Goal: Communication & Community: Answer question/provide support

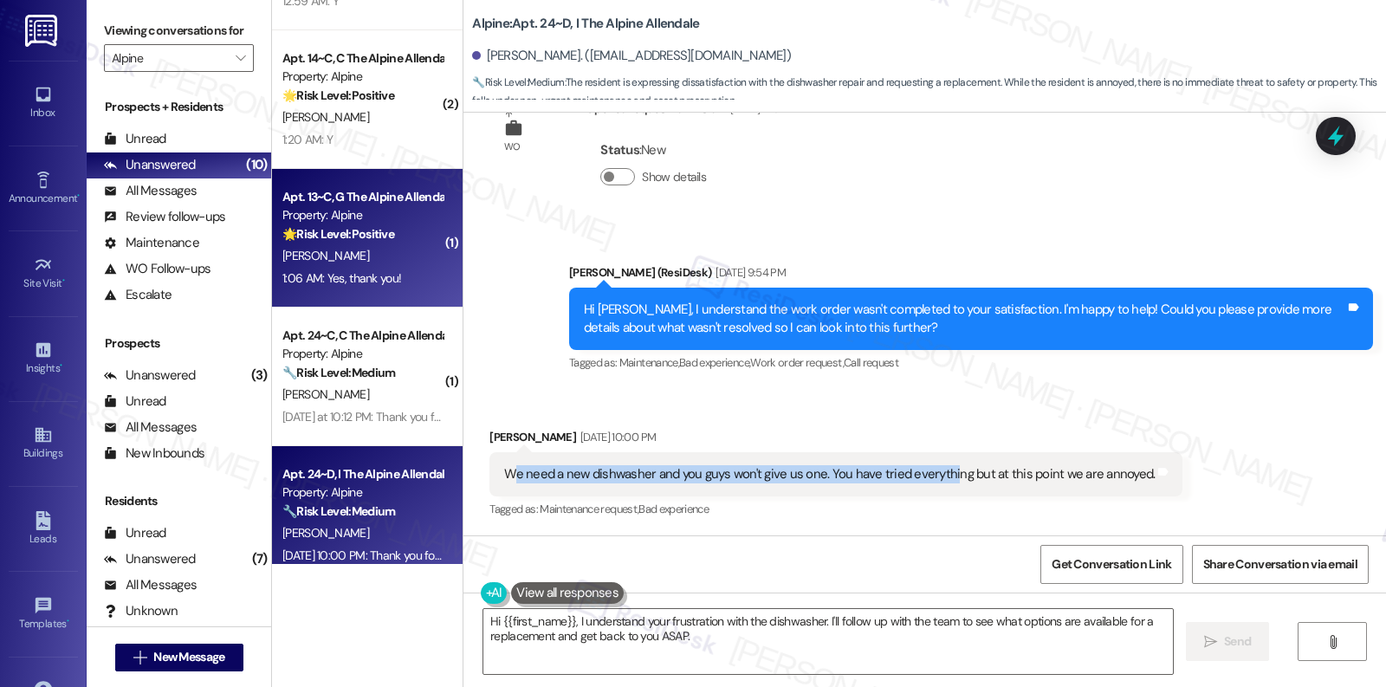
scroll to position [406, 0]
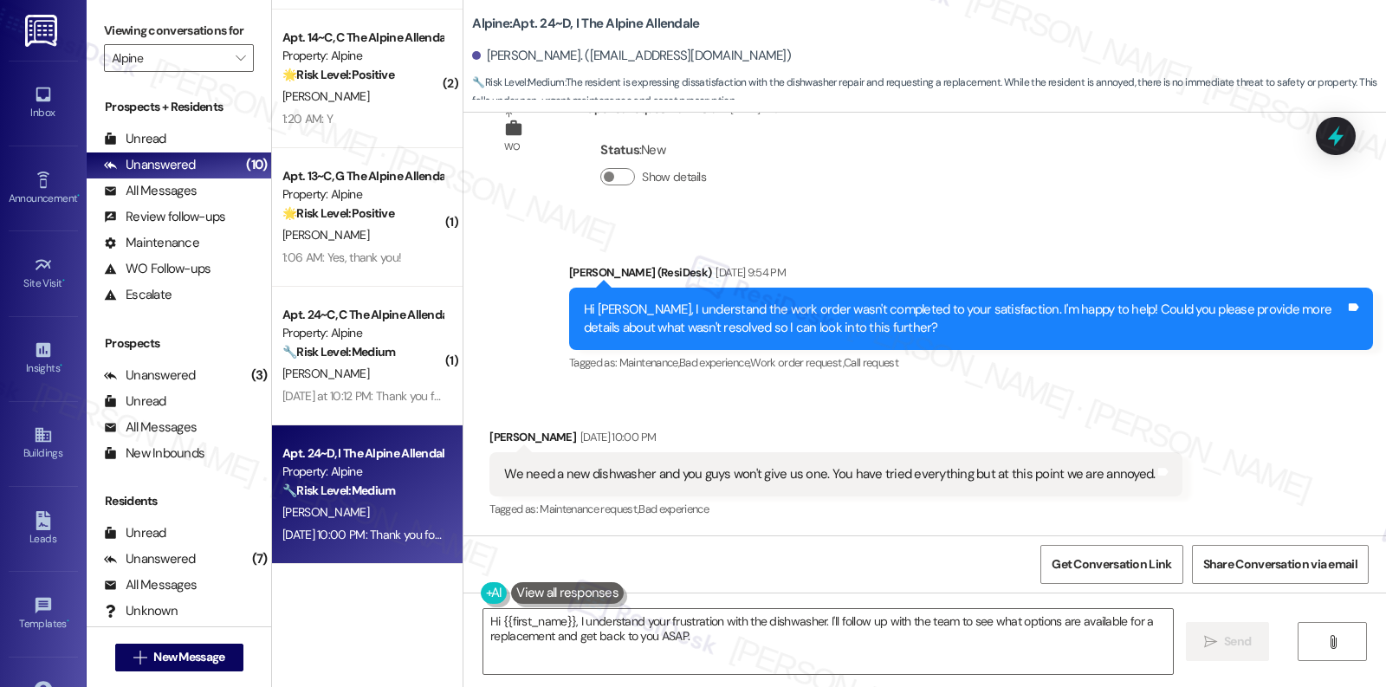
click at [334, 517] on div "J. Mentz" at bounding box center [363, 513] width 164 height 22
click at [659, 474] on div "We need a new dishwasher and you guys won't give us one. You have tried everyth…" at bounding box center [829, 474] width 651 height 18
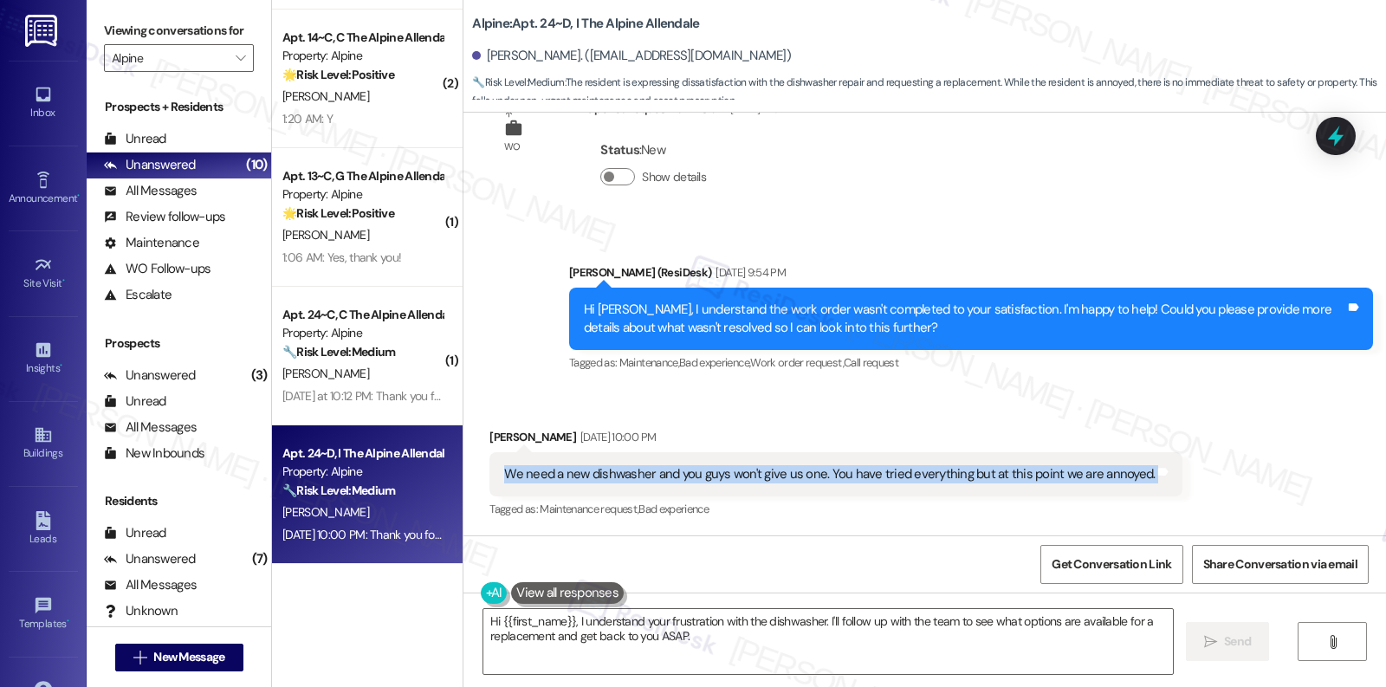
click at [659, 474] on div "We need a new dishwasher and you guys won't give us one. You have tried everyth…" at bounding box center [829, 474] width 651 height 18
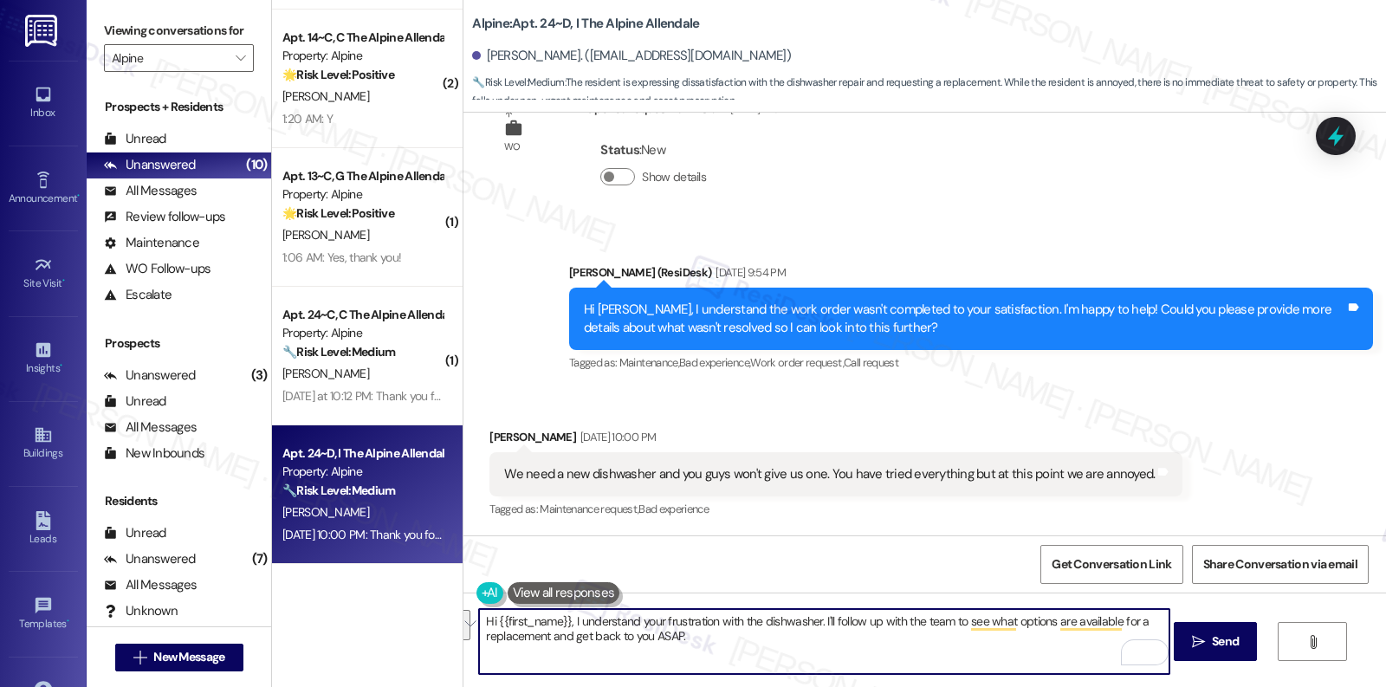
drag, startPoint x: 751, startPoint y: 636, endPoint x: 815, endPoint y: 623, distance: 65.4
click at [815, 623] on textarea "Hi {{first_name}}, I understand your frustration with the dishwasher. I'll foll…" at bounding box center [824, 641] width 690 height 65
paste textarea "Could you please provide more details about what wasn't resolved so I can look …"
drag, startPoint x: 1071, startPoint y: 622, endPoint x: 1145, endPoint y: 628, distance: 74.7
click at [1145, 628] on textarea "Hi {{first_name}}, I understand your frustration with the dishwasher. Could you…" at bounding box center [824, 641] width 690 height 65
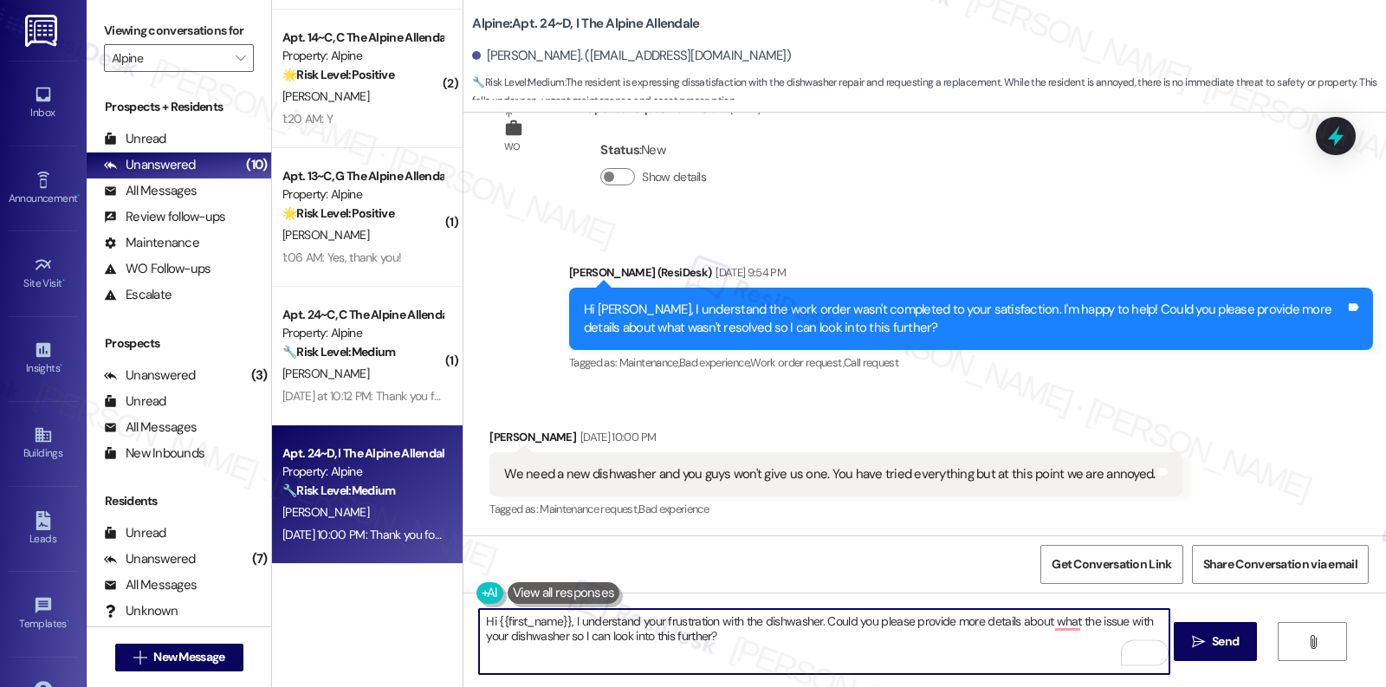
click at [844, 640] on textarea "Hi {{first_name}}, I understand your frustration with the dishwasher. Could you…" at bounding box center [824, 641] width 690 height 65
type textarea "Hi {{first_name}}, I understand your frustration with the dishwasher. Could you…"
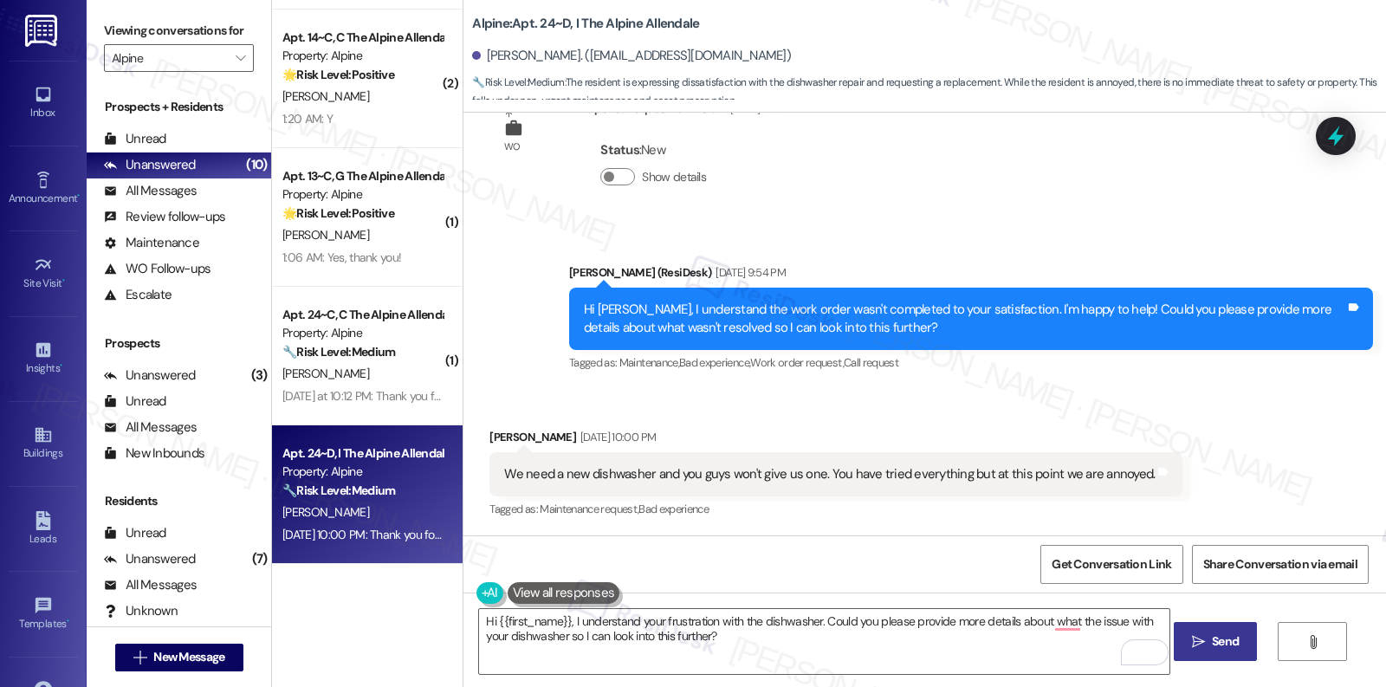
click at [1230, 655] on button " Send" at bounding box center [1216, 641] width 84 height 39
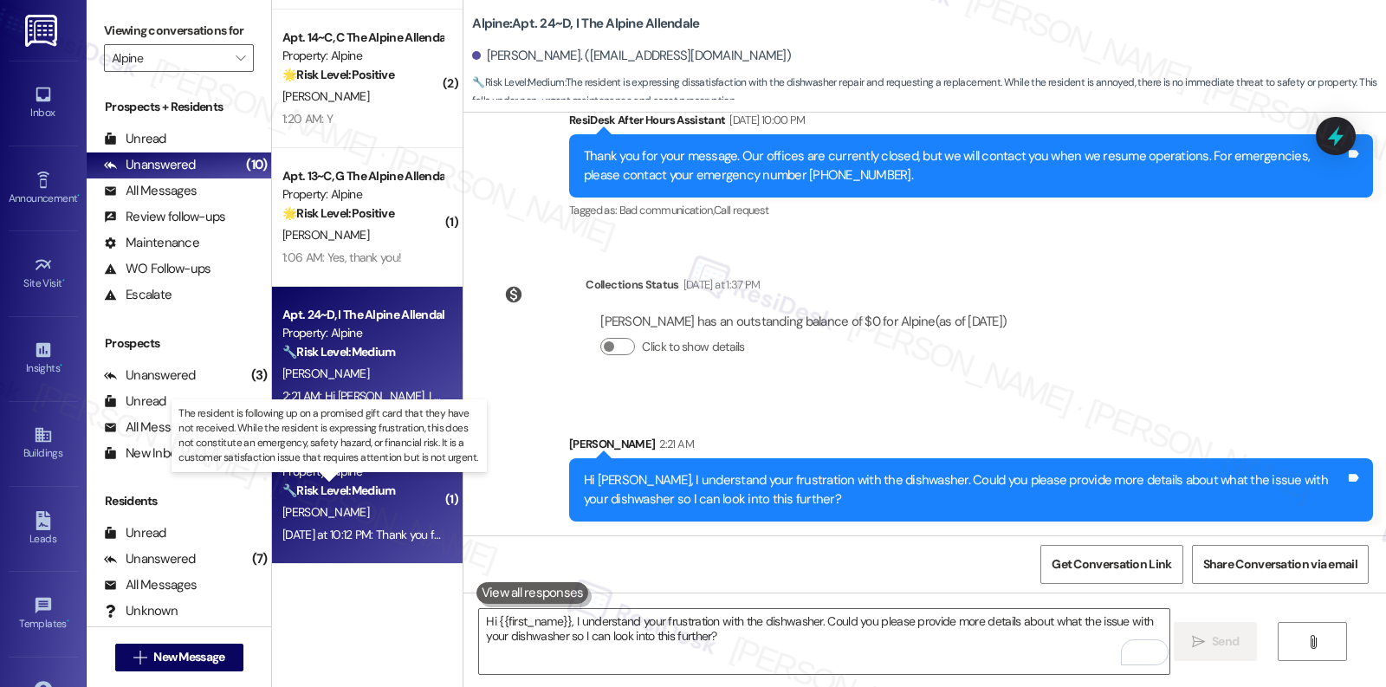
click at [362, 494] on strong "🔧 Risk Level: Medium" at bounding box center [338, 491] width 113 height 16
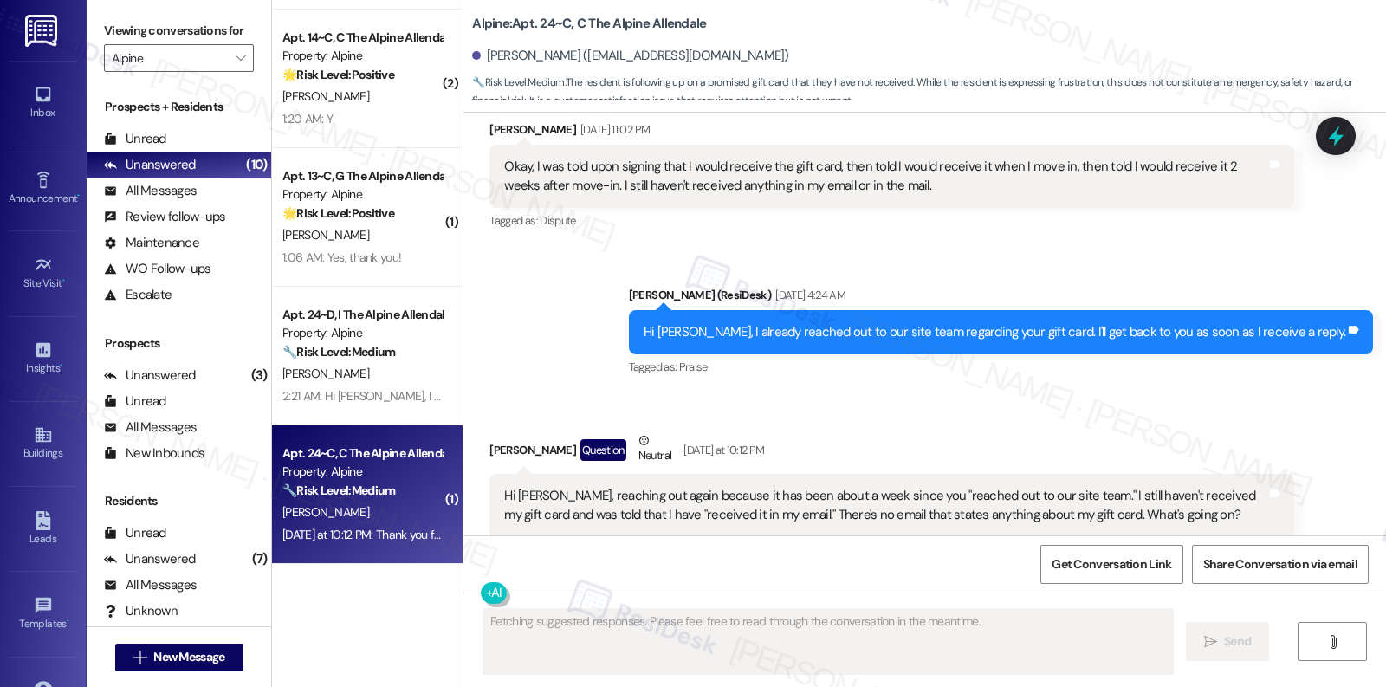
scroll to position [1490, 0]
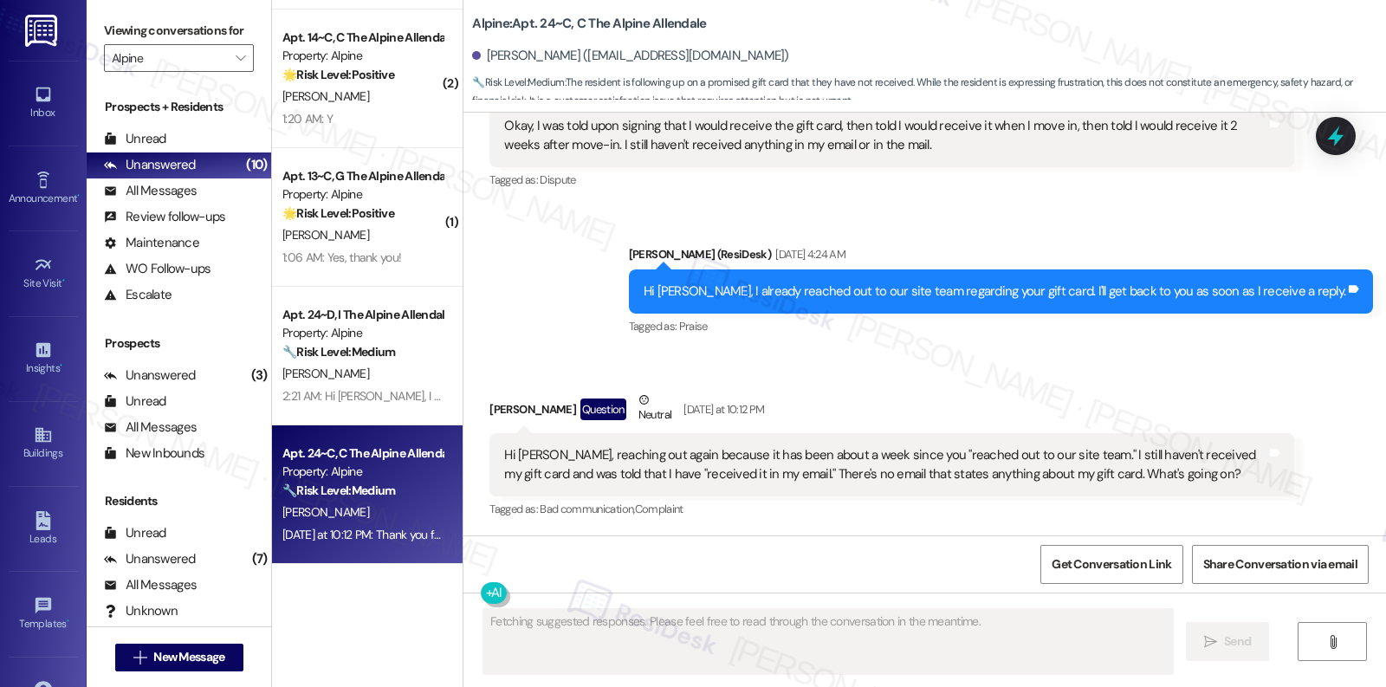
click at [554, 489] on div "Hi Sarah, reaching out again because it has been about a week since you "reache…" at bounding box center [891, 464] width 804 height 63
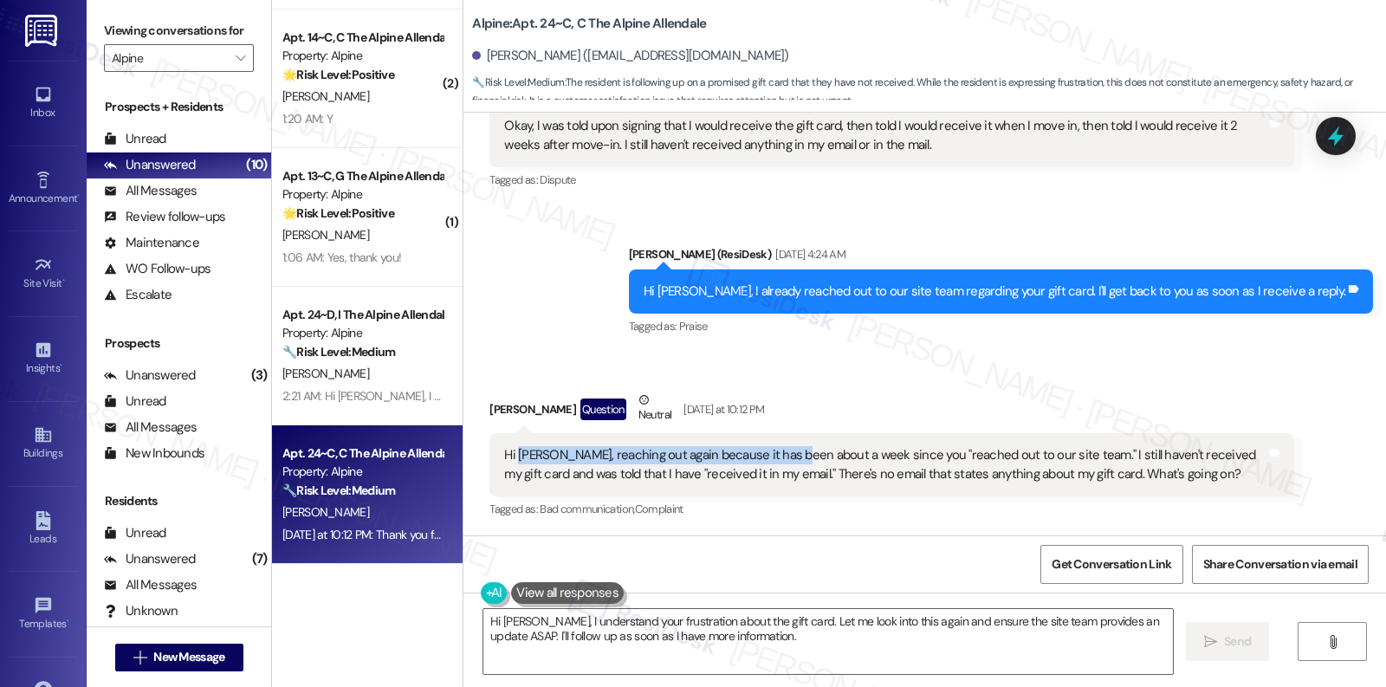
drag, startPoint x: 508, startPoint y: 457, endPoint x: 782, endPoint y: 463, distance: 274.7
click at [782, 463] on div "Hi Sarah, reaching out again because it has been about a week since you "reache…" at bounding box center [884, 464] width 761 height 37
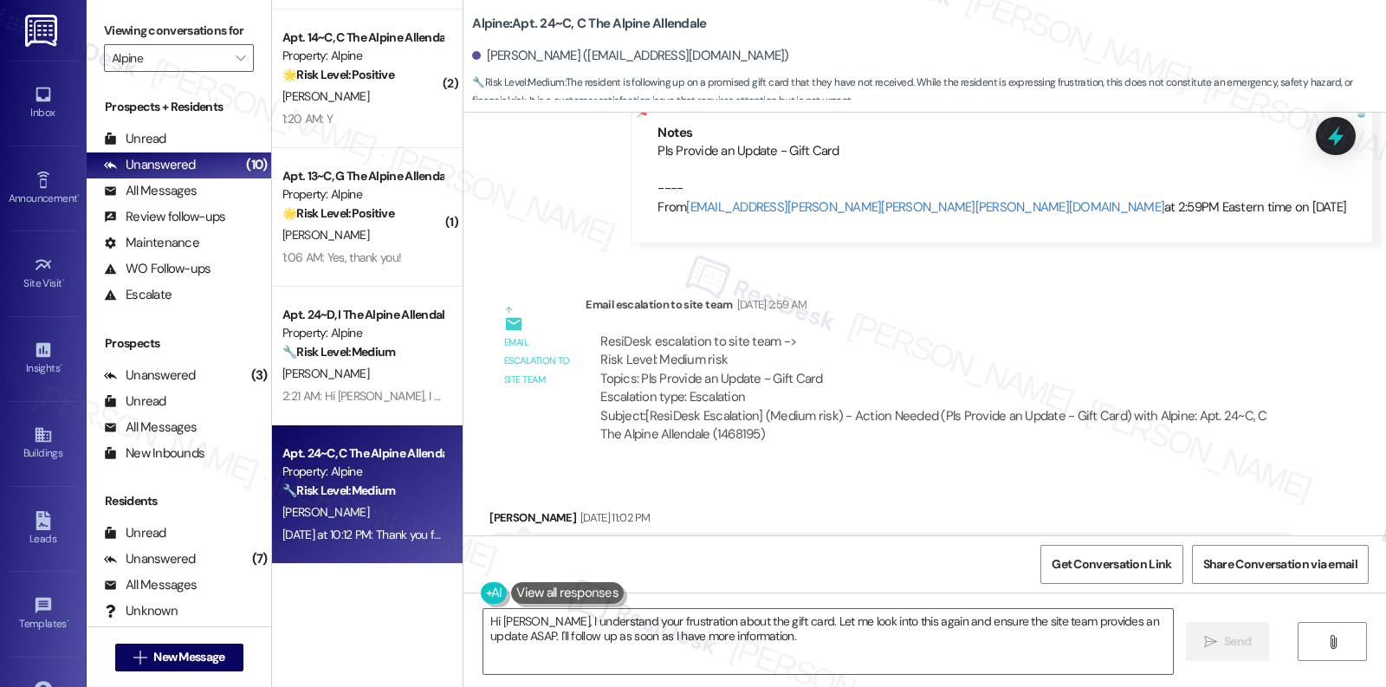
scroll to position [1655, 0]
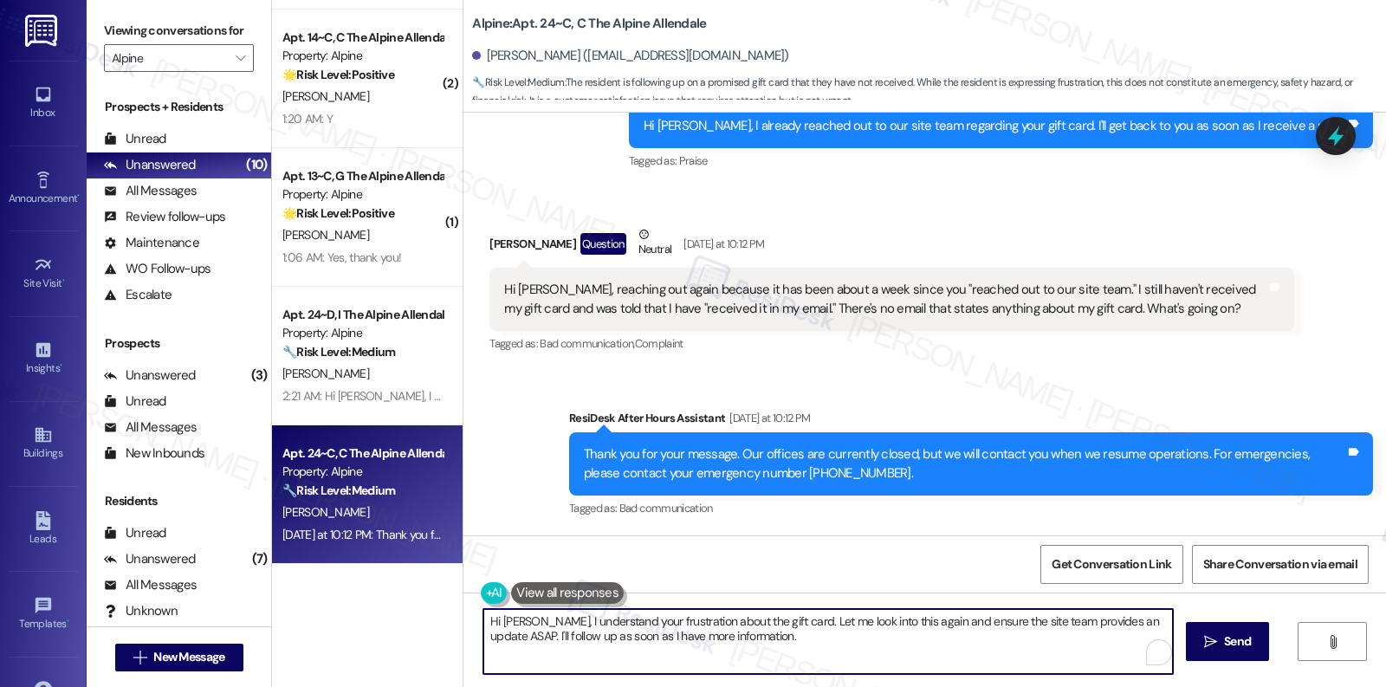
click at [657, 619] on textarea "Hi Eric, I understand your frustration about the gift card. Let me look into th…" at bounding box center [828, 641] width 690 height 65
click at [721, 622] on textarea "Hi Eric, I understand your frustration about the gift card. Let me look into th…" at bounding box center [824, 641] width 690 height 65
click at [986, 621] on textarea "Hey, Eric! I am still waiting for their response regarding the status of your g…" at bounding box center [824, 641] width 690 height 65
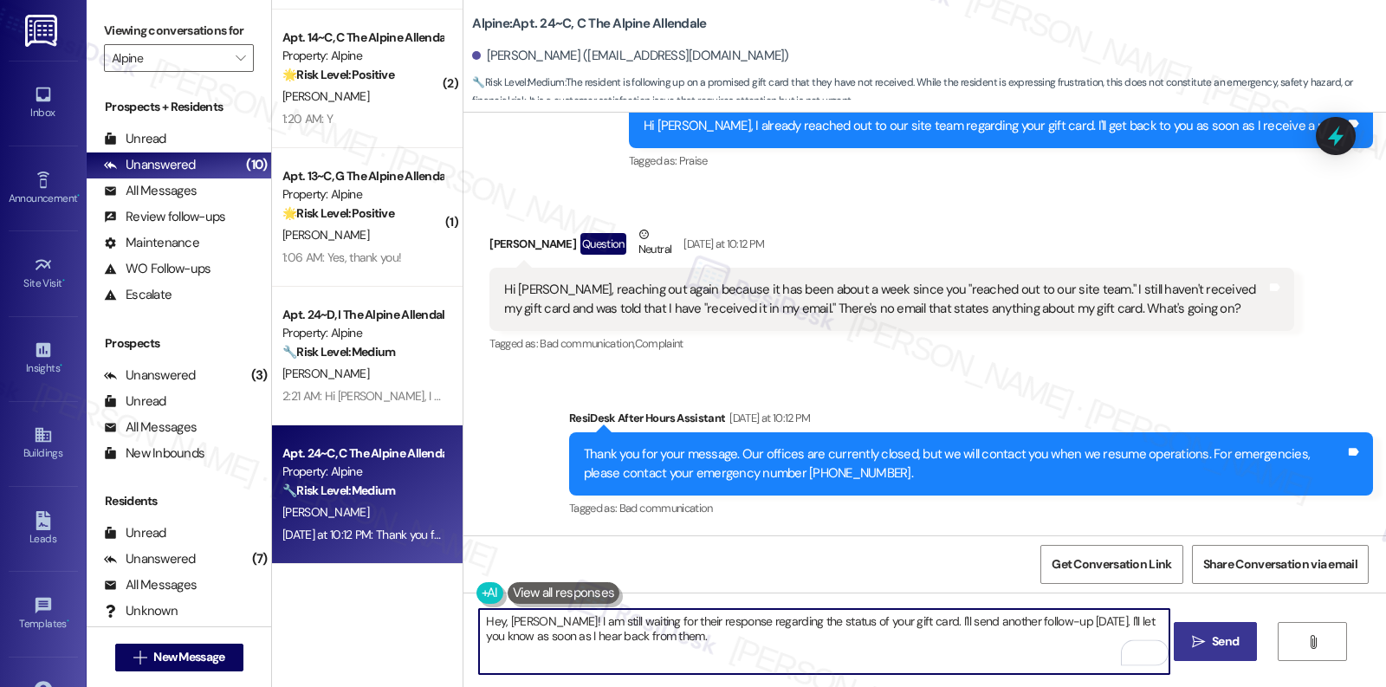
type textarea "Hey, Eric! I am still waiting for their response regarding the status of your g…"
click at [1195, 651] on button " Send" at bounding box center [1216, 641] width 84 height 39
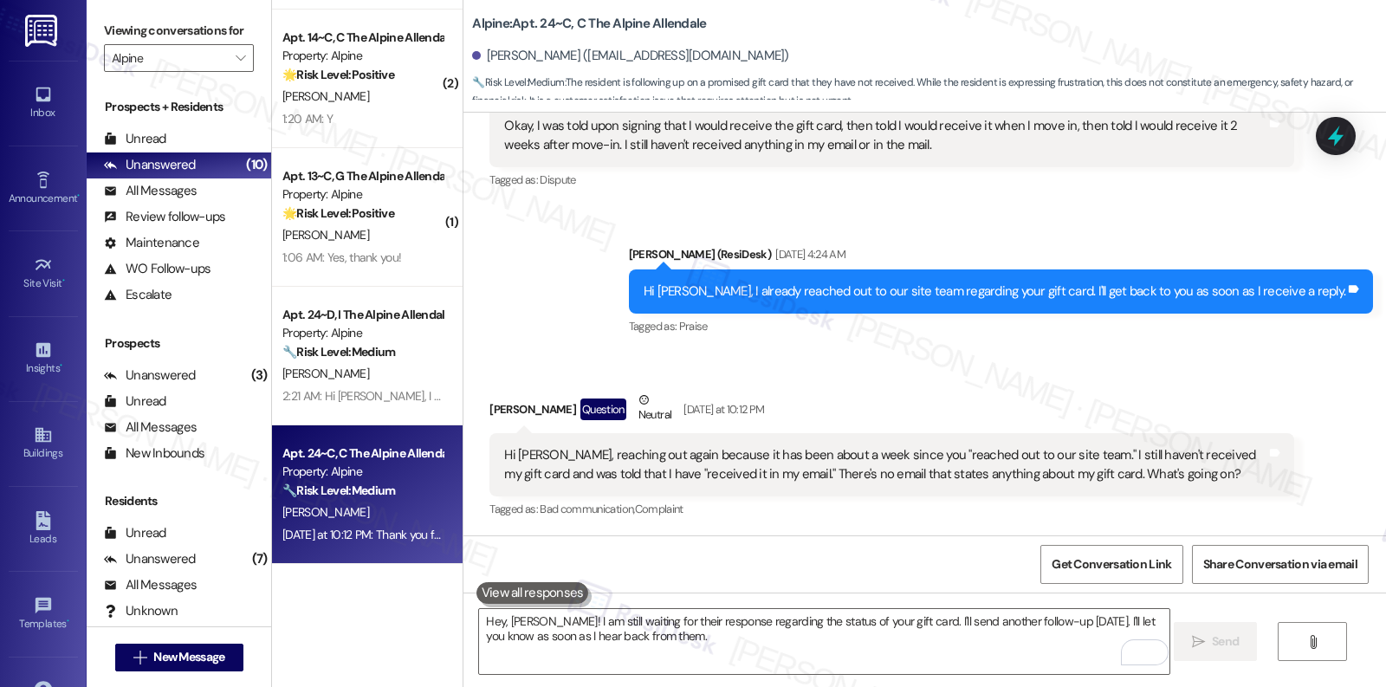
scroll to position [1795, 0]
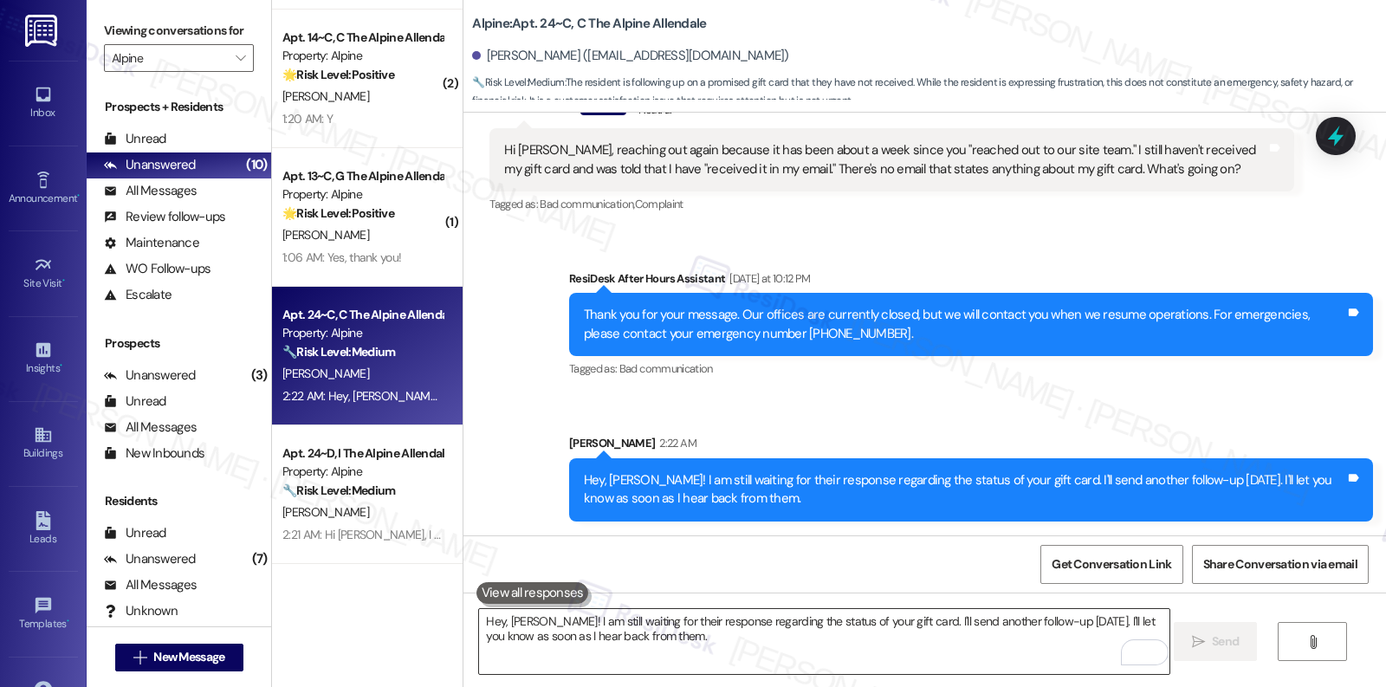
click at [701, 611] on textarea "Hey, Eric! I am still waiting for their response regarding the status of your g…" at bounding box center [824, 641] width 690 height 65
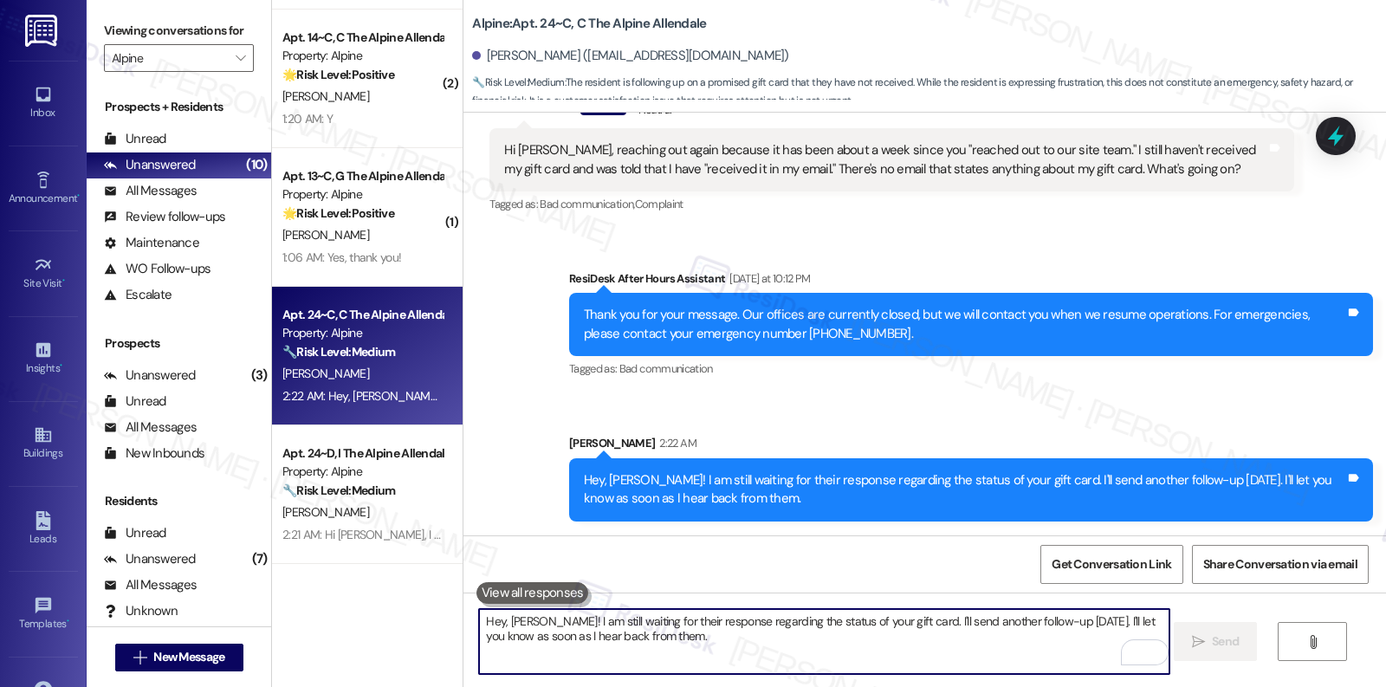
click at [701, 611] on textarea "Hey, Eric! I am still waiting for their response regarding the status of your g…" at bounding box center [824, 641] width 690 height 65
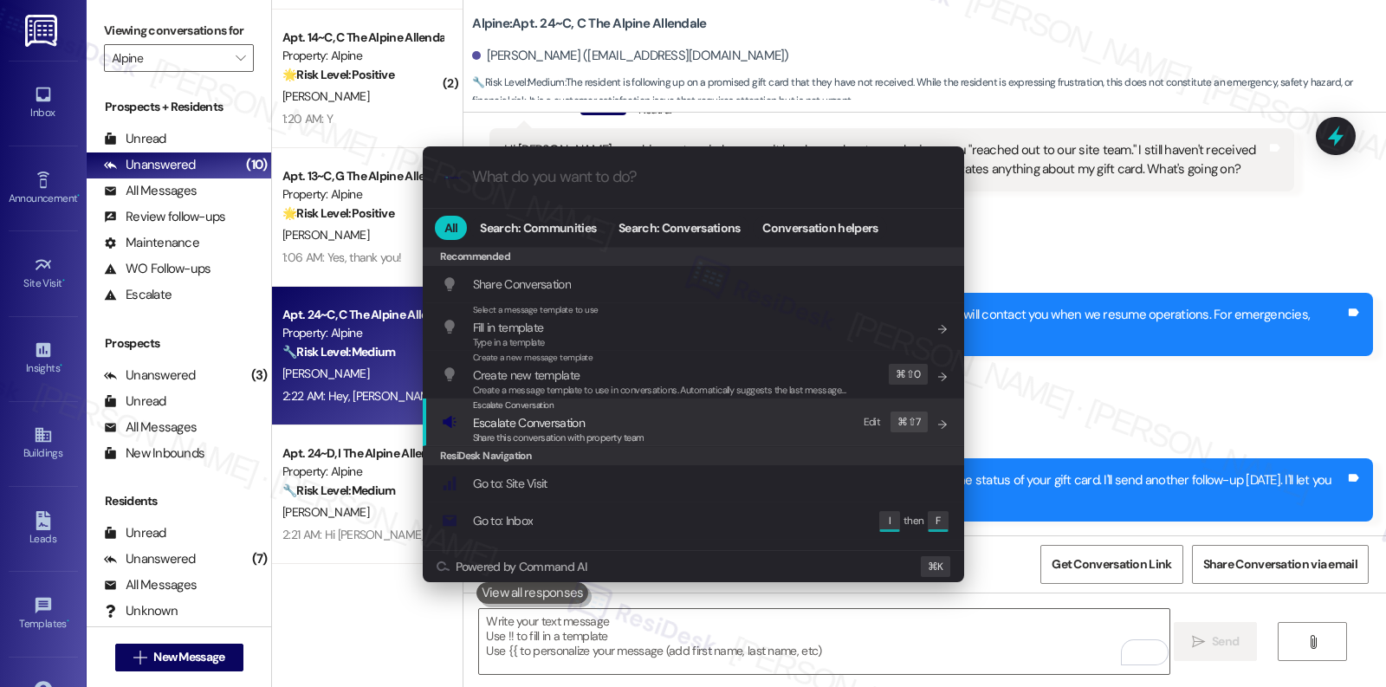
click at [510, 417] on span "Escalate Conversation" at bounding box center [529, 423] width 112 height 16
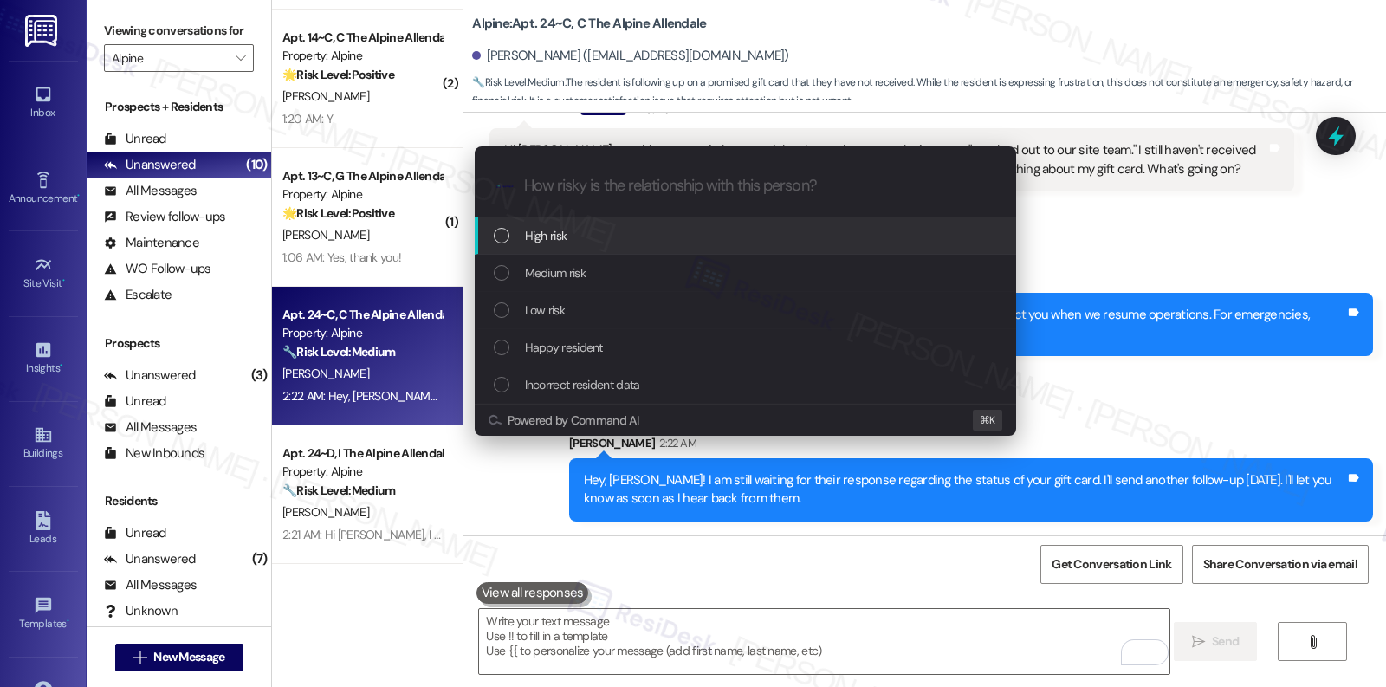
click at [545, 237] on span "High risk" at bounding box center [546, 235] width 42 height 19
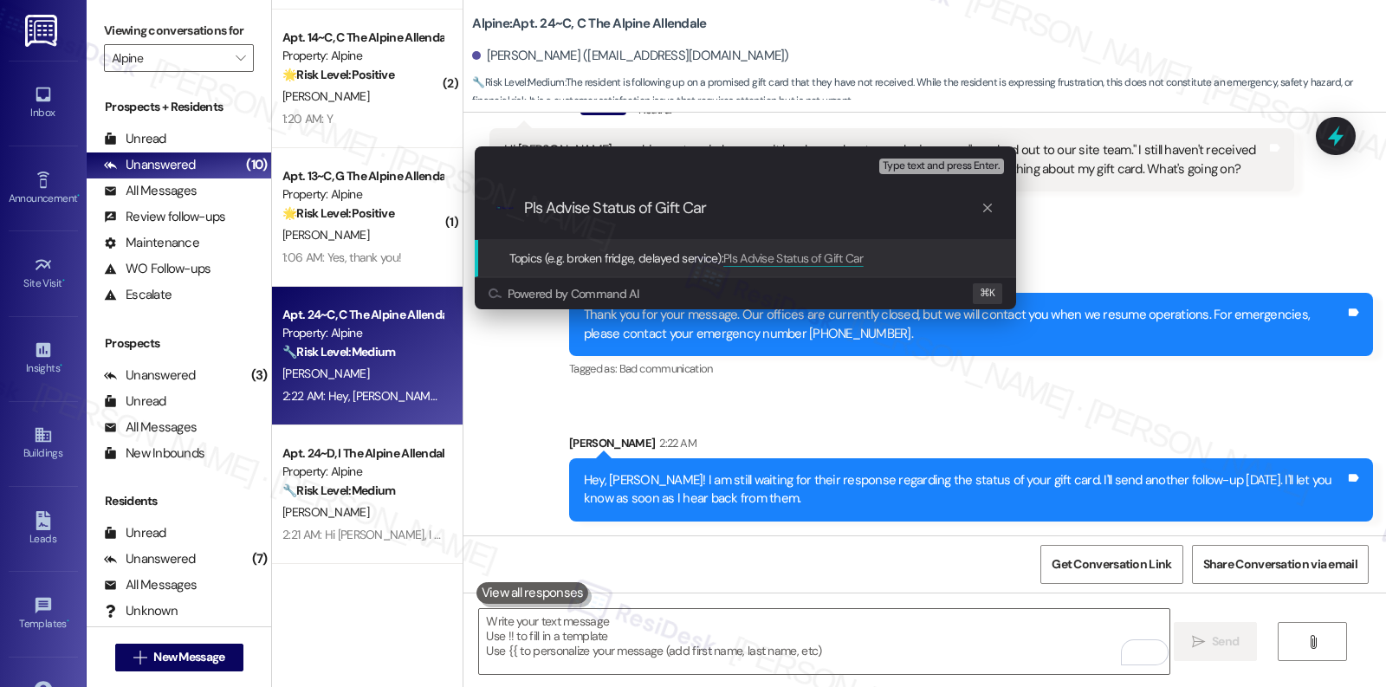
type input "Pls Advise Status of Gift Card"
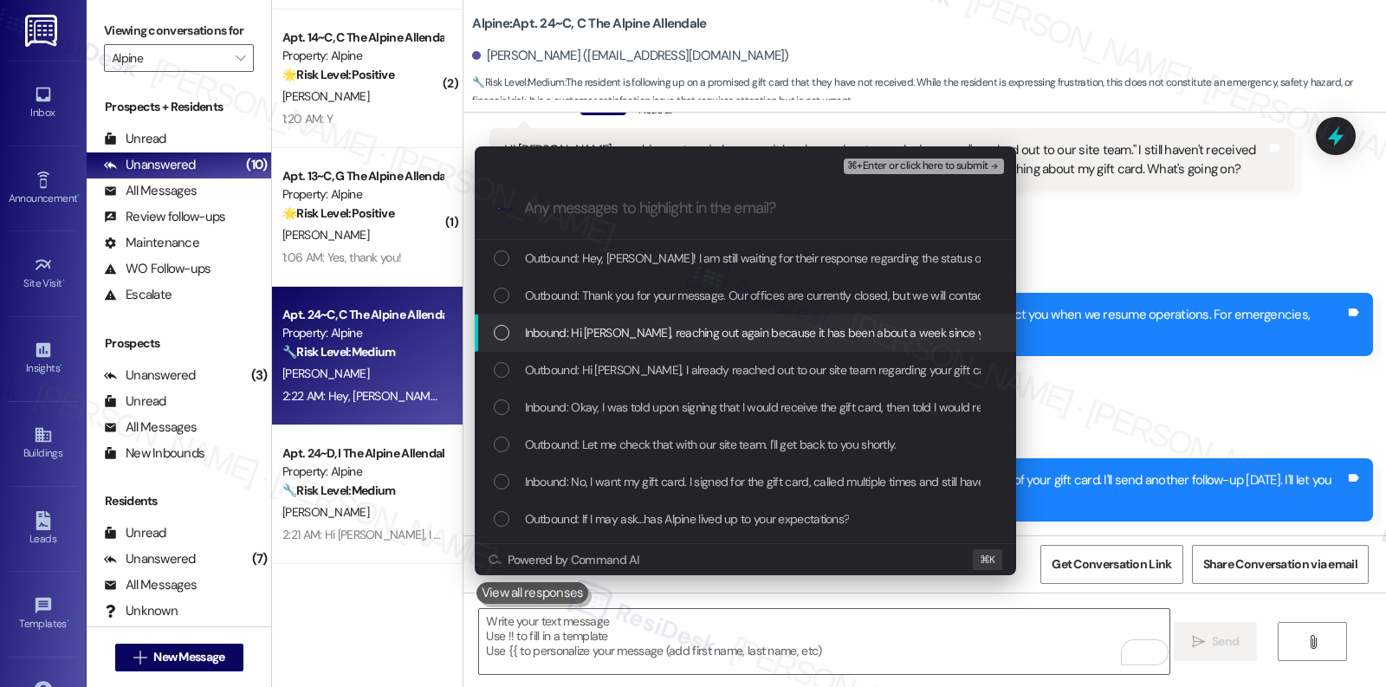
click at [676, 334] on span "Inbound: Hi Sarah, reaching out again because it has been about a week since yo…" at bounding box center [1233, 332] width 1416 height 19
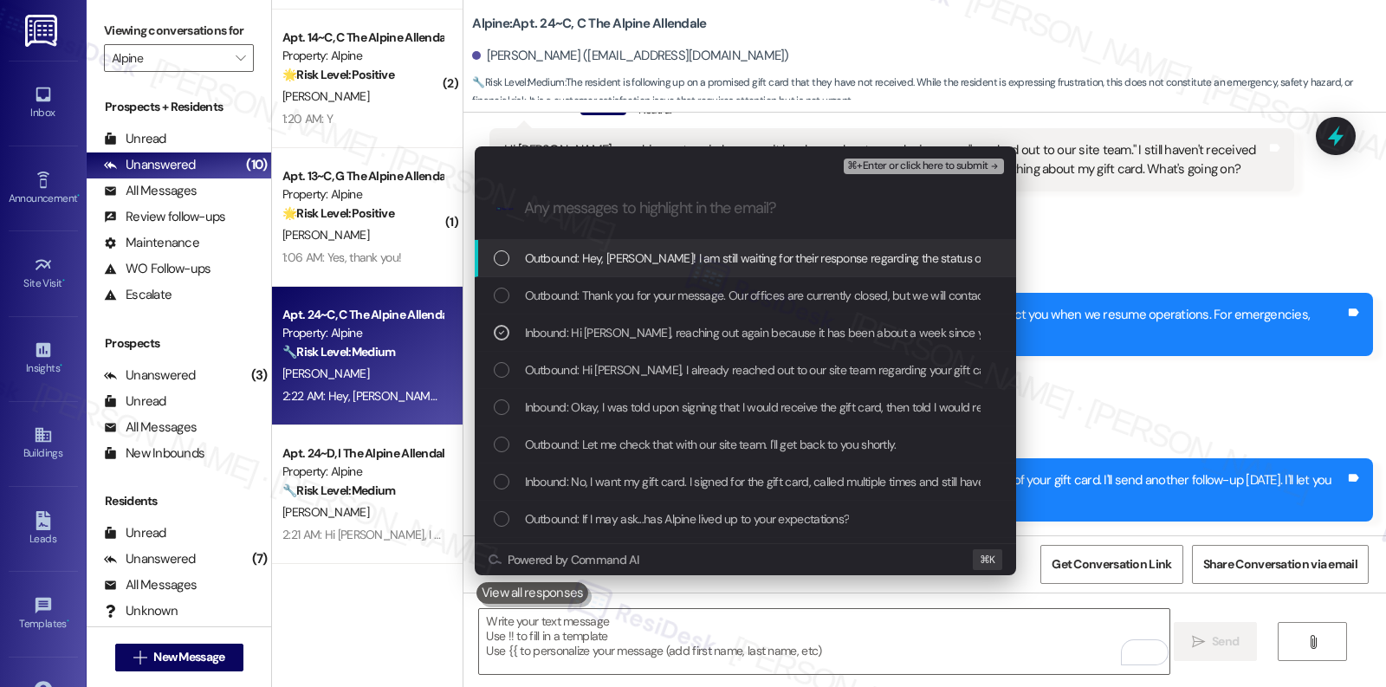
click at [697, 263] on span "Outbound: Hey, Eric! I am still waiting for their response regarding the status…" at bounding box center [999, 258] width 949 height 19
click at [884, 172] on button "⌘+Enter or click here to submit" at bounding box center [923, 167] width 159 height 16
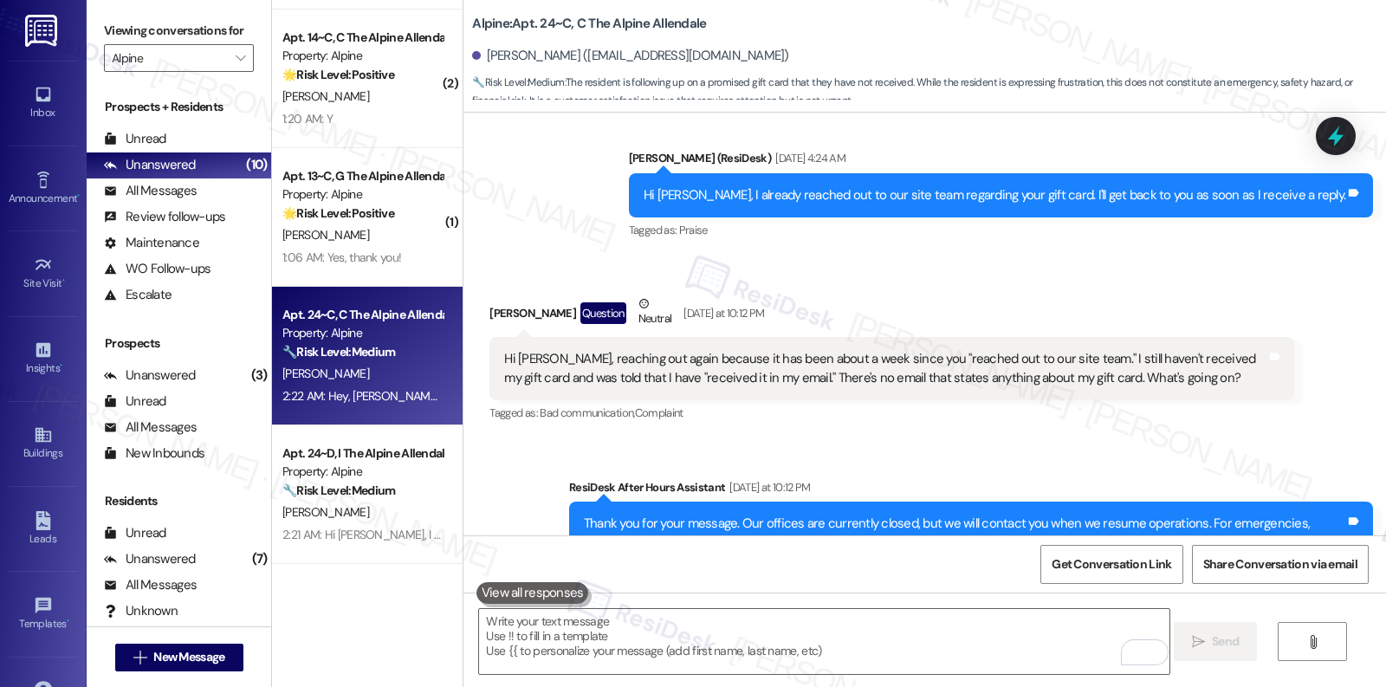
scroll to position [1490, 0]
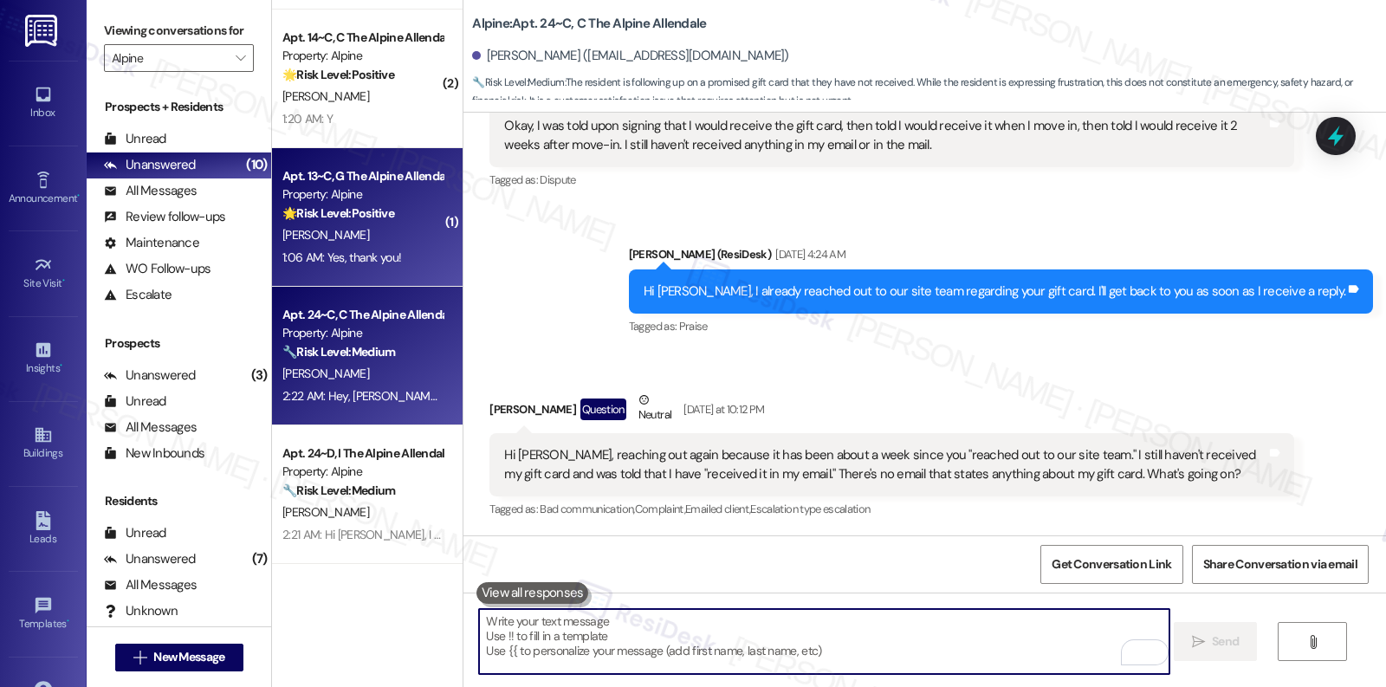
click at [358, 238] on div "J. Gugino" at bounding box center [363, 235] width 164 height 22
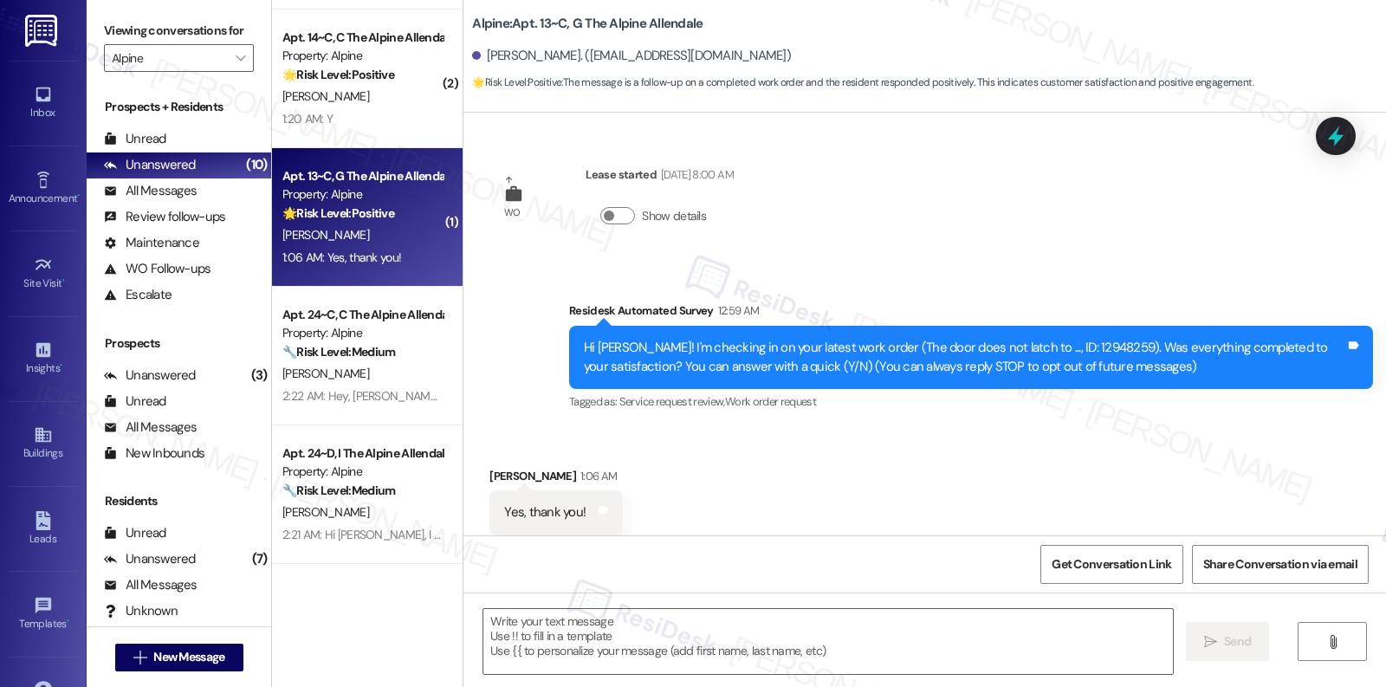
scroll to position [38, 0]
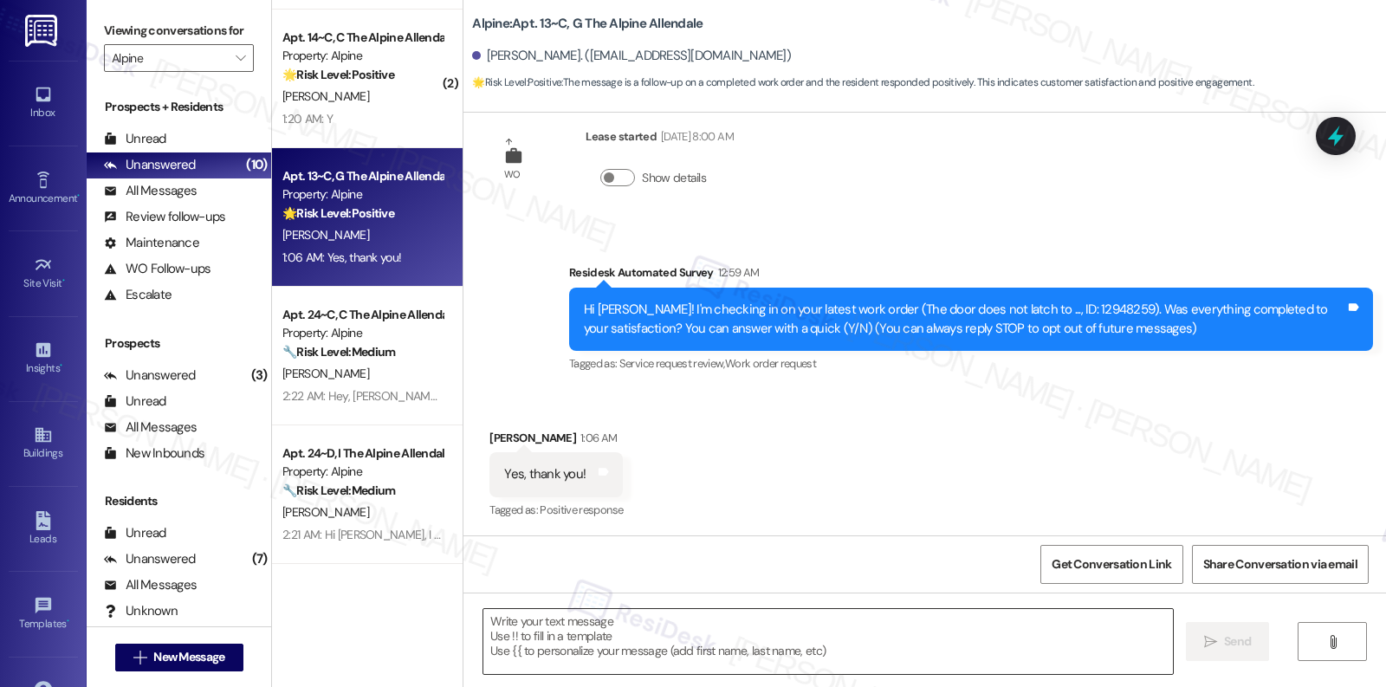
click at [579, 625] on textarea at bounding box center [828, 641] width 690 height 65
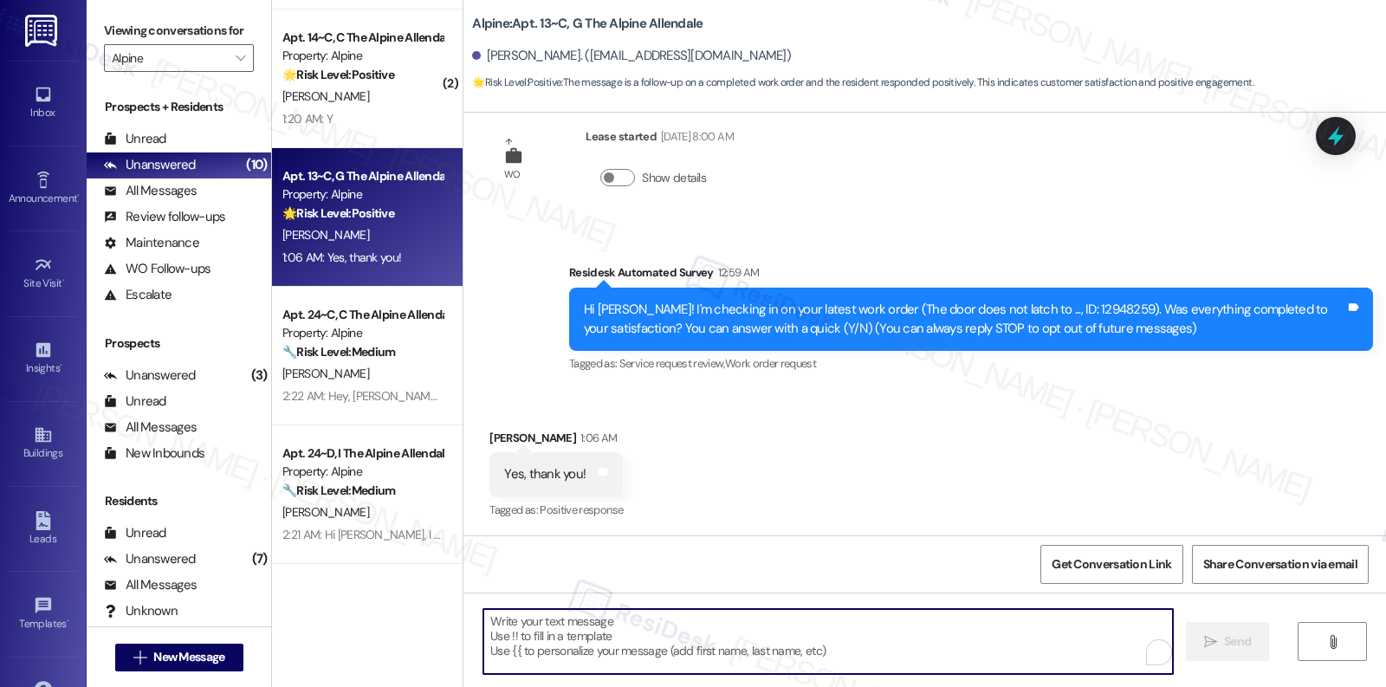
click at [579, 625] on textarea "To enrich screen reader interactions, please activate Accessibility in Grammarl…" at bounding box center [828, 641] width 690 height 65
paste textarea "Hi {{first_name}}, I'm so glad to hear the work order was completed to your sat…"
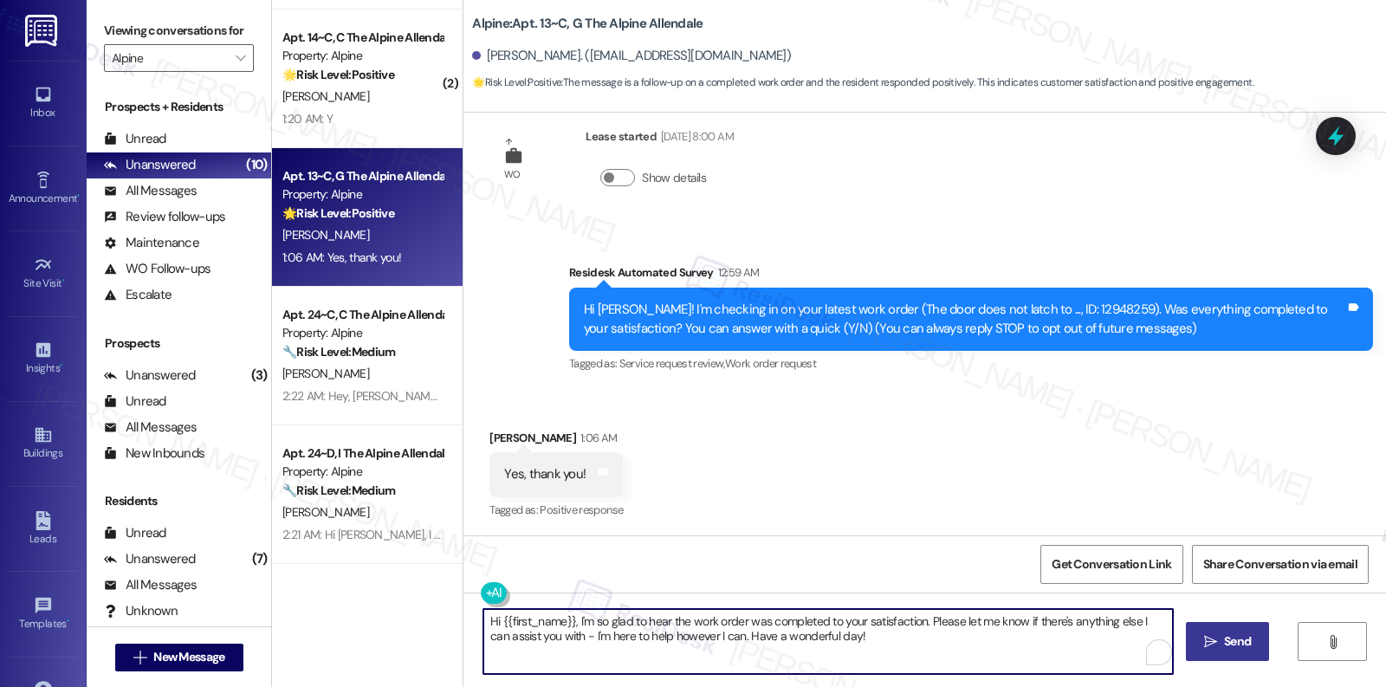
type textarea "Hi {{first_name}}, I'm so glad to hear the work order was completed to your sat…"
click at [1224, 636] on span "Send" at bounding box center [1237, 641] width 27 height 18
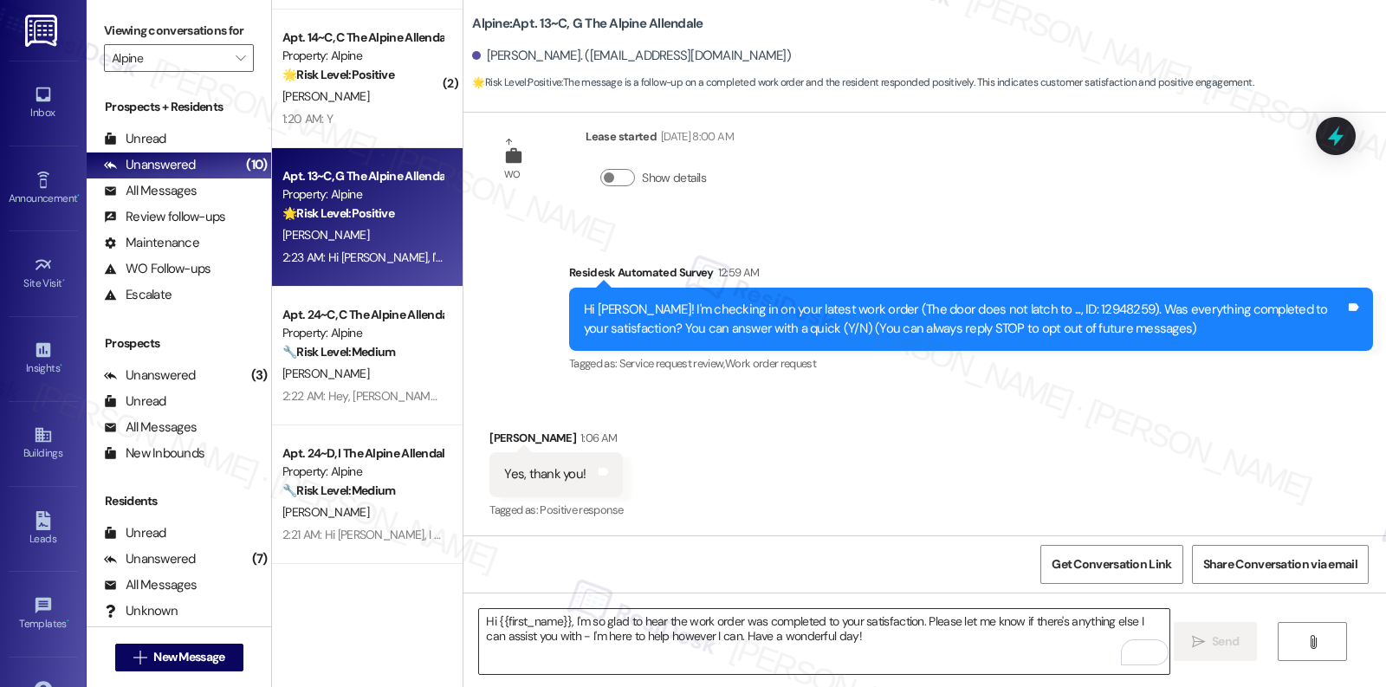
click at [606, 636] on textarea "Hi {{first_name}}, I'm so glad to hear the work order was completed to your sat…" at bounding box center [824, 641] width 690 height 65
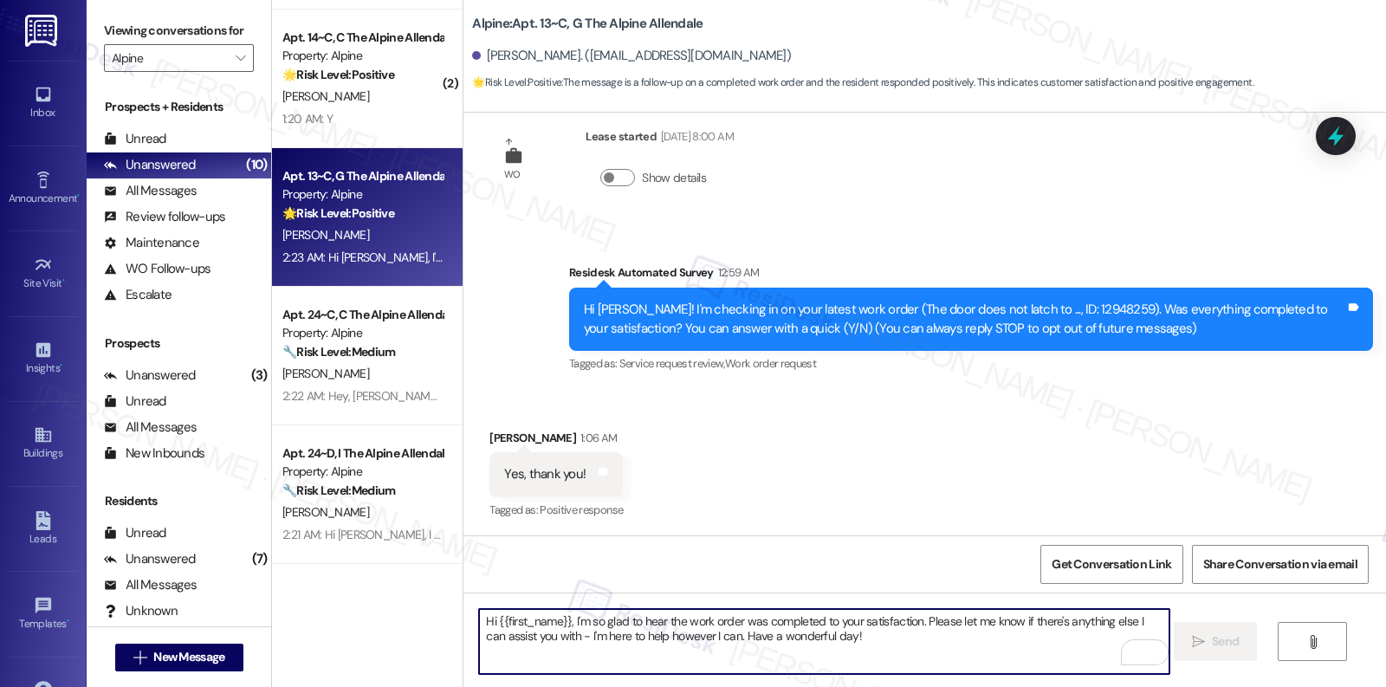
click at [606, 636] on textarea "Hi {{first_name}}, I'm so glad to hear the work order was completed to your sat…" at bounding box center [824, 641] width 690 height 65
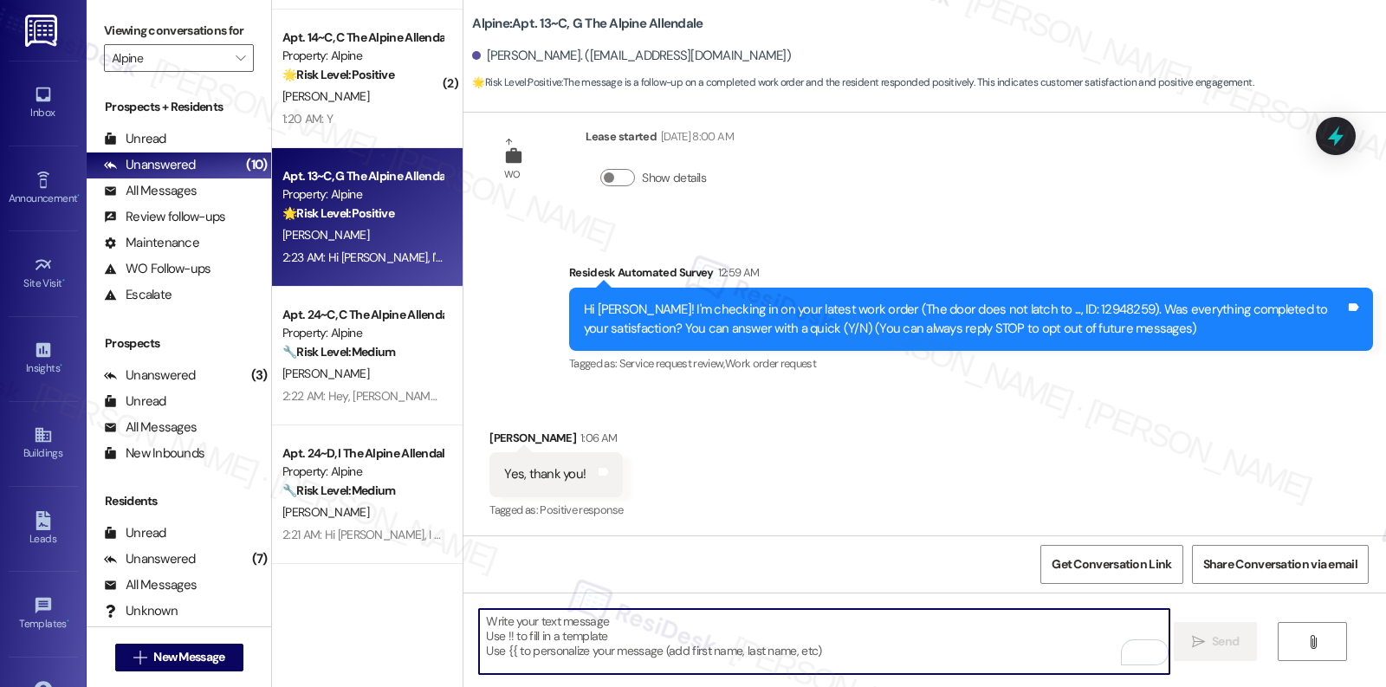
paste textarea "If I may ask...has {{property}} lived up to your expectations?"
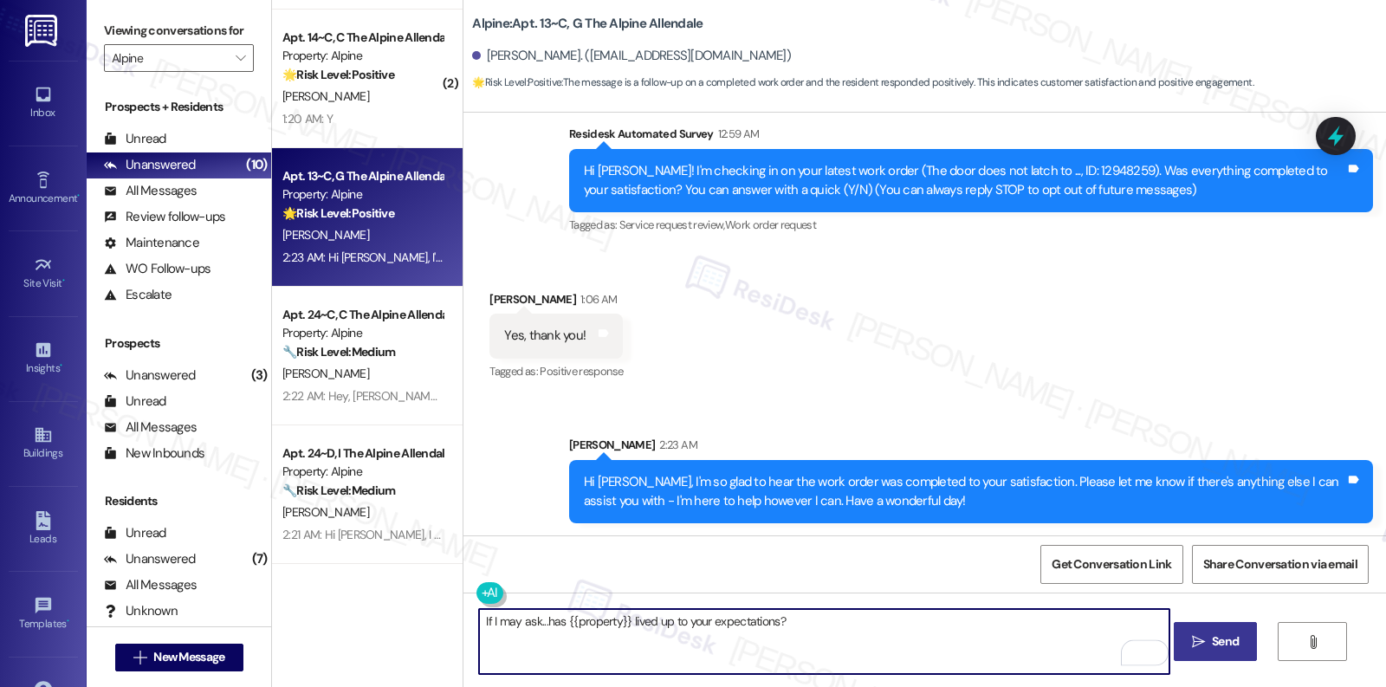
scroll to position [178, 0]
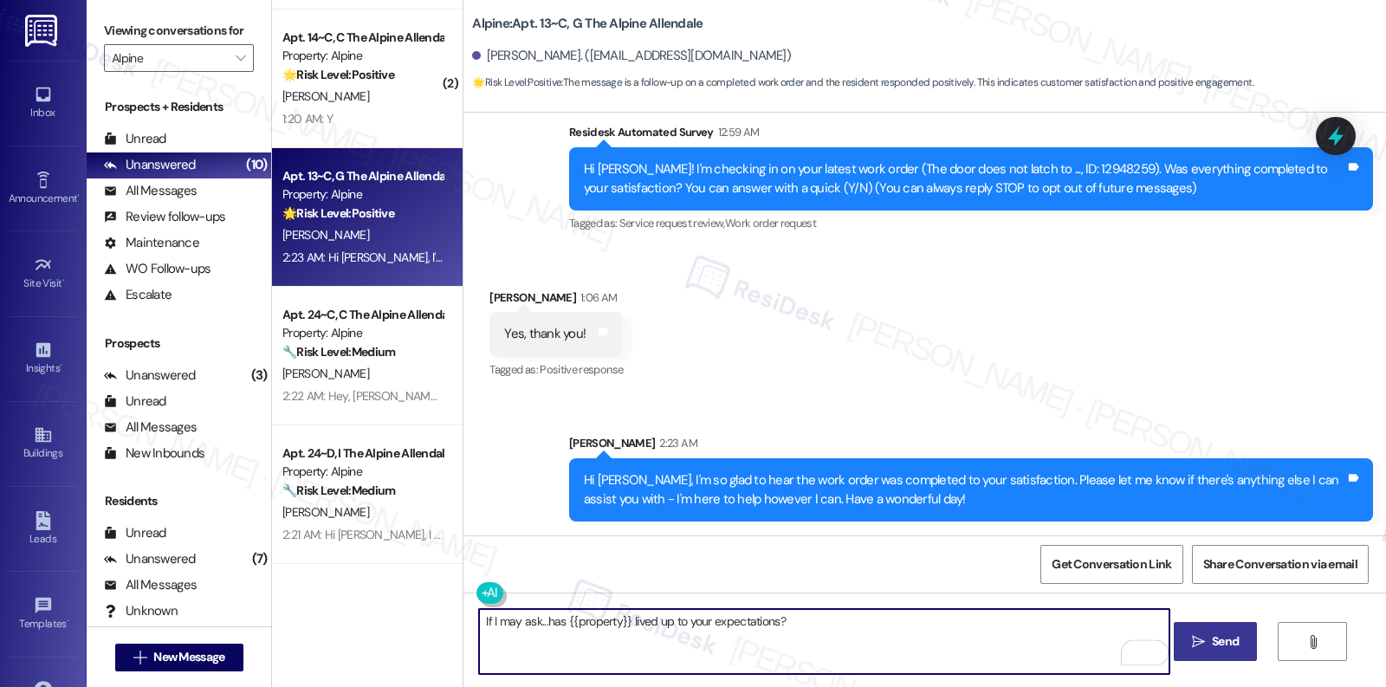
type textarea "If I may ask...has {{property}} lived up to your expectations?"
click at [1208, 638] on span "Send" at bounding box center [1225, 641] width 34 height 18
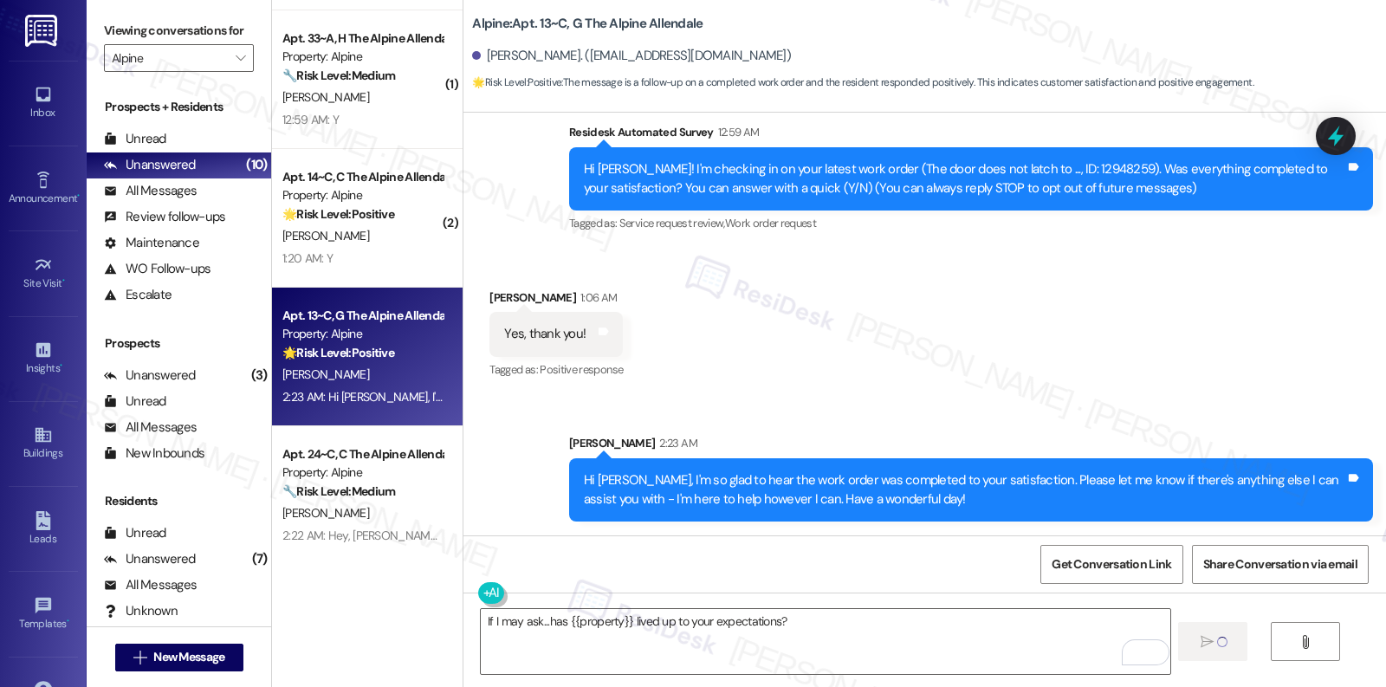
scroll to position [251, 0]
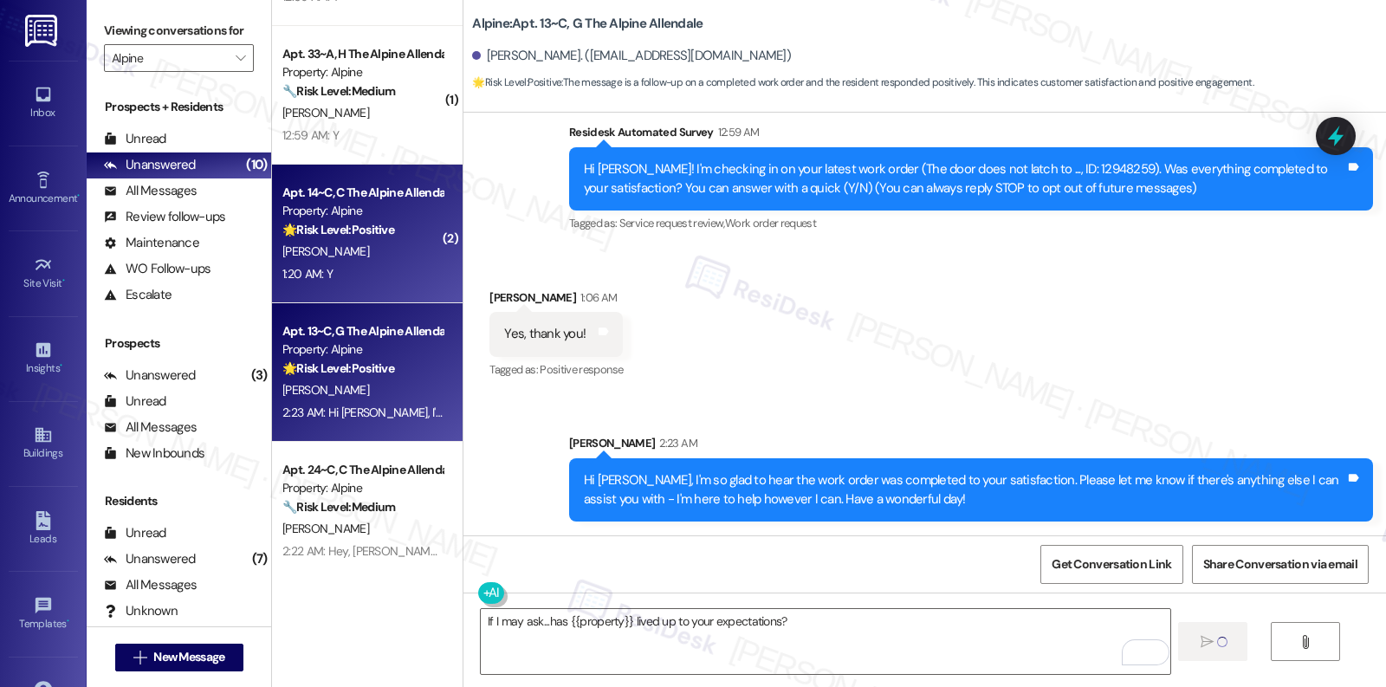
click at [358, 256] on div "R. Matthews" at bounding box center [363, 252] width 164 height 22
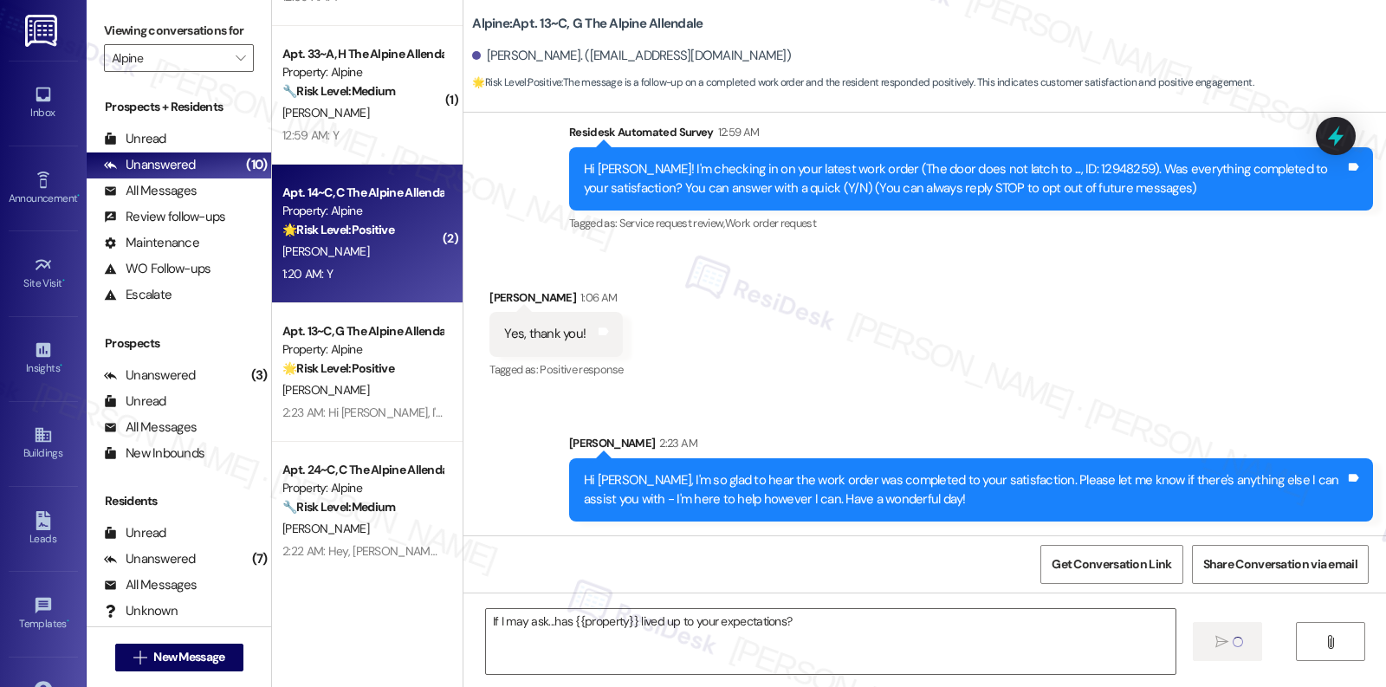
scroll to position [0, 0]
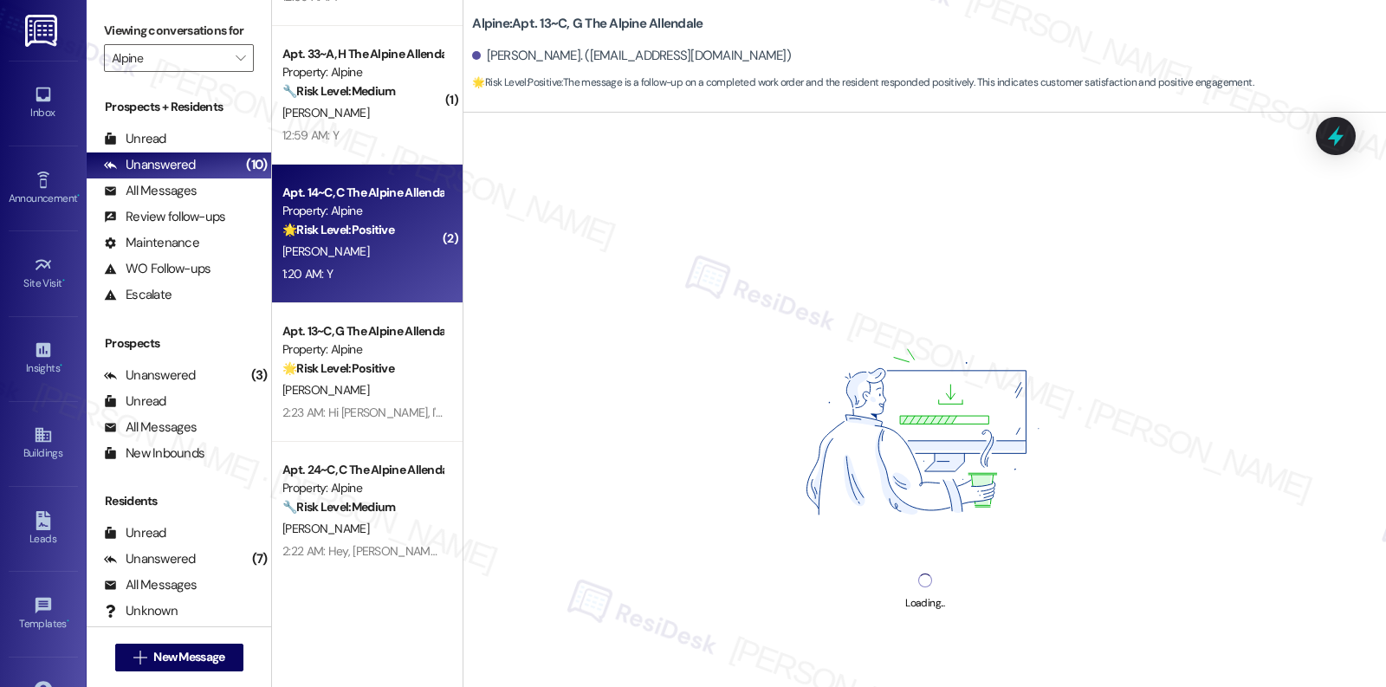
click at [358, 256] on div "R. Matthews" at bounding box center [363, 252] width 164 height 22
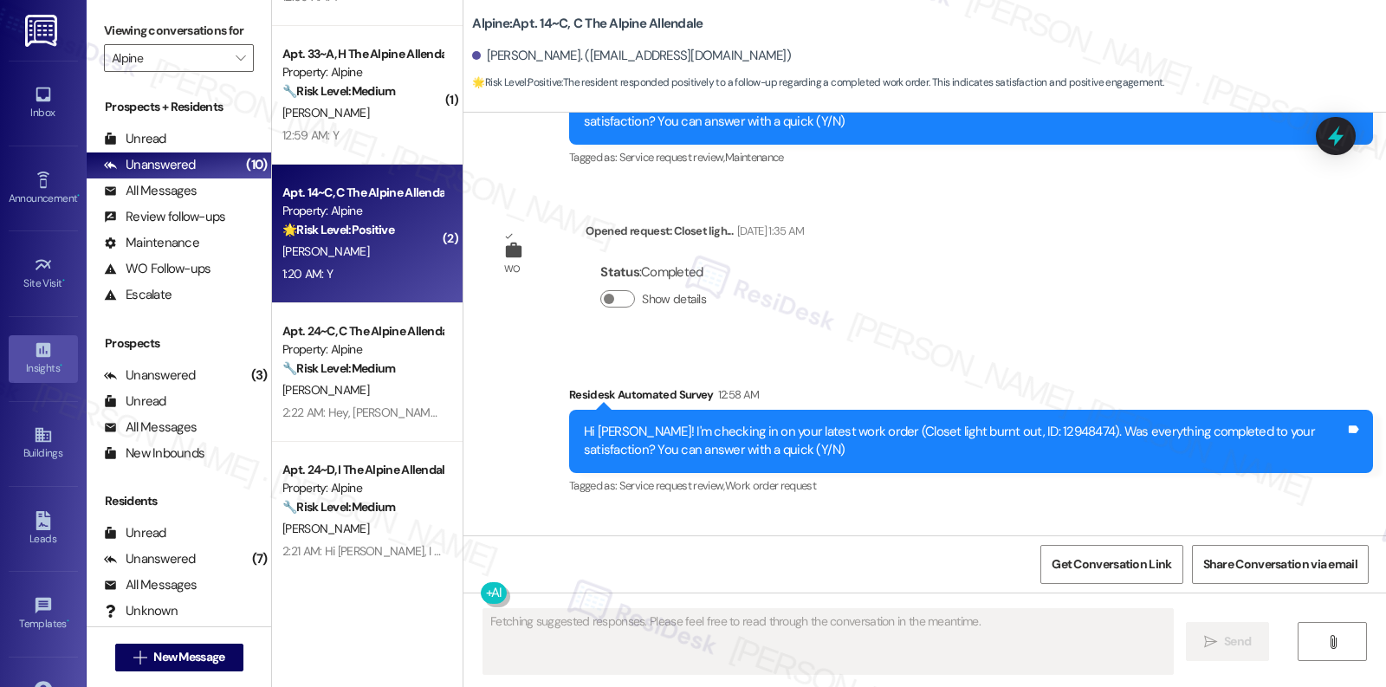
scroll to position [2685, 0]
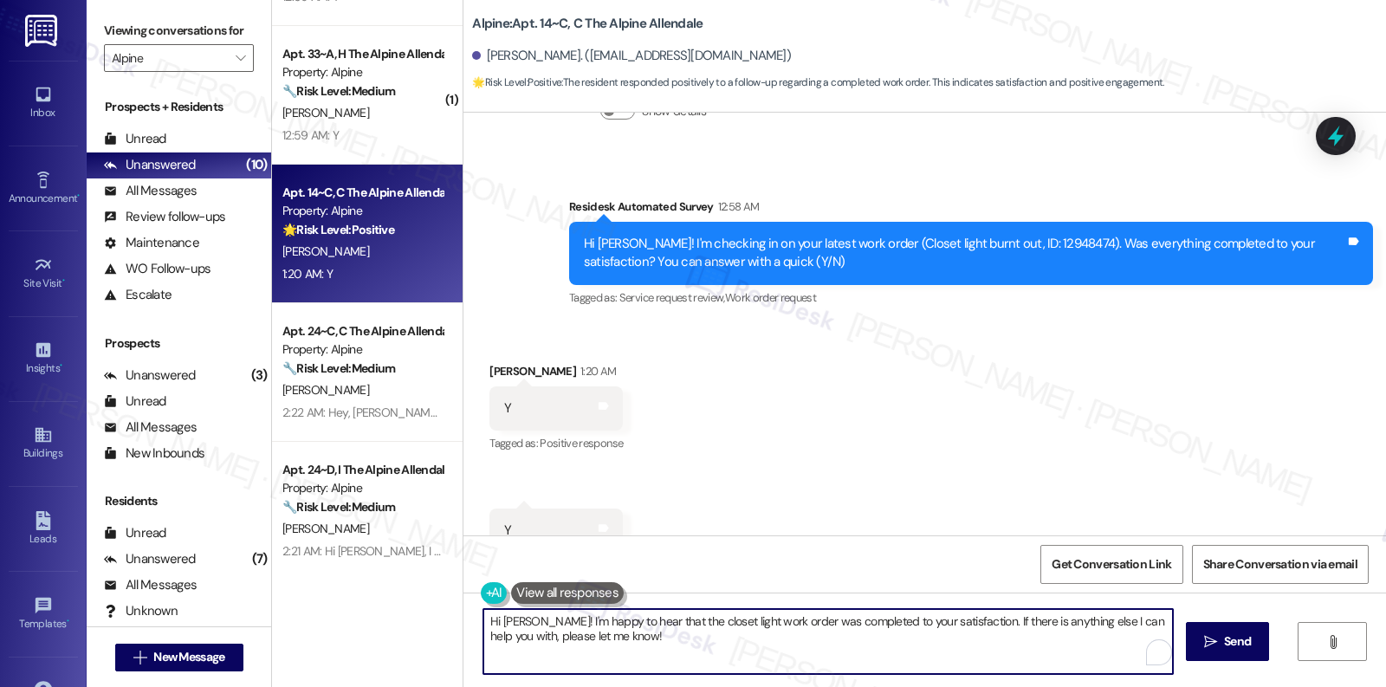
click at [686, 635] on textarea "Hi Riley! I'm happy to hear that the closet light work order was completed to y…" at bounding box center [828, 641] width 690 height 65
click at [1209, 651] on button " Send" at bounding box center [1216, 641] width 84 height 39
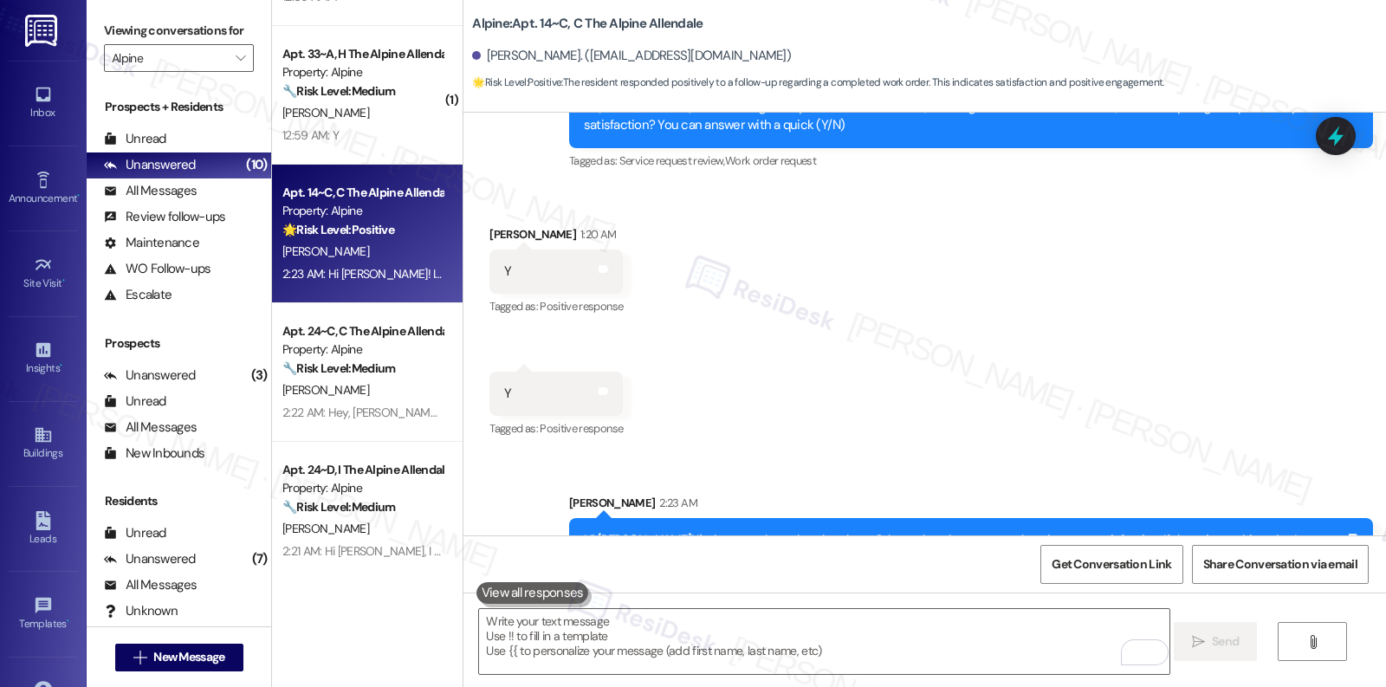
scroll to position [2825, 0]
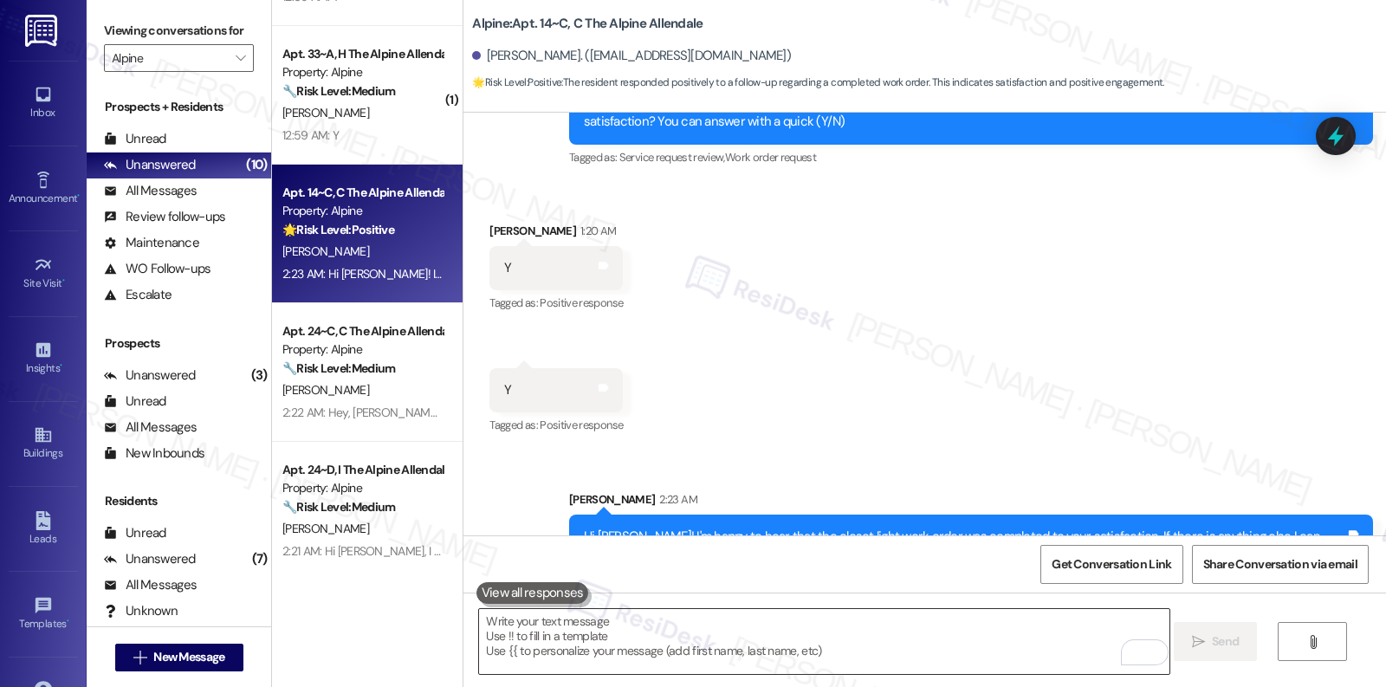
click at [655, 638] on textarea "To enrich screen reader interactions, please activate Accessibility in Grammarl…" at bounding box center [824, 641] width 690 height 65
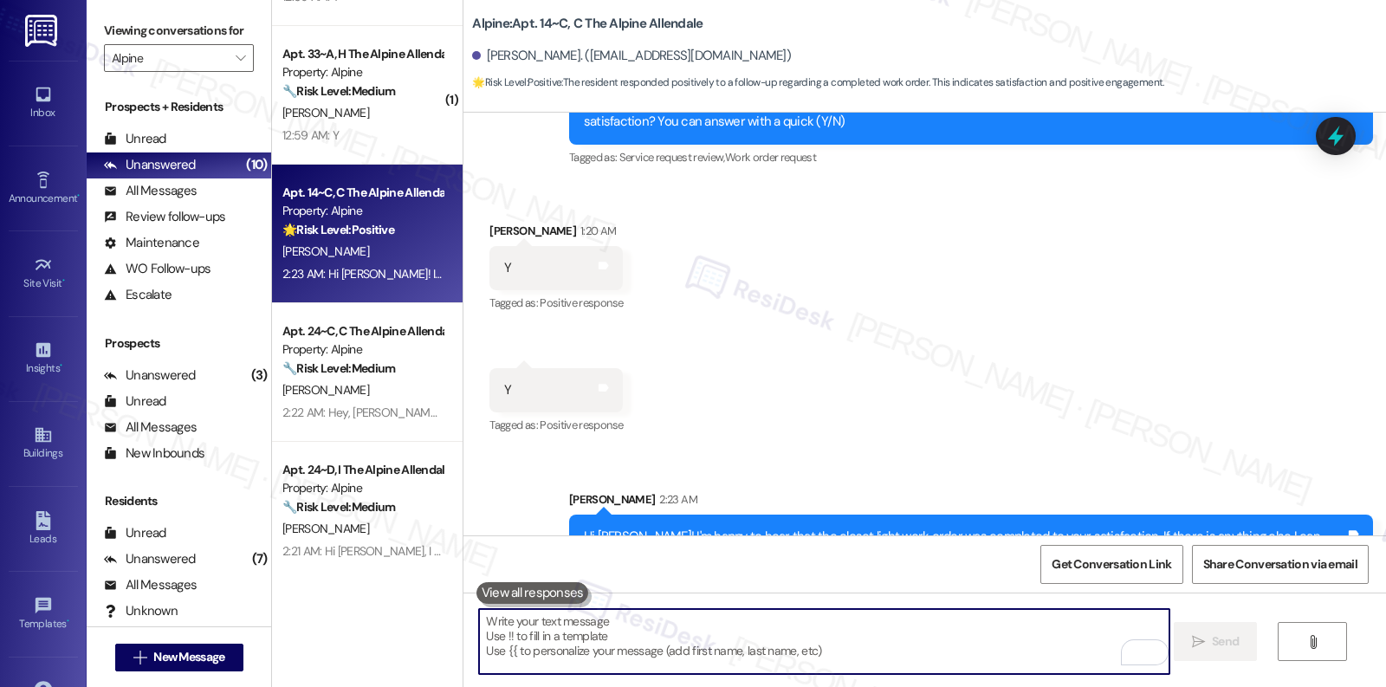
paste textarea "If I may ask...has {{property}} lived up to your expectations?"
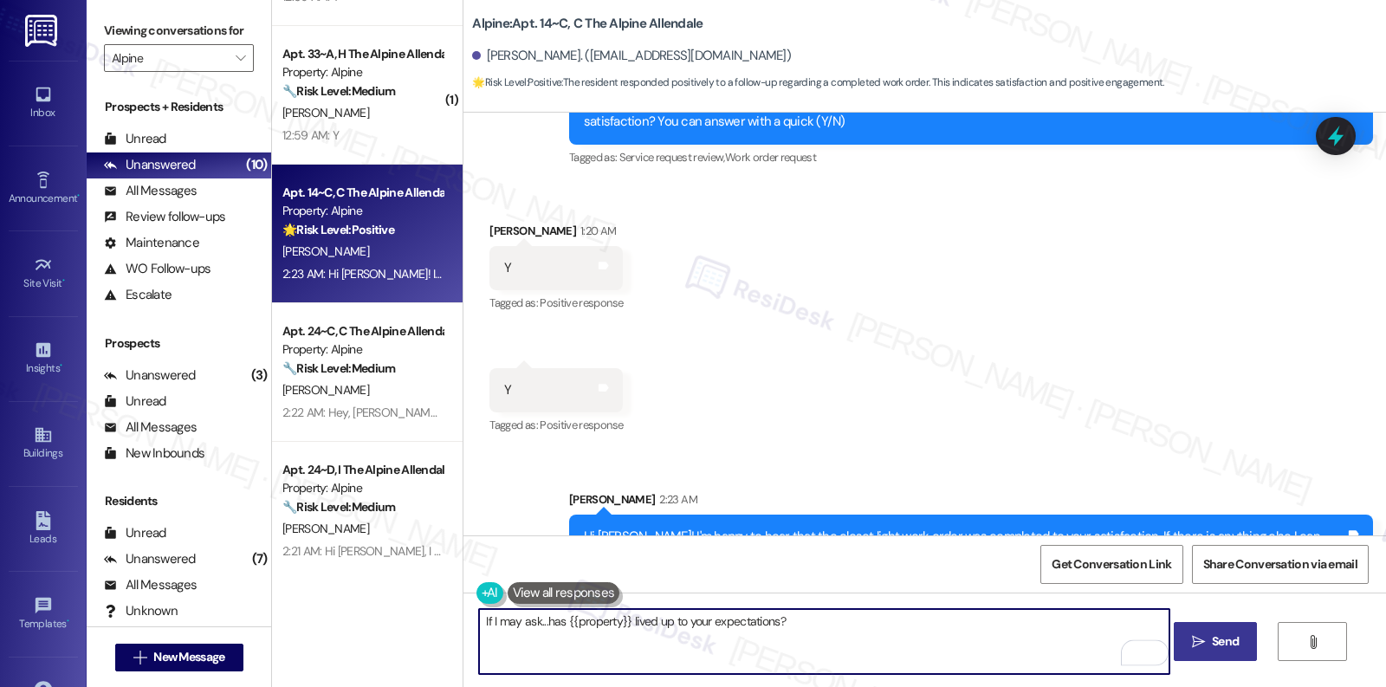
type textarea "If I may ask...has {{property}} lived up to your expectations?"
click at [1203, 631] on button " Send" at bounding box center [1216, 641] width 84 height 39
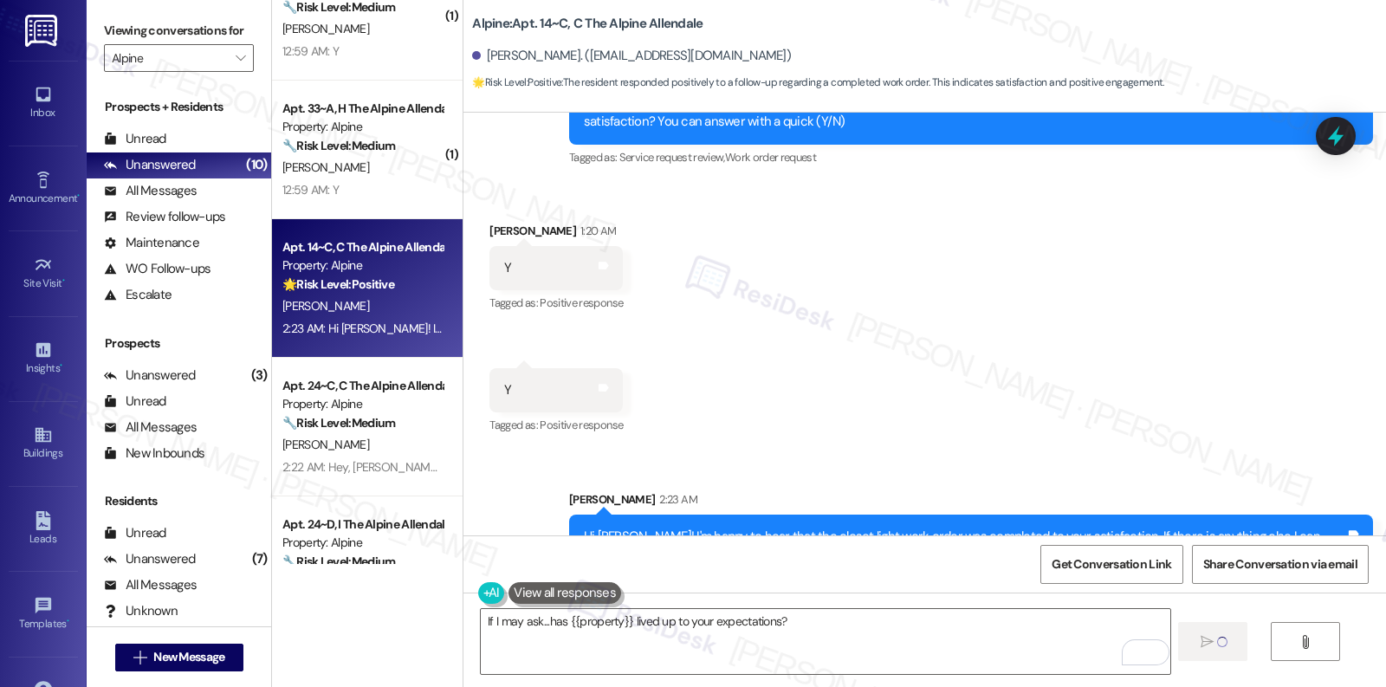
scroll to position [139, 0]
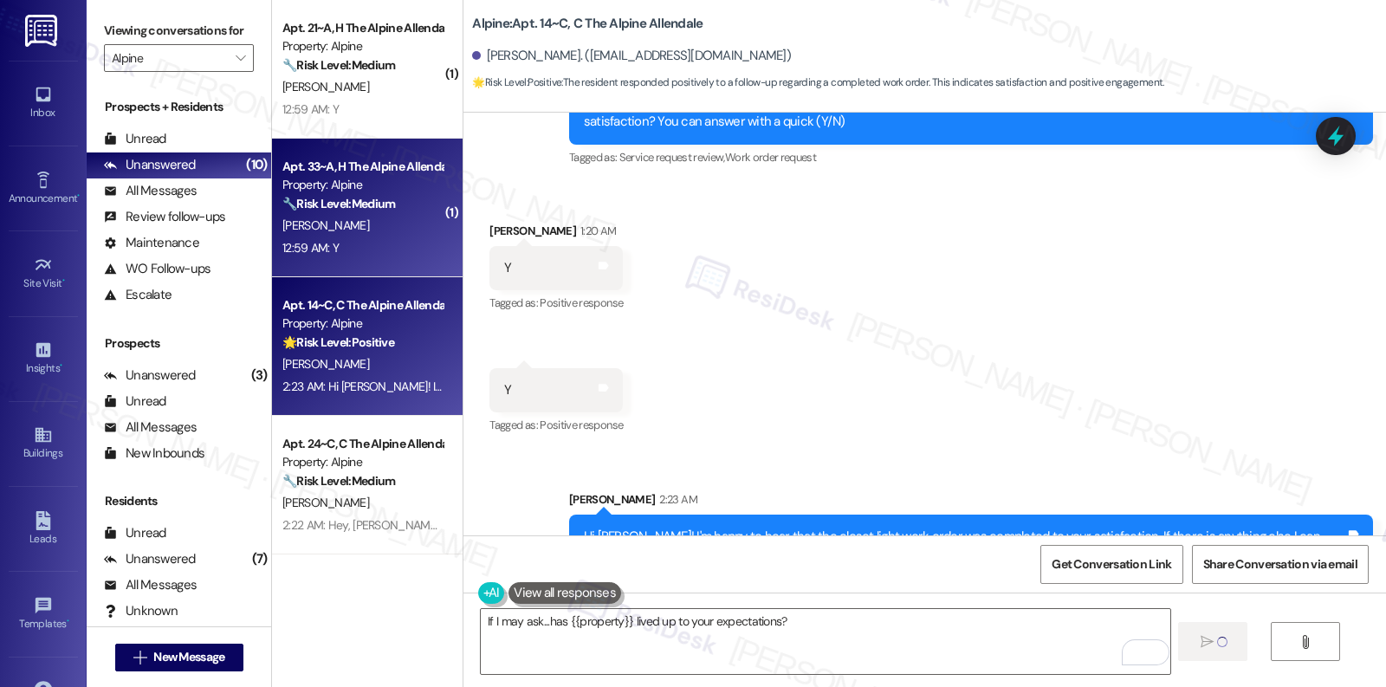
click at [355, 240] on div "12:59 AM: Y 12:59 AM: Y" at bounding box center [363, 248] width 164 height 22
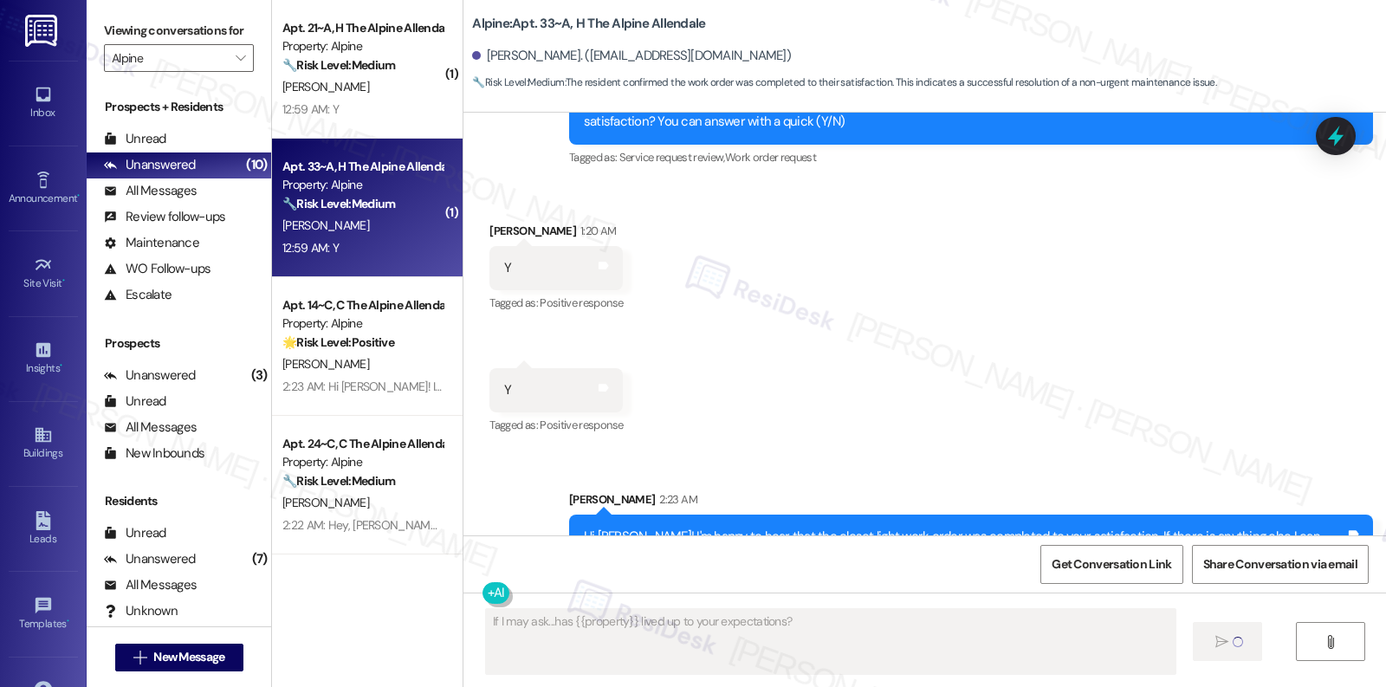
click at [355, 240] on div "12:59 AM: Y 12:59 AM: Y" at bounding box center [363, 248] width 164 height 22
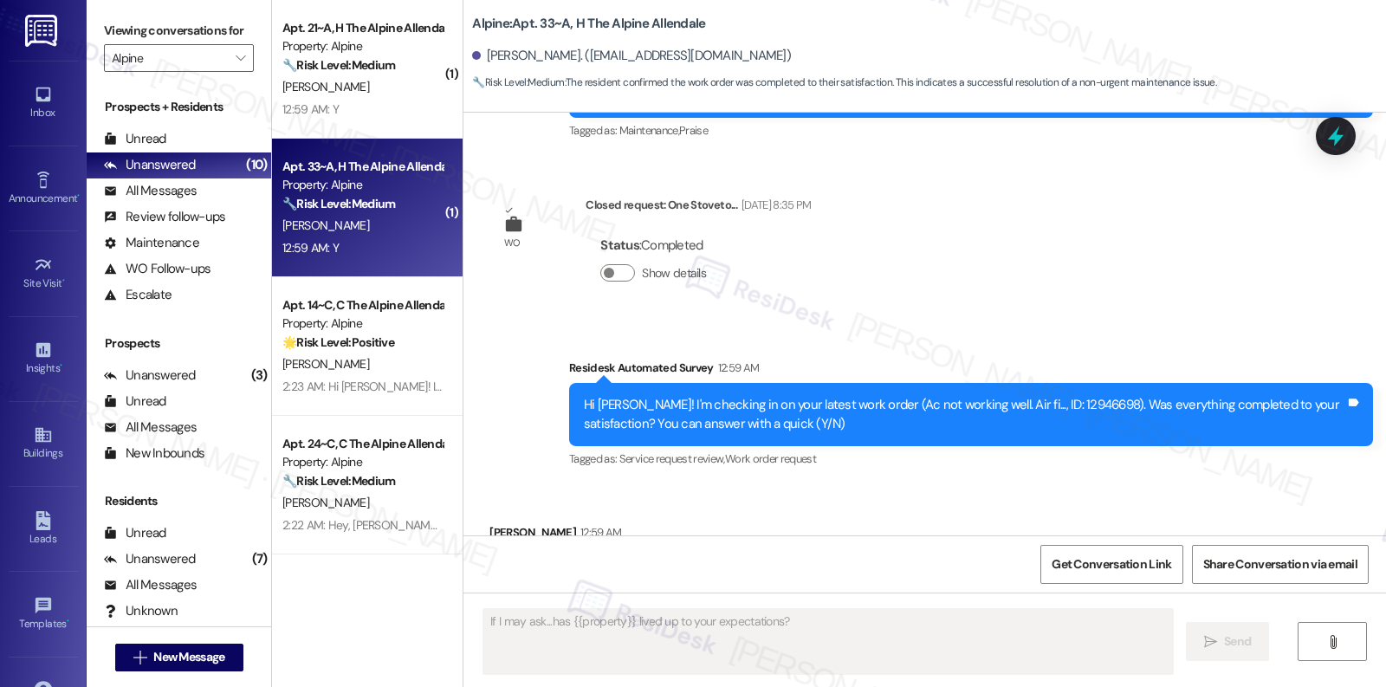
scroll to position [3009, 0]
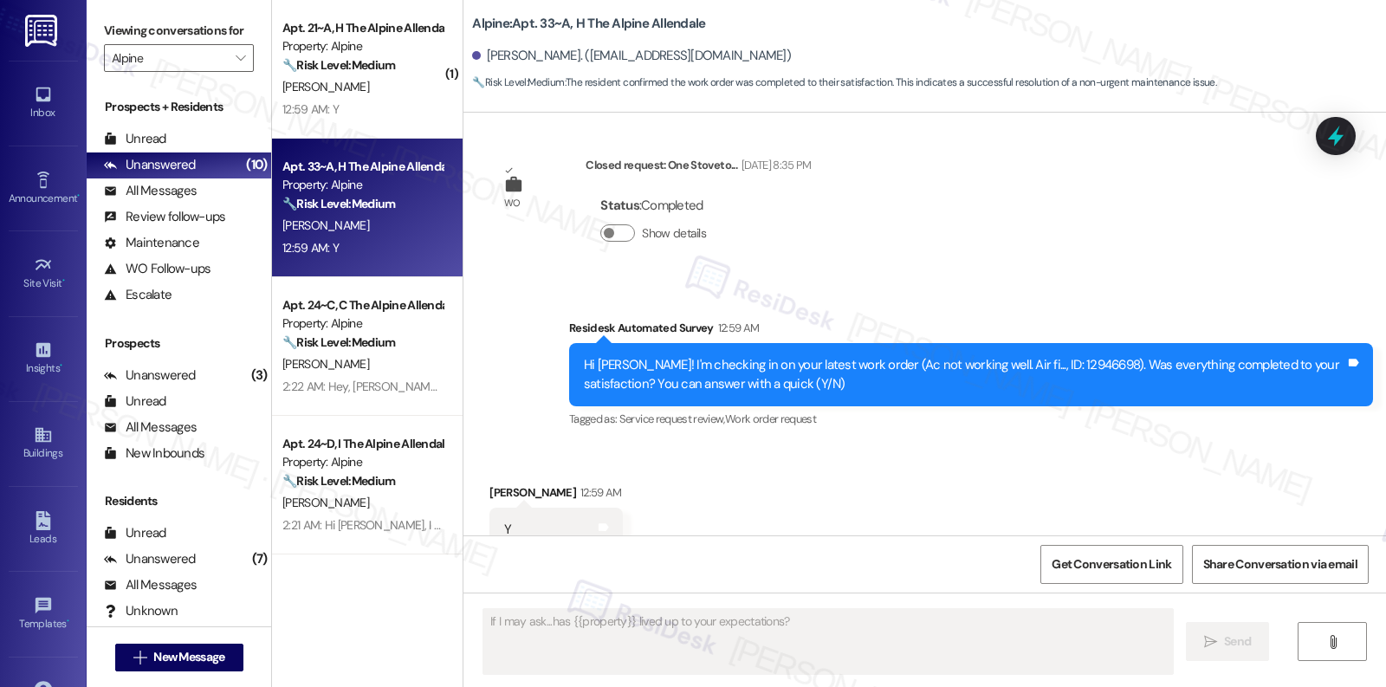
click at [709, 444] on div "Received via SMS Reid Highlen 12:59 AM Y Tags and notes Tagged as: Positive res…" at bounding box center [924, 517] width 923 height 146
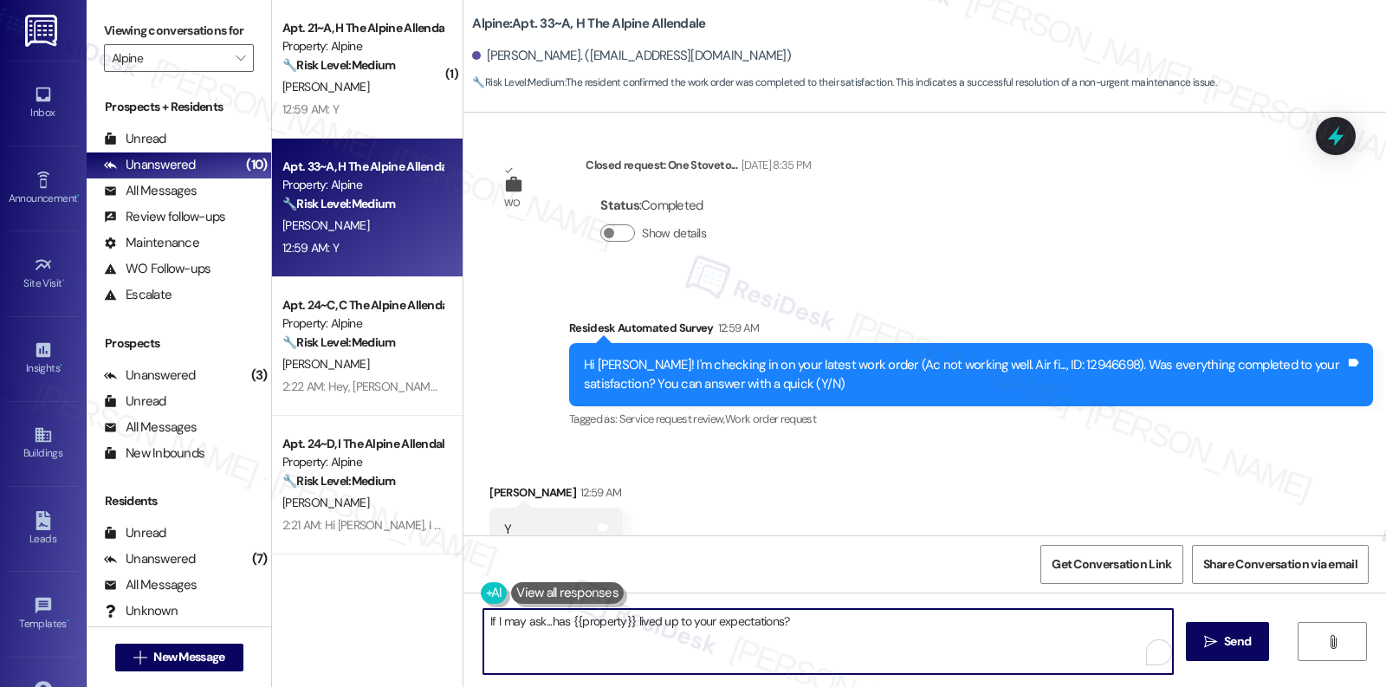
click at [781, 630] on textarea "{{first_name}}, I'm glad to hear that your AC work order was resolved to your s…" at bounding box center [828, 641] width 690 height 65
click at [776, 649] on textarea "{{first_name}}, I'm glad to hear that your AC work order was resolved to your s…" at bounding box center [828, 641] width 690 height 65
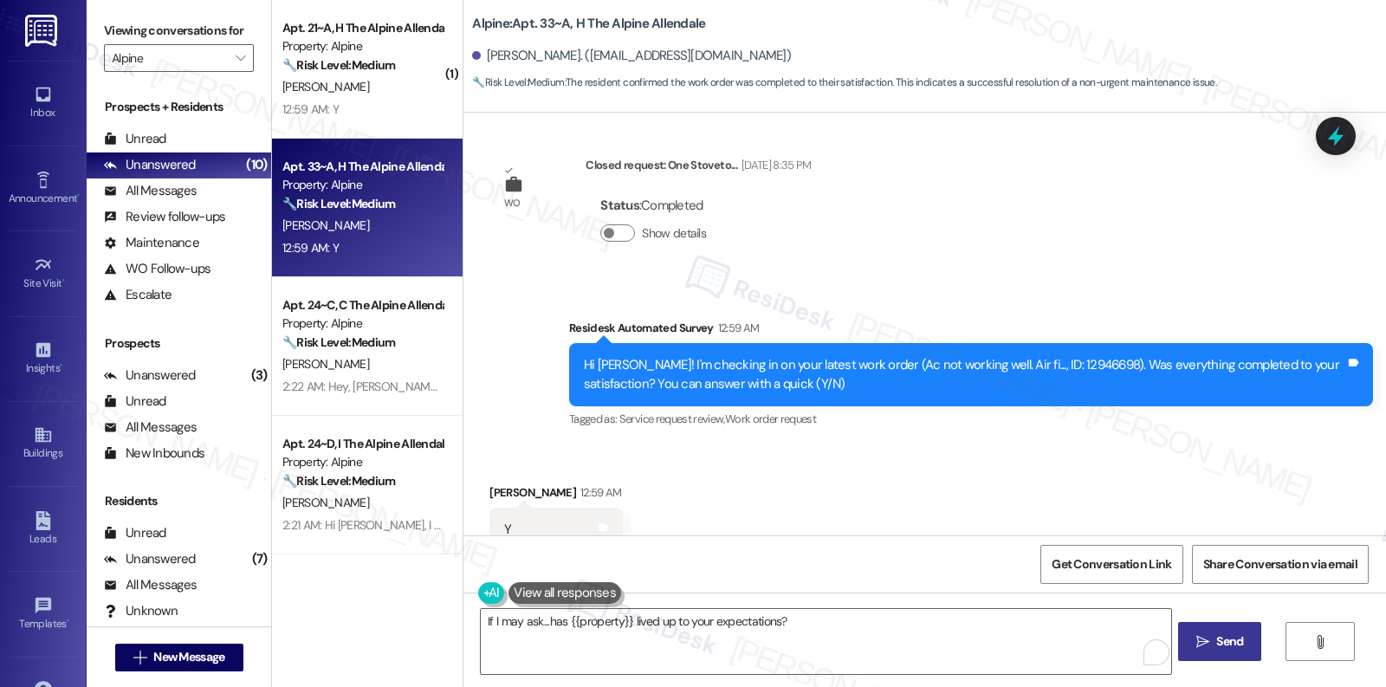
click at [1234, 655] on button " Send" at bounding box center [1220, 641] width 84 height 39
click at [742, 644] on textarea "If I may ask...has {{property}} lived up to your expectations?" at bounding box center [824, 641] width 690 height 65
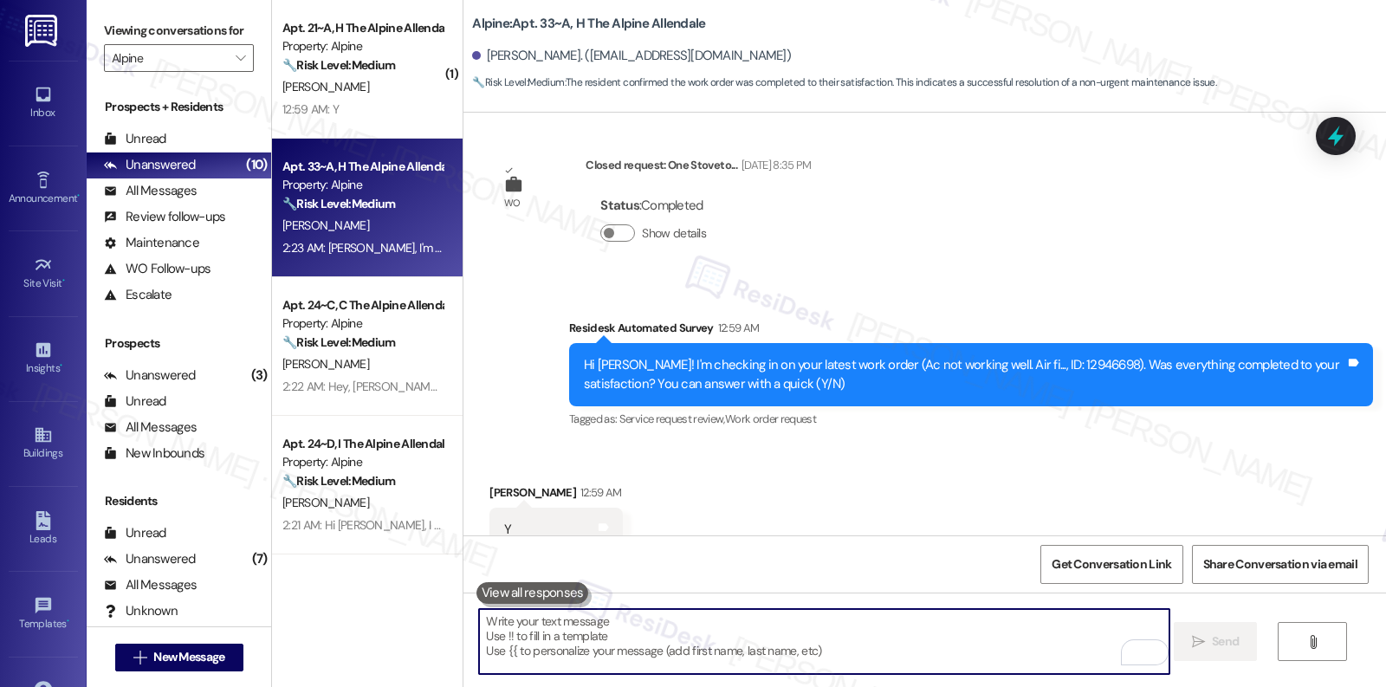
paste textarea "If I may ask...has {{property}} lived up to your expectations?"
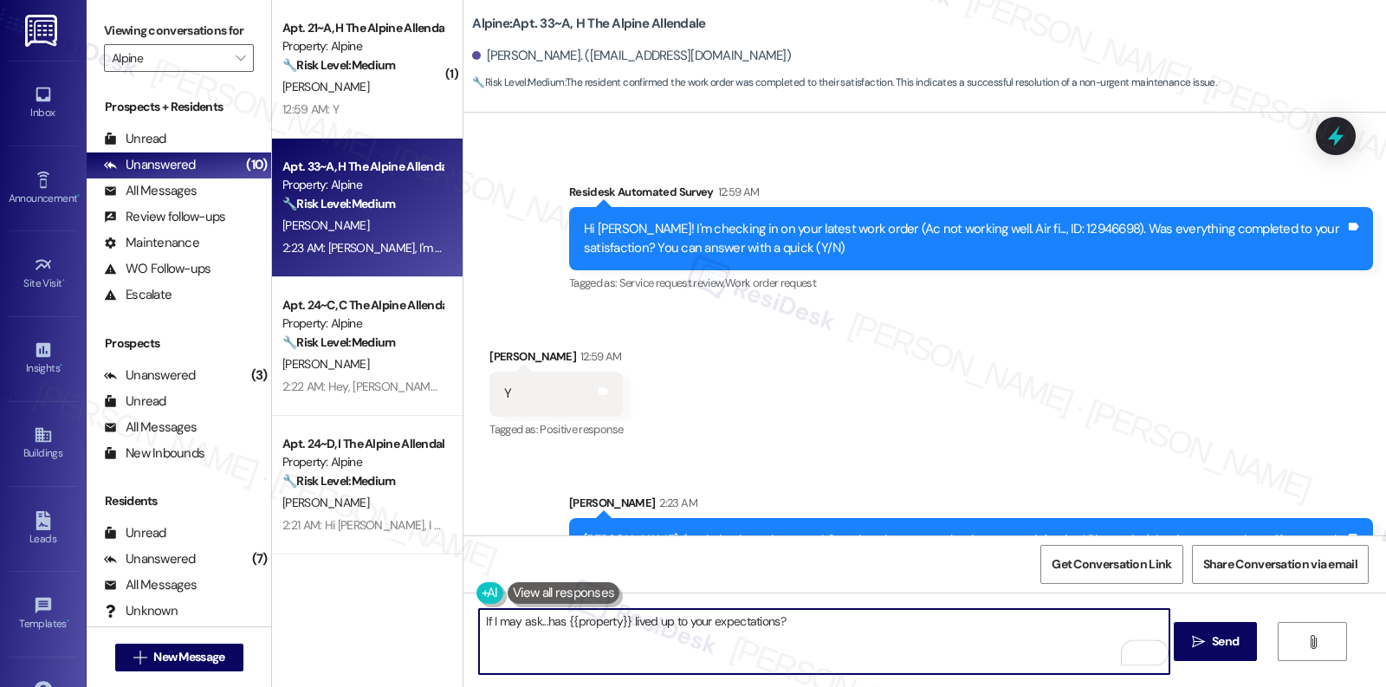
scroll to position [3149, 0]
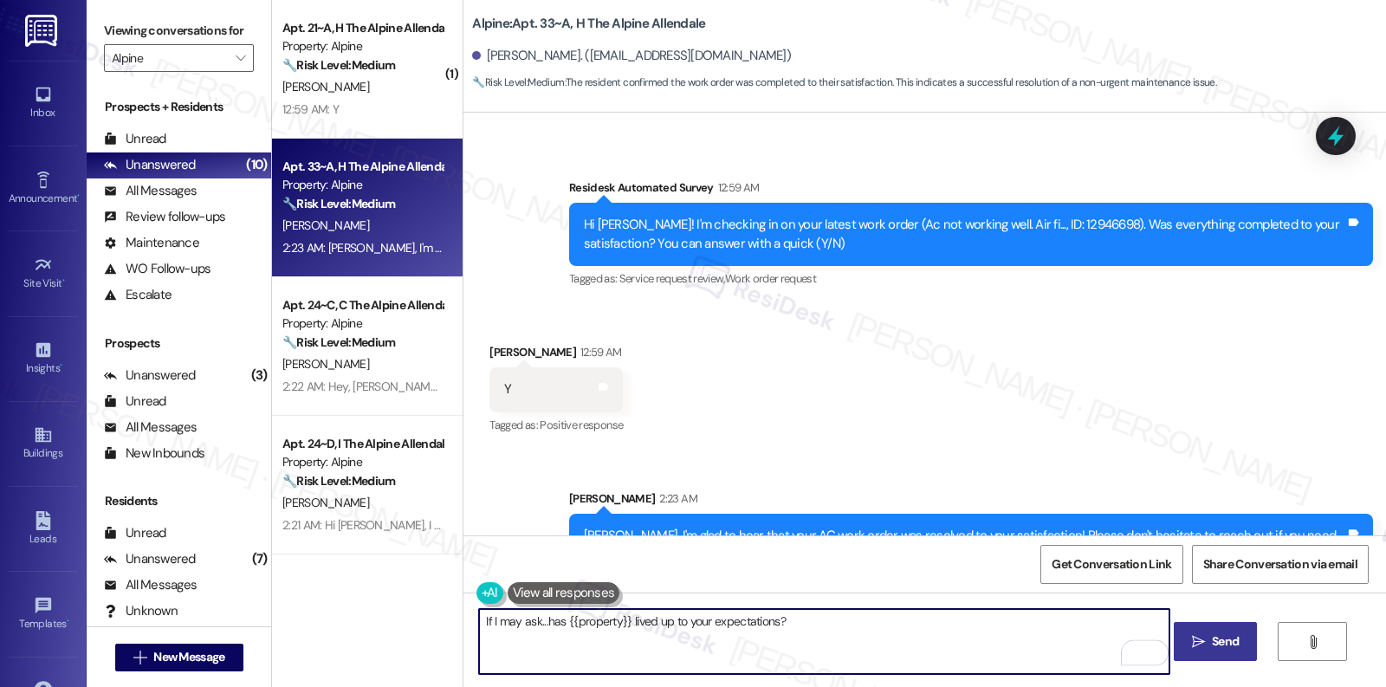
type textarea "If I may ask...has {{property}} lived up to your expectations?"
click at [1239, 635] on span "Send" at bounding box center [1225, 641] width 34 height 18
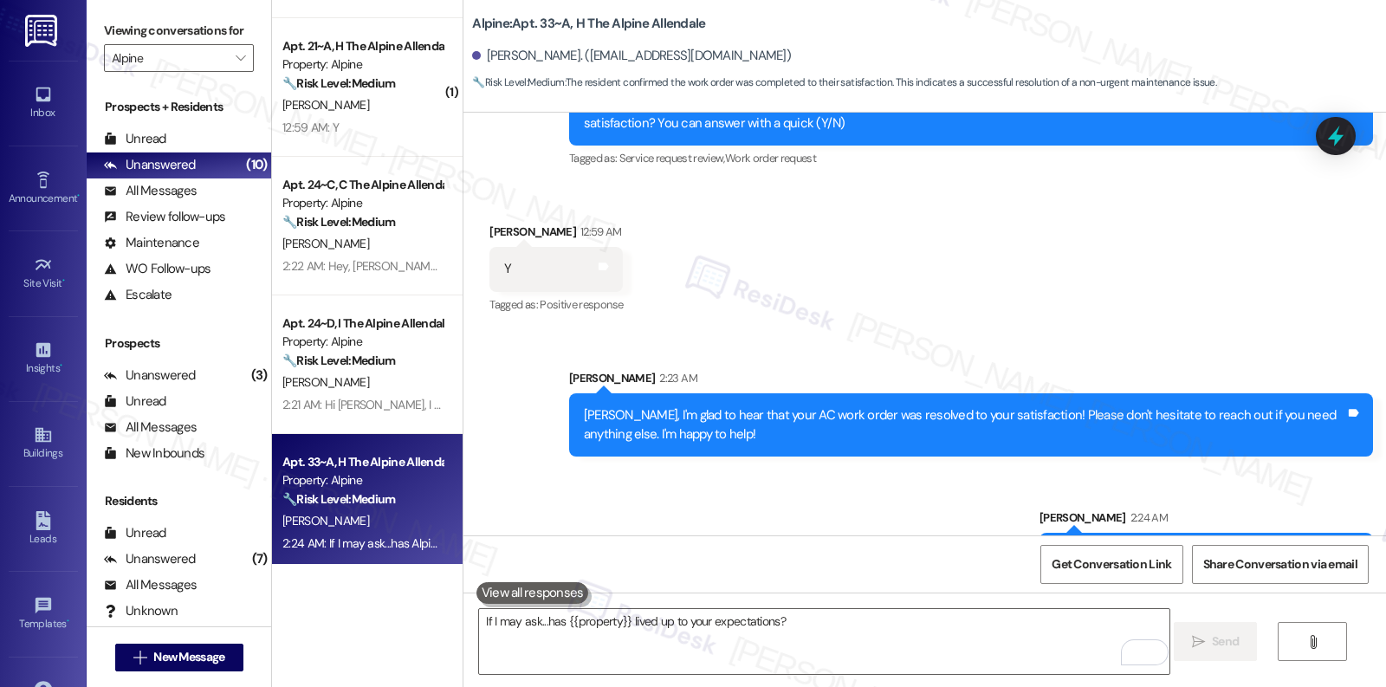
scroll to position [104, 0]
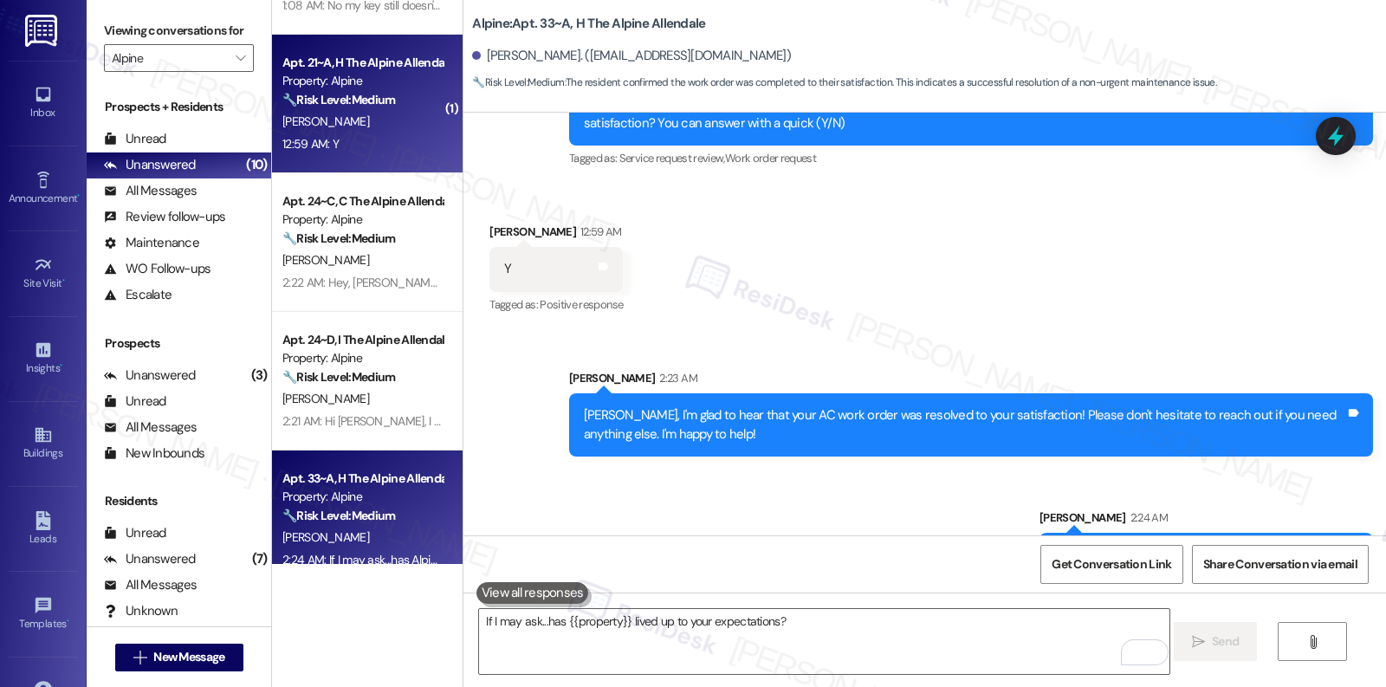
click at [407, 148] on div "12:59 AM: Y 12:59 AM: Y" at bounding box center [363, 144] width 164 height 22
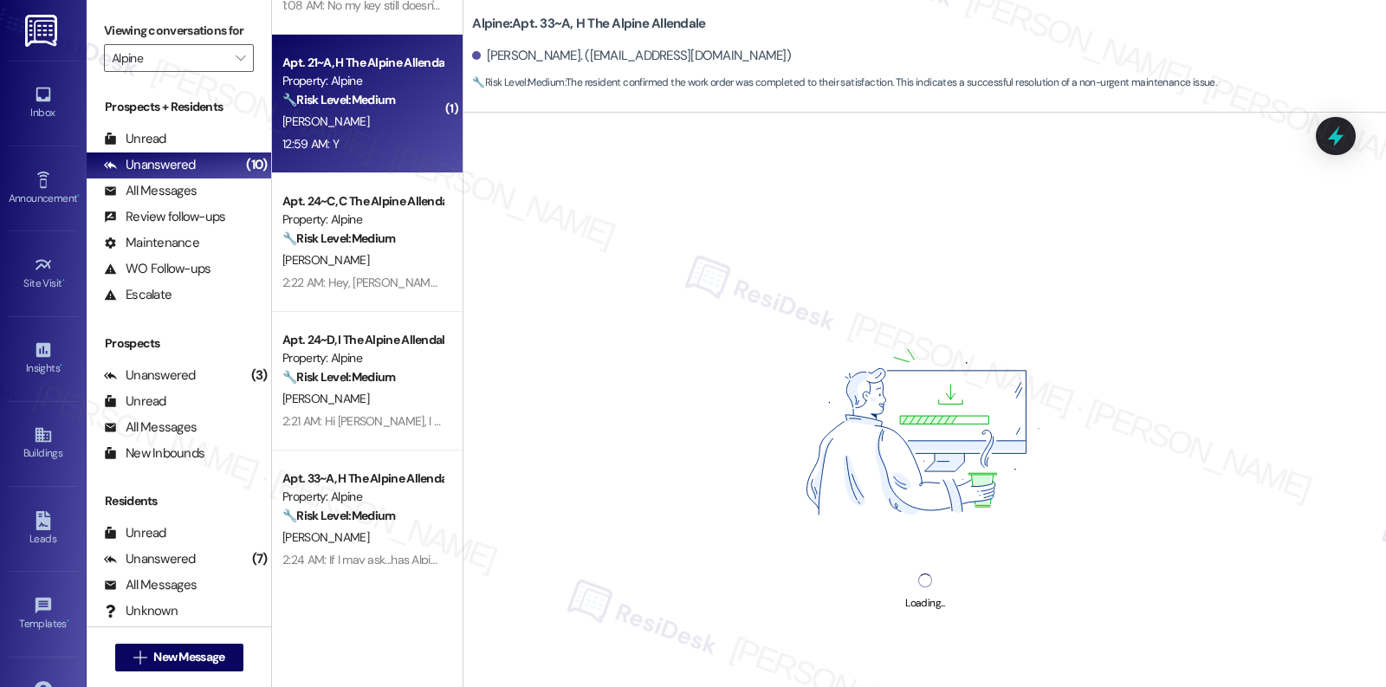
click at [405, 150] on div "12:59 AM: Y 12:59 AM: Y" at bounding box center [363, 144] width 164 height 22
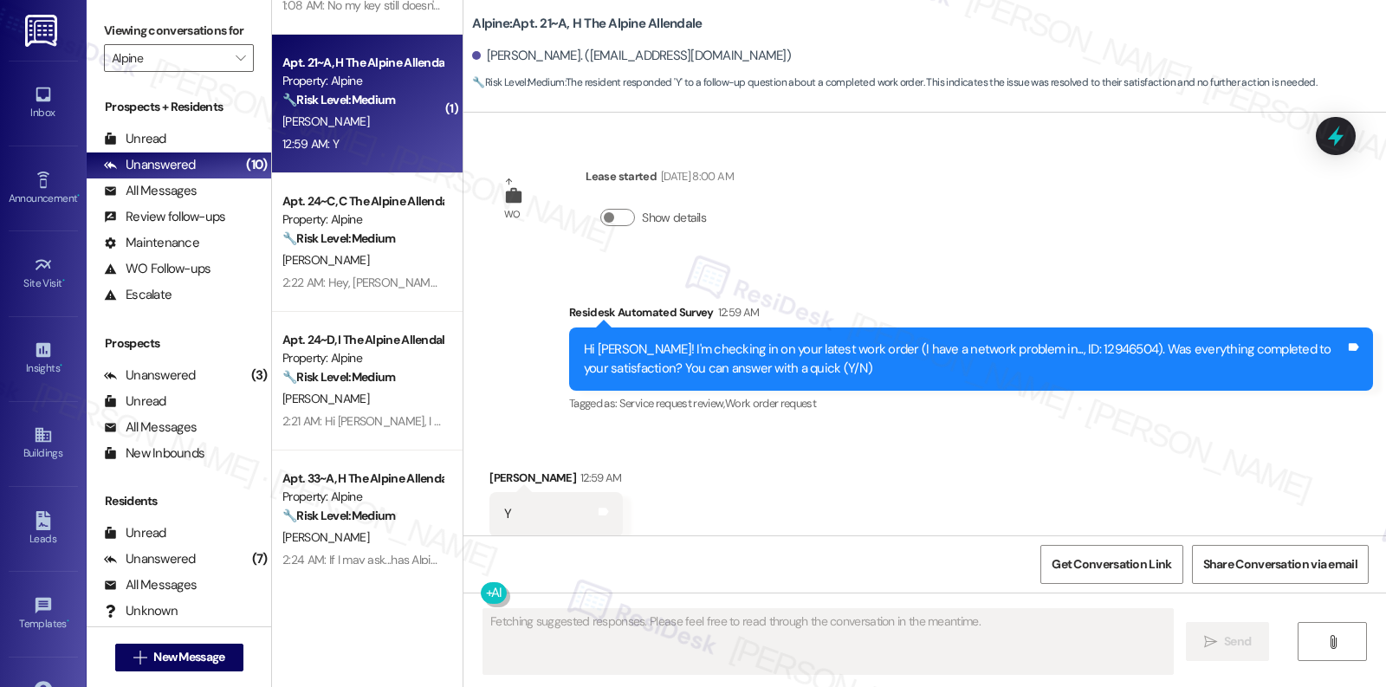
scroll to position [1741, 0]
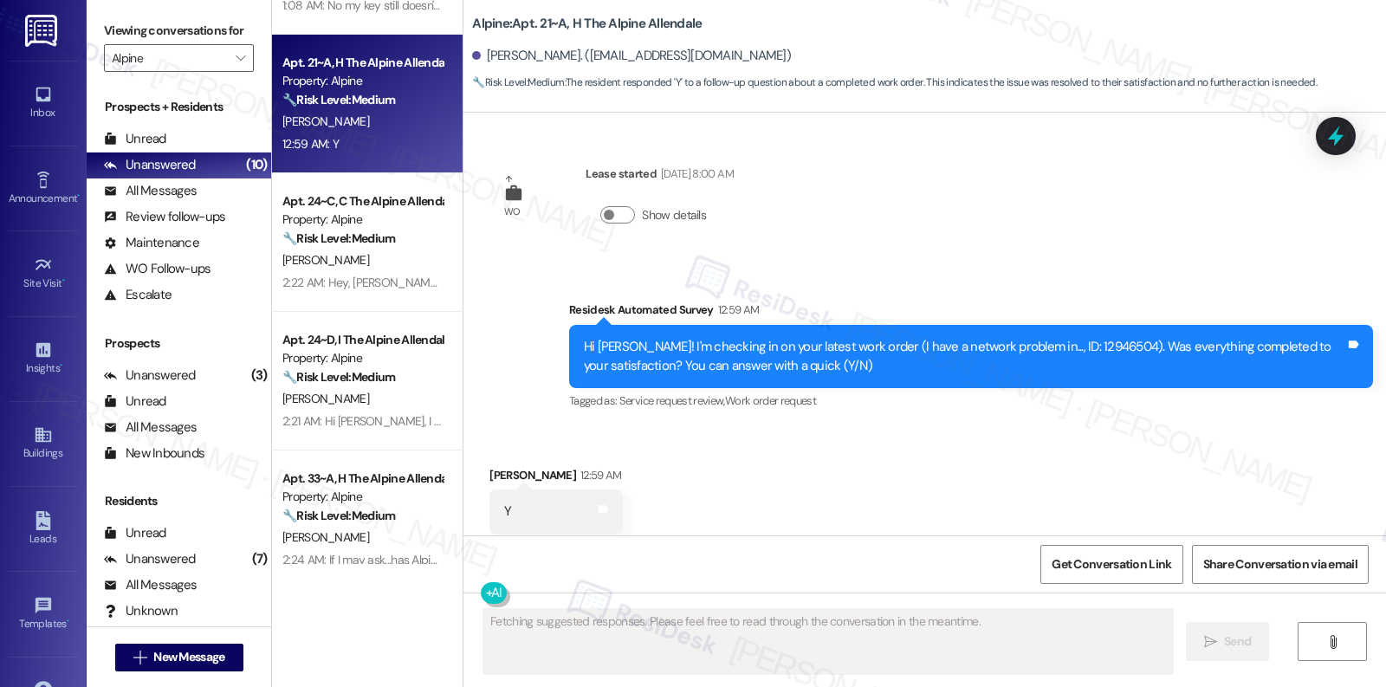
click at [626, 489] on div "Received via SMS Nicholas Riemersma 12:59 AM Y Tags and notes Tagged as: Positi…" at bounding box center [555, 513] width 159 height 120
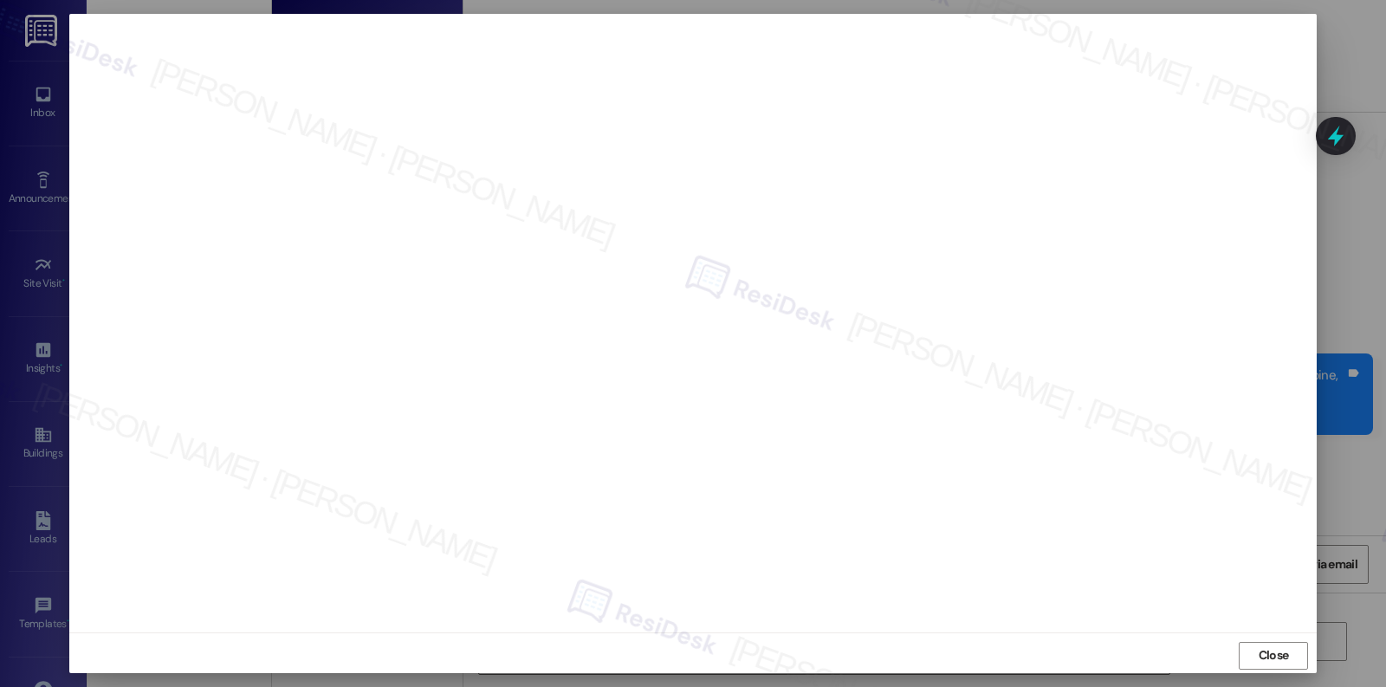
scroll to position [2100, 0]
click at [1255, 656] on span "Close" at bounding box center [1273, 655] width 37 height 18
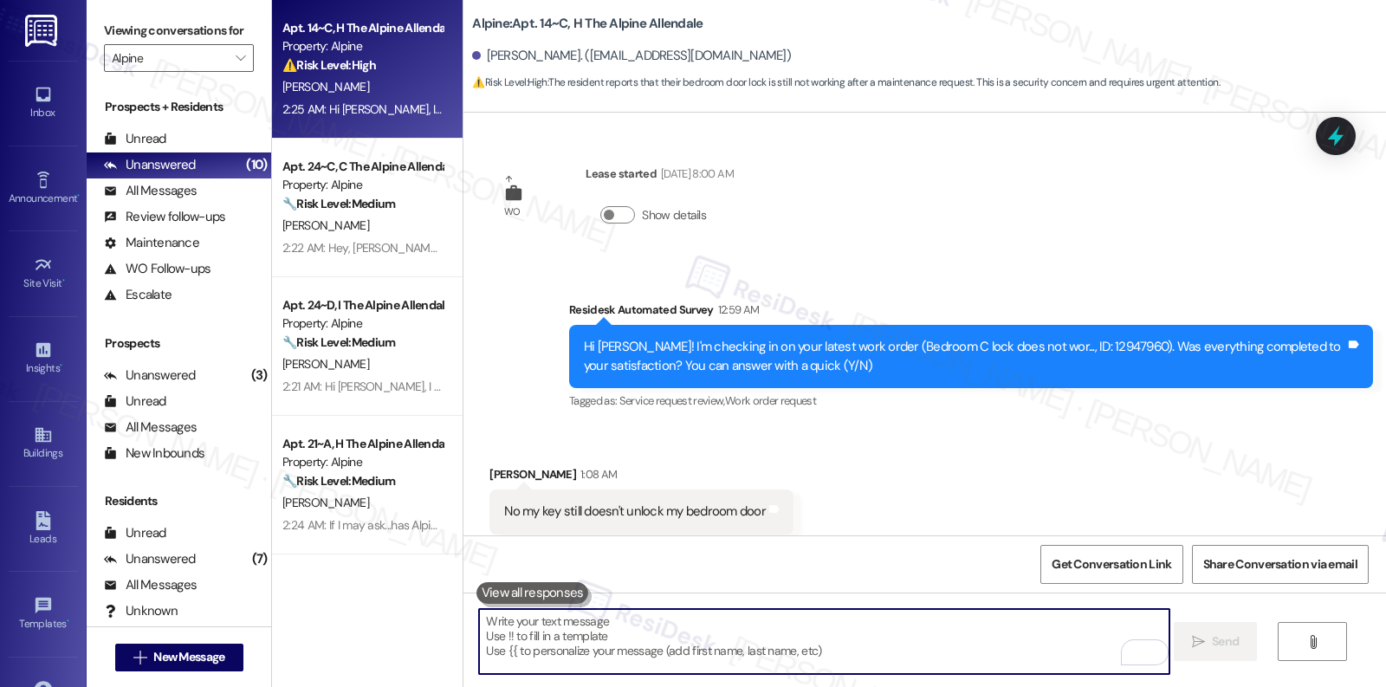
click at [899, 637] on textarea "To enrich screen reader interactions, please activate Accessibility in Grammarl…" at bounding box center [824, 641] width 690 height 65
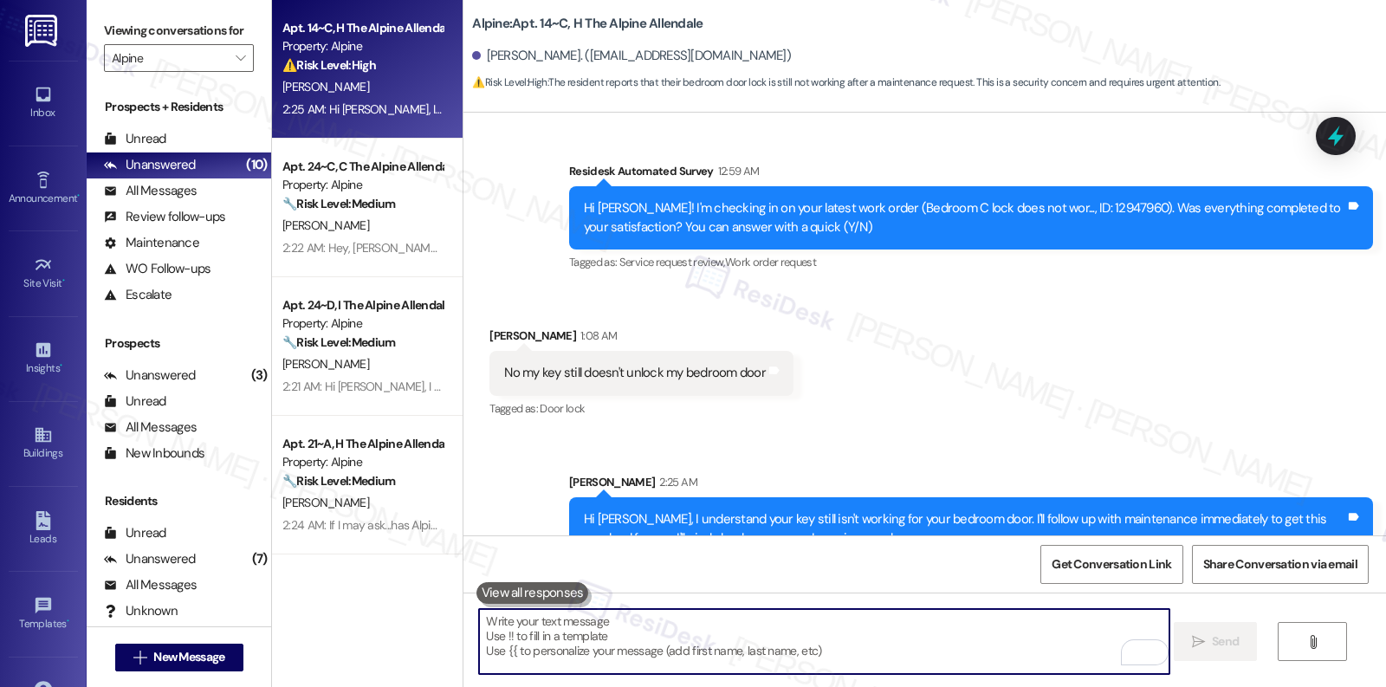
scroll to position [2240, 0]
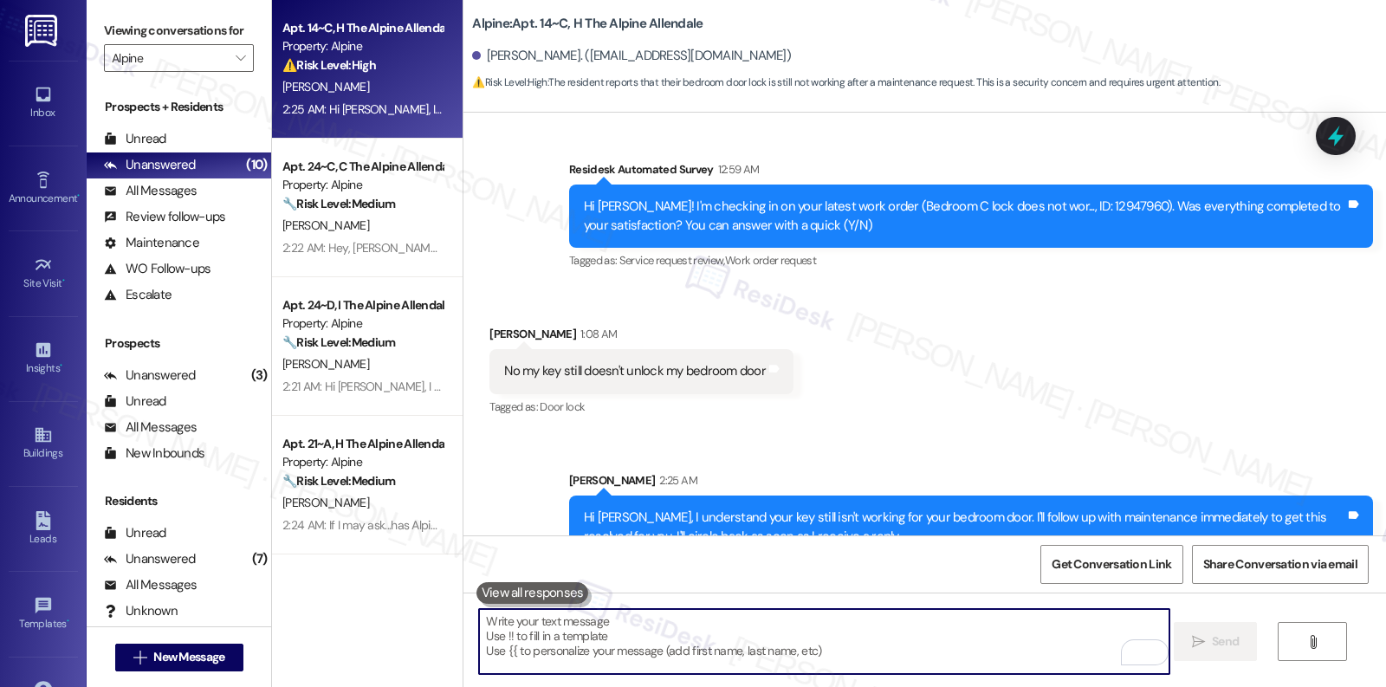
click at [706, 657] on textarea "To enrich screen reader interactions, please activate Accessibility in Grammarl…" at bounding box center [824, 641] width 690 height 65
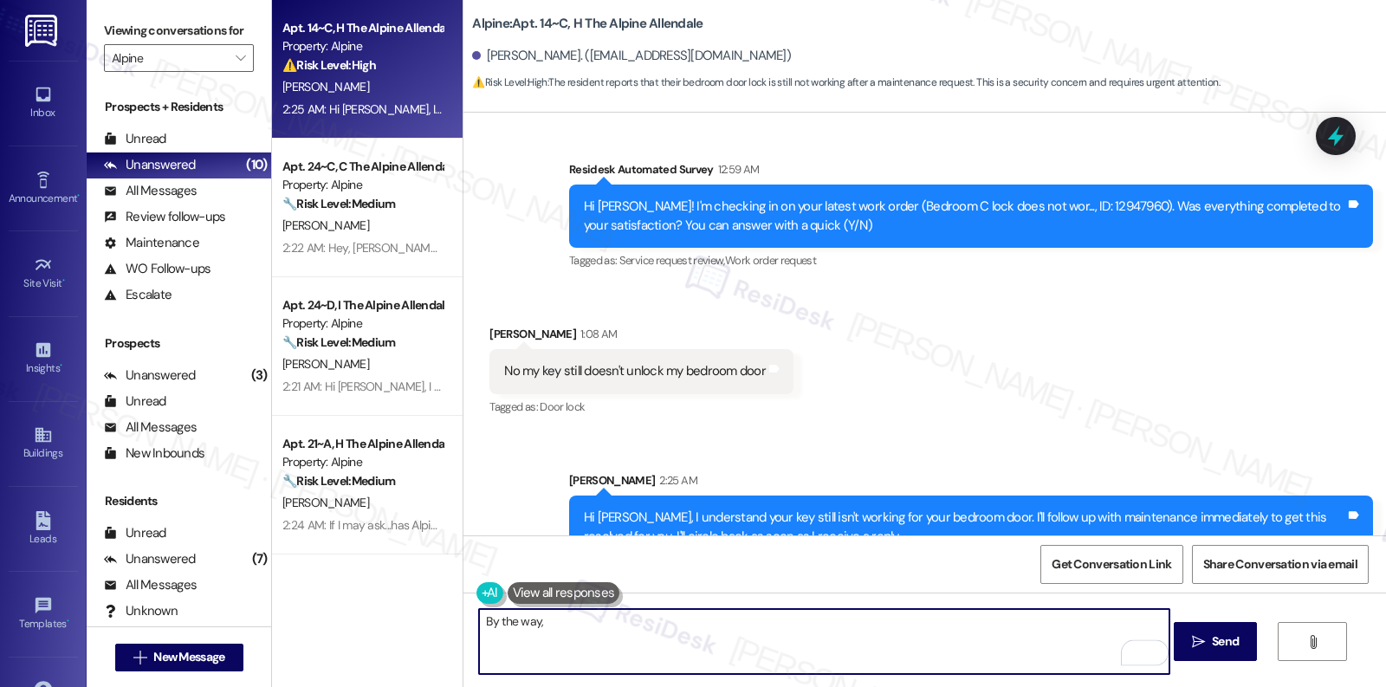
scroll to position [2232, 0]
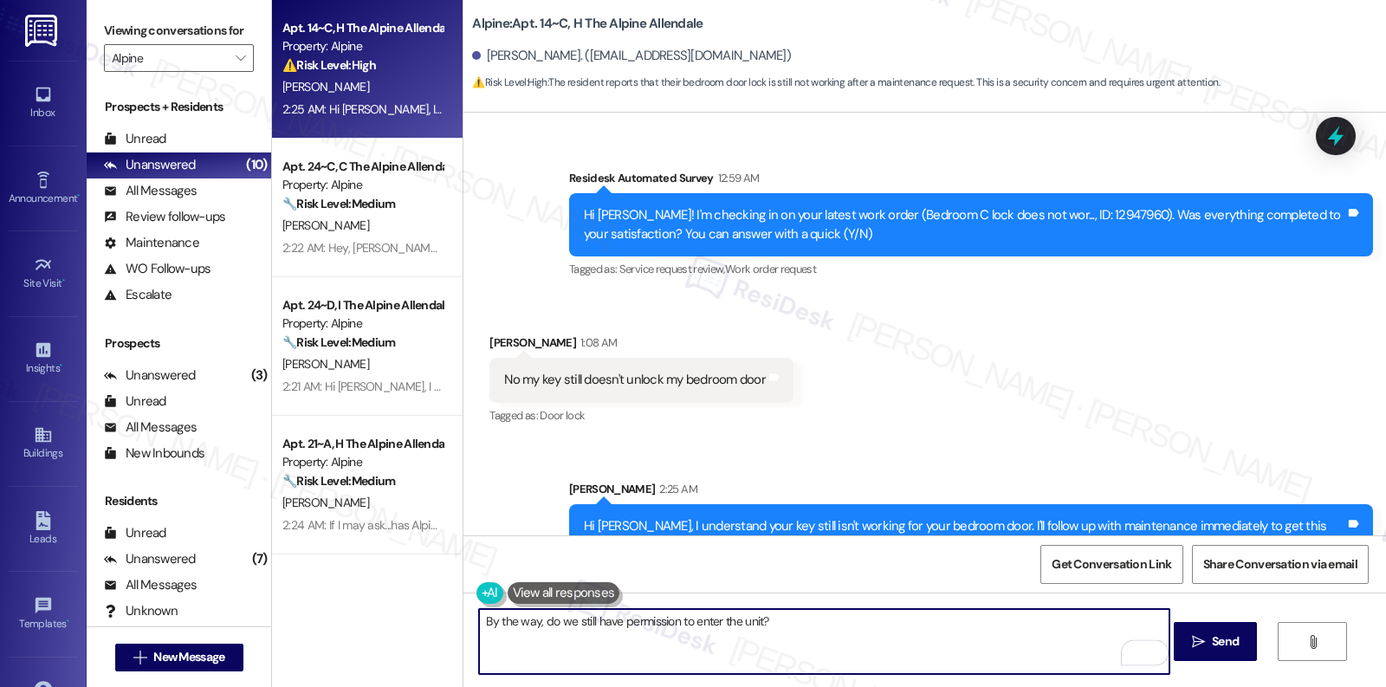
type textarea "By the way, do we still have permission to enter the unit?"
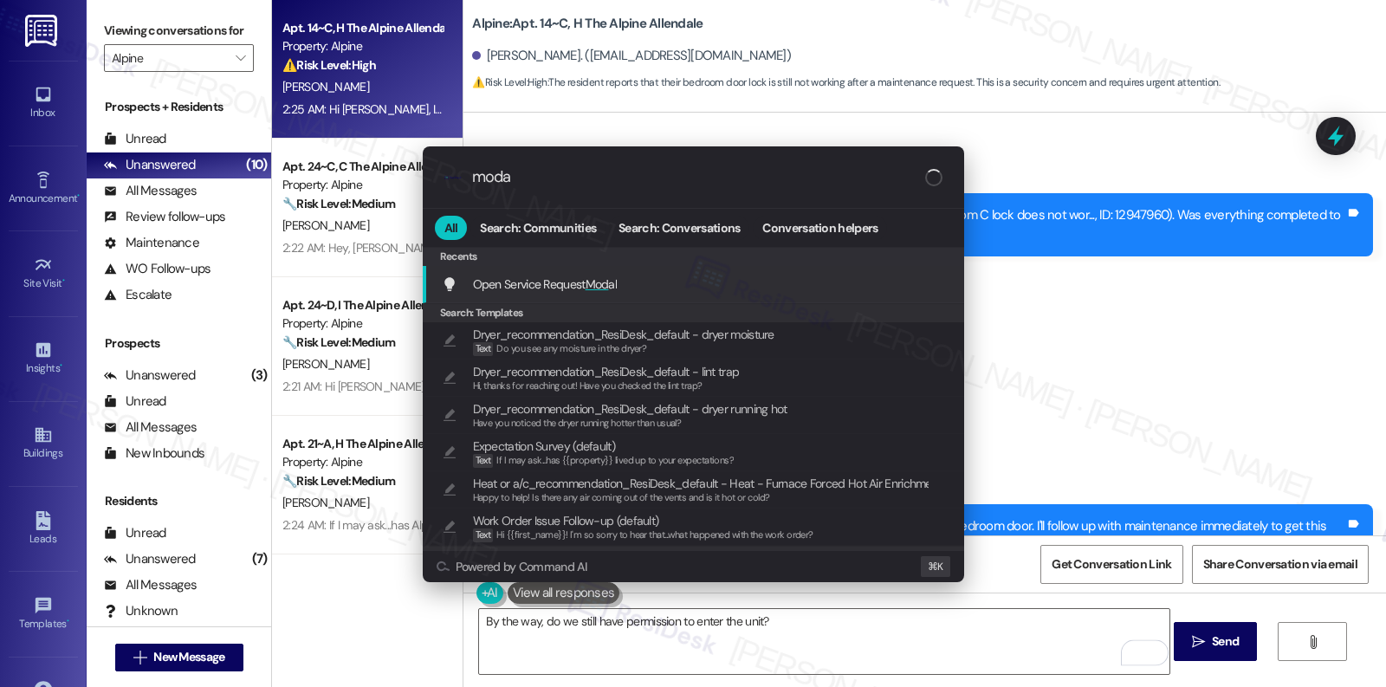
type input "modal"
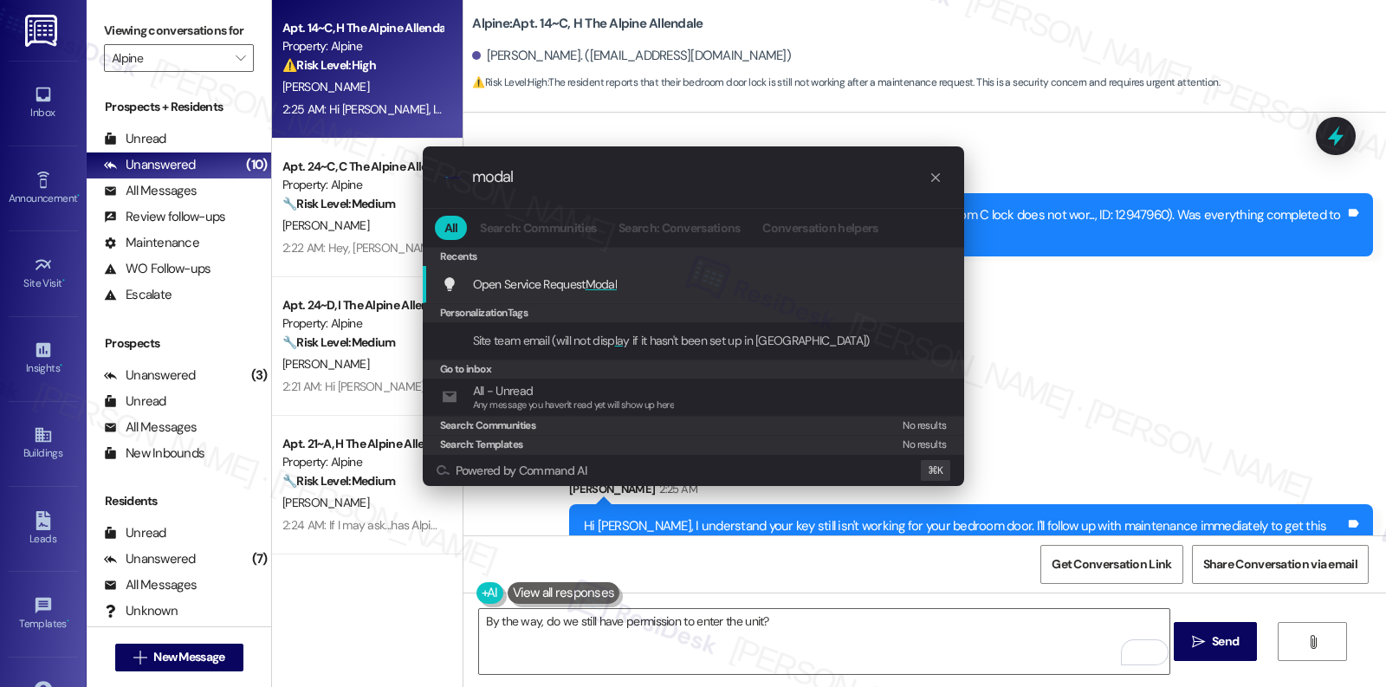
click at [696, 285] on div "Open Service Request Modal Add shortcut" at bounding box center [695, 284] width 507 height 19
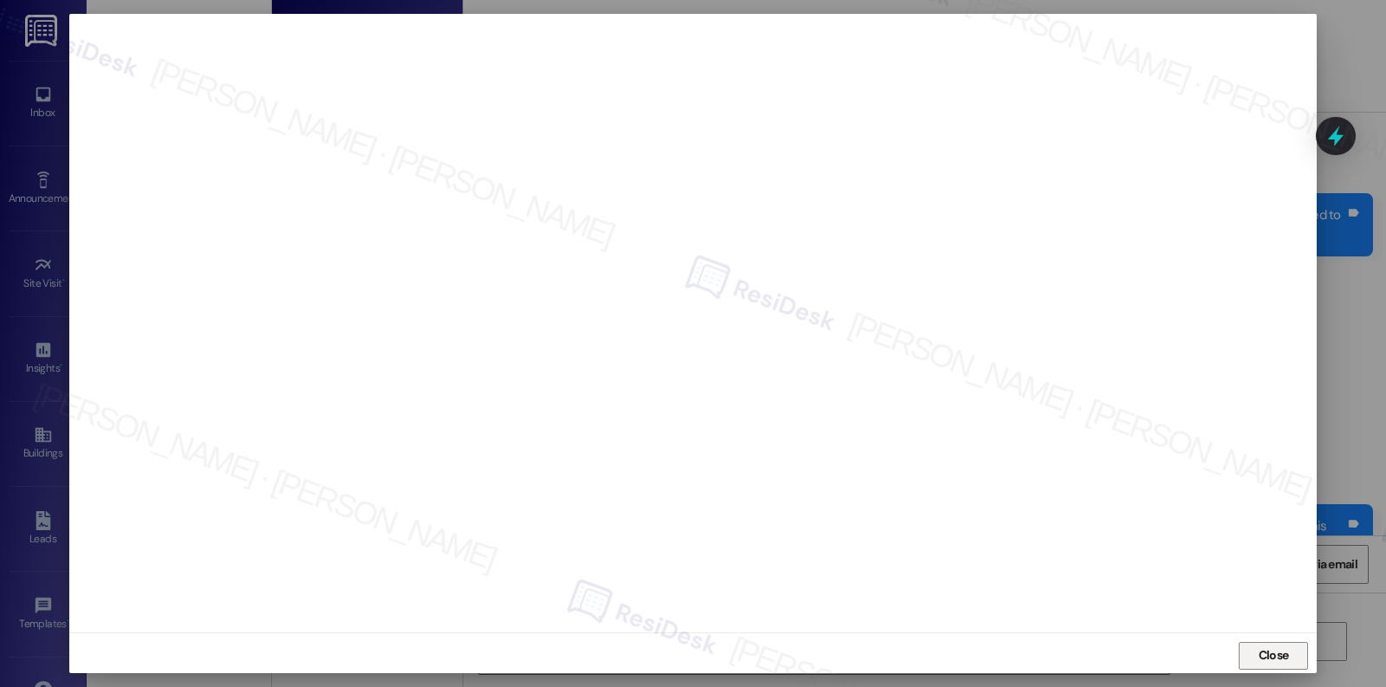
click at [1260, 655] on span "Close" at bounding box center [1274, 655] width 30 height 18
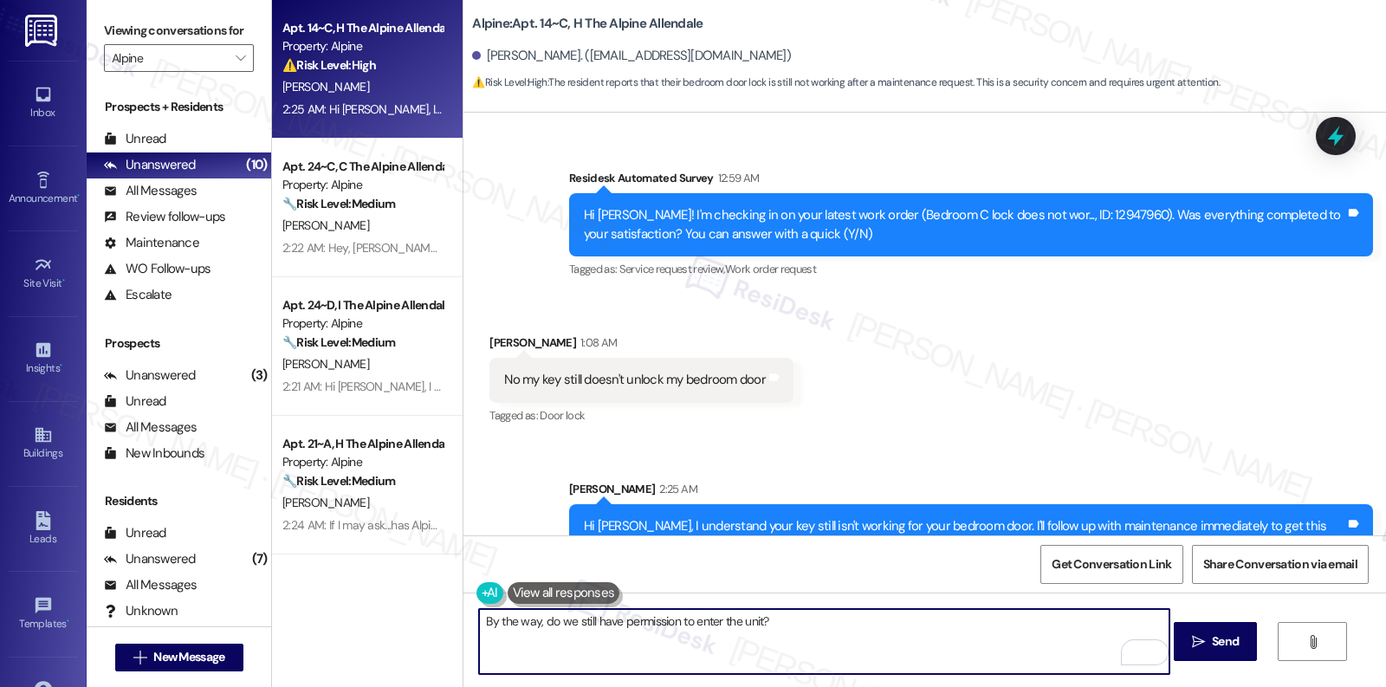
click at [535, 624] on textarea "By the way, do we still have permission to enter the unit?" at bounding box center [824, 641] width 690 height 65
click at [527, 621] on textarea "By the way, since adjusting the door handles did not resolve the issue. Can you…" at bounding box center [824, 641] width 690 height 65
click at [540, 632] on textarea "By the way, since adjusting the door handles did not resolve the issue. Can you…" at bounding box center [824, 641] width 690 height 65
type textarea "By the way, since adjusting the door handles did not resolve the issue. Can you…"
click at [1218, 650] on span "Send" at bounding box center [1225, 641] width 27 height 18
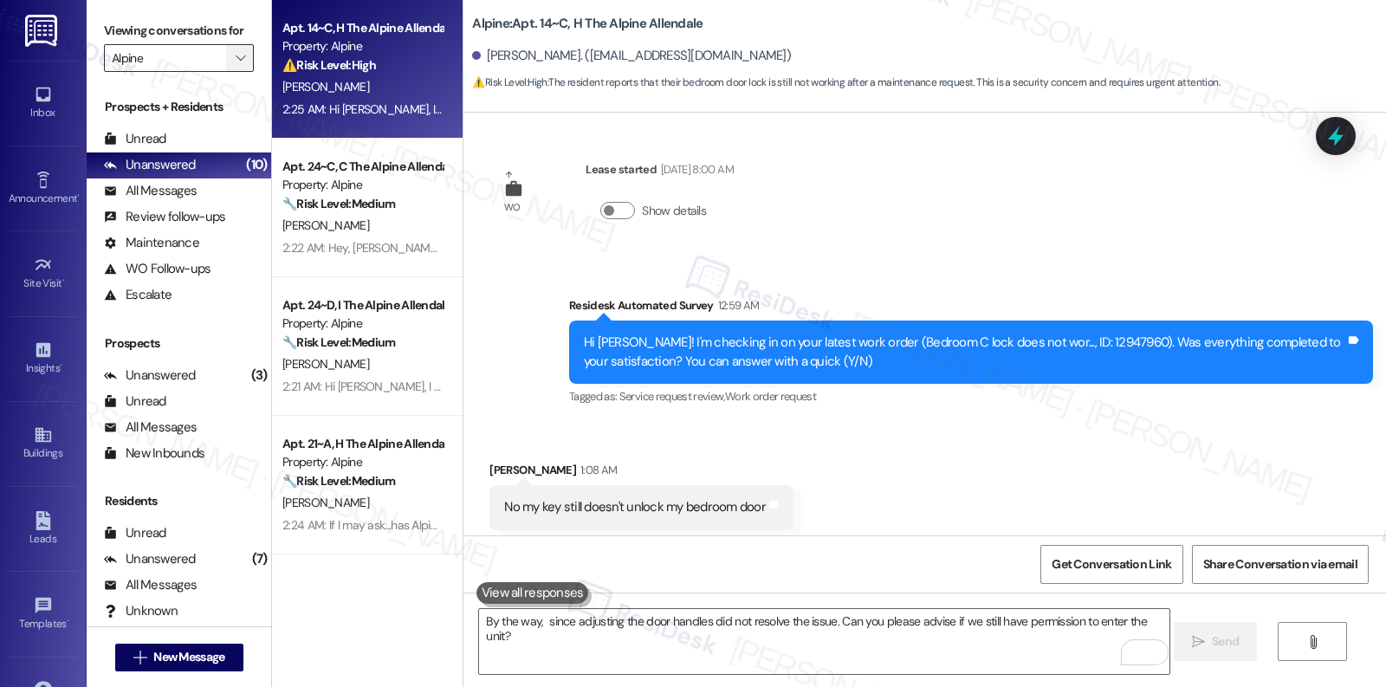
click at [236, 65] on icon "" at bounding box center [241, 58] width 10 height 14
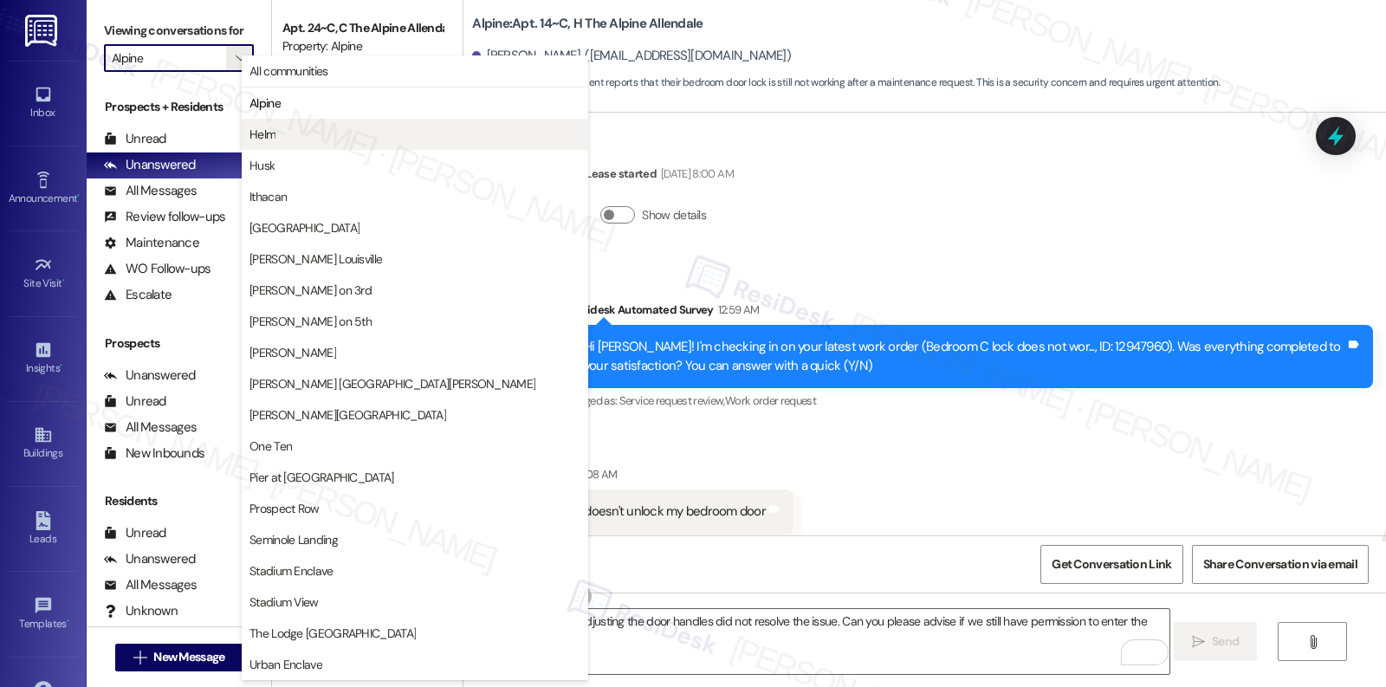
click at [260, 136] on span "Helm" at bounding box center [262, 134] width 26 height 17
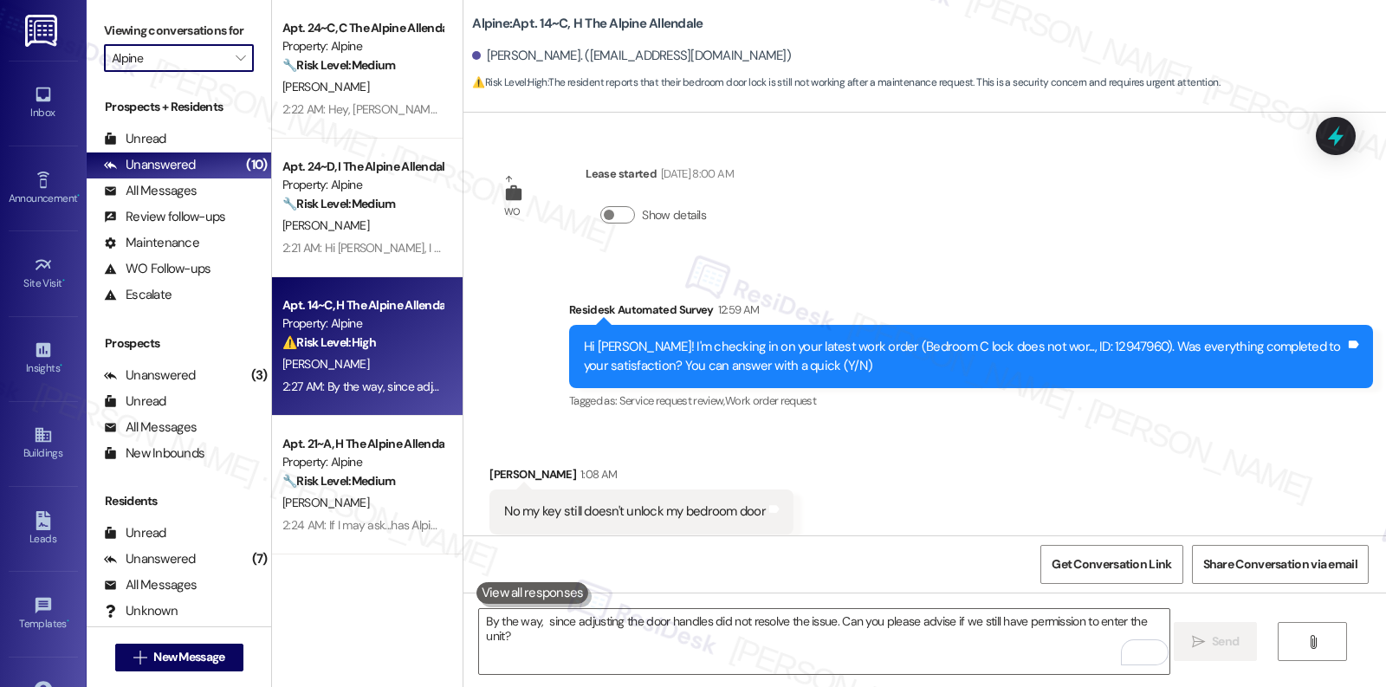
type input "Helm"
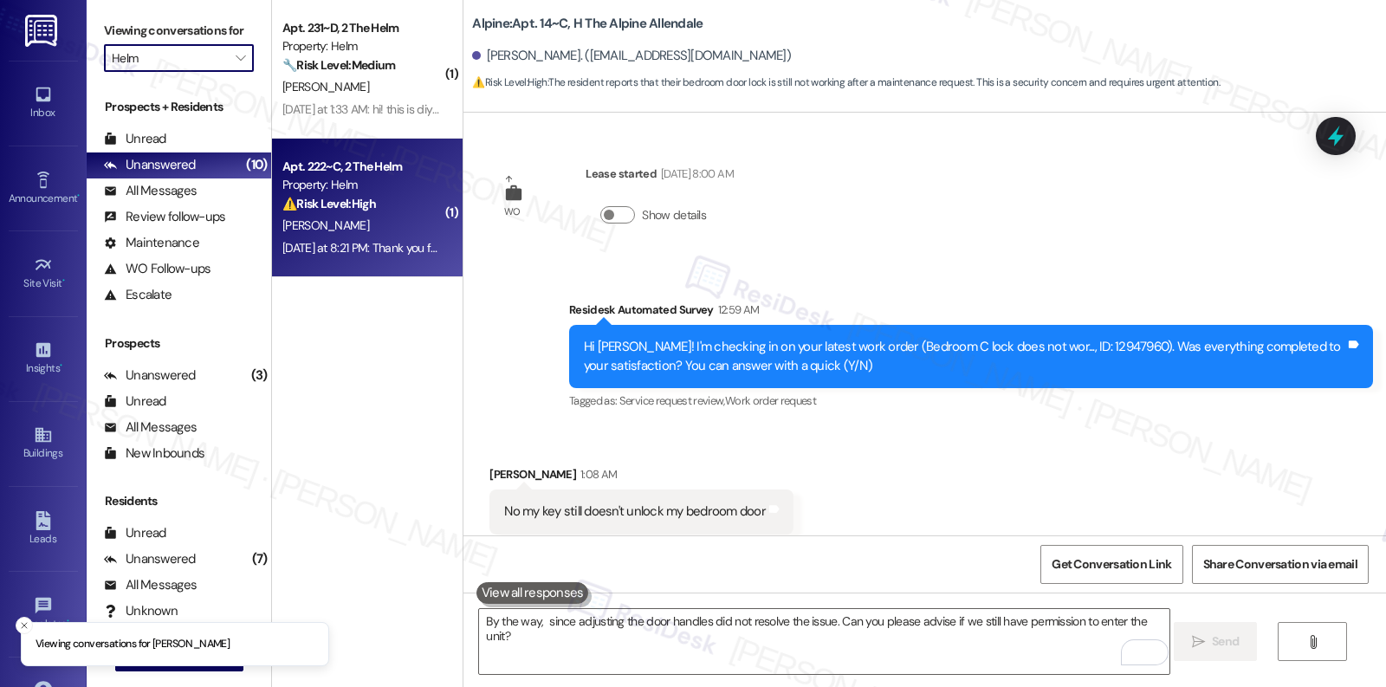
click at [354, 220] on div "S. Aker" at bounding box center [363, 226] width 164 height 22
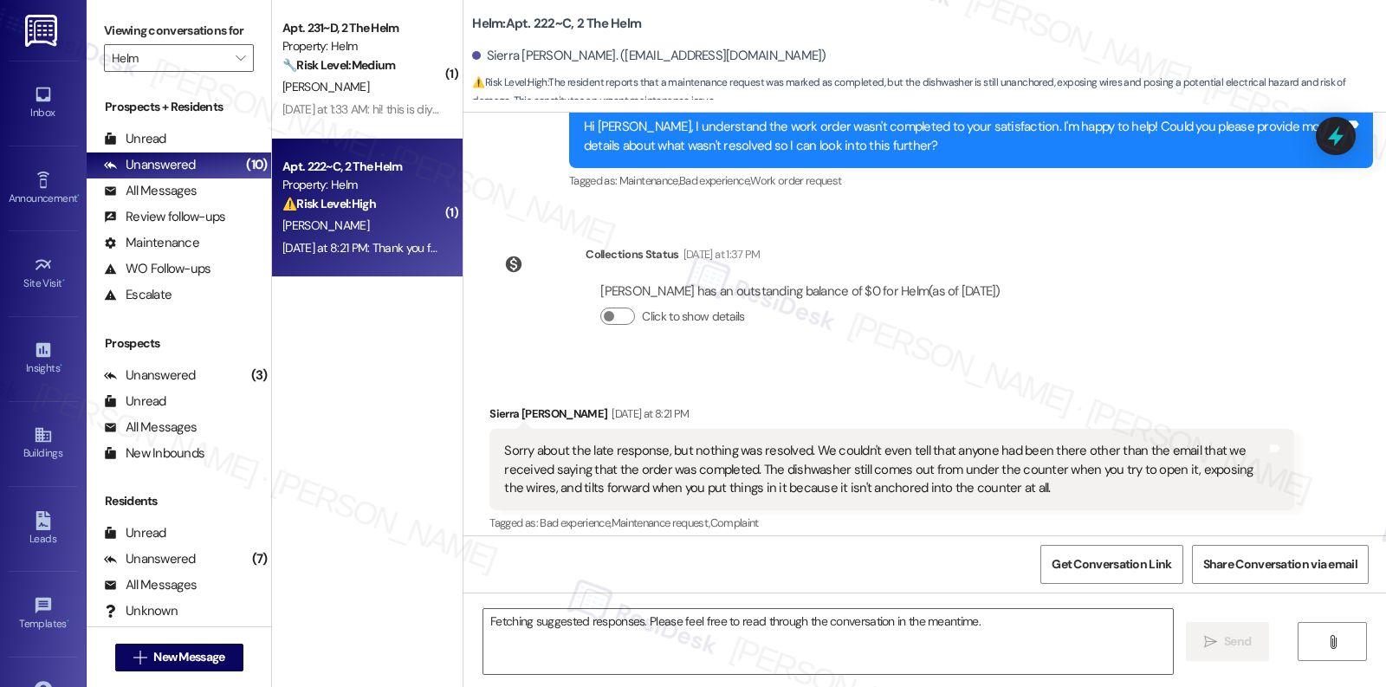
scroll to position [546, 0]
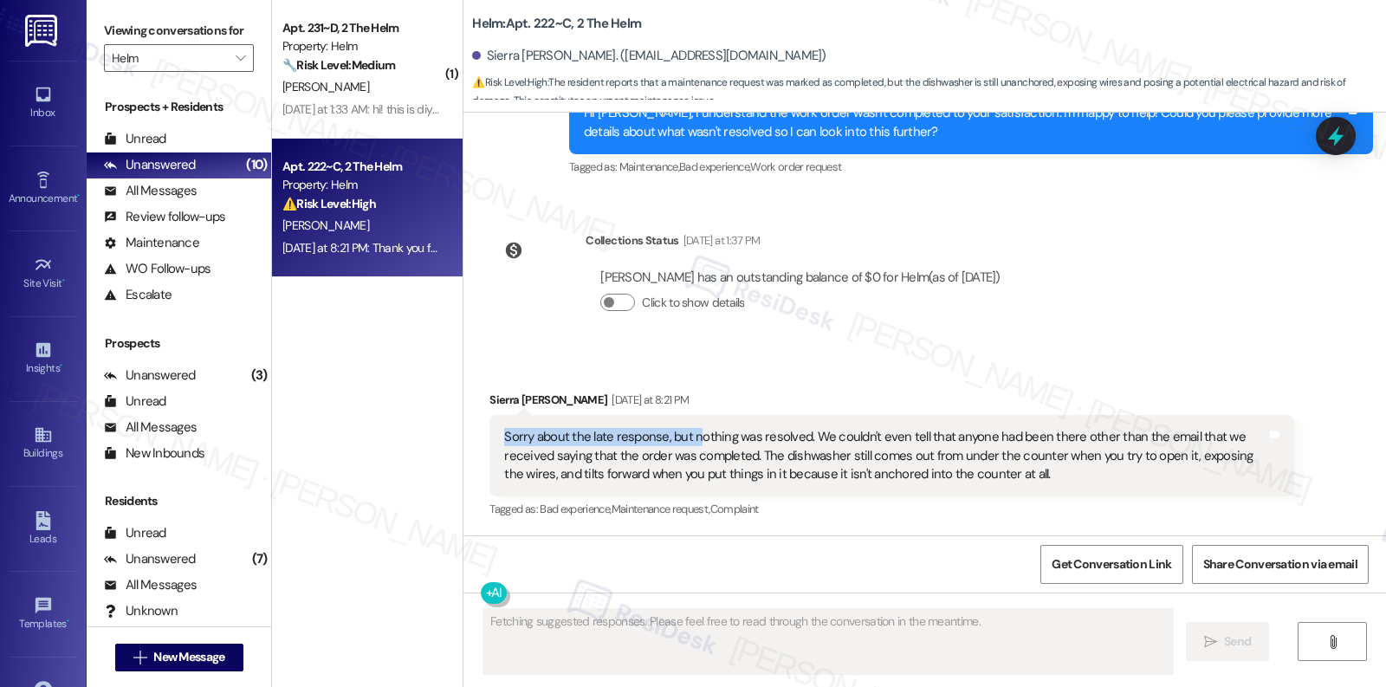
drag, startPoint x: 491, startPoint y: 437, endPoint x: 688, endPoint y: 444, distance: 196.8
click at [688, 444] on div "Sorry about the late response, but nothing was resolved. We couldn't even tell …" at bounding box center [884, 455] width 761 height 55
click at [697, 456] on div "Sorry about the late response, but nothing was resolved. We couldn't even tell …" at bounding box center [884, 455] width 761 height 55
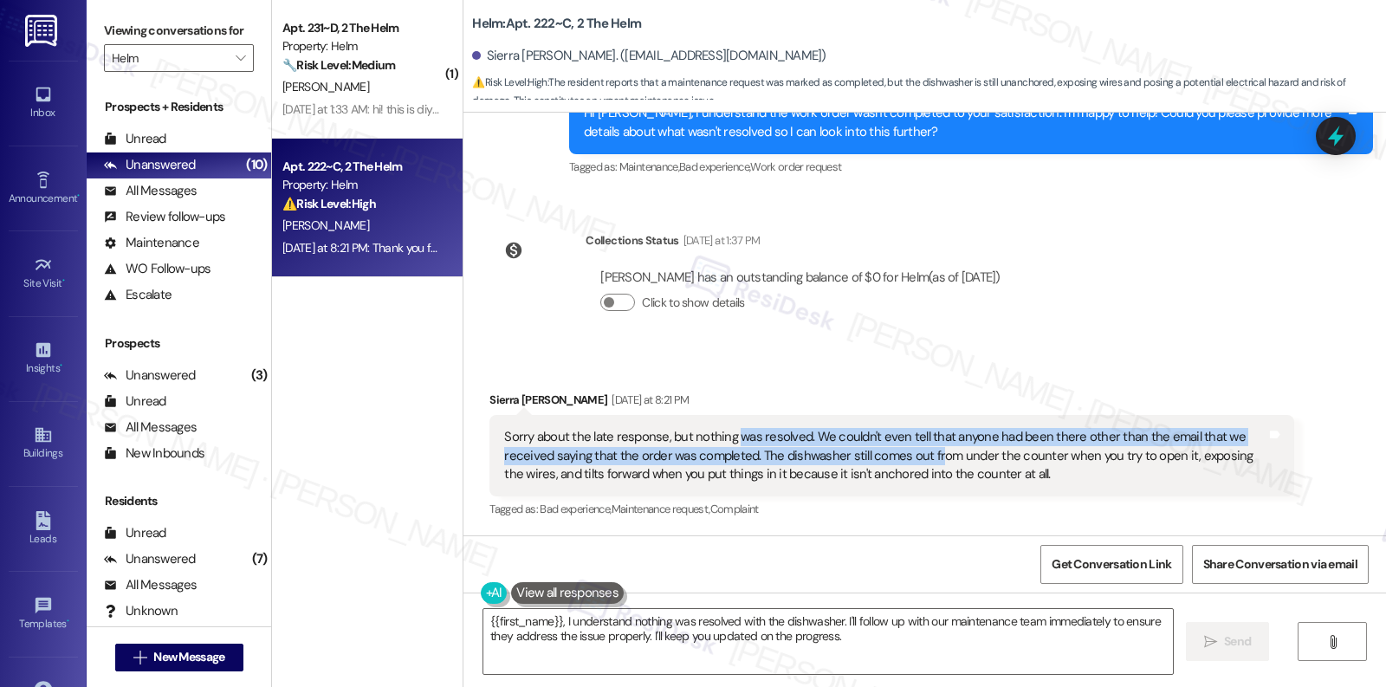
drag, startPoint x: 724, startPoint y: 436, endPoint x: 920, endPoint y: 449, distance: 196.2
click at [920, 449] on div "Sorry about the late response, but nothing was resolved. We couldn't even tell …" at bounding box center [884, 455] width 761 height 55
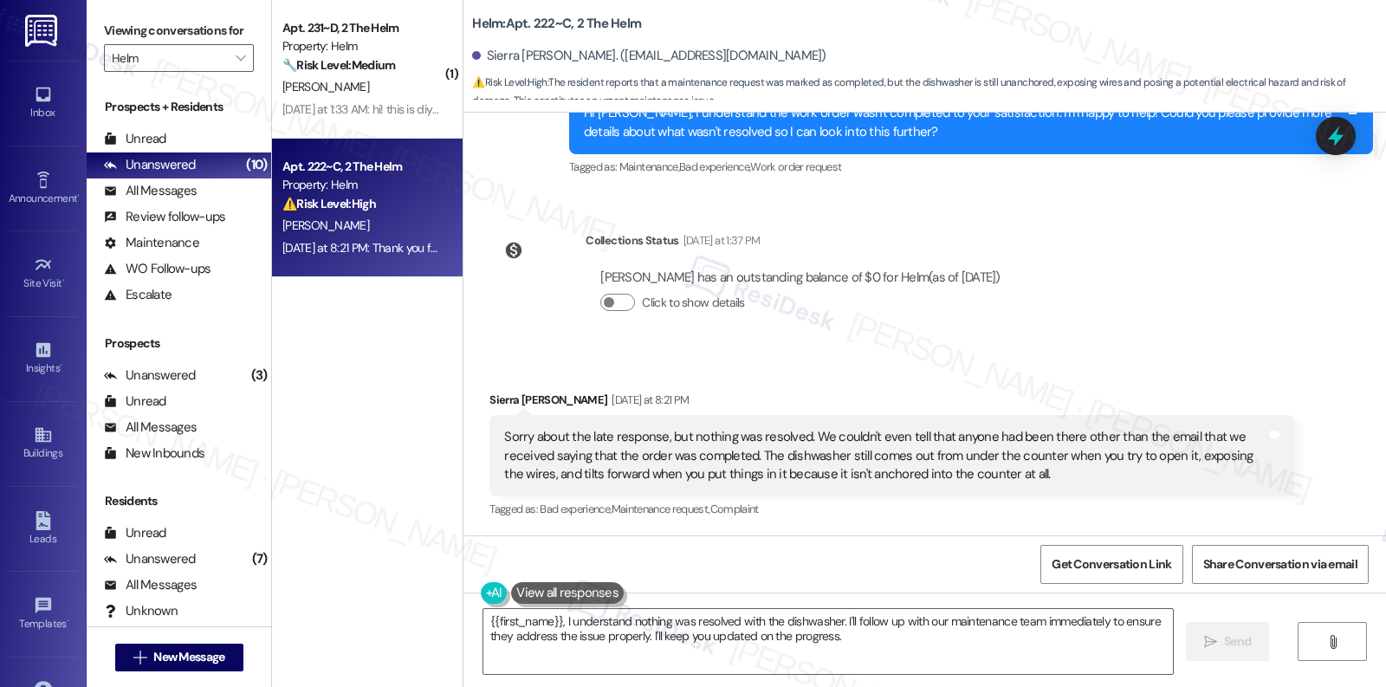
click at [916, 465] on div "Sorry about the late response, but nothing was resolved. We couldn't even tell …" at bounding box center [884, 455] width 761 height 55
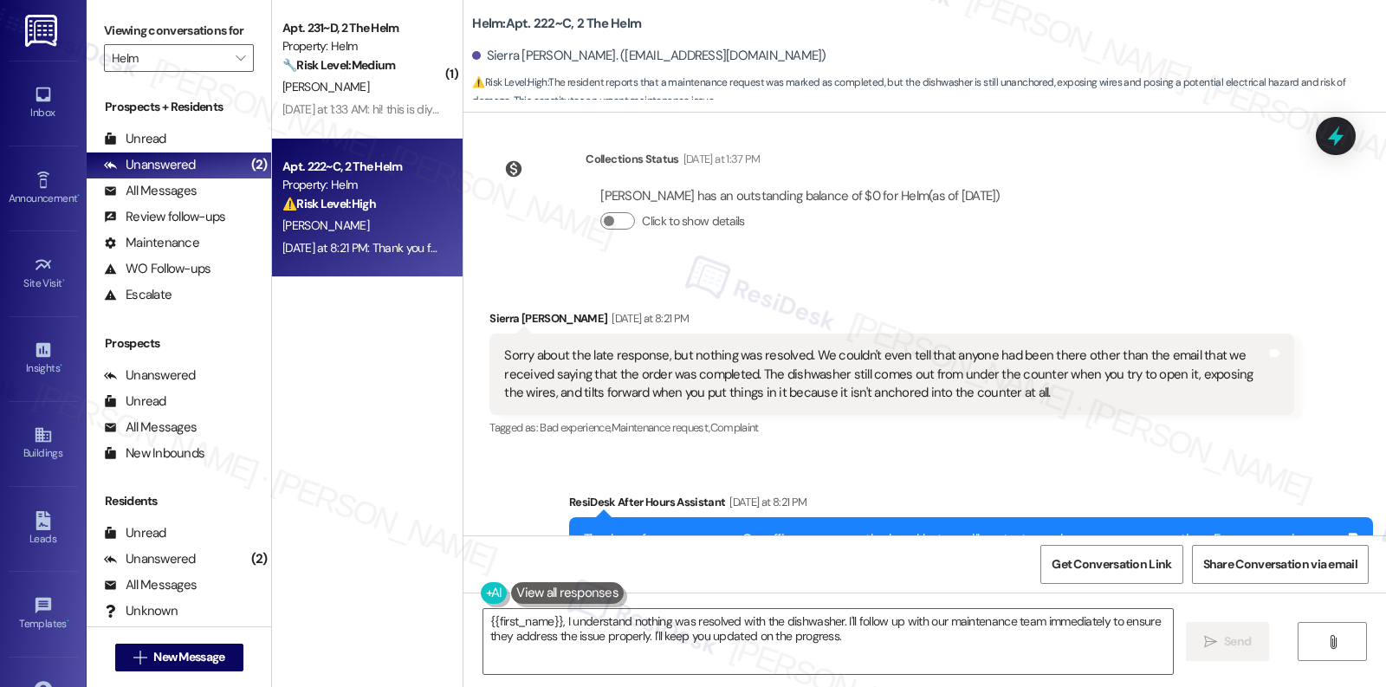
scroll to position [711, 0]
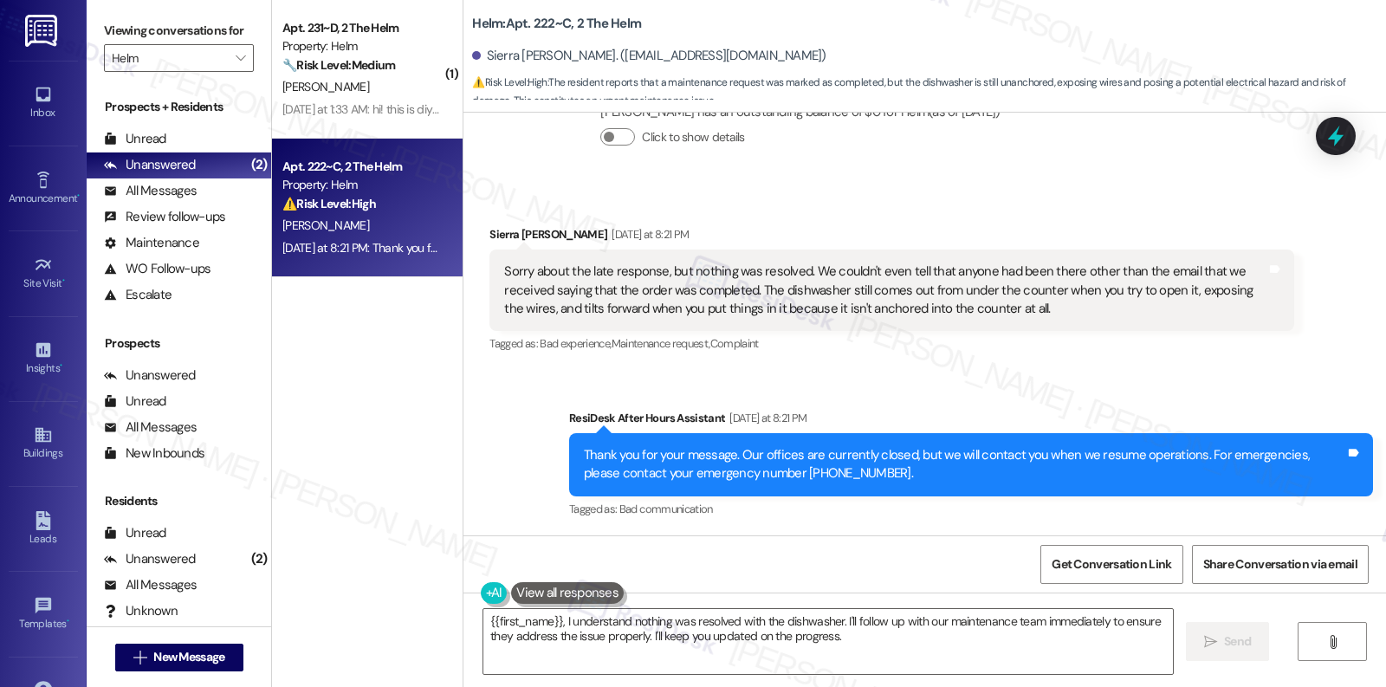
click at [606, 267] on div "Sorry about the late response, but nothing was resolved. We couldn't even tell …" at bounding box center [884, 289] width 761 height 55
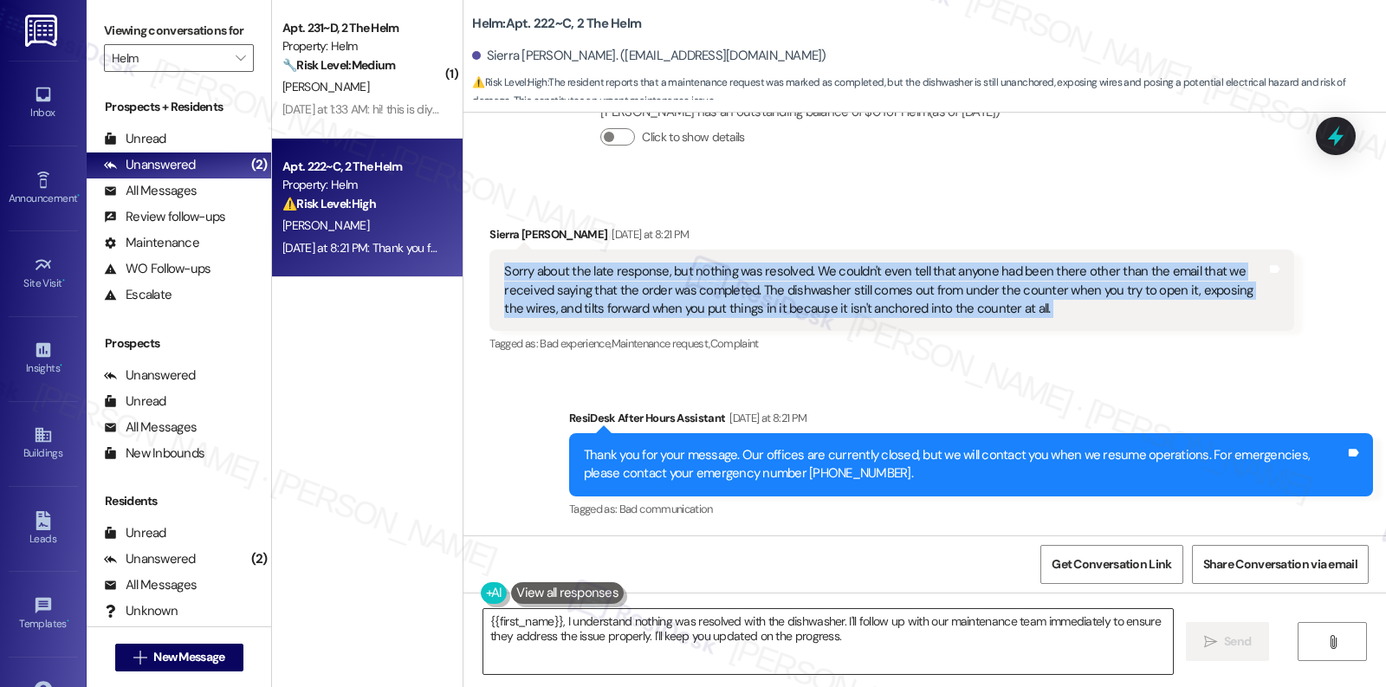
click at [727, 625] on textarea "{{first_name}}, I understand nothing was resolved with the dishwasher. I'll fol…" at bounding box center [828, 641] width 690 height 65
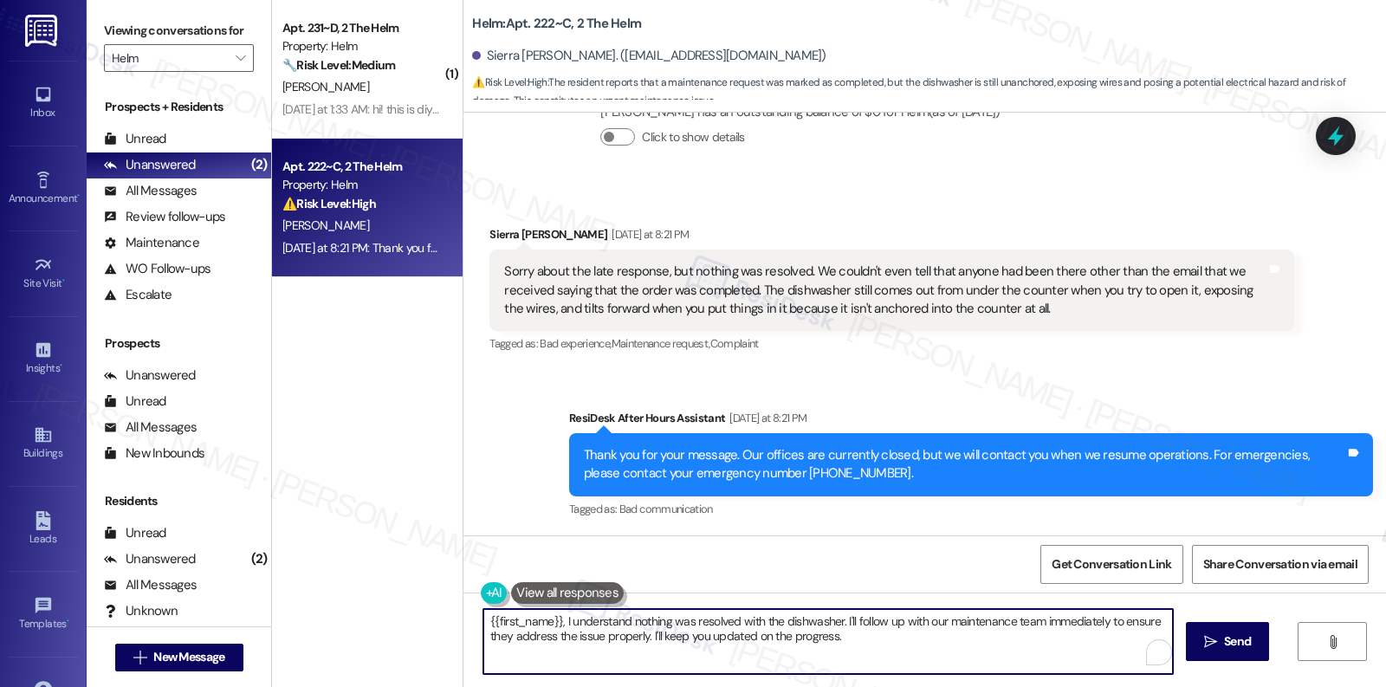
click at [727, 625] on textarea "{{first_name}}, I understand nothing was resolved with the dishwasher. I'll fol…" at bounding box center [828, 641] width 690 height 65
click at [726, 625] on textarea "{{first_name}}, I understand nothing was resolved with the dishwasher. I'll fol…" at bounding box center [828, 641] width 690 height 65
type textarea "I am sorry to hear that the dishwasher issue is still not resolved. Let me subm…"
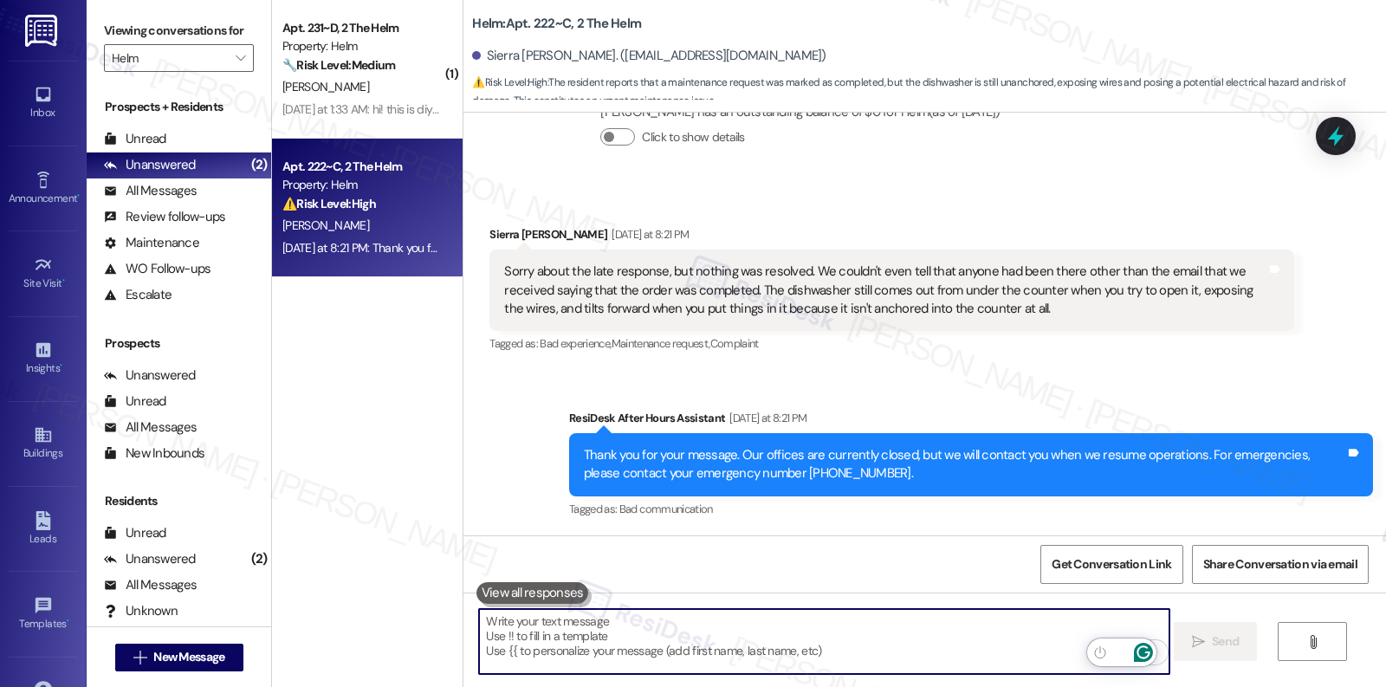
click at [540, 655] on textarea "To enrich screen reader interactions, please activate Accessibility in Grammarl…" at bounding box center [824, 641] width 690 height 65
paste textarea "I’m sorry to hear the dishwasher issue is still unresolved. I’ll submit a repor…"
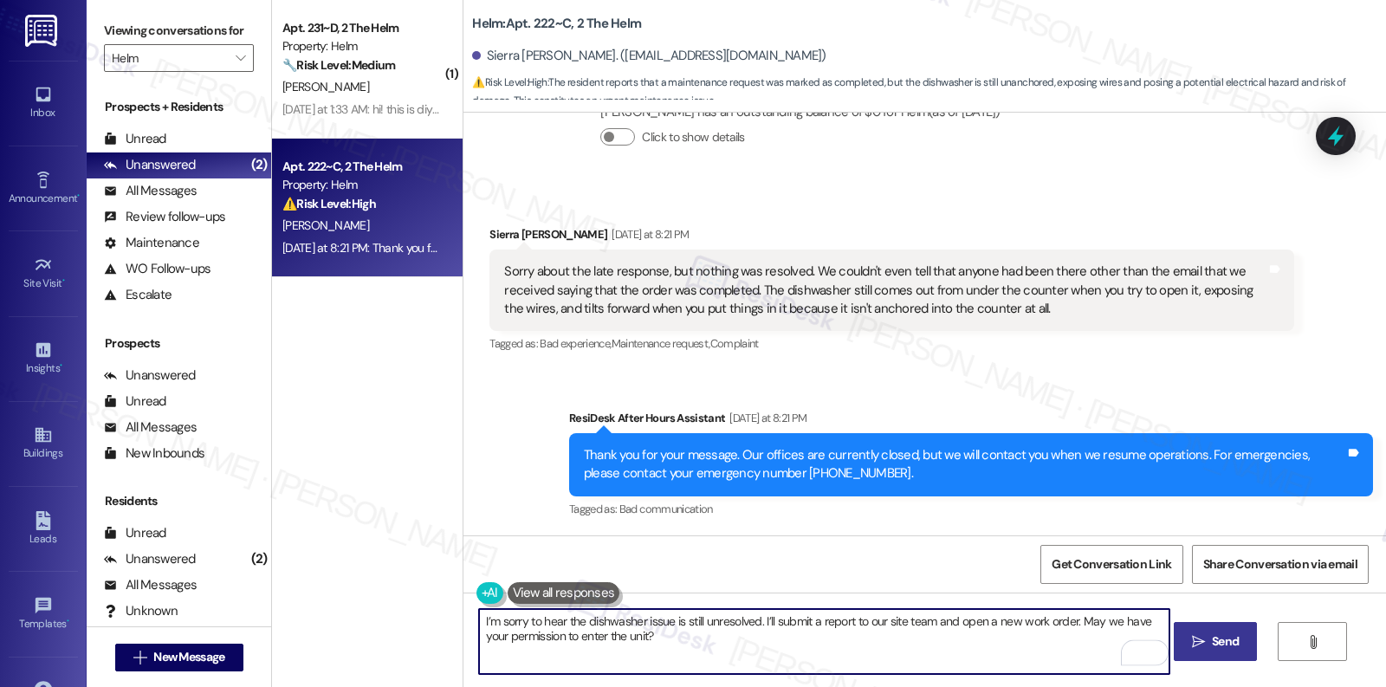
type textarea "I’m sorry to hear the dishwasher issue is still unresolved. I’ll submit a repor…"
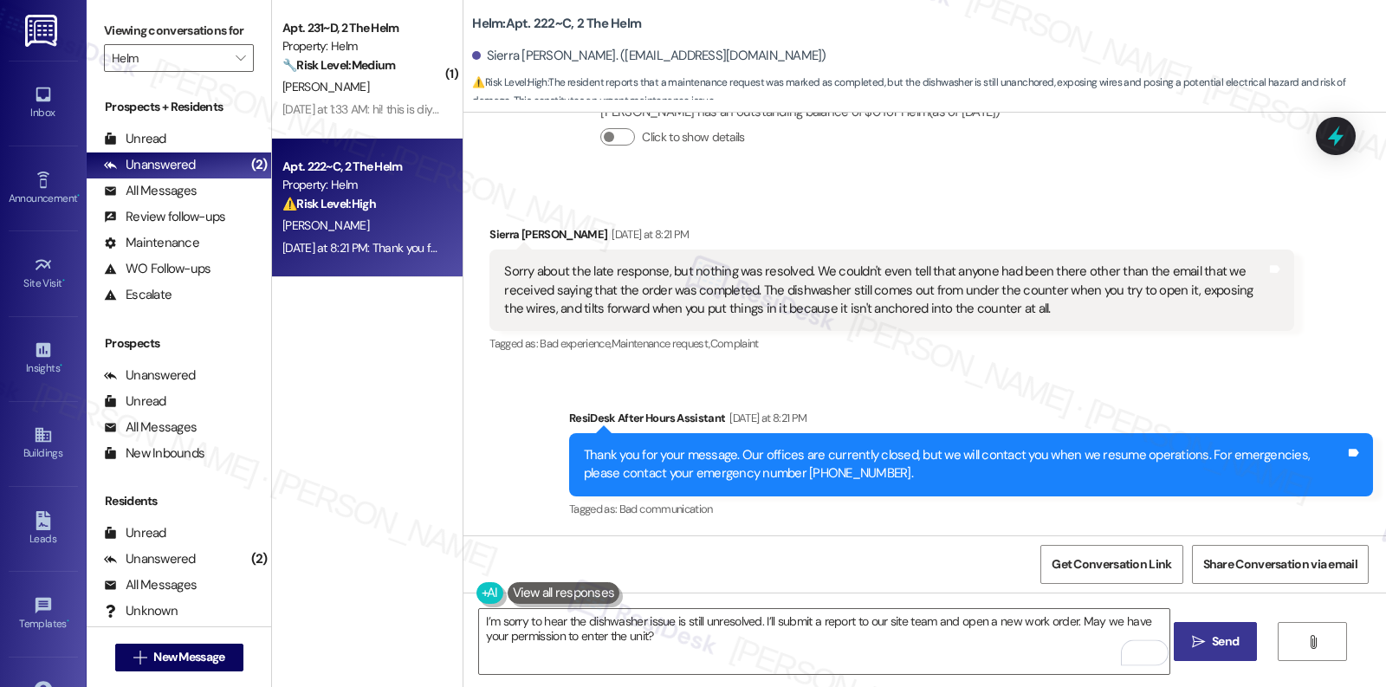
click at [1211, 654] on button " Send" at bounding box center [1216, 641] width 84 height 39
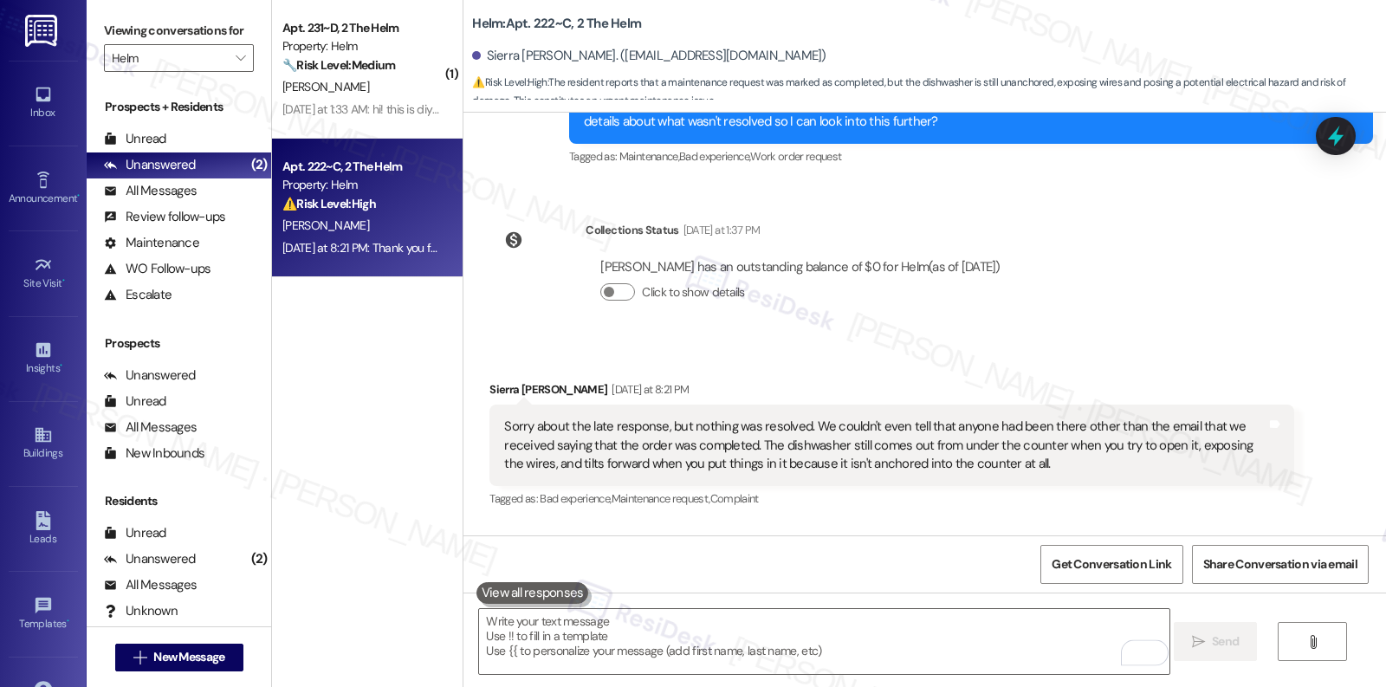
scroll to position [546, 0]
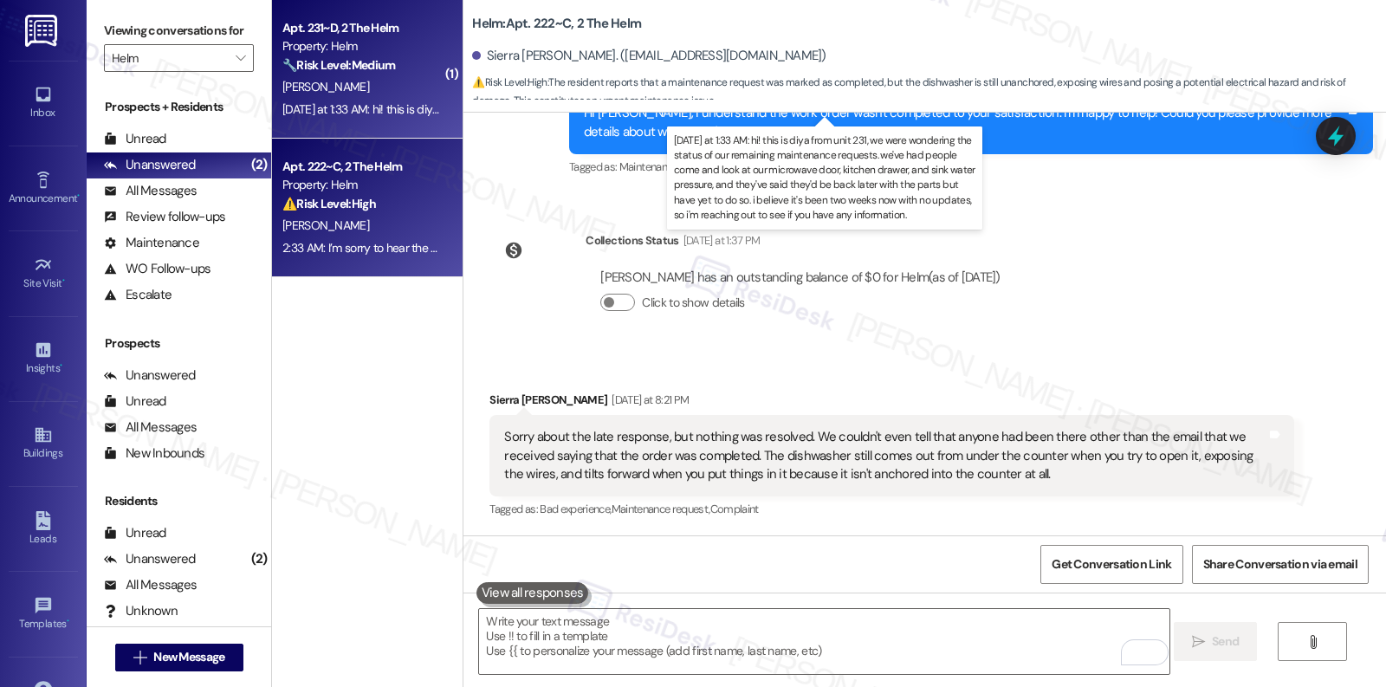
click at [359, 112] on div "Yesterday at 1:33 AM: hi! this is diya from unit 231, we were wondering the sta…" at bounding box center [1268, 109] width 1973 height 16
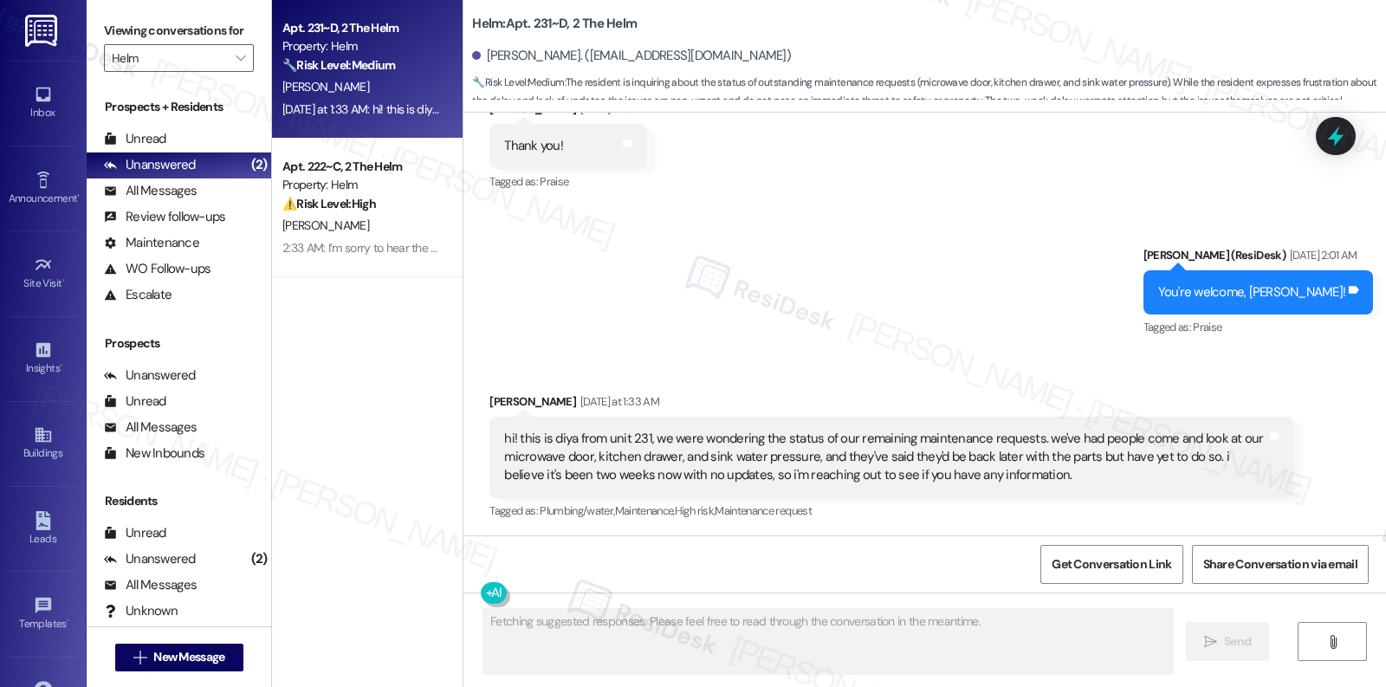
scroll to position [3081, 0]
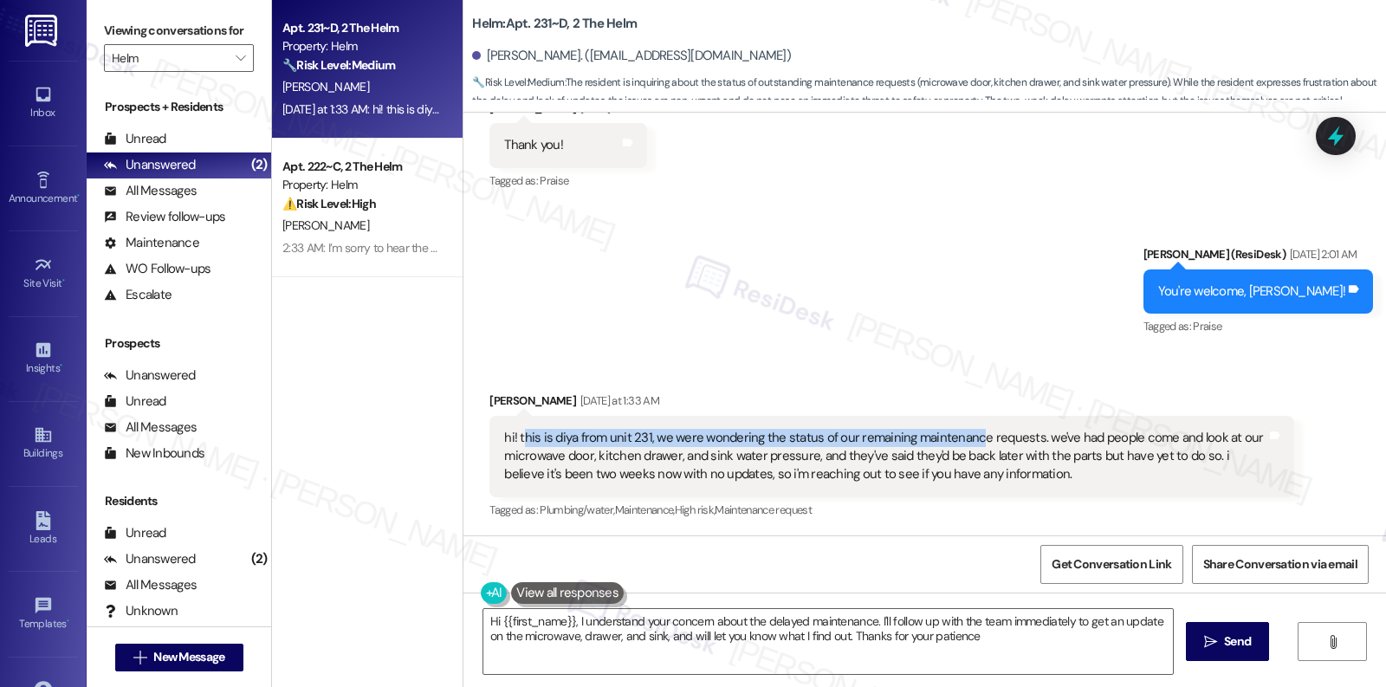
type textarea "Hi {{first_name}}, I understand your concern about the delayed maintenance. I'l…"
drag, startPoint x: 511, startPoint y: 437, endPoint x: 960, endPoint y: 444, distance: 448.8
click at [960, 444] on div "hi! this is diya from unit 231, we were wondering the status of our remaining m…" at bounding box center [884, 456] width 761 height 55
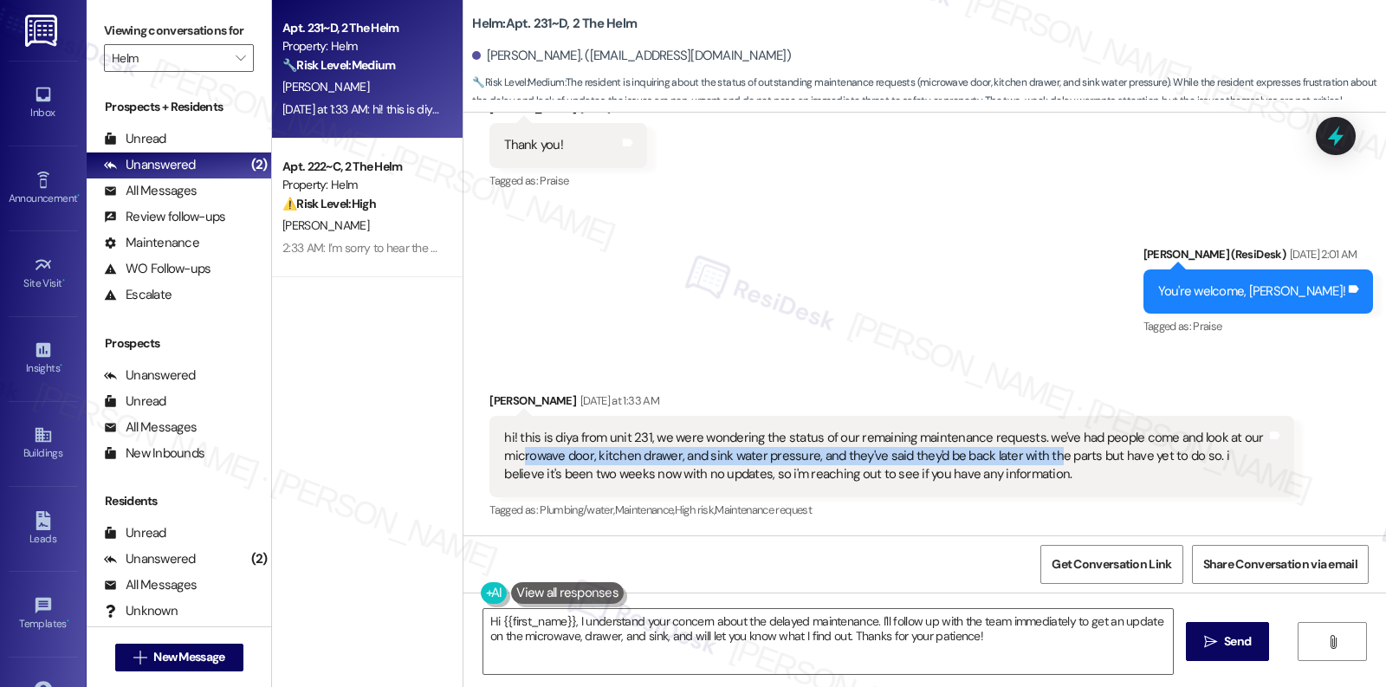
drag, startPoint x: 510, startPoint y: 450, endPoint x: 1033, endPoint y: 463, distance: 522.5
click at [1033, 463] on div "hi! this is diya from unit 231, we were wondering the status of our remaining m…" at bounding box center [884, 456] width 761 height 55
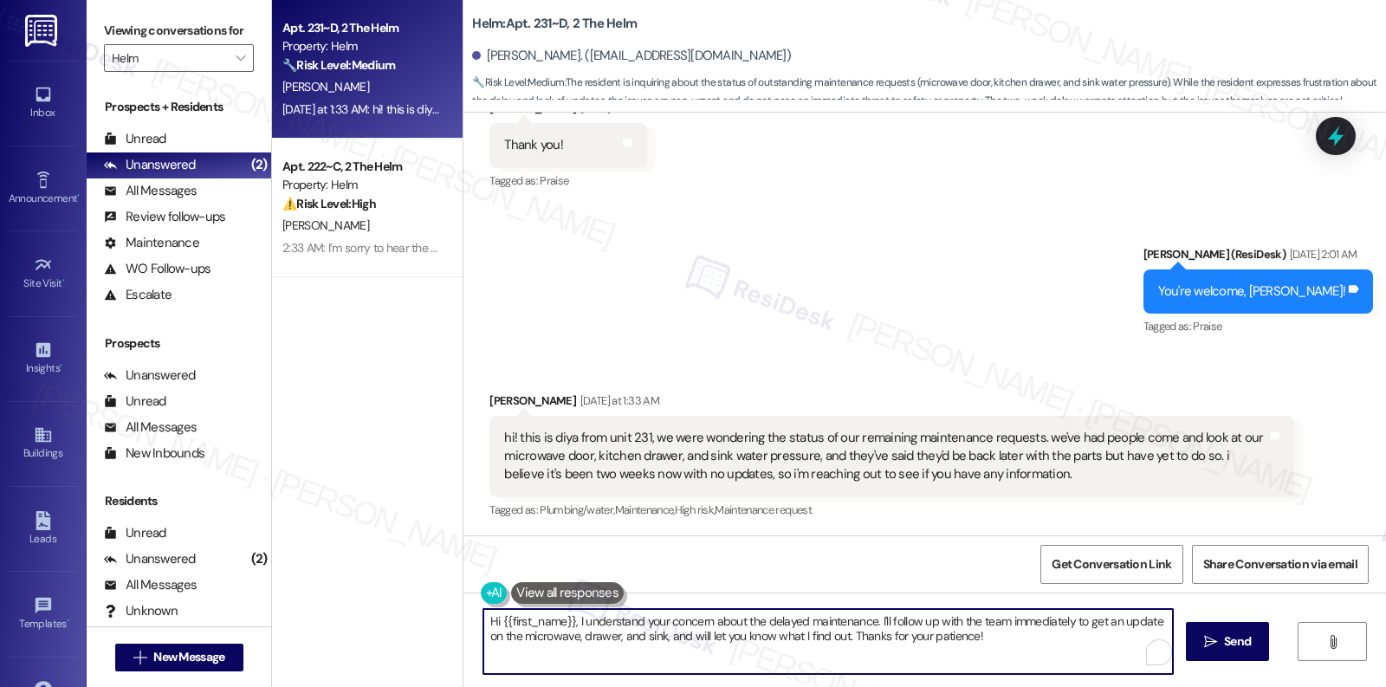
click at [971, 664] on textarea "Hi {{first_name}}, I understand your concern about the delayed maintenance. I'l…" at bounding box center [828, 641] width 690 height 65
click at [971, 664] on textarea "Hi {{first_name}}, I understand your concern about the delayed maintenance. I'l…" at bounding box center [824, 641] width 690 height 65
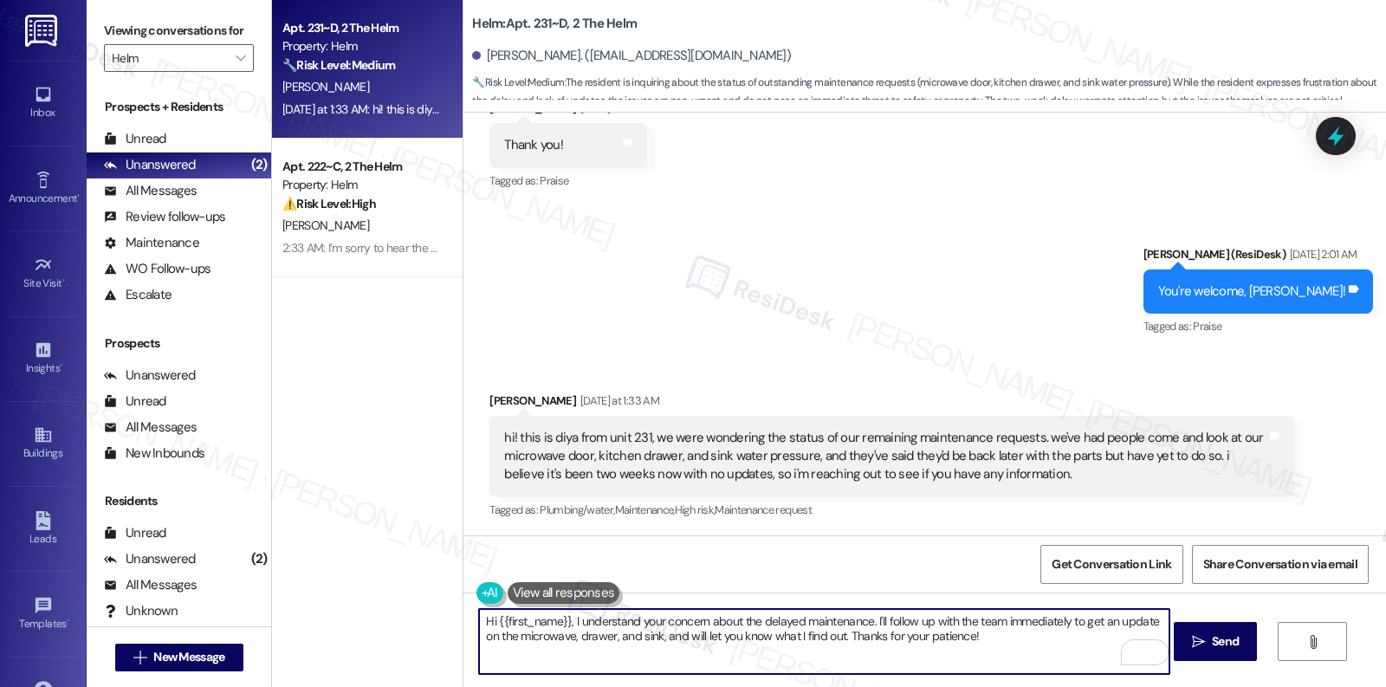
drag, startPoint x: 573, startPoint y: 627, endPoint x: 829, endPoint y: 641, distance: 256.8
click at [829, 641] on textarea "Hi {{first_name}}, I understand your concern about the delayed maintenance. I'l…" at bounding box center [824, 641] width 690 height 65
click at [859, 644] on textarea "Hi {{first_name}}, I understand your concern about the delayed maintenance. I'l…" at bounding box center [824, 641] width 690 height 65
click at [1005, 635] on textarea "Hi {{first_name}}, I understand your concern about the delayed maintenance. I'l…" at bounding box center [824, 641] width 690 height 65
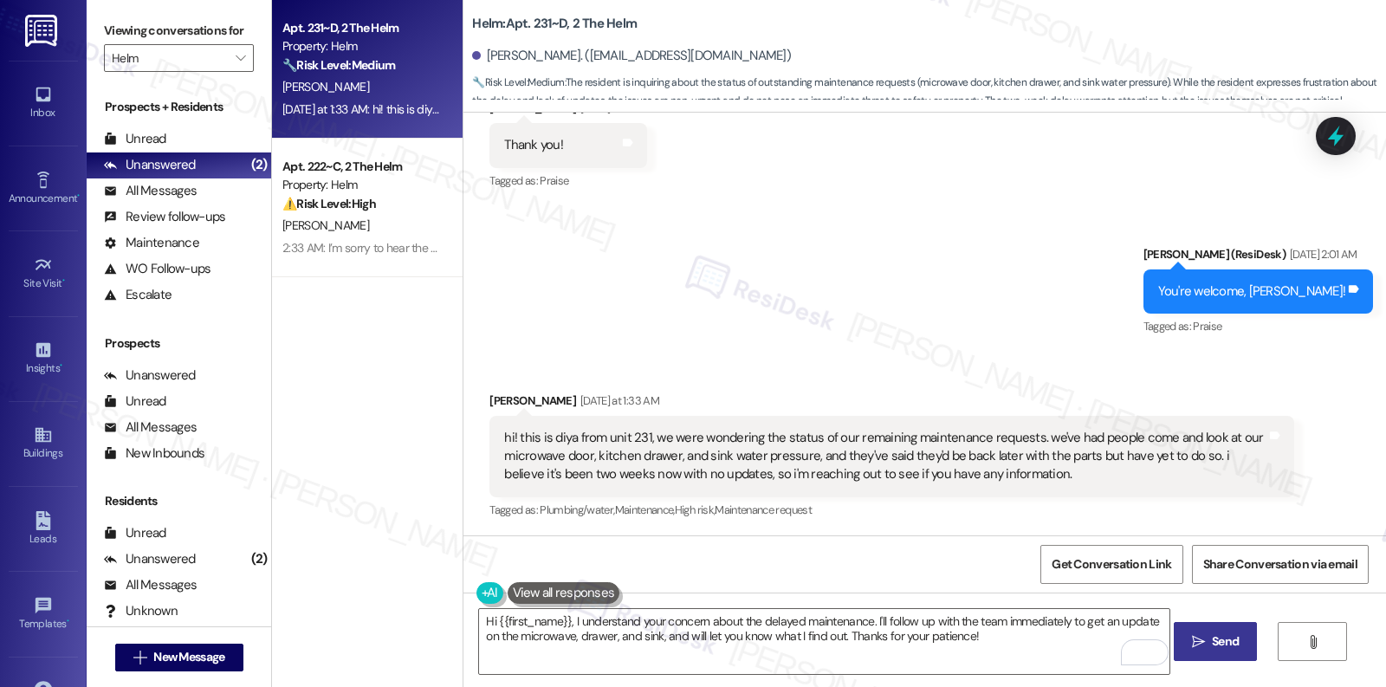
click at [1192, 649] on span " Send" at bounding box center [1216, 641] width 55 height 18
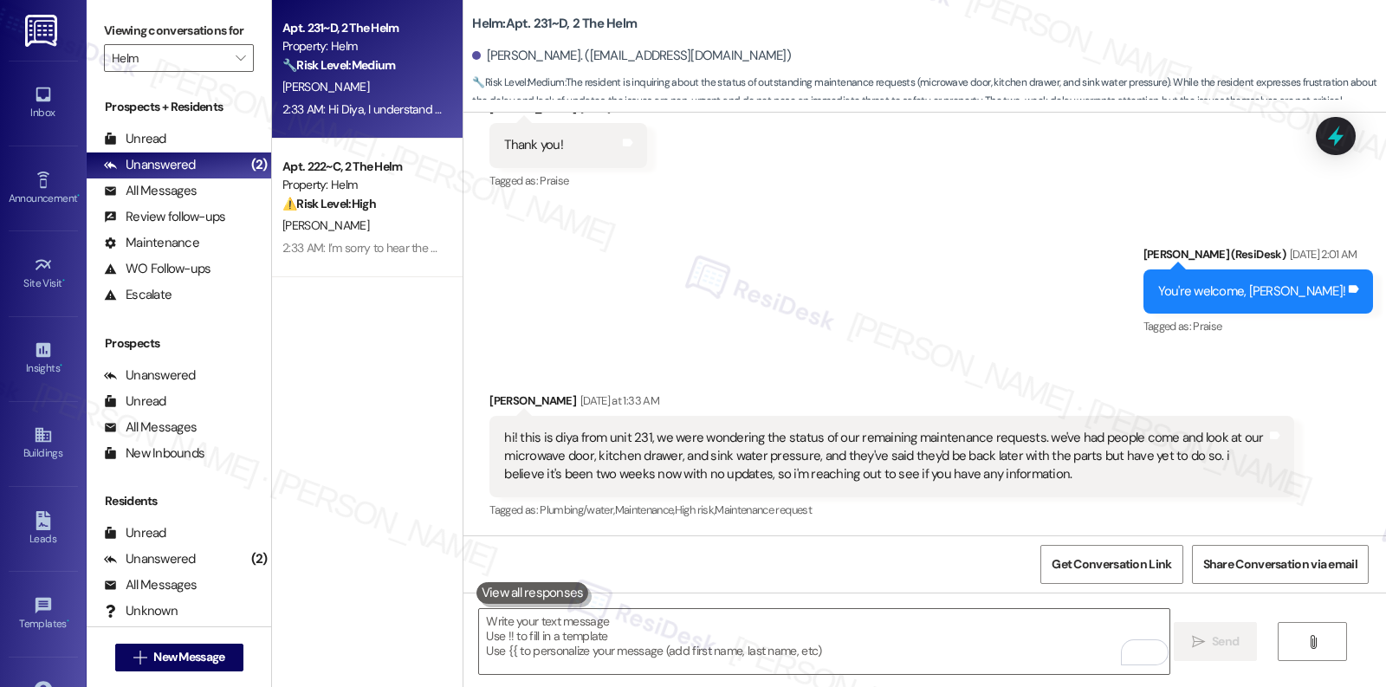
scroll to position [3380, 0]
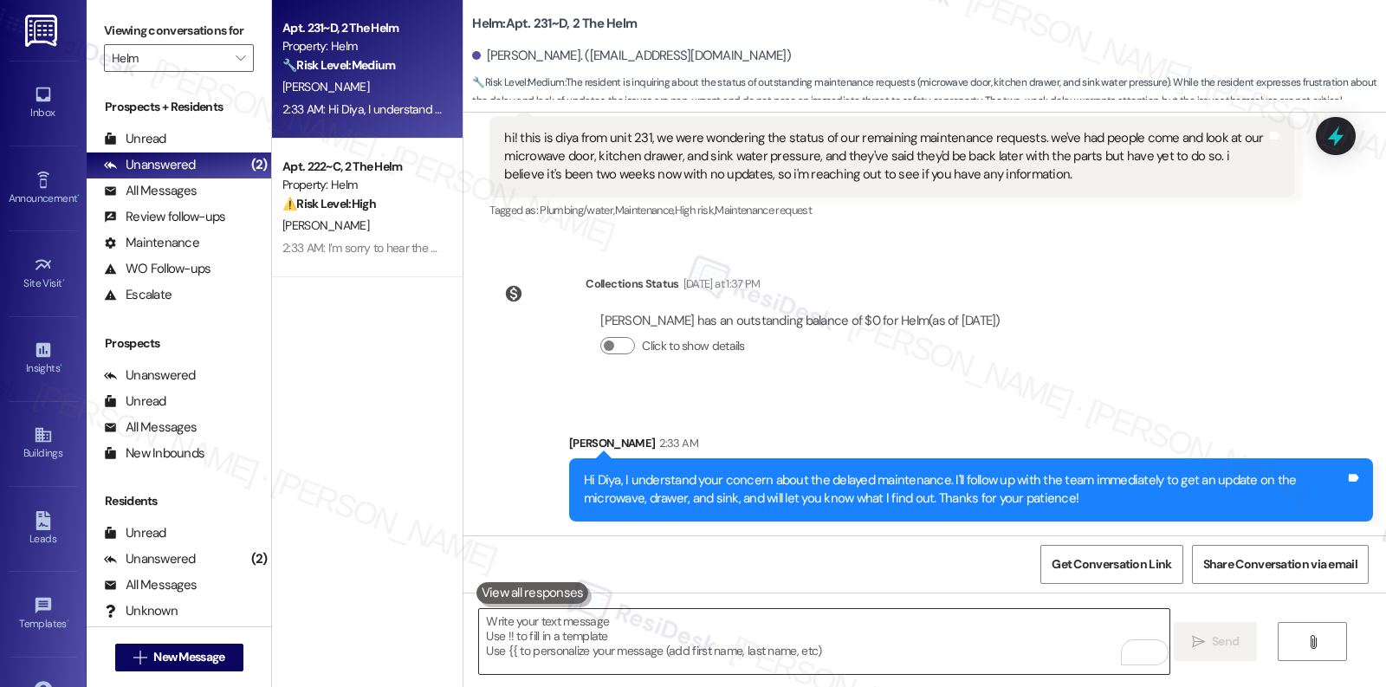
click at [732, 629] on textarea "To enrich screen reader interactions, please activate Accessibility in Grammarl…" at bounding box center [824, 641] width 690 height 65
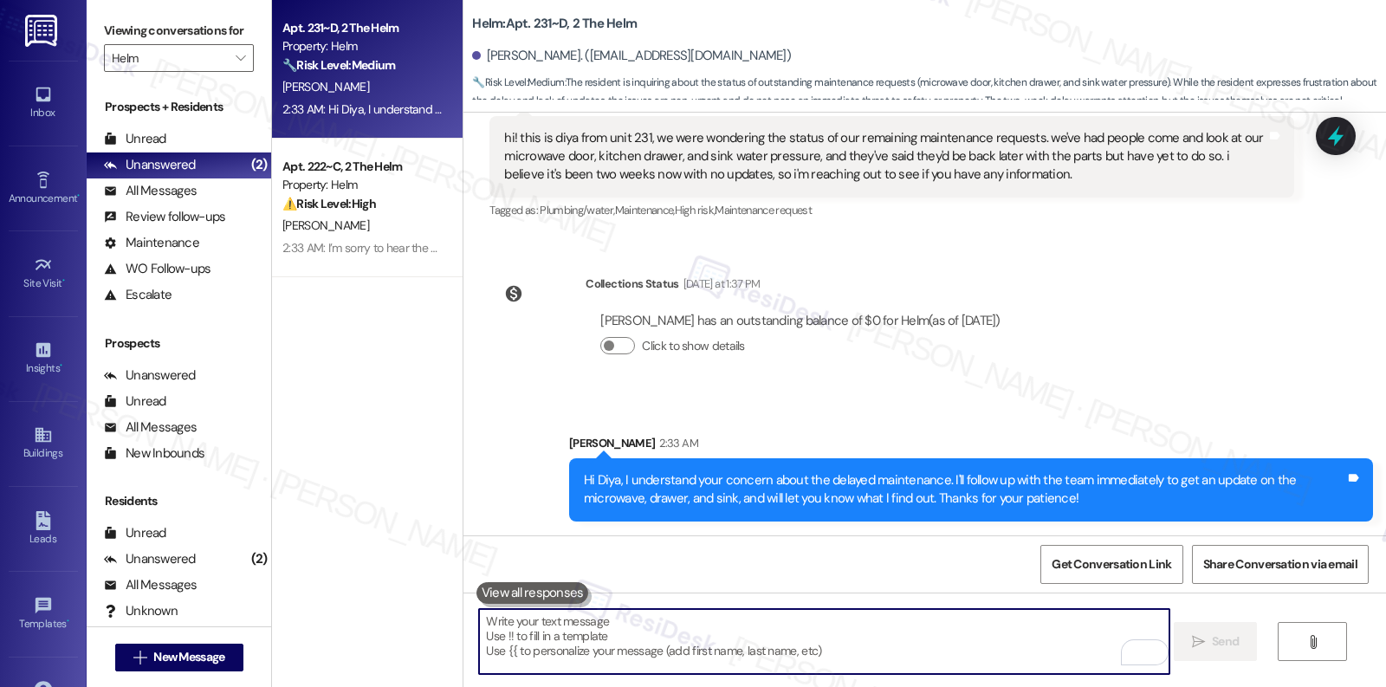
click at [555, 662] on textarea "To enrich screen reader interactions, please activate Accessibility in Grammarl…" at bounding box center [824, 641] width 690 height 65
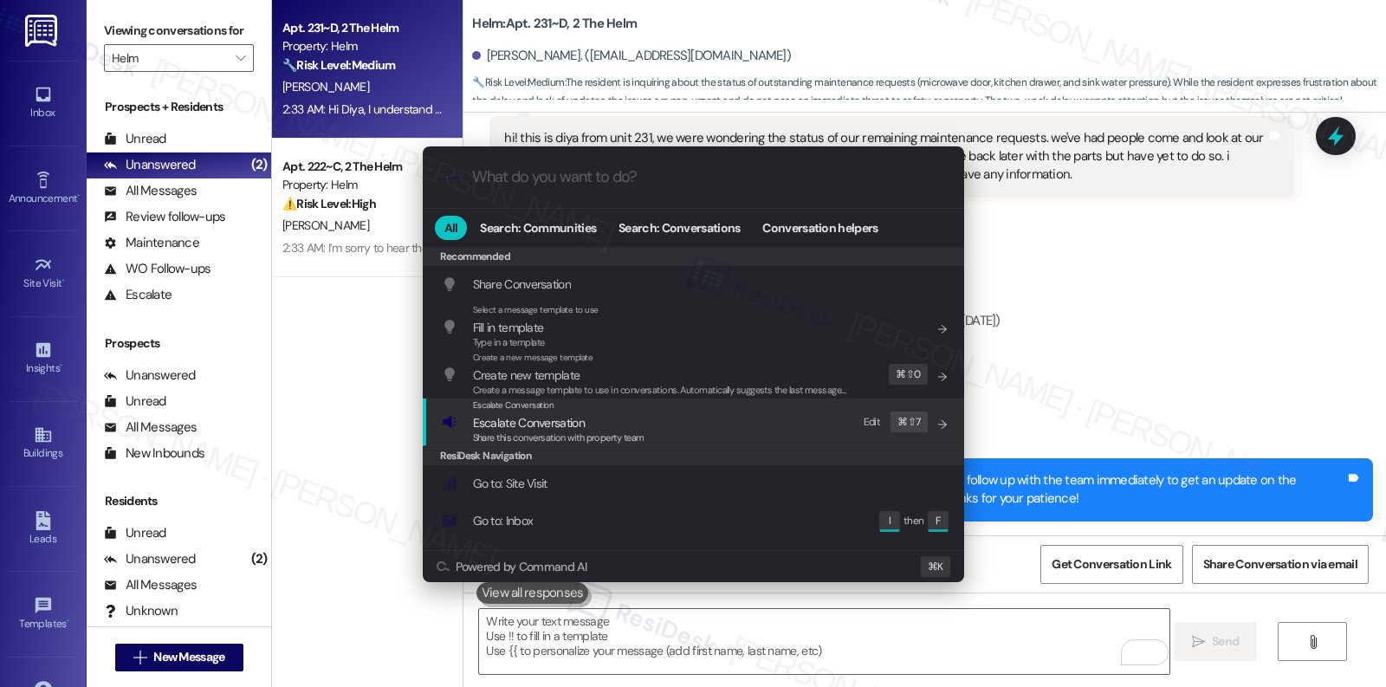
click at [633, 444] on div "Share this conversation with property team" at bounding box center [559, 439] width 172 height 16
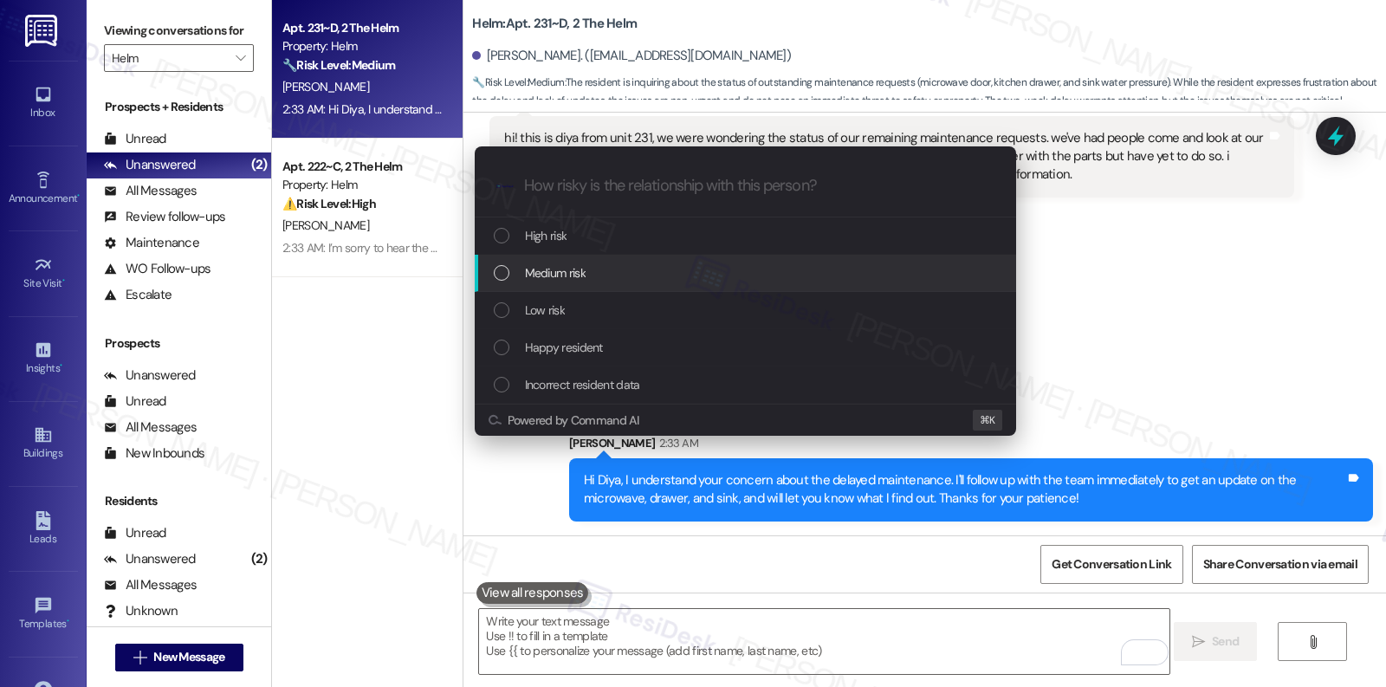
click at [617, 275] on div "Medium risk" at bounding box center [747, 272] width 507 height 19
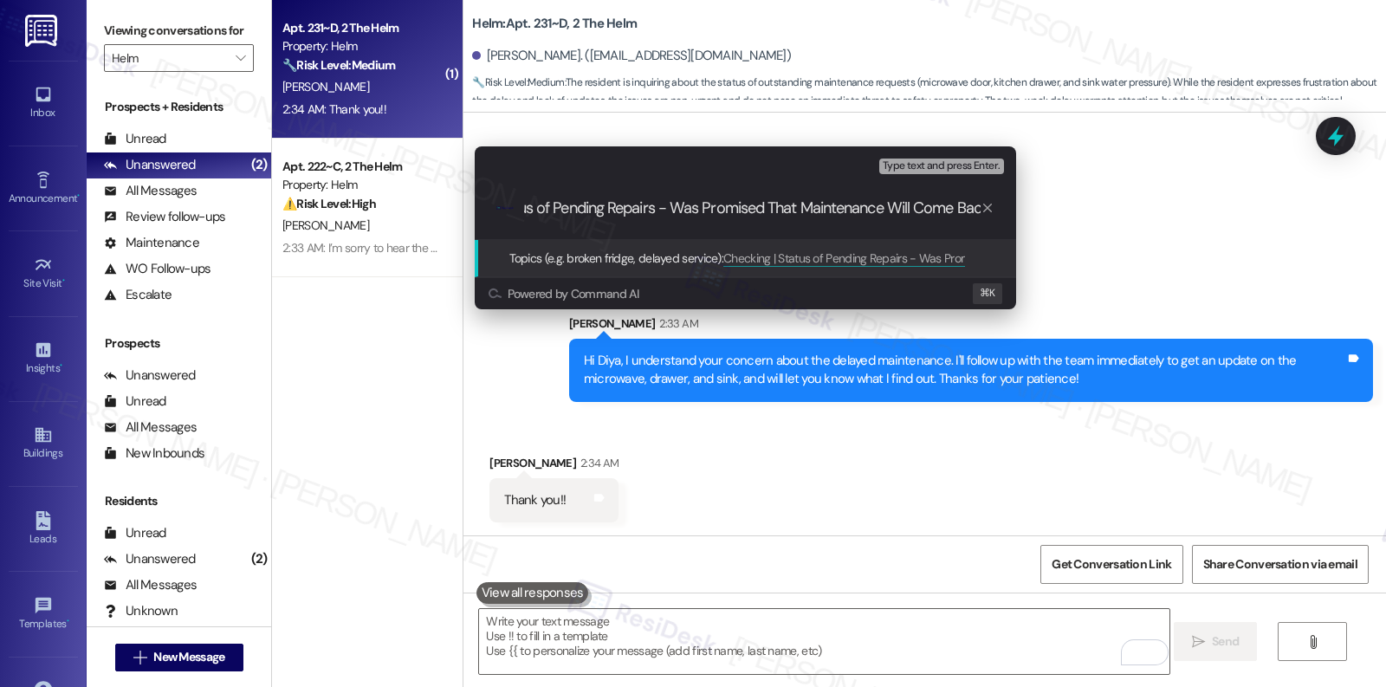
scroll to position [0, 117]
type input "Checking | Status of Pending Repairs - Was Promised That Maintenance Will Come …"
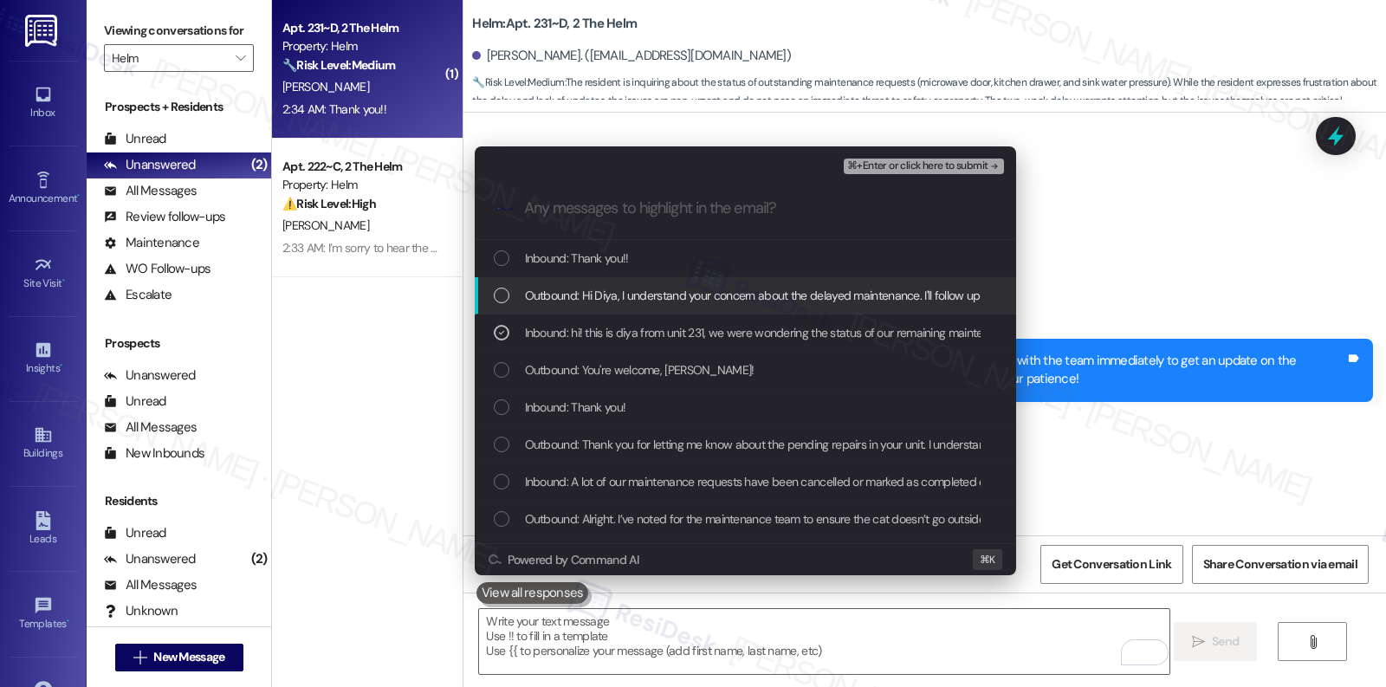
click at [623, 301] on span "Outbound: Hi Diya, I understand your concern about the delayed maintenance. I'l…" at bounding box center [1113, 295] width 1176 height 19
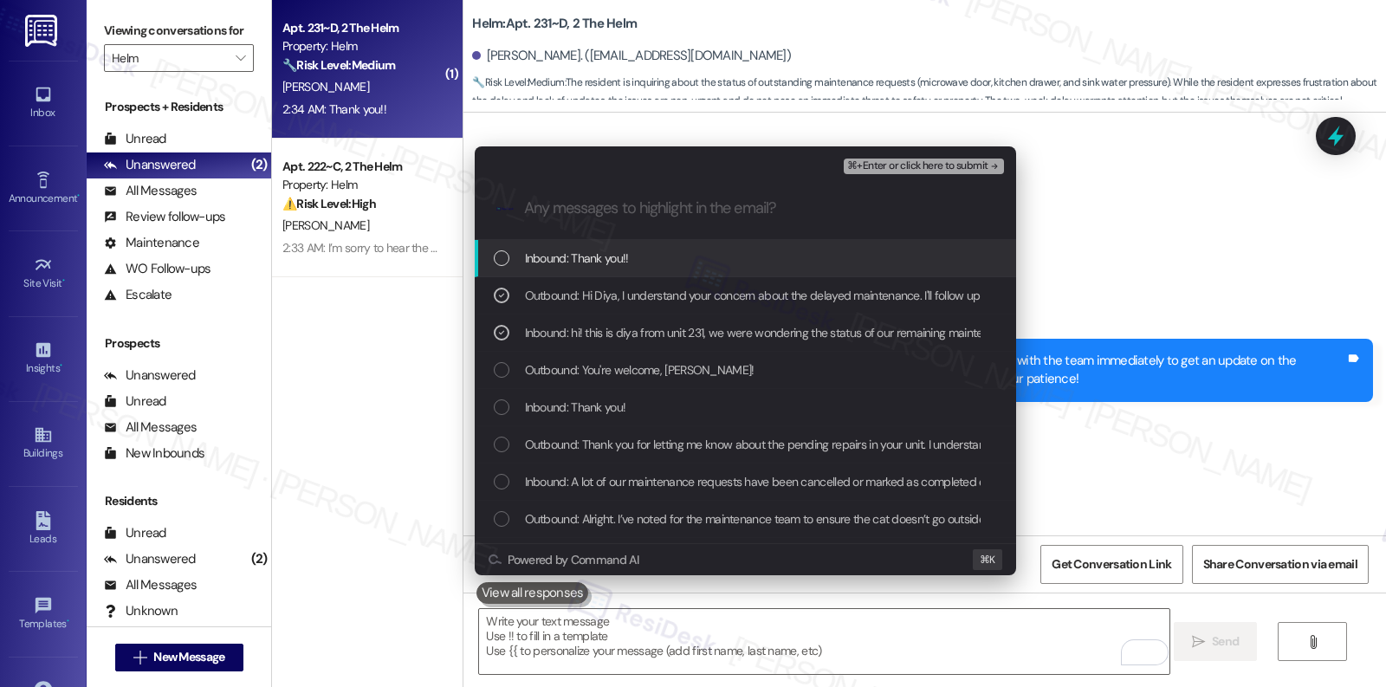
click at [893, 165] on span "⌘+Enter or click here to submit" at bounding box center [917, 166] width 140 height 12
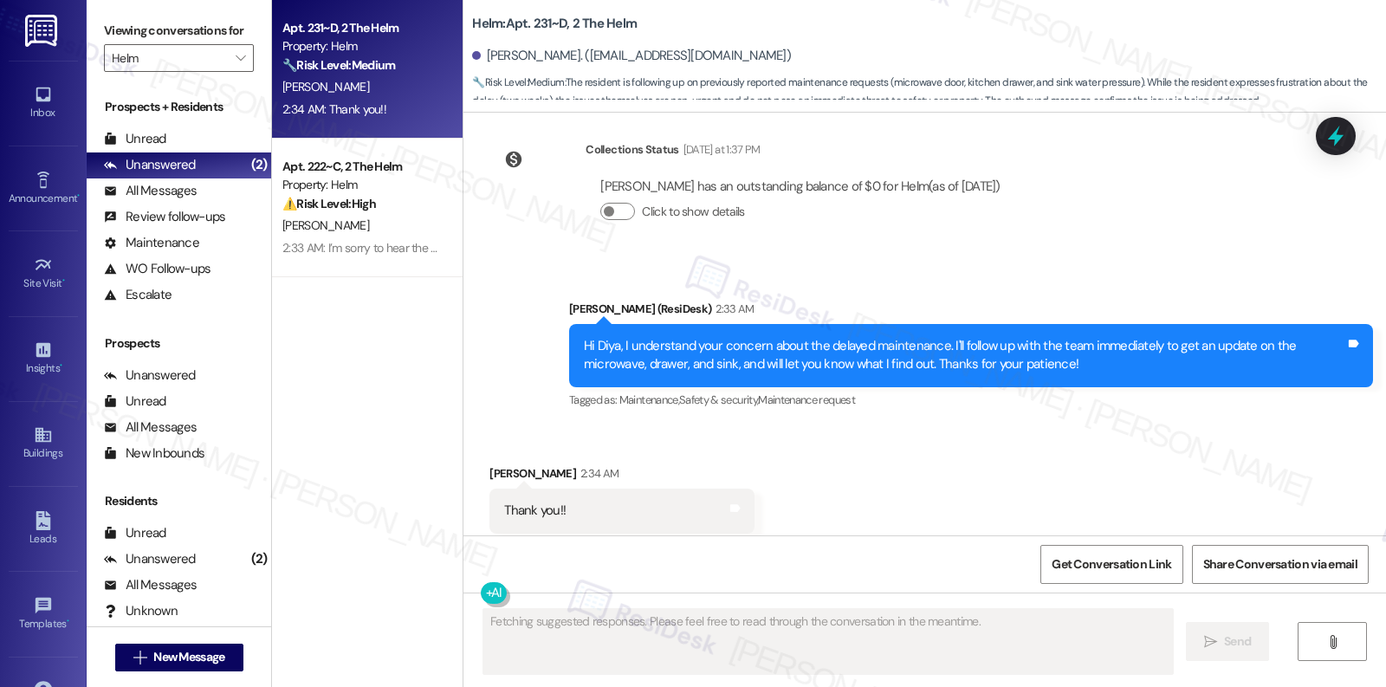
scroll to position [3551, 0]
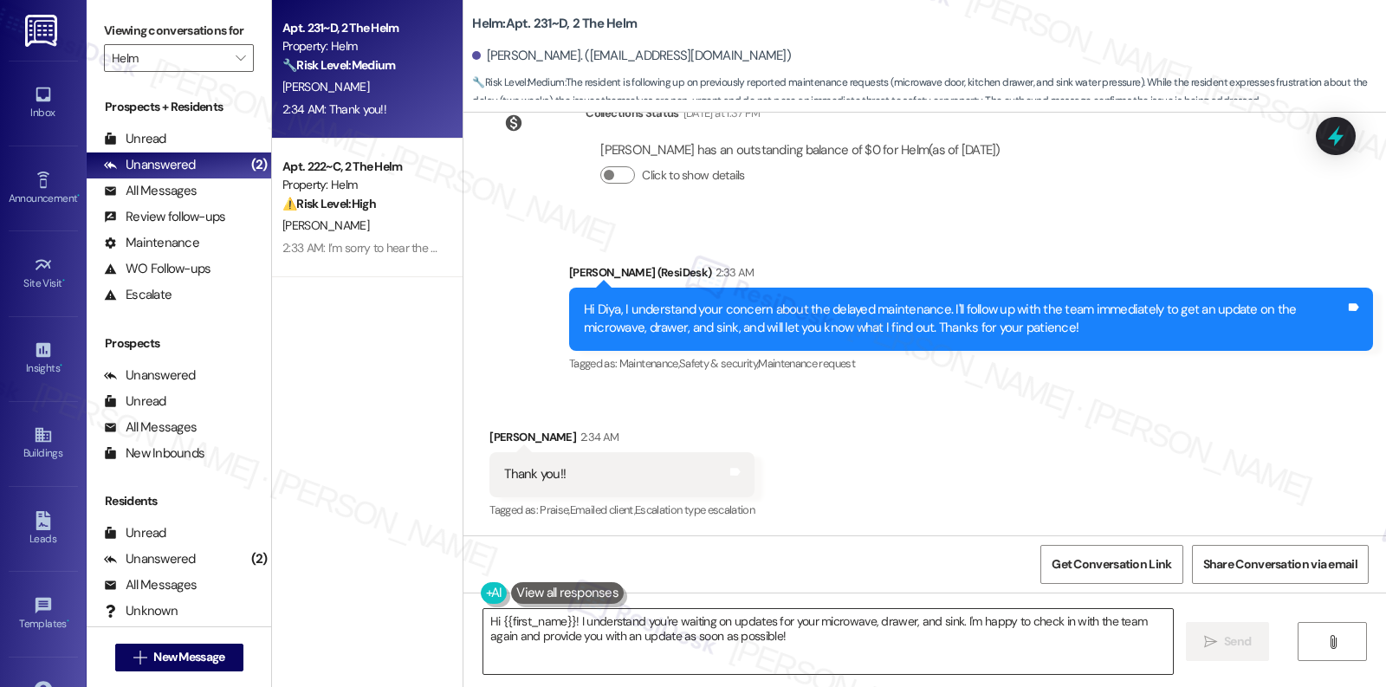
click at [548, 631] on textarea "Hi {{first_name}}! I understand you're waiting on updates for your microwave, d…" at bounding box center [828, 641] width 690 height 65
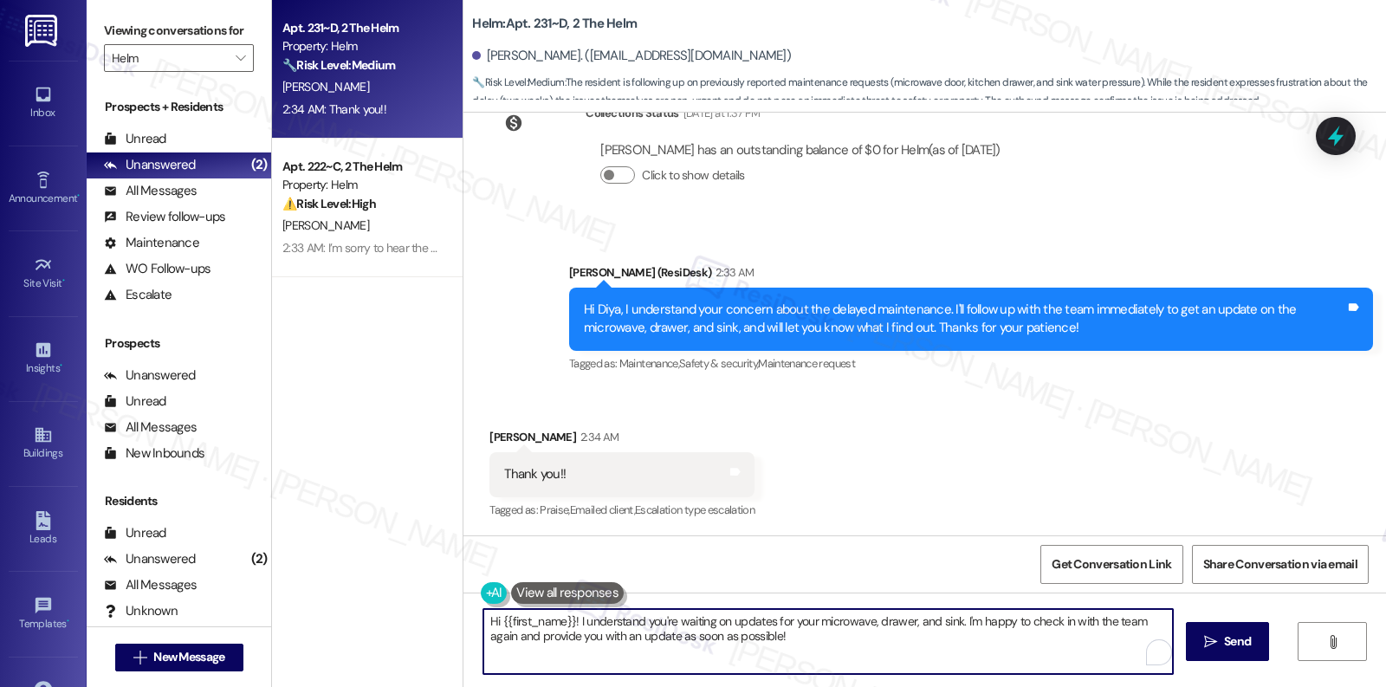
click at [548, 631] on textarea "Hi {{first_name}}! I understand you're waiting on updates for your microwave, d…" at bounding box center [828, 641] width 690 height 65
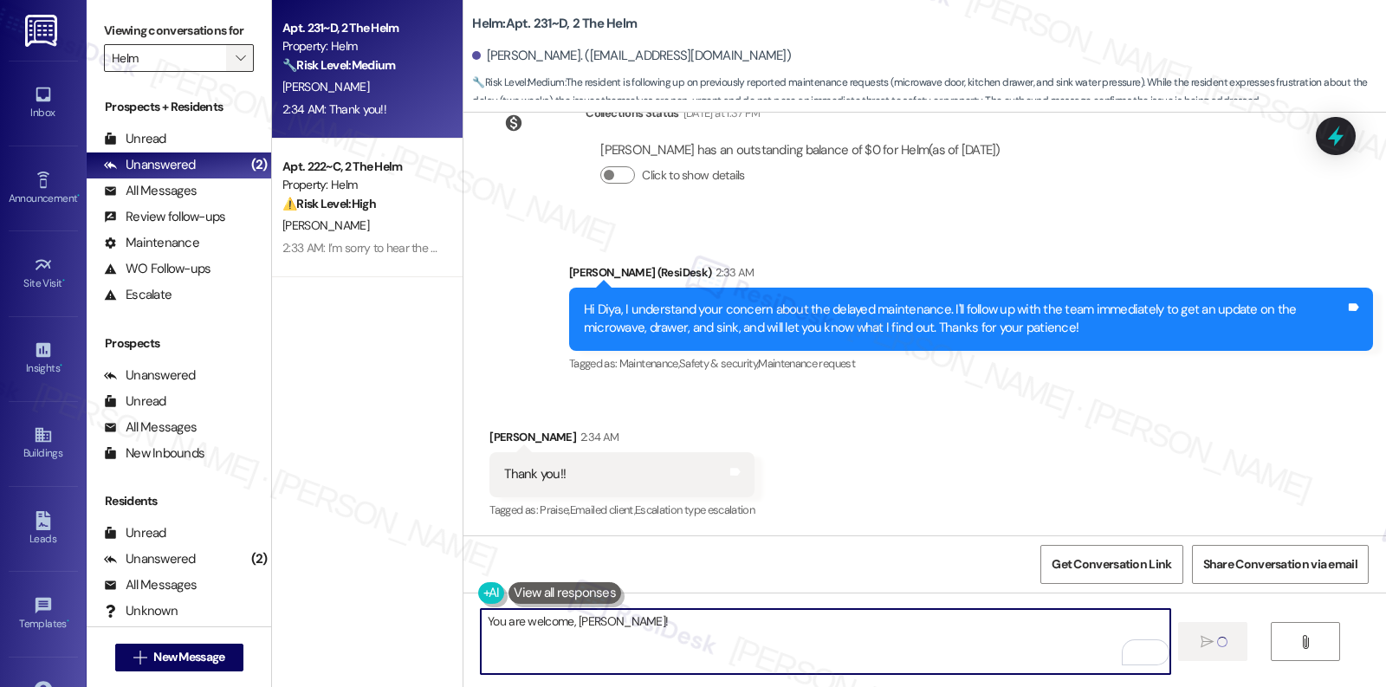
type textarea "You are welcome, Diya!"
click at [235, 72] on span "" at bounding box center [240, 58] width 16 height 28
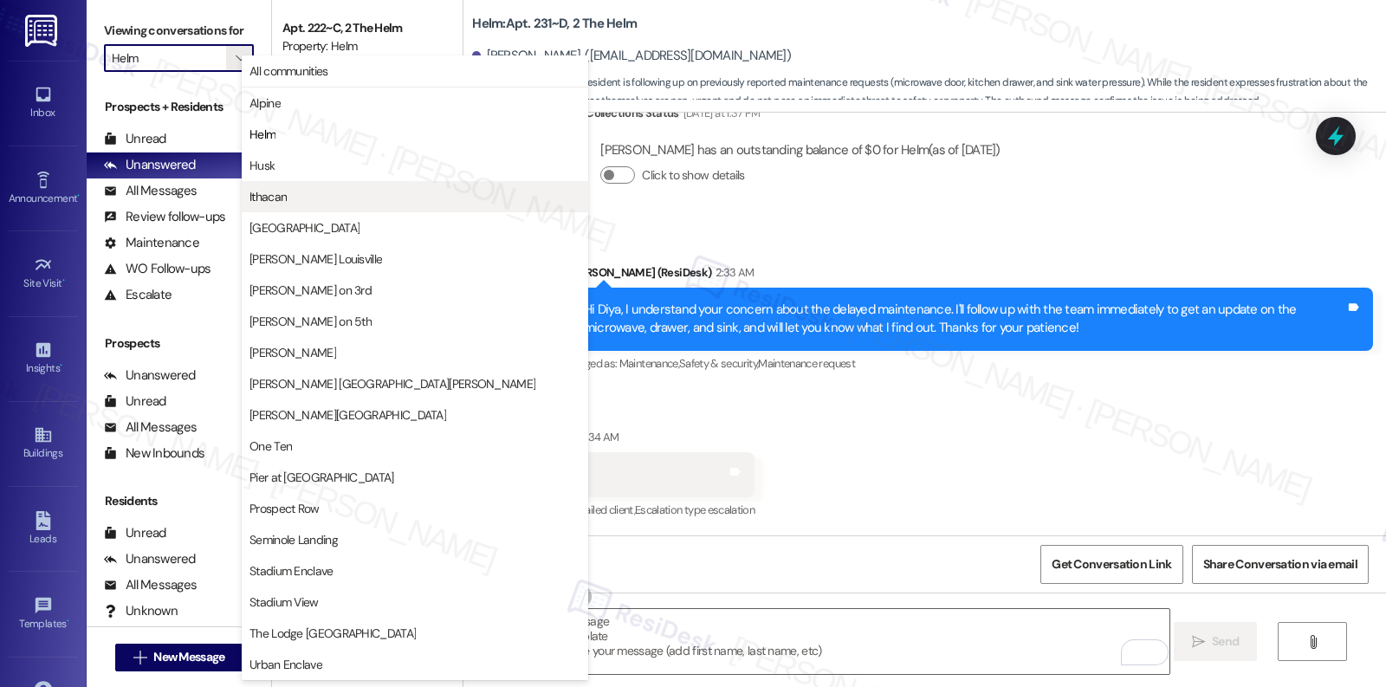
click at [287, 199] on span "Ithacan" at bounding box center [414, 196] width 331 height 17
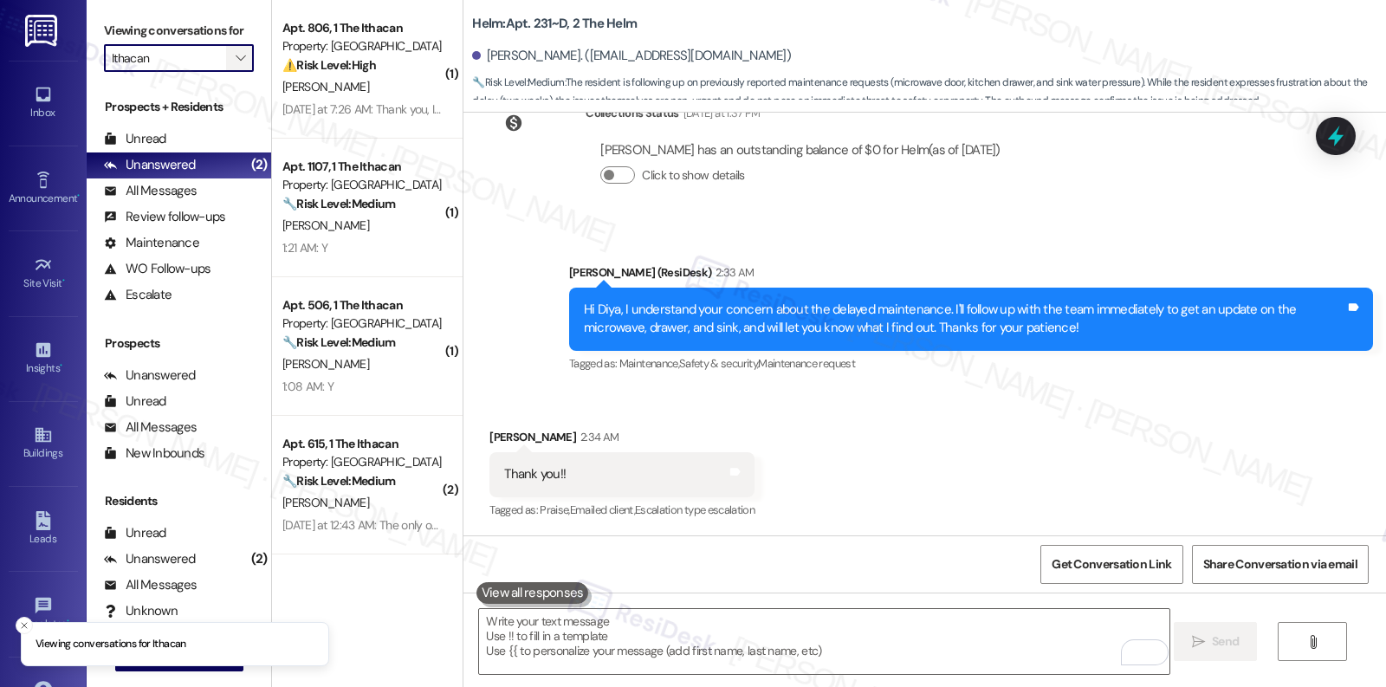
click at [236, 65] on icon "" at bounding box center [241, 58] width 10 height 14
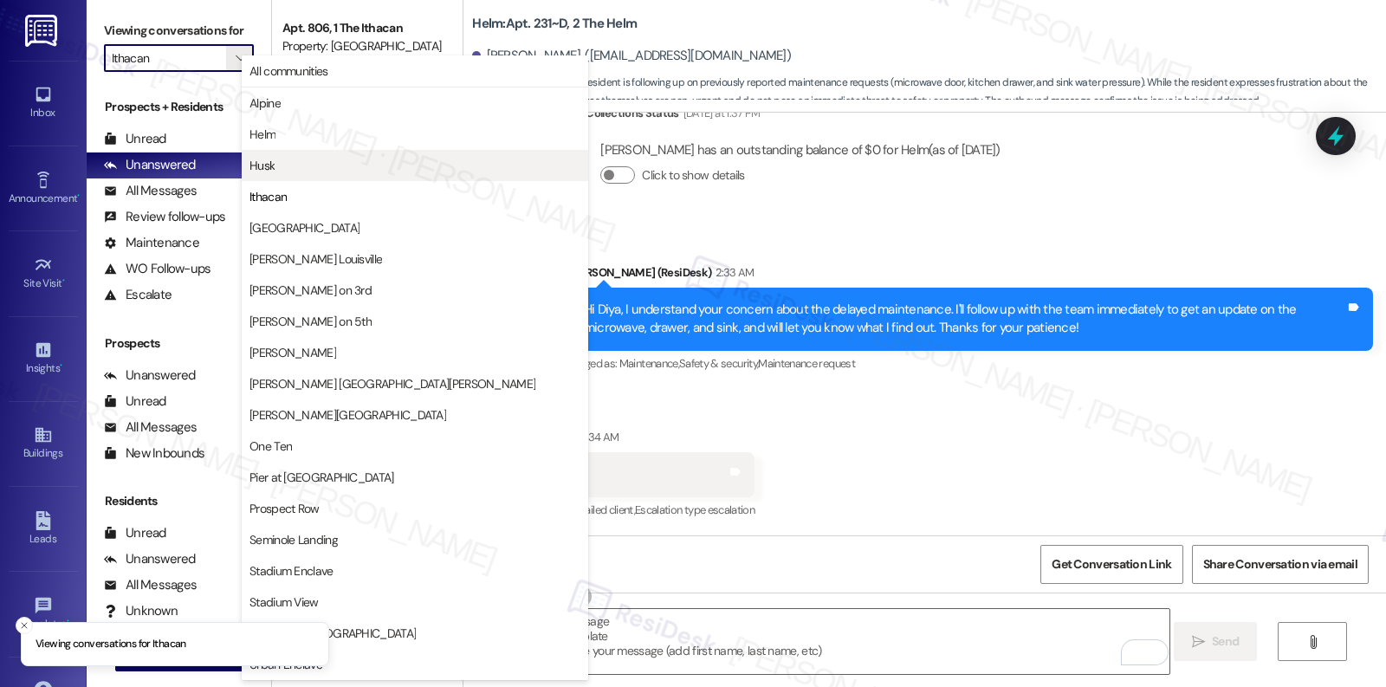
click at [269, 167] on span "Husk" at bounding box center [261, 165] width 25 height 17
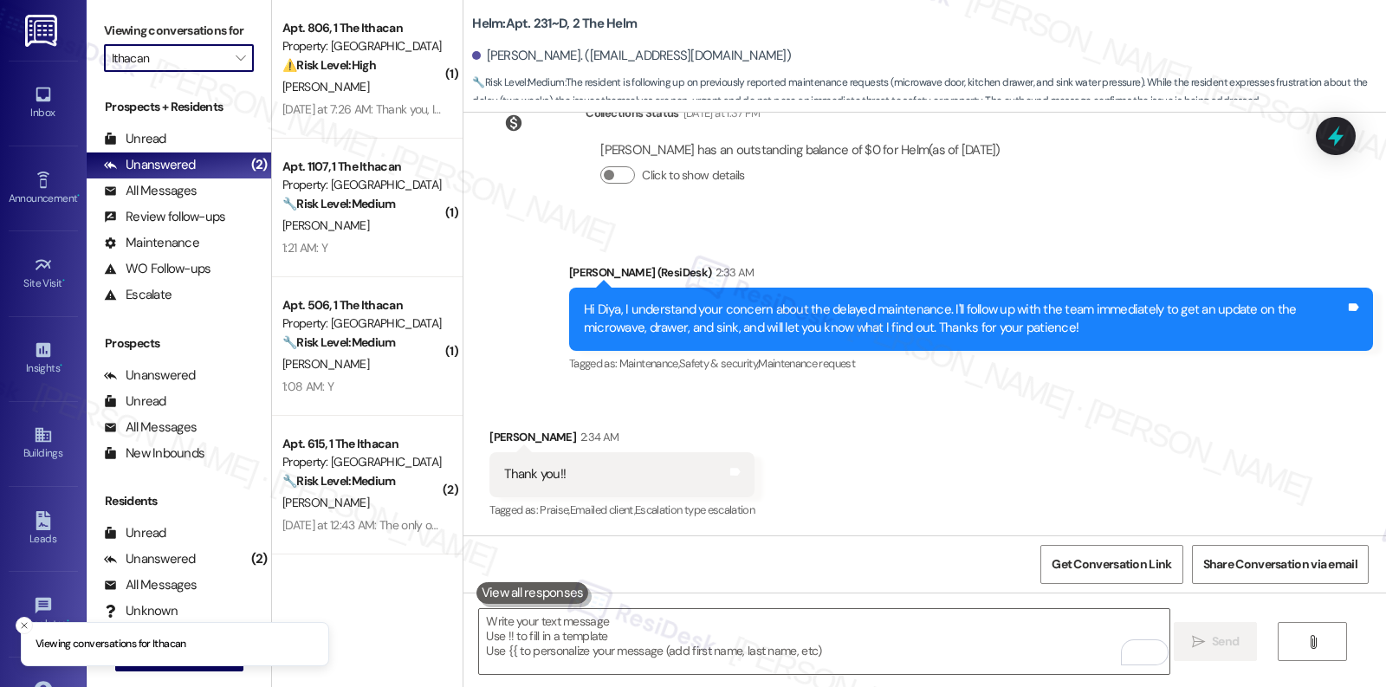
type input "Husk"
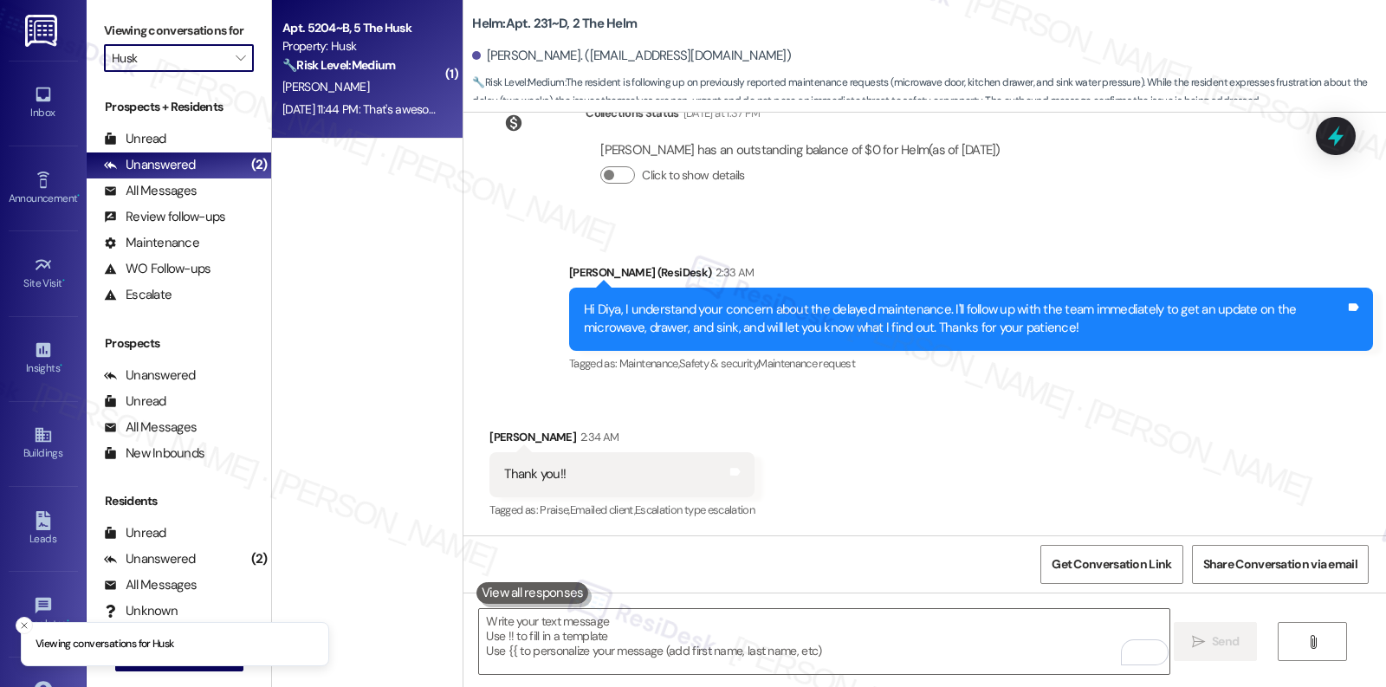
click at [373, 99] on div "Sep 16, 2025 at 11:44 PM: That's awesome thanks so much ! Sep 16, 2025 at 11:44…" at bounding box center [363, 110] width 164 height 22
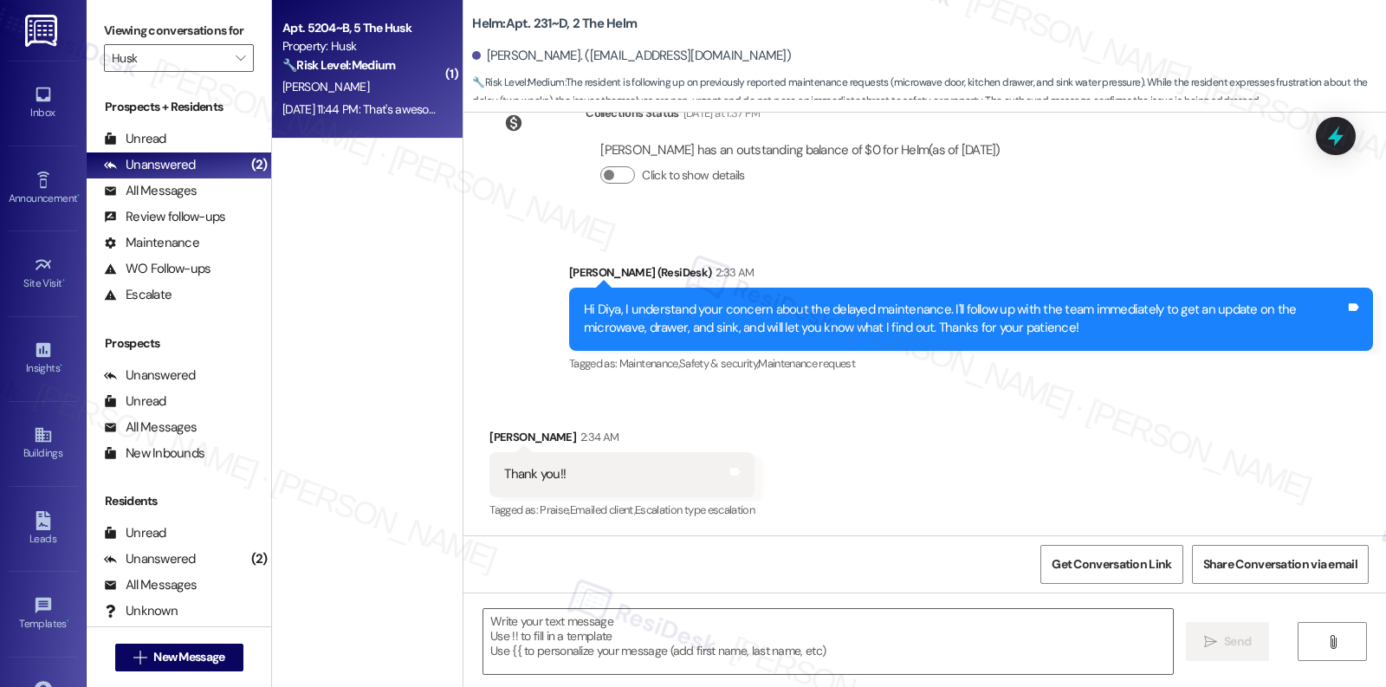
type textarea "Fetching suggested responses. Please feel free to read through the conversation…"
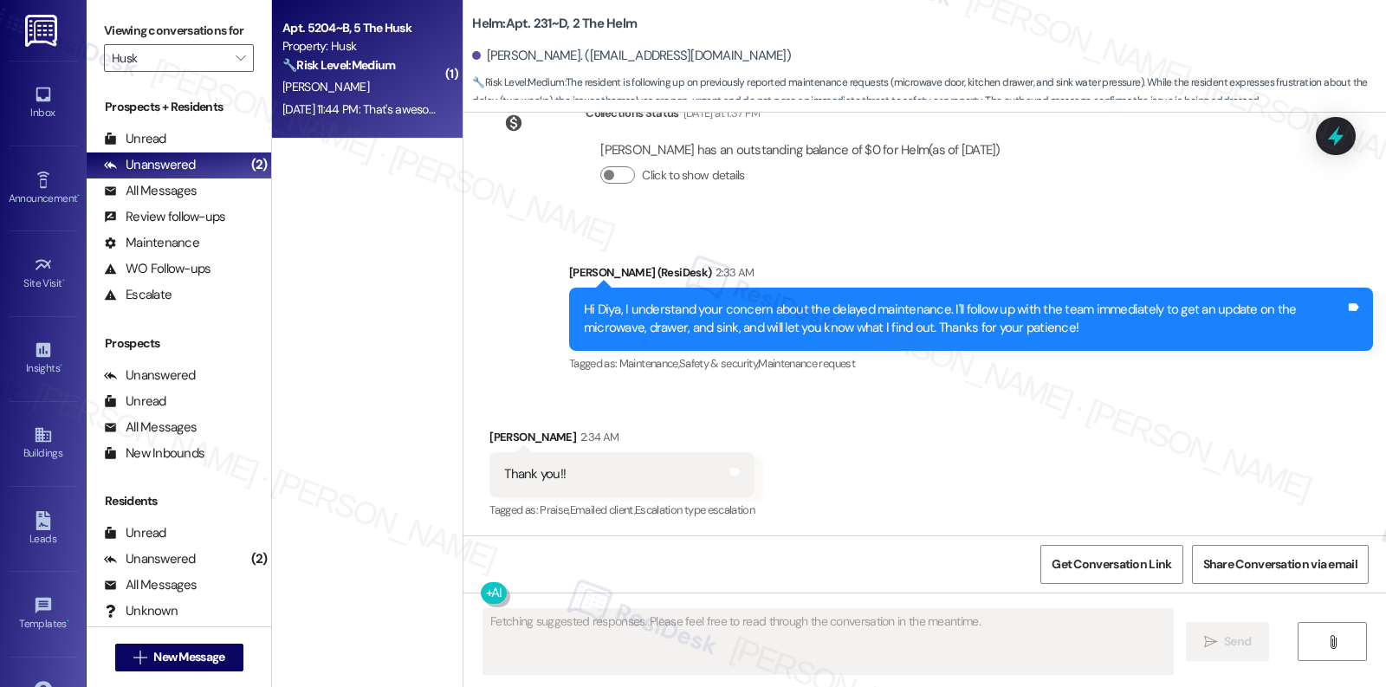
click at [373, 99] on div "Sep 16, 2025 at 11:44 PM: That's awesome thanks so much ! Sep 16, 2025 at 11:44…" at bounding box center [363, 110] width 164 height 22
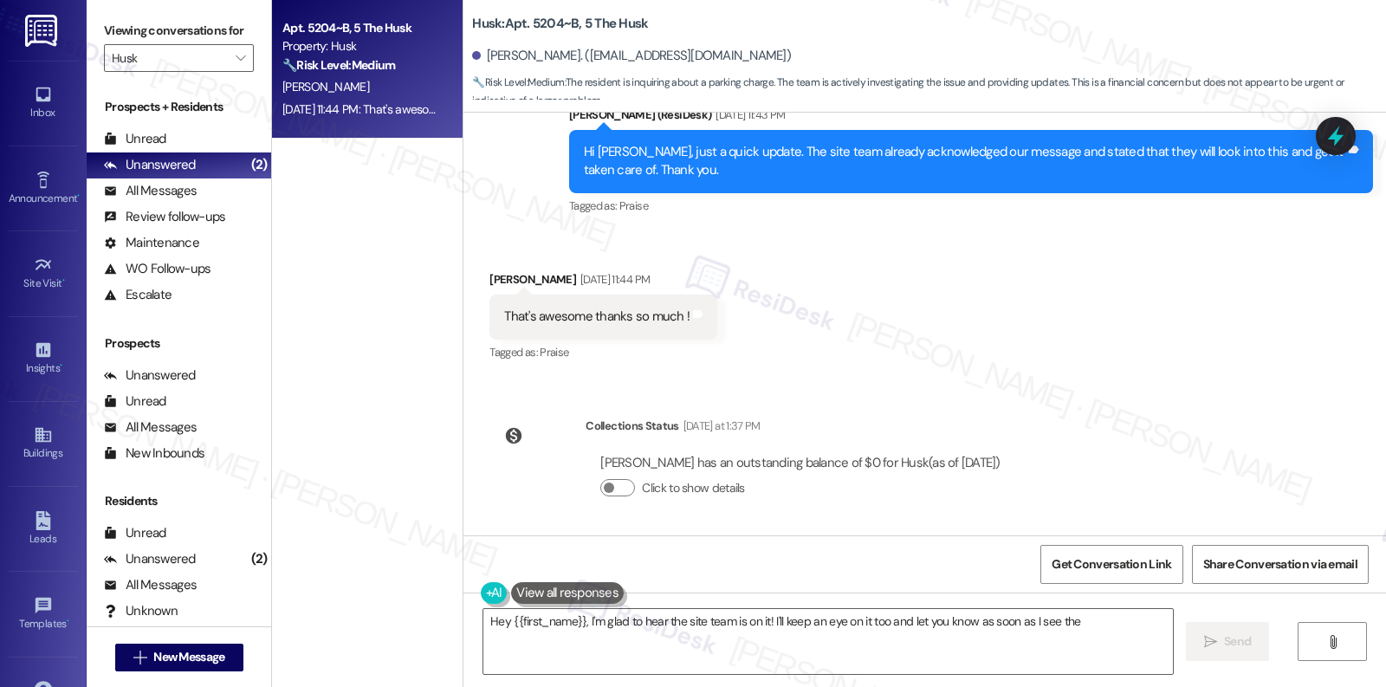
scroll to position [3328, 0]
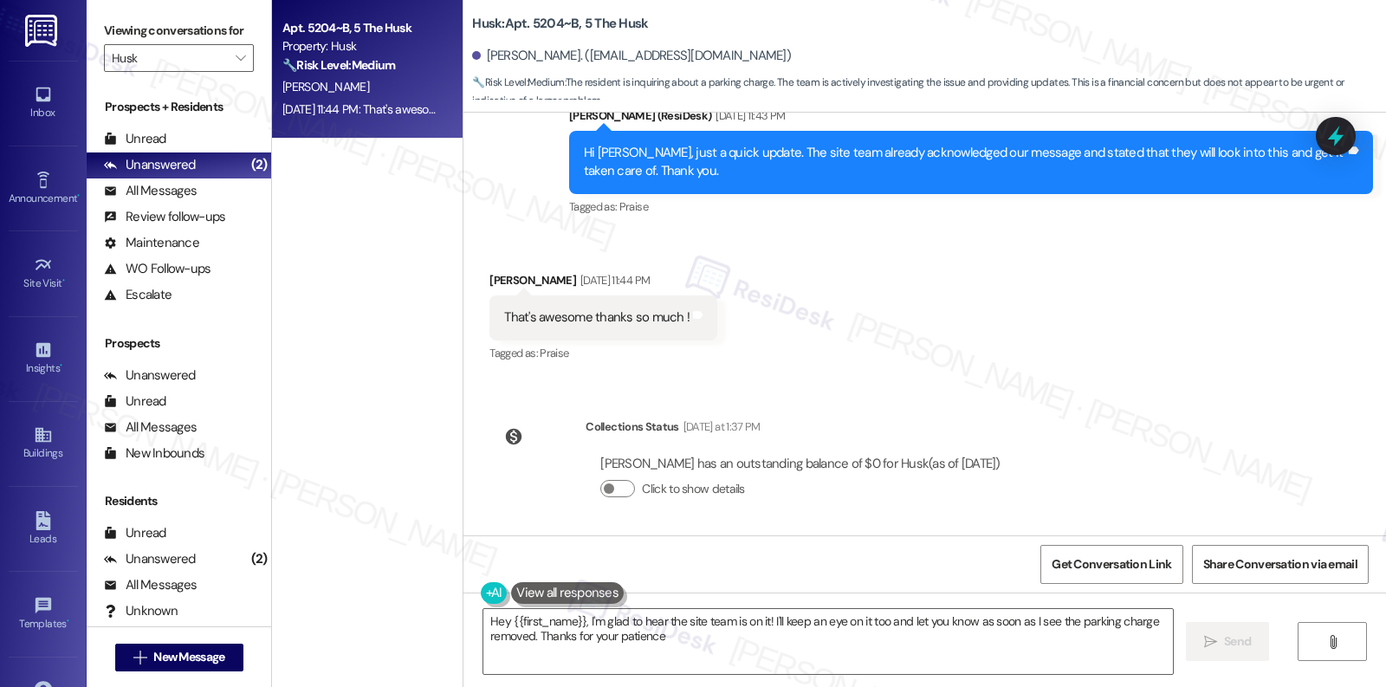
type textarea "Hey {{first_name}}, I'm glad to hear the site team is on it! I'll keep an eye o…"
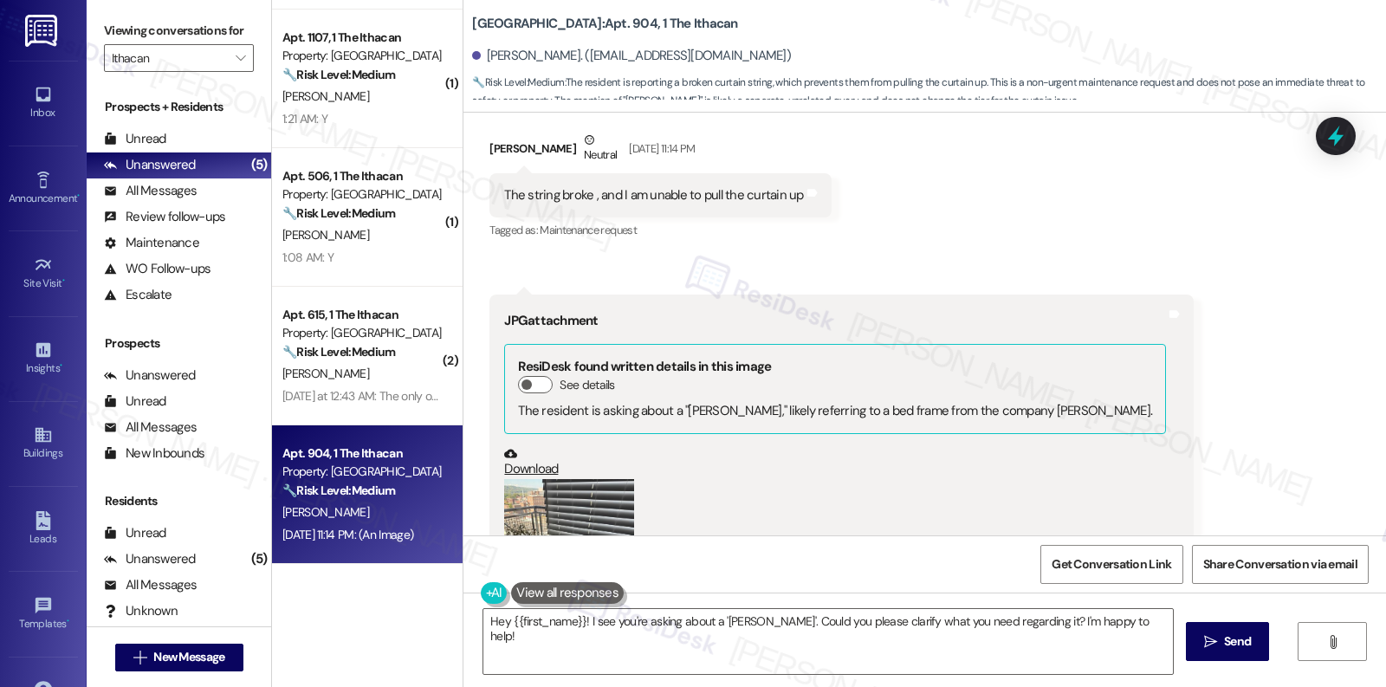
scroll to position [1436, 0]
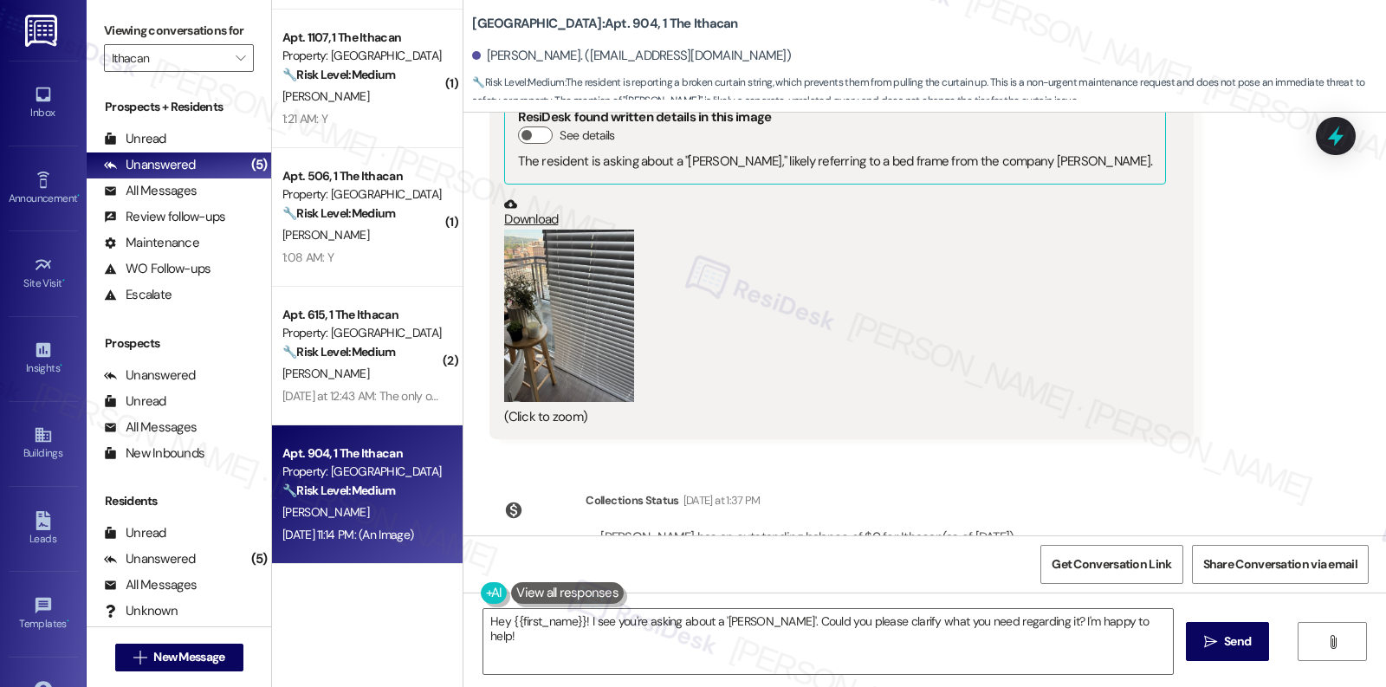
click at [565, 346] on button "Zoom image" at bounding box center [569, 316] width 130 height 173
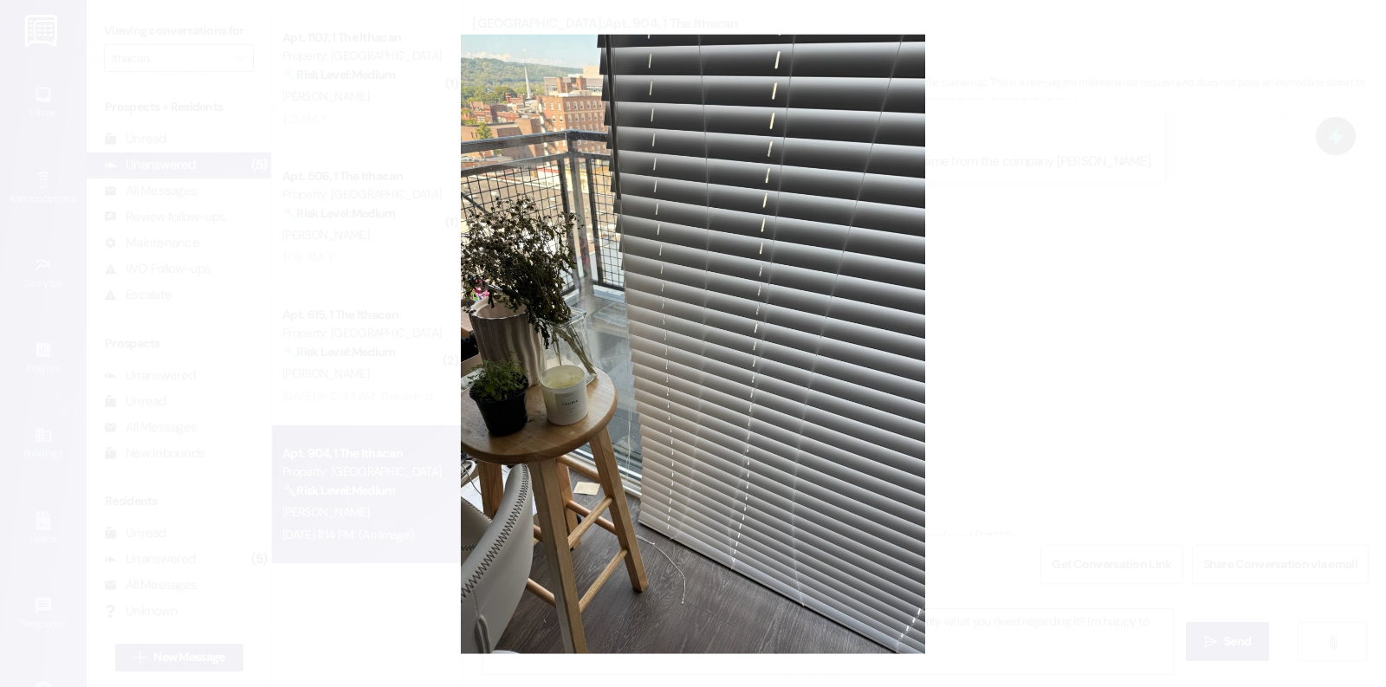
click at [1247, 400] on button "Unzoom image" at bounding box center [693, 343] width 1386 height 687
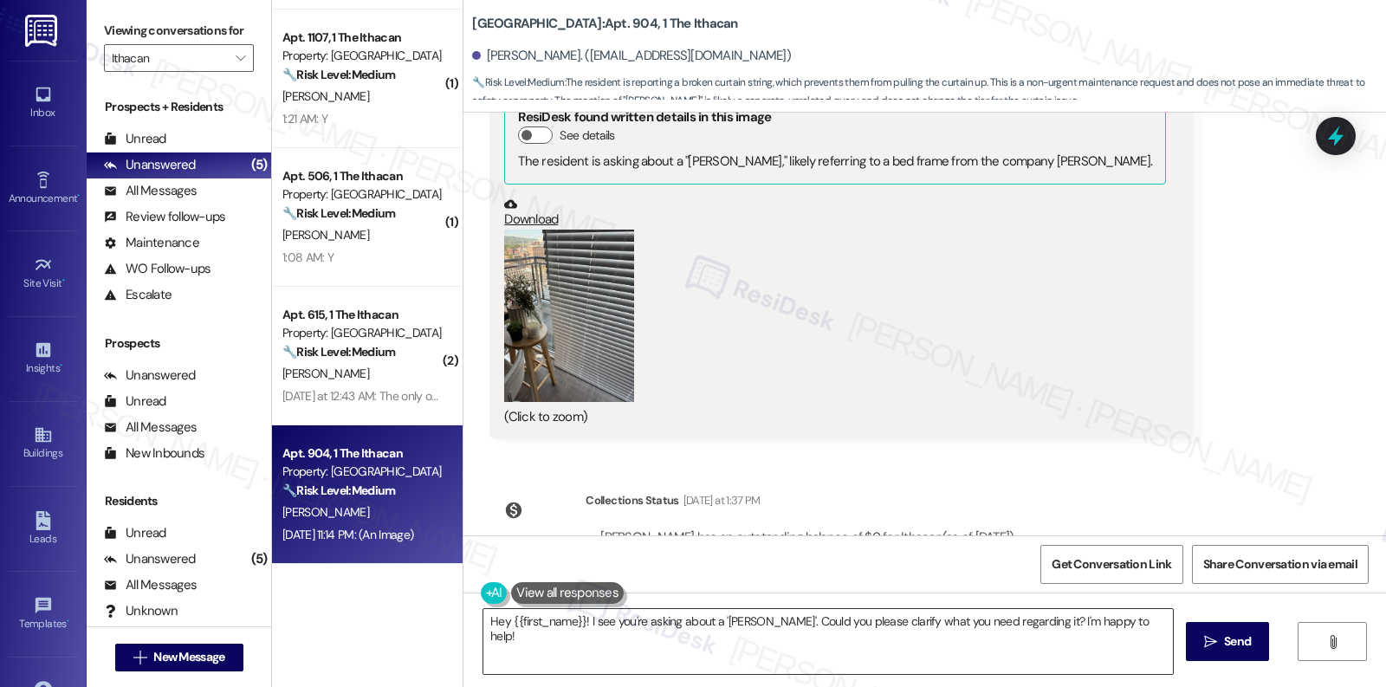
click at [875, 625] on textarea "Hey {{first_name}}! I see you're asking about a 'THUMA'. Could you please clari…" at bounding box center [828, 641] width 690 height 65
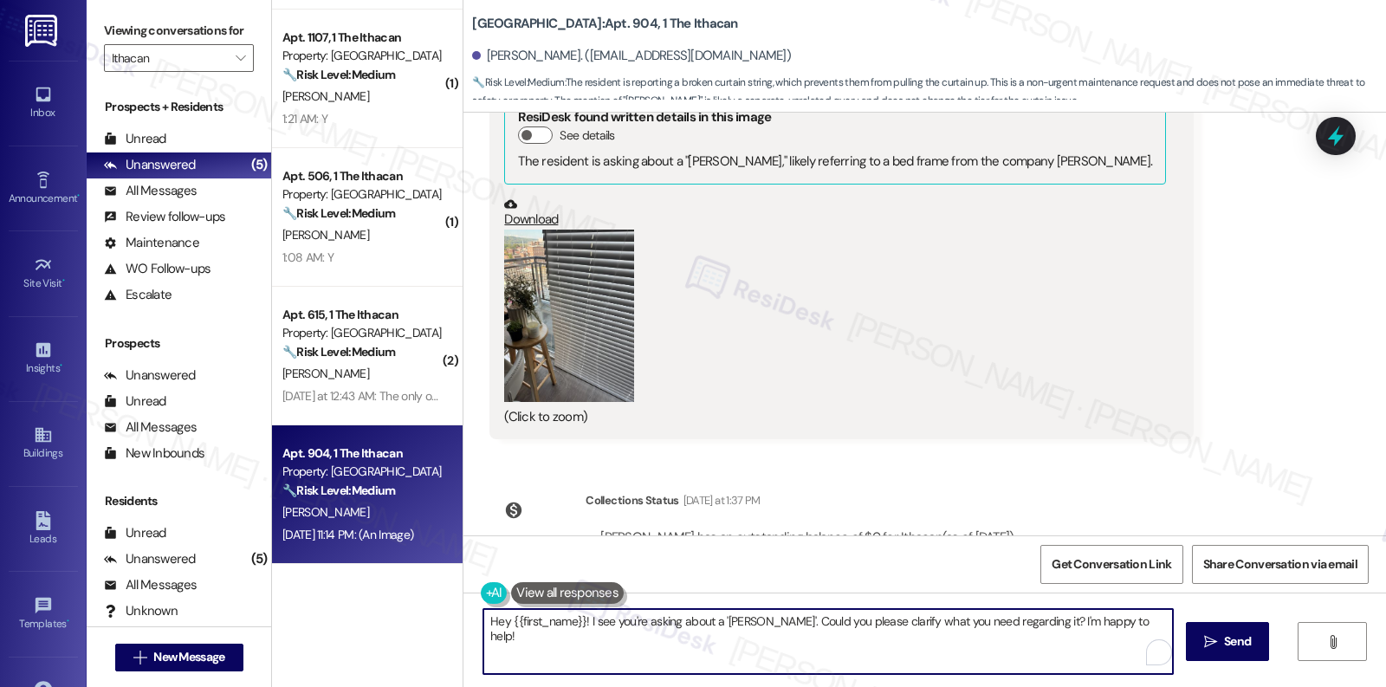
click at [875, 625] on textarea "Hey {{first_name}}! I see you're asking about a 'THUMA'. Could you please clari…" at bounding box center [828, 641] width 690 height 65
click at [971, 634] on textarea "Hey {{first_name}}! I see you're asking about a 'THUMA'. Could you please clari…" at bounding box center [824, 641] width 690 height 65
drag, startPoint x: 1141, startPoint y: 620, endPoint x: 580, endPoint y: 621, distance: 560.5
click at [580, 621] on textarea "Hey {{first_name}}! I see you're asking about a 'THUMA'. Could you please clari…" at bounding box center [824, 641] width 690 height 65
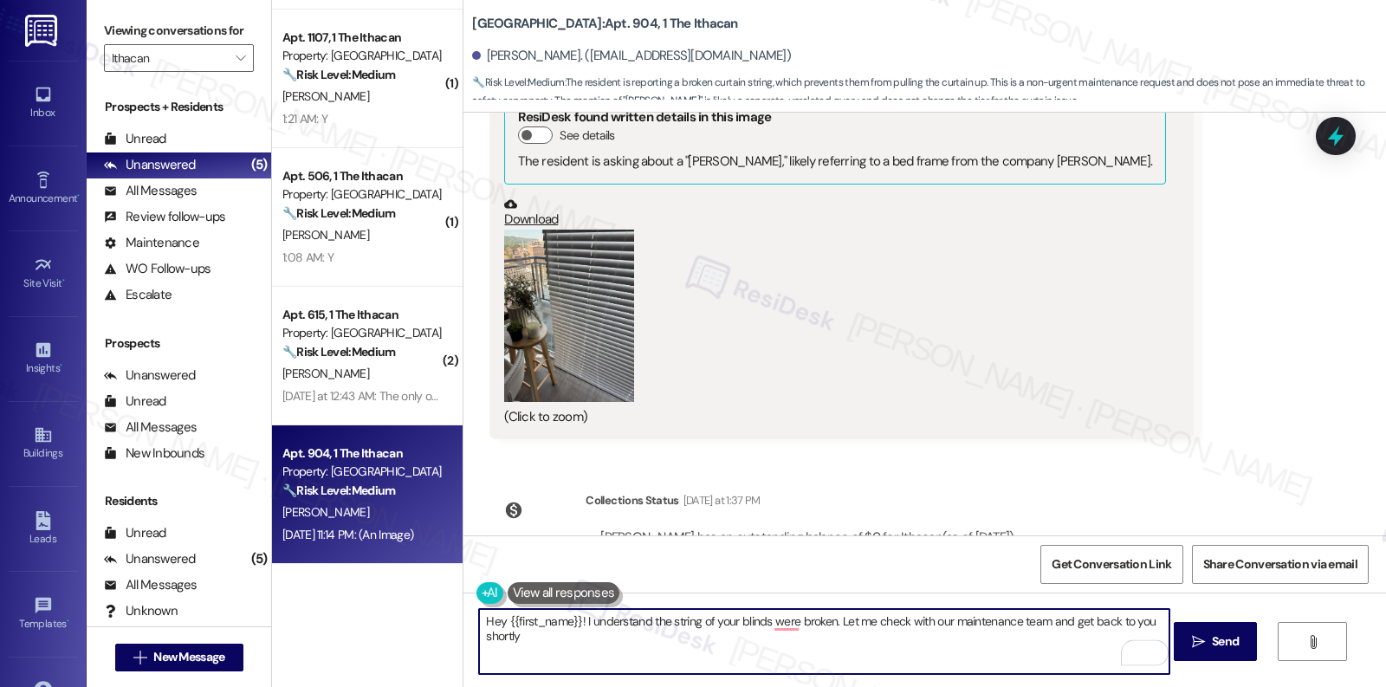
click at [497, 53] on div "[PERSON_NAME]. ([EMAIL_ADDRESS][DOMAIN_NAME])" at bounding box center [631, 56] width 319 height 18
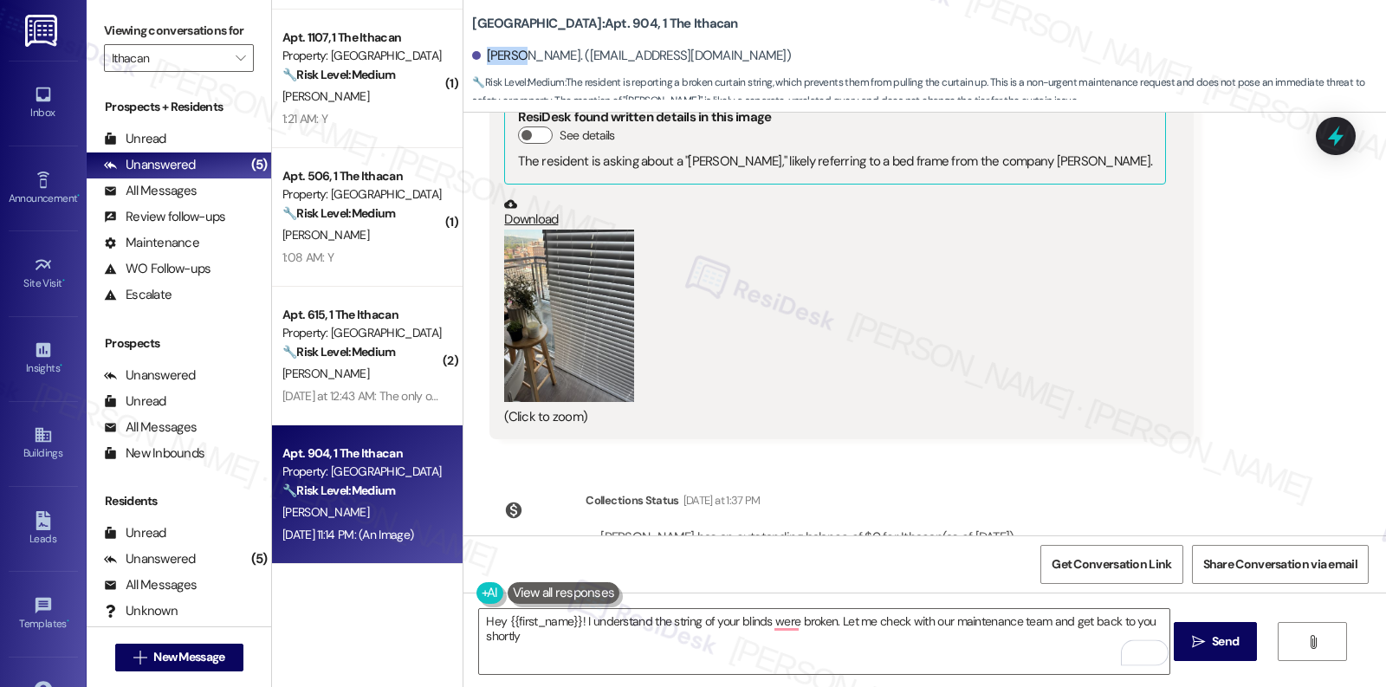
click at [497, 53] on div "[PERSON_NAME]. ([EMAIL_ADDRESS][DOMAIN_NAME])" at bounding box center [631, 56] width 319 height 18
copy div "Chaoyi"
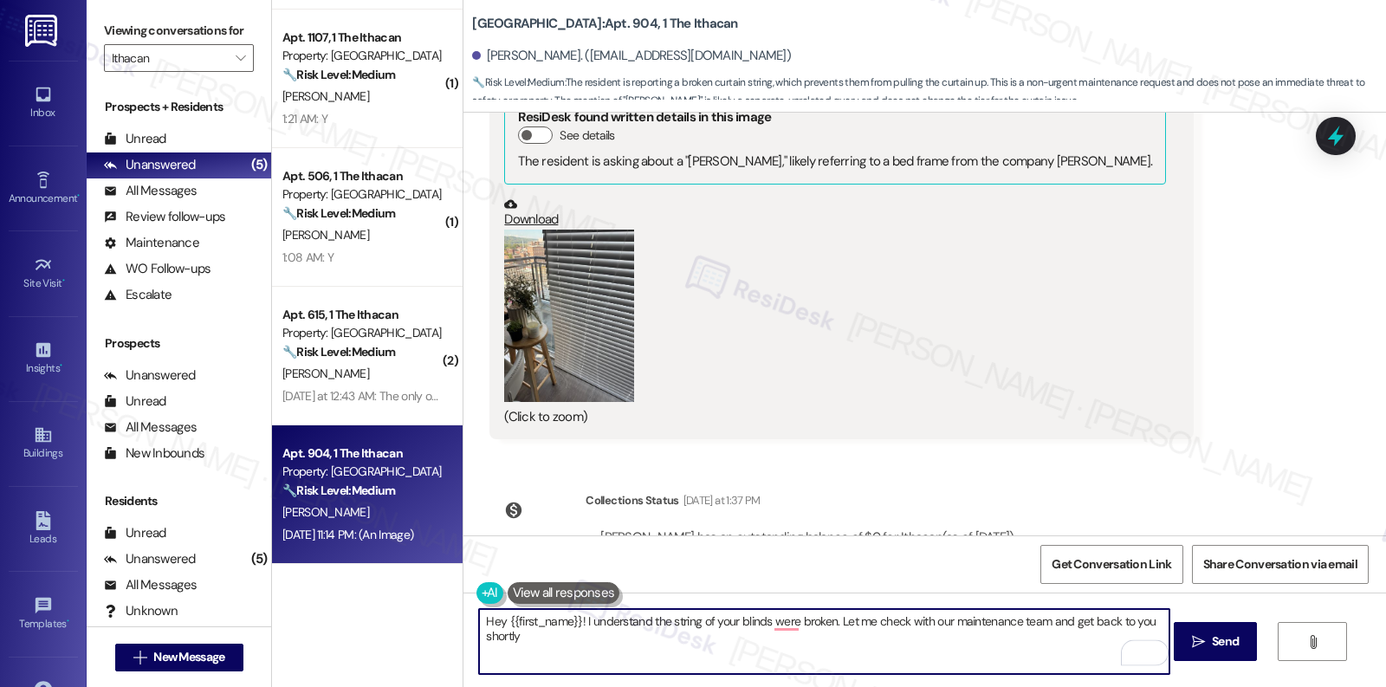
drag, startPoint x: 498, startPoint y: 621, endPoint x: 568, endPoint y: 620, distance: 70.2
click at [568, 620] on textarea "Hey {{first_name}}! I understand the string of your blinds were broken. Let me …" at bounding box center [824, 641] width 690 height 65
paste textarea "Chaoyi"
type textarea "Hey Chaoyi! I understand the string of your blinds were broken. Let me check wi…"
drag, startPoint x: 567, startPoint y: 638, endPoint x: 494, endPoint y: 625, distance: 74.9
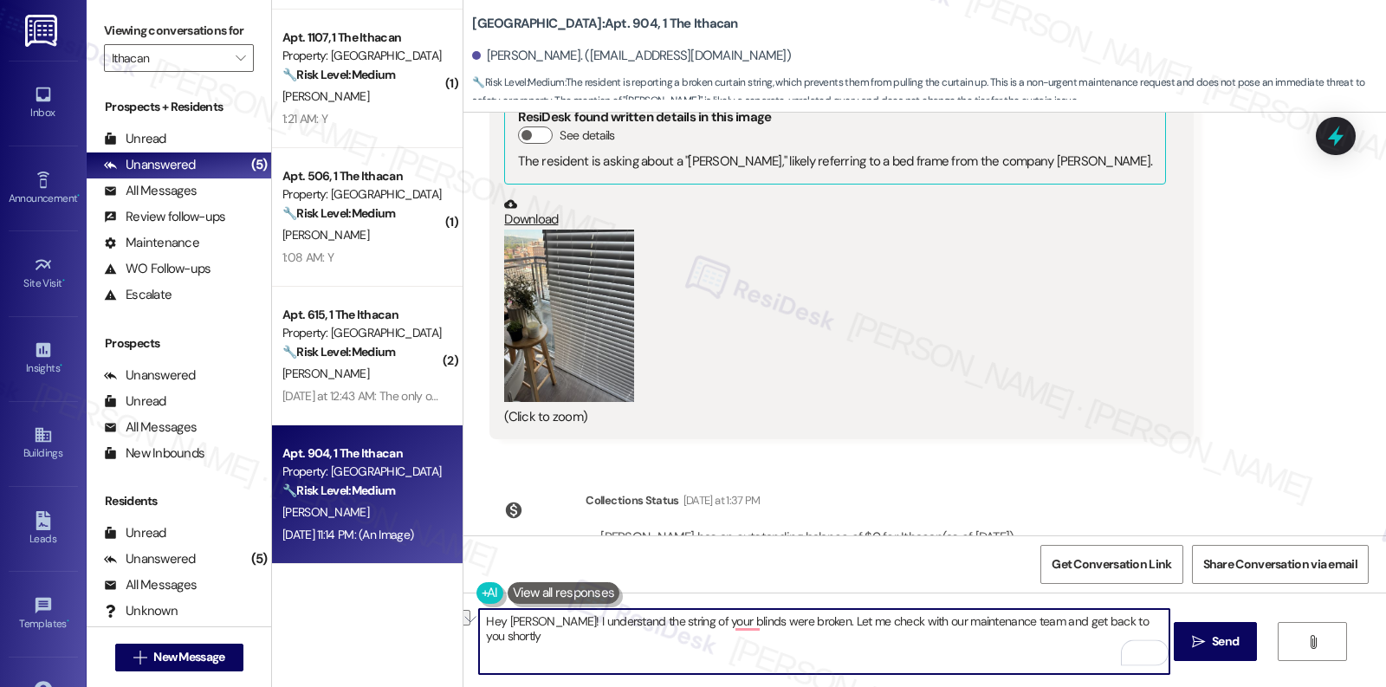
click at [494, 625] on textarea "Hey Chaoyi! I understand the string of your blinds were broken. Let me check wi…" at bounding box center [824, 641] width 690 height 65
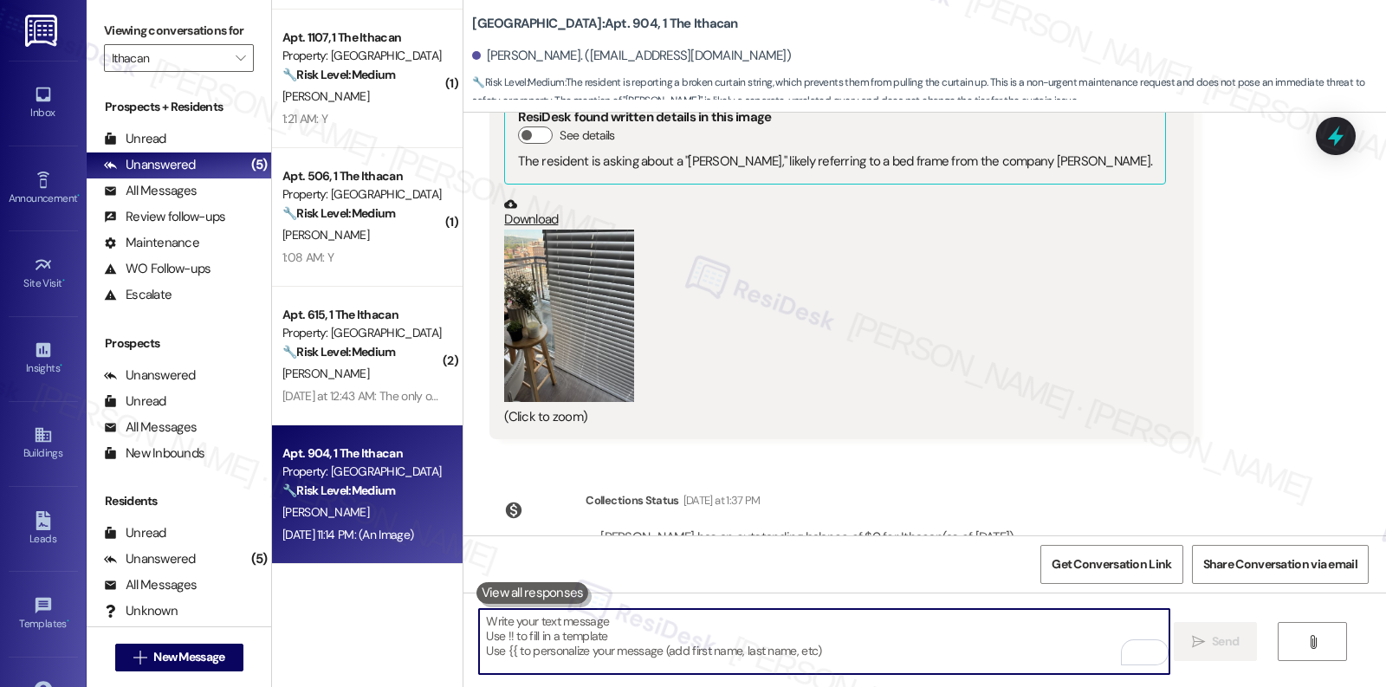
click at [586, 642] on textarea "To enrich screen reader interactions, please activate Accessibility in Grammarl…" at bounding box center [824, 641] width 690 height 65
paste textarea "Hey Chaoyi! Thanks for letting us know about the blinds. I’ll confirm with main…"
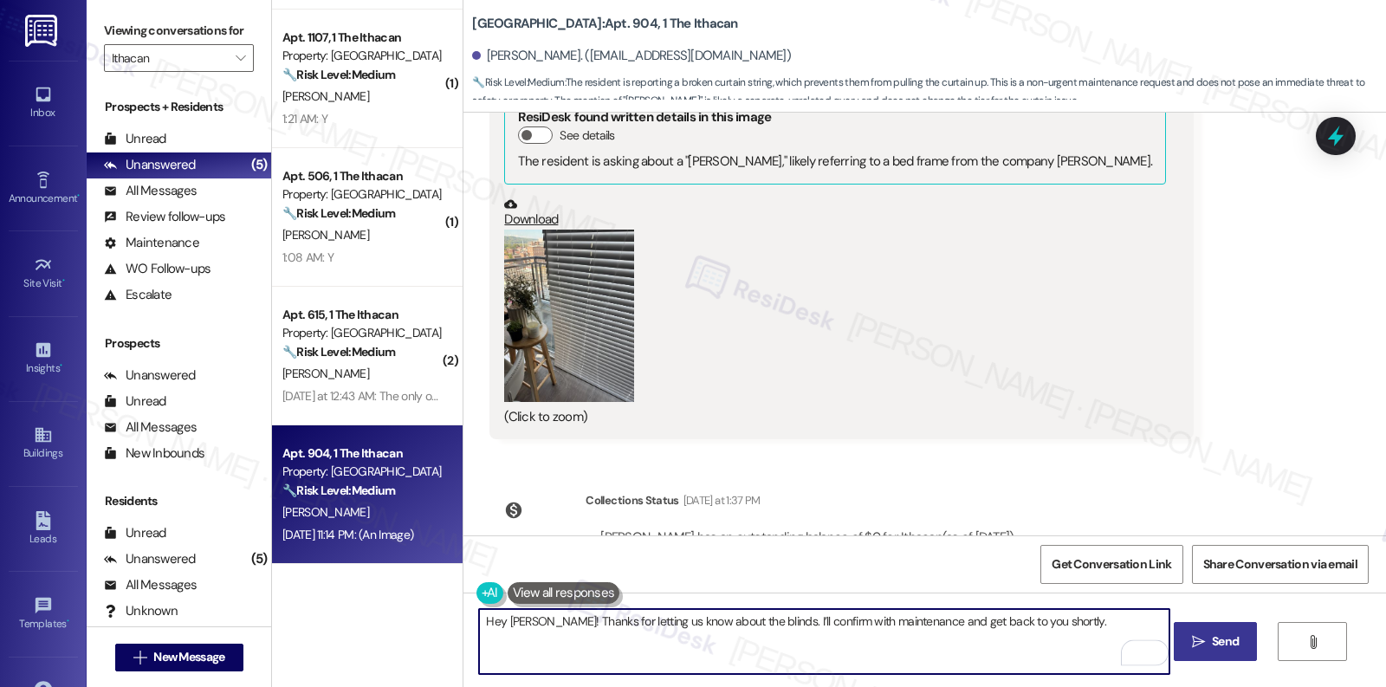
type textarea "Hey Chaoyi! Thanks for letting us know about the blinds. I’ll confirm with main…"
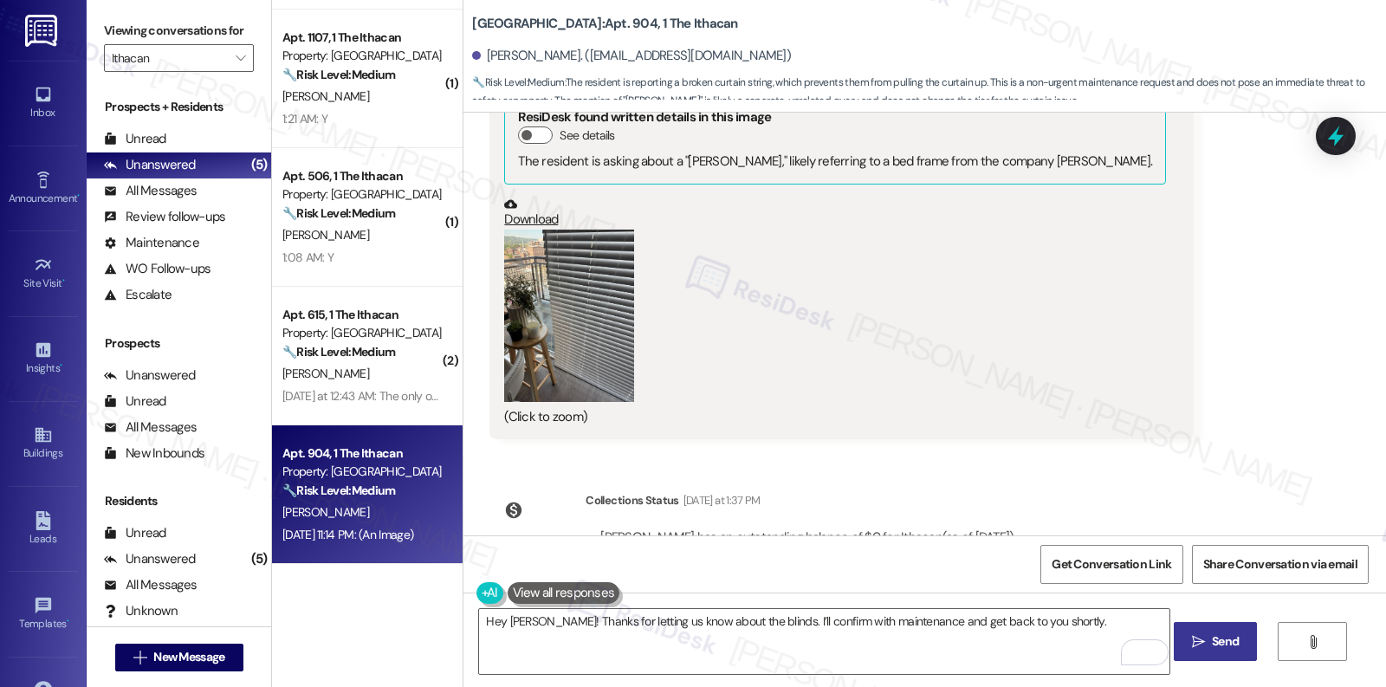
click at [1191, 650] on span " Send" at bounding box center [1216, 641] width 55 height 18
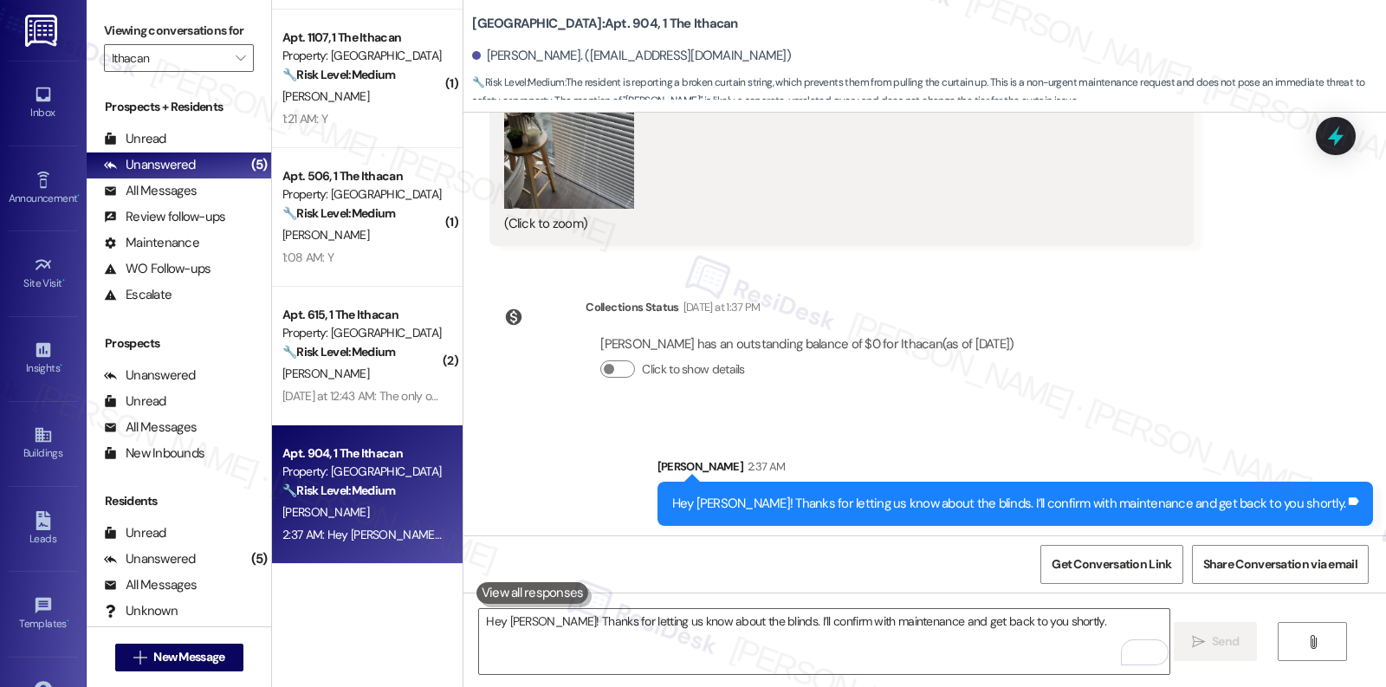
scroll to position [1634, 0]
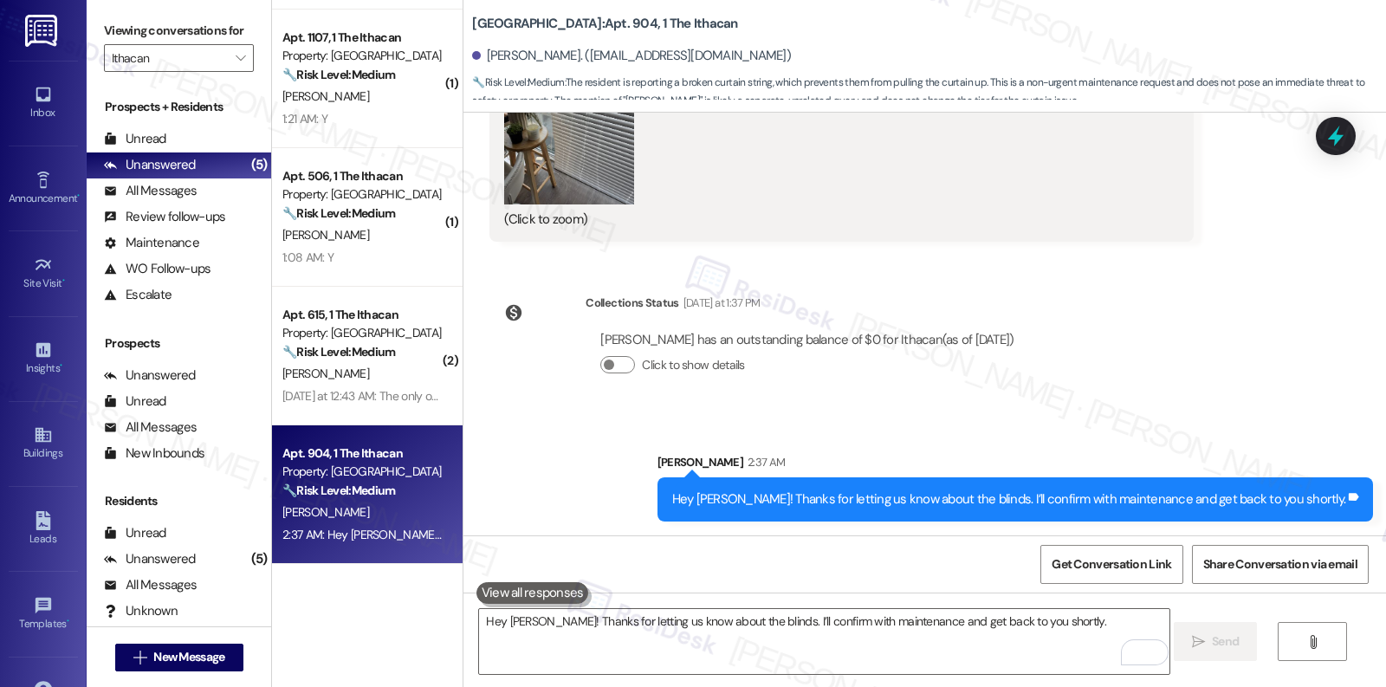
click at [888, 600] on div "Hey Chaoyi! Thanks for letting us know about the blinds. I’ll confirm with main…" at bounding box center [924, 658] width 923 height 130
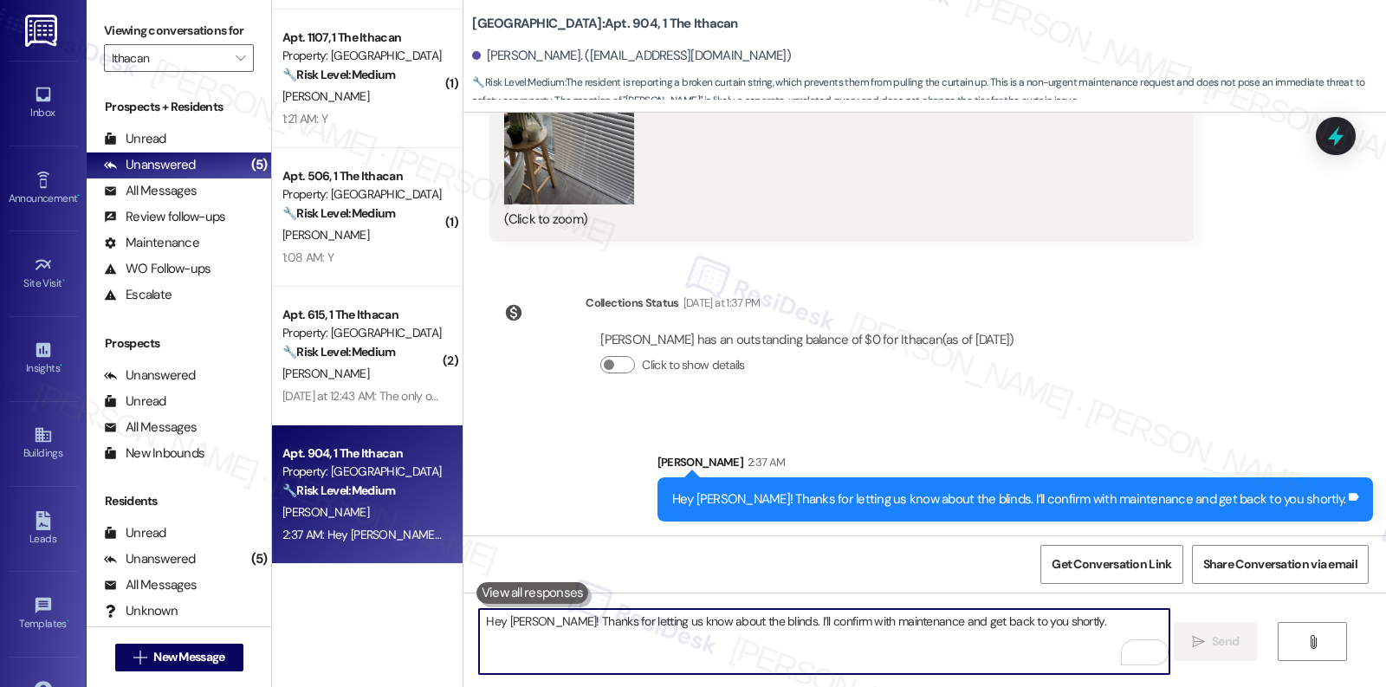
click at [857, 630] on textarea "Hey Chaoyi! Thanks for letting us know about the blinds. I’ll confirm with main…" at bounding box center [824, 641] width 690 height 65
click at [950, 669] on textarea "Hey Chaoyi! Thanks for letting us know about the blinds. I’ll confirm with main…" at bounding box center [824, 641] width 690 height 65
type textarea "By the way, do we have permission to enter the unit?"
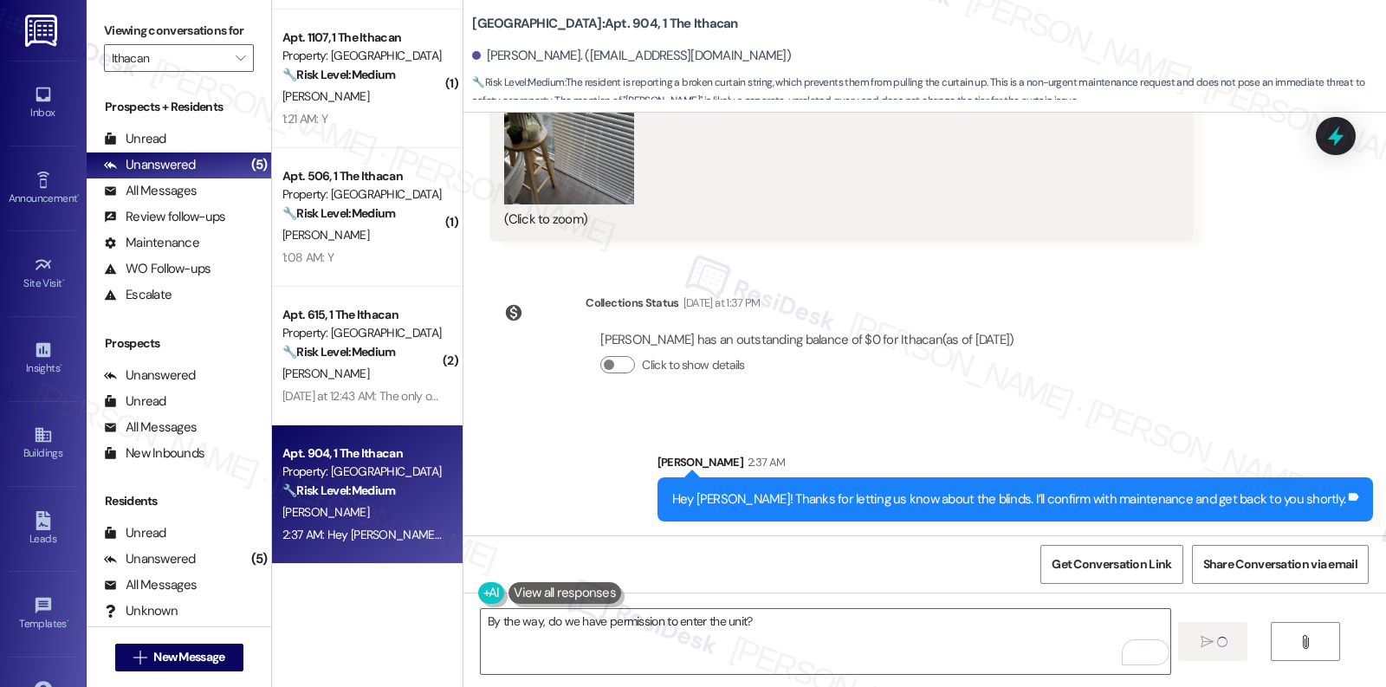
click at [645, 519] on div "Sent via SMS Sarah 2:37 AM Hey Chaoyi! Thanks for letting us know about the bli…" at bounding box center [924, 474] width 923 height 120
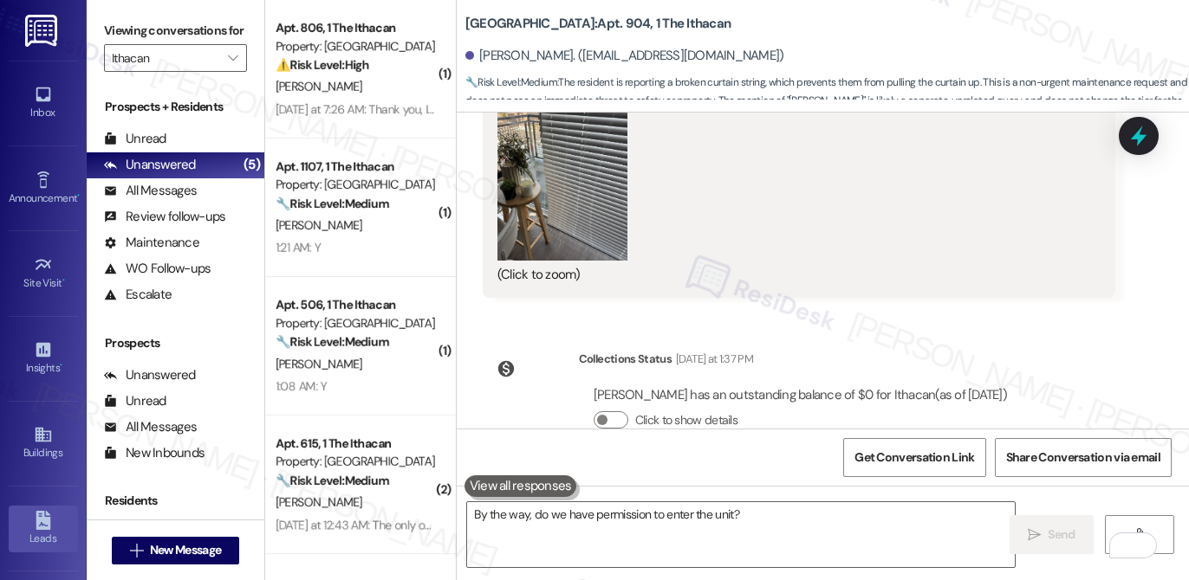
scroll to position [1670, 0]
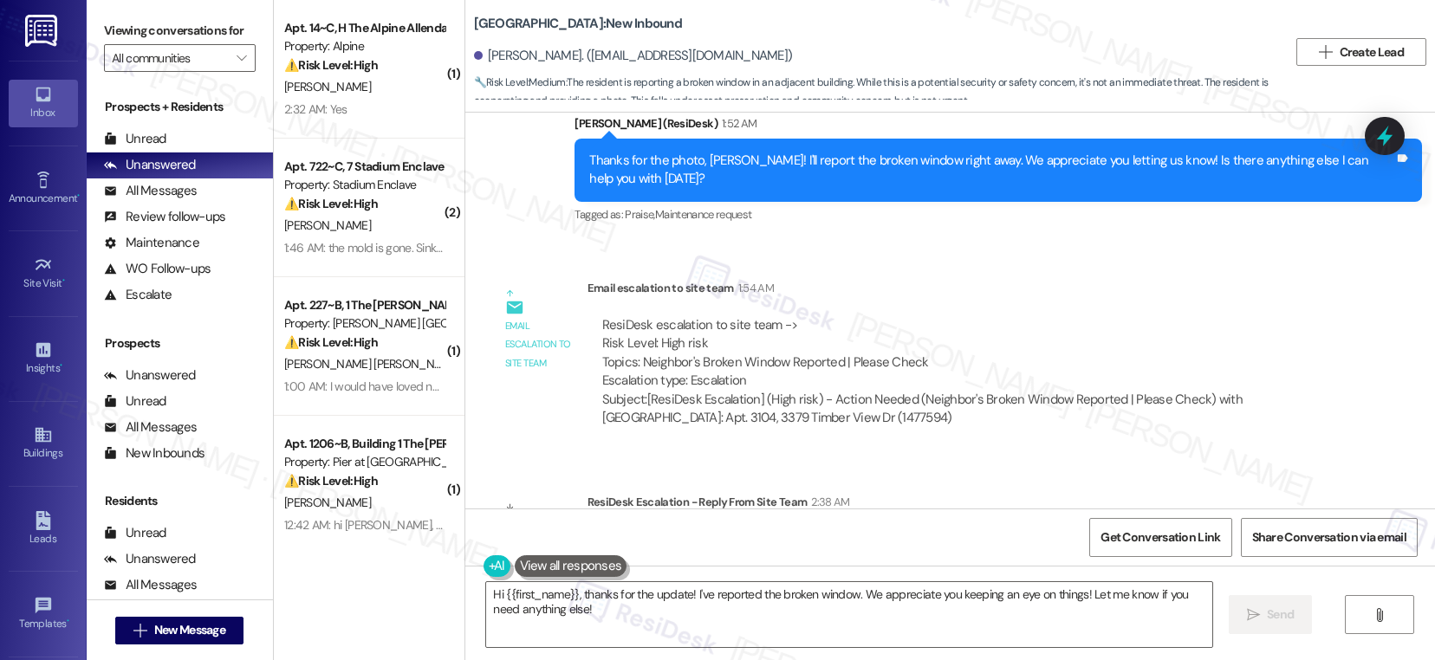
scroll to position [2300, 0]
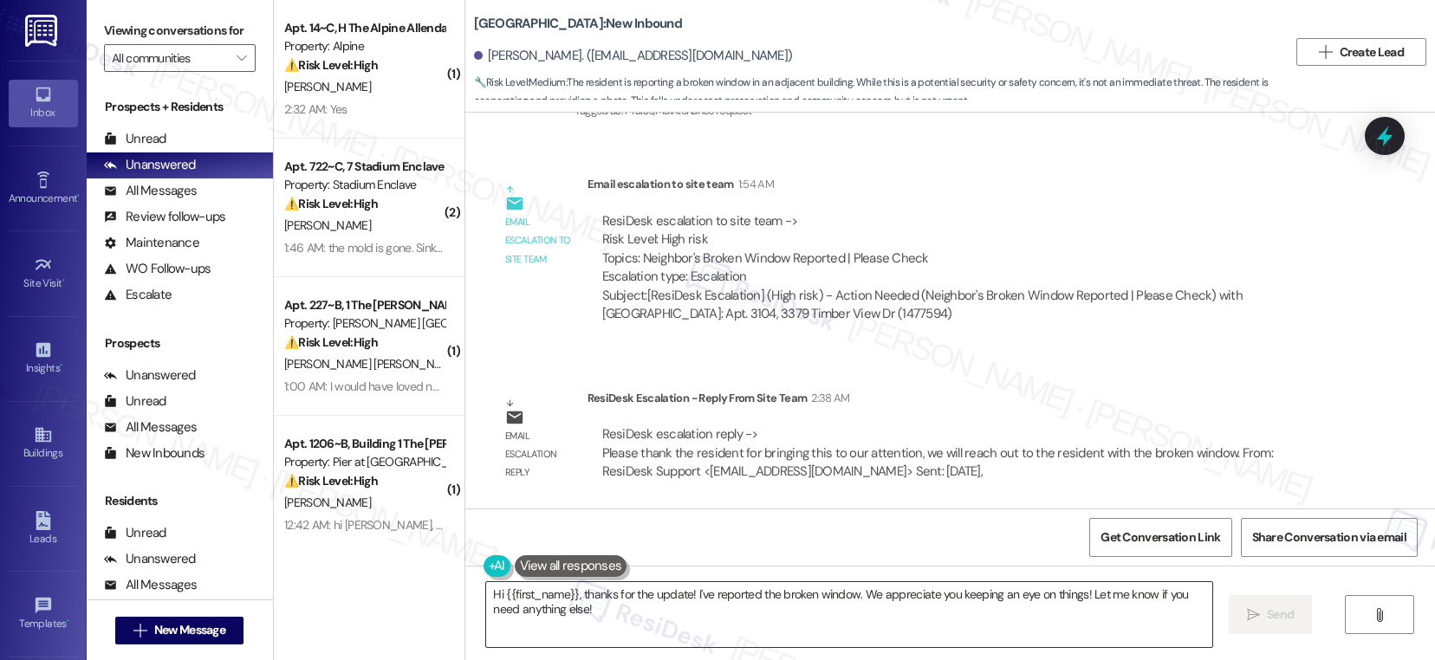
click at [579, 598] on textarea "Hi {{first_name}}, thanks for the update! I've reported the broken window. We a…" at bounding box center [849, 614] width 726 height 65
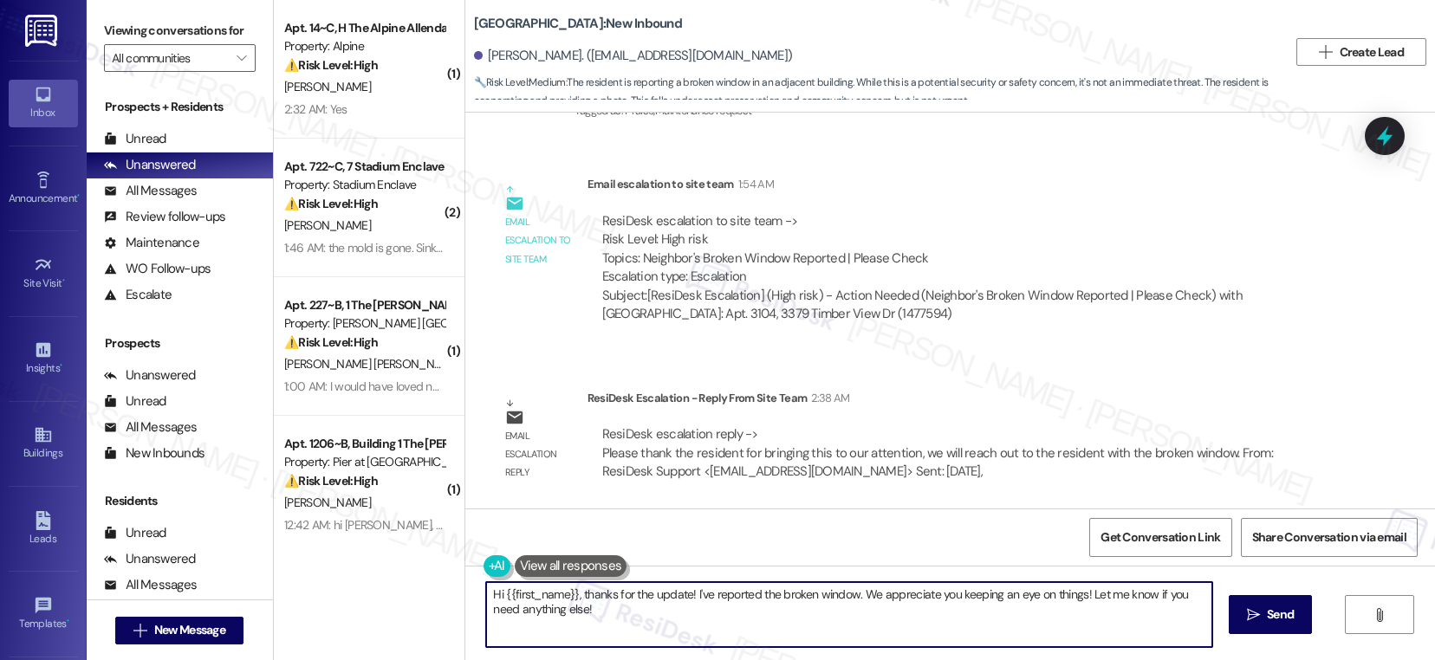
click at [579, 598] on textarea "Hi {{first_name}}, thanks for the update! I've reported the broken window. We a…" at bounding box center [849, 614] width 726 height 65
type textarea "Quick update, Jessy. Our maintenance team will reach out to the unit owner to r…"
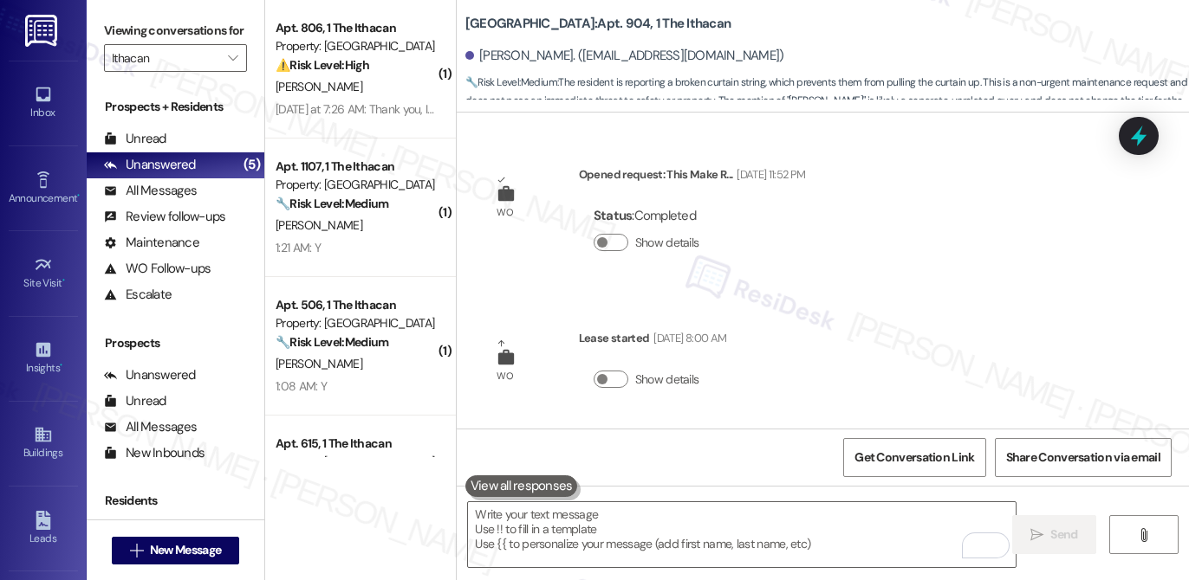
scroll to position [1670, 0]
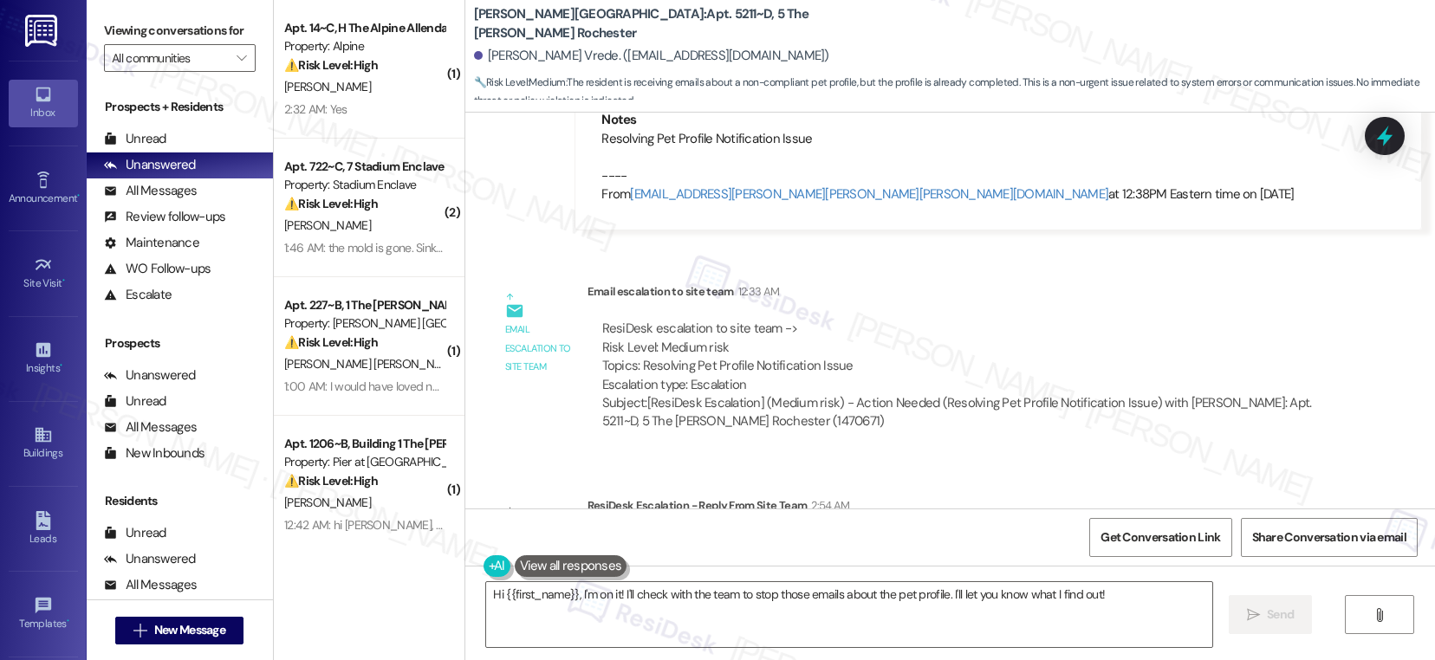
scroll to position [1113, 0]
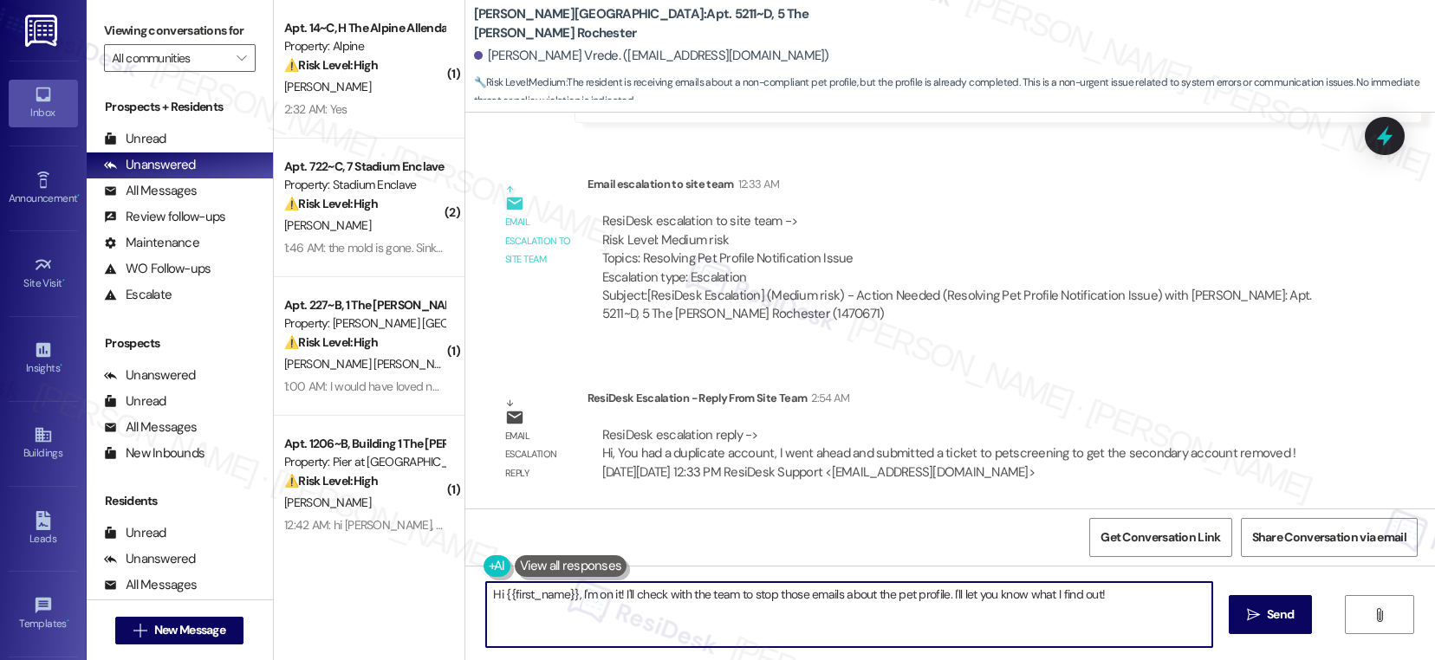
click at [693, 599] on textarea "Hi {{first_name}}, I'm on it! I'll check with the team to stop those emails abo…" at bounding box center [849, 614] width 726 height 65
click at [694, 599] on textarea "Hi {{first_name}}, I'm on it! I'll check with the team to stop those emails abo…" at bounding box center [849, 614] width 726 height 65
click at [622, 595] on textarea "Hi {{first_name}}, I'm on it! I'll check with the team to stop those emails abo…" at bounding box center [849, 614] width 726 height 65
drag, startPoint x: 566, startPoint y: 592, endPoint x: 1055, endPoint y: 593, distance: 489.5
click at [1055, 593] on textarea "Hi {{first_name}}, I'm on it! I'll check with the team to stop those emails abo…" at bounding box center [846, 614] width 726 height 65
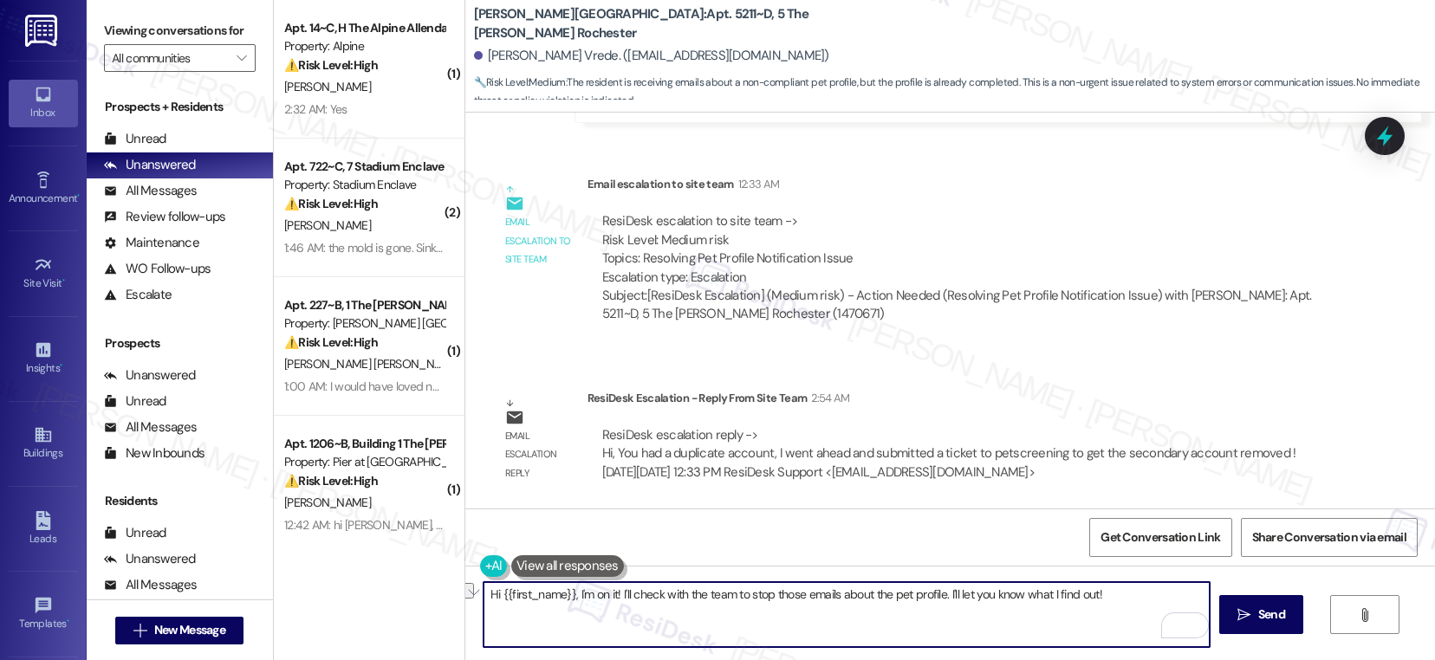
drag, startPoint x: 565, startPoint y: 597, endPoint x: 1104, endPoint y: 602, distance: 538.9
click at [1104, 602] on textarea "Hi {{first_name}}, I'm on it! I'll check with the team to stop those emails abo…" at bounding box center [846, 614] width 726 height 65
paste textarea "It looks like you had a duplicate account. I’ve gone ahead and submitted a tick…"
click at [571, 594] on textarea "Hi {{first_name}}, It looks like you had a duplicate account. I’ve gone ahead a…" at bounding box center [846, 614] width 726 height 65
click at [778, 593] on textarea "Hi {{first_name}}, it looks like you had a duplicate account. I’ve gone ahead a…" at bounding box center [846, 614] width 726 height 65
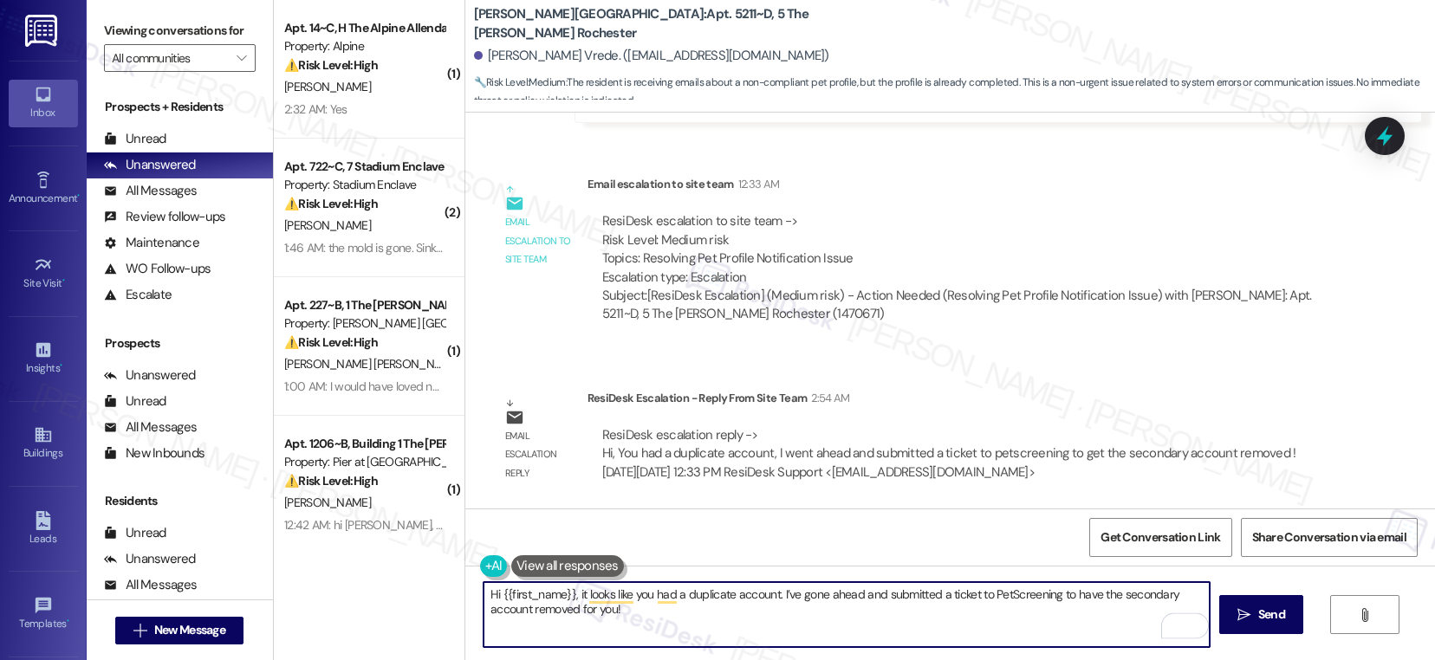
drag, startPoint x: 778, startPoint y: 593, endPoint x: 817, endPoint y: 599, distance: 39.6
click at [778, 593] on textarea "Hi {{first_name}}, it looks like you had a duplicate account. I’ve gone ahead a…" at bounding box center [846, 614] width 726 height 65
click at [711, 610] on textarea "Hi {{first_name}}, it looks like you had a duplicate account. Our leasing team …" at bounding box center [846, 614] width 726 height 65
type textarea "Hi {{first_name}}, it looks like you had a duplicate account. Our leasing team …"
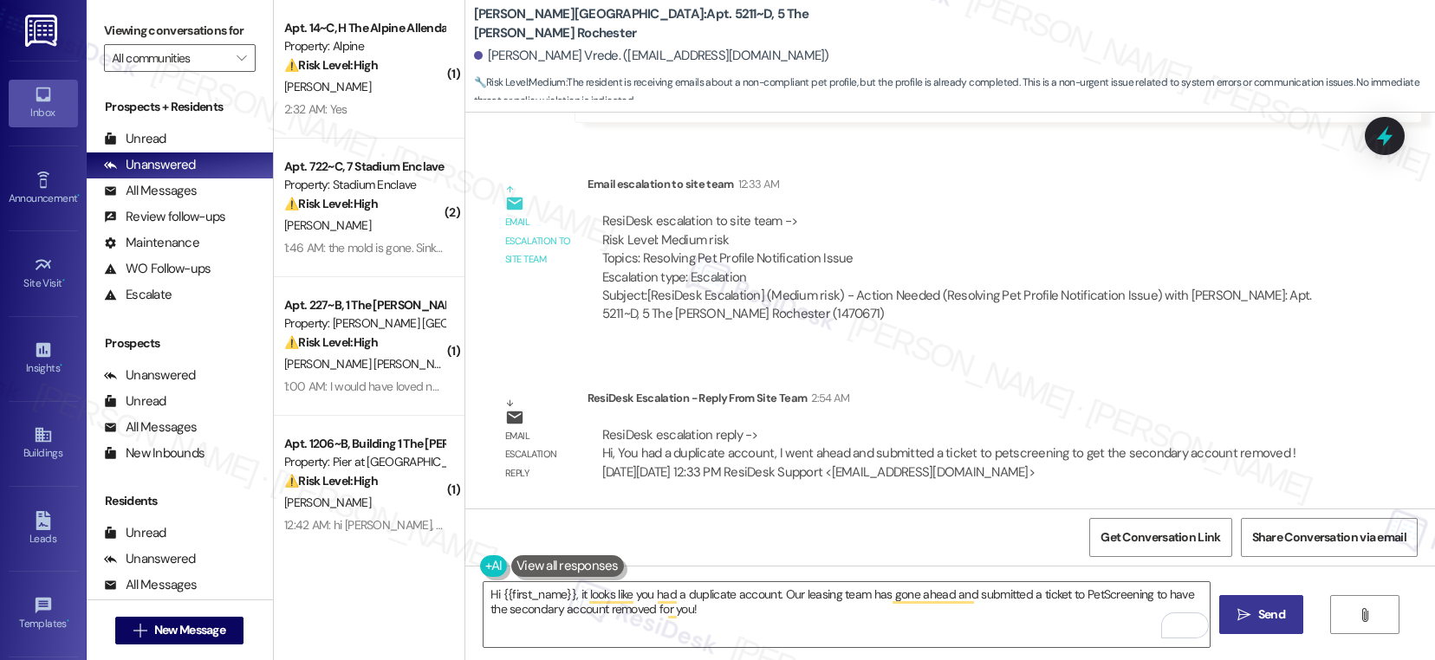
click at [1250, 616] on span " Send" at bounding box center [1261, 615] width 55 height 18
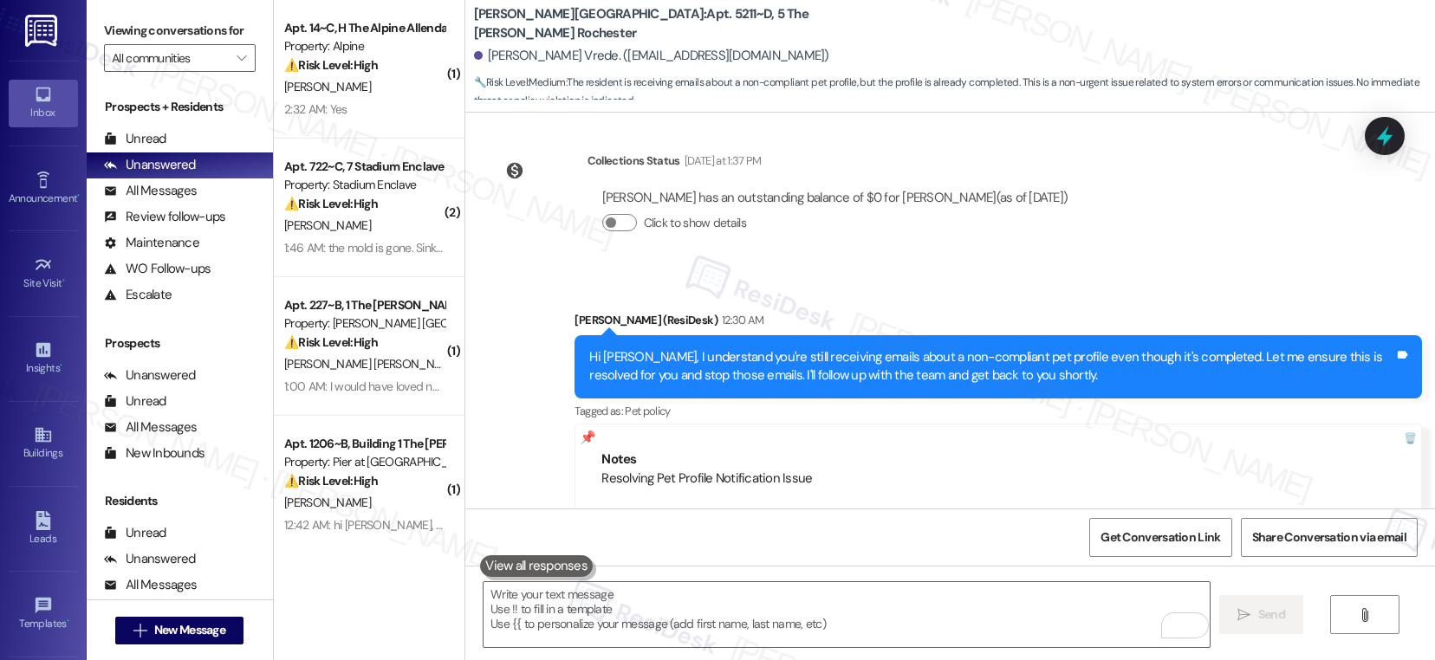
scroll to position [1253, 0]
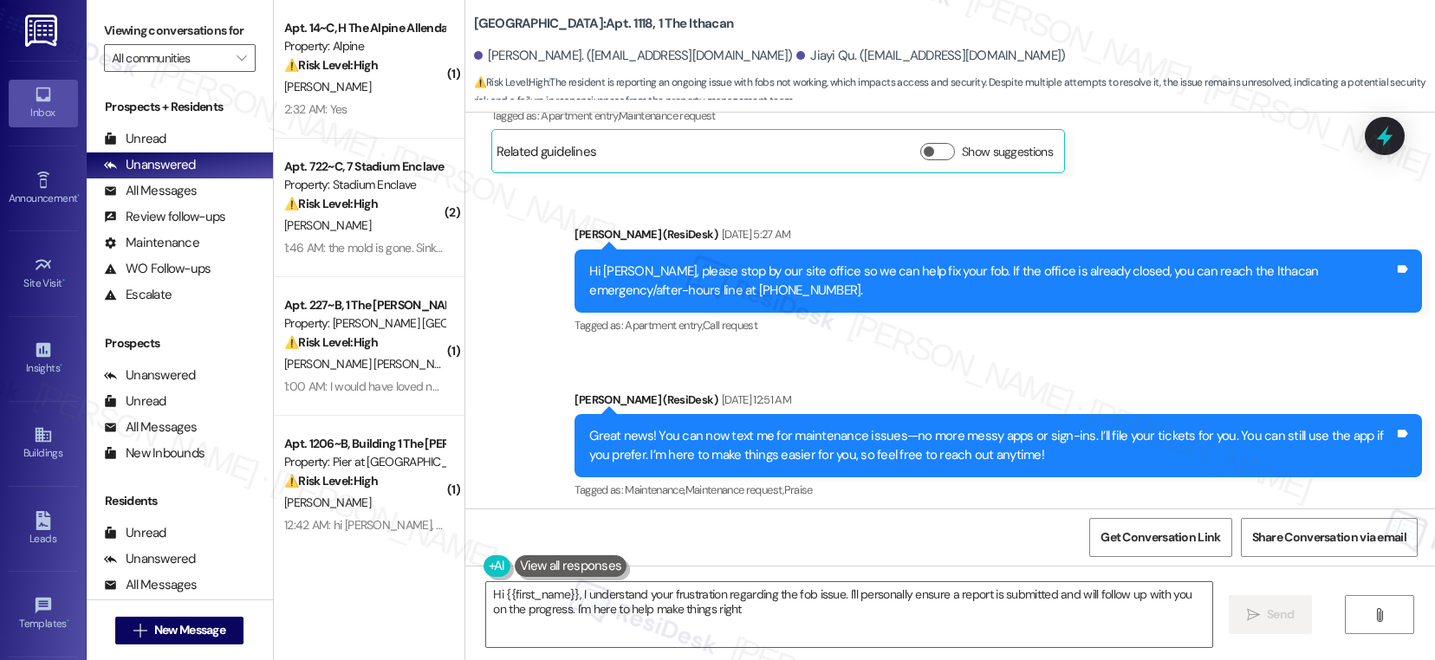
type textarea "Hi {{first_name}}, I understand your frustration regarding the fob issue. I'll …"
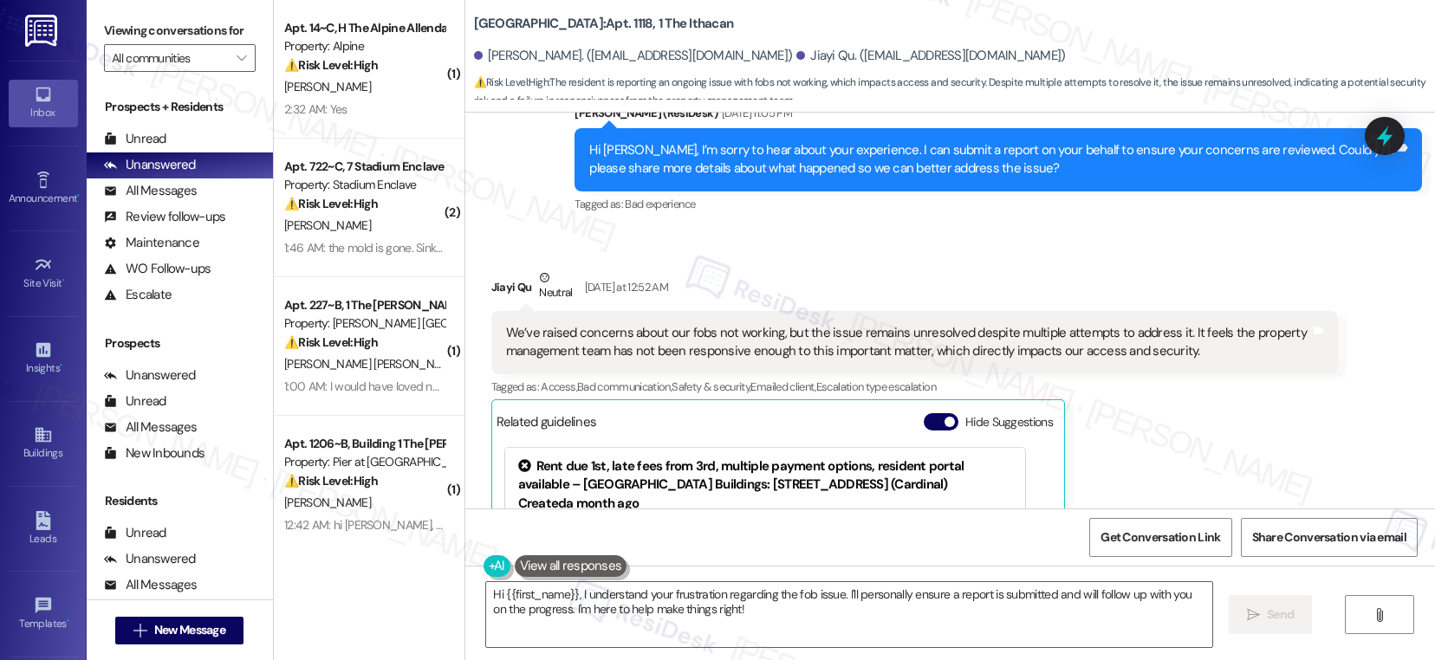
scroll to position [1828, 0]
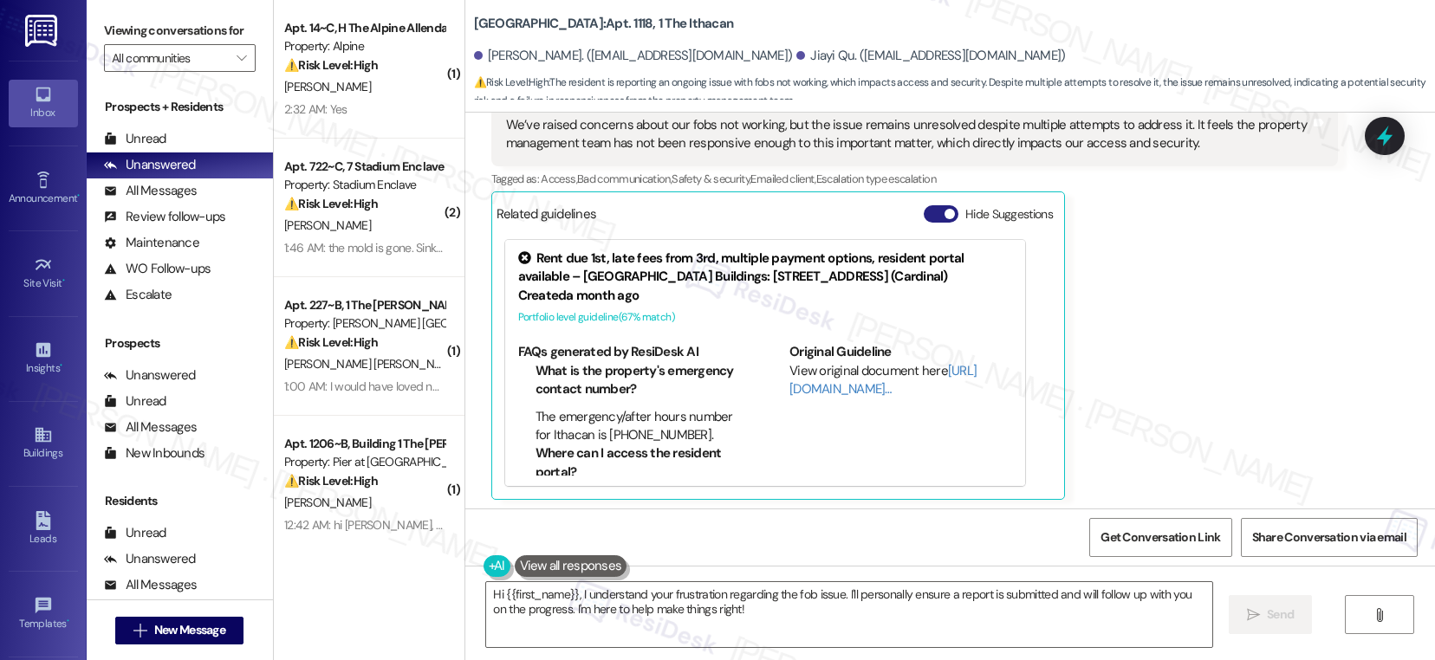
click at [923, 219] on button "Hide Suggestions" at bounding box center [940, 213] width 35 height 17
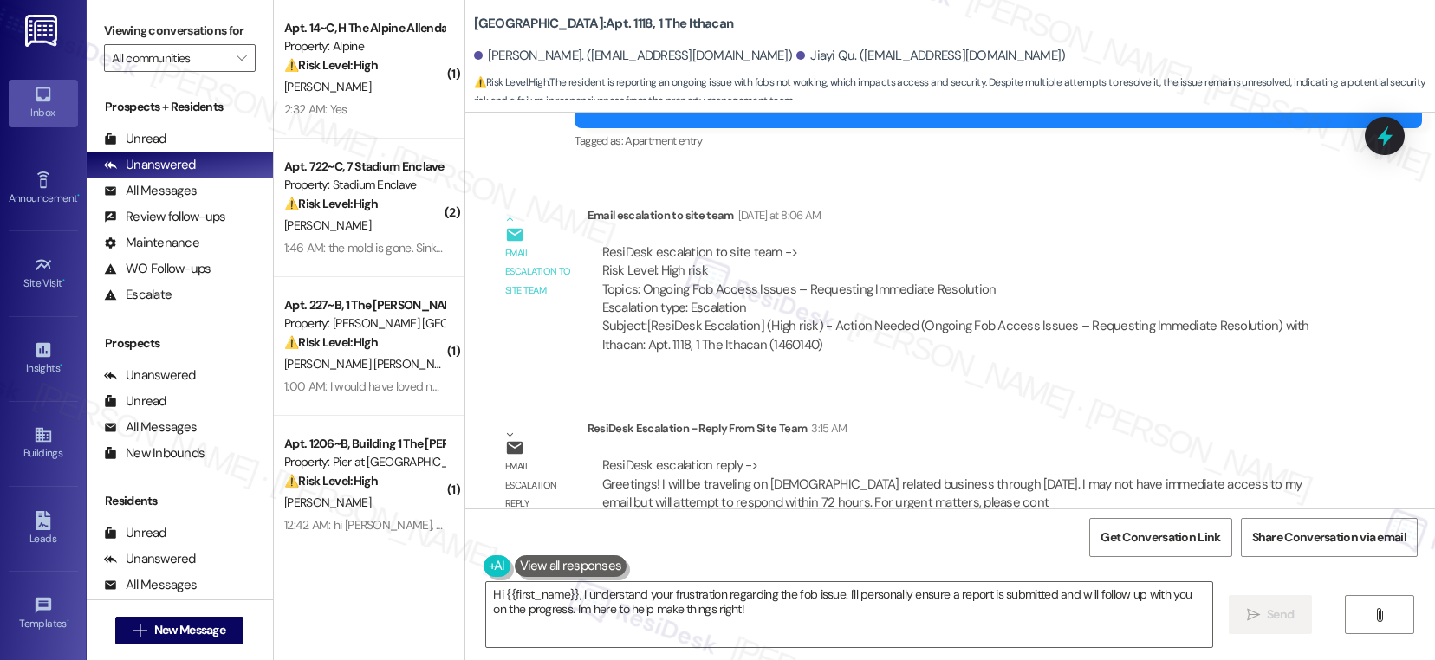
scroll to position [2105, 0]
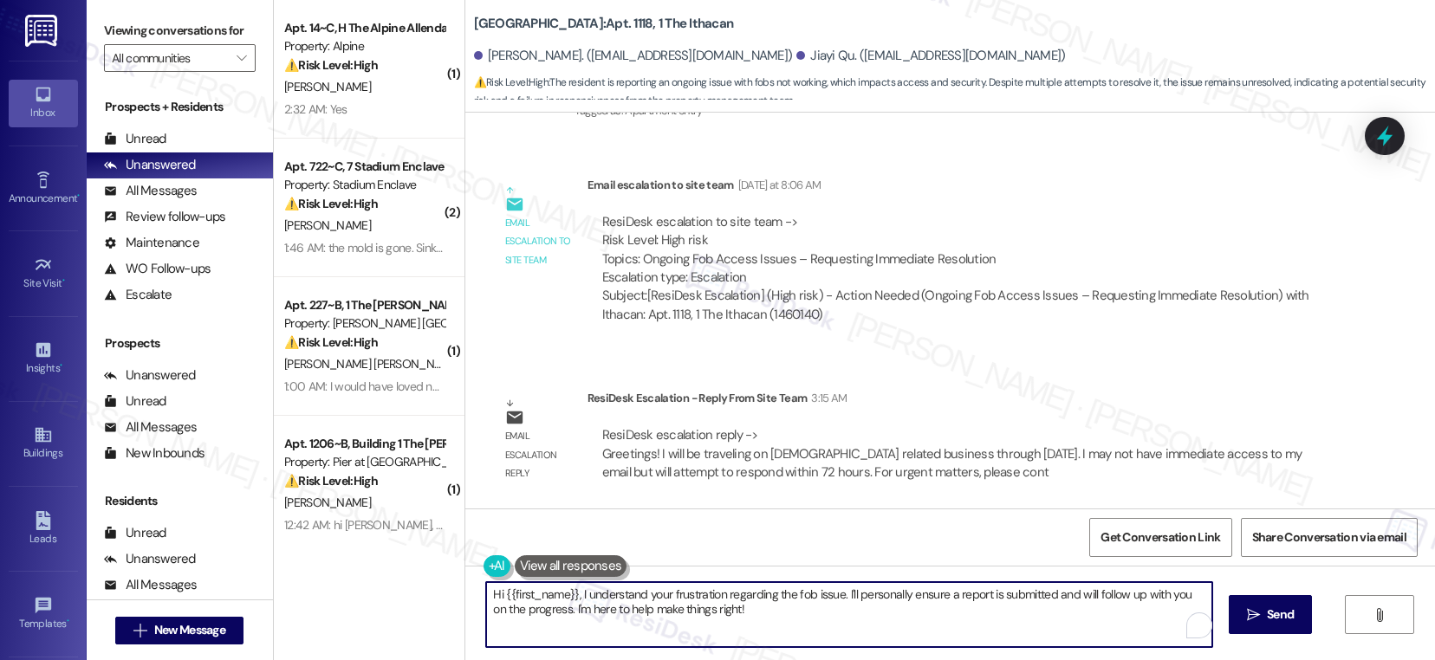
click at [604, 594] on textarea "Hi {{first_name}}, I understand your frustration regarding the fob issue. I'll …" at bounding box center [849, 614] width 726 height 65
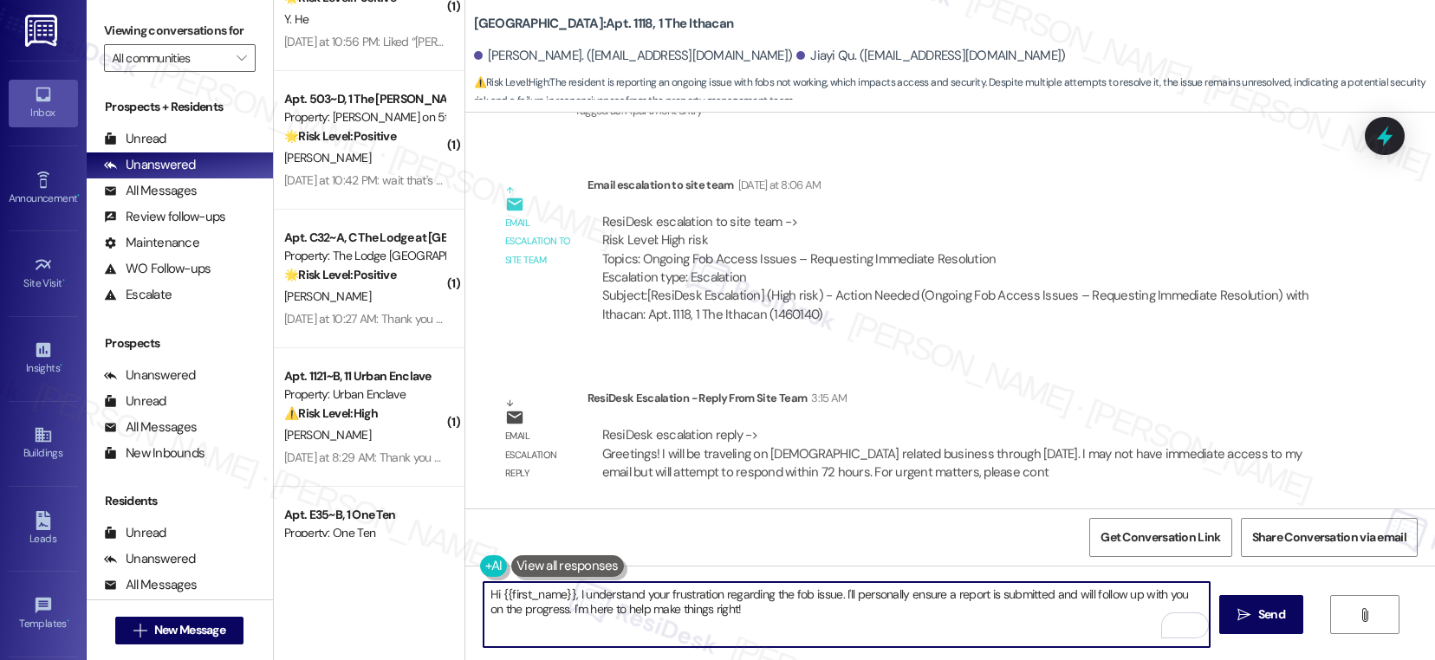
scroll to position [6393, 0]
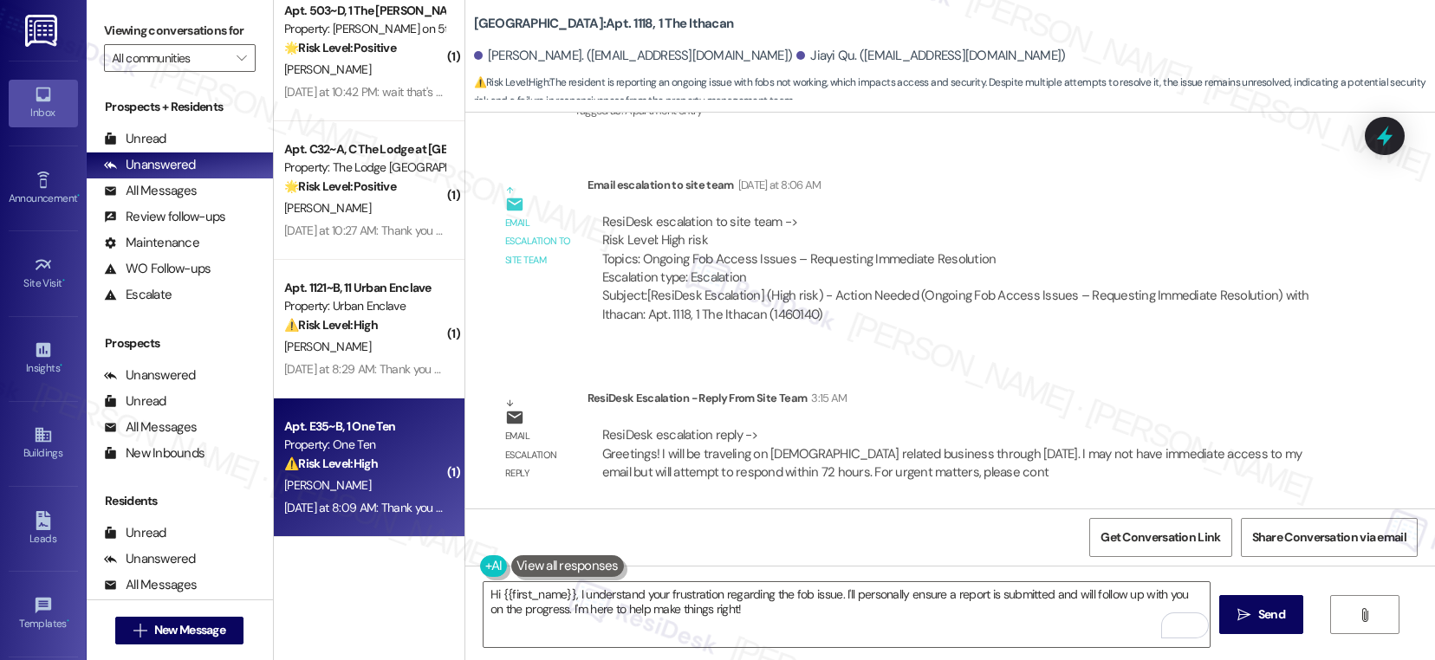
click at [392, 483] on div "B. Jenkins" at bounding box center [364, 486] width 164 height 22
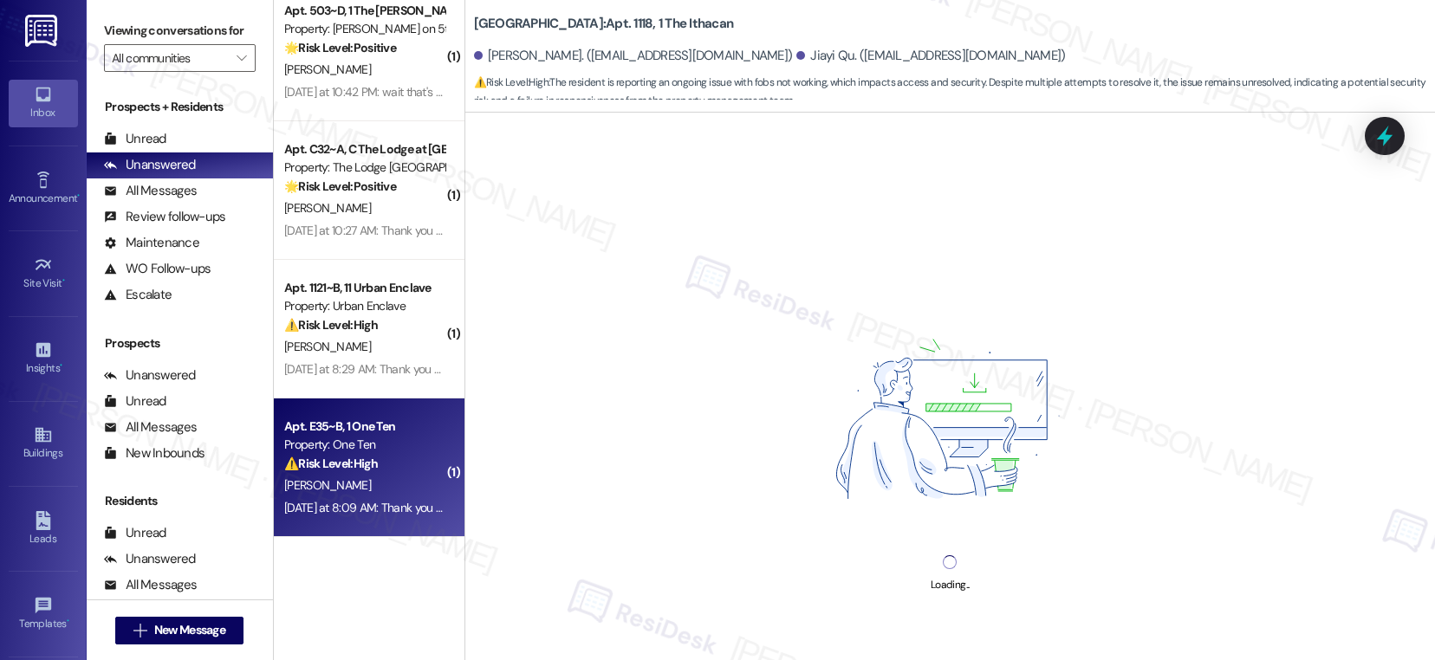
click at [392, 485] on div "B. Jenkins" at bounding box center [364, 486] width 164 height 22
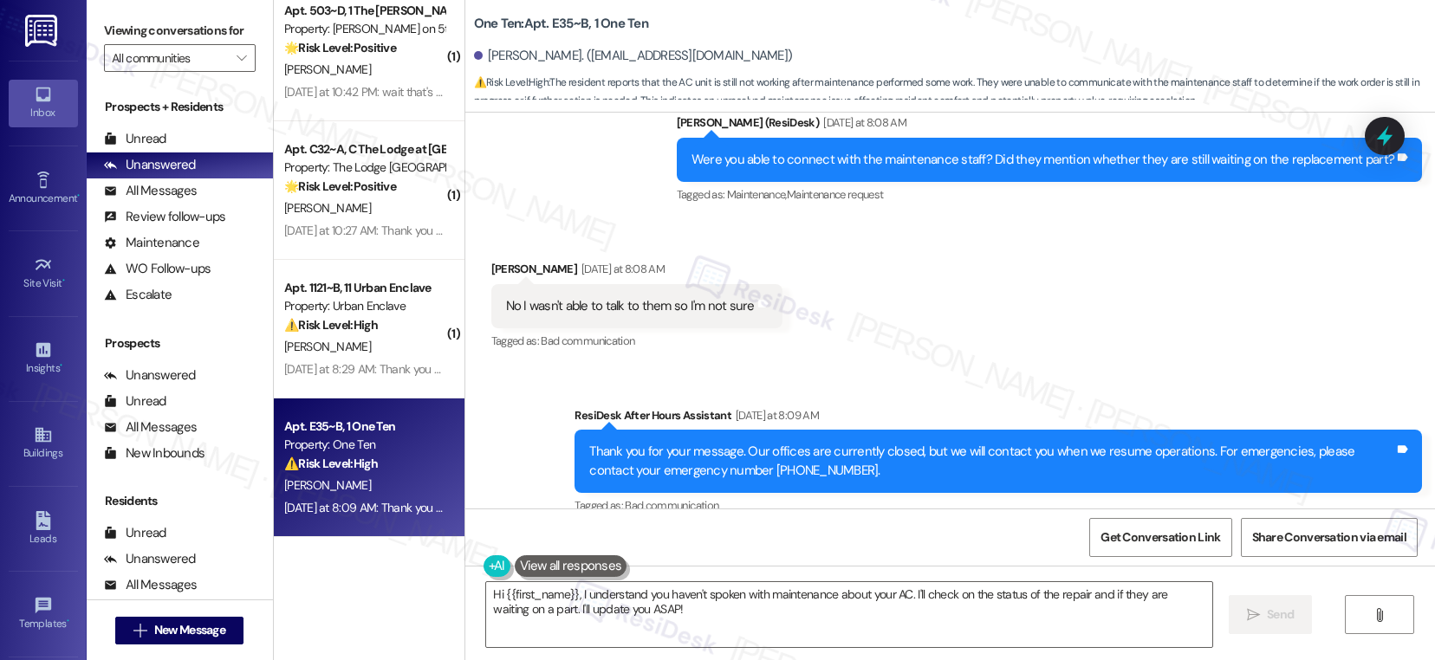
scroll to position [4299, 0]
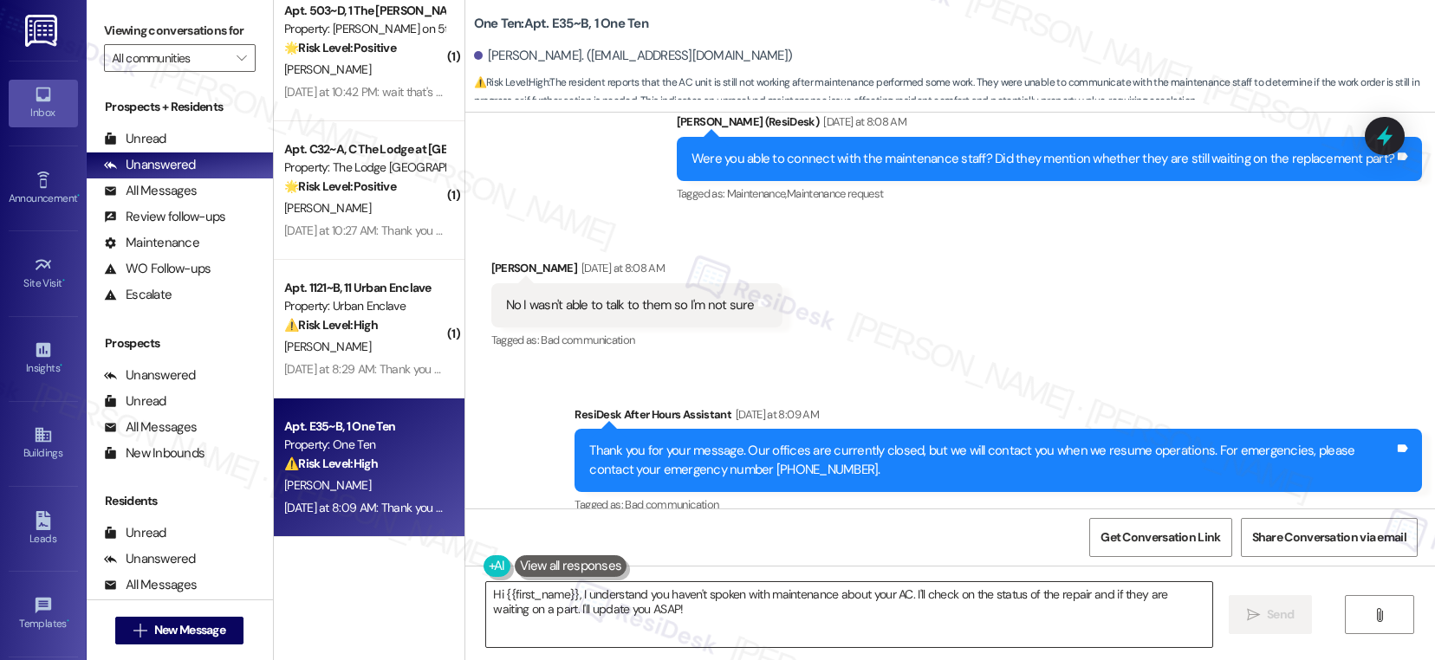
click at [835, 612] on textarea "Hi {{first_name}}, I understand you haven't spoken with maintenance about your …" at bounding box center [849, 614] width 726 height 65
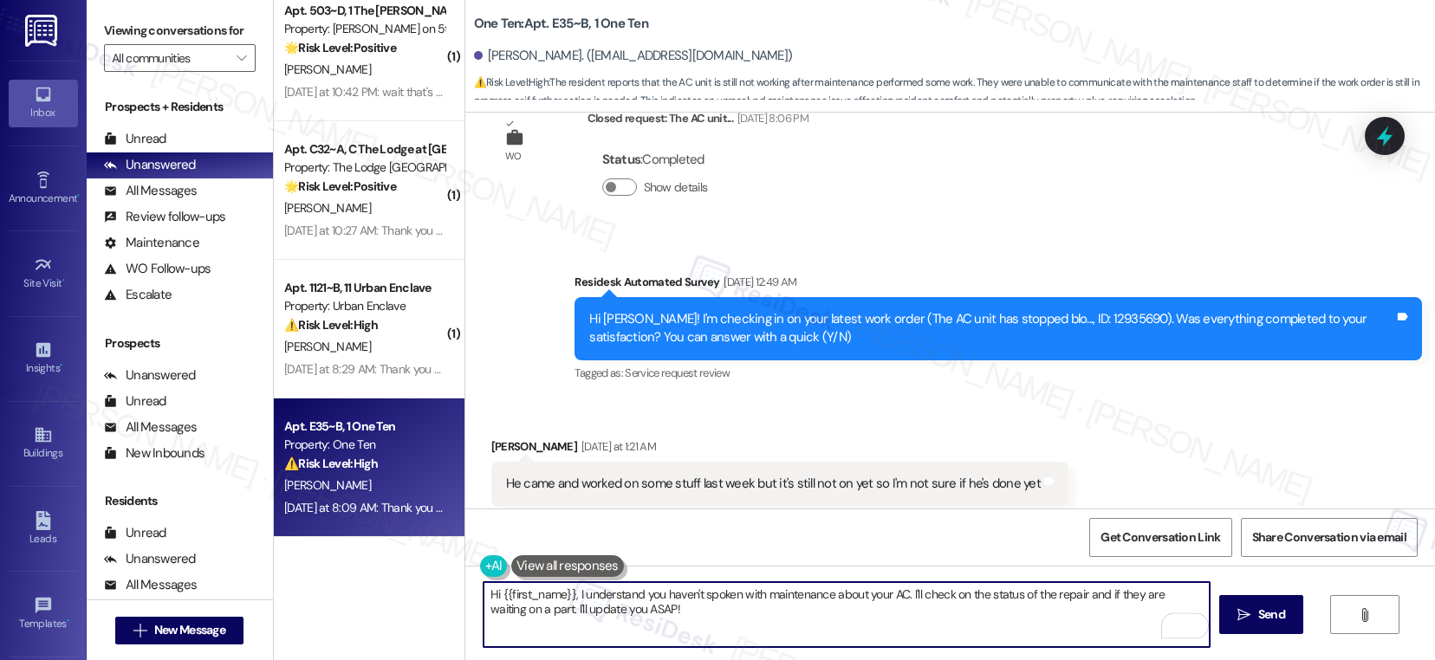
scroll to position [3821, 0]
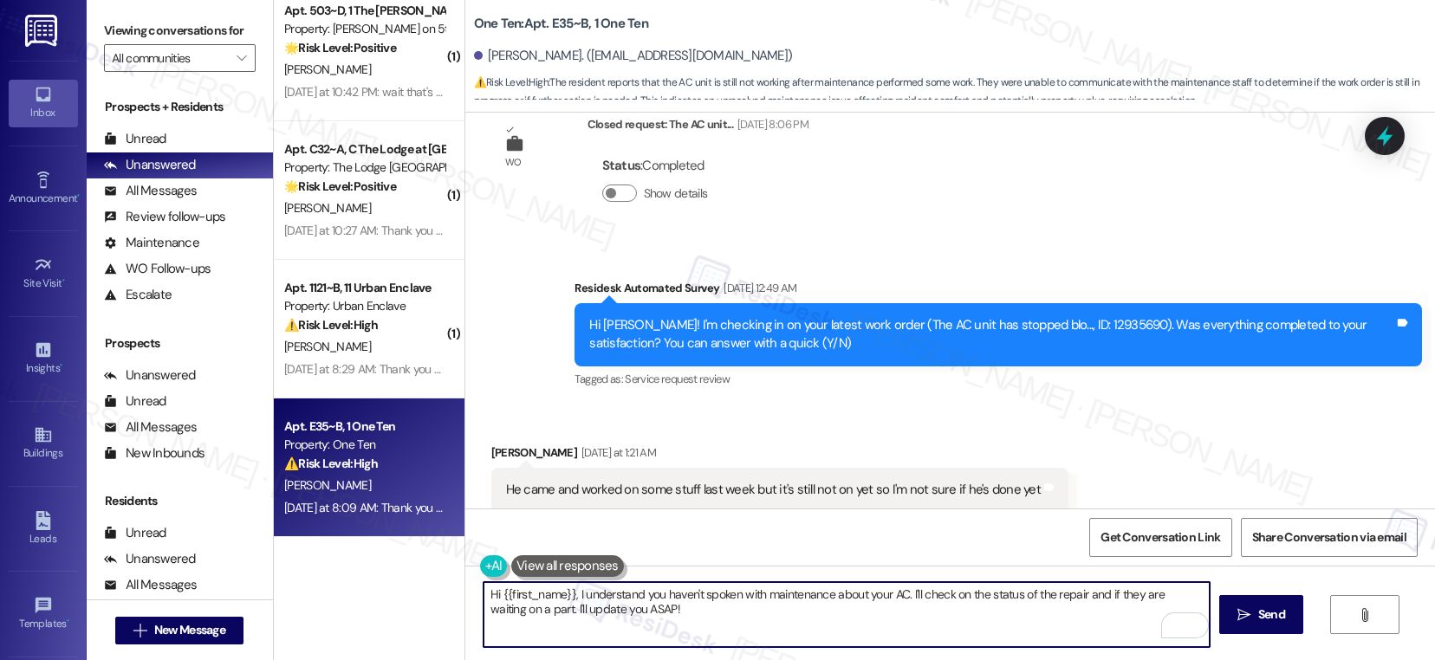
click at [791, 468] on div "He came and worked on some stuff last week but it's still not on yet so I'm not…" at bounding box center [779, 490] width 577 height 44
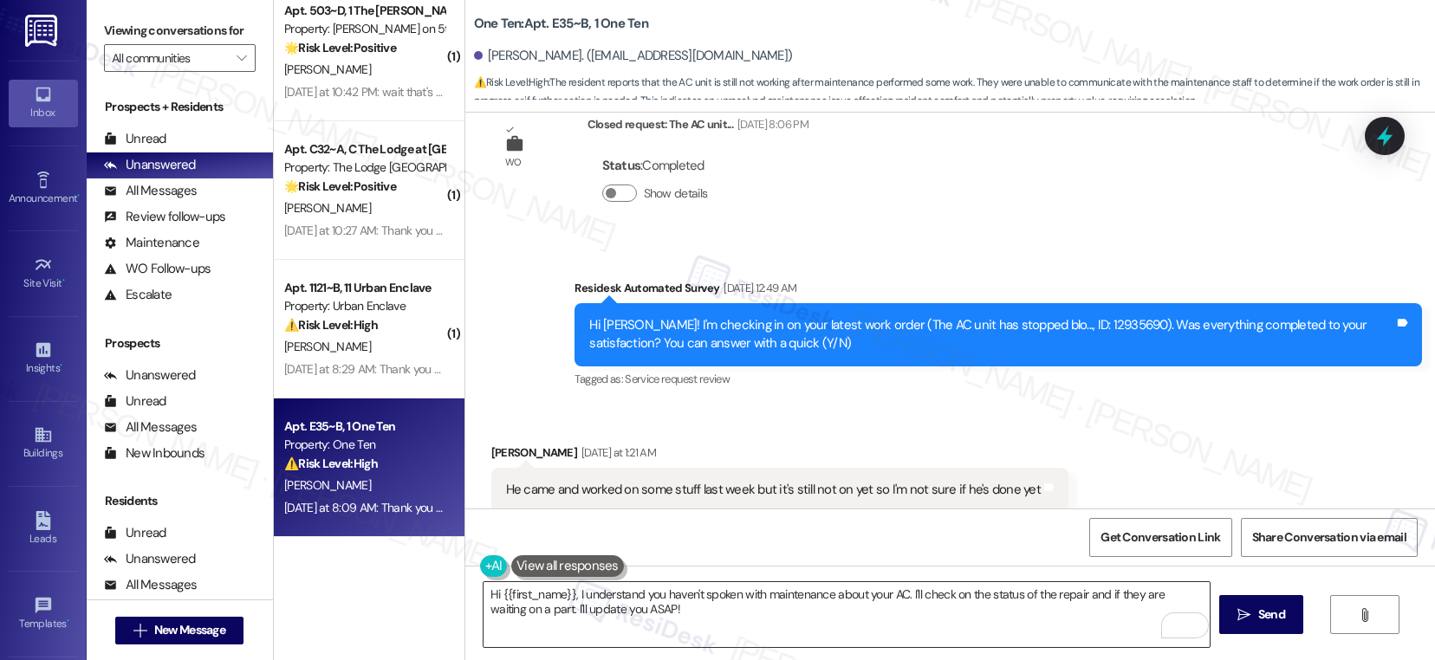
click at [735, 615] on textarea "Hi {{first_name}}, I understand you haven't spoken with maintenance about your …" at bounding box center [846, 614] width 726 height 65
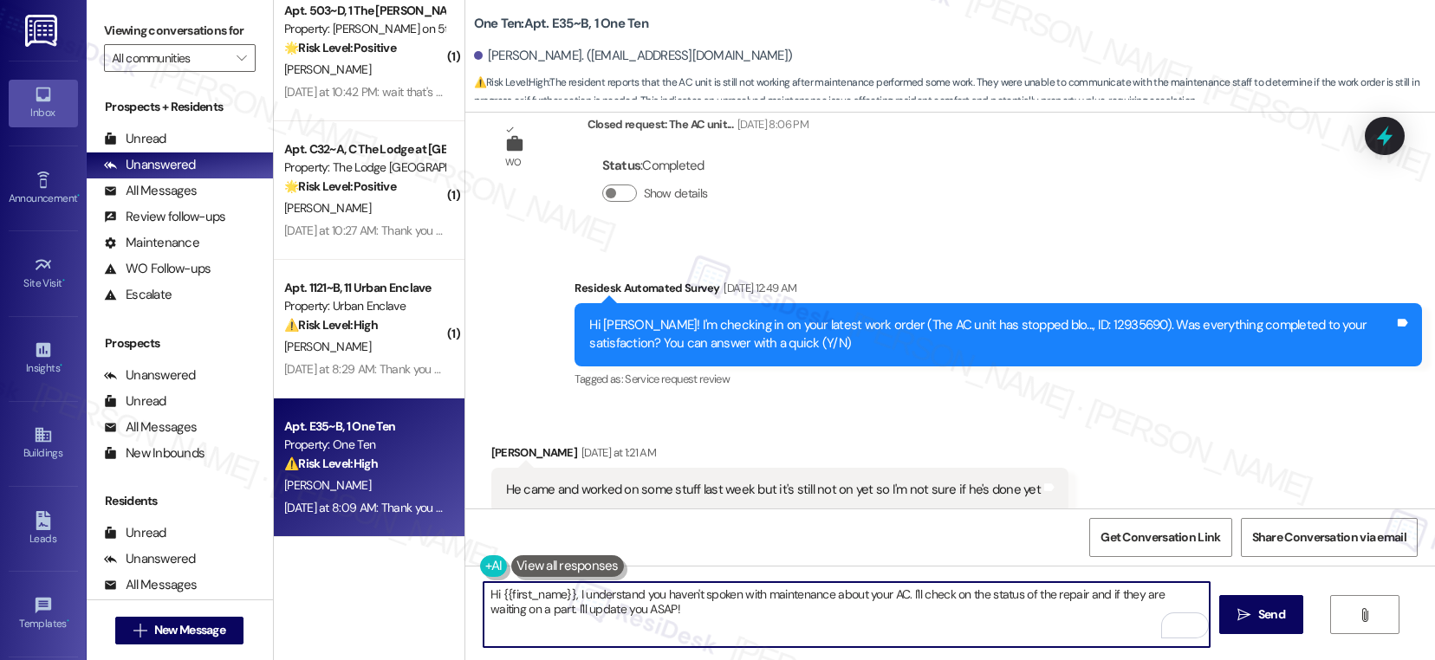
type textarea "Hi {{first_name}}, I understand you haven't spoken with maintenance about your …"
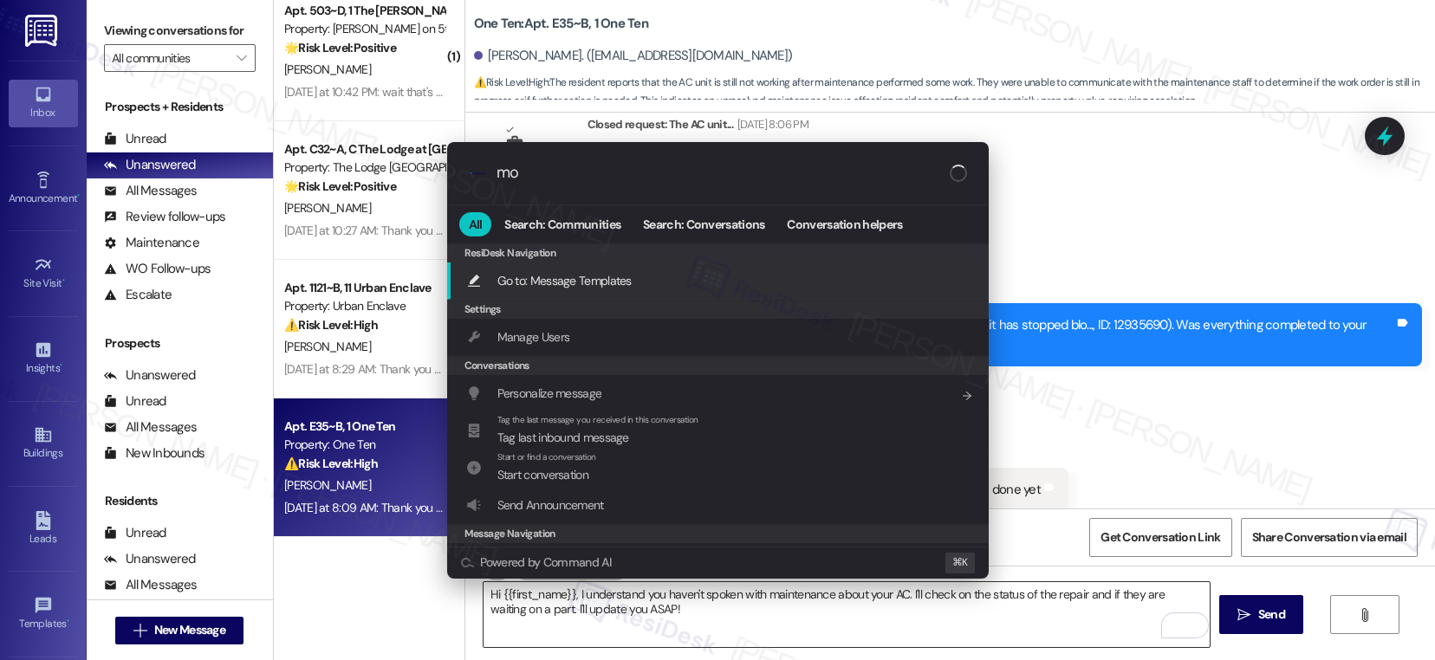
type input "mod"
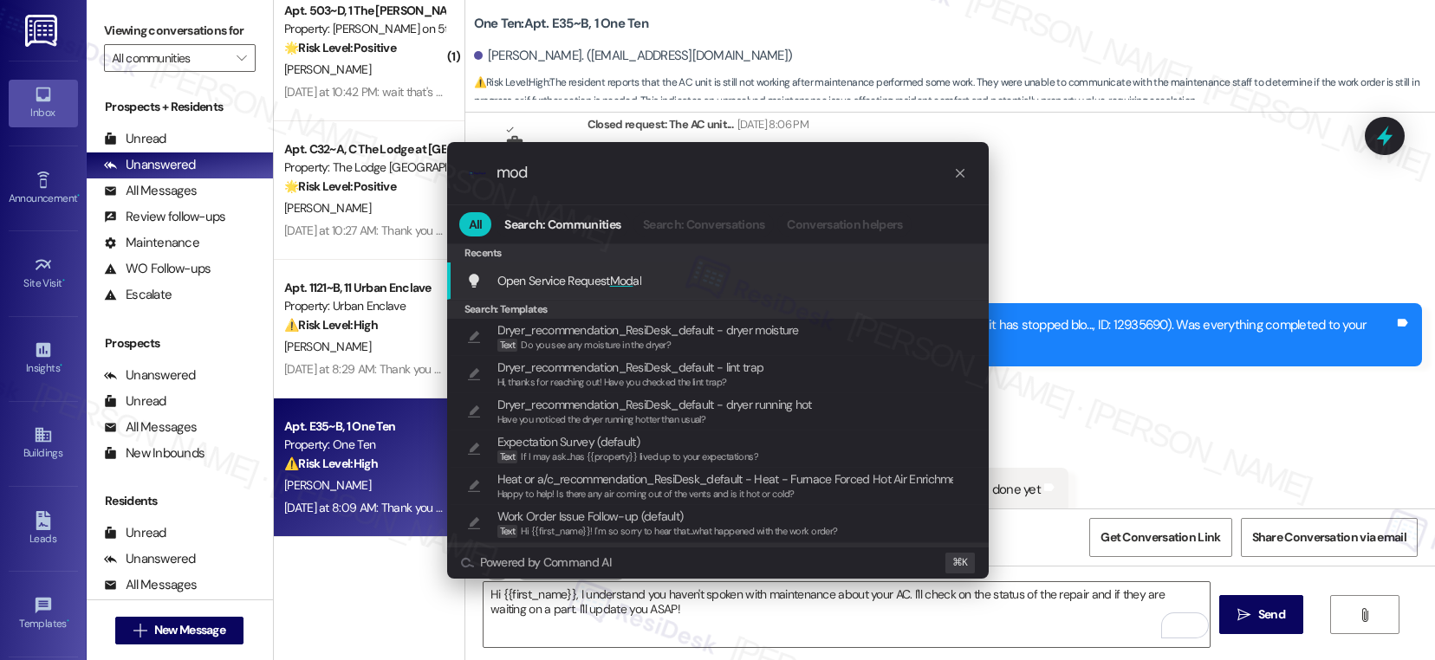
click at [741, 275] on div "Open Service Request Mod al Add shortcut" at bounding box center [719, 280] width 507 height 19
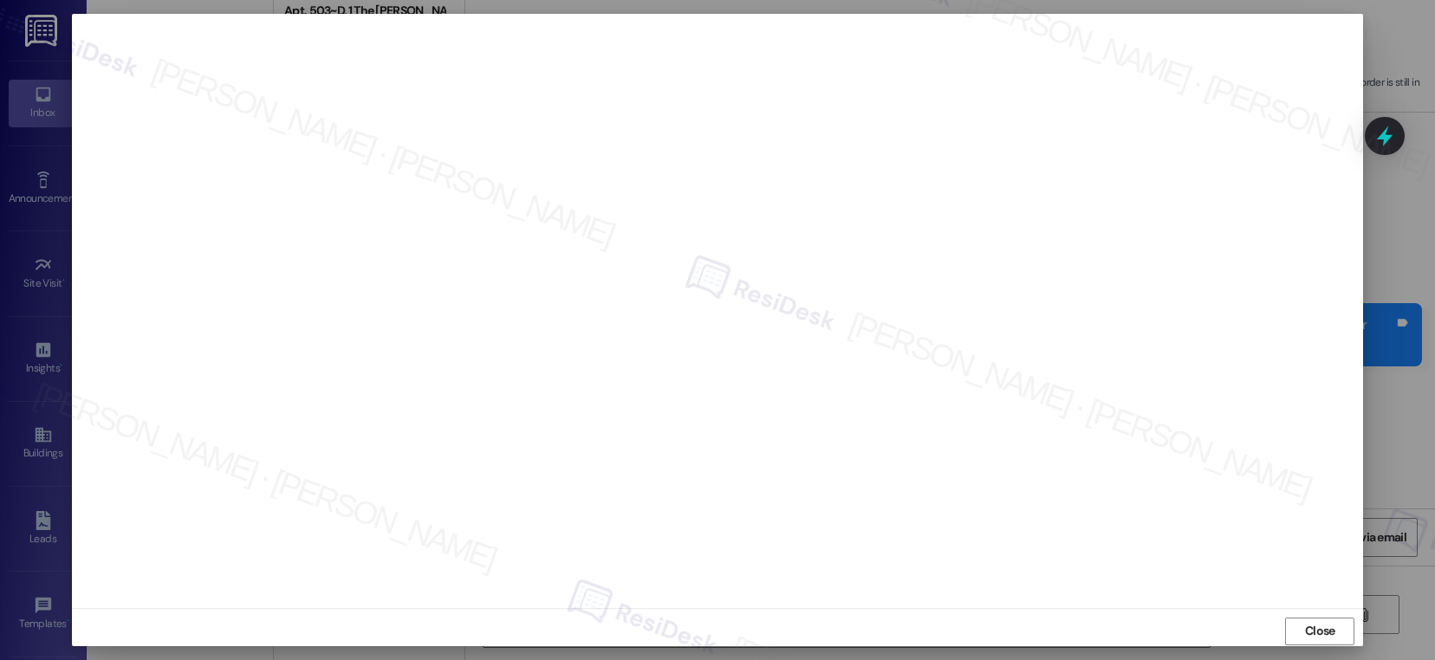
scroll to position [8, 0]
click at [1324, 624] on span "Close" at bounding box center [1320, 623] width 30 height 18
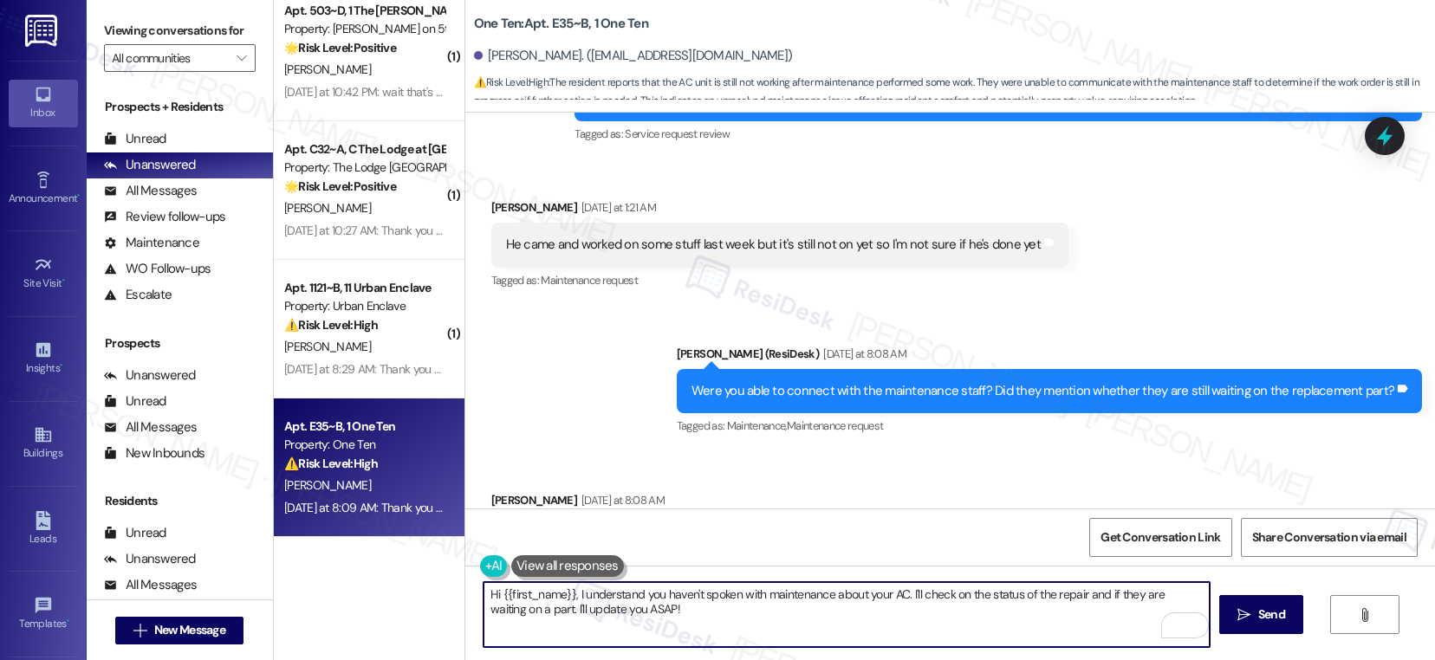
scroll to position [4065, 0]
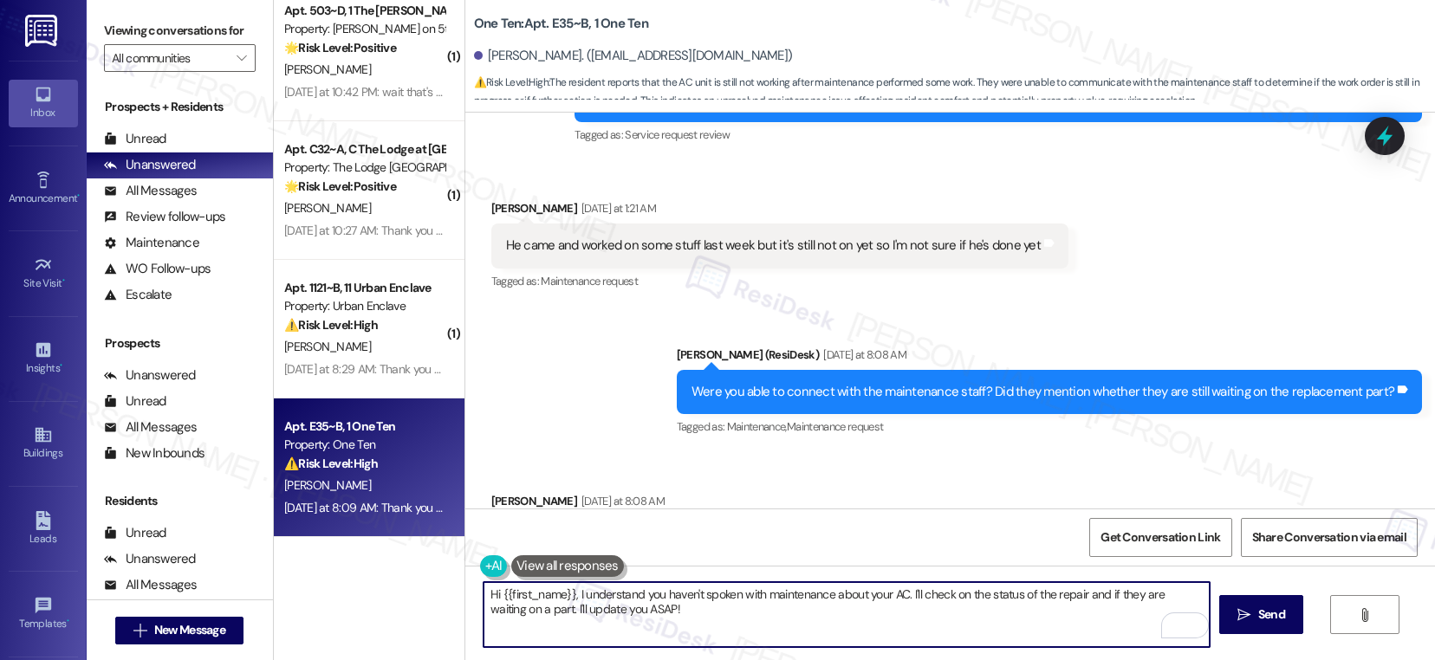
click at [771, 236] on div "He came and worked on some stuff last week but it's still not on yet so I'm not…" at bounding box center [773, 245] width 534 height 18
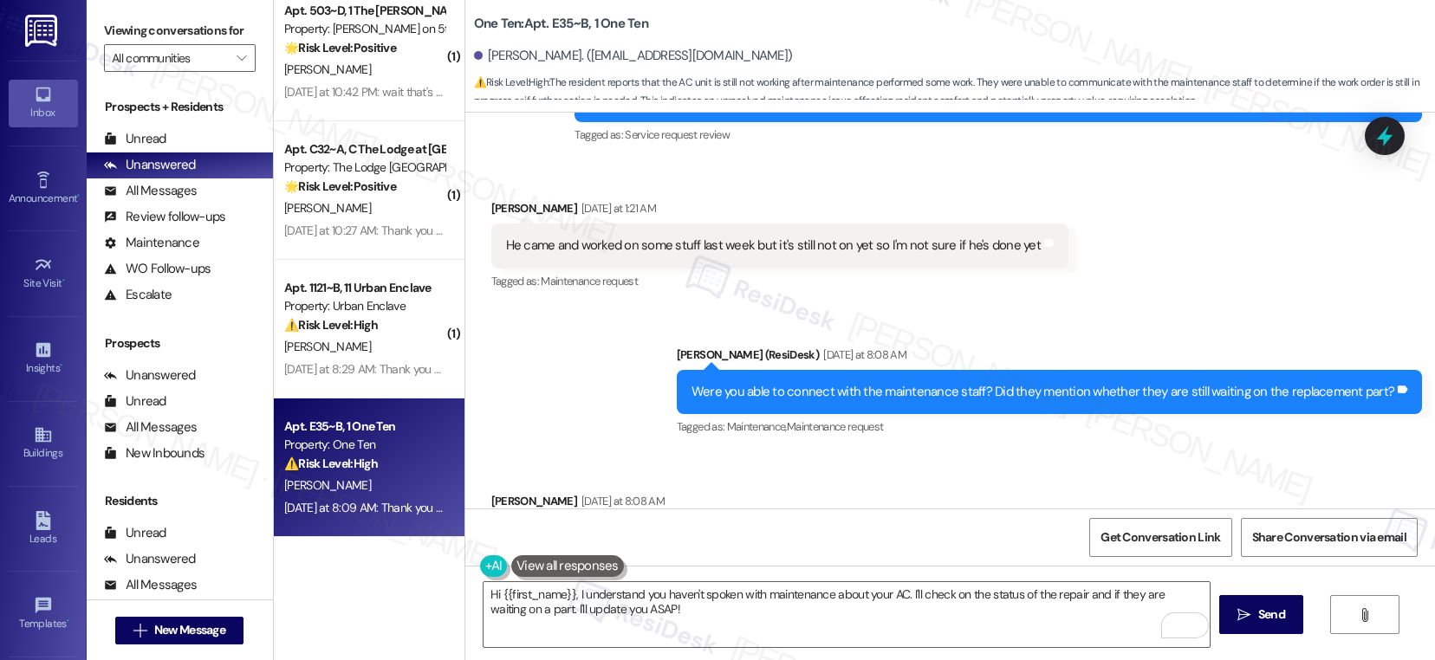
click at [771, 236] on div "He came and worked on some stuff last week but it's still not on yet so I'm not…" at bounding box center [773, 245] width 534 height 18
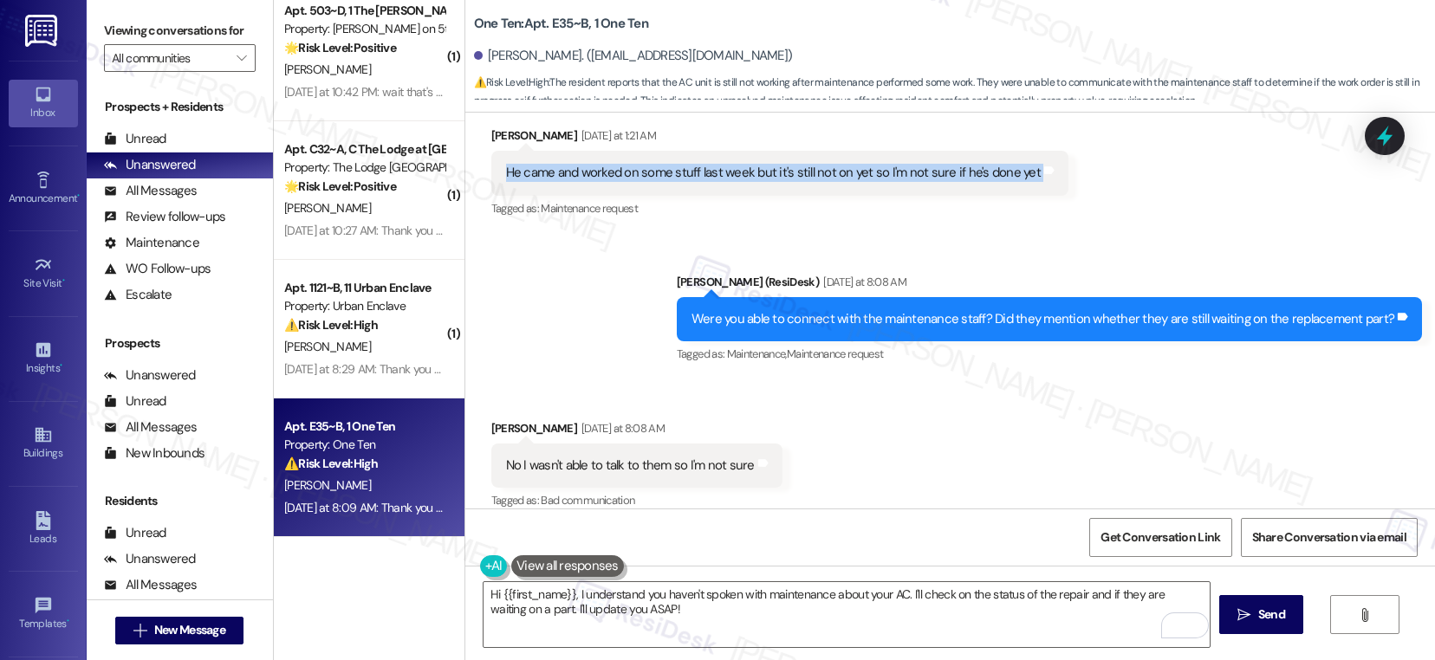
scroll to position [4156, 0]
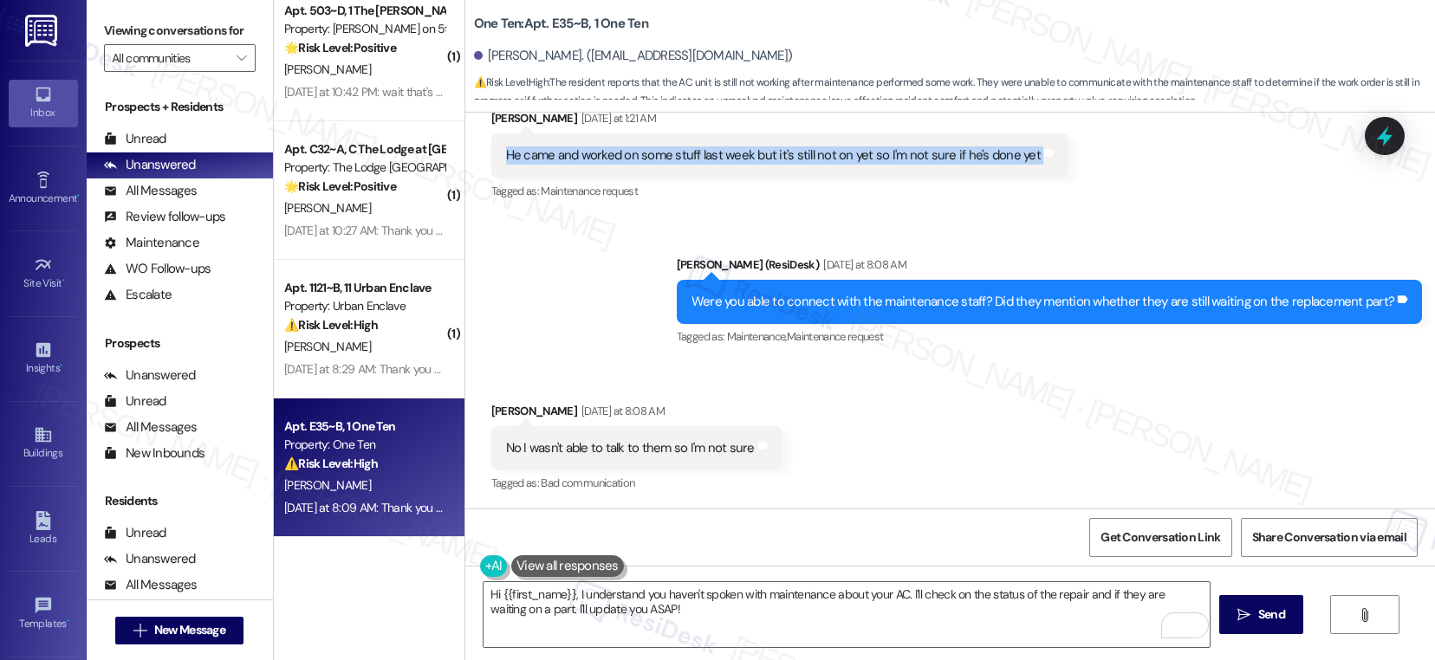
click at [768, 293] on div "Were you able to connect with the maintenance staff? Did they mention whether t…" at bounding box center [1042, 302] width 703 height 18
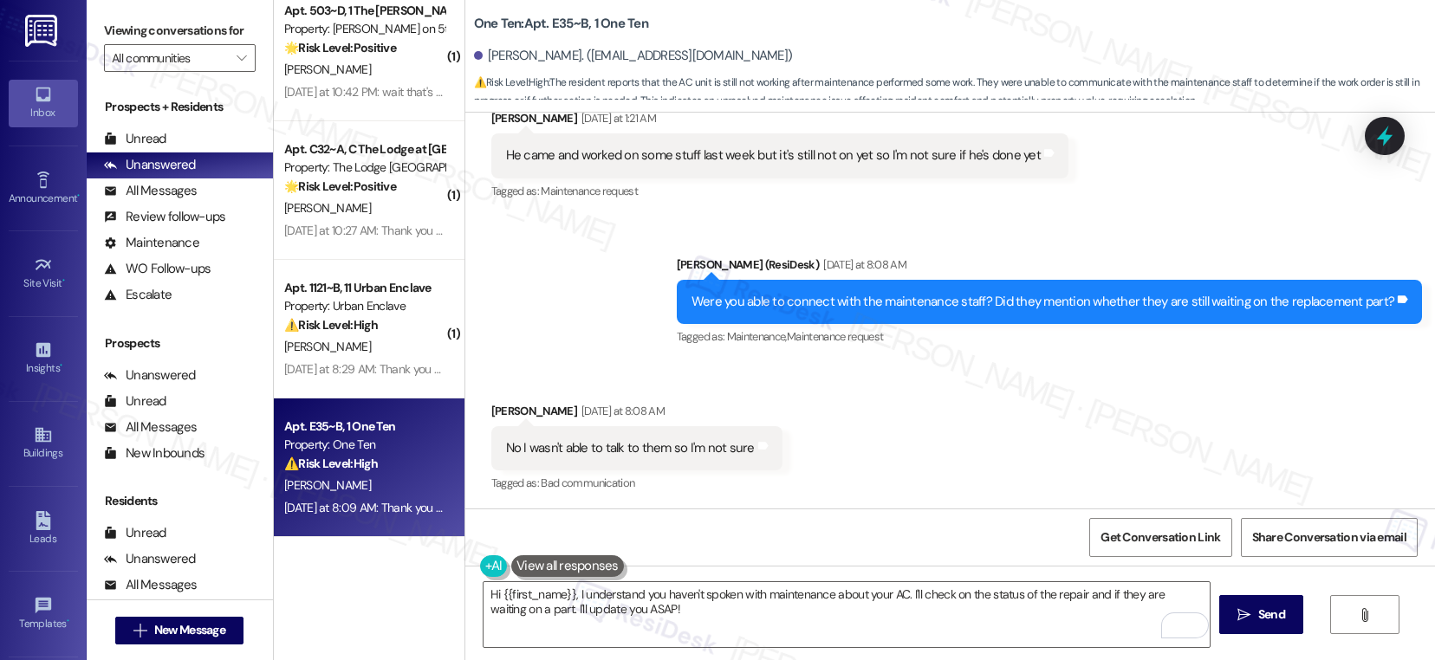
click at [768, 293] on div "Were you able to connect with the maintenance staff? Did they mention whether t…" at bounding box center [1042, 302] width 703 height 18
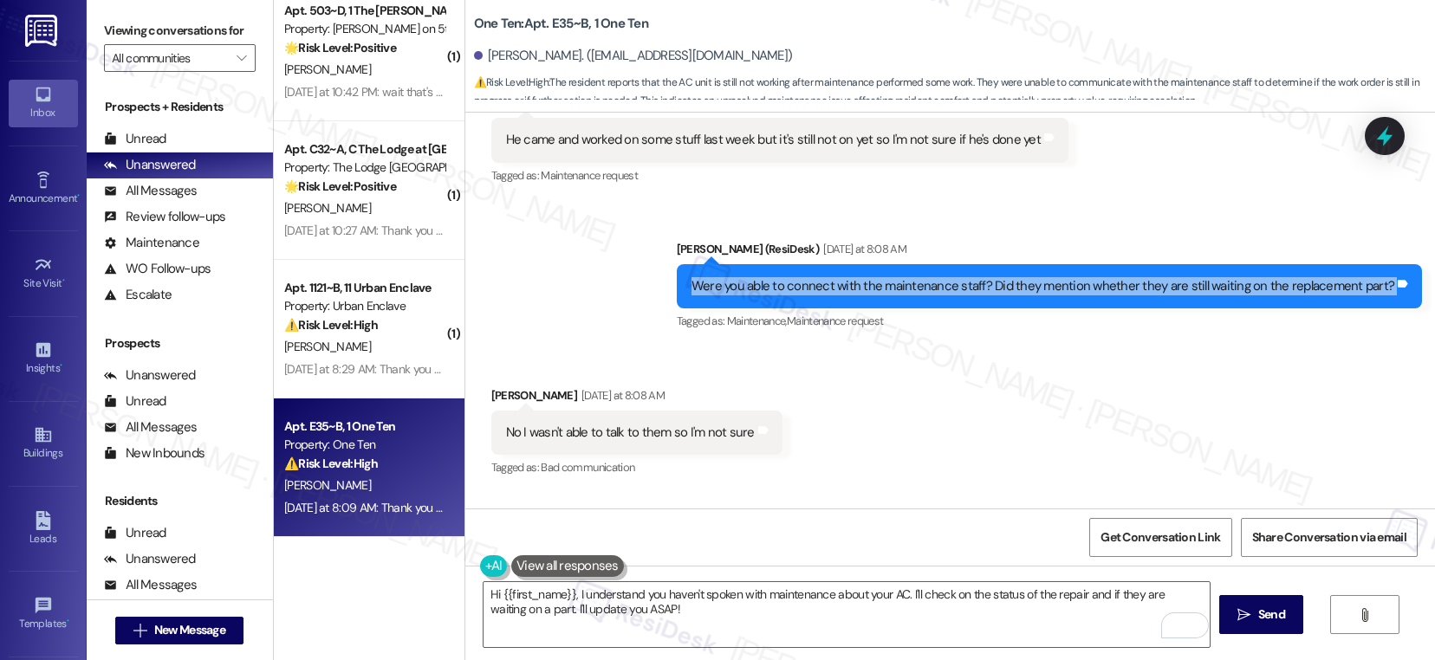
scroll to position [4177, 0]
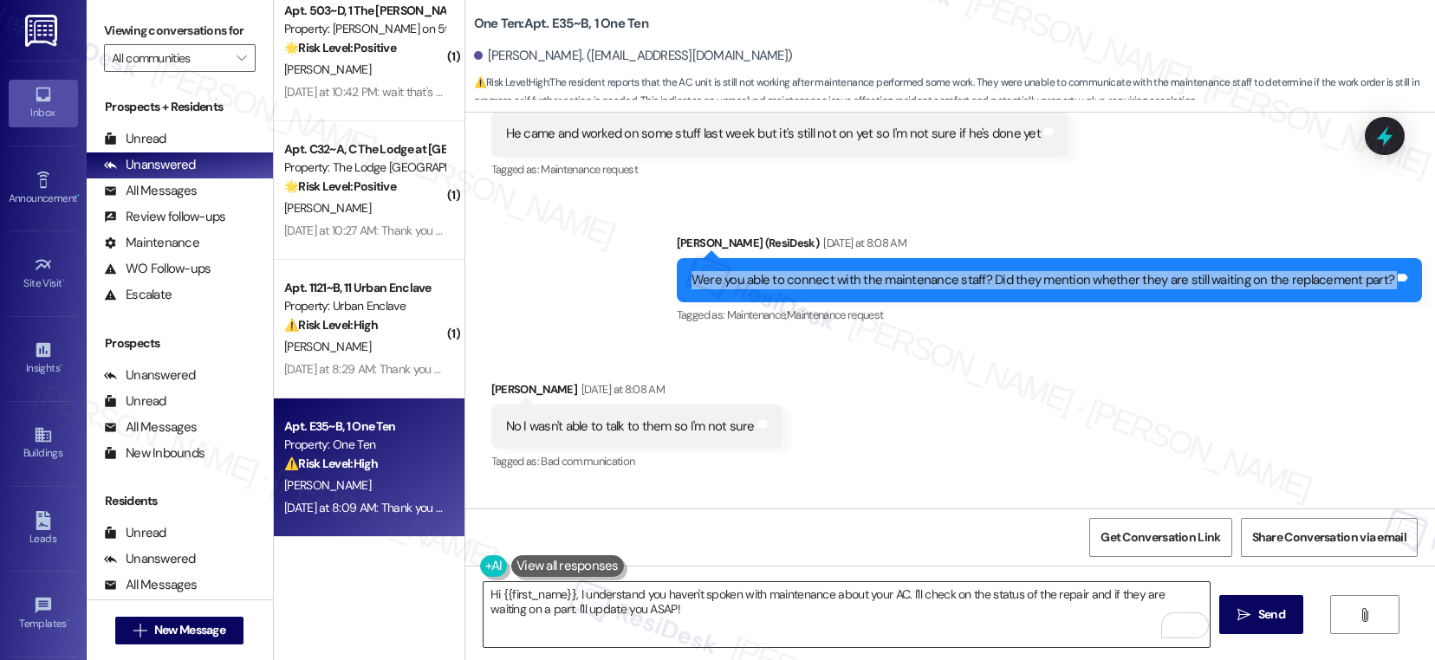
click at [646, 615] on textarea "Hi {{first_name}}, I understand you haven't spoken with maintenance about your …" at bounding box center [846, 614] width 726 height 65
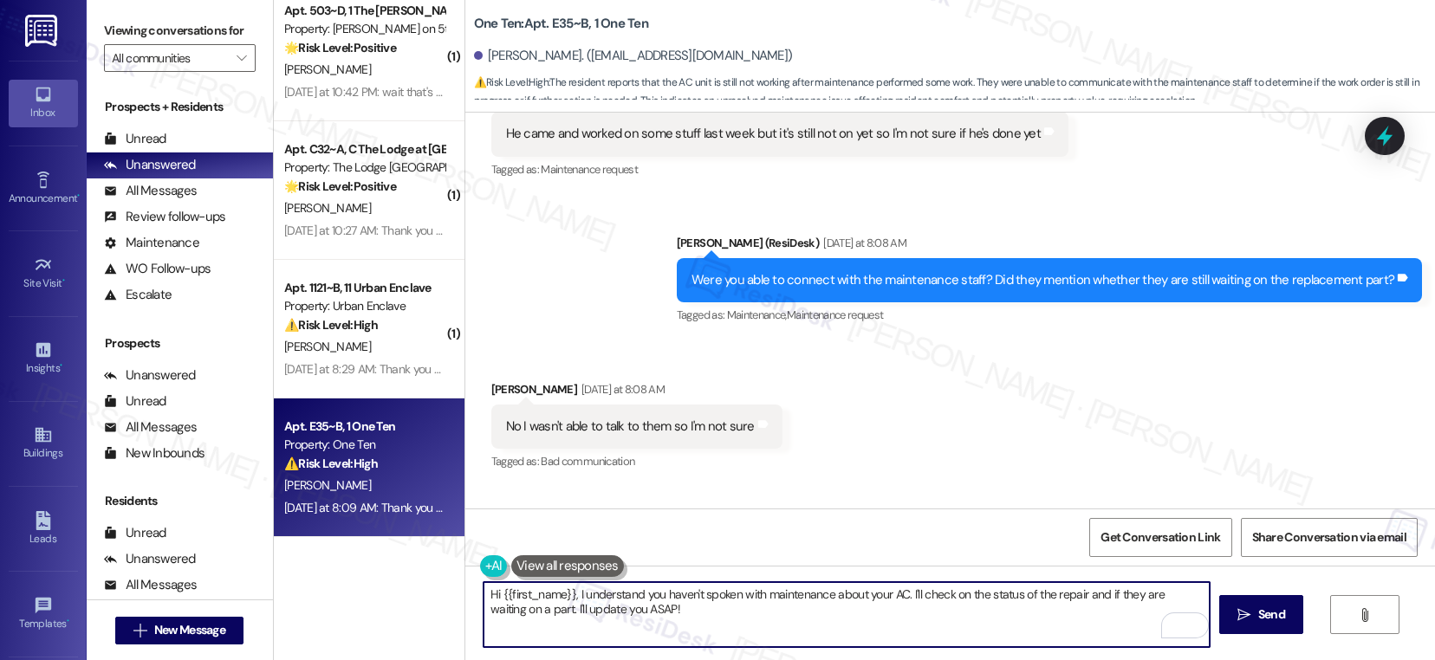
click at [646, 615] on textarea "Hi {{first_name}}, I understand you haven't spoken with maintenance about your …" at bounding box center [846, 614] width 726 height 65
paste textarea "The AC unit has stopped blowing air completely. The thermostat is now completel…"
type textarea "I'm so sorry for the delay in completing the repair of your AC, Brendan. Let me…"
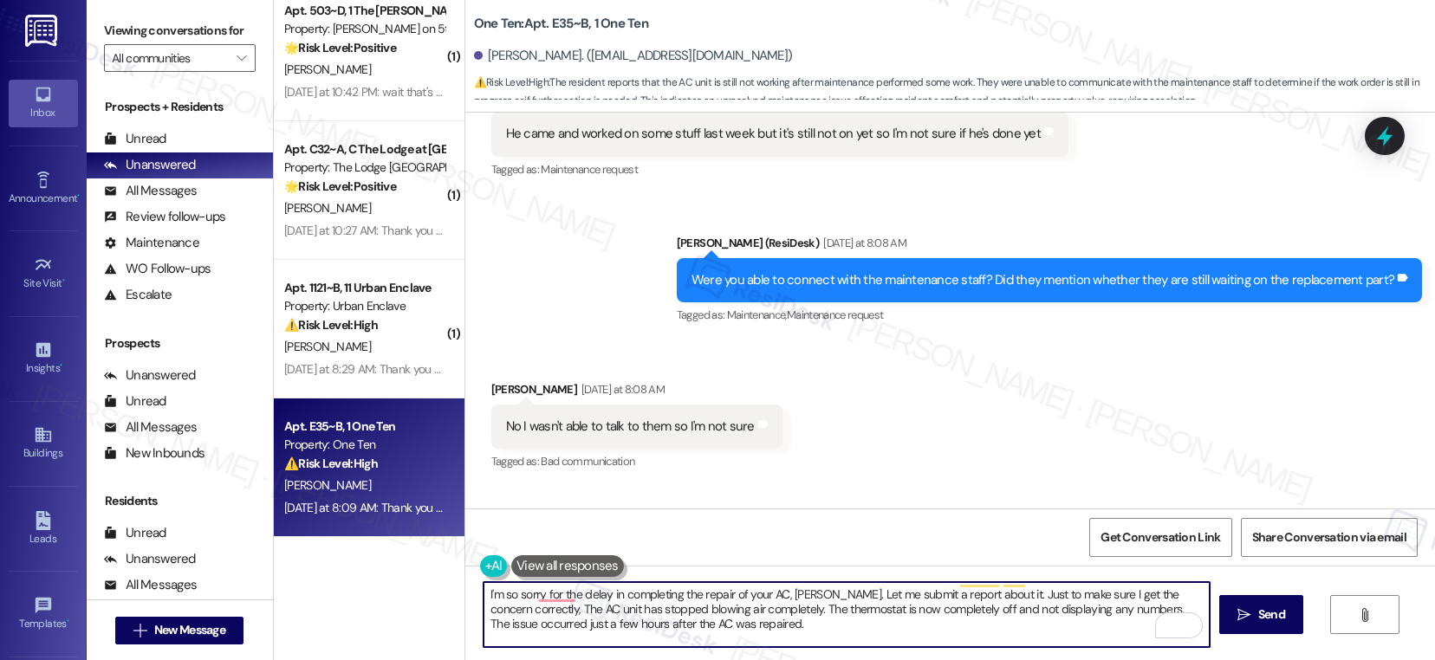
scroll to position [1, 0]
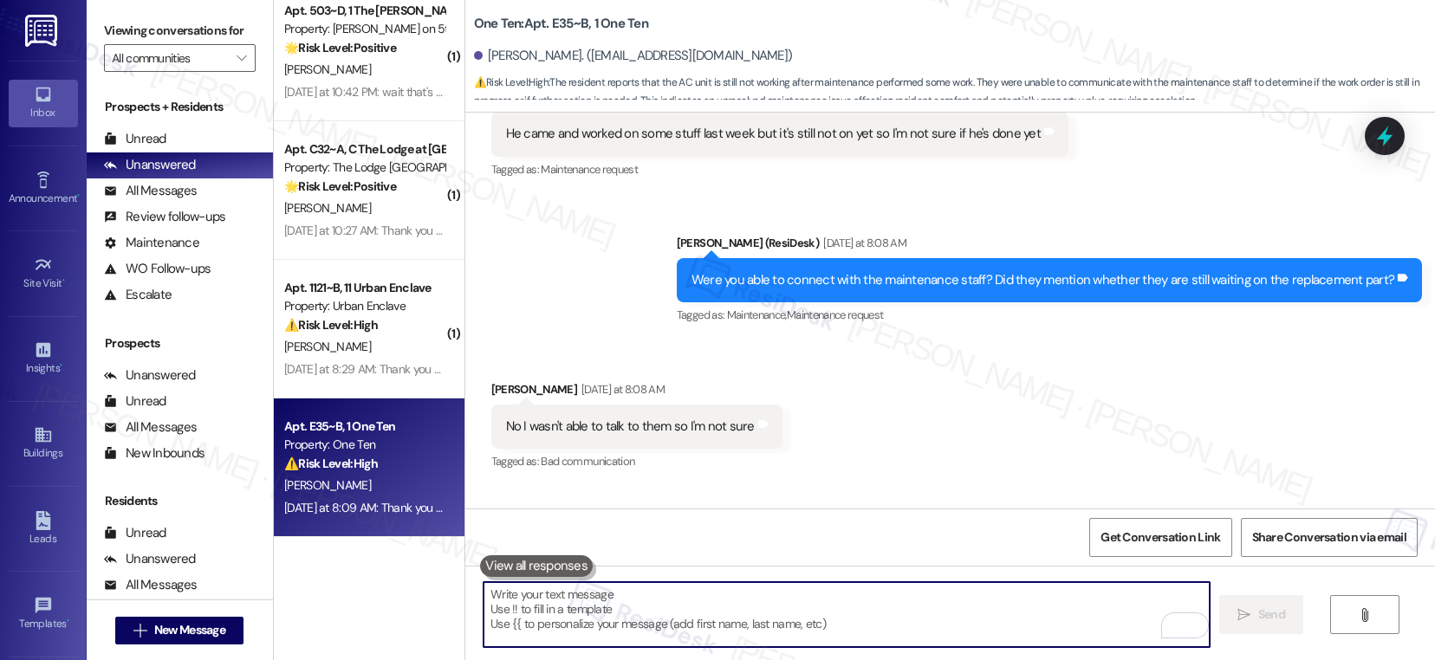
click at [607, 621] on textarea "To enrich screen reader interactions, please activate Accessibility in Grammarl…" at bounding box center [846, 614] width 726 height 65
paste textarea "I’m very sorry for the delay in completing the repair on your AC. I’ll go ahead…"
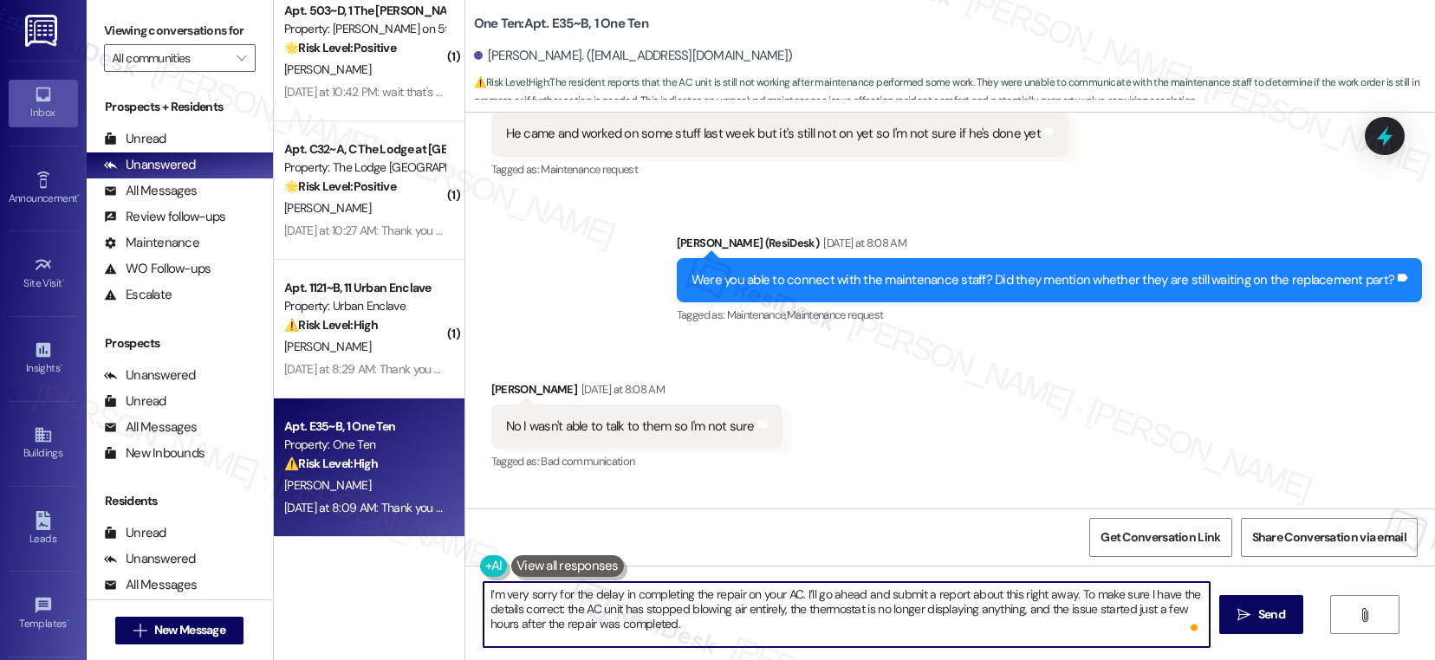
scroll to position [15, 0]
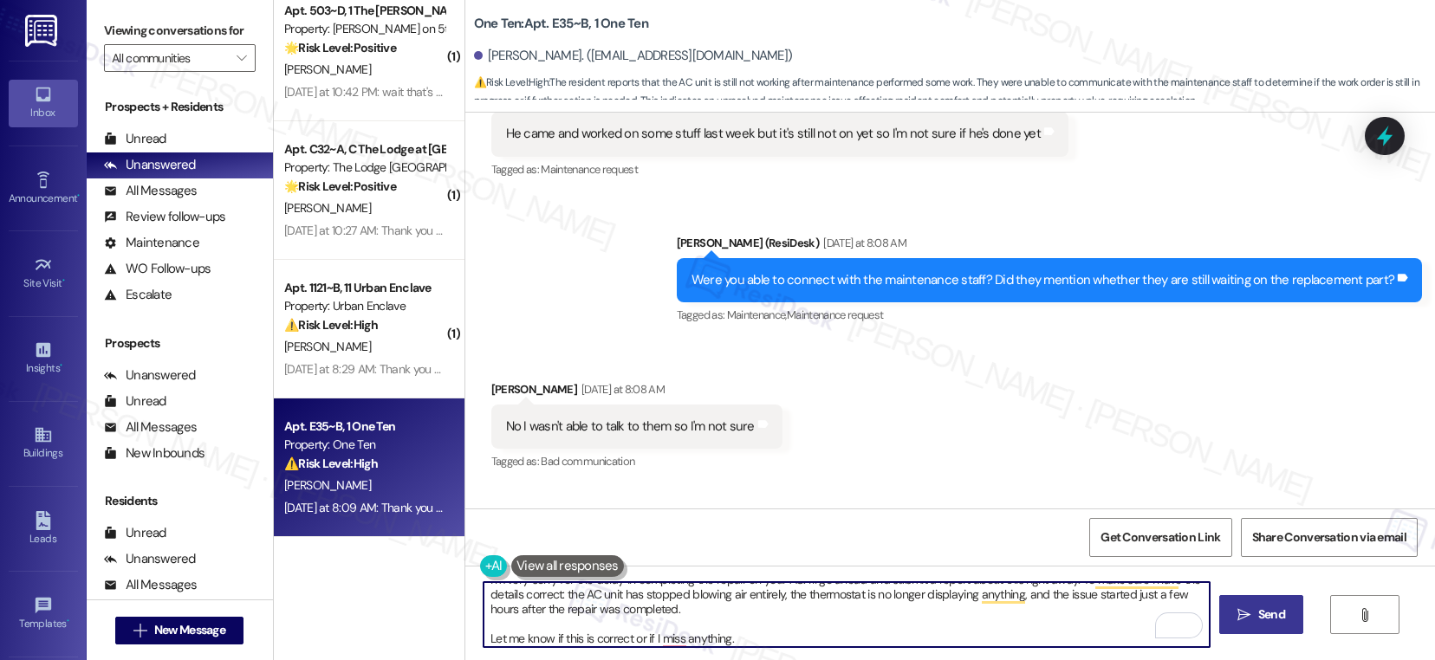
type textarea "I’m very sorry for the delay in completing the repair on your AC. I’ll go ahead…"
click at [1241, 619] on icon "" at bounding box center [1243, 615] width 13 height 14
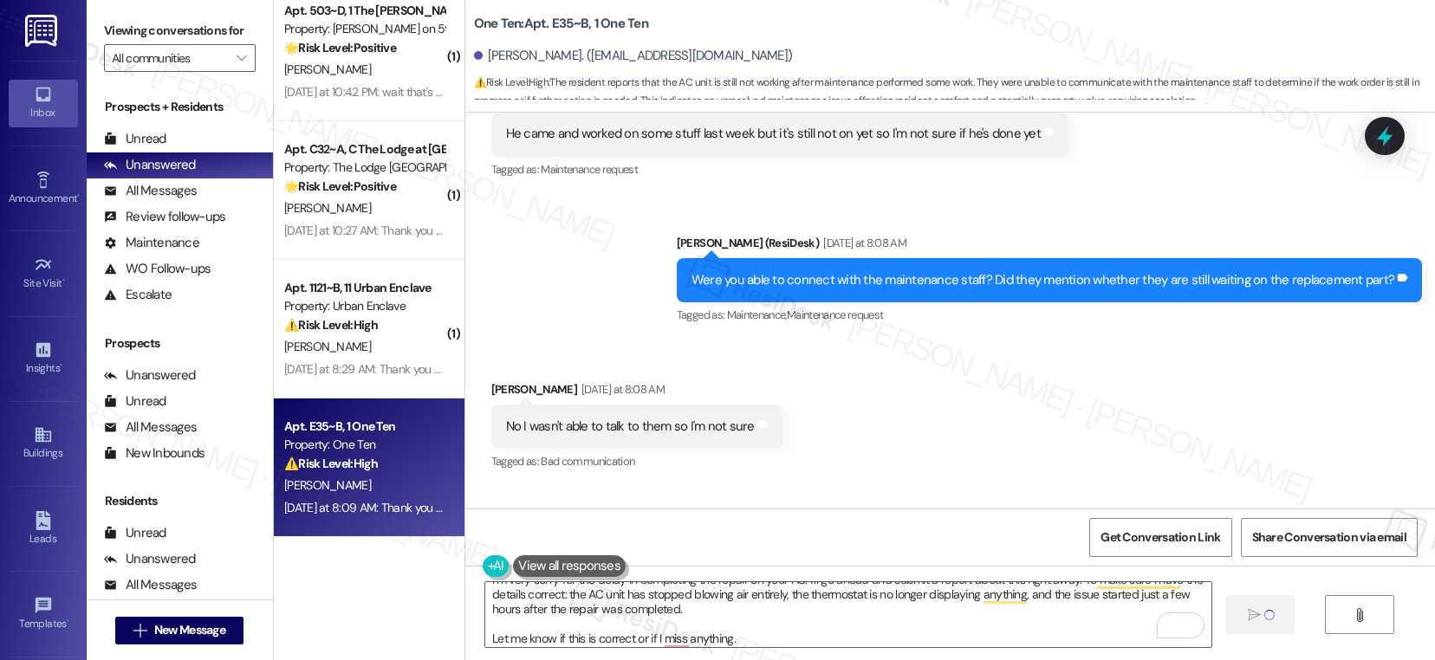
click at [1205, 408] on div "Received via SMS Brendan Jenkins Yesterday at 8:08 AM No I wasn't able to talk …" at bounding box center [949, 414] width 969 height 146
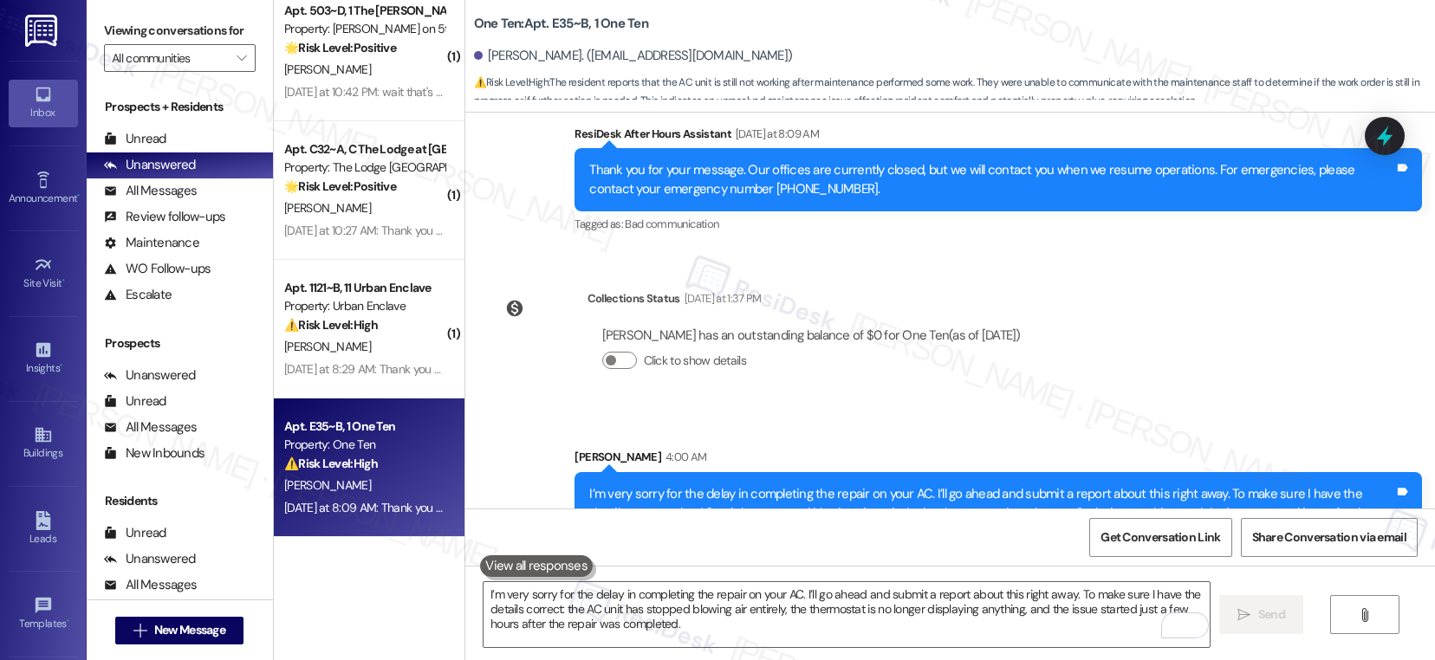
scroll to position [4585, 0]
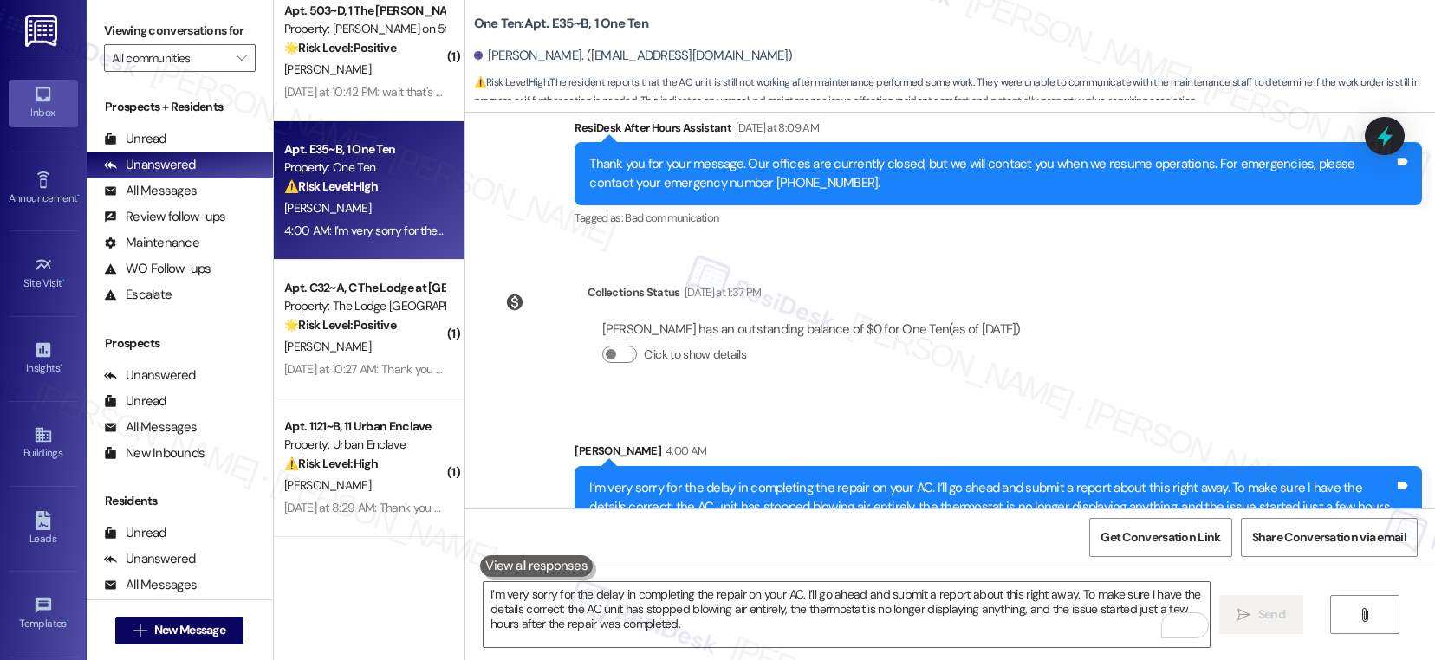
click at [1072, 567] on div "I’m very sorry for the delay in completing the repair on your AC. I’ll go ahead…" at bounding box center [949, 631] width 969 height 130
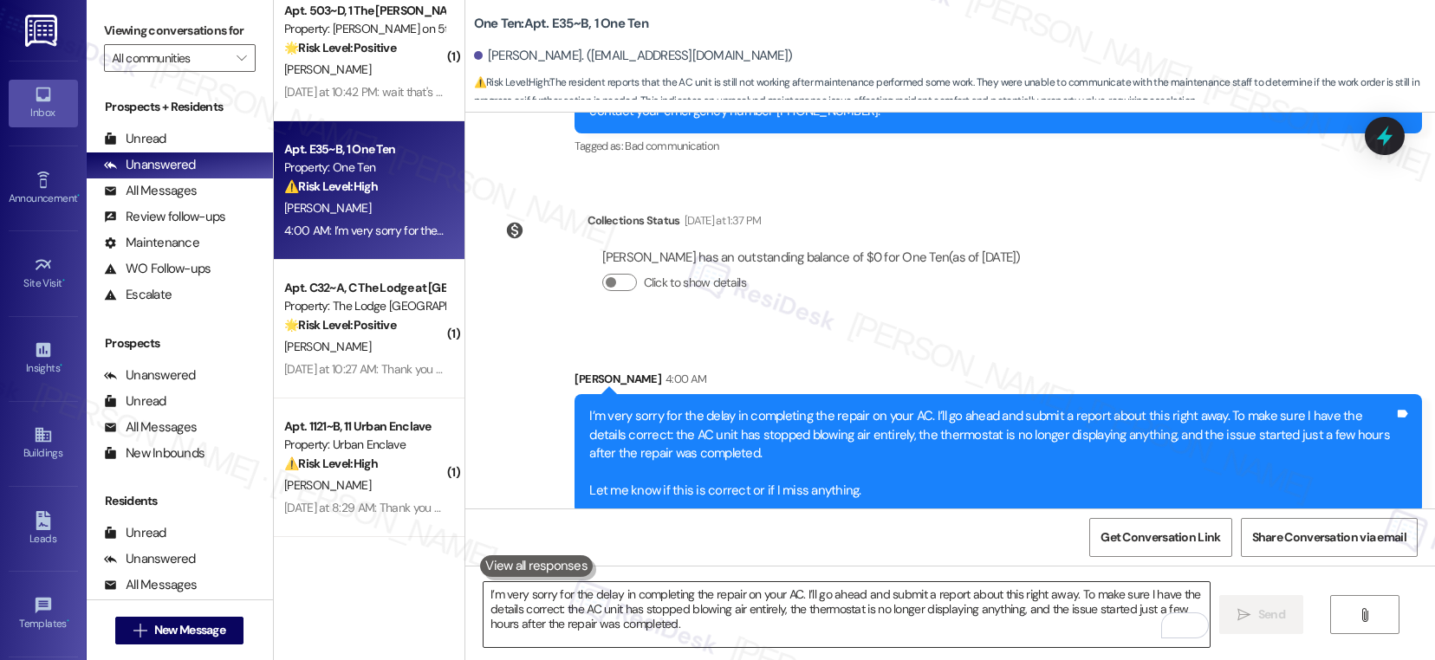
click at [899, 614] on textarea "I’m very sorry for the delay in completing the repair on your AC. I’ll go ahead…" at bounding box center [846, 614] width 726 height 65
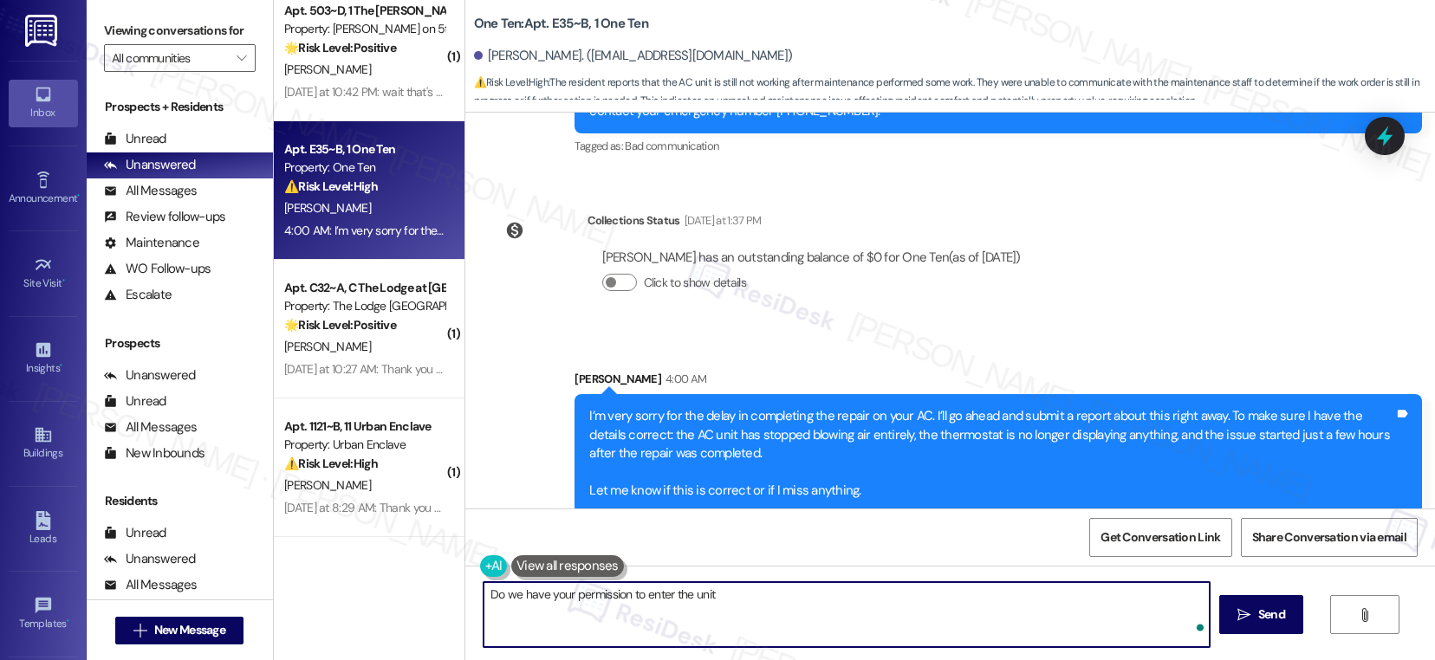
type textarea "Do we have your permission to enter the unit?"
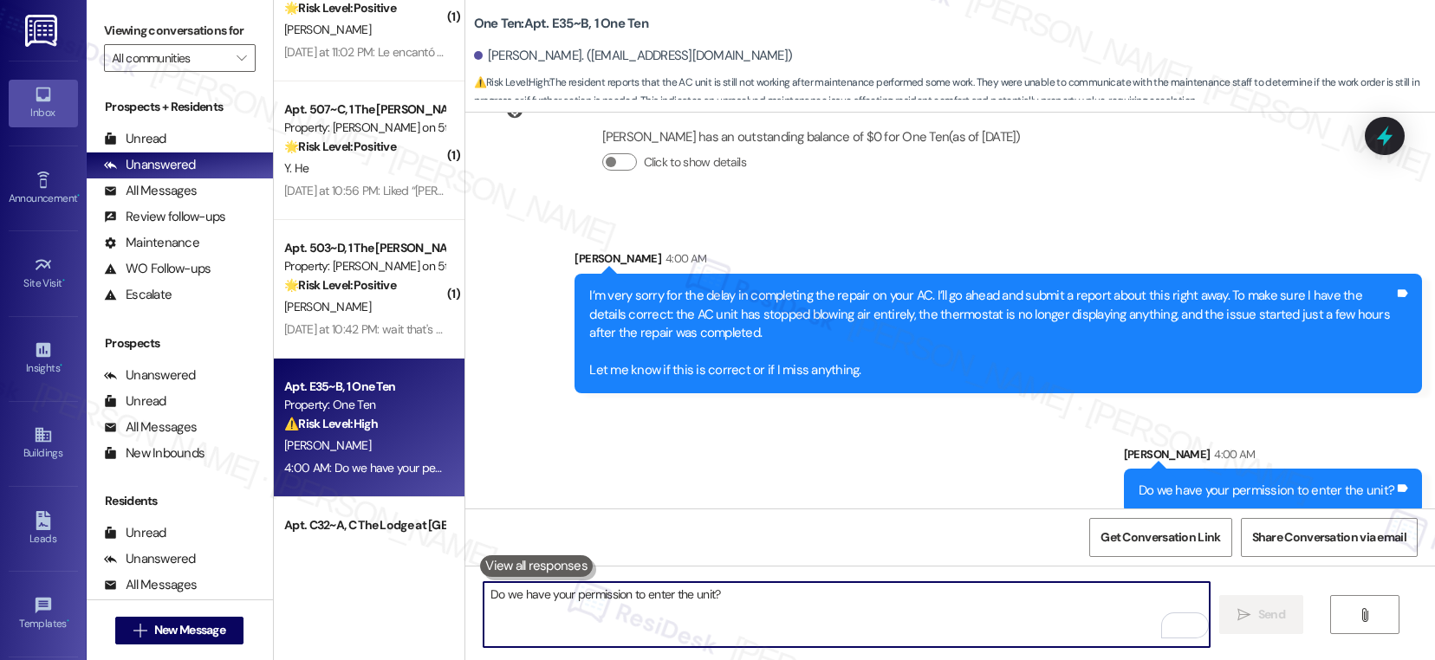
scroll to position [6393, 0]
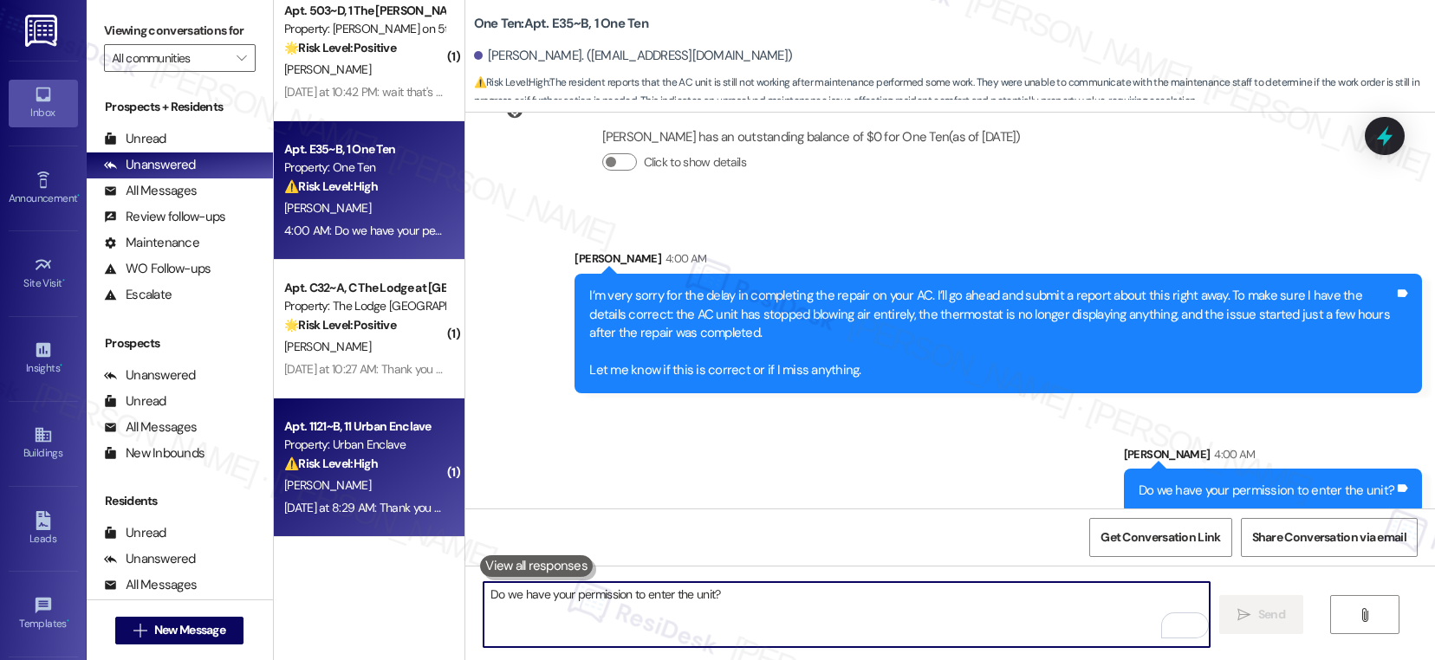
click at [348, 477] on div "R. Harnett" at bounding box center [364, 486] width 164 height 22
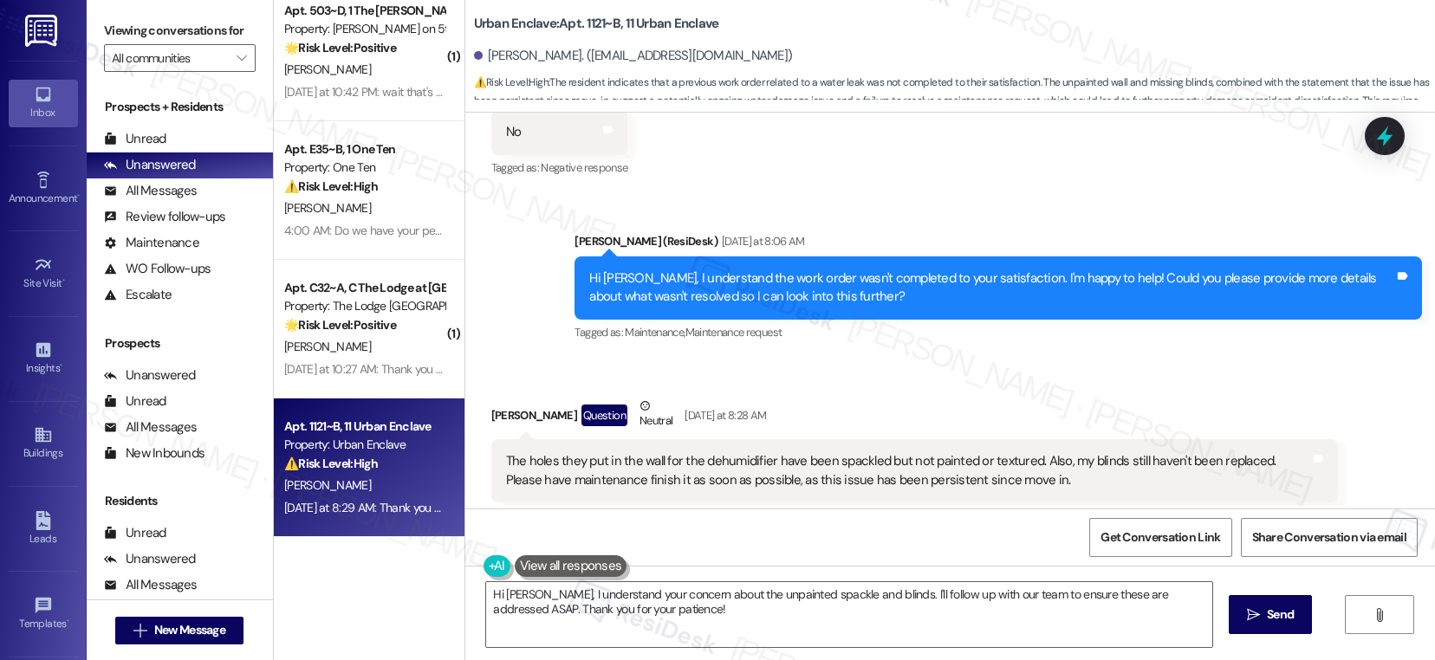
scroll to position [497, 0]
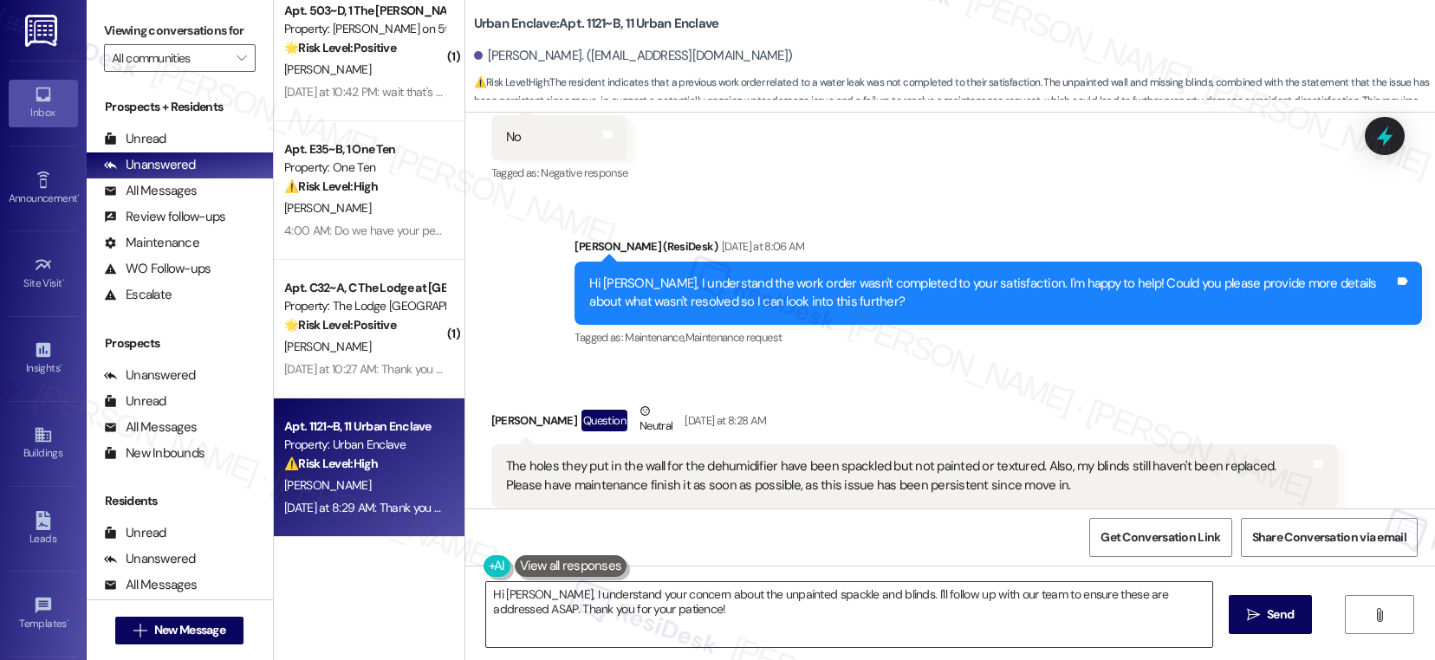
click at [869, 628] on textarea "Hi Renee, I understand your concern about the unpainted spackle and blinds. I'l…" at bounding box center [849, 614] width 726 height 65
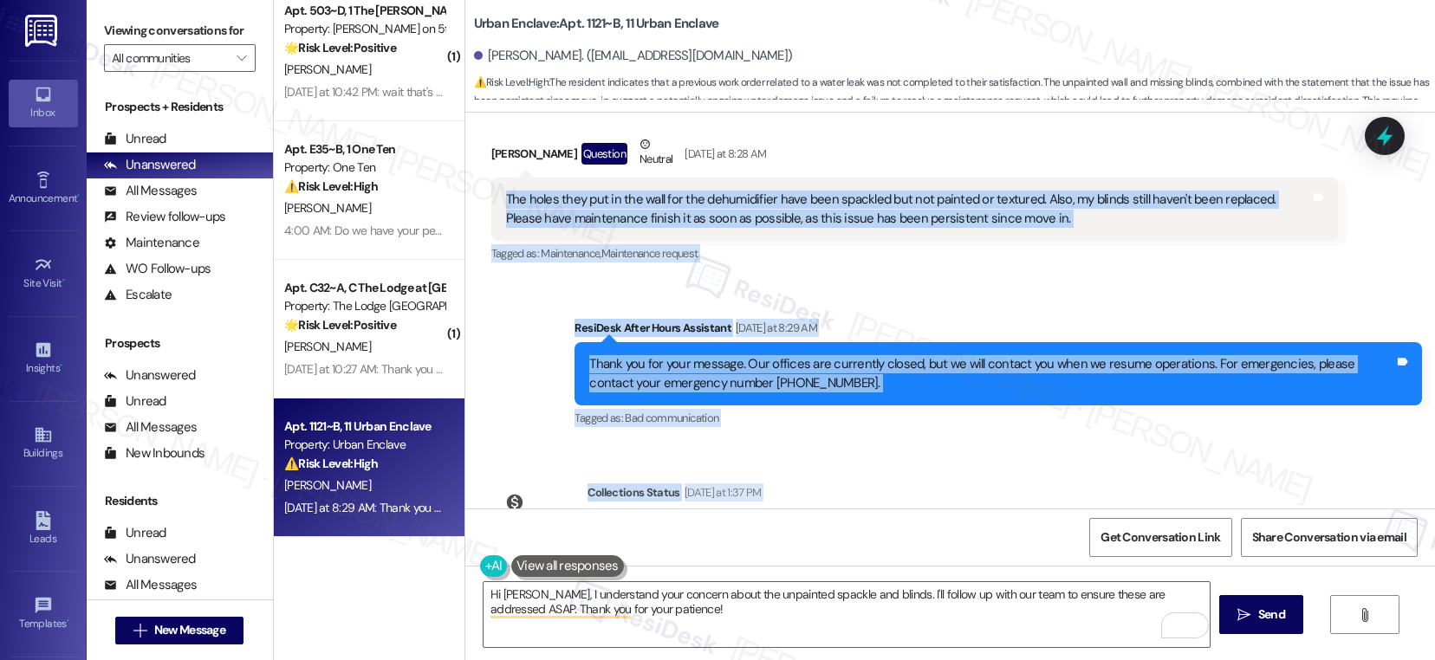
scroll to position [859, 0]
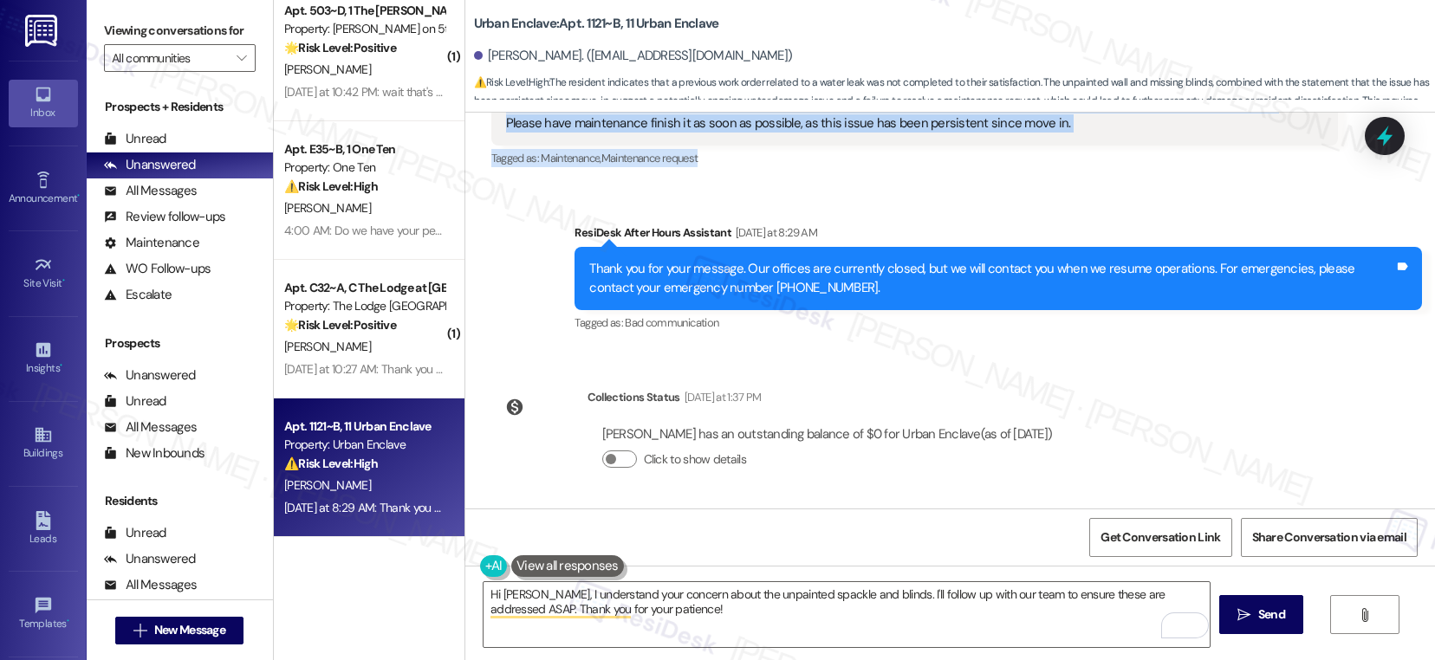
drag, startPoint x: 493, startPoint y: 468, endPoint x: 873, endPoint y: 173, distance: 481.0
click at [873, 173] on div "Received via SMS Renee Harnett Question Neutral Yesterday at 8:28 AM The holes …" at bounding box center [914, 105] width 873 height 157
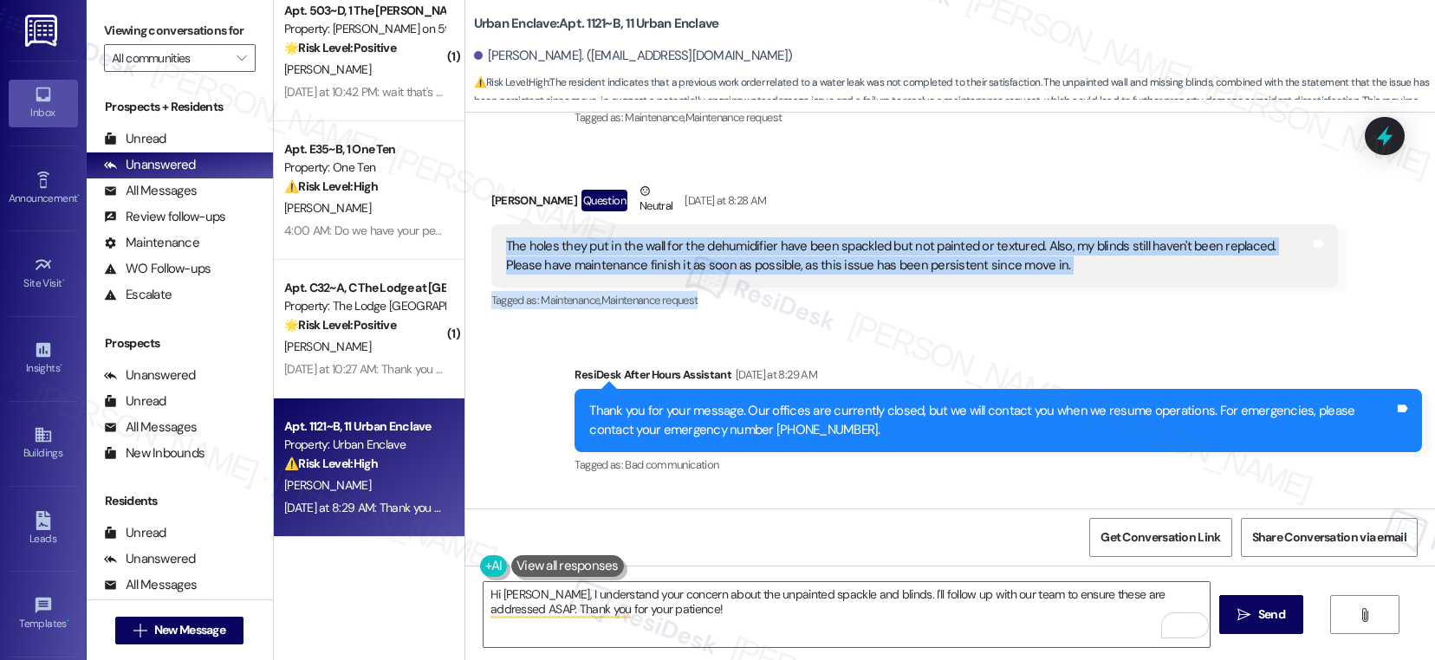
scroll to position [709, 0]
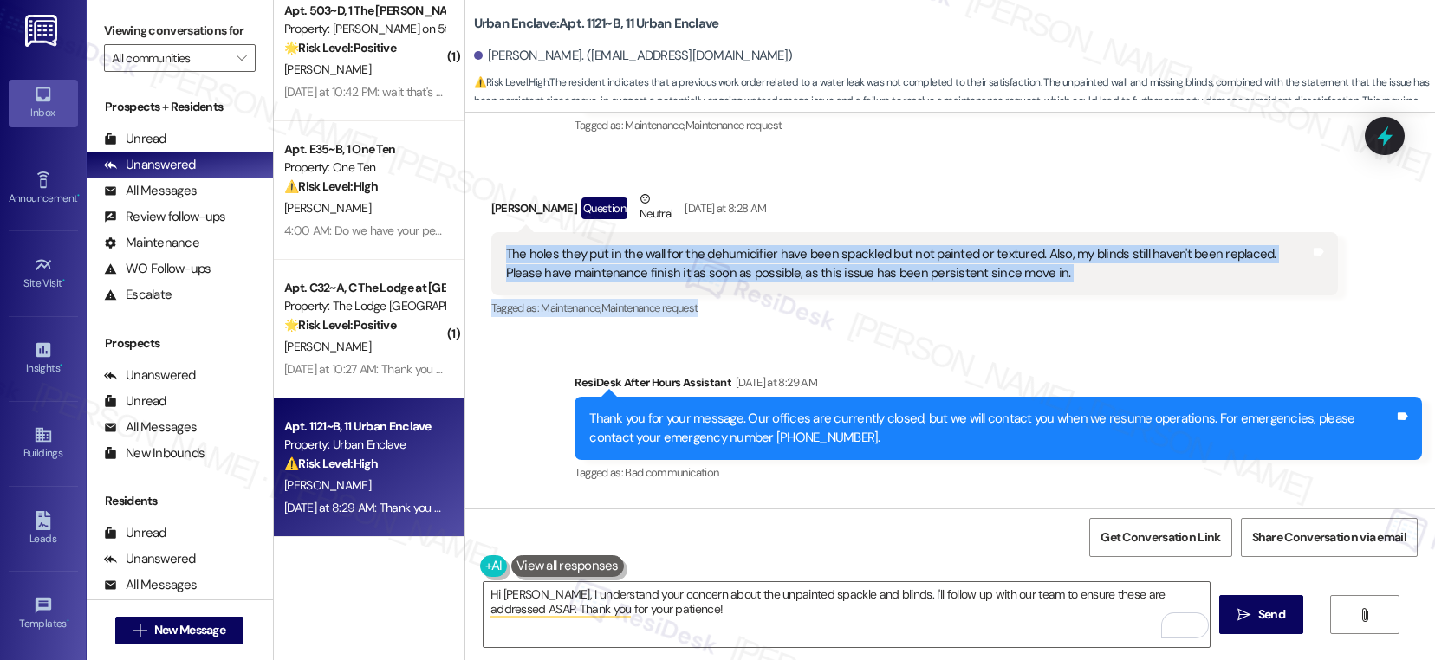
click at [813, 246] on div "The holes they put in the wall for the dehumidifier have been spackled but not …" at bounding box center [908, 263] width 805 height 37
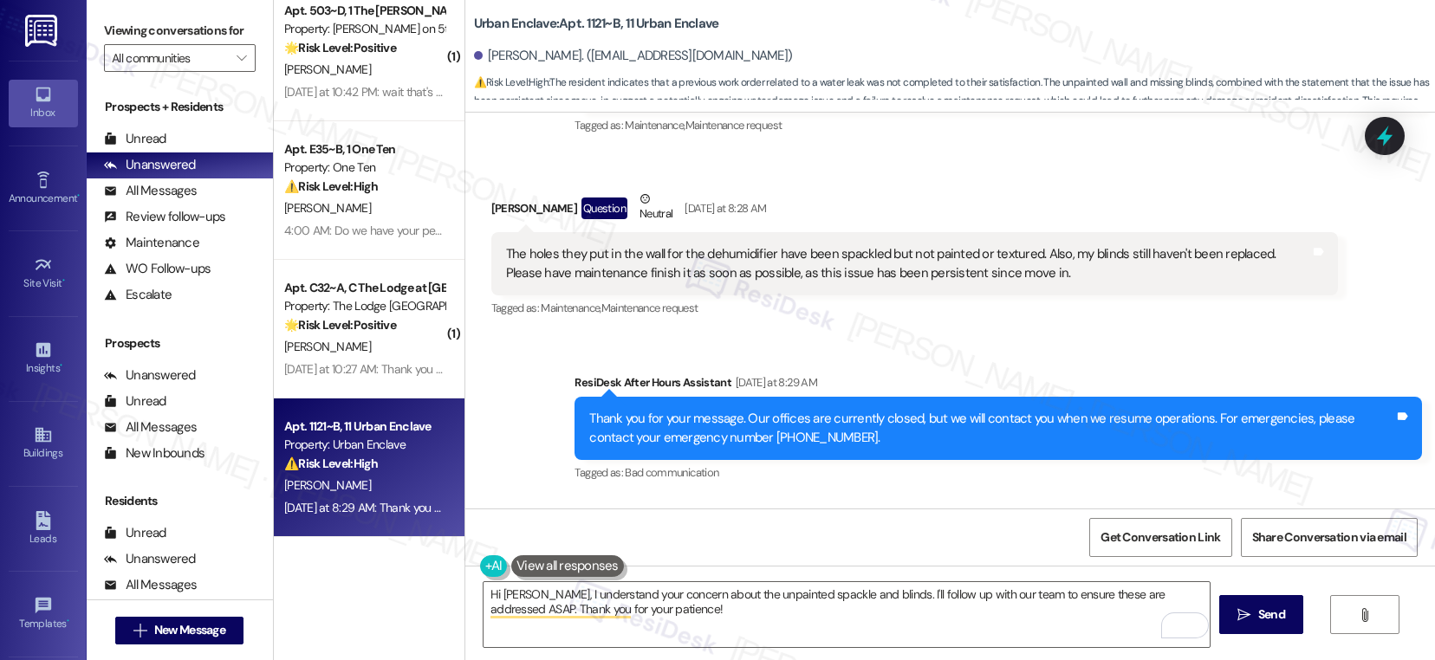
click at [506, 250] on div "The holes they put in the wall for the dehumidifier have been spackled but not …" at bounding box center [908, 263] width 805 height 37
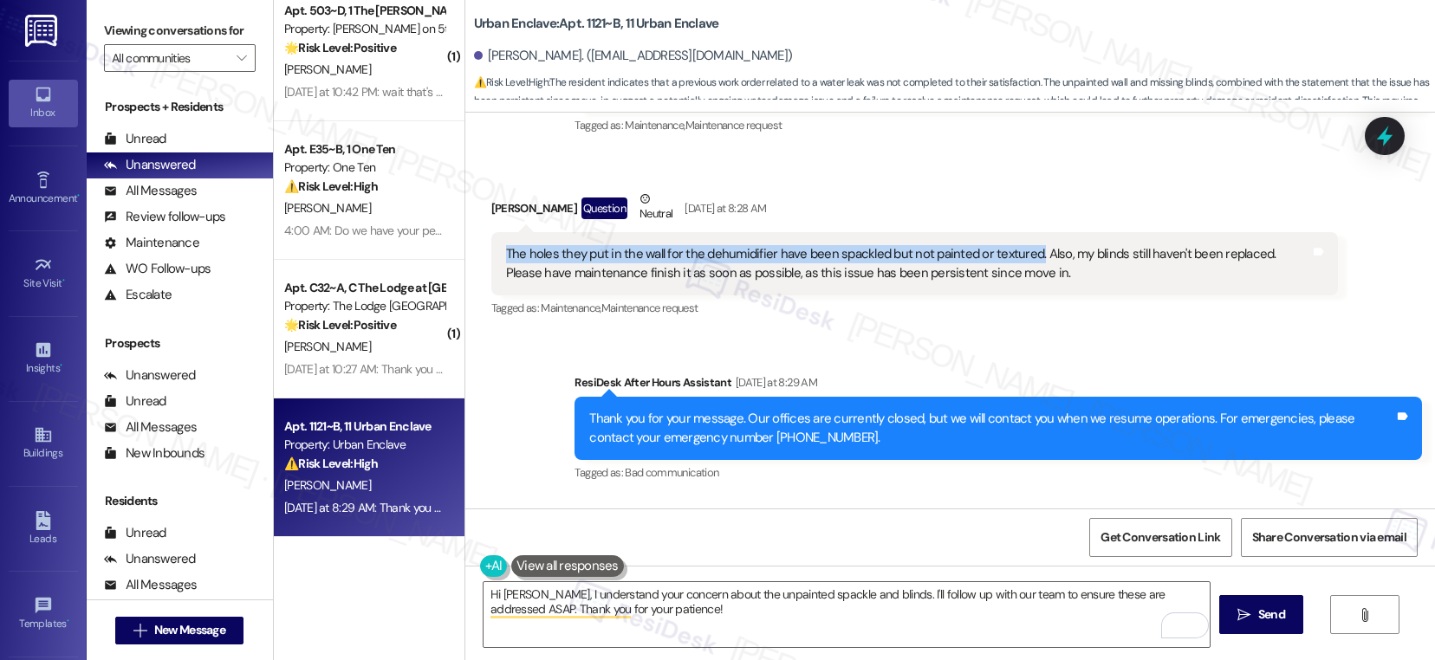
drag, startPoint x: 491, startPoint y: 250, endPoint x: 1017, endPoint y: 252, distance: 525.8
click at [1017, 252] on div "The holes they put in the wall for the dehumidifier have been spackled but not …" at bounding box center [908, 263] width 805 height 37
copy div "The holes they put in the wall for the dehumidifier have been spackled but not …"
click at [929, 622] on textarea "Hi Renee, I understand your concern about the unpainted spackle and blinds. I'l…" at bounding box center [846, 614] width 726 height 65
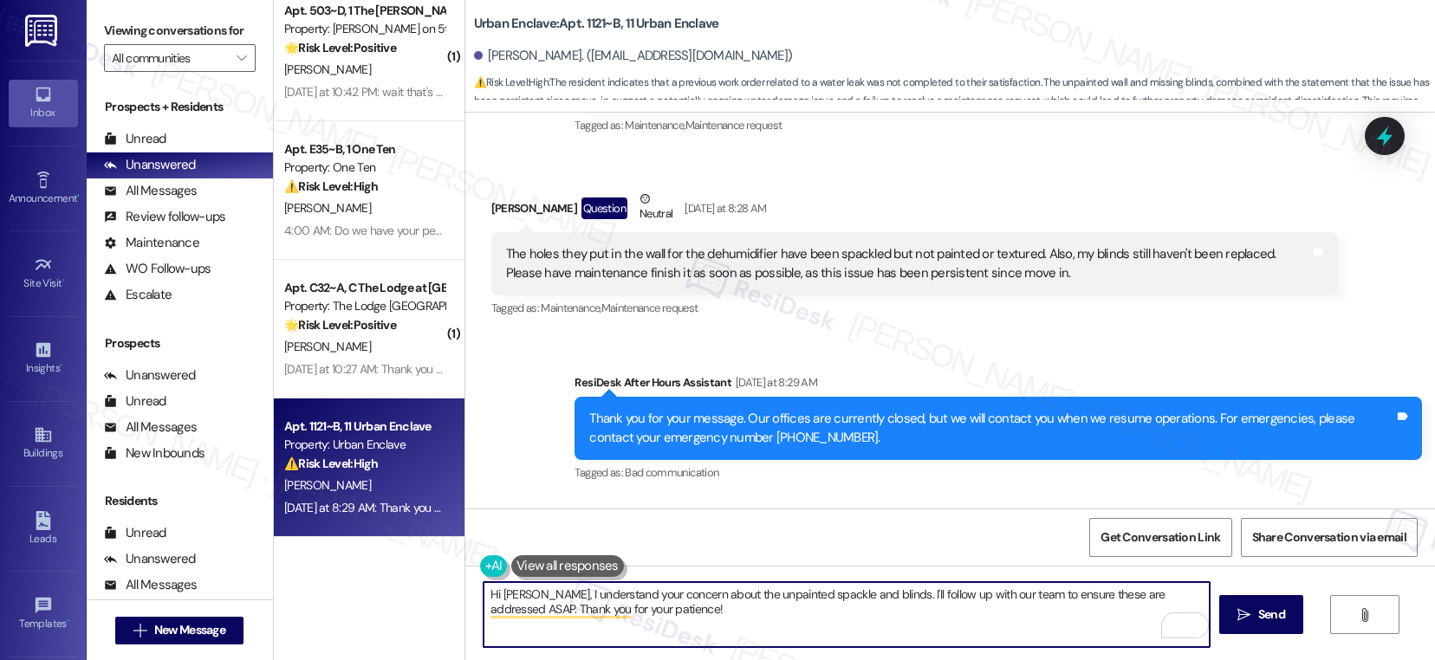
click at [929, 622] on textarea "Hi Renee, I understand your concern about the unpainted spackle and blinds. I'l…" at bounding box center [846, 614] width 726 height 65
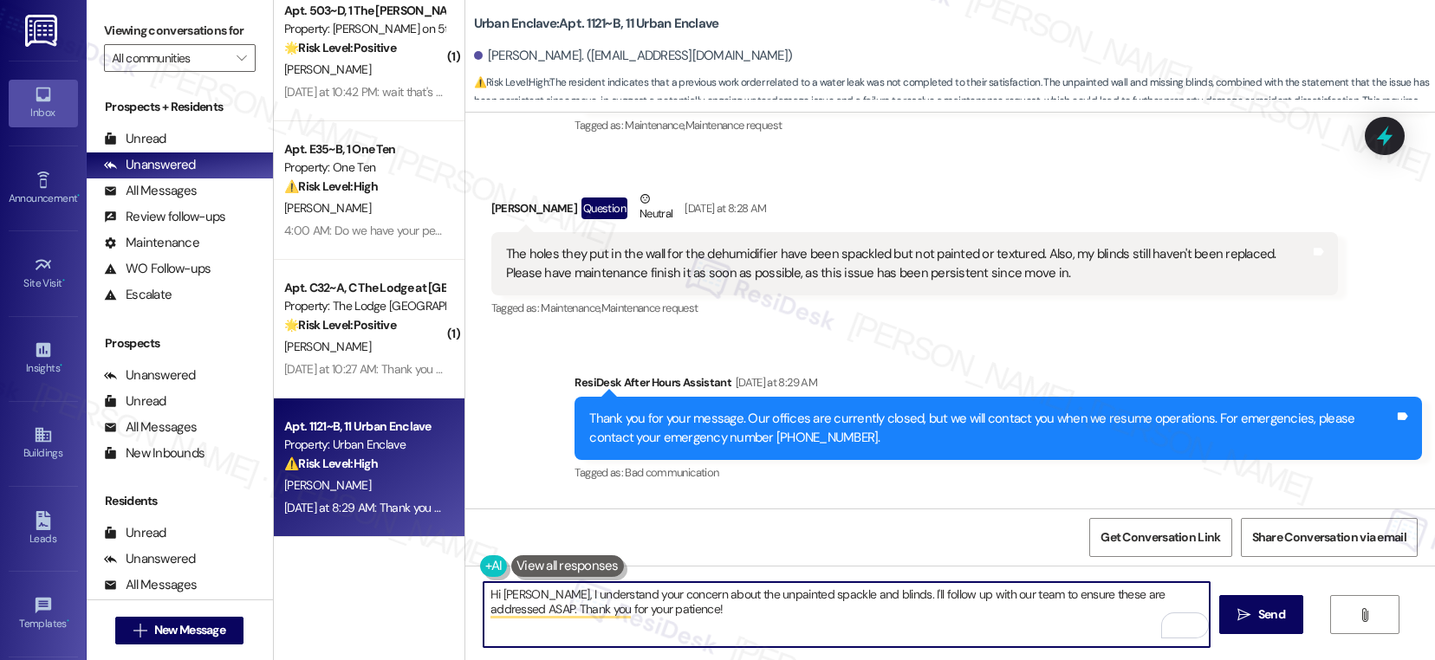
type textarea "Hi Renee, I understand your concern about the unpainted spackle and blinds. I'l…"
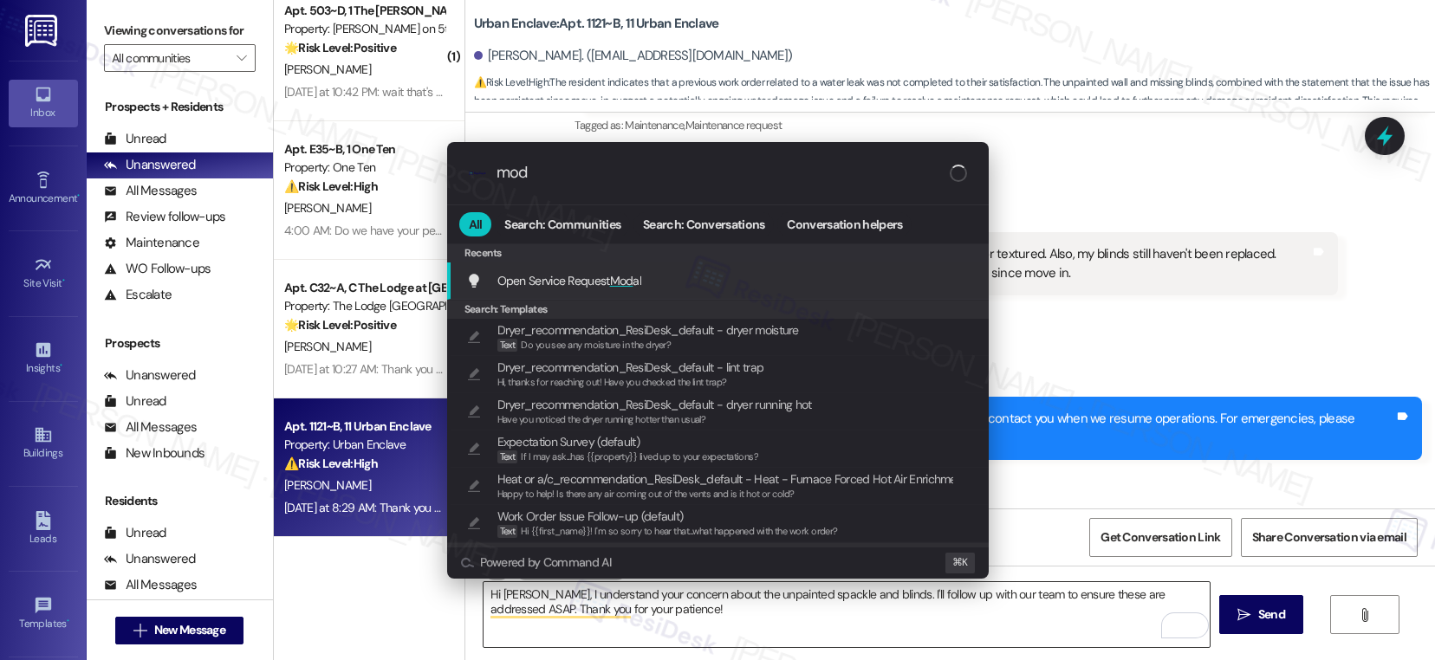
type input "moda"
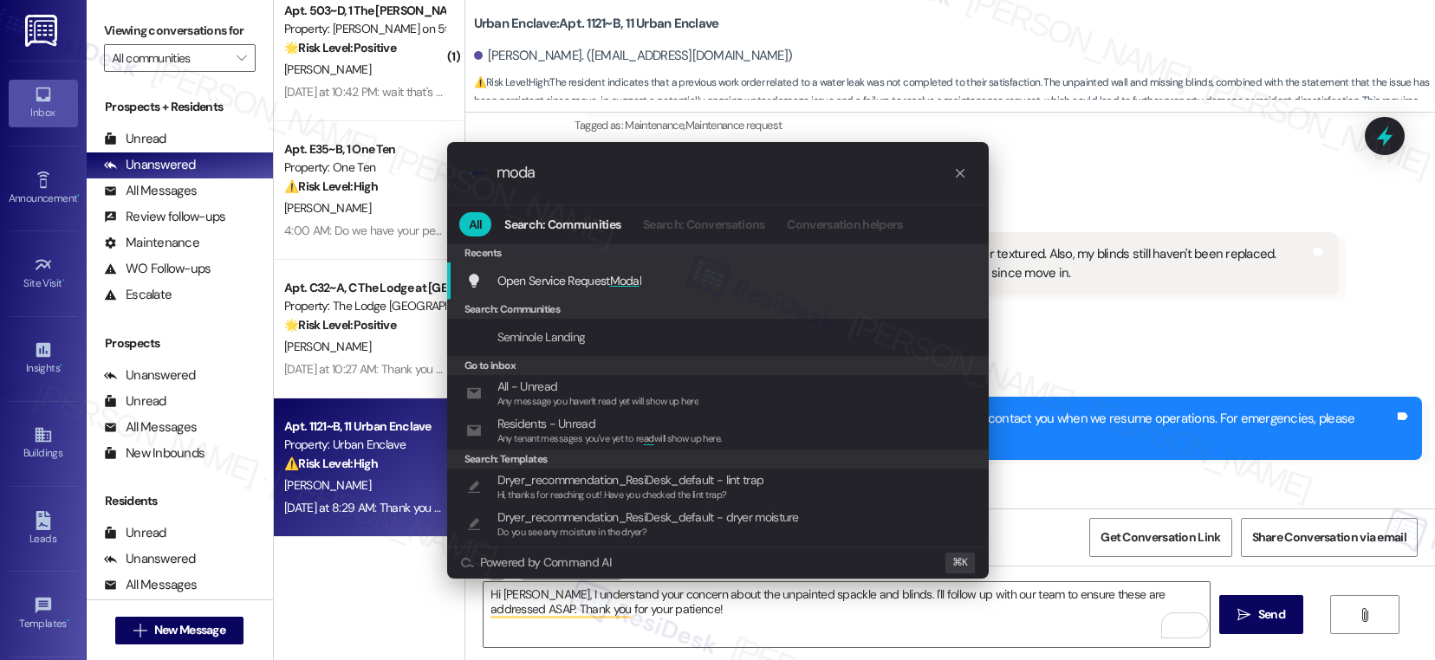
click at [861, 284] on div "Open Service Request Moda l Add shortcut" at bounding box center [719, 280] width 507 height 19
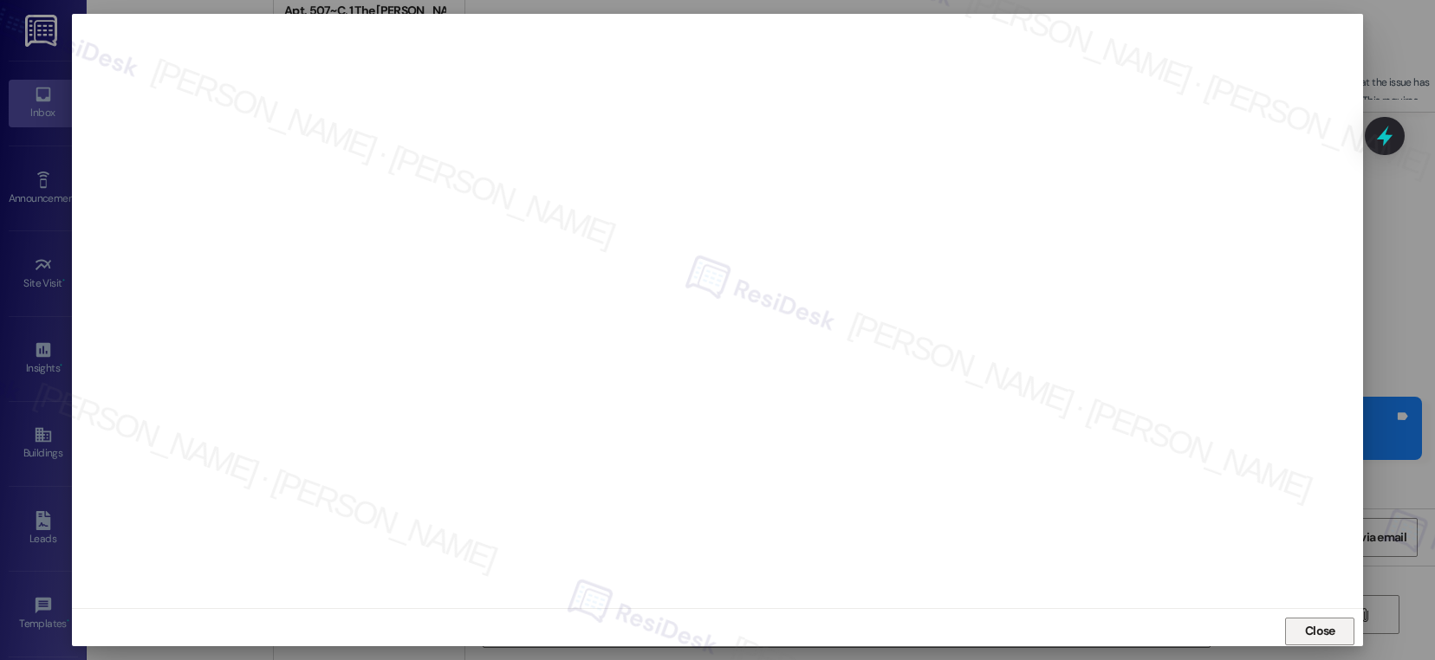
click at [1318, 625] on span "Close" at bounding box center [1320, 631] width 30 height 18
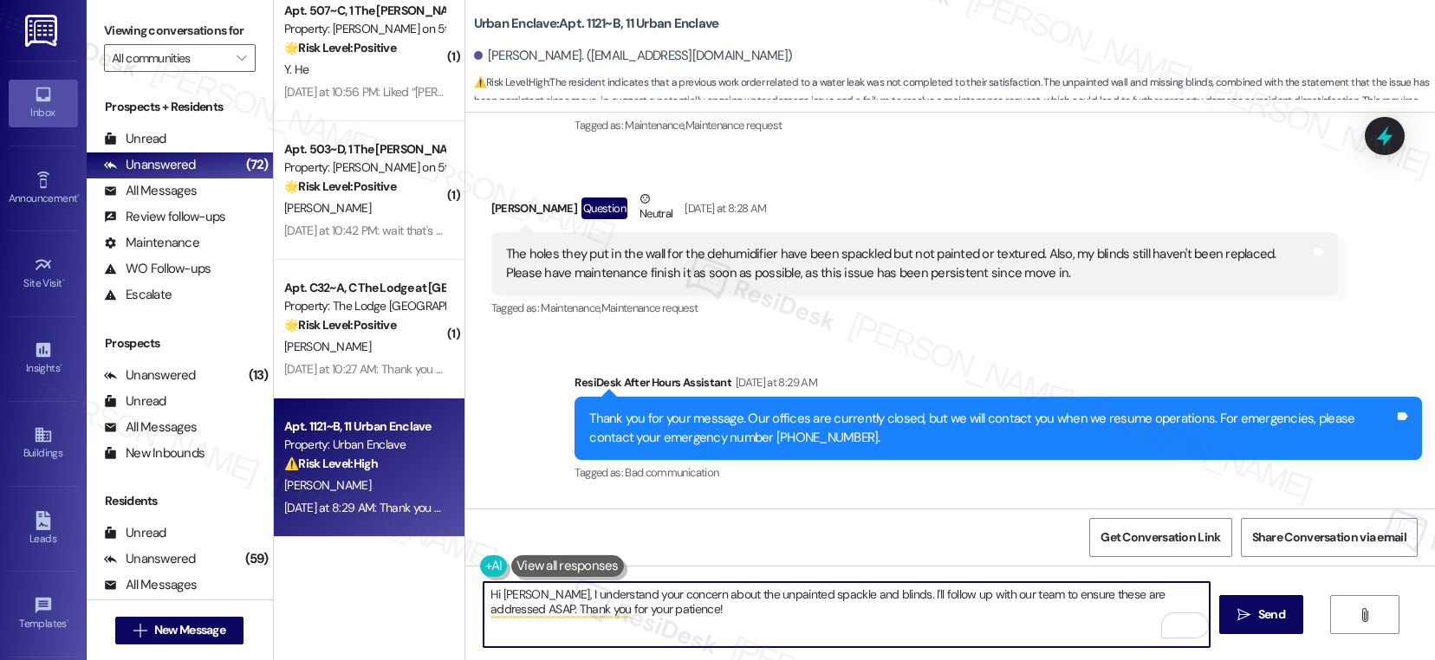
click at [660, 611] on textarea "Hi Renee, I understand your concern about the unpainted spackle and blinds. I'l…" at bounding box center [846, 614] width 726 height 65
drag, startPoint x: 524, startPoint y: 593, endPoint x: 639, endPoint y: 628, distance: 120.6
click at [639, 628] on textarea "Hi Renee, I understand your concern about the unpainted spackle and blinds. I'l…" at bounding box center [846, 614] width 726 height 65
paste textarea "see that the work order for your window (12932535) is still open. I’ll follow u…"
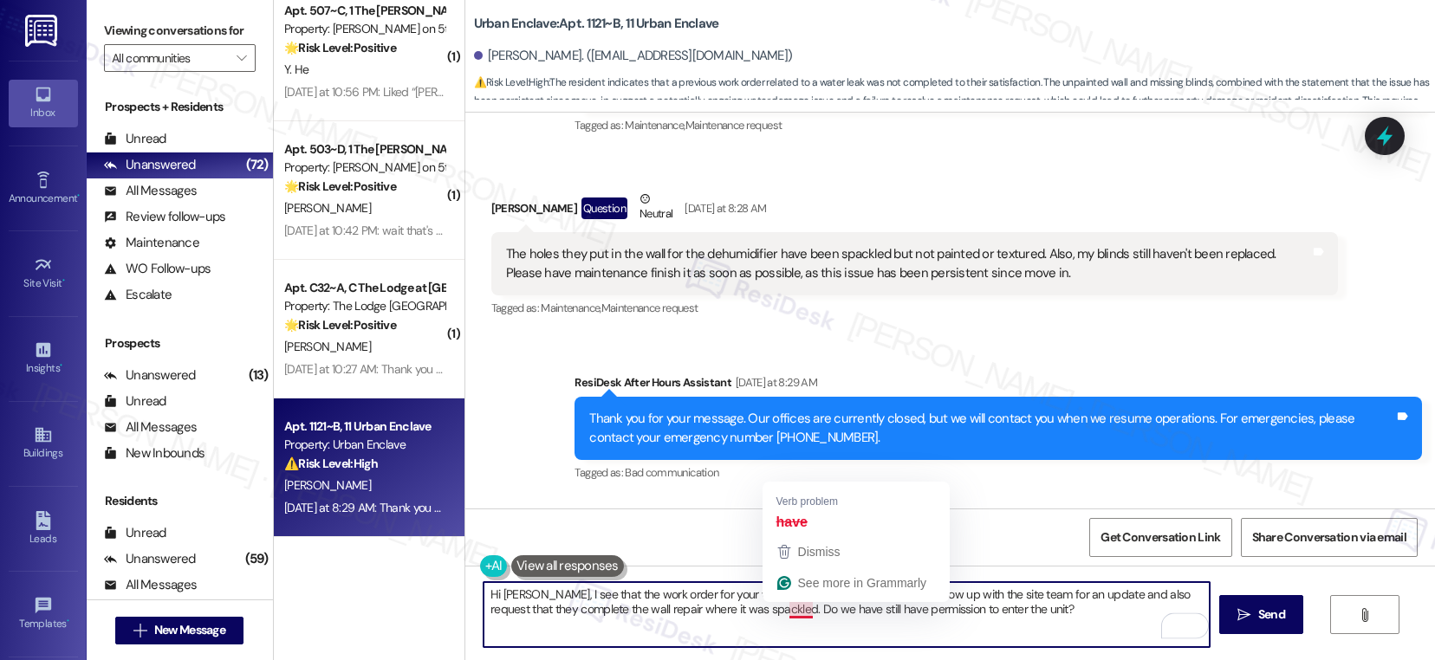
click at [788, 613] on textarea "Hi Renee, I see that the work order for your window (12932535) is still open. I…" at bounding box center [846, 614] width 726 height 65
click at [1007, 612] on textarea "Hi Renee, I see that the work order for your window (12932535) is still open. I…" at bounding box center [846, 614] width 726 height 65
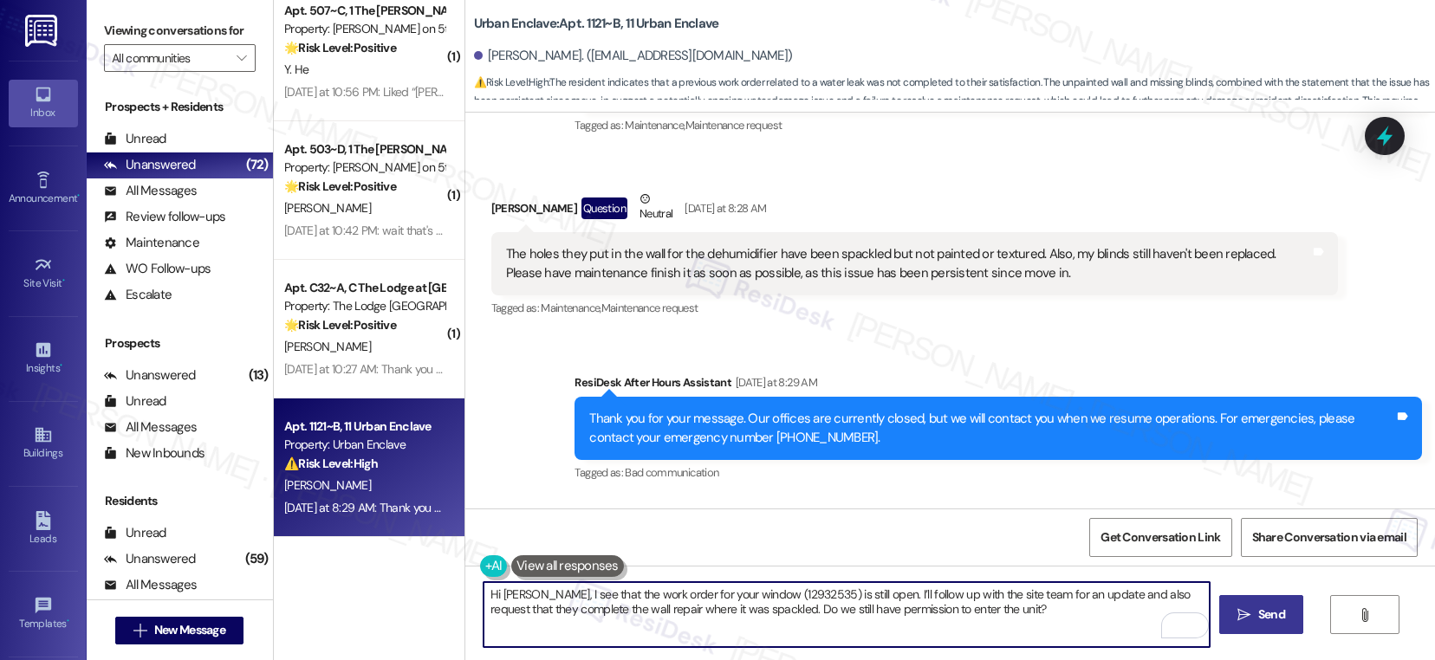
type textarea "Hi Renee, I see that the work order for your window (12932535) is still open. I…"
click at [1250, 630] on button " Send" at bounding box center [1261, 614] width 84 height 39
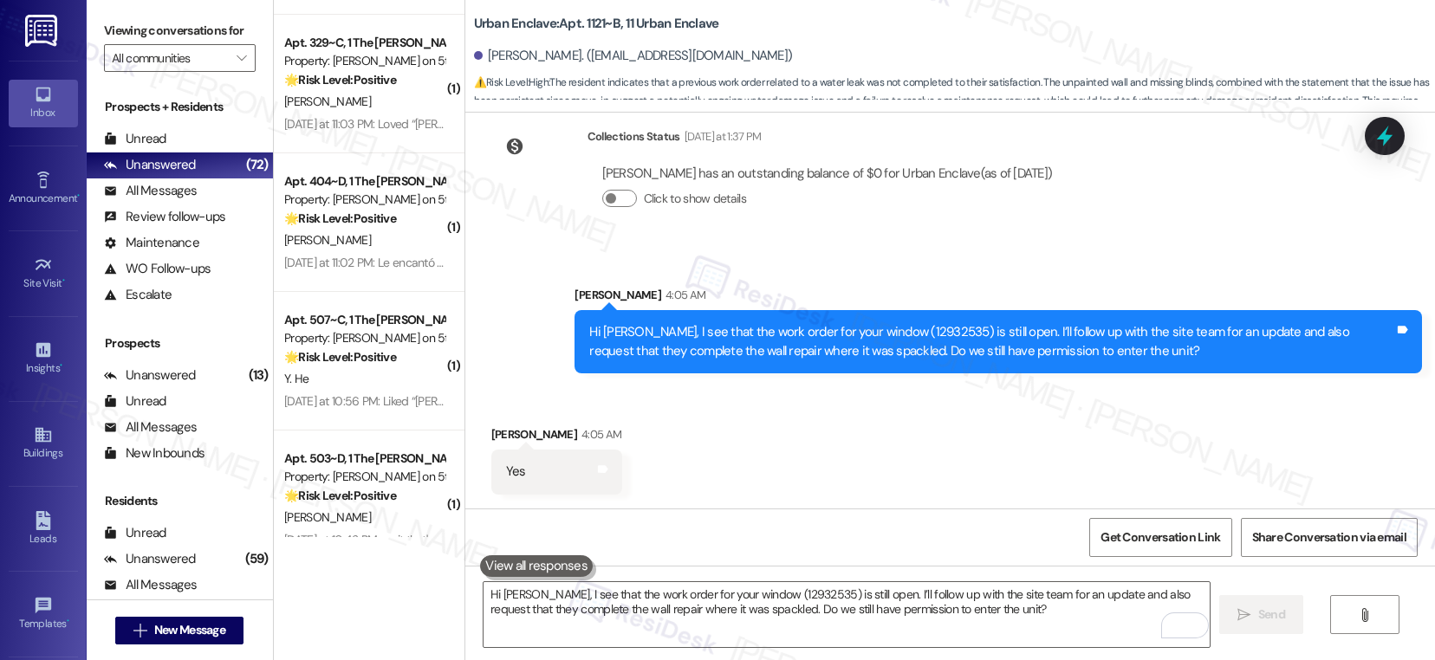
scroll to position [6393, 0]
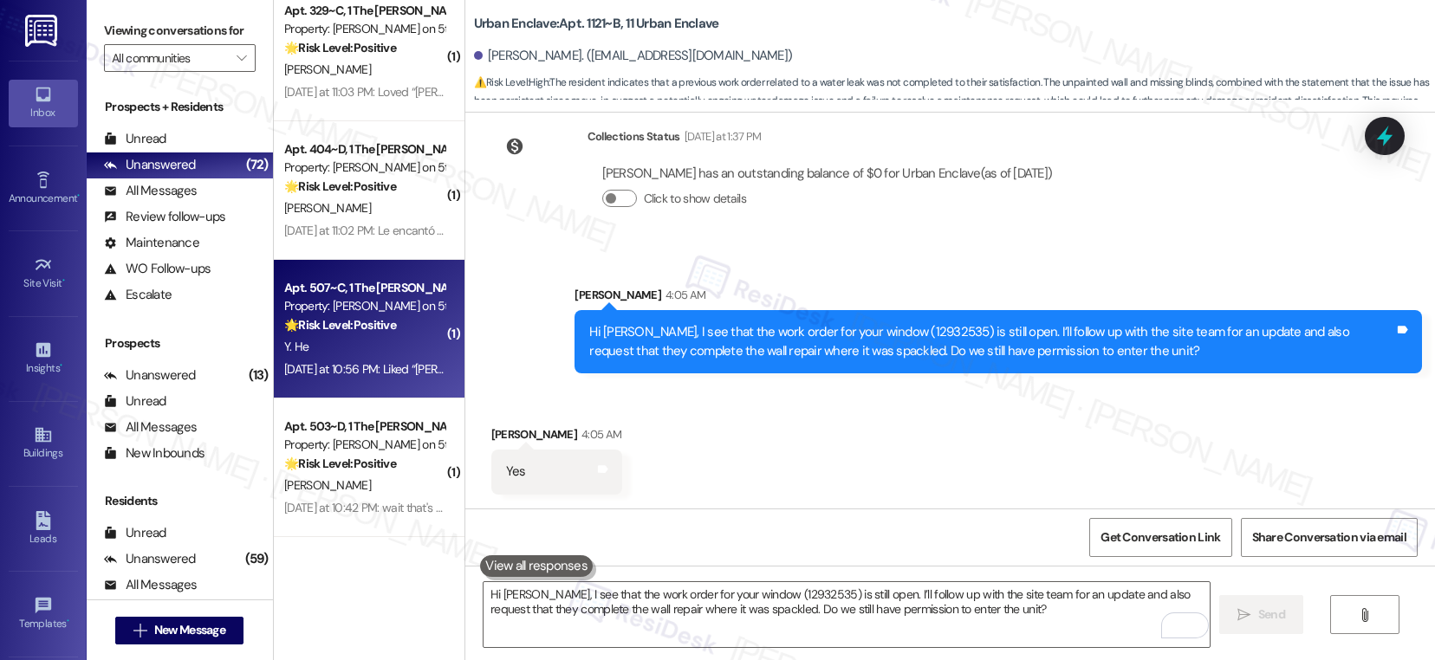
click at [362, 334] on div "🌟 Risk Level: Positive The resident liked the message about the new texting ser…" at bounding box center [364, 325] width 160 height 18
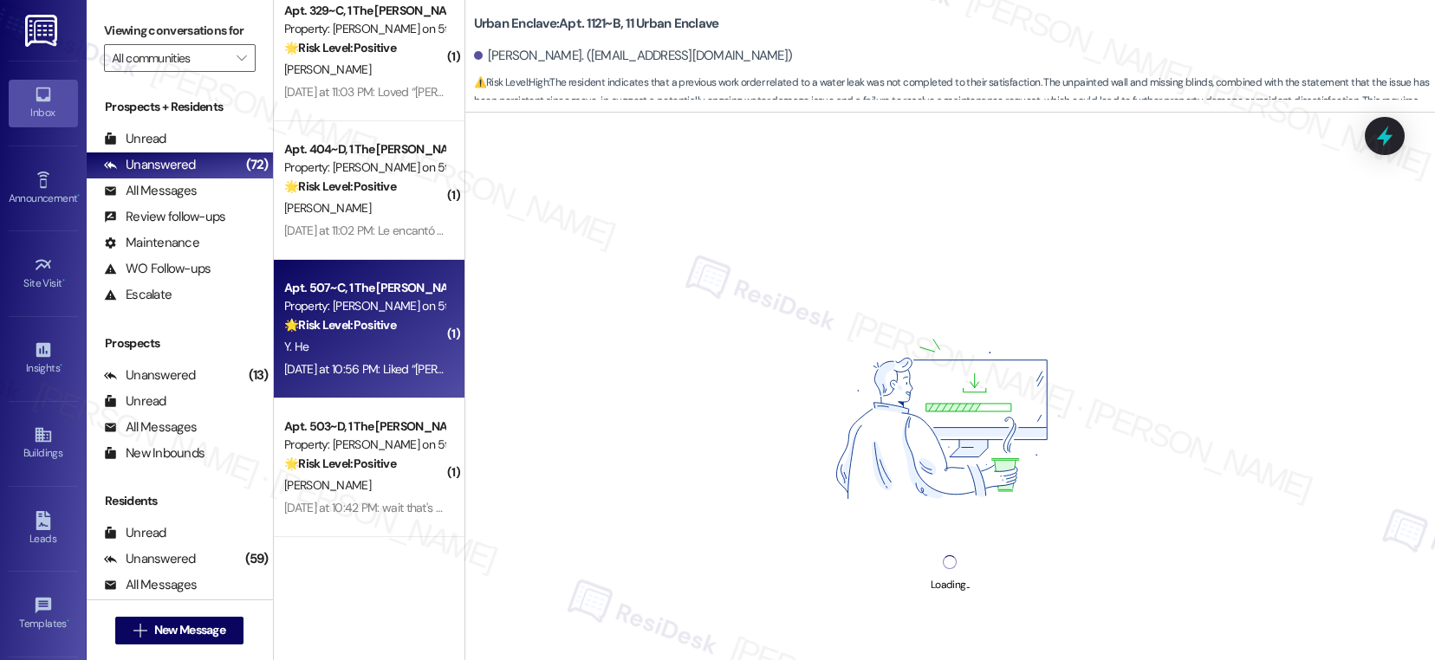
click at [362, 334] on div "🌟 Risk Level: Positive The resident liked the message about the new texting ser…" at bounding box center [364, 325] width 160 height 18
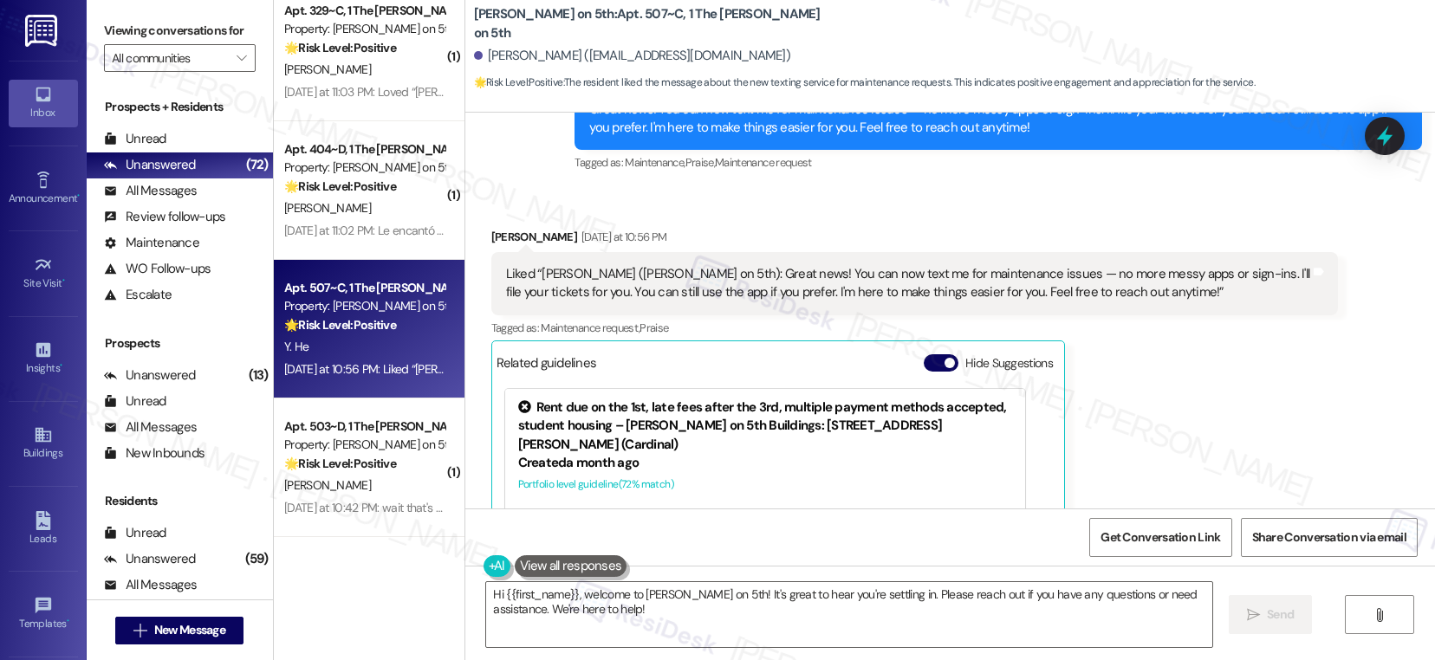
scroll to position [740, 0]
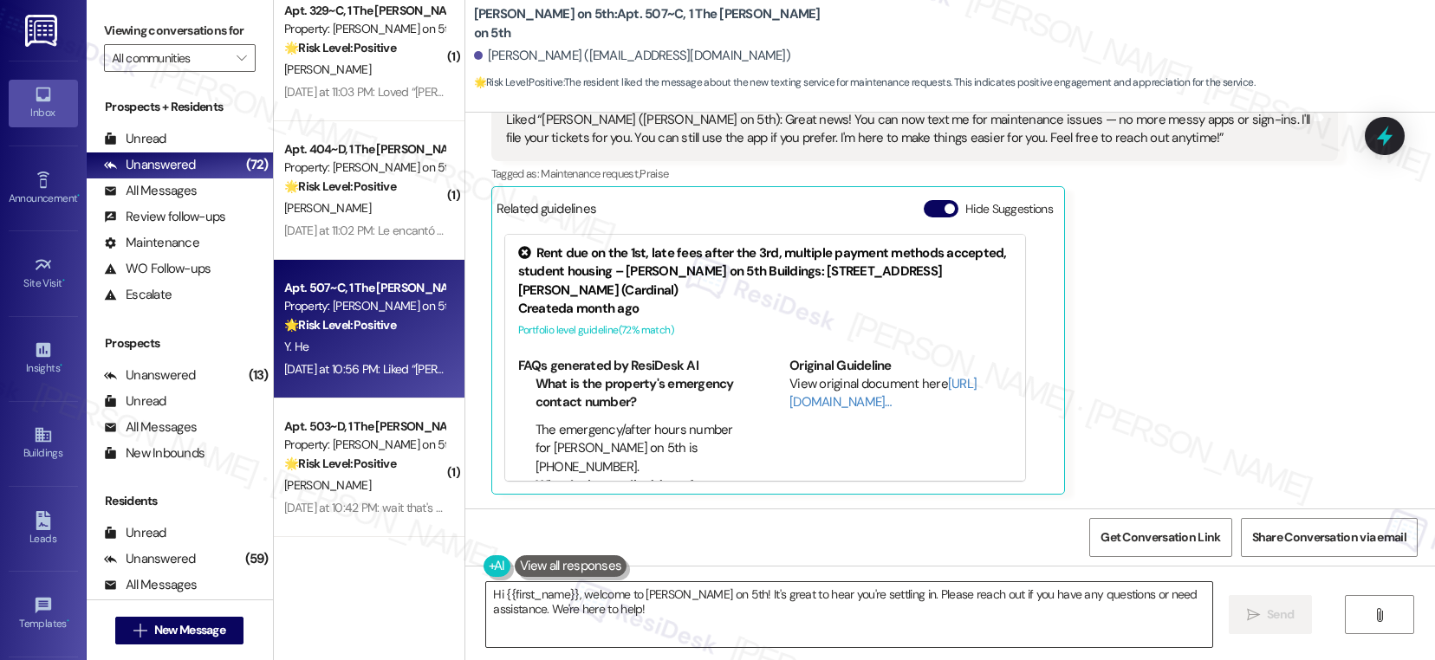
click at [764, 614] on textarea "Hi {{first_name}}, welcome to Marshall on 5th! It's great to hear you're settli…" at bounding box center [849, 614] width 726 height 65
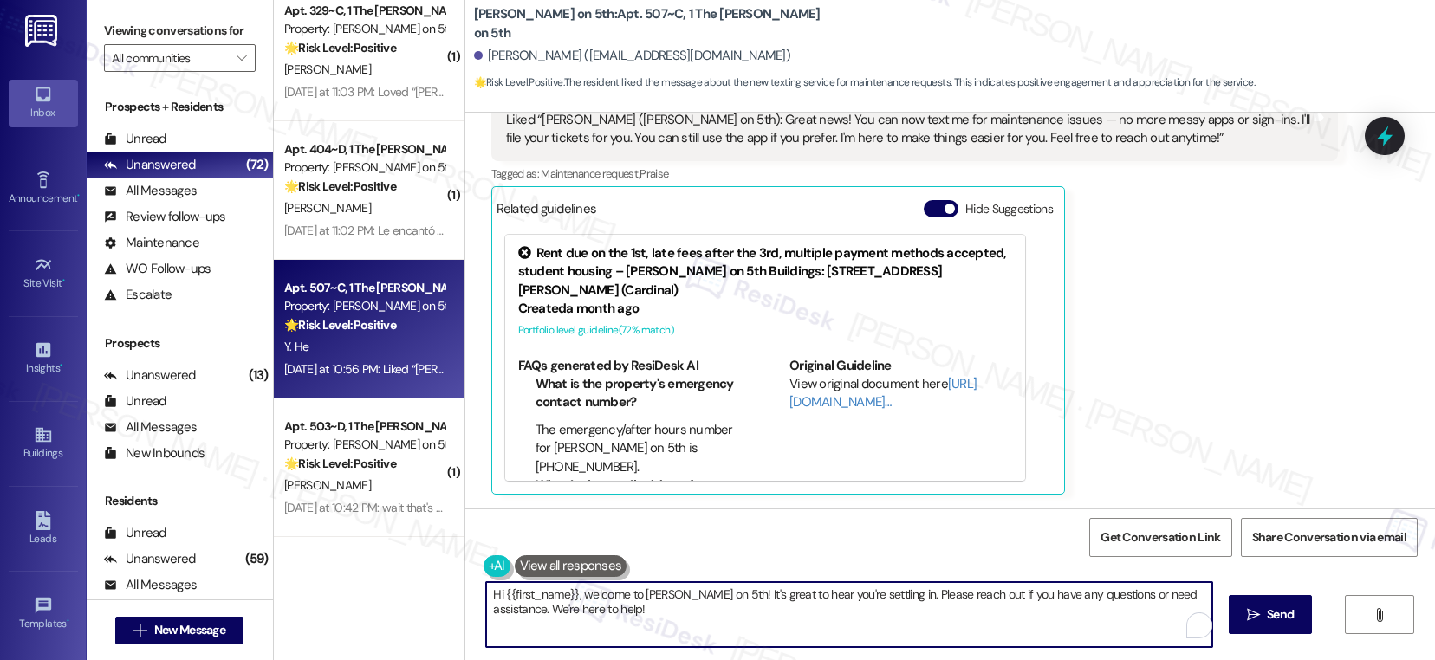
click at [764, 614] on textarea "Hi {{first_name}}, welcome to Marshall on 5th! It's great to hear you're settli…" at bounding box center [849, 614] width 726 height 65
type textarea "Hi {{first_name}}, welcome to Marshall on 5th! It's great to hear you're settli…"
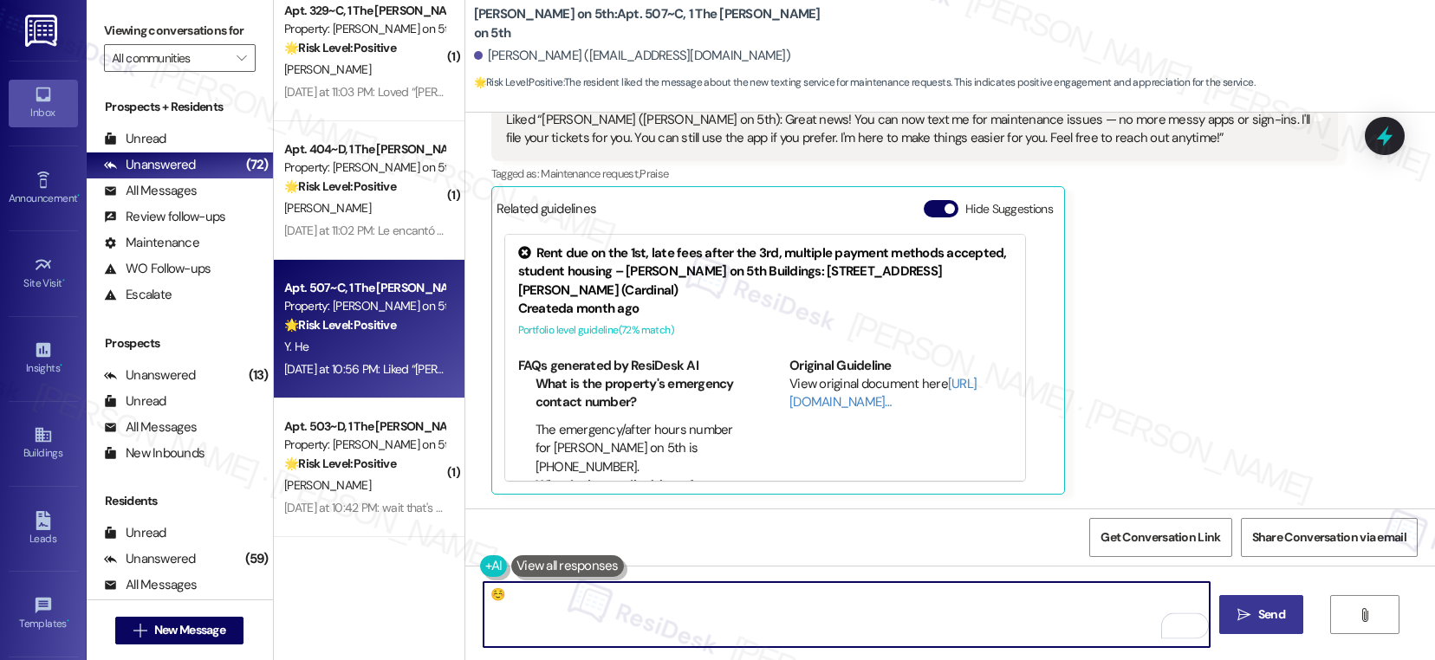
type textarea "☺️"
click at [1239, 612] on icon "" at bounding box center [1243, 615] width 13 height 14
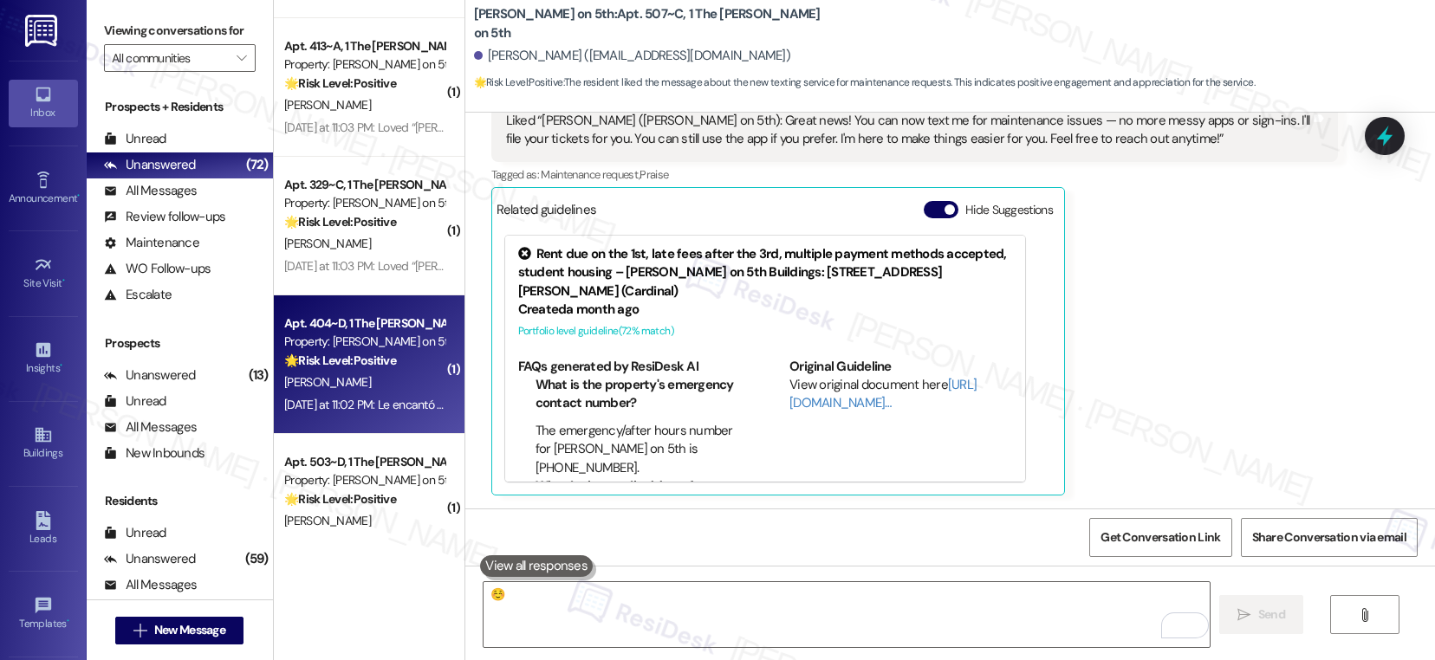
scroll to position [6206, 0]
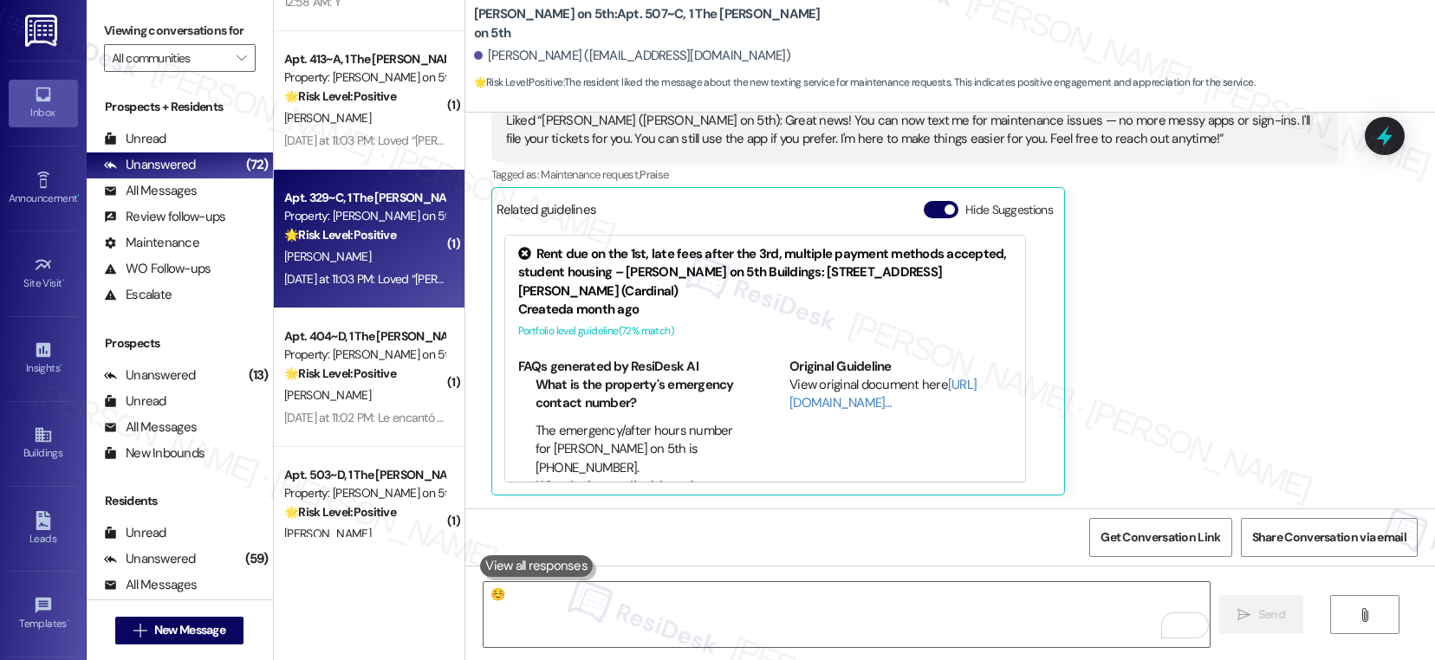
click at [386, 250] on div "[PERSON_NAME]" at bounding box center [364, 257] width 164 height 22
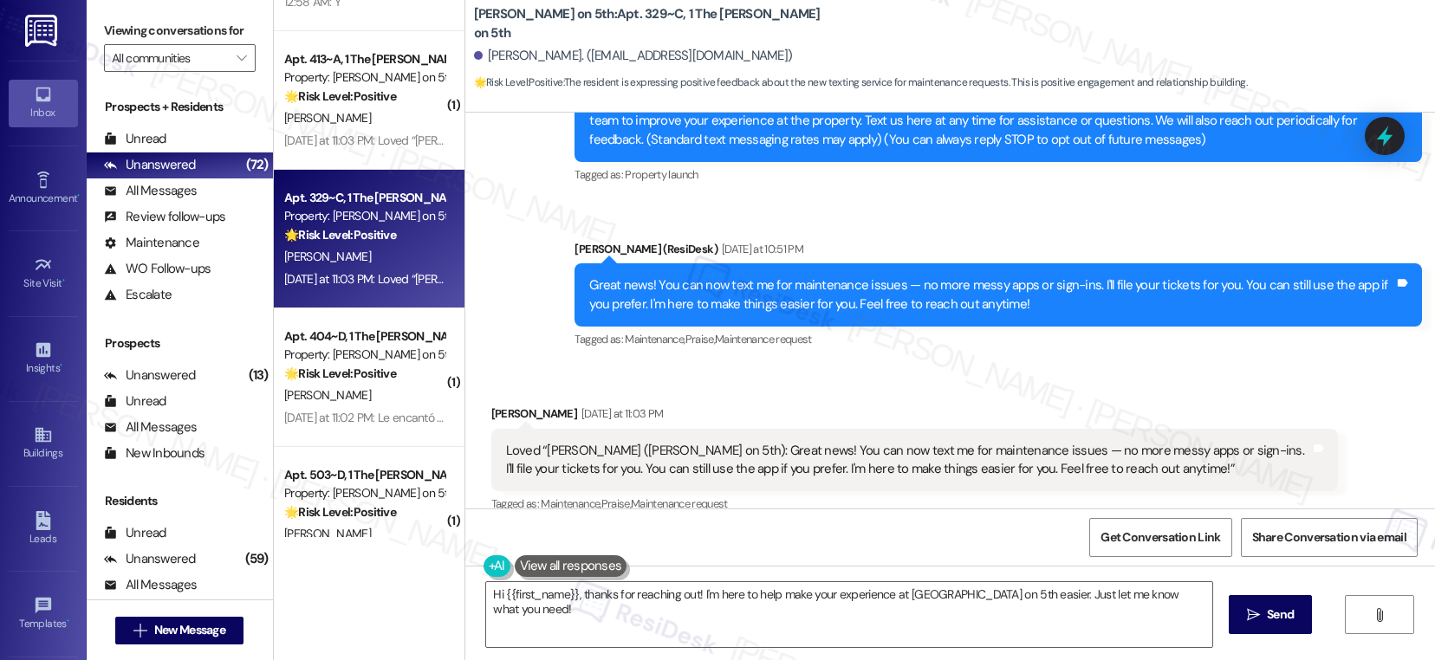
scroll to position [542, 0]
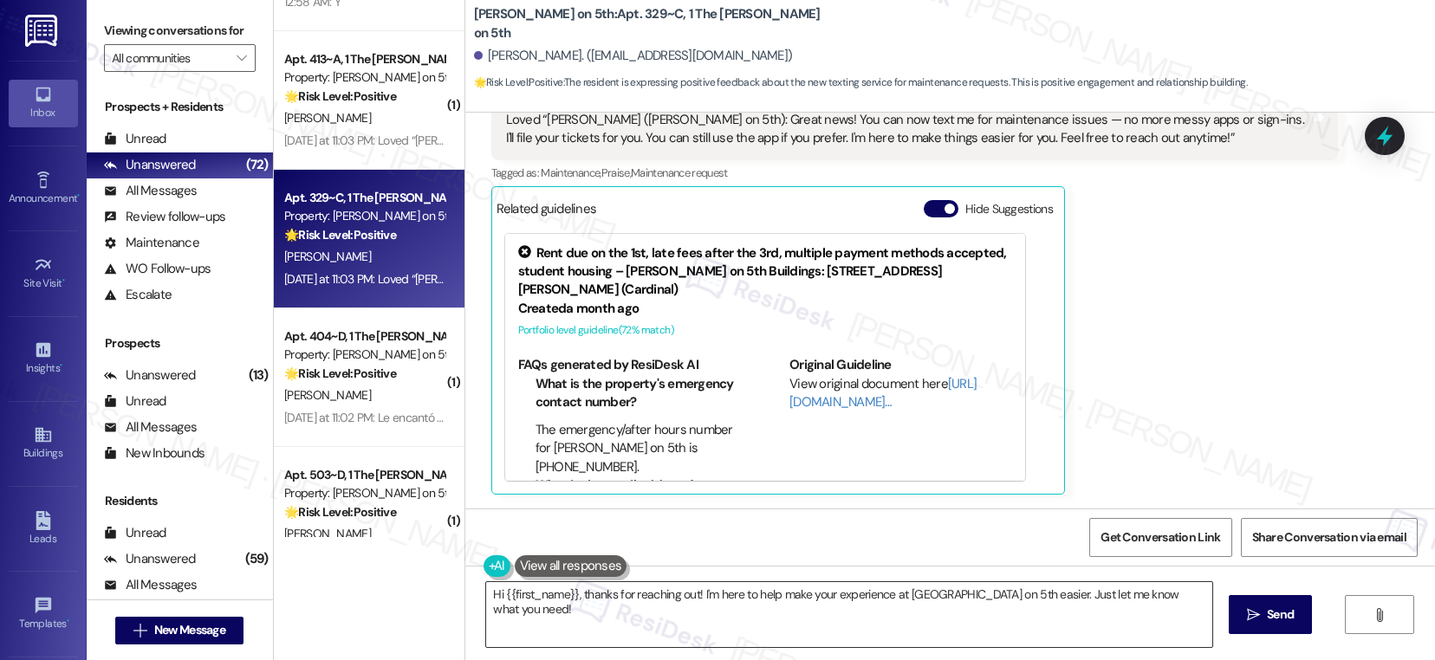
click at [721, 589] on textarea "Hi {{first_name}}, thanks for reaching out! I'm here to help make your experien…" at bounding box center [849, 614] width 726 height 65
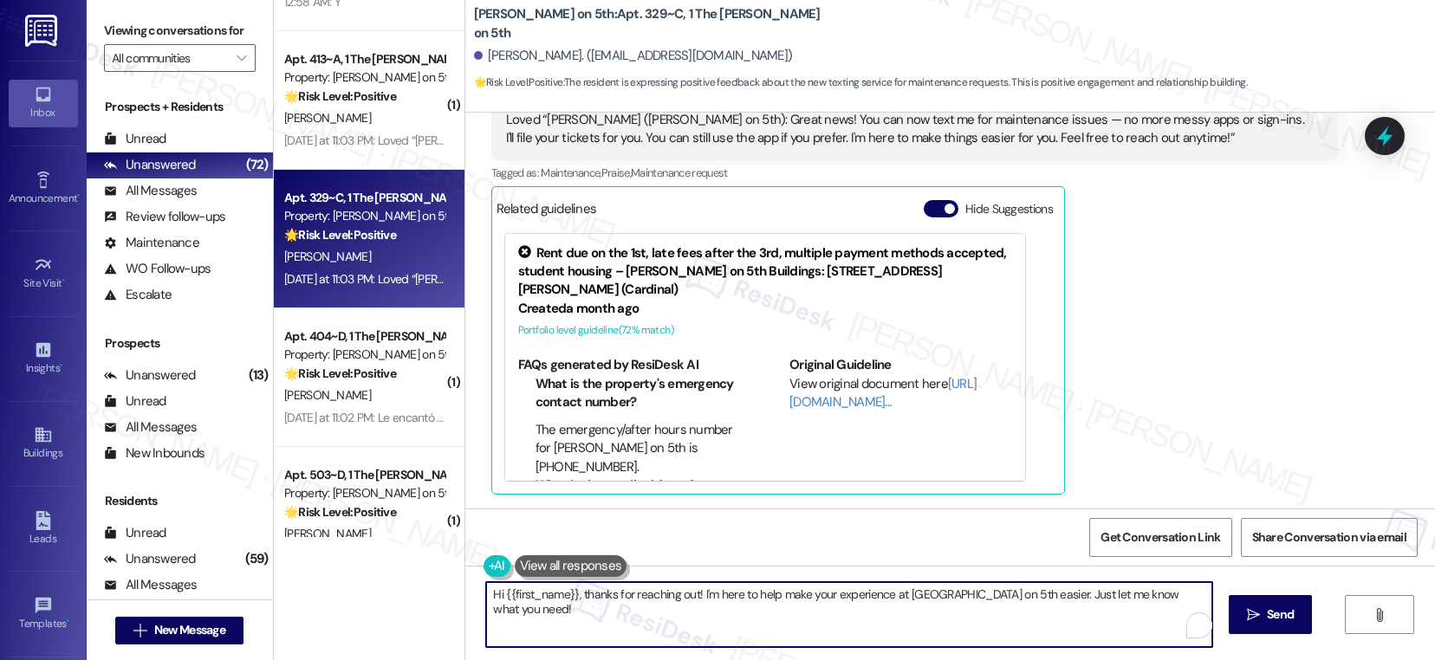
click at [721, 589] on textarea "Hi {{first_name}}, thanks for reaching out! I'm here to help make your experien…" at bounding box center [849, 614] width 726 height 65
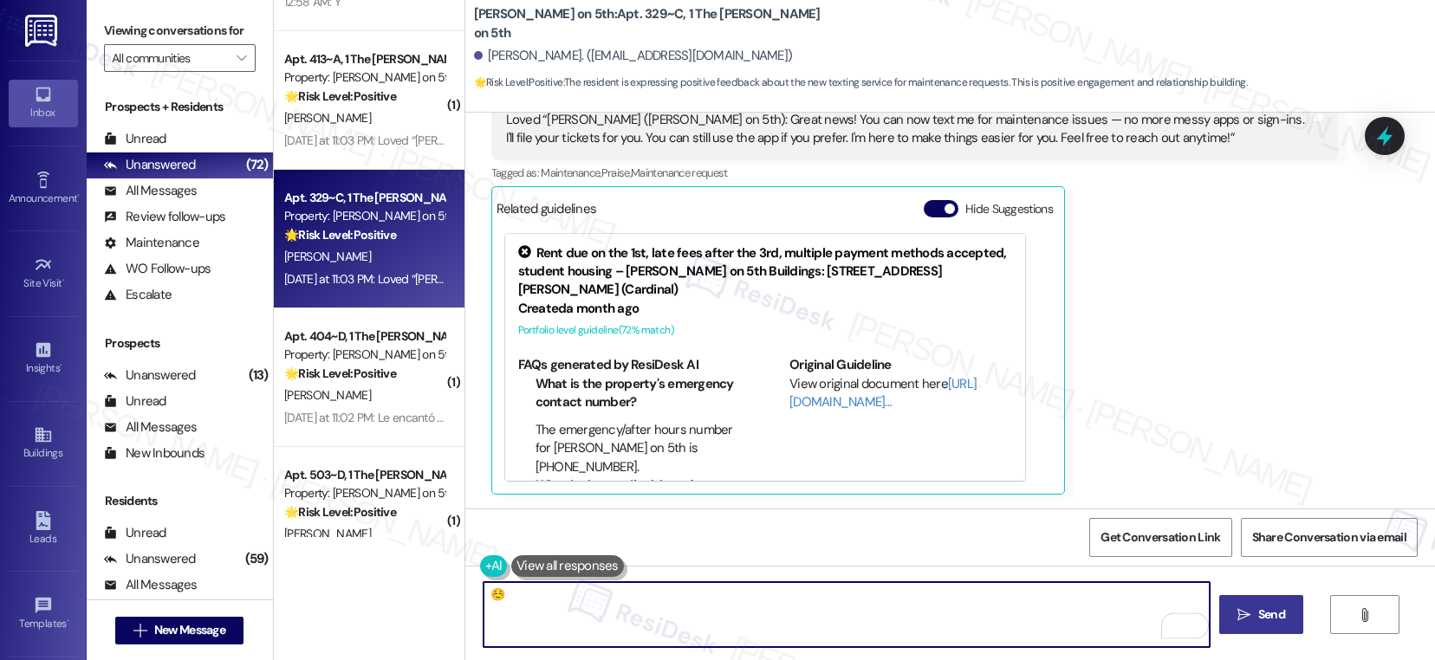
type textarea "☺️"
click at [1264, 618] on span "Send" at bounding box center [1271, 615] width 27 height 18
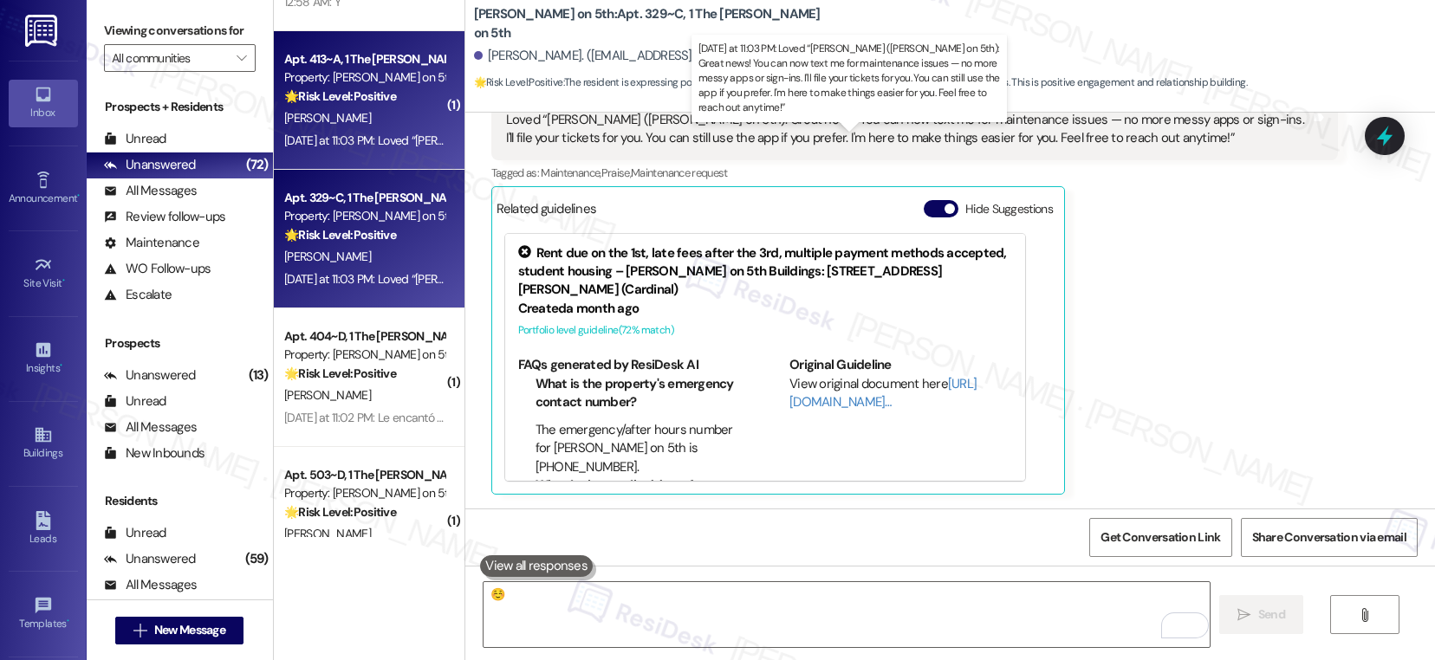
click at [315, 139] on div "Yesterday at 11:03 PM: Loved “Emily (Marshall on 5th): Great news! You can now …" at bounding box center [1029, 141] width 1490 height 16
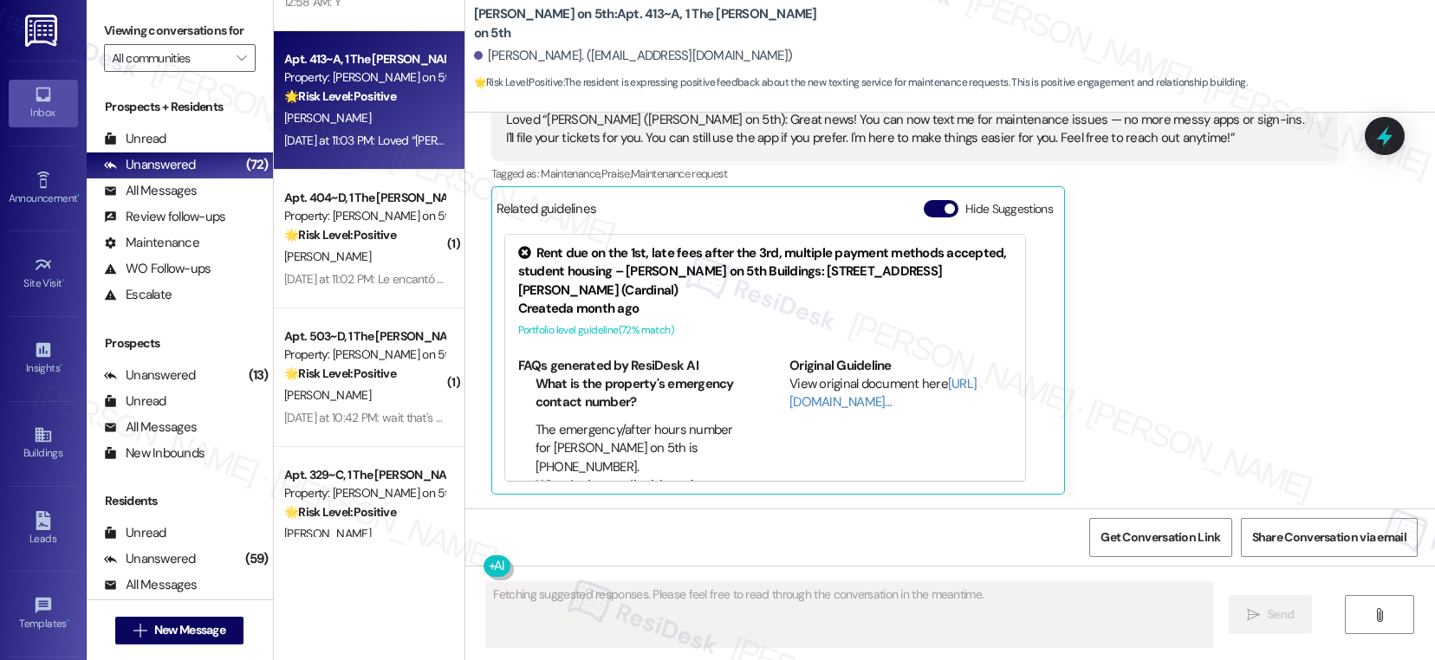
scroll to position [27, 0]
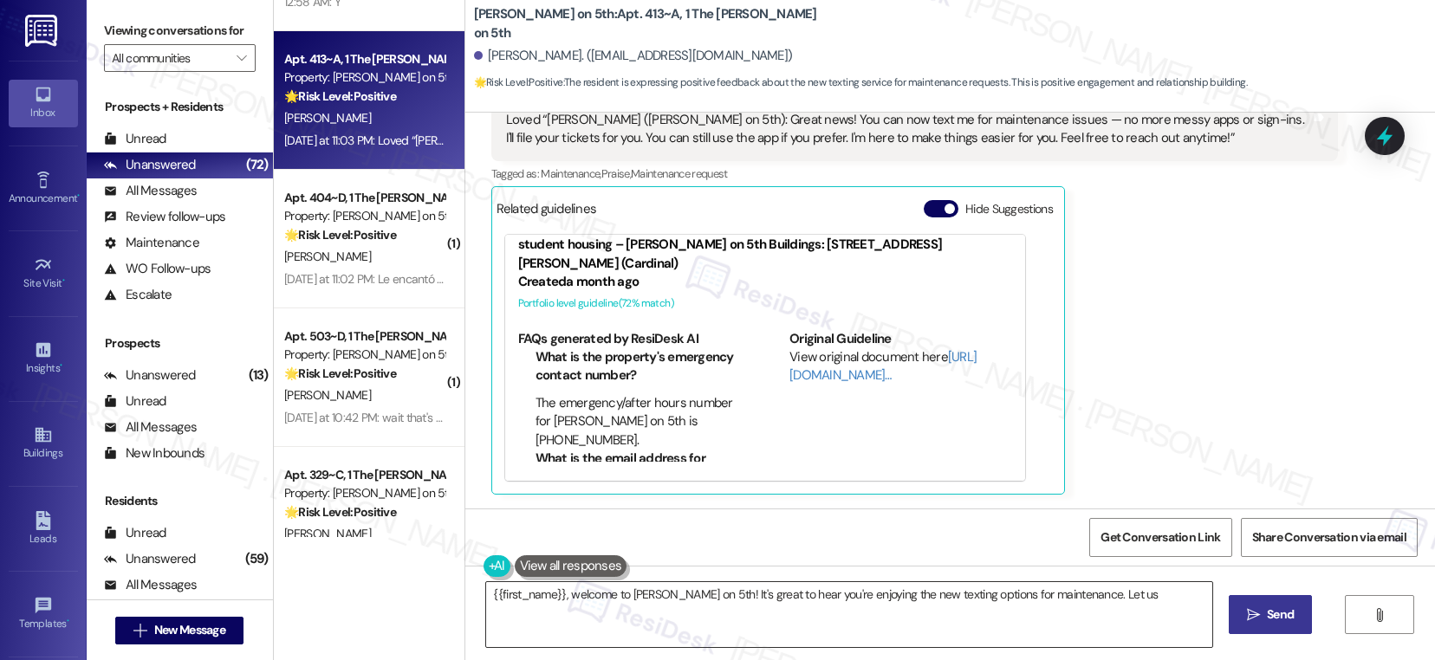
click at [724, 609] on textarea "{{first_name}}, welcome to Marshall on 5th! It's great to hear you're enjoying …" at bounding box center [849, 614] width 726 height 65
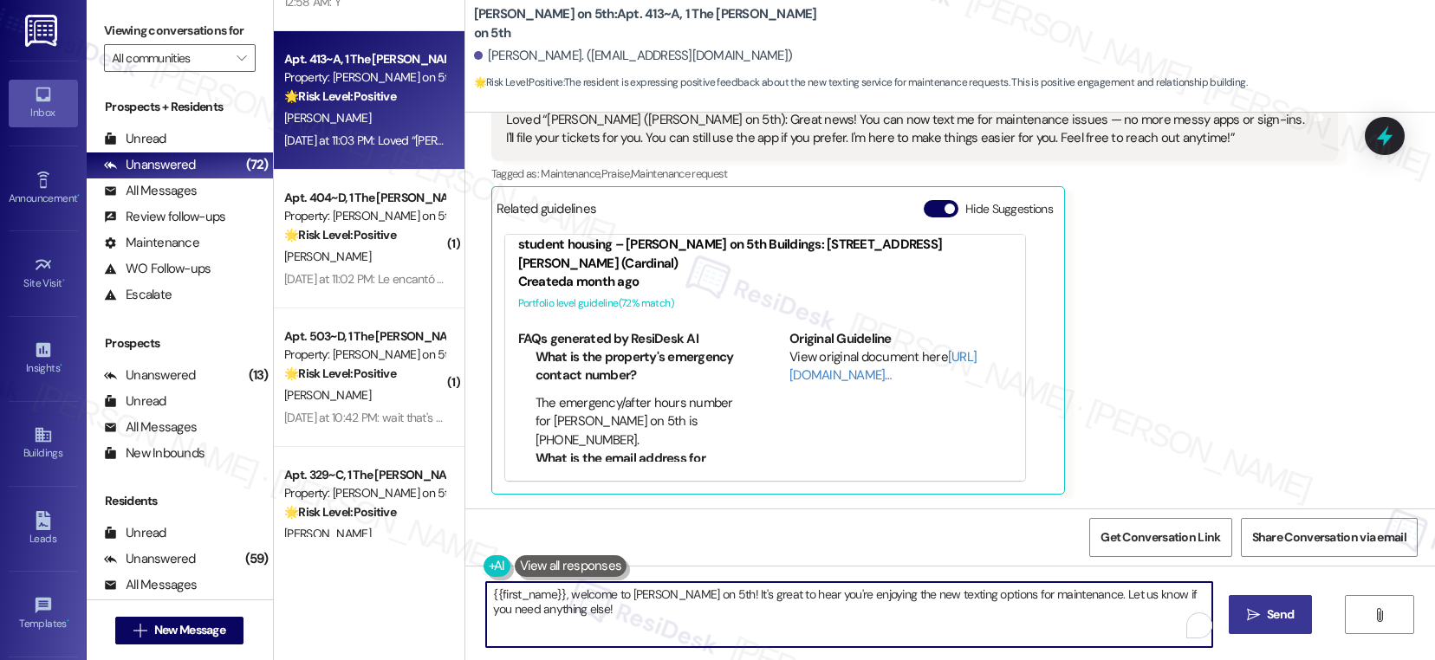
click at [724, 609] on textarea "{{first_name}}, welcome to Marshall on 5th! It's great to hear you're enjoying …" at bounding box center [849, 614] width 726 height 65
type textarea "{{first_name}}, welcome to Marshall on 5th! It's great to hear you're enjoying …"
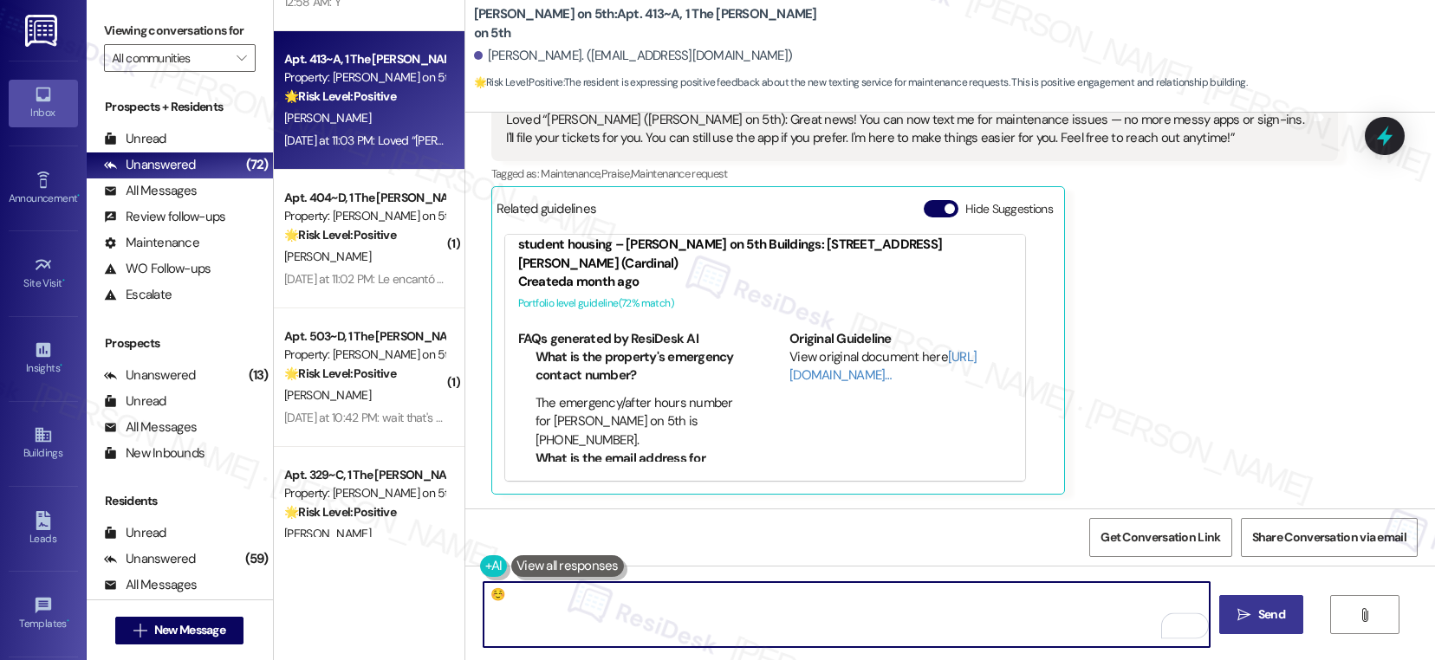
type textarea "☺️"
click at [1256, 601] on button " Send" at bounding box center [1261, 614] width 84 height 39
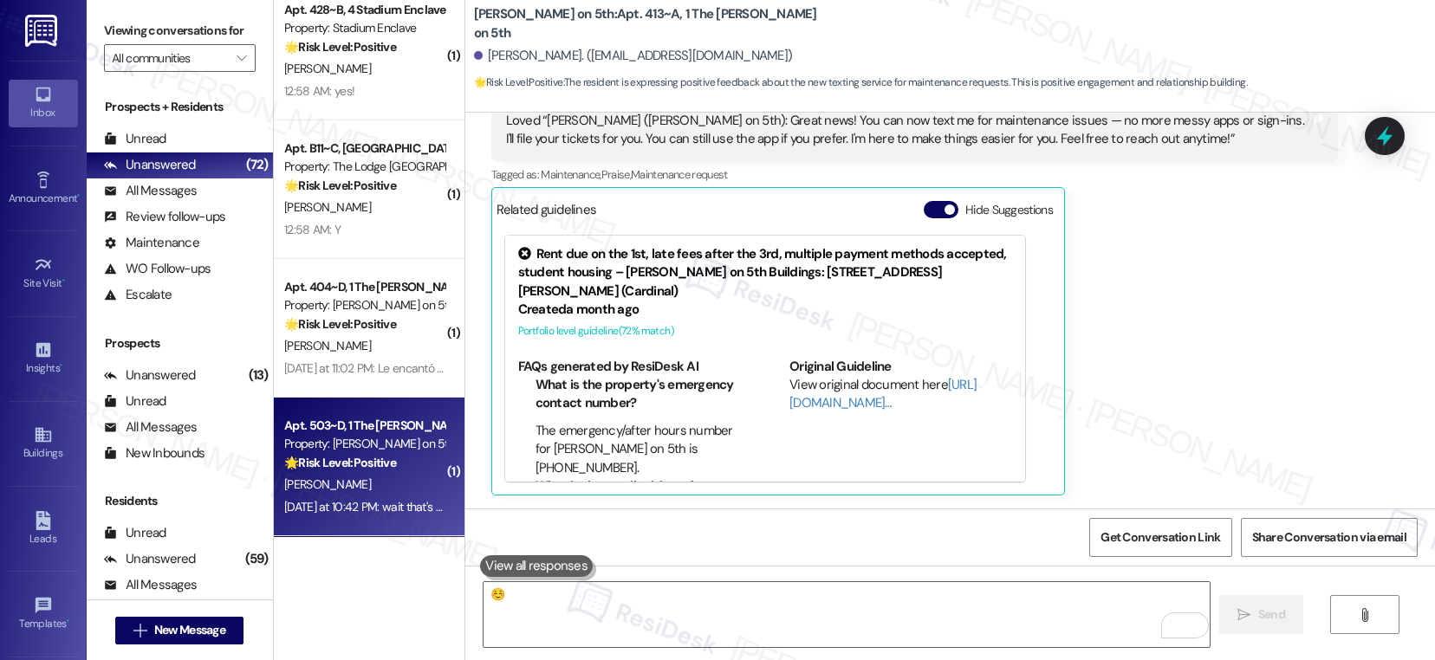
scroll to position [5975, 0]
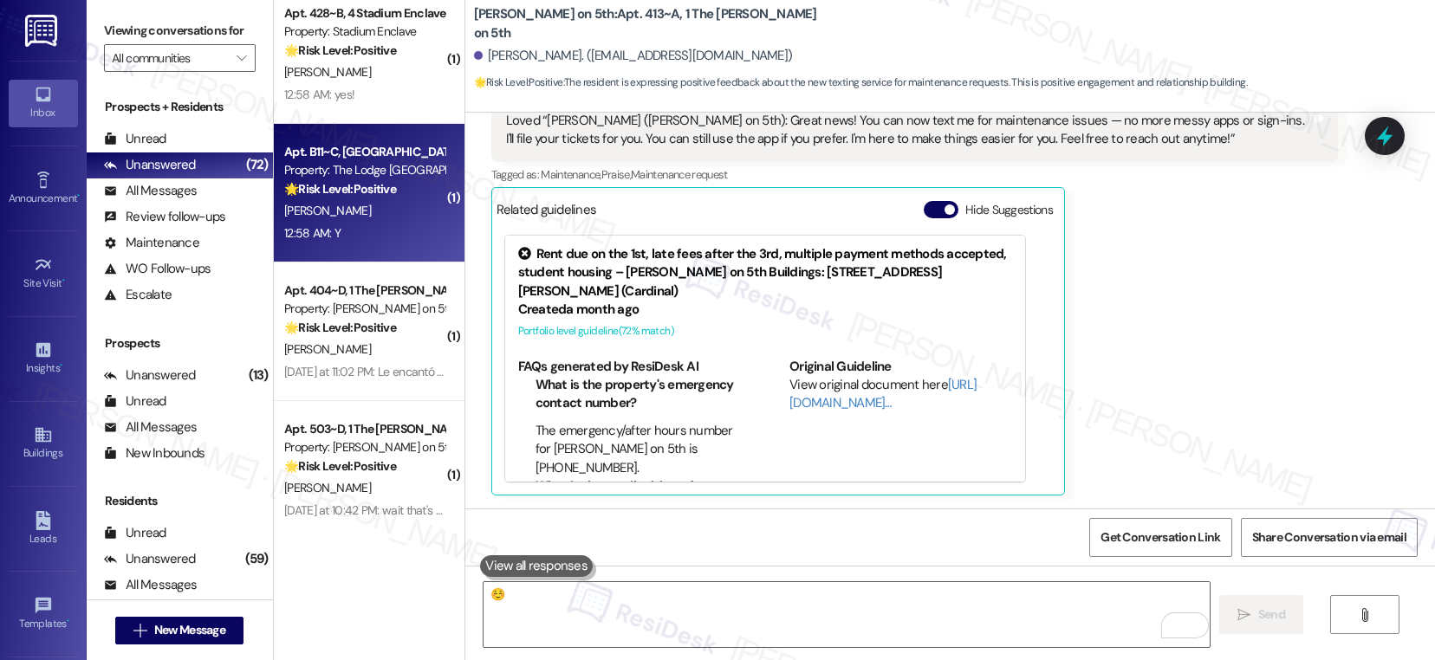
click at [365, 253] on div "Apt. B11~C, B The Lodge at Allendale Property: The Lodge Allendale 🌟 Risk Level…" at bounding box center [369, 193] width 191 height 139
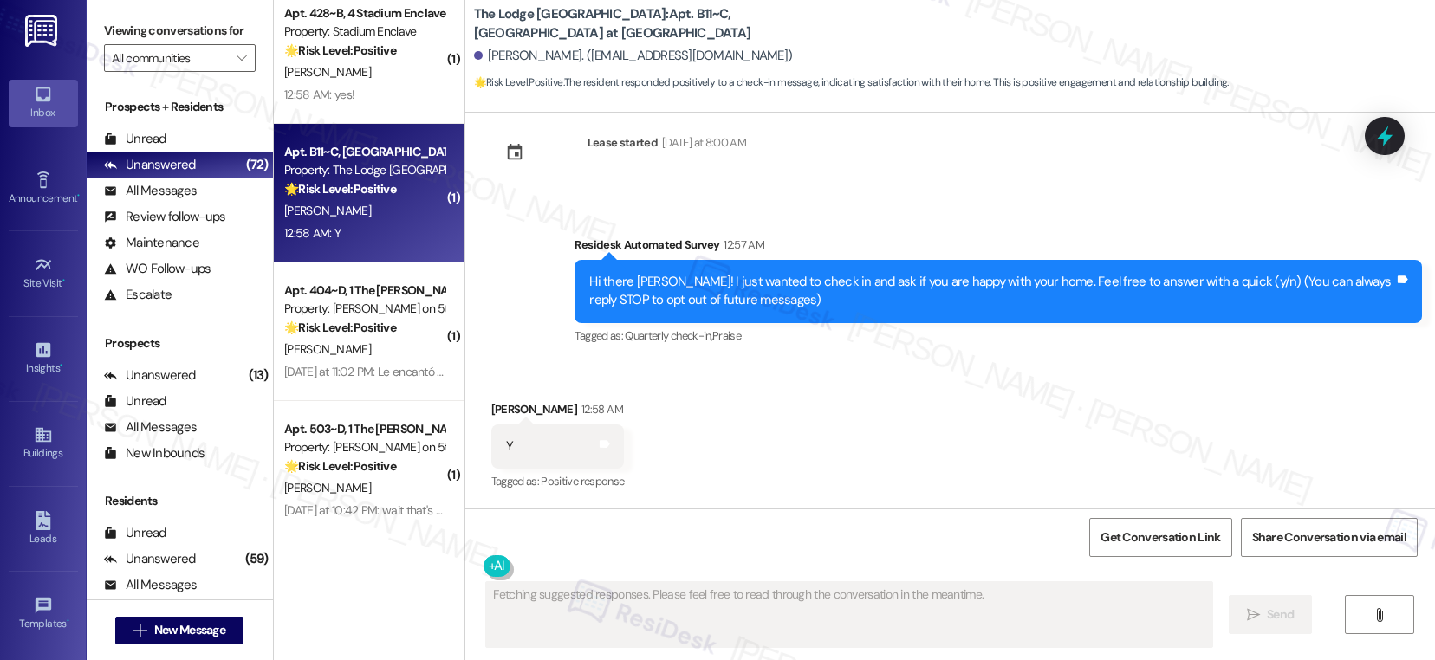
scroll to position [31, 0]
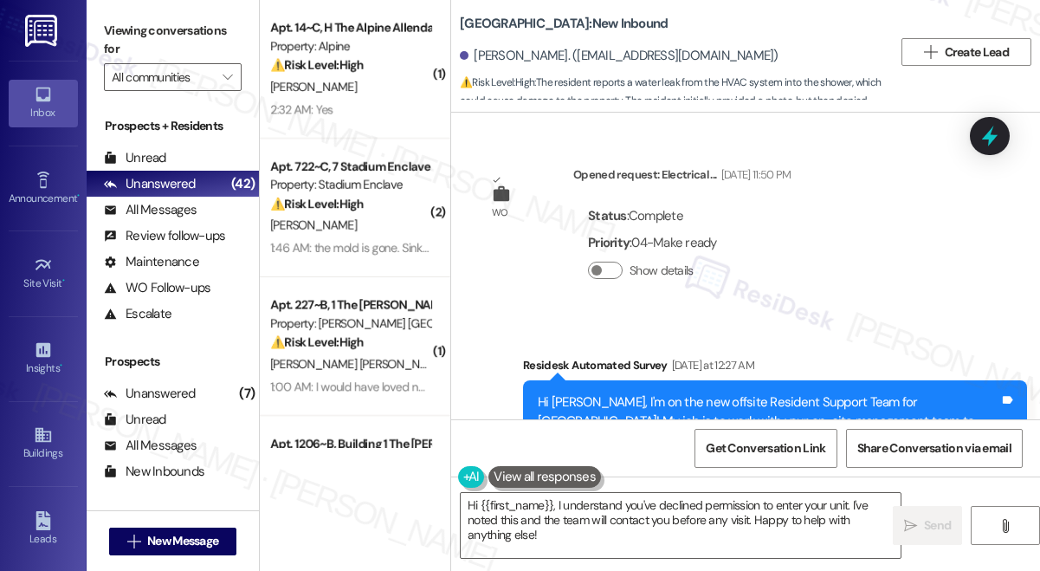
scroll to position [2614, 0]
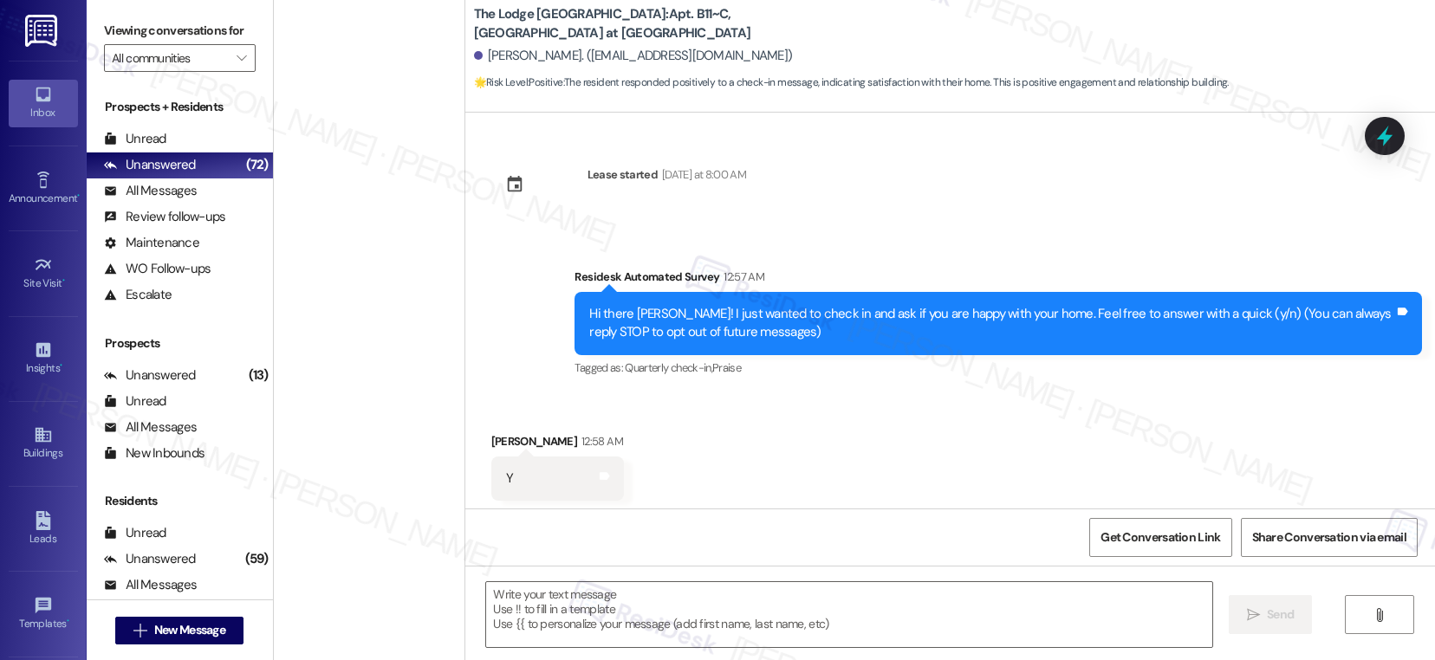
scroll to position [31, 0]
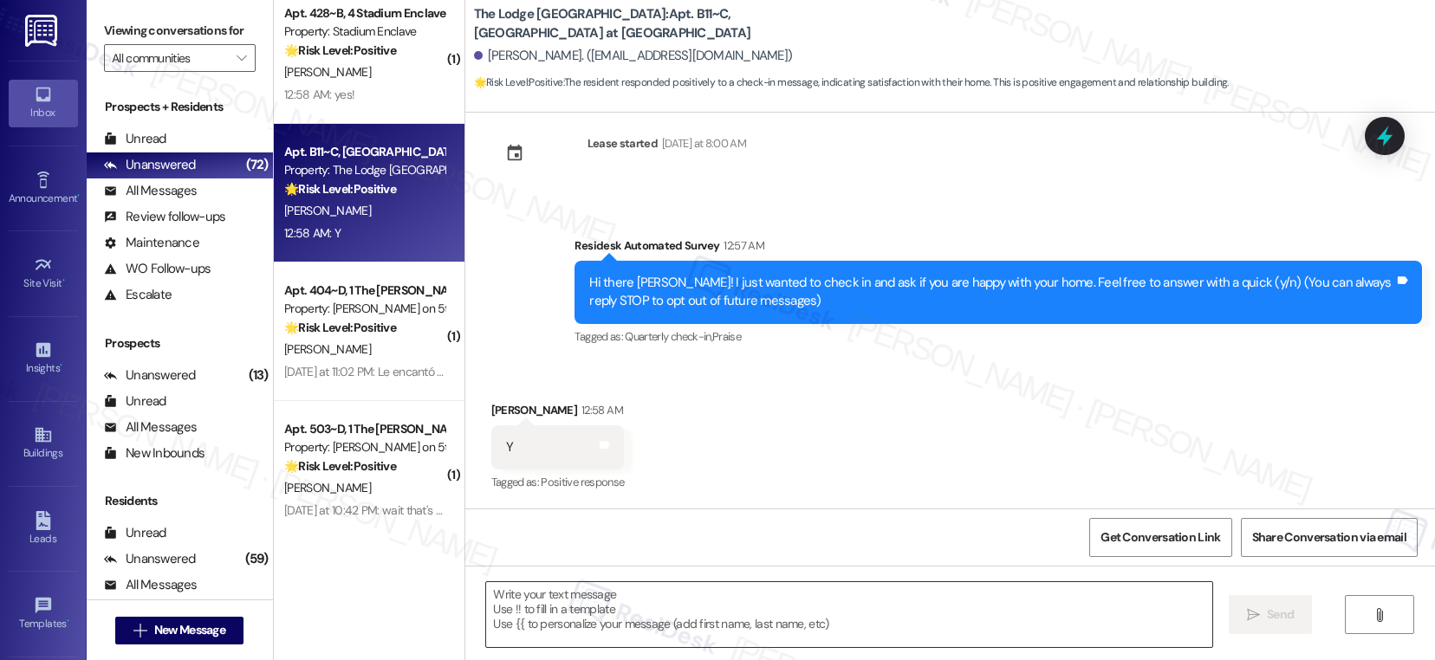
click at [592, 609] on textarea at bounding box center [849, 614] width 726 height 65
paste textarea "Hi {{first_name}}! Thank you for letting us know! We’re so glad to hear that yo…"
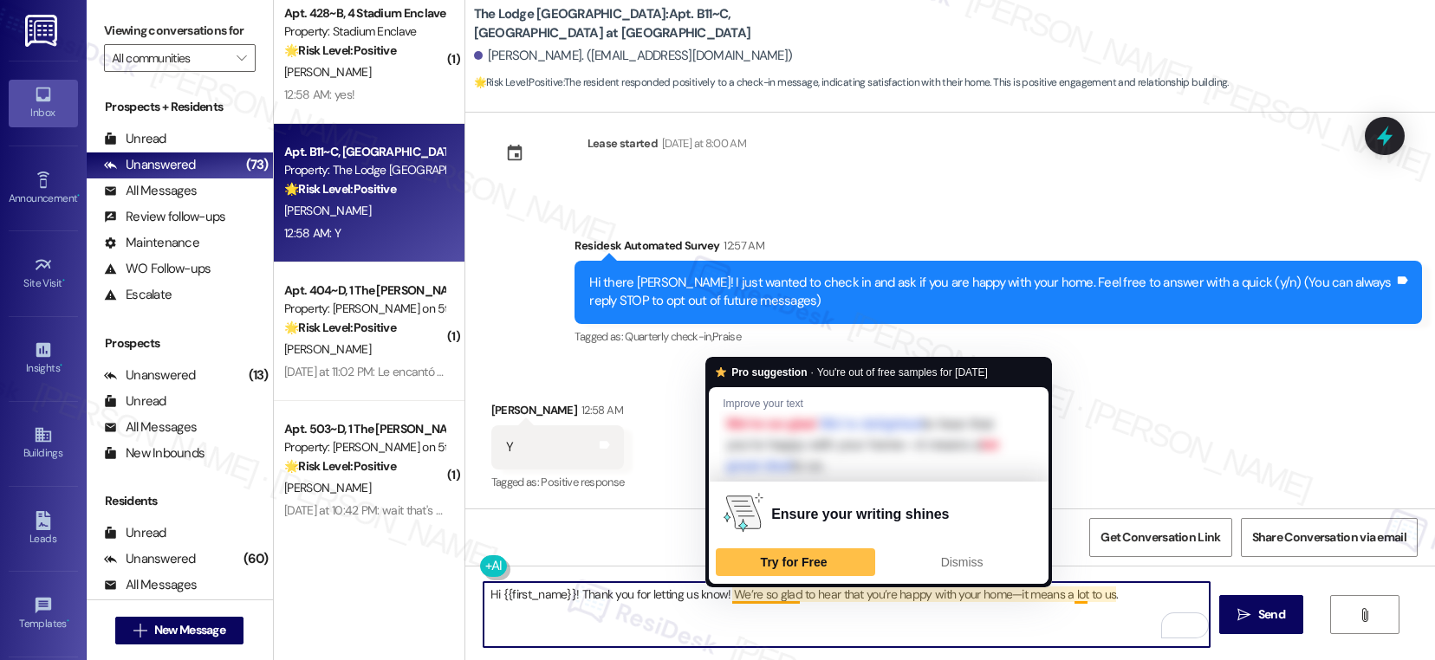
click at [774, 605] on textarea "Hi {{first_name}}! Thank you for letting us know! We’re so glad to hear that yo…" at bounding box center [846, 614] width 726 height 65
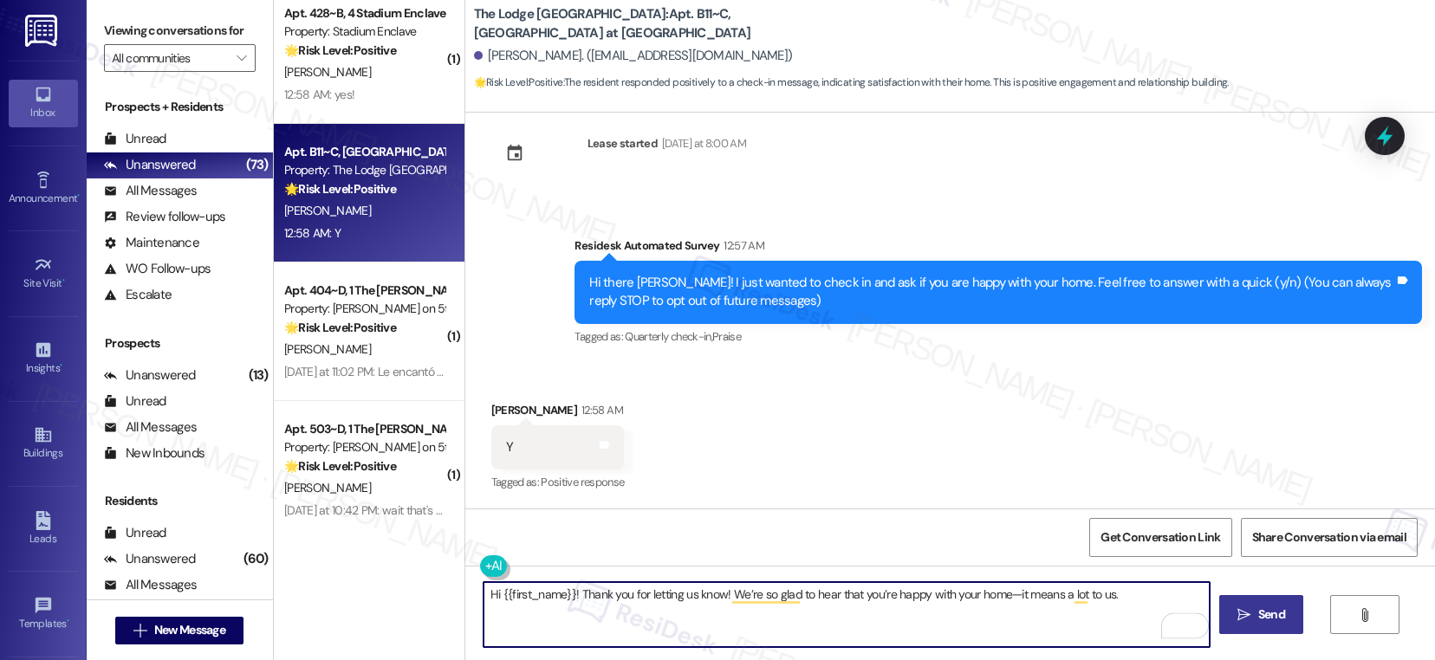
type textarea "Hi {{first_name}}! Thank you for letting us know! We’re so glad to hear that yo…"
click at [1249, 619] on span " Send" at bounding box center [1261, 615] width 55 height 18
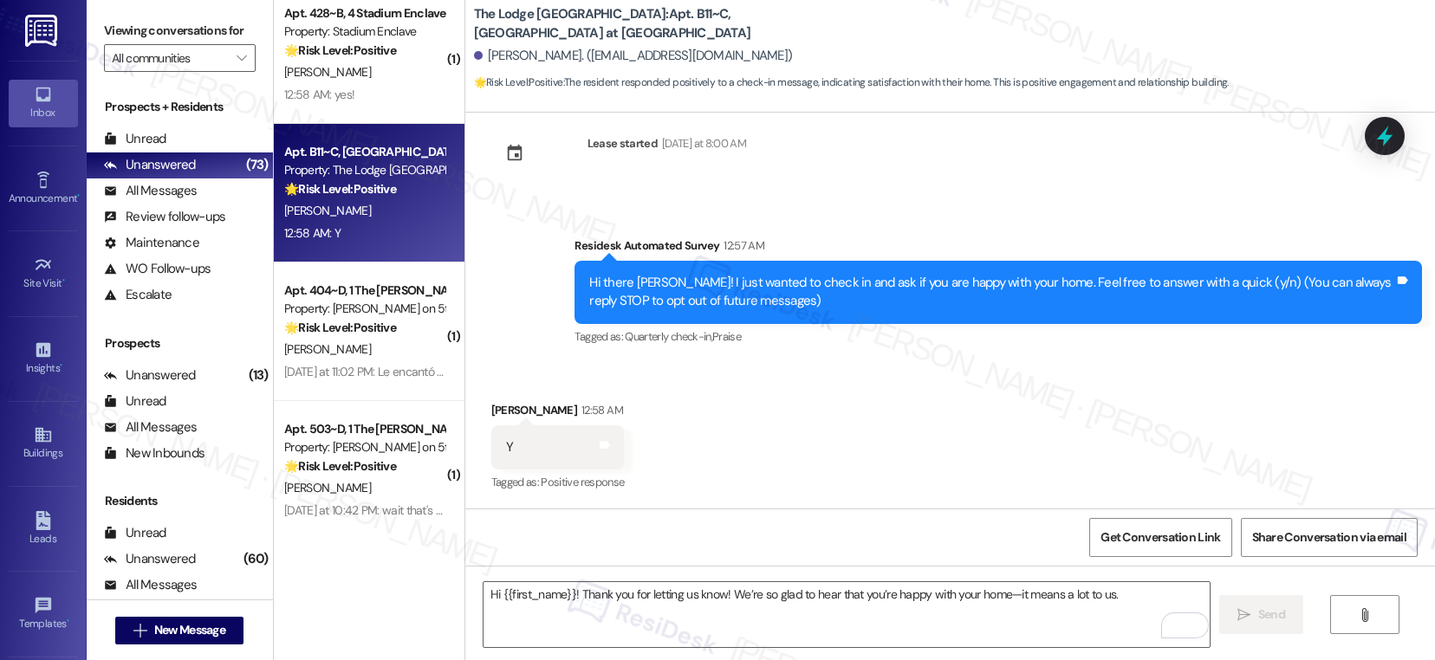
scroll to position [152, 0]
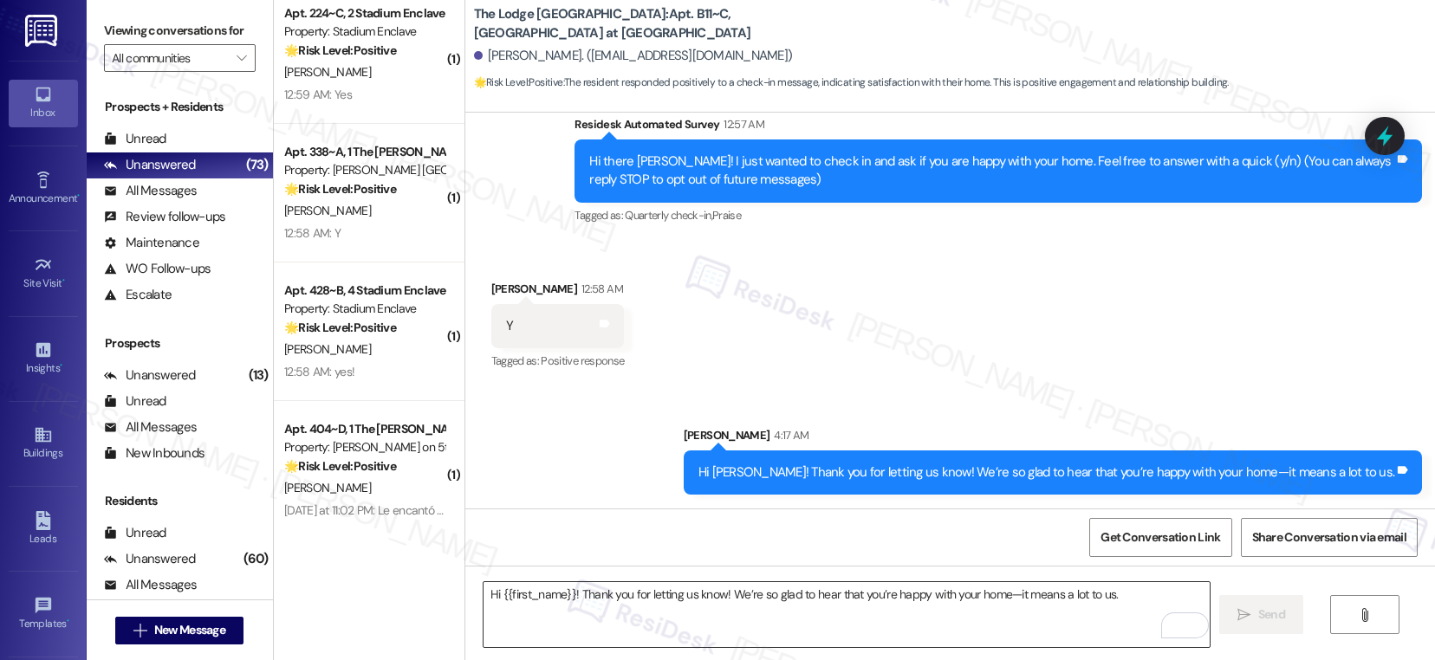
click at [716, 605] on textarea "Hi {{first_name}}! Thank you for letting us know! We’re so glad to hear that yo…" at bounding box center [846, 614] width 726 height 65
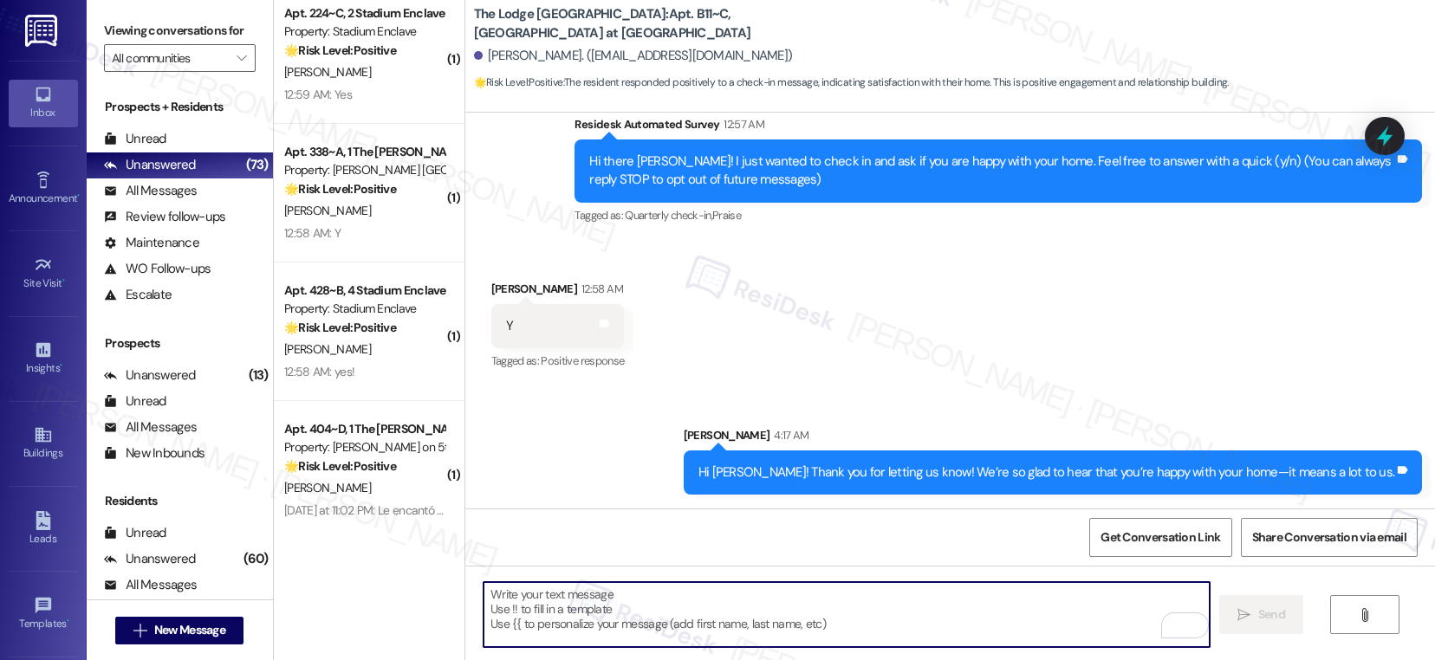
paste textarea "Can I ask a quick favor? If you have a moment, would you mind leaving us a Goog…"
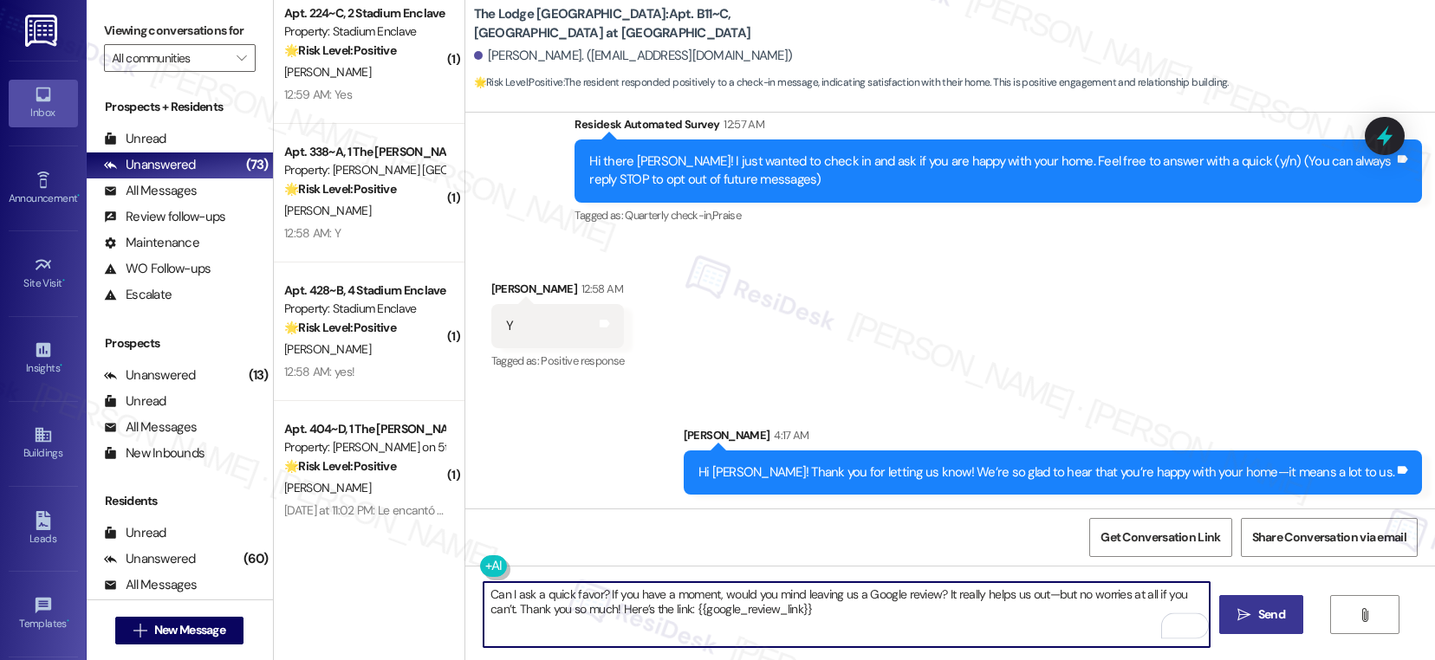
type textarea "Can I ask a quick favor? If you have a moment, would you mind leaving us a Goog…"
click at [1259, 619] on span "Send" at bounding box center [1271, 615] width 27 height 18
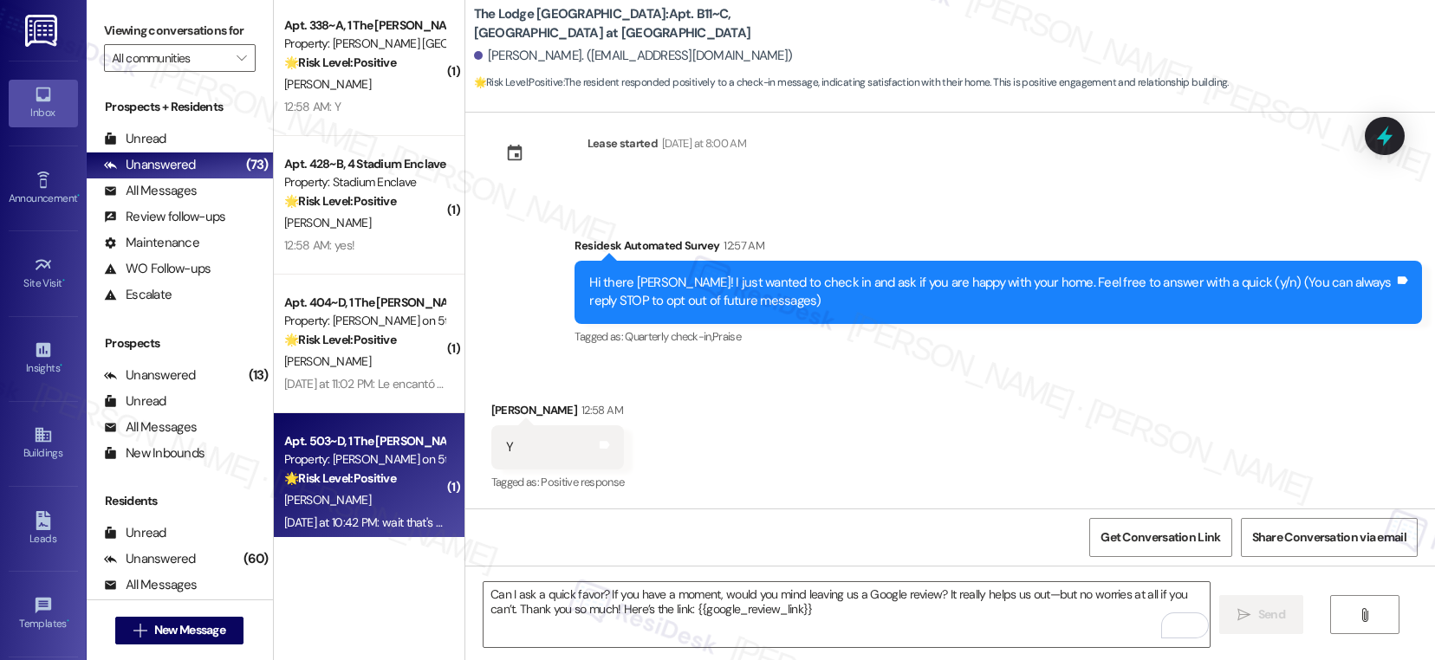
scroll to position [6077, 0]
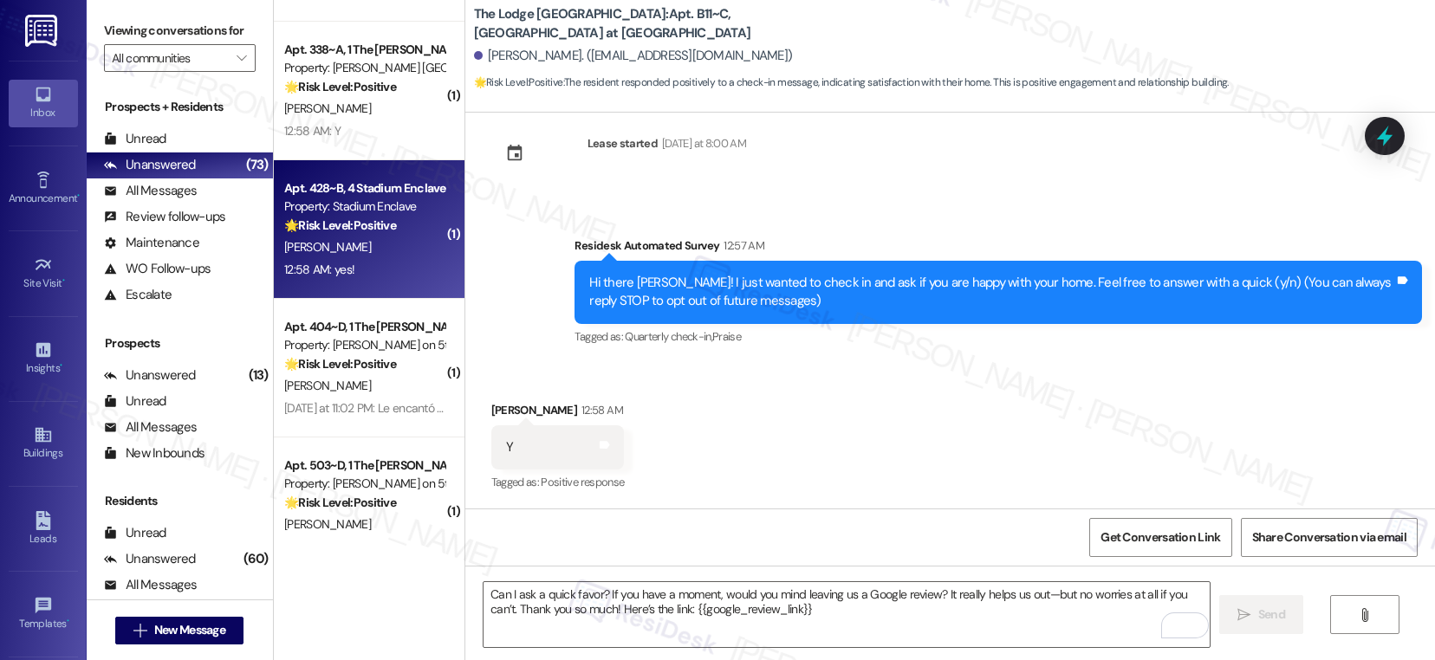
click at [375, 268] on div "12:58 AM: yes! 12:58 AM: yes!" at bounding box center [364, 270] width 164 height 22
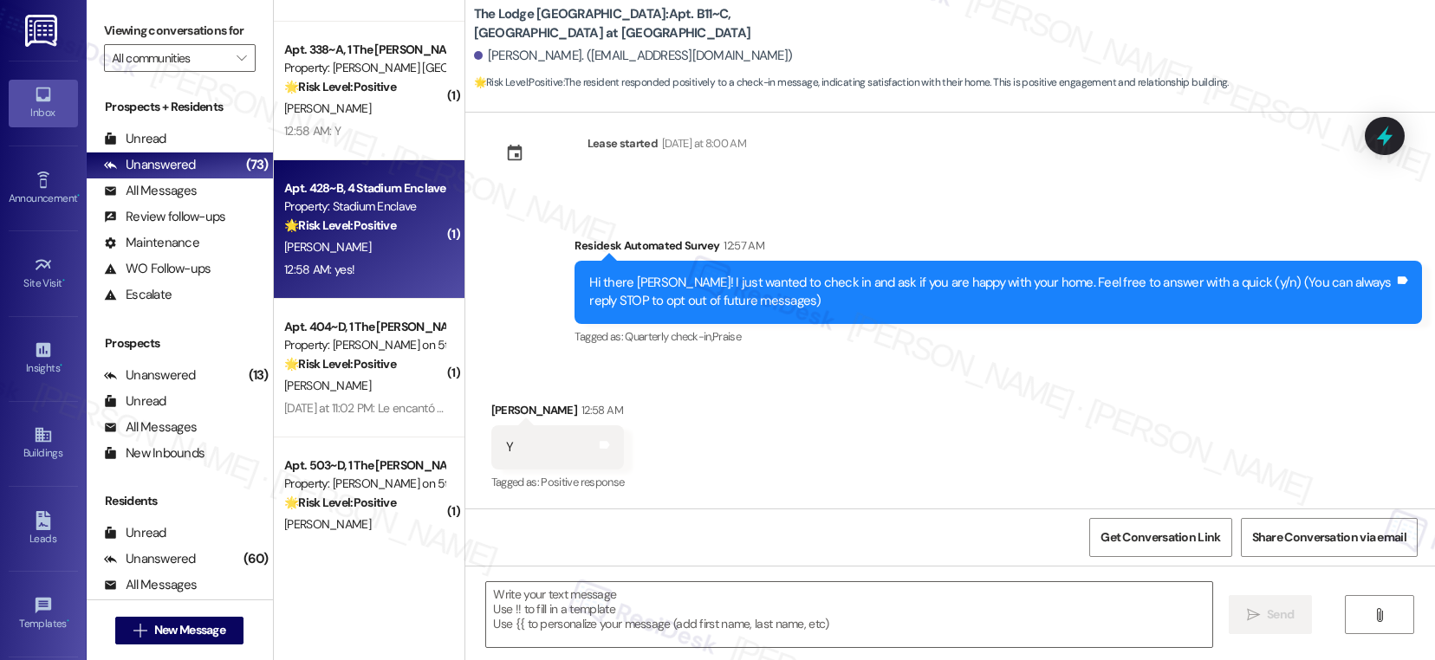
type textarea "Fetching suggested responses. Please feel free to read through the conversation…"
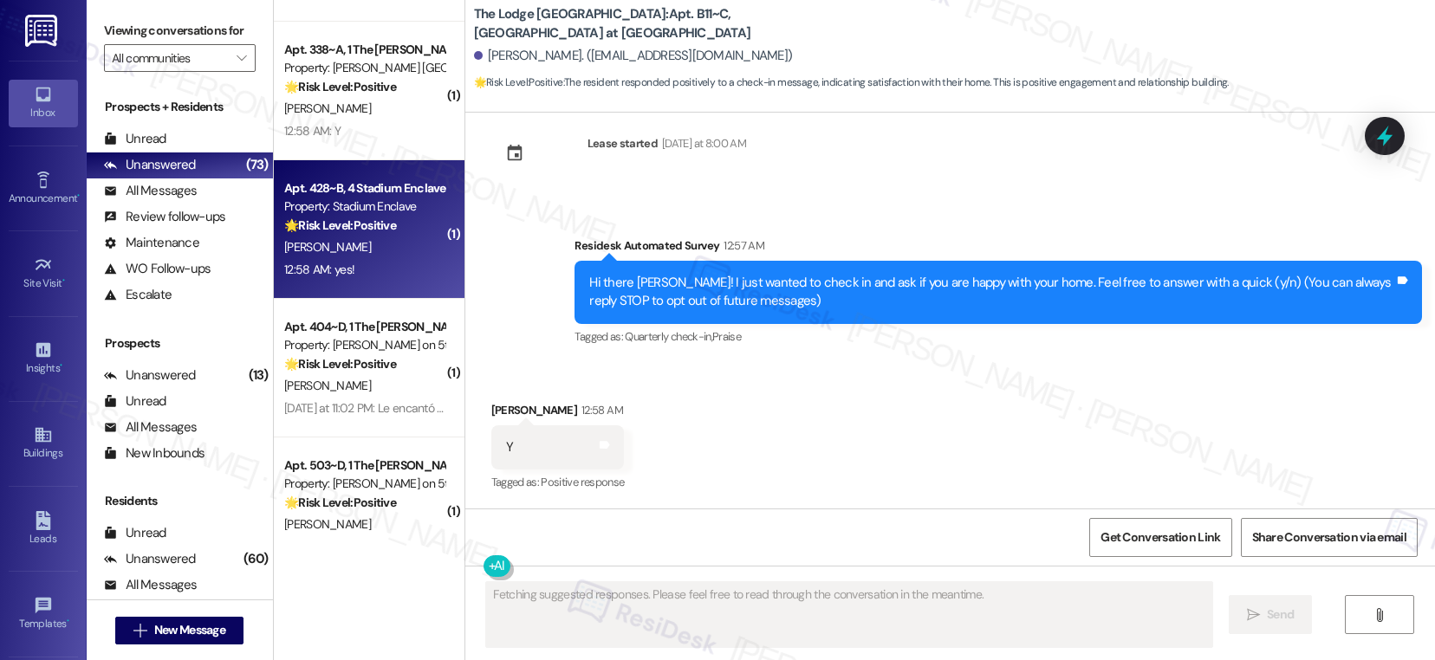
scroll to position [65, 0]
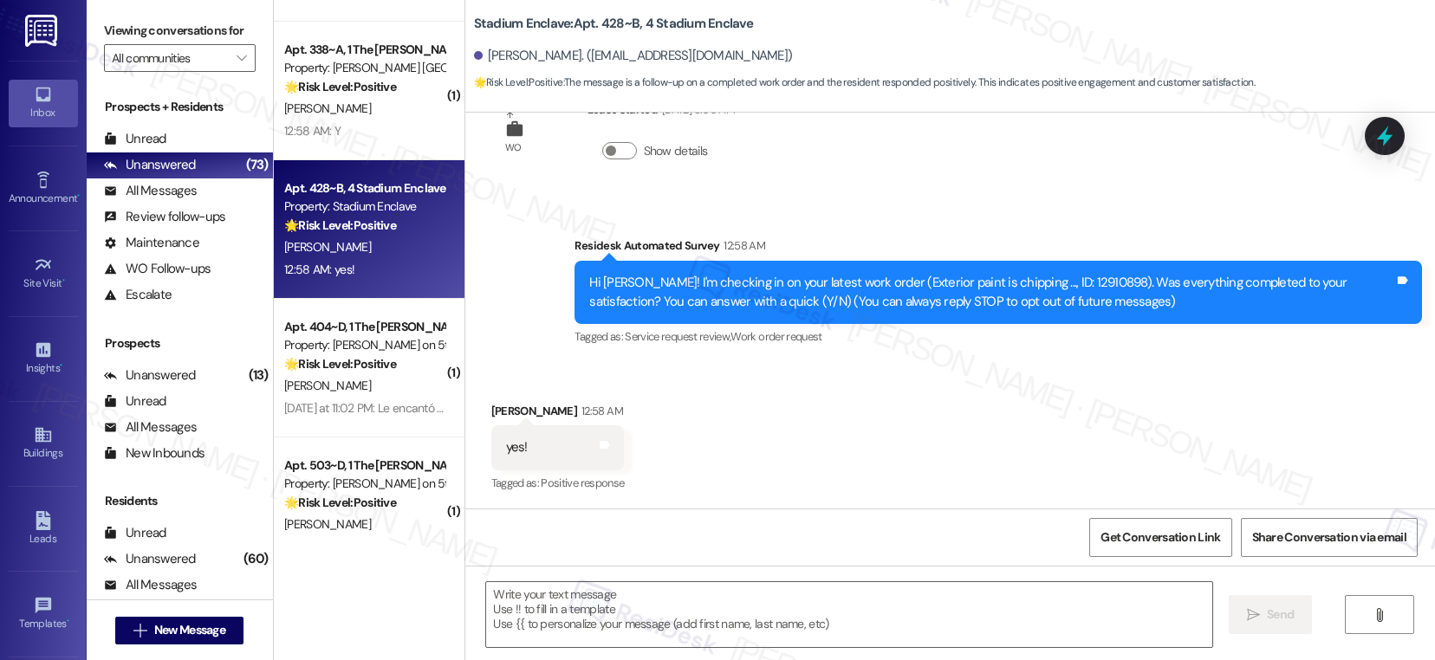
click at [375, 268] on div "12:58 AM: yes! 12:58 AM: yes!" at bounding box center [364, 270] width 164 height 22
click at [560, 612] on textarea at bounding box center [849, 614] width 726 height 65
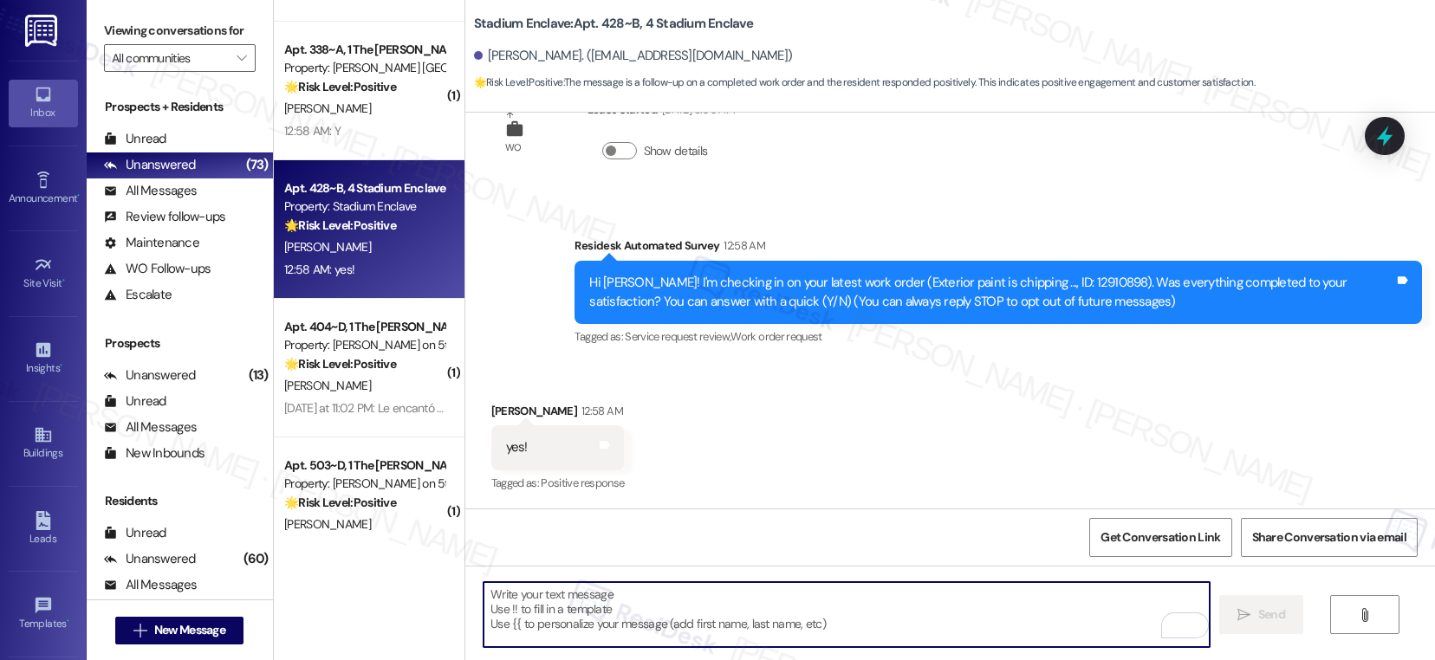
paste textarea "Hi {{first_name}}, I'm so glad to hear the work order was completed to your sat…"
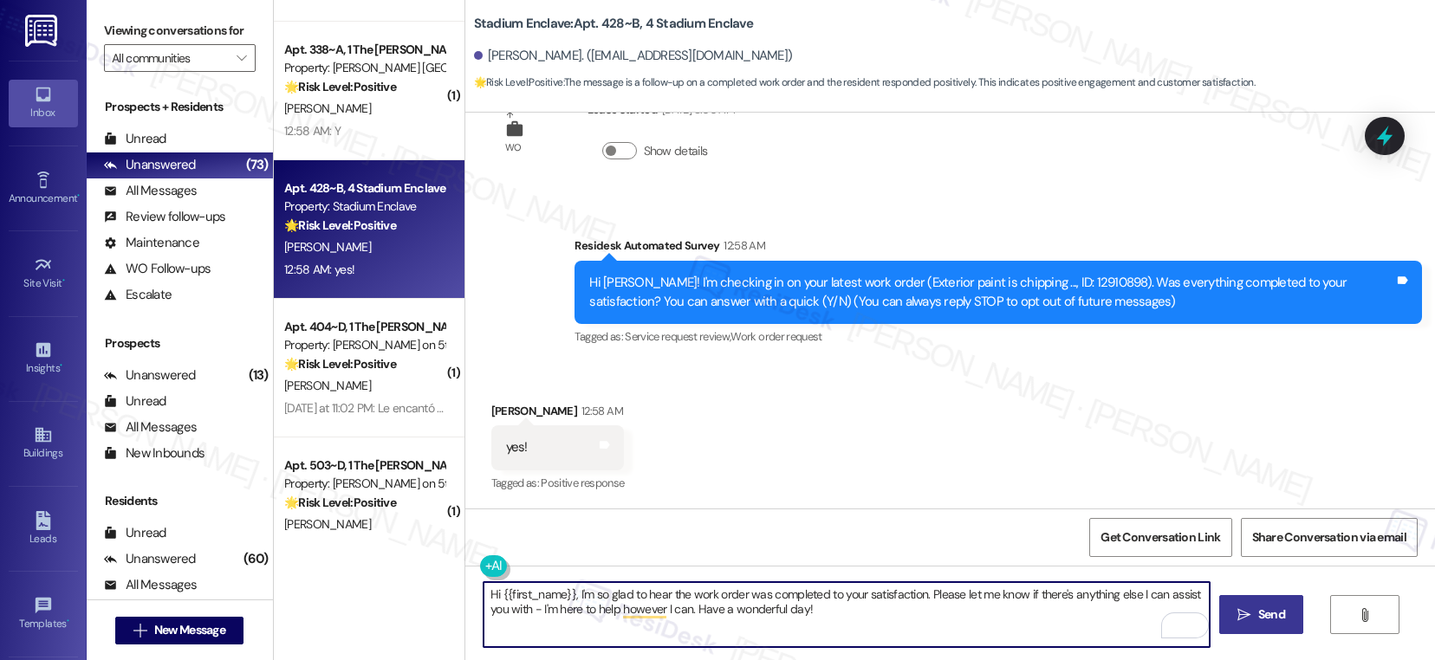
type textarea "Hi {{first_name}}, I'm so glad to hear the work order was completed to your sat…"
click at [1276, 623] on span "Send" at bounding box center [1271, 615] width 27 height 18
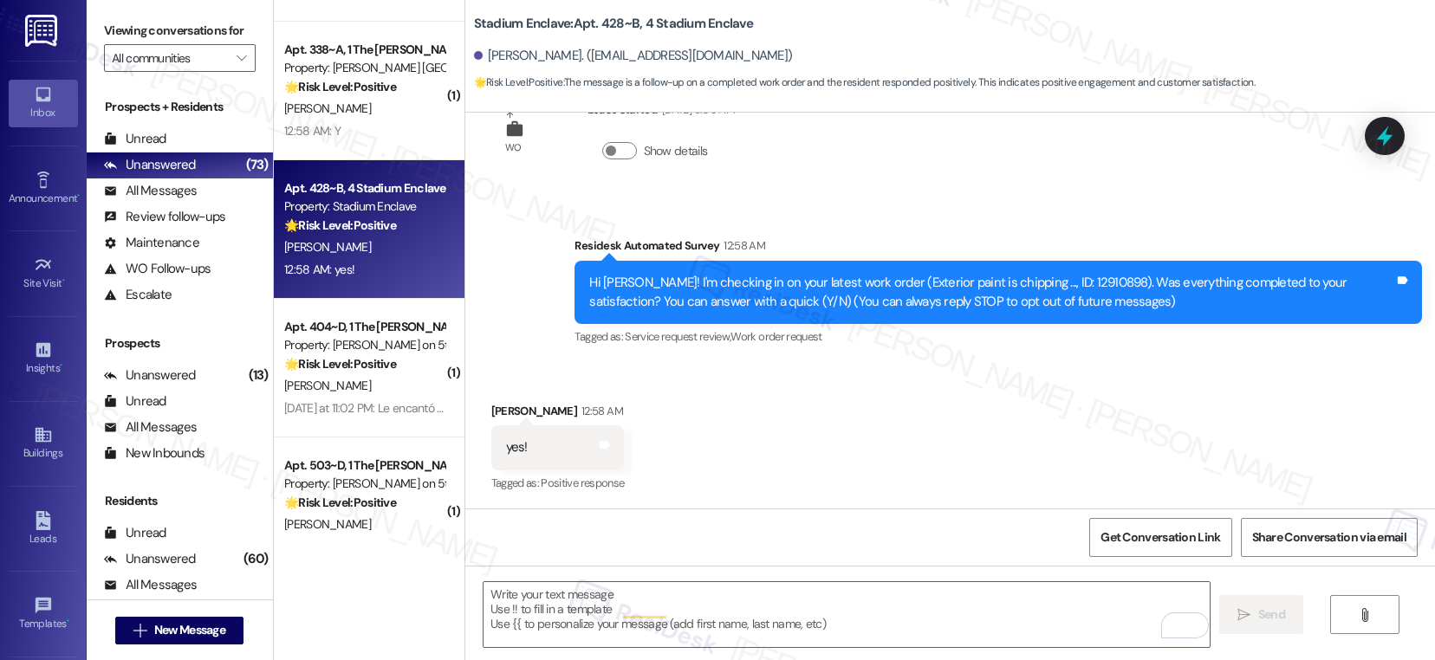
click at [1165, 416] on div "Received via SMS Isabella Kennedy 12:58 AM yes! Tags and notes Tagged as: Posit…" at bounding box center [949, 436] width 969 height 146
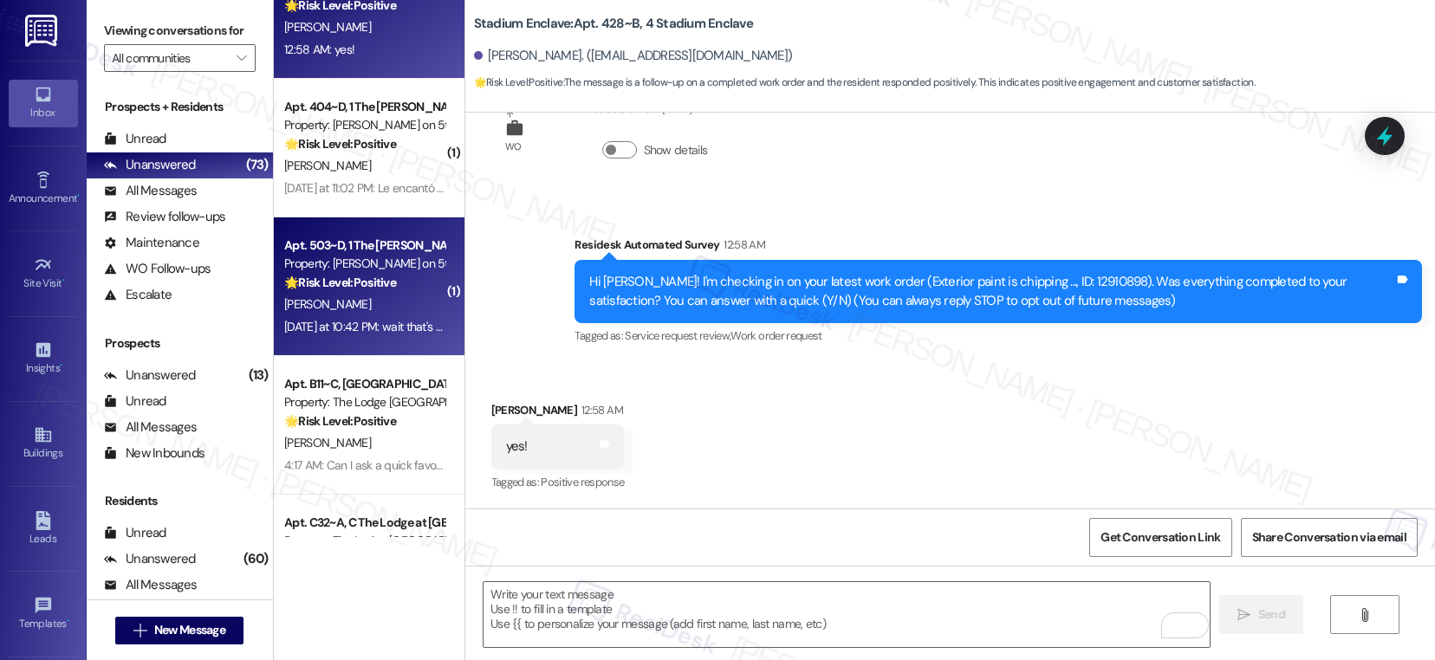
scroll to position [6289, 0]
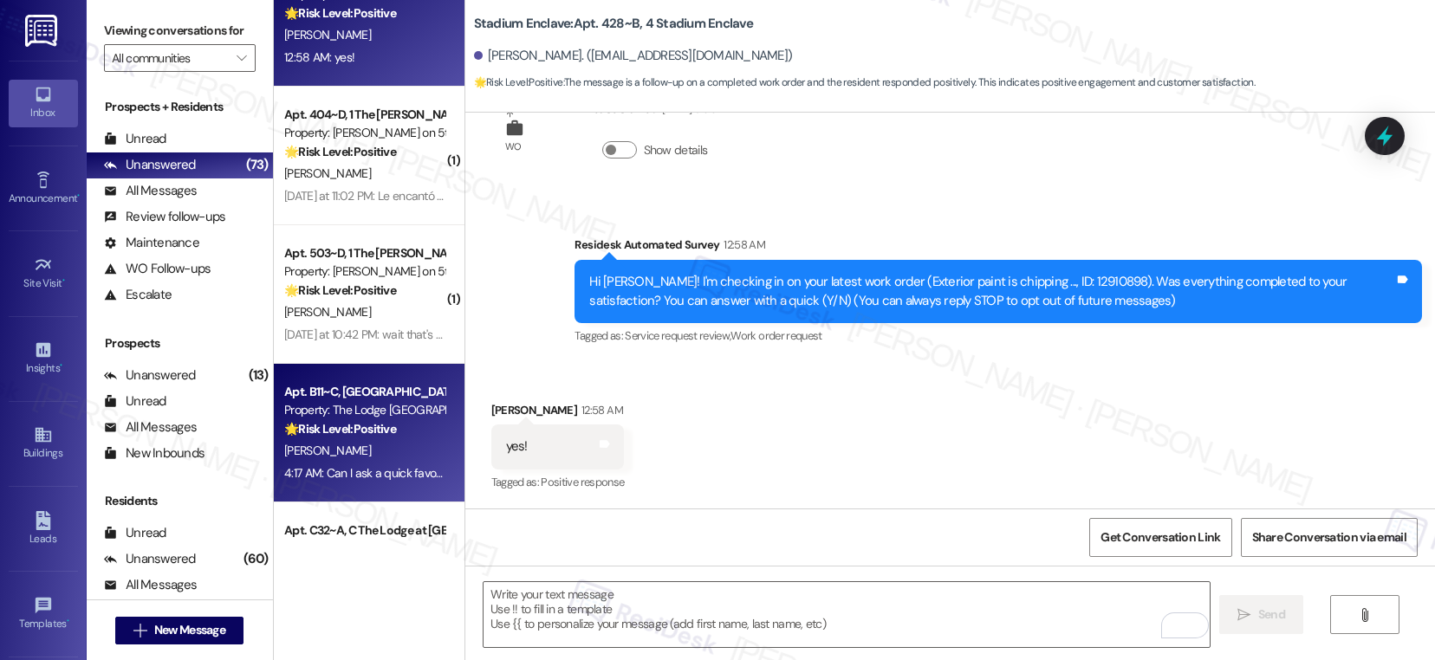
click at [335, 470] on div "4:17 AM: Can I ask a quick favor? If you have a moment, would you mind leaving …" at bounding box center [815, 473] width 1062 height 16
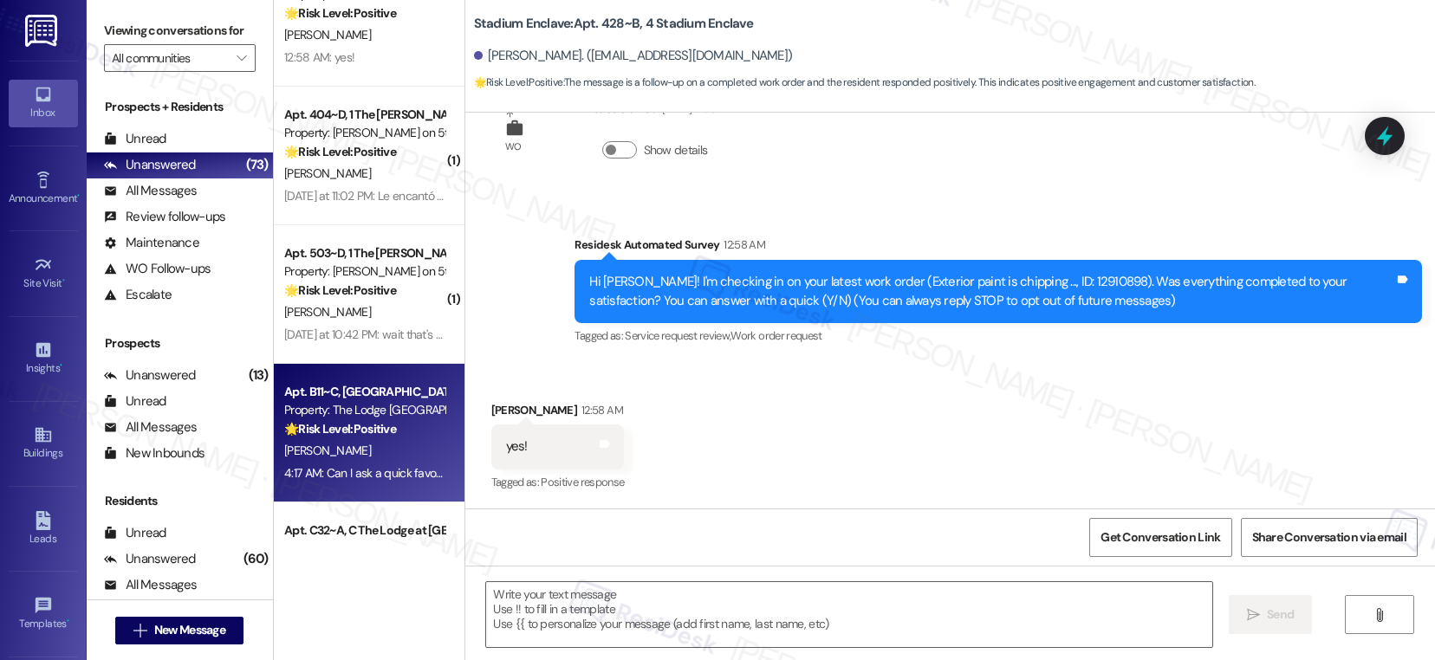
type textarea "Fetching suggested responses. Please feel free to read through the conversation…"
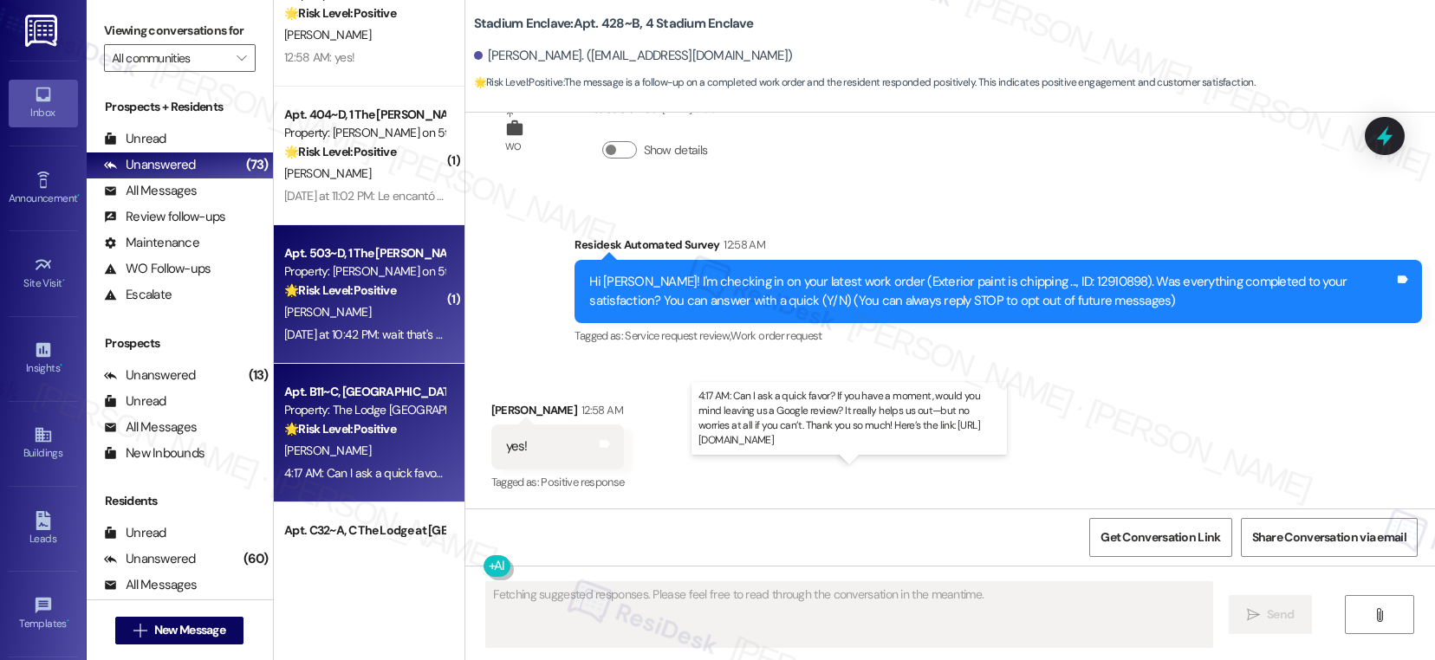
scroll to position [31, 0]
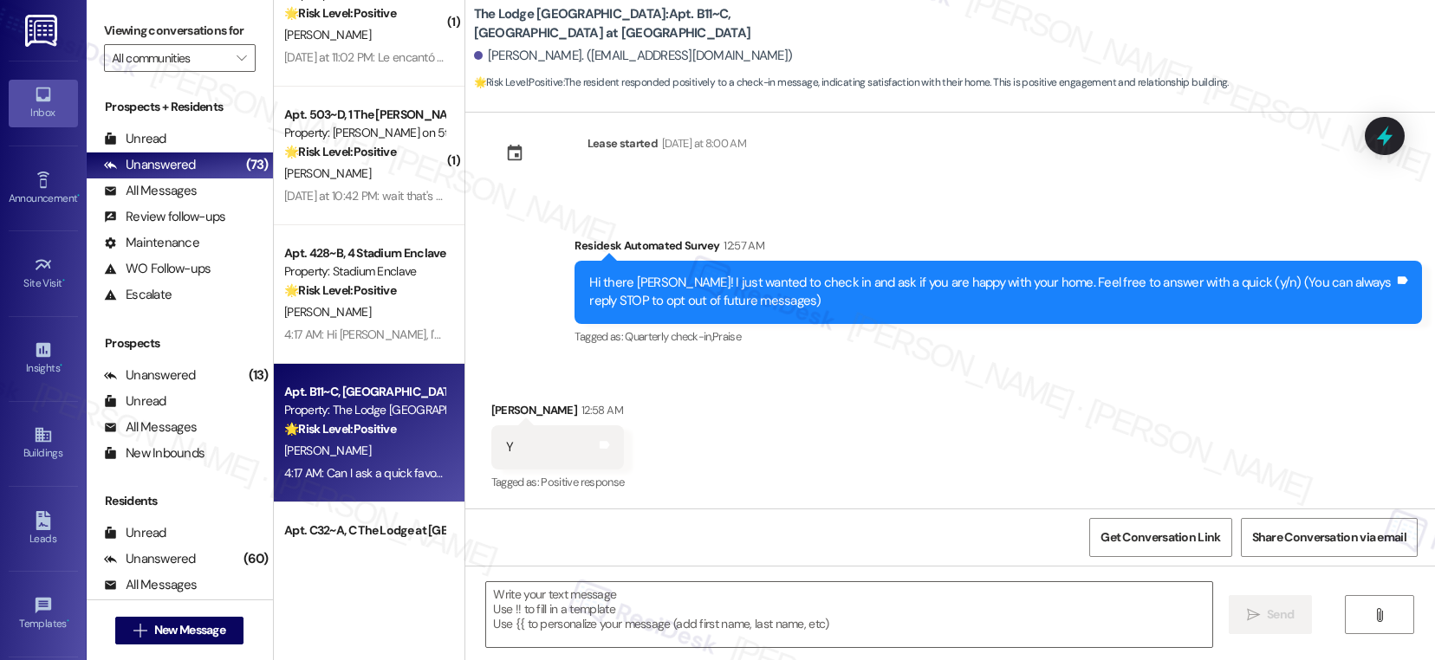
click at [355, 62] on div "Yesterday at 11:02 PM: Le encantó “Emily (Marshall on 5th): Great news! You can…" at bounding box center [1041, 57] width 1515 height 16
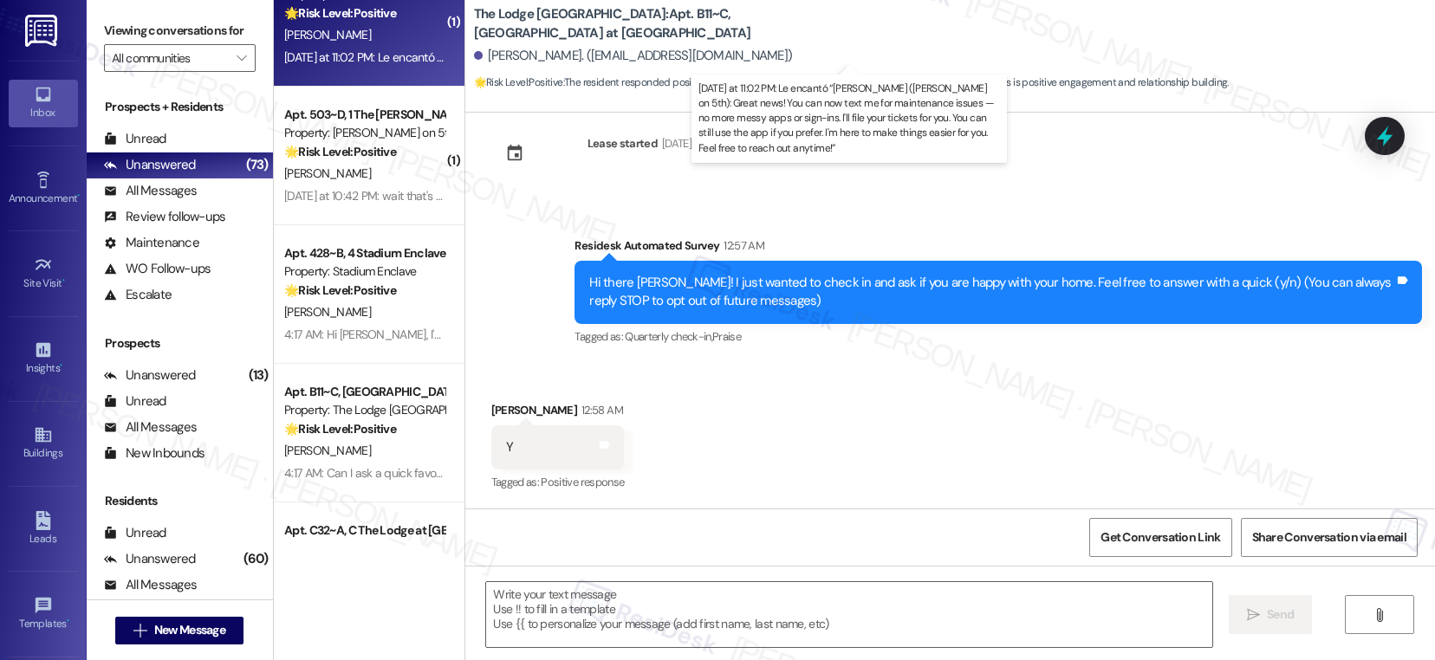
type textarea "Fetching suggested responses. Please feel free to read through the conversation…"
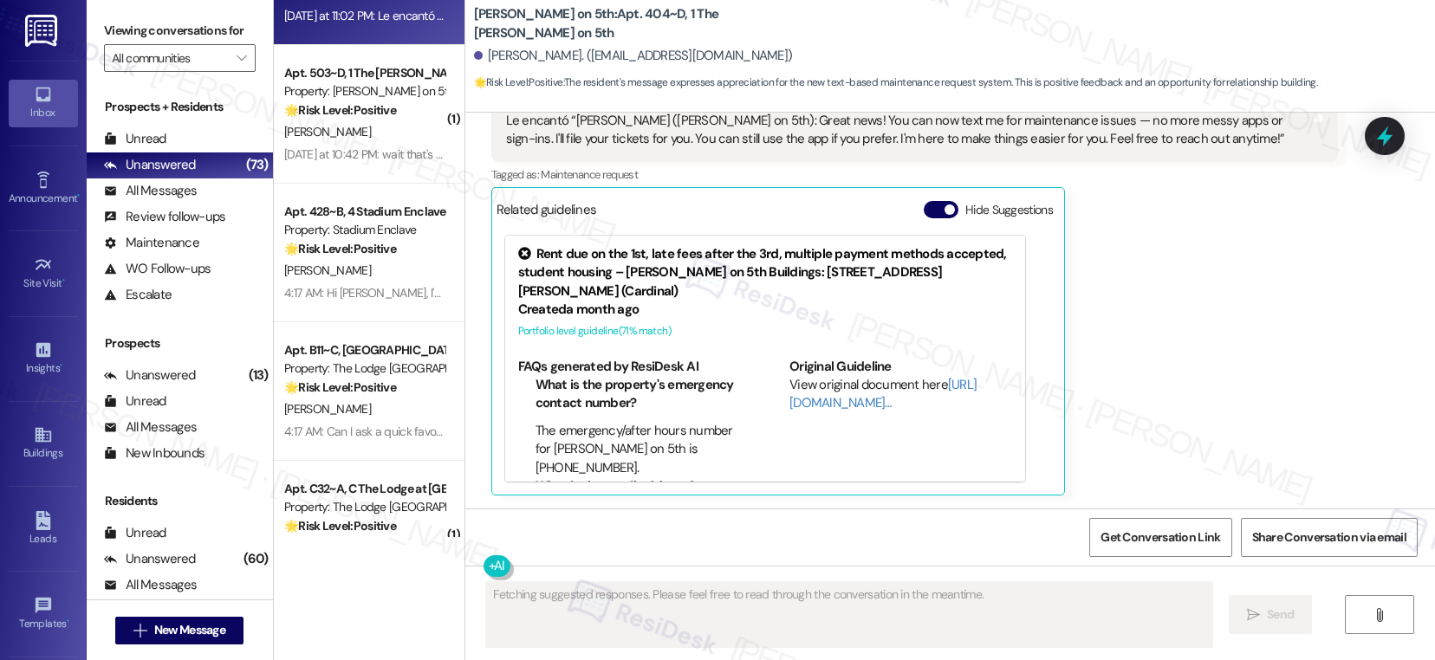
scroll to position [6326, 0]
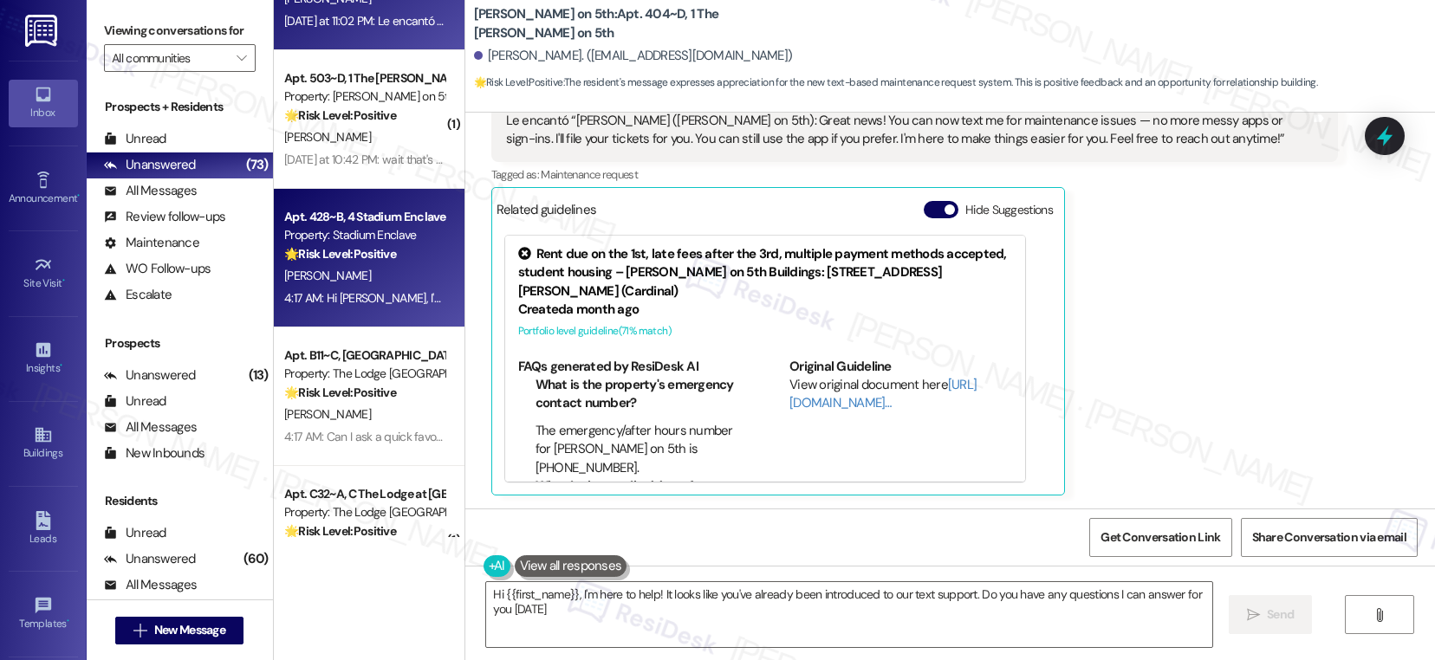
type textarea "Hi {{first_name}}, I'm here to help! It looks like you've already been introduc…"
click at [353, 302] on div "4:17 AM: Hi Isabella, I'm so glad to hear the work order was completed to your …" at bounding box center [830, 298] width 1092 height 16
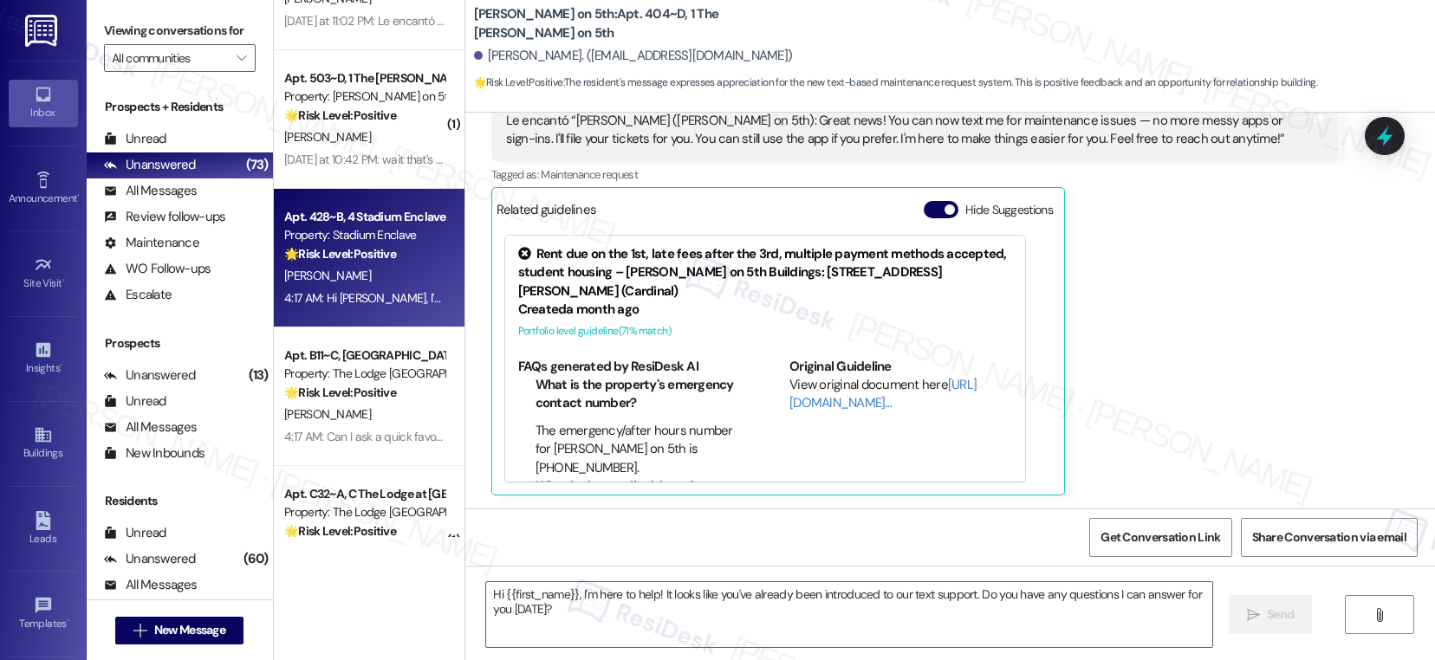
type textarea "Fetching suggested responses. Please feel free to read through the conversation…"
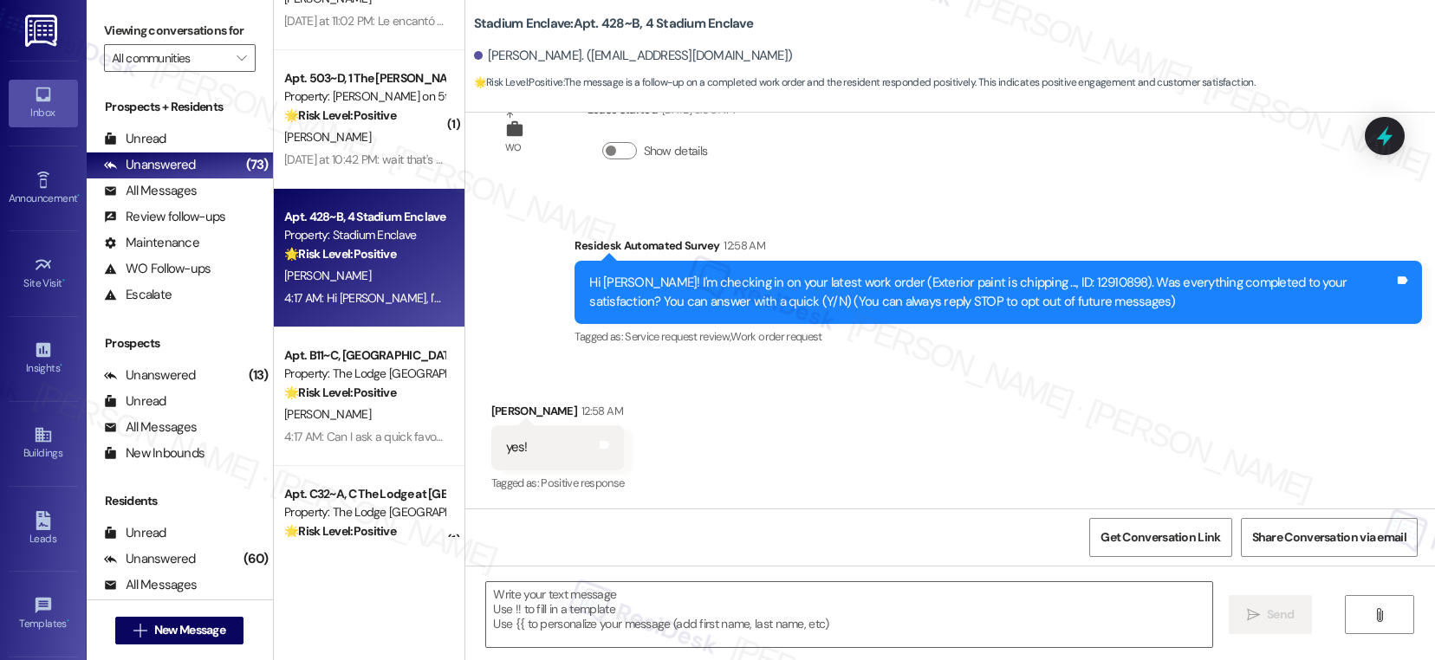
scroll to position [230, 0]
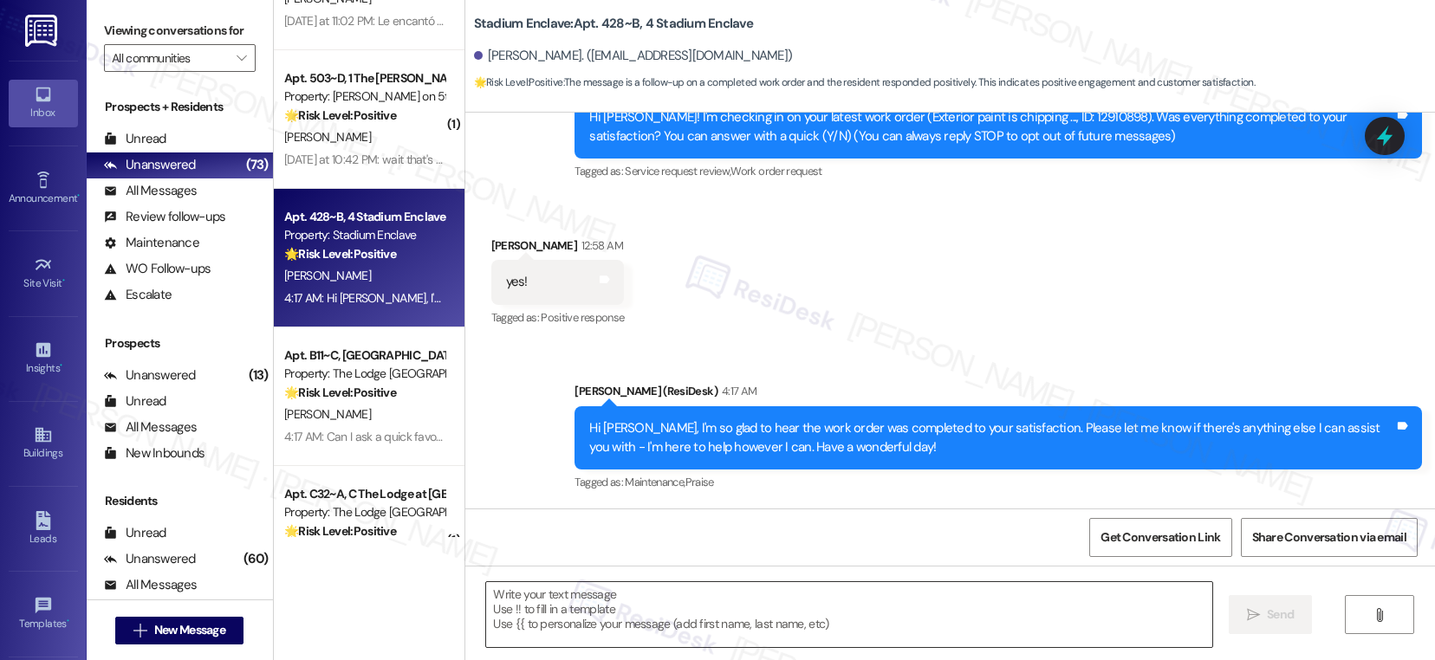
click at [581, 612] on textarea at bounding box center [849, 614] width 726 height 65
click at [581, 612] on textarea "To enrich screen reader interactions, please activate Accessibility in Grammarl…" at bounding box center [849, 614] width 726 height 65
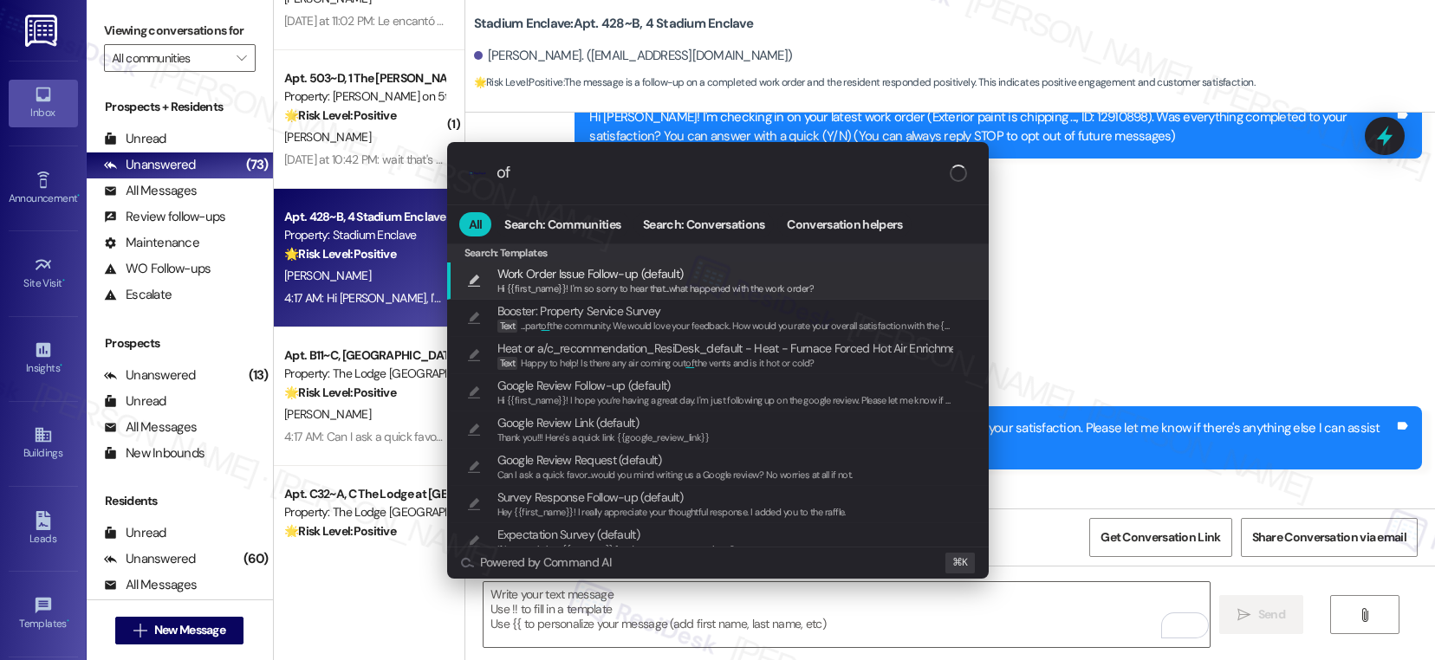
type input "o"
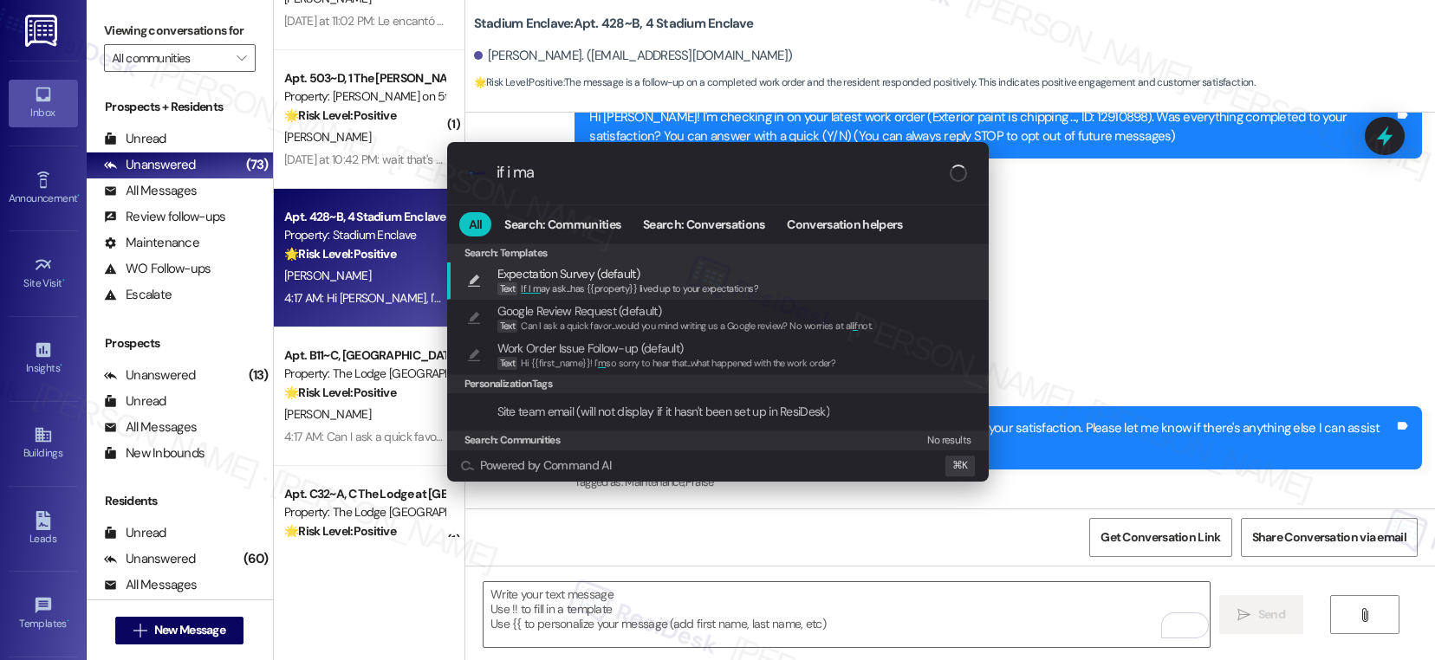
type input "if i may"
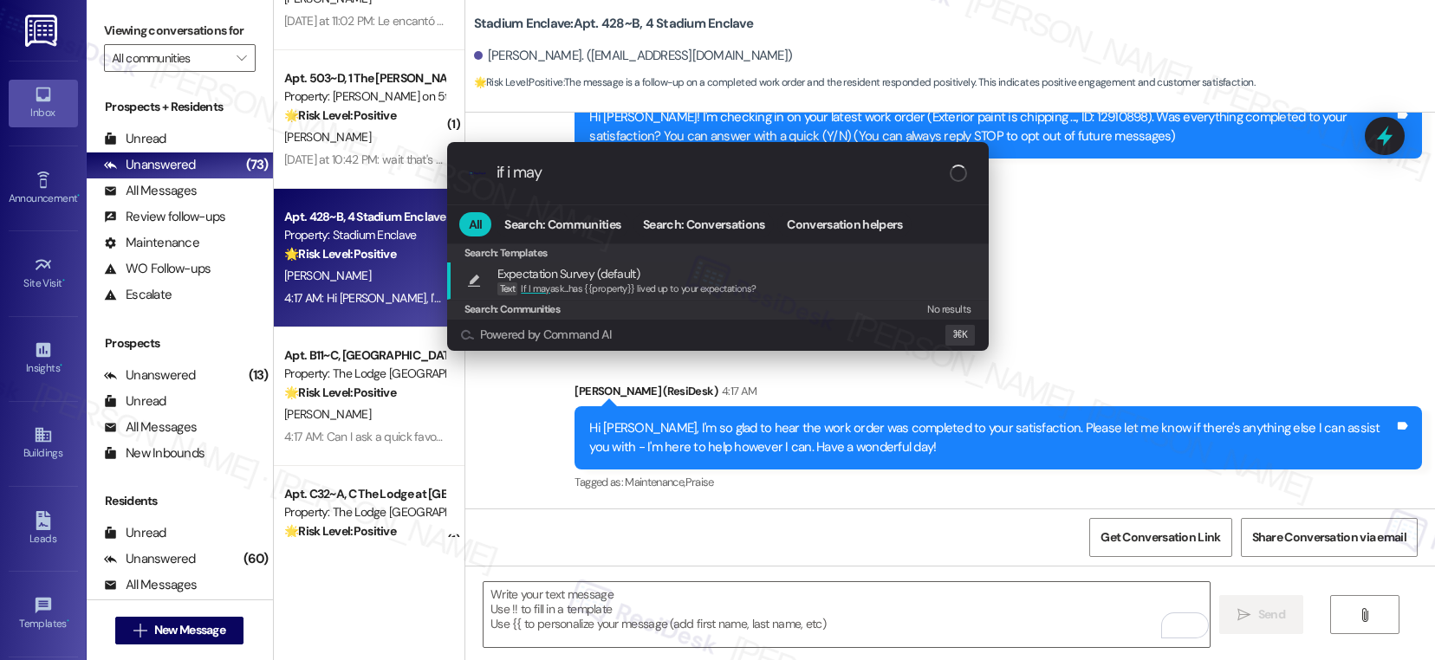
click at [729, 271] on span "Expectation Survey (default)" at bounding box center [626, 273] width 259 height 19
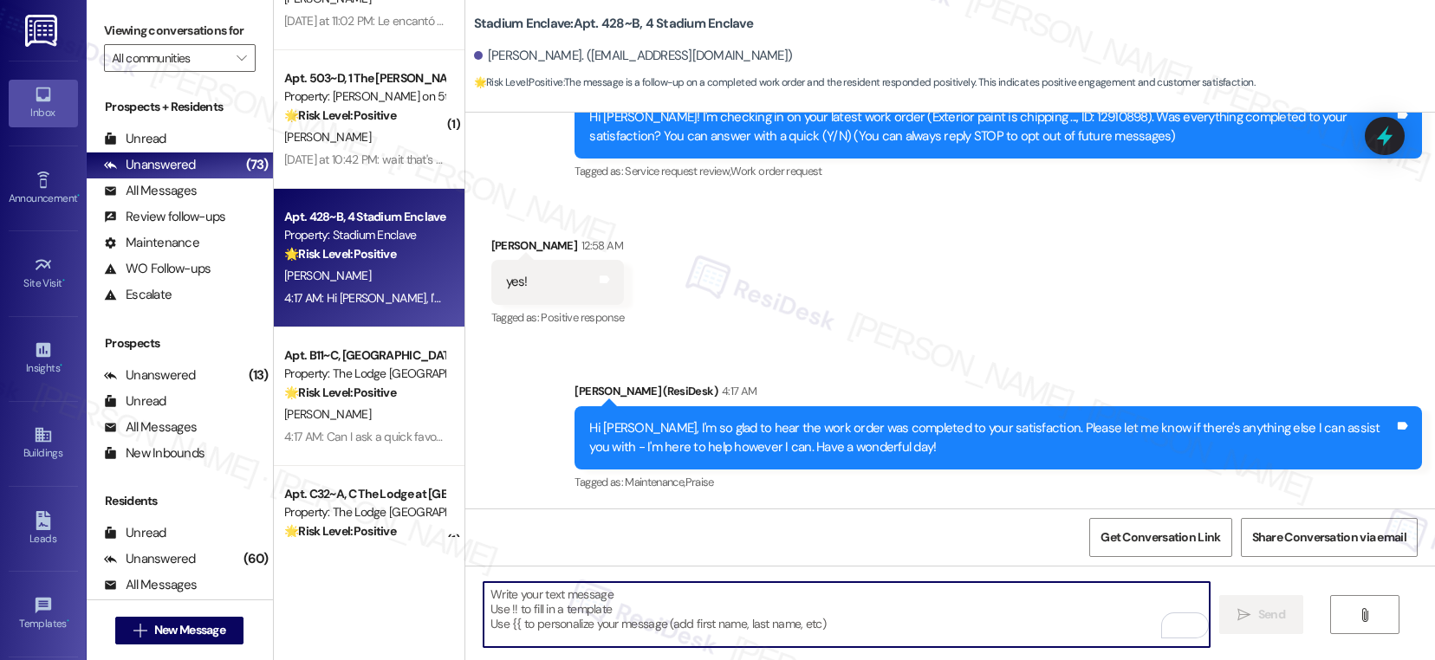
type textarea "If I may ask...has {{property}} lived up to your expectations?"
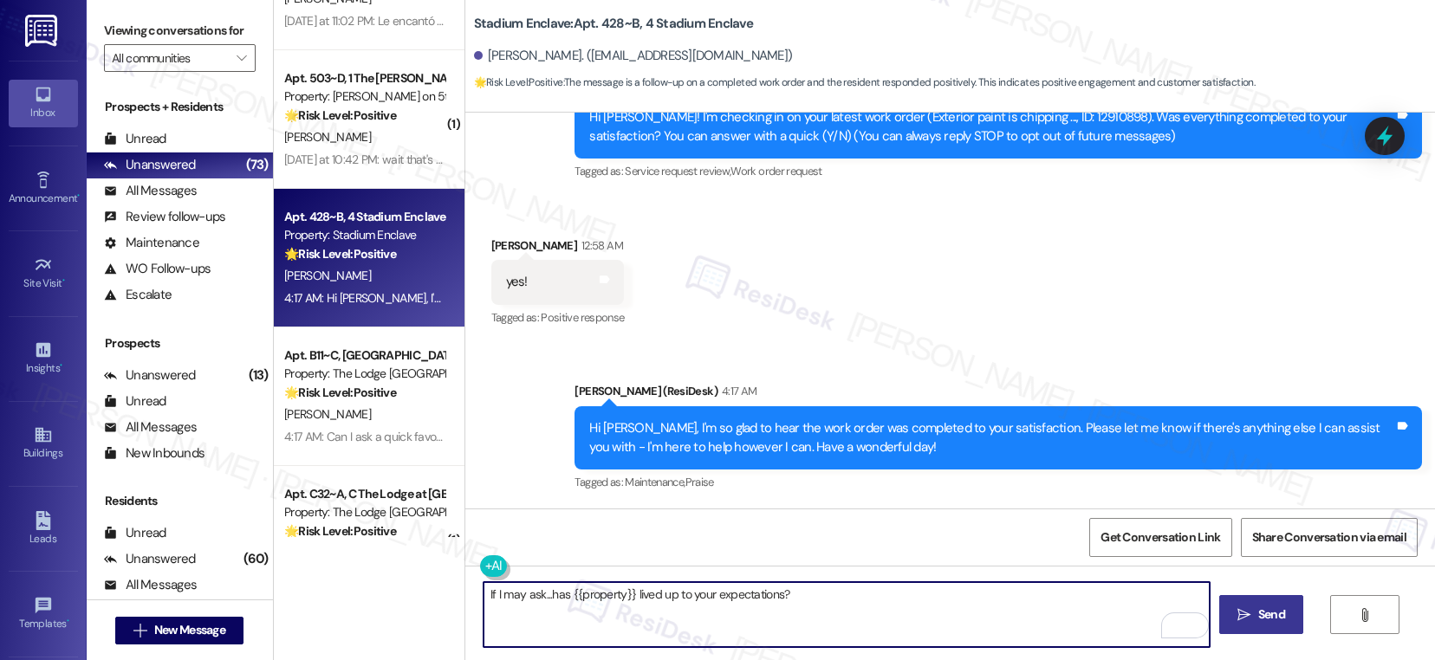
click at [1245, 625] on button " Send" at bounding box center [1261, 614] width 84 height 39
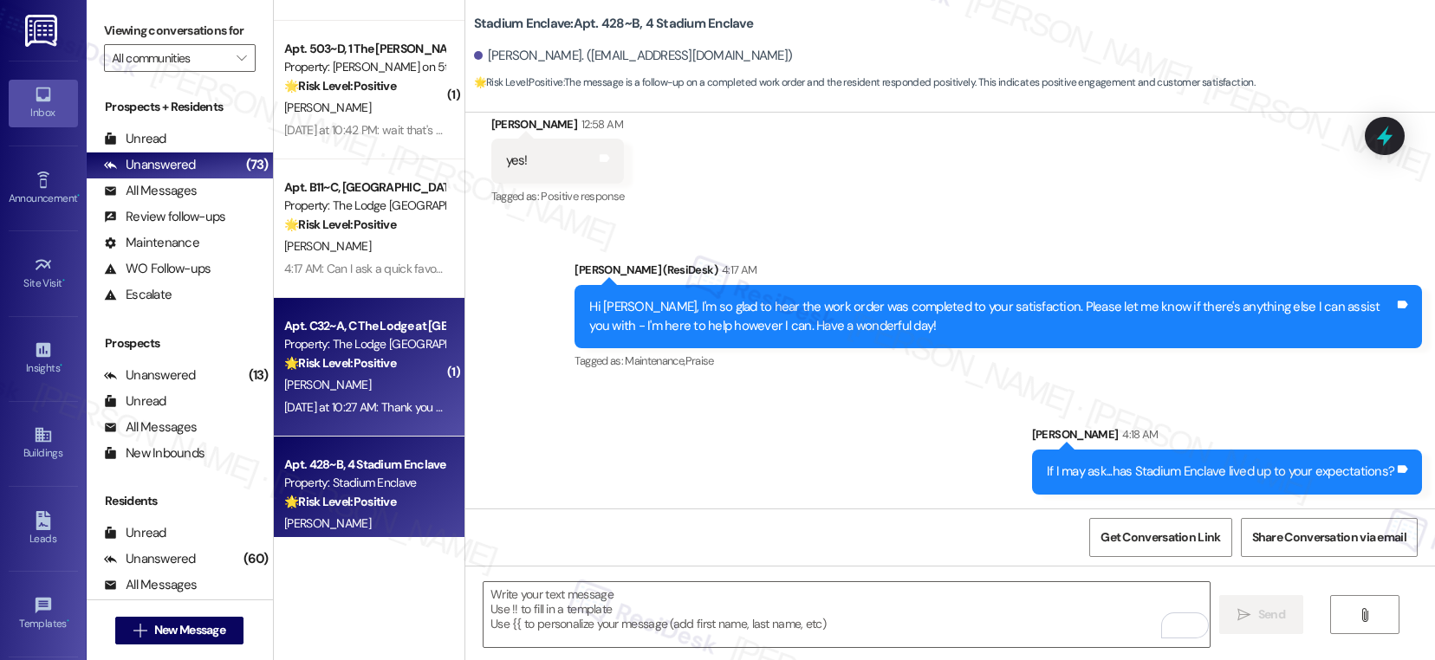
scroll to position [6393, 0]
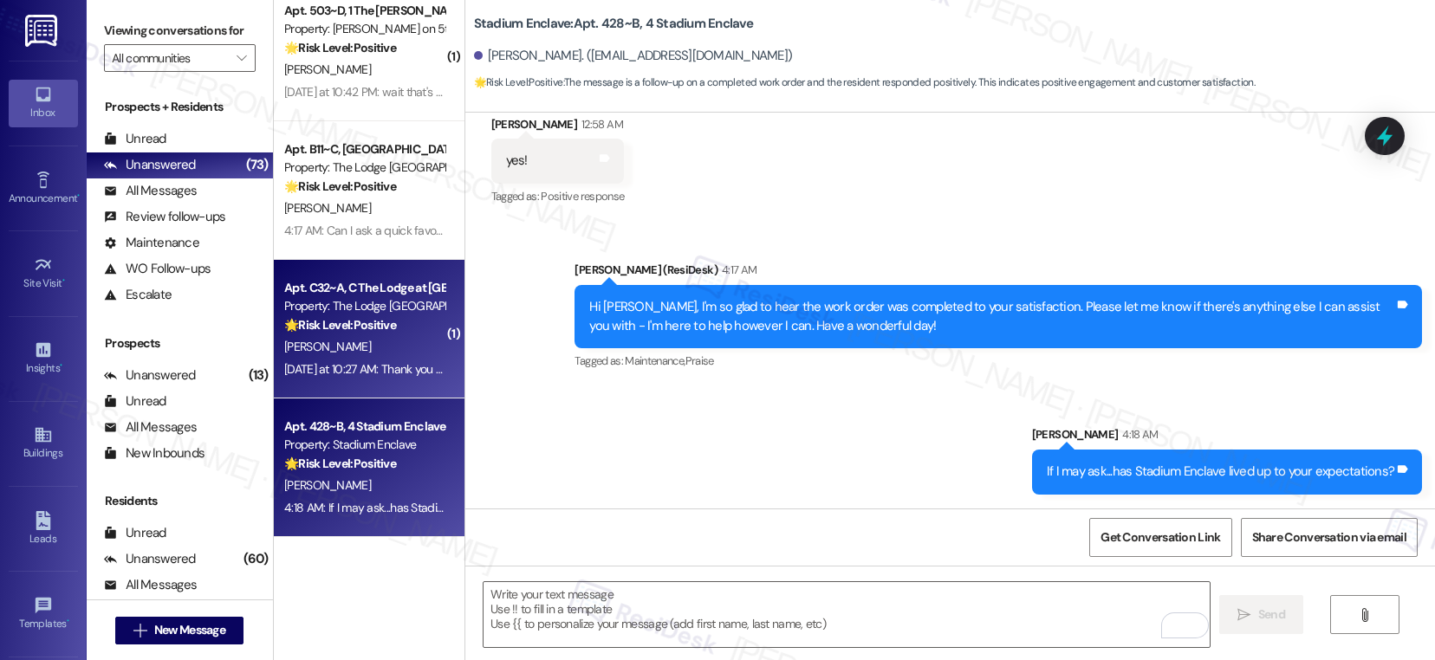
click at [372, 353] on div "M. Finley" at bounding box center [364, 347] width 164 height 22
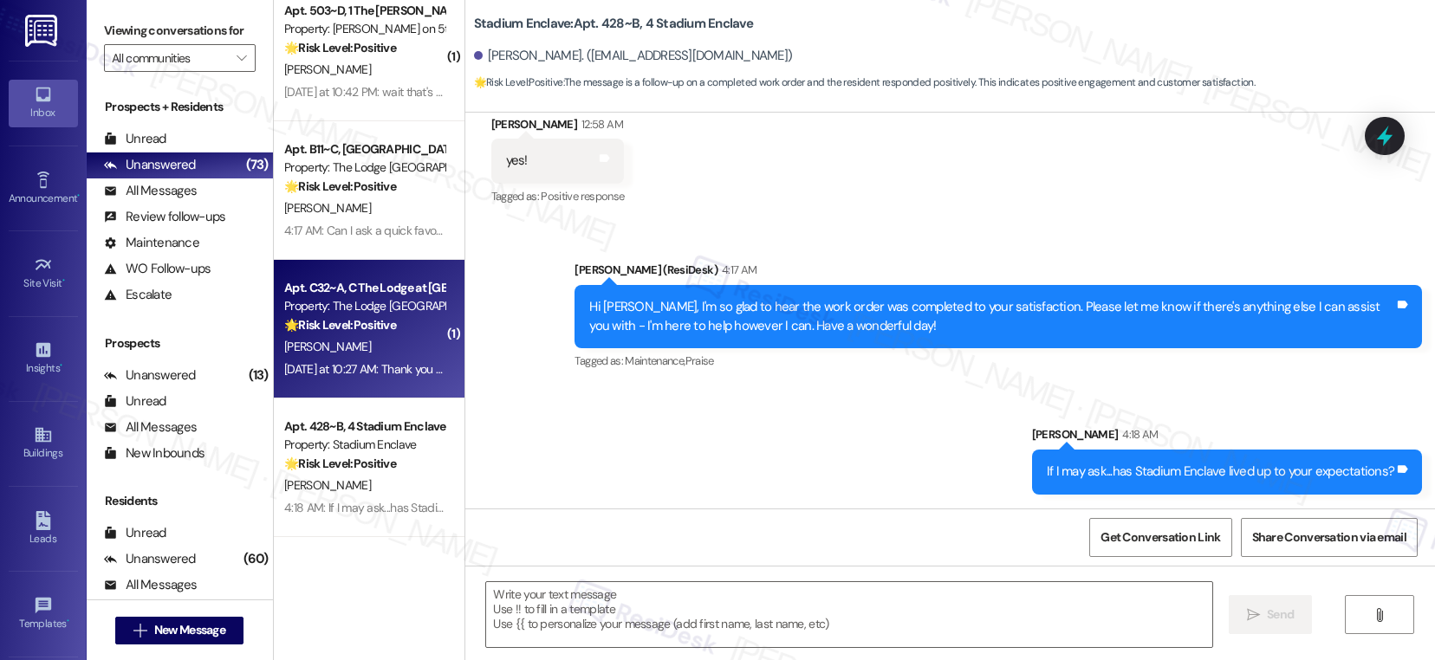
type textarea "Fetching suggested responses. Please feel free to read through the conversation…"
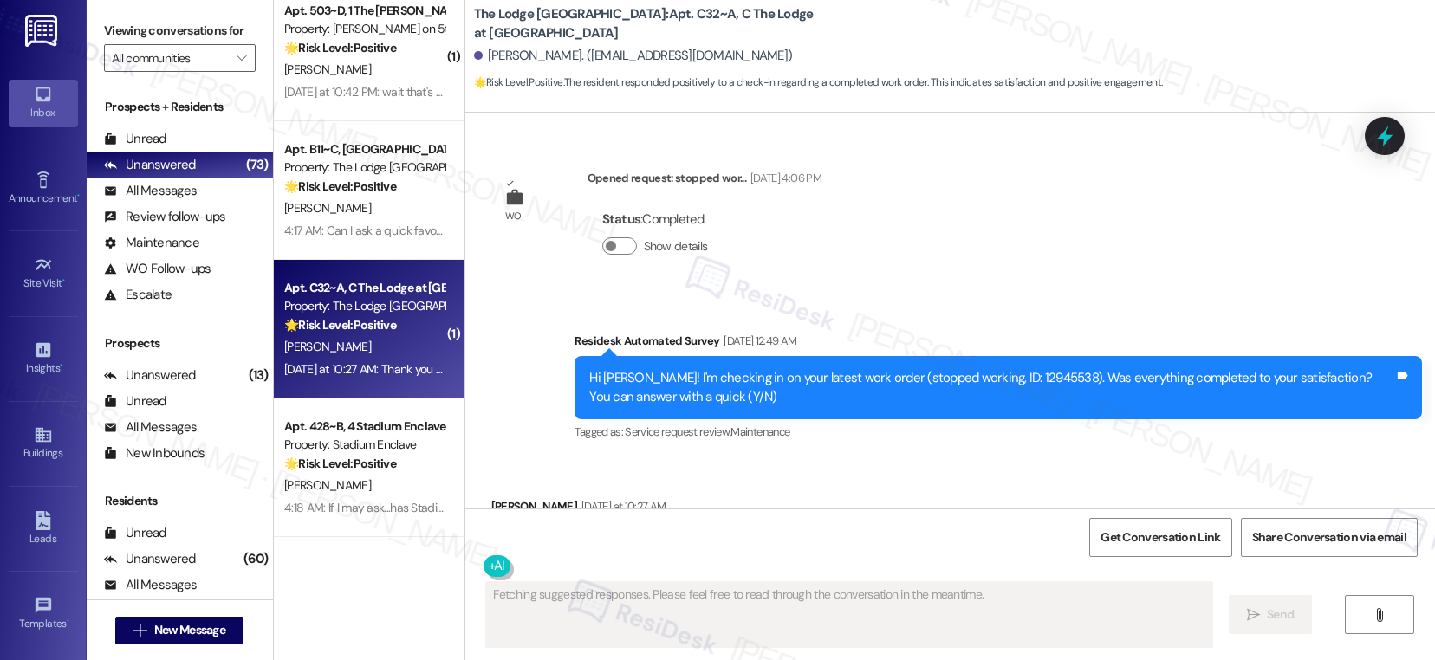
scroll to position [3891, 0]
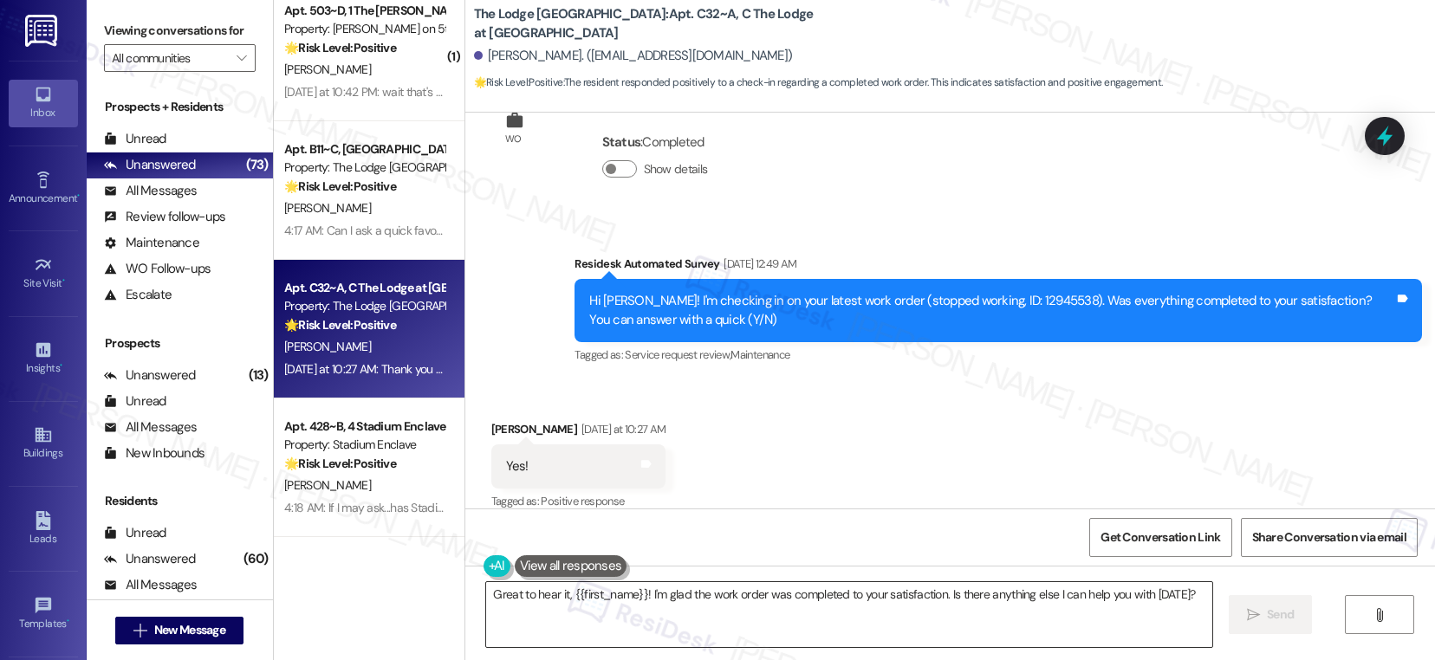
click at [1193, 599] on textarea "Great to hear it, {{first_name}}! I'm glad the work order was completed to your…" at bounding box center [849, 614] width 726 height 65
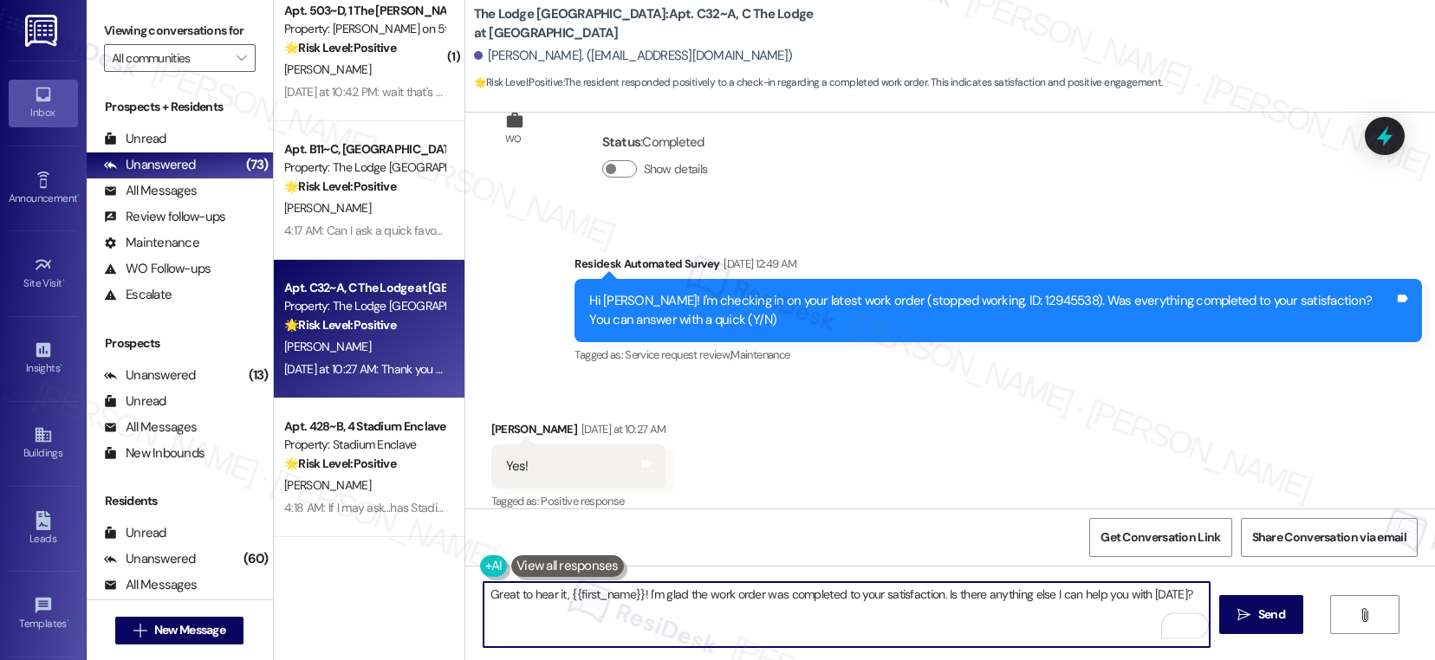
drag, startPoint x: 1193, startPoint y: 599, endPoint x: 935, endPoint y: 593, distance: 258.2
click at [935, 593] on textarea "Great to hear it, {{first_name}}! I'm glad the work order was completed to your…" at bounding box center [846, 614] width 726 height 65
type textarea "Great to hear it, {{first_name}}! I'm glad the work order was completed to your…"
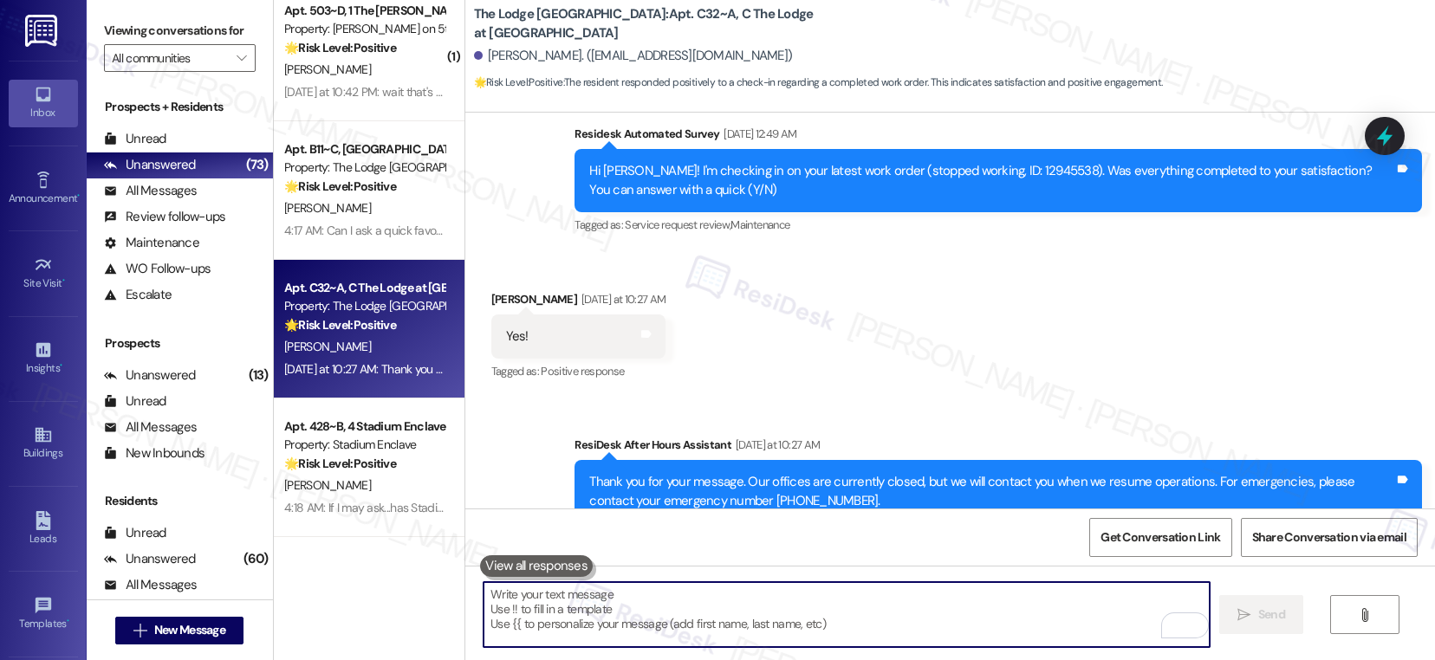
scroll to position [4337, 0]
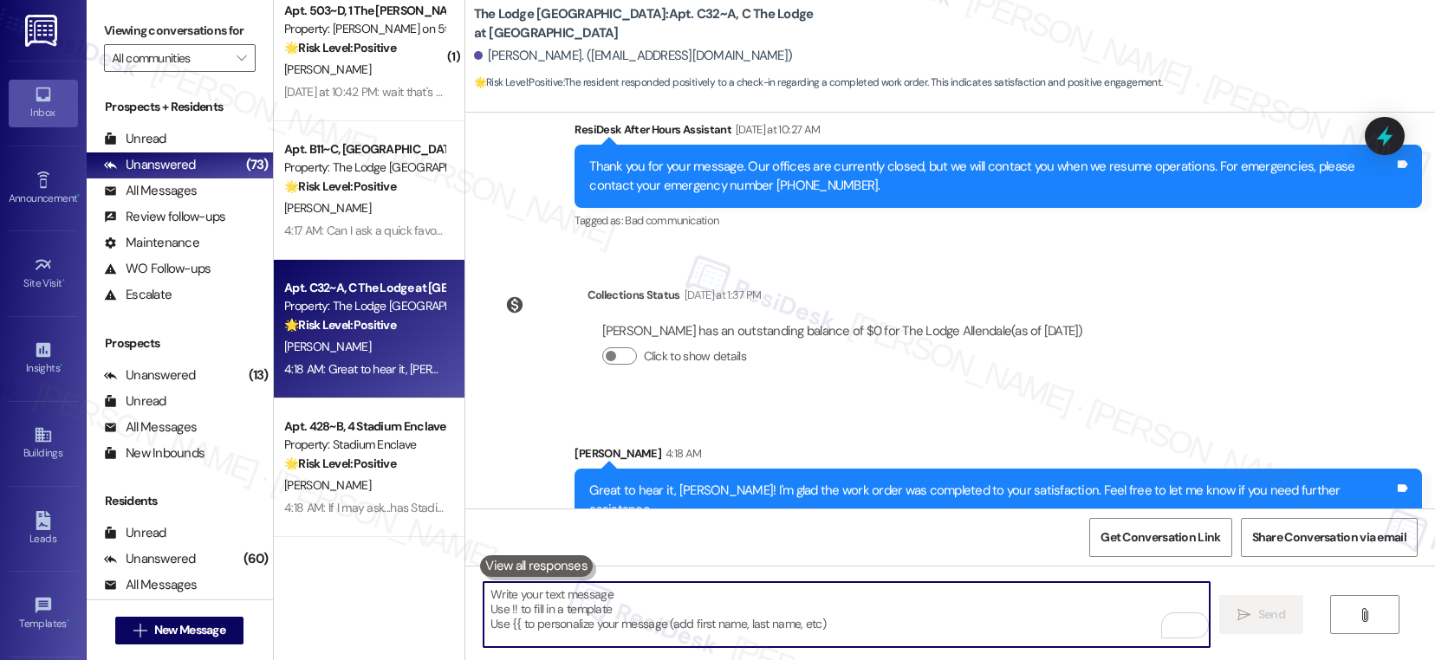
click at [923, 584] on textarea "To enrich screen reader interactions, please activate Accessibility in Grammarl…" at bounding box center [846, 614] width 726 height 65
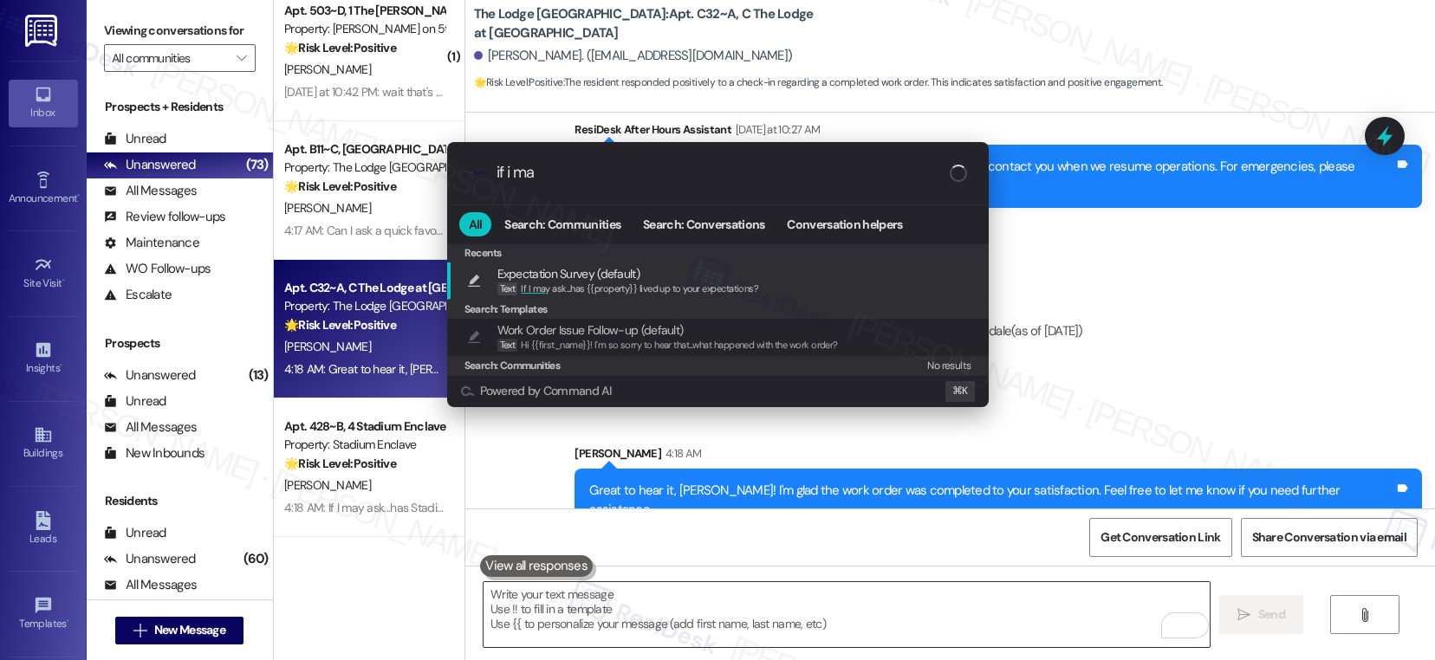
type input "if i may"
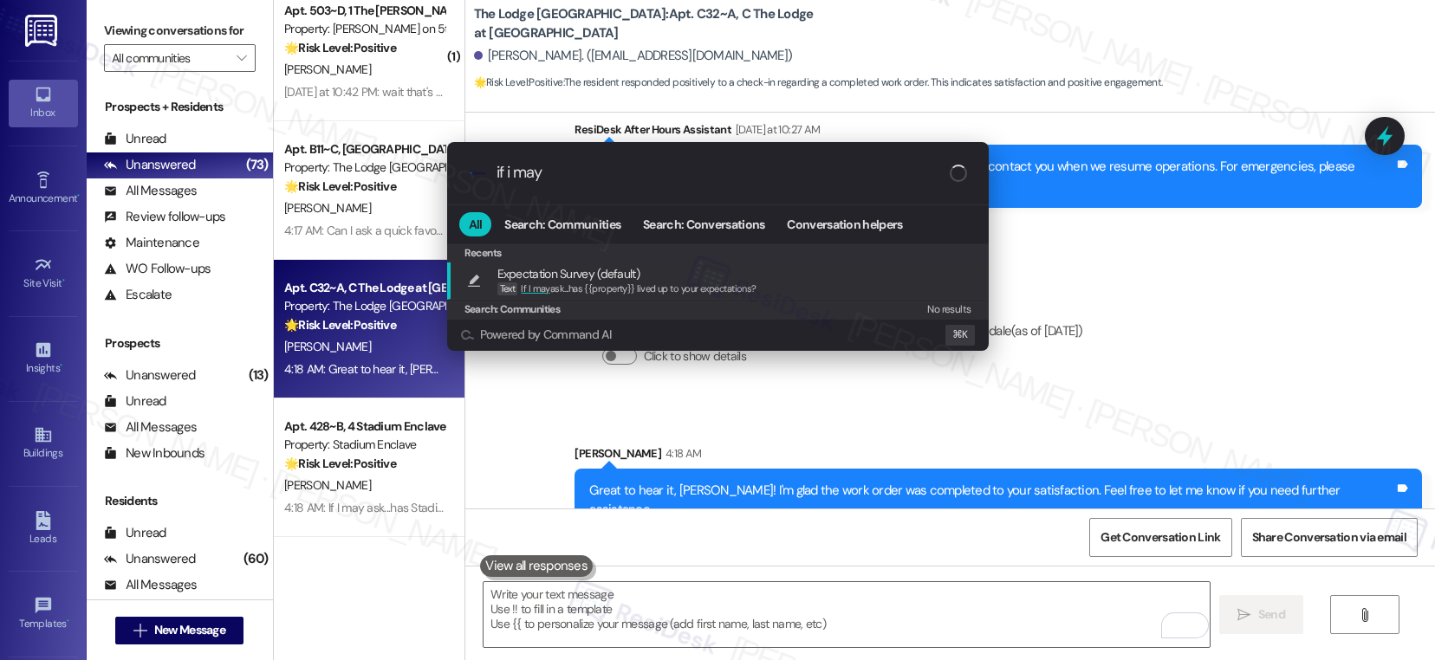
click at [813, 269] on div "Expectation Survey (default) Text If I may ask...has {{property}} lived up to y…" at bounding box center [719, 280] width 507 height 32
type textarea "If I may ask...has {{property}} lived up to your expectations?"
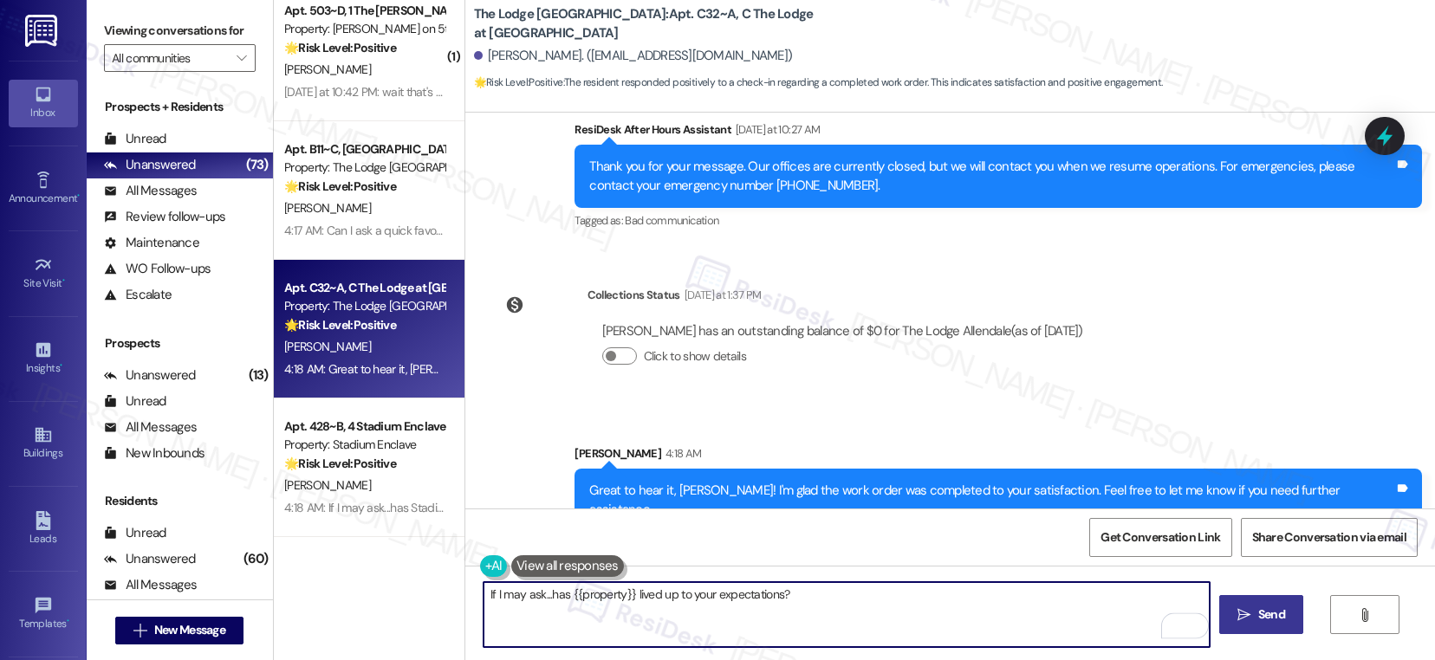
click at [1265, 612] on span "Send" at bounding box center [1271, 615] width 27 height 18
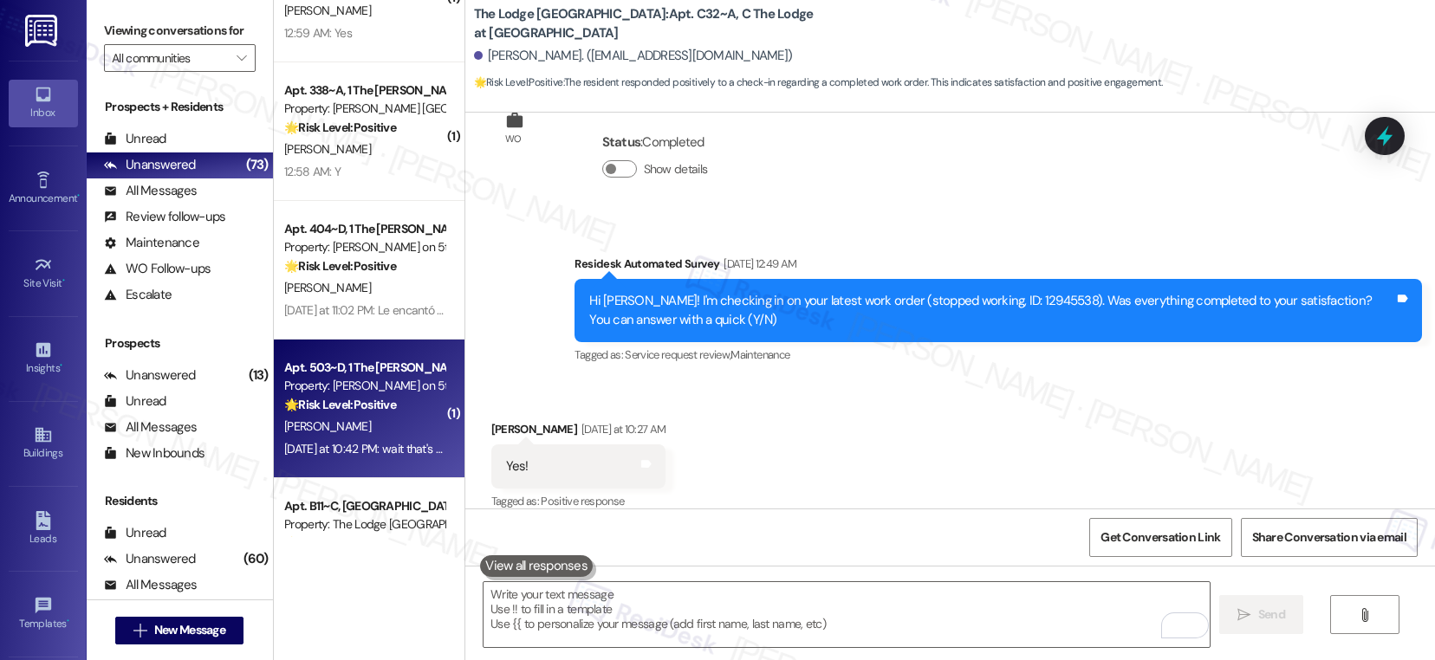
scroll to position [6029, 0]
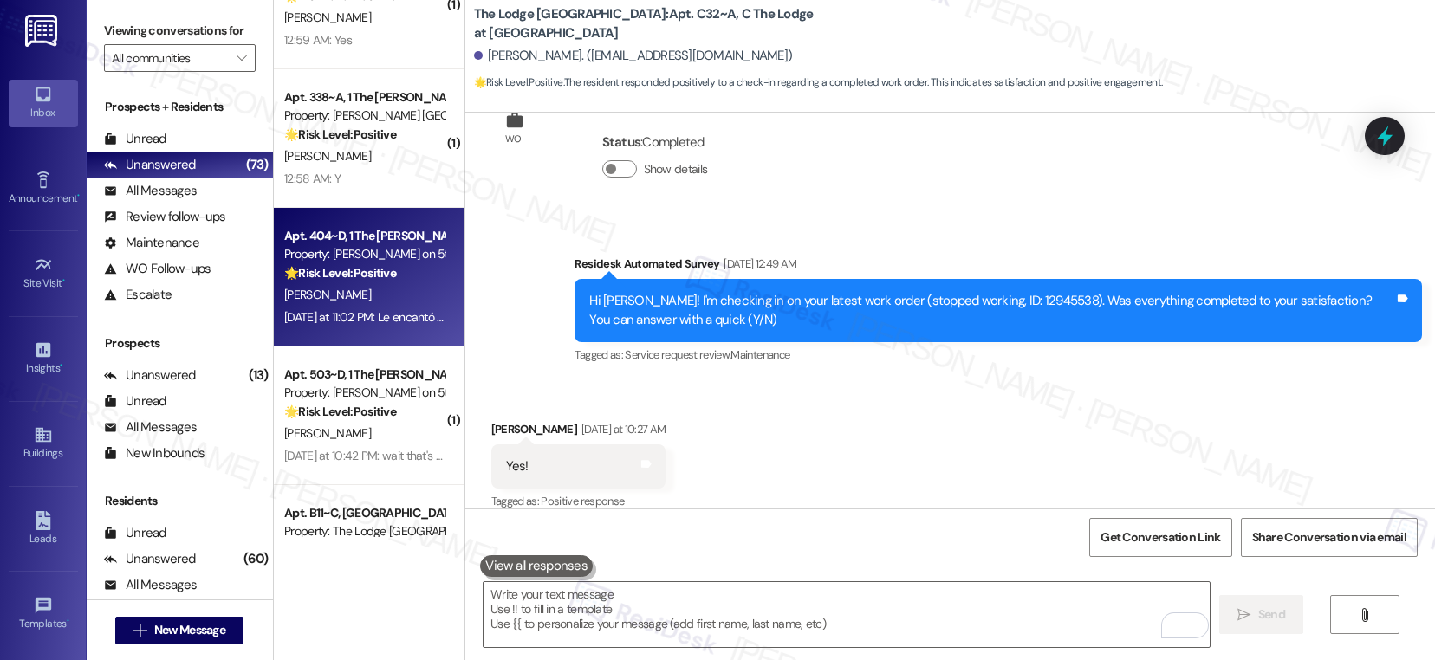
click at [382, 276] on strong "🌟 Risk Level: Positive" at bounding box center [340, 273] width 112 height 16
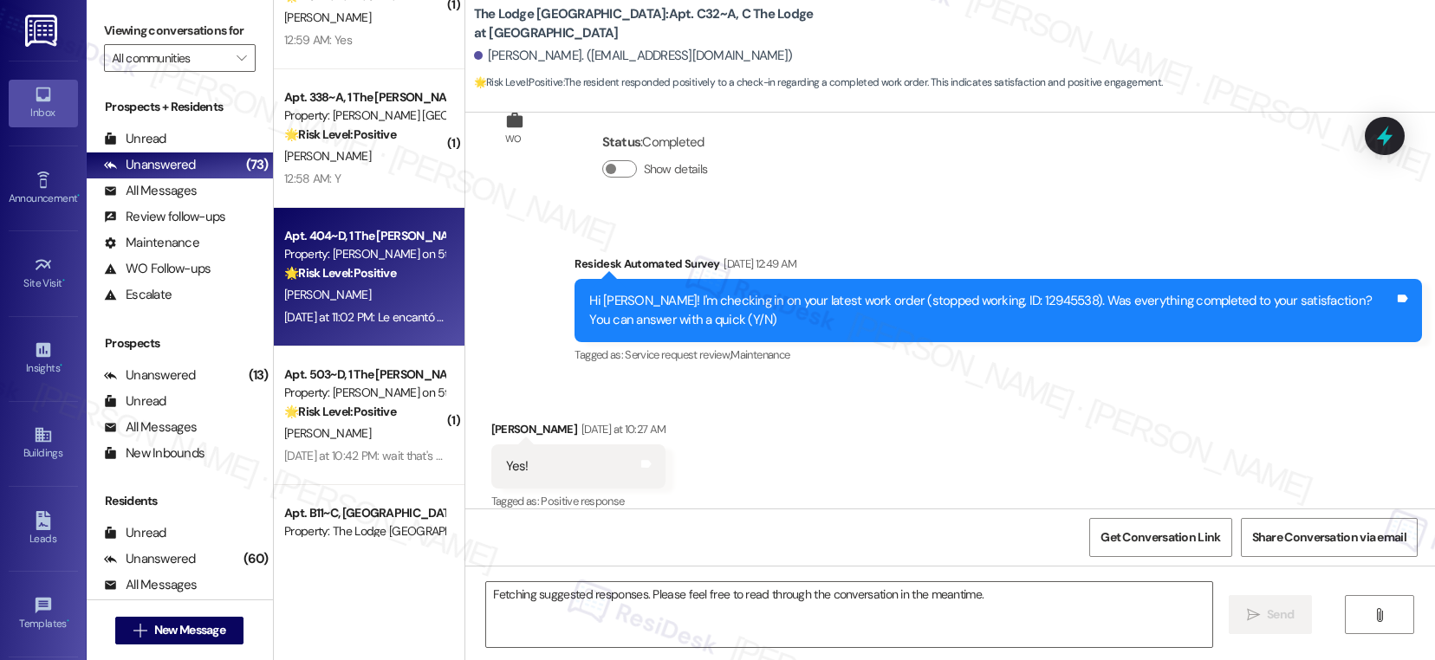
click at [382, 276] on strong "🌟 Risk Level: Positive" at bounding box center [340, 273] width 112 height 16
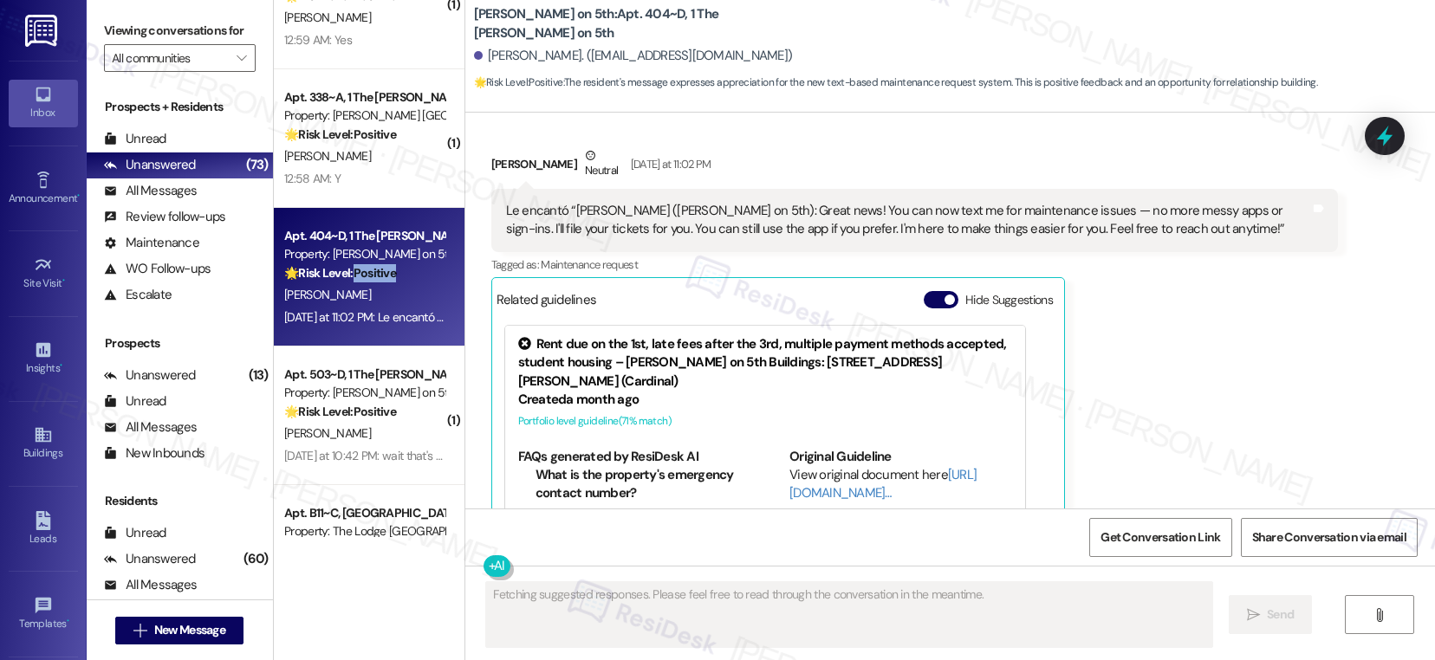
scroll to position [612, 0]
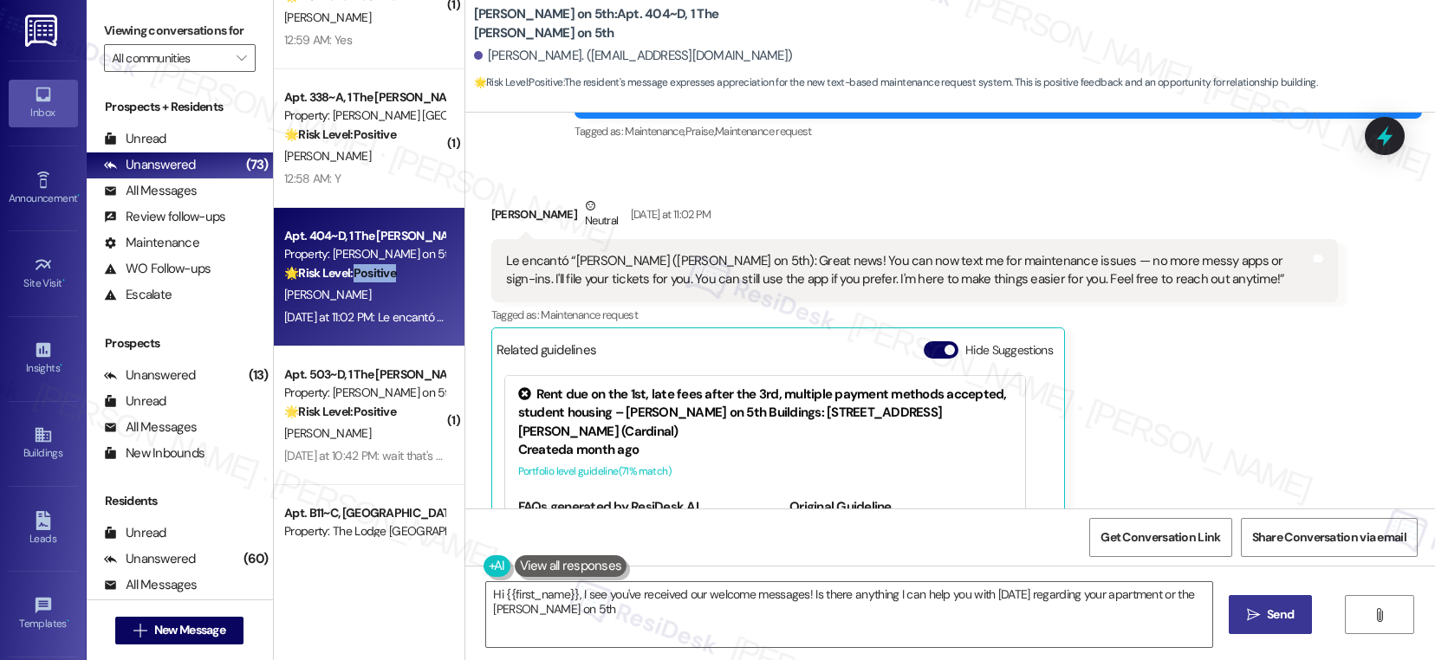
type textarea "Hi {{first_name}}, I see you've received our welcome messages! Is there anythin…"
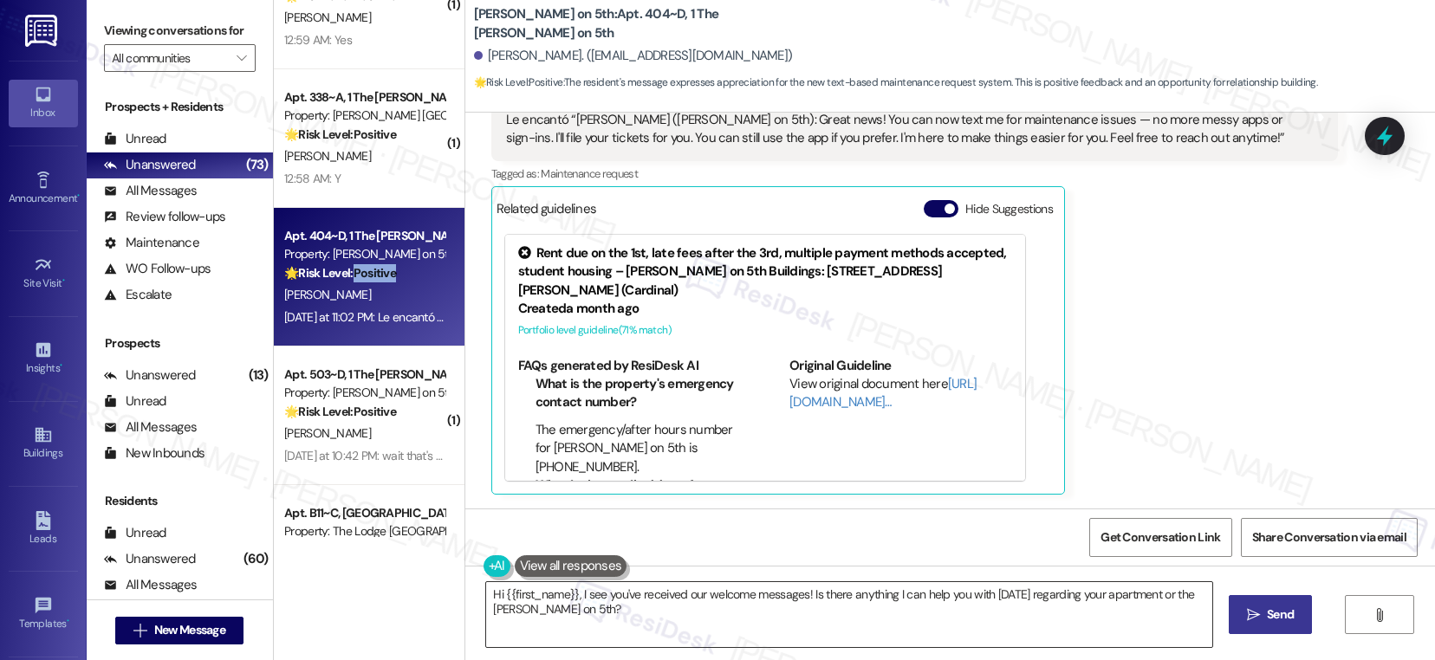
click at [558, 607] on textarea "Hi {{first_name}}, I see you've received our welcome messages! Is there anythin…" at bounding box center [849, 614] width 726 height 65
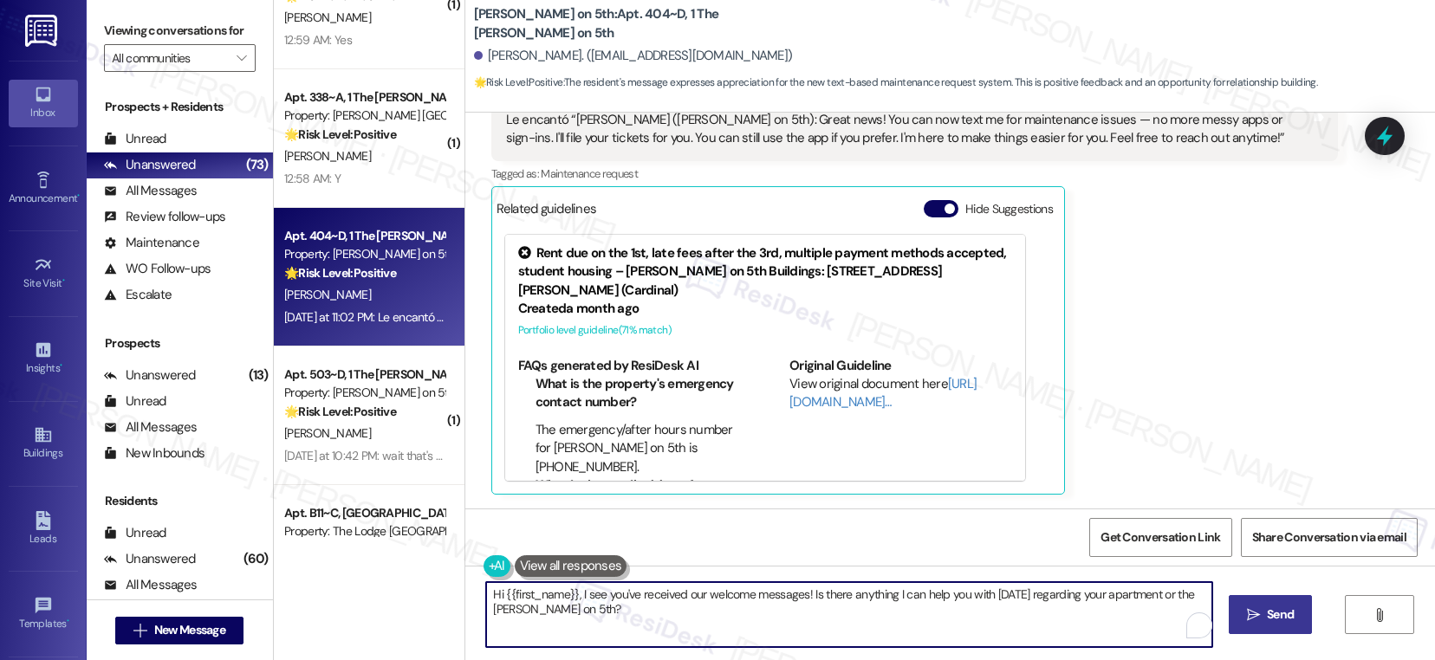
click at [558, 607] on textarea "Hi {{first_name}}, I see you've received our welcome messages! Is there anythin…" at bounding box center [849, 614] width 726 height 65
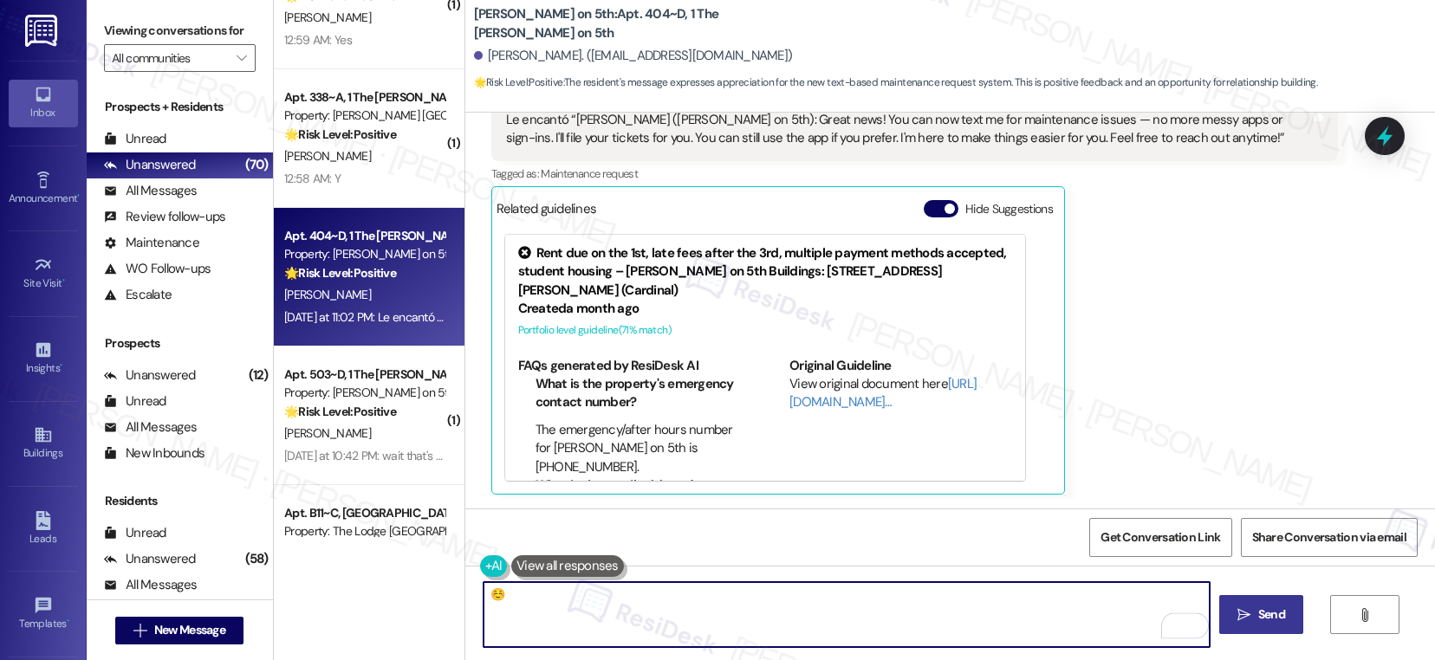
type textarea "☺️"
click at [1256, 624] on button " Send" at bounding box center [1261, 614] width 84 height 39
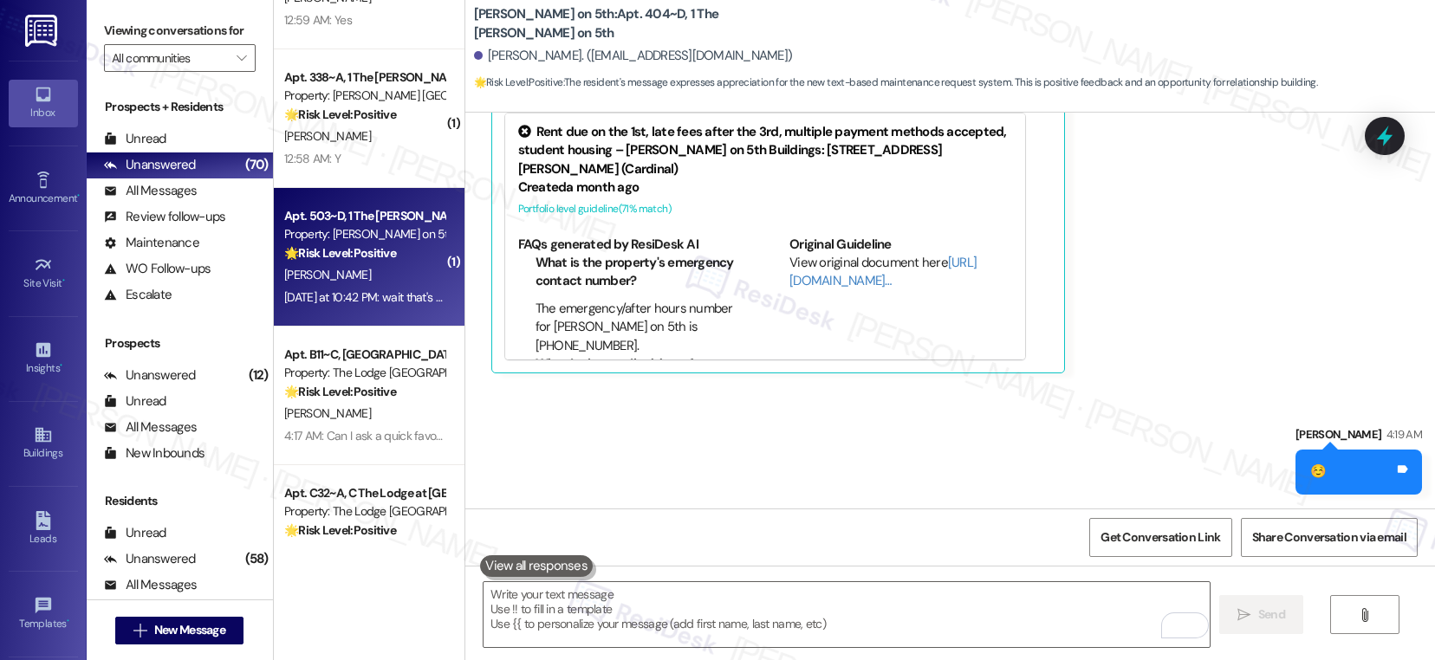
scroll to position [6047, 0]
click at [379, 283] on div "O. Burchfield" at bounding box center [364, 278] width 164 height 22
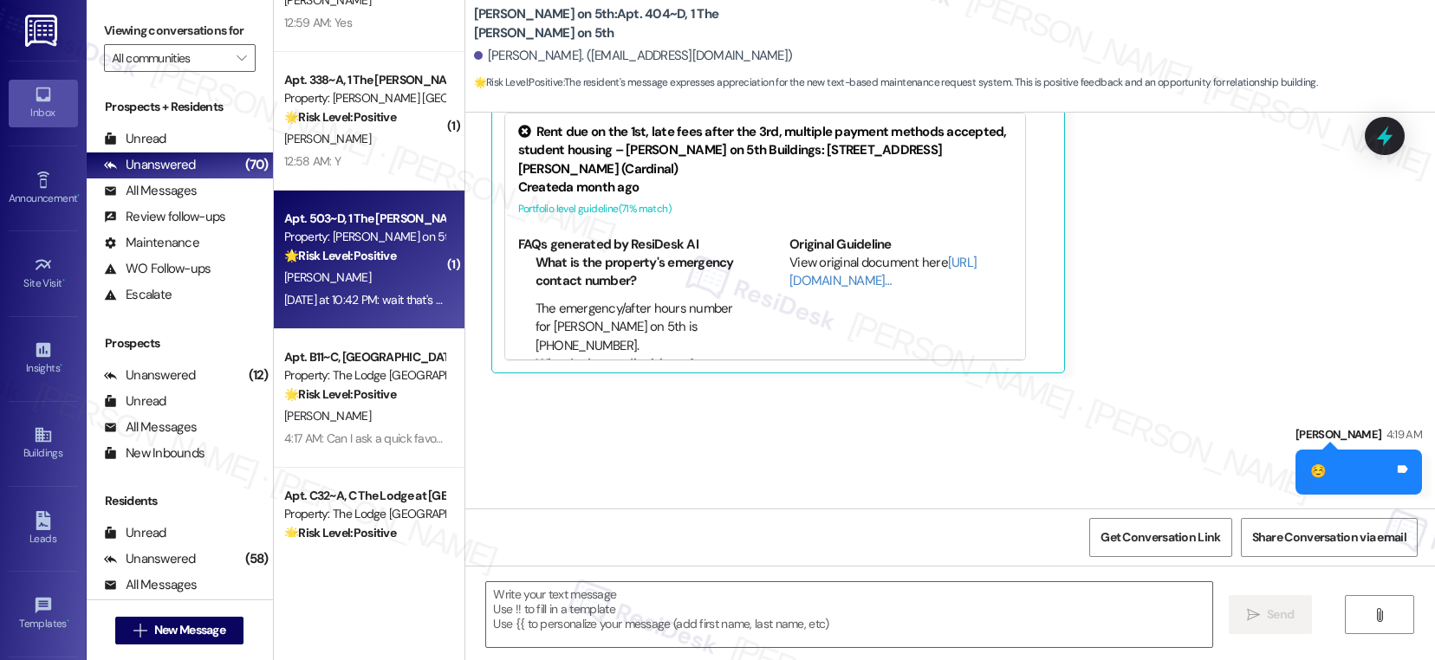
click at [379, 283] on div "O. Burchfield" at bounding box center [364, 278] width 164 height 22
type textarea "Fetching suggested responses. Please feel free to read through the conversation…"
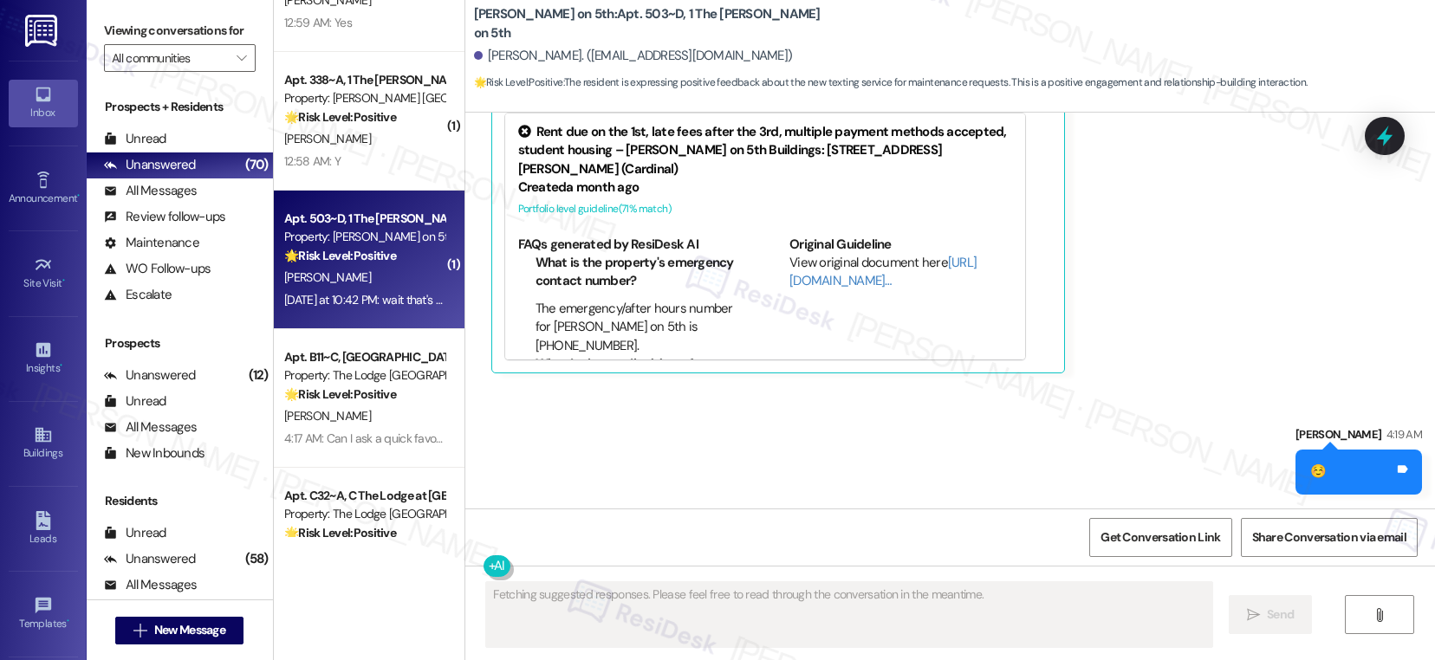
scroll to position [373, 0]
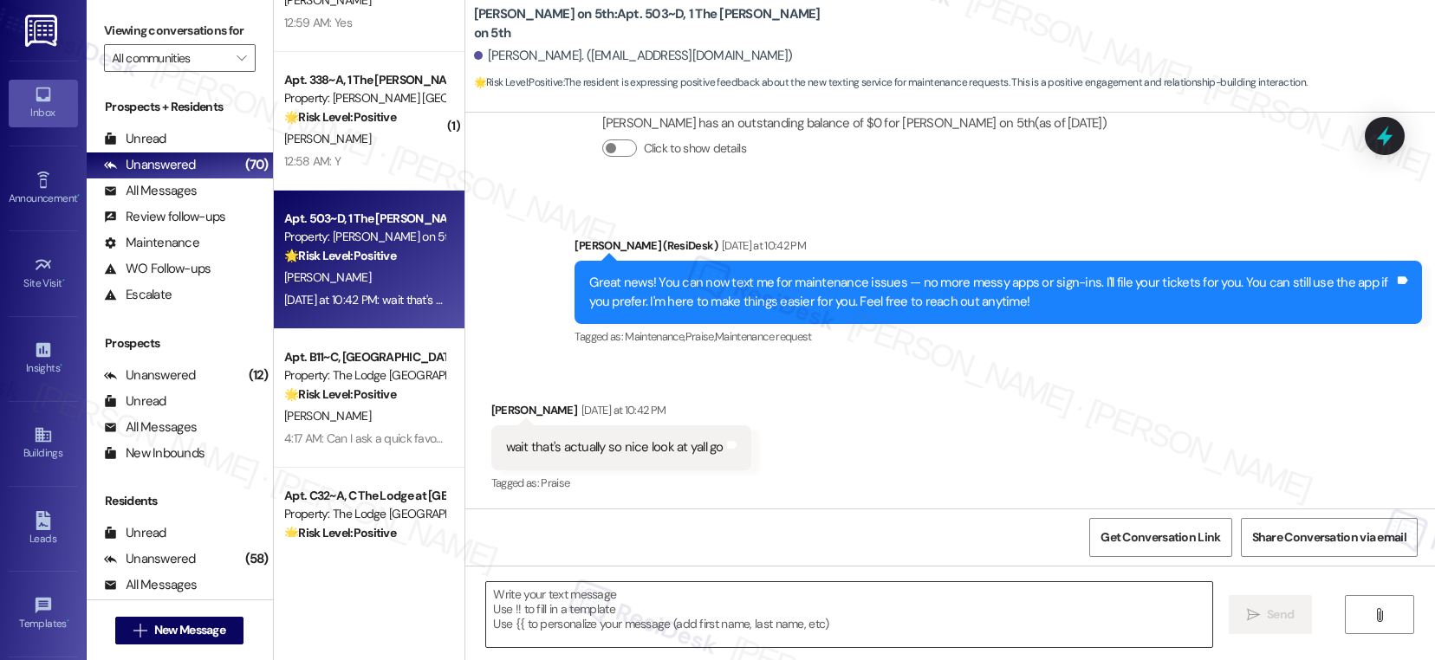
click at [680, 608] on textarea at bounding box center [849, 614] width 726 height 65
click at [680, 608] on textarea "To enrich screen reader interactions, please activate Accessibility in Grammarl…" at bounding box center [849, 614] width 726 height 65
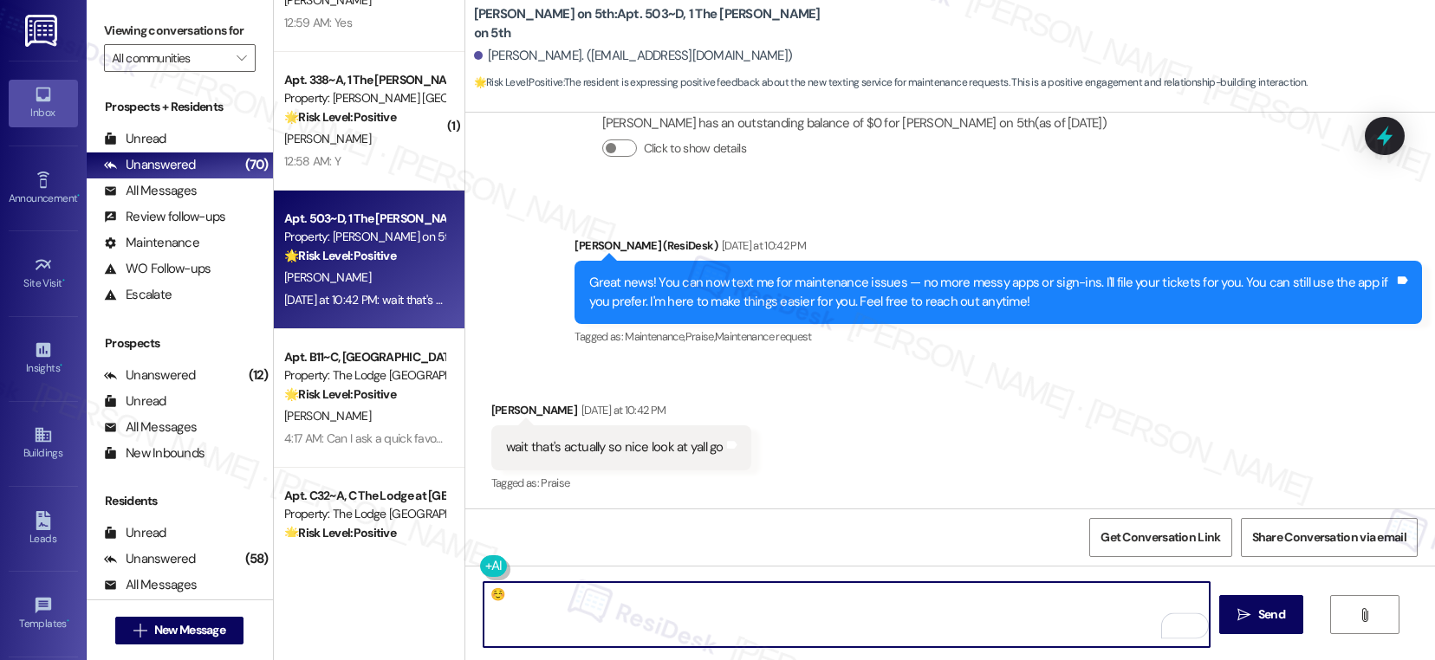
type textarea "☺️"
click at [1258, 619] on span "Send" at bounding box center [1271, 615] width 27 height 18
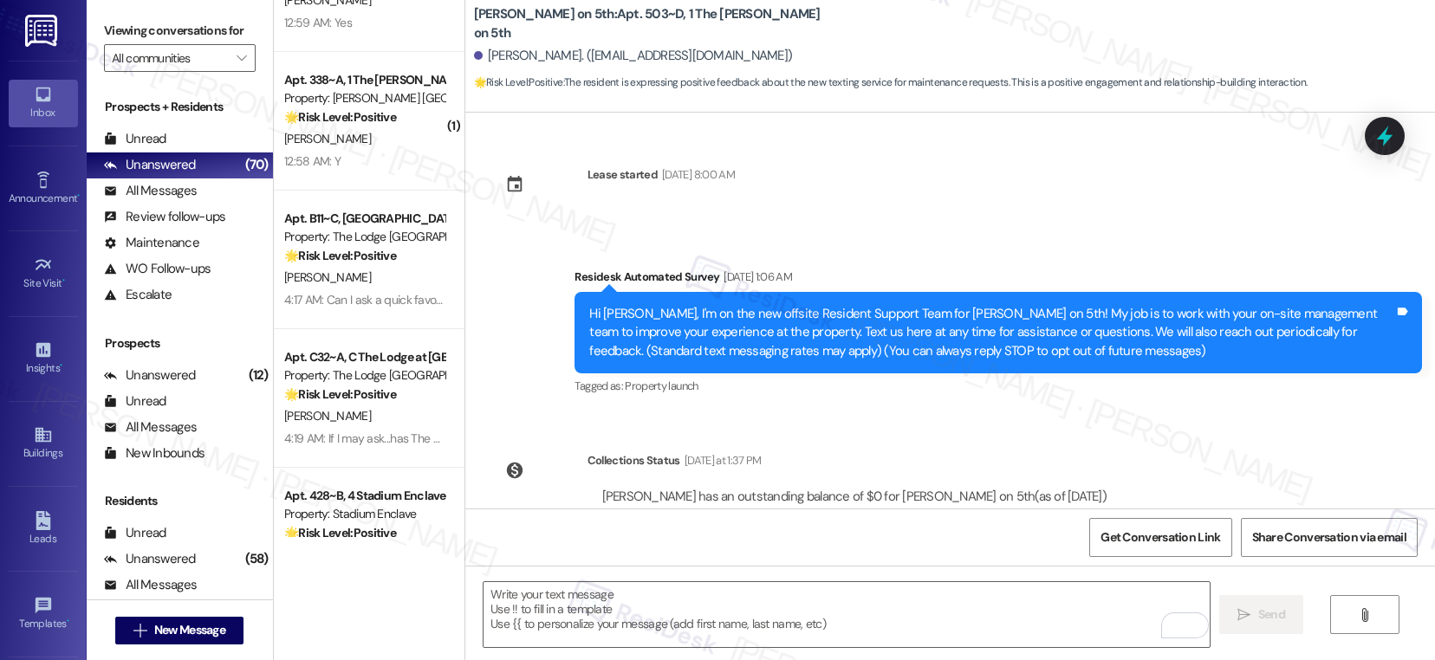
scroll to position [496, 0]
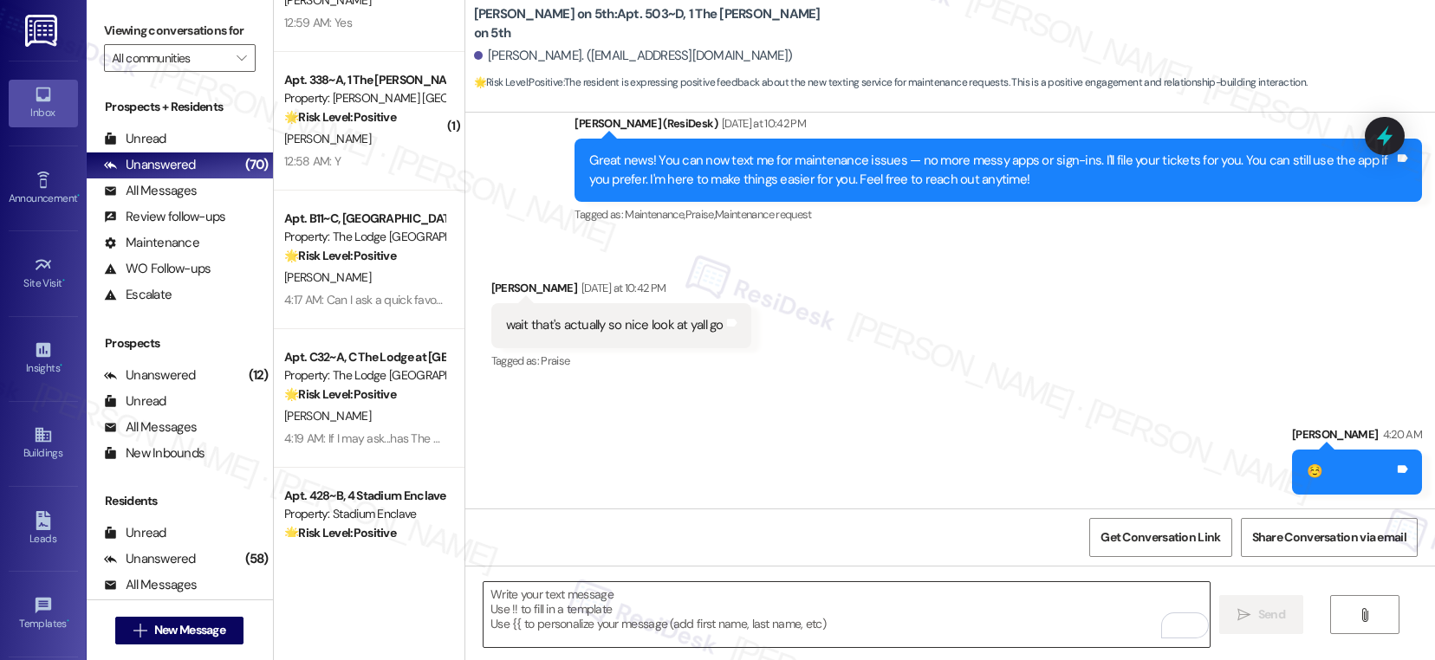
click at [521, 625] on textarea "To enrich screen reader interactions, please activate Accessibility in Grammarl…" at bounding box center [846, 614] width 726 height 65
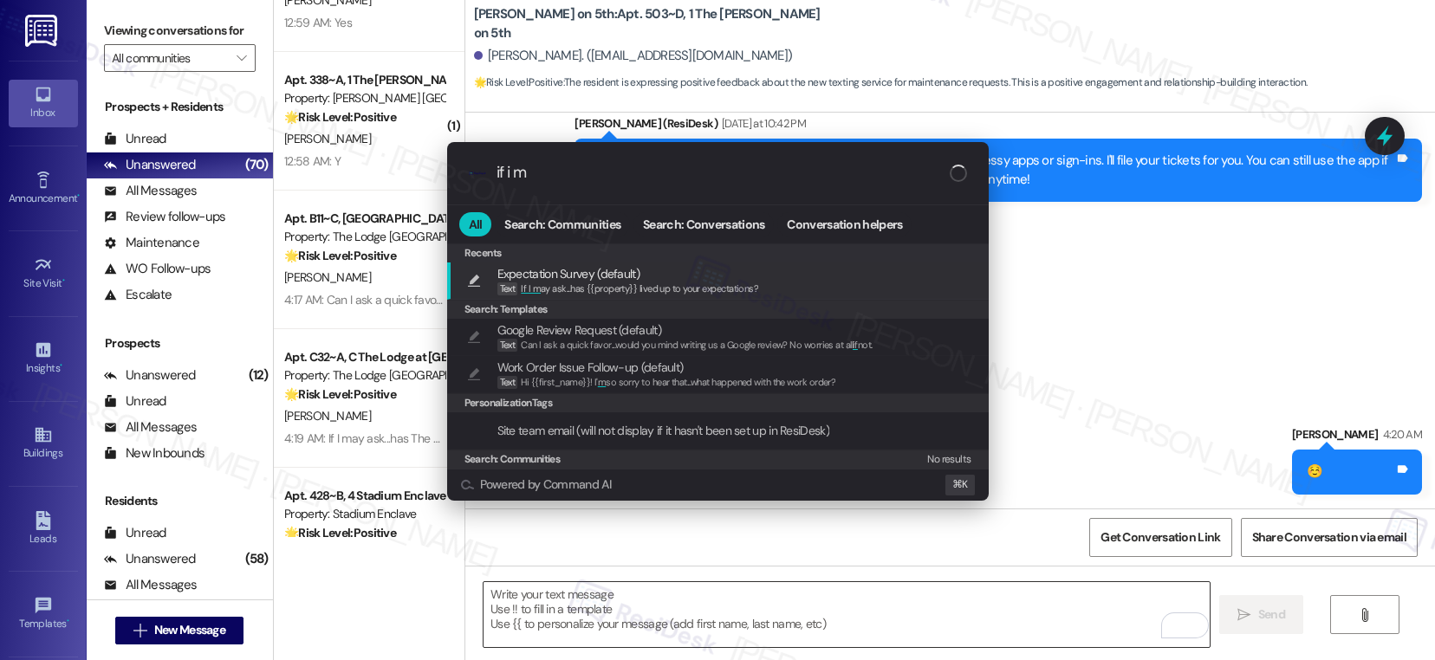
type input "if i ma"
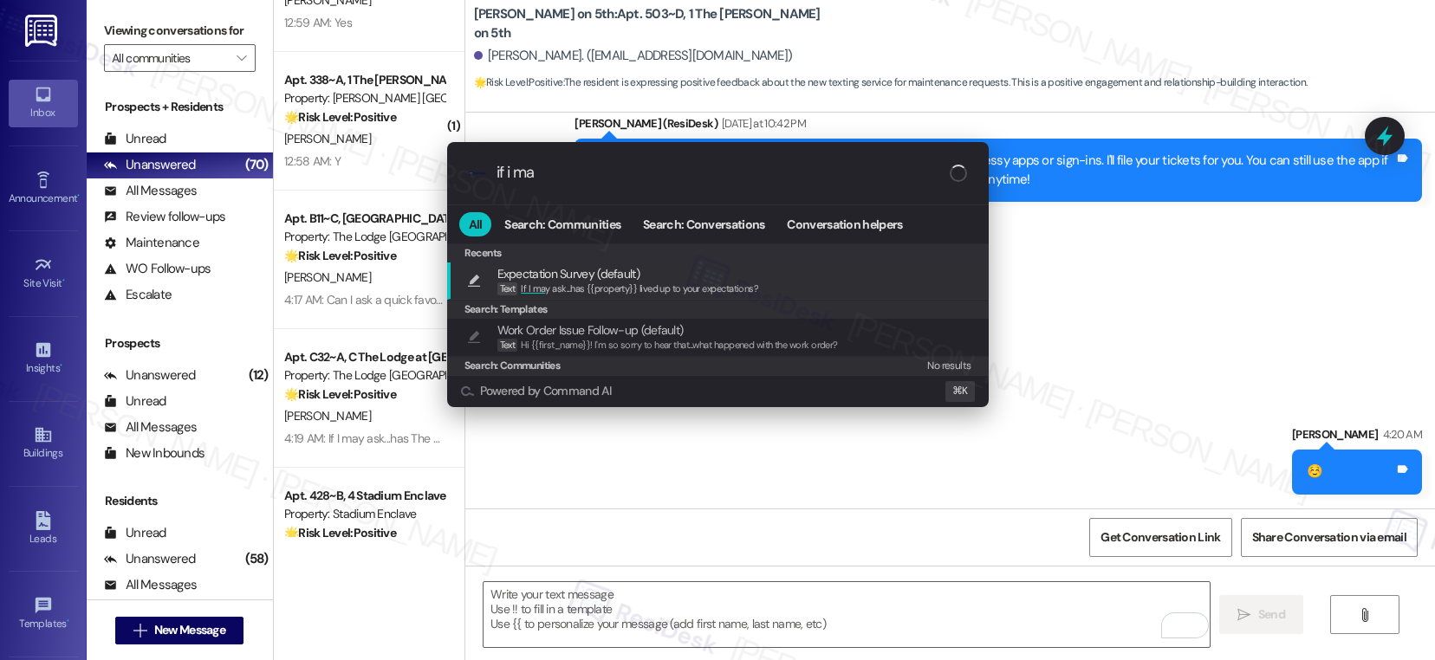
click at [681, 285] on span "If I ma y ask...has {{property}} lived up to your expectations?" at bounding box center [639, 288] width 237 height 12
type textarea "If I may ask...has {{property}} lived up to your expectations?"
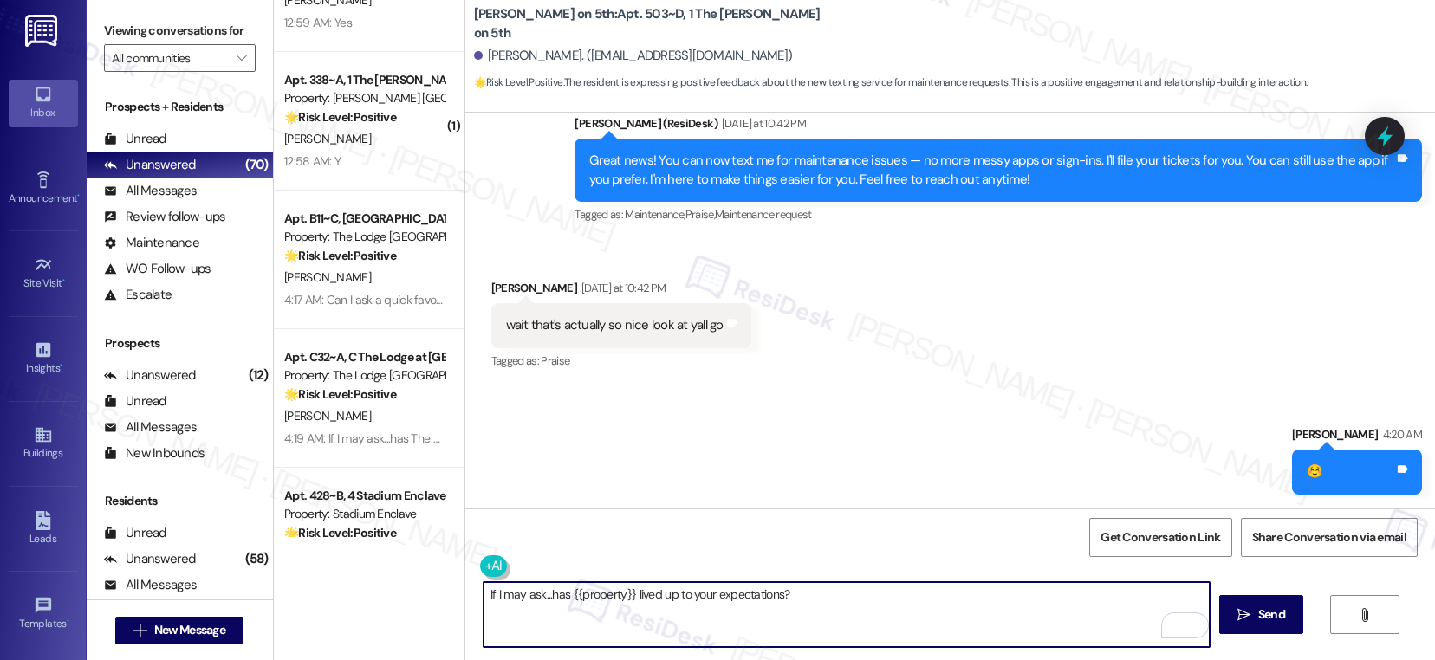
click at [1268, 612] on span "Send" at bounding box center [1271, 615] width 27 height 18
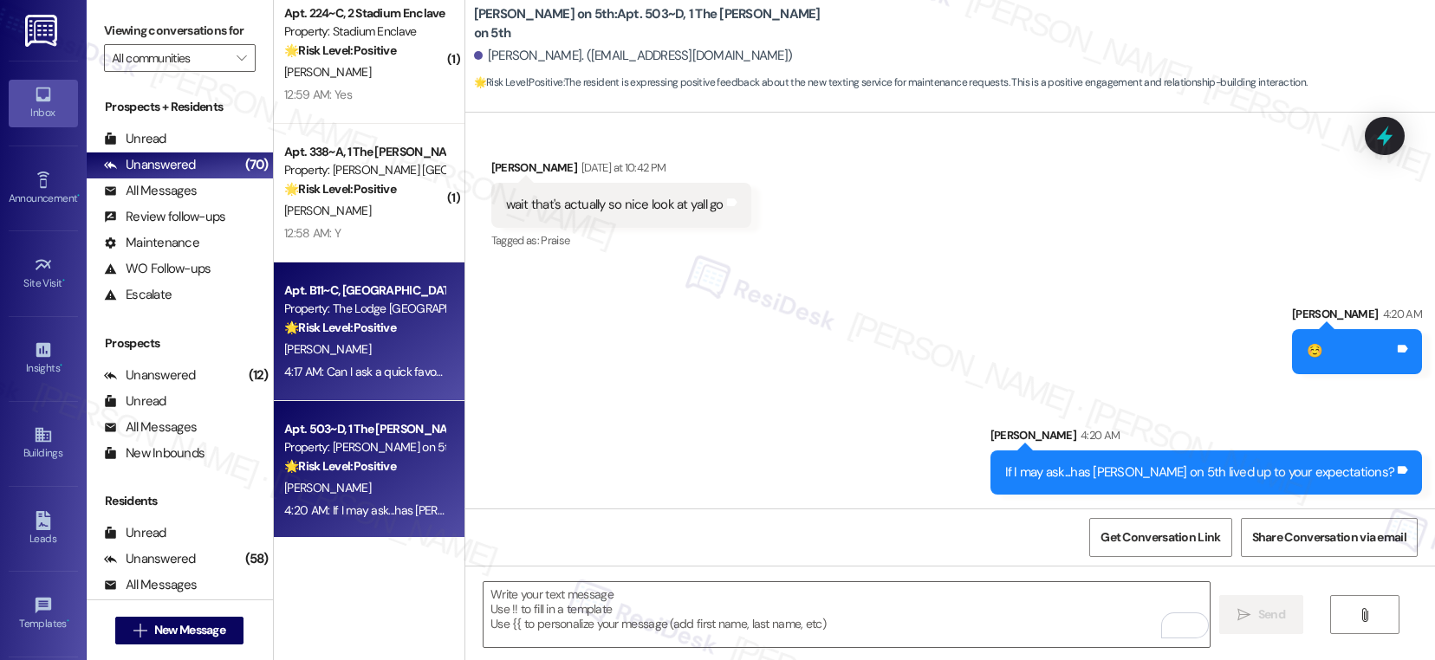
scroll to position [5932, 0]
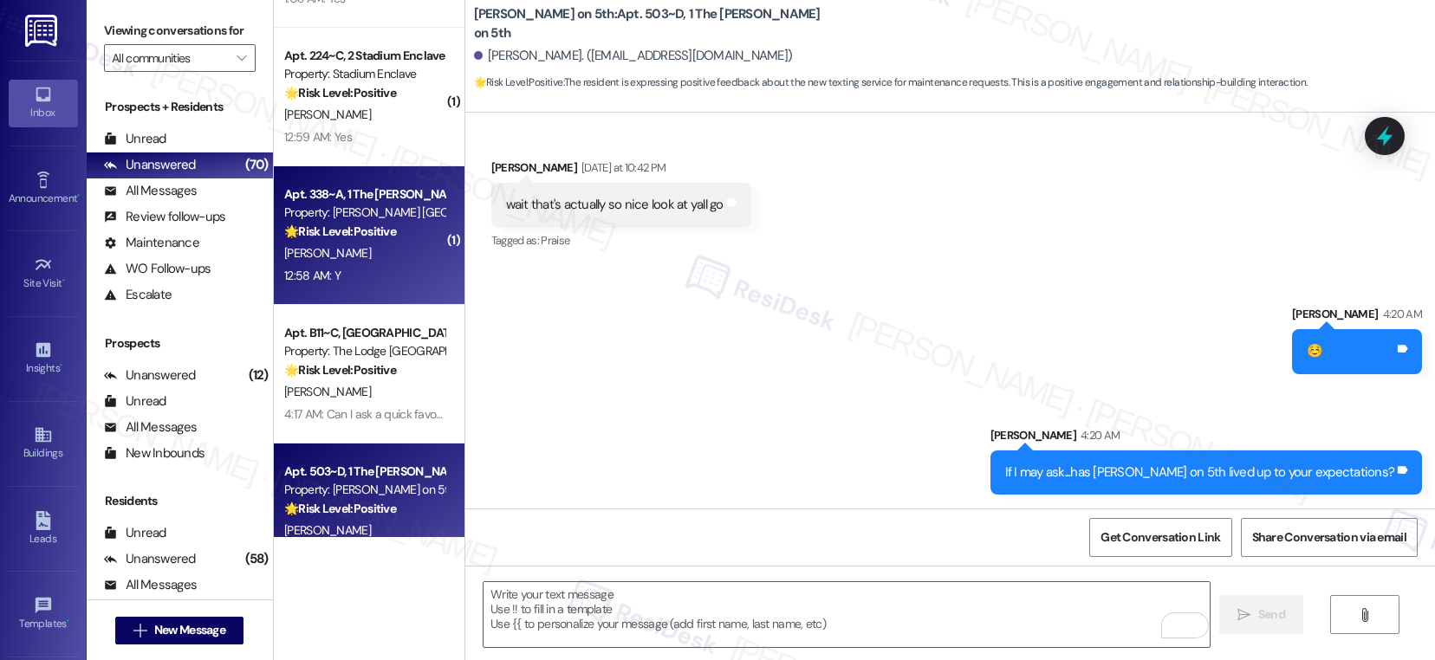
click at [370, 260] on div "J. Turner" at bounding box center [364, 254] width 164 height 22
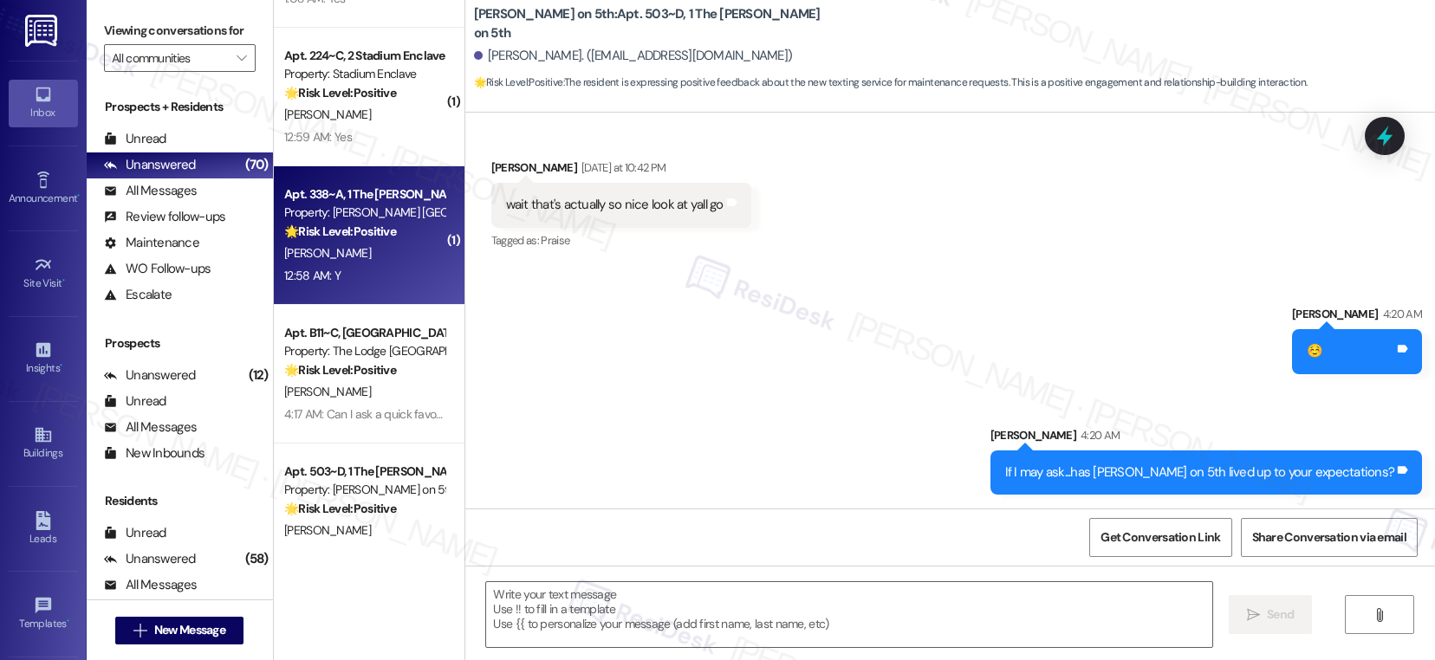
click at [370, 260] on div "J. Turner" at bounding box center [364, 254] width 164 height 22
type textarea "Fetching suggested responses. Please feel free to read through the conversation…"
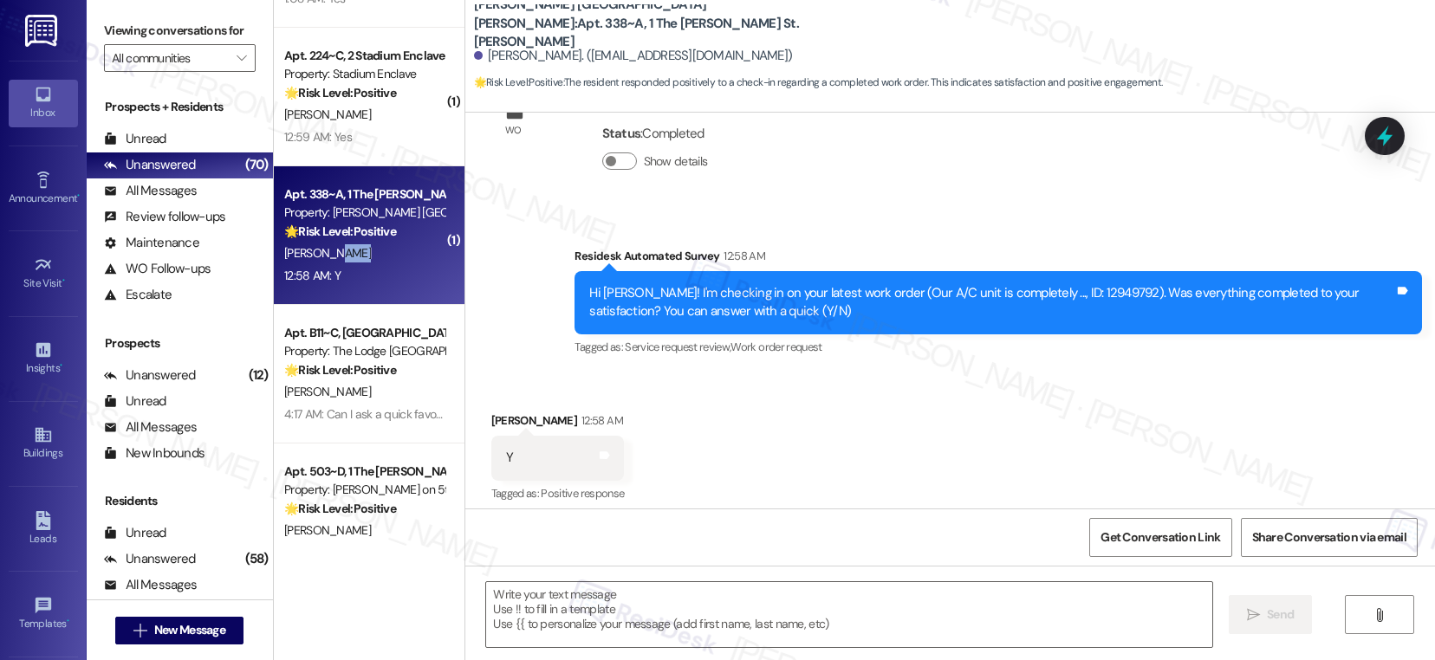
type textarea "Fetching suggested responses. Please feel free to read through the conversation…"
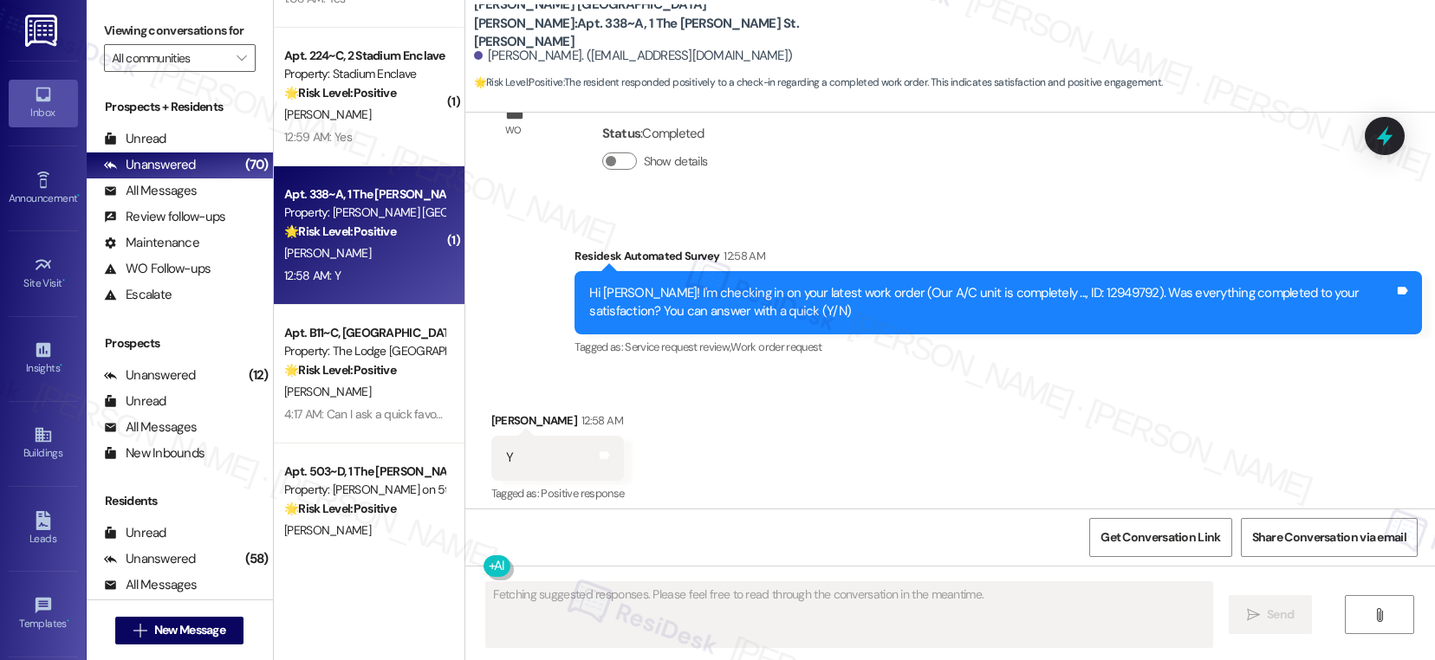
scroll to position [431, 0]
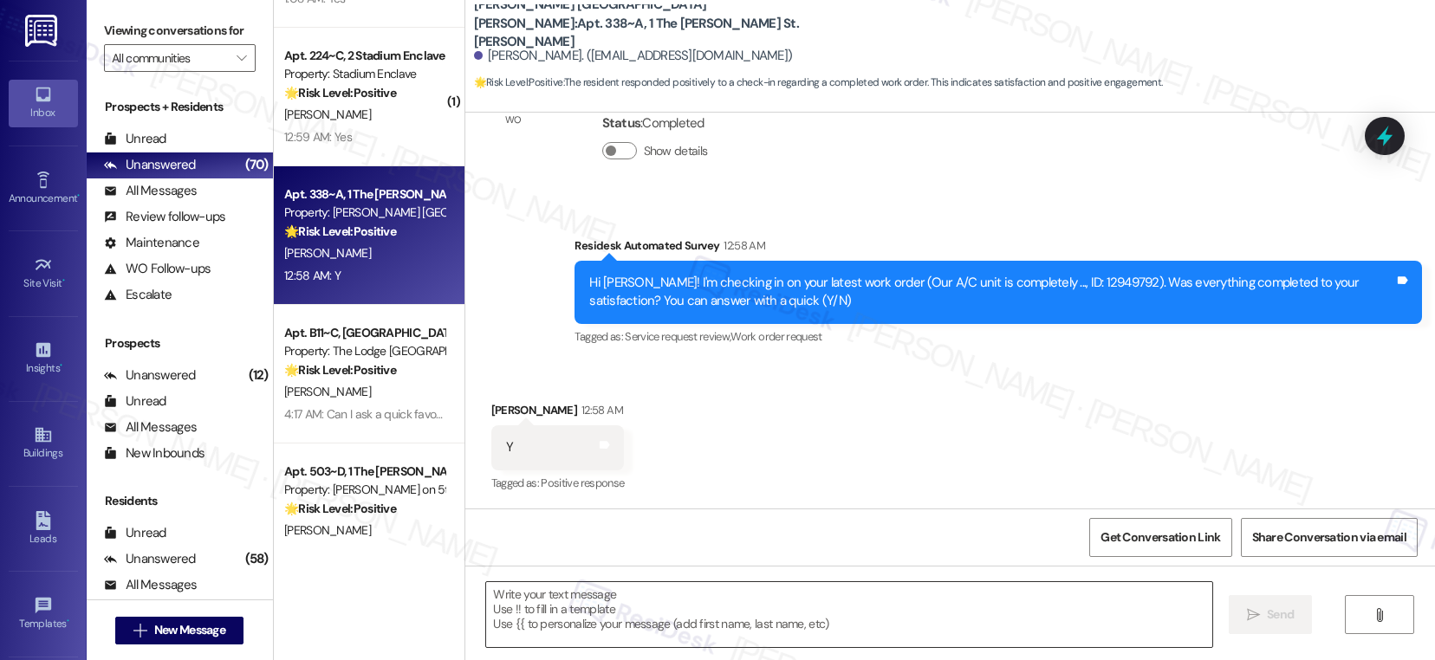
click at [528, 609] on textarea at bounding box center [849, 614] width 726 height 65
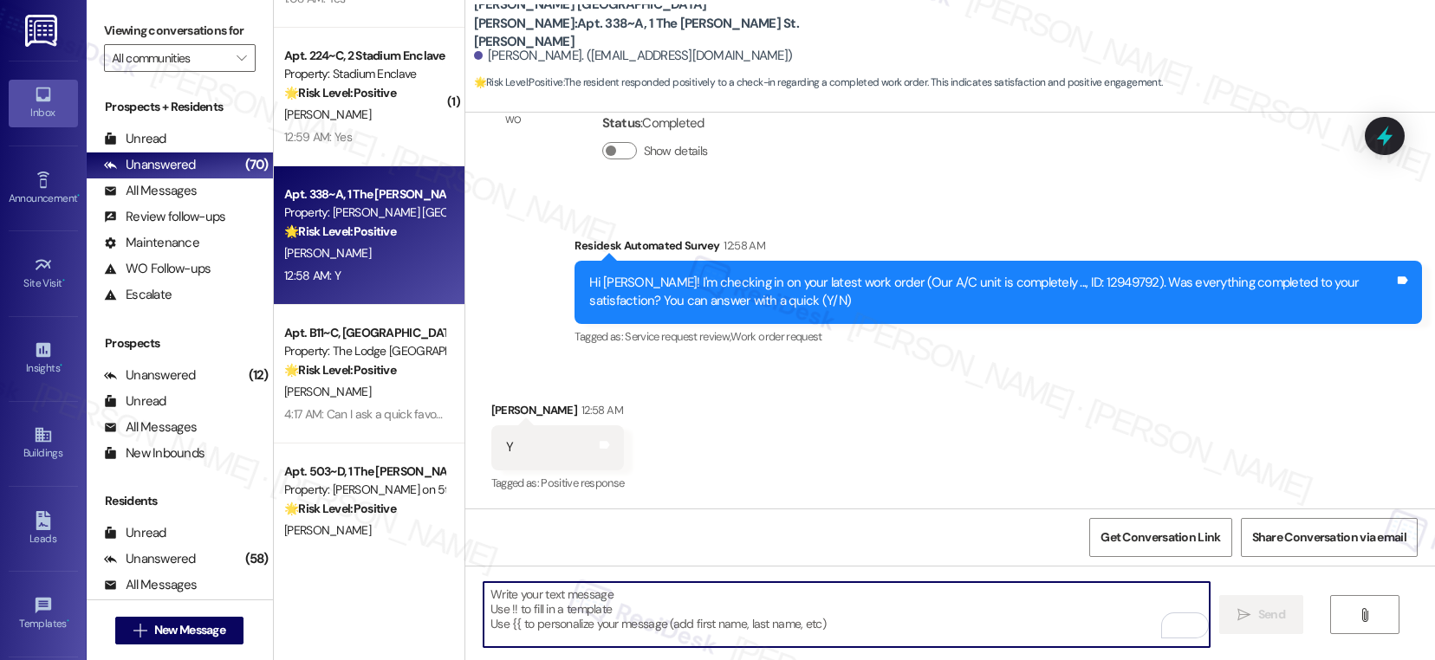
click at [566, 611] on textarea "To enrich screen reader interactions, please activate Accessibility in Grammarl…" at bounding box center [846, 614] width 726 height 65
paste textarea "Hi {{first_name}}, I'm so glad to hear the work order was completed to your sat…"
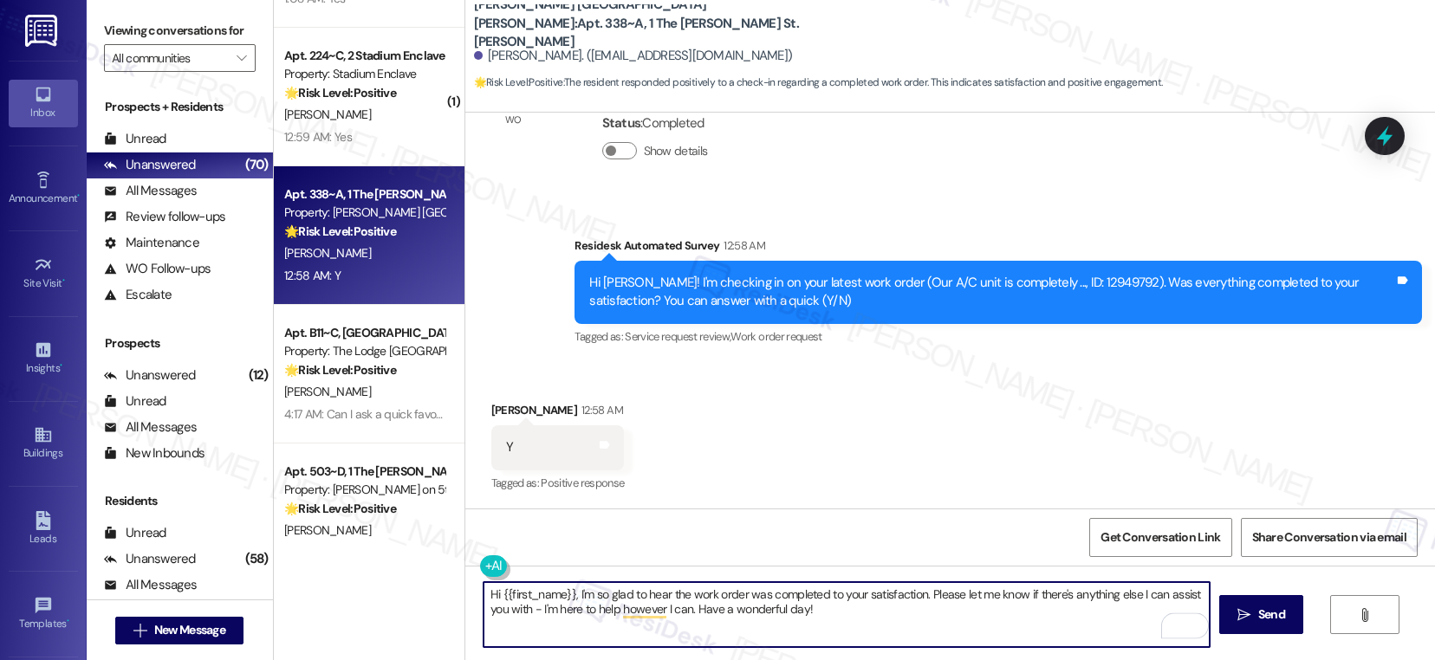
click at [850, 613] on textarea "Hi {{first_name}}, I'm so glad to hear the work order was completed to your sat…" at bounding box center [846, 614] width 726 height 65
drag, startPoint x: 567, startPoint y: 593, endPoint x: 397, endPoint y: 580, distance: 170.2
click at [397, 580] on div "( 1 ) Apt. F26~B, 1 One Ten Property: One Ten 🌟 Risk Level: Positive The reside…" at bounding box center [854, 330] width 1161 height 660
click at [756, 610] on textarea "I'm so glad to hear the work order was completed to your satisfaction. Please l…" at bounding box center [846, 614] width 726 height 65
type textarea "I'm so glad to hear the work order was completed to your satisfaction. Please l…"
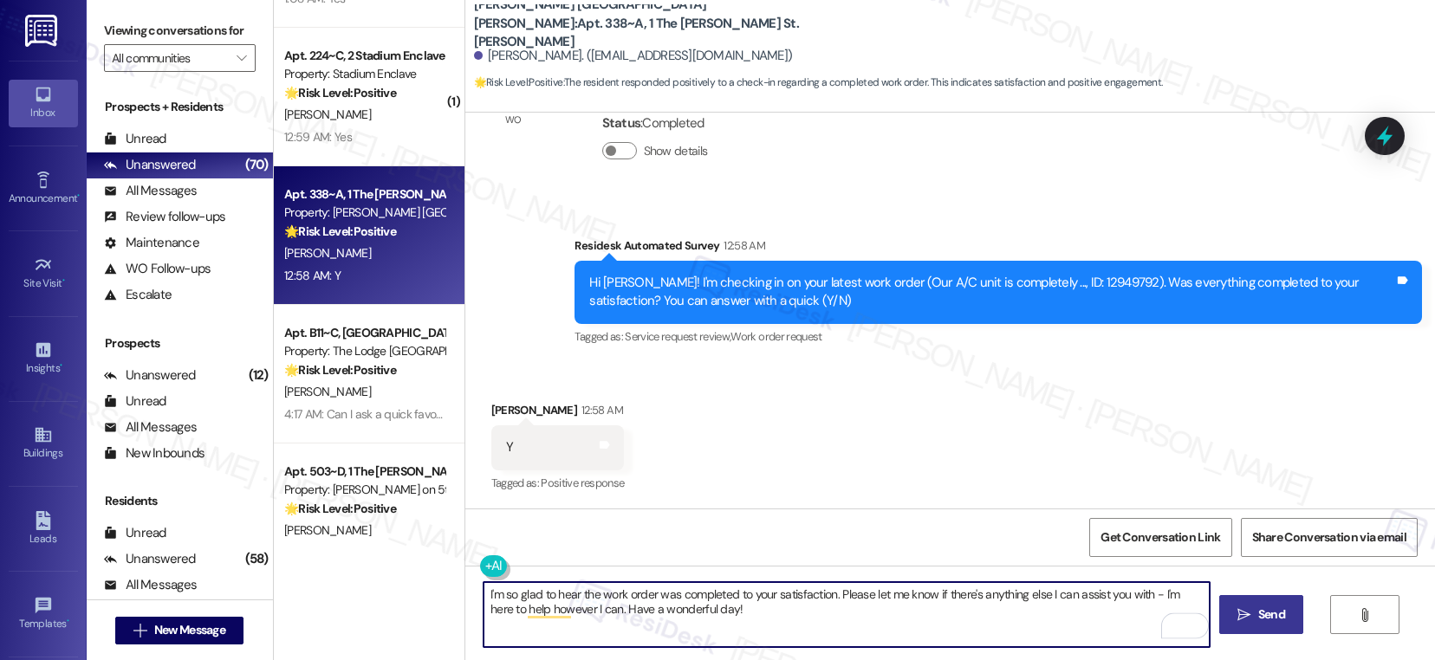
click at [1267, 612] on span "Send" at bounding box center [1271, 615] width 27 height 18
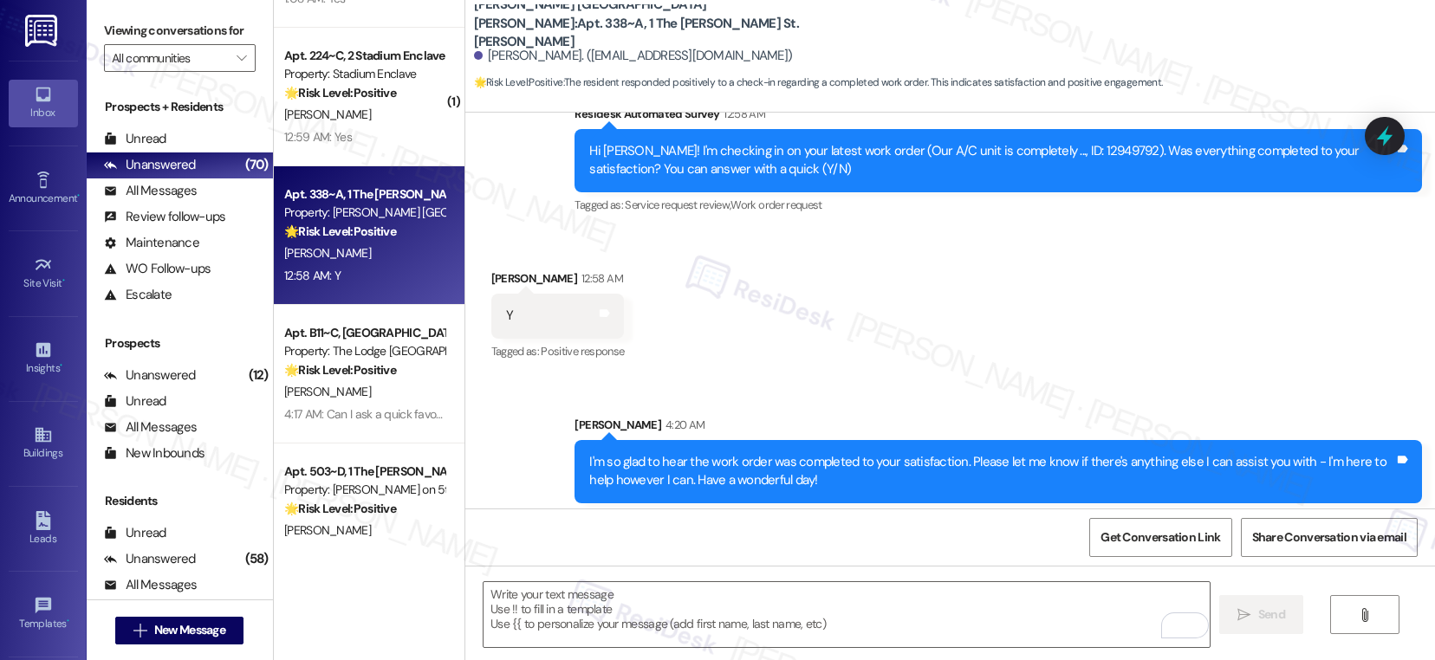
scroll to position [571, 0]
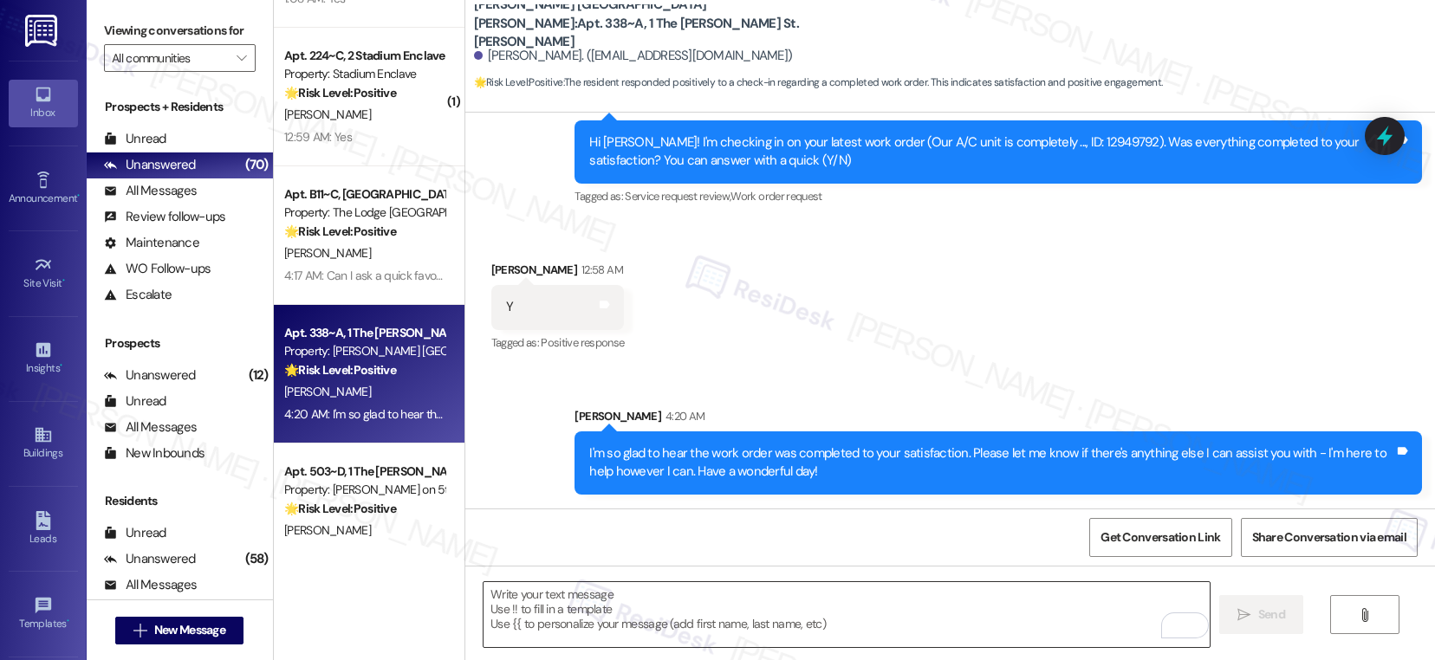
click at [781, 587] on textarea "To enrich screen reader interactions, please activate Accessibility in Grammarl…" at bounding box center [846, 614] width 726 height 65
click at [531, 596] on textarea "To enrich screen reader interactions, please activate Accessibility in Grammarl…" at bounding box center [846, 614] width 726 height 65
paste textarea "If I may ask...has {{property}} lived up to your expectations?"
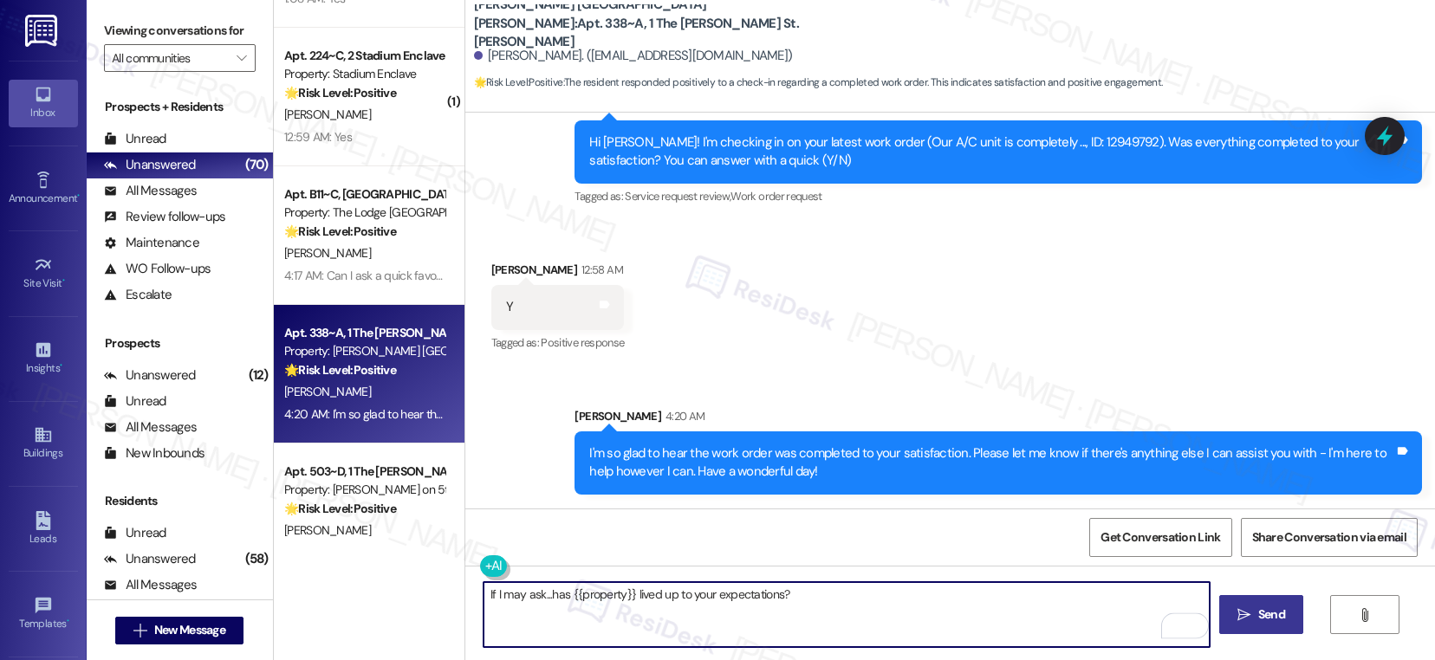
click at [964, 614] on textarea "If I may ask...has {{property}} lived up to your expectations?" at bounding box center [846, 614] width 726 height 65
type textarea "If I may ask...has {{property}} lived up to your expectations?"
click at [1262, 619] on span "Send" at bounding box center [1271, 615] width 27 height 18
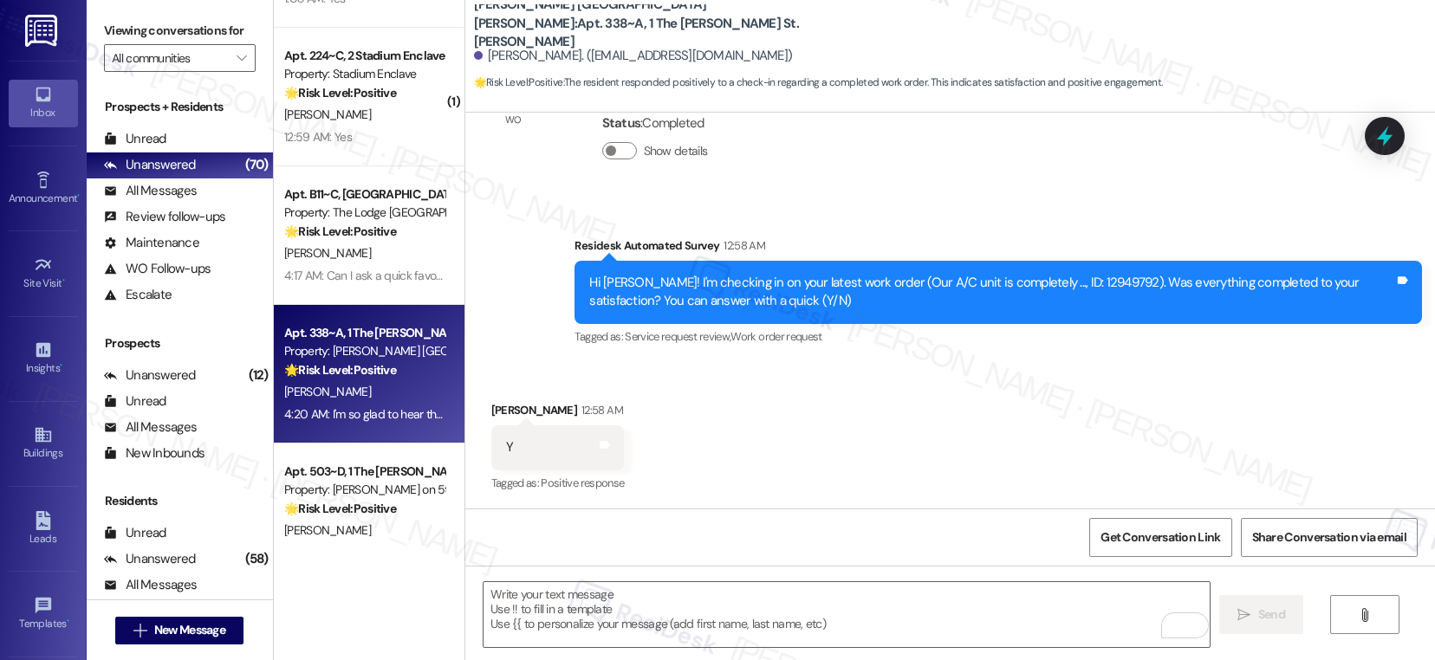
scroll to position [691, 0]
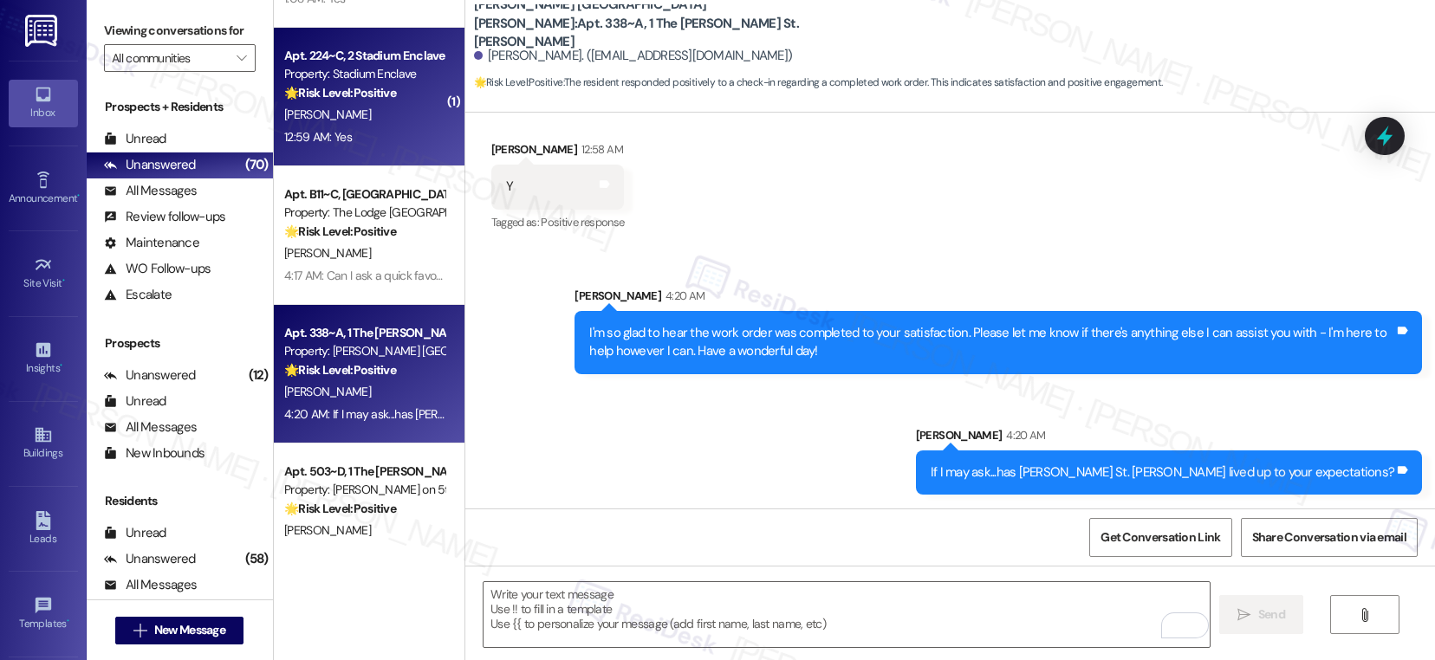
click at [362, 113] on div "M. Todd" at bounding box center [364, 115] width 164 height 22
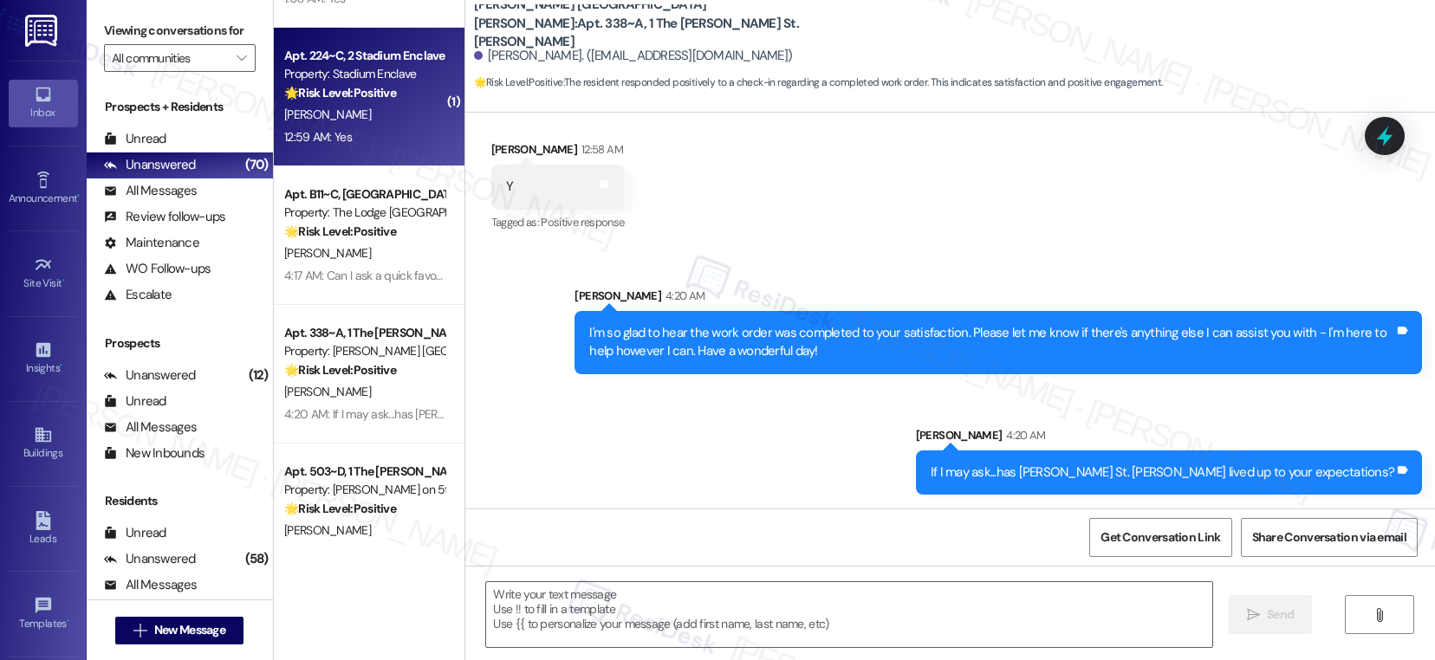
type textarea "Fetching suggested responses. Please feel free to read through the conversation…"
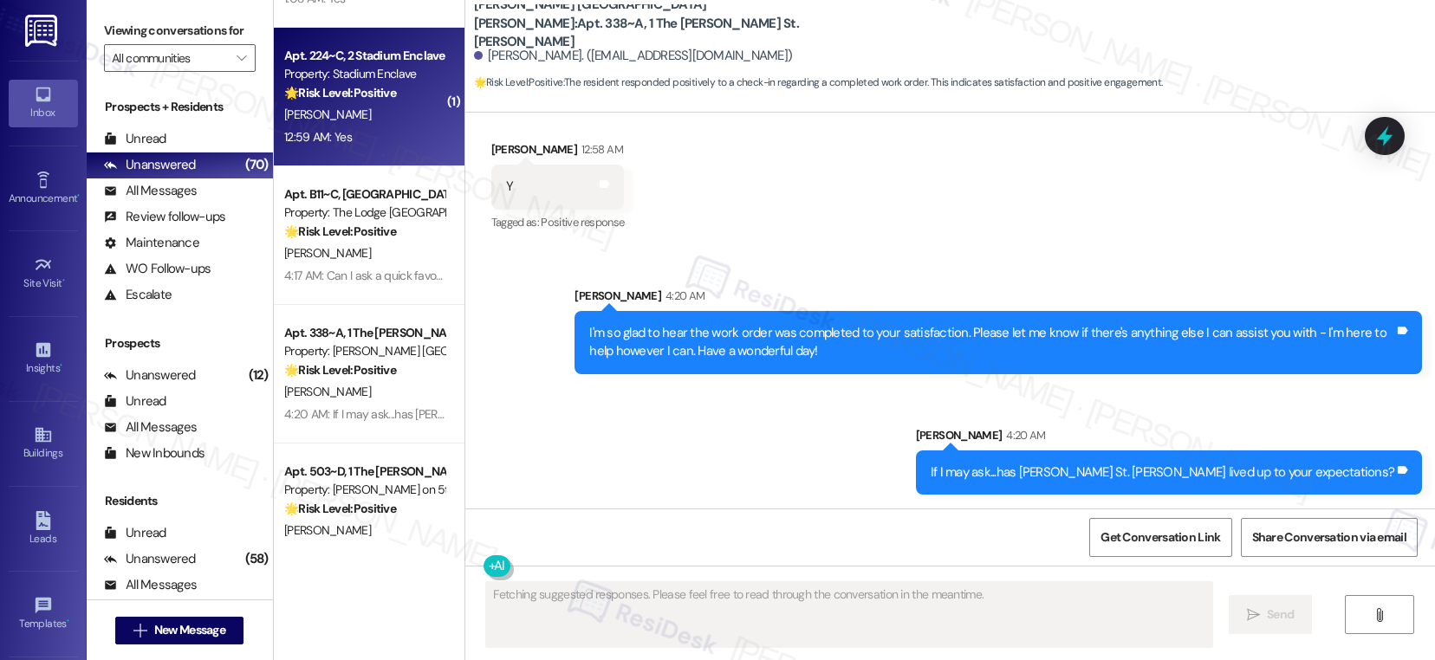
scroll to position [65, 0]
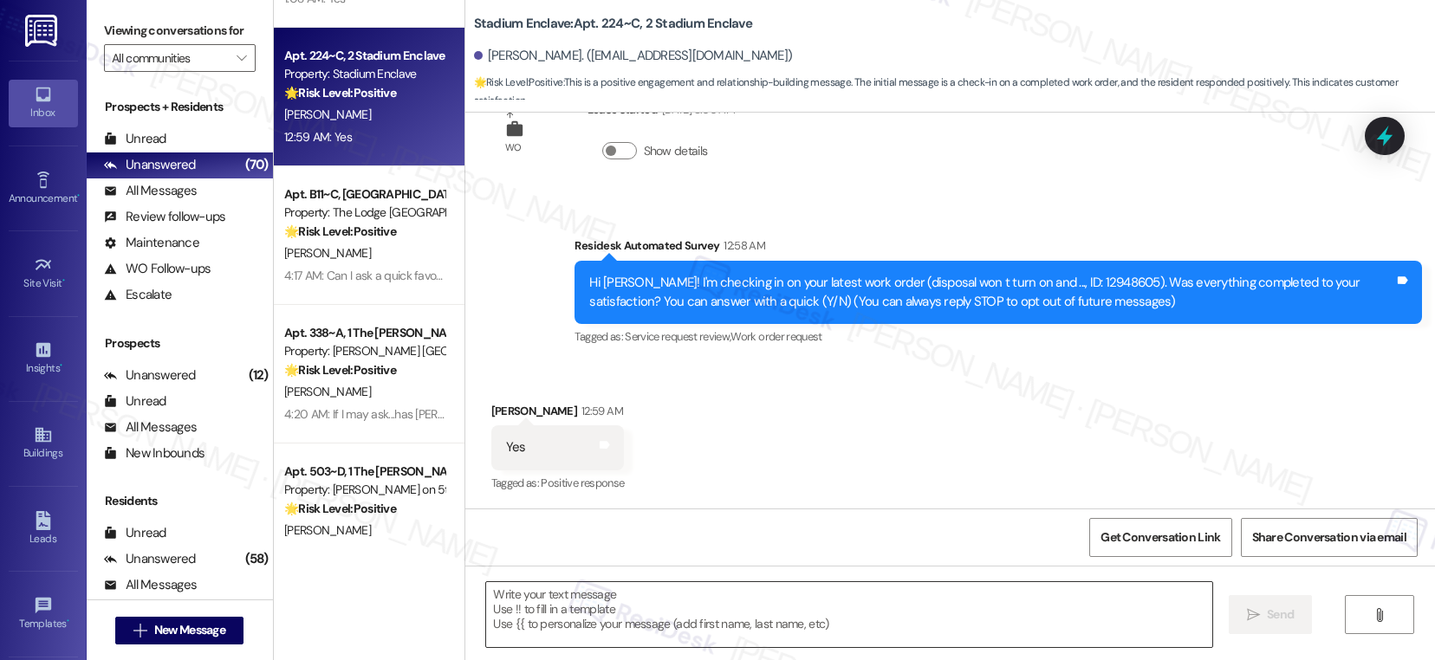
click at [554, 593] on textarea at bounding box center [849, 614] width 726 height 65
click at [554, 593] on textarea "To enrich screen reader interactions, please activate Accessibility in Grammarl…" at bounding box center [849, 614] width 726 height 65
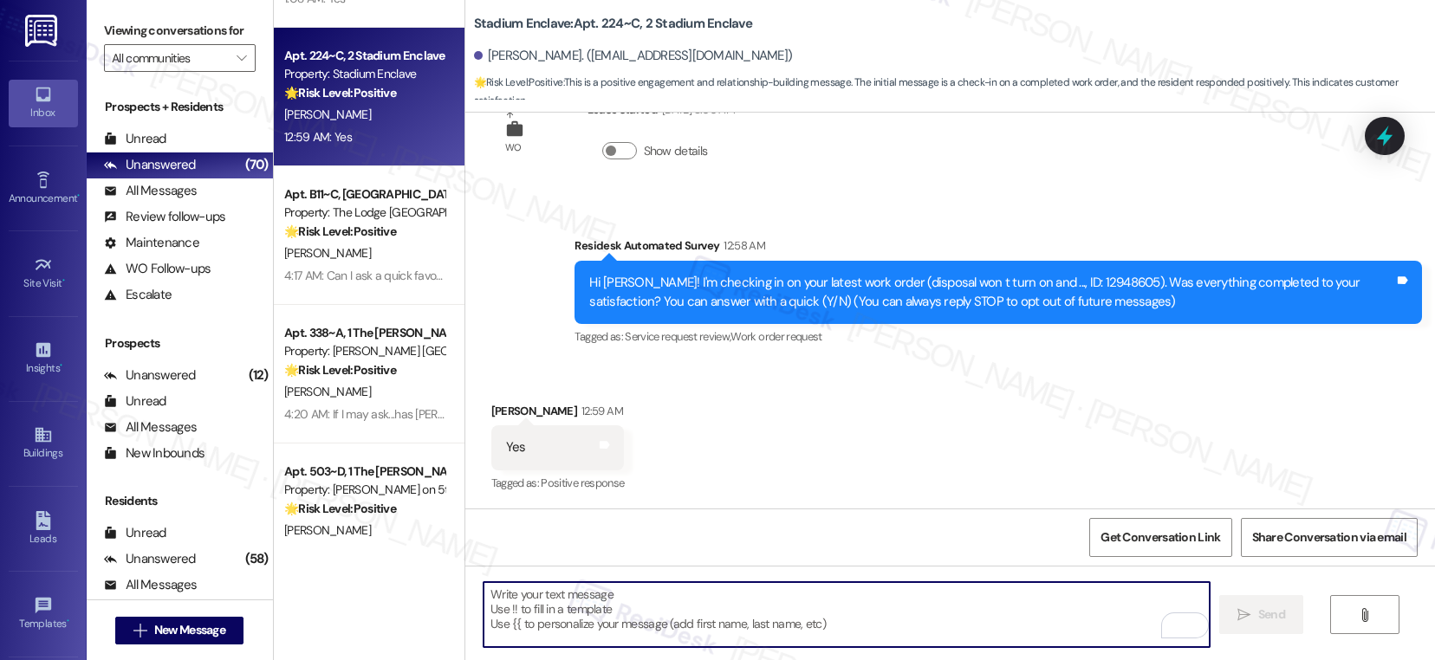
click at [554, 593] on textarea "To enrich screen reader interactions, please activate Accessibility in Grammarl…" at bounding box center [846, 614] width 726 height 65
click at [739, 600] on textarea "To enrich screen reader interactions, please activate Accessibility in Grammarl…" at bounding box center [846, 614] width 726 height 65
paste textarea "Hi {{first_name}}, I'm so glad to hear the work order was completed to your sat…"
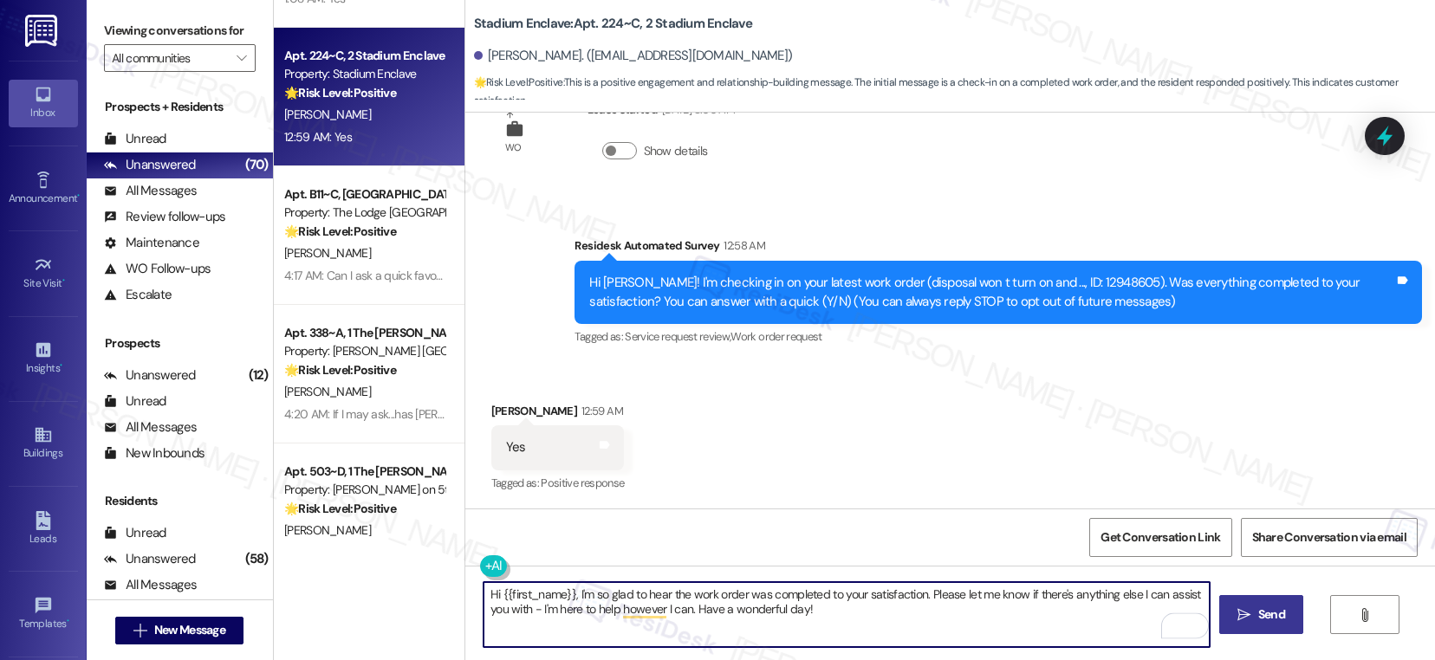
click at [567, 595] on textarea "Hi {{first_name}}, I'm so glad to hear the work order was completed to your sat…" at bounding box center [846, 614] width 726 height 65
click at [568, 595] on textarea "Hi {{first_name}}, I'm so glad to hear the work order was completed to your sat…" at bounding box center [846, 614] width 726 height 65
click at [885, 620] on textarea "I'm so glad to hear the work order was completed to your satisfaction. Please l…" at bounding box center [846, 614] width 726 height 65
type textarea "I'm so glad to hear the work order was completed to your satisfaction. Please l…"
click at [1278, 627] on button " Send" at bounding box center [1261, 614] width 84 height 39
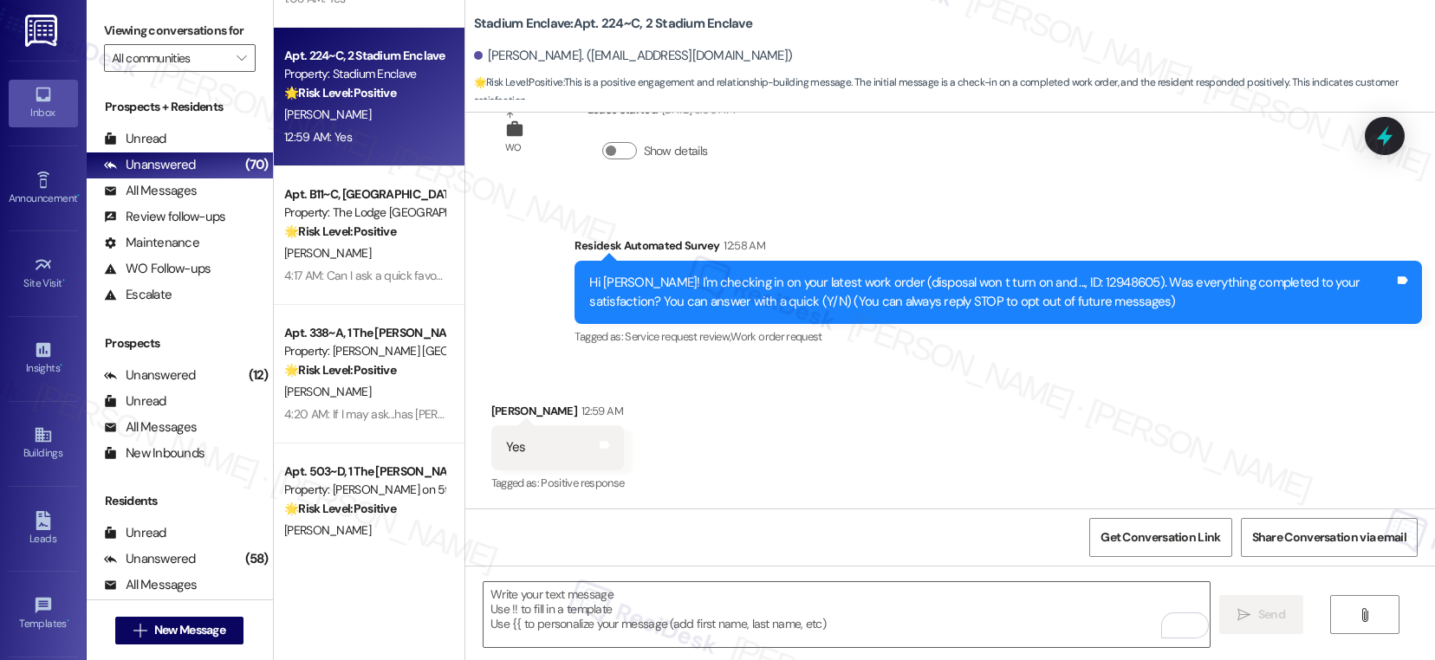
scroll to position [205, 0]
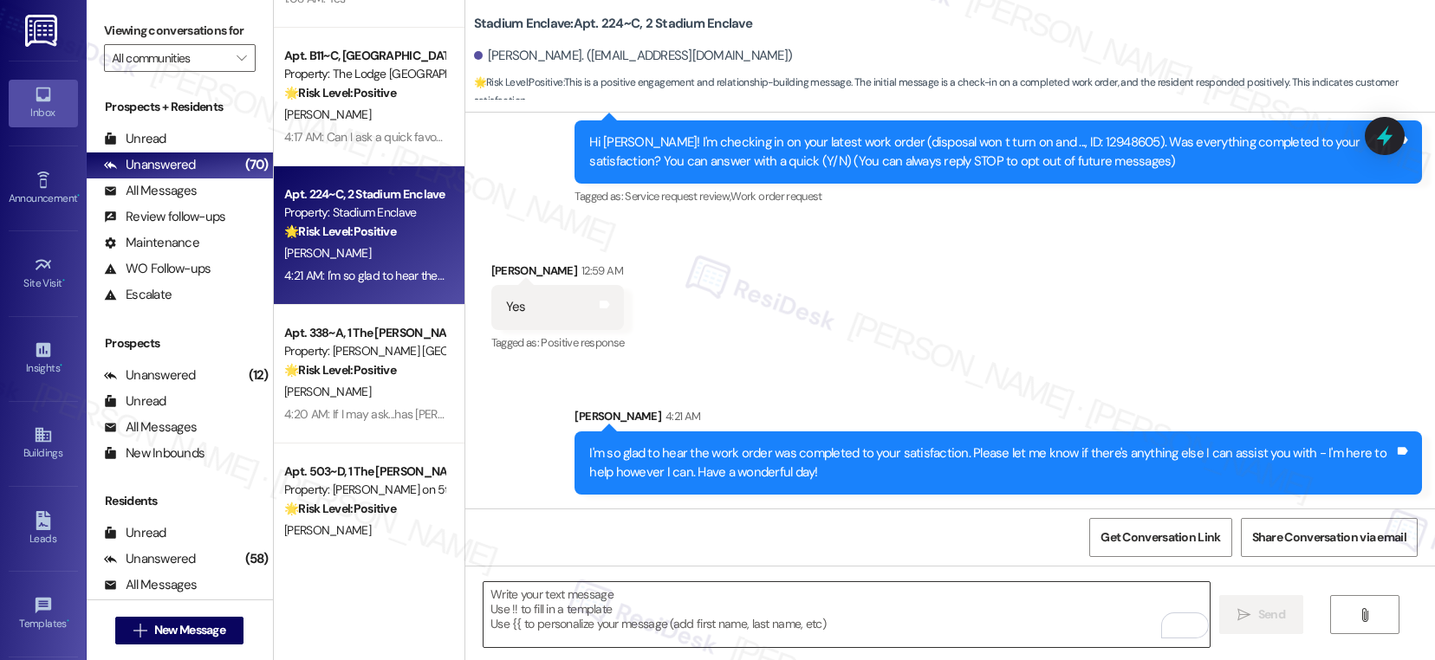
click at [783, 641] on textarea "To enrich screen reader interactions, please activate Accessibility in Grammarl…" at bounding box center [846, 614] width 726 height 65
click at [664, 600] on textarea "To enrich screen reader interactions, please activate Accessibility in Grammarl…" at bounding box center [846, 614] width 726 height 65
paste textarea "If I may ask...has {{property}} lived up to your expectations?"
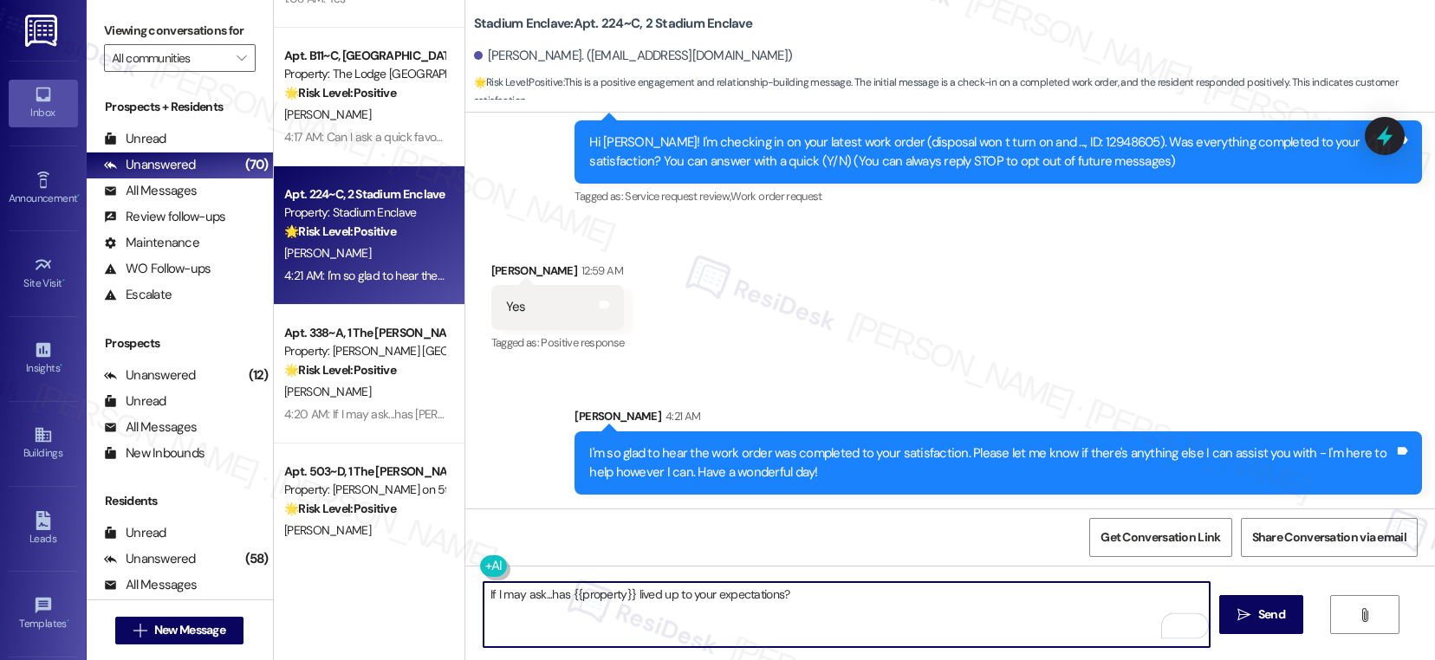
type textarea "If I may ask...has {{property}} lived up to your expectations?"
click at [1258, 613] on span "Send" at bounding box center [1271, 615] width 27 height 18
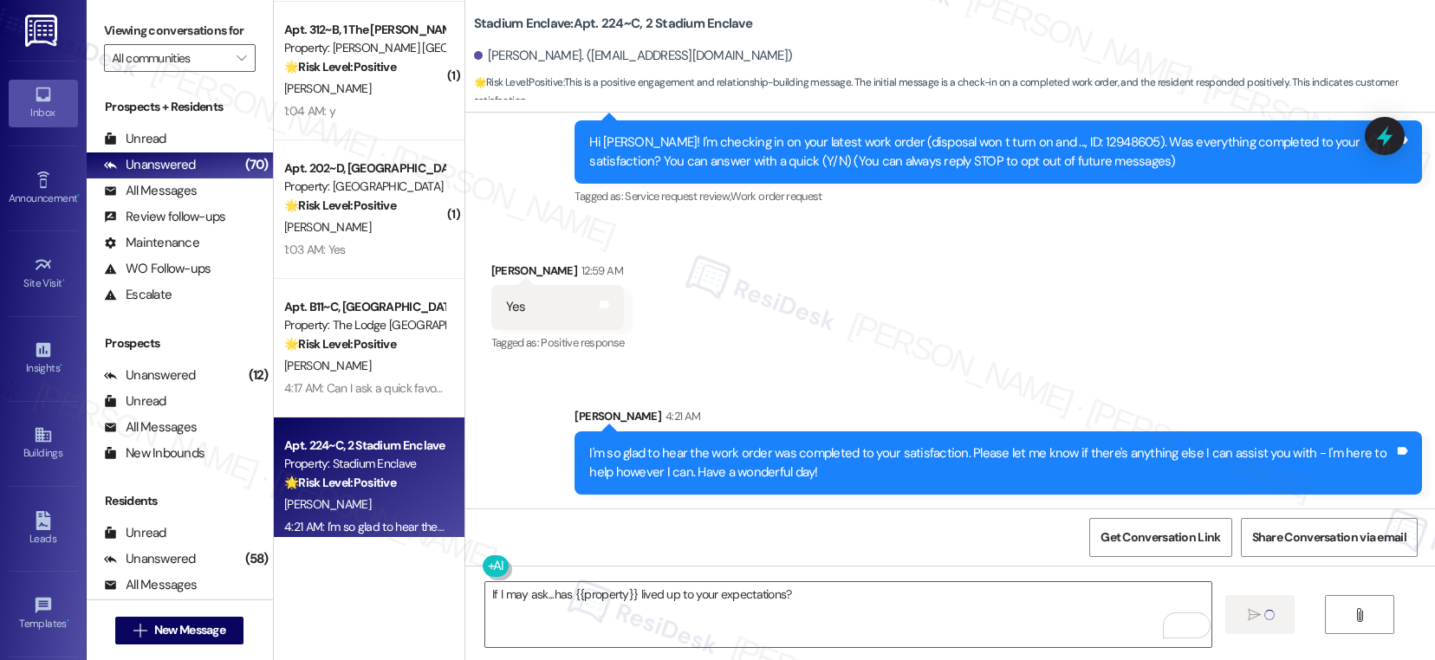
scroll to position [5679, 0]
click at [379, 228] on div "D. Williams" at bounding box center [364, 230] width 164 height 22
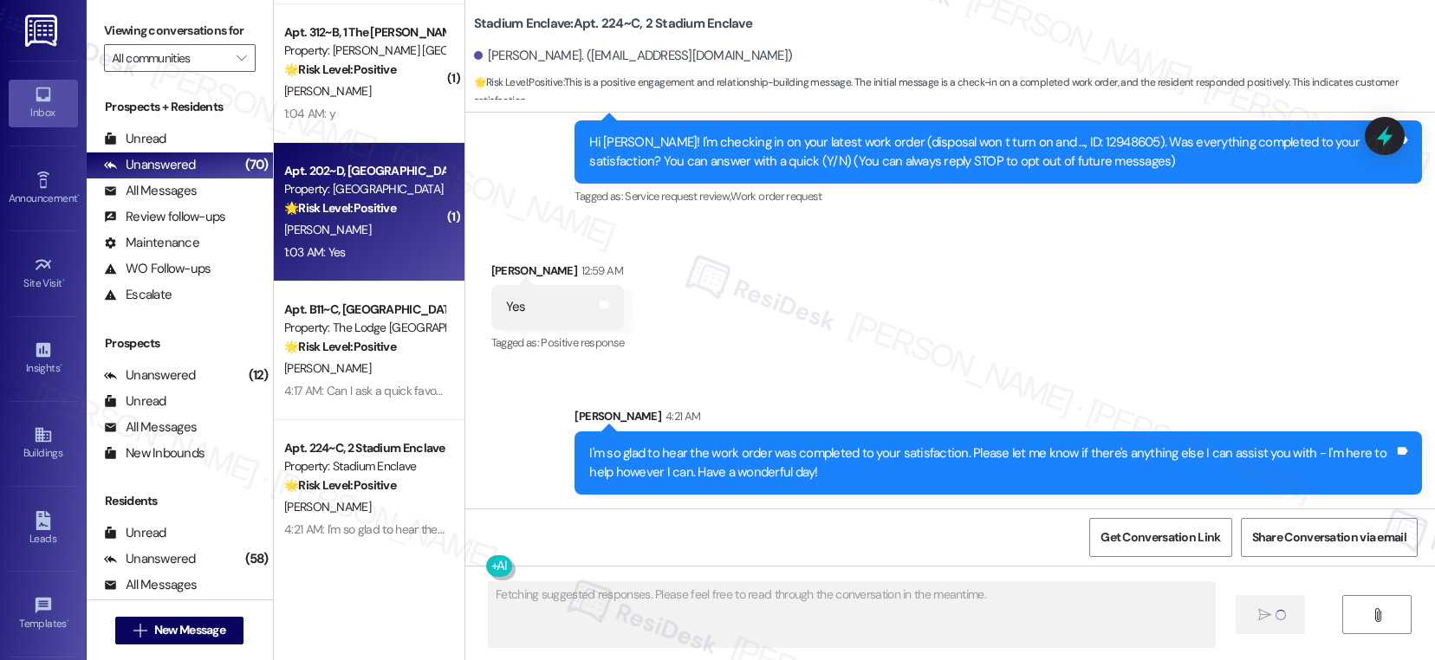
click at [379, 228] on div "D. Williams" at bounding box center [364, 230] width 164 height 22
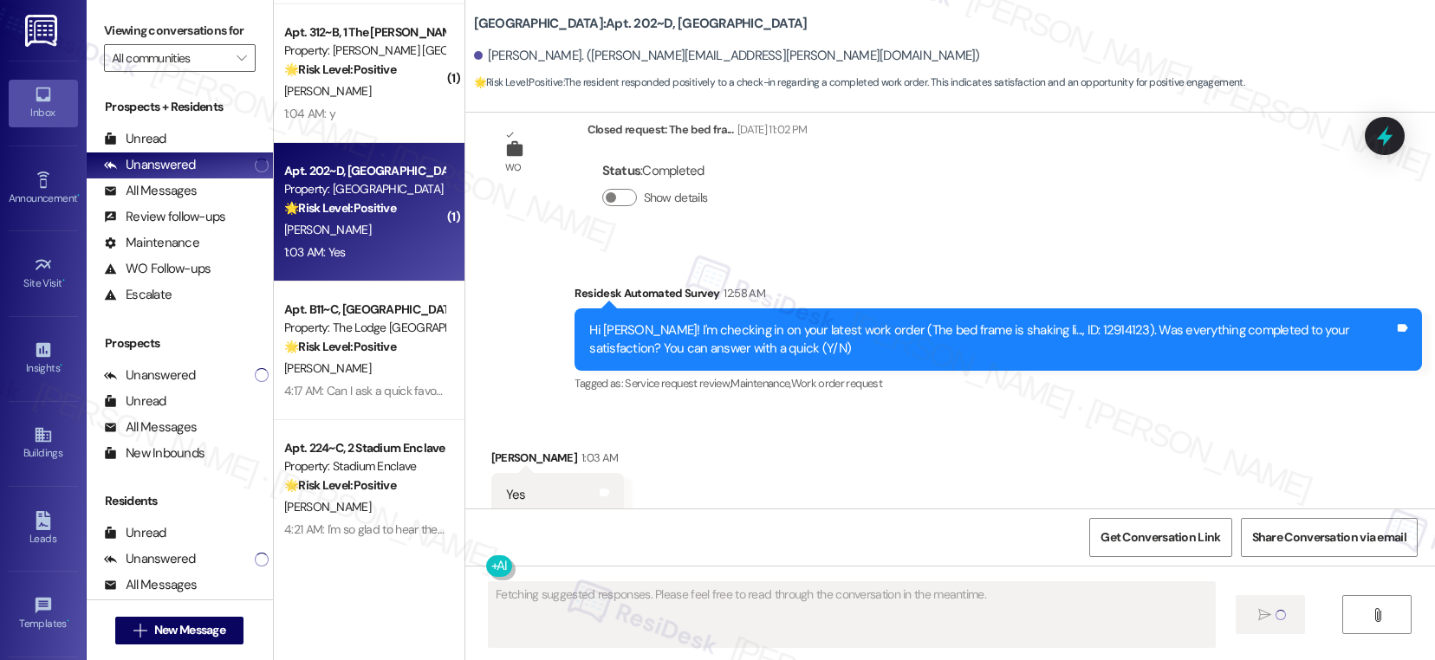
scroll to position [3146, 0]
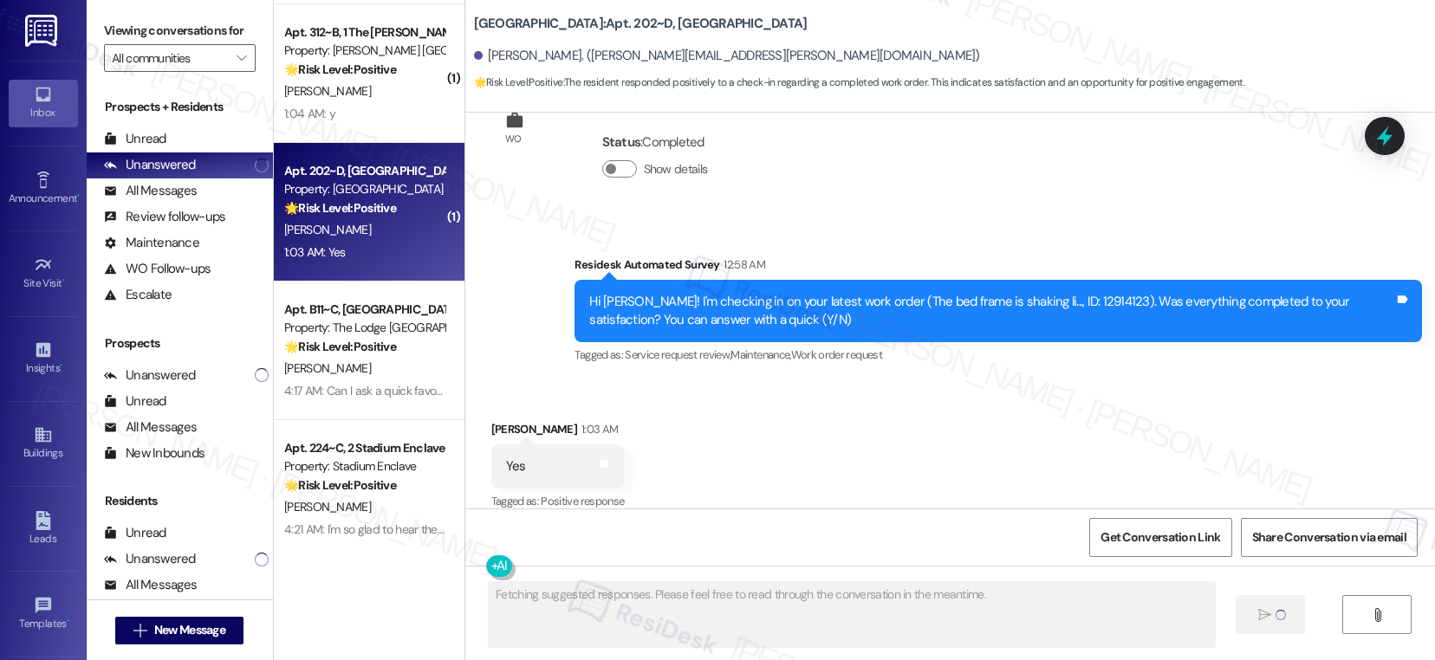
click at [379, 228] on div "D. Williams" at bounding box center [364, 230] width 164 height 22
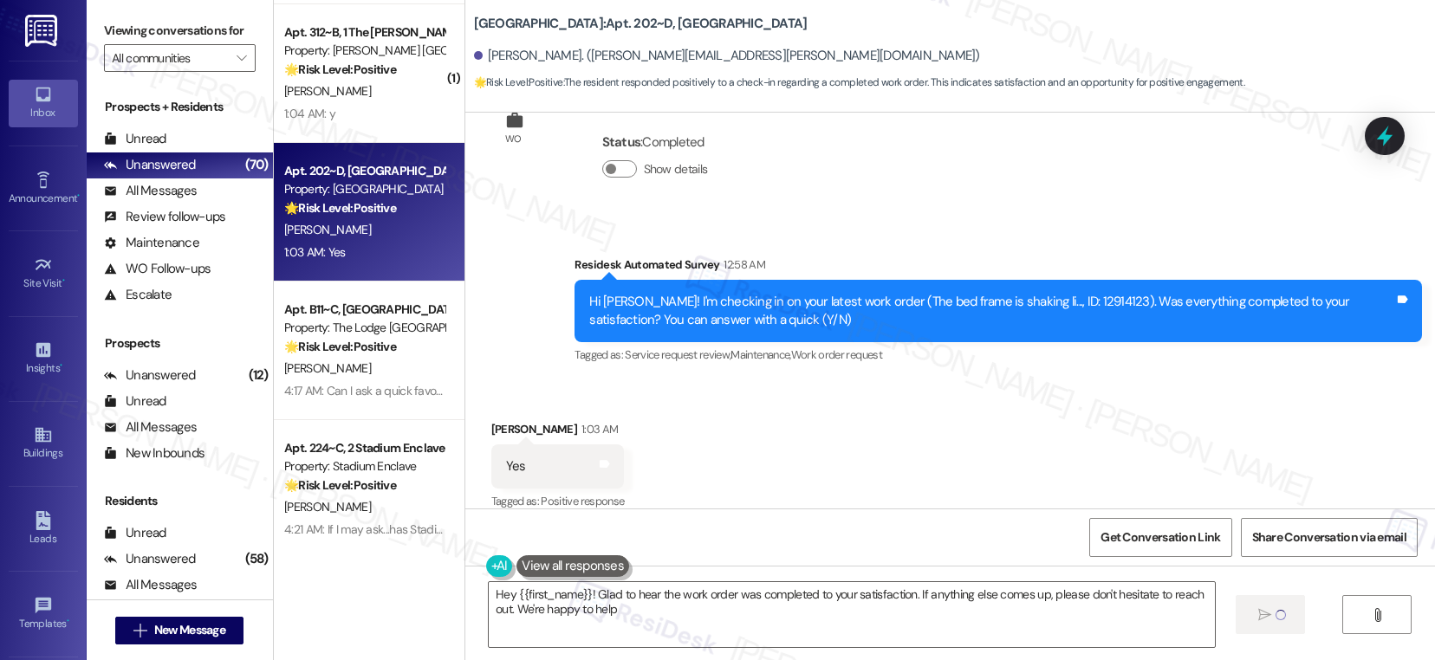
type textarea "Hey {{first_name}}! Glad to hear the work order was completed to your satisfact…"
click at [724, 387] on div "Received via SMS Dashay Williams 1:03 AM Yes Tags and notes Tagged as: Positive…" at bounding box center [949, 454] width 969 height 146
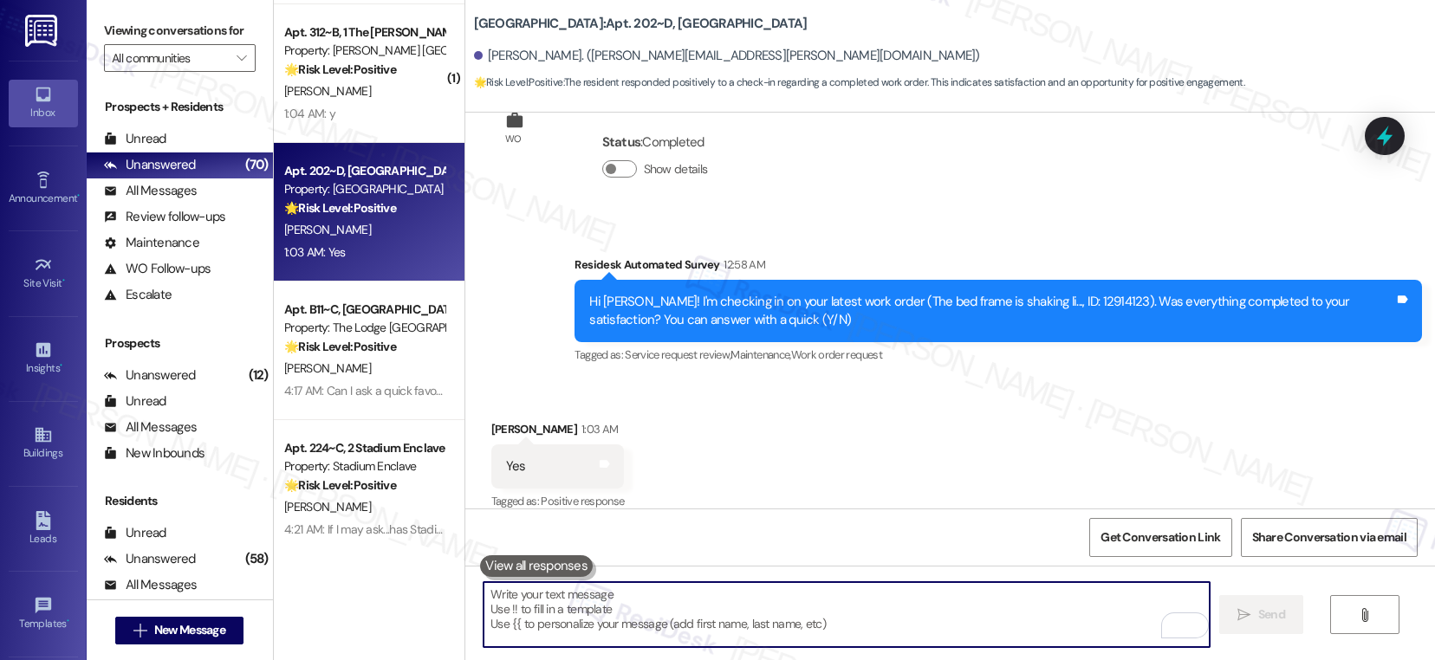
click at [687, 629] on textarea "To enrich screen reader interactions, please activate Accessibility in Grammarl…" at bounding box center [846, 614] width 726 height 65
paste textarea "Hi {{first_name}}, I'm so glad to hear the work order was completed to your sat…"
type textarea "Hi {{first_name}}, I'm so glad to hear the work order was completed to your sat…"
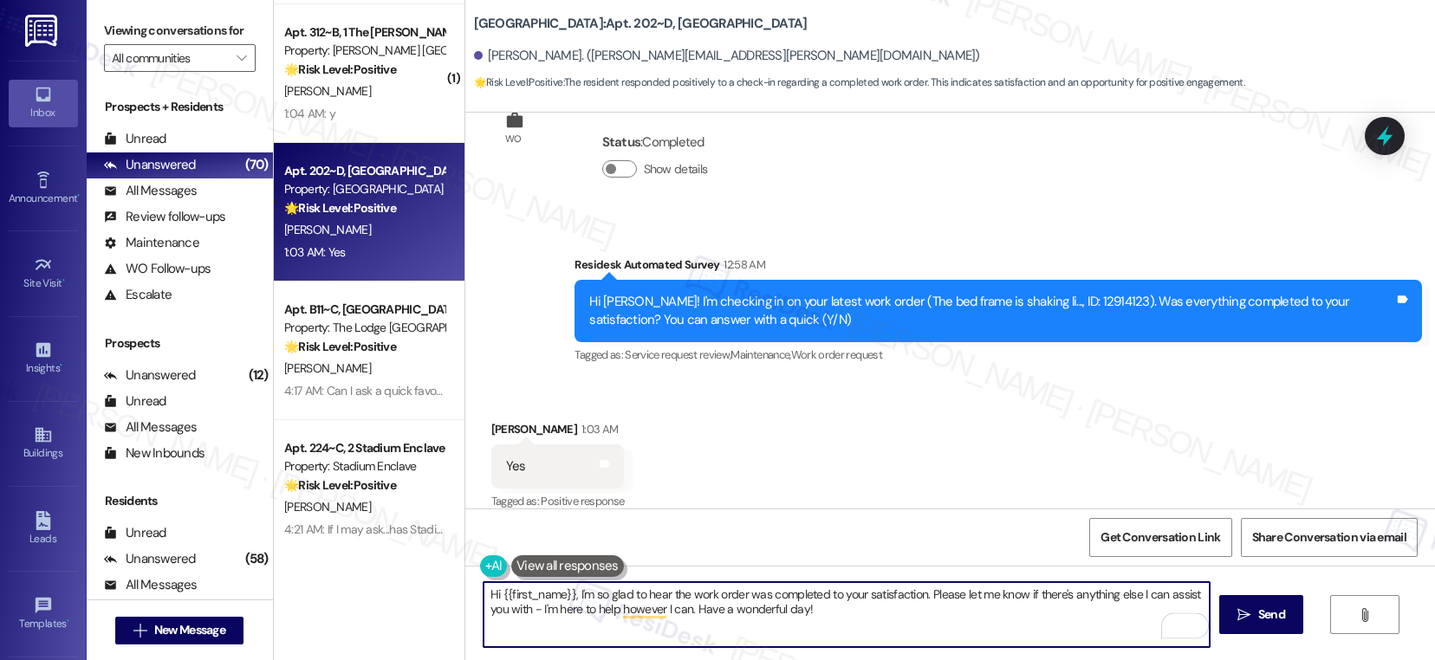
click at [491, 593] on textarea "Hi {{first_name}}, I'm so glad to hear the work order was completed to your sat…" at bounding box center [846, 614] width 726 height 65
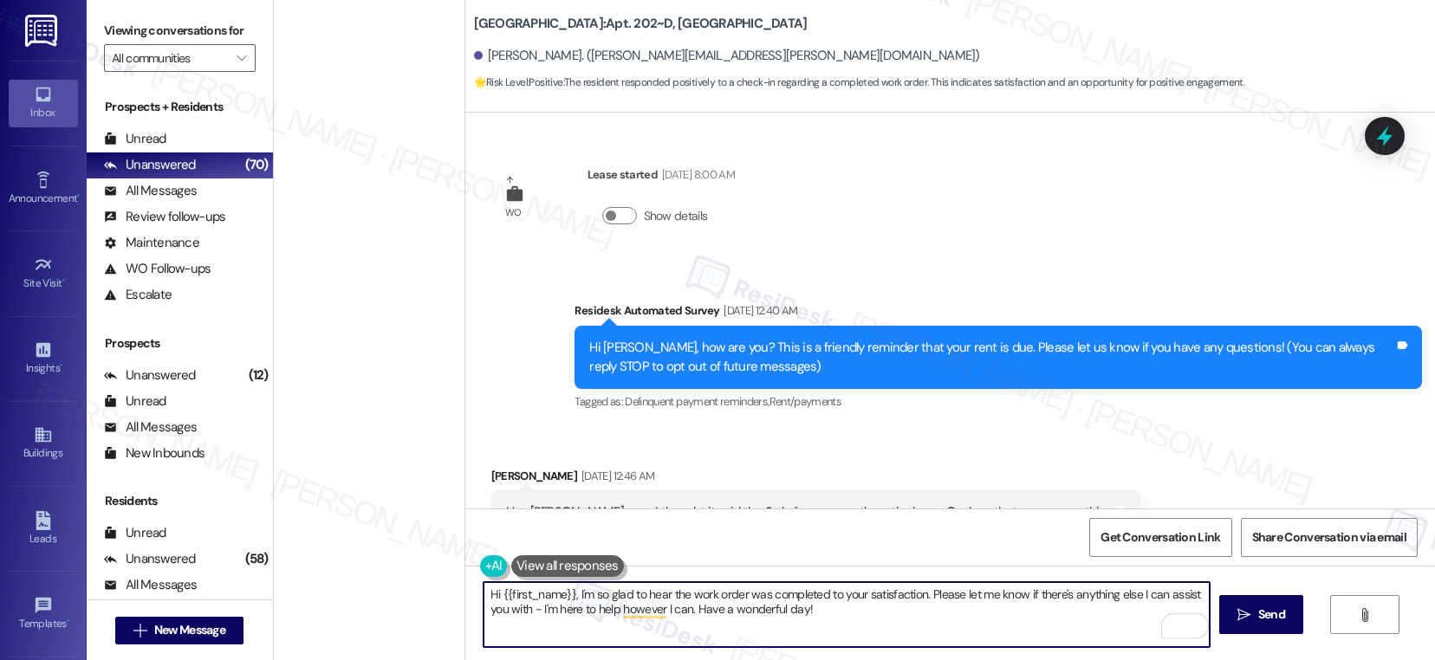
scroll to position [3146, 0]
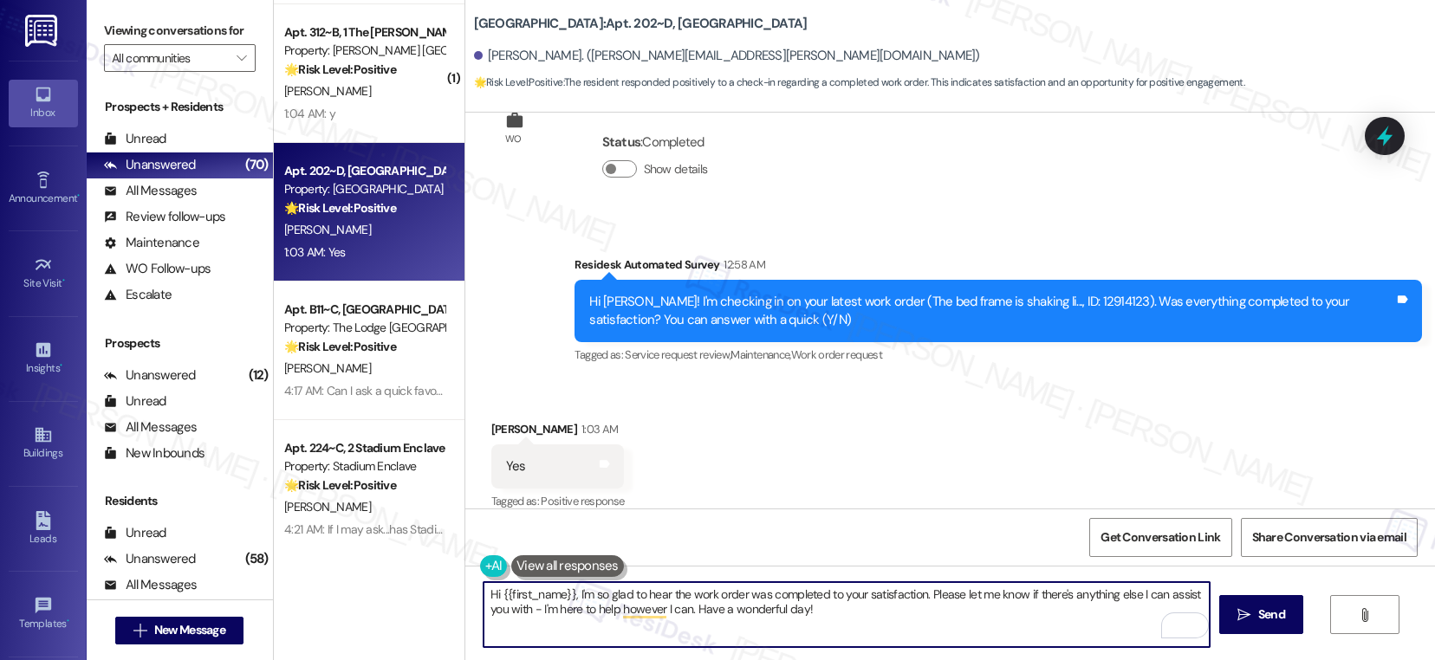
click at [799, 611] on textarea "Hi {{first_name}}, I'm so glad to hear the work order was completed to your sat…" at bounding box center [846, 614] width 726 height 65
click at [627, 594] on textarea "Hi {{first_name}}, I'm so glad to hear the work order was completed to your sat…" at bounding box center [846, 614] width 726 height 65
click at [826, 606] on textarea "Hi {{first_name}}, I'm so glad to hear the work order was completed to your sat…" at bounding box center [846, 614] width 726 height 65
click at [826, 613] on textarea "Hi {{first_name}}, I'm so glad to hear the work order was completed to your sat…" at bounding box center [846, 614] width 726 height 65
type textarea "Hi {{first_name}}, I'm so glad to hear the work order was completed to your sat…"
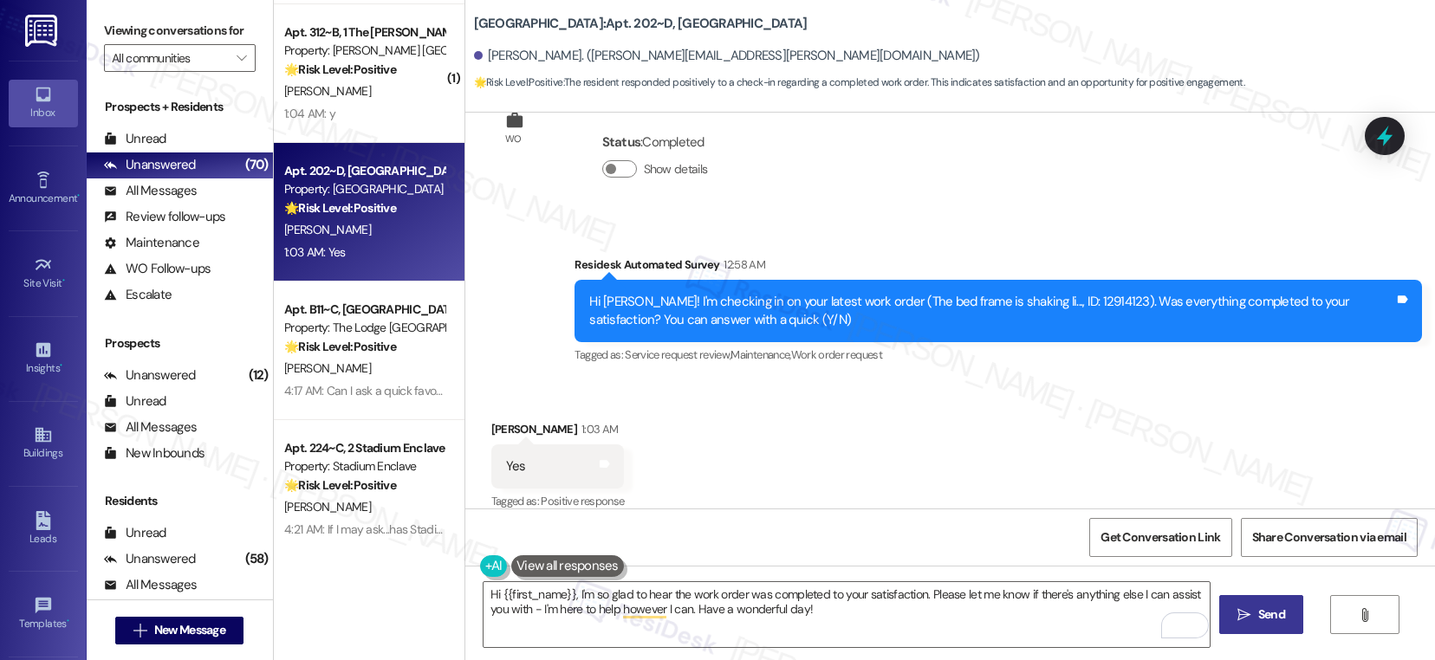
click at [1254, 612] on span "Send" at bounding box center [1271, 615] width 34 height 18
click at [541, 599] on textarea "Hi {{first_name}}, I'm so glad to hear the work order was completed to your sat…" at bounding box center [846, 614] width 726 height 65
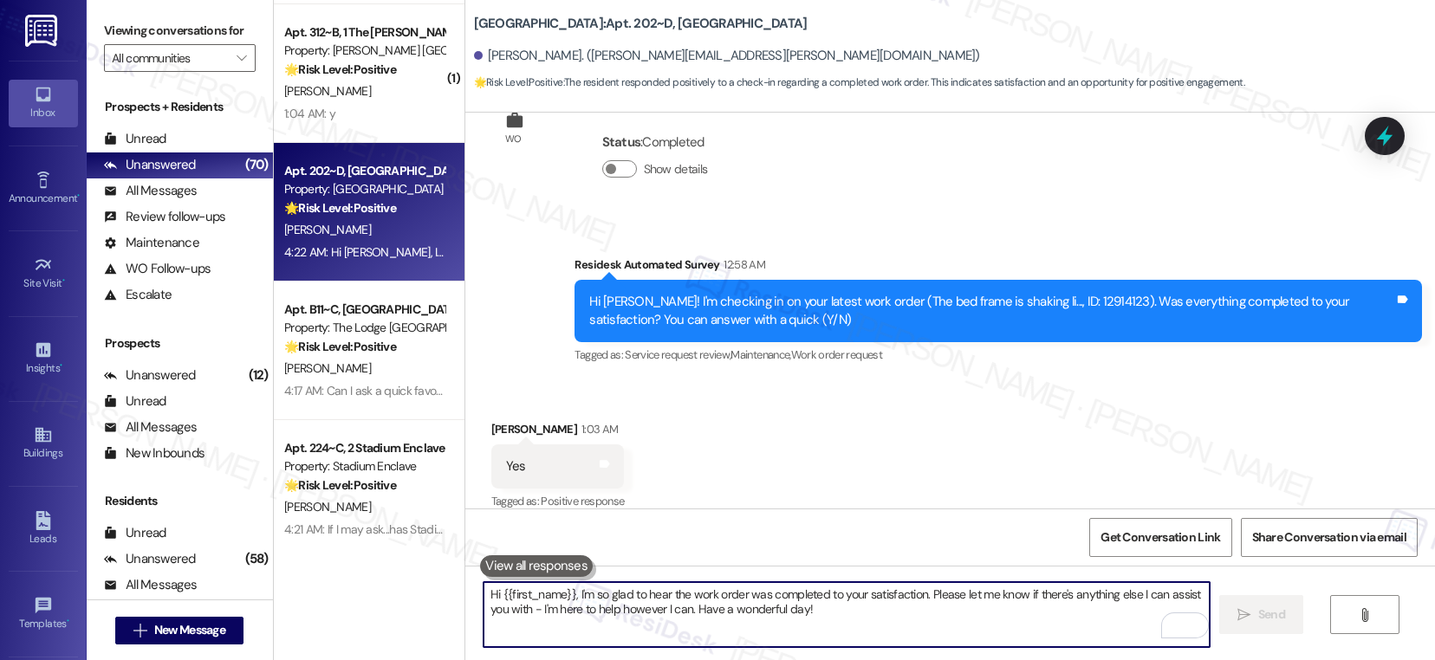
click at [541, 599] on textarea "Hi {{first_name}}, I'm so glad to hear the work order was completed to your sat…" at bounding box center [846, 614] width 726 height 65
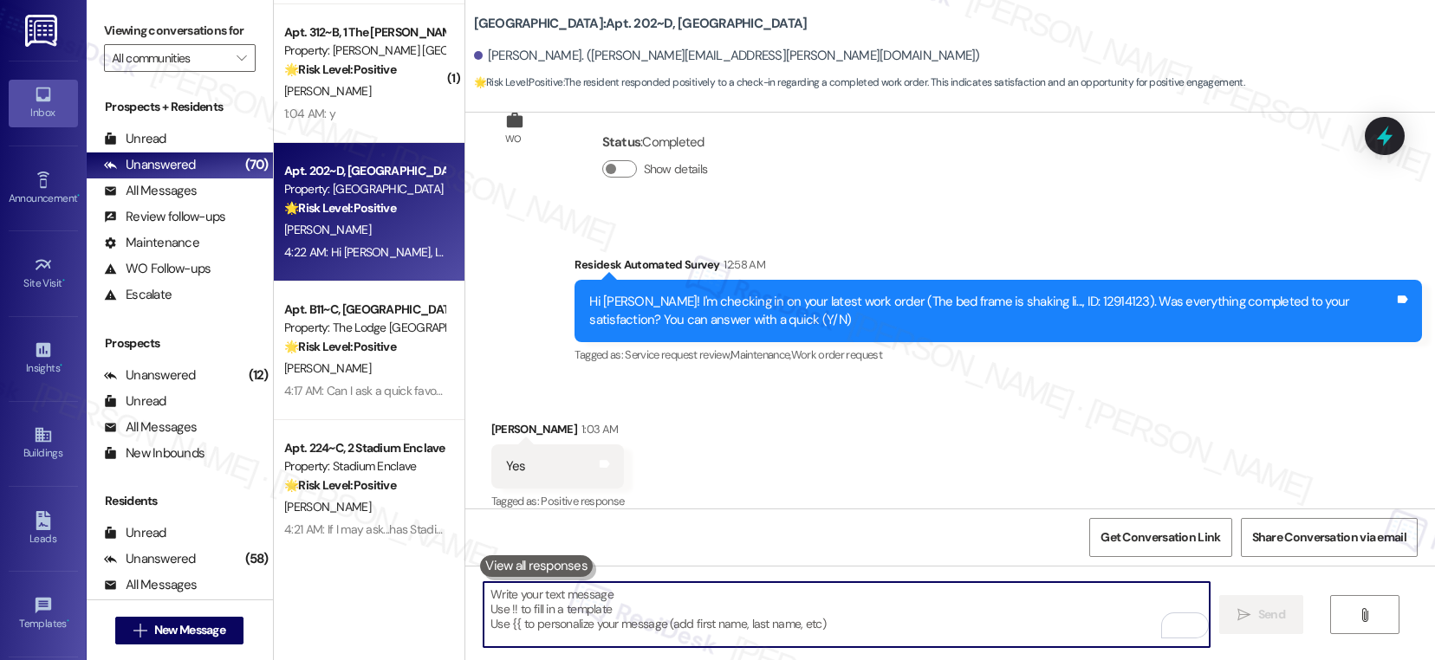
paste textarea "If I may ask...has {{property}} lived up to your expectations?"
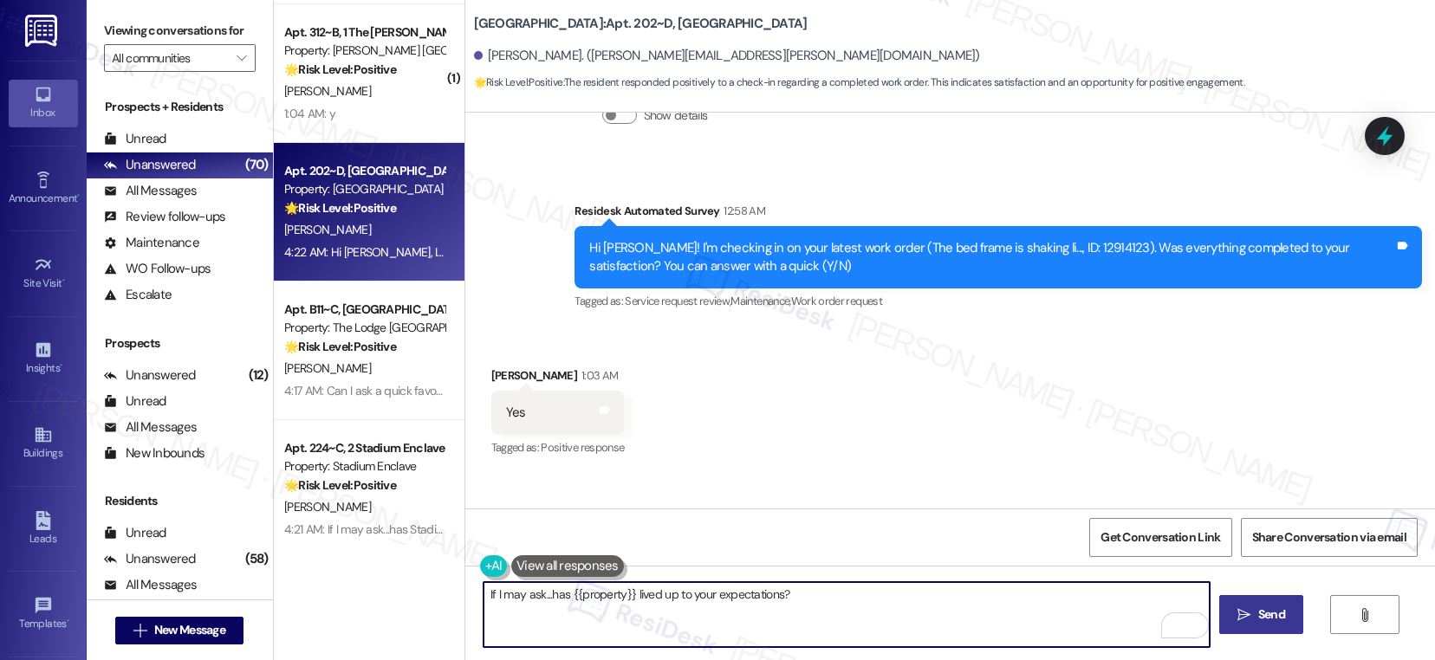
scroll to position [3287, 0]
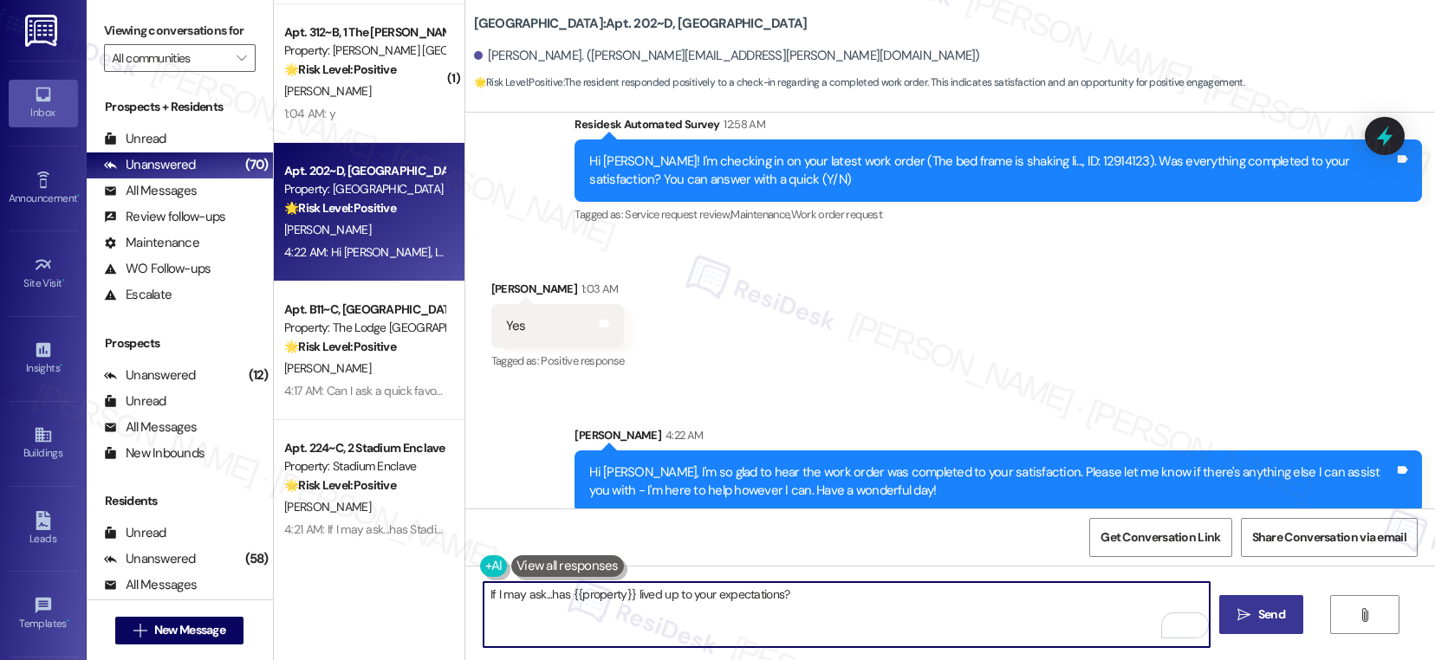
type textarea "If I may ask...has {{property}} lived up to your expectations?"
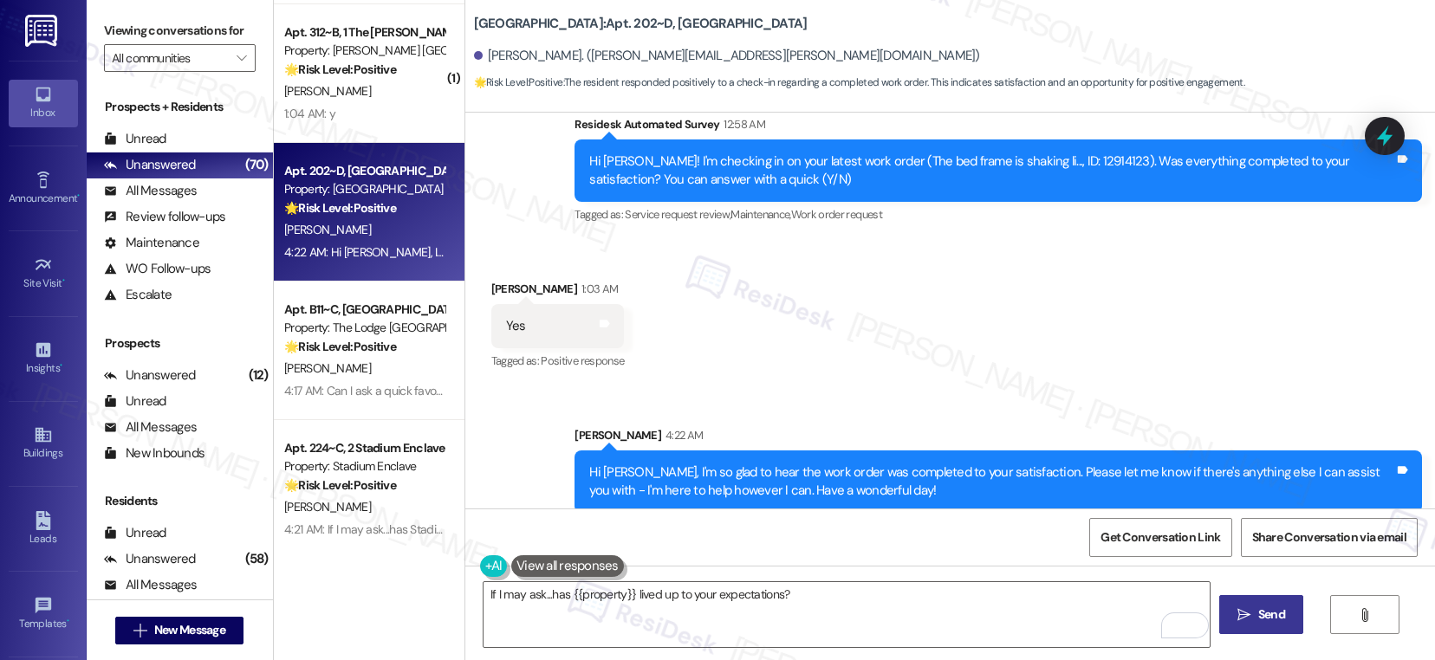
click at [1264, 611] on span "Send" at bounding box center [1271, 615] width 27 height 18
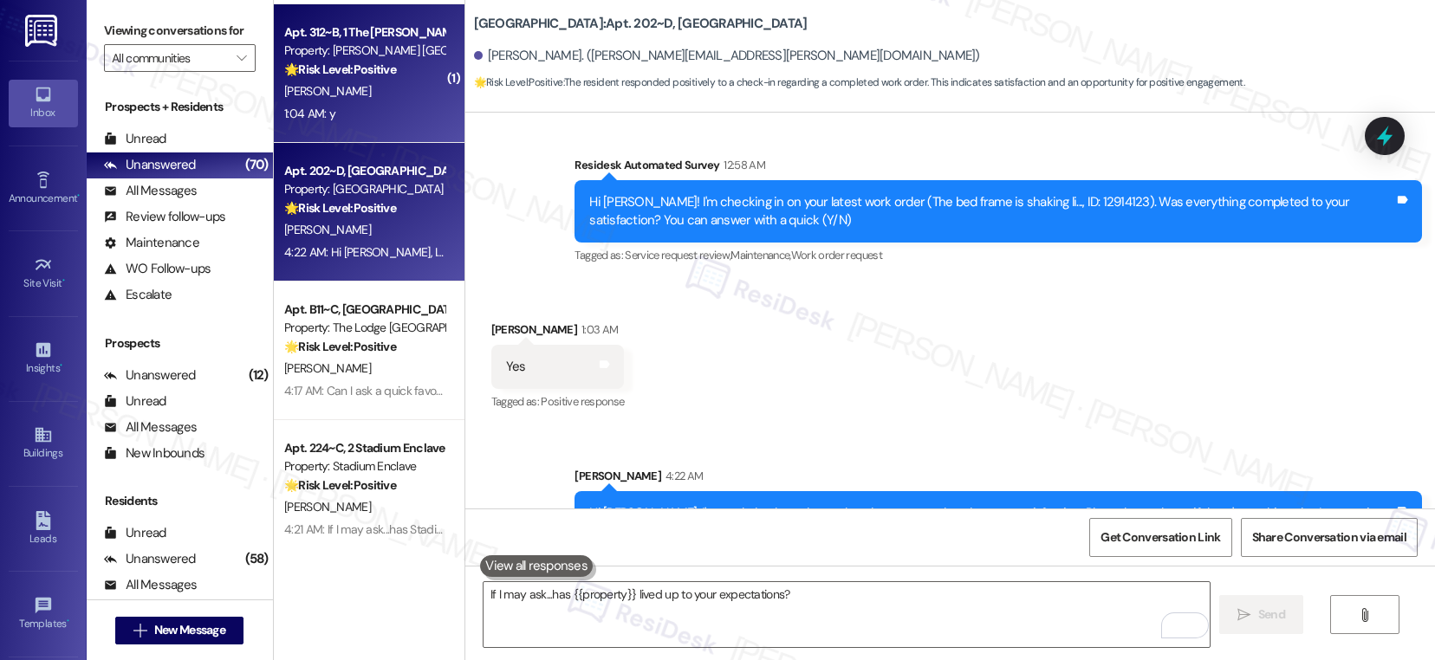
scroll to position [3146, 0]
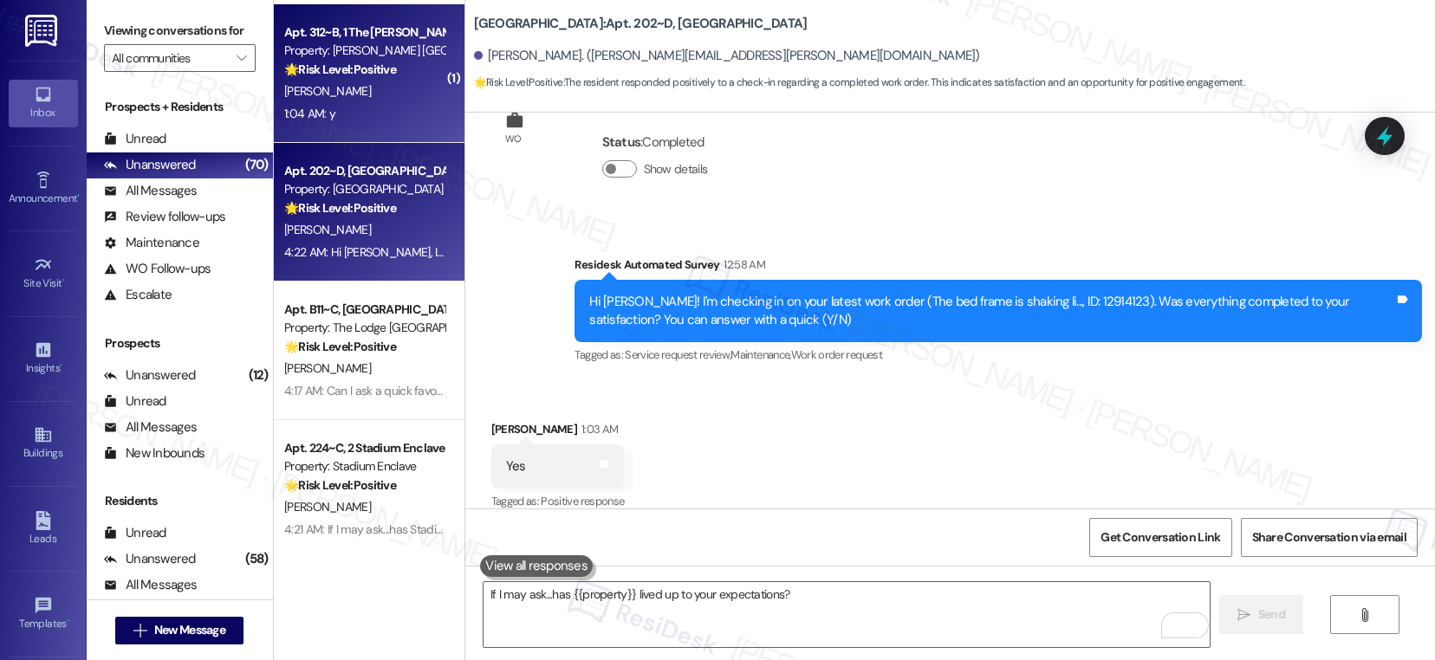
click at [358, 99] on div "Z. Pulliam" at bounding box center [364, 92] width 164 height 22
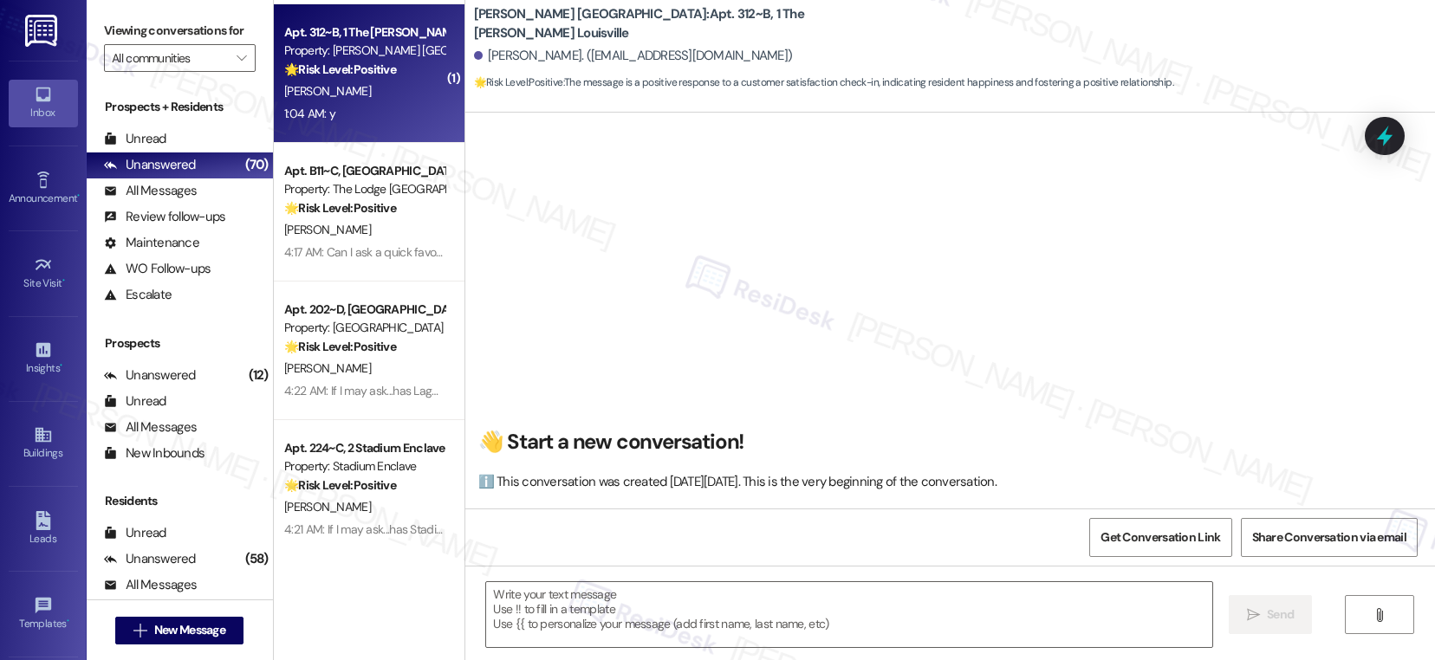
scroll to position [31, 0]
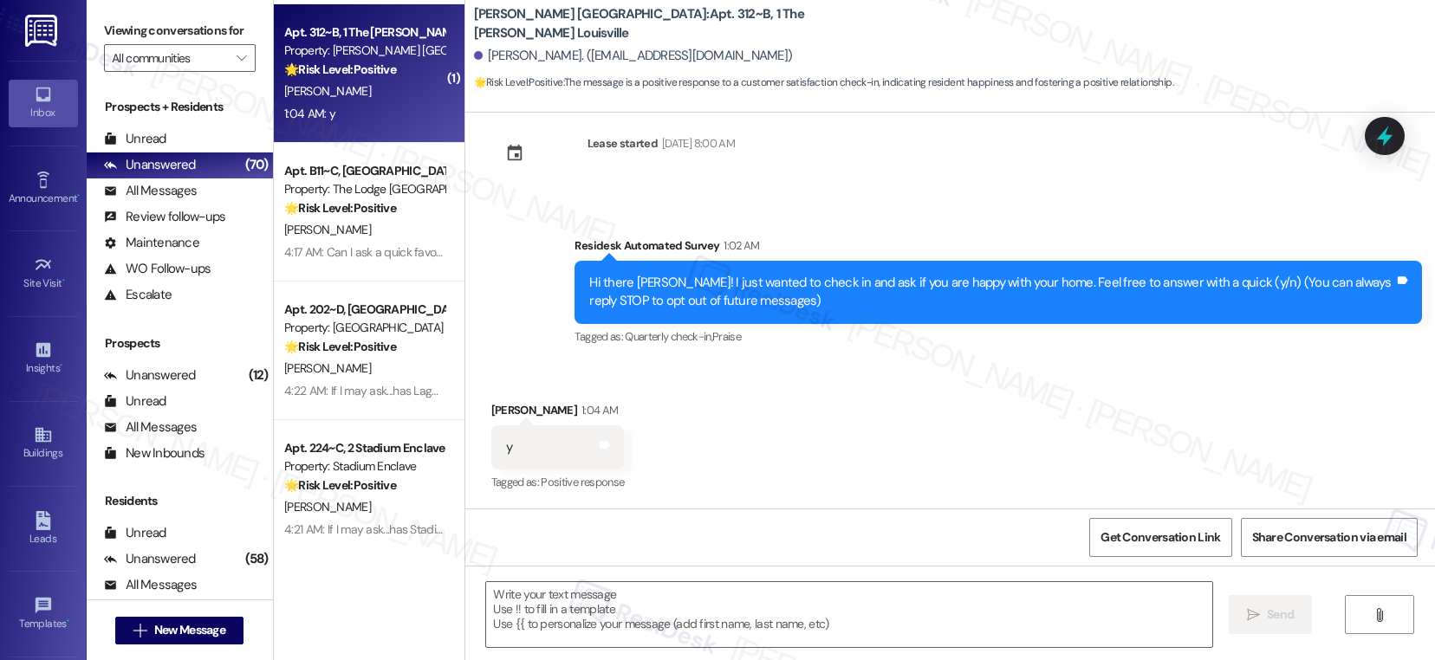
type textarea "Fetching suggested responses. Please feel free to read through the conversation…"
click at [358, 99] on div "Z. Pulliam" at bounding box center [364, 92] width 164 height 22
click at [576, 610] on textarea at bounding box center [849, 614] width 726 height 65
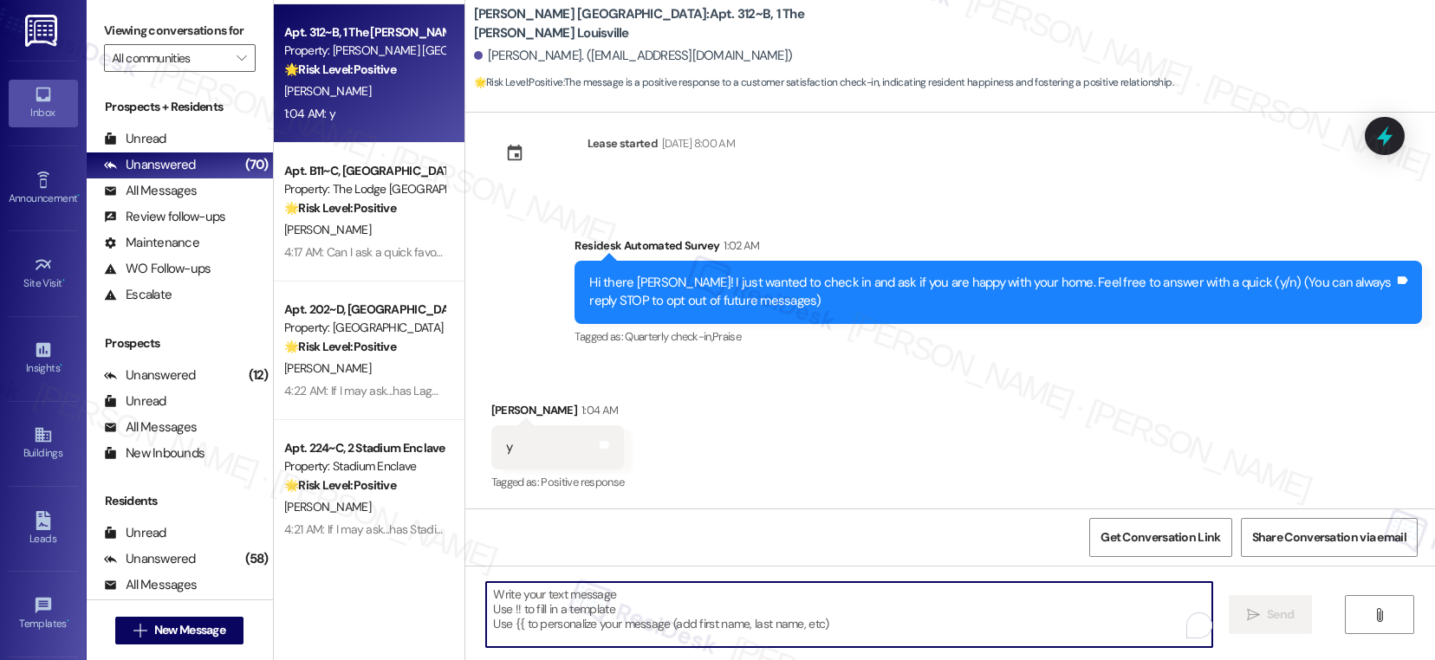
click at [576, 610] on textarea "To enrich screen reader interactions, please activate Accessibility in Grammarl…" at bounding box center [849, 614] width 726 height 65
paste textarea "Hi {{first_name}}! Thank you for letting us know! We’re so glad to hear that yo…"
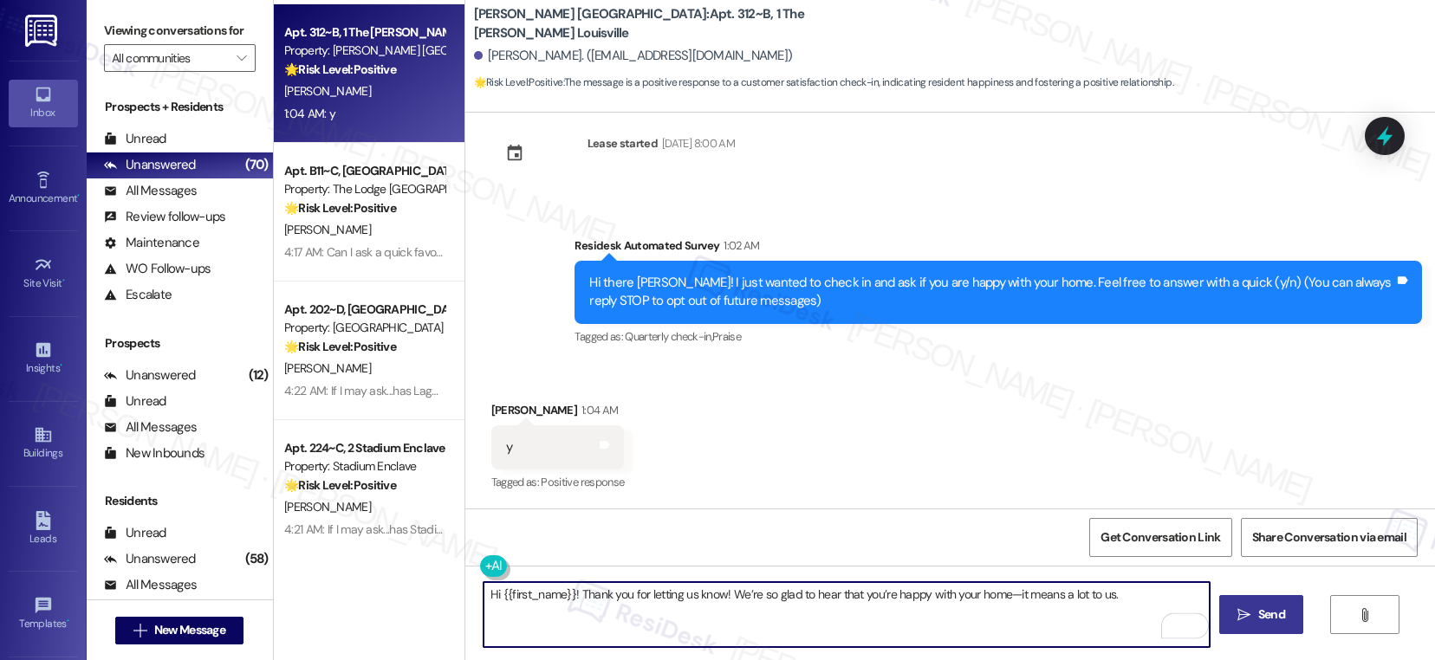
type textarea "Hi {{first_name}}! Thank you for letting us know! We’re so glad to hear that yo…"
click at [1241, 606] on span " Send" at bounding box center [1261, 615] width 55 height 18
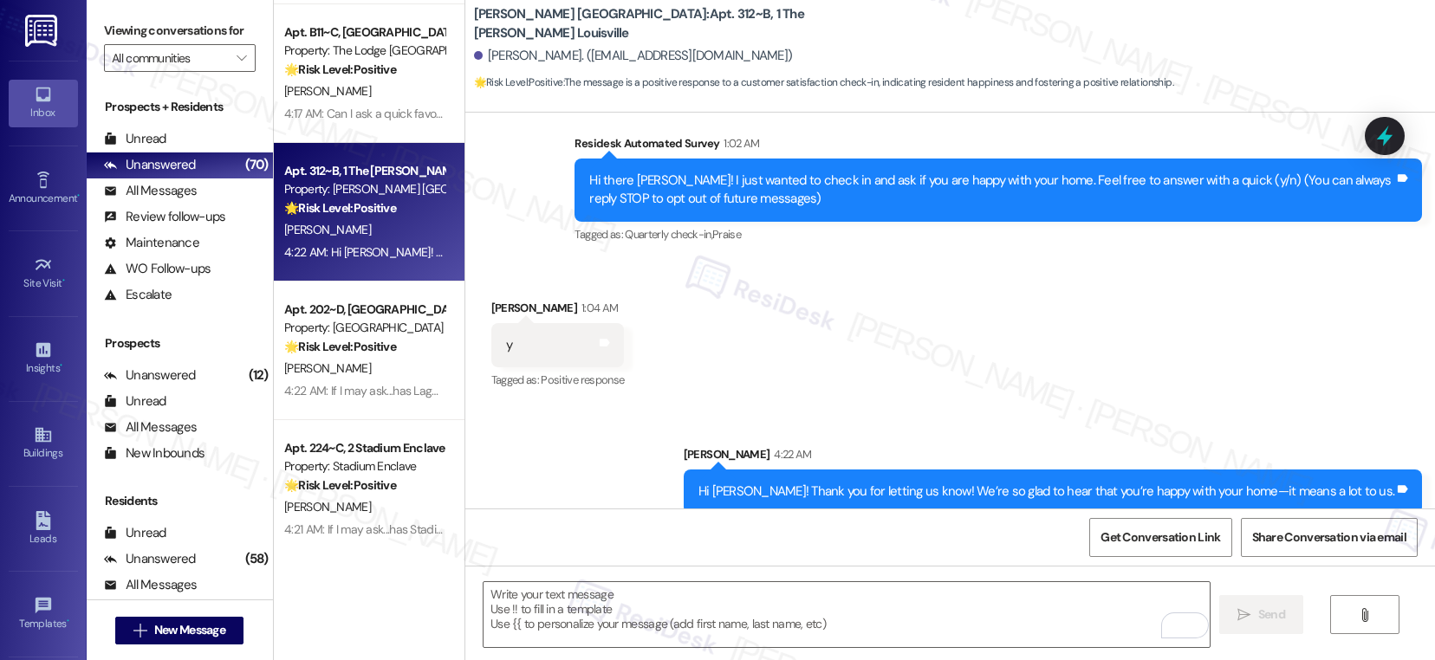
scroll to position [152, 0]
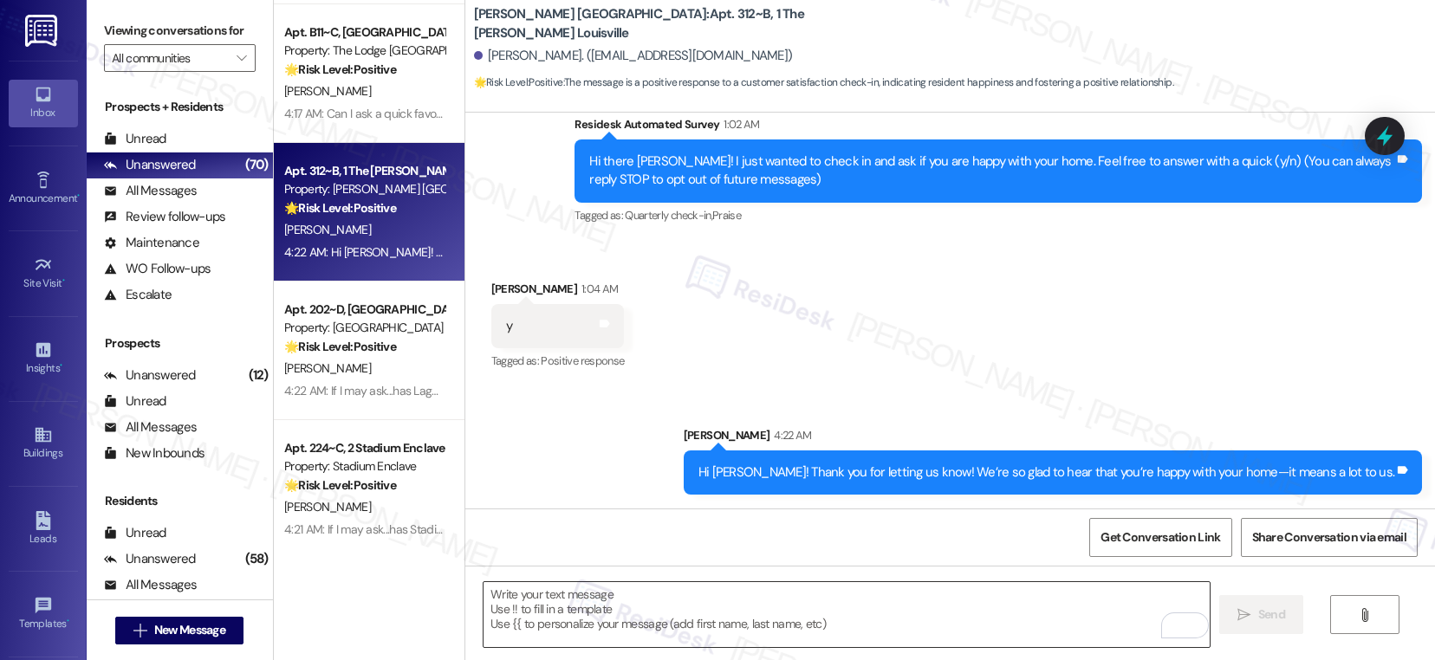
click at [780, 595] on textarea "To enrich screen reader interactions, please activate Accessibility in Grammarl…" at bounding box center [846, 614] width 726 height 65
paste textarea "Can I ask a quick favor? If you have a moment, would you mind leaving us a Goog…"
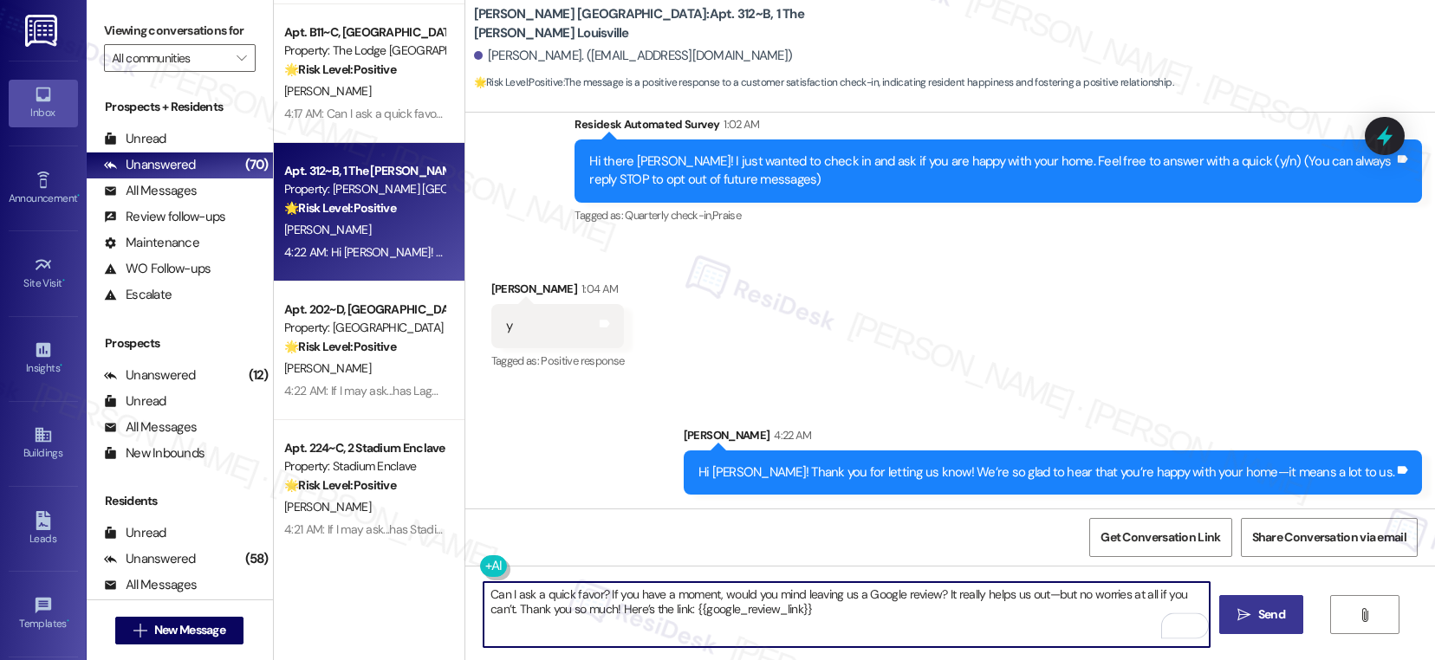
type textarea "Can I ask a quick favor? If you have a moment, would you mind leaving us a Goog…"
click at [1276, 619] on span "Send" at bounding box center [1271, 615] width 27 height 18
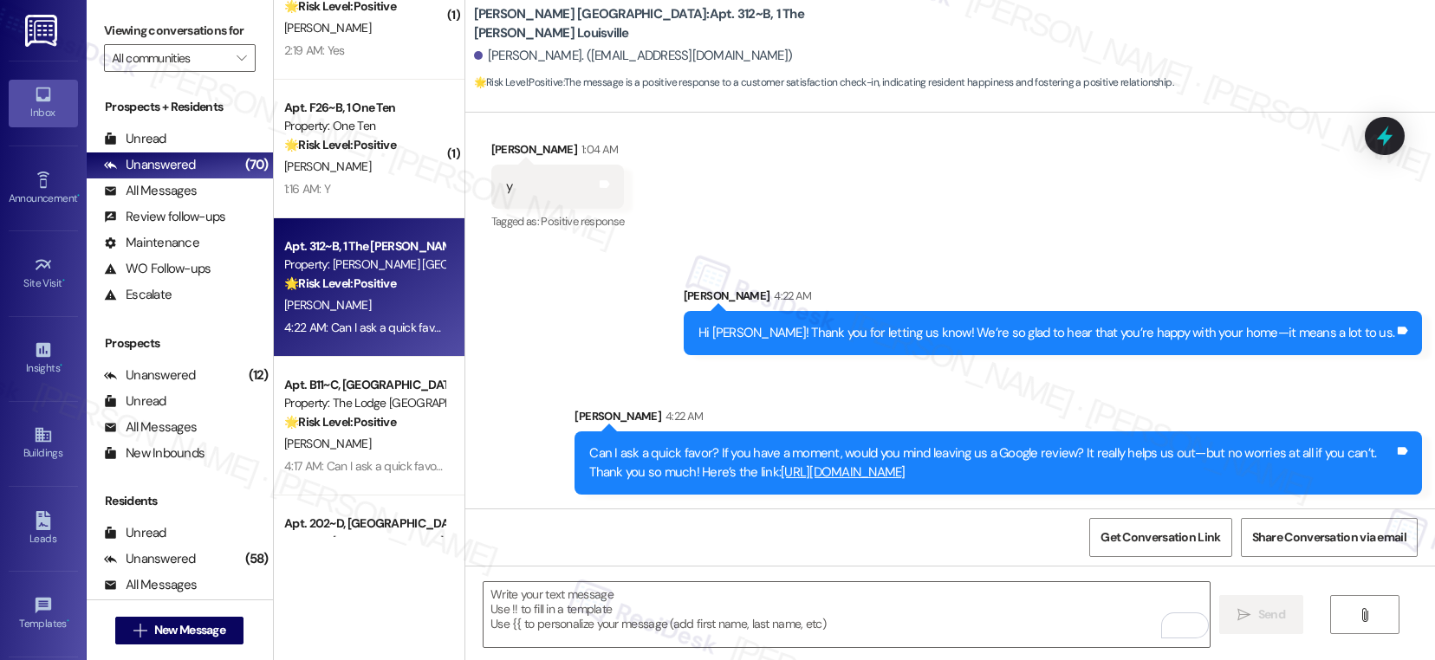
scroll to position [5362, 0]
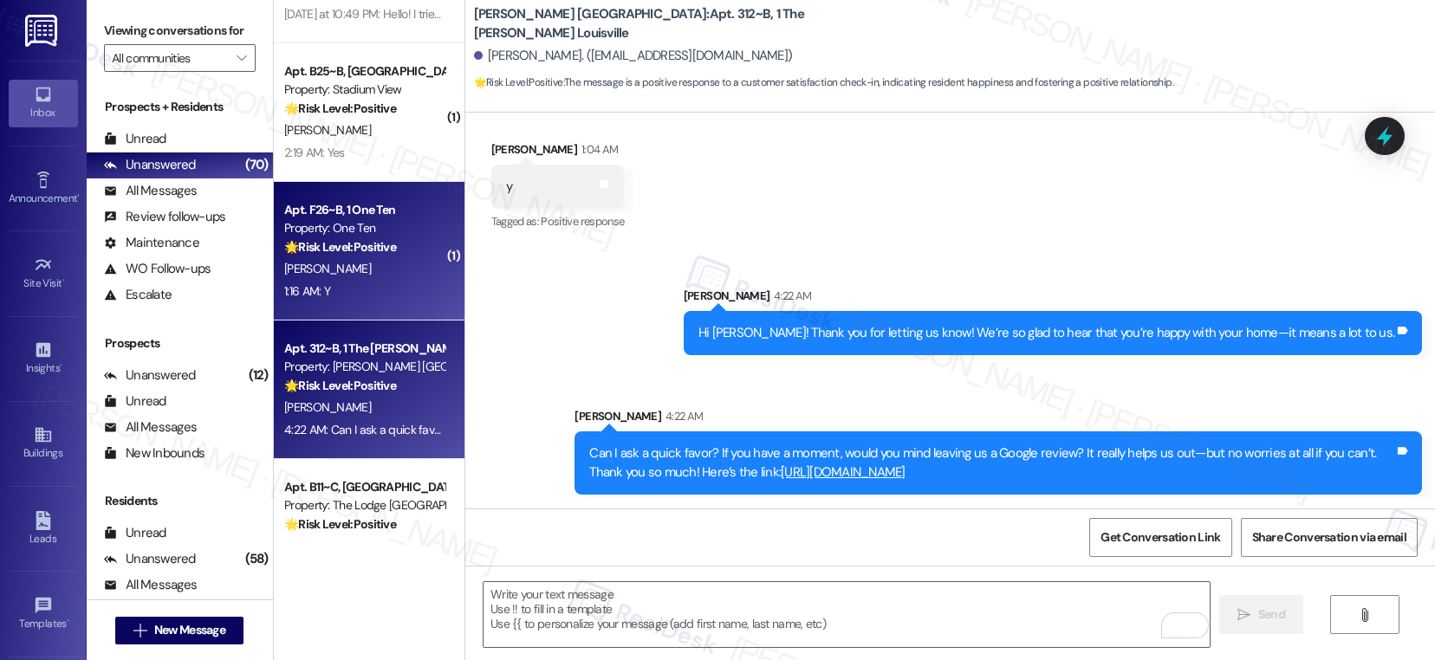
click at [373, 304] on div "Apt. F26~B, 1 One Ten Property: One Ten 🌟 Risk Level: Positive The resident con…" at bounding box center [369, 251] width 191 height 139
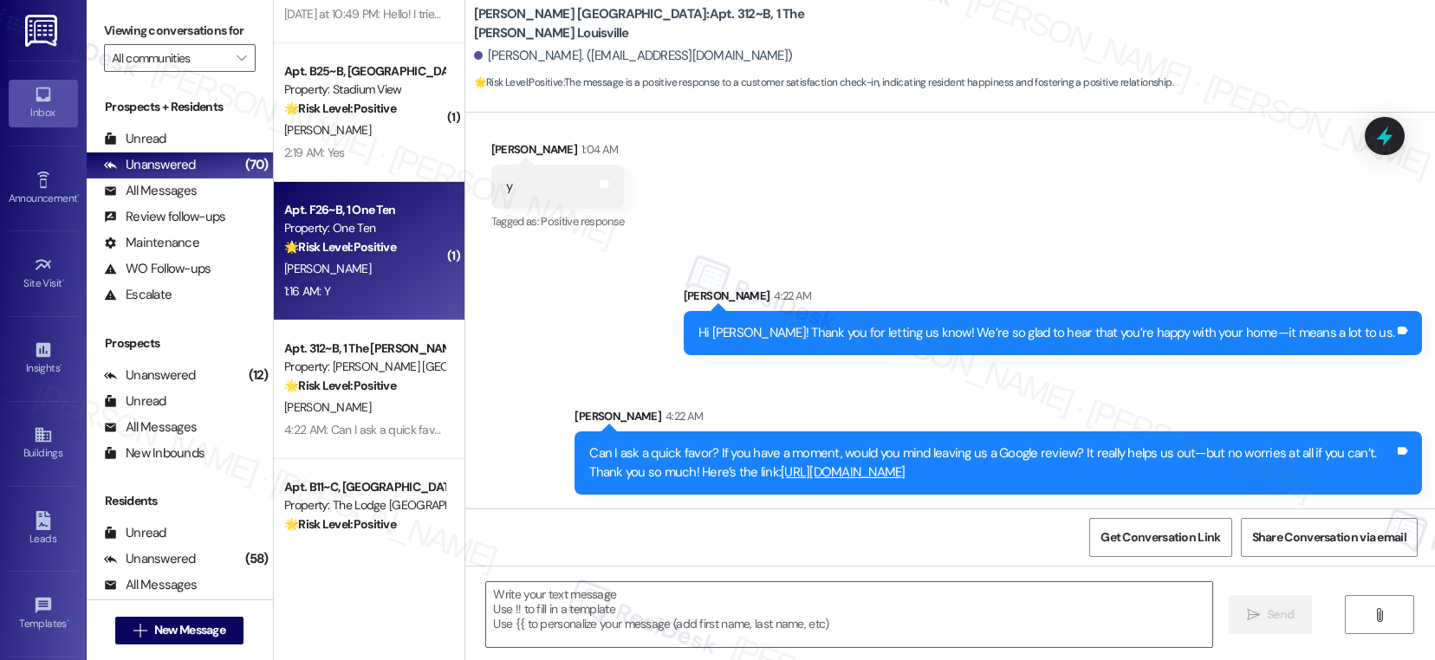
type textarea "Fetching suggested responses. Please feel free to read through the conversation…"
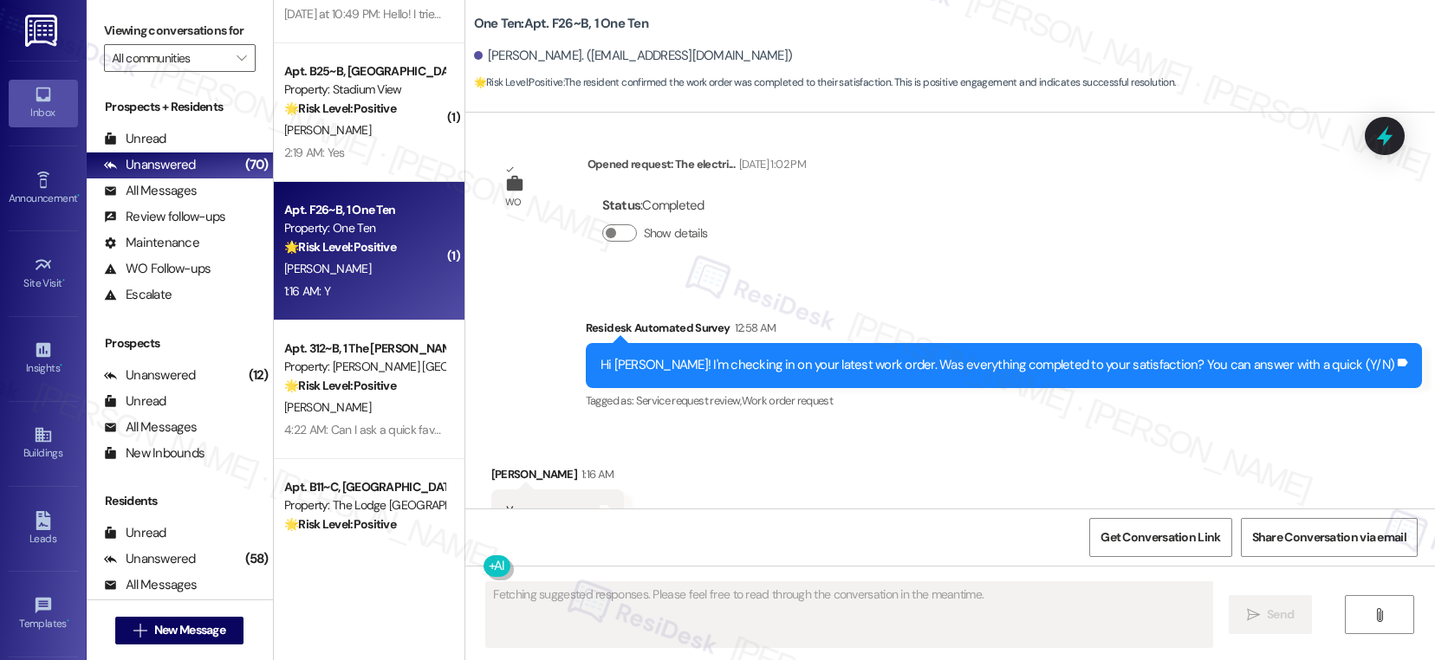
scroll to position [686, 0]
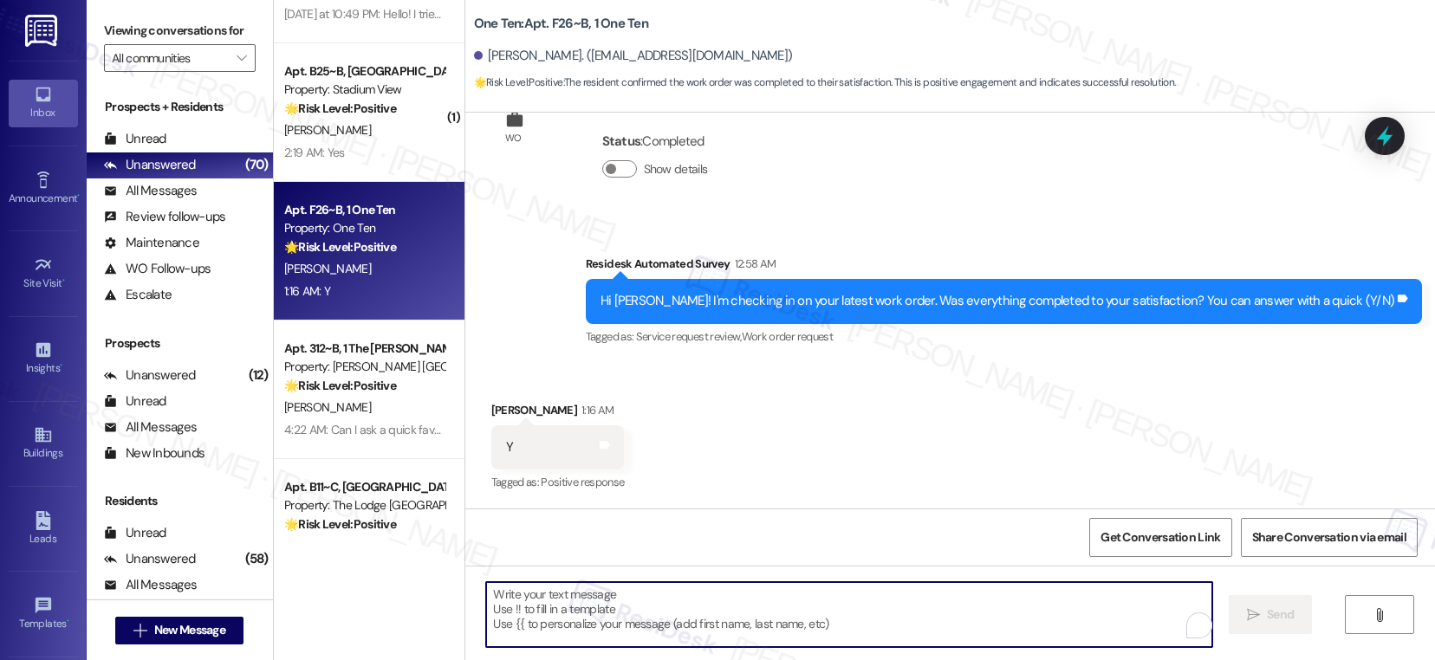
click at [497, 613] on textarea "To enrich screen reader interactions, please activate Accessibility in Grammarl…" at bounding box center [849, 614] width 726 height 65
click at [586, 618] on textarea "To enrich screen reader interactions, please activate Accessibility in Grammarl…" at bounding box center [846, 614] width 726 height 65
paste textarea "Hi {{first_name}}, I'm so glad to hear the work order was completed to your sat…"
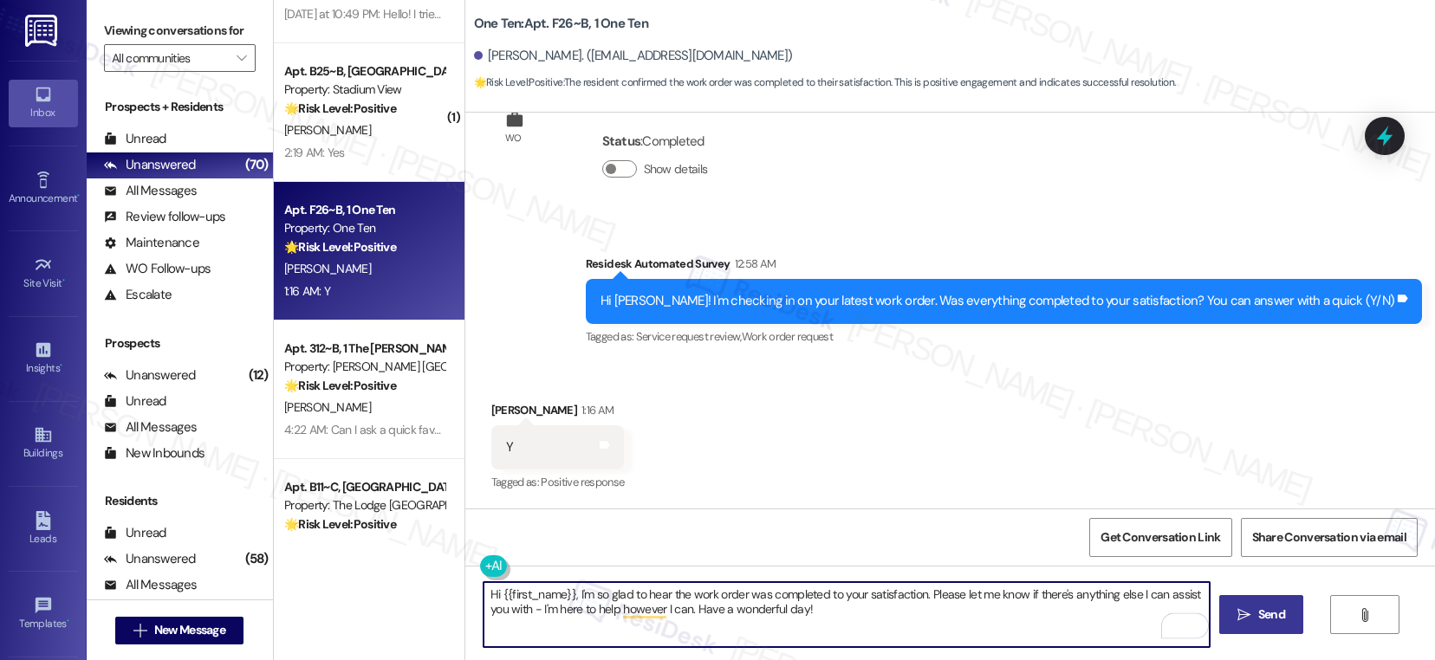
click at [568, 598] on textarea "Hi {{first_name}}, I'm so glad to hear the work order was completed to your sat…" at bounding box center [846, 614] width 726 height 65
drag, startPoint x: 567, startPoint y: 598, endPoint x: 445, endPoint y: 587, distance: 122.6
click at [445, 587] on div "( 2 ) Apt. 619~B, 1 The Marshall on 5th Property: Marshall on 5th 🔧 Risk Level:…" at bounding box center [854, 330] width 1161 height 660
click at [739, 614] on textarea "I'm so glad to hear the work order was completed to your satisfaction. Please l…" at bounding box center [846, 614] width 726 height 65
type textarea "I'm so glad to hear the work order was completed to your satisfaction. Please l…"
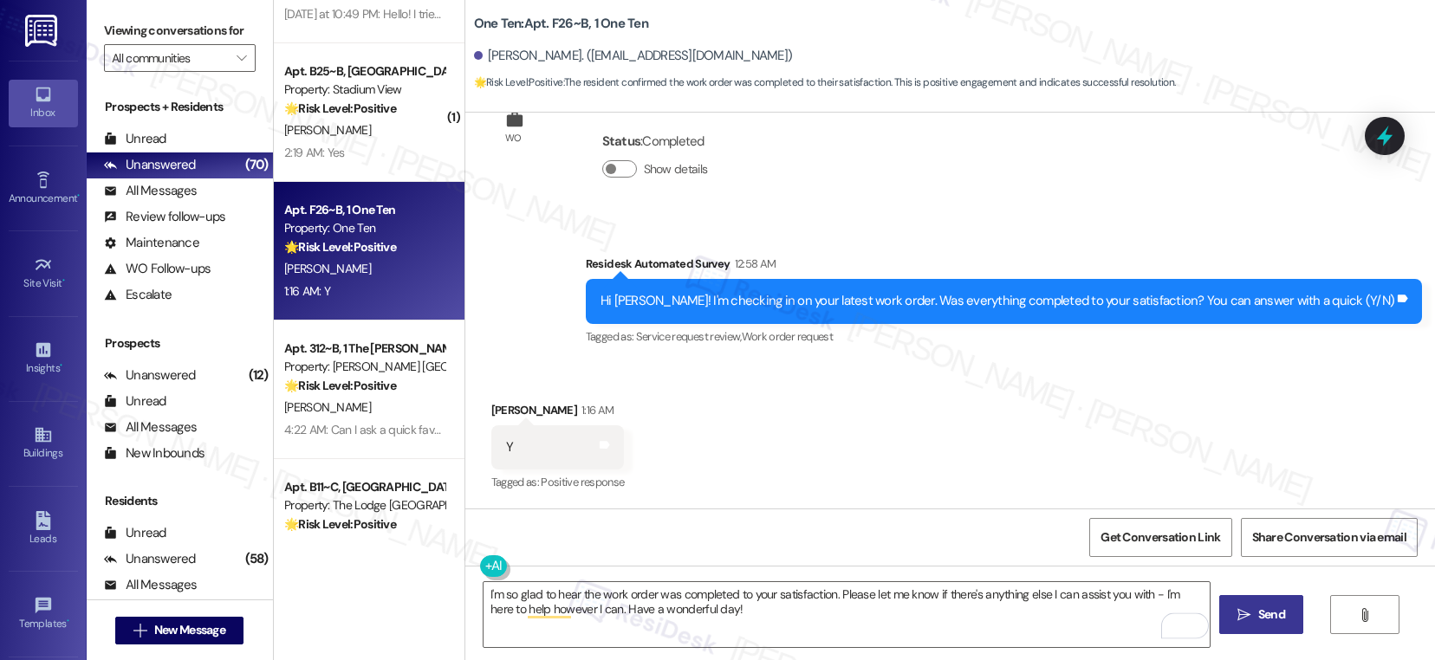
click at [1247, 622] on span " Send" at bounding box center [1261, 615] width 55 height 18
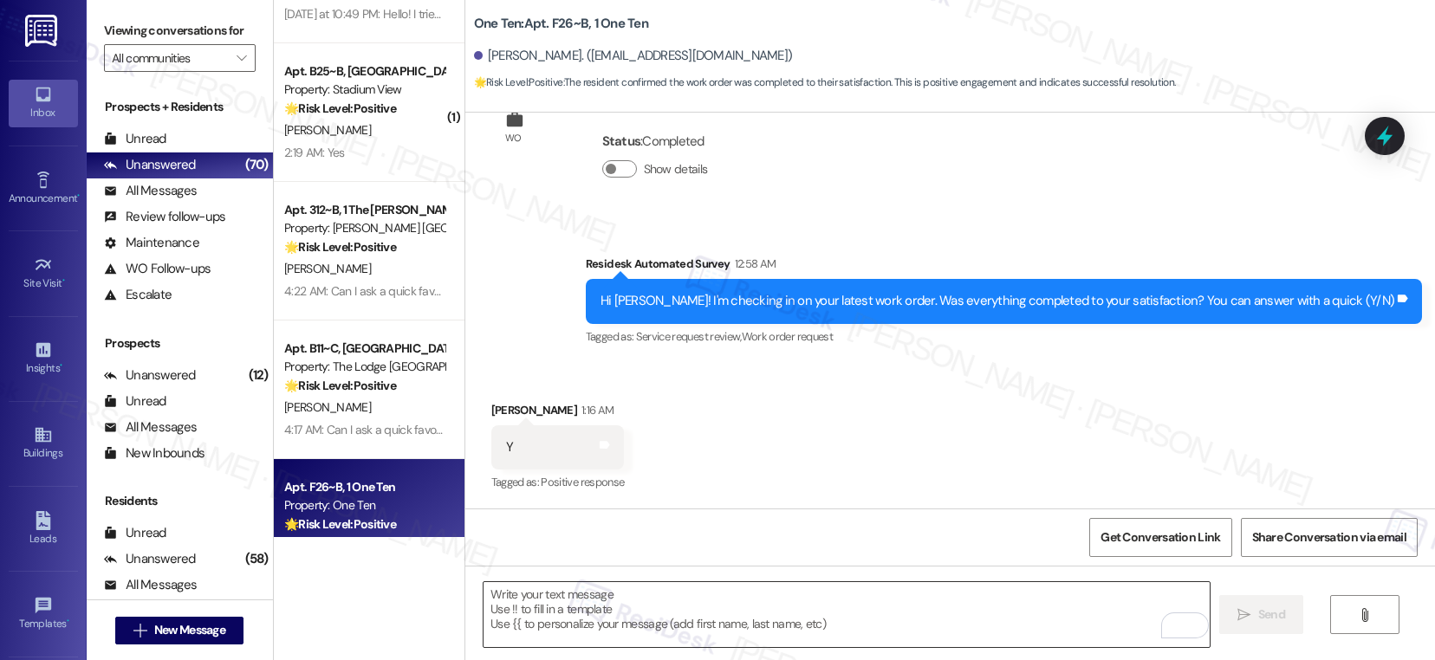
click at [548, 624] on textarea "To enrich screen reader interactions, please activate Accessibility in Grammarl…" at bounding box center [846, 614] width 726 height 65
paste textarea "If I may ask...has {{property}} lived up to your expectations?"
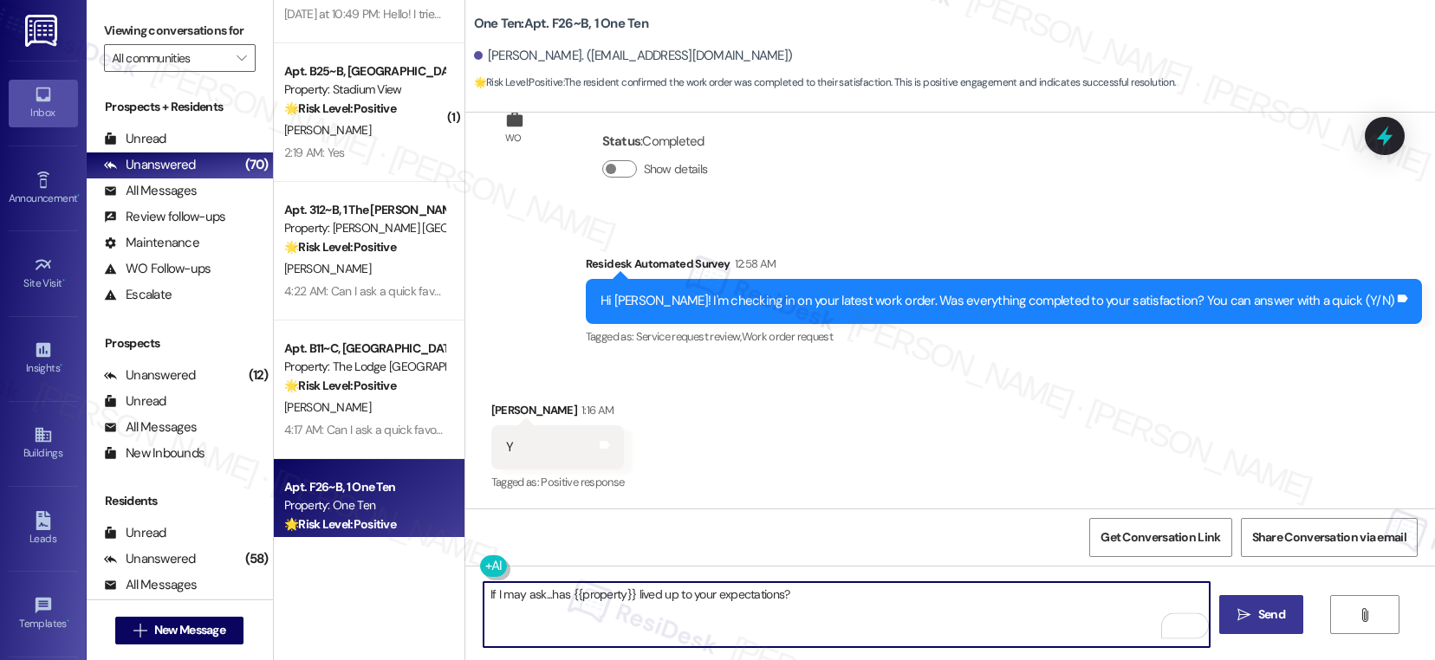
type textarea "If I may ask...has {{property}} lived up to your expectations?"
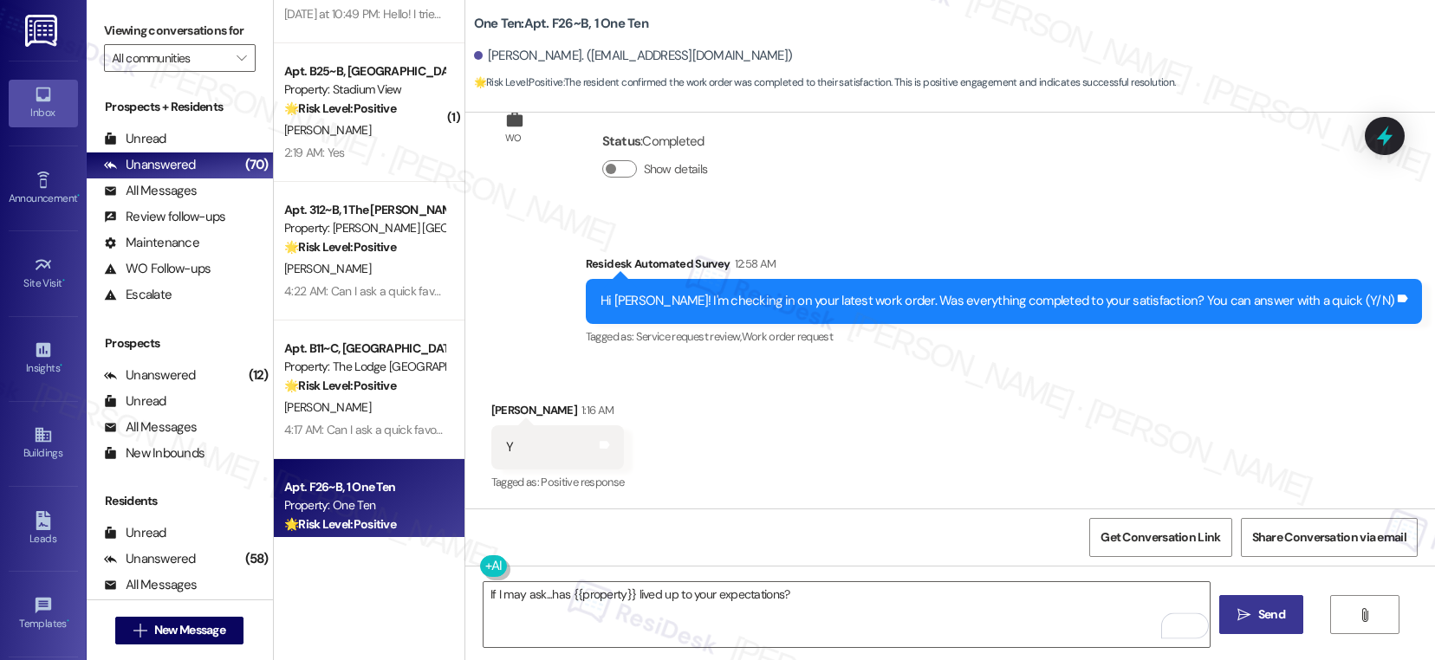
click at [1258, 623] on span "Send" at bounding box center [1271, 615] width 27 height 18
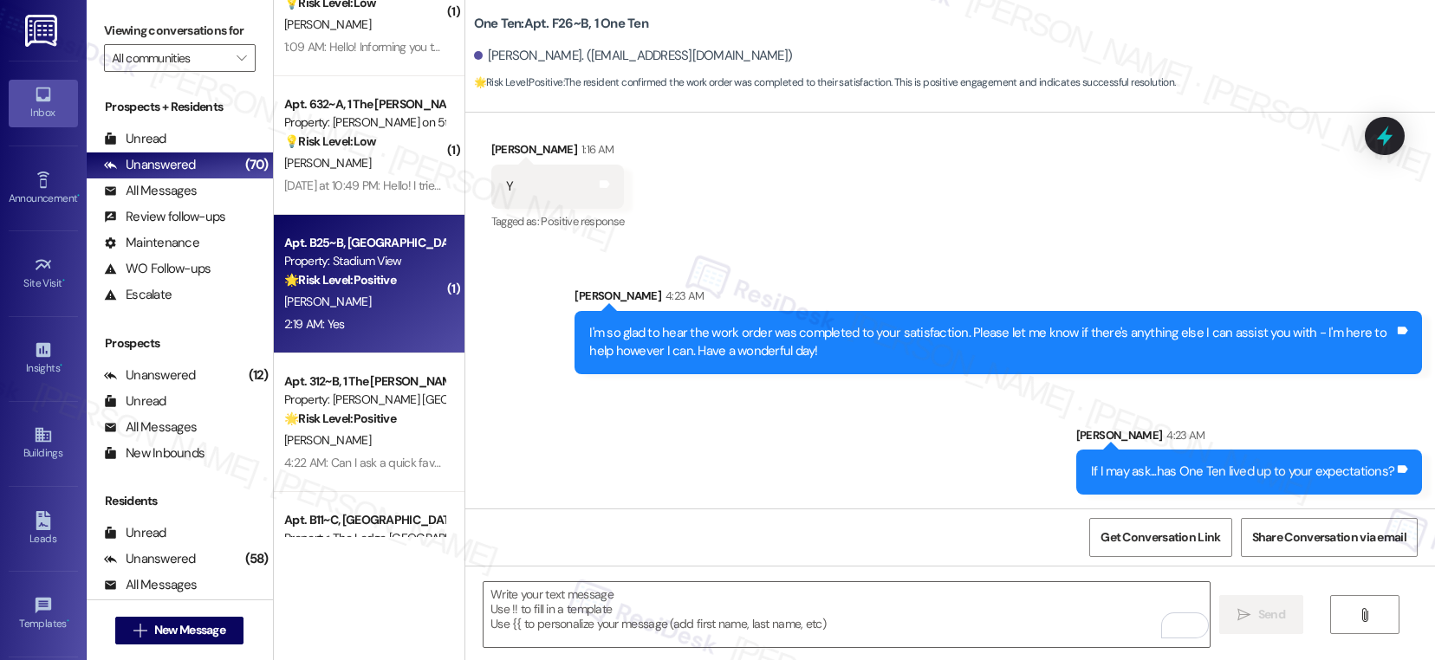
scroll to position [5190, 0]
click at [363, 326] on div "2:19 AM: Yes 2:19 AM: Yes" at bounding box center [364, 325] width 164 height 22
type textarea "Fetching suggested responses. Please feel free to read through the conversation…"
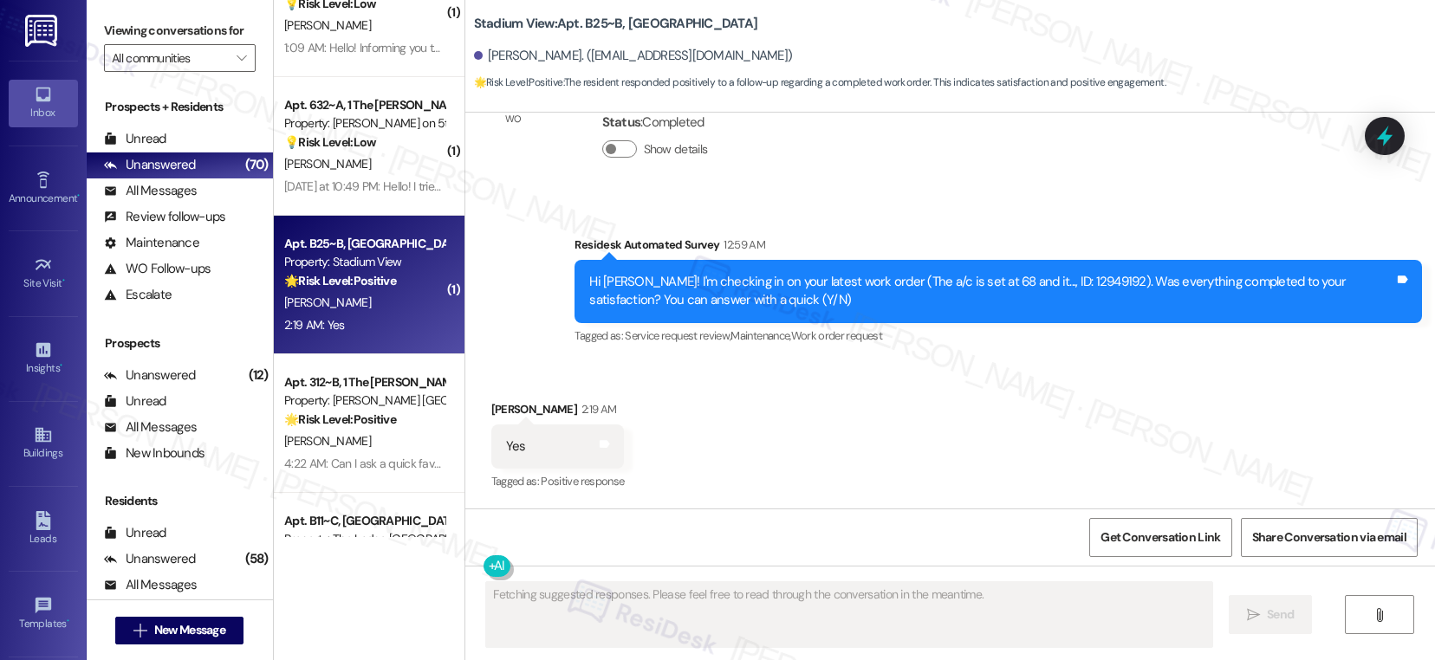
scroll to position [360, 0]
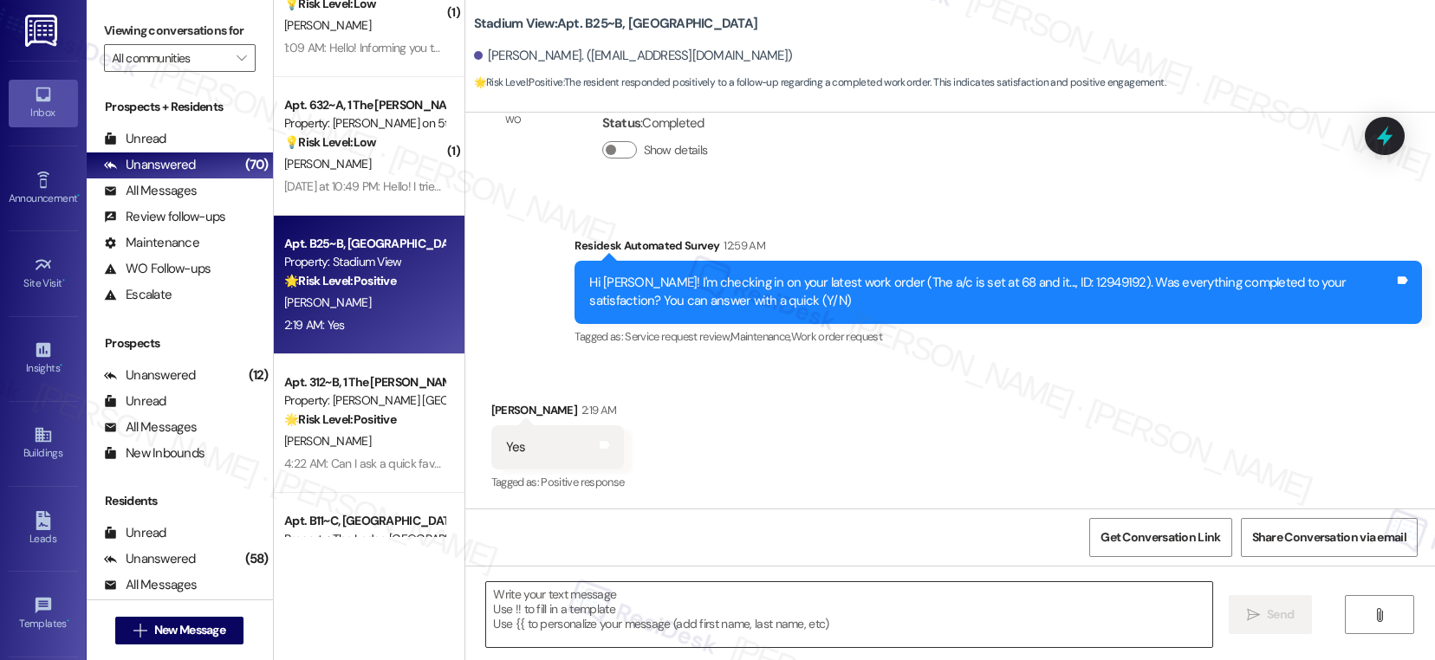
click at [551, 595] on textarea at bounding box center [849, 614] width 726 height 65
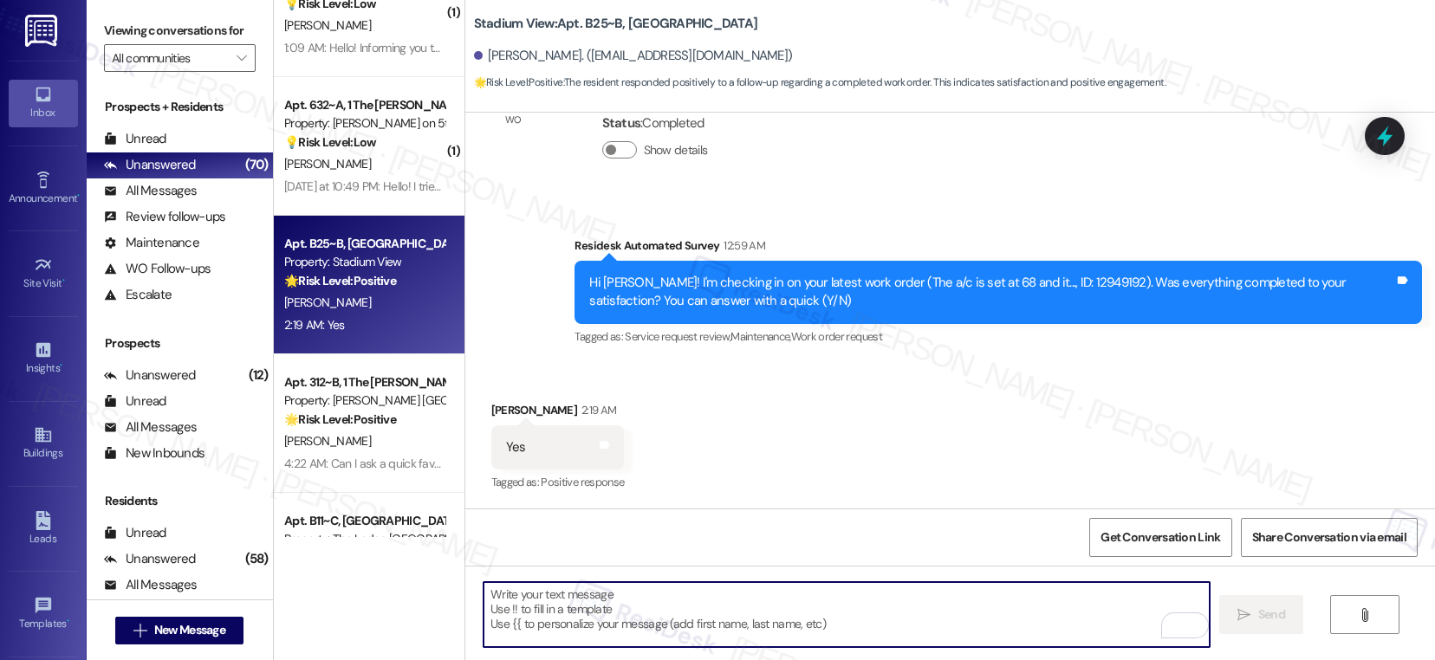
click at [568, 620] on textarea "To enrich screen reader interactions, please activate Accessibility in Grammarl…" at bounding box center [846, 614] width 726 height 65
paste textarea "I'm so glad to hear the work order was completed to your satisfaction. Please l…"
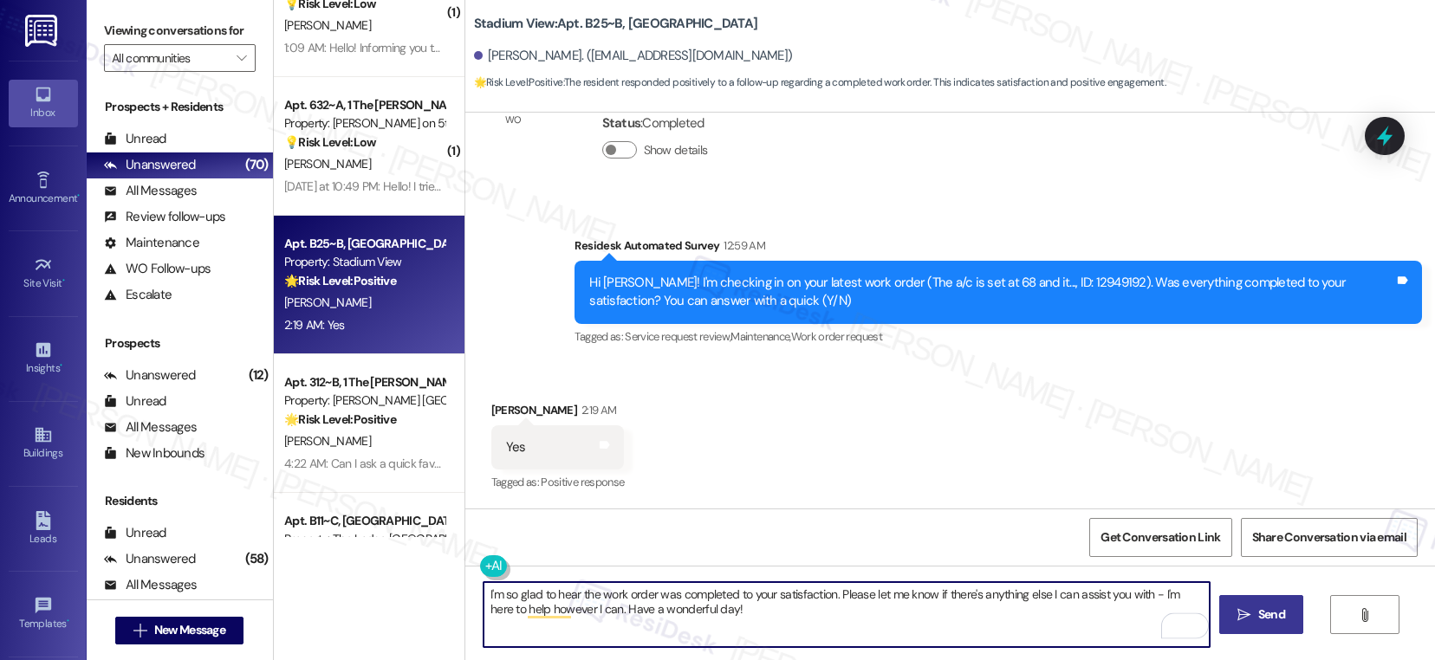
type textarea "I'm so glad to hear the work order was completed to your satisfaction. Please l…"
click at [1273, 626] on button " Send" at bounding box center [1261, 614] width 84 height 39
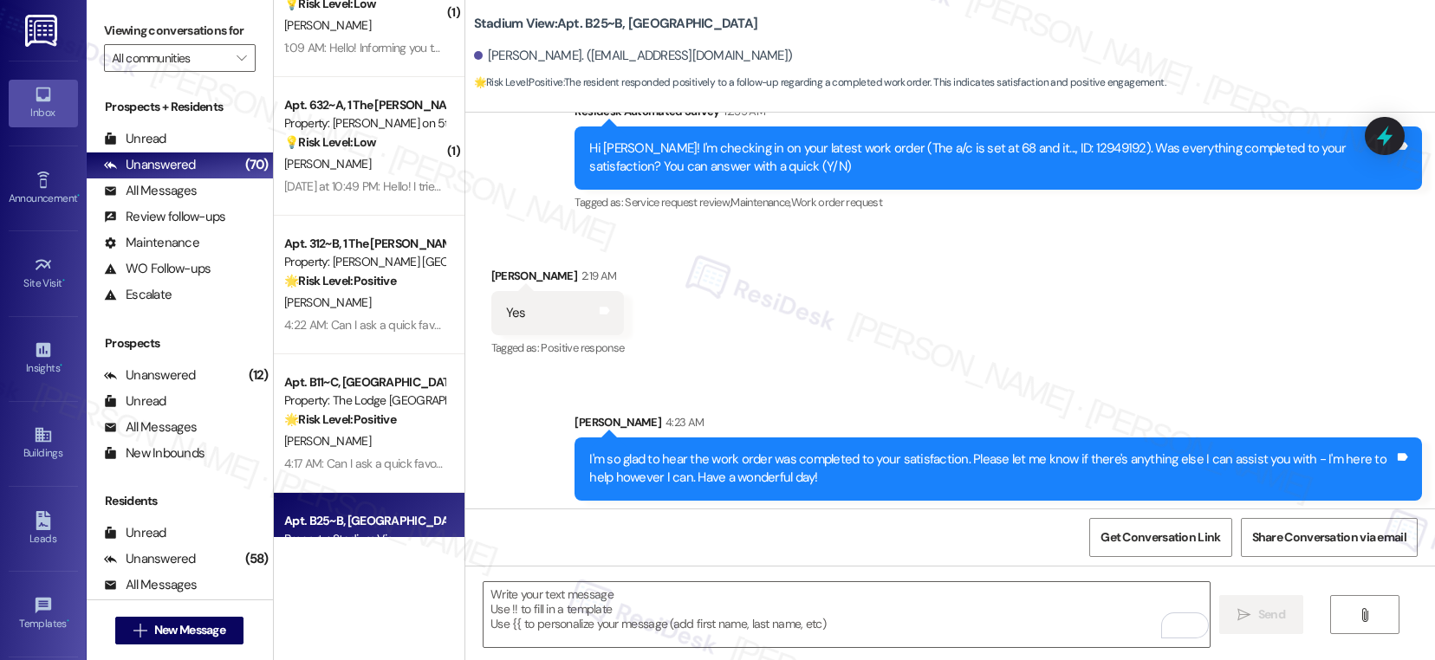
scroll to position [500, 0]
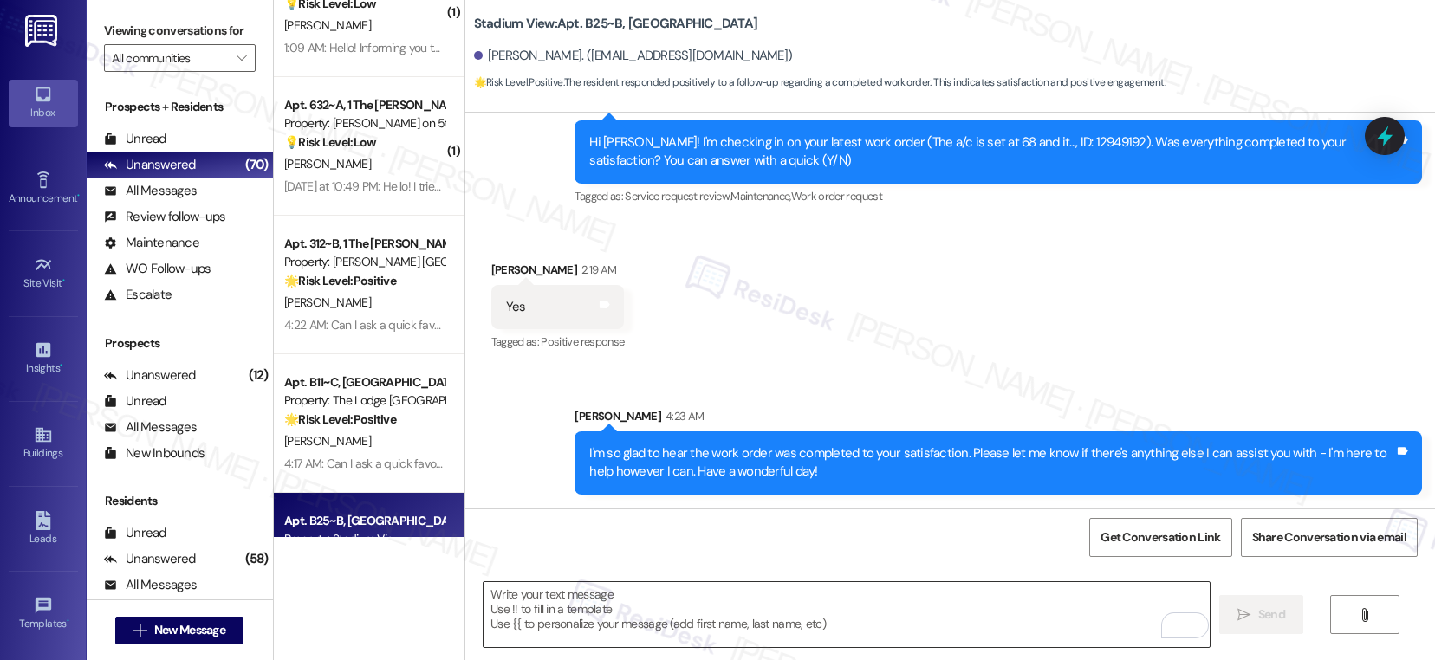
click at [570, 612] on textarea "To enrich screen reader interactions, please activate Accessibility in Grammarl…" at bounding box center [846, 614] width 726 height 65
paste textarea "If I may ask...has {{property}} lived up to your expectations?"
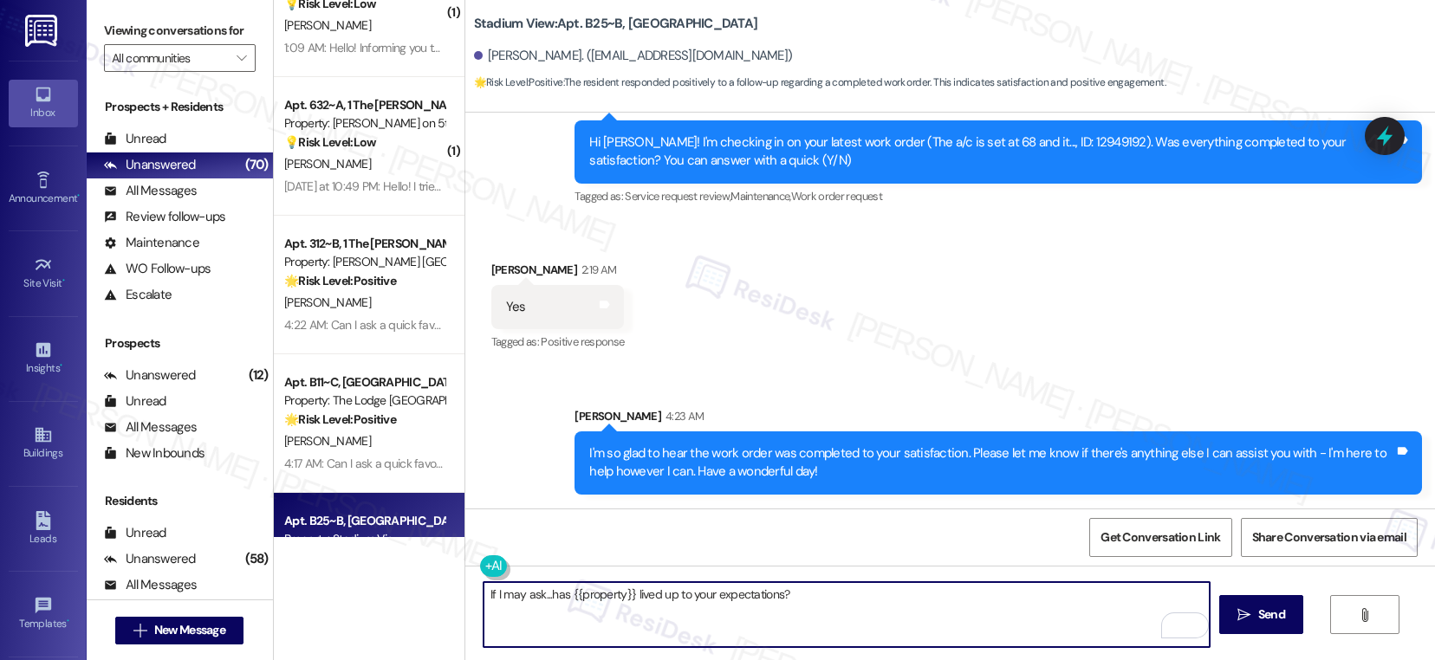
type textarea "If I may ask...has {{property}} lived up to your expectations?"
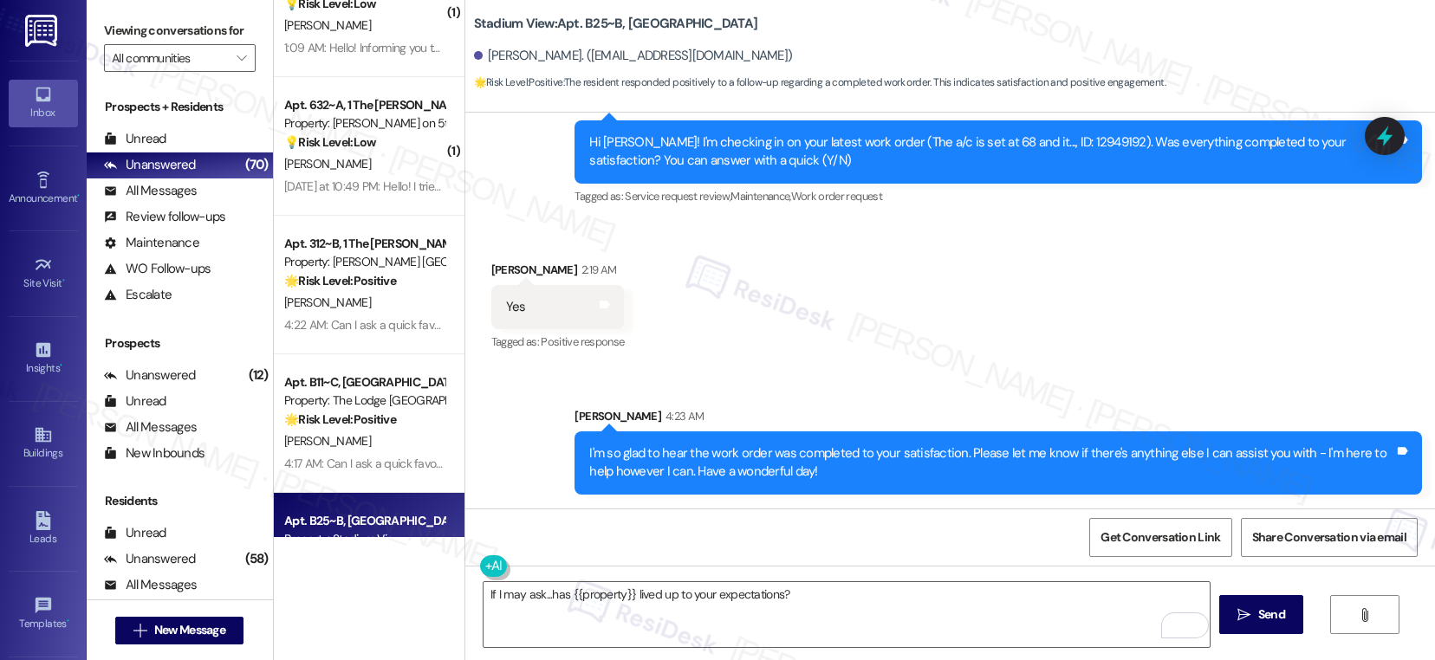
click at [1247, 619] on icon "" at bounding box center [1243, 615] width 13 height 14
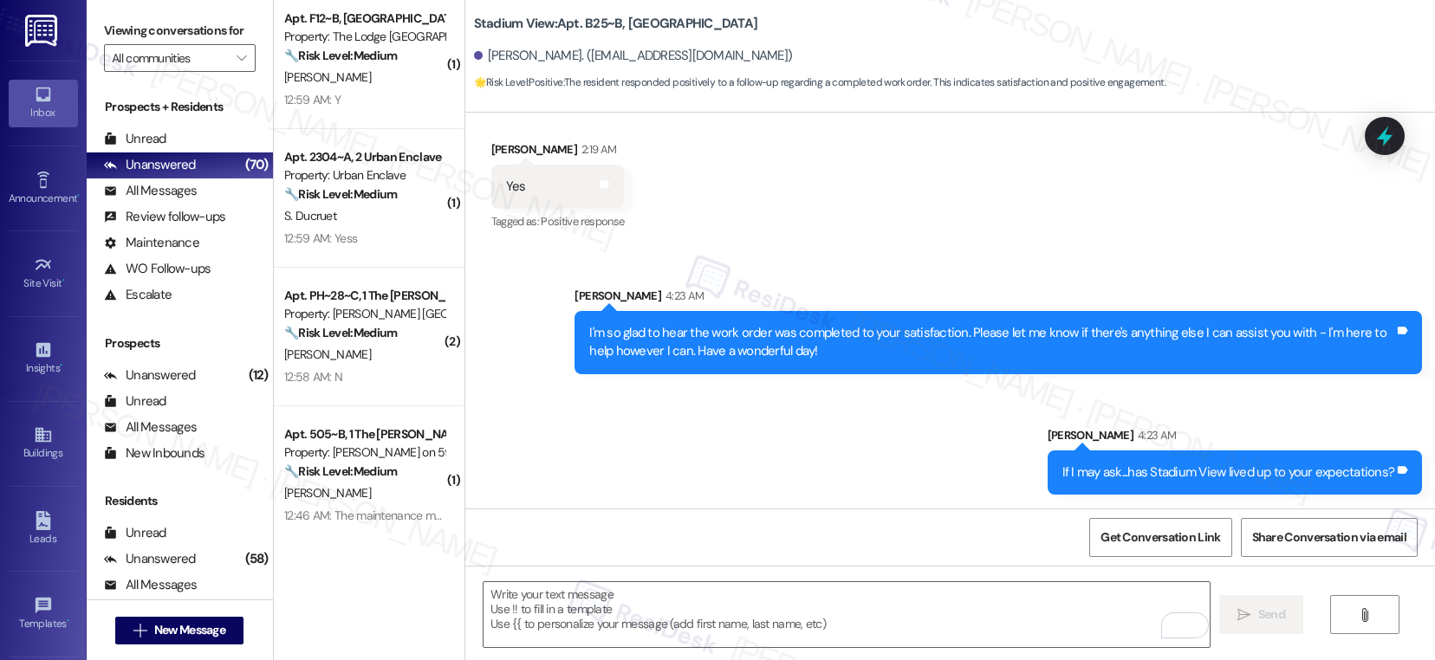
scroll to position [4291, 0]
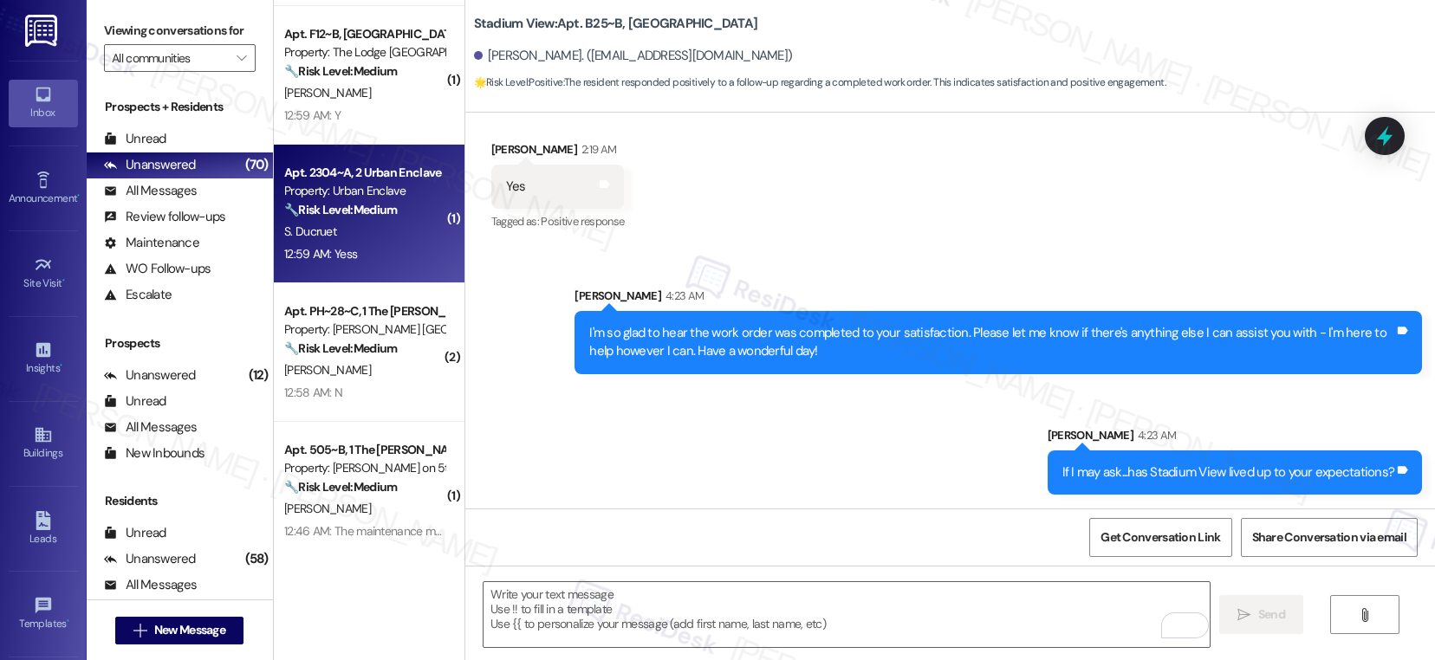
click at [395, 230] on div "S. Ducruet" at bounding box center [364, 232] width 164 height 22
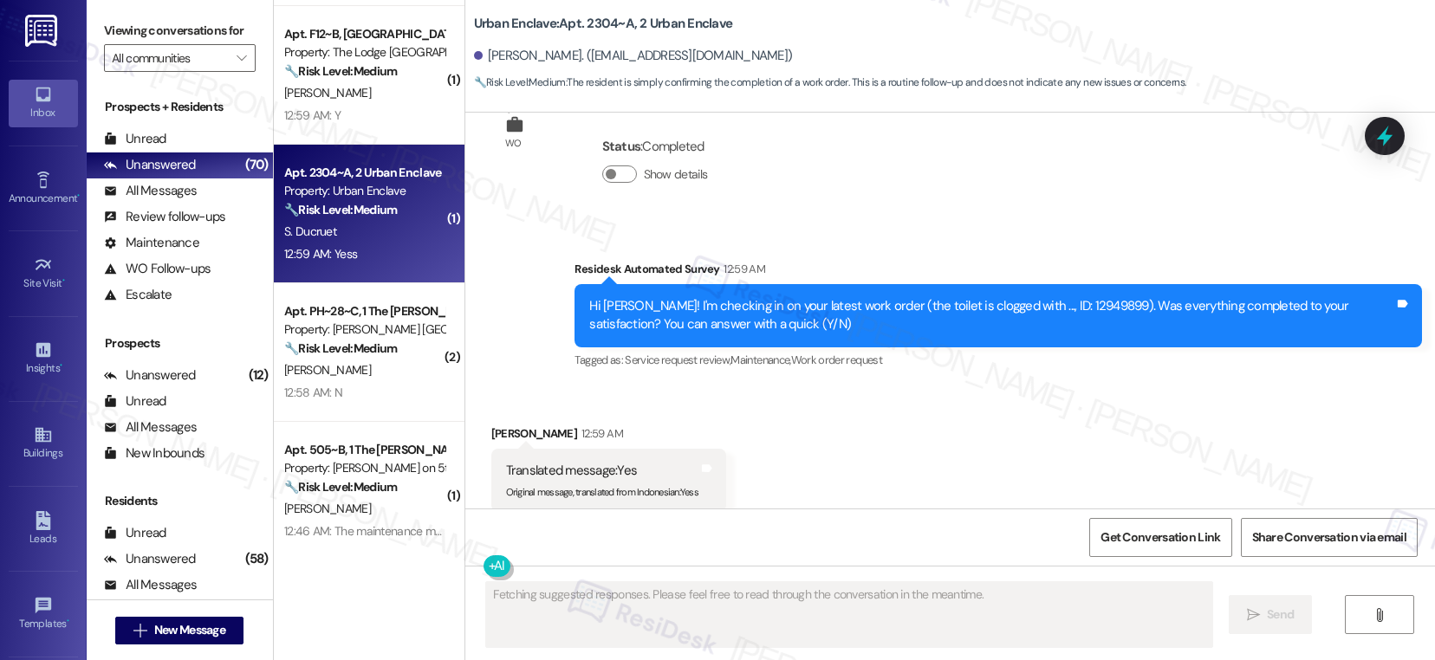
scroll to position [3059, 0]
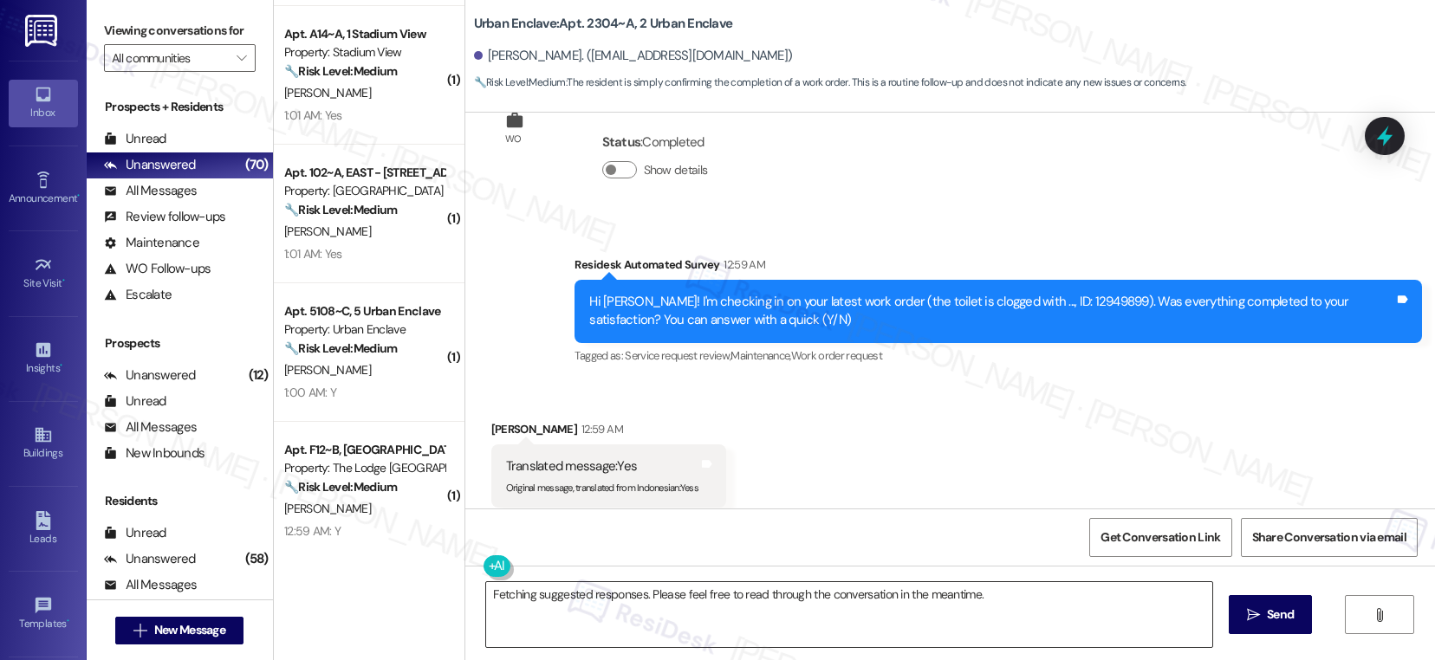
click at [599, 594] on textarea "Fetching suggested responses. Please feel free to read through the conversation…" at bounding box center [849, 614] width 726 height 65
paste textarea "I'm so glad to hear the work order was completed to your satisfaction. Please l…"
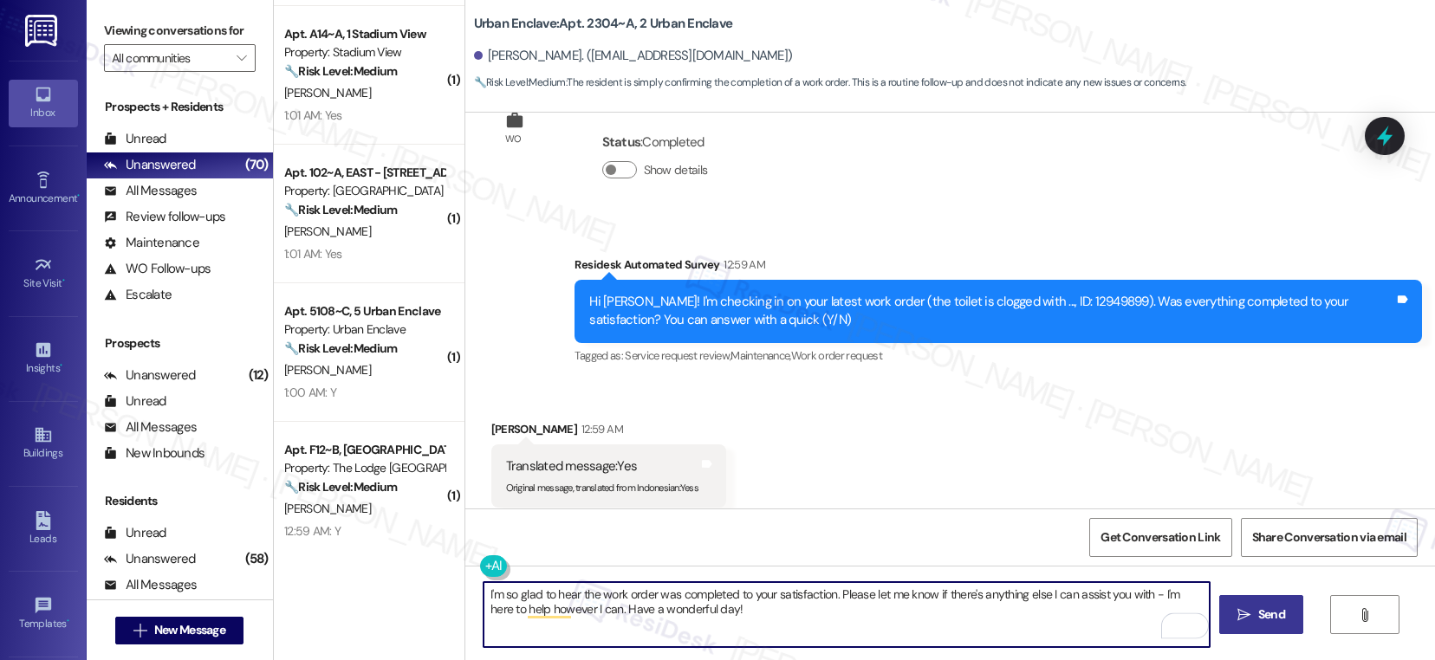
type textarea "I'm so glad to hear the work order was completed to your satisfaction. Please l…"
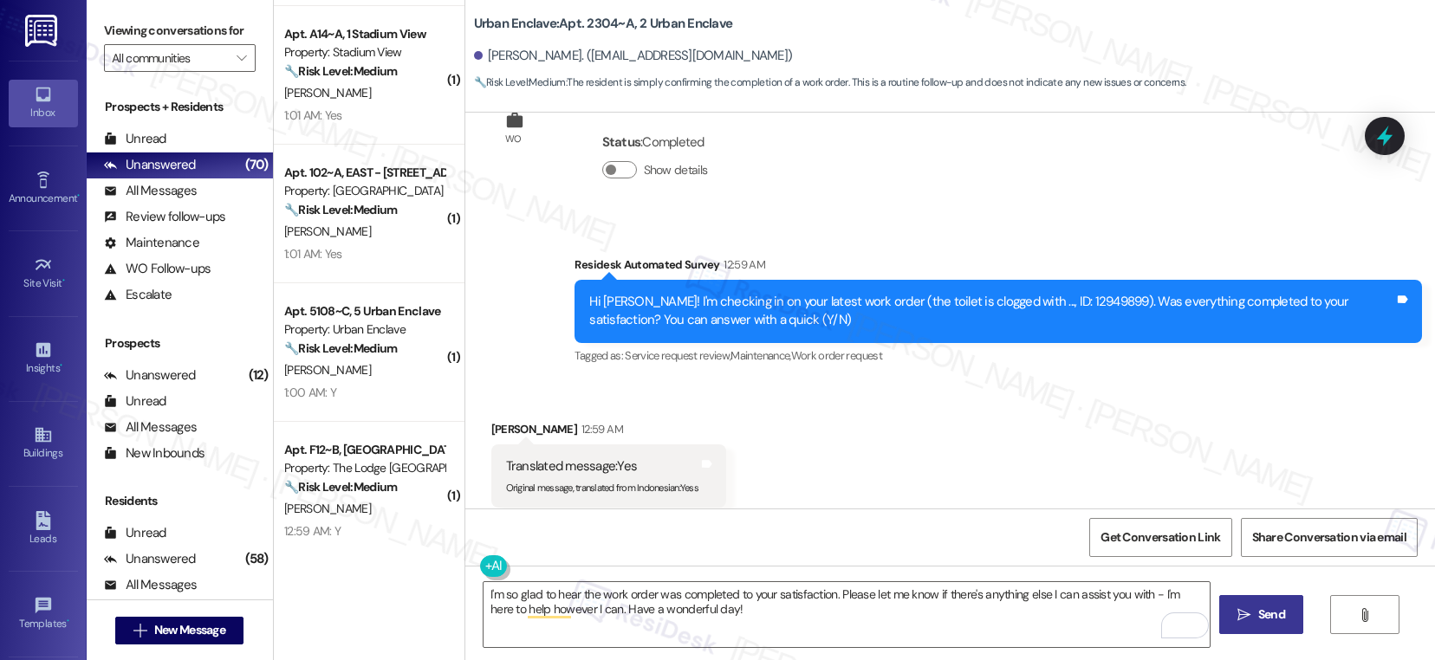
click at [1269, 622] on span "Send" at bounding box center [1271, 615] width 27 height 18
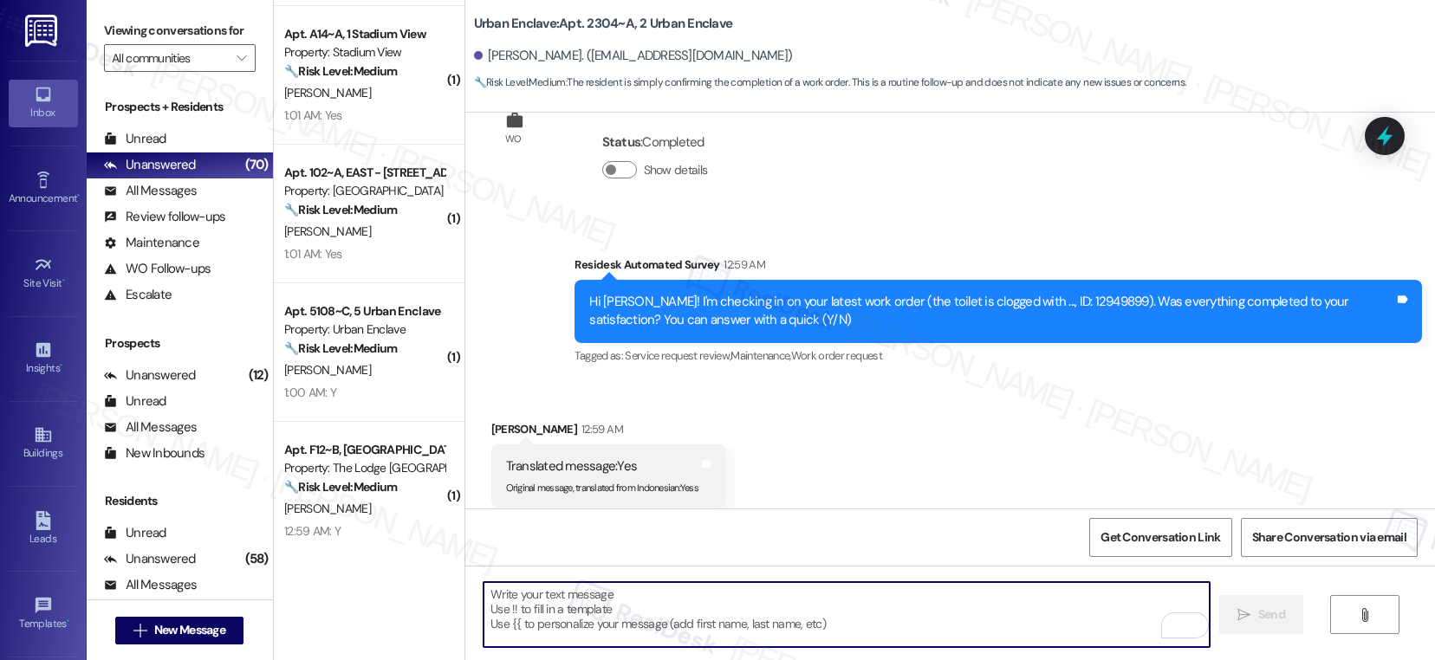
click at [546, 614] on textarea "To enrich screen reader interactions, please activate Accessibility in Grammarl…" at bounding box center [846, 614] width 726 height 65
paste textarea "If I may ask...has {{property}} lived up to your expectations?"
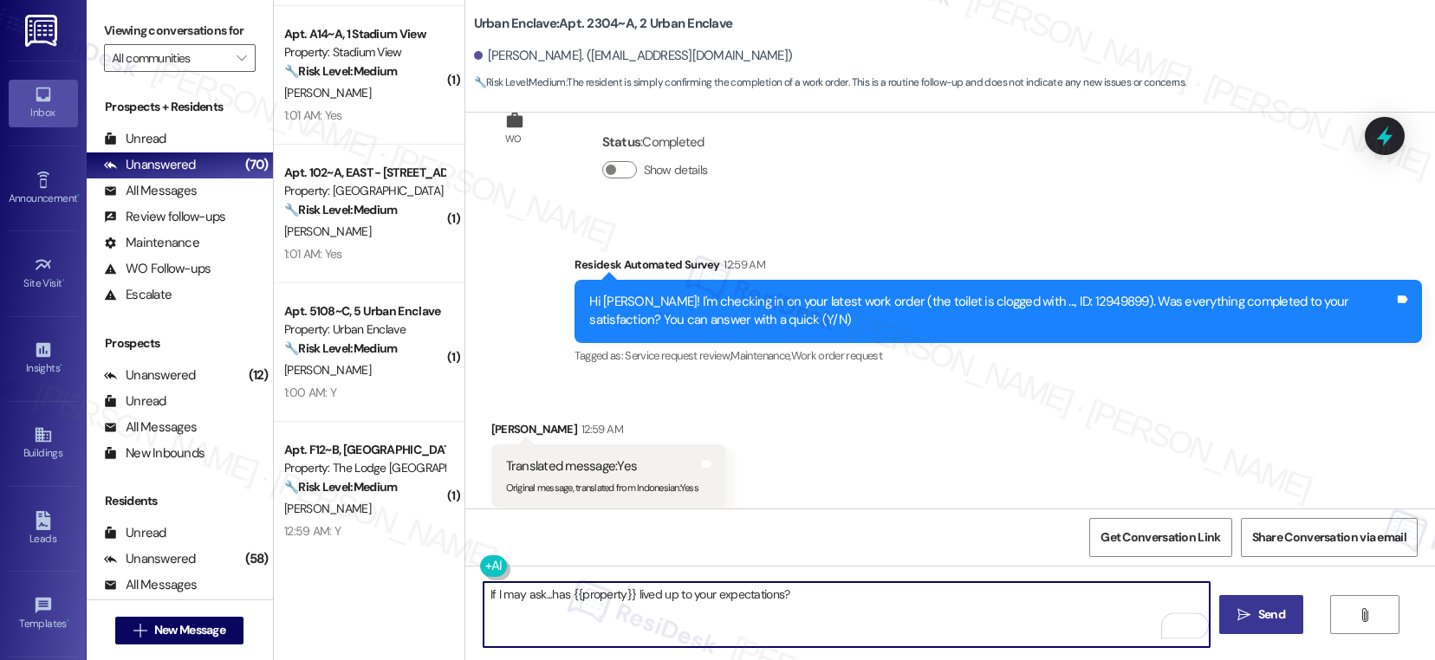
type textarea "If I may ask...has {{property}} lived up to your expectations?"
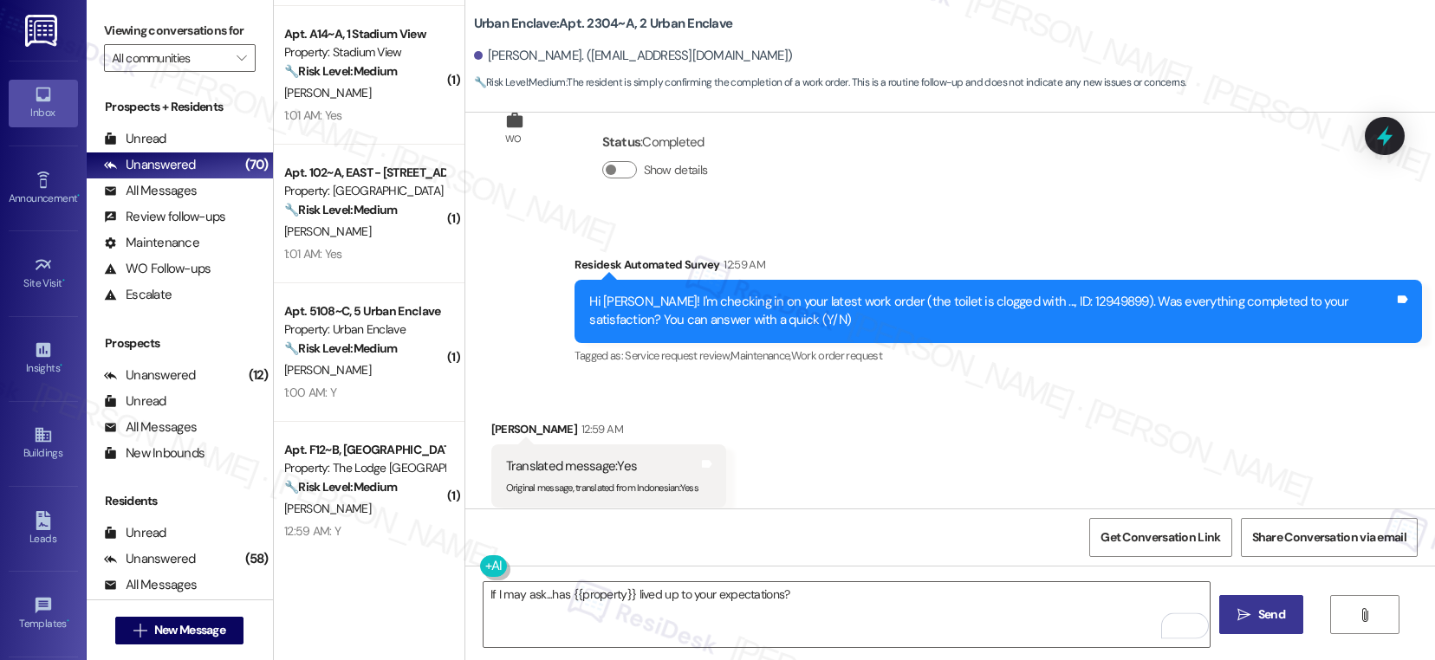
click at [1254, 611] on span "Send" at bounding box center [1271, 615] width 34 height 18
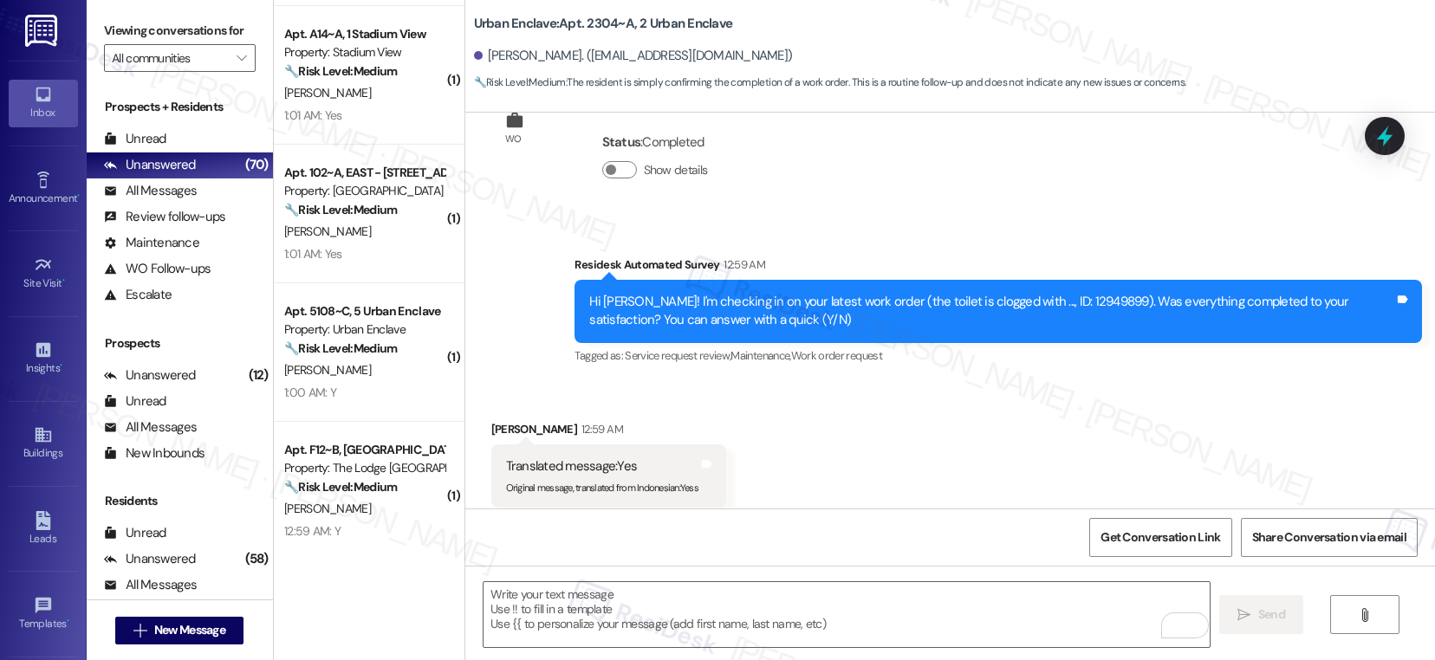
scroll to position [3320, 0]
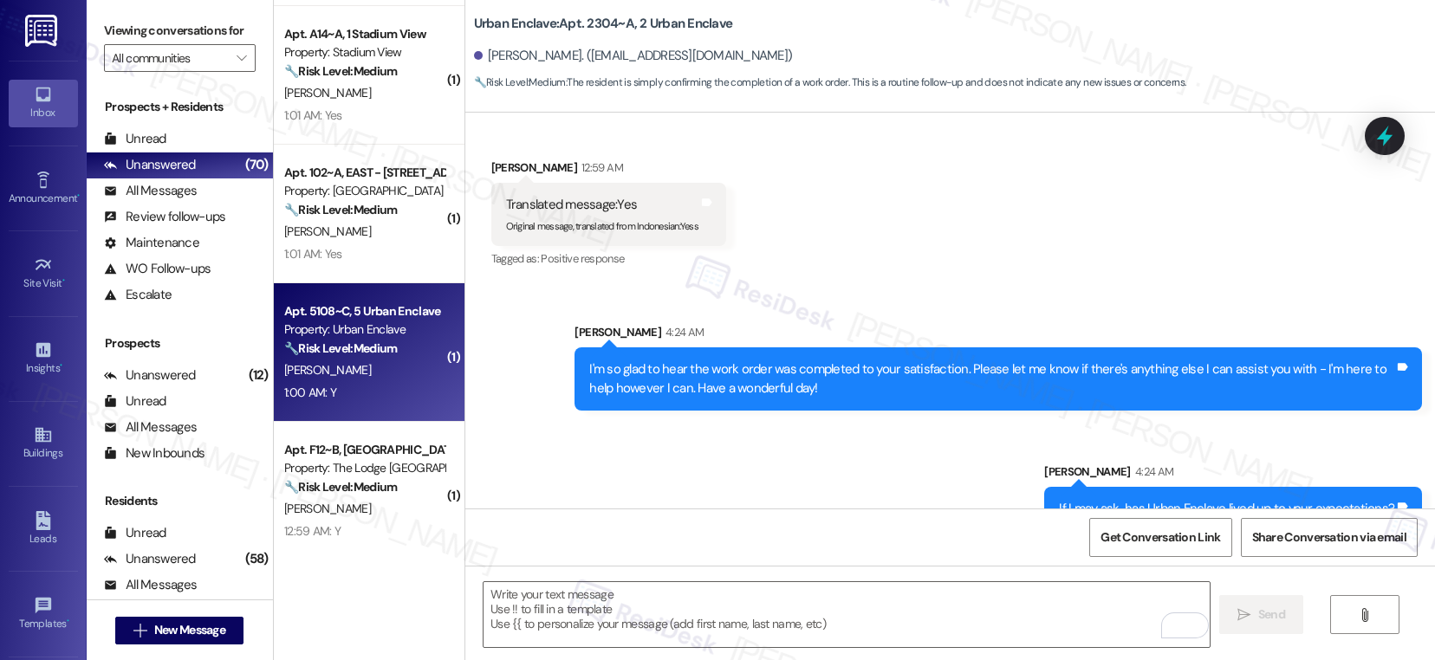
click at [338, 382] on div "1:00 AM: Y 1:00 AM: Y" at bounding box center [364, 393] width 164 height 22
type textarea "Fetching suggested responses. Please feel free to read through the conversation…"
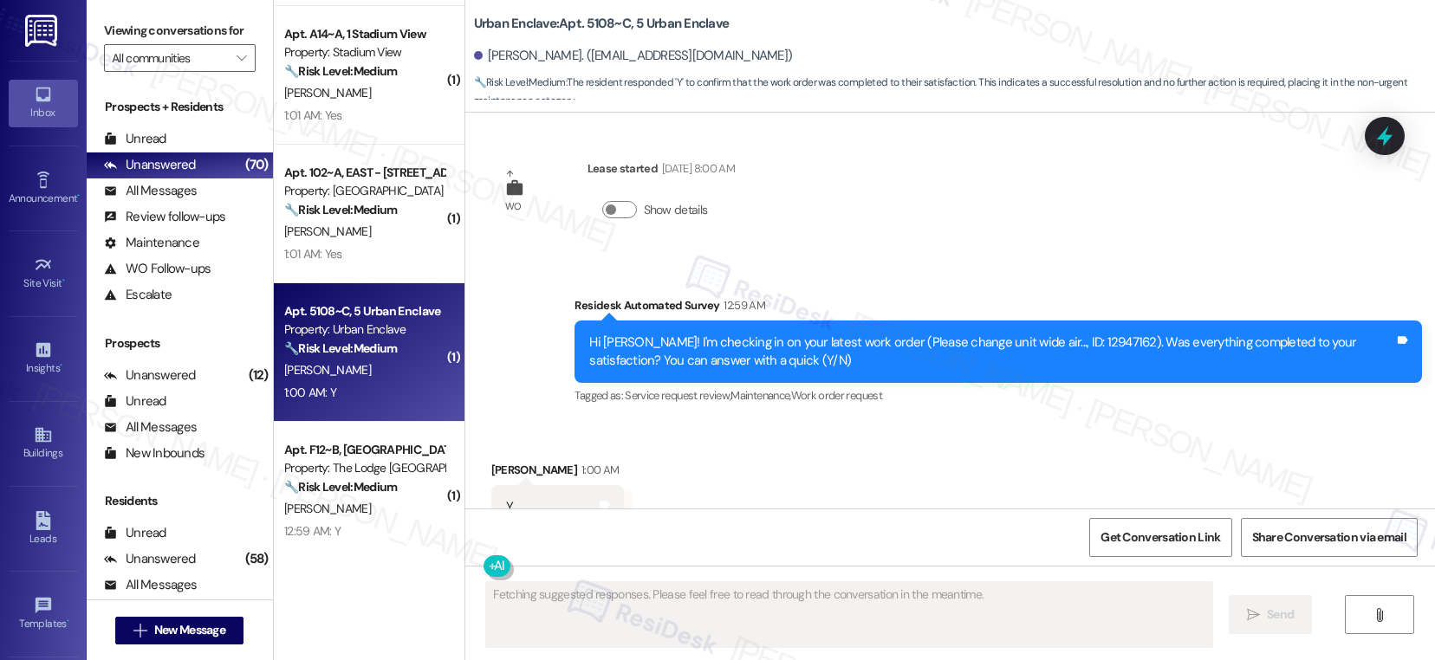
scroll to position [3459, 0]
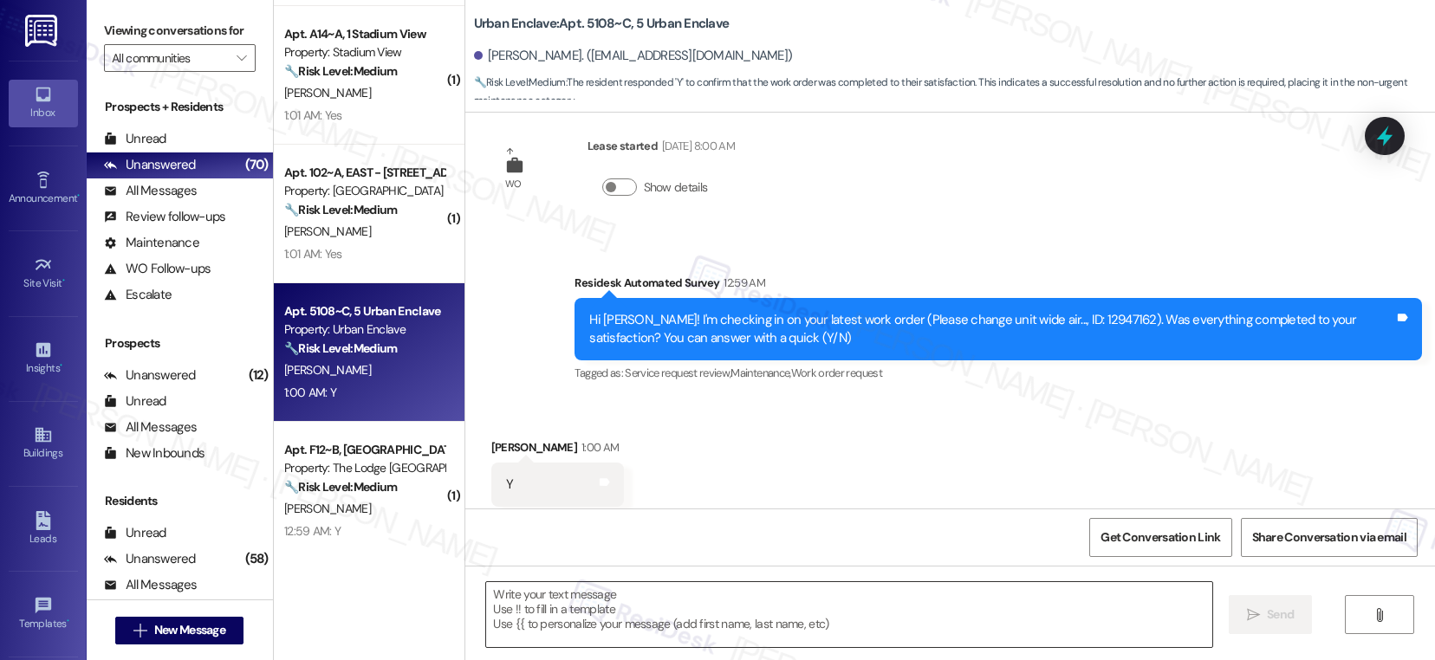
click at [541, 636] on textarea at bounding box center [849, 614] width 726 height 65
click at [541, 636] on textarea "To enrich screen reader interactions, please activate Accessibility in Grammarl…" at bounding box center [849, 614] width 726 height 65
paste textarea "I'm so glad to hear the work order was completed to your satisfaction. Please l…"
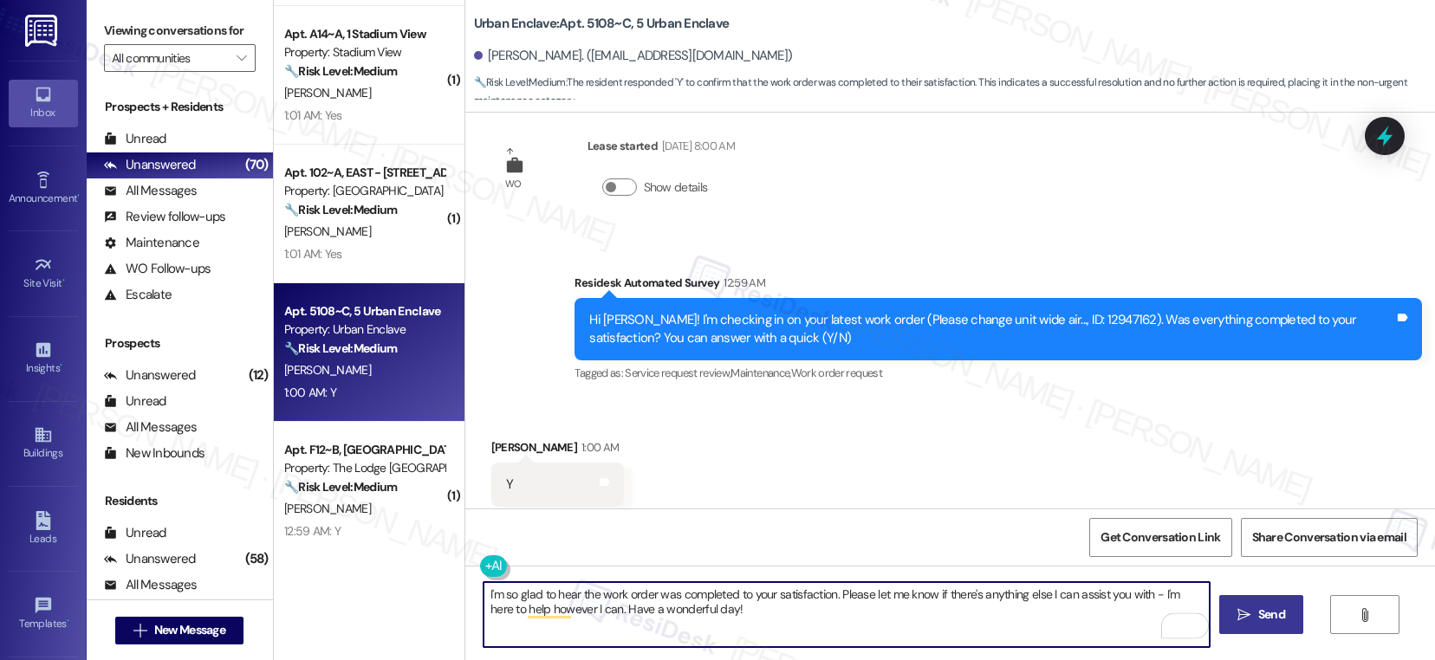
type textarea "I'm so glad to hear the work order was completed to your satisfaction. Please l…"
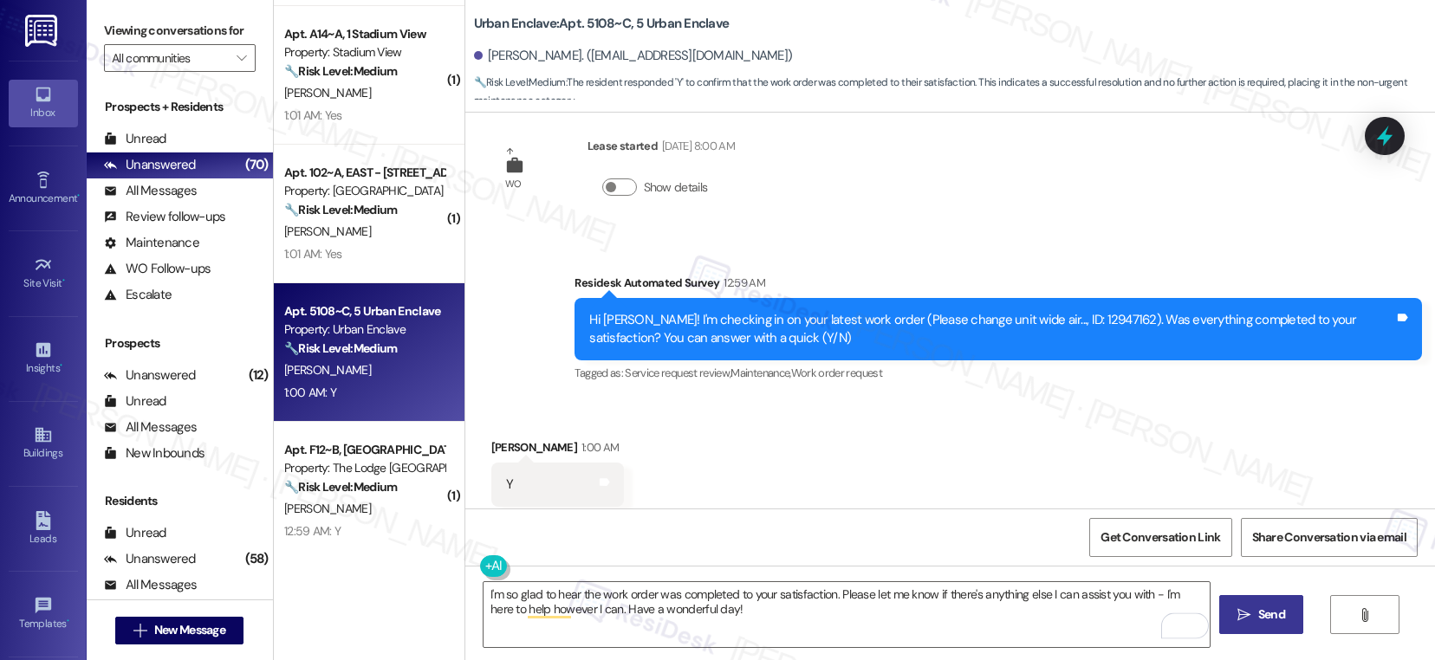
click at [1271, 620] on span "Send" at bounding box center [1271, 615] width 27 height 18
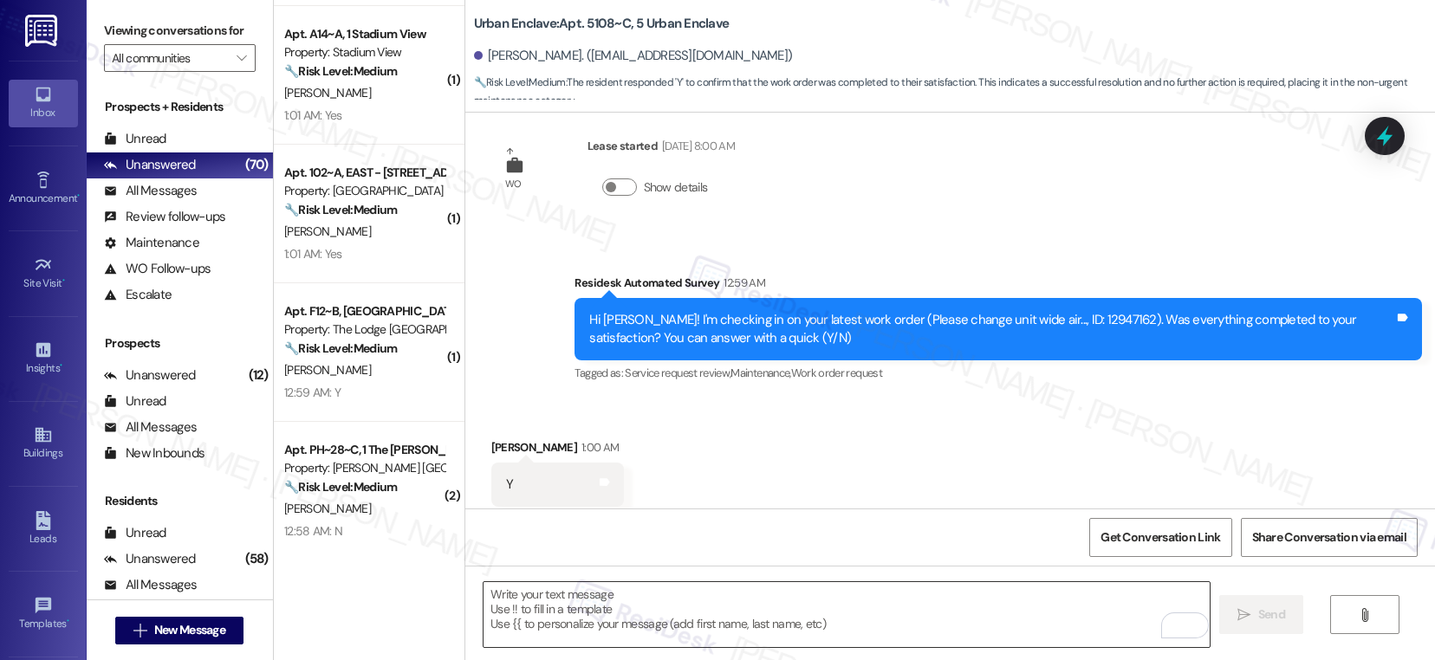
click at [593, 588] on textarea "To enrich screen reader interactions, please activate Accessibility in Grammarl…" at bounding box center [846, 614] width 726 height 65
paste textarea "If I may ask...has {{property}} lived up to your expectations?"
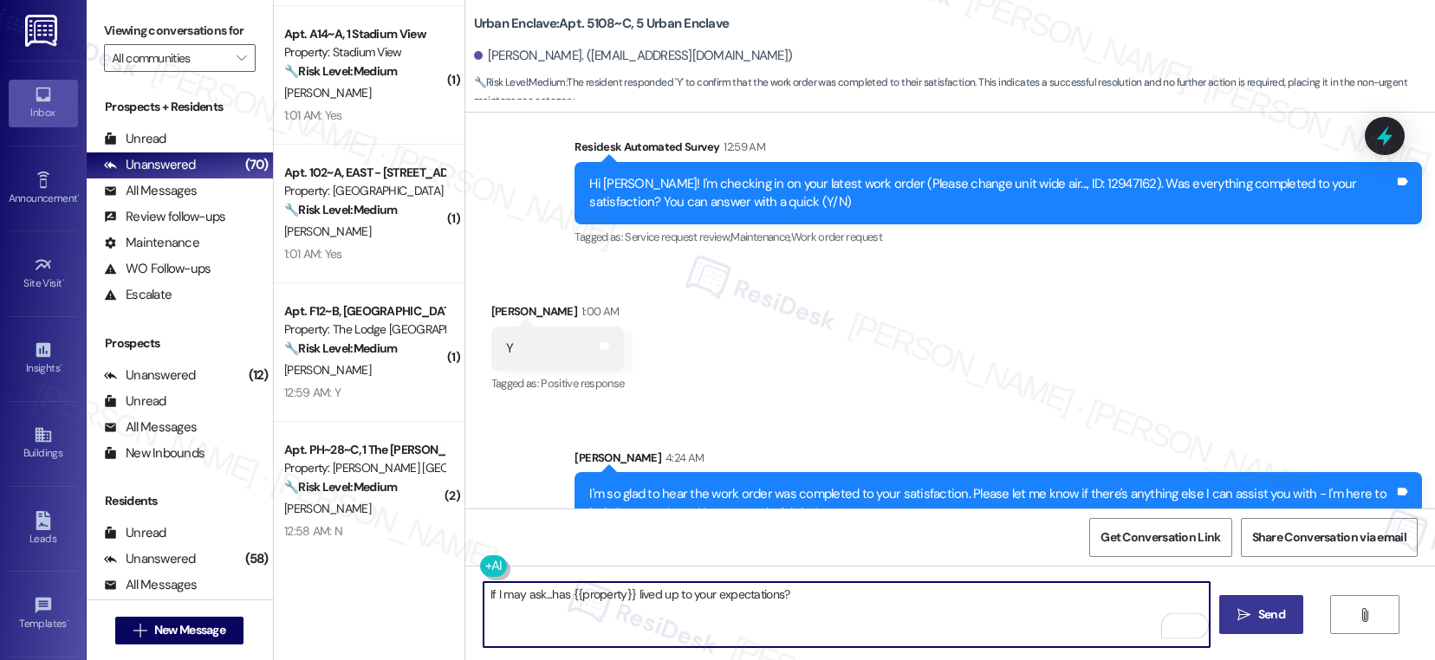
scroll to position [3599, 0]
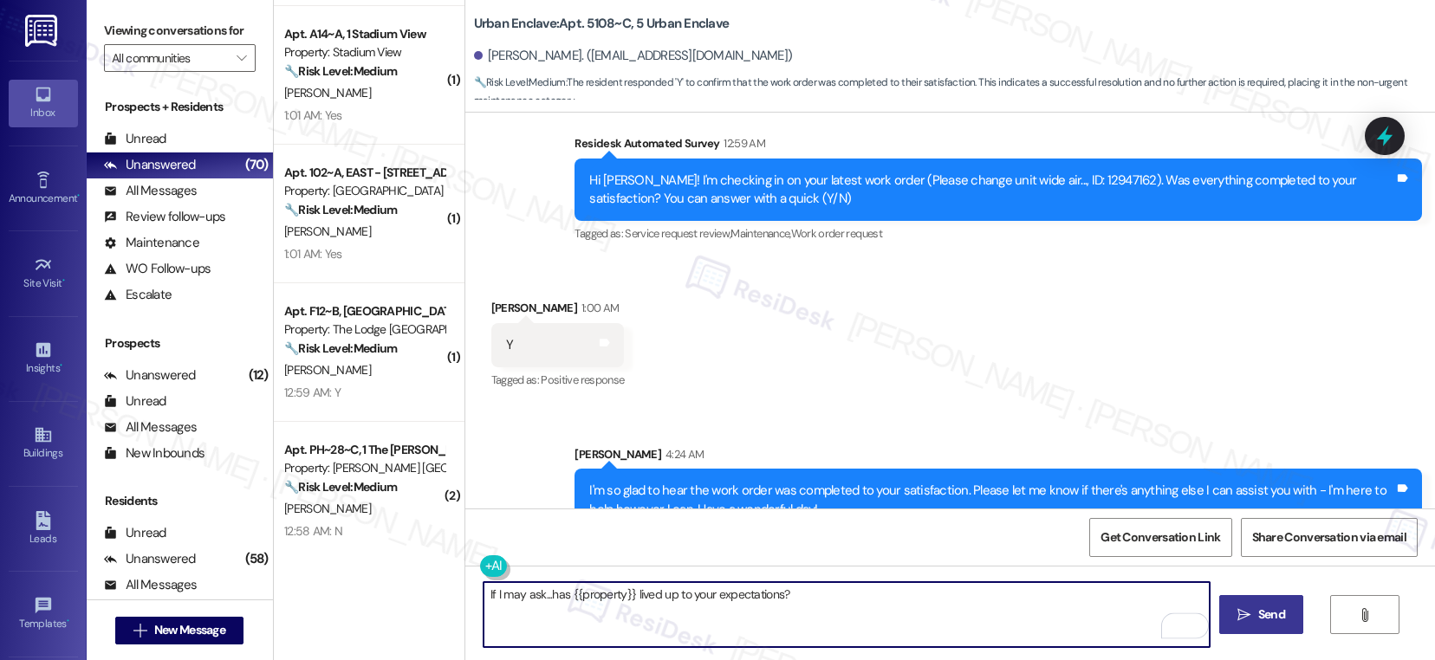
type textarea "If I may ask...has {{property}} lived up to your expectations?"
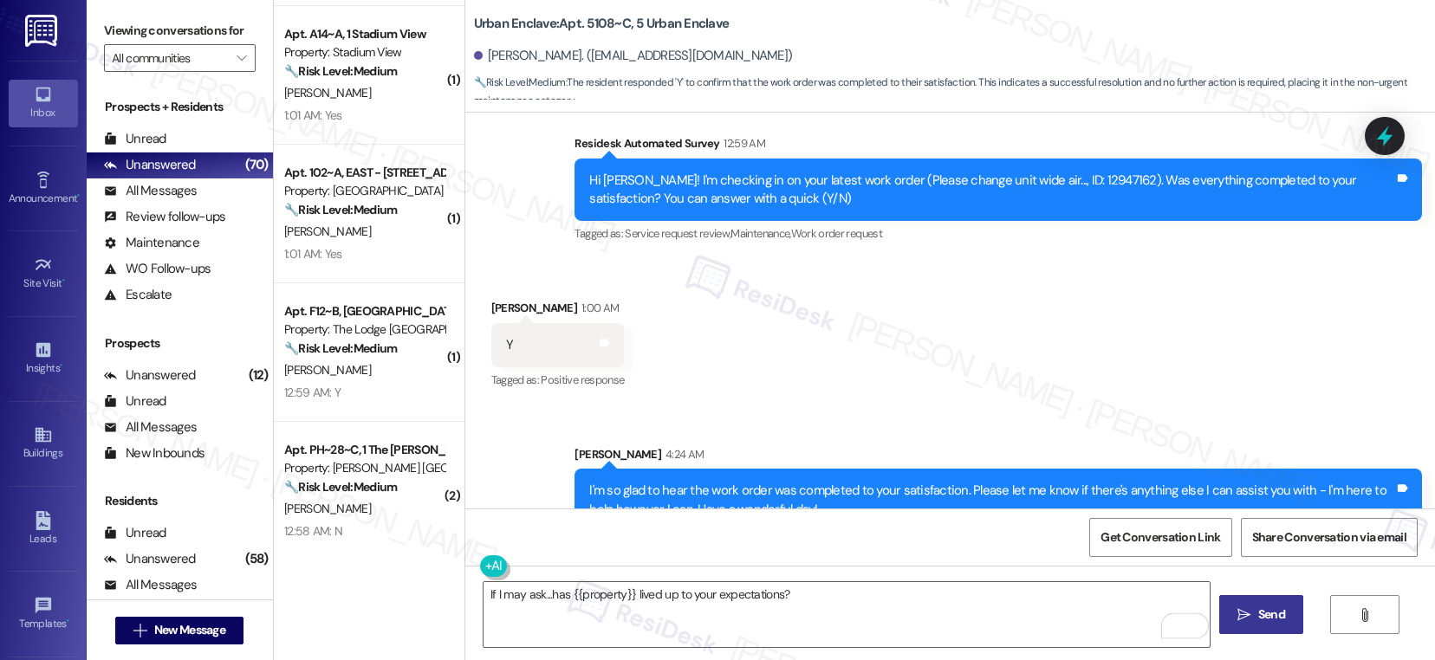
click at [1272, 618] on span "Send" at bounding box center [1271, 615] width 27 height 18
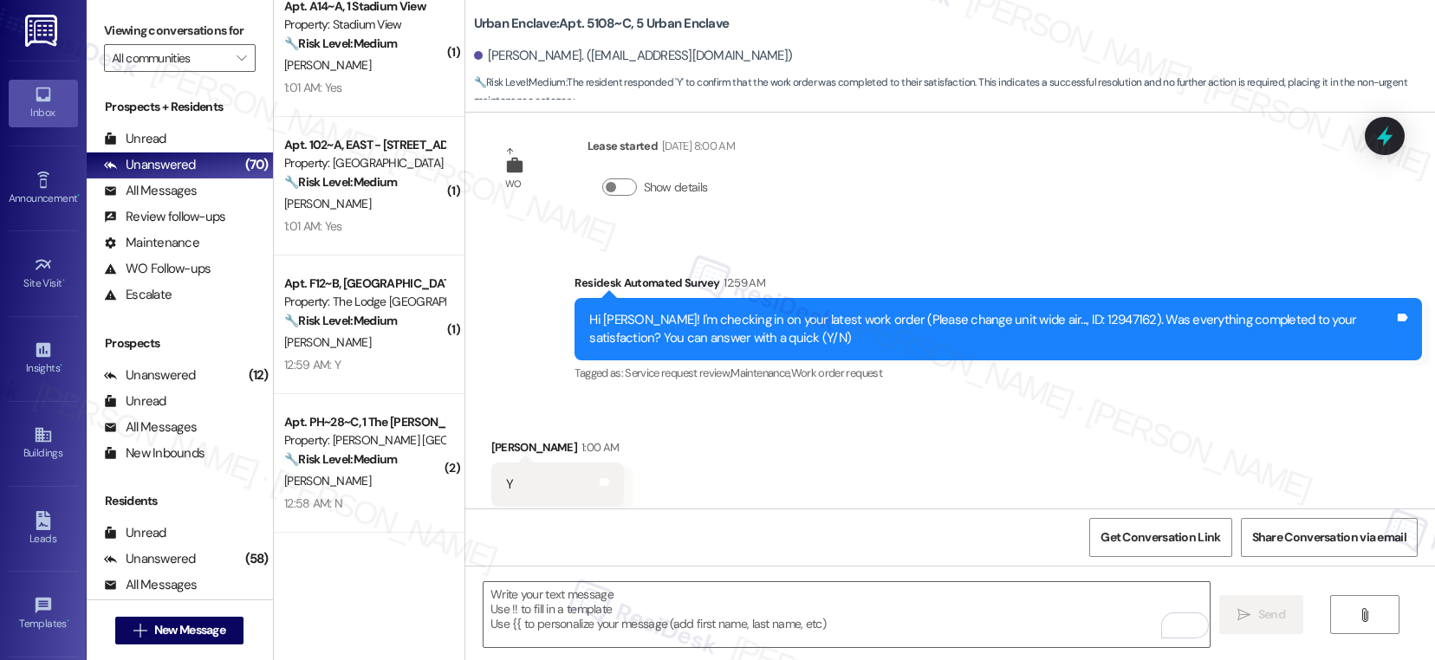
scroll to position [4253, 0]
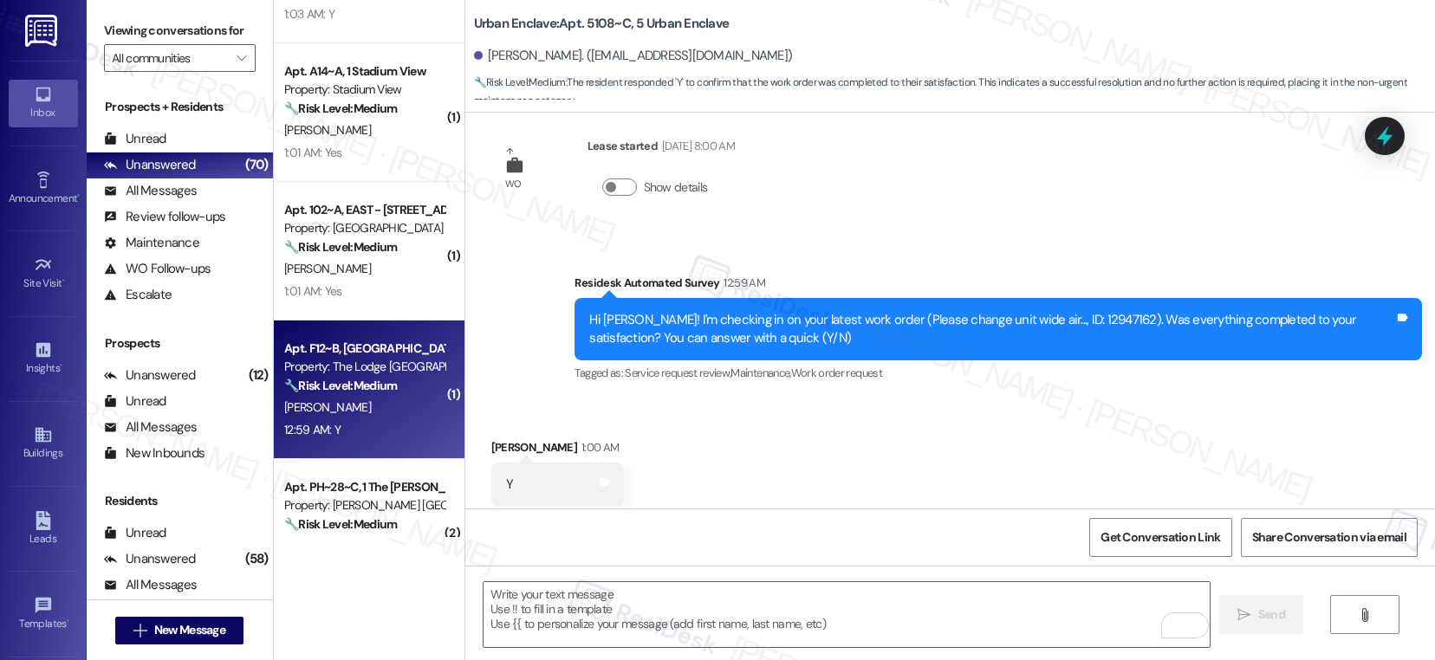
click at [363, 422] on div "12:59 AM: Y 12:59 AM: Y" at bounding box center [364, 430] width 164 height 22
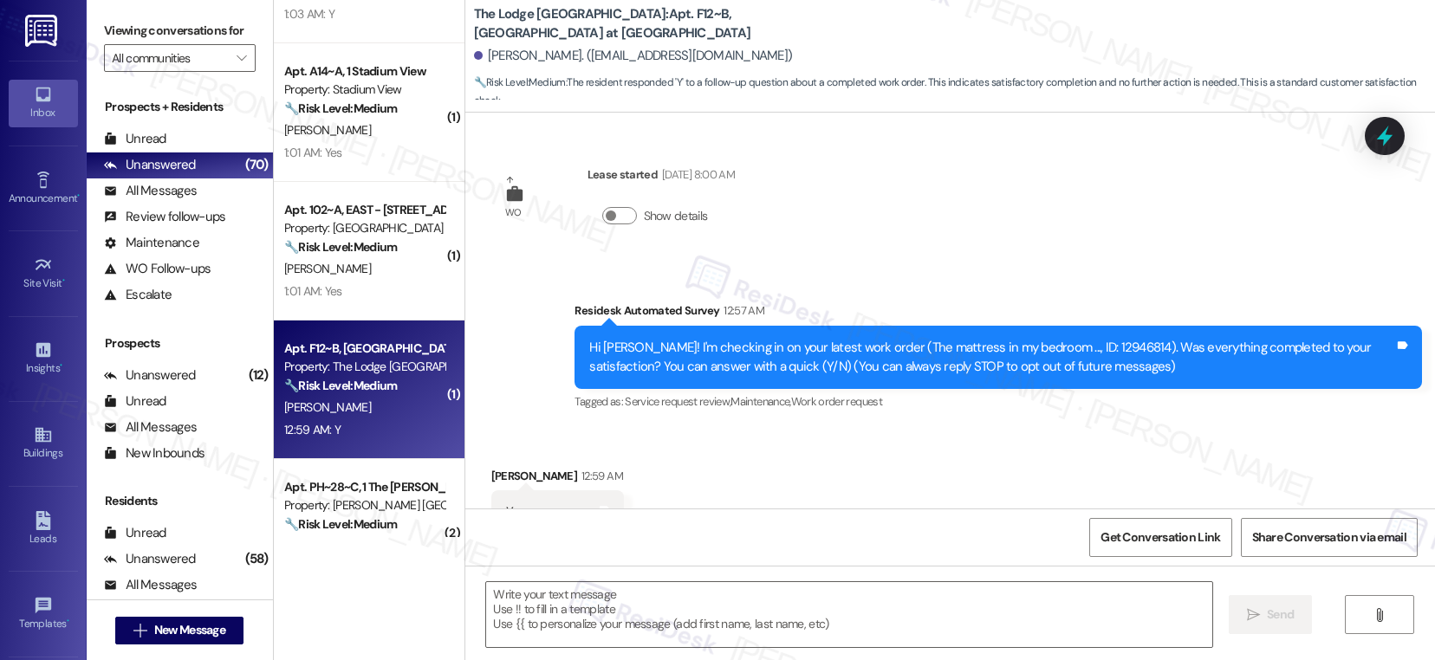
scroll to position [65, 0]
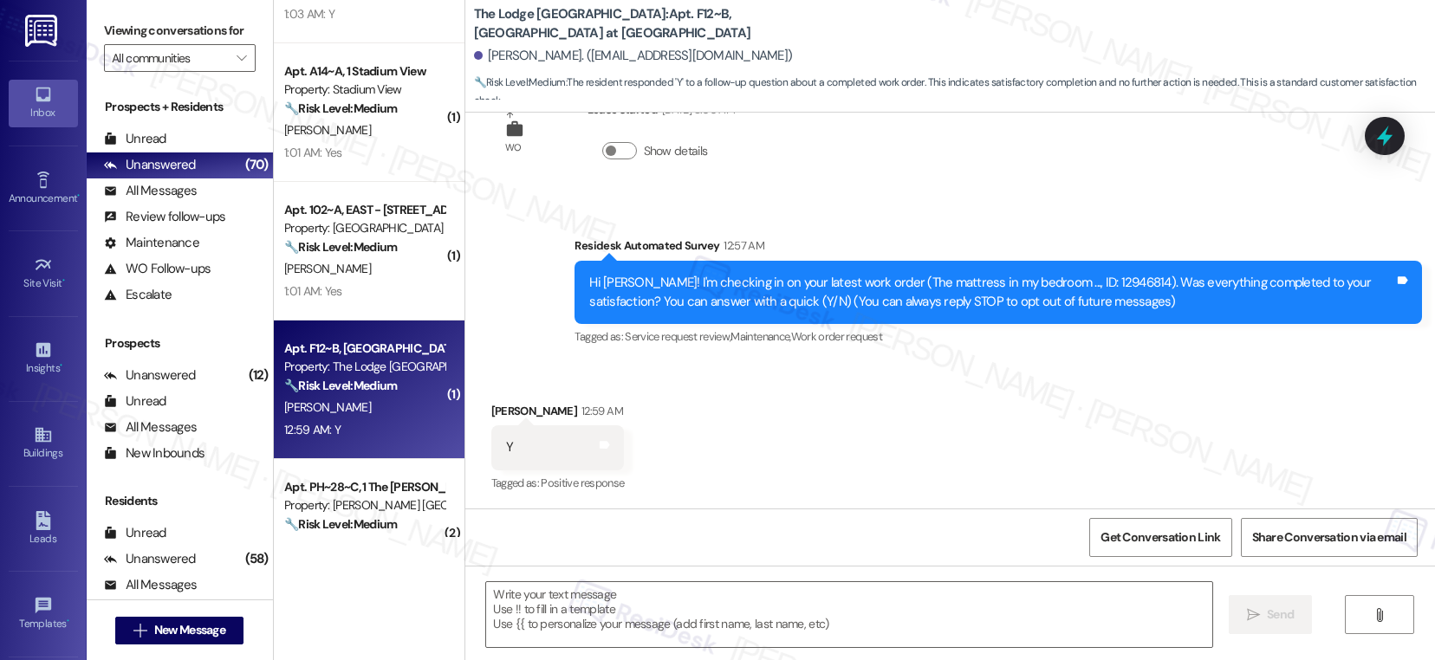
type textarea "Fetching suggested responses. Please feel free to read through the conversation…"
click at [522, 606] on textarea at bounding box center [849, 614] width 726 height 65
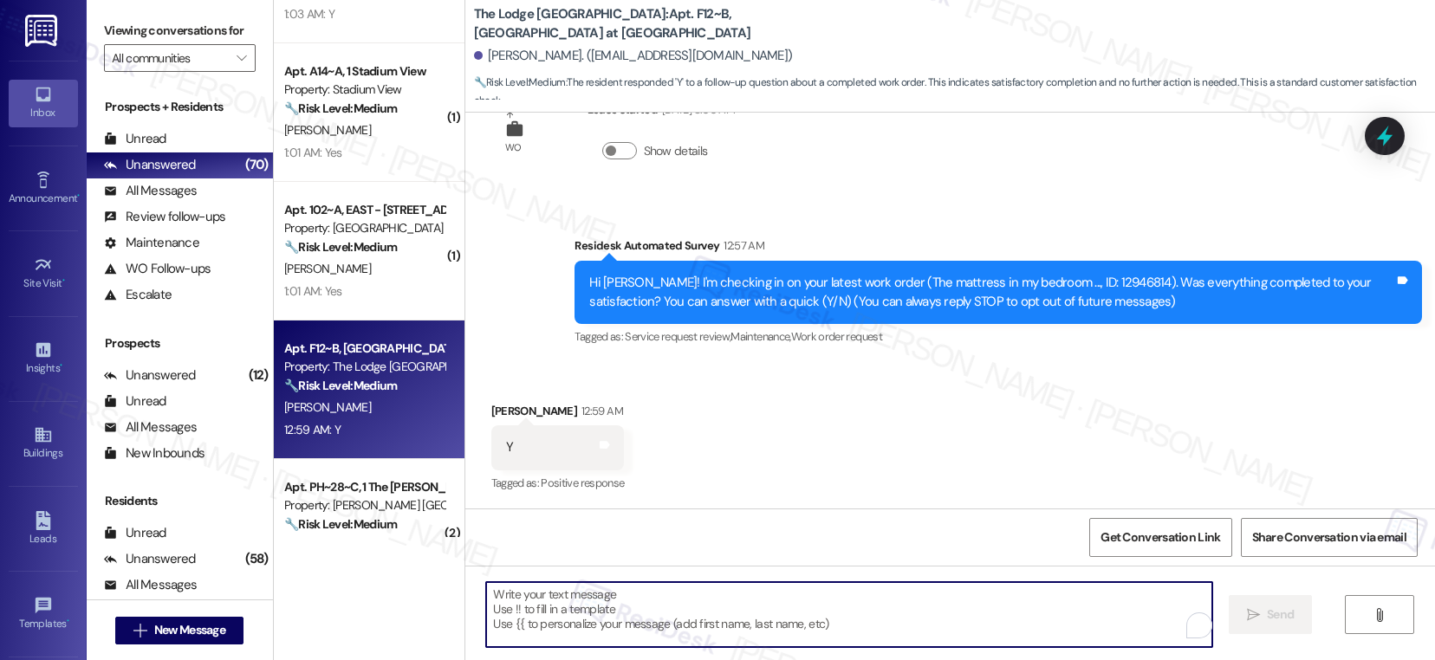
paste textarea "I'm so glad to hear the work order was completed to your satisfaction. Please l…"
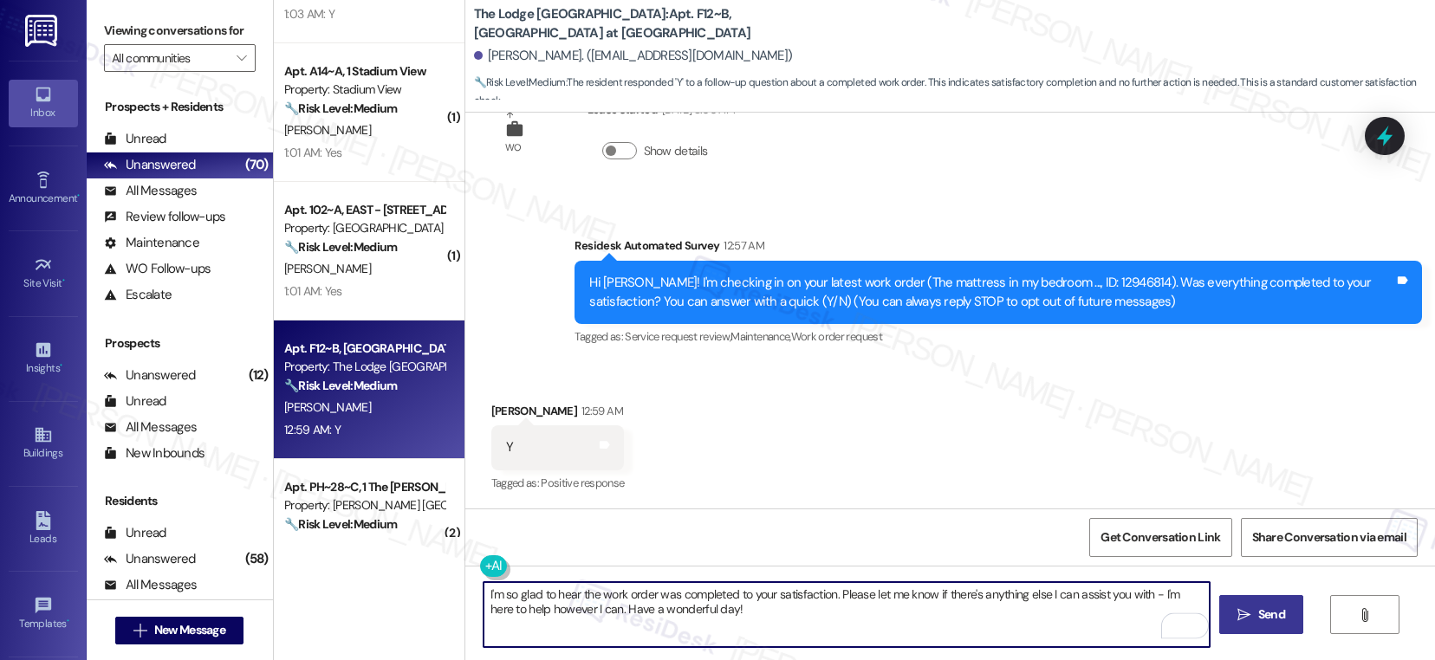
type textarea "I'm so glad to hear the work order was completed to your satisfaction. Please l…"
click at [1287, 612] on button " Send" at bounding box center [1261, 614] width 84 height 39
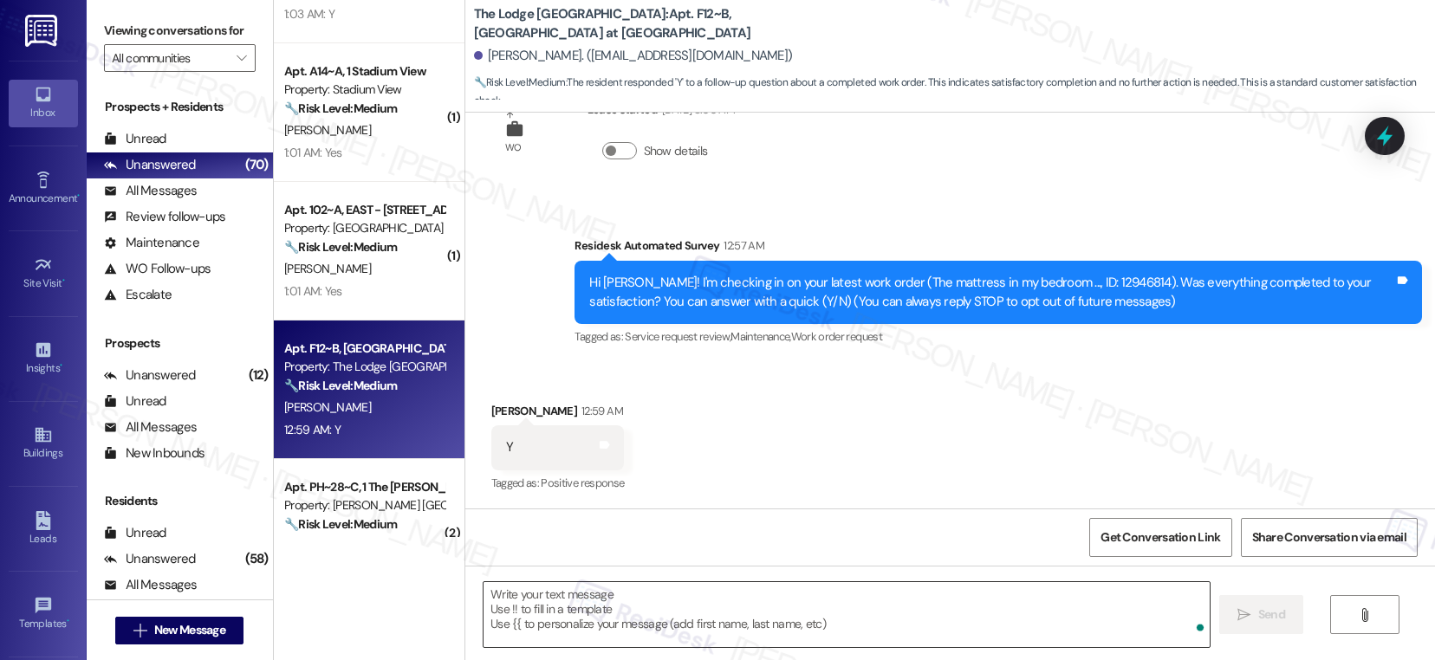
click at [642, 599] on textarea "To enrich screen reader interactions, please activate Accessibility in Grammarl…" at bounding box center [846, 614] width 726 height 65
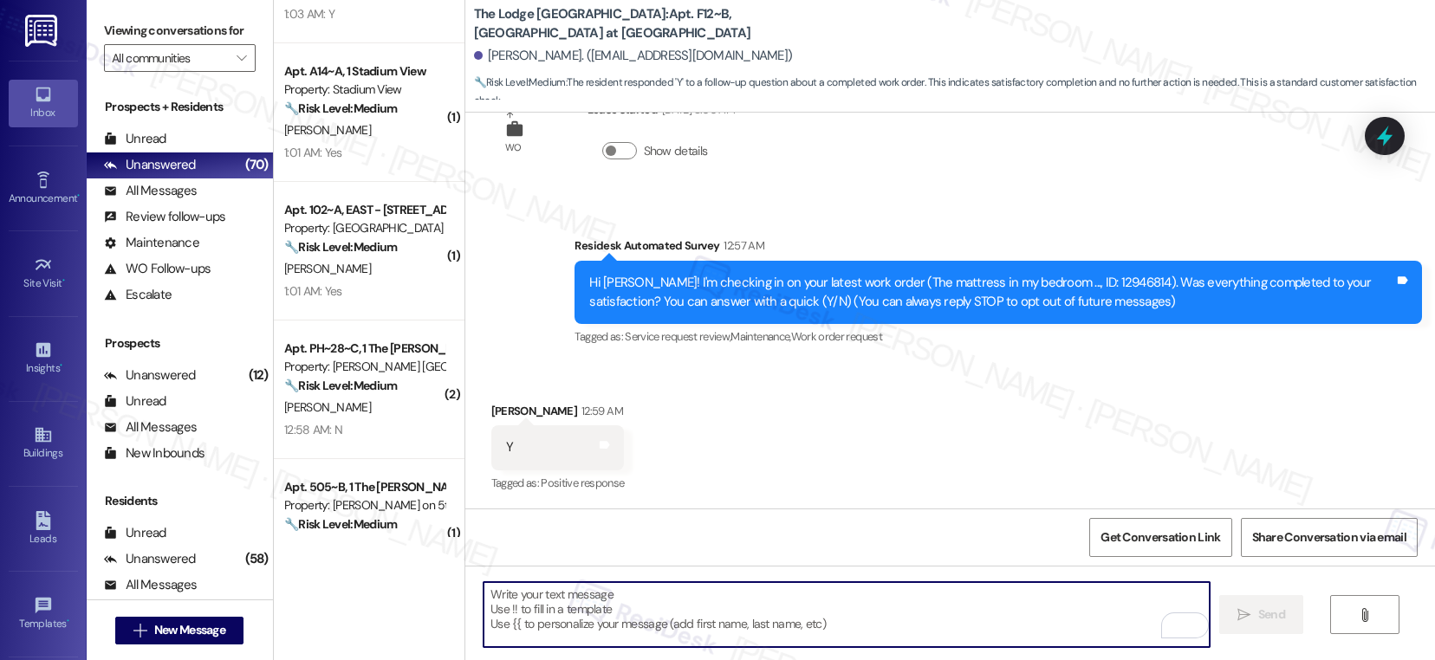
paste textarea "If I may ask...has {{property}} lived up to your expectations?"
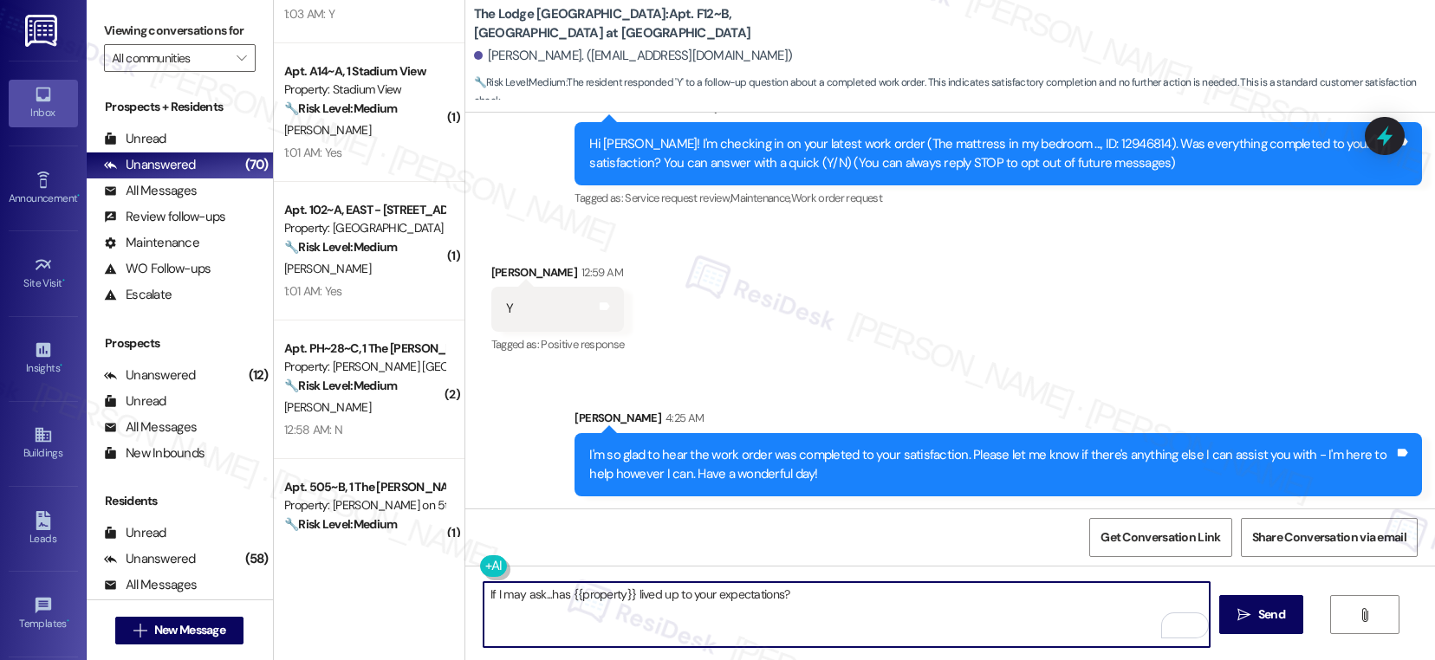
scroll to position [205, 0]
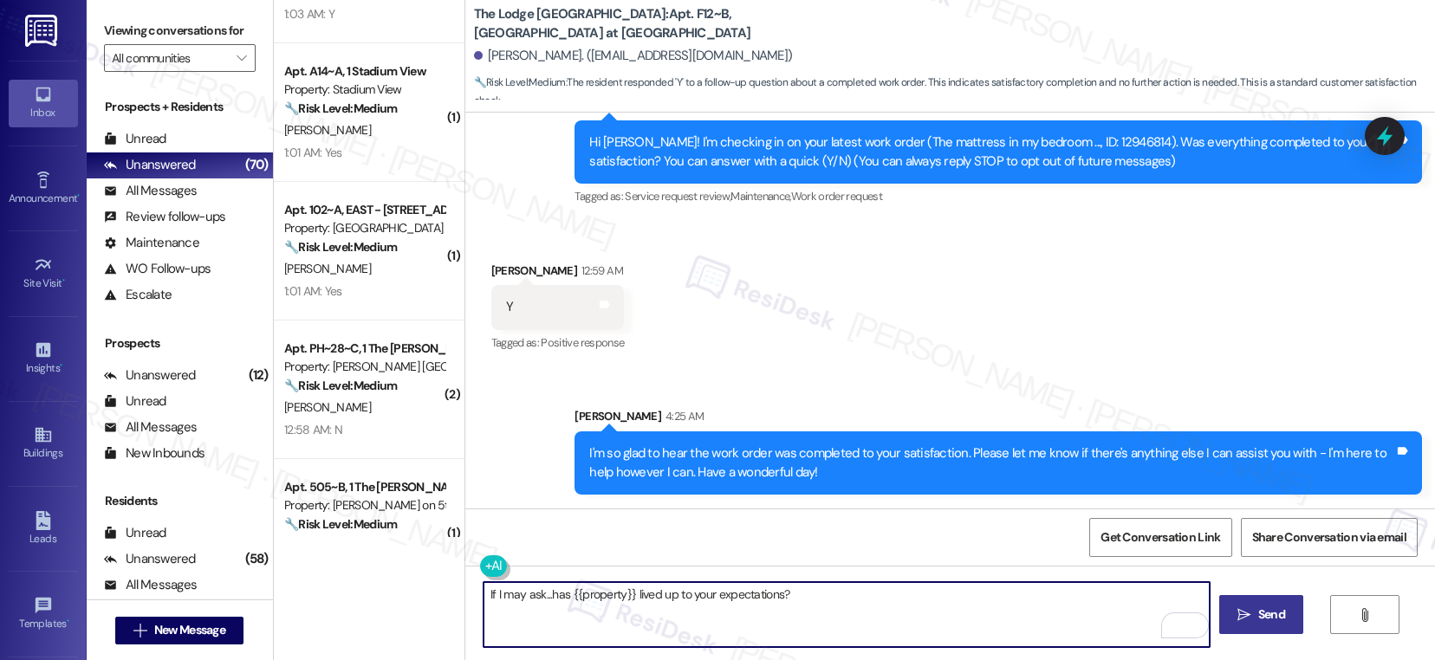
type textarea "If I may ask...has {{property}} lived up to your expectations?"
click at [1241, 618] on icon "" at bounding box center [1243, 615] width 13 height 14
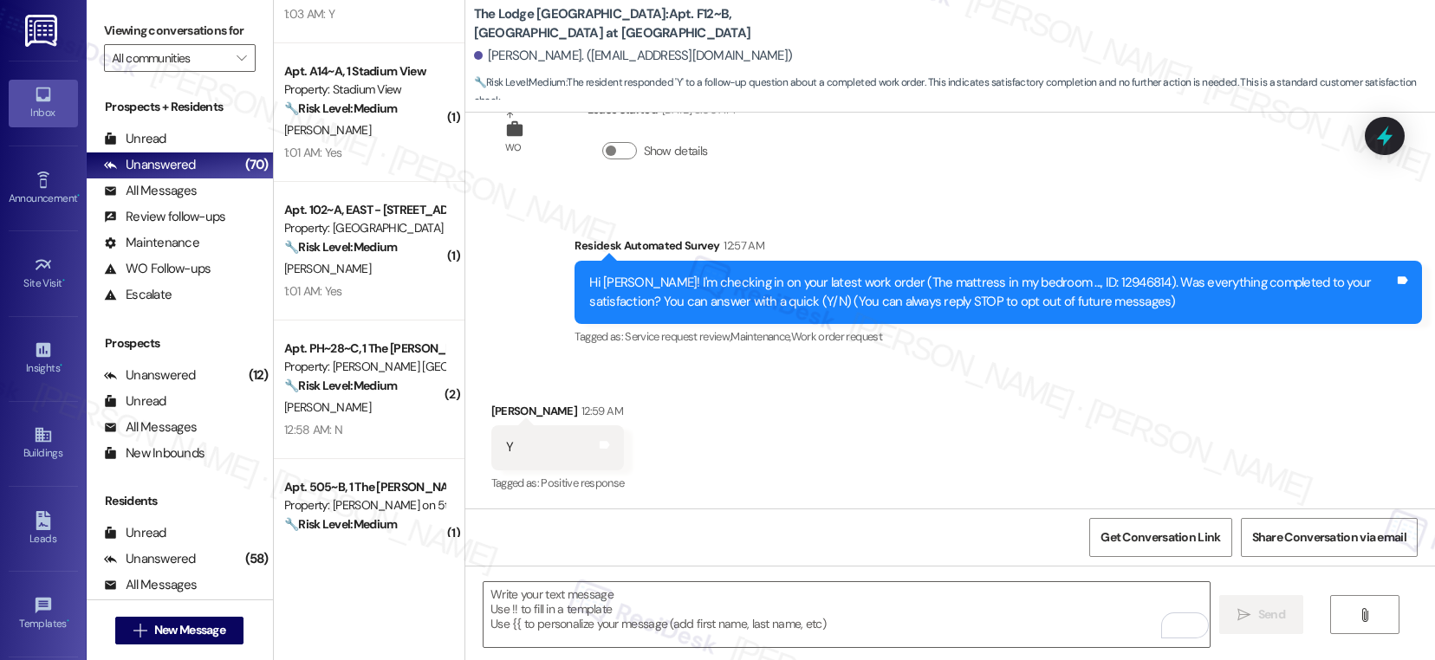
scroll to position [326, 0]
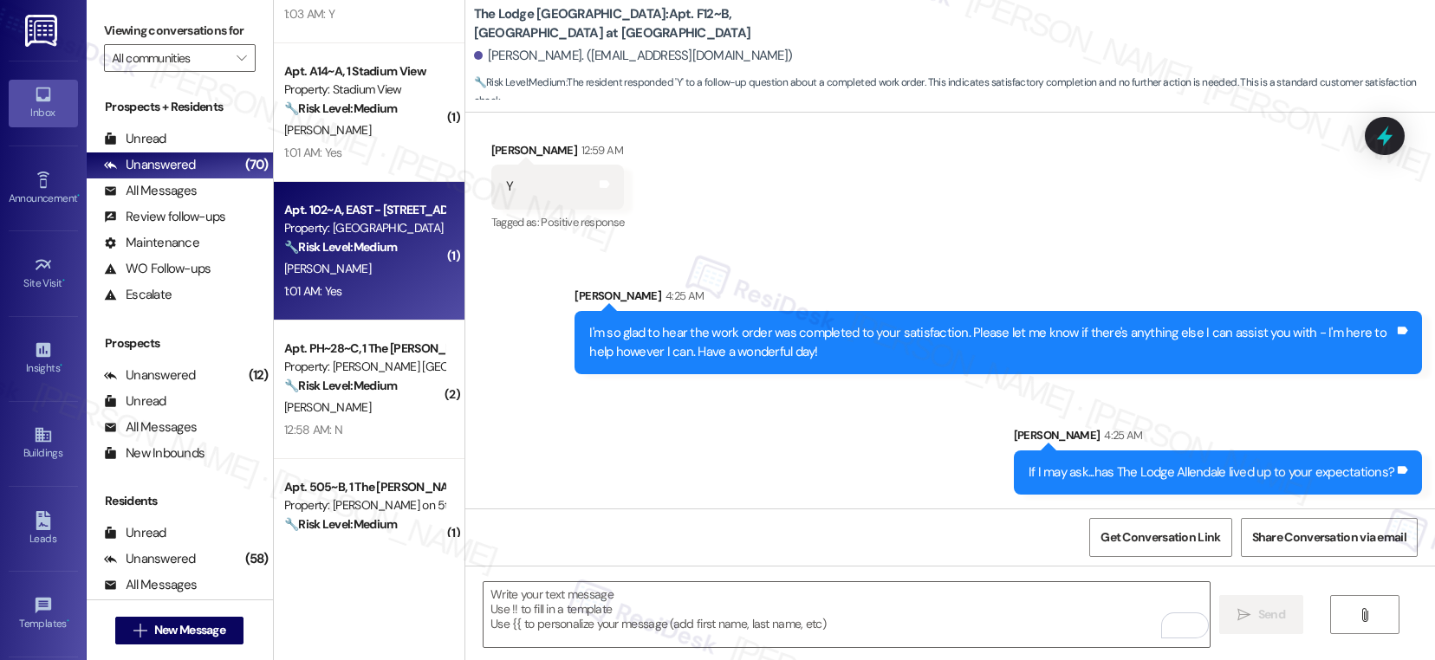
click at [353, 285] on div "1:01 AM: Yes 1:01 AM: Yes" at bounding box center [364, 292] width 164 height 22
type textarea "Fetching suggested responses. Please feel free to read through the conversation…"
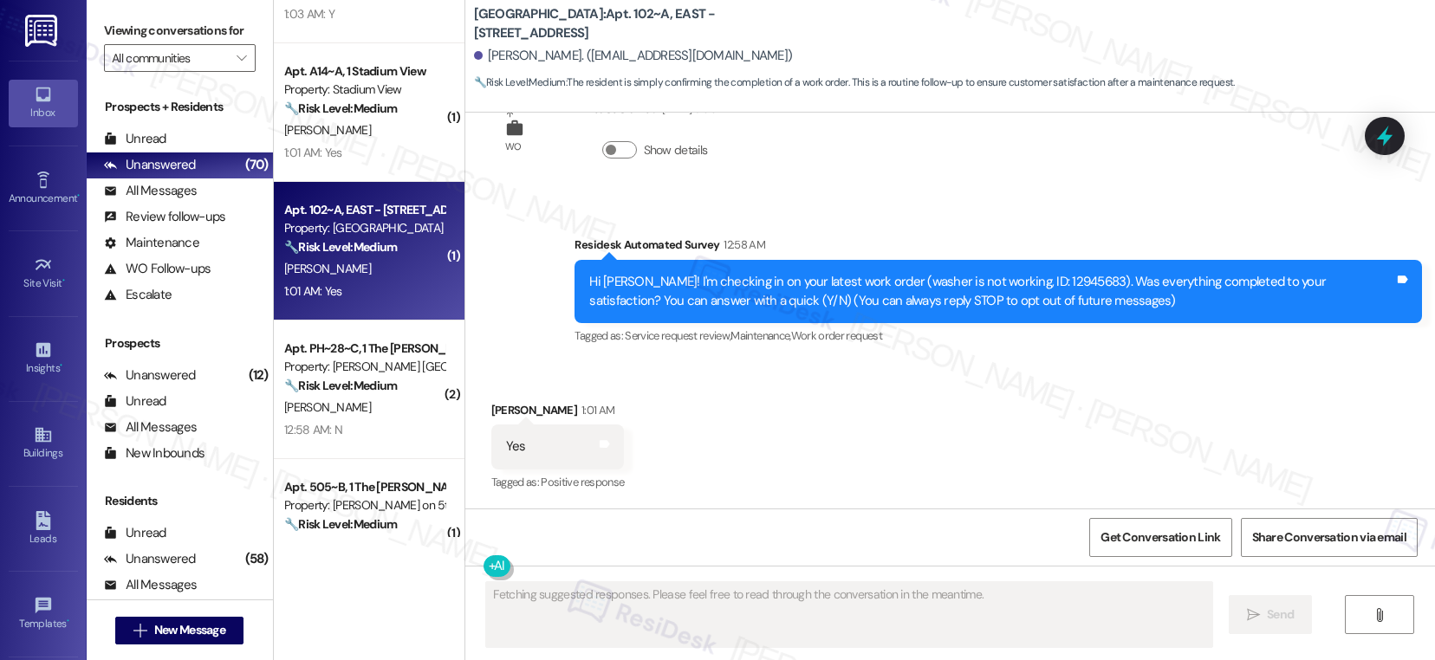
scroll to position [65, 0]
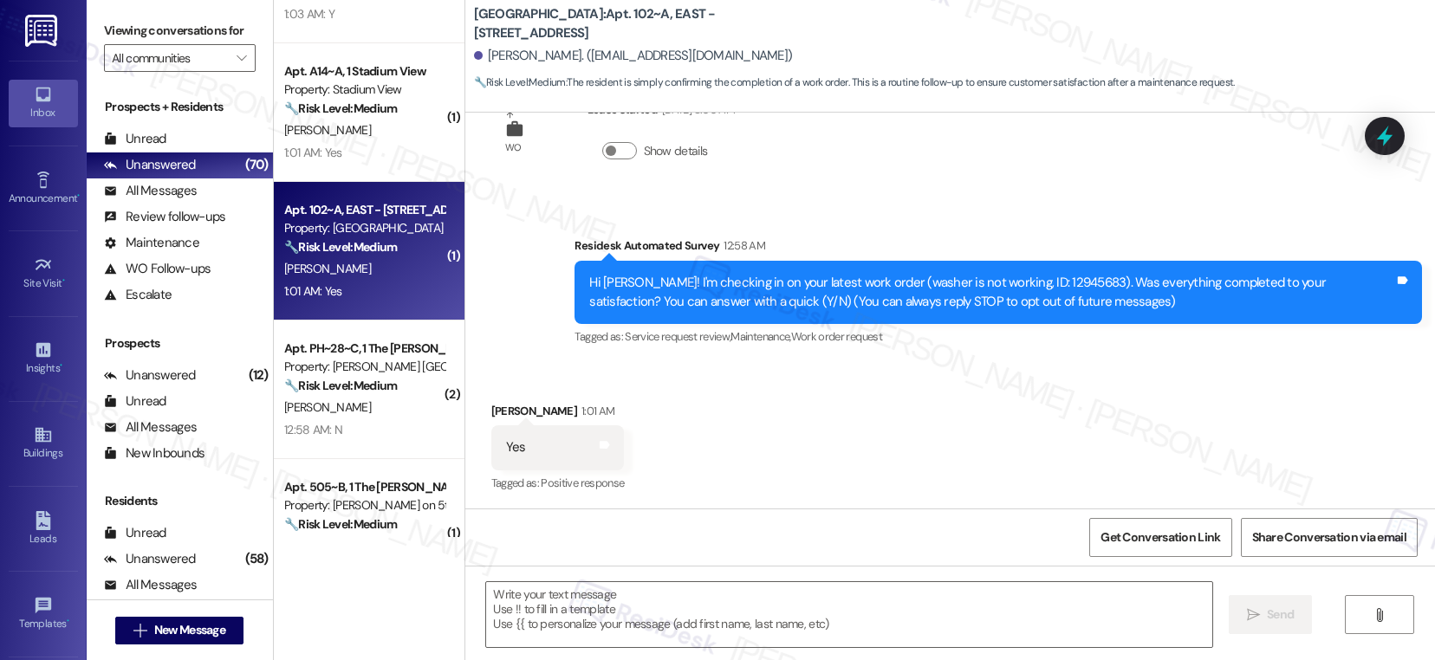
click at [353, 285] on div "1:01 AM: Yes 1:01 AM: Yes" at bounding box center [364, 292] width 164 height 22
click at [519, 613] on textarea at bounding box center [849, 614] width 726 height 65
click at [518, 613] on textarea at bounding box center [849, 614] width 726 height 65
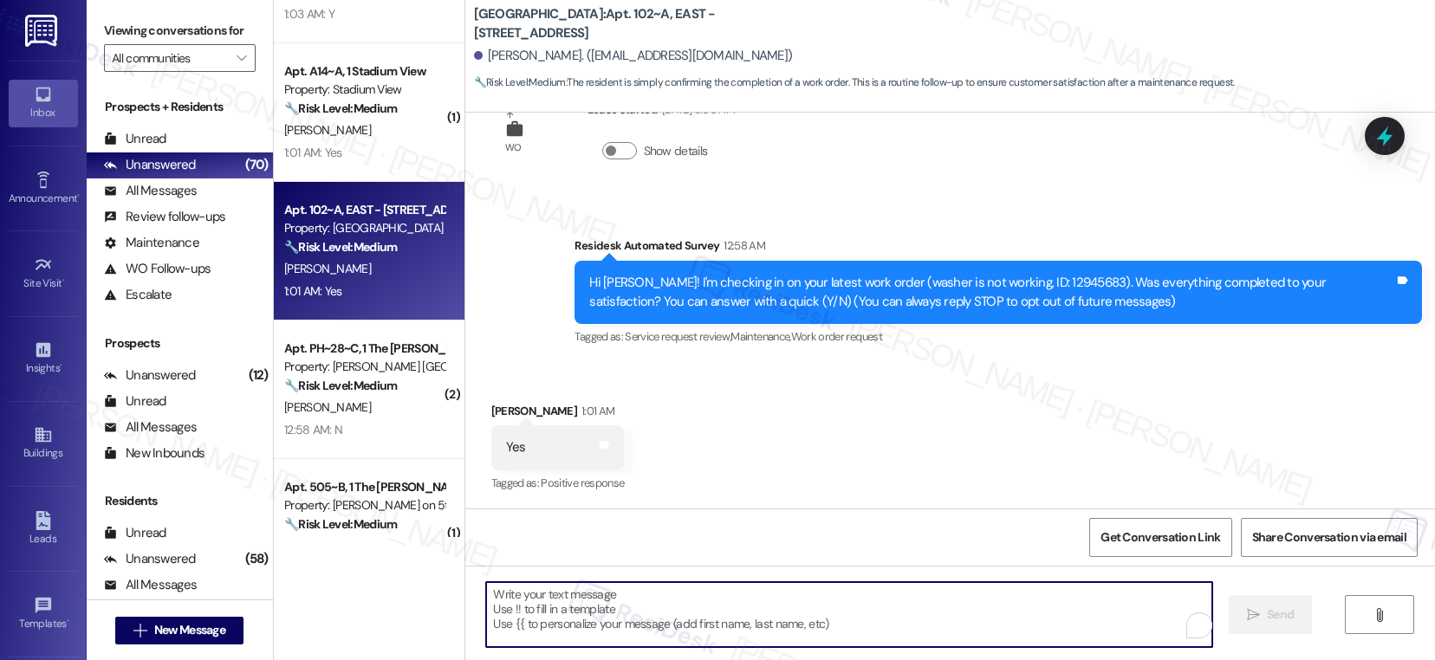
paste textarea "I'm so glad to hear the work order was completed to your satisfaction. Please l…"
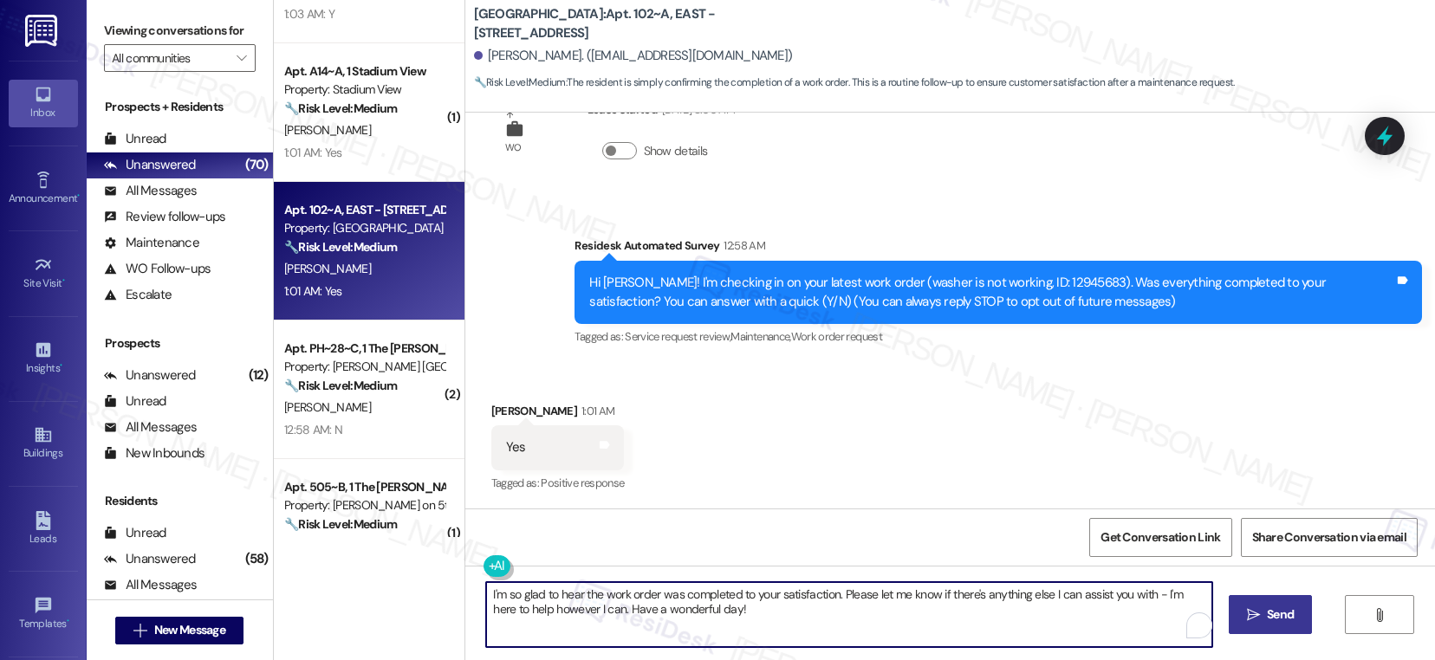
type textarea "I'm so glad to hear the work order was completed to your satisfaction. Please l…"
click at [1260, 626] on button " Send" at bounding box center [1270, 614] width 84 height 39
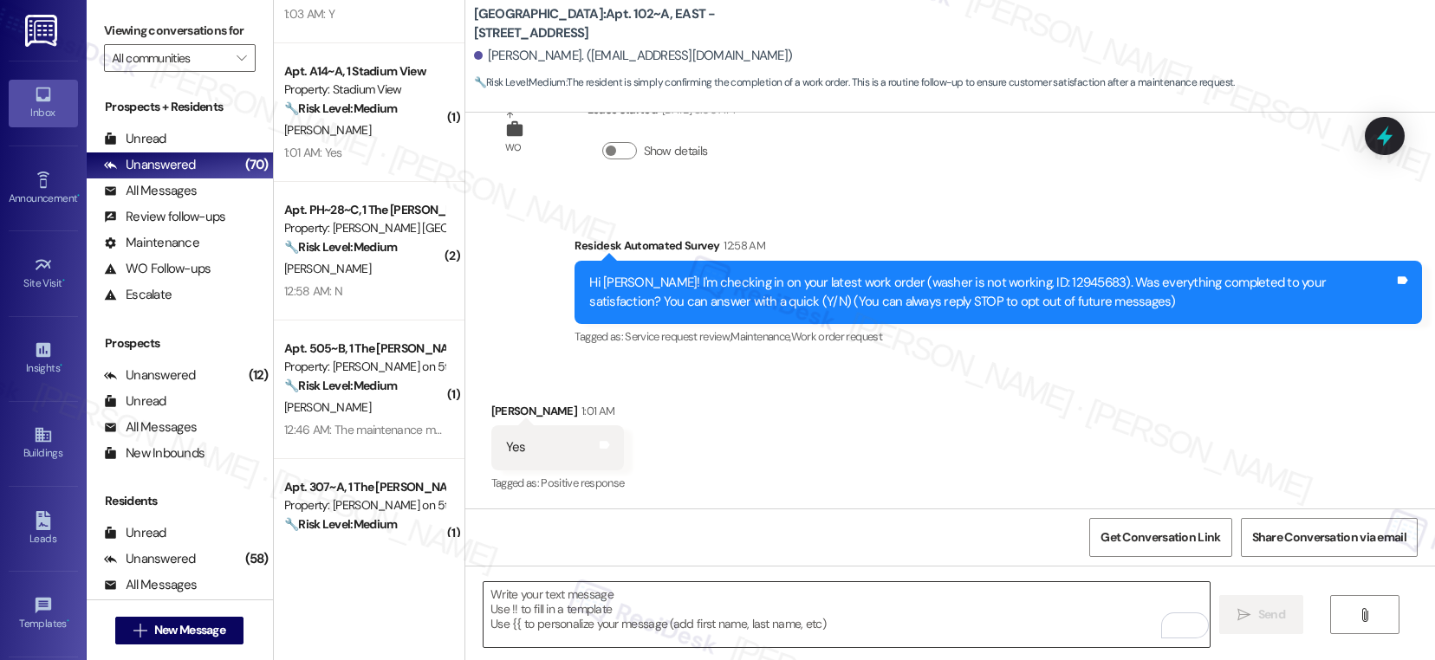
click at [611, 625] on textarea "To enrich screen reader interactions, please activate Accessibility in Grammarl…" at bounding box center [846, 614] width 726 height 65
click at [610, 619] on textarea "To enrich screen reader interactions, please activate Accessibility in Grammarl…" at bounding box center [846, 614] width 726 height 65
paste textarea "If I may ask...has {{property}} lived up to your expectations?"
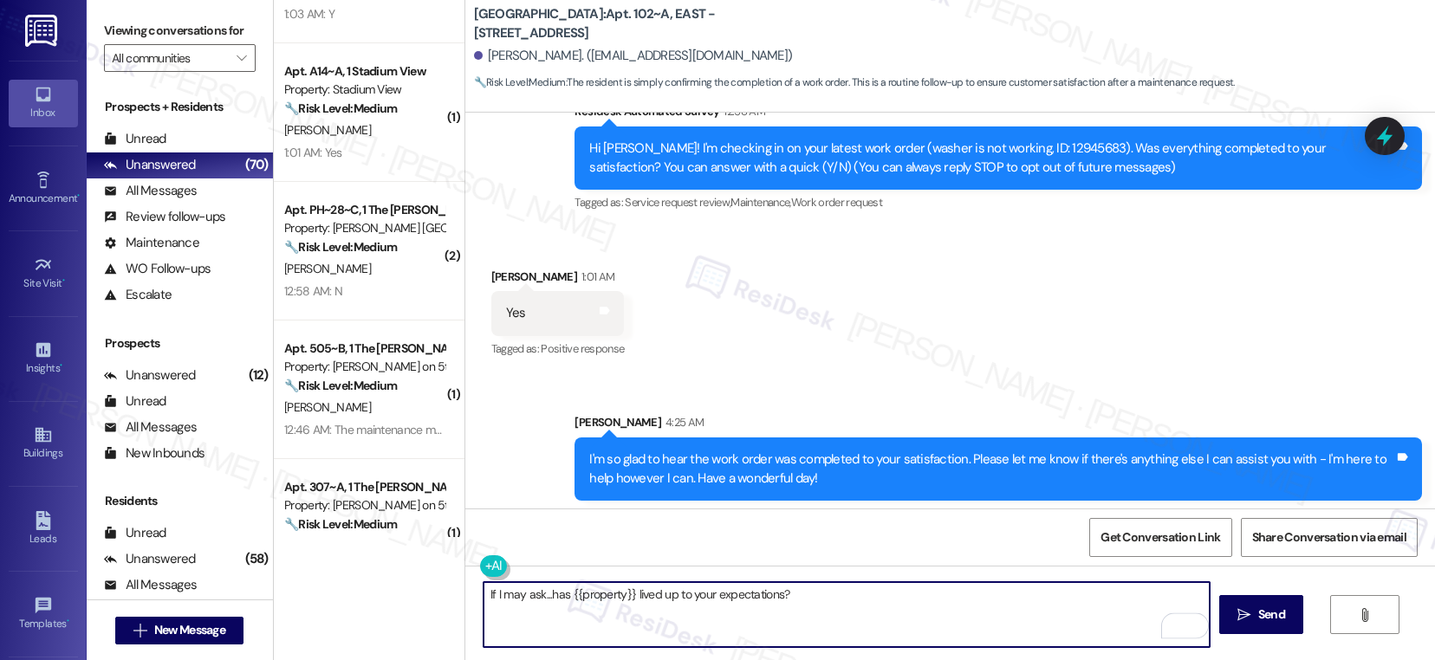
scroll to position [205, 0]
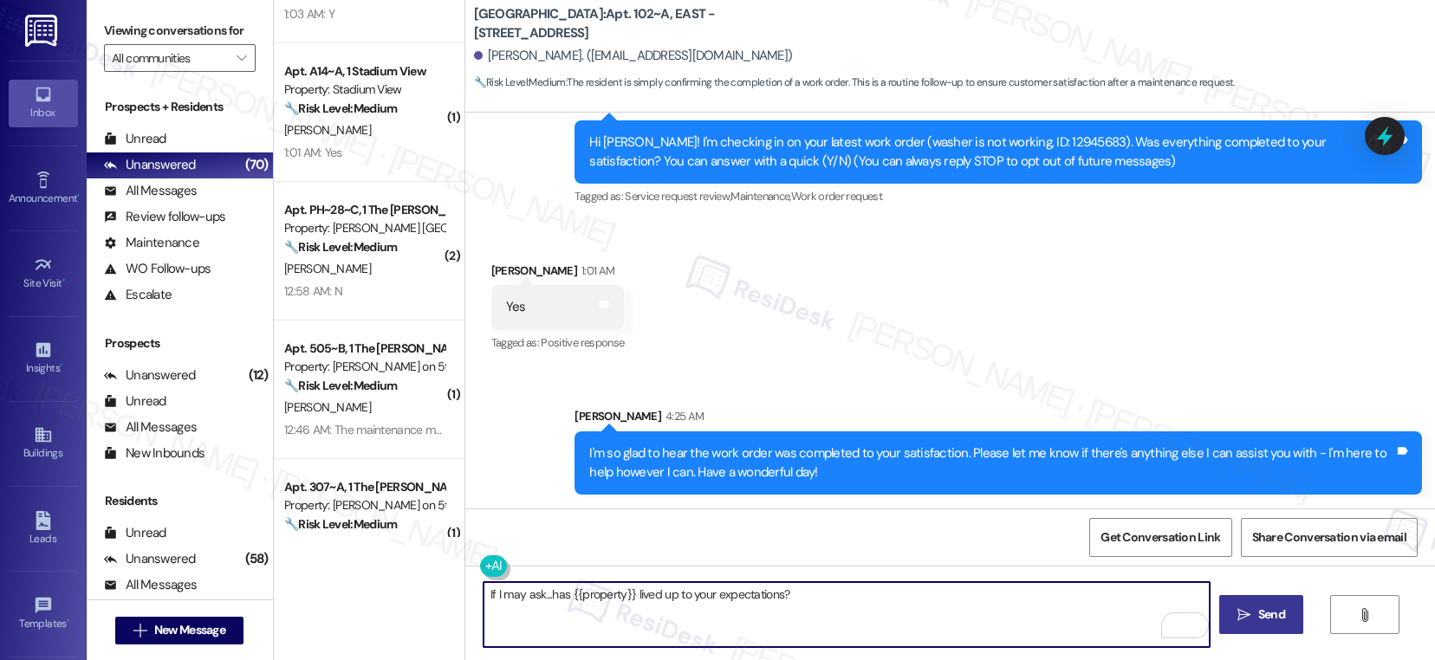
type textarea "If I may ask...has {{property}} lived up to your expectations?"
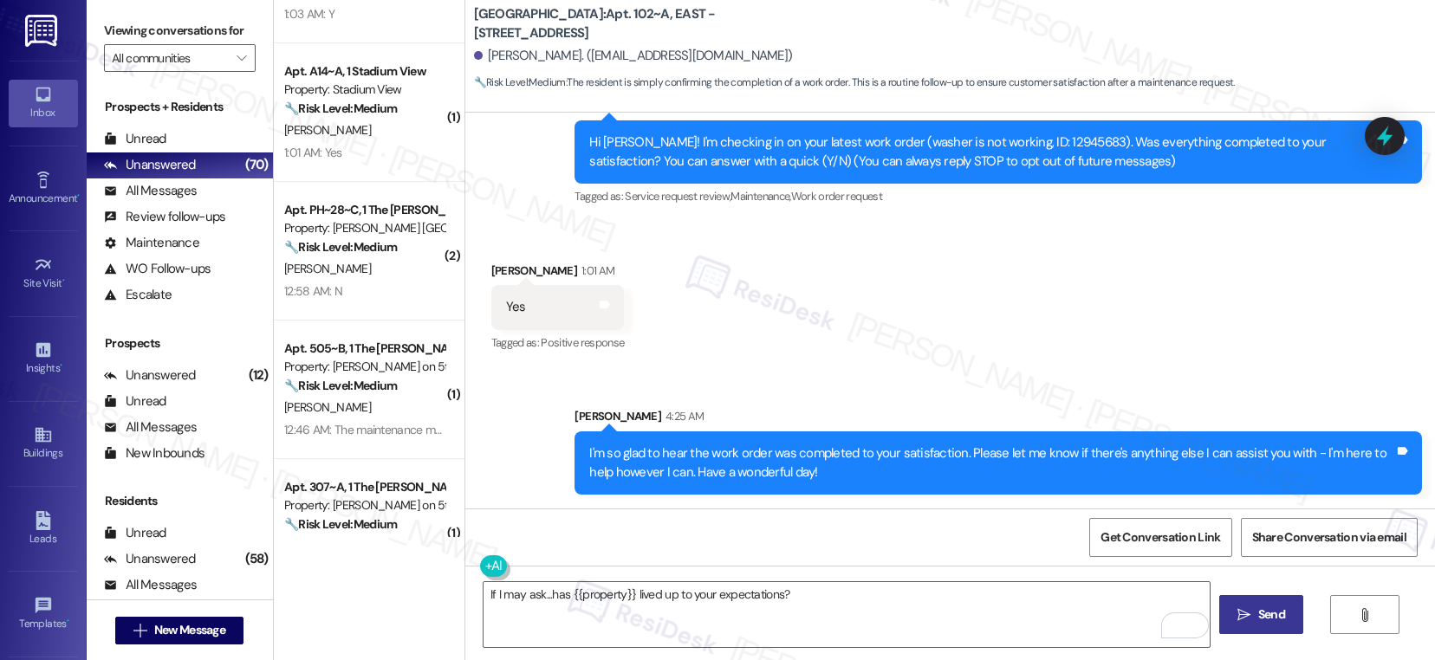
click at [1237, 612] on icon "" at bounding box center [1243, 615] width 13 height 14
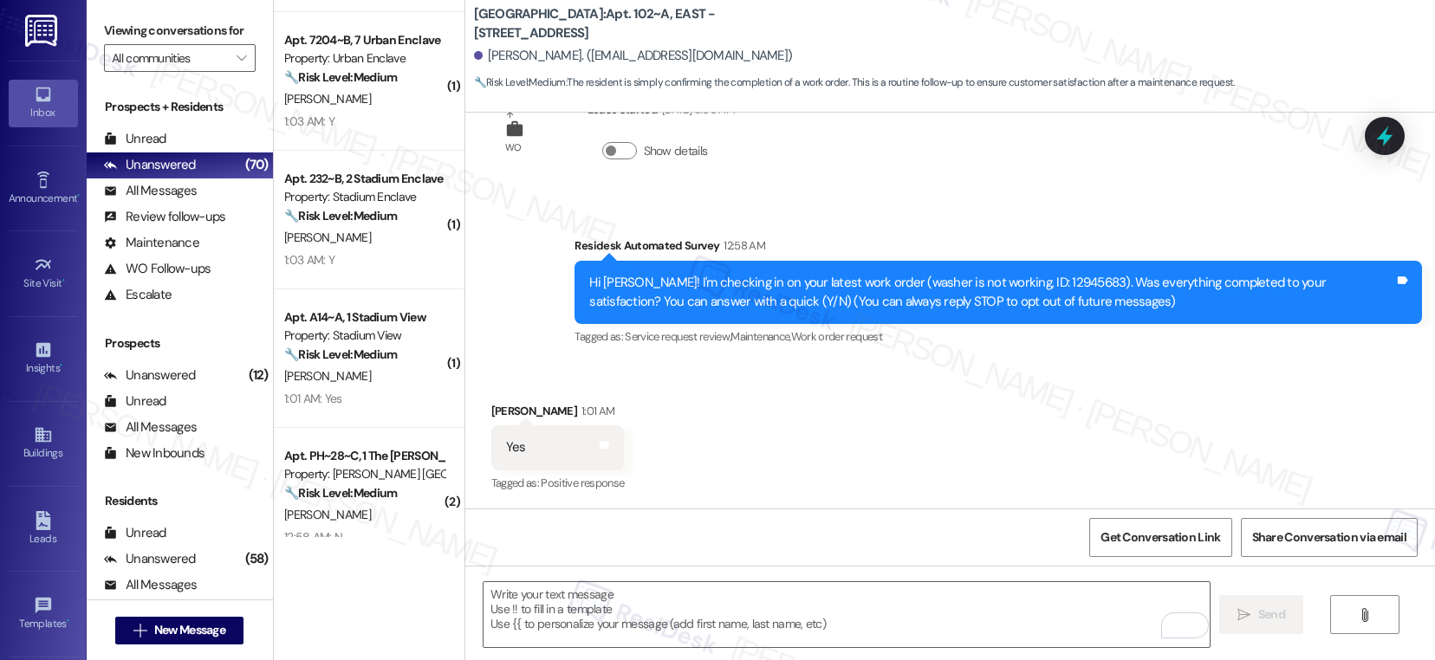
scroll to position [3971, 0]
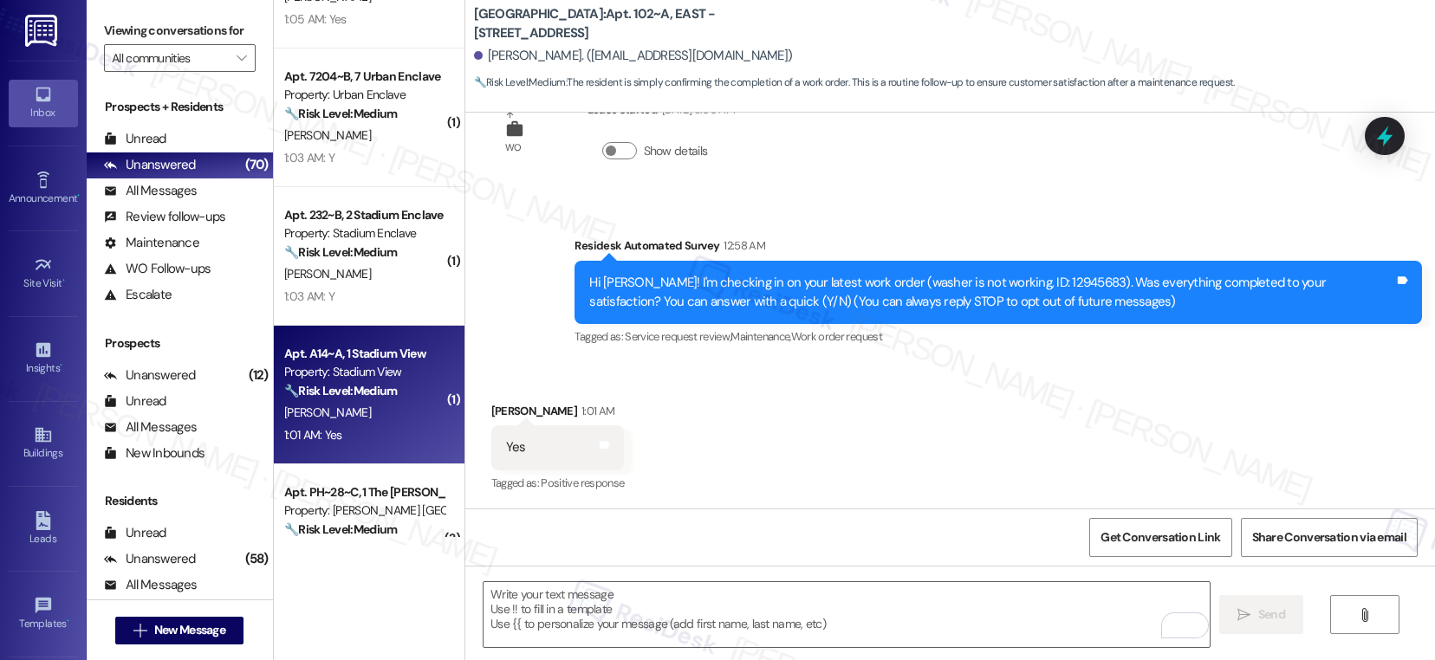
click at [372, 413] on div "N. Jayagopi" at bounding box center [364, 413] width 164 height 22
type textarea "Fetching suggested responses. Please feel free to read through the conversation…"
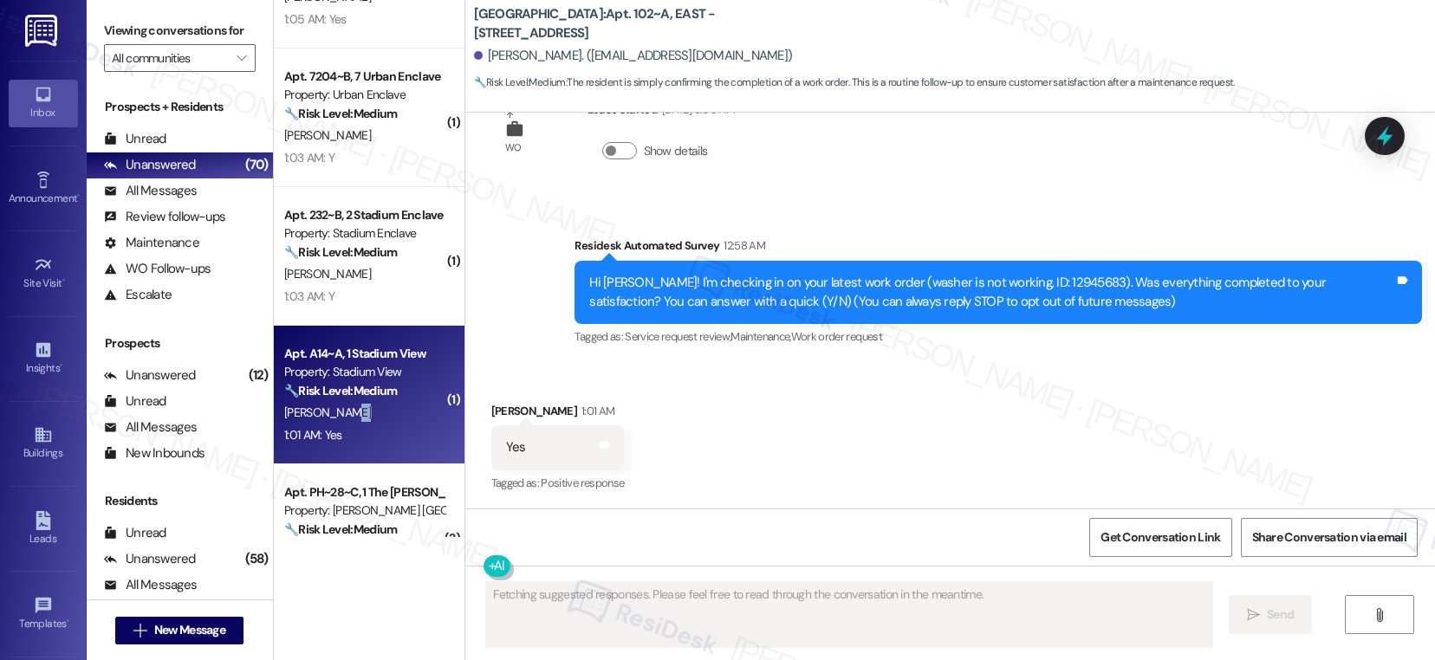
click at [372, 413] on div "N. Jayagopi" at bounding box center [364, 413] width 164 height 22
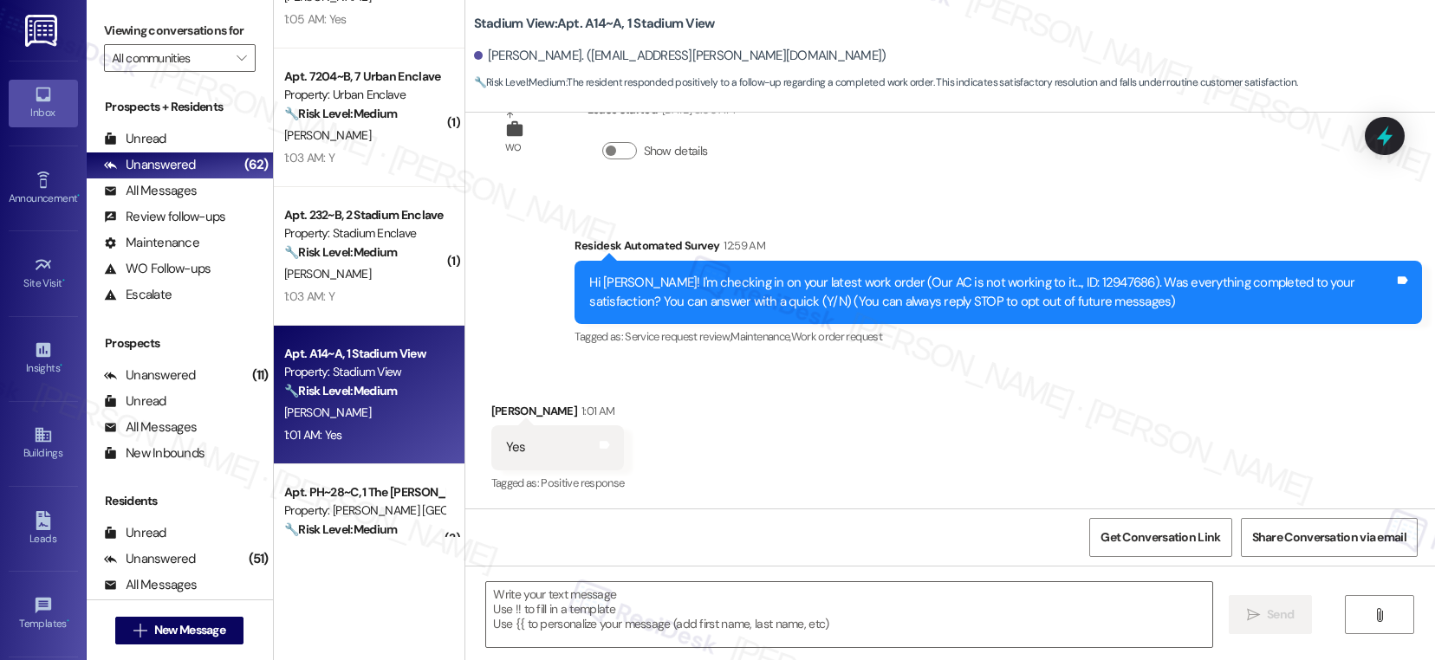
click at [372, 413] on div "N. Jayagopi" at bounding box center [364, 413] width 164 height 22
click at [579, 594] on textarea at bounding box center [849, 614] width 726 height 65
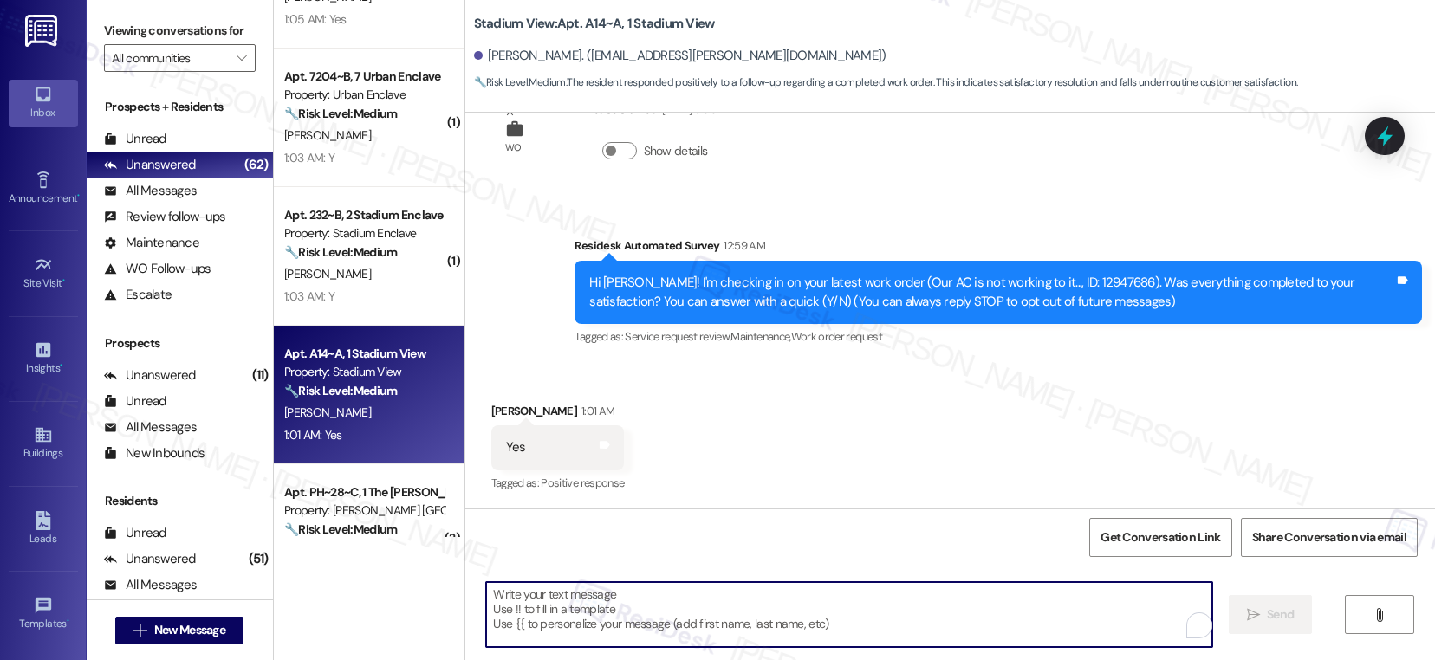
paste textarea "I'm so glad to hear the work order was completed to your satisfaction. Please l…"
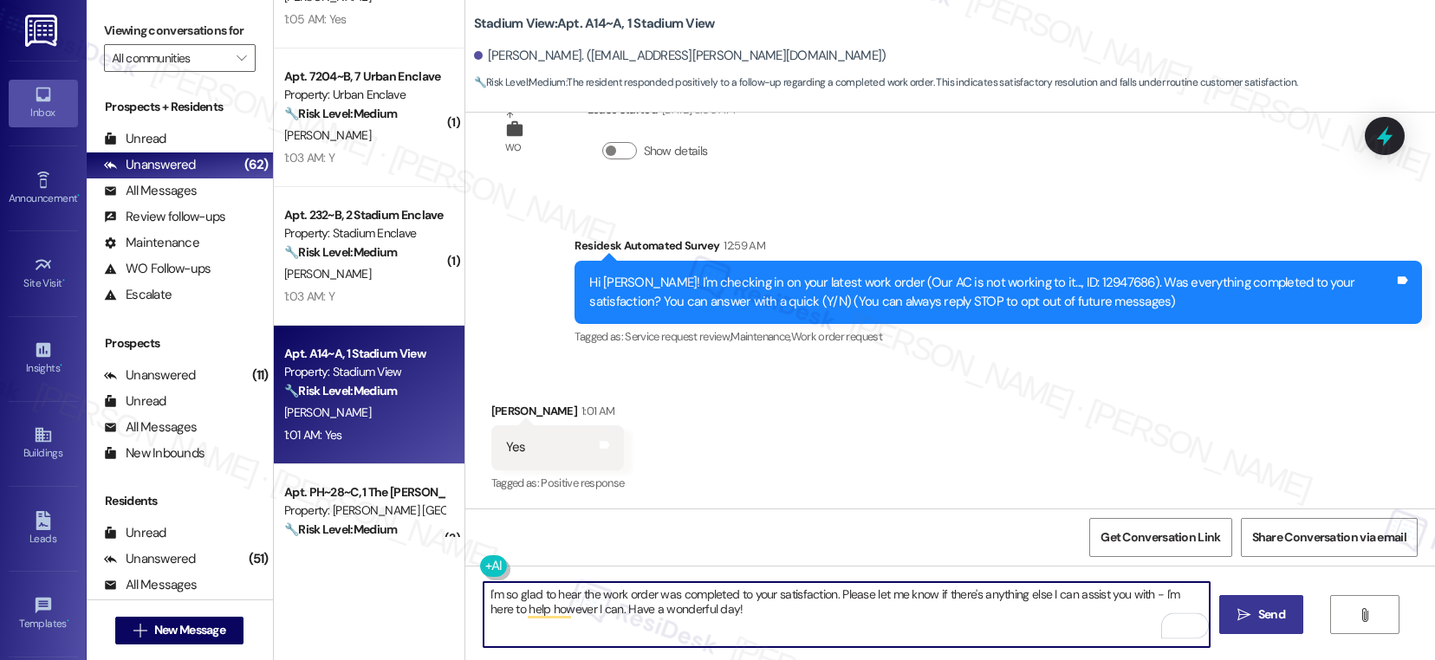
type textarea "I'm so glad to hear the work order was completed to your satisfaction. Please l…"
click at [1258, 616] on span "Send" at bounding box center [1271, 615] width 27 height 18
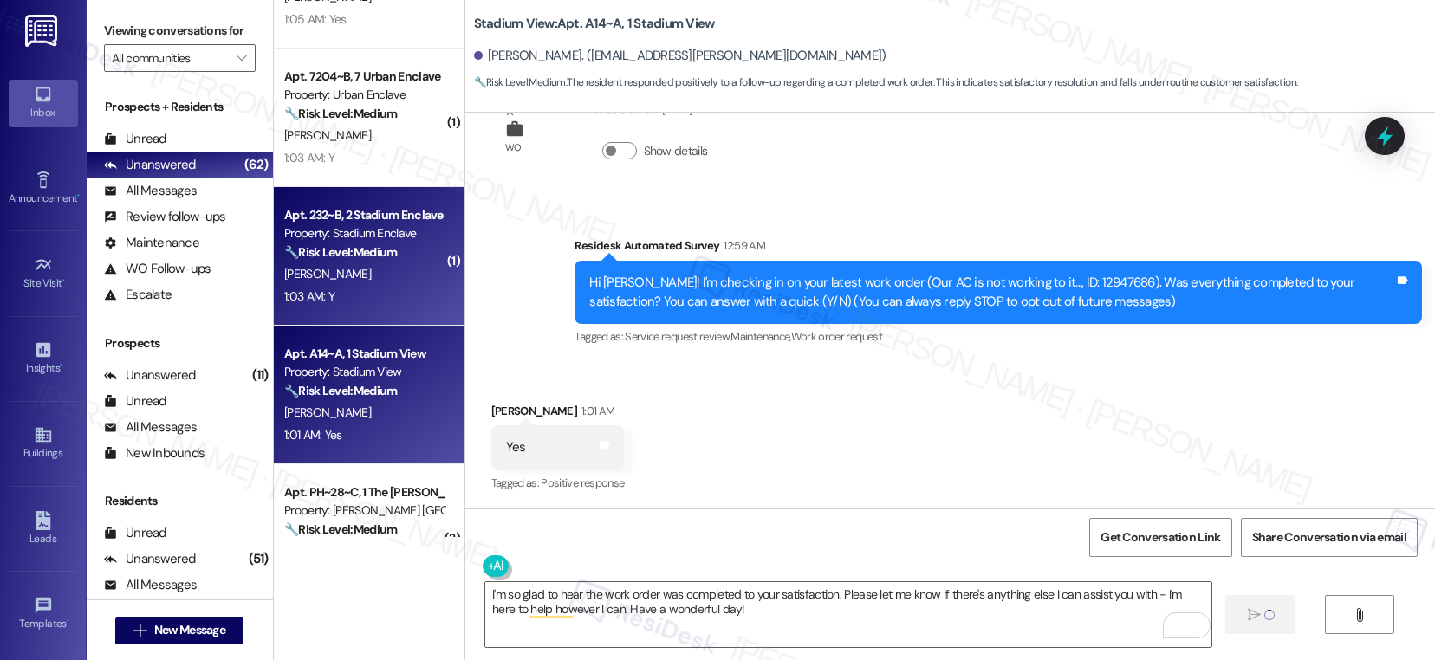
click at [355, 276] on div "N. Balog" at bounding box center [364, 274] width 164 height 22
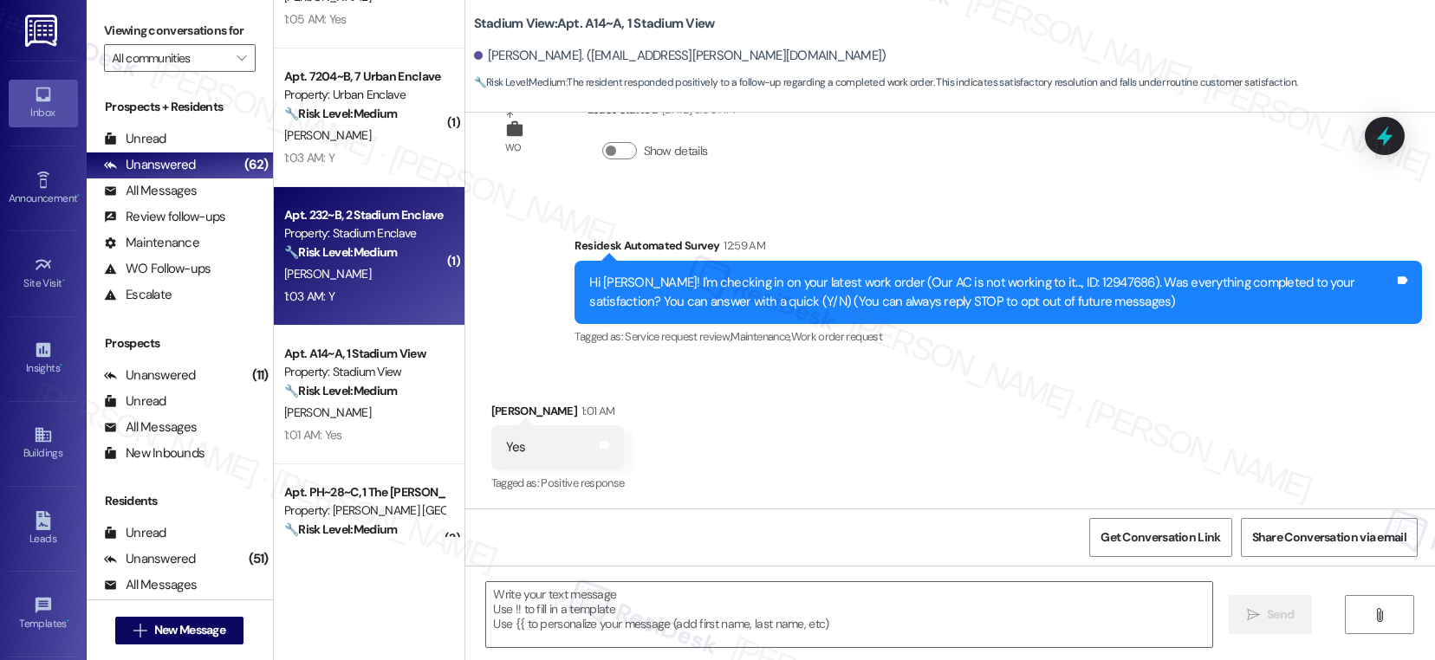
type textarea "Fetching suggested responses. Please feel free to read through the conversation…"
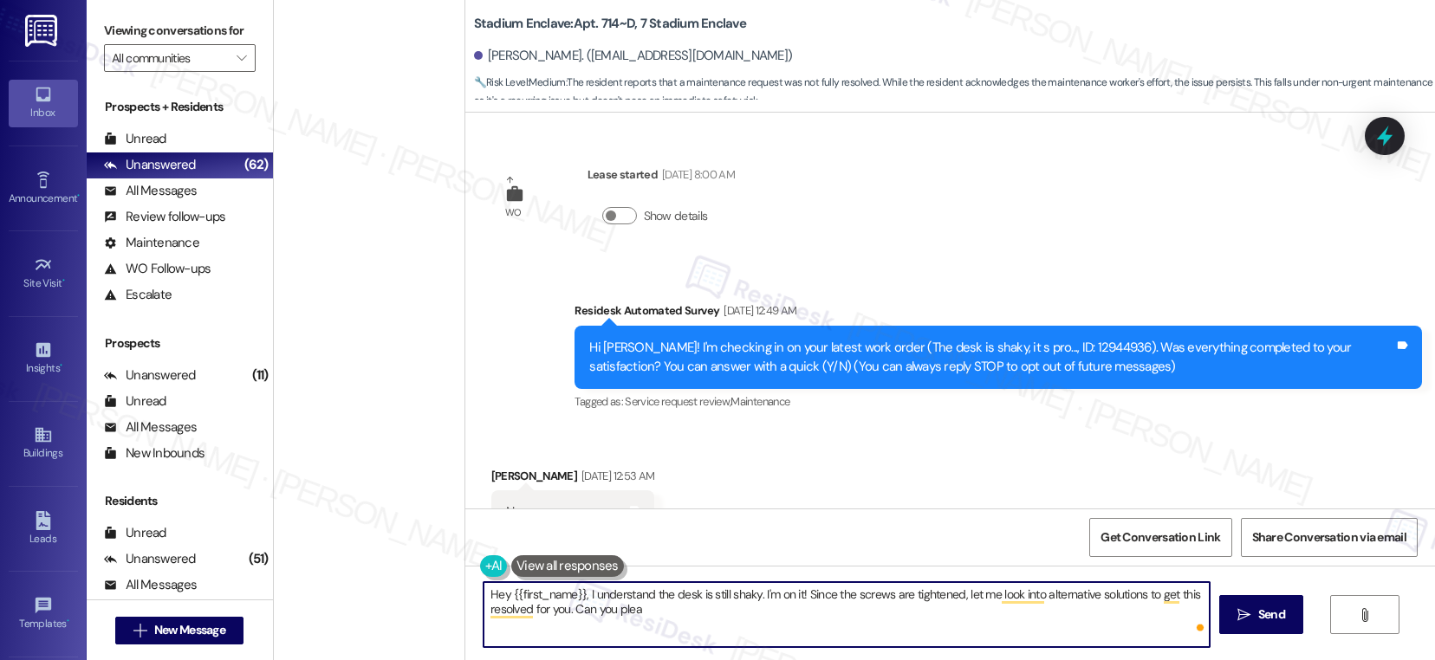
scroll to position [863, 0]
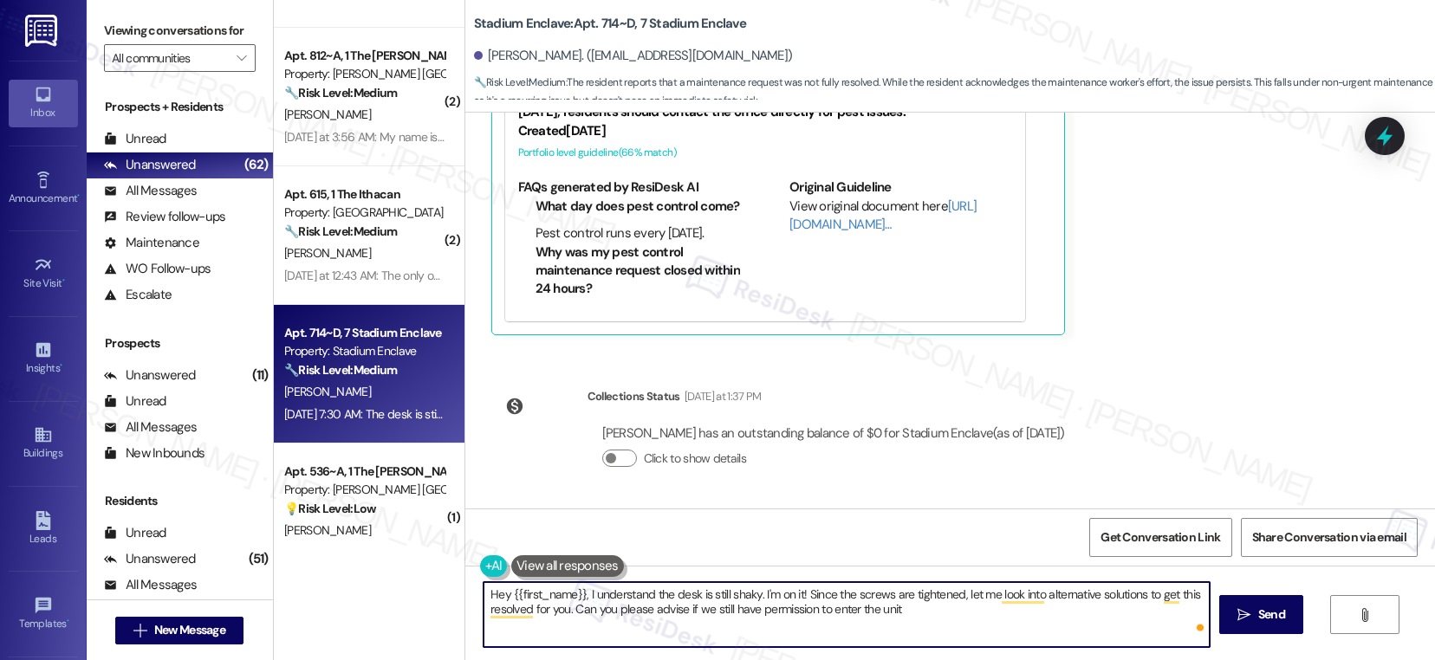
type textarea "Hey {{first_name}}, I understand the desk is still shaky. I'm on it! Since the …"
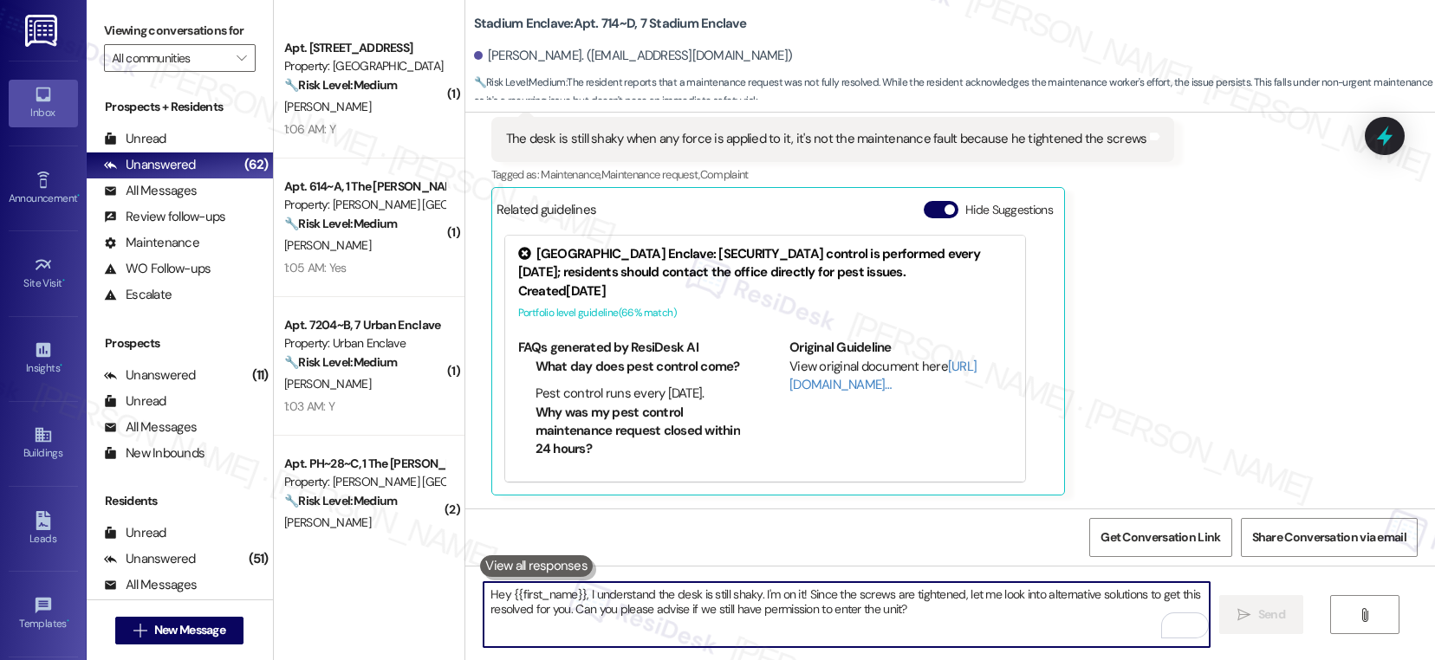
scroll to position [3719, 0]
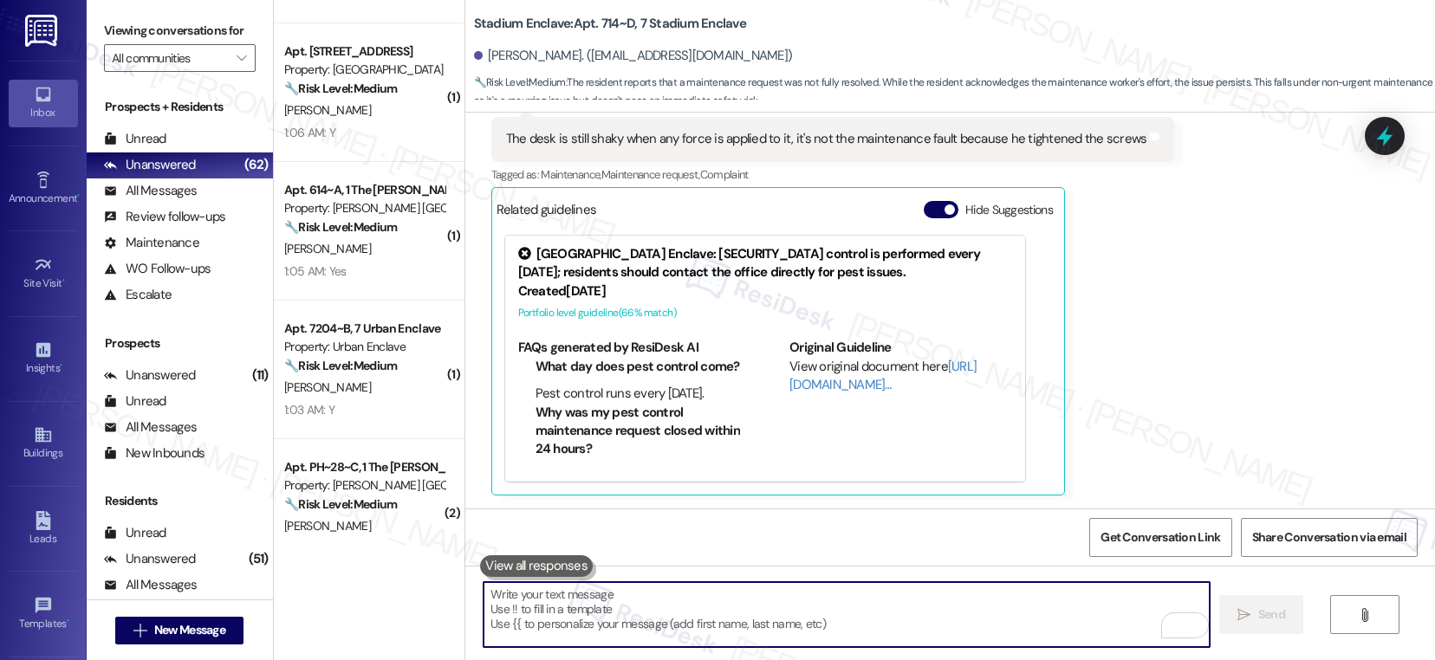
click at [373, 415] on div "1:03 AM: Y 1:03 AM: Y" at bounding box center [364, 410] width 164 height 22
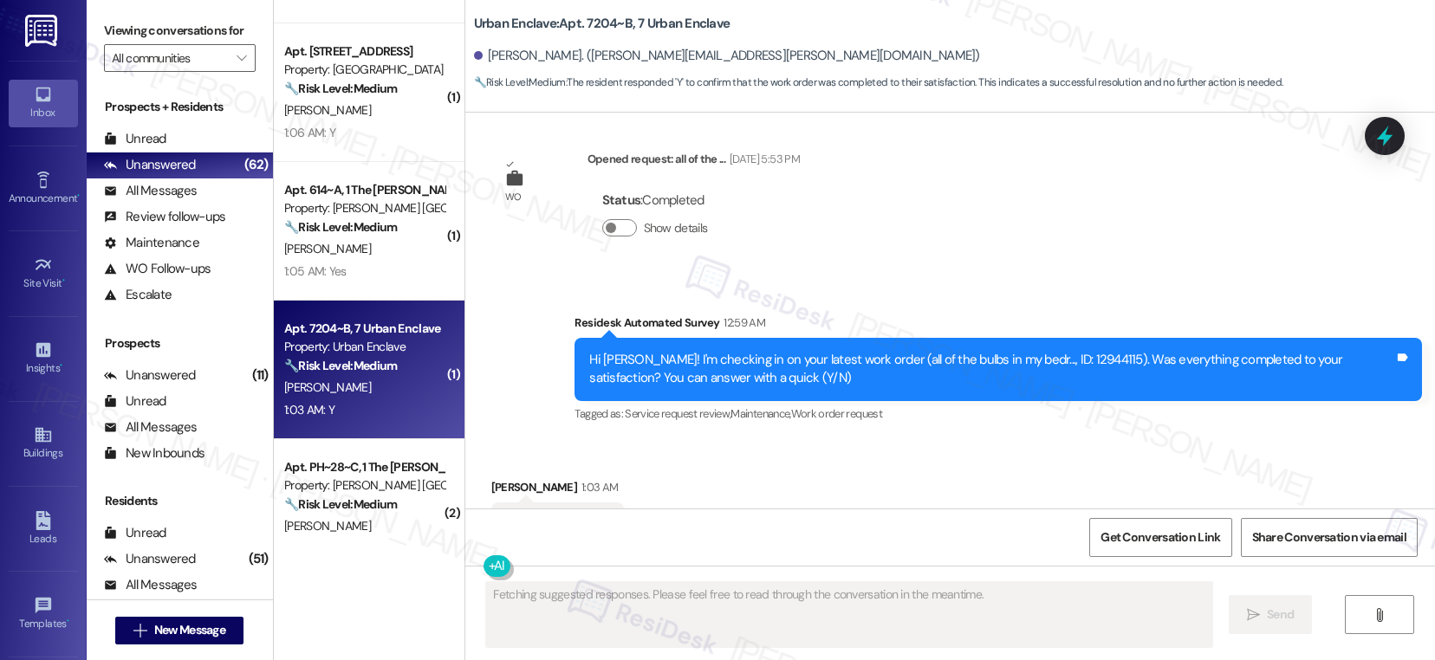
scroll to position [3818, 0]
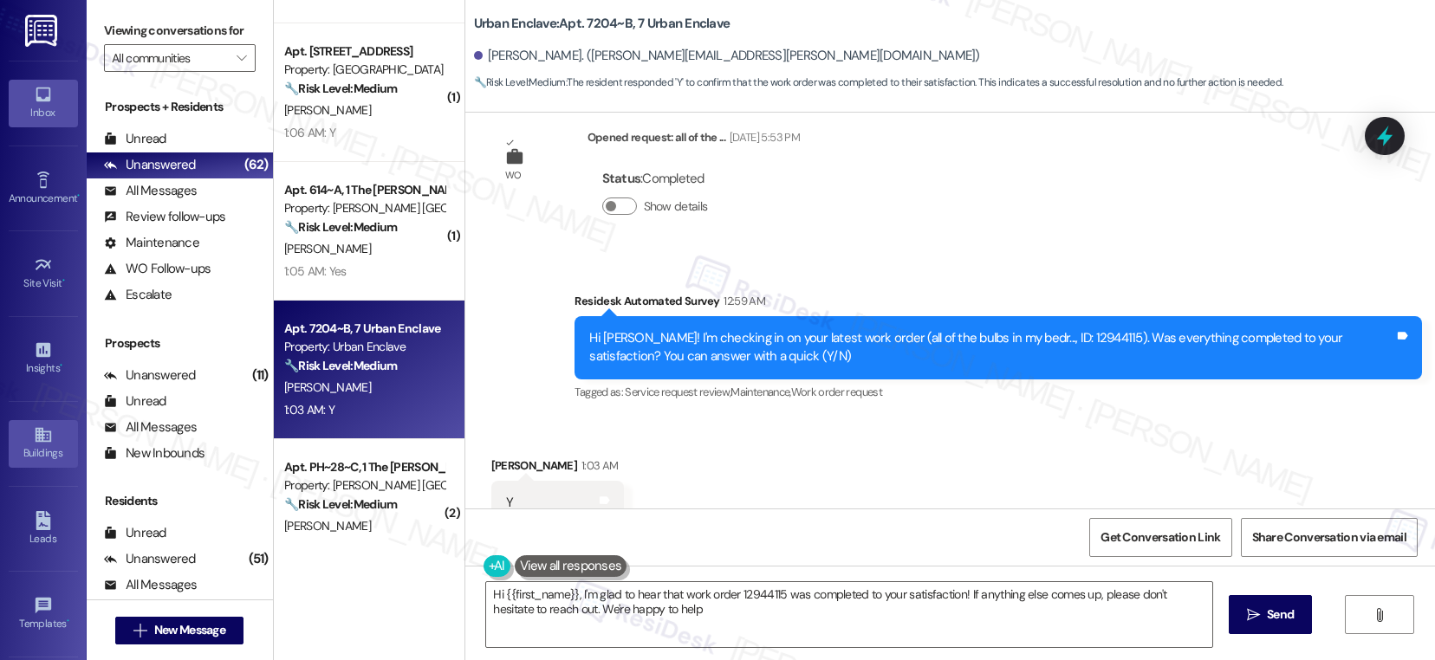
type textarea "Hi {{first_name}}, I'm glad to hear that work order 12944115 was completed to y…"
click at [790, 621] on textarea "Hi {{first_name}}, I'm glad to hear that work order 12944115 was completed to y…" at bounding box center [849, 614] width 726 height 65
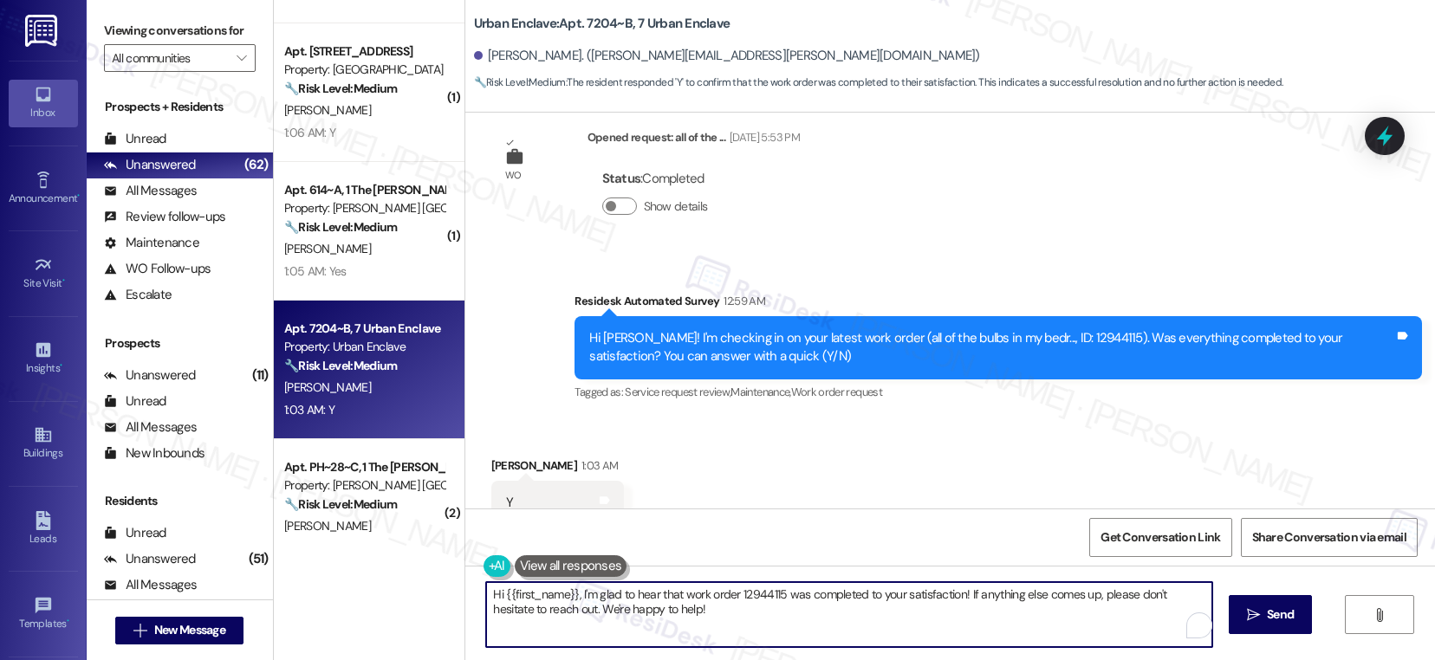
click at [823, 613] on textarea "Hi {{first_name}}, I'm glad to hear that work order 12944115 was completed to y…" at bounding box center [849, 614] width 726 height 65
click at [1266, 622] on span "Send" at bounding box center [1271, 615] width 27 height 18
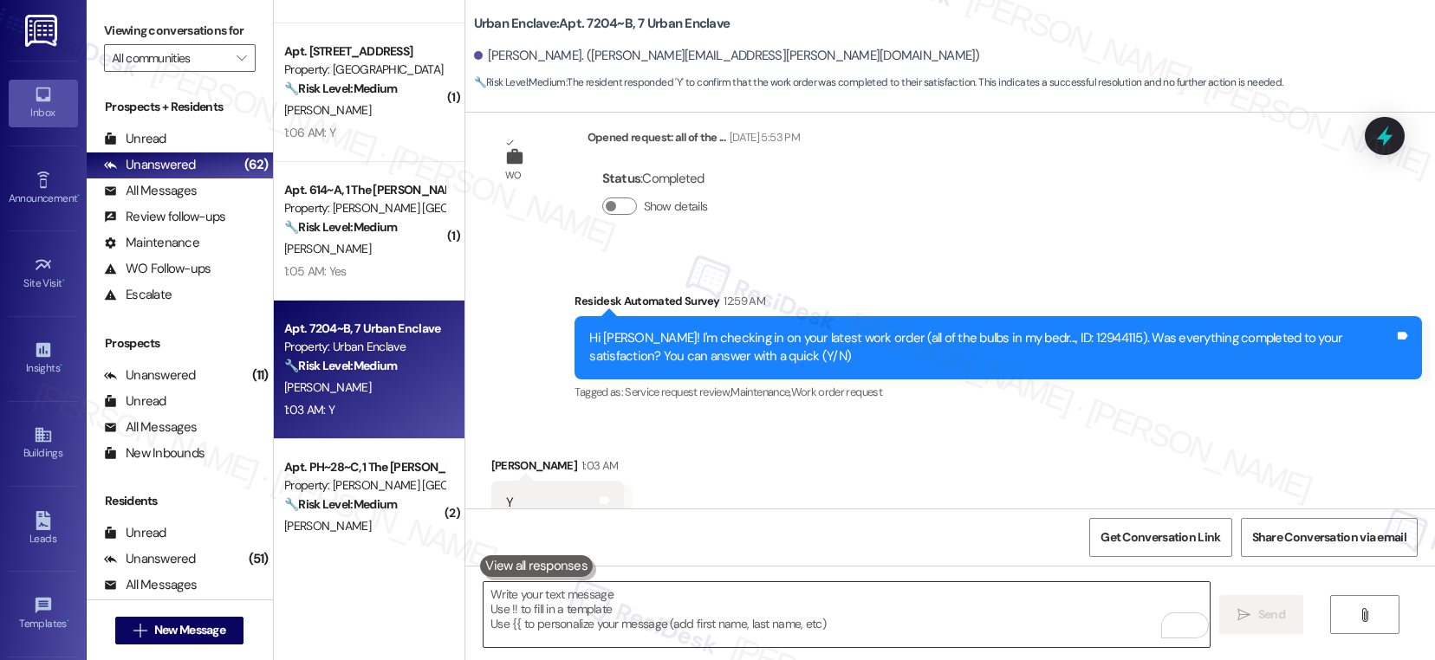
click at [627, 601] on textarea "To enrich screen reader interactions, please activate Accessibility in Grammarl…" at bounding box center [846, 614] width 726 height 65
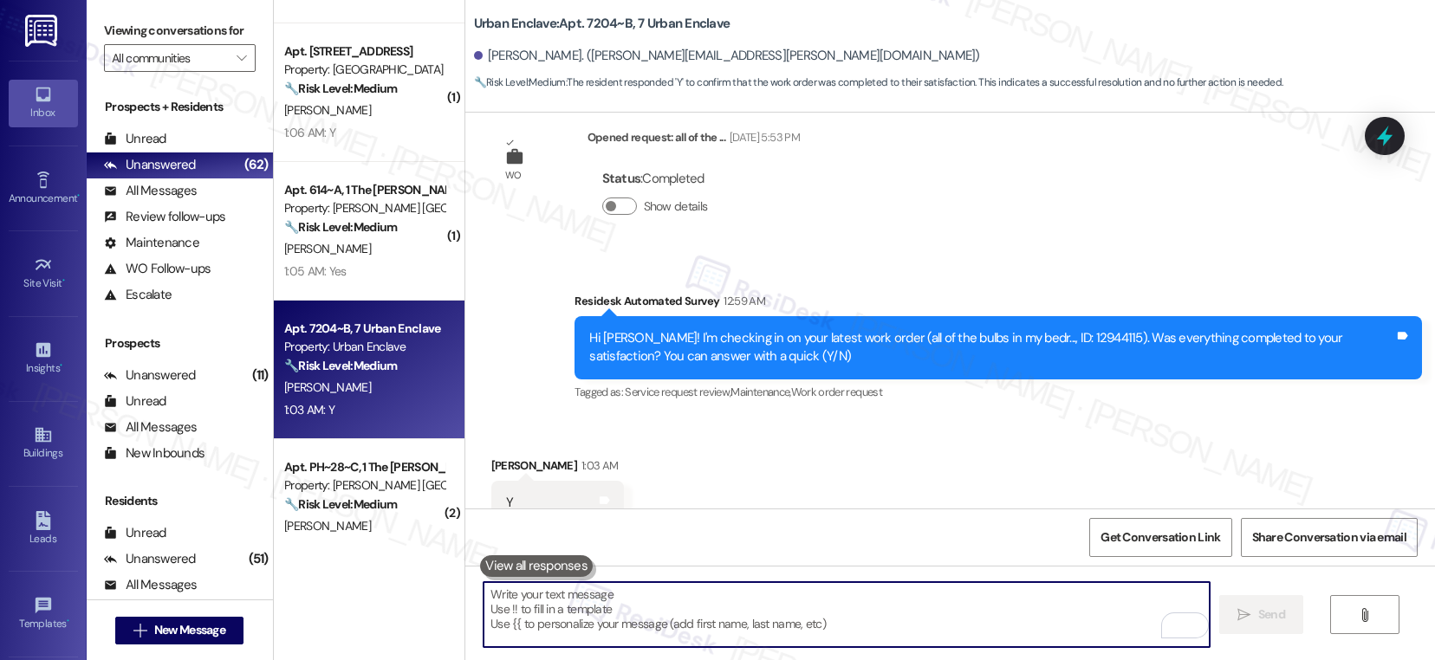
click at [627, 601] on textarea "To enrich screen reader interactions, please activate Accessibility in Grammarl…" at bounding box center [846, 614] width 726 height 65
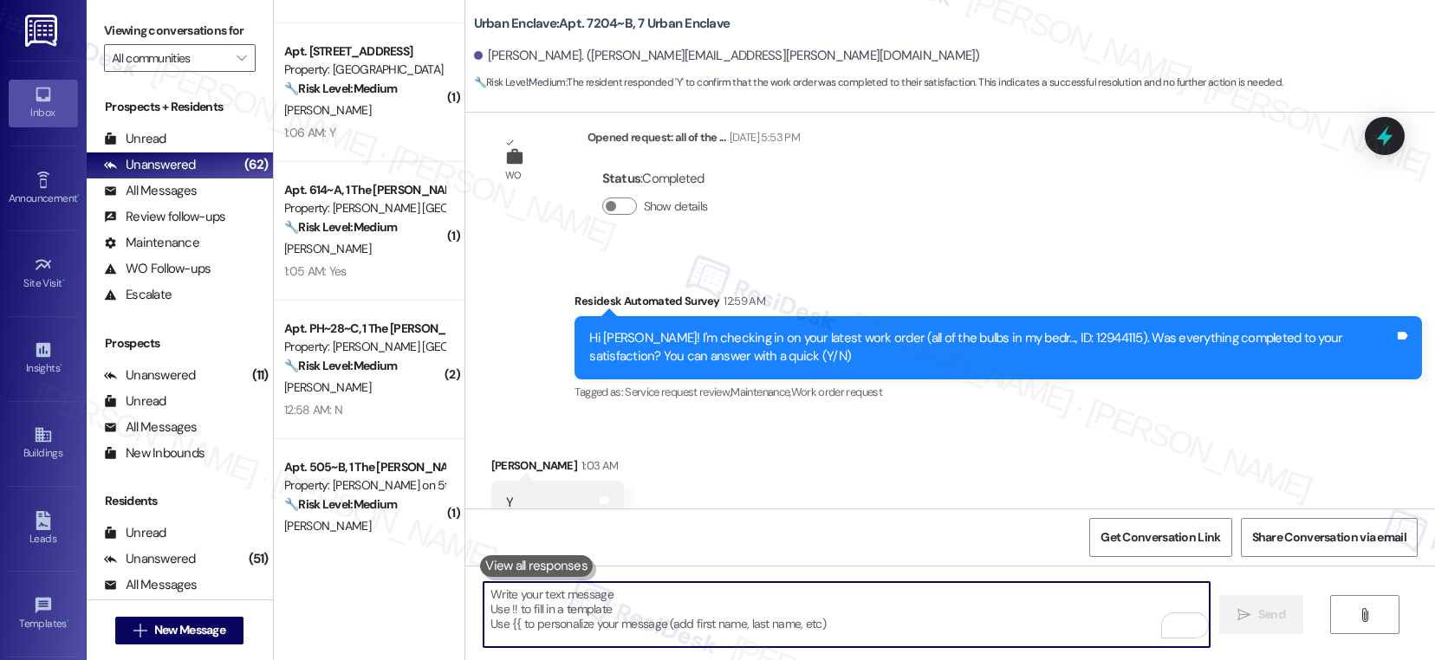
paste textarea "If I may ask...has {{property}} lived up to your expectations?"
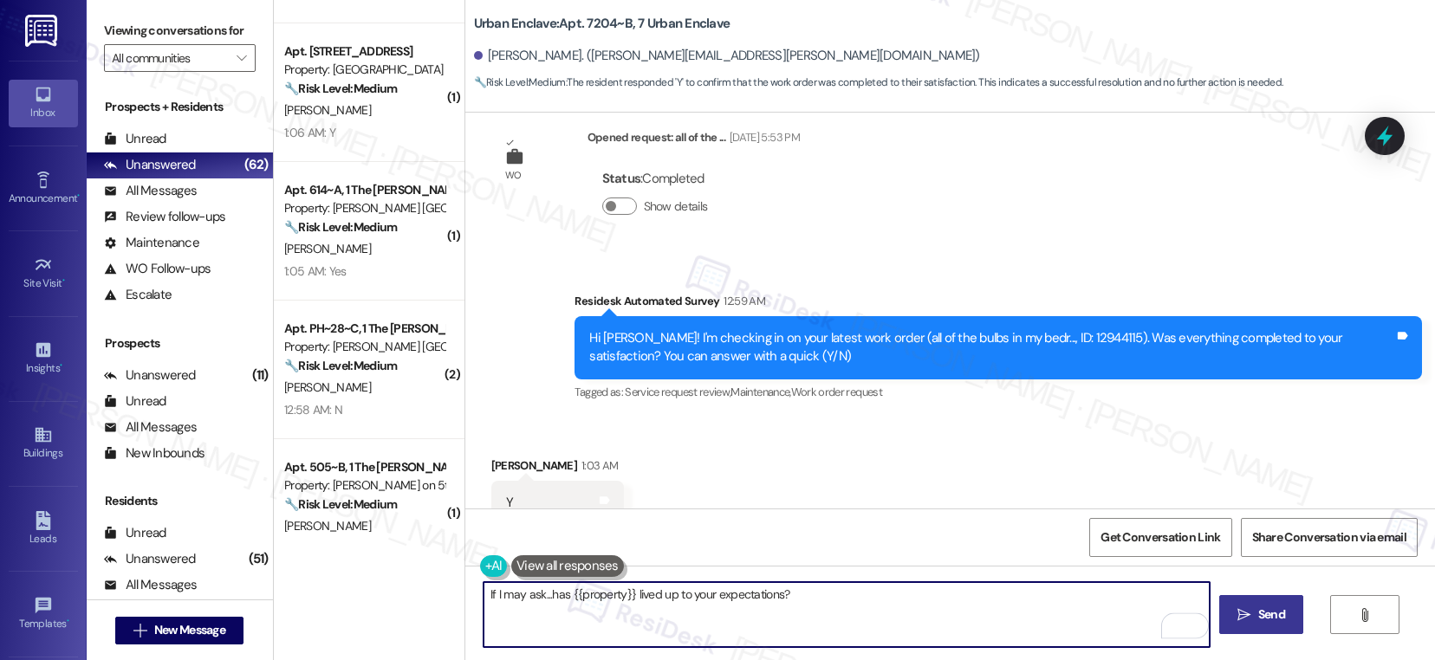
type textarea "If I may ask...has {{property}} lived up to your expectations?"
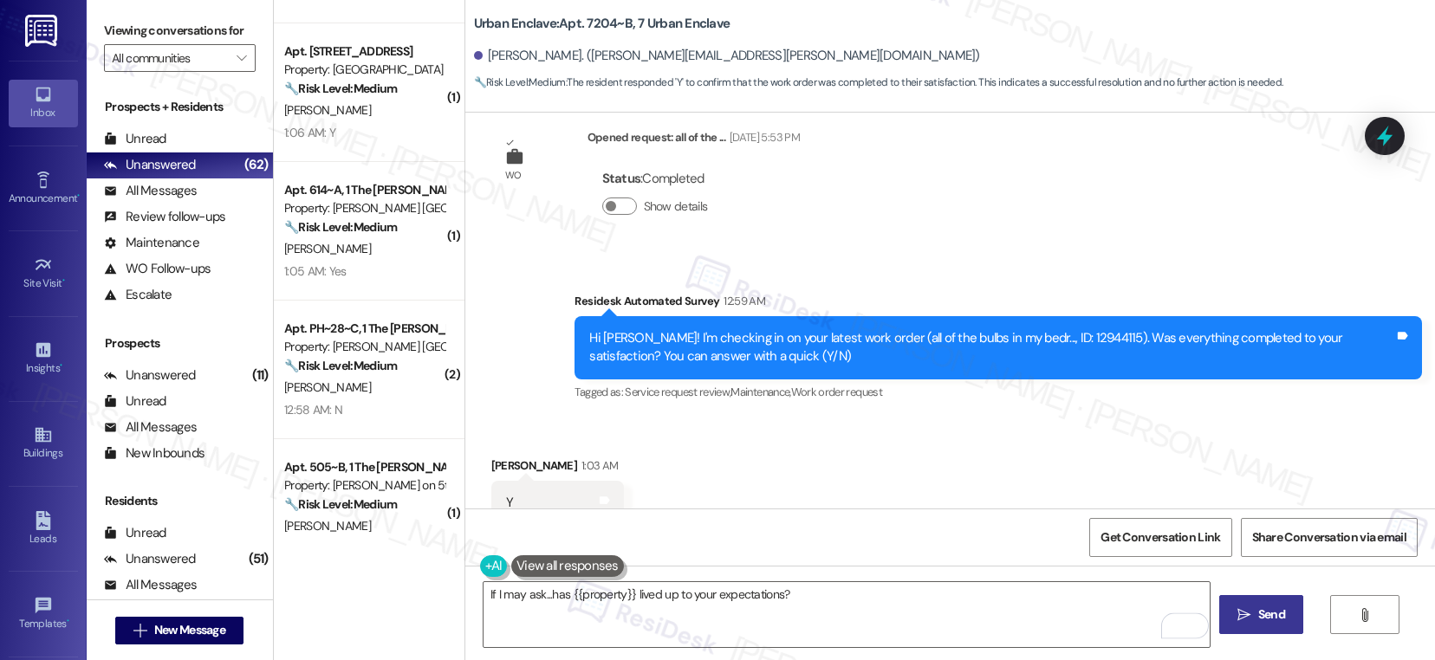
click at [1261, 618] on span "Send" at bounding box center [1271, 615] width 27 height 18
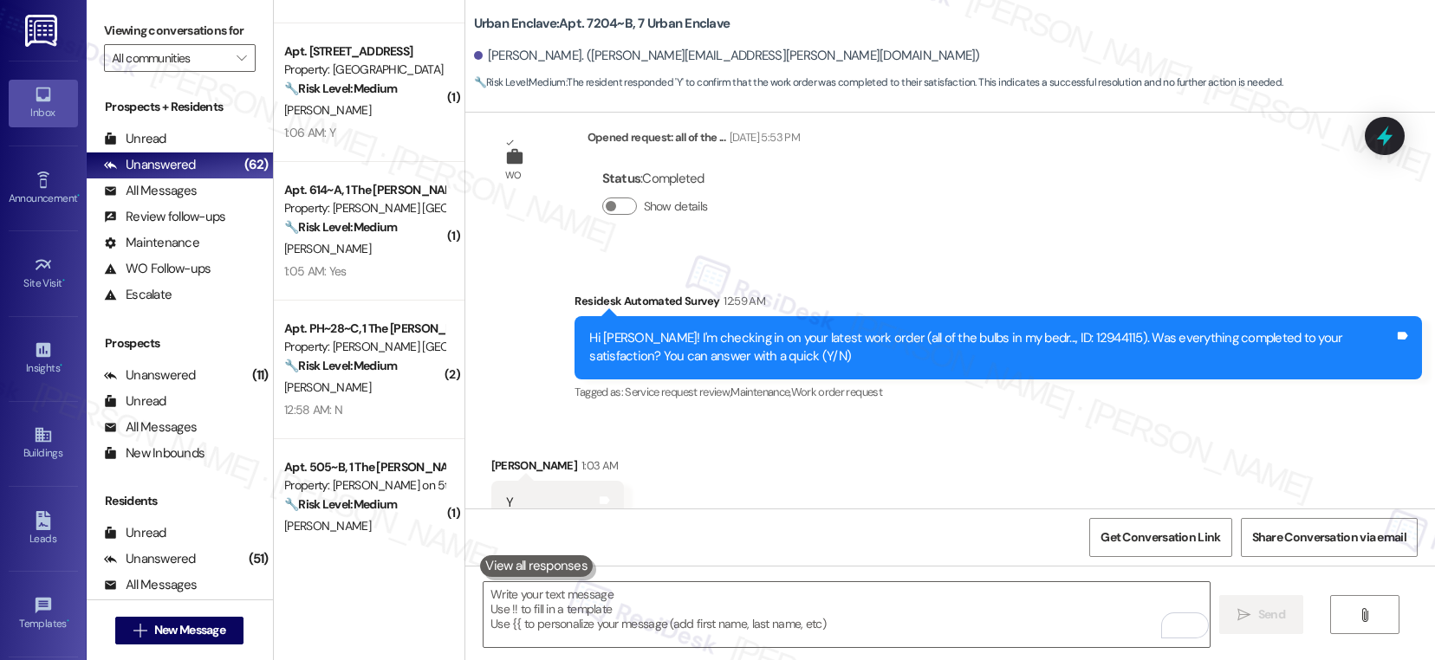
click at [367, 249] on div "[PERSON_NAME]" at bounding box center [364, 249] width 164 height 22
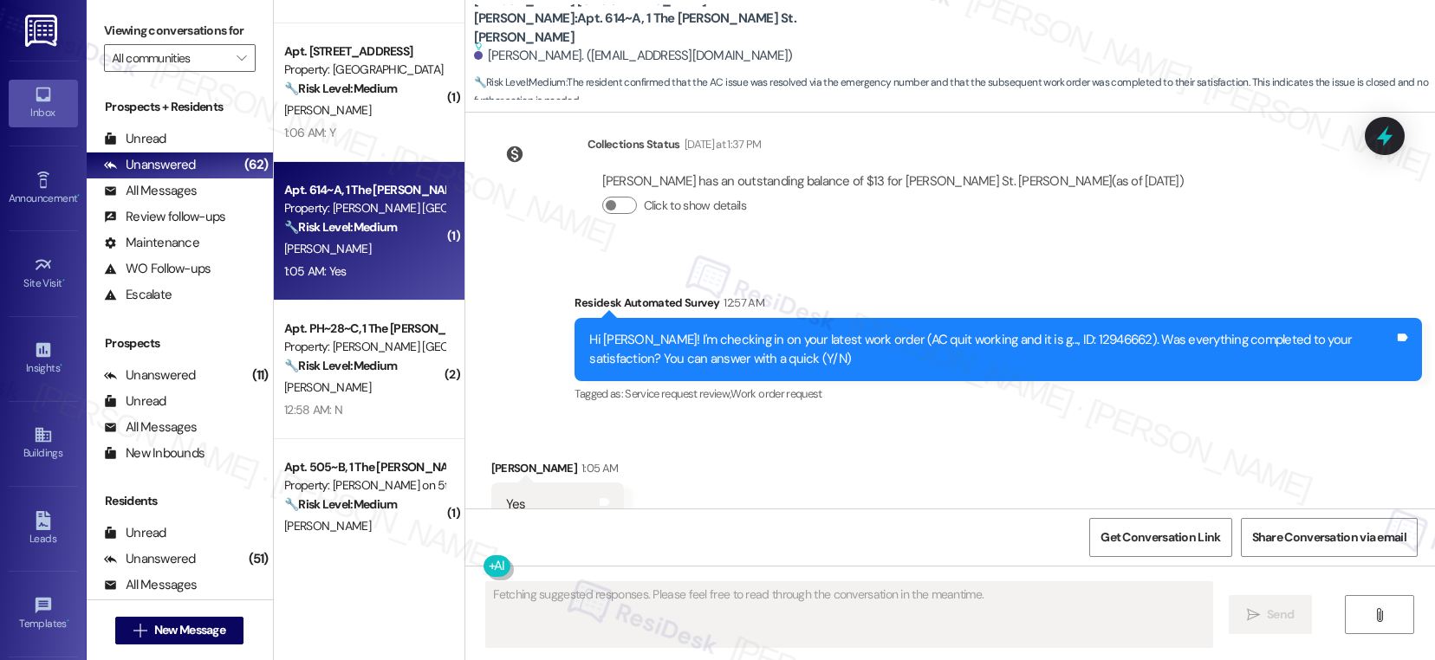
scroll to position [1535, 0]
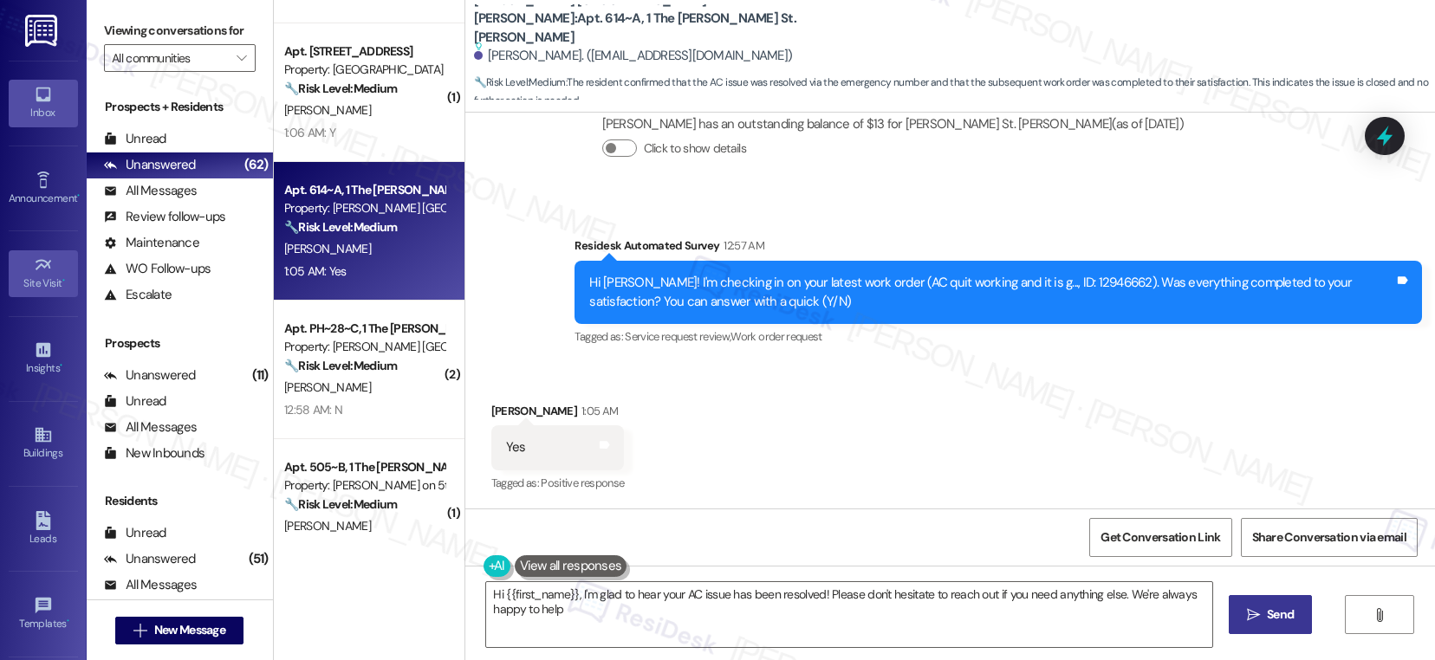
type textarea "Hi {{first_name}}, I'm glad to hear your AC issue has been resolved! Please don…"
click at [557, 603] on textarea "Hi {{first_name}}, I'm glad to hear your AC issue has been resolved! Please don…" at bounding box center [849, 614] width 726 height 65
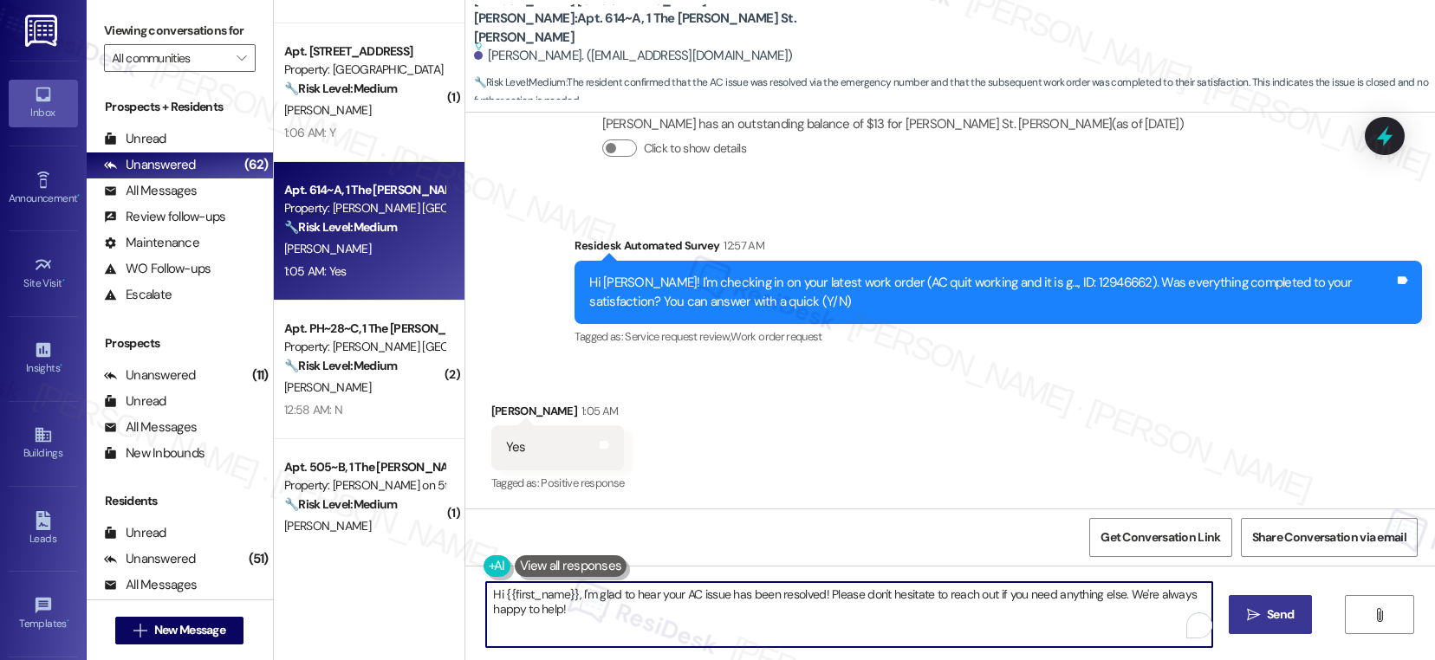
click at [557, 603] on textarea "Hi {{first_name}}, I'm glad to hear your AC issue has been resolved! Please don…" at bounding box center [849, 614] width 726 height 65
click at [674, 618] on textarea "Hi {{first_name}}, I'm glad to hear your AC issue has been resolved! Please don…" at bounding box center [849, 614] width 726 height 65
click at [1263, 612] on span "Send" at bounding box center [1271, 615] width 27 height 18
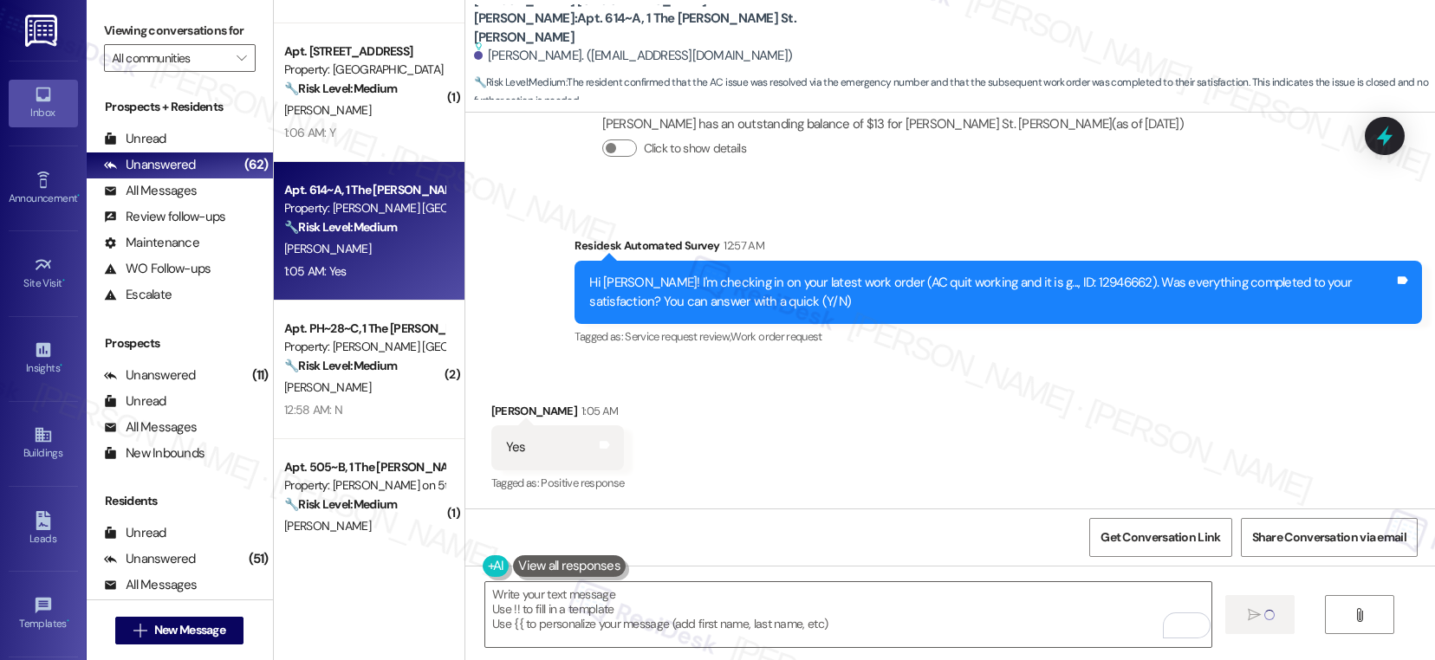
scroll to position [1491, 0]
click at [597, 598] on textarea "To enrich screen reader interactions, please activate Accessibility in Grammarl…" at bounding box center [846, 614] width 726 height 65
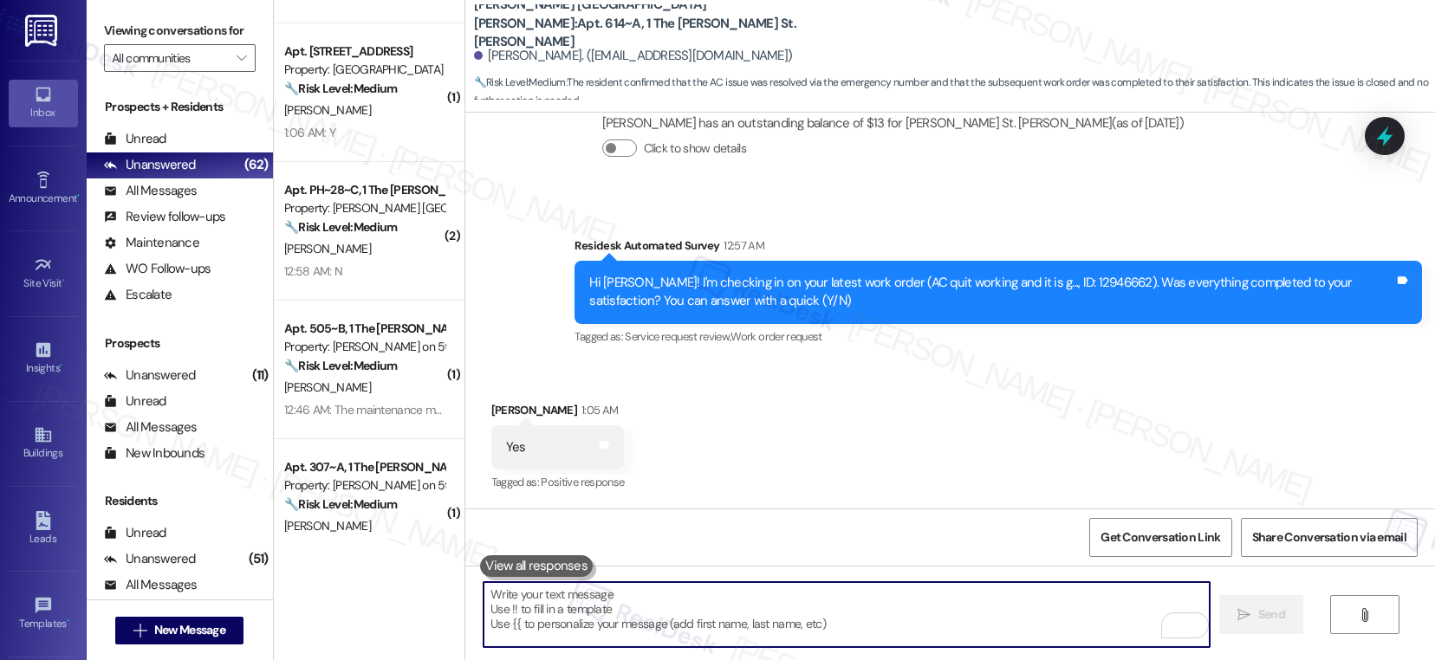
paste textarea "If I may ask...has {{property}} lived up to your expectations?"
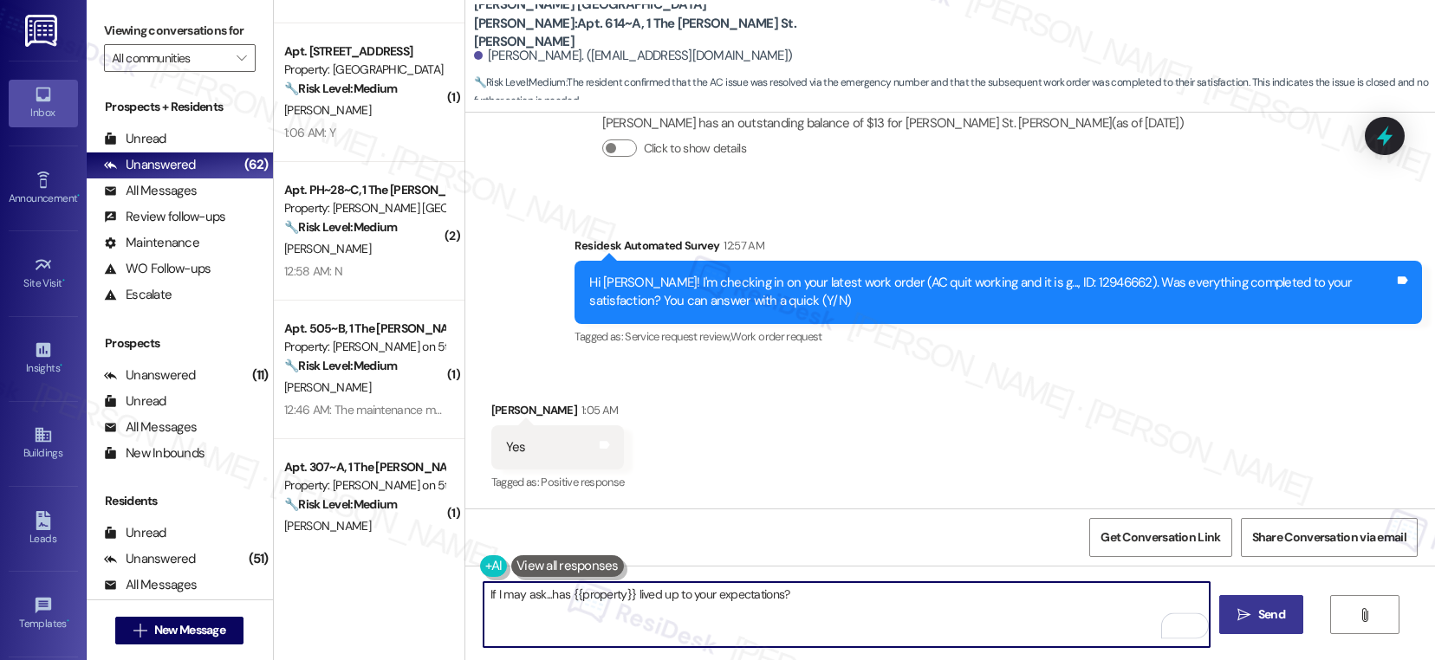
type textarea "If I may ask...has {{property}} lived up to your expectations?"
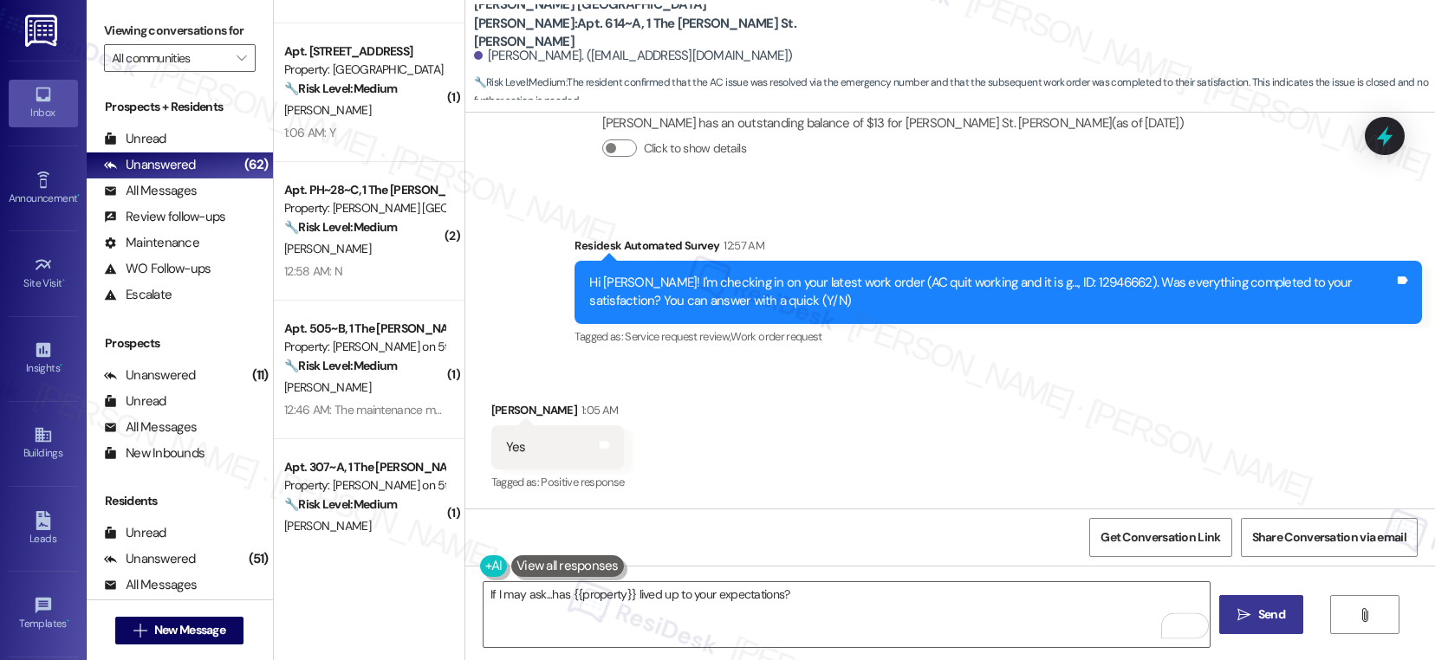
click at [1241, 619] on icon "" at bounding box center [1243, 615] width 13 height 14
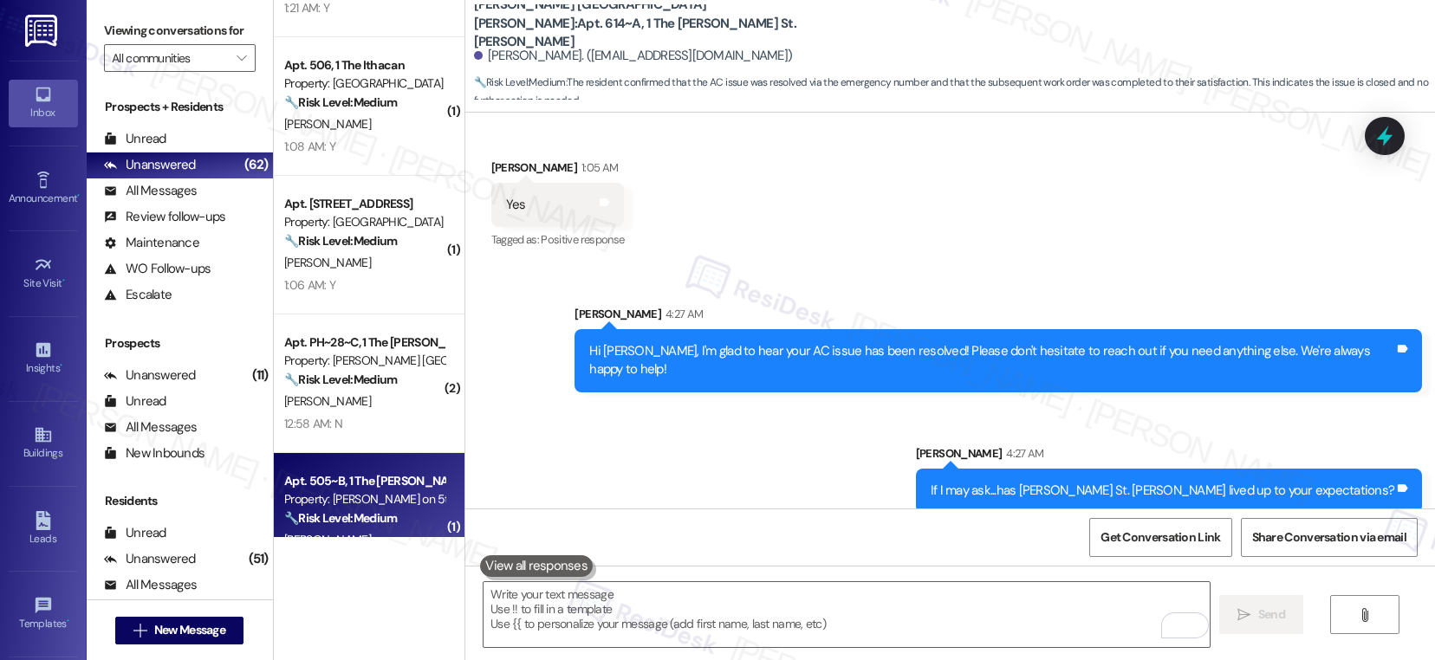
scroll to position [3452, 0]
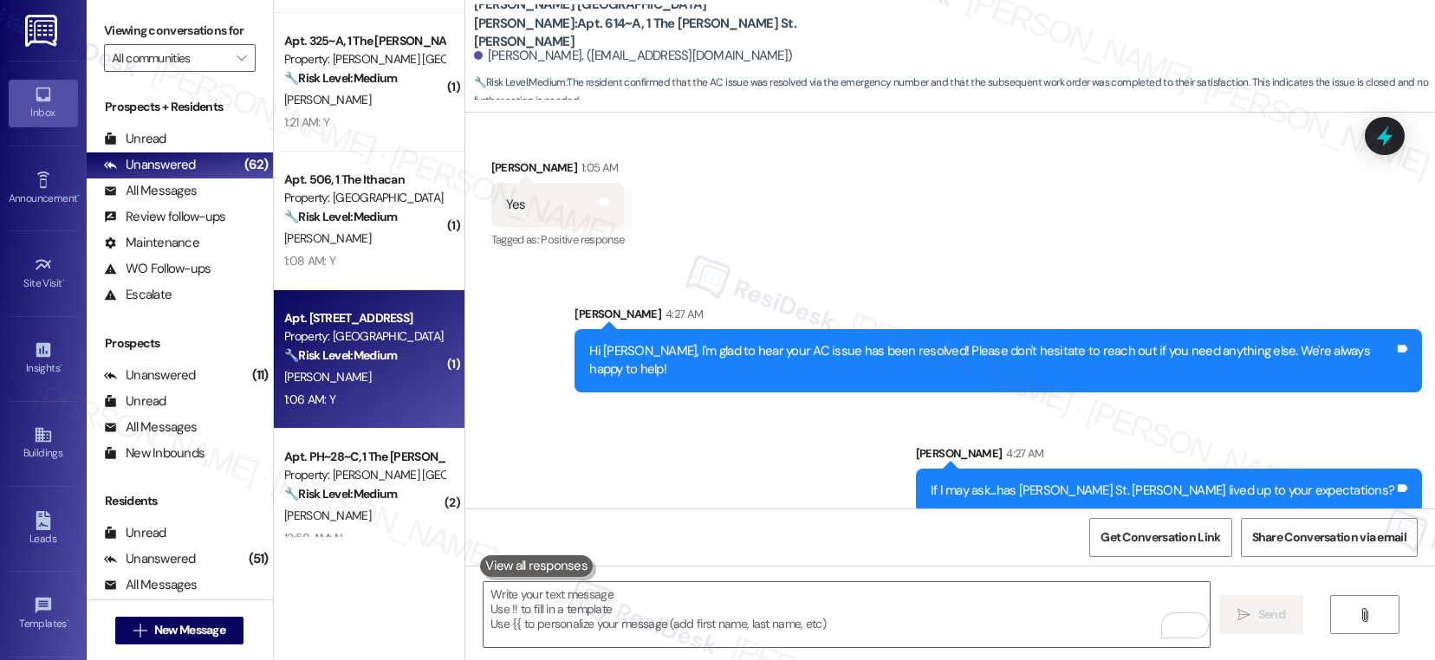
click at [352, 391] on div "1:06 AM: Y 1:06 AM: Y" at bounding box center [364, 400] width 164 height 22
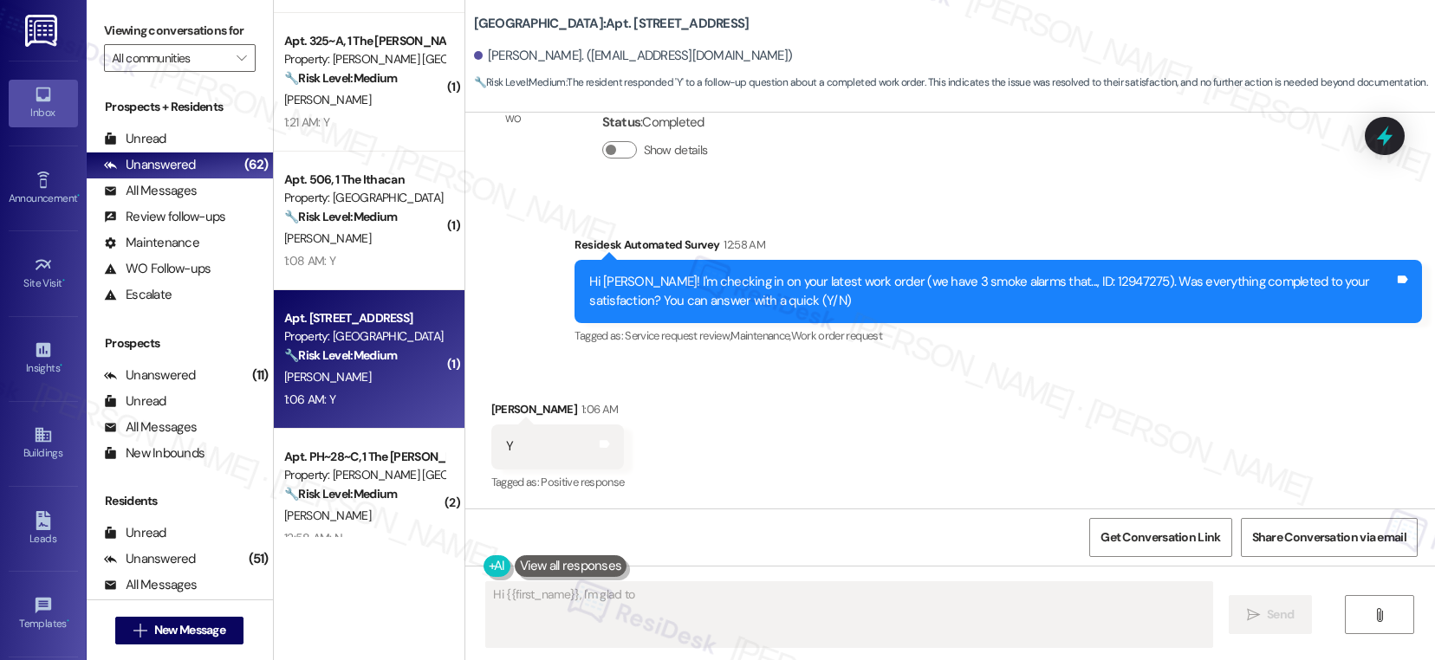
scroll to position [705, 0]
click at [352, 391] on div "1:06 AM: Y 1:06 AM: Y" at bounding box center [364, 400] width 164 height 22
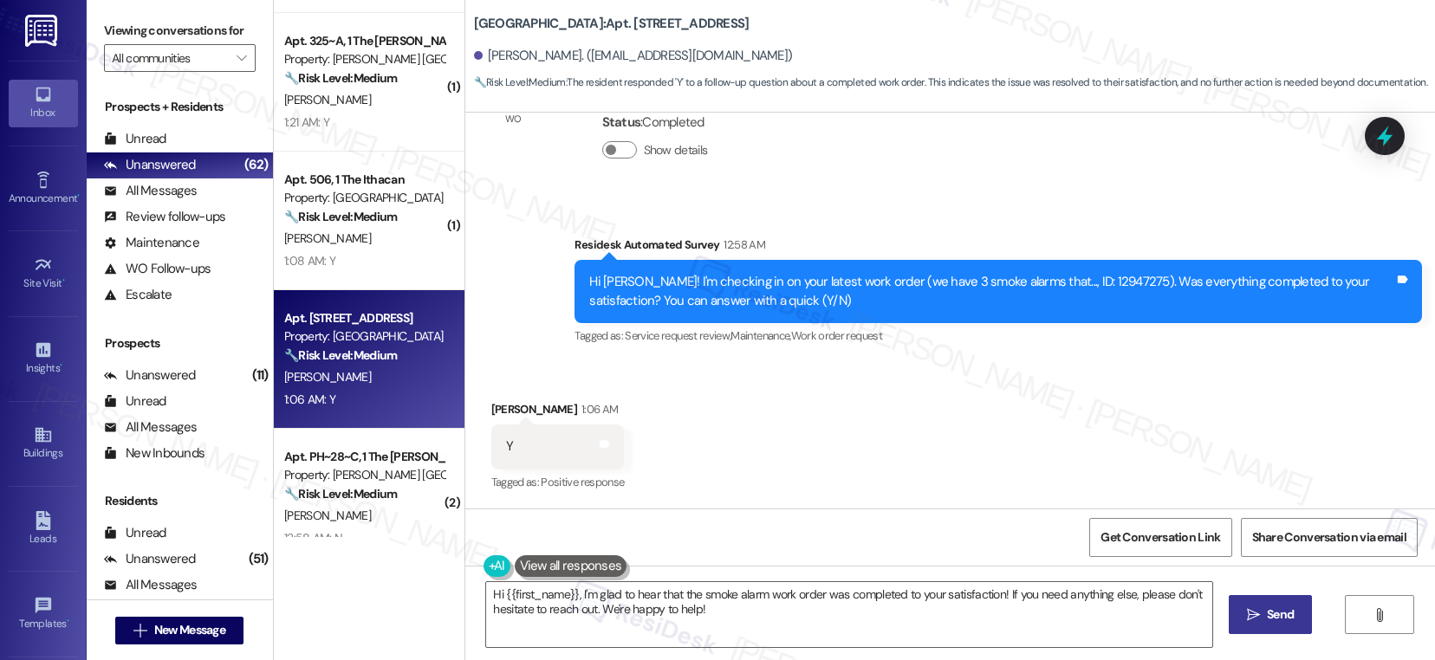
click at [1267, 612] on span "Send" at bounding box center [1280, 615] width 27 height 18
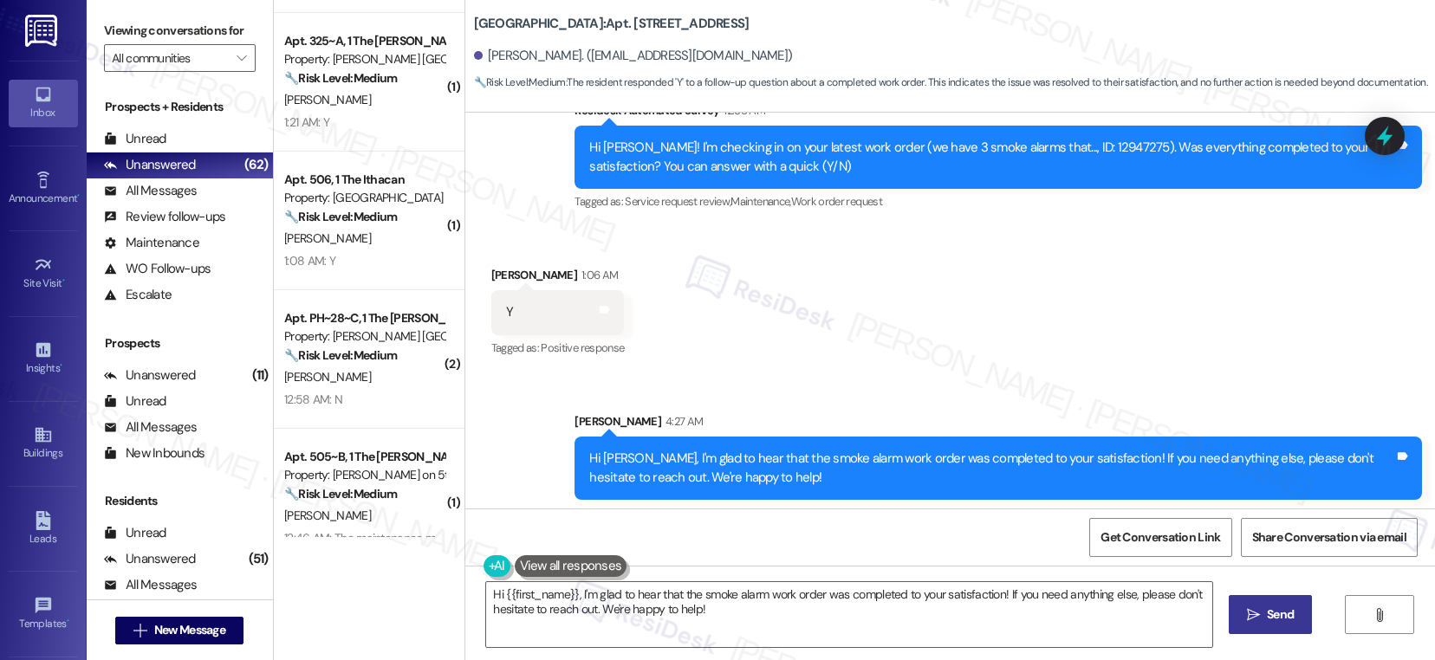
scroll to position [845, 0]
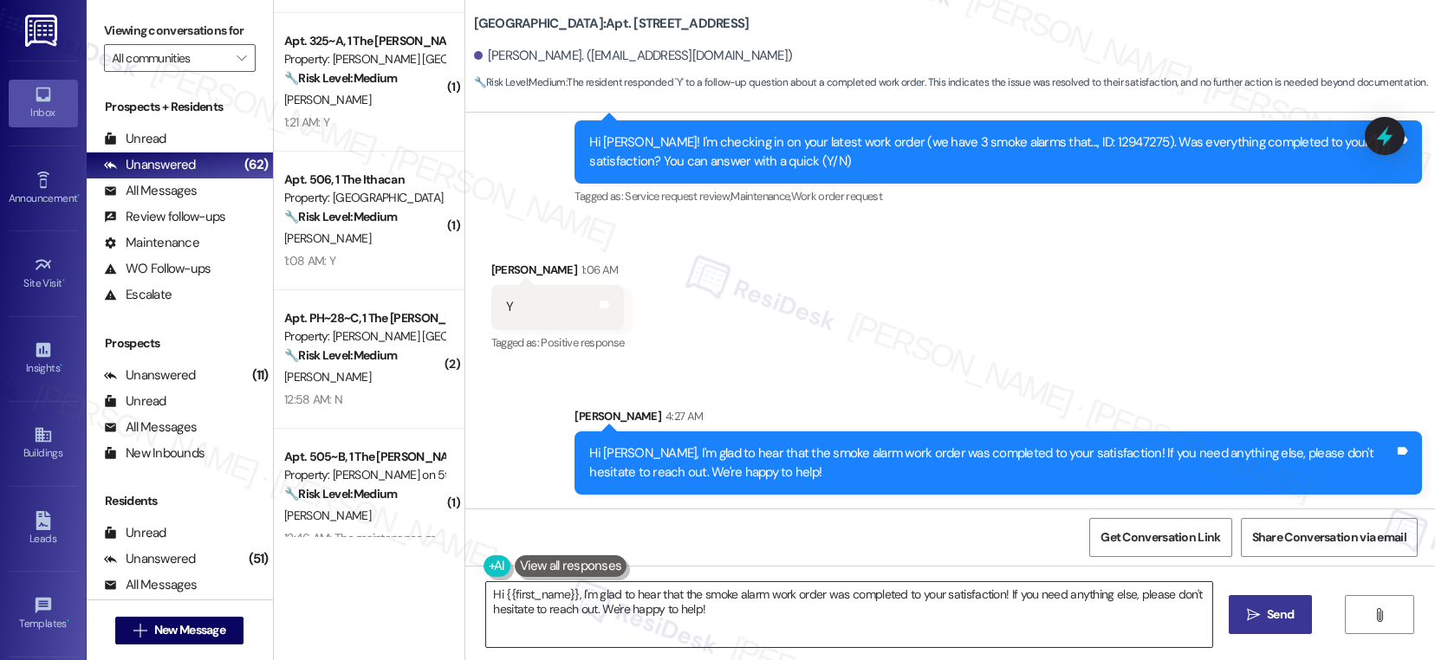
click at [702, 615] on textarea "Hi {{first_name}}, I'm glad to hear that the smoke alarm work order was complet…" at bounding box center [849, 614] width 726 height 65
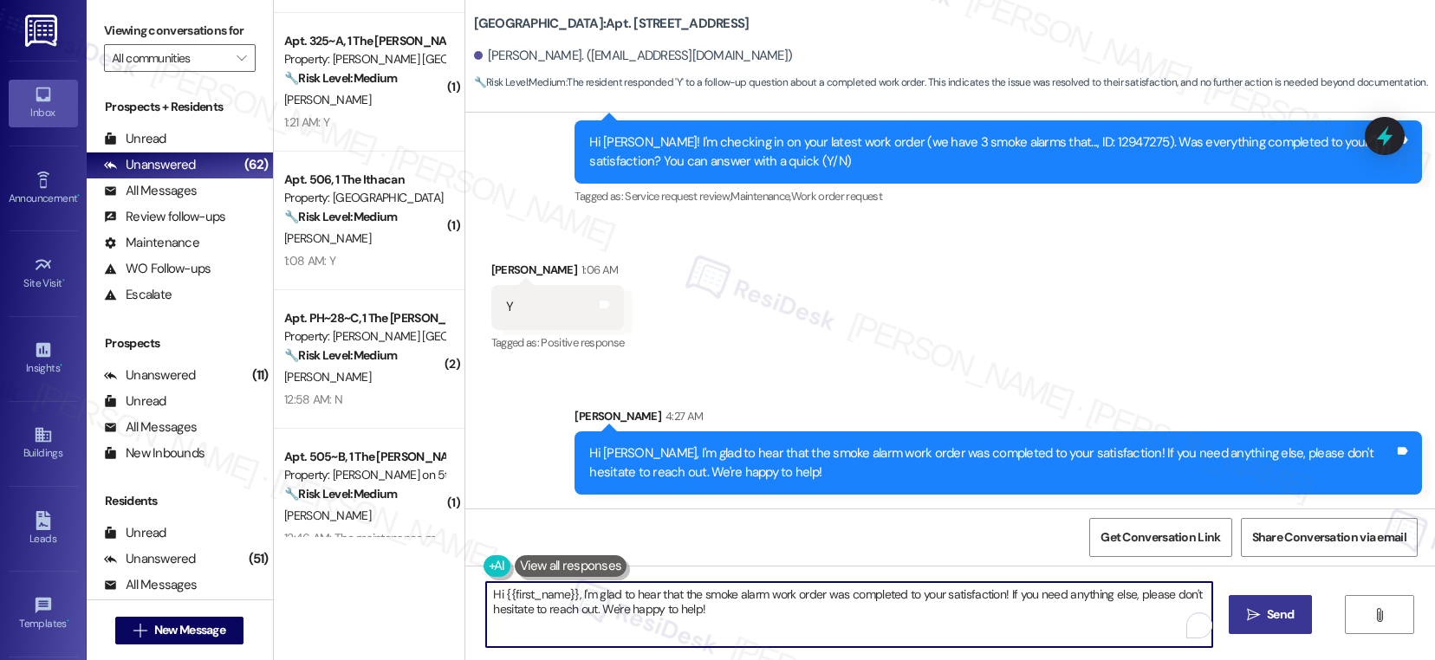
click at [702, 615] on textarea "Hi {{first_name}}, I'm glad to hear that the smoke alarm work order was complet…" at bounding box center [849, 614] width 726 height 65
paste textarea "If I may ask...has {{property}} lived up to your expectations?"
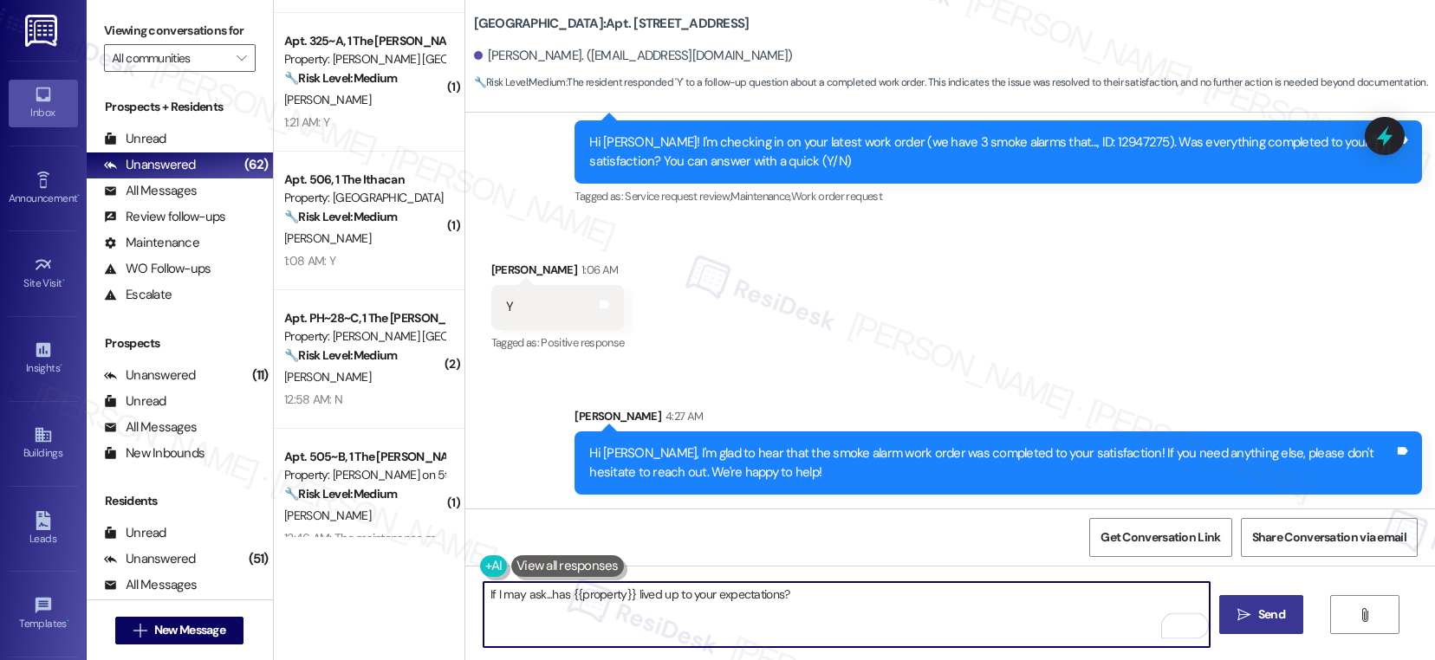
type textarea "If I may ask...has {{property}} lived up to your expectations?"
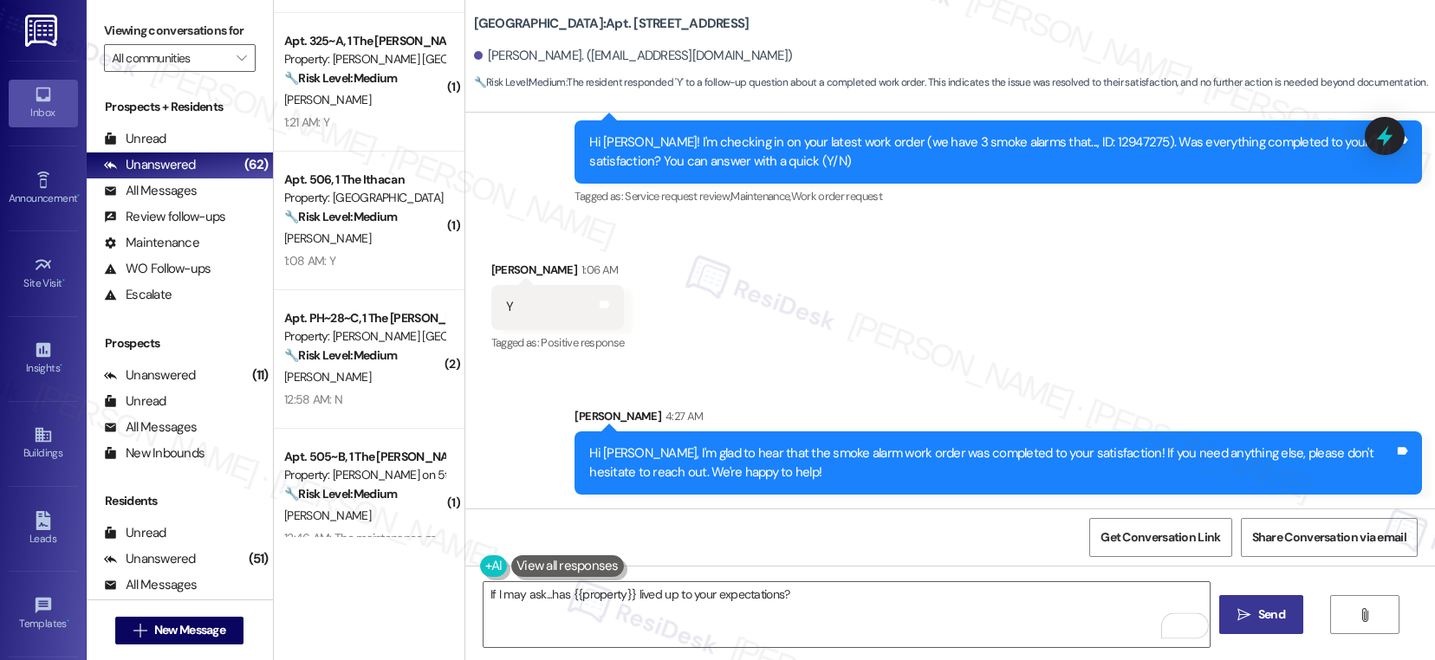
click at [1258, 608] on span "Send" at bounding box center [1271, 615] width 27 height 18
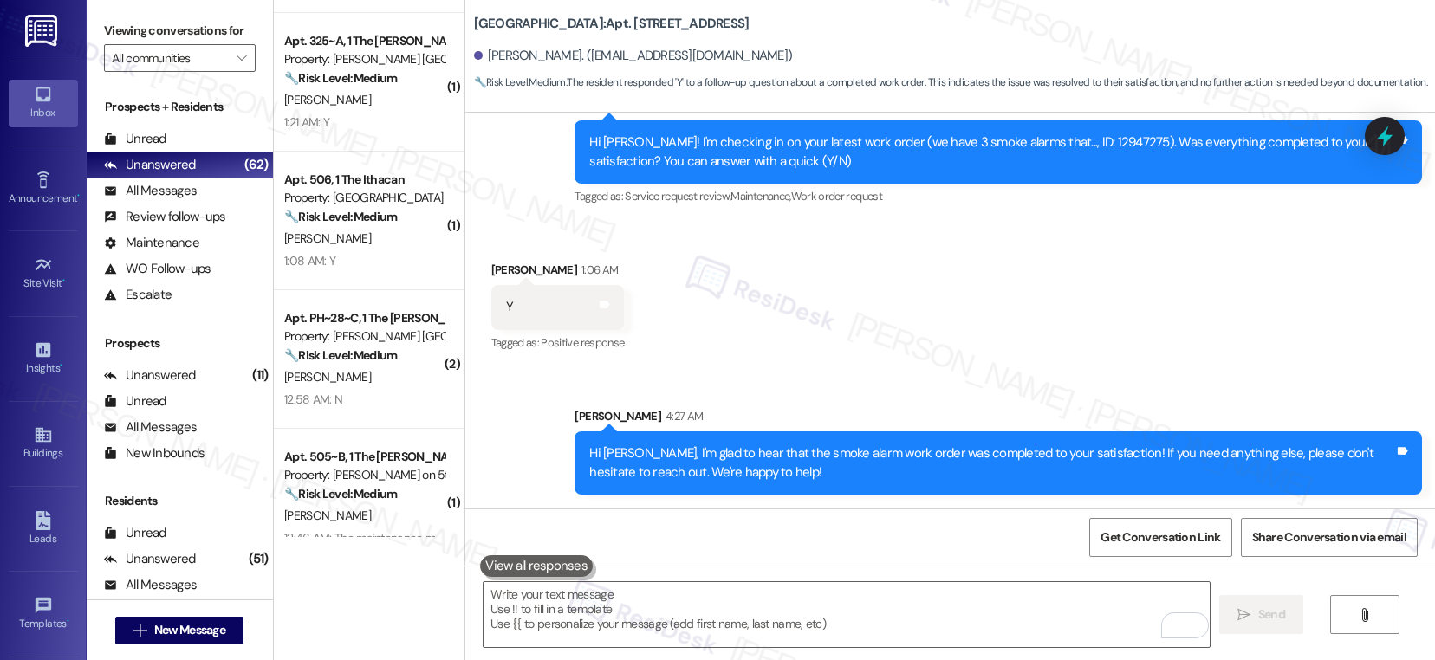
click at [379, 241] on div "[PERSON_NAME]" at bounding box center [364, 239] width 164 height 22
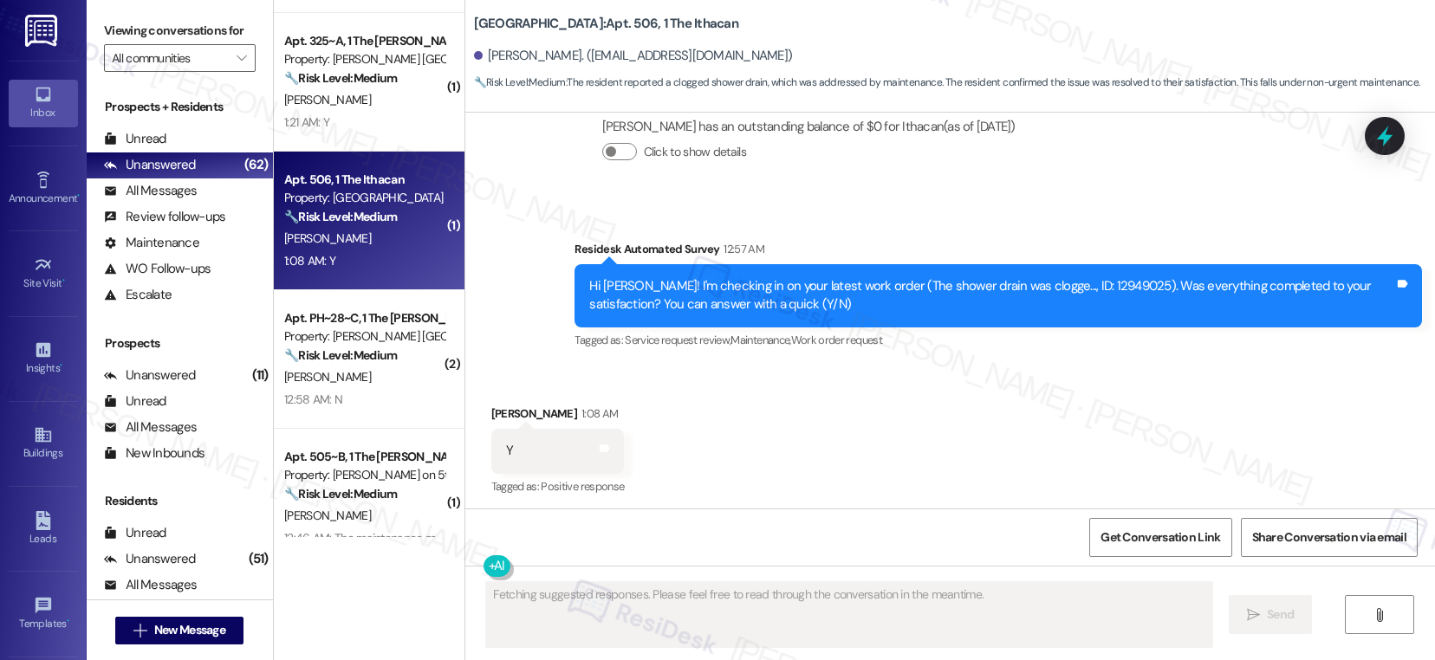
scroll to position [2015, 0]
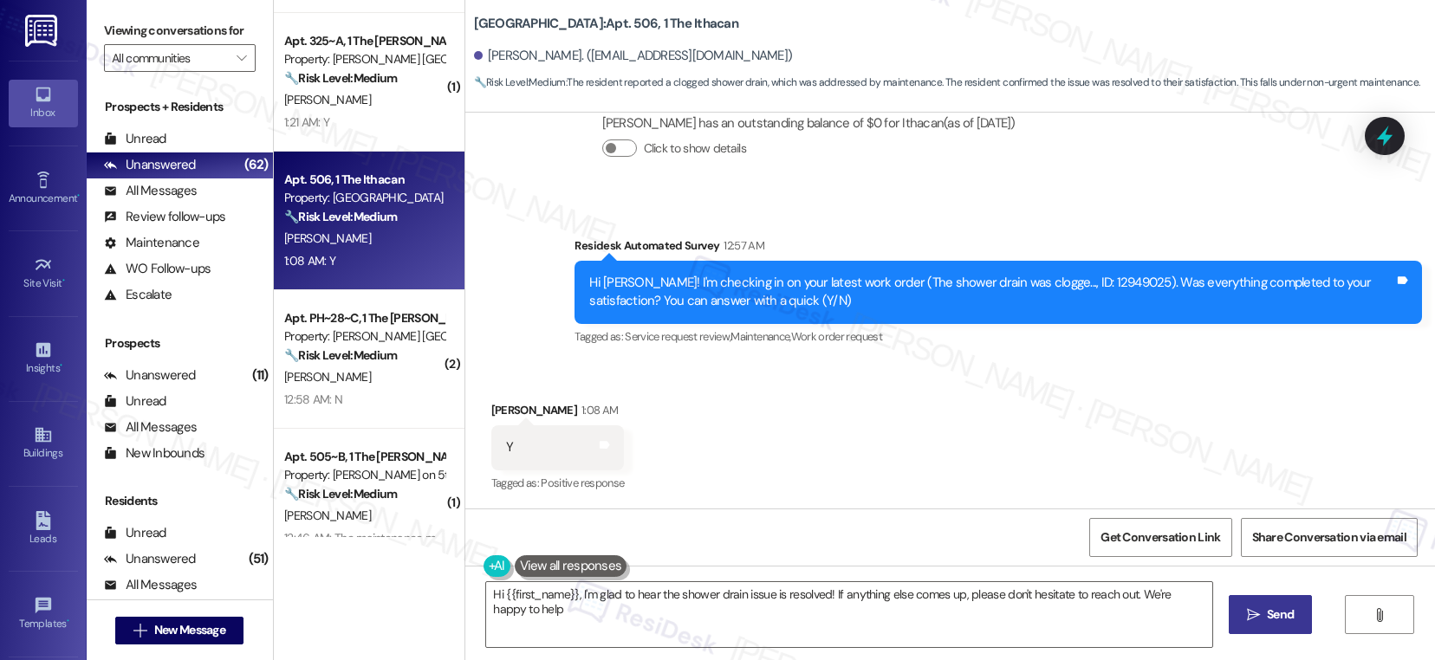
type textarea "Hi {{first_name}}, I'm glad to hear the shower drain issue is resolved! If anyt…"
click at [600, 608] on textarea "Hi {{first_name}}, I'm glad to hear the shower drain issue is resolved! If anyt…" at bounding box center [849, 614] width 726 height 65
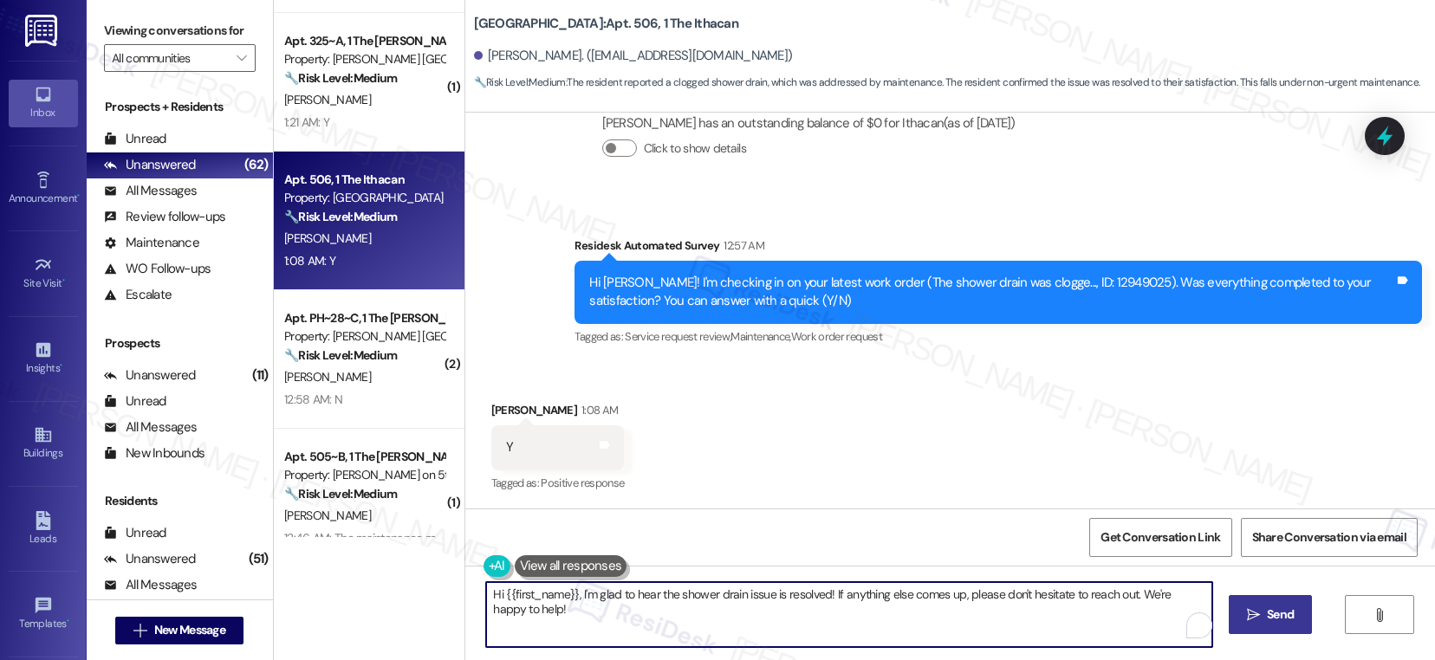
click at [1257, 611] on icon "" at bounding box center [1253, 615] width 13 height 14
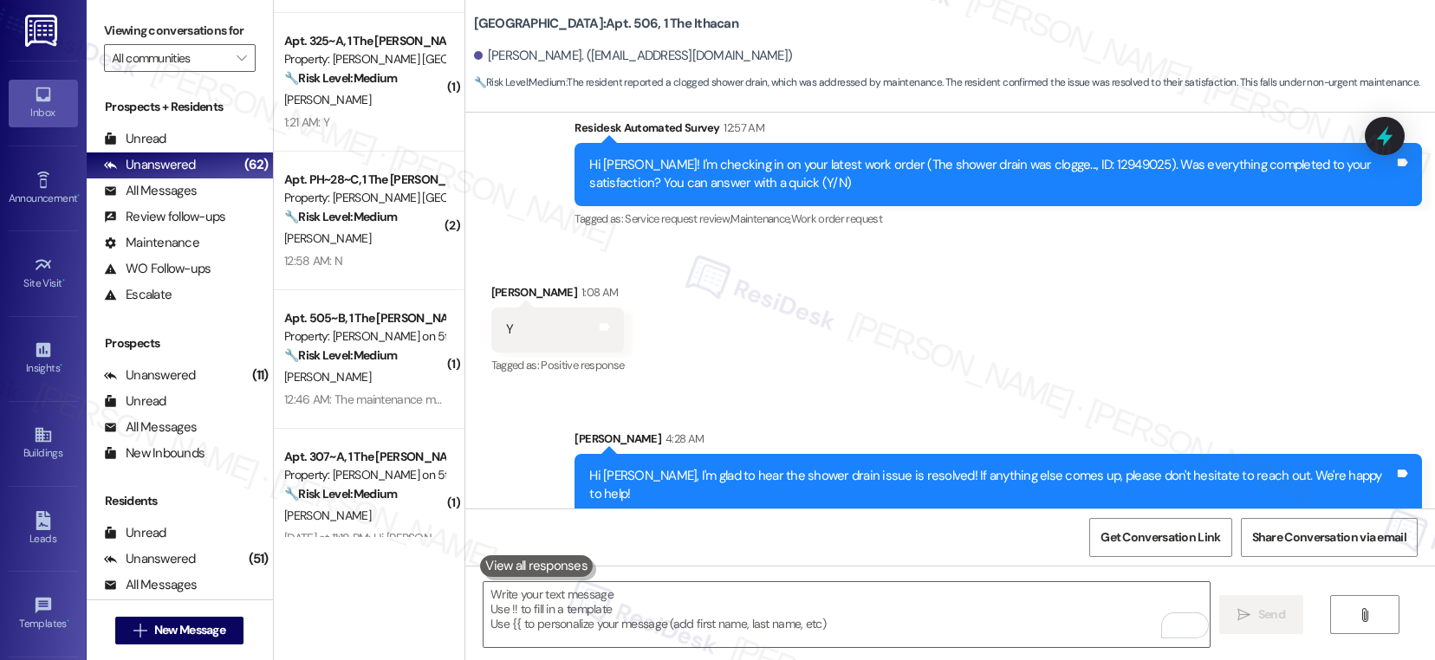
scroll to position [2136, 0]
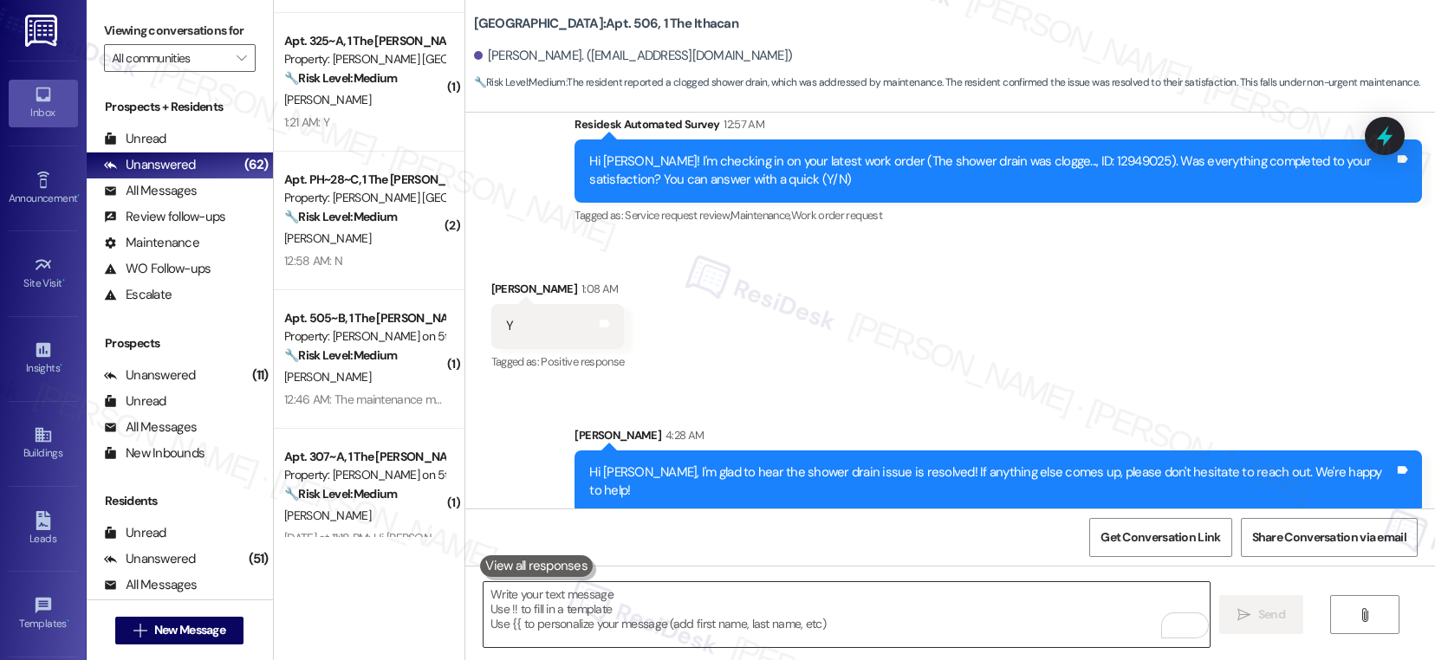
click at [630, 612] on textarea "To enrich screen reader interactions, please activate Accessibility in Grammarl…" at bounding box center [846, 614] width 726 height 65
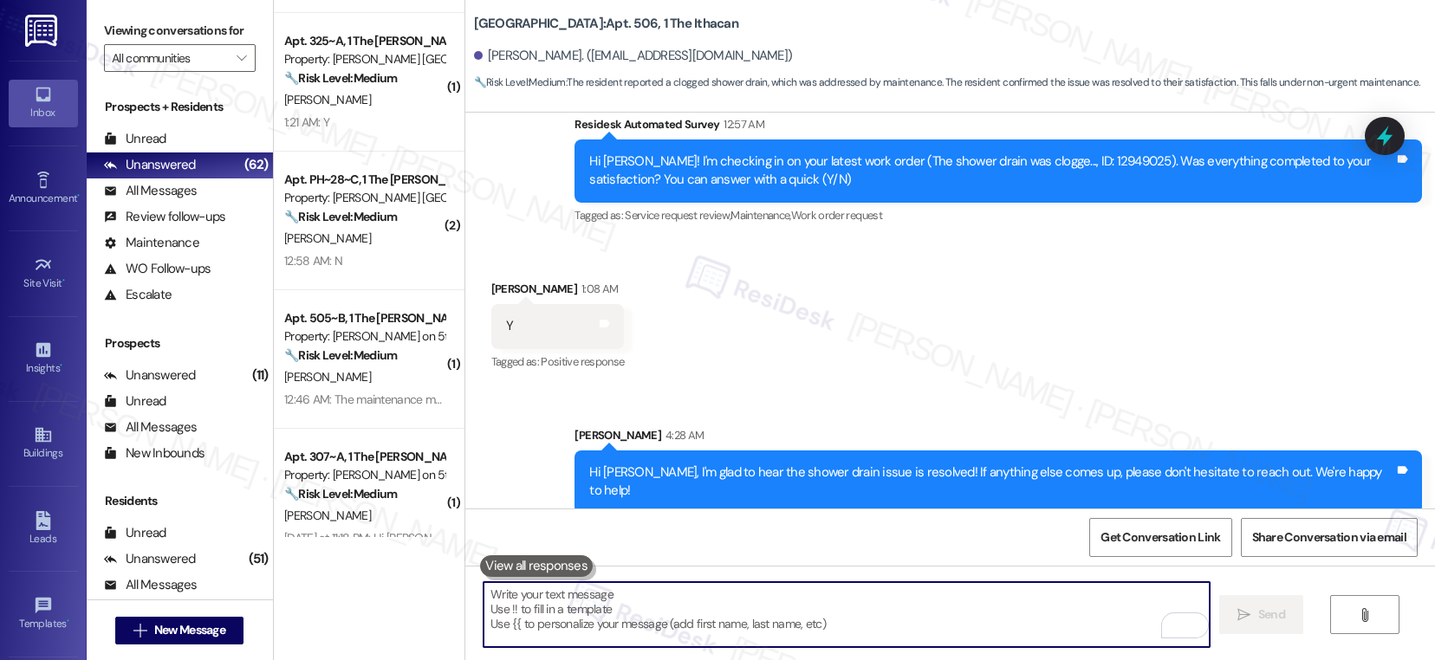
click at [630, 612] on textarea "To enrich screen reader interactions, please activate Accessibility in Grammarl…" at bounding box center [846, 614] width 726 height 65
paste textarea "If I may ask...has {{property}} lived up to your expectations?"
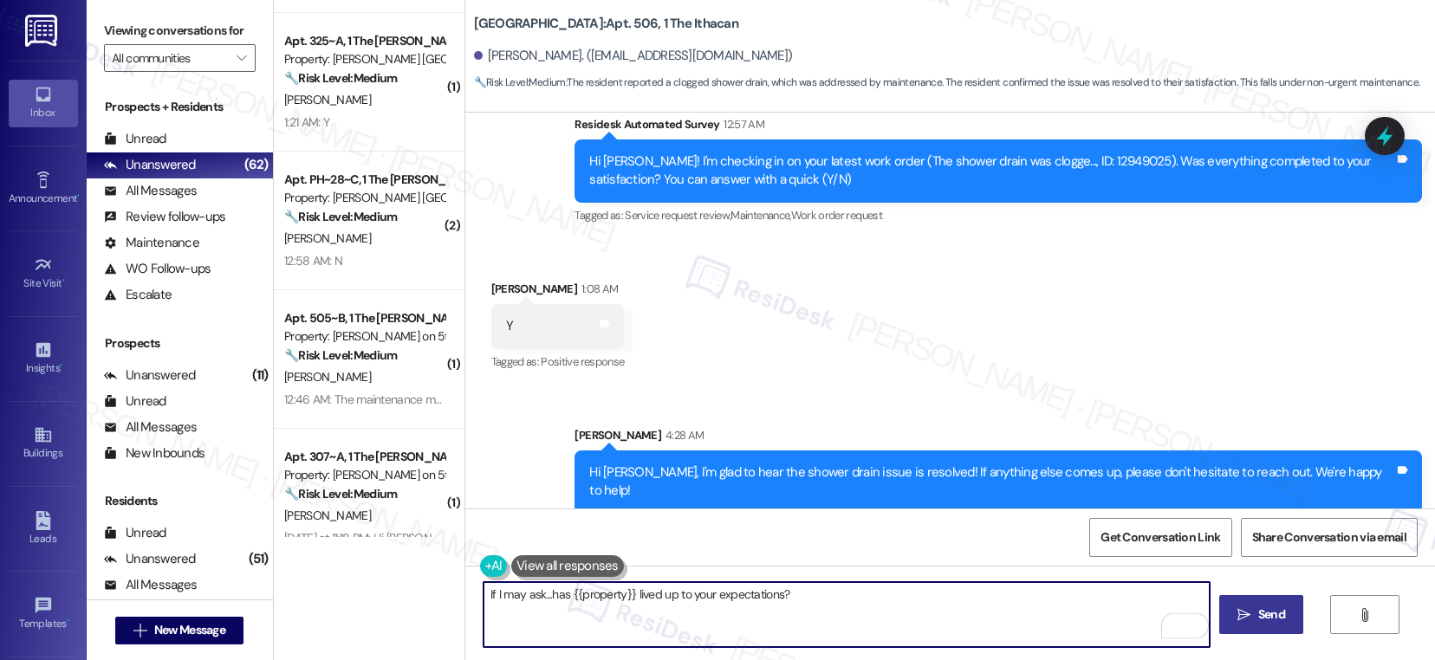
type textarea "If I may ask...has {{property}} lived up to your expectations?"
click at [1260, 619] on span "Send" at bounding box center [1271, 615] width 27 height 18
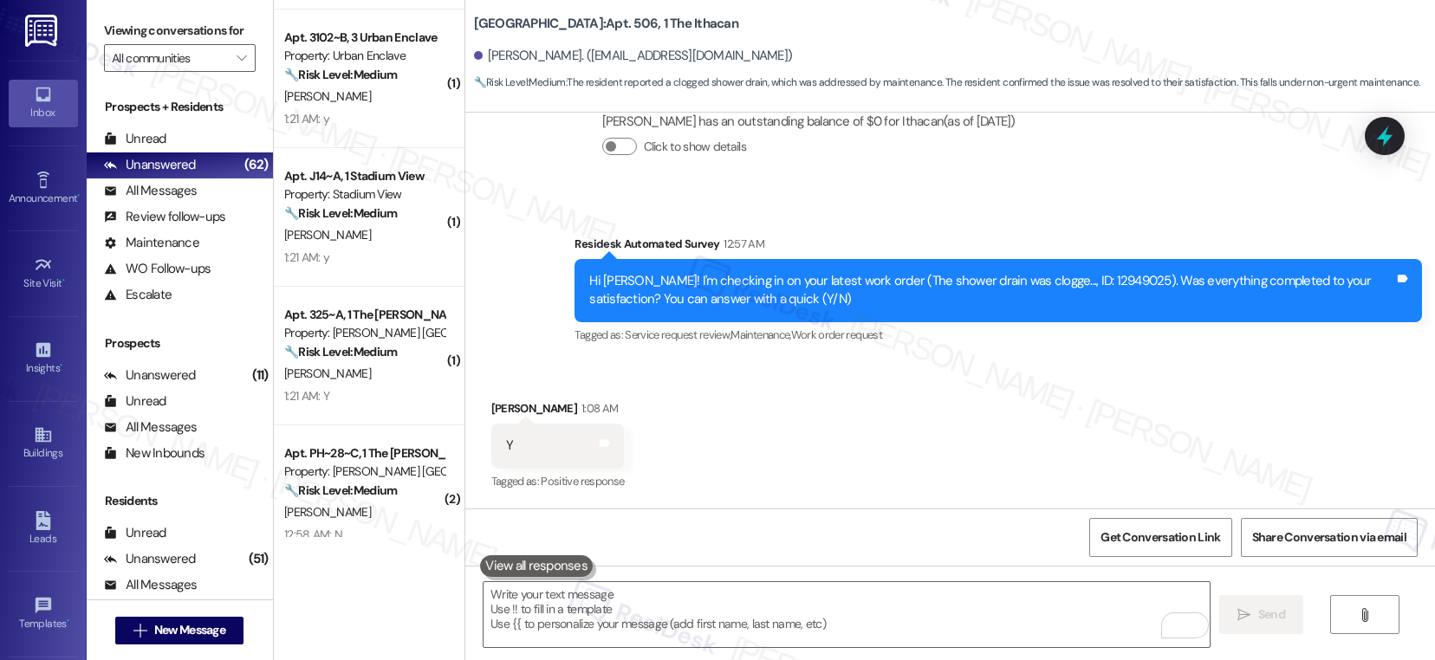
scroll to position [2015, 0]
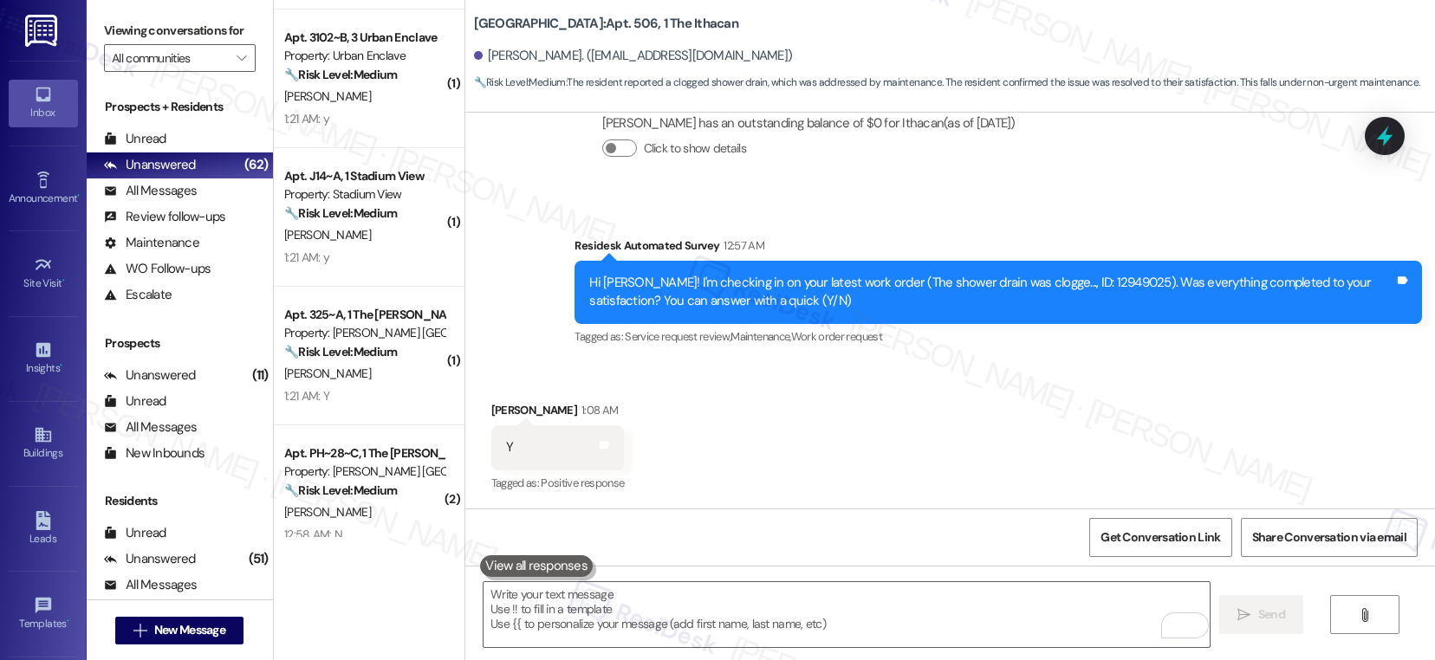
click at [366, 388] on div "1:21 AM: Y 1:21 AM: Y" at bounding box center [364, 396] width 164 height 22
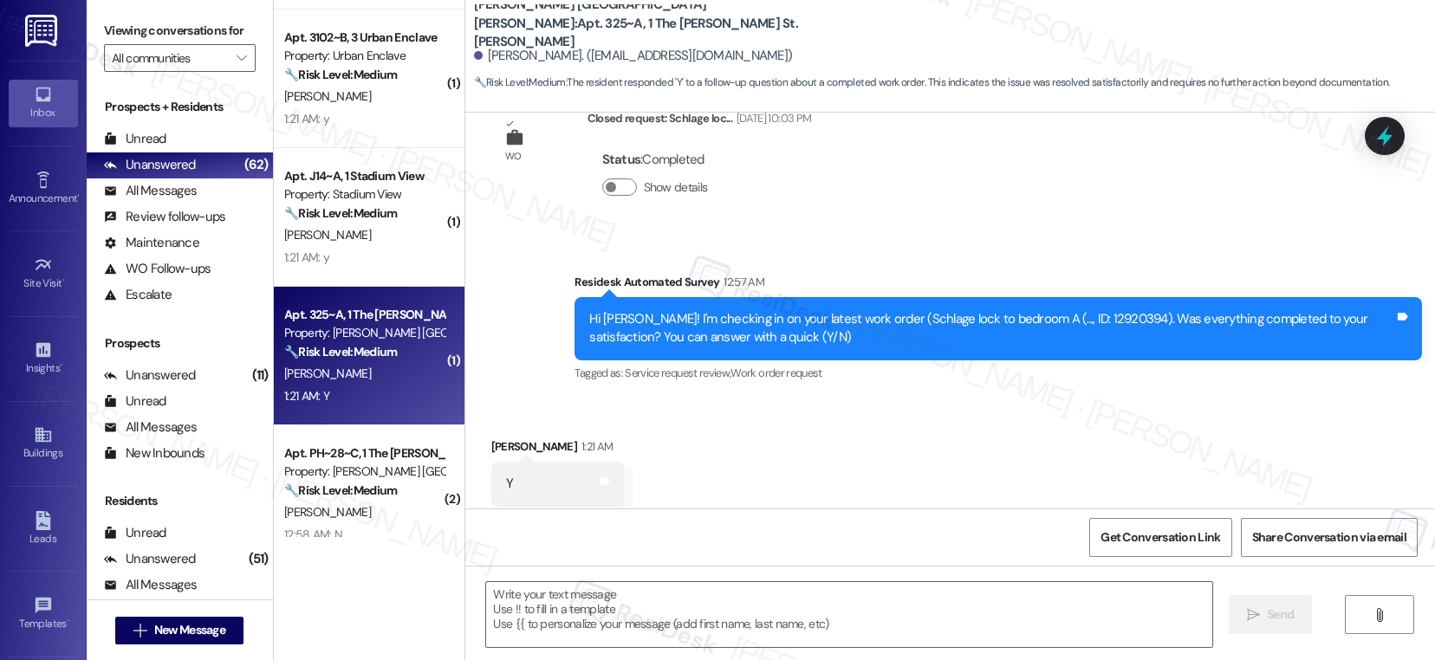
type textarea "Fetching suggested responses. Please feel free to read through the conversation…"
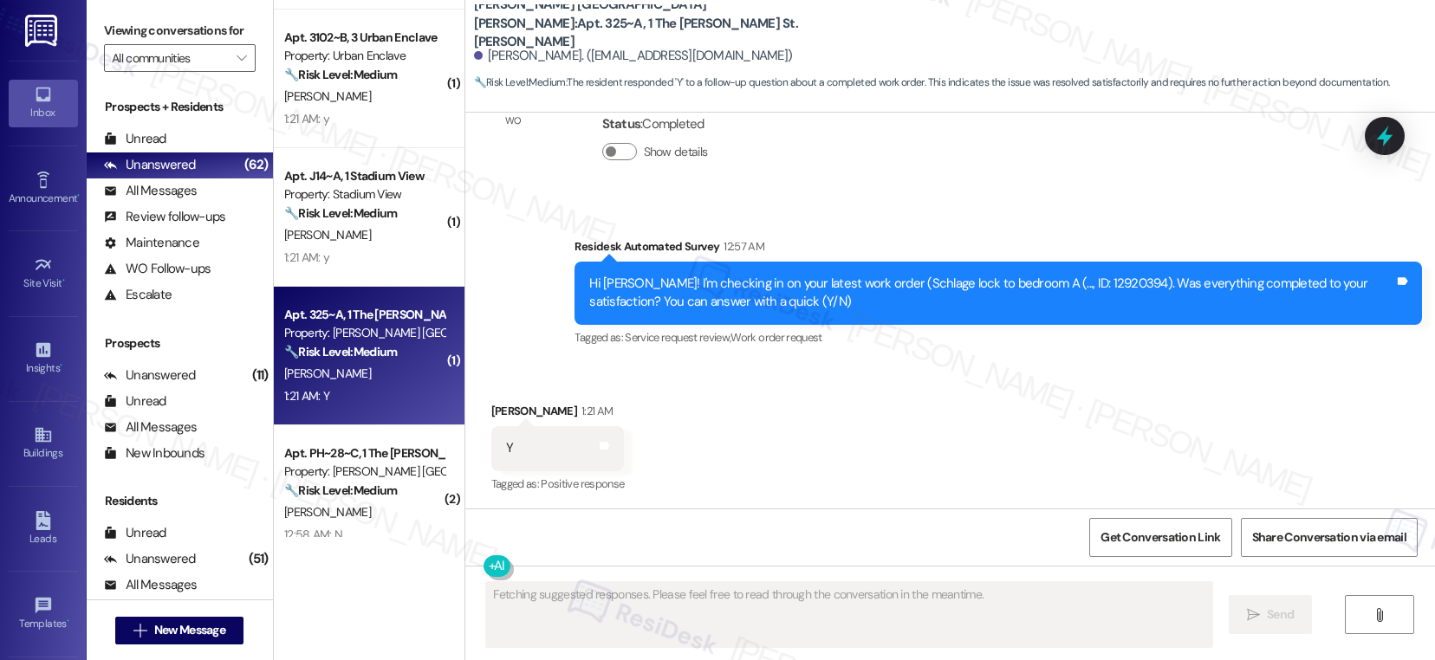
scroll to position [431, 0]
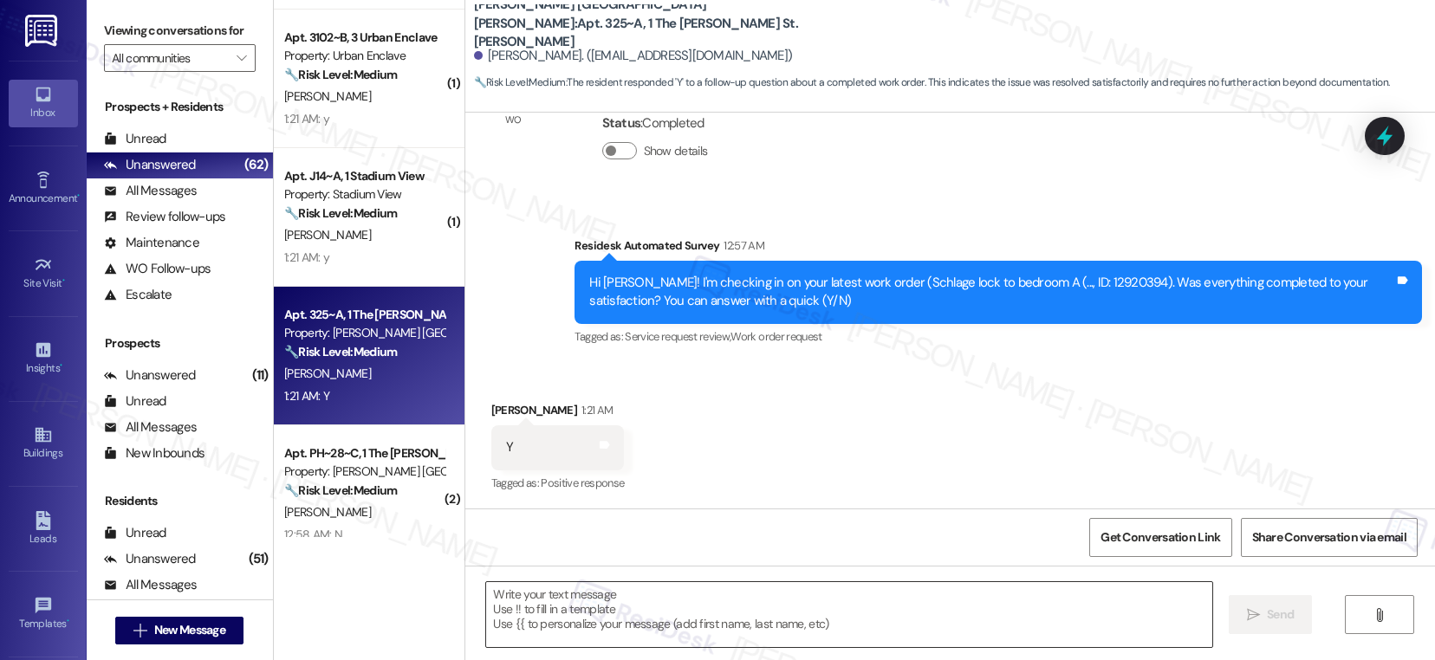
click at [581, 600] on textarea at bounding box center [849, 614] width 726 height 65
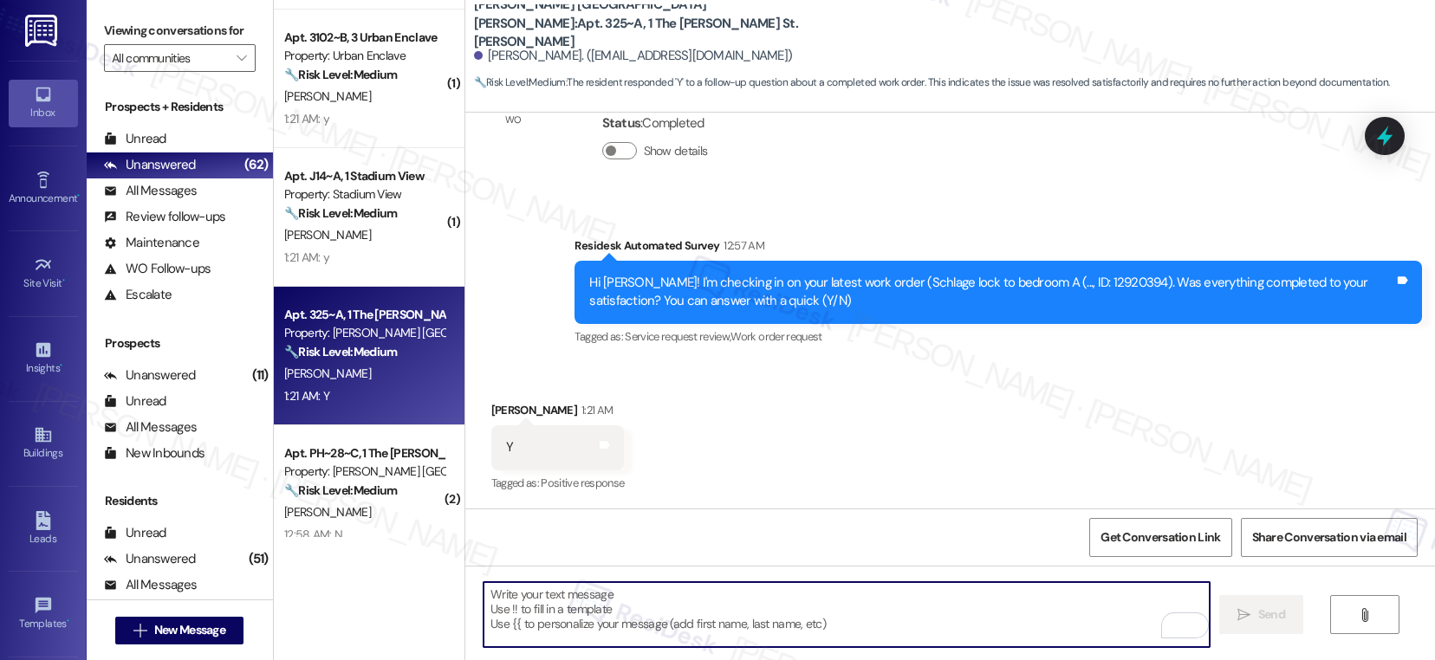
click at [554, 619] on textarea "To enrich screen reader interactions, please activate Accessibility in Grammarl…" at bounding box center [846, 614] width 726 height 65
paste textarea "I'm so glad to hear the work order was completed to your satisfaction. Please l…"
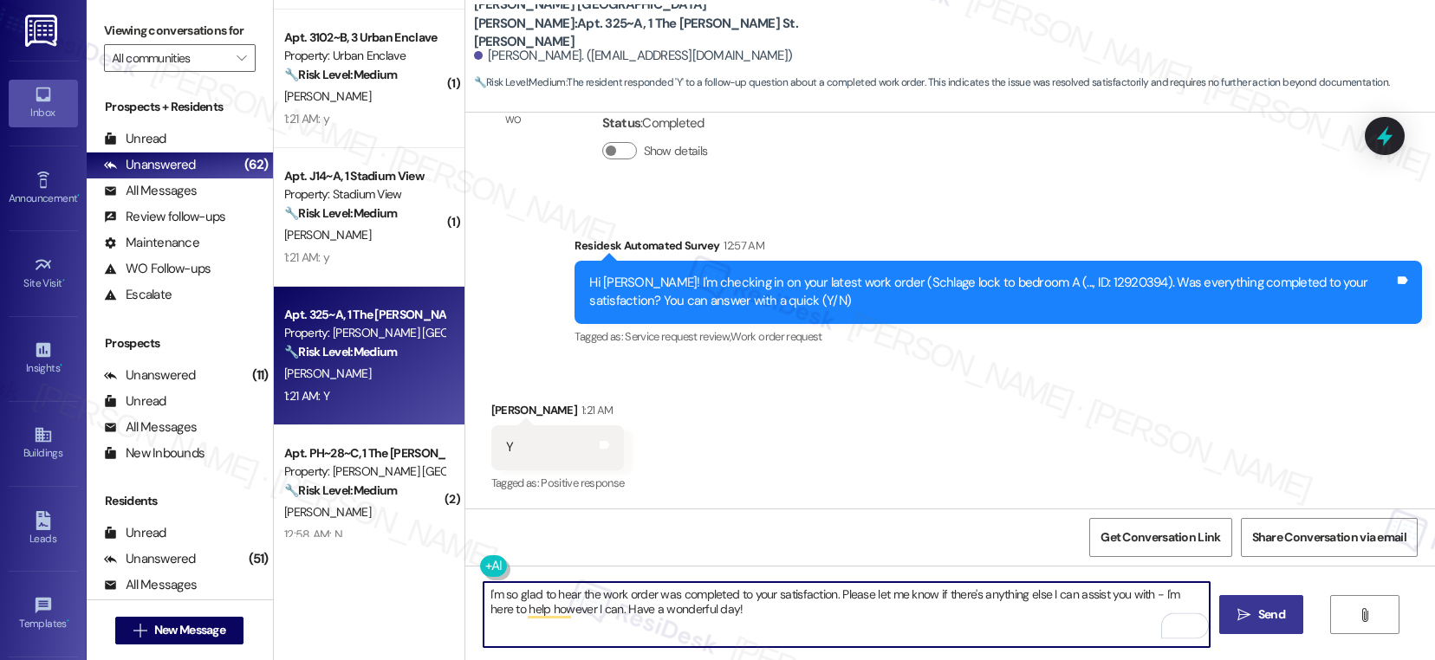
type textarea "I'm so glad to hear the work order was completed to your satisfaction. Please l…"
click at [1258, 608] on span "Send" at bounding box center [1271, 615] width 27 height 18
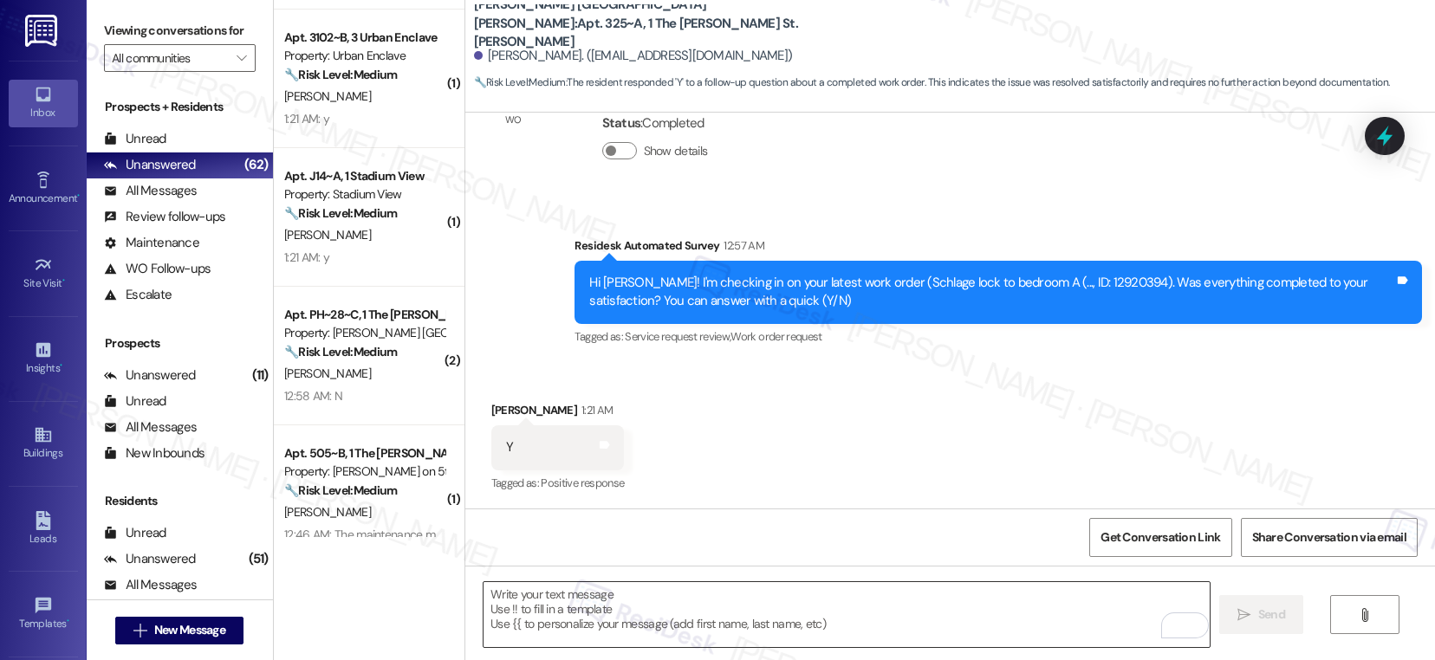
click at [549, 602] on textarea "To enrich screen reader interactions, please activate Accessibility in Grammarl…" at bounding box center [846, 614] width 726 height 65
paste textarea "If I may ask...has {{property}} lived up to your expectations?"
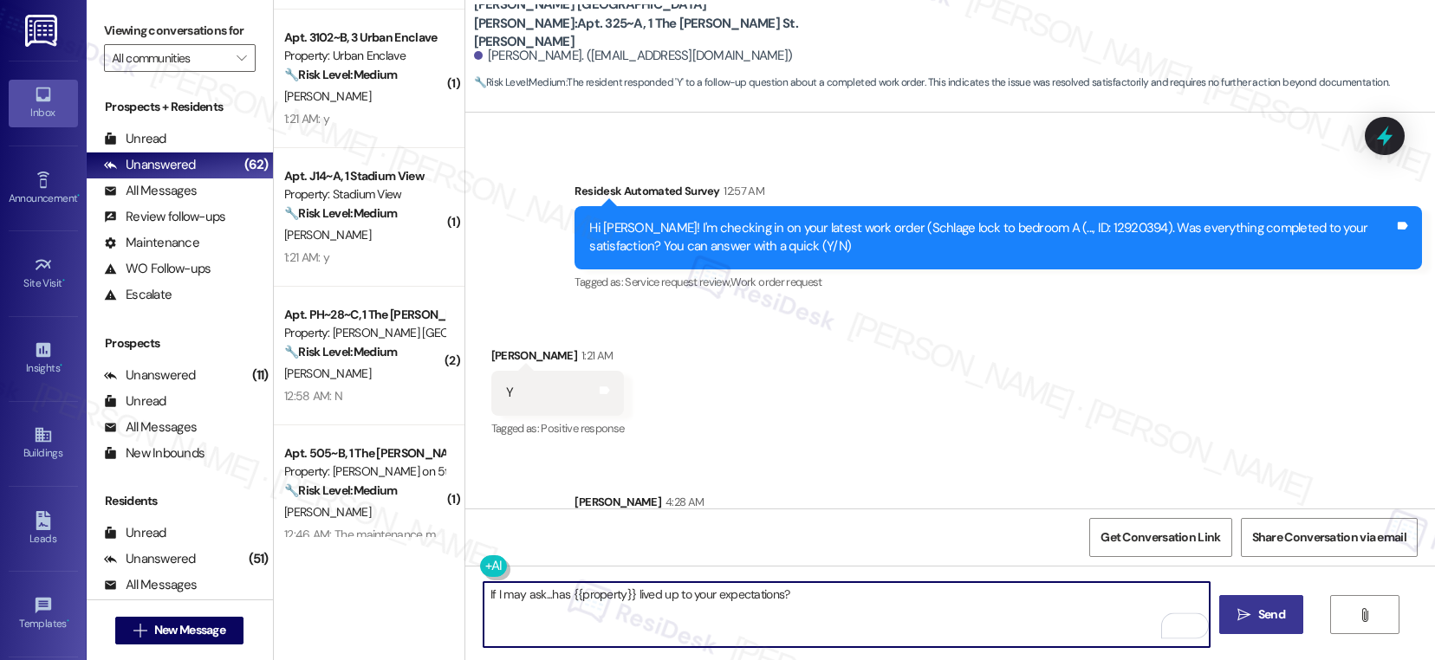
scroll to position [571, 0]
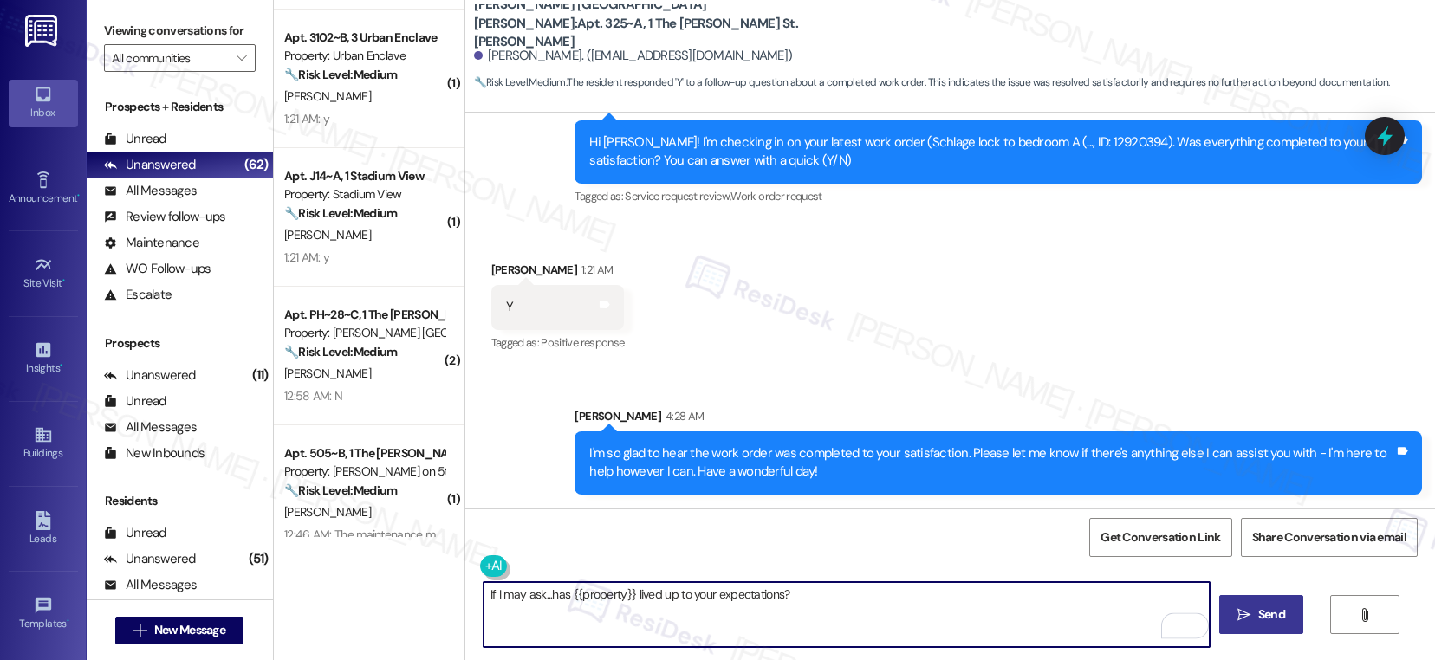
type textarea "If I may ask...has {{property}} lived up to your expectations?"
click at [1286, 620] on span "Send" at bounding box center [1271, 615] width 34 height 18
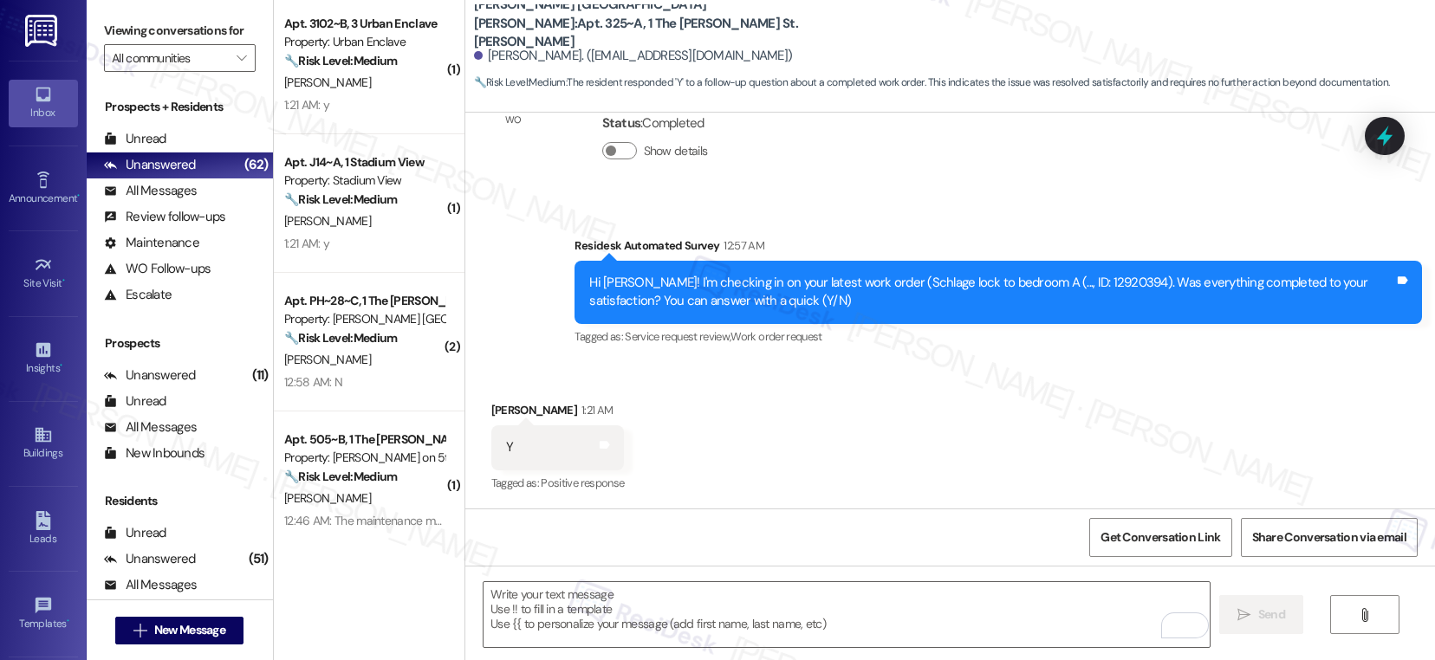
scroll to position [3089, 0]
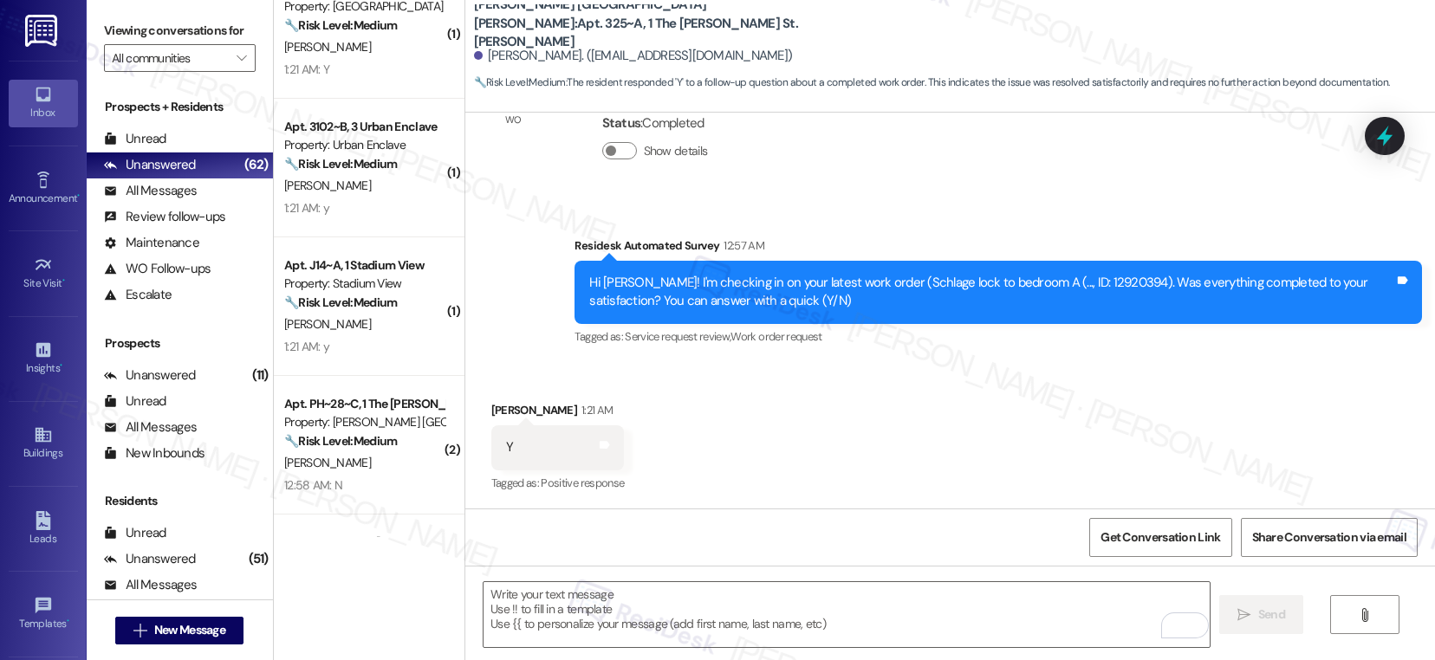
click at [379, 338] on div "1:21 AM: y 1:21 AM: y" at bounding box center [364, 347] width 164 height 22
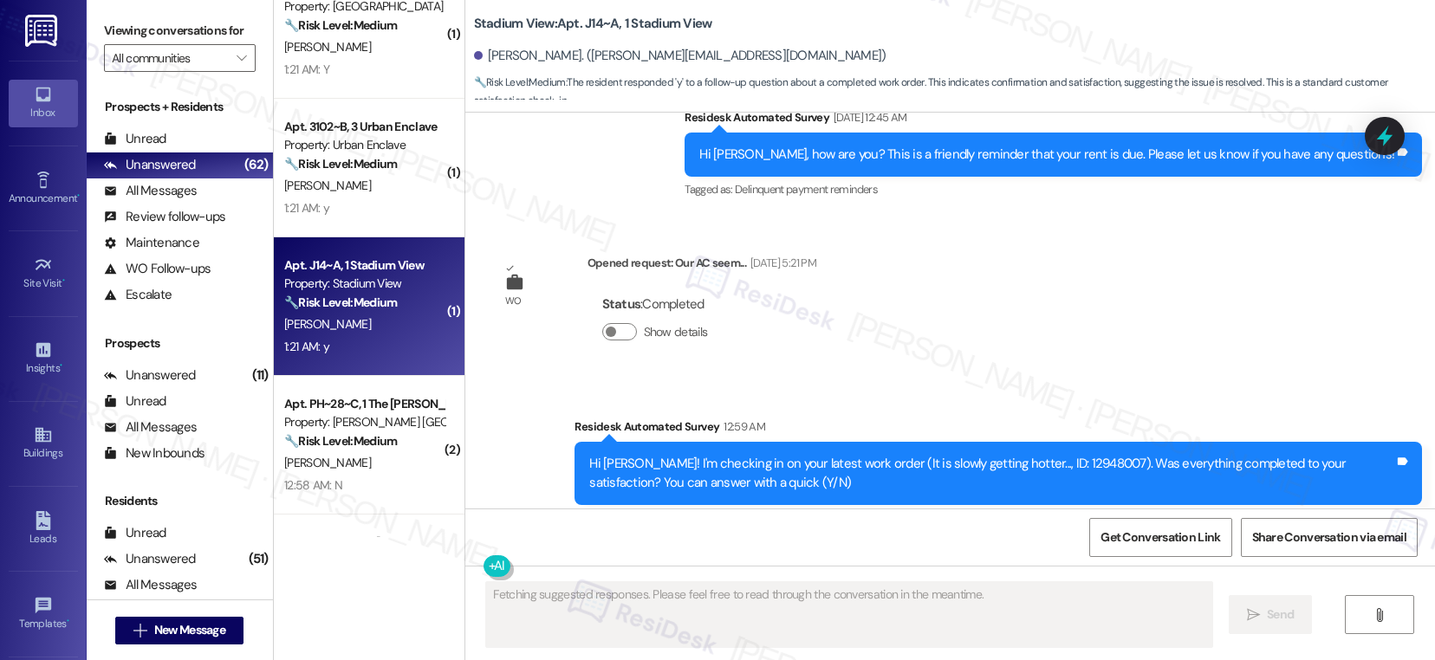
scroll to position [3743, 0]
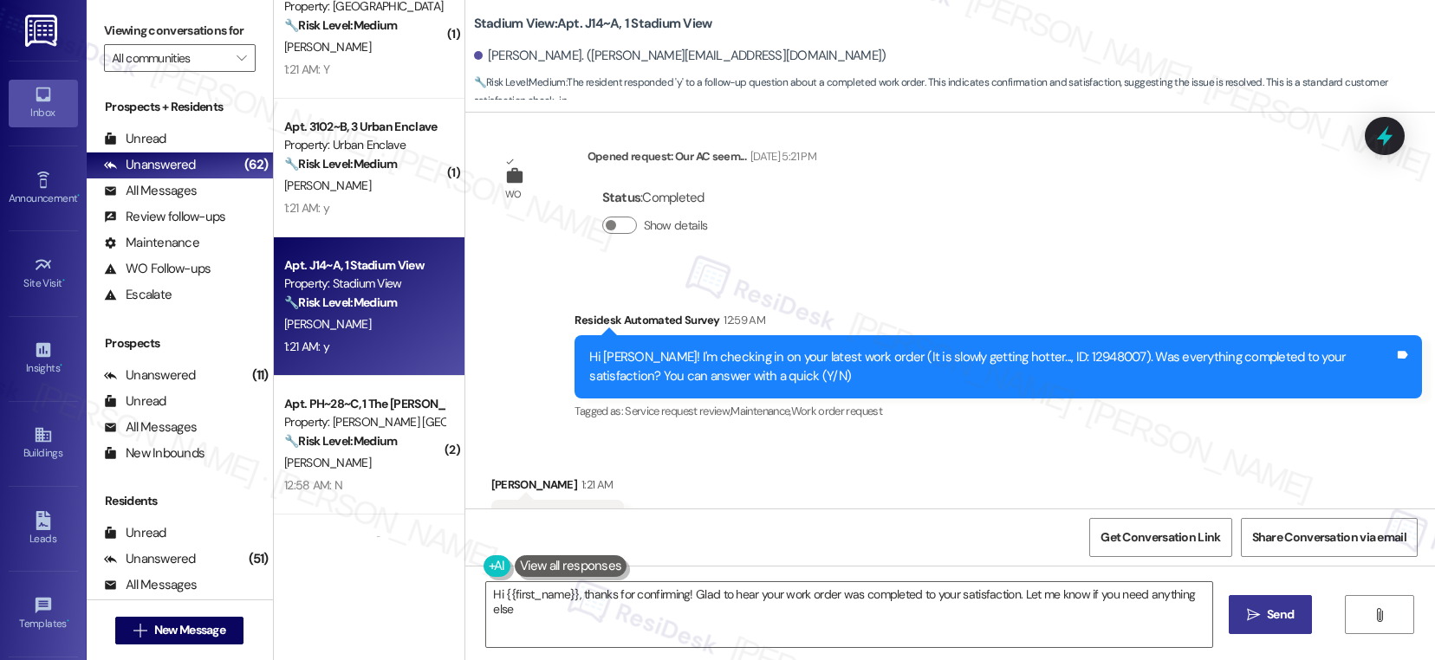
type textarea "Hi {{first_name}}, thanks for confirming! Glad to hear your work order was comp…"
click at [1267, 619] on span "Send" at bounding box center [1280, 615] width 27 height 18
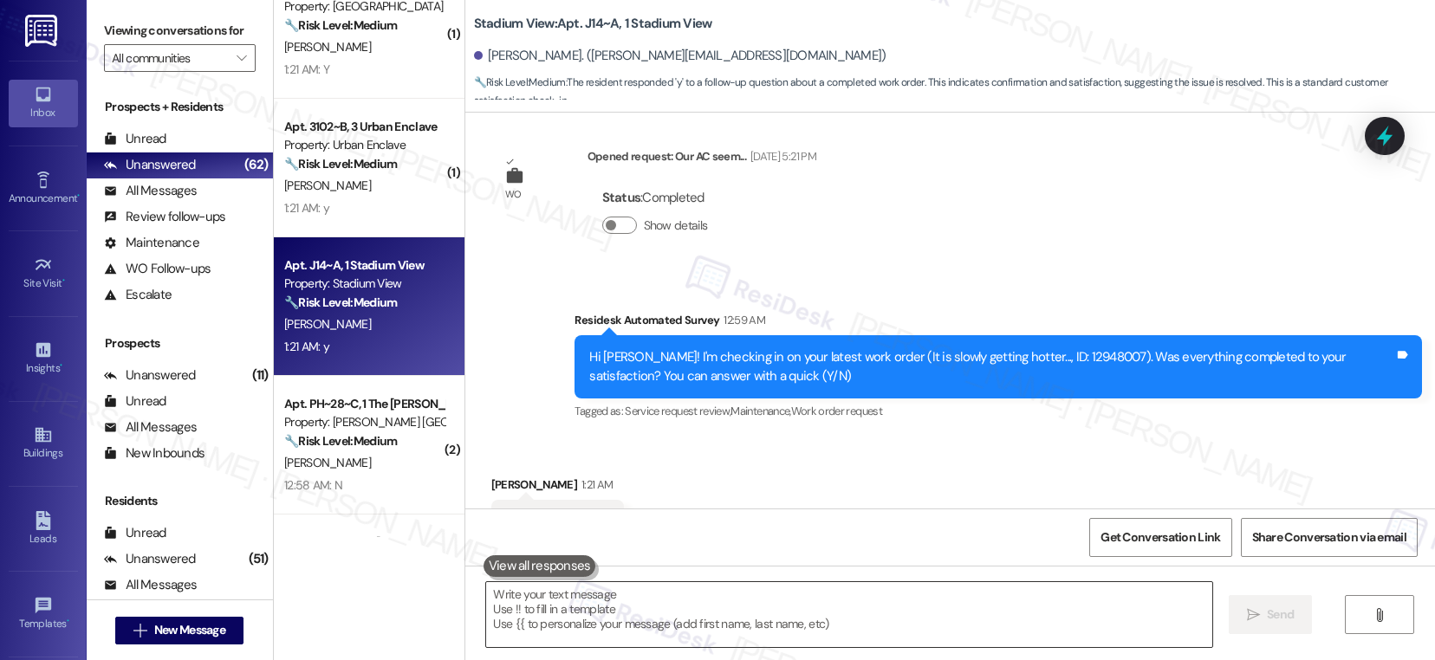
click at [725, 609] on textarea at bounding box center [849, 614] width 726 height 65
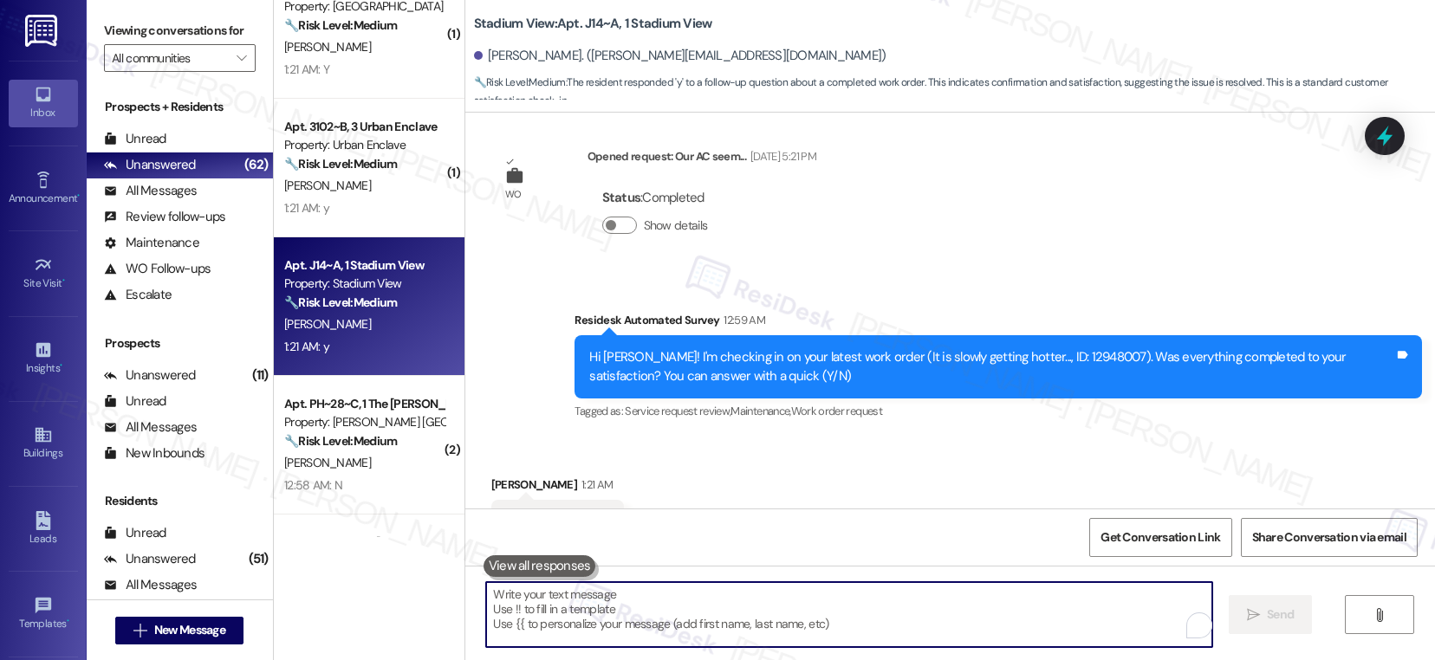
paste textarea "If I may ask...has {{property}} lived up to your expectations?"
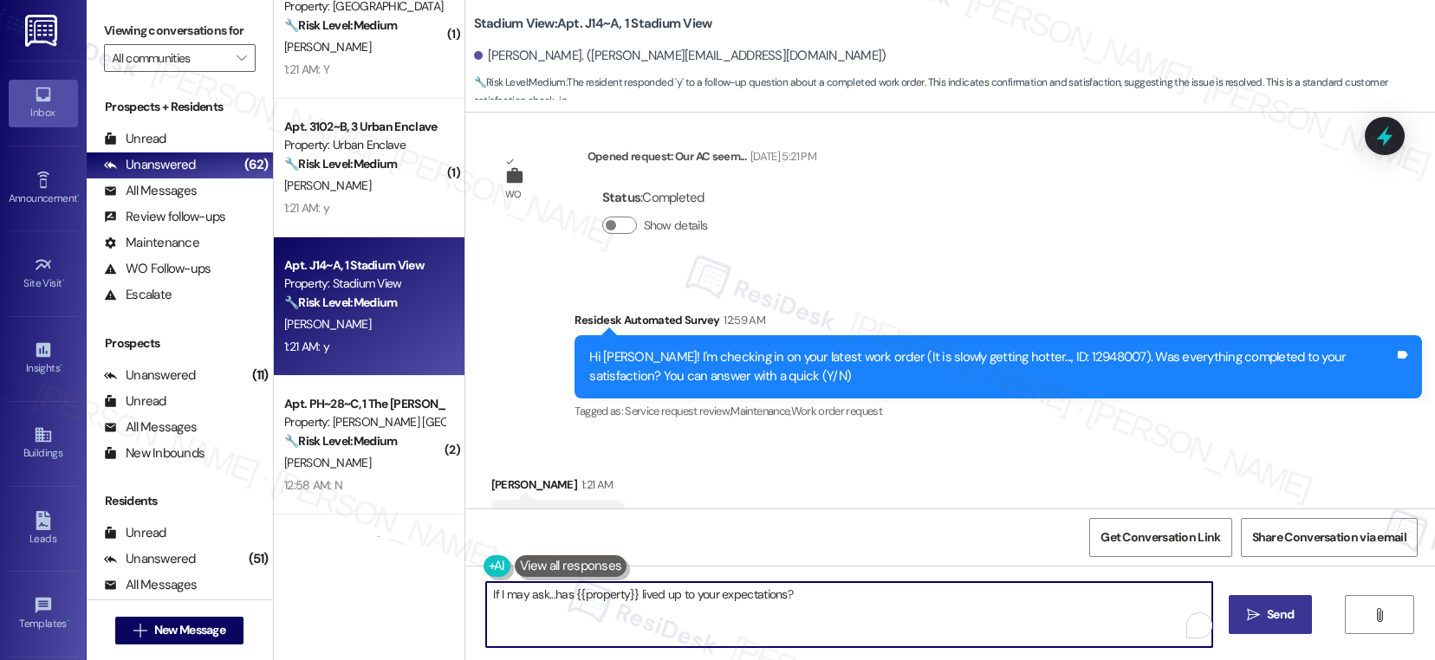
type textarea "If I may ask...has {{property}} lived up to your expectations?"
click at [1255, 606] on span " Send" at bounding box center [1270, 615] width 55 height 18
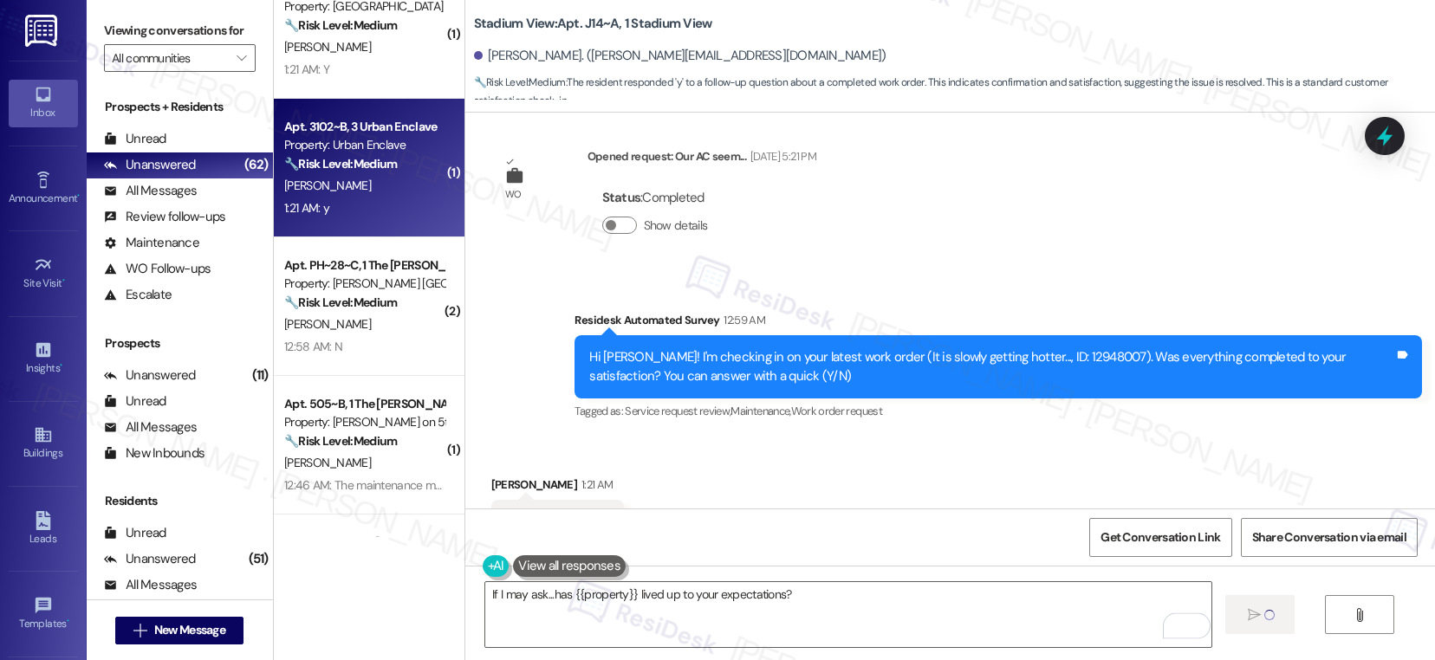
click at [388, 199] on div "1:21 AM: y 1:21 AM: y" at bounding box center [364, 209] width 164 height 22
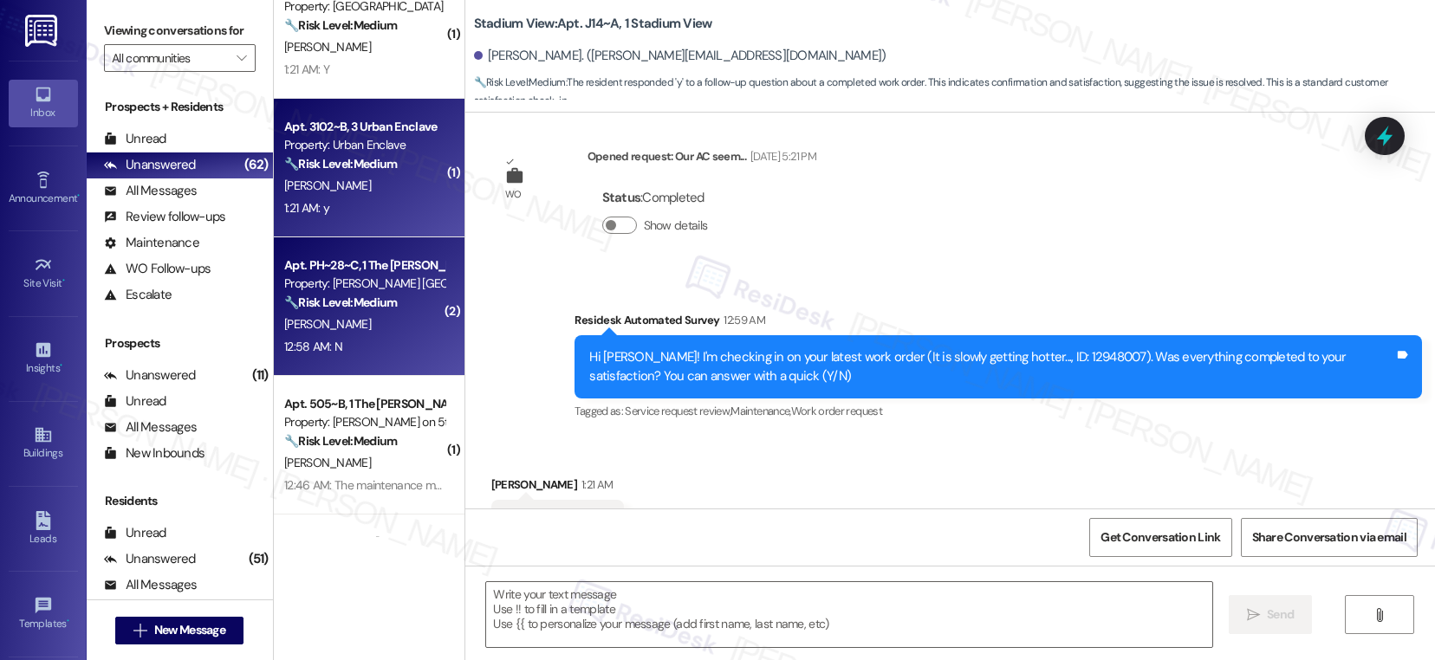
type textarea "Fetching suggested responses. Please feel free to read through the conversation…"
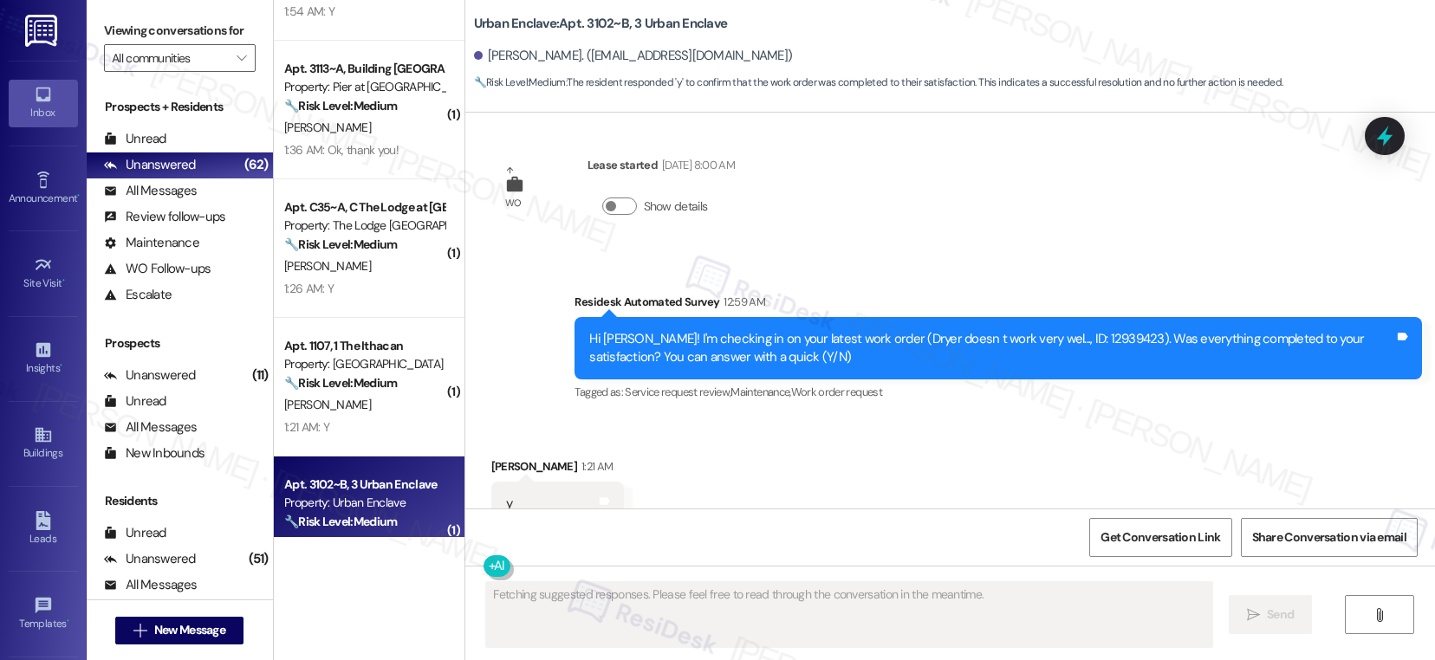
scroll to position [2777, 0]
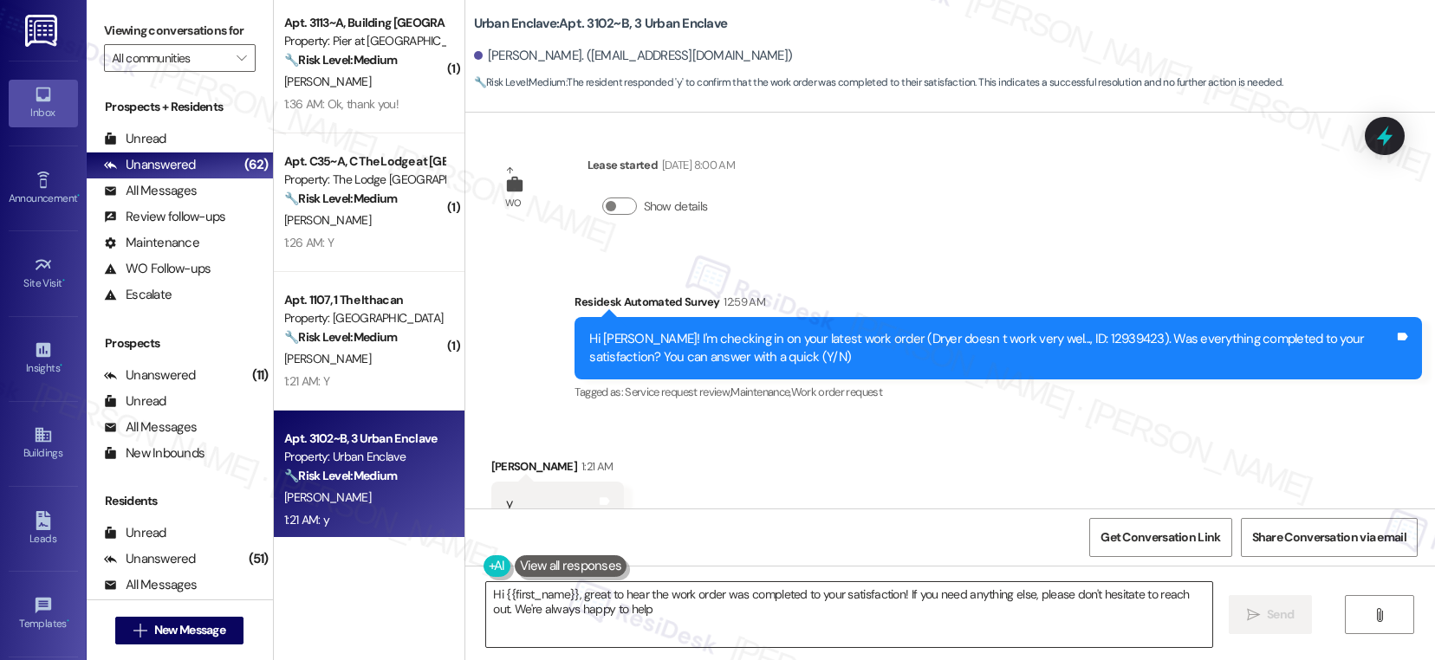
type textarea "Hi {{first_name}}, great to hear the work order was completed to your satisfact…"
click at [722, 632] on textarea "Hi {{first_name}}, great to hear the work order was completed to your satisfact…" at bounding box center [849, 614] width 726 height 65
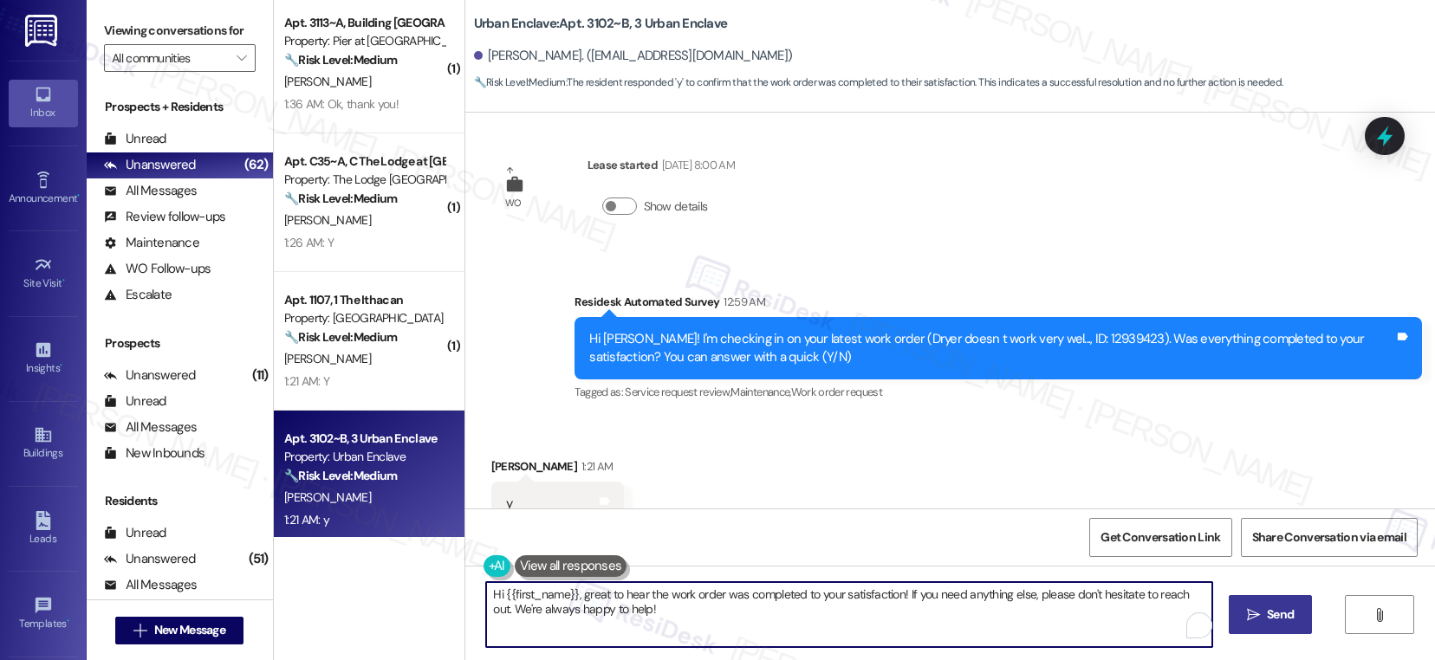
click at [1247, 606] on span " Send" at bounding box center [1270, 615] width 55 height 18
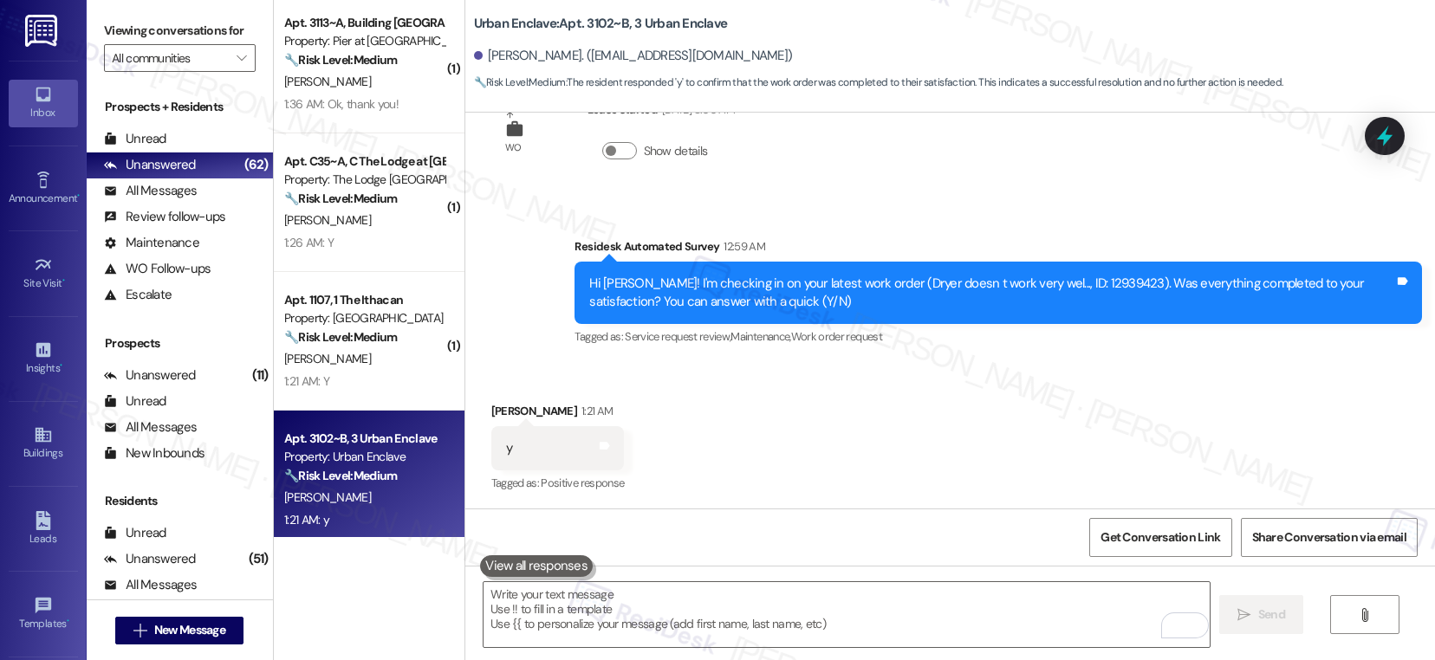
scroll to position [2761, 0]
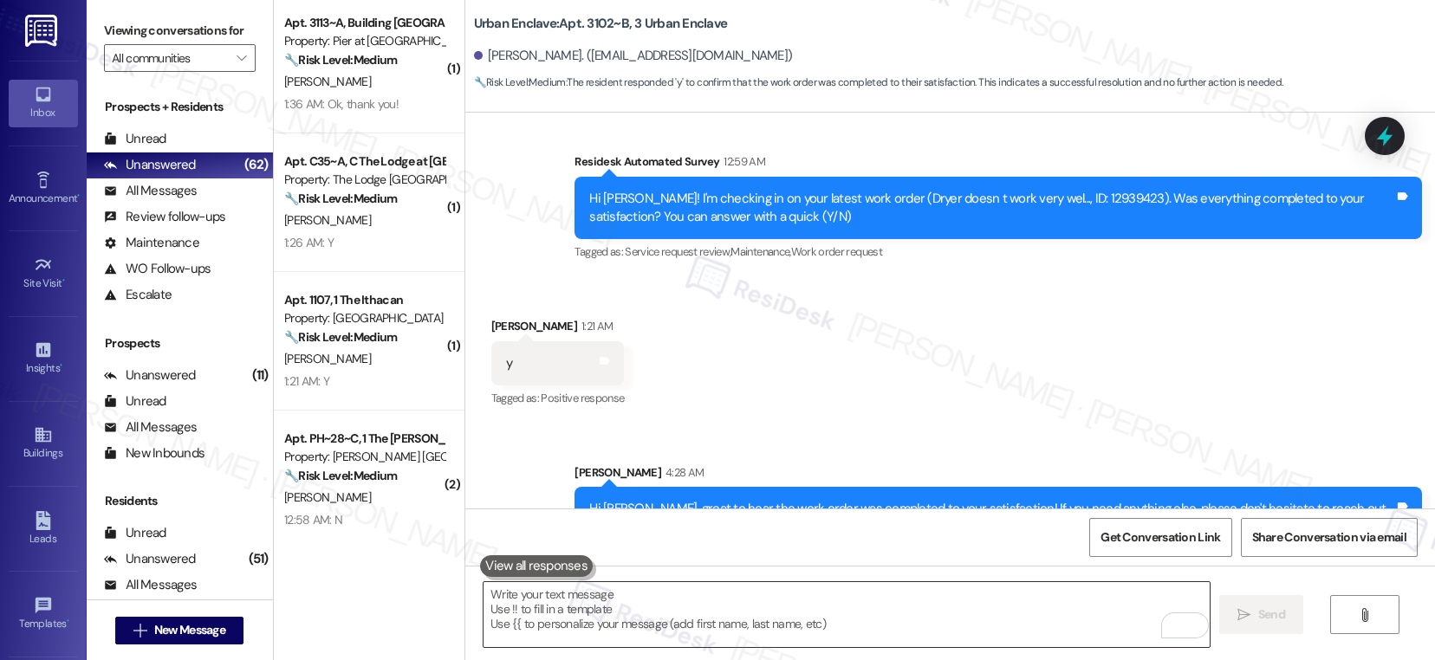
click at [687, 617] on textarea "To enrich screen reader interactions, please activate Accessibility in Grammarl…" at bounding box center [846, 614] width 726 height 65
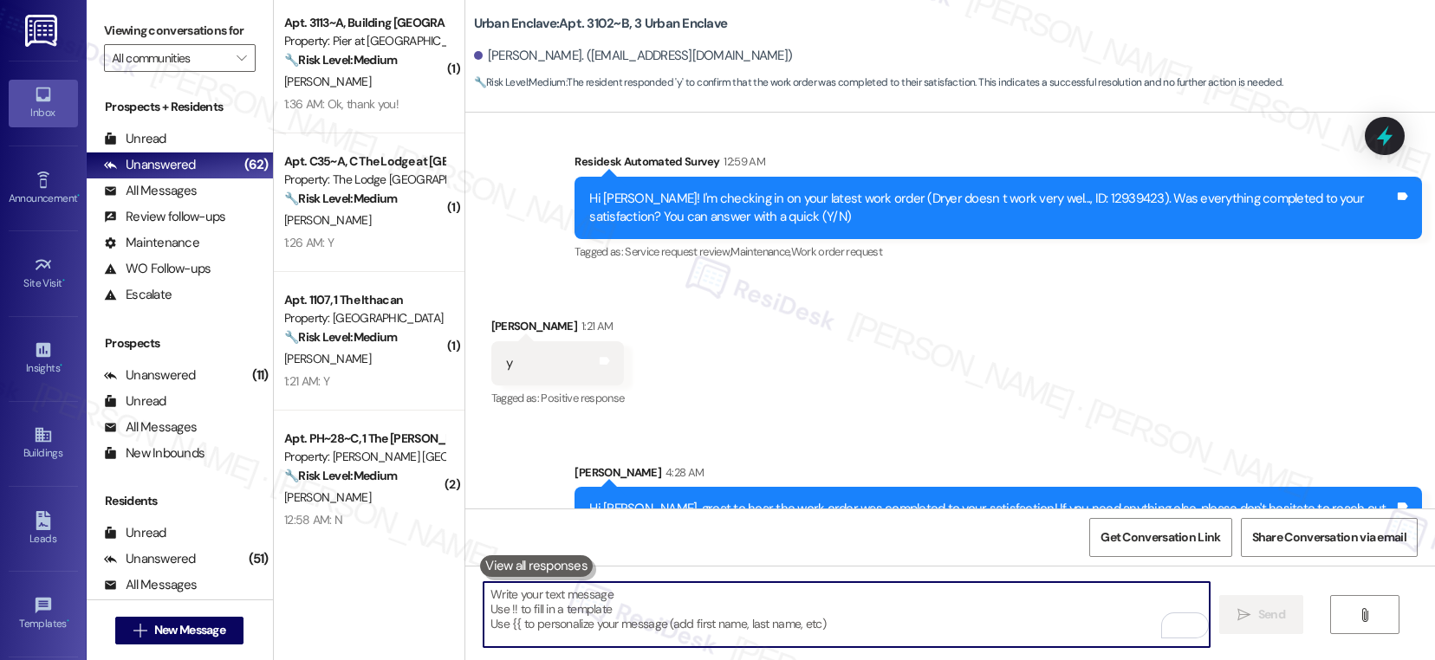
paste textarea "If I may ask...has {{property}} lived up to your expectations?"
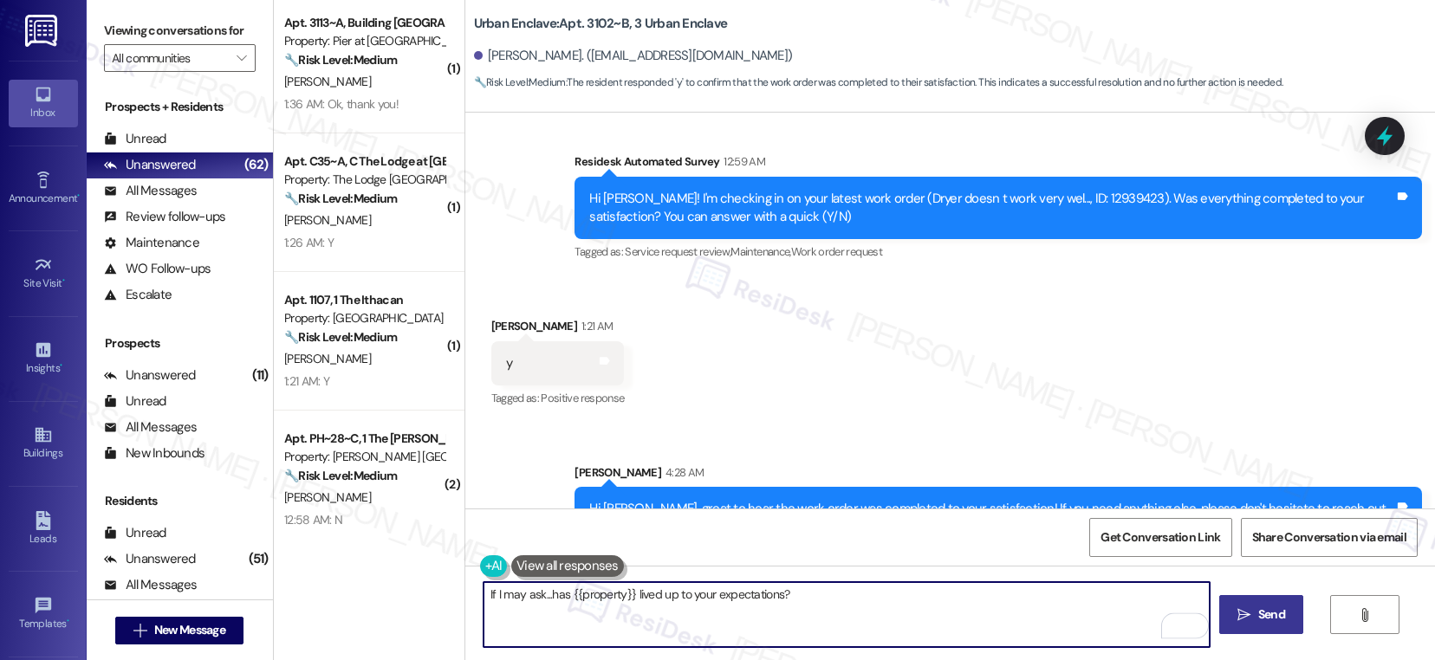
type textarea "If I may ask...has {{property}} lived up to your expectations?"
click at [1277, 614] on span "Send" at bounding box center [1271, 615] width 27 height 18
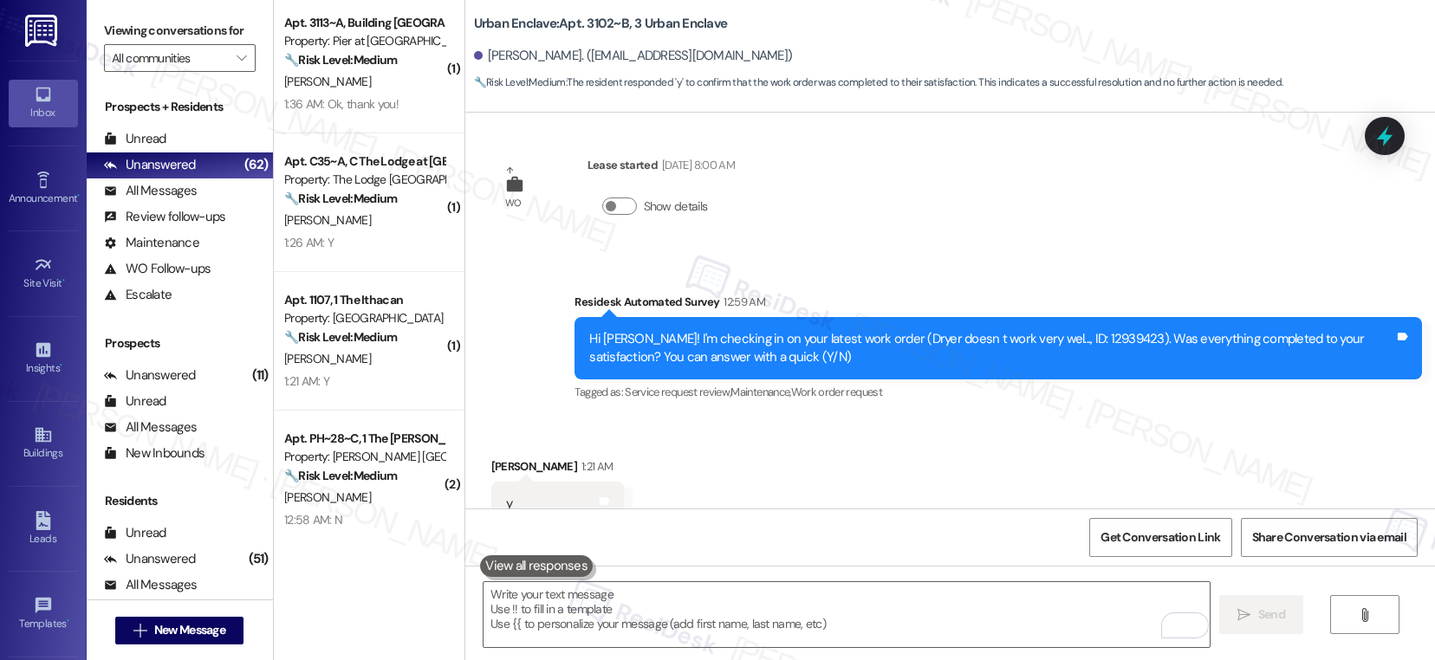
scroll to position [2881, 0]
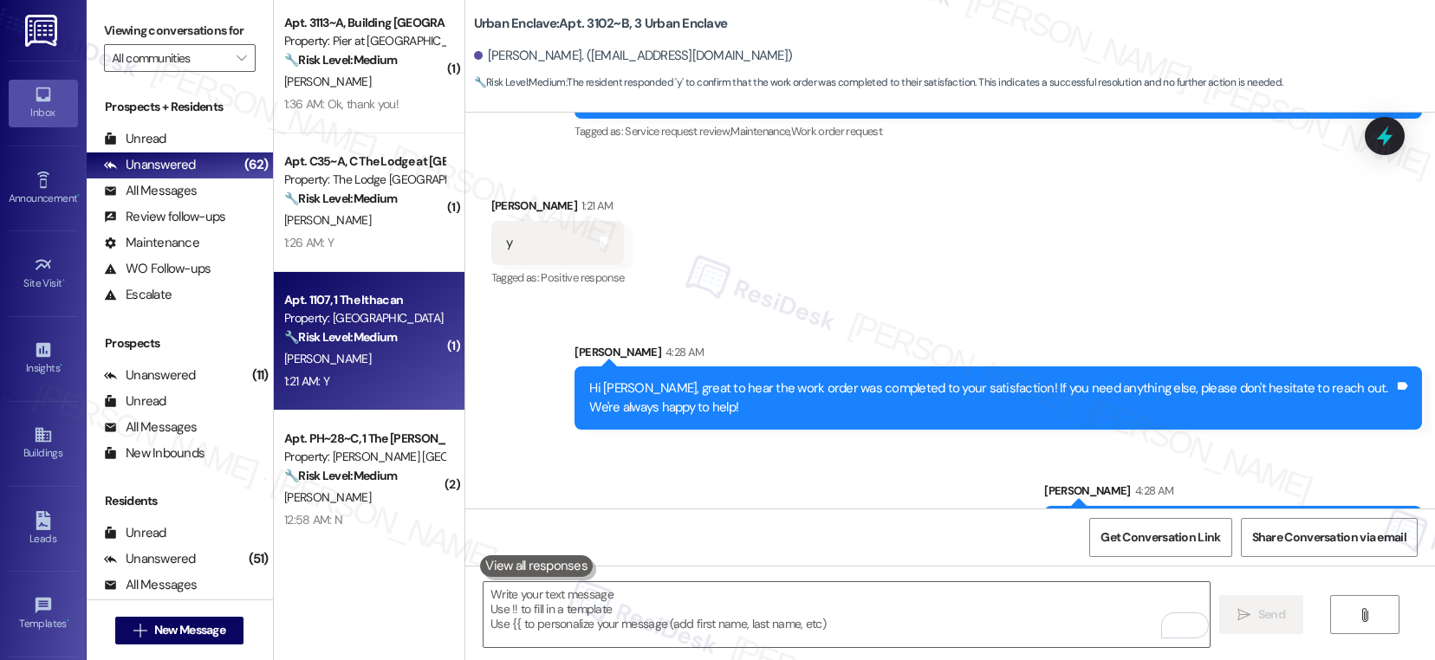
click at [403, 382] on div "1:21 AM: Y 1:21 AM: Y" at bounding box center [364, 382] width 164 height 22
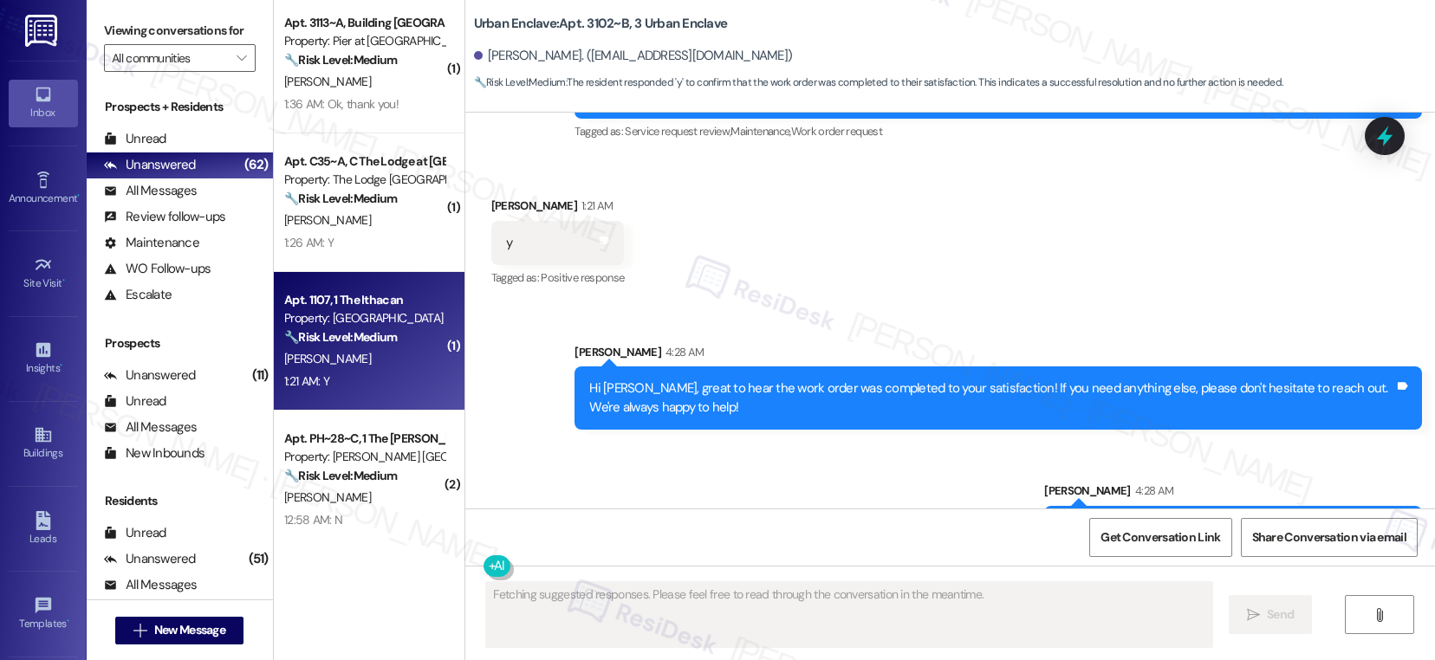
scroll to position [542, 0]
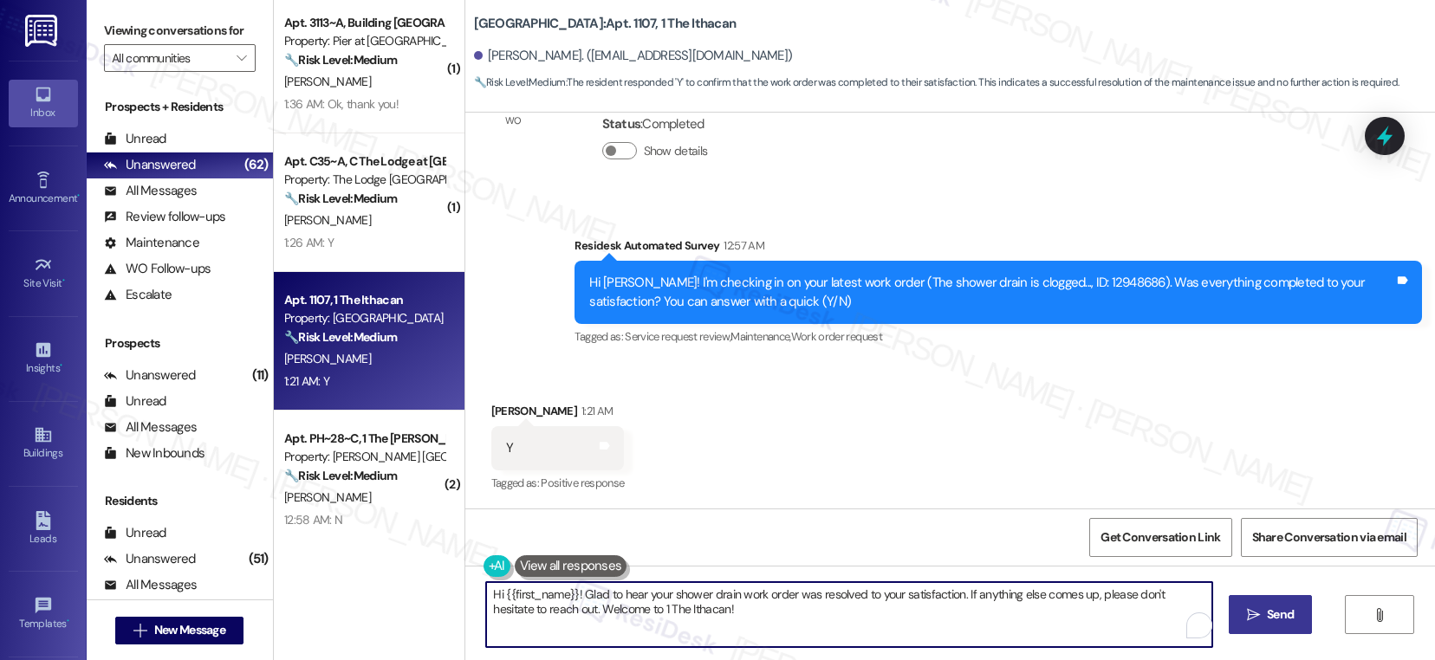
click at [596, 621] on textarea "Hi {{first_name}}! Glad to hear your shower drain work order was resolved to yo…" at bounding box center [849, 614] width 726 height 65
click at [1079, 631] on textarea "Hi {{first_name}}! Glad to hear your shower drain work order was resolved to yo…" at bounding box center [846, 614] width 726 height 65
drag, startPoint x: 545, startPoint y: 608, endPoint x: 693, endPoint y: 610, distance: 148.1
click at [693, 610] on textarea "Hi {{first_name}}! Glad to hear your shower drain work order was resolved to yo…" at bounding box center [846, 614] width 726 height 65
type textarea "Hi {{first_name}}! Glad to hear your shower drain work order was resolved to yo…"
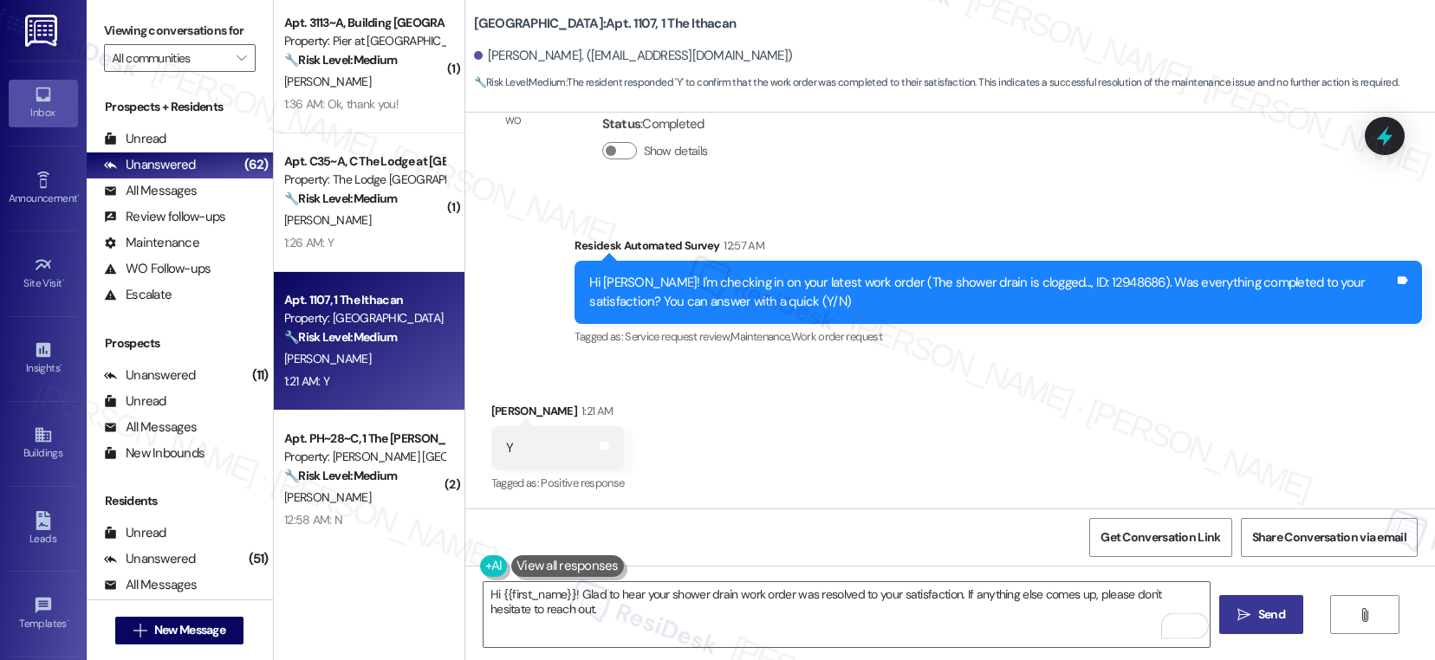
click at [1239, 616] on icon "" at bounding box center [1243, 615] width 13 height 14
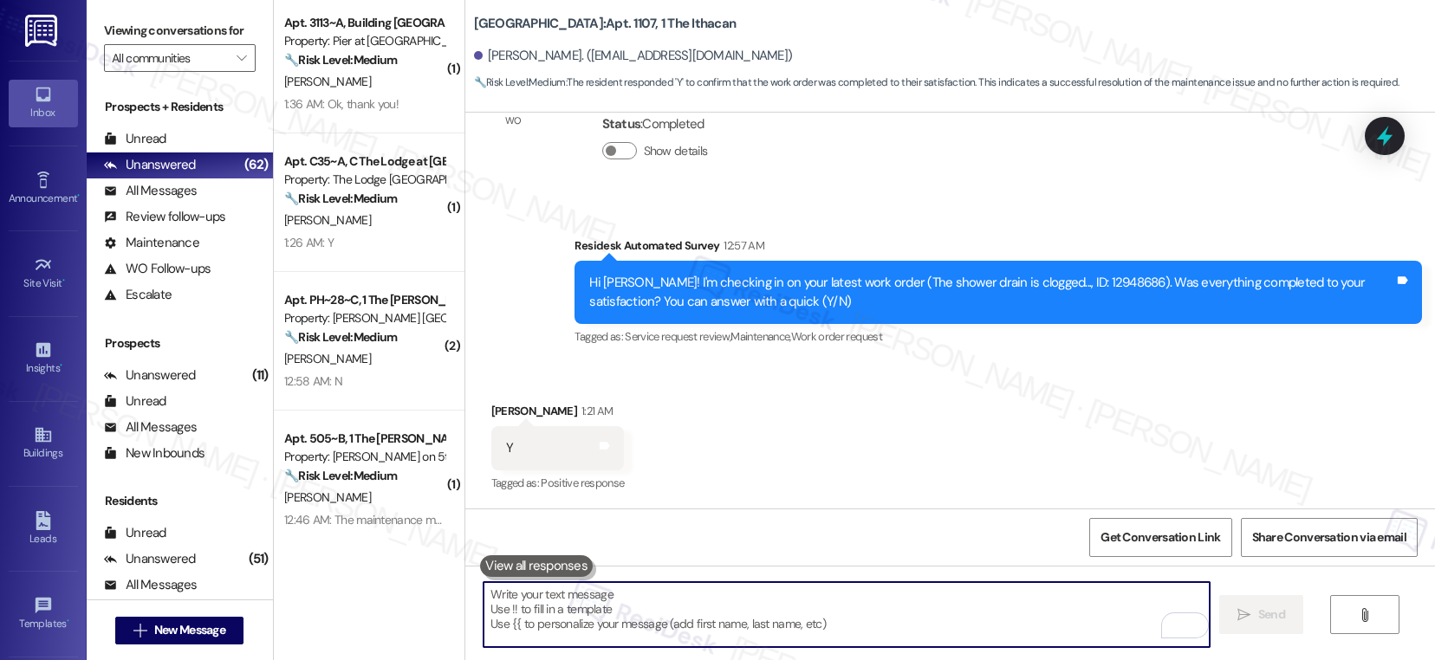
click at [712, 623] on textarea "To enrich screen reader interactions, please activate Accessibility in Grammarl…" at bounding box center [846, 614] width 726 height 65
paste textarea "If I may ask...has {{property}} lived up to your expectations?"
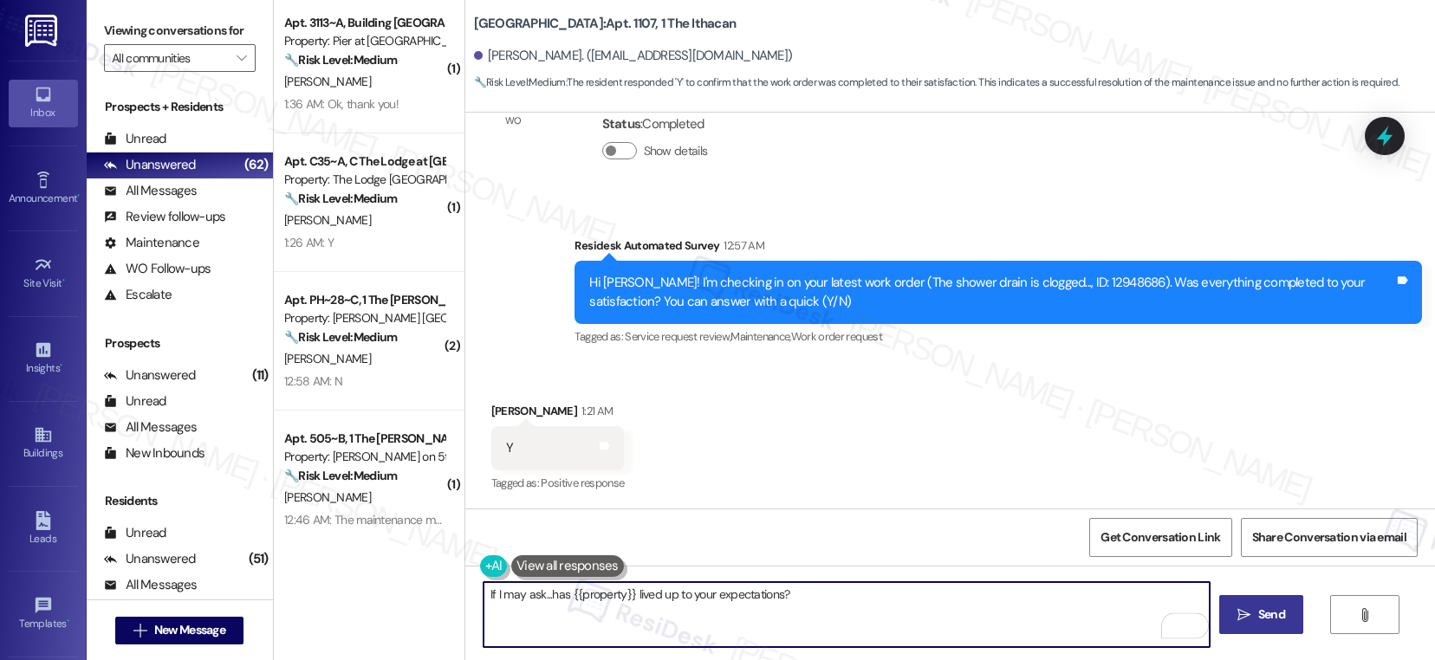
type textarea "If I may ask...has {{property}} lived up to your expectations?"
click at [1258, 617] on span "Send" at bounding box center [1271, 615] width 27 height 18
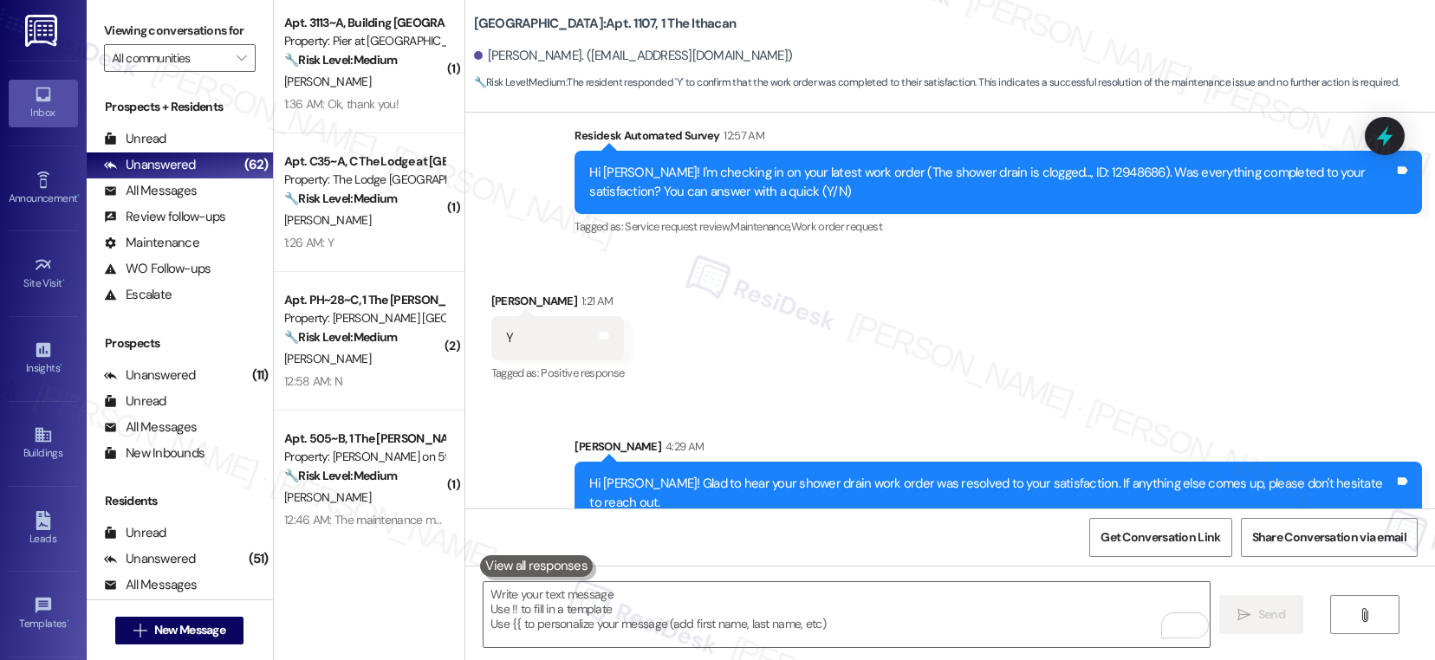
scroll to position [785, 0]
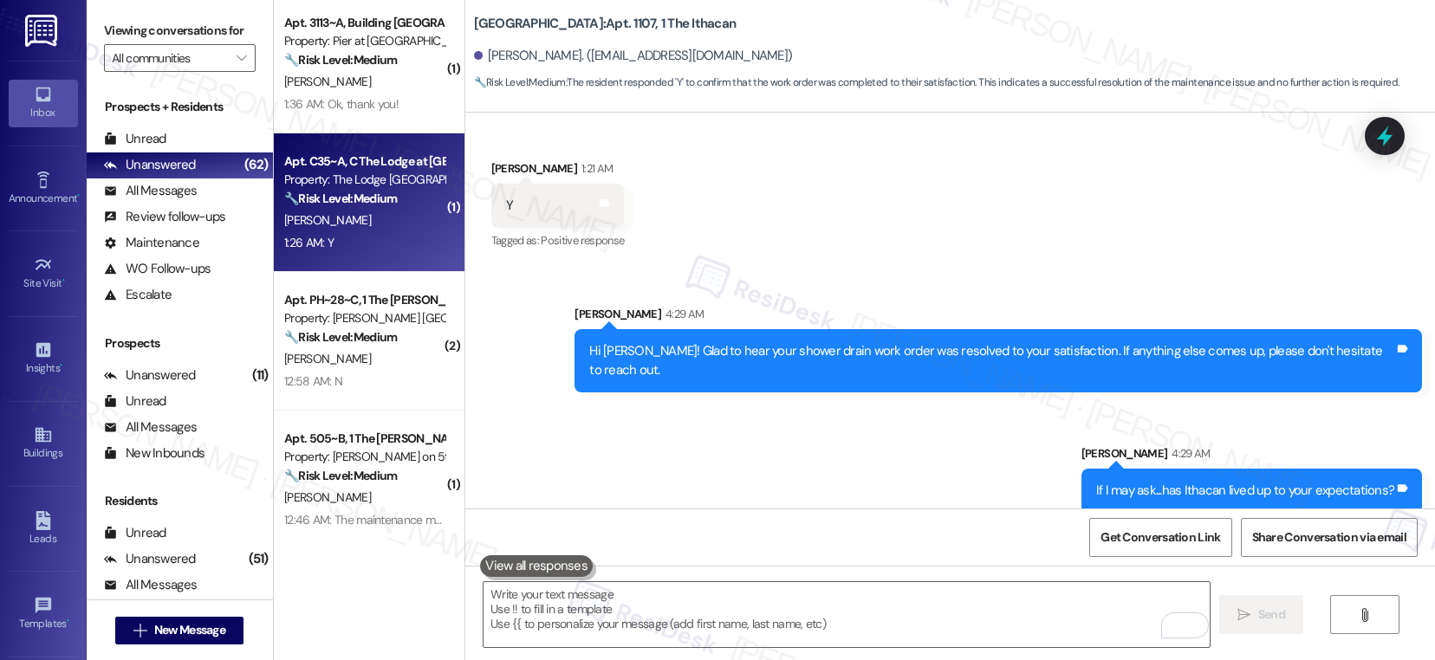
click at [366, 221] on div "[PERSON_NAME]" at bounding box center [364, 221] width 164 height 22
type textarea "Fetching suggested responses. Please feel free to read through the conversation…"
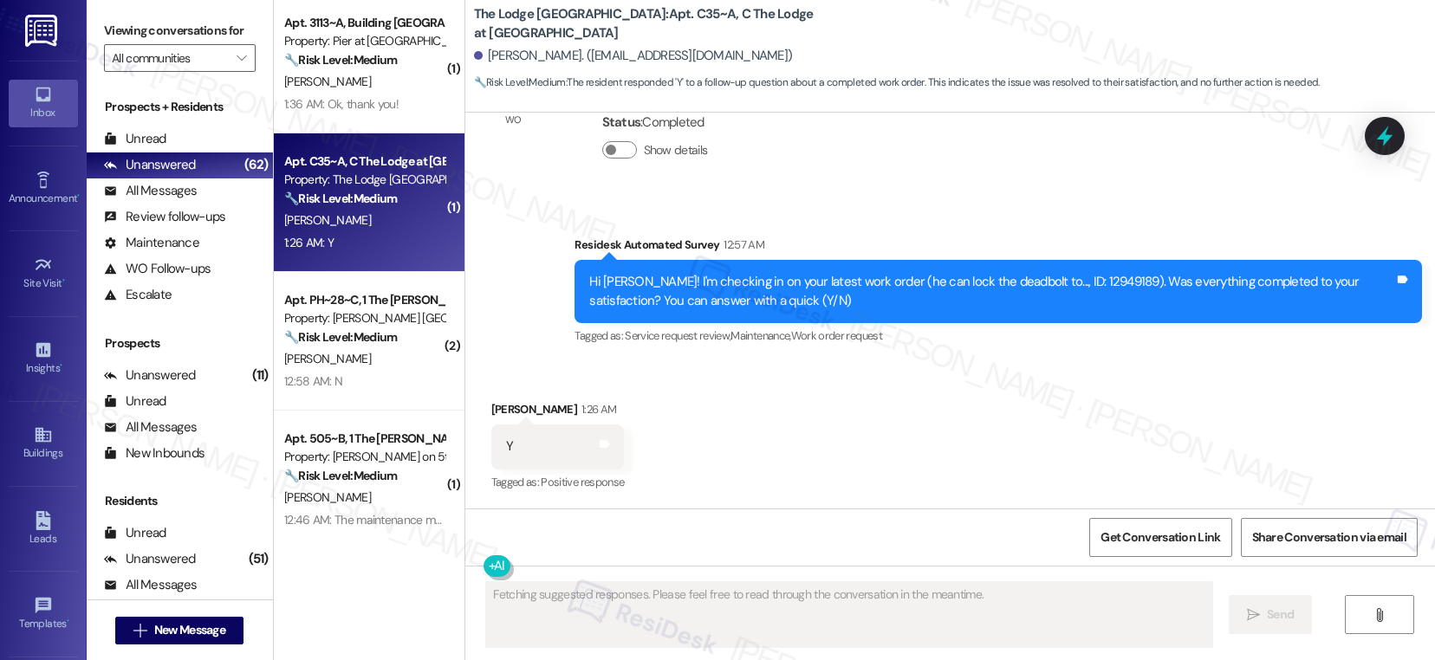
scroll to position [393, 0]
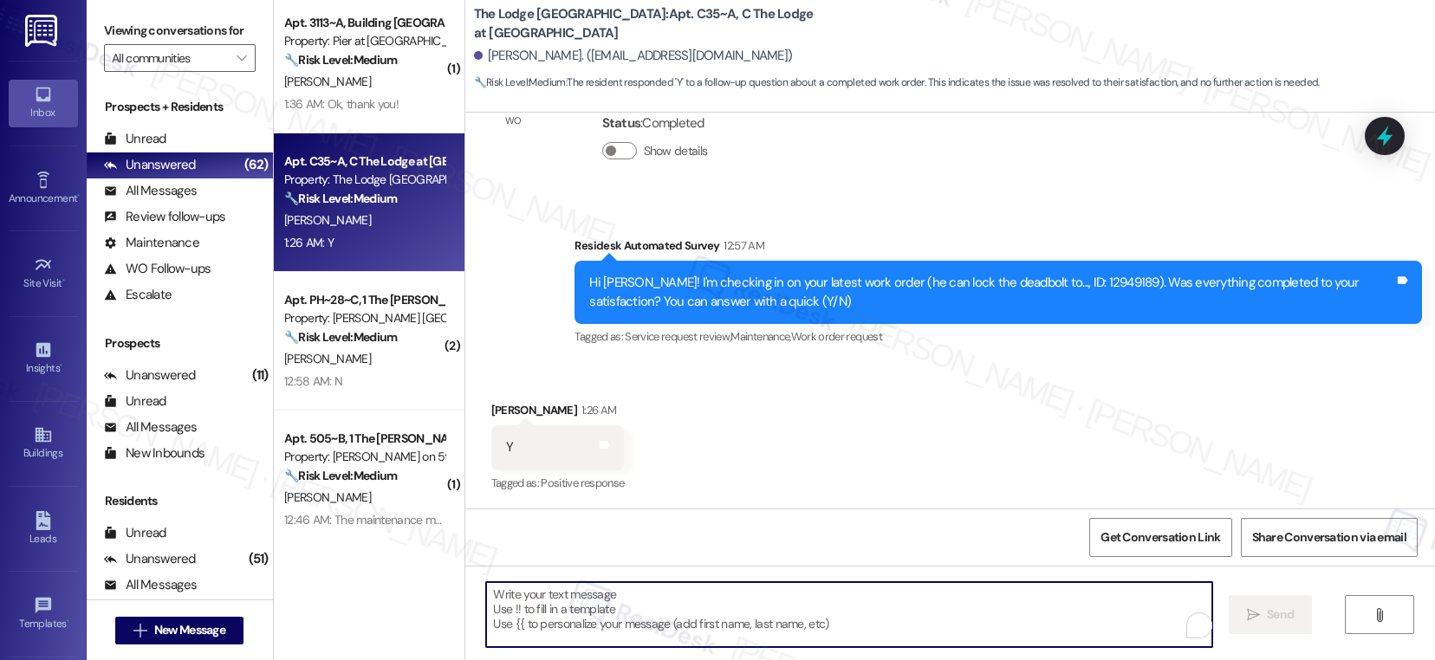
click at [640, 599] on textarea "To enrich screen reader interactions, please activate Accessibility in Grammarl…" at bounding box center [849, 614] width 726 height 65
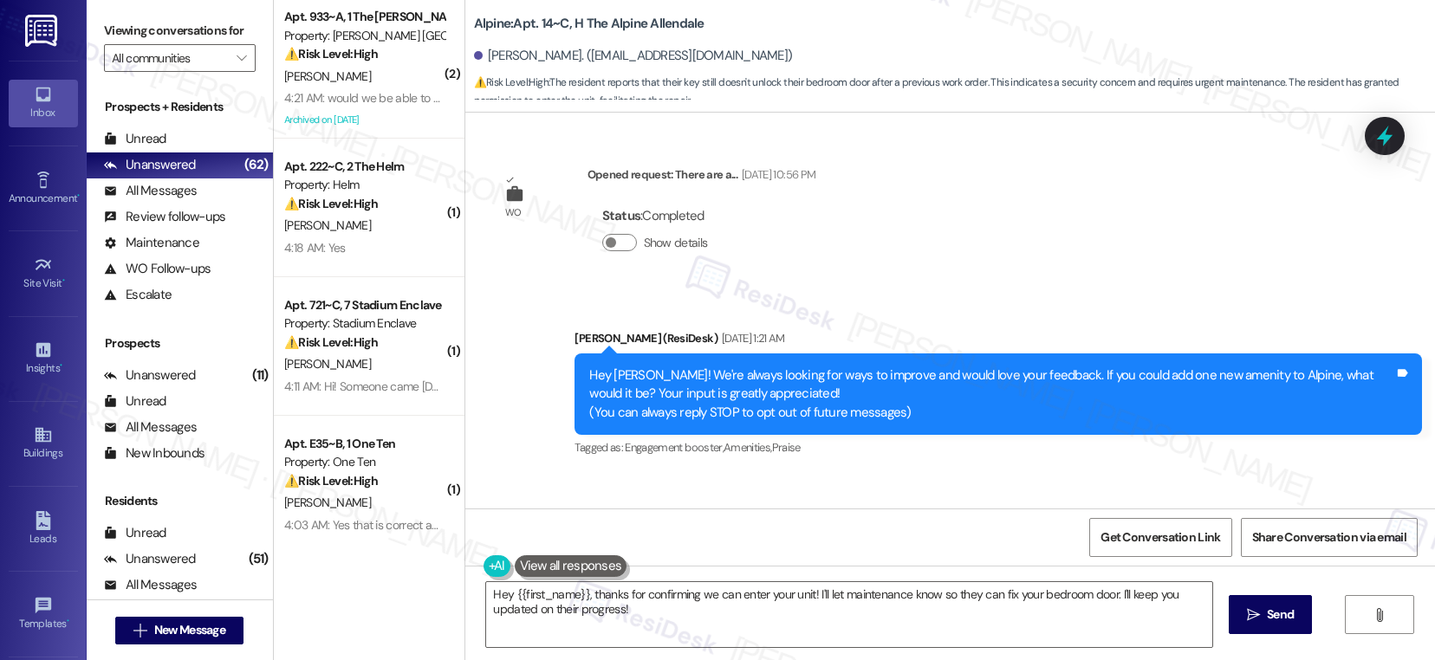
scroll to position [2561, 0]
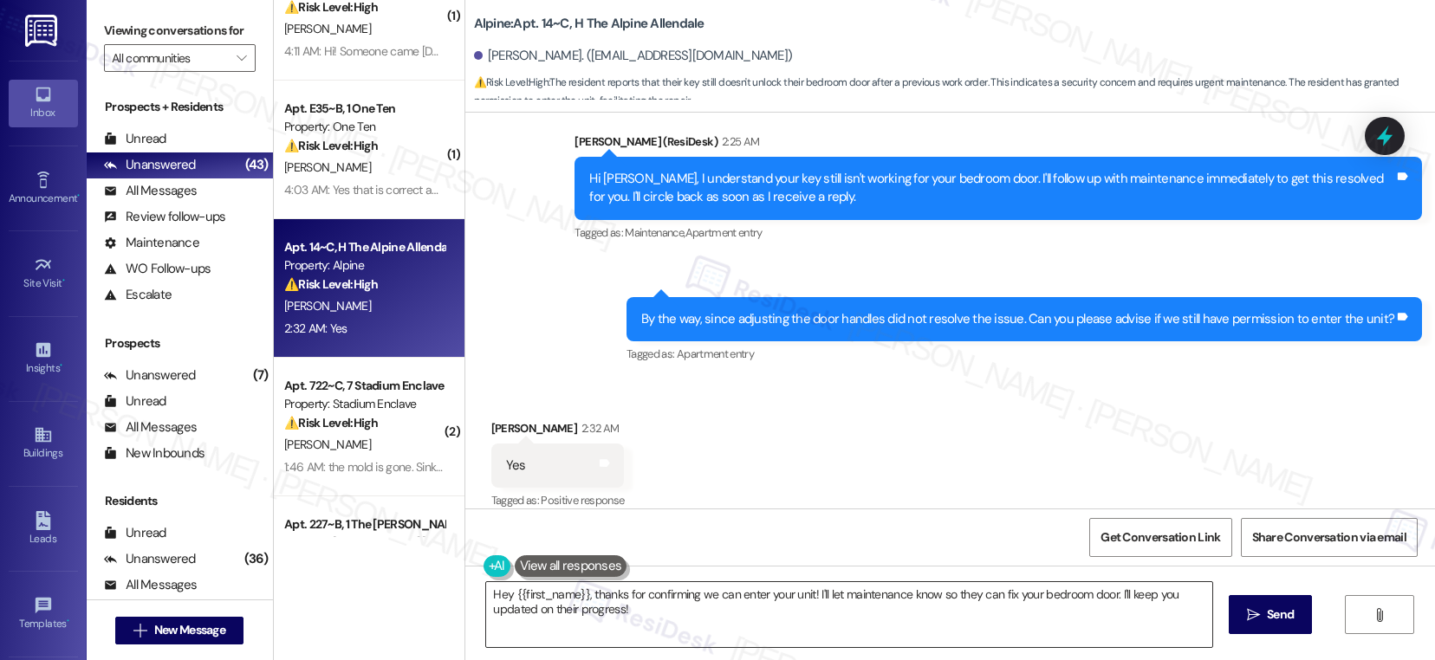
click at [680, 615] on textarea "Hey {{first_name}}, thanks for confirming we can enter your unit! I'll let main…" at bounding box center [849, 614] width 726 height 65
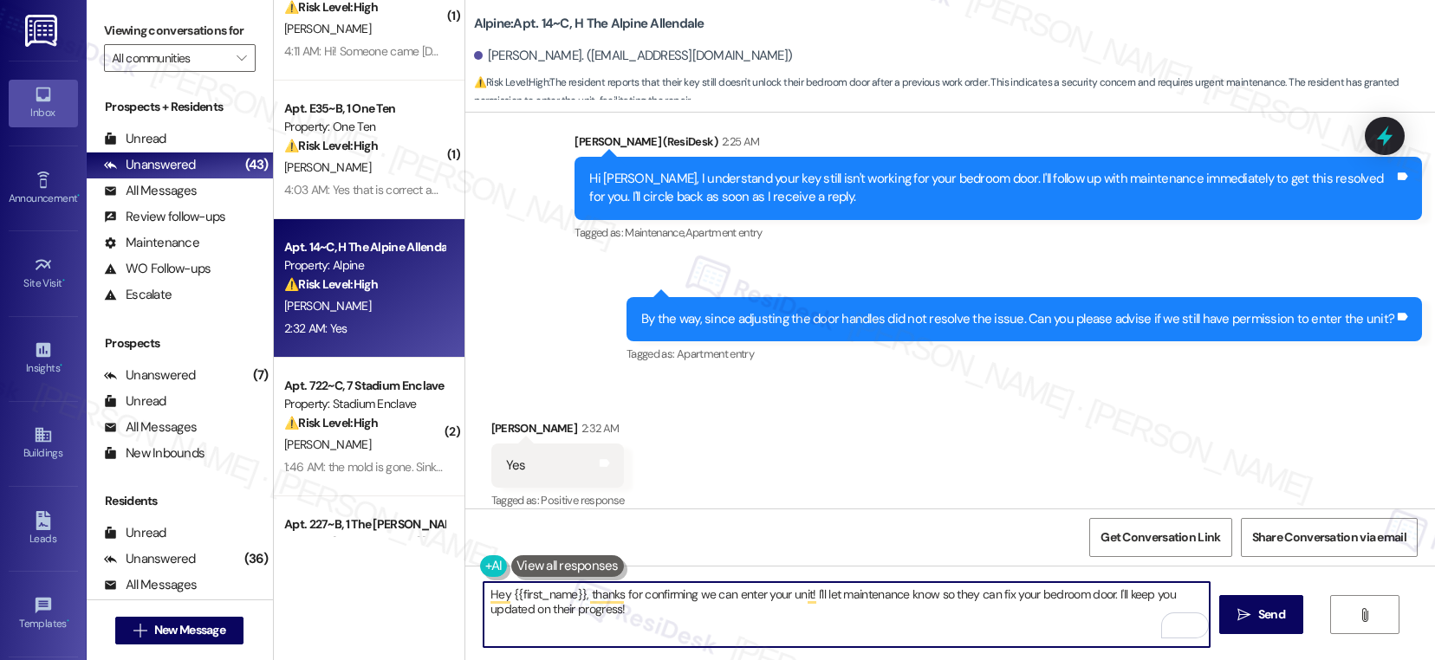
click at [652, 617] on textarea "Hey {{first_name}}, thanks for confirming we can enter your unit! I'll let main…" at bounding box center [846, 614] width 726 height 65
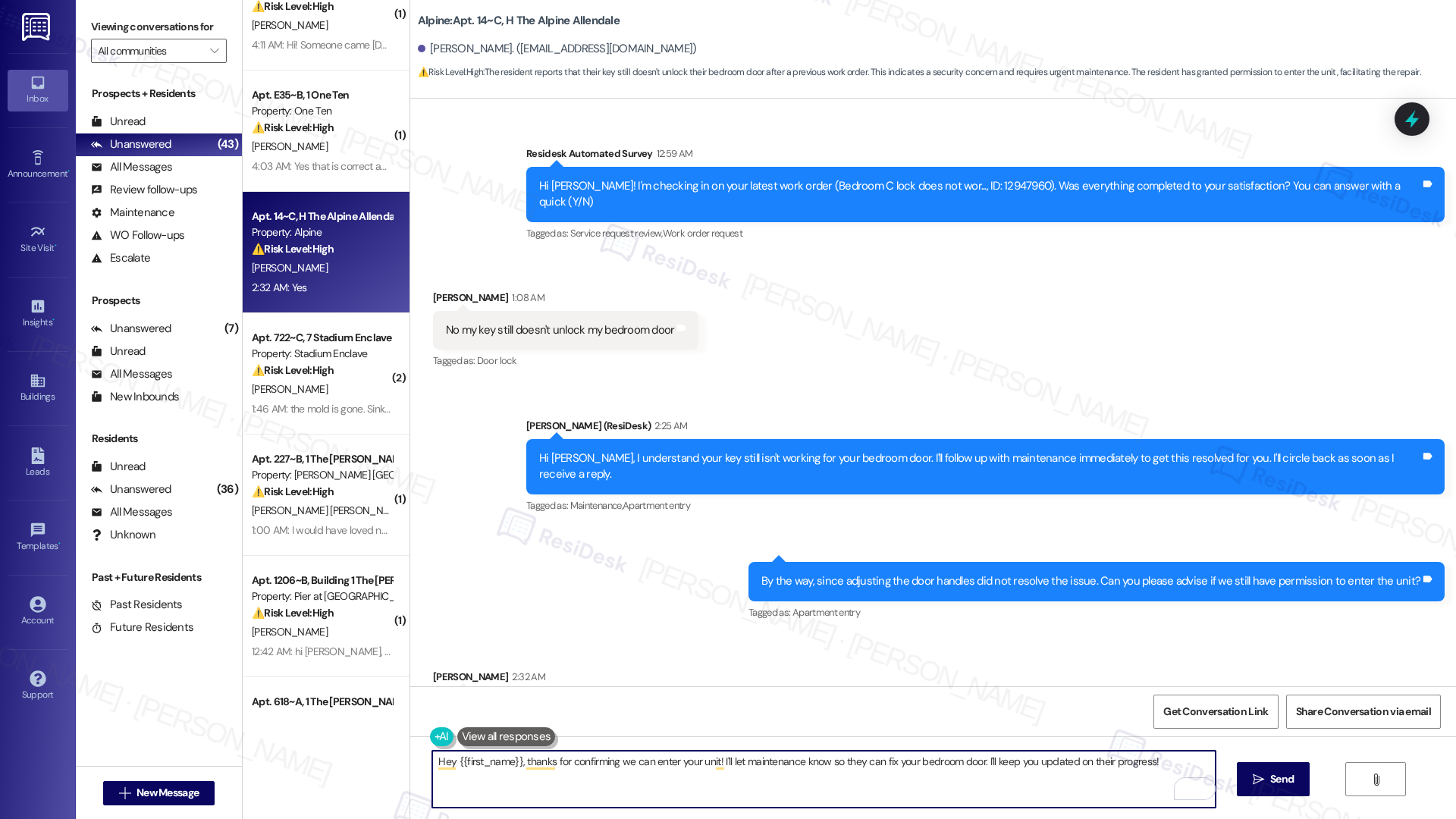
scroll to position [1935, 0]
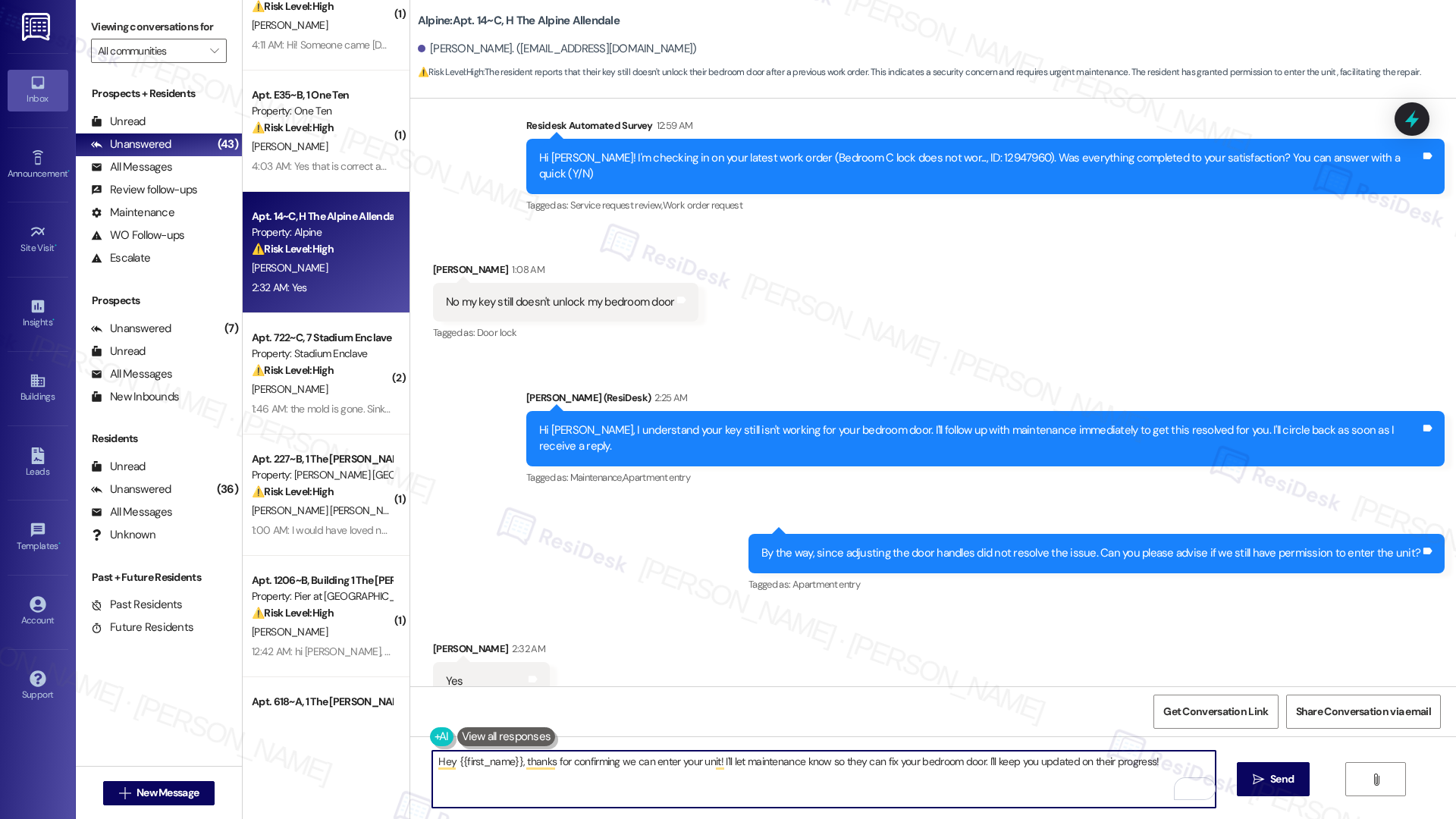
click at [592, 577] on textarea "Hey {{first_name}}, thanks for confirming we can enter your unit! I'll let main…" at bounding box center [824, 779] width 783 height 57
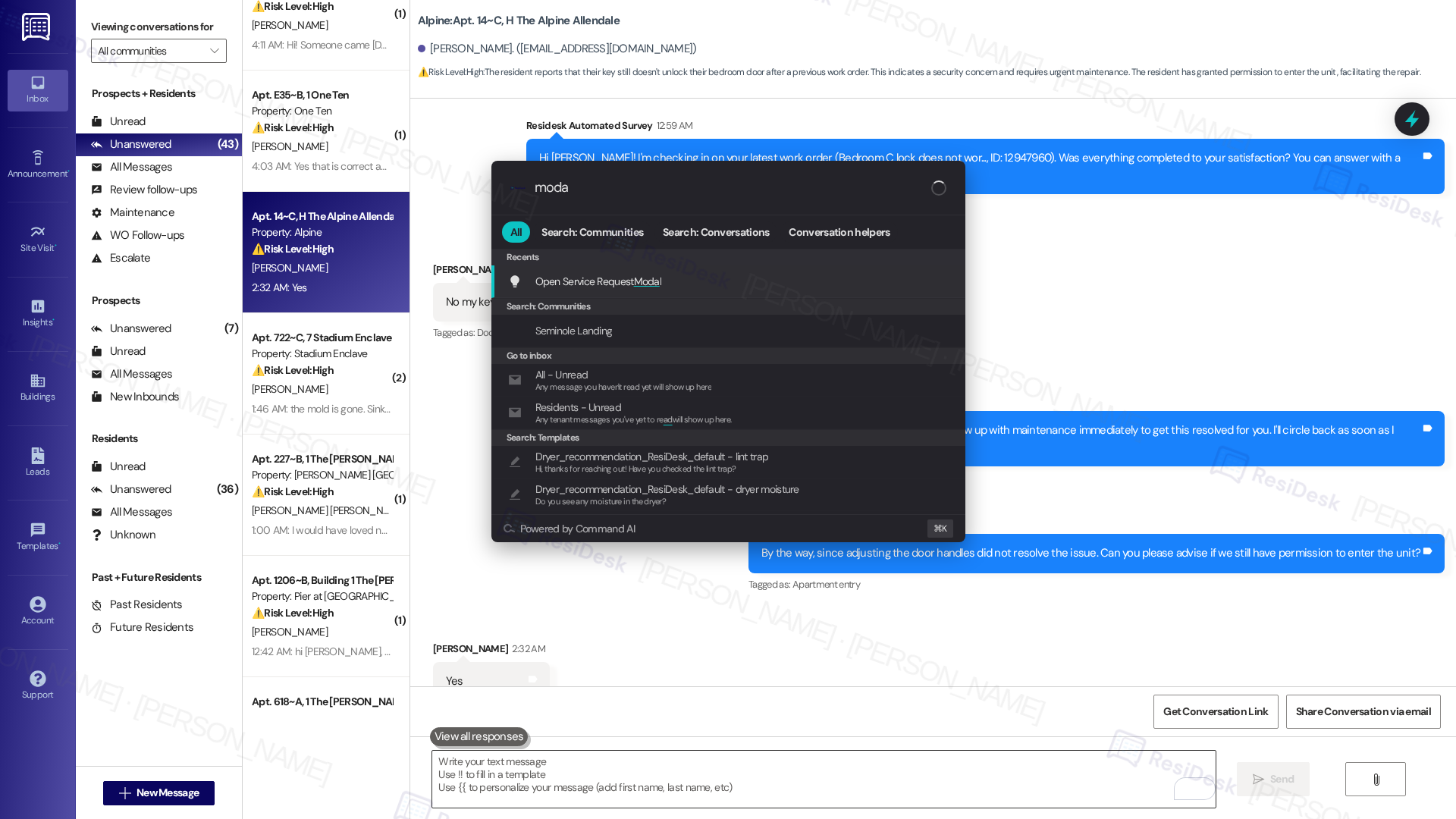
type input "modal"
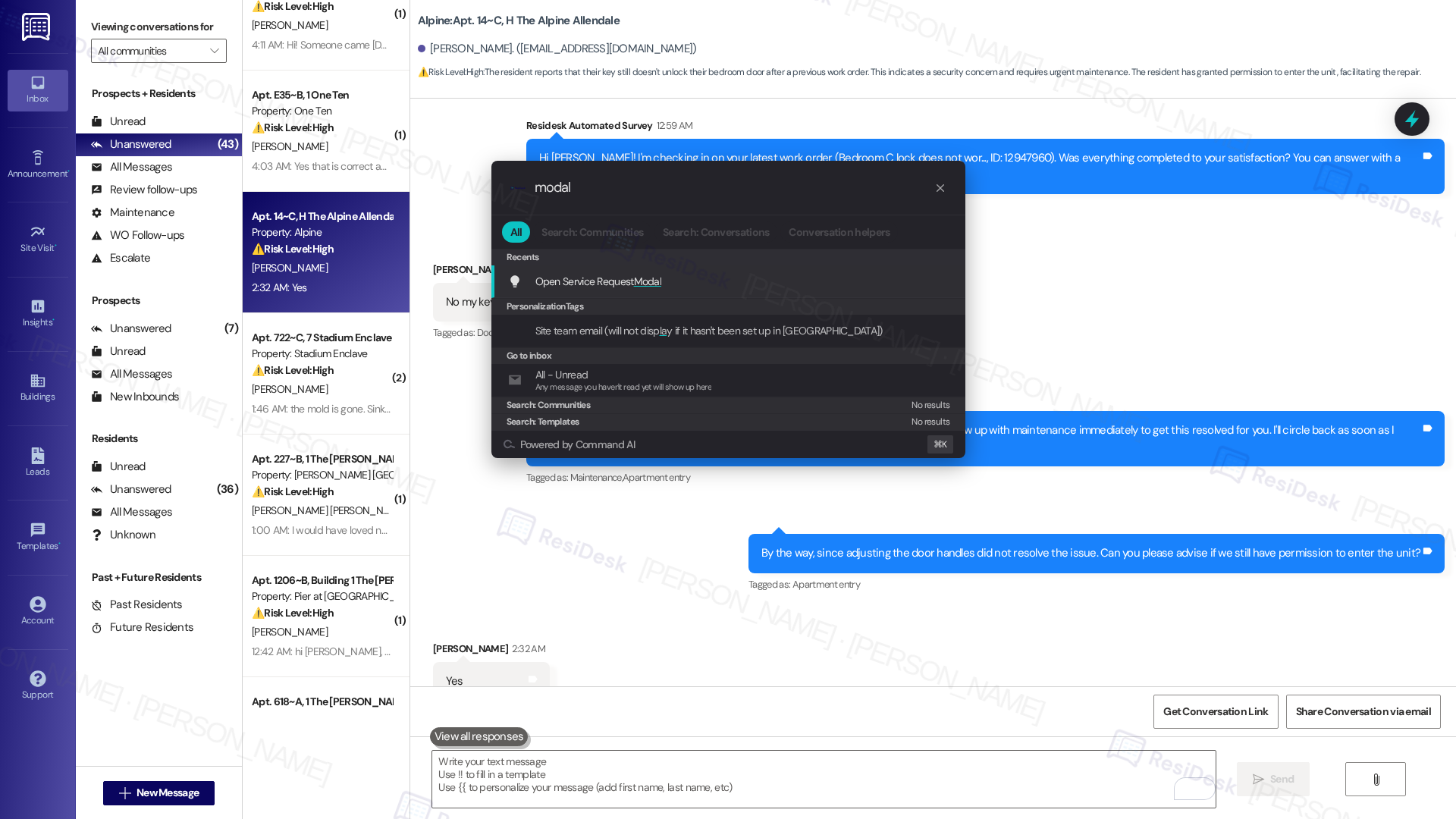
click at [595, 281] on span "Open Service Request Modal" at bounding box center [599, 282] width 127 height 14
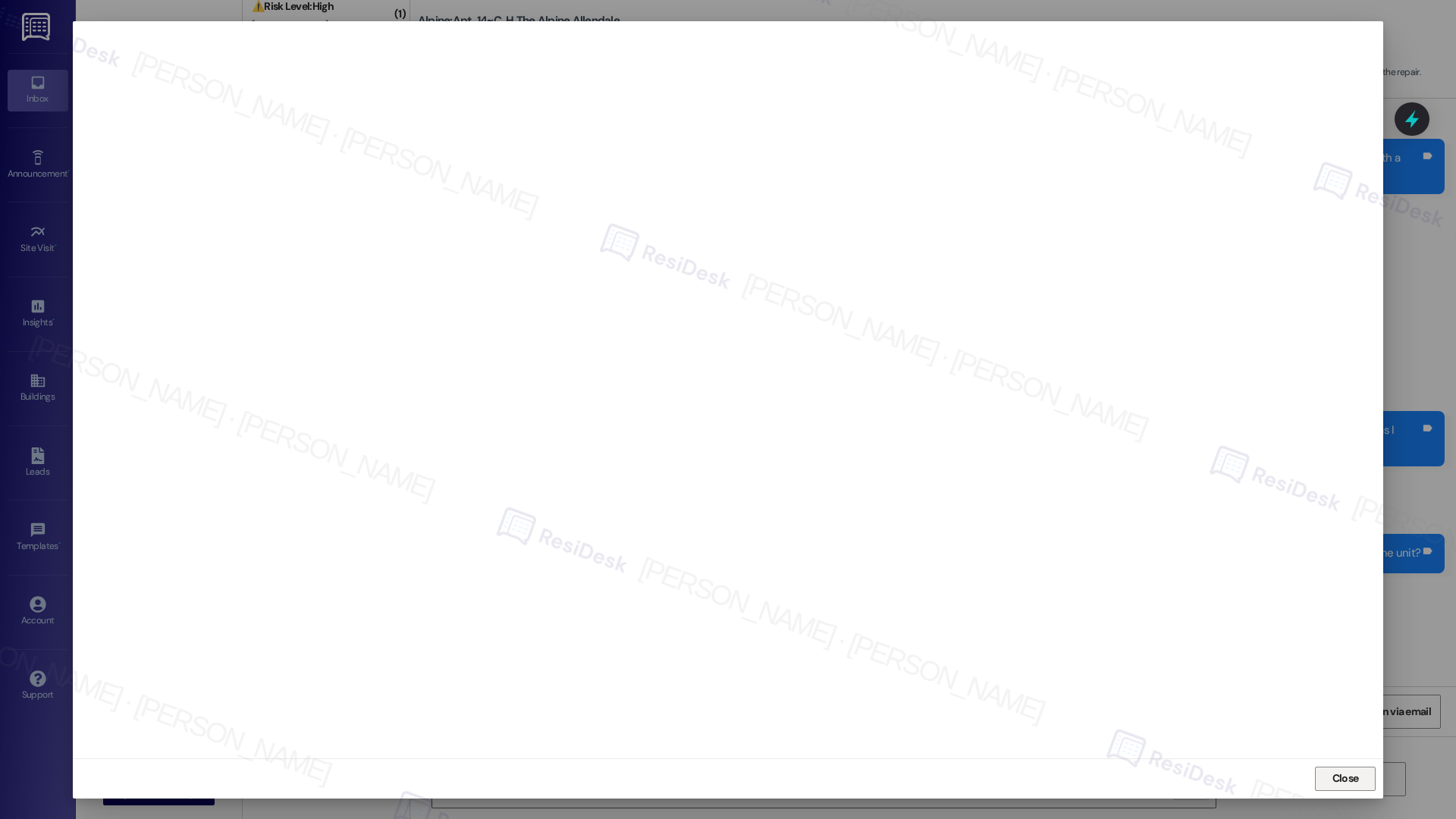
click at [1256, 577] on span "Close" at bounding box center [1346, 778] width 26 height 16
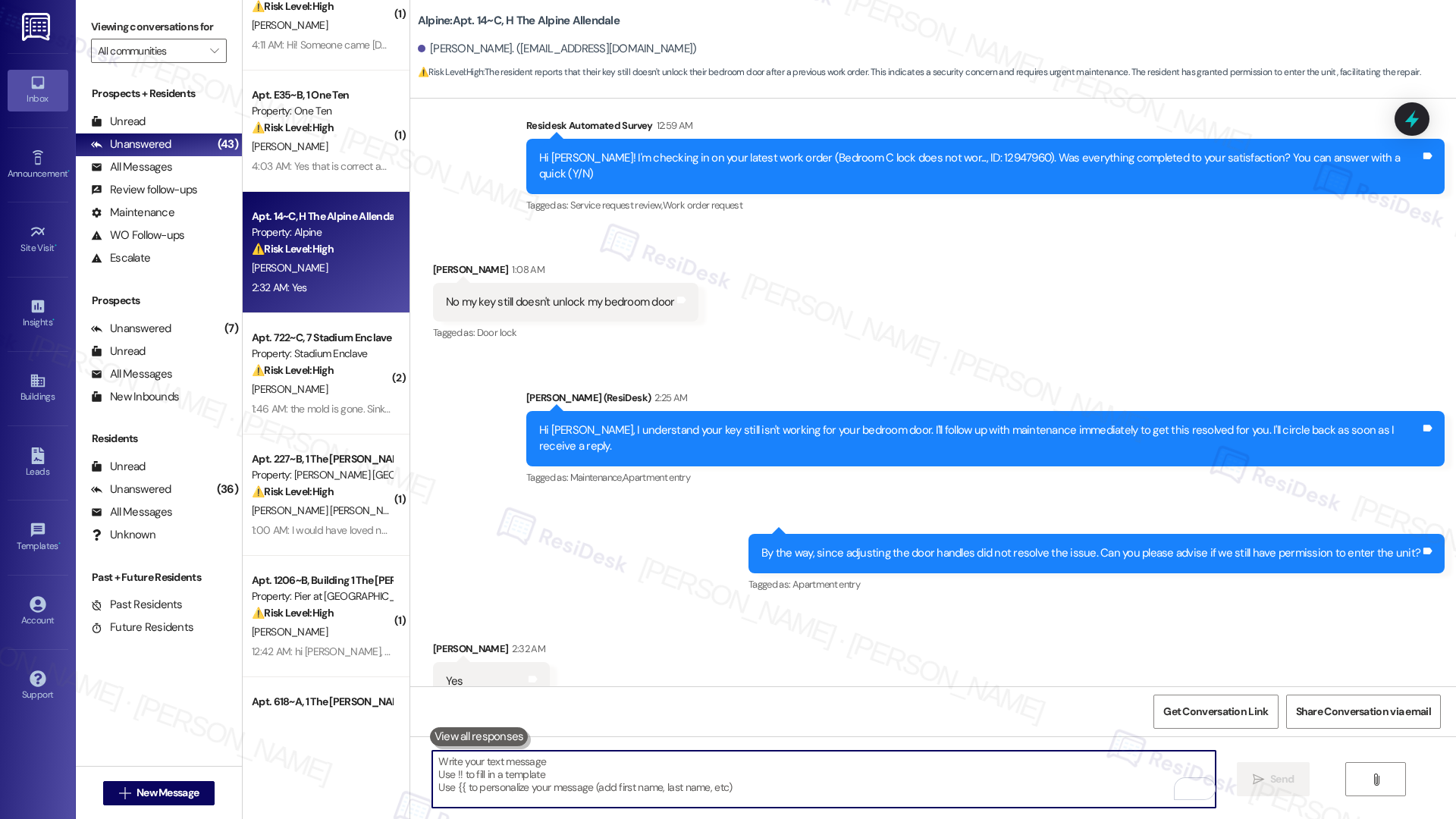
click at [497, 577] on textarea "To enrich screen reader interactions, please activate Accessibility in Grammarl…" at bounding box center [824, 779] width 783 height 57
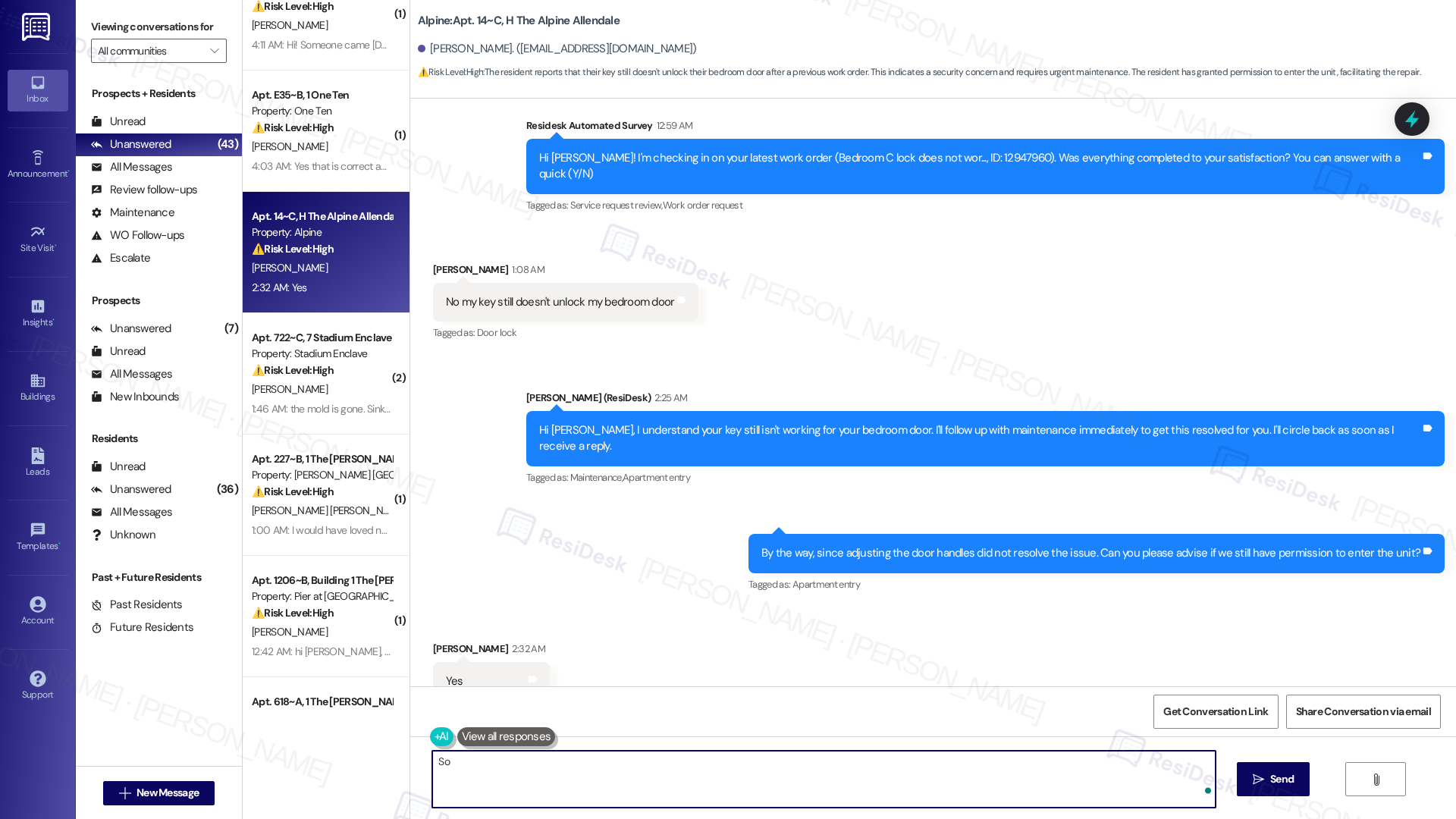
type textarea "S"
type textarea "I just have to clarify the issue. The door won't lock or the door remains locke…"
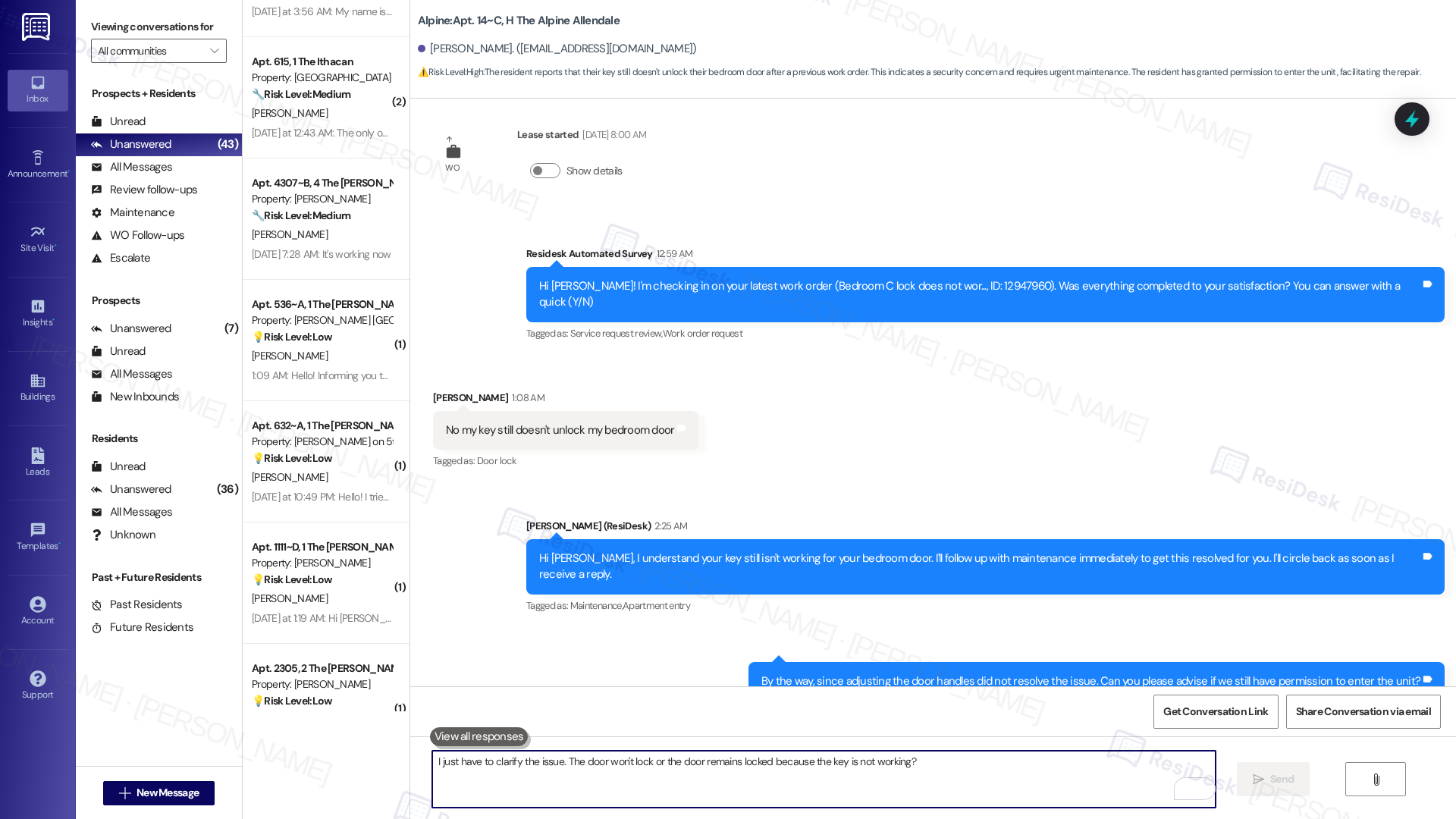
scroll to position [3776, 0]
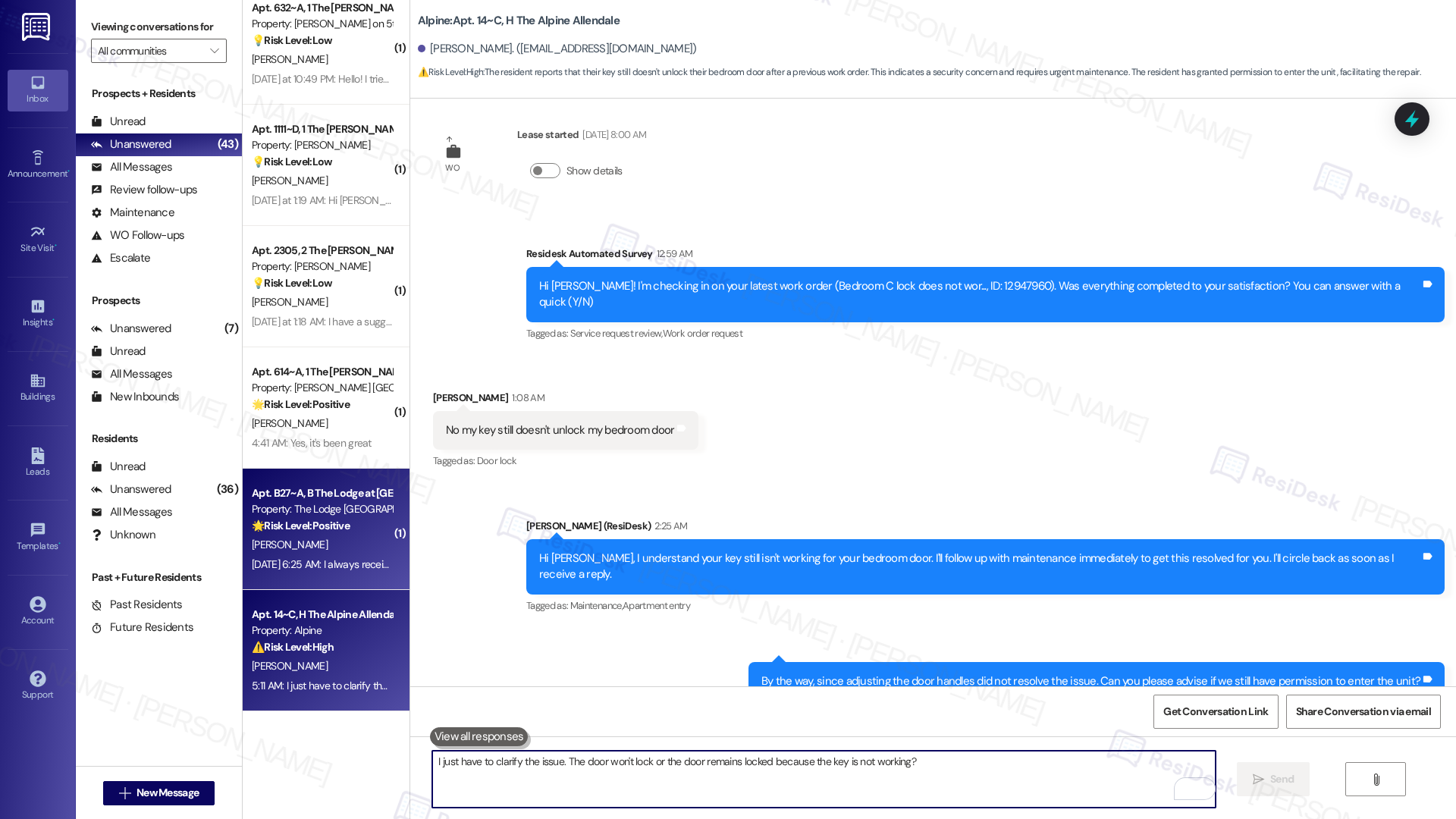
click at [332, 537] on div "[PERSON_NAME]" at bounding box center [322, 545] width 144 height 19
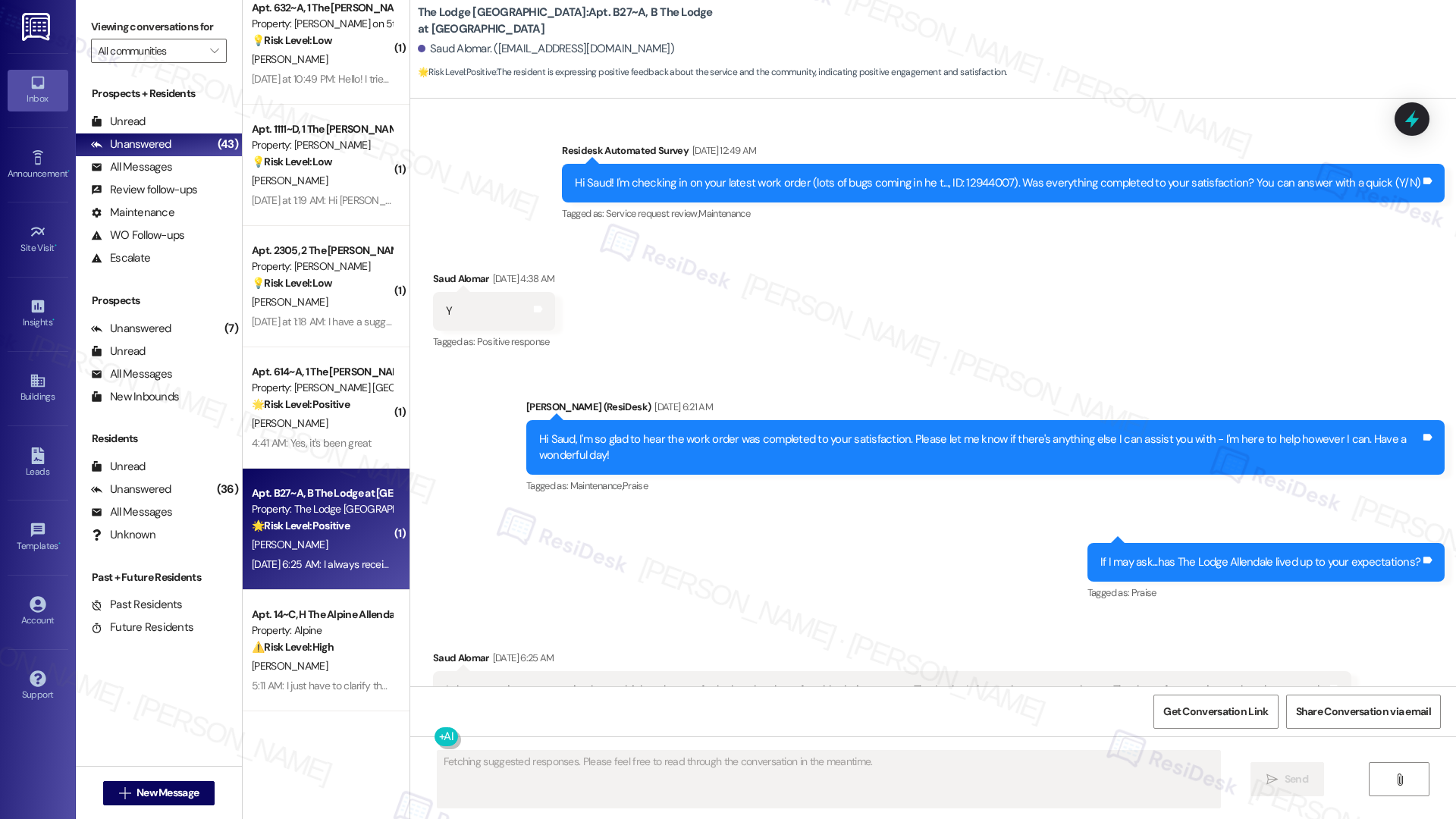
scroll to position [4698, 0]
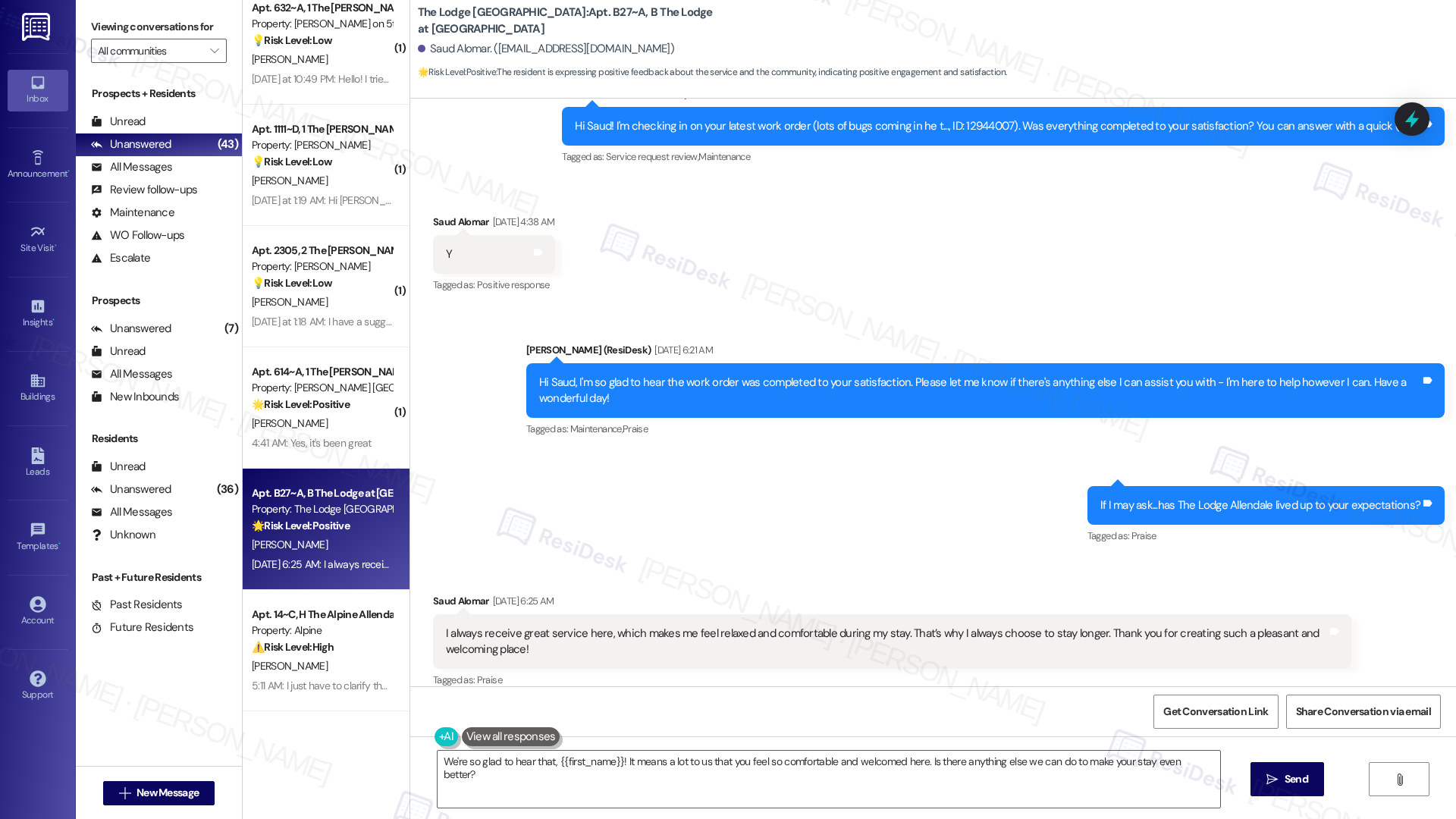
click at [604, 577] on div "I always receive great service here, which makes me feel relaxed and comfortabl…" at bounding box center [886, 641] width 882 height 32
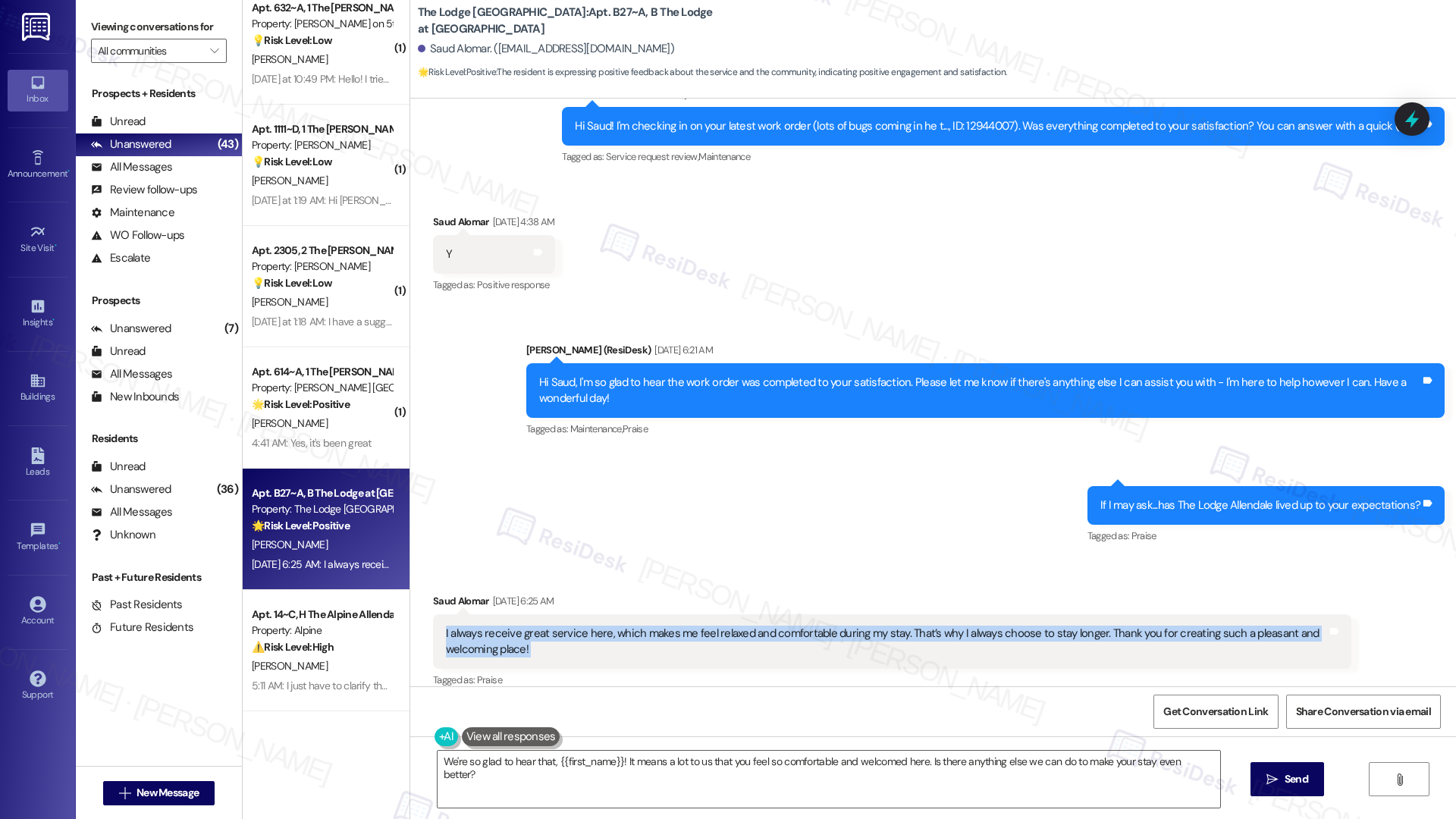
click at [604, 577] on div "I always receive great service here, which makes me feel relaxed and comfortabl…" at bounding box center [886, 641] width 882 height 32
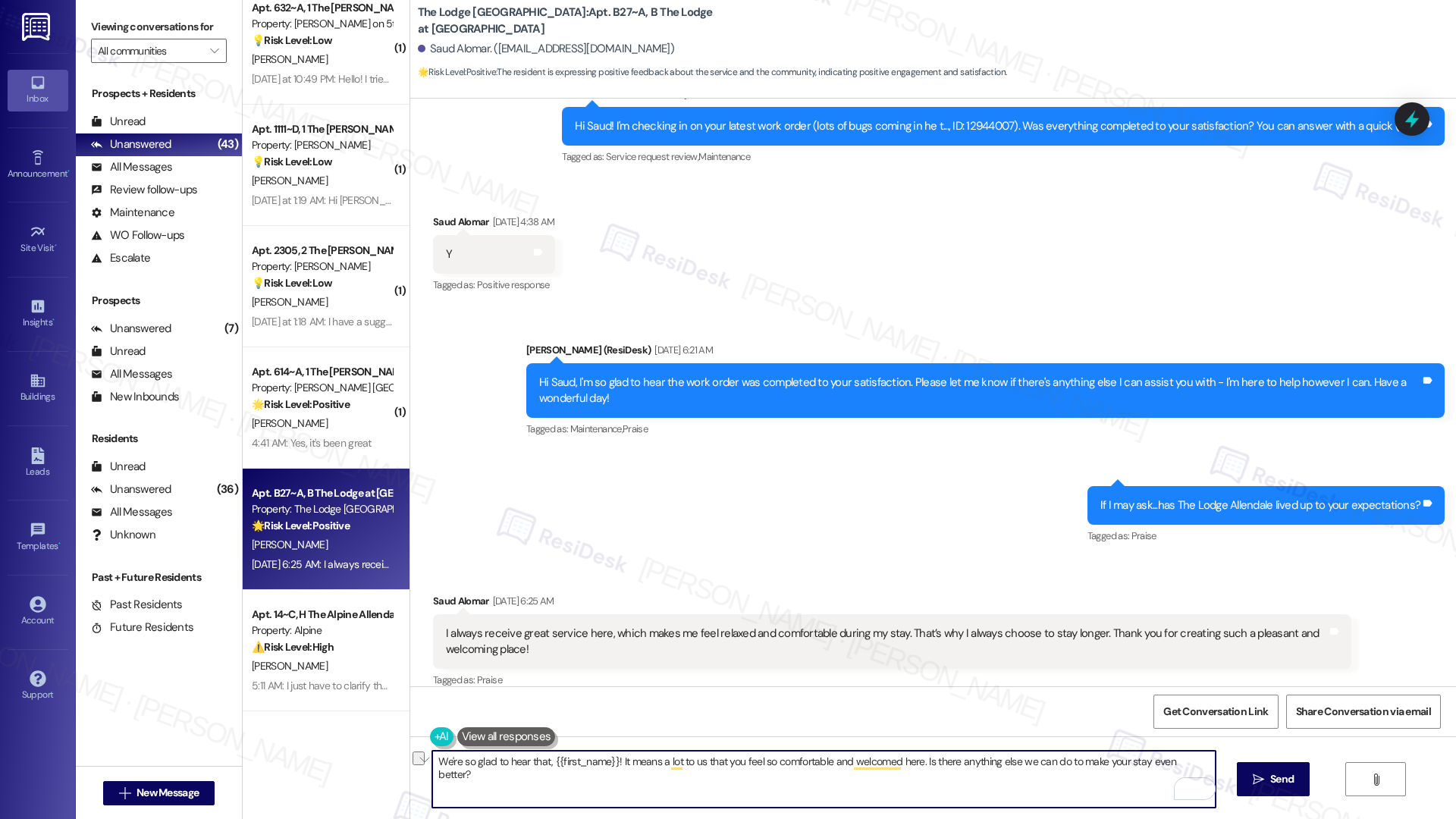
drag, startPoint x: 1201, startPoint y: 760, endPoint x: 915, endPoint y: 759, distance: 286.0
click at [915, 577] on textarea "We're so glad to hear that, {{first_name}}! It means a lot to us that you feel …" at bounding box center [824, 779] width 783 height 57
type textarea "We're so glad to hear that, {{first_name}}! It means a lot to us that you feel …"
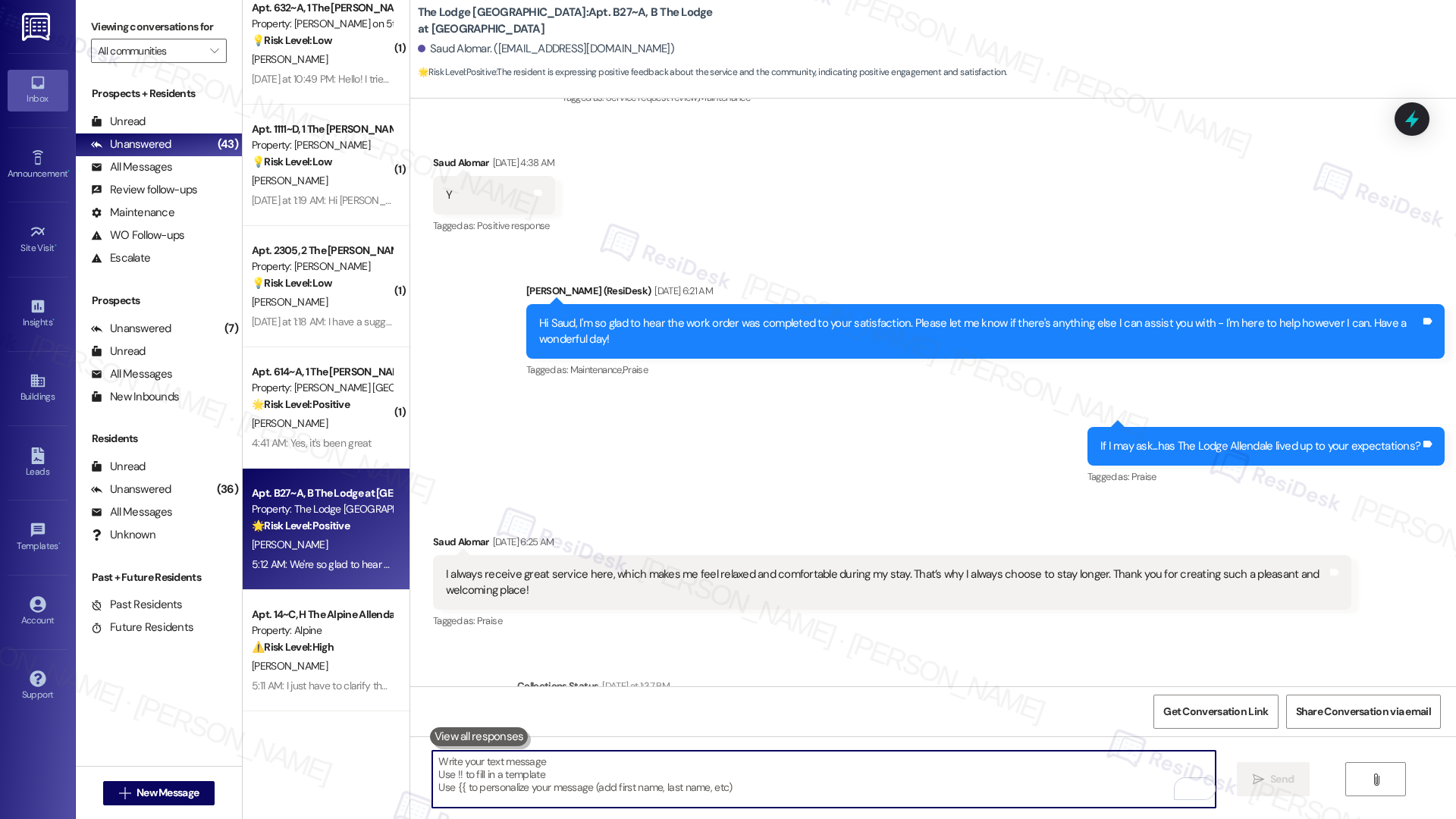
scroll to position [4945, 0]
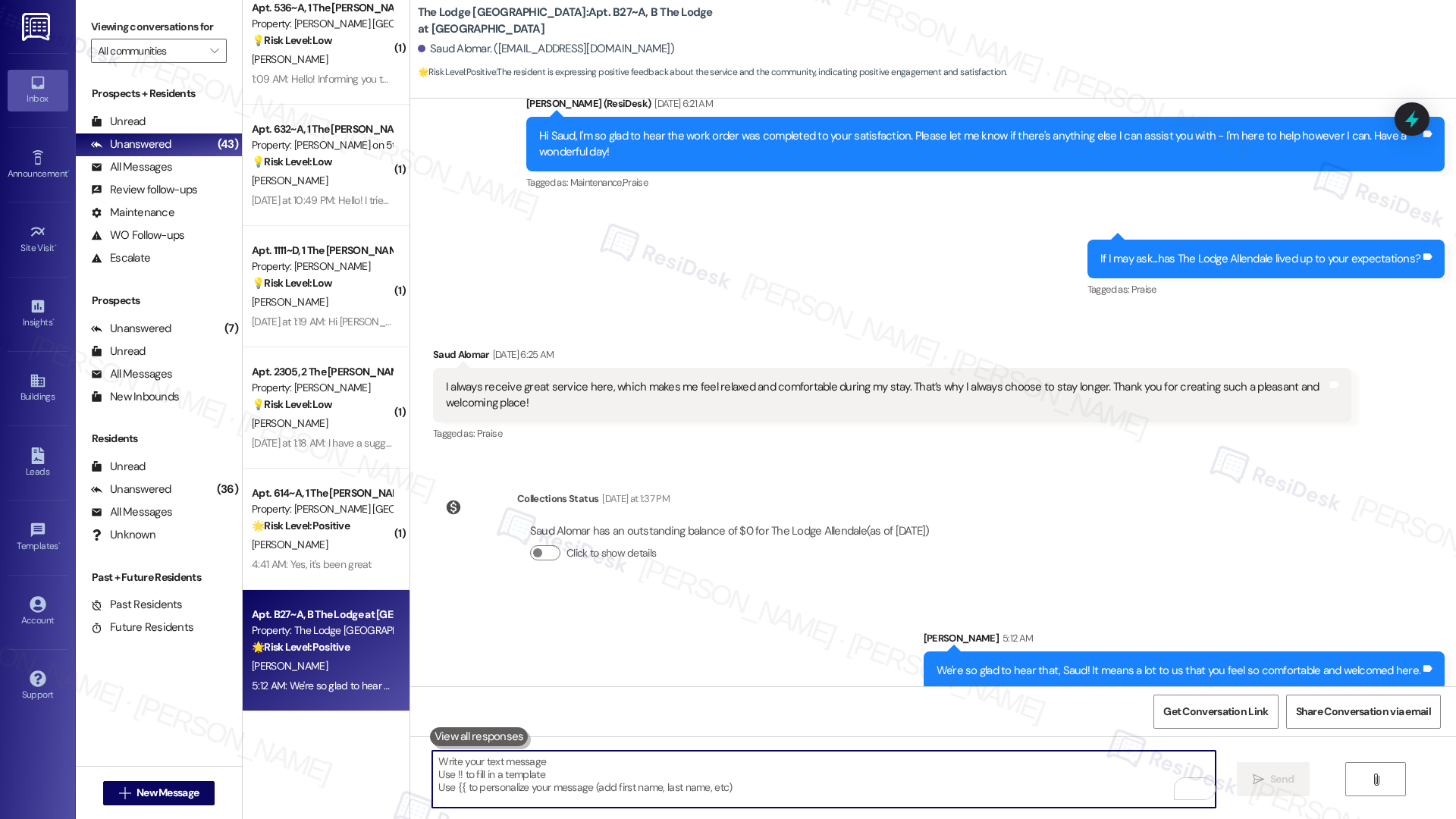
click at [878, 577] on div " Send " at bounding box center [933, 793] width 1046 height 114
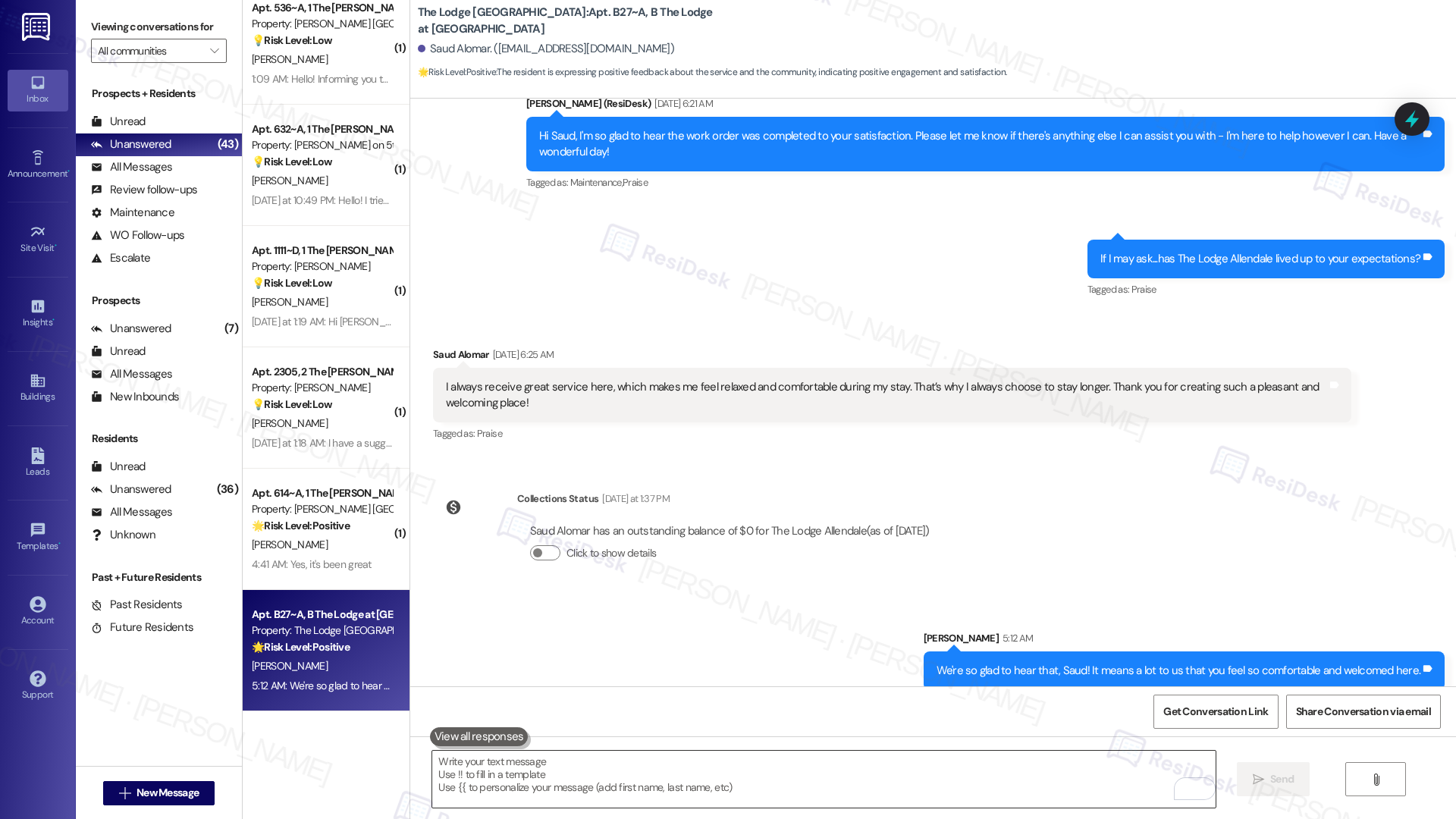
click at [509, 577] on textarea "To enrich screen reader interactions, please activate Accessibility in Grammarl…" at bounding box center [824, 779] width 783 height 57
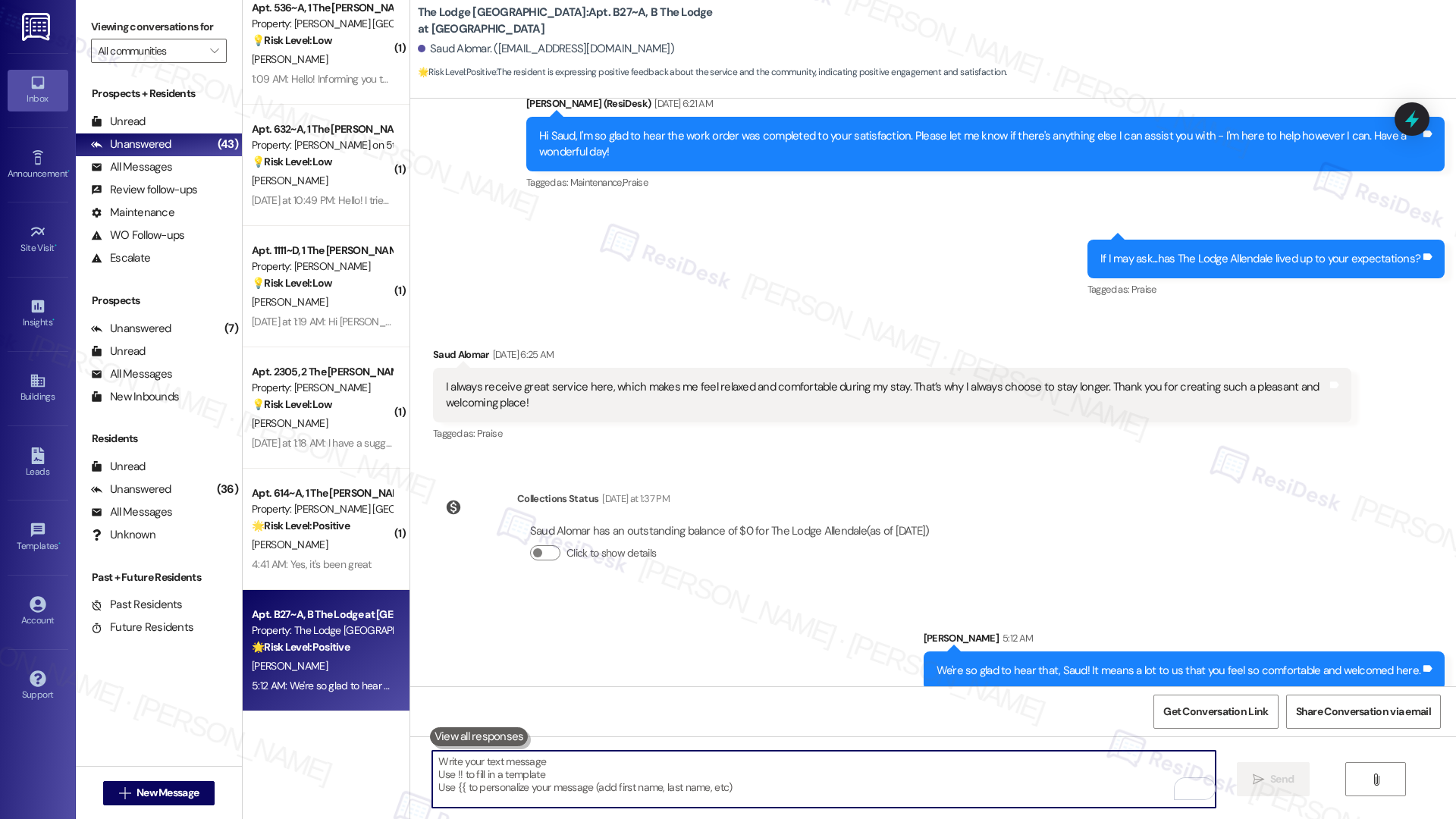
paste textarea "Can I ask a quick favor? If you have a moment, would you mind leaving us a Goog…"
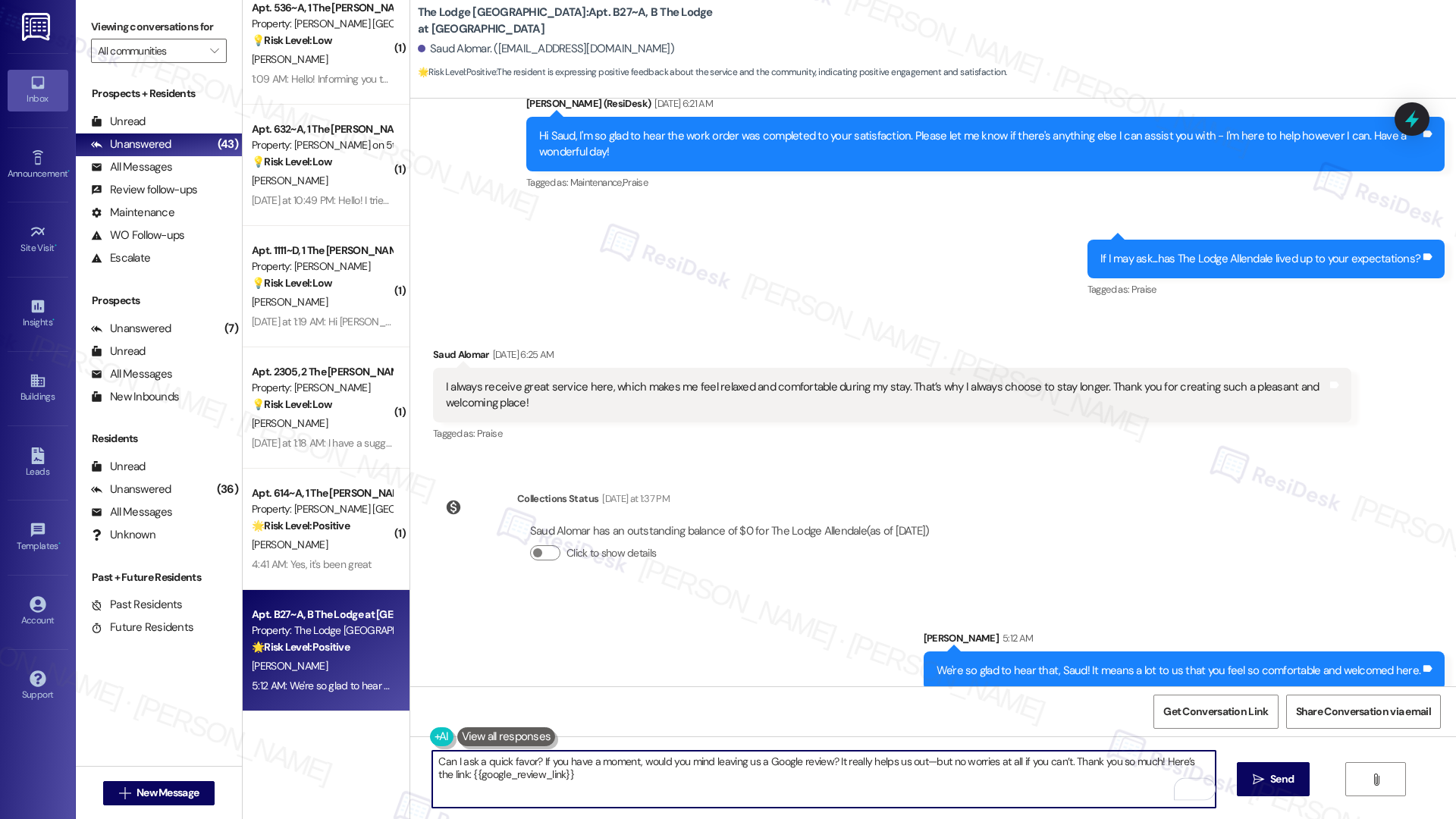
click at [1035, 577] on textarea "Can I ask a quick favor? If you have a moment, would you mind leaving us a Goog…" at bounding box center [824, 779] width 783 height 57
type textarea "Can I ask a quick favor? If you have a moment, would you mind leaving us a Goog…"
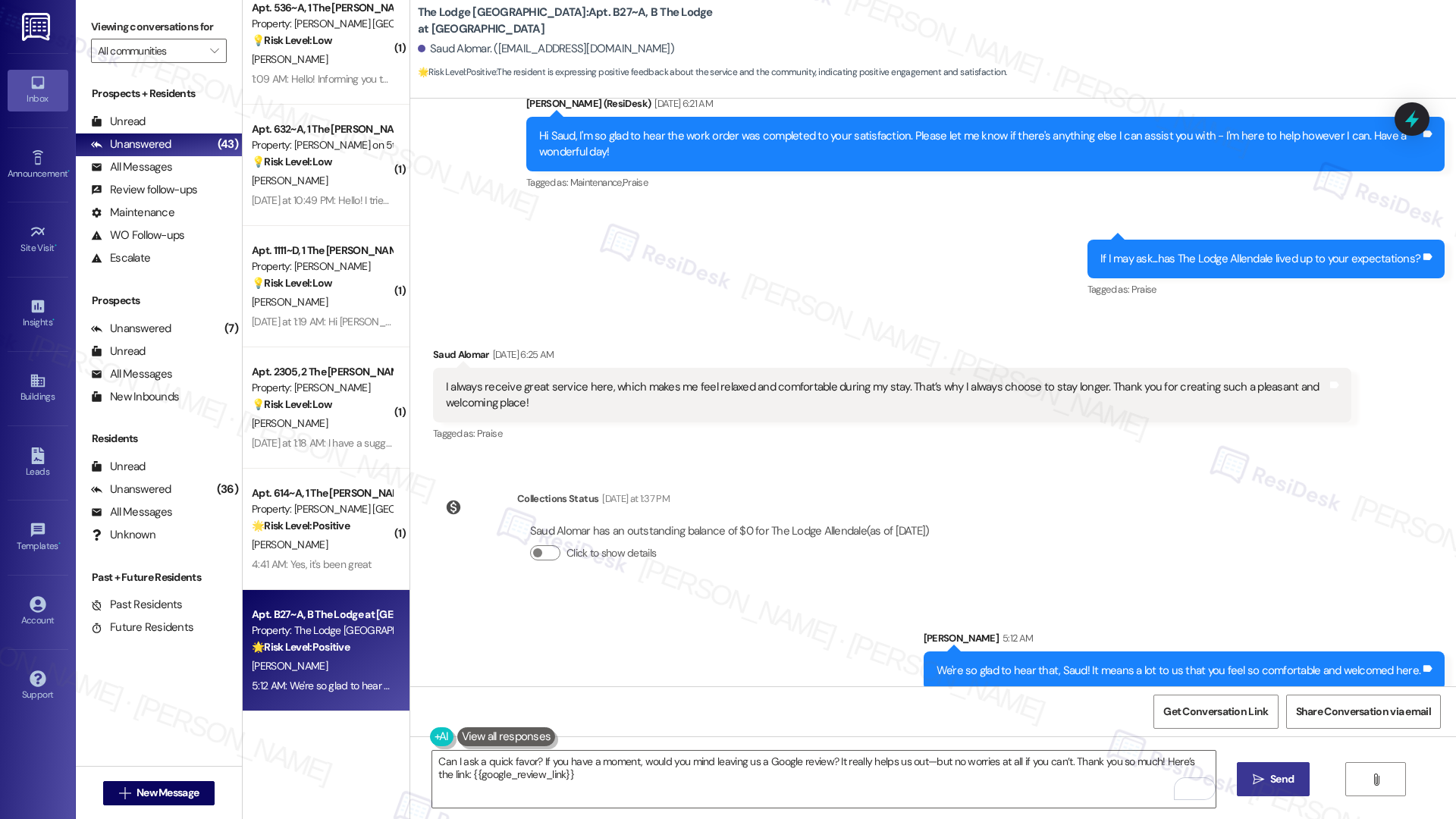
click at [1256, 577] on icon "" at bounding box center [1258, 780] width 11 height 12
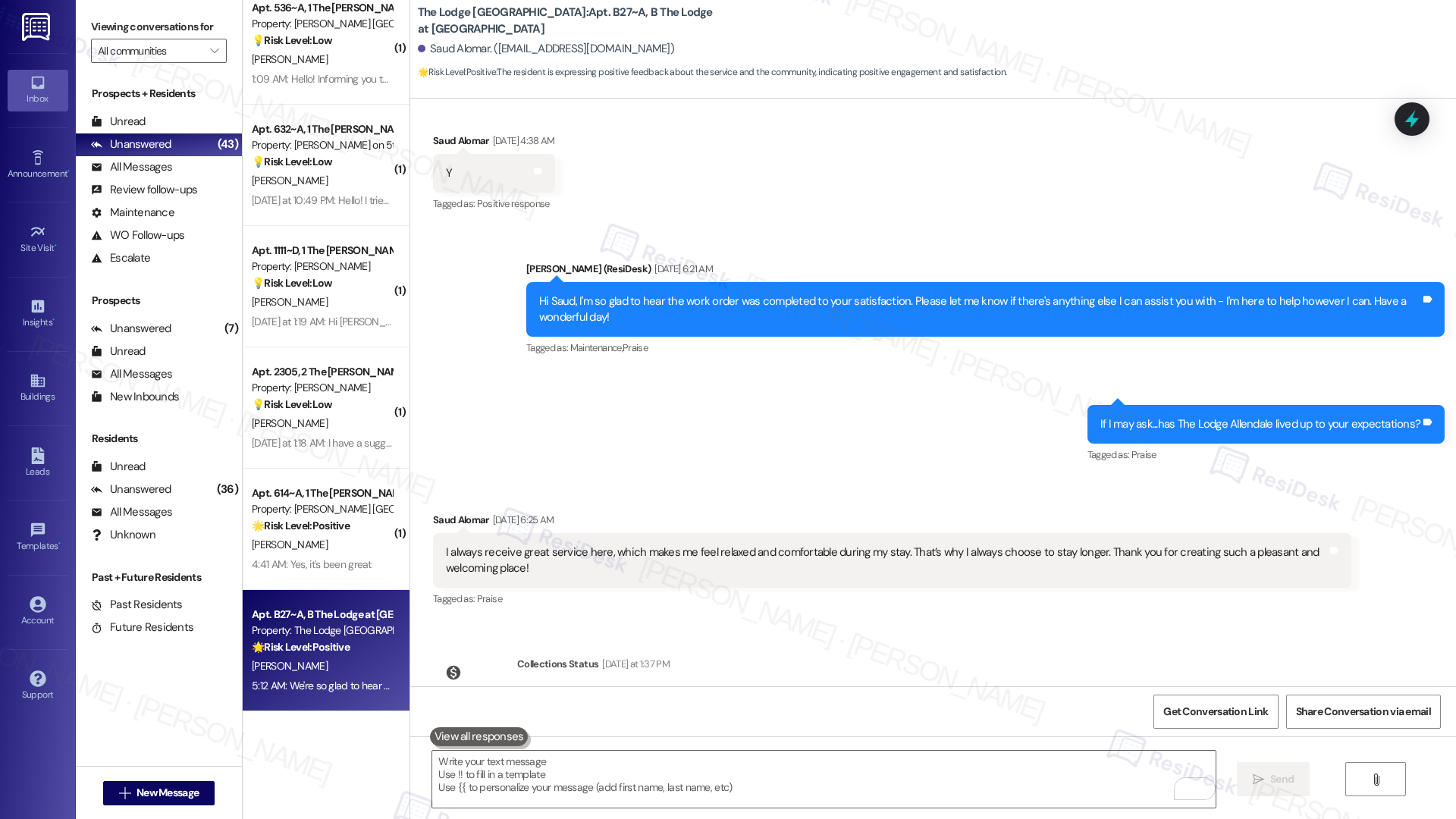
scroll to position [4698, 0]
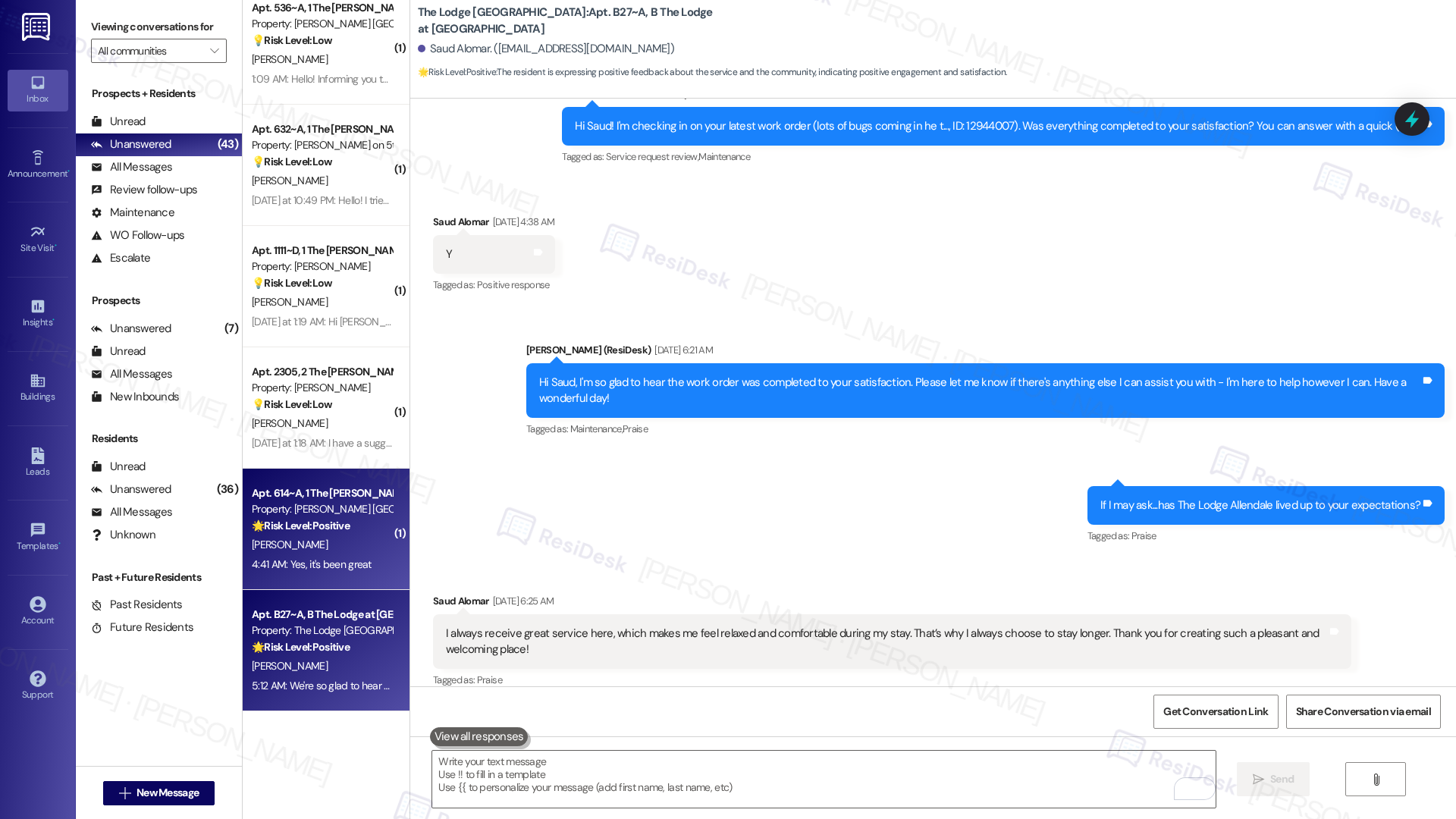
click at [337, 573] on div "4:41 AM: Yes, it's been great 4:41 AM: Yes, it's been great" at bounding box center [322, 564] width 144 height 19
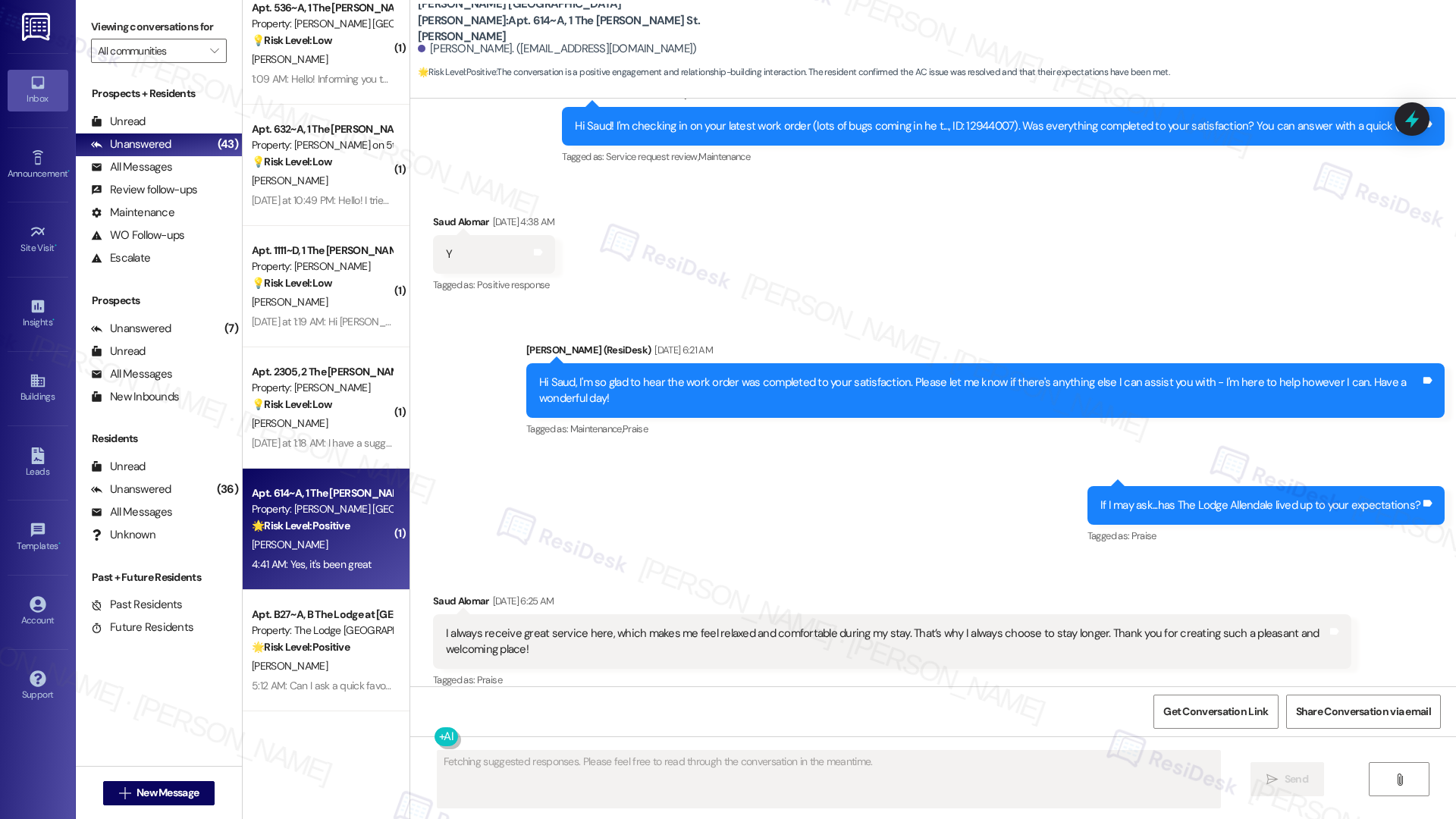
scroll to position [1394, 0]
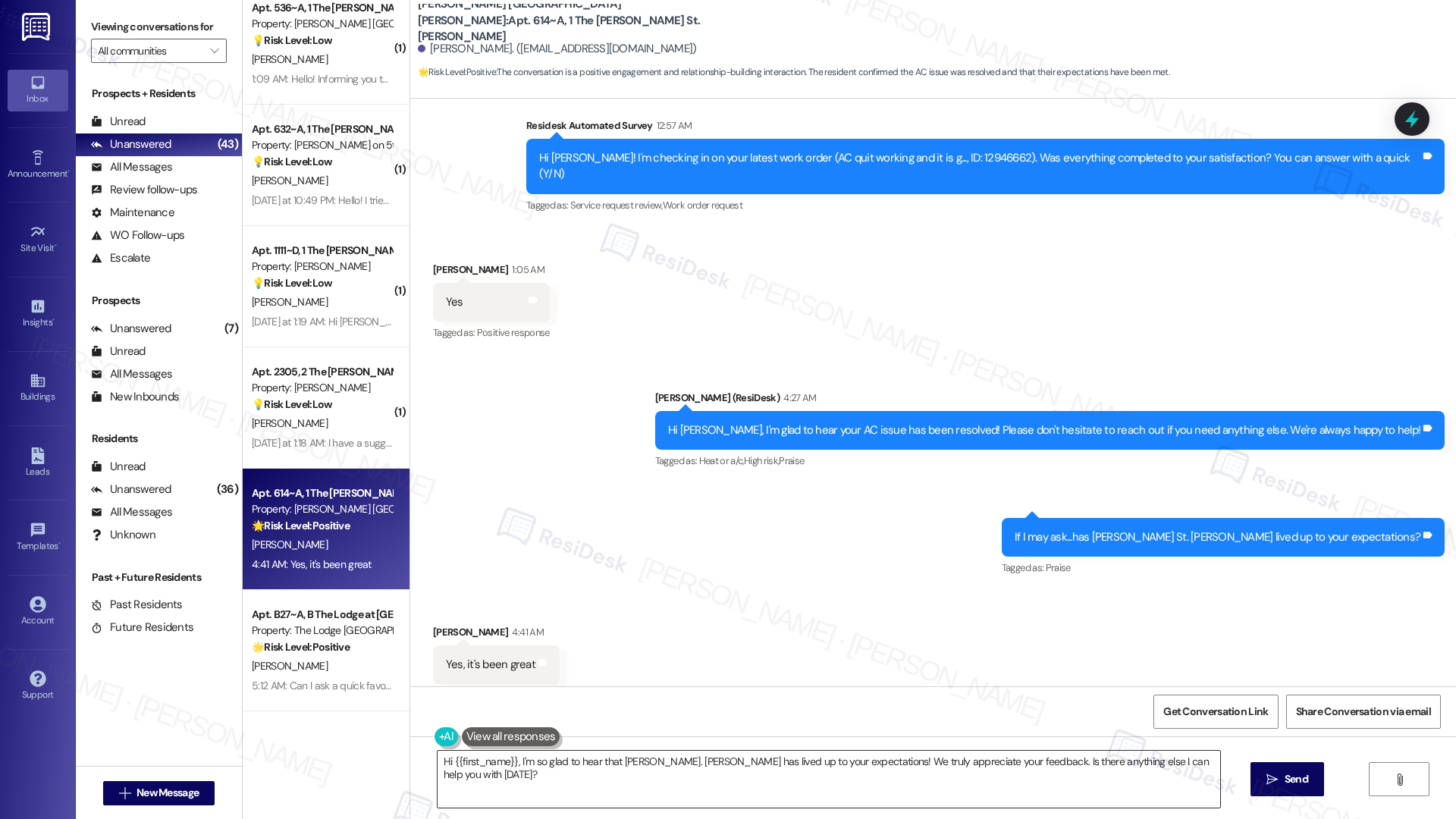
click at [707, 577] on textarea "Hi {{first_name}}, I'm so glad to hear that [PERSON_NAME]. [PERSON_NAME] has li…" at bounding box center [829, 779] width 783 height 57
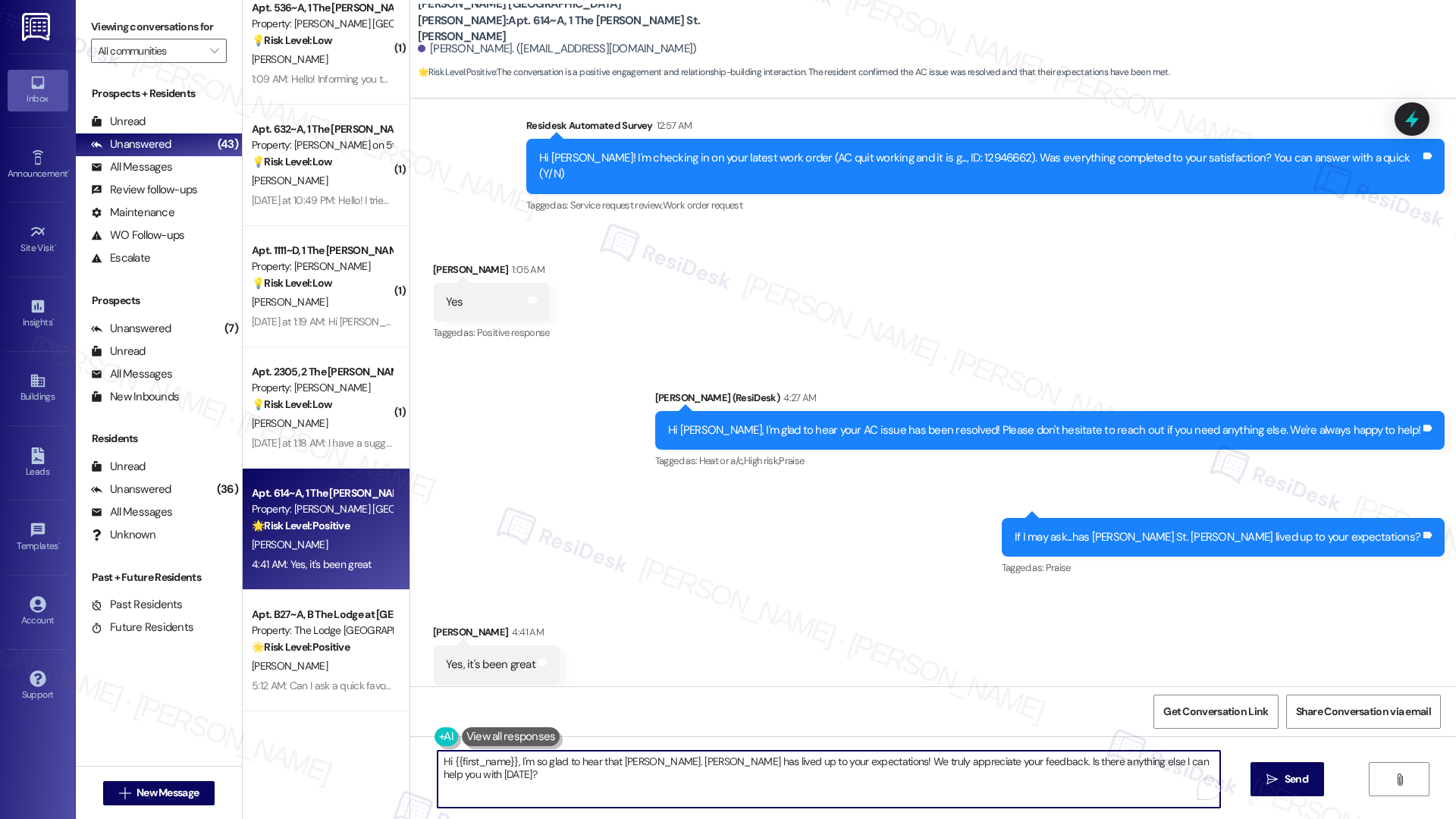
click at [852, 577] on textarea "Hi {{first_name}}, I'm so glad to hear that [PERSON_NAME]. [PERSON_NAME] has li…" at bounding box center [829, 779] width 783 height 57
drag, startPoint x: 991, startPoint y: 762, endPoint x: 1160, endPoint y: 768, distance: 169.1
click at [1160, 577] on textarea "Hi {{first_name}}, I'm so glad to hear that [PERSON_NAME]. [PERSON_NAME] has li…" at bounding box center [824, 779] width 783 height 57
type textarea "Hi {{first_name}}, I'm so glad to hear that [PERSON_NAME]. [PERSON_NAME] has li…"
click at [1256, 577] on span "Send" at bounding box center [1282, 779] width 24 height 16
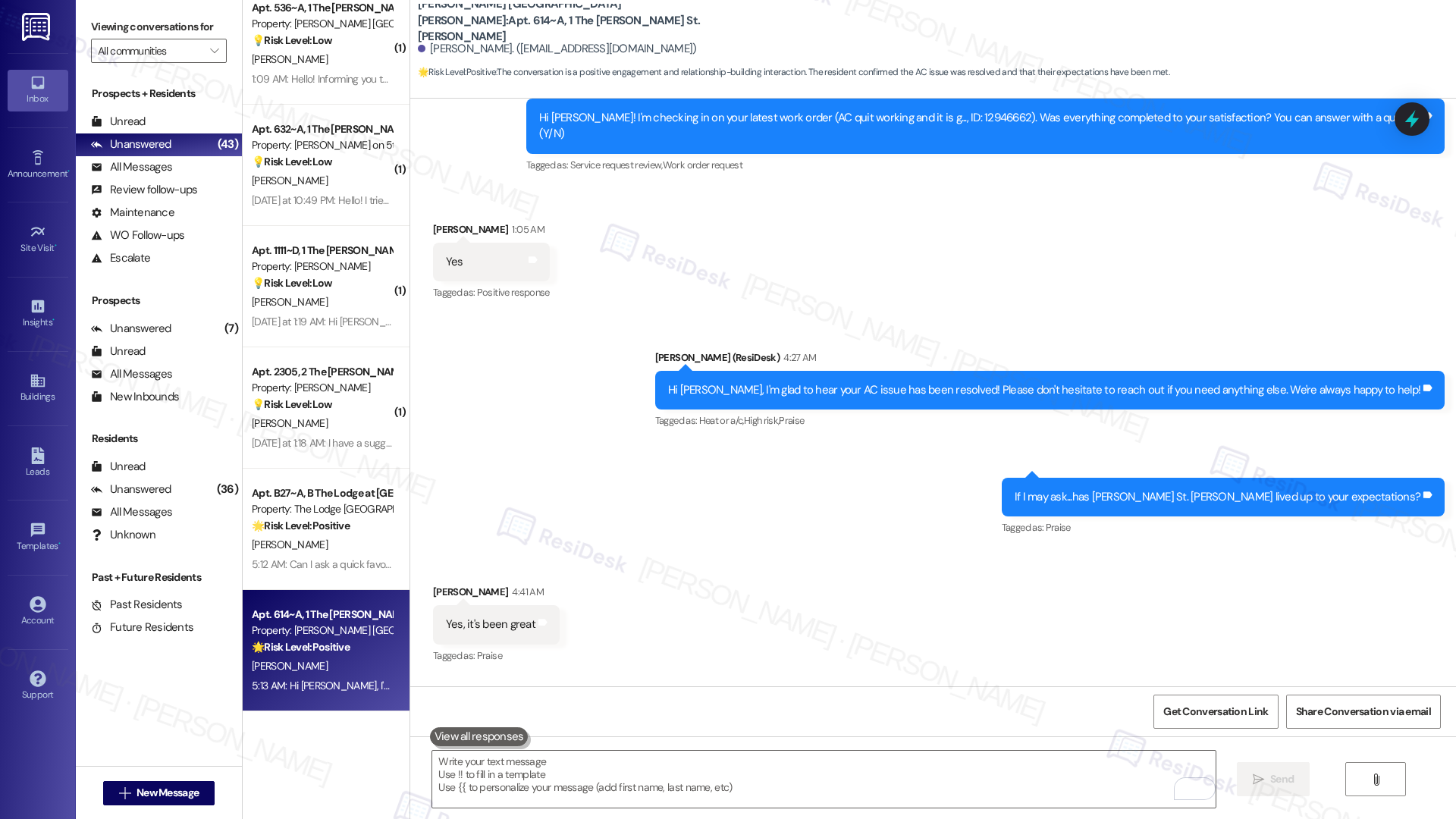
scroll to position [1500, 0]
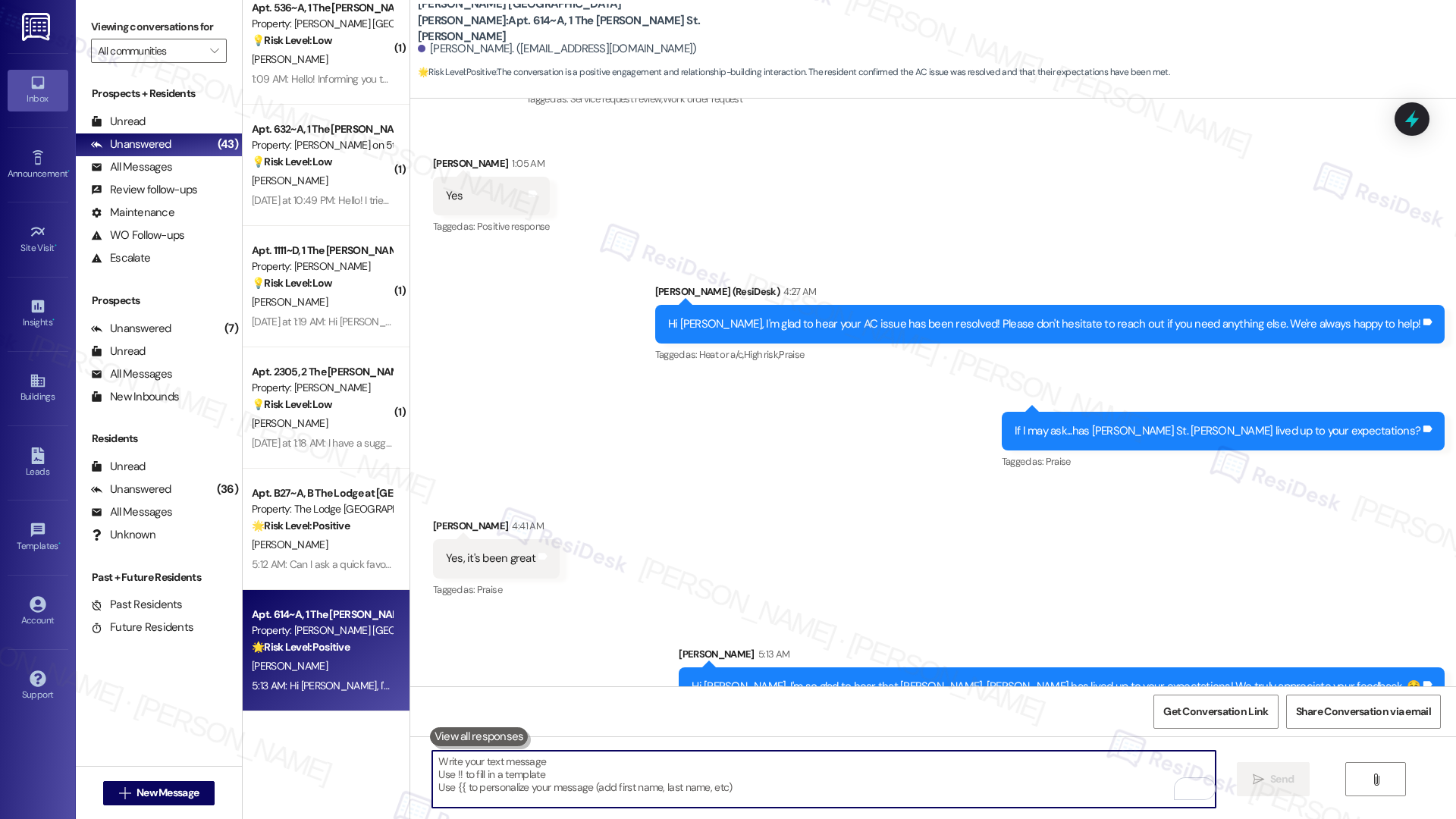
click at [456, 577] on textarea "To enrich screen reader interactions, please activate Accessibility in Grammarl…" at bounding box center [824, 779] width 783 height 57
paste textarea "Can I ask a quick favor? If you have a moment, would you mind leaving us a Goog…"
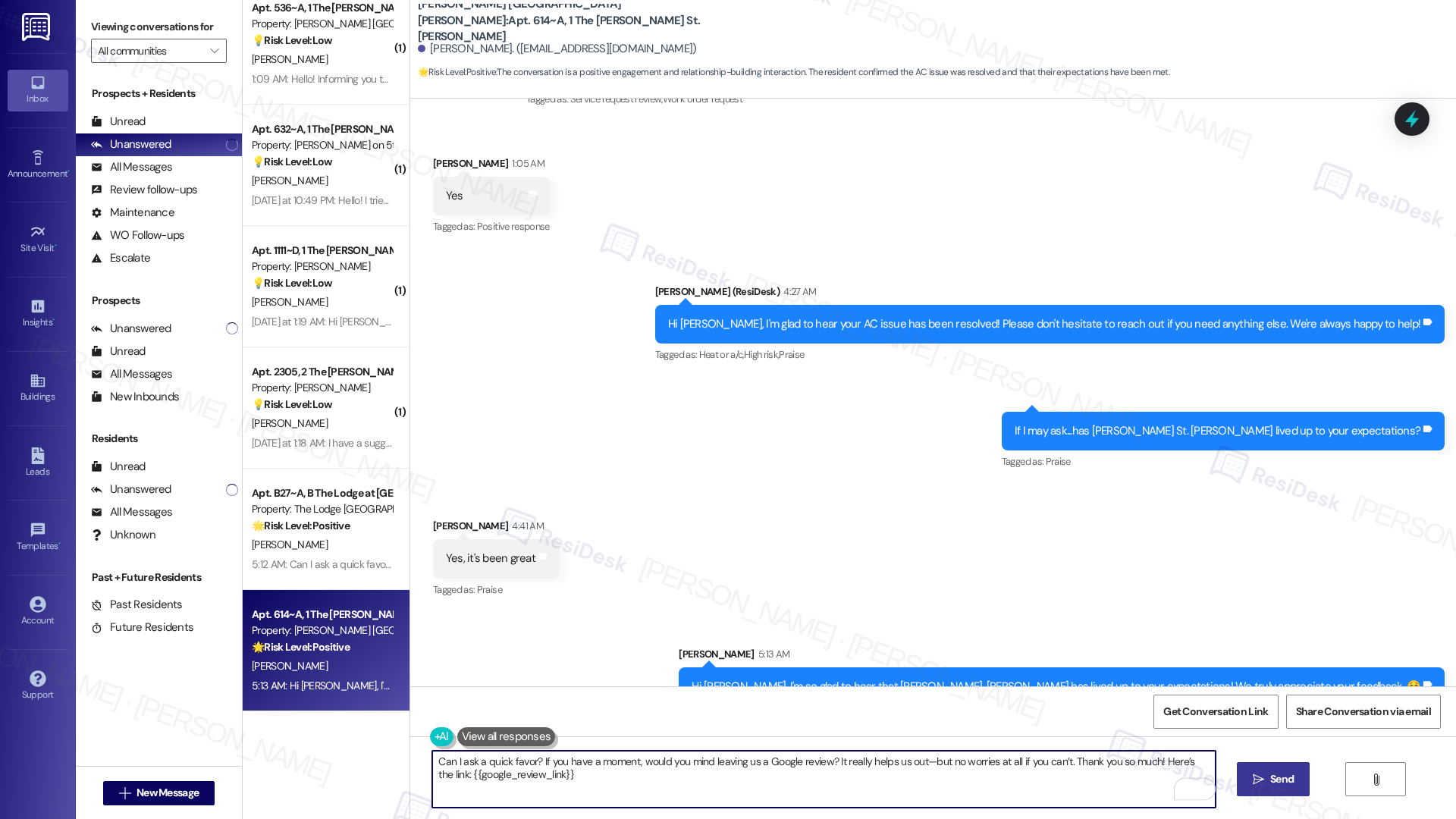
type textarea "Can I ask a quick favor? If you have a moment, would you mind leaving us a Goog…"
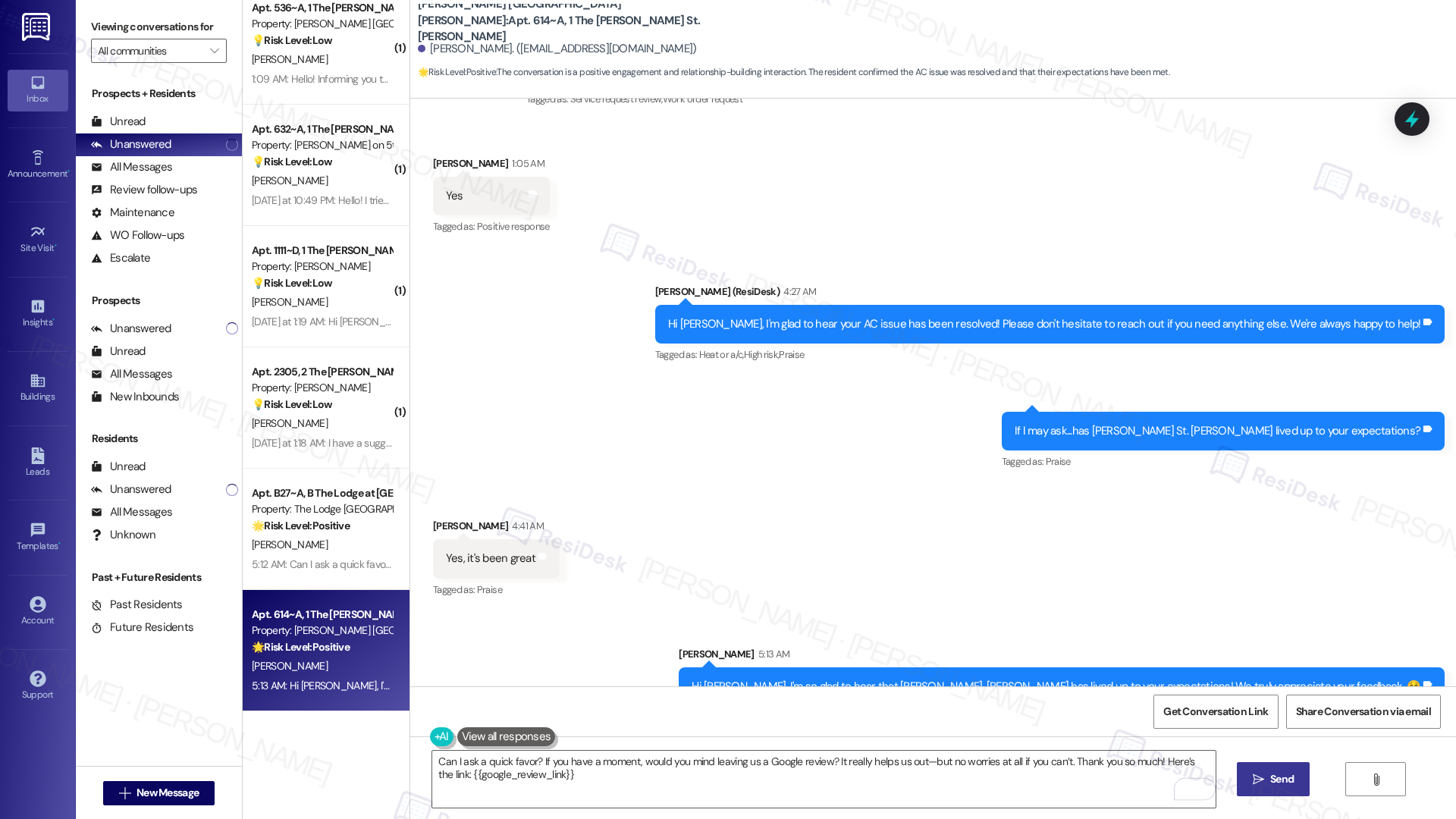
click at [1256, 577] on button " Send" at bounding box center [1274, 779] width 74 height 34
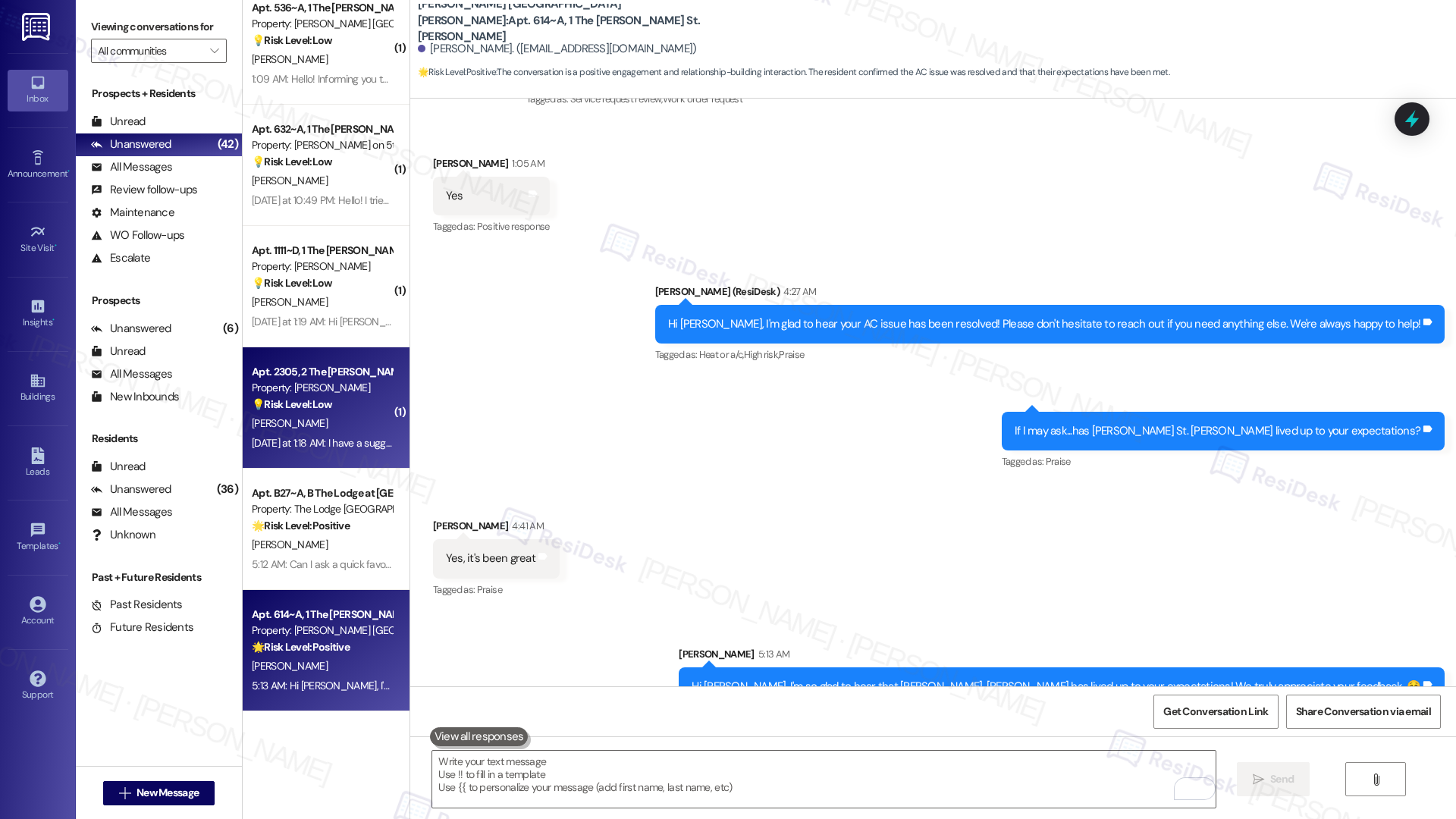
click at [316, 430] on div "[PERSON_NAME]" at bounding box center [322, 424] width 144 height 19
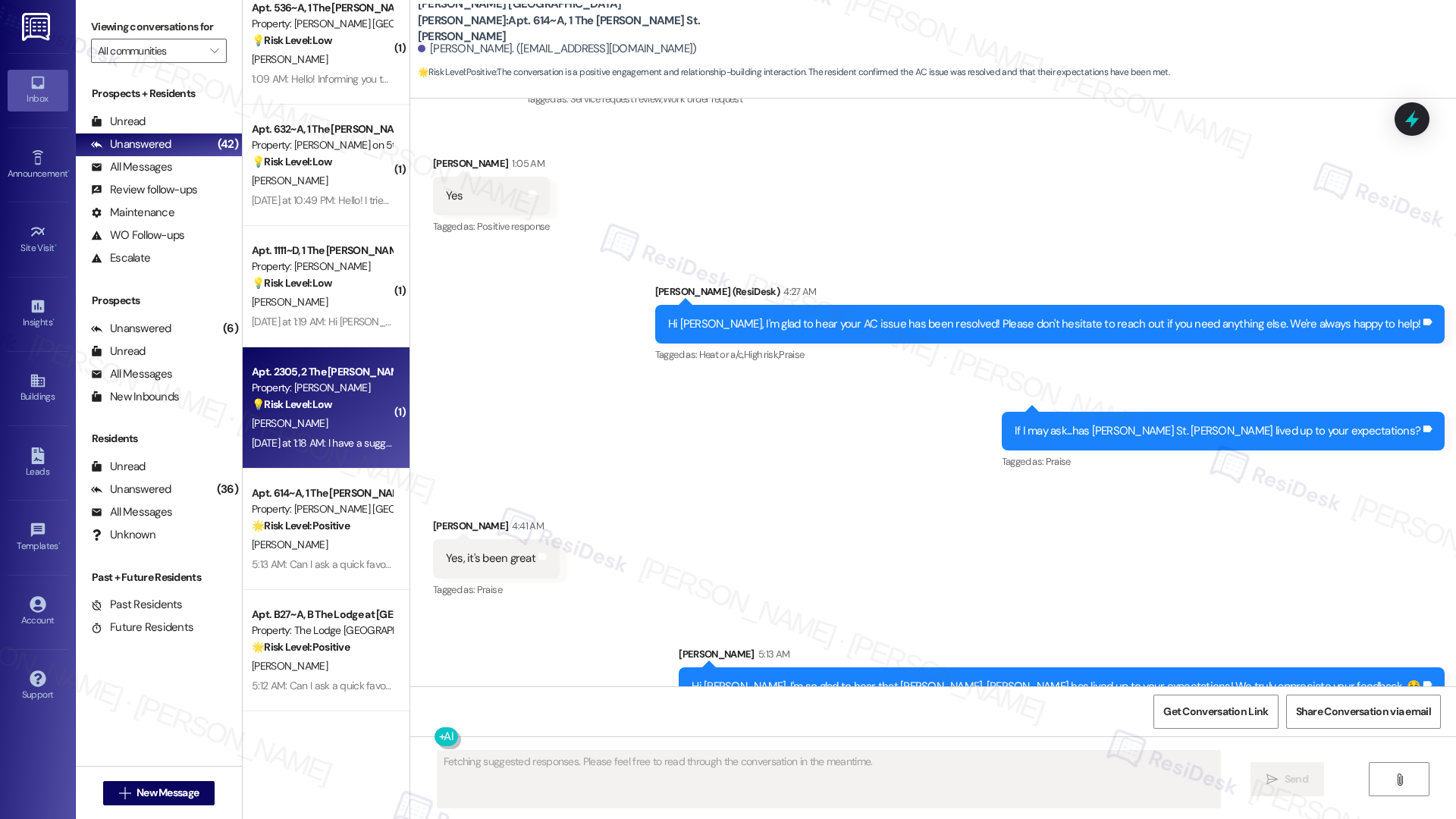
scroll to position [0, 0]
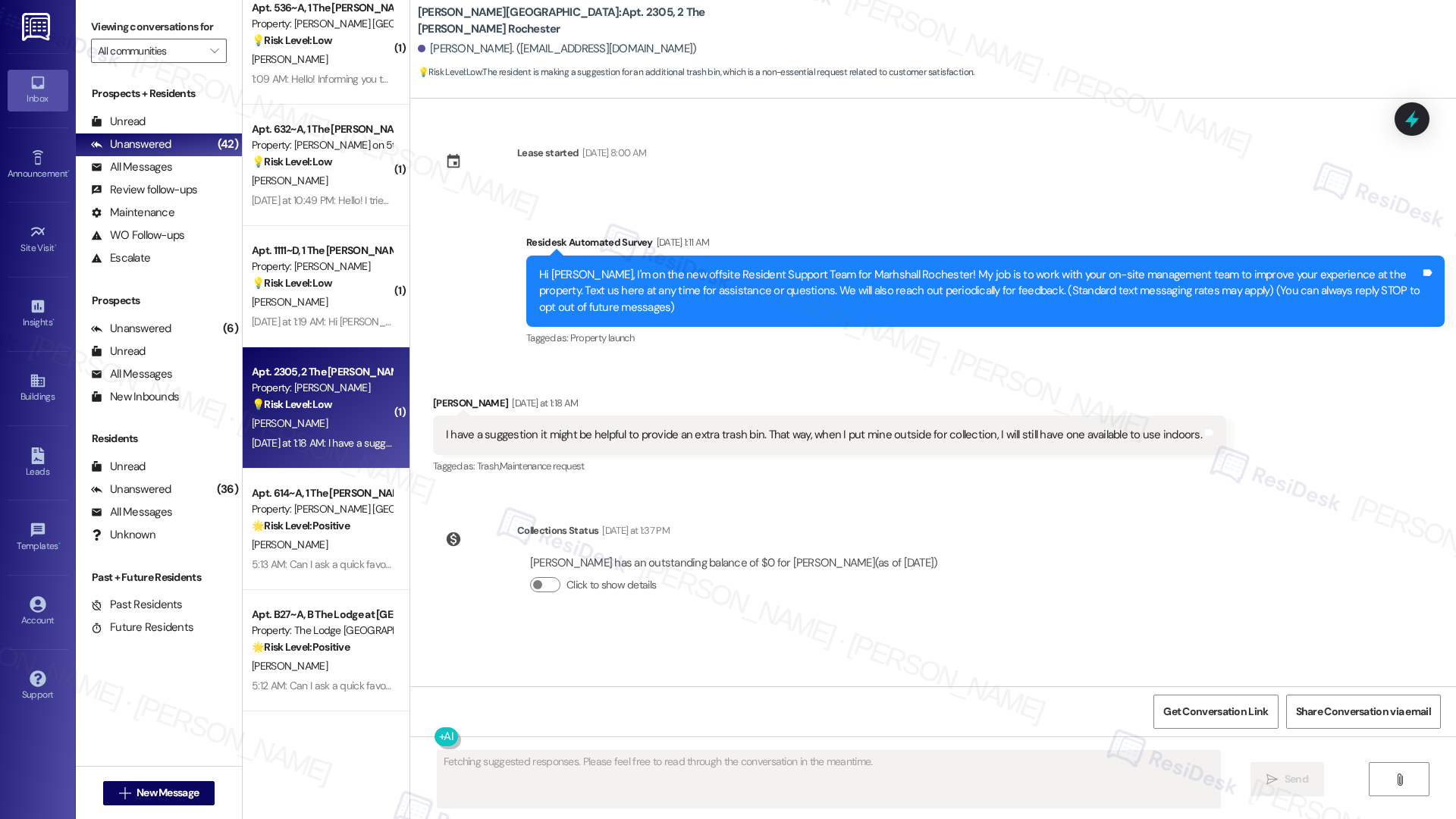
click at [316, 430] on div "[PERSON_NAME]" at bounding box center [322, 424] width 144 height 19
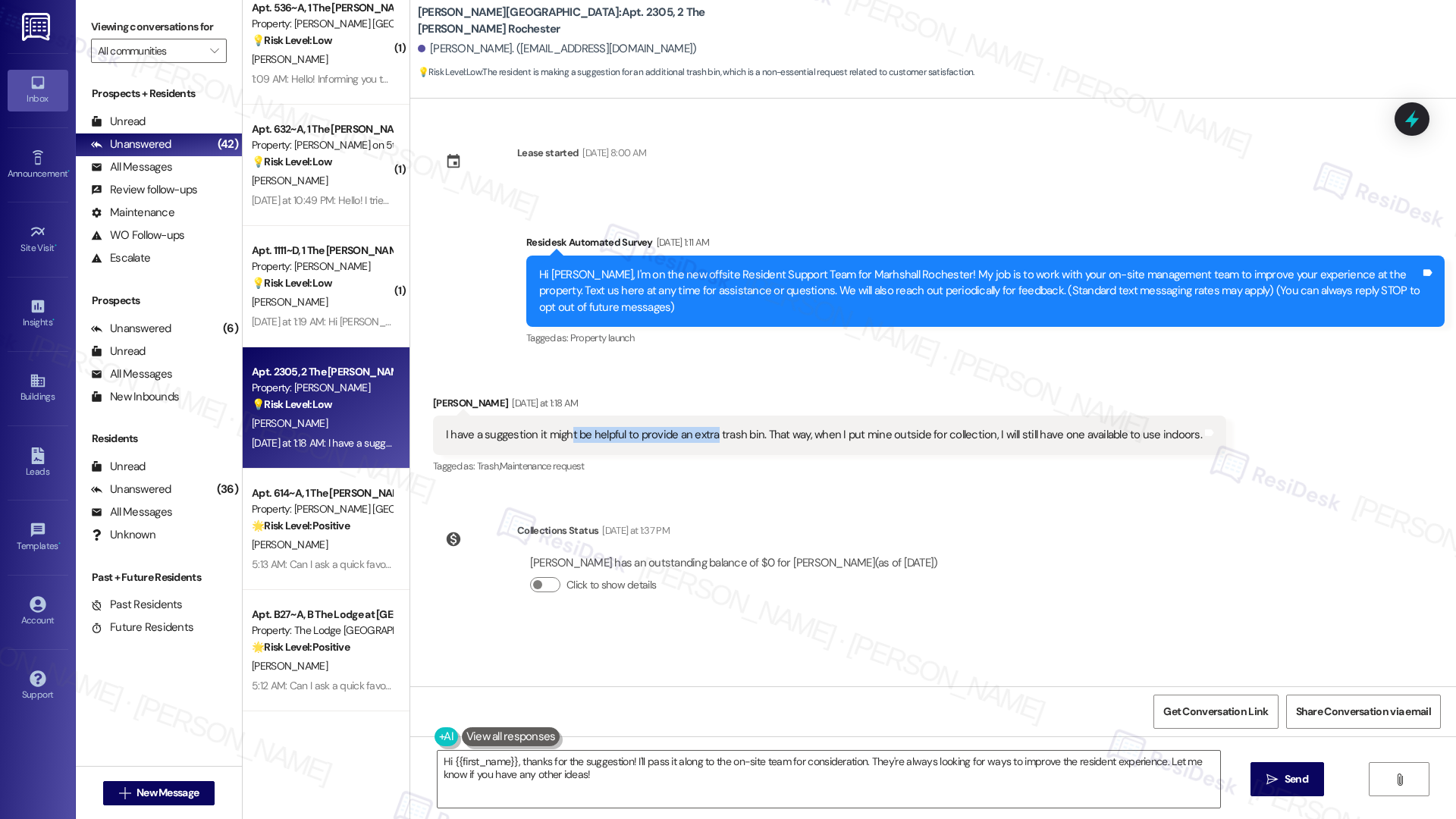
drag, startPoint x: 559, startPoint y: 434, endPoint x: 700, endPoint y: 438, distance: 141.1
click at [700, 438] on div "I have a suggestion it might be helpful to provide an extra trash bin. That way…" at bounding box center [824, 435] width 756 height 16
click at [785, 436] on div "I have a suggestion it might be helpful to provide an extra trash bin. That way…" at bounding box center [824, 435] width 756 height 16
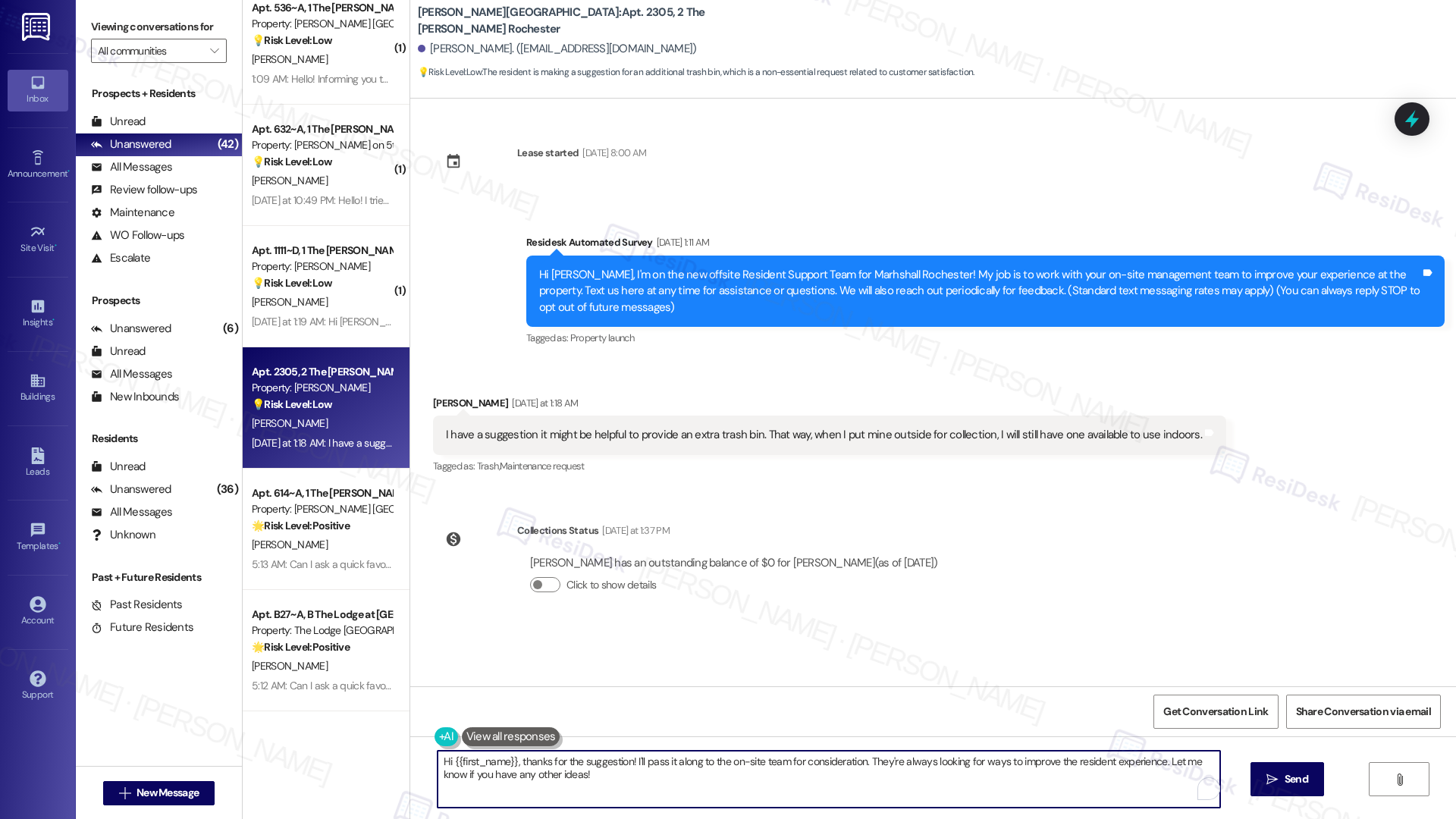
click at [589, 577] on textarea "Hi {{first_name}}, thanks for the suggestion! I'll pass it along to the on-site…" at bounding box center [829, 779] width 783 height 57
click at [869, 577] on textarea "Hi {{first_name}}, thanks for the suggestion! I'll pass it along to the on-site…" at bounding box center [829, 779] width 783 height 57
drag, startPoint x: 1157, startPoint y: 762, endPoint x: 1156, endPoint y: 778, distance: 16.0
click at [1156, 577] on textarea "Hi {{first_name}}, thanks for the suggestion! I'll pass it along to the on-site…" at bounding box center [829, 779] width 783 height 57
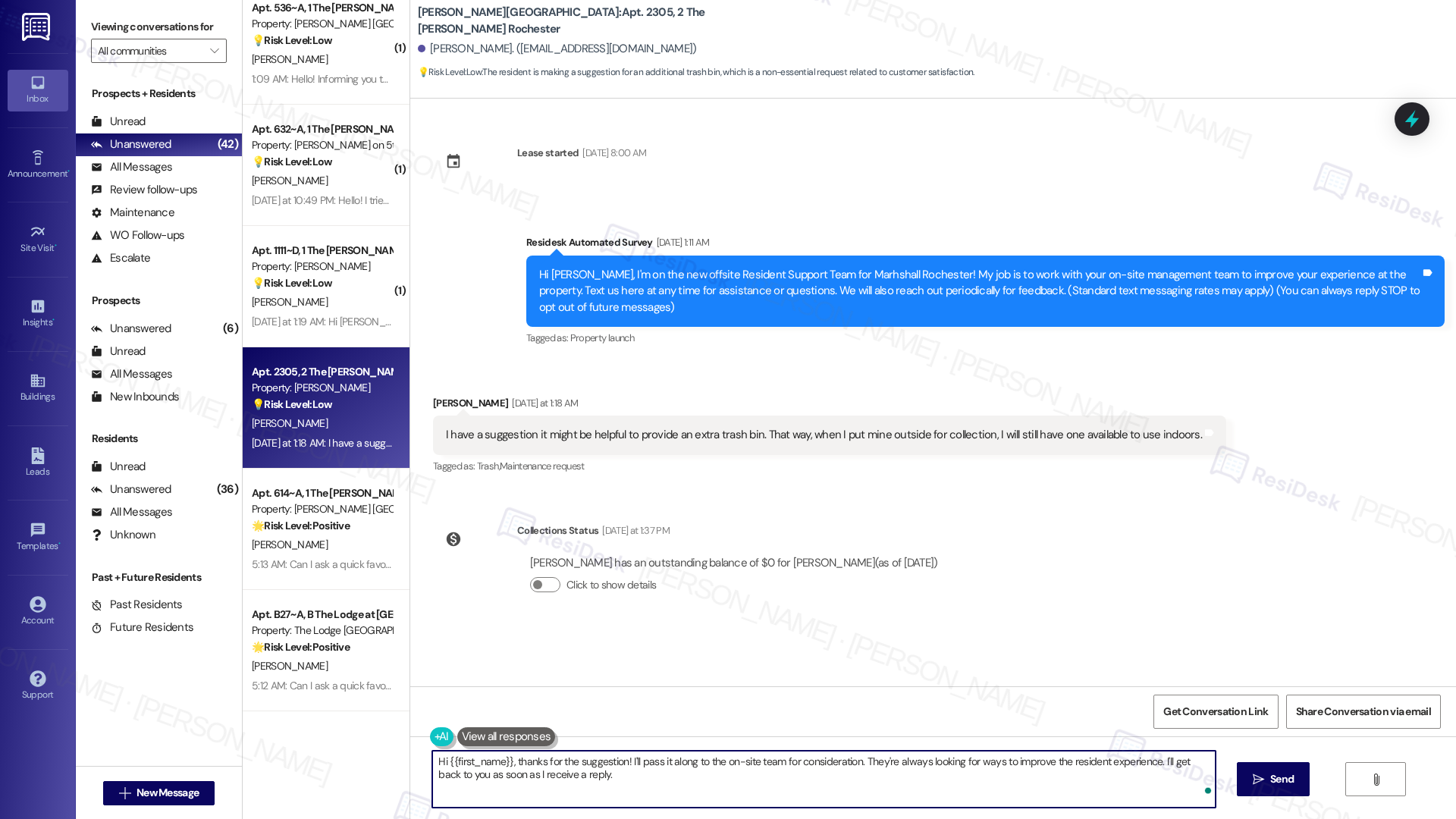
type textarea "Hi {{first_name}}, thanks for the suggestion! I'll pass it along to the on-site…"
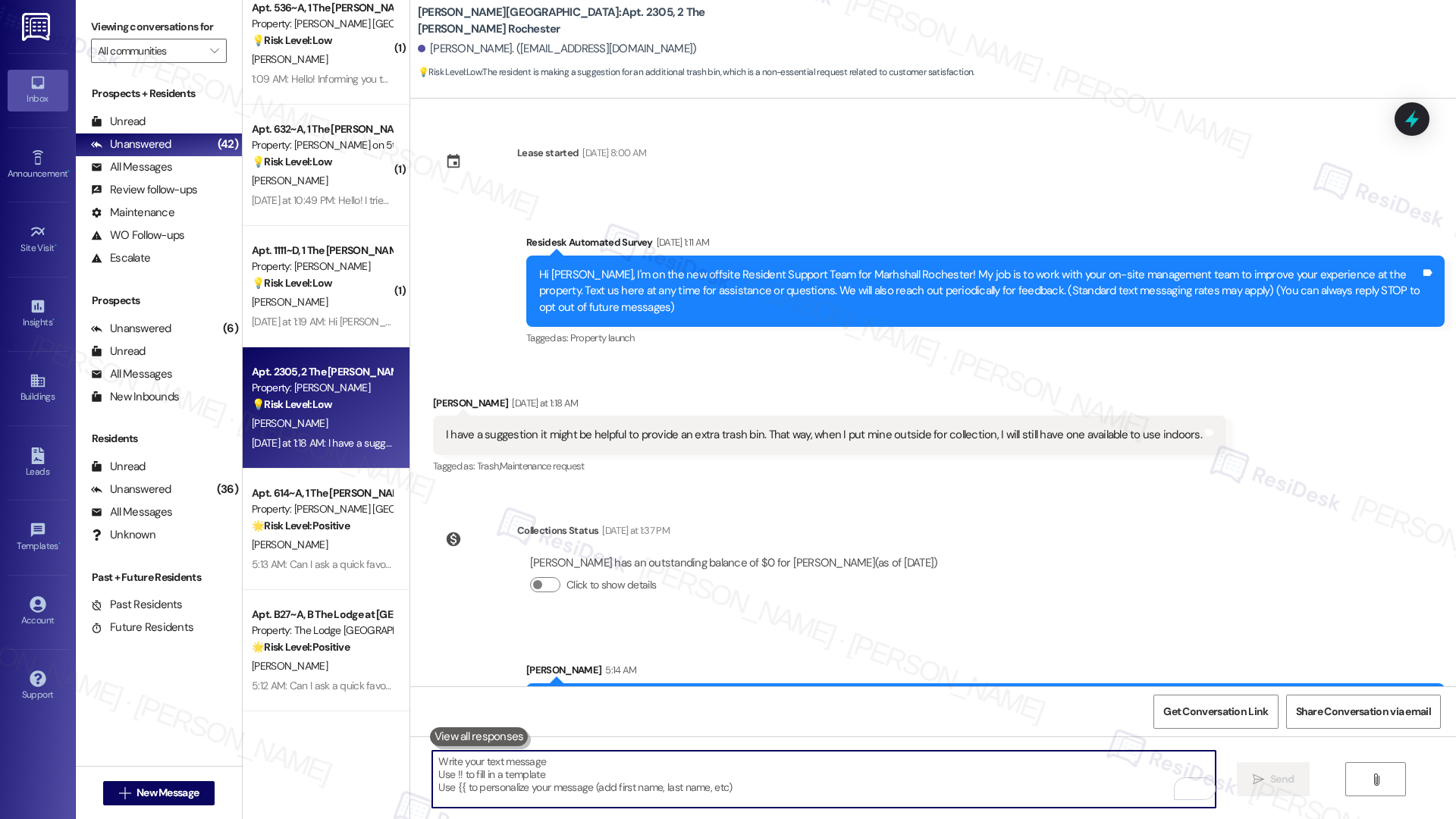
scroll to position [65, 0]
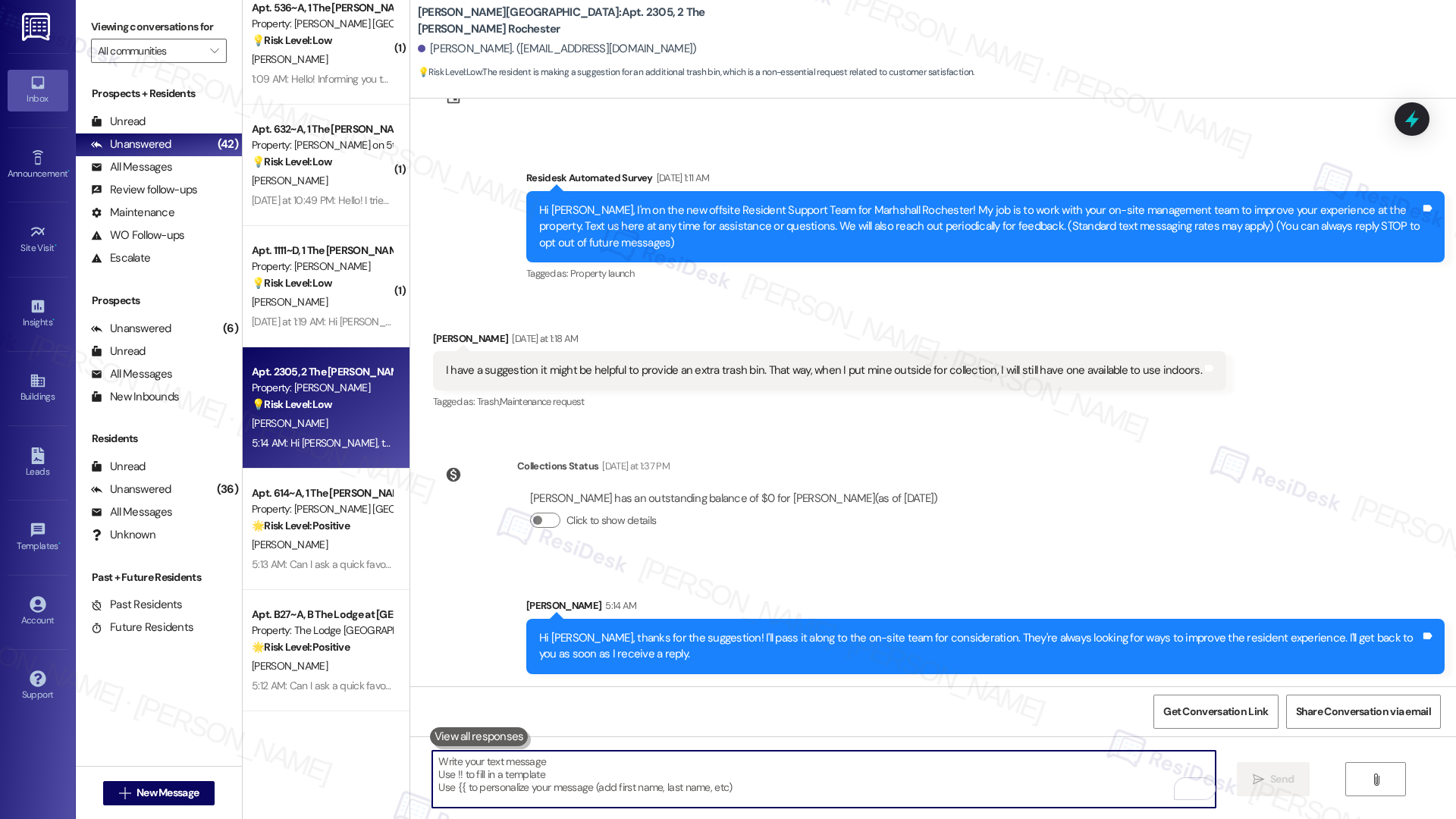
click at [796, 577] on textarea "To enrich screen reader interactions, please activate Accessibility in Grammarl…" at bounding box center [824, 779] width 783 height 57
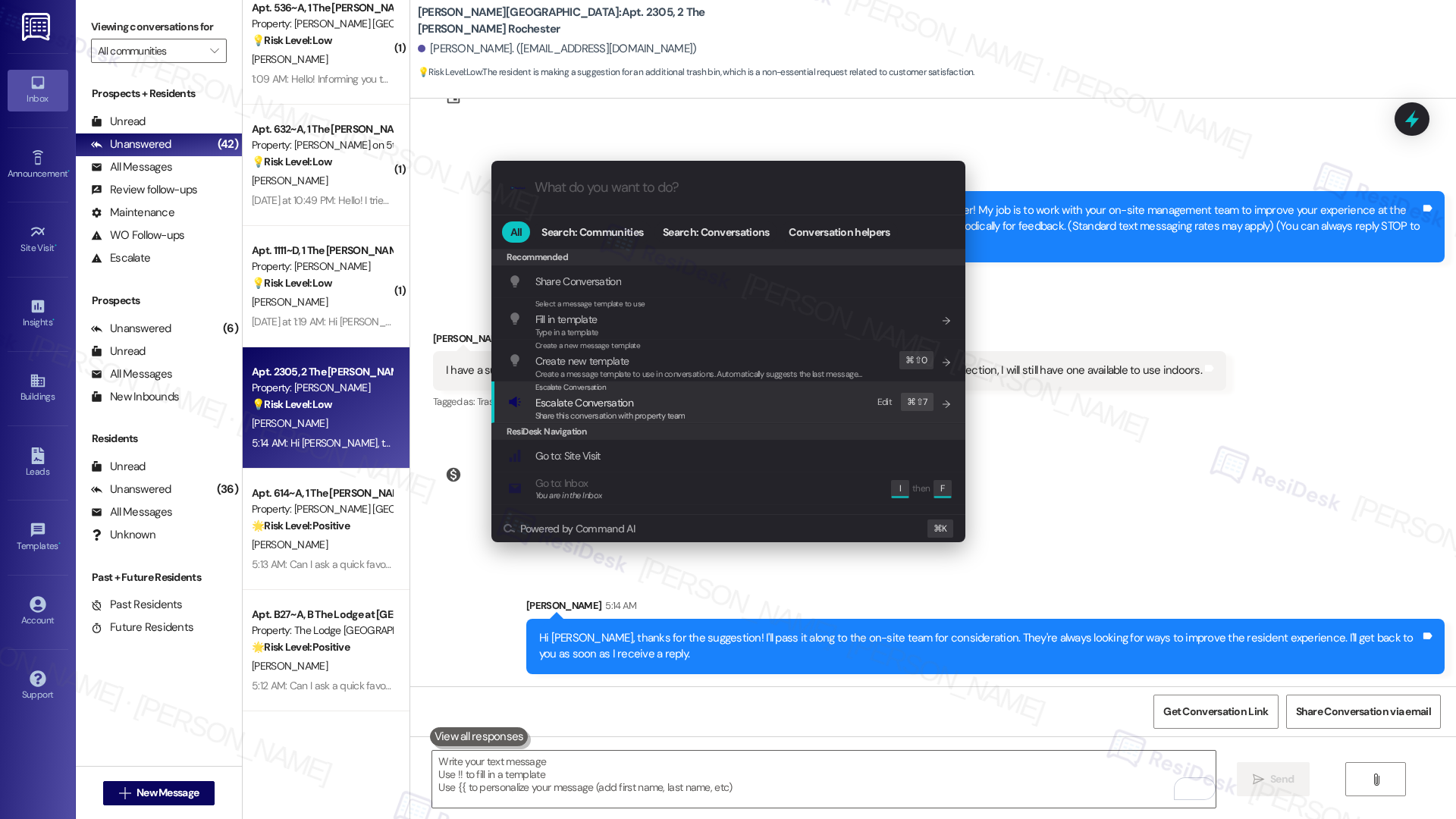
click at [663, 395] on span "Escalate Conversation" at bounding box center [611, 402] width 151 height 17
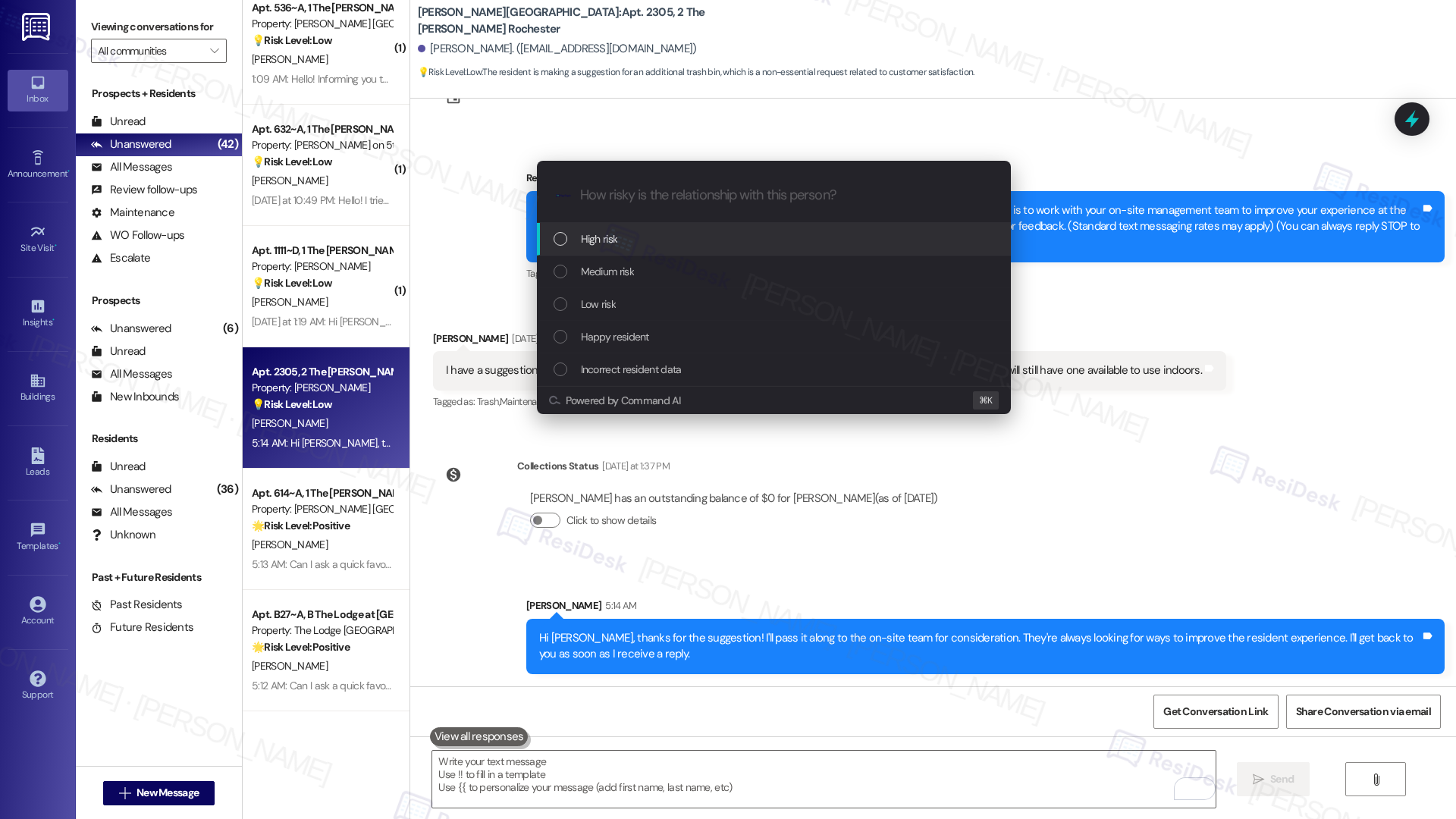
click at [657, 236] on div "High risk" at bounding box center [775, 238] width 444 height 17
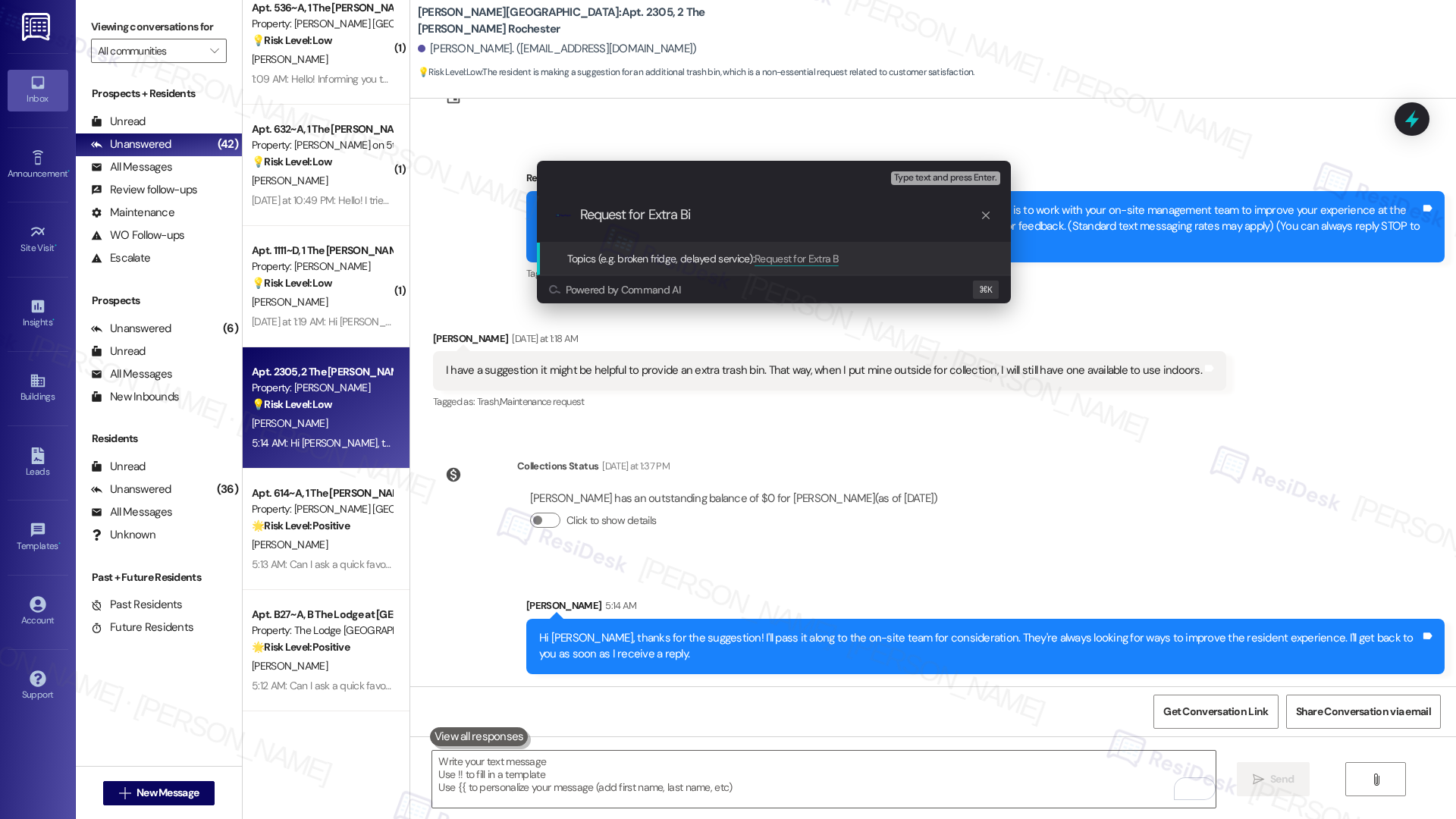
type input "Request for Extra Bin"
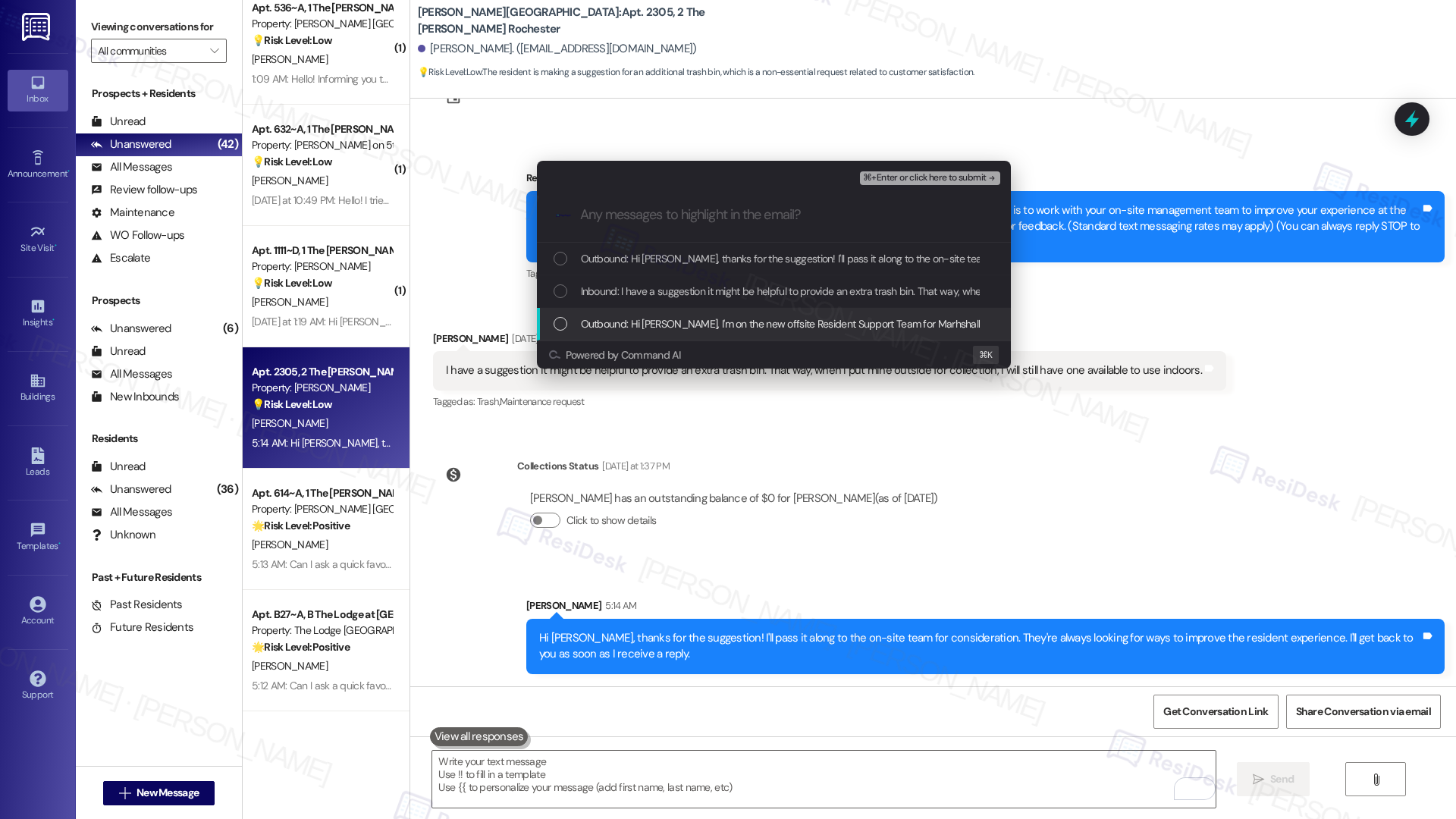
click at [646, 321] on span "Outbound: Hi [PERSON_NAME], I'm on the new offsite Resident Support Team for Ma…" at bounding box center [1473, 323] width 1783 height 17
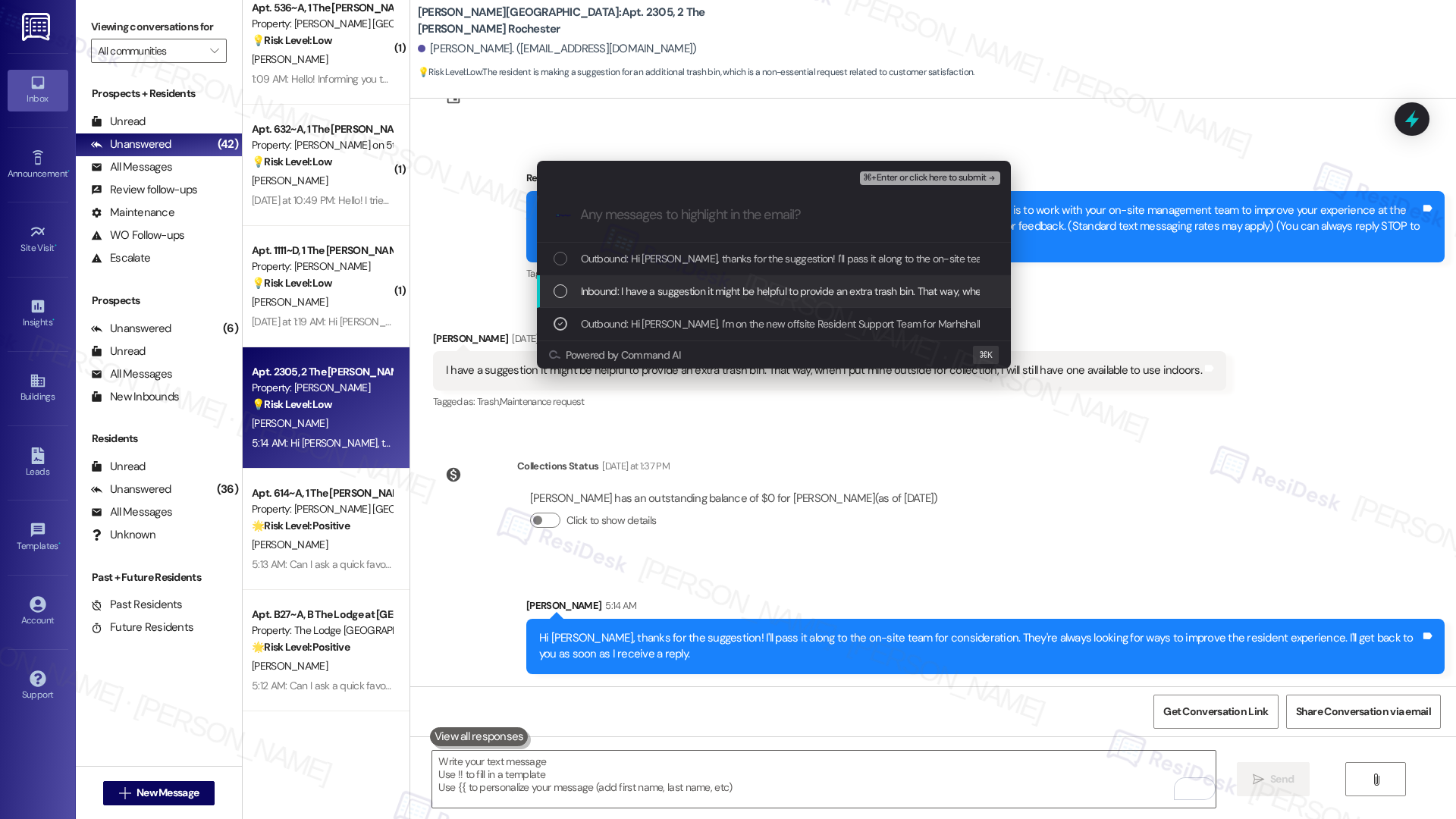
click at [658, 295] on span "Inbound: I have a suggestion it might be helpful to provide an extra trash bin.…" at bounding box center [948, 290] width 734 height 17
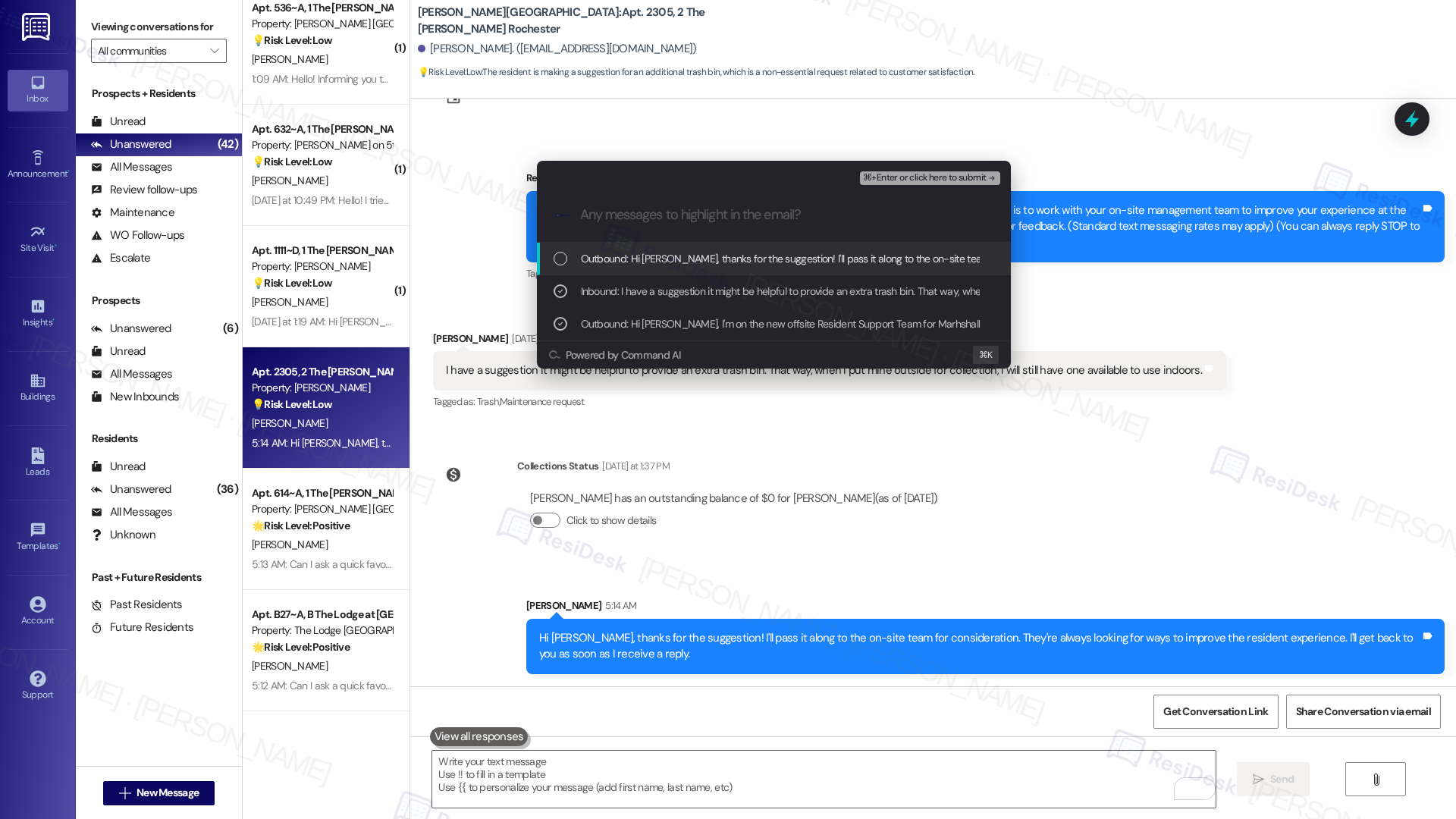
click at [684, 266] on span "Outbound: Hi [PERSON_NAME], thanks for the suggestion! I'll pass it along to th…" at bounding box center [1076, 258] width 990 height 17
click at [901, 180] on span "⌘+Enter or click here to submit" at bounding box center [925, 178] width 123 height 10
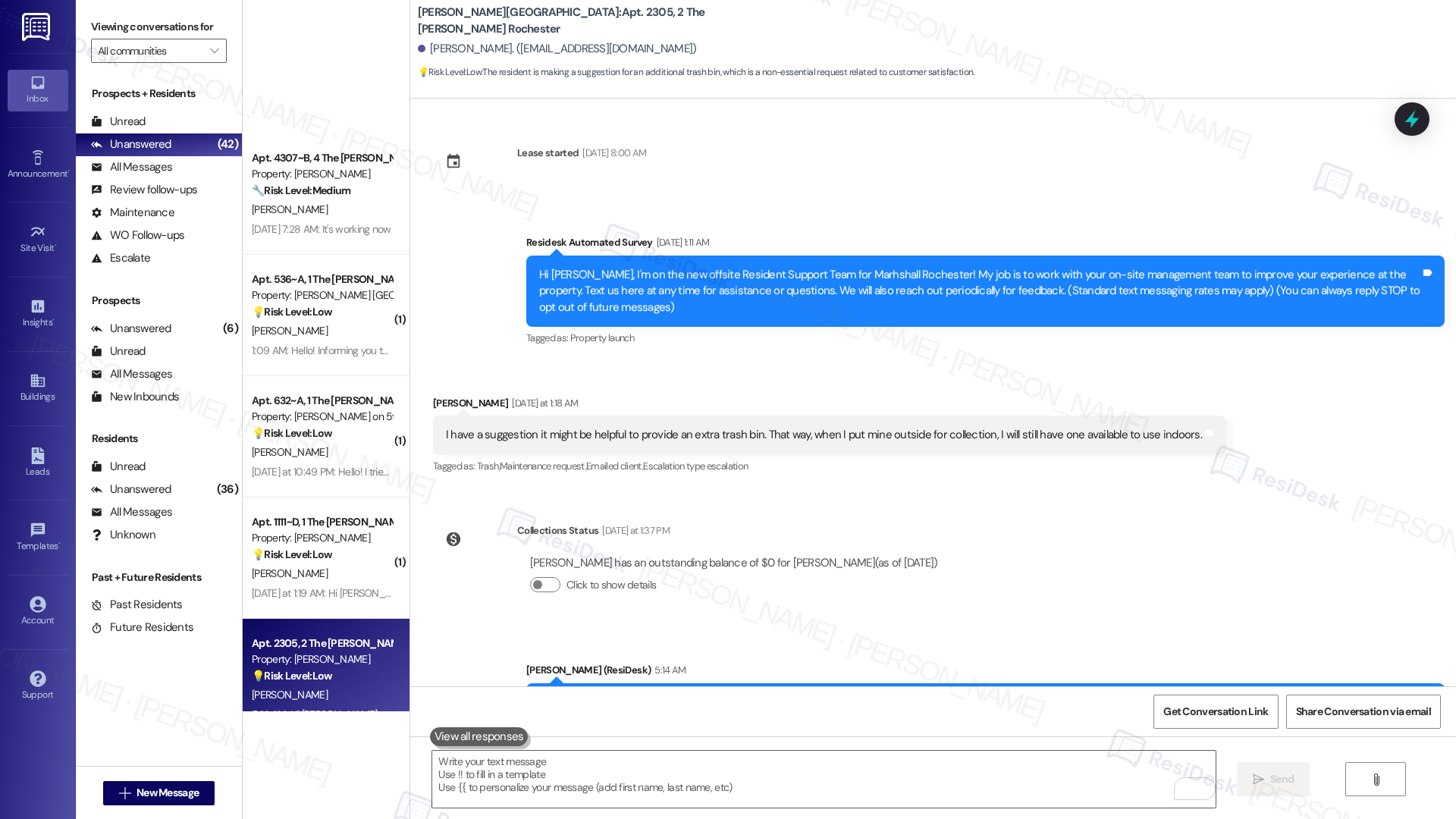
scroll to position [3776, 0]
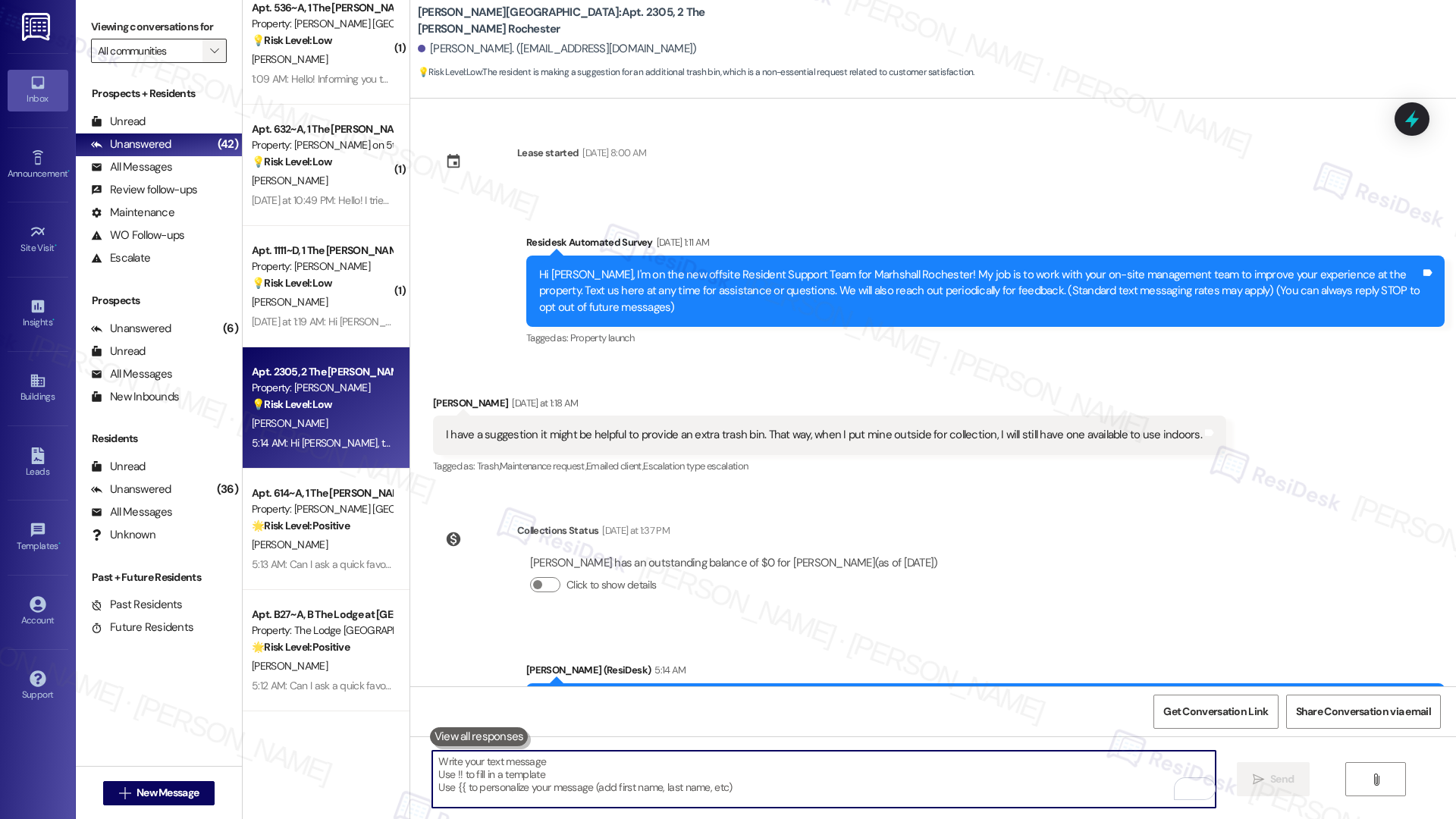
click at [207, 48] on span "" at bounding box center [214, 51] width 14 height 24
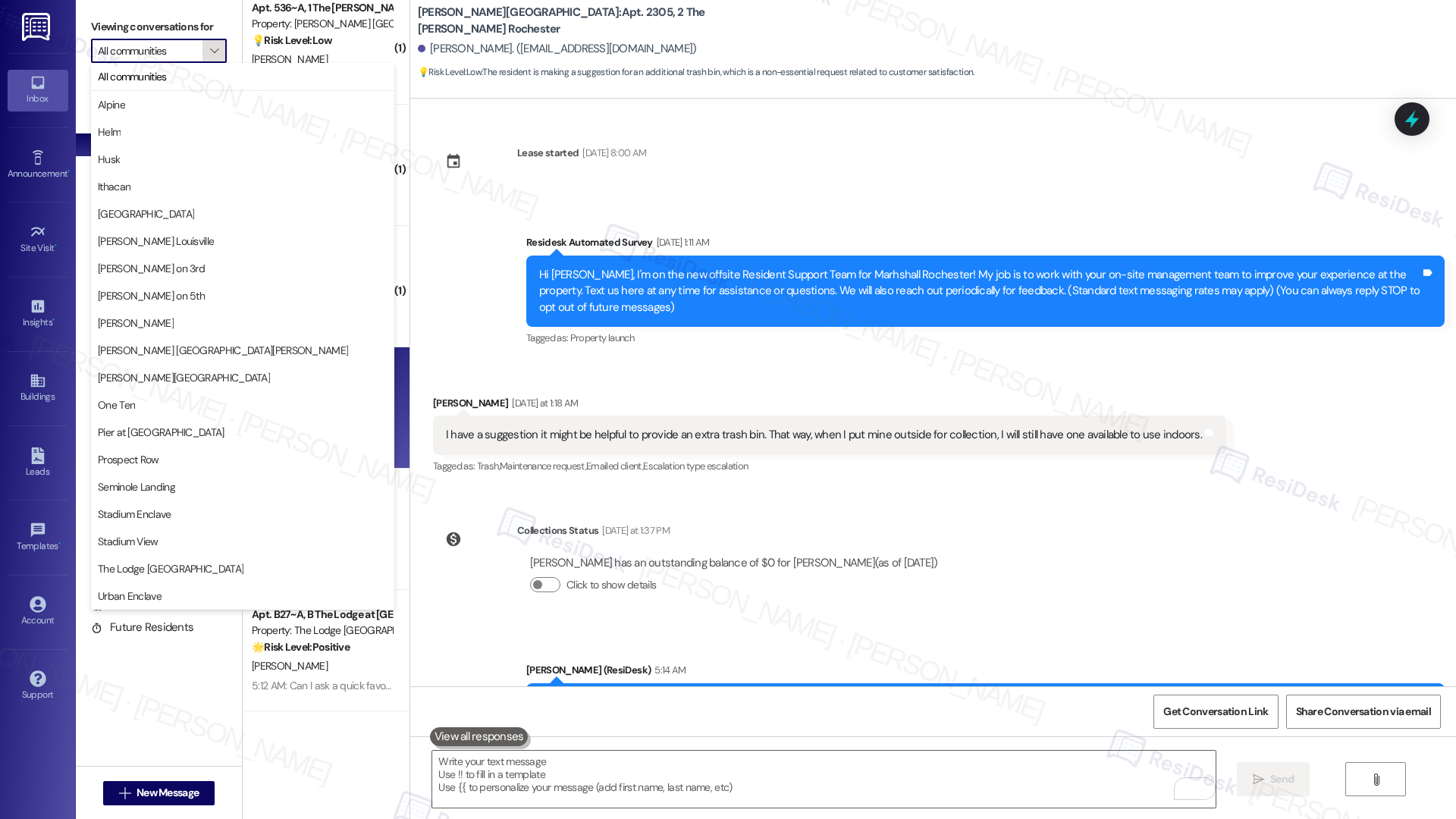
click at [207, 48] on span "" at bounding box center [214, 51] width 14 height 24
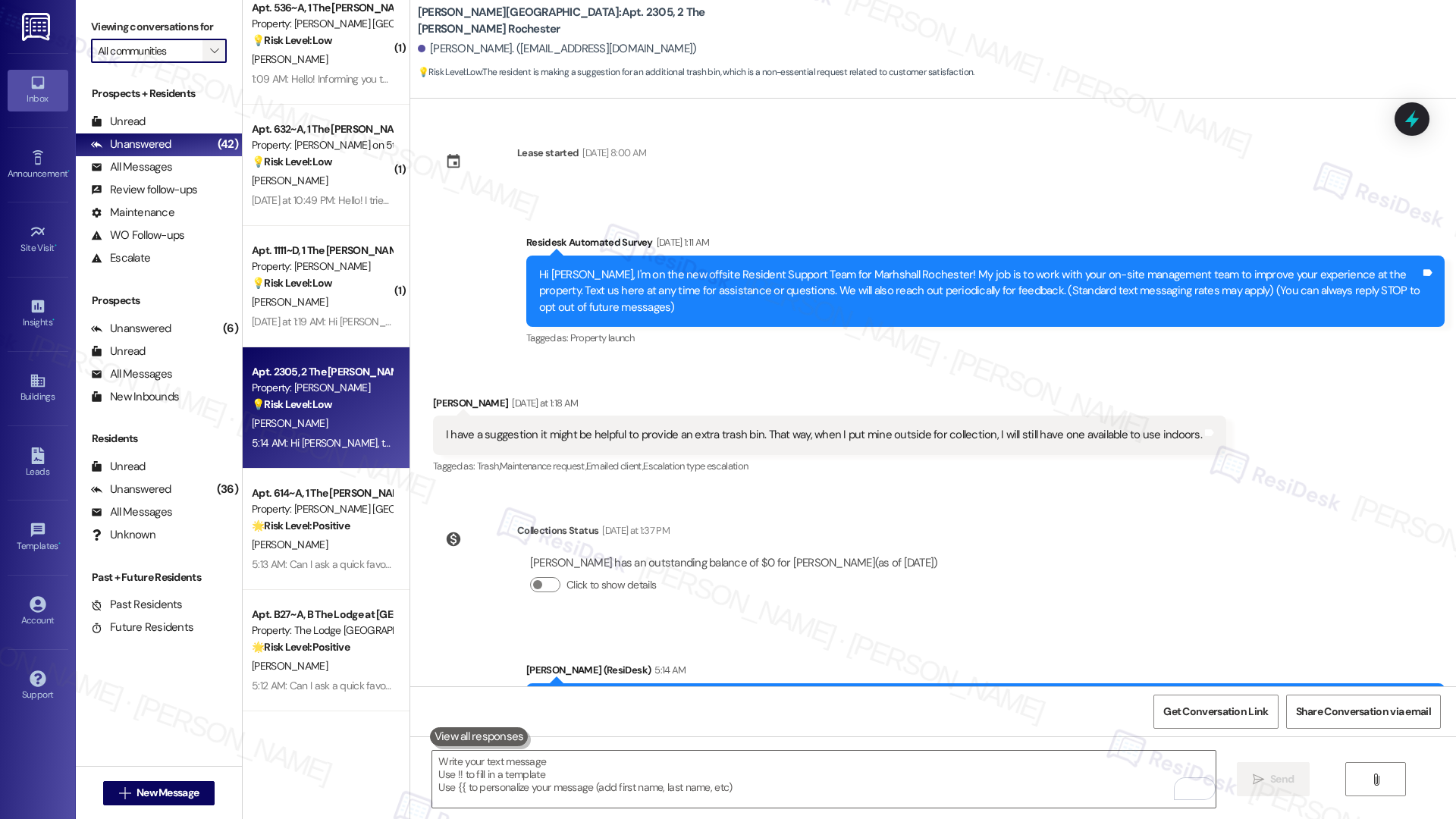
click at [207, 48] on span "" at bounding box center [214, 51] width 14 height 24
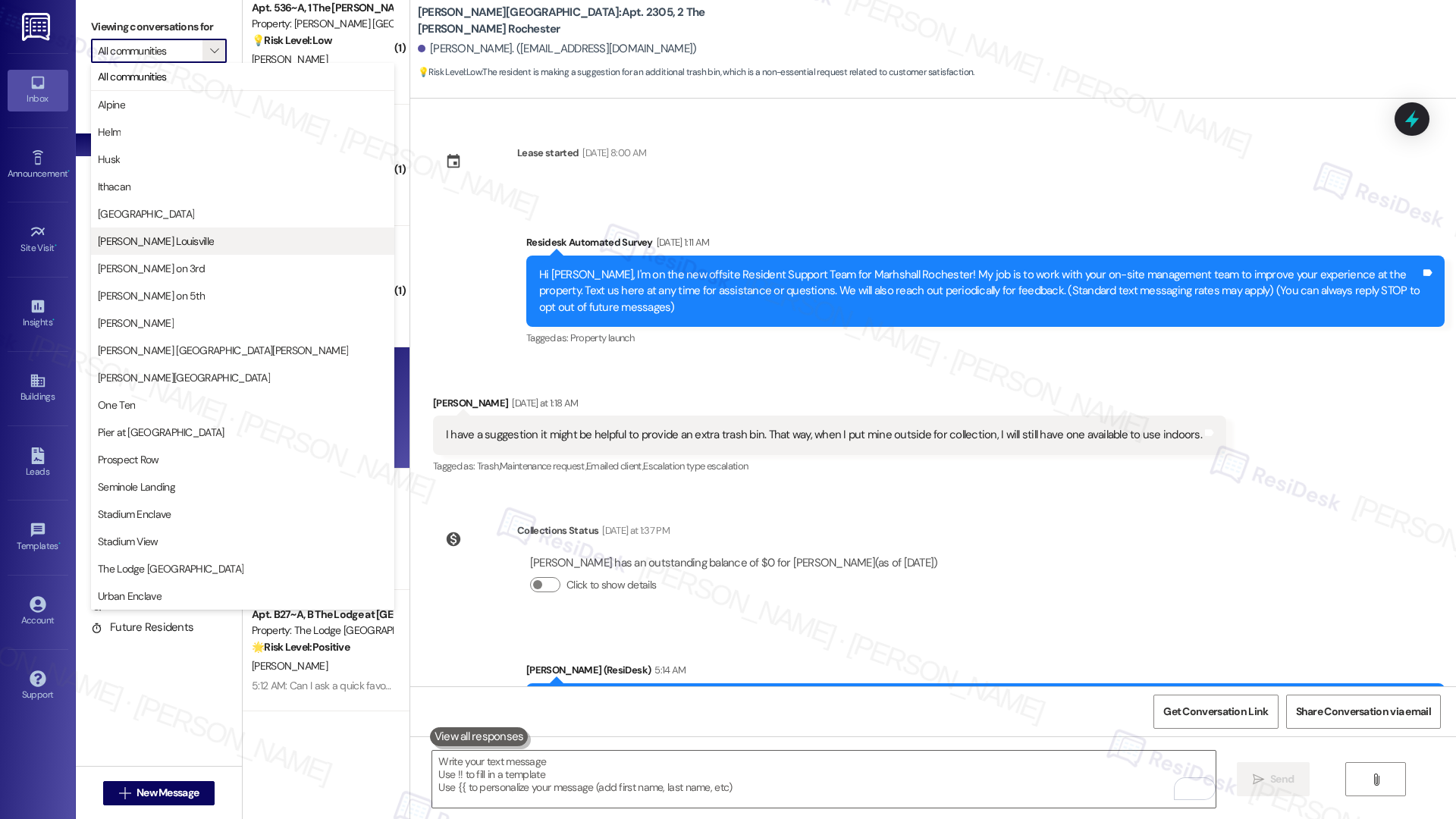
click at [186, 247] on span "[PERSON_NAME] Louisville" at bounding box center [243, 241] width 290 height 15
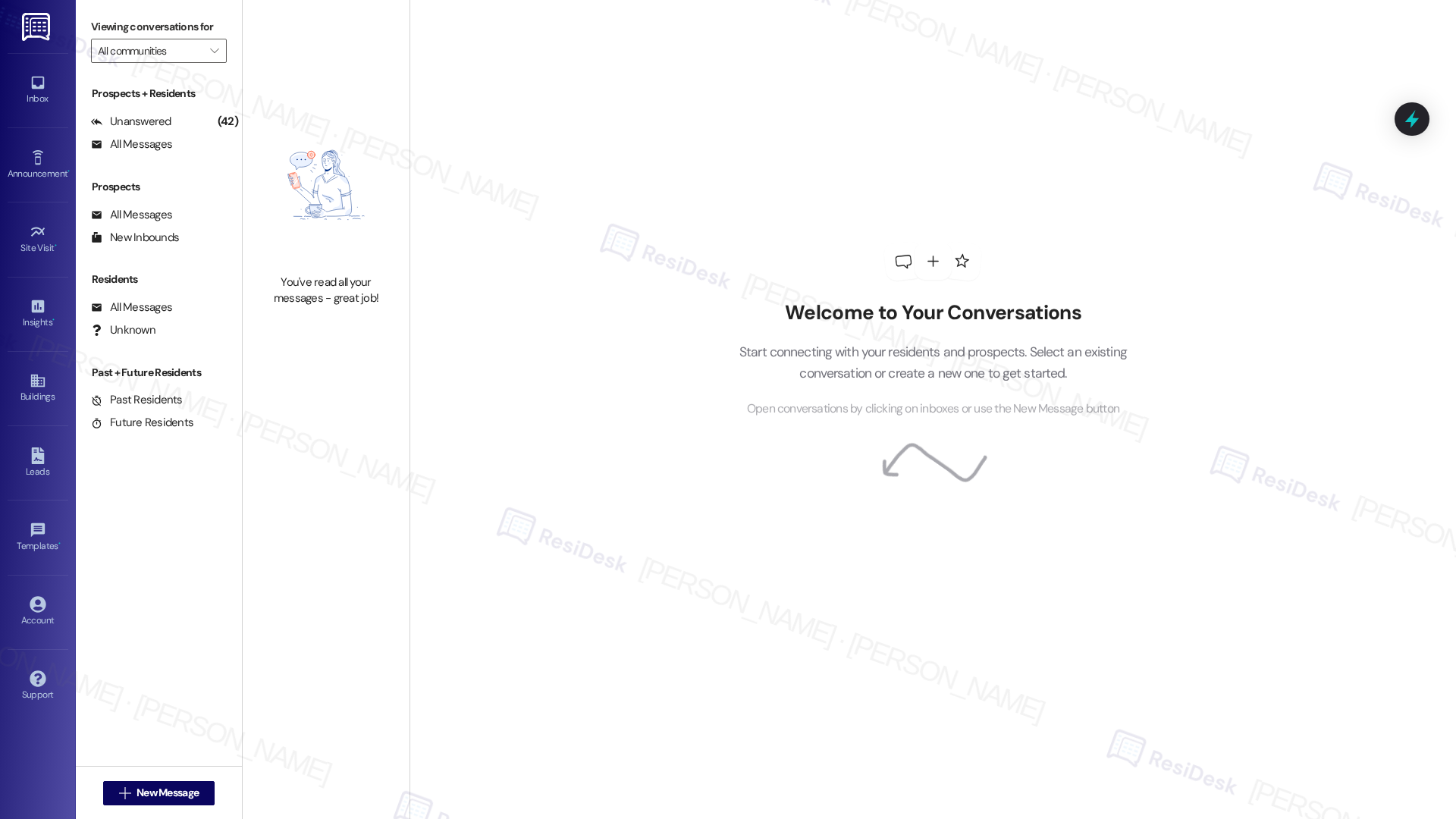
type input "[PERSON_NAME] Louisville"
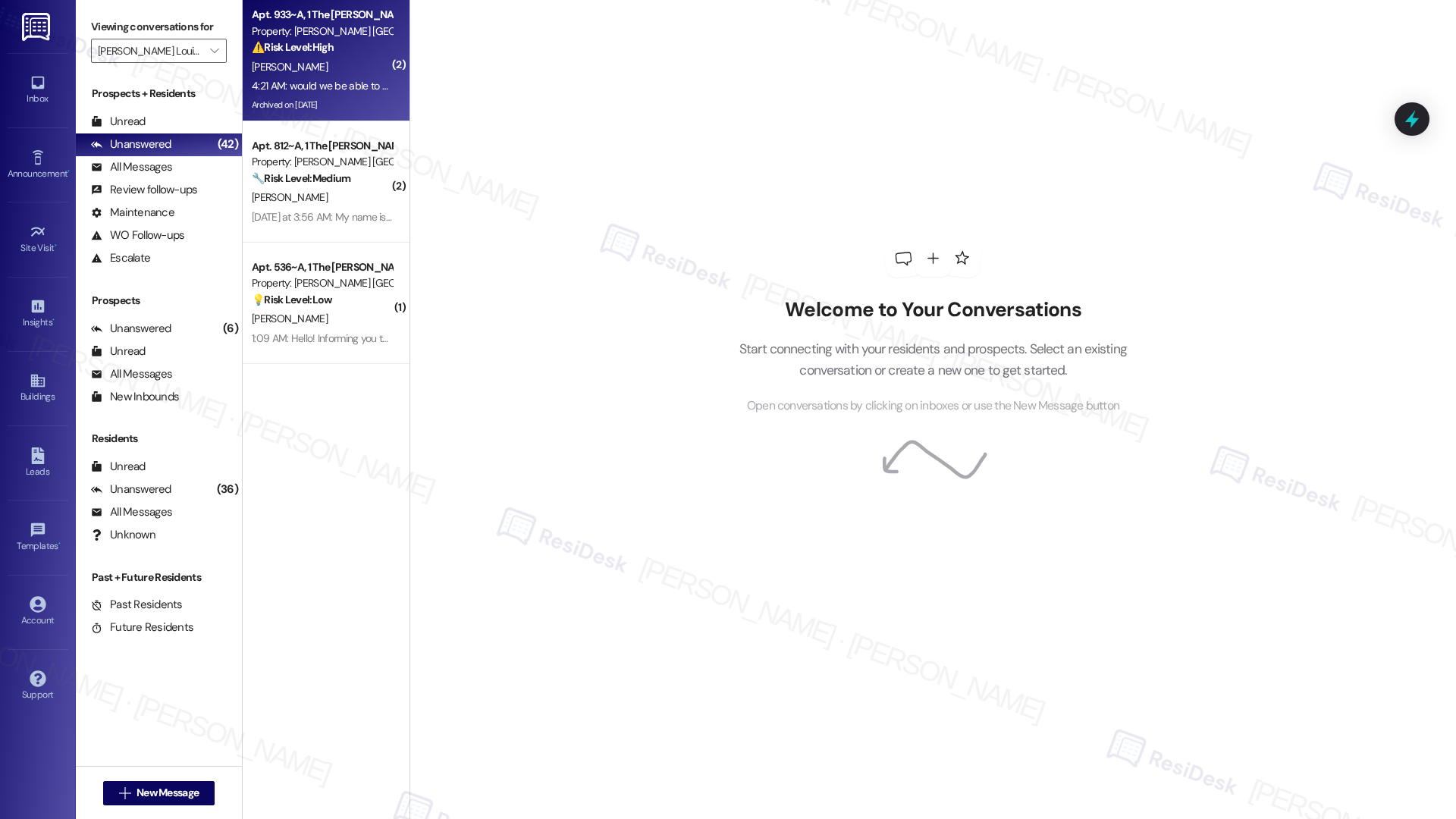
click at [320, 74] on div "[PERSON_NAME]" at bounding box center [322, 67] width 144 height 19
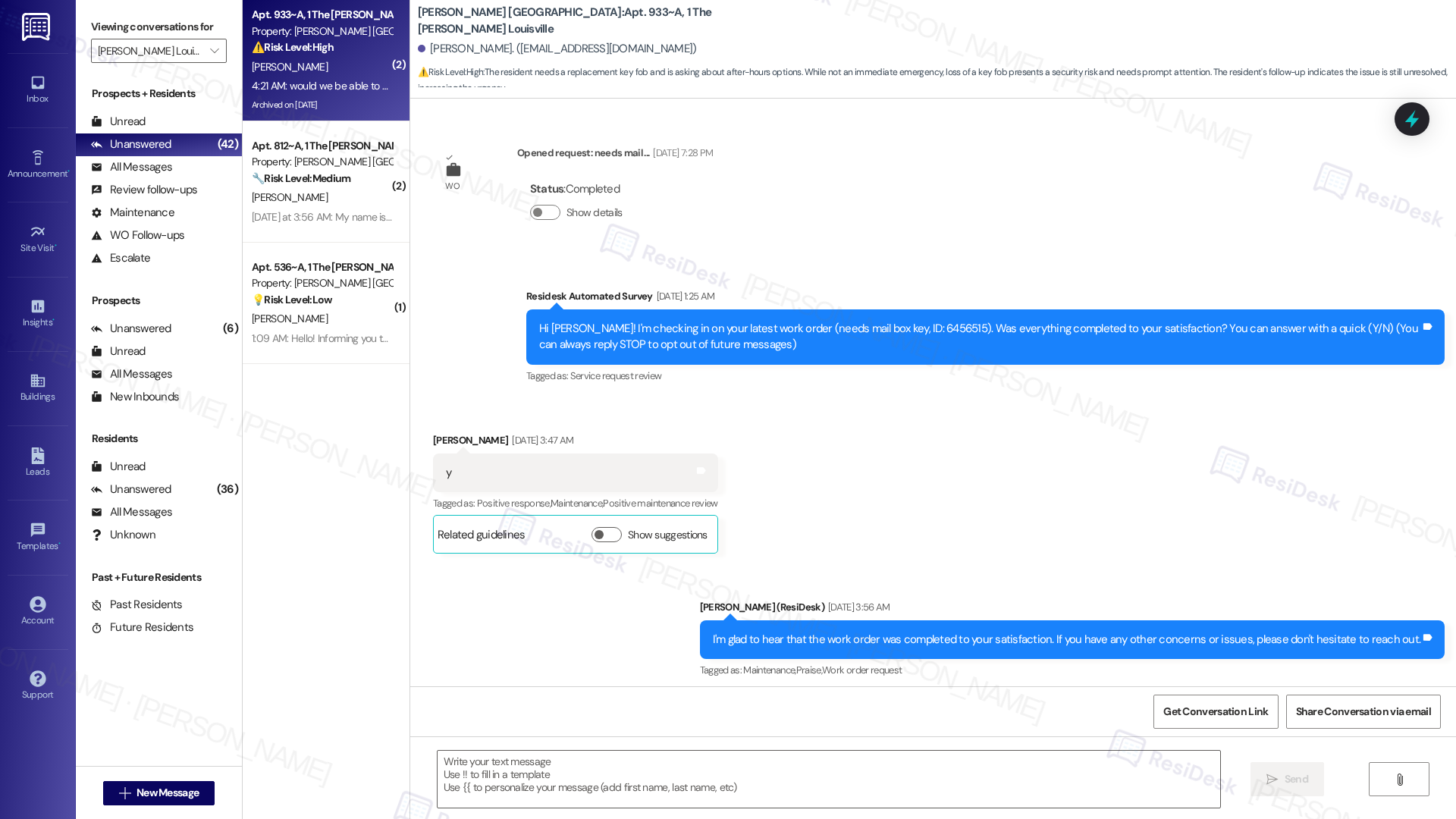
click at [320, 74] on div "[PERSON_NAME]" at bounding box center [322, 67] width 144 height 19
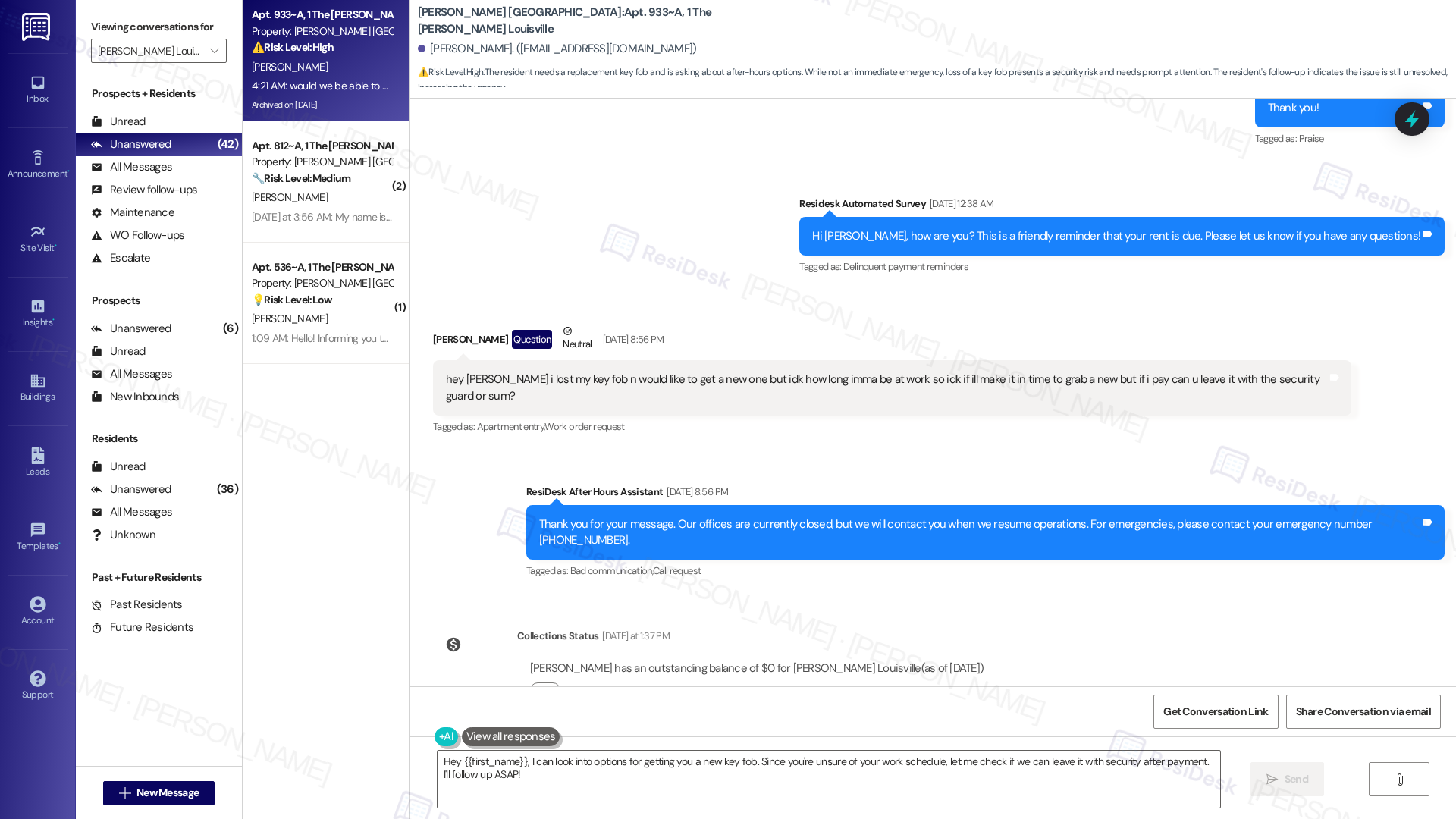
scroll to position [11882, 0]
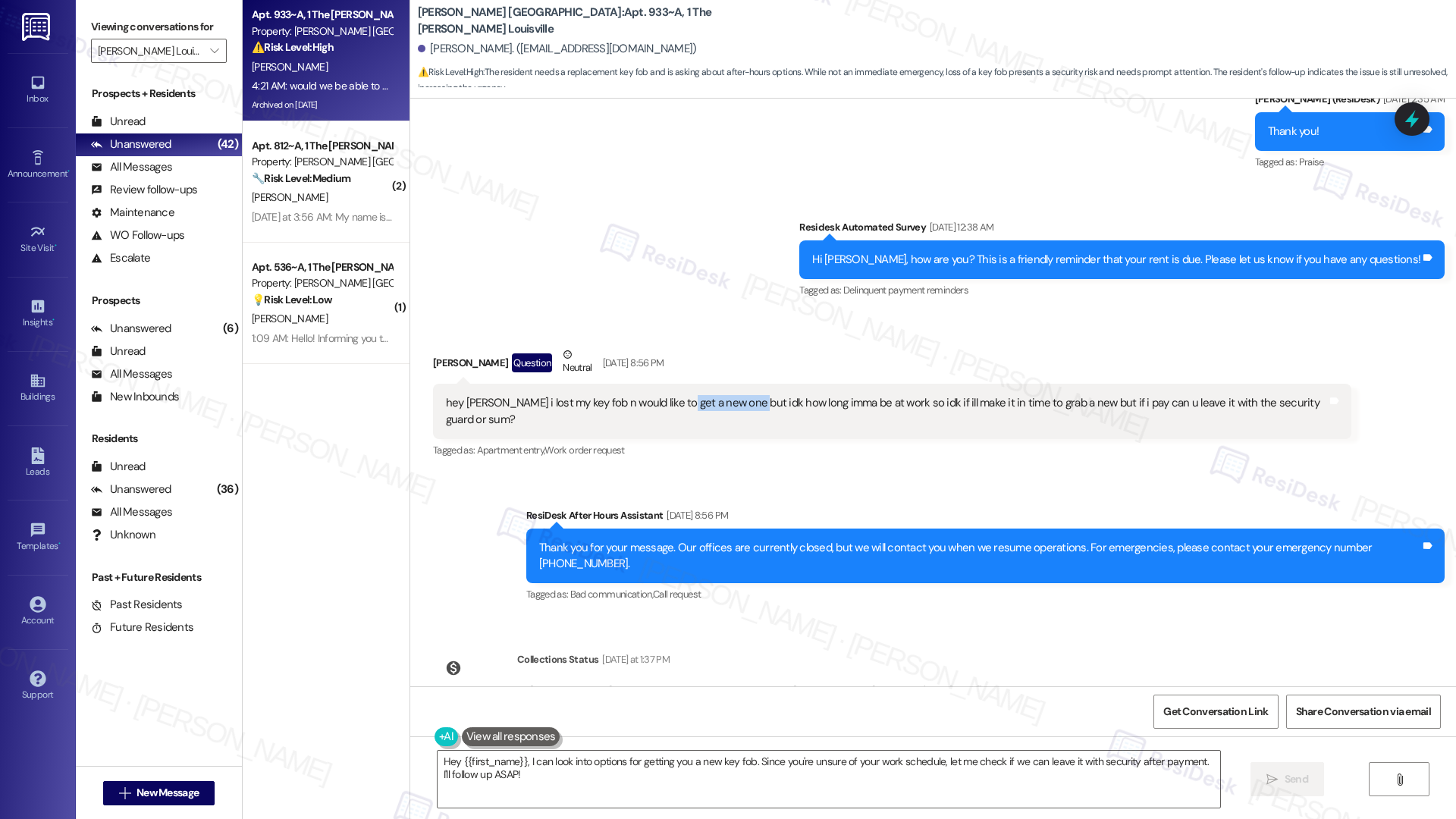
drag, startPoint x: 658, startPoint y: 324, endPoint x: 732, endPoint y: 320, distance: 74.1
click at [732, 395] on div "hey [PERSON_NAME] i lost my key fob n would like to get a new one but idk how l…" at bounding box center [886, 410] width 882 height 32
click at [807, 395] on div "hey emily i lost my key fob n would like to get a new one but idk how long imma…" at bounding box center [886, 410] width 882 height 32
drag, startPoint x: 929, startPoint y: 320, endPoint x: 1087, endPoint y: 321, distance: 158.0
click at [1087, 395] on div "hey emily i lost my key fob n would like to get a new one but idk how long imma…" at bounding box center [886, 410] width 882 height 32
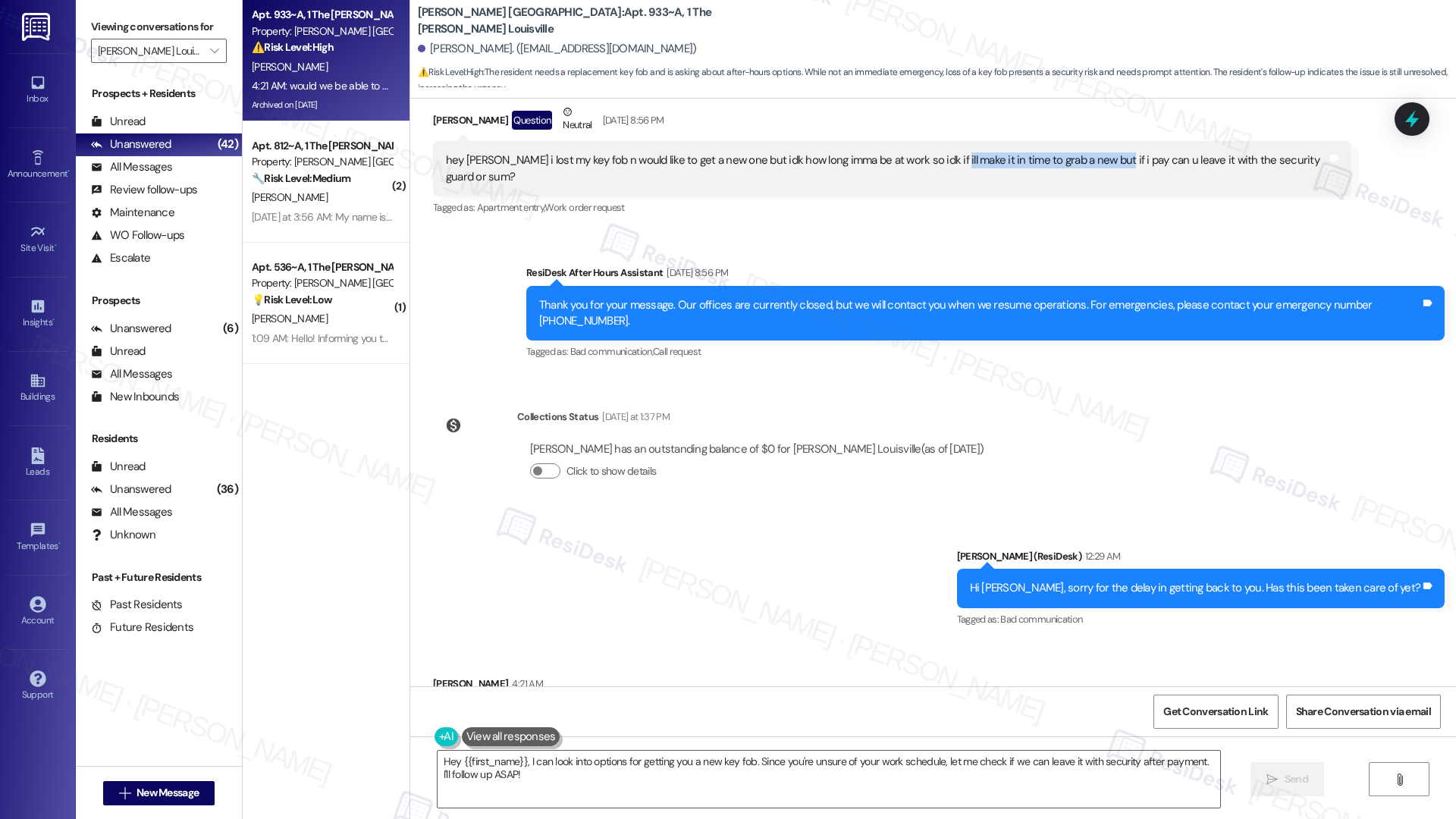
scroll to position [12234, 0]
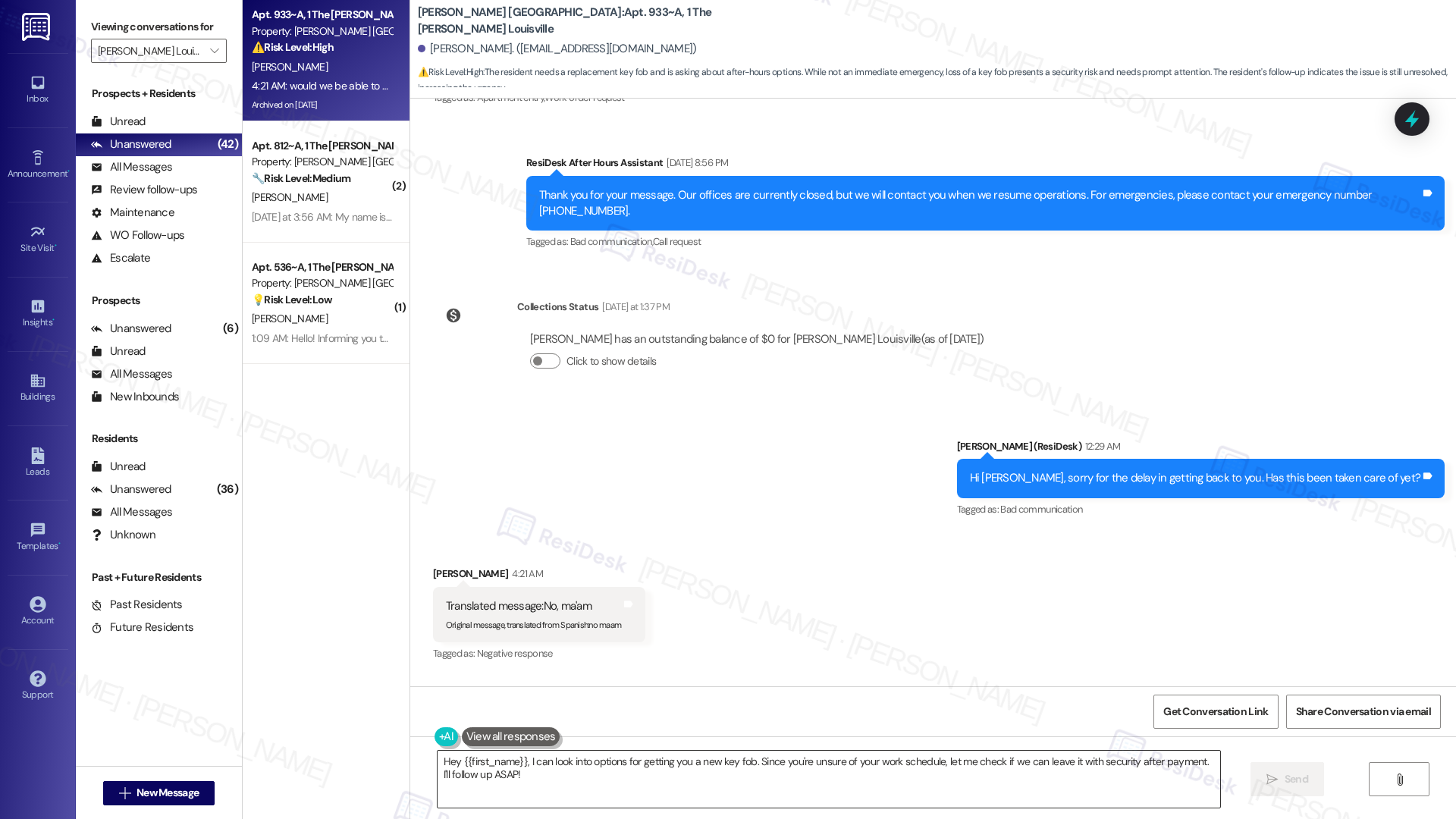
click at [566, 577] on textarea "Hey {{first_name}}, I can look into options for getting you a new key fob. Sinc…" at bounding box center [829, 779] width 783 height 57
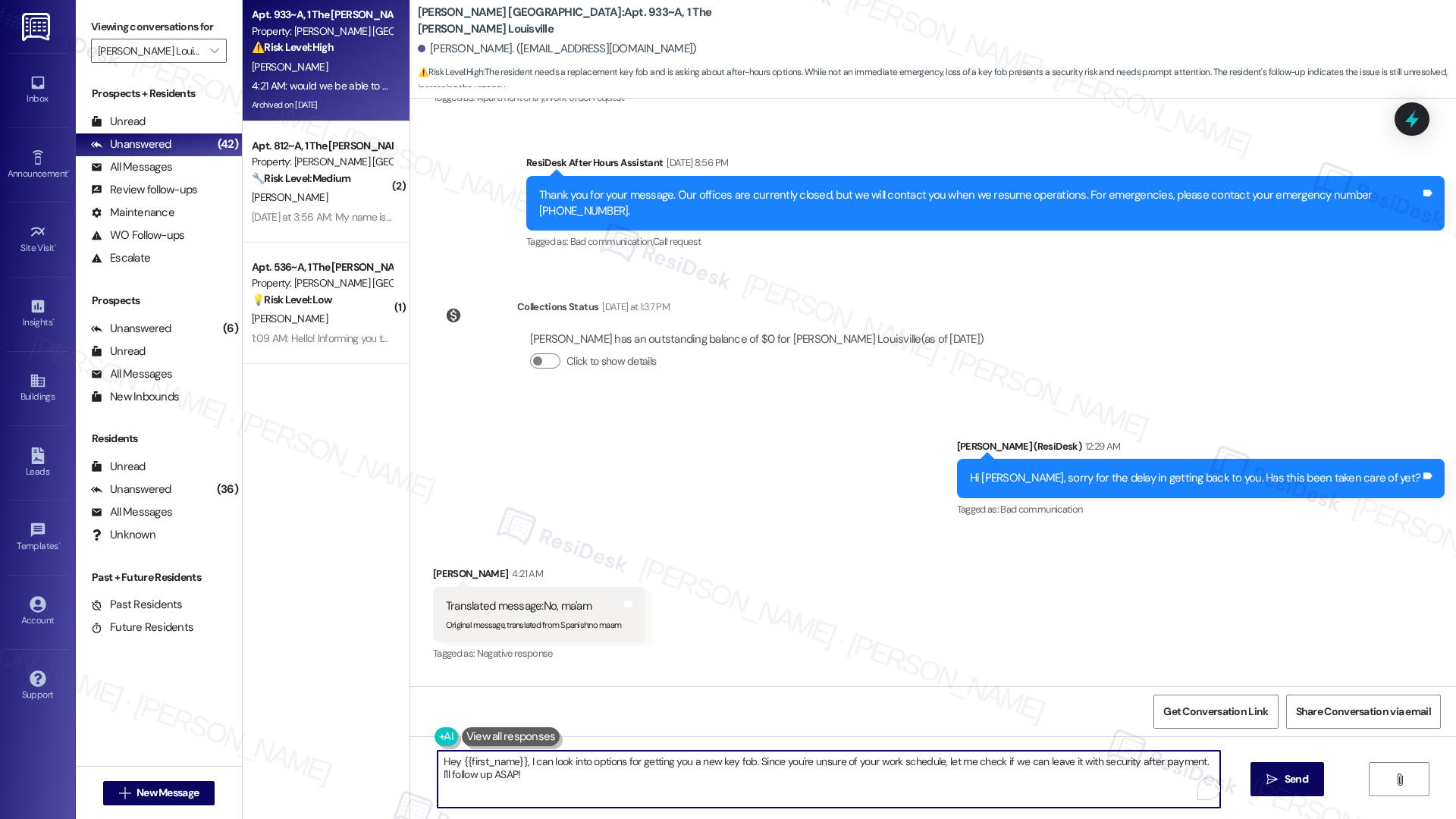
click at [566, 577] on textarea "Hey {{first_name}}, I can look into options for getting you a new key fob. Sinc…" at bounding box center [829, 779] width 783 height 57
type textarea "Let me help you with it, we are talking about the key for the main door, right?"
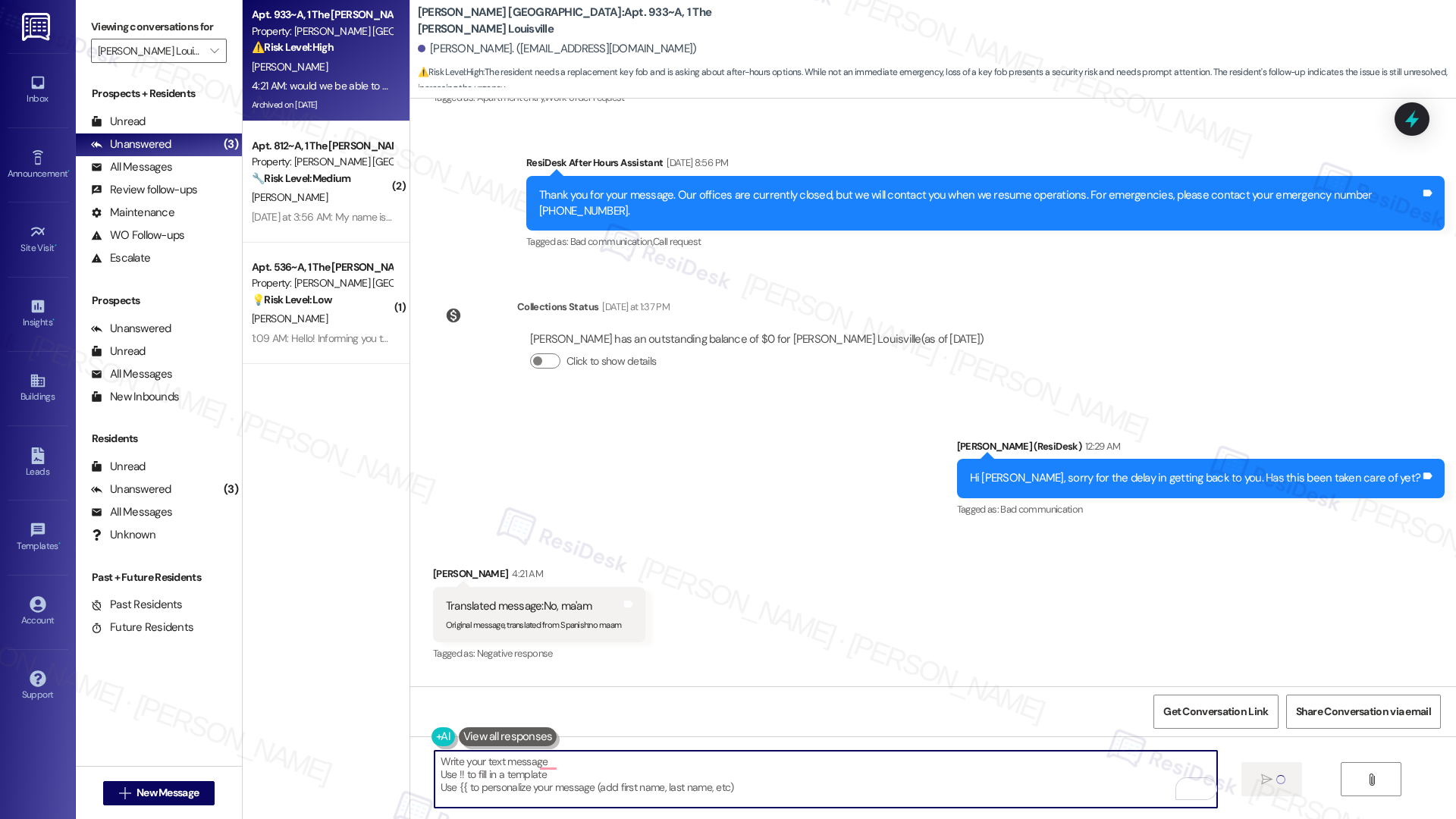
scroll to position [12233, 0]
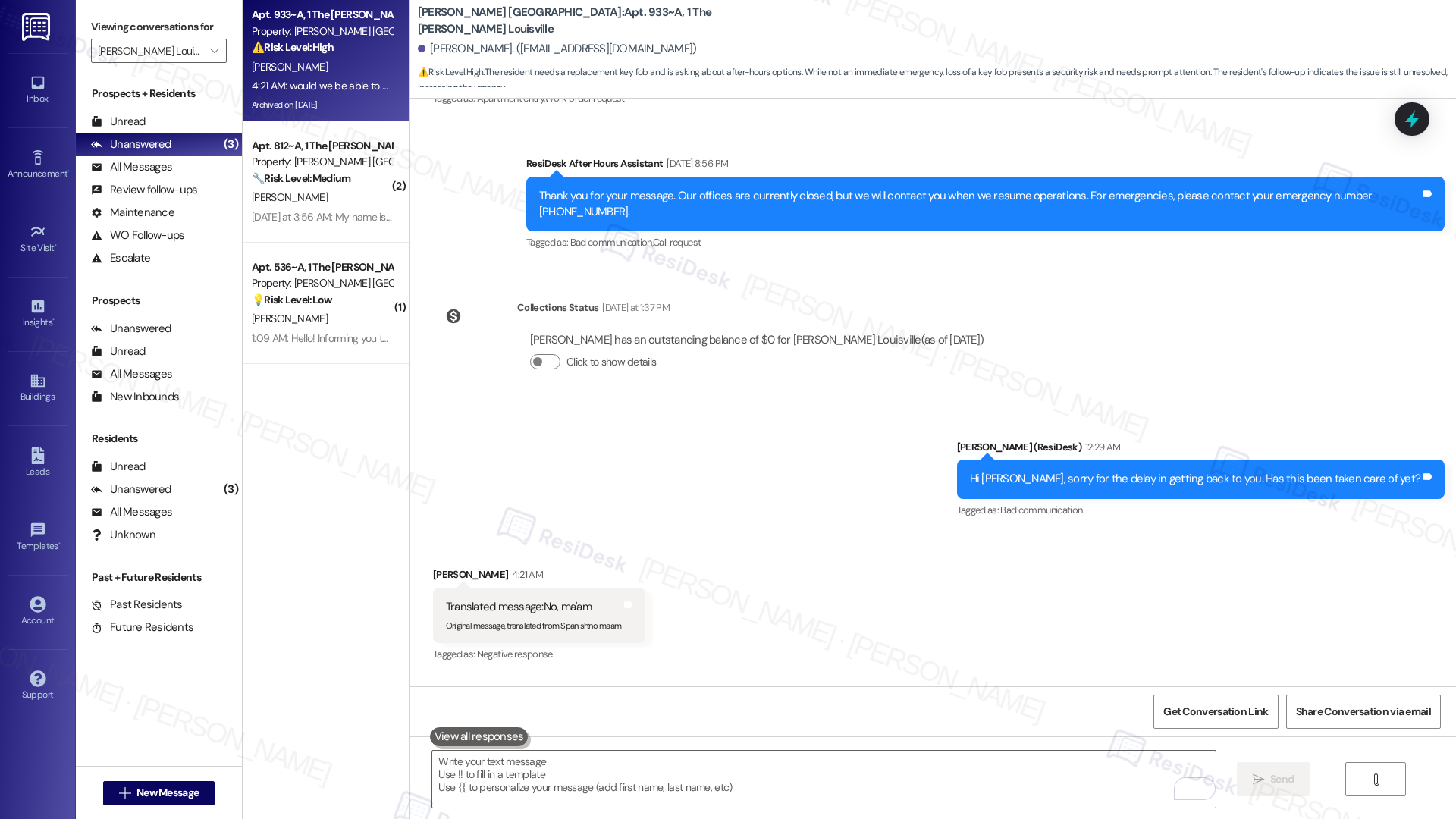
click at [380, 207] on div "Yesterday at 3:56 AM: My name is Tania from 812A Yesterday at 3:56 AM: My name …" at bounding box center [322, 217] width 144 height 19
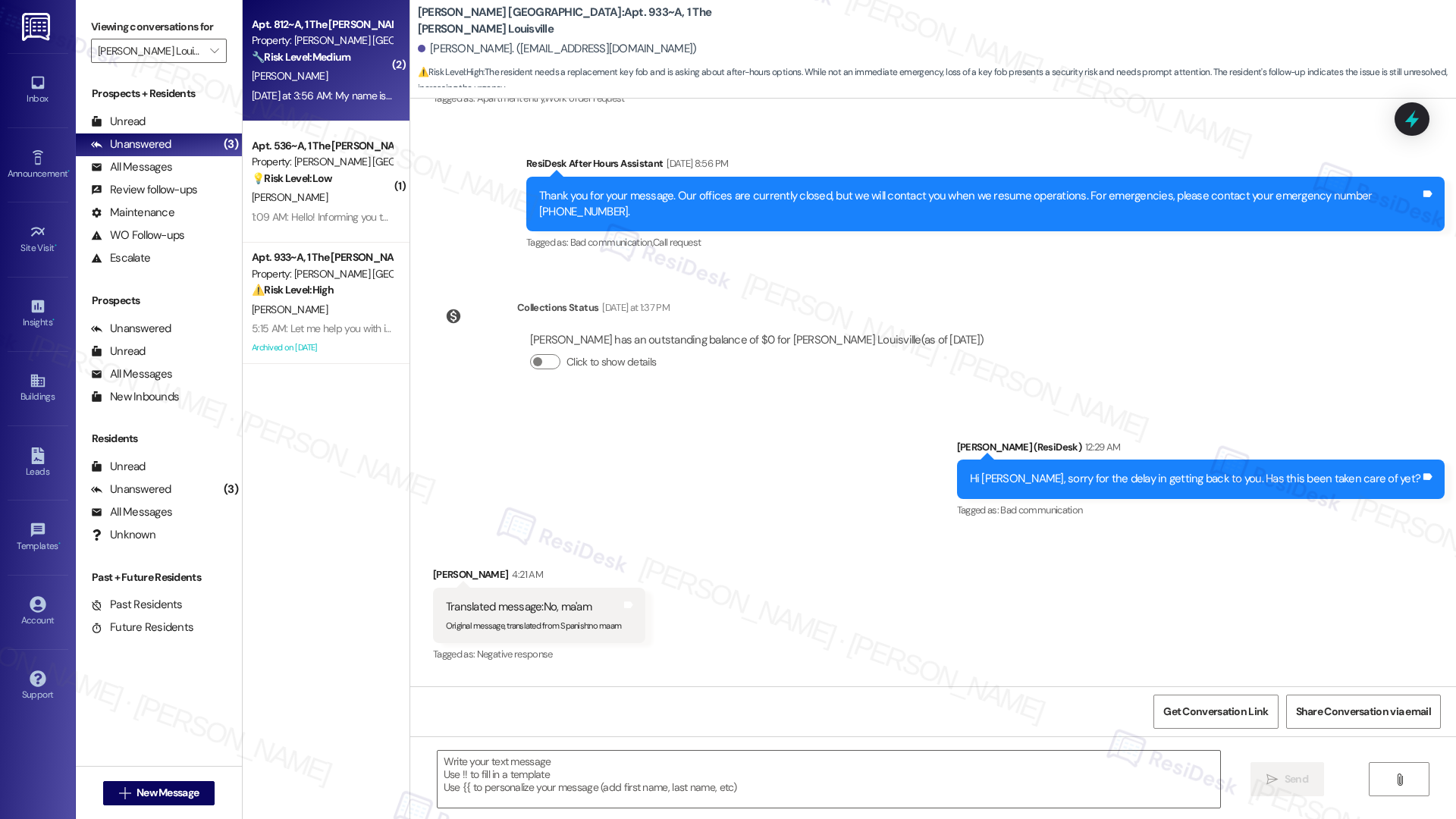
type textarea "Fetching suggested responses. Please feel free to read through the conversation…"
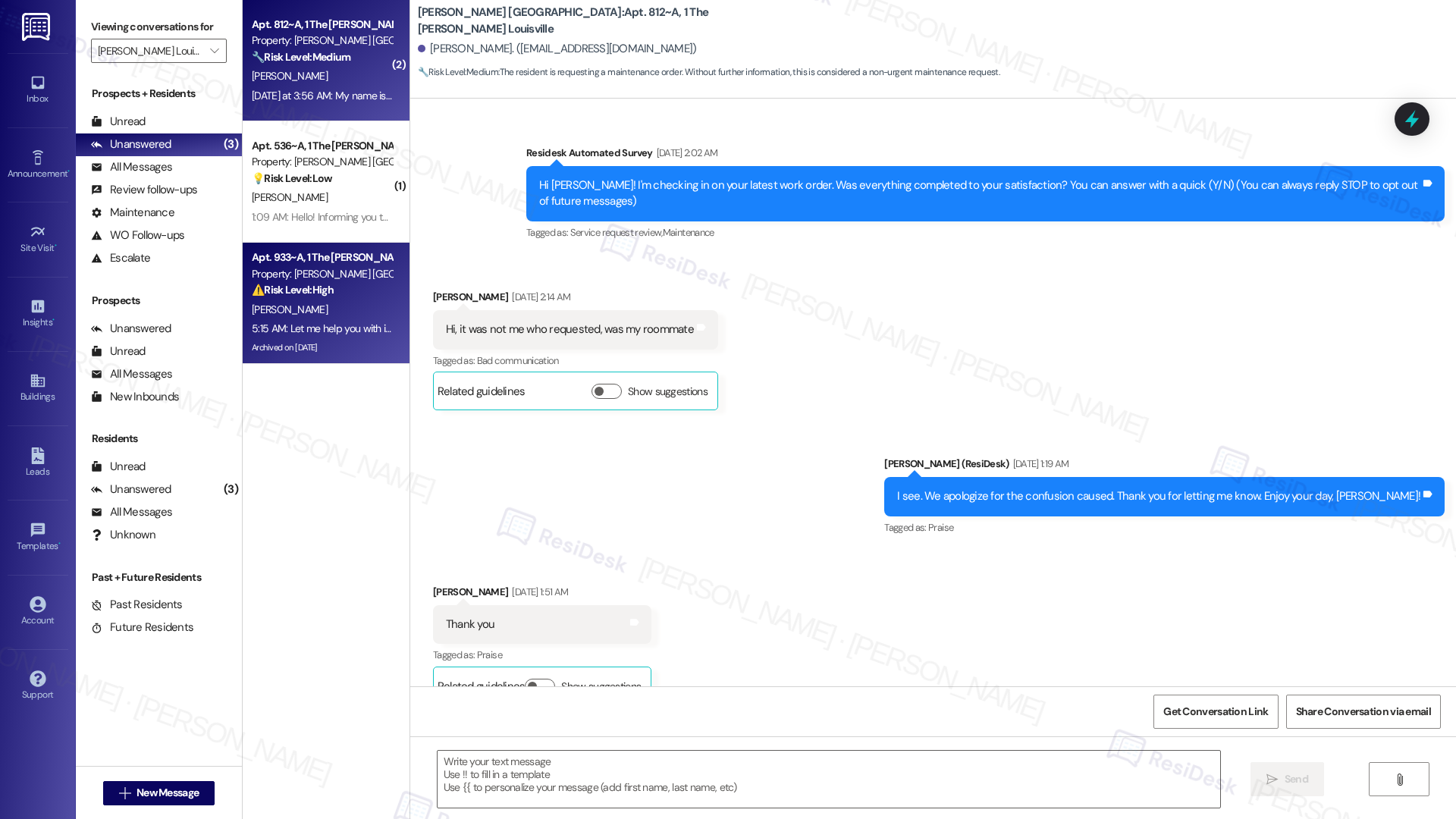
scroll to position [8120, 0]
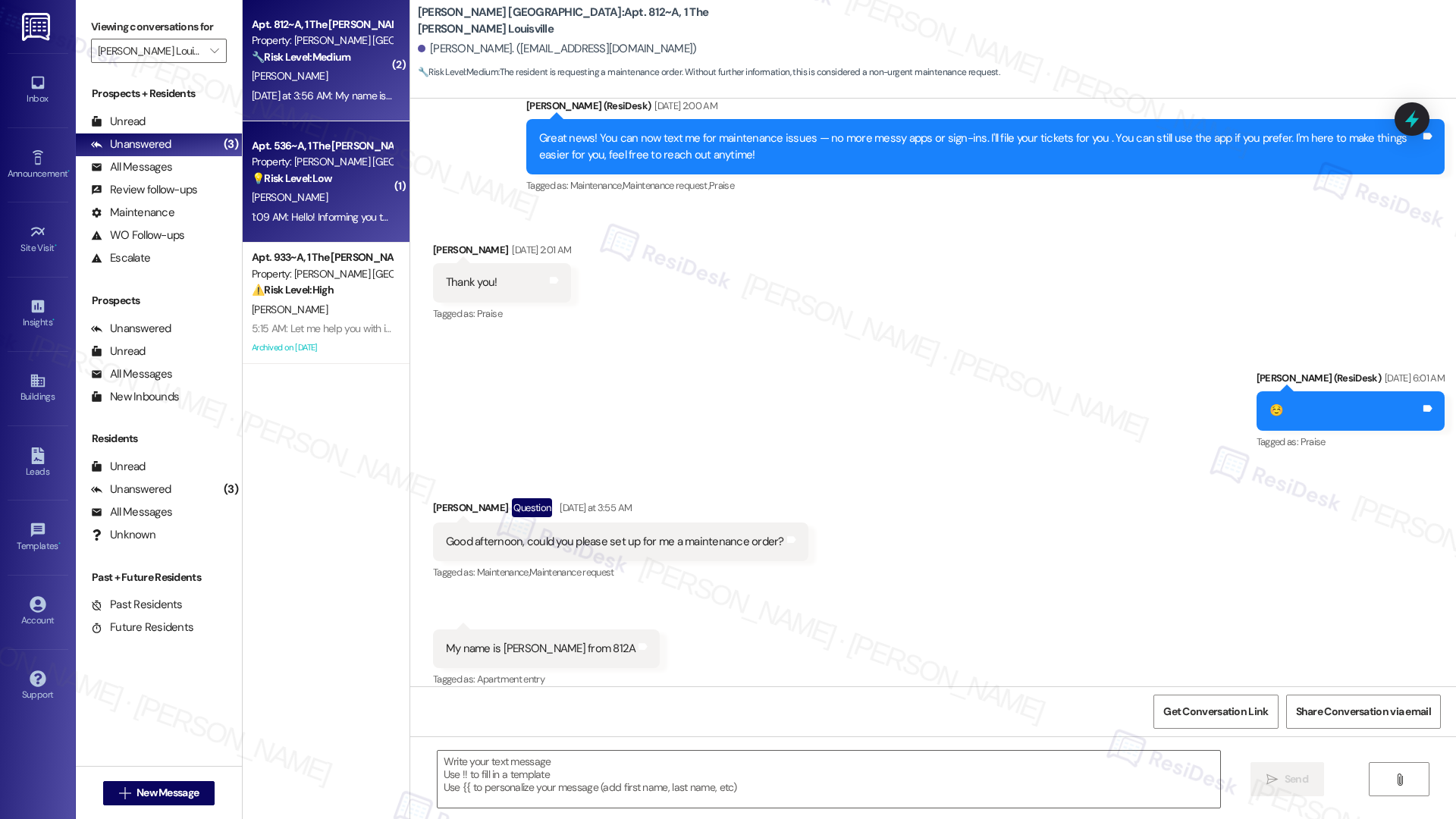
type textarea "Fetching suggested responses. Please feel free to read through the conversation…"
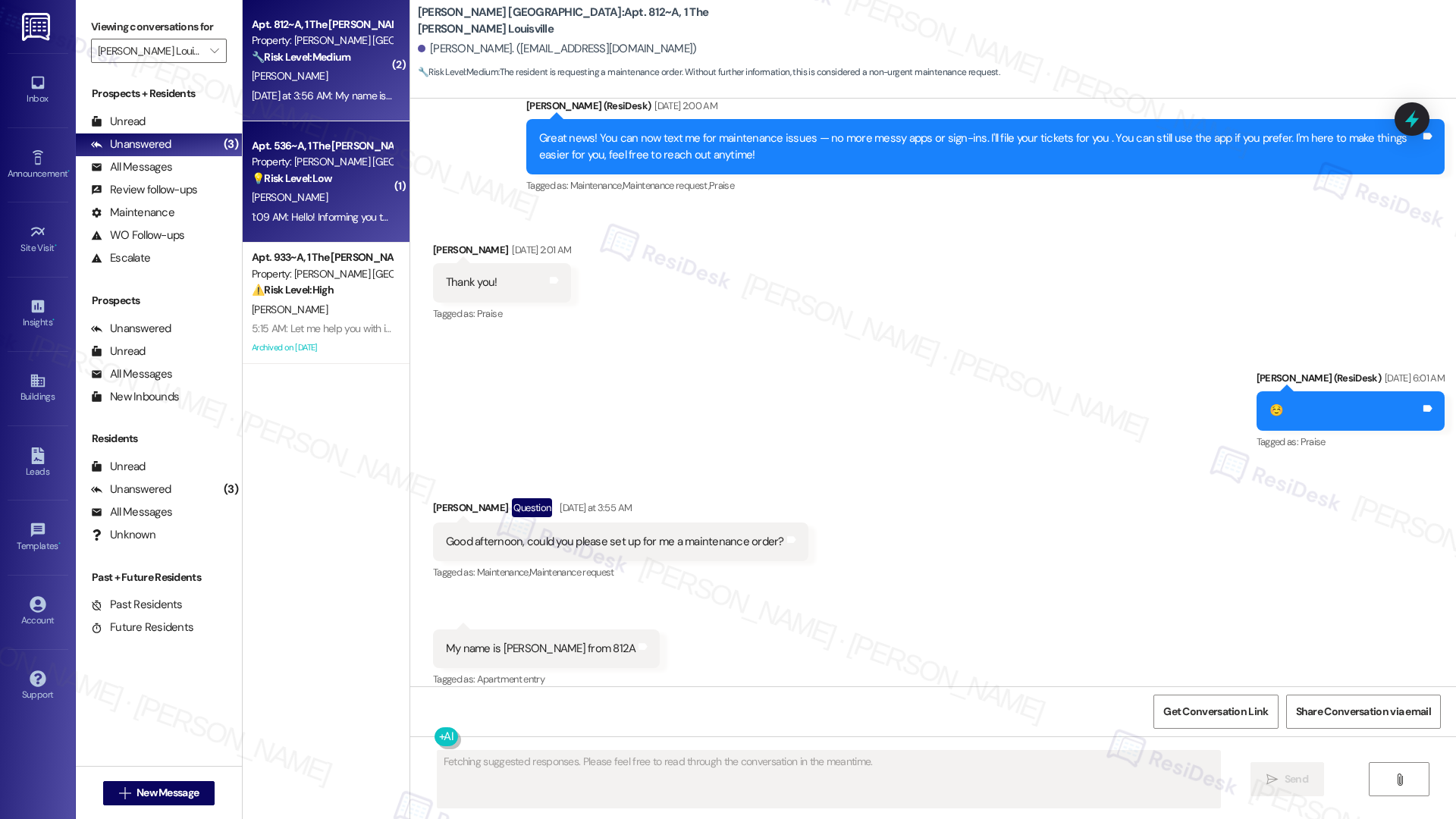
click at [342, 191] on div "J. Forman" at bounding box center [322, 198] width 144 height 19
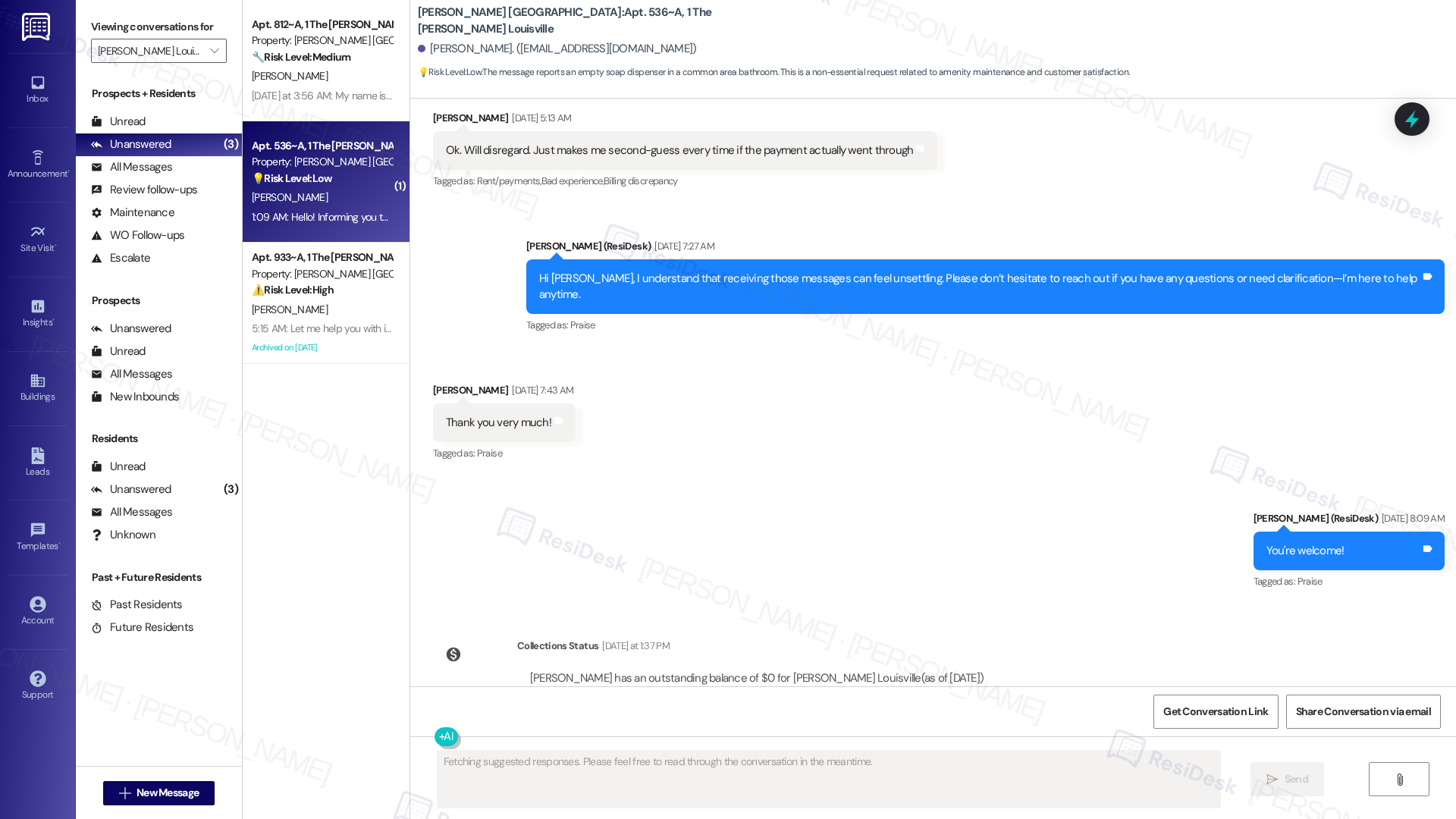
scroll to position [1674, 0]
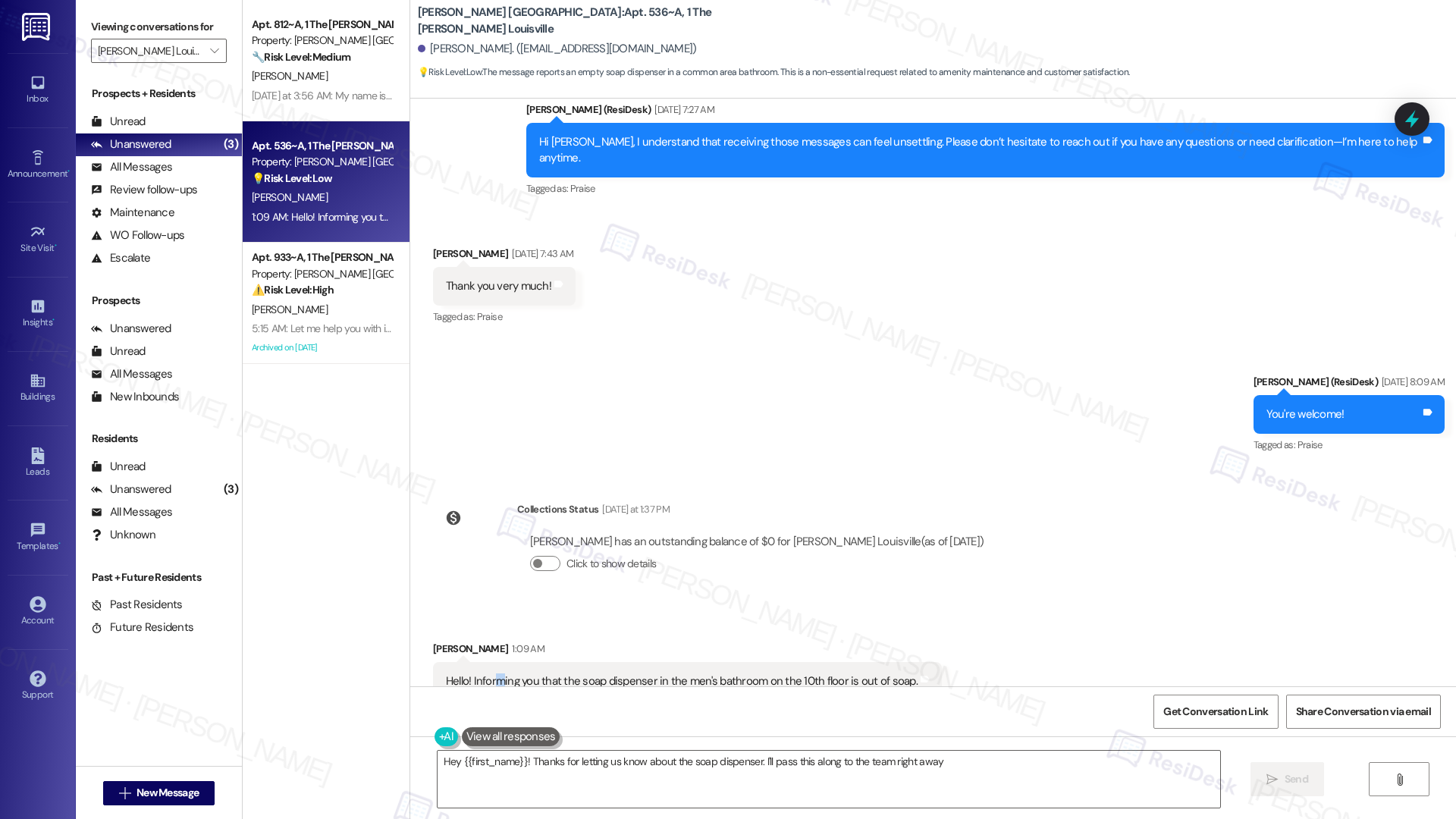
type textarea "Hey {{first_name}}! Thanks for letting us know about the soap dispenser. I'll p…"
drag, startPoint x: 484, startPoint y: 626, endPoint x: 831, endPoint y: 634, distance: 347.1
click at [831, 577] on div "Hello! Informing you that the soap dispenser in the men's bathroom on the 10th …" at bounding box center [681, 681] width 472 height 16
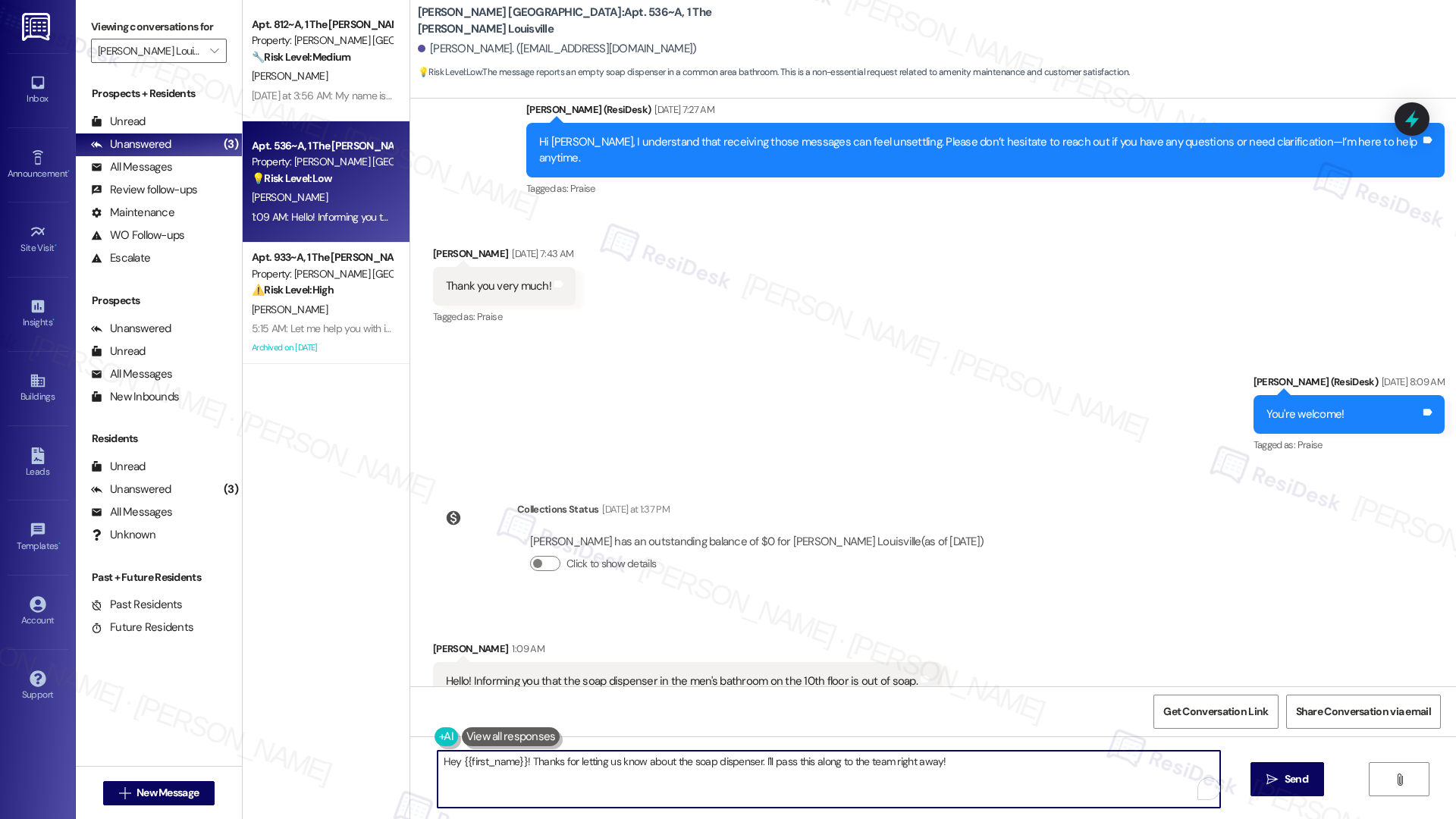
click at [966, 577] on textarea "Hey {{first_name}}! Thanks for letting us know about the soap dispenser. I'll p…" at bounding box center [829, 779] width 783 height 57
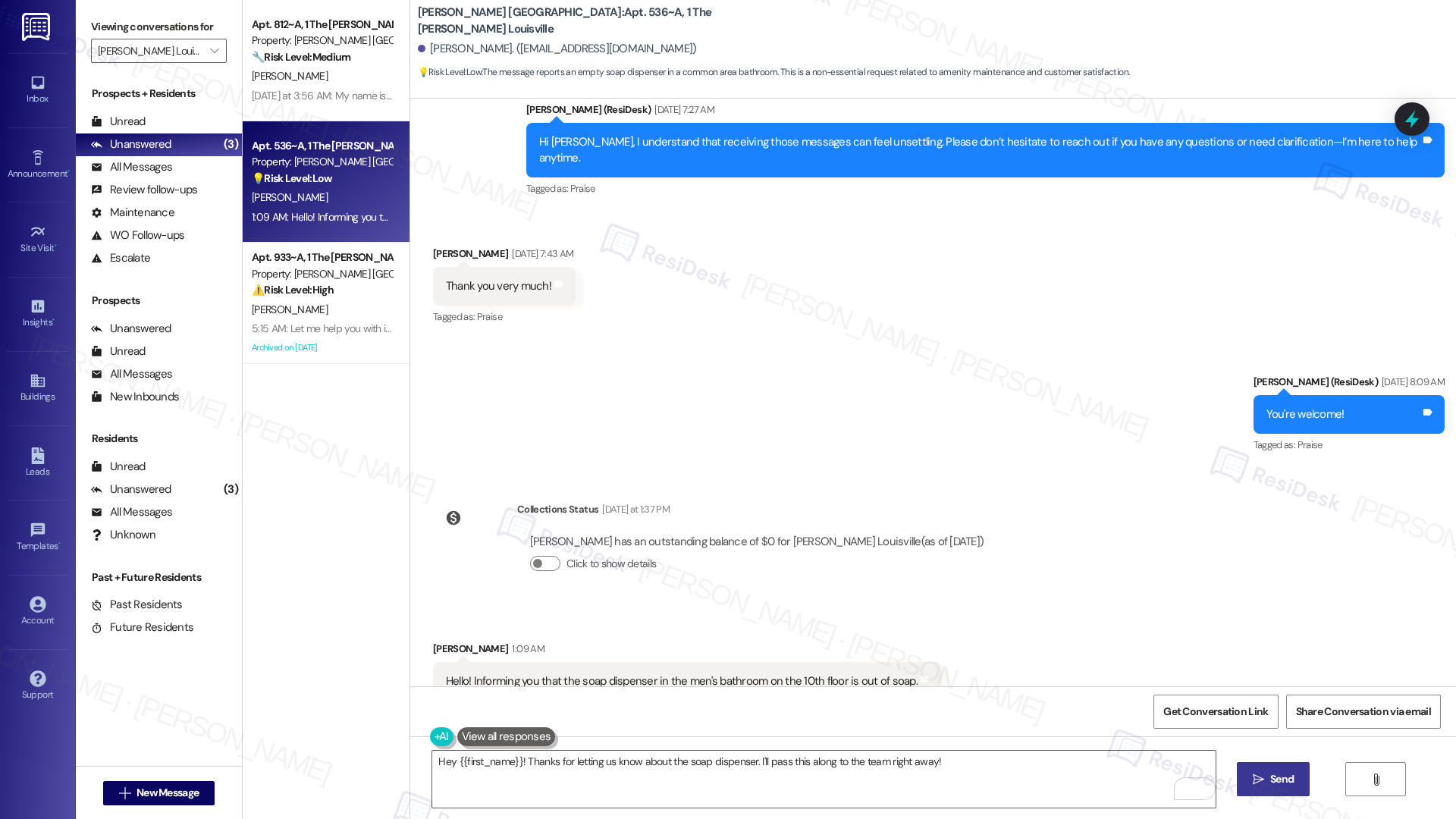
click at [1256, 577] on span "Send" at bounding box center [1282, 779] width 24 height 16
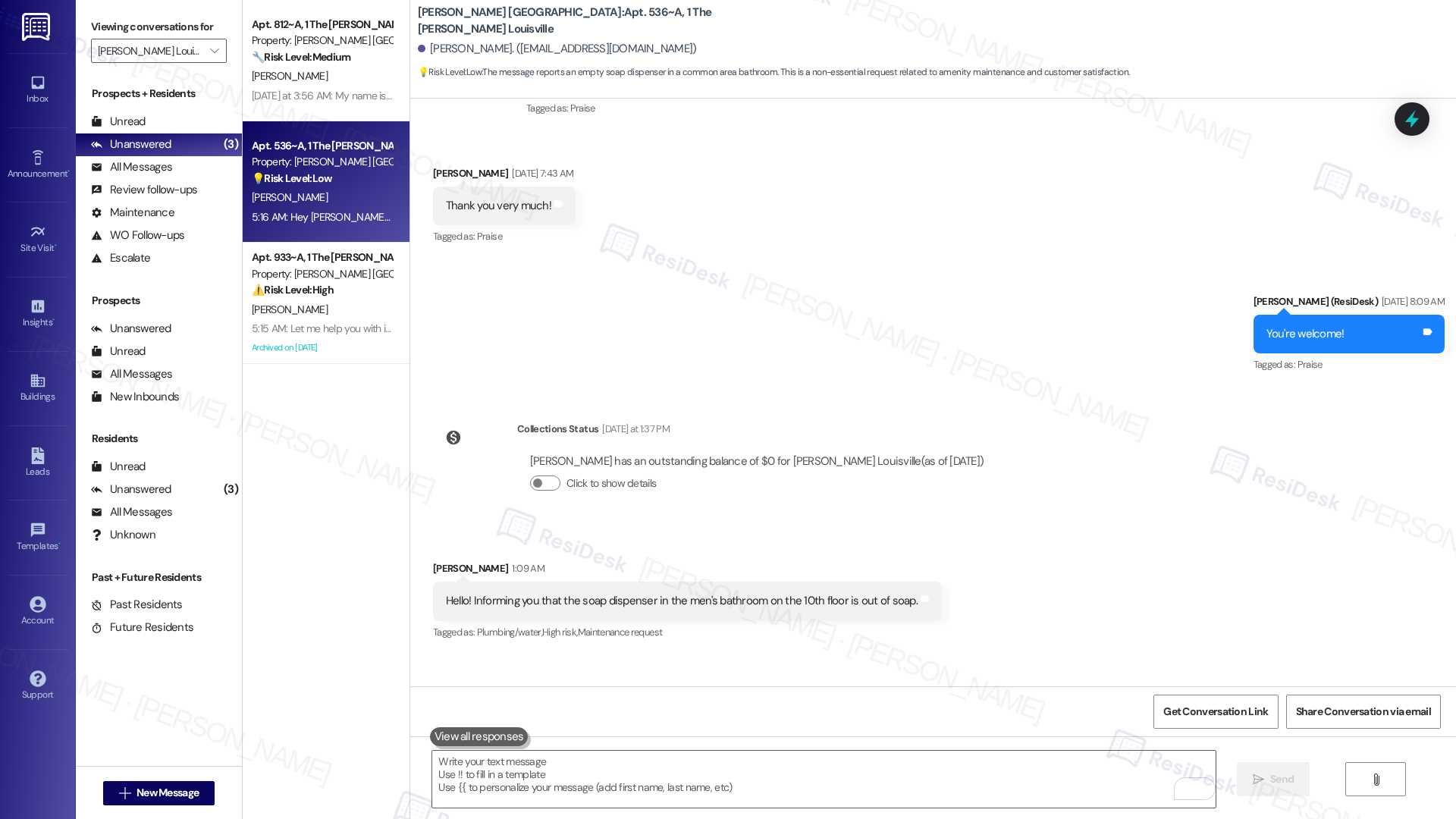
scroll to position [1780, 0]
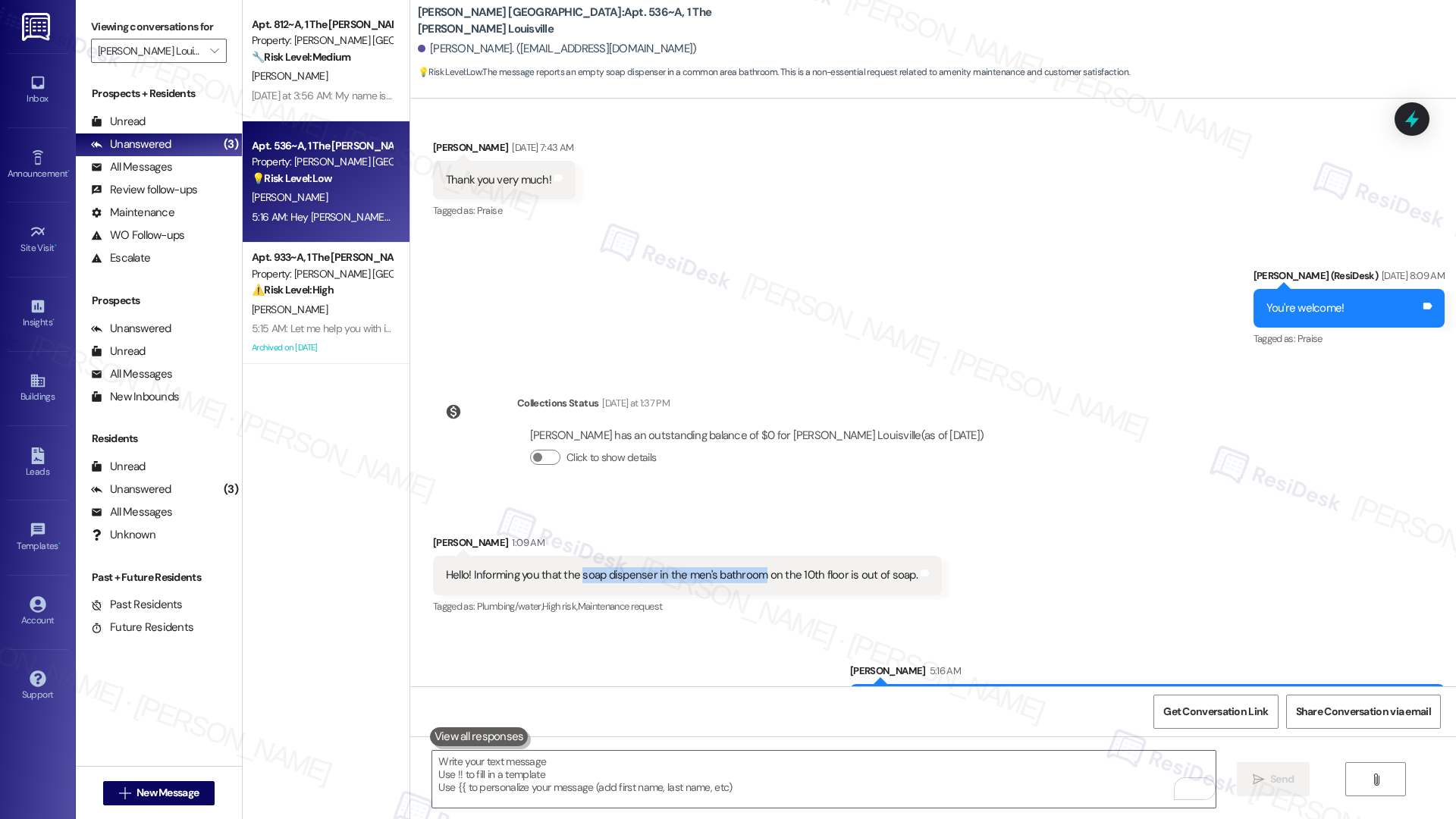
drag, startPoint x: 570, startPoint y: 526, endPoint x: 746, endPoint y: 527, distance: 176.0
click at [746, 567] on div "Hello! Informing you that the soap dispenser in the men's bathroom on the 10th …" at bounding box center [681, 575] width 472 height 16
copy div "soap dispenser in the men's bathroom"
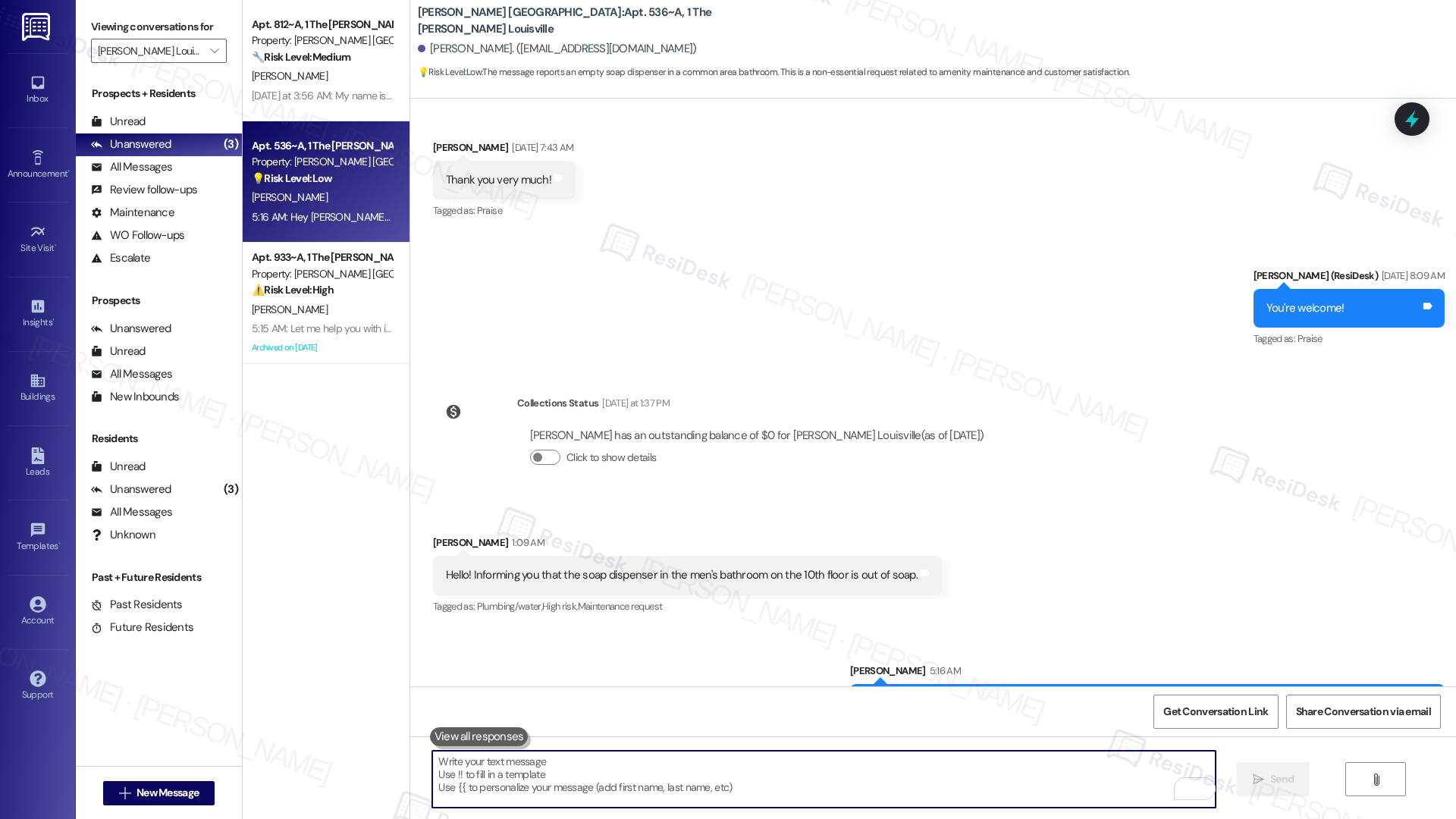
drag, startPoint x: 658, startPoint y: 785, endPoint x: 1300, endPoint y: 818, distance: 642.8
click at [658, 577] on textarea "To enrich screen reader interactions, please activate Accessibility in Grammarl…" at bounding box center [824, 779] width 783 height 57
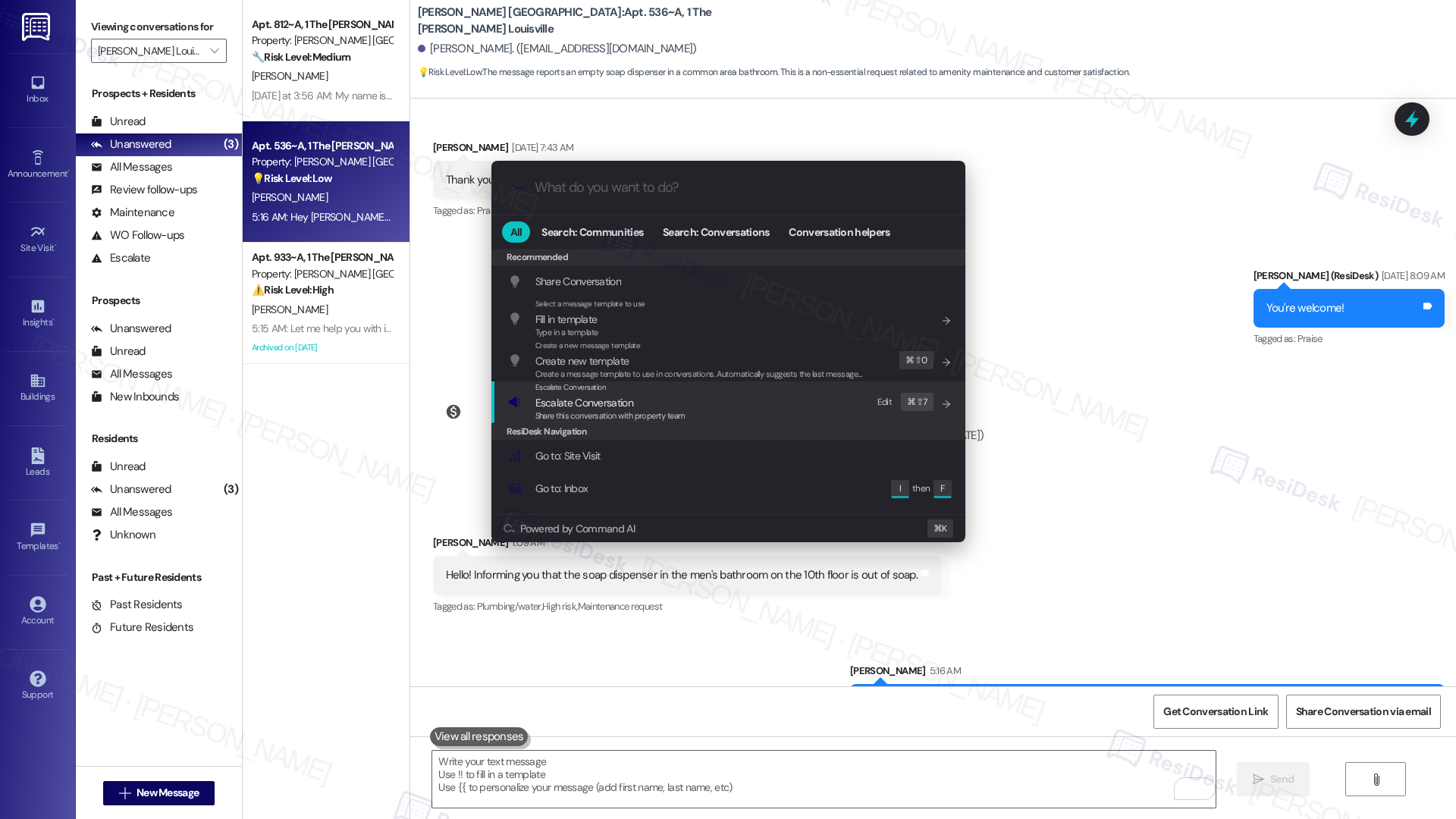
click at [749, 418] on div "Escalate Conversation Escalate Conversation Share this conversation with proper…" at bounding box center [729, 402] width 444 height 41
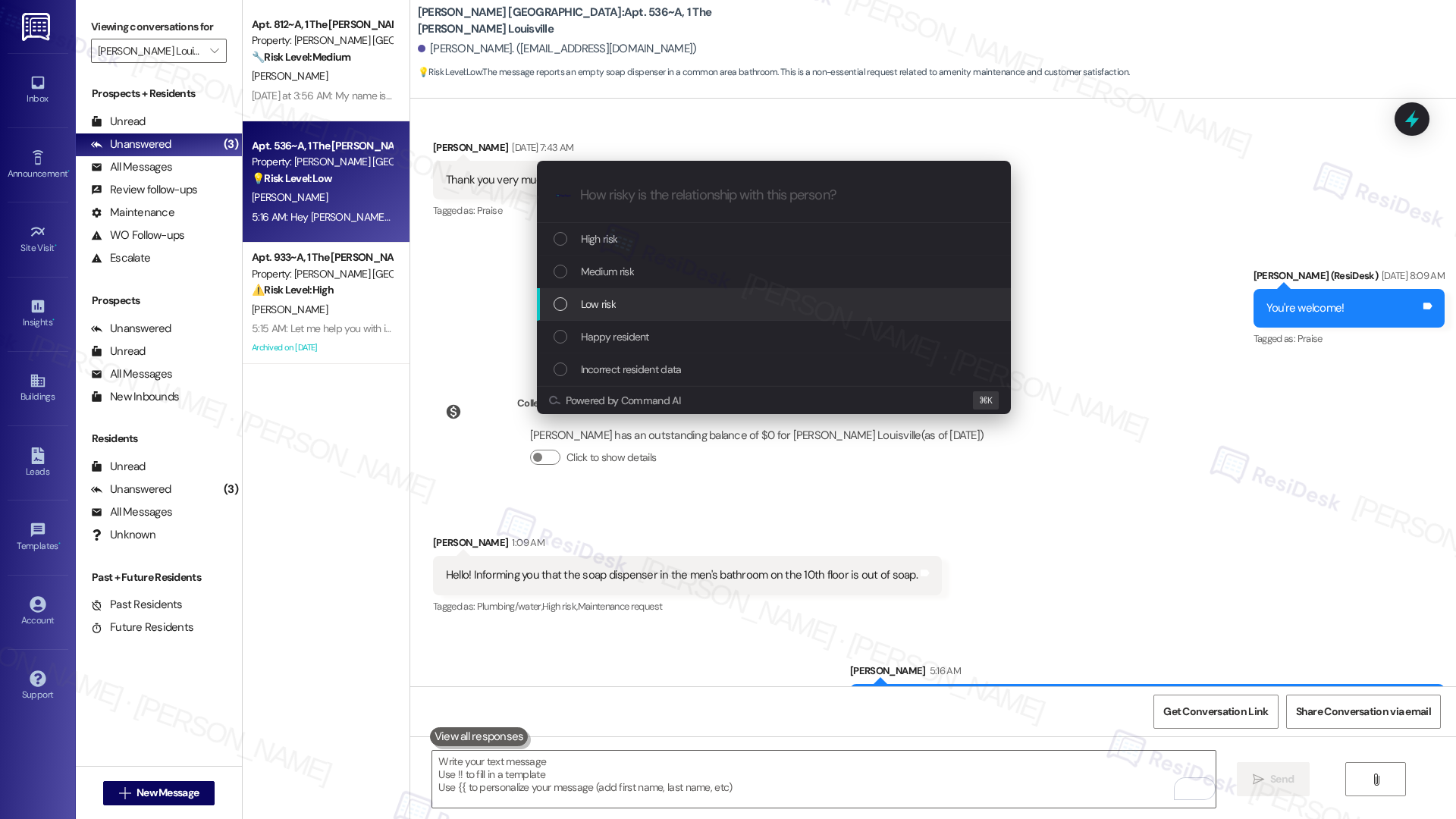
click at [650, 304] on div "Low risk" at bounding box center [775, 304] width 444 height 17
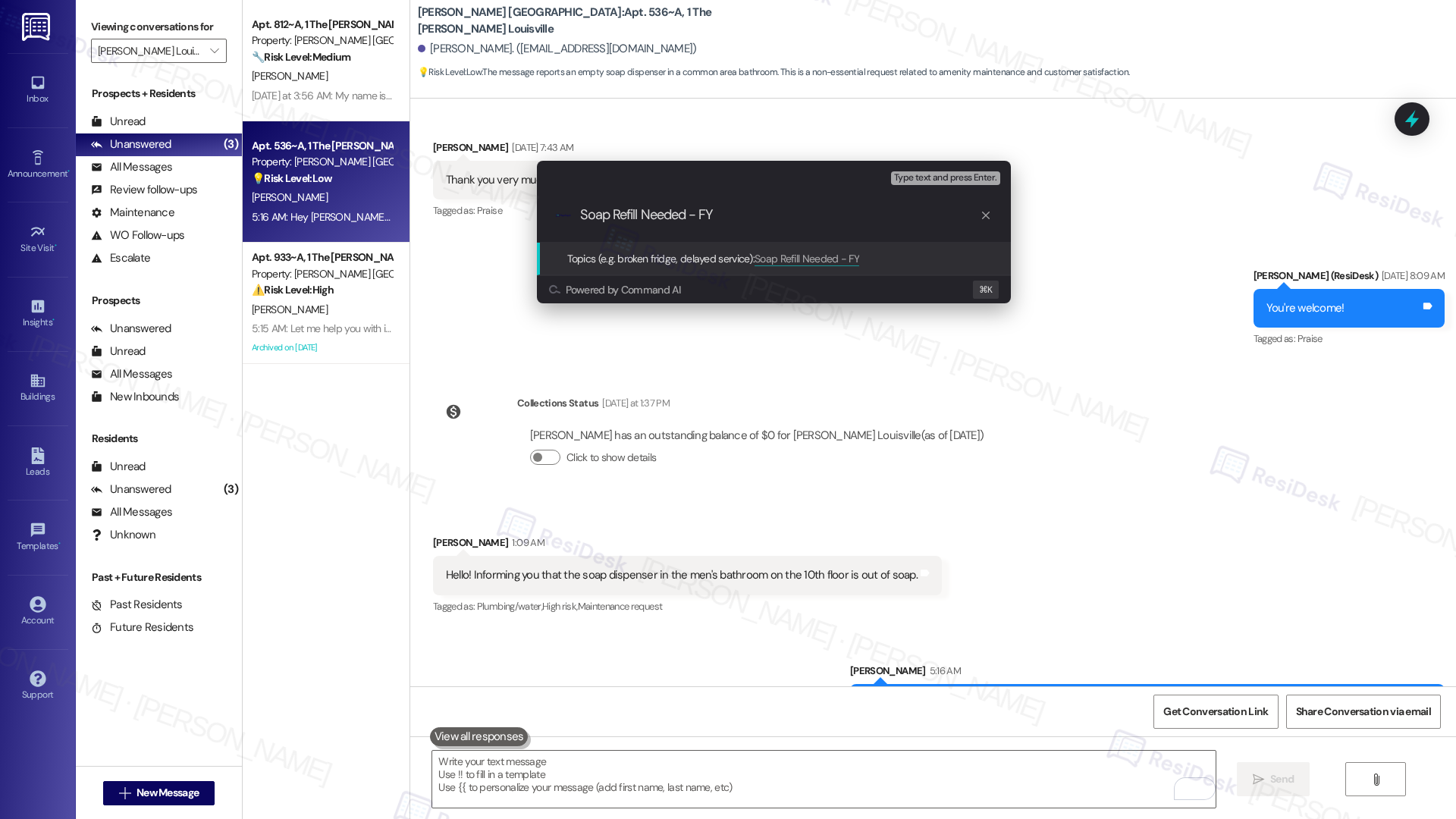
type input "Soap Refill Needed - FYI"
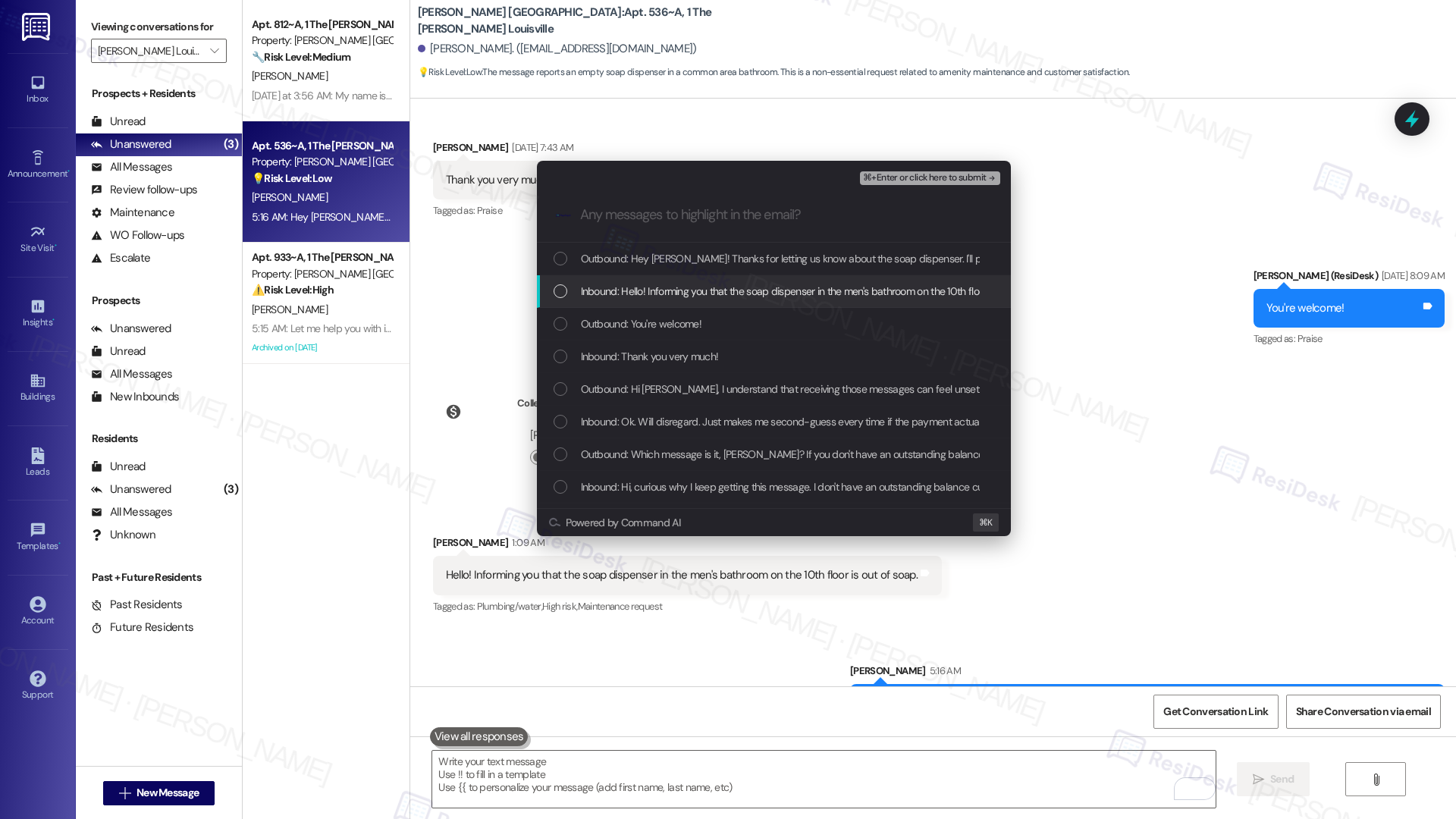
click at [672, 300] on div "Inbound: Hello! Informing you that the soap dispenser in the men's bathroom on …" at bounding box center [773, 290] width 474 height 32
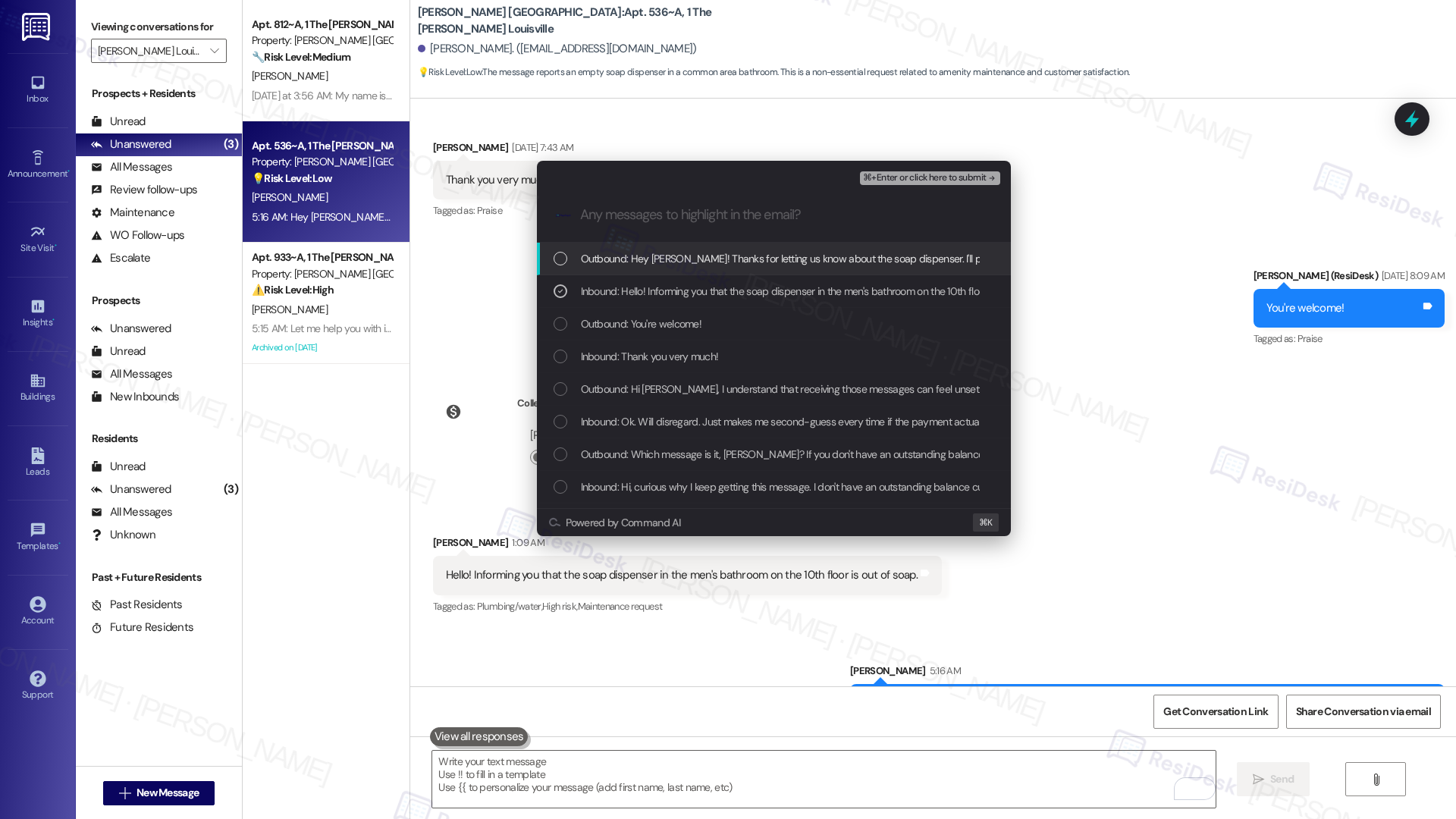
click at [705, 260] on span "Outbound: Hey Josiah! Thanks for letting us know about the soap dispenser. I'll…" at bounding box center [863, 258] width 565 height 17
click at [884, 188] on div ".cls-1{fill:#0a055f;}.cls-2{fill:#0cc4c4;} resideskLogoBlueOrange" at bounding box center [773, 215] width 474 height 54
click at [896, 177] on span "⌘+Enter or click here to submit" at bounding box center [925, 178] width 123 height 10
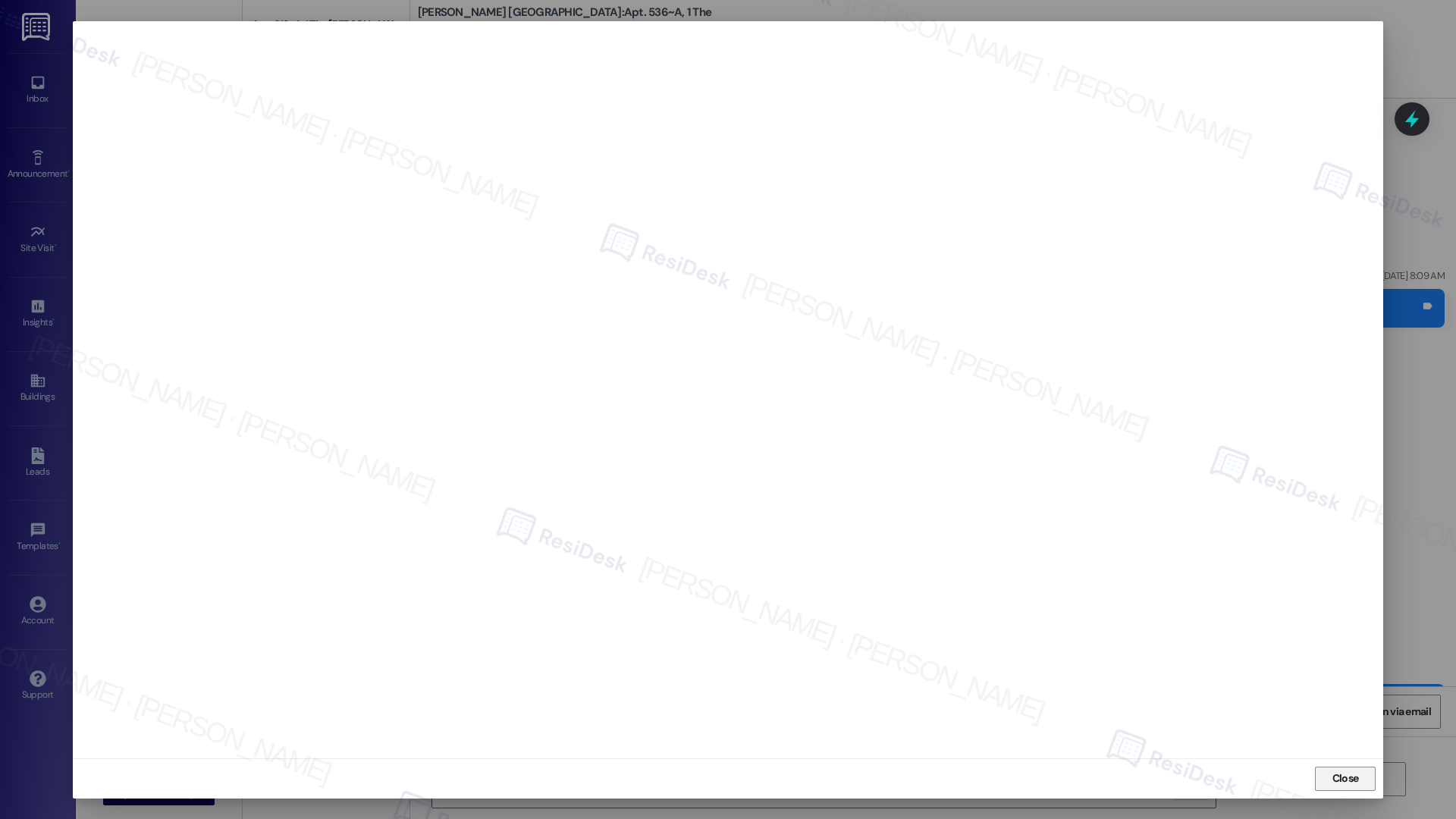
click at [1256, 577] on span "Close" at bounding box center [1346, 778] width 26 height 16
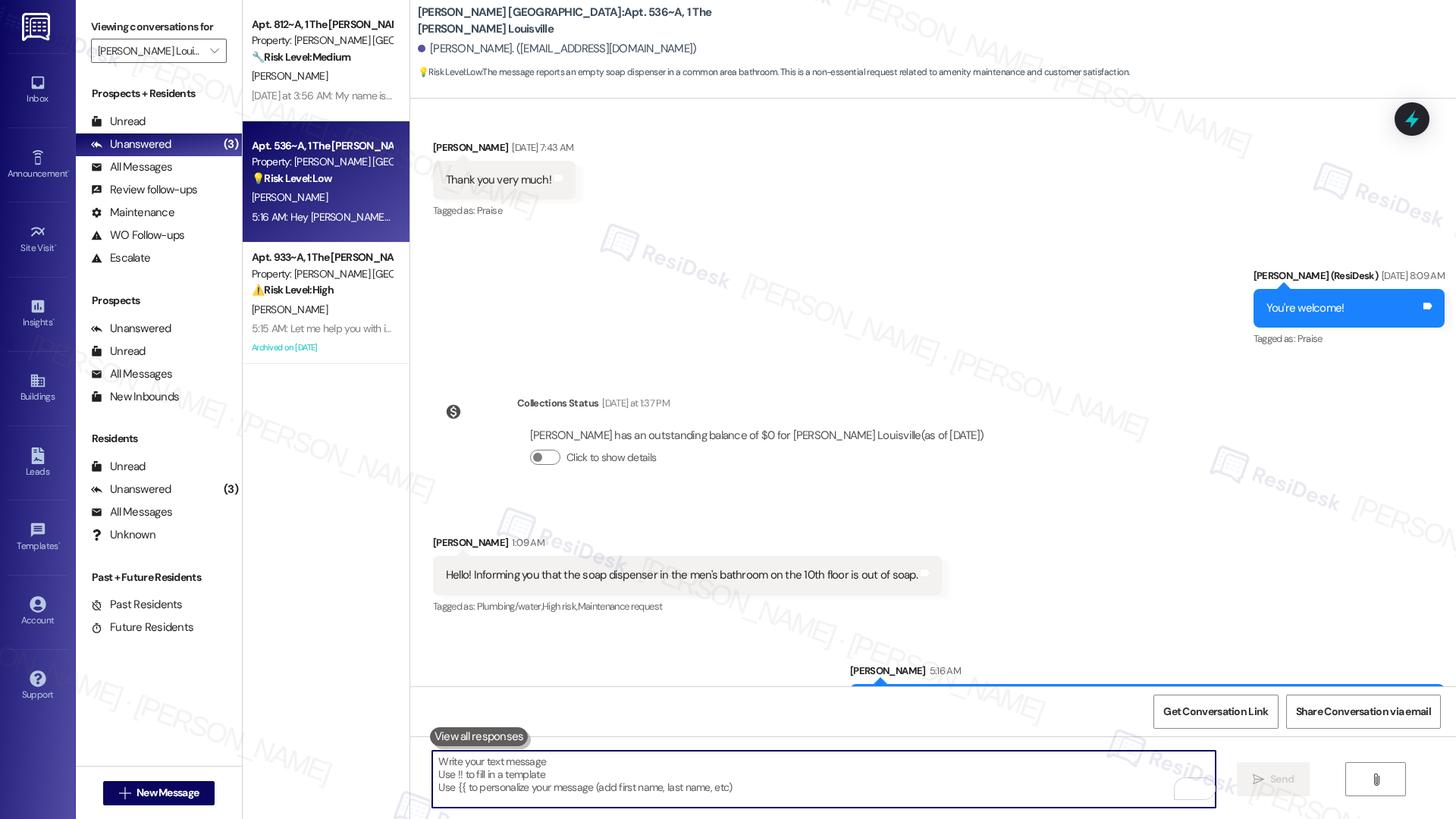
click at [995, 577] on textarea "To enrich screen reader interactions, please activate Accessibility in Grammarl…" at bounding box center [824, 779] width 783 height 57
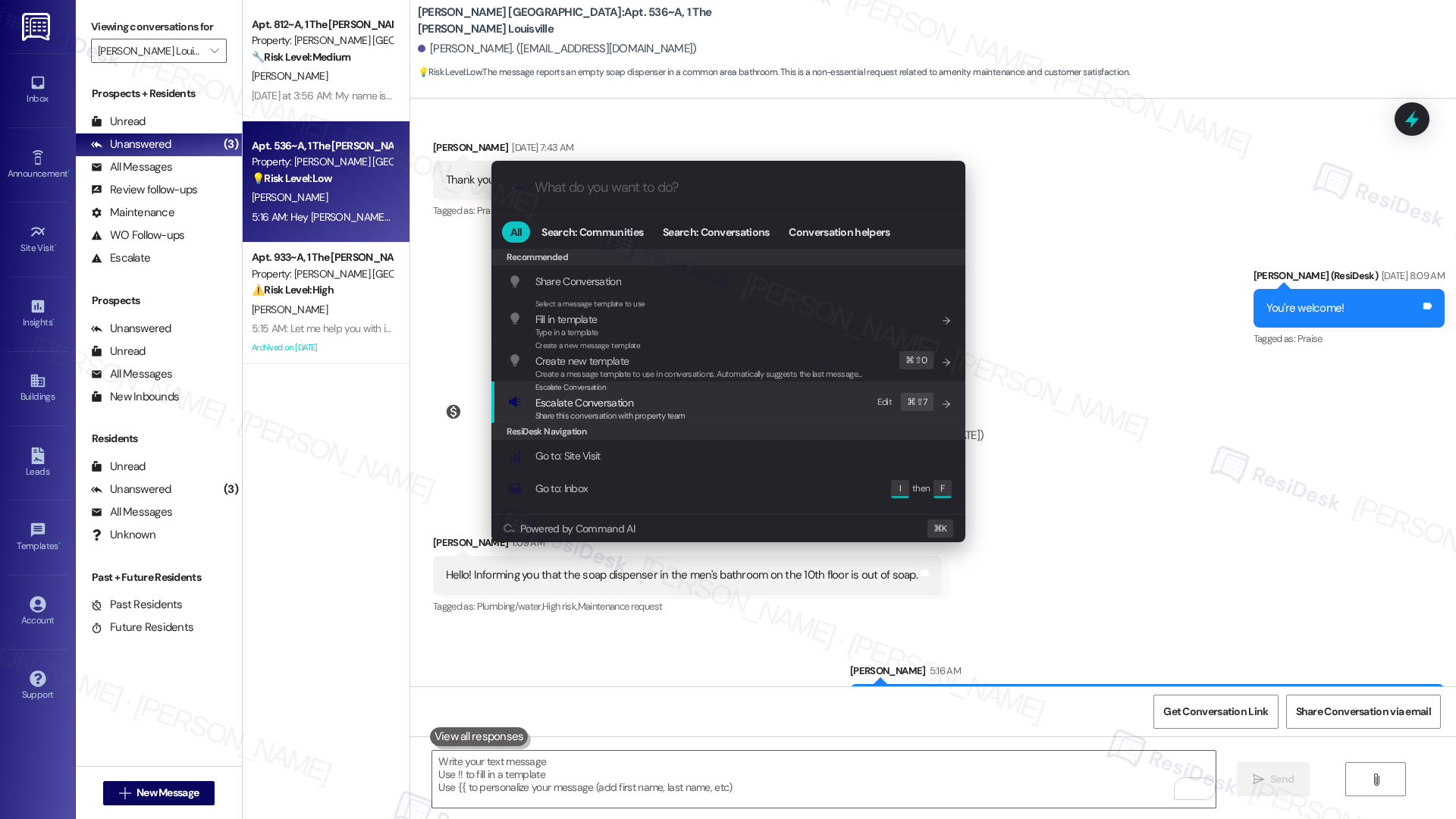
click at [628, 405] on span "Escalate Conversation" at bounding box center [585, 402] width 98 height 14
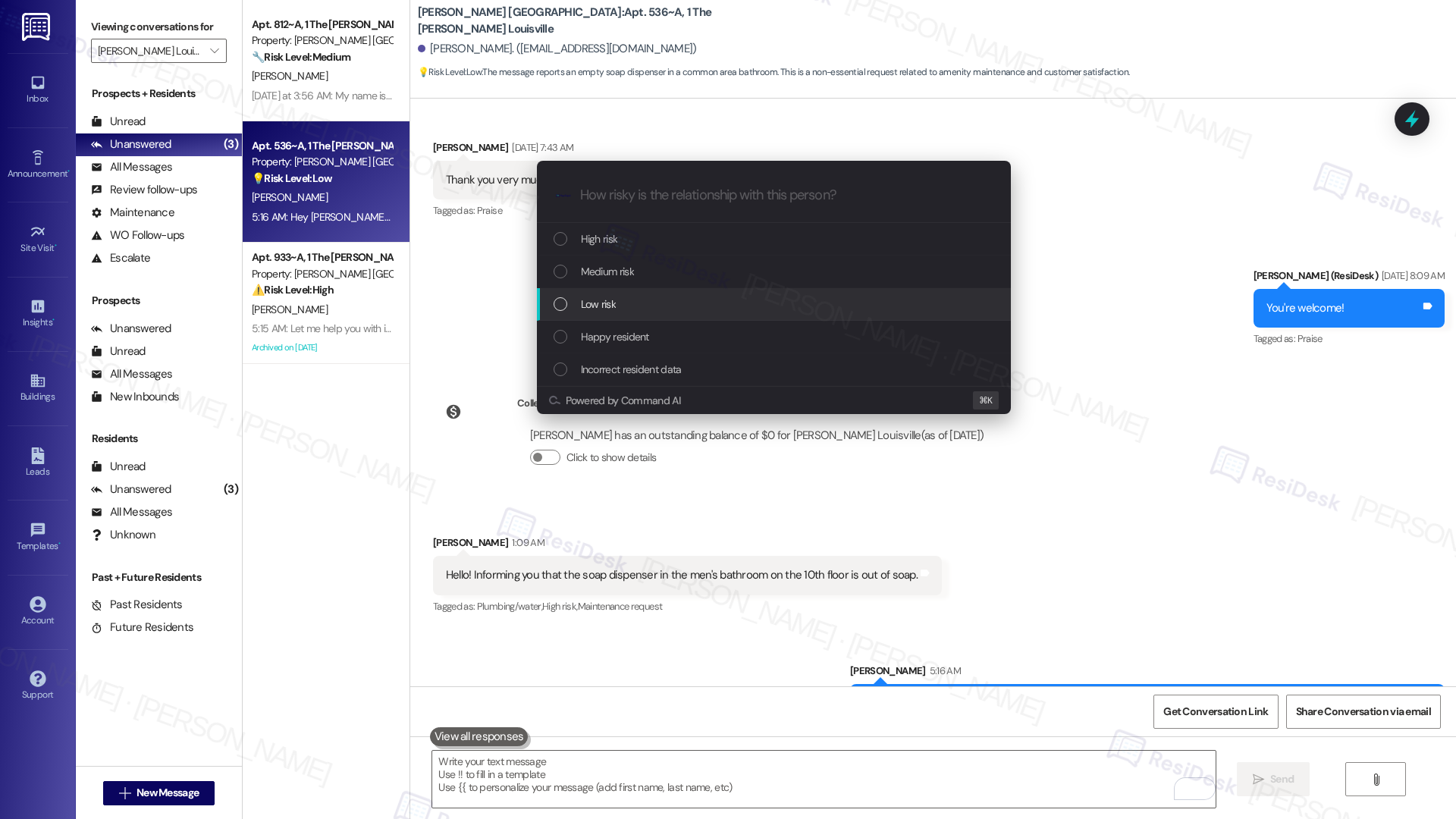
click at [646, 308] on div "Low risk" at bounding box center [775, 304] width 444 height 17
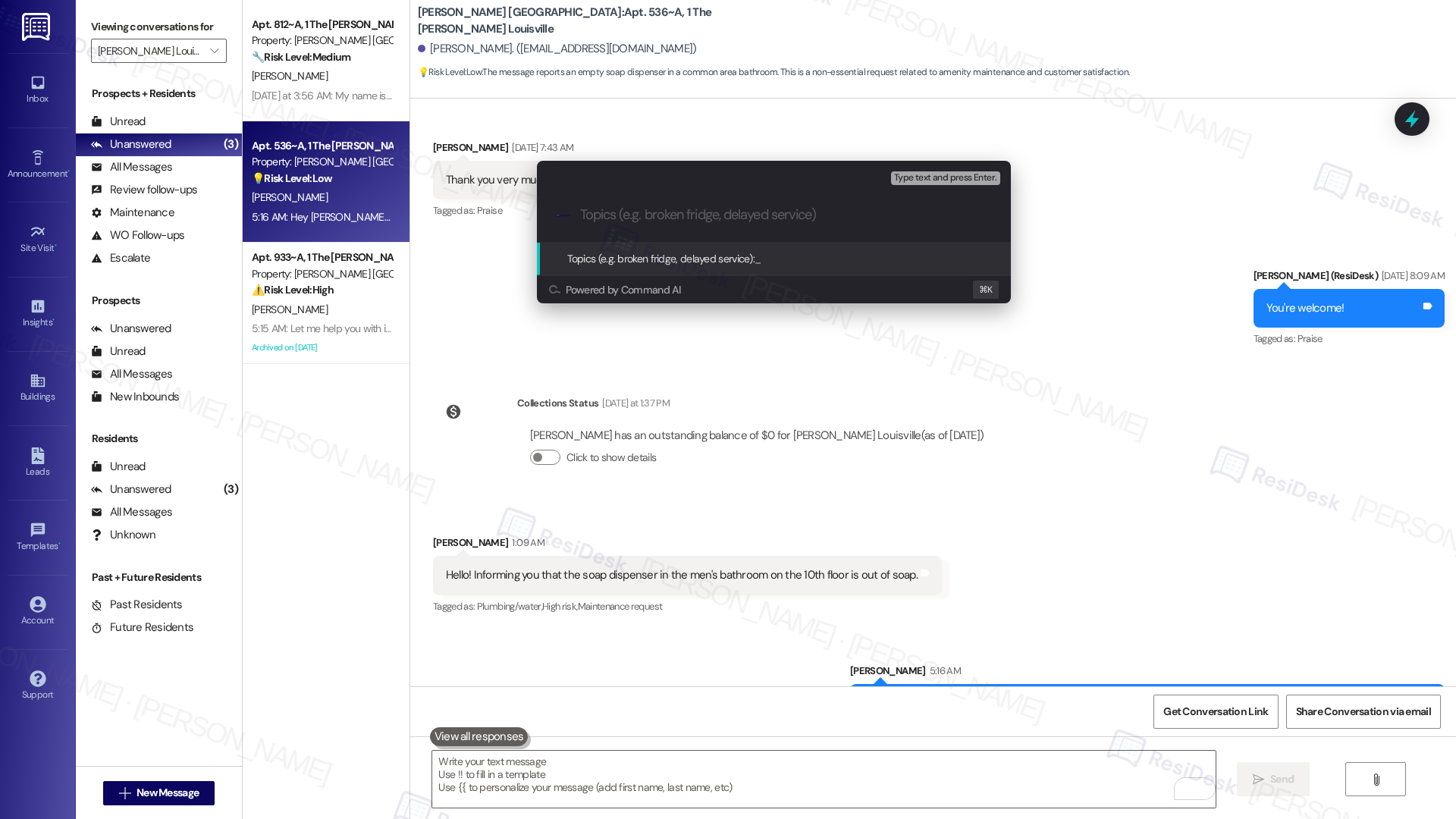
paste input "Soap Refill Needed - FYI"
type input "Soap Refill Needed - FYI"
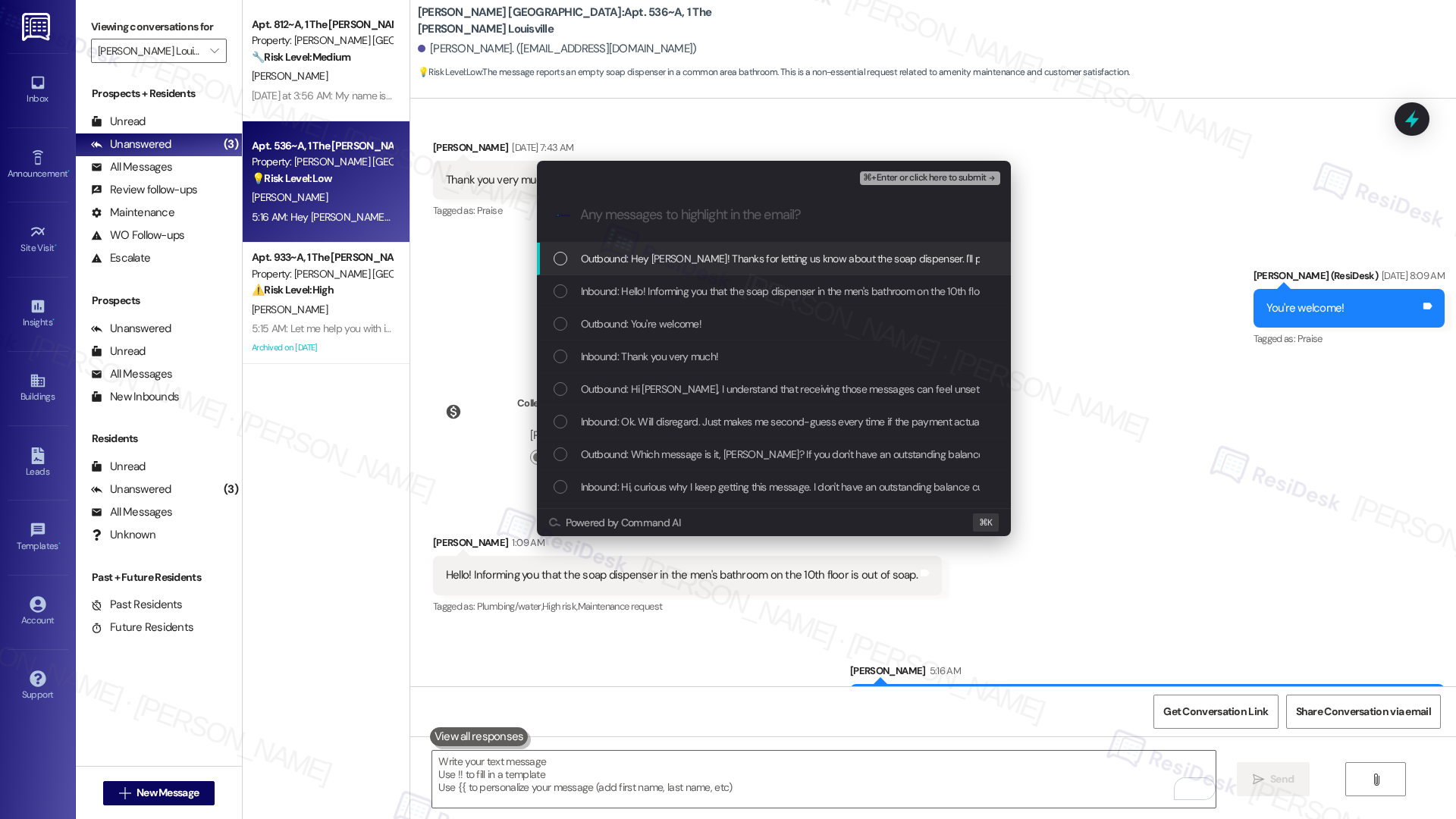
click at [678, 258] on span "Outbound: Hey Josiah! Thanks for letting us know about the soap dispenser. I'll…" at bounding box center [863, 258] width 565 height 17
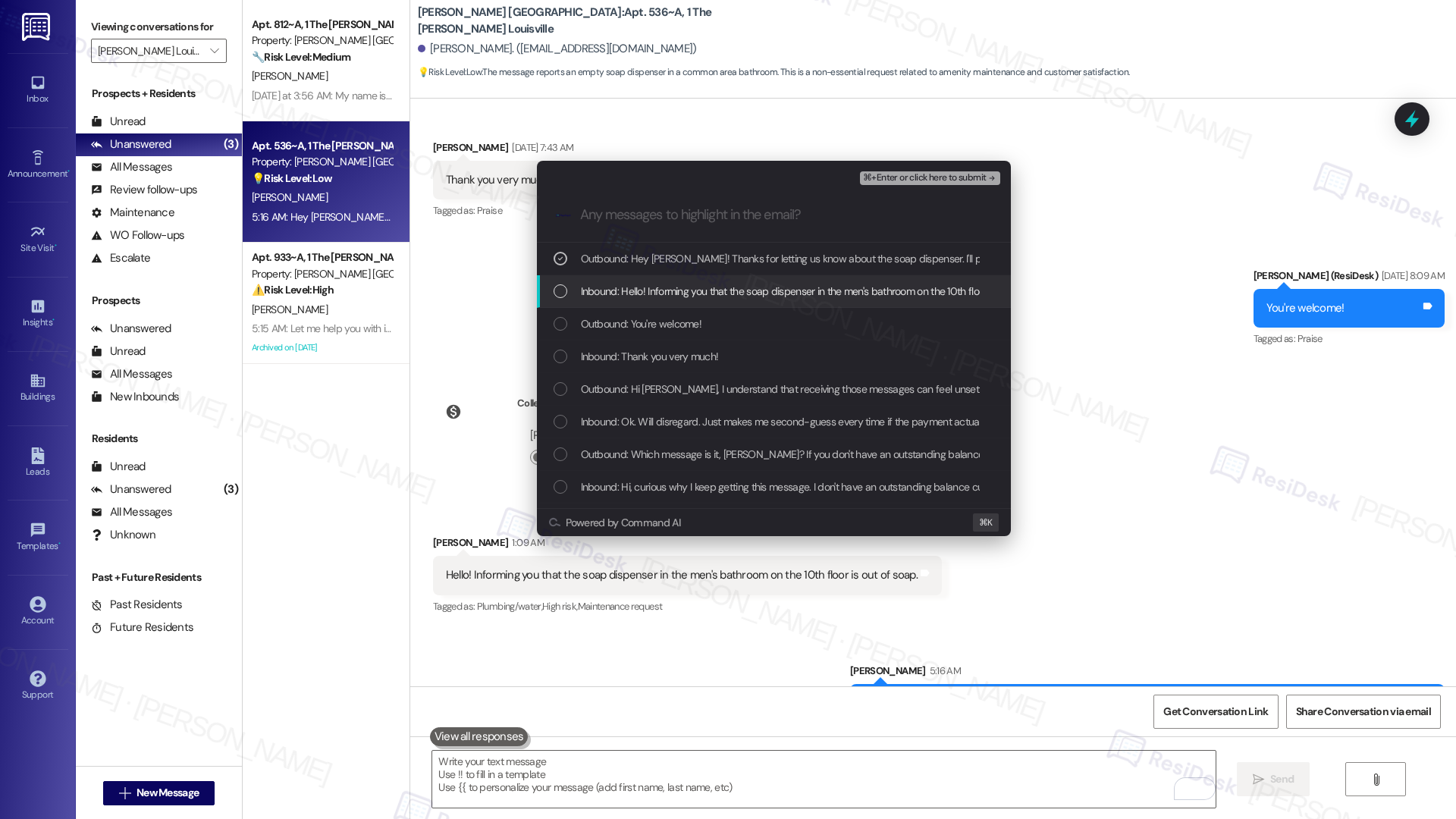
click at [676, 283] on span "Inbound: Hello! Informing you that the soap dispenser in the men's bathroom on …" at bounding box center [817, 290] width 471 height 17
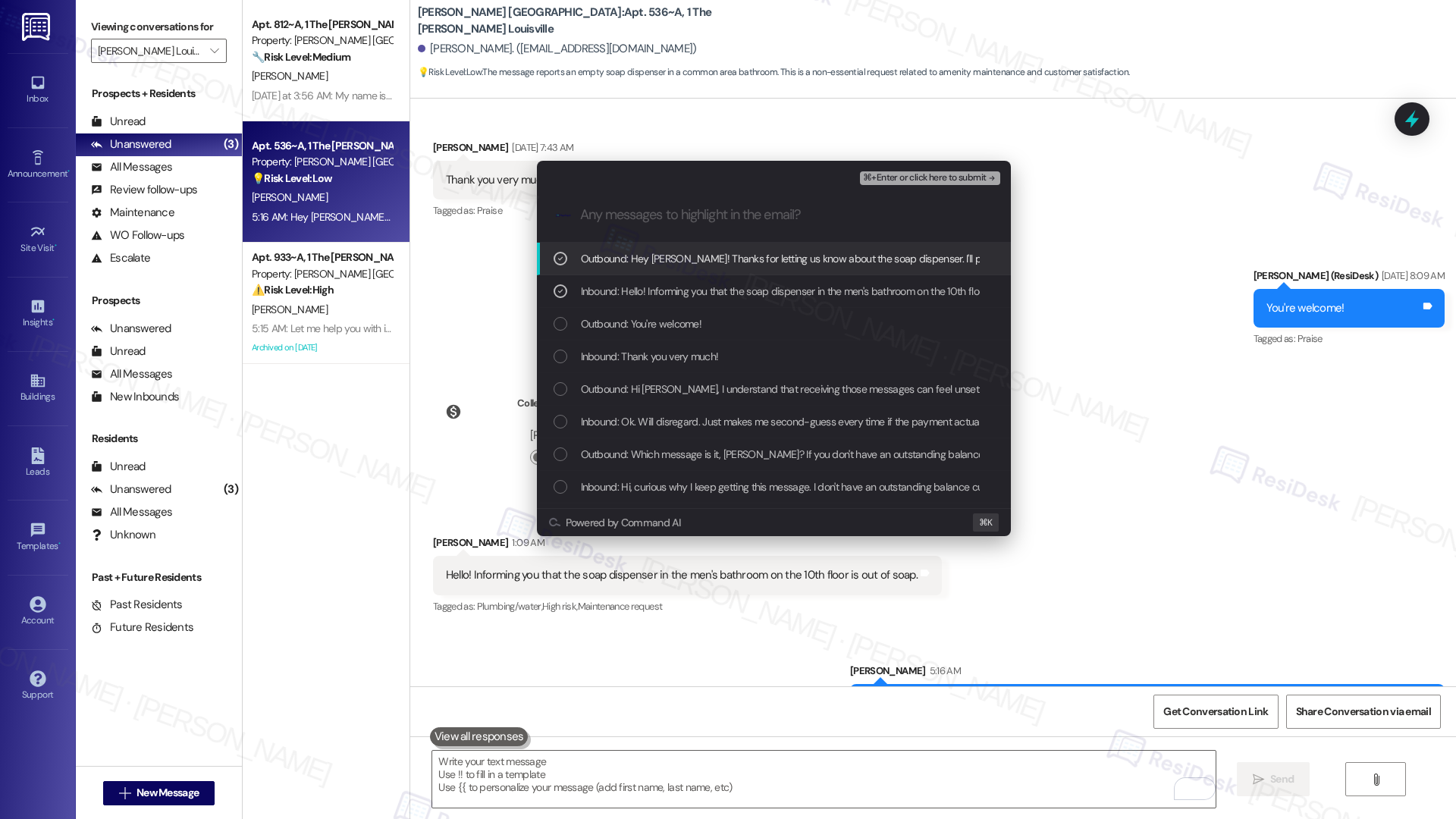
click at [898, 173] on span "⌘+Enter or click here to submit" at bounding box center [925, 178] width 123 height 10
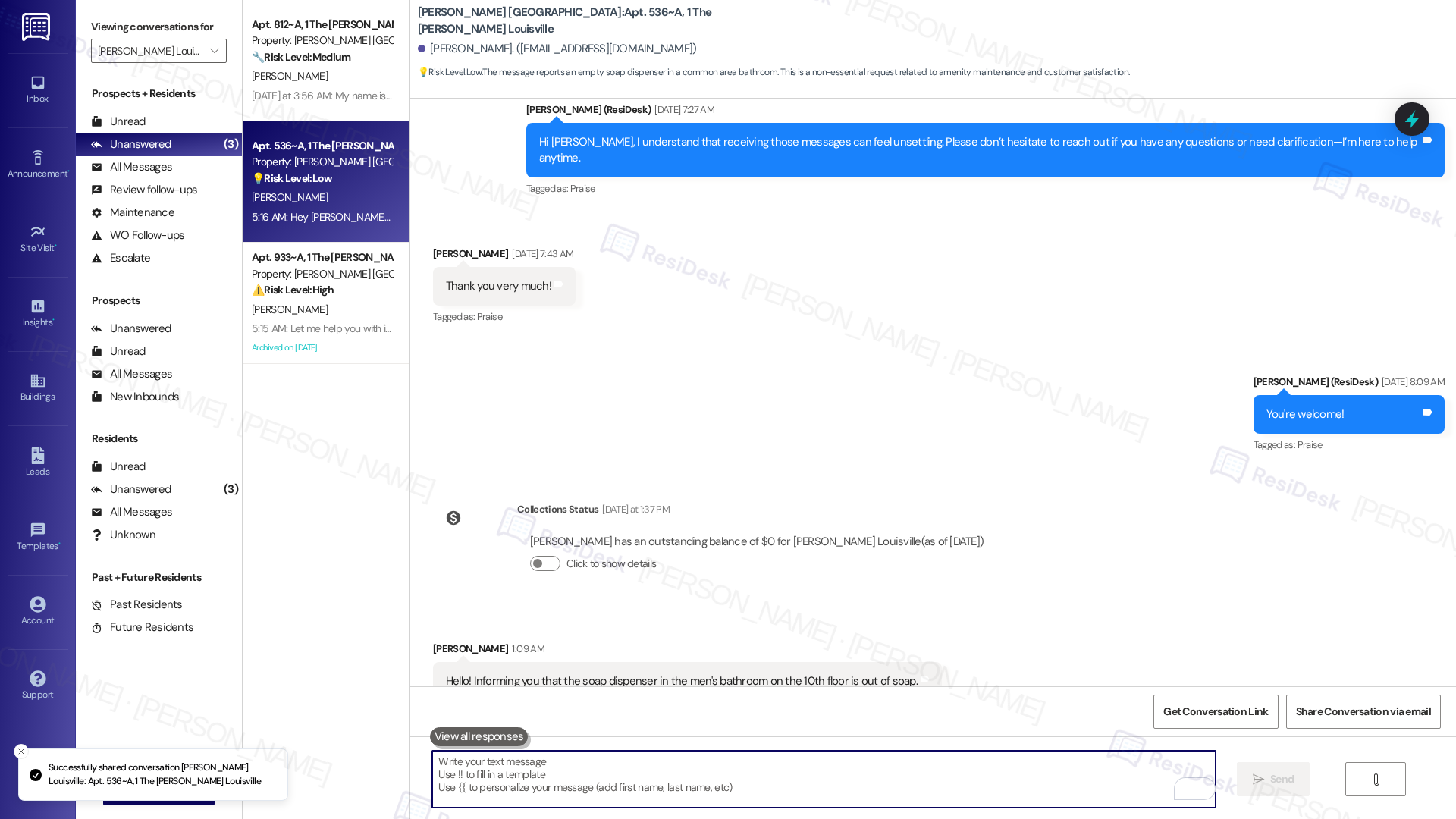
scroll to position [1802, 0]
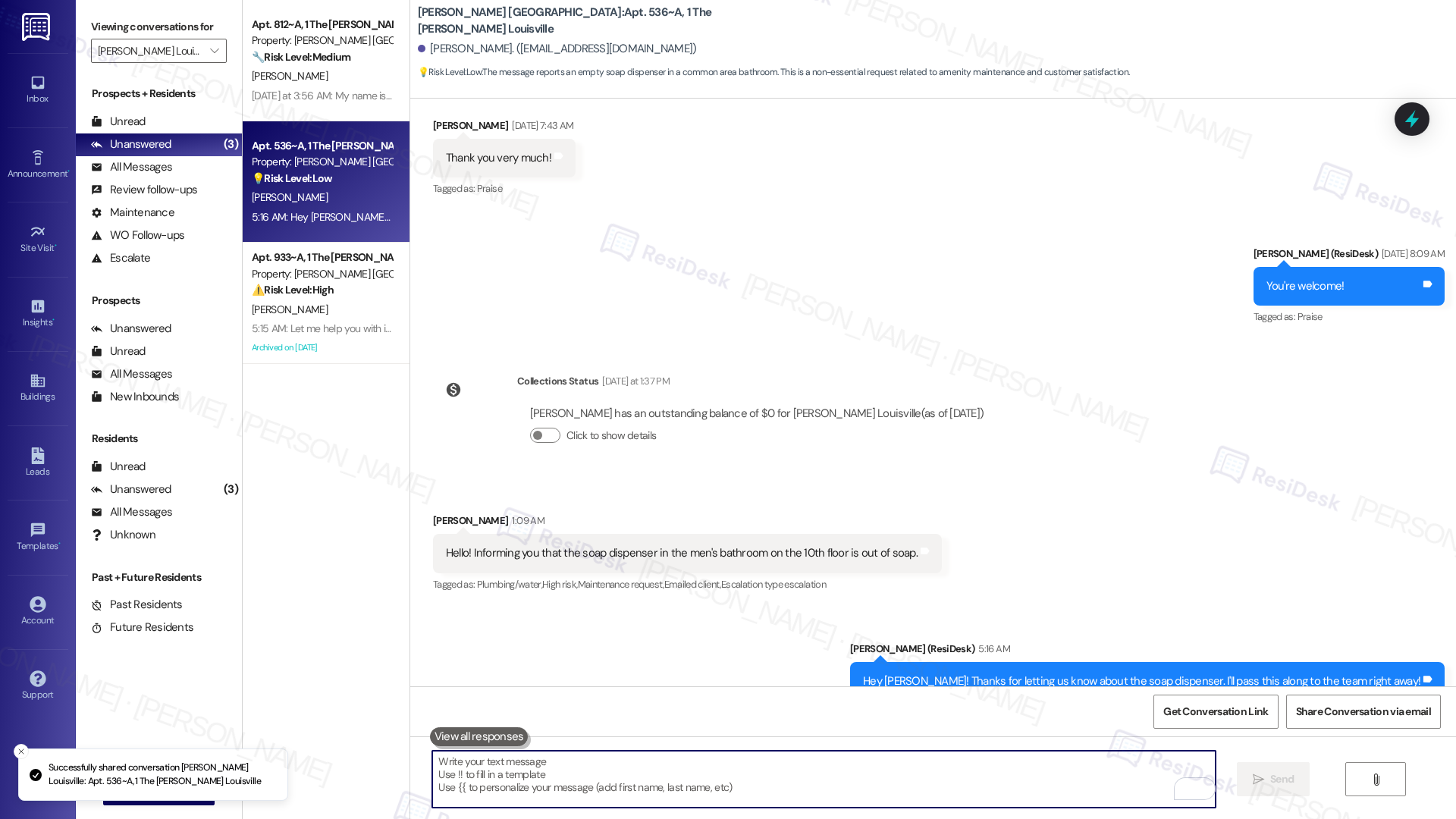
click at [827, 577] on textarea "To enrich screen reader interactions, please activate Accessibility in Grammarl…" at bounding box center [824, 779] width 783 height 57
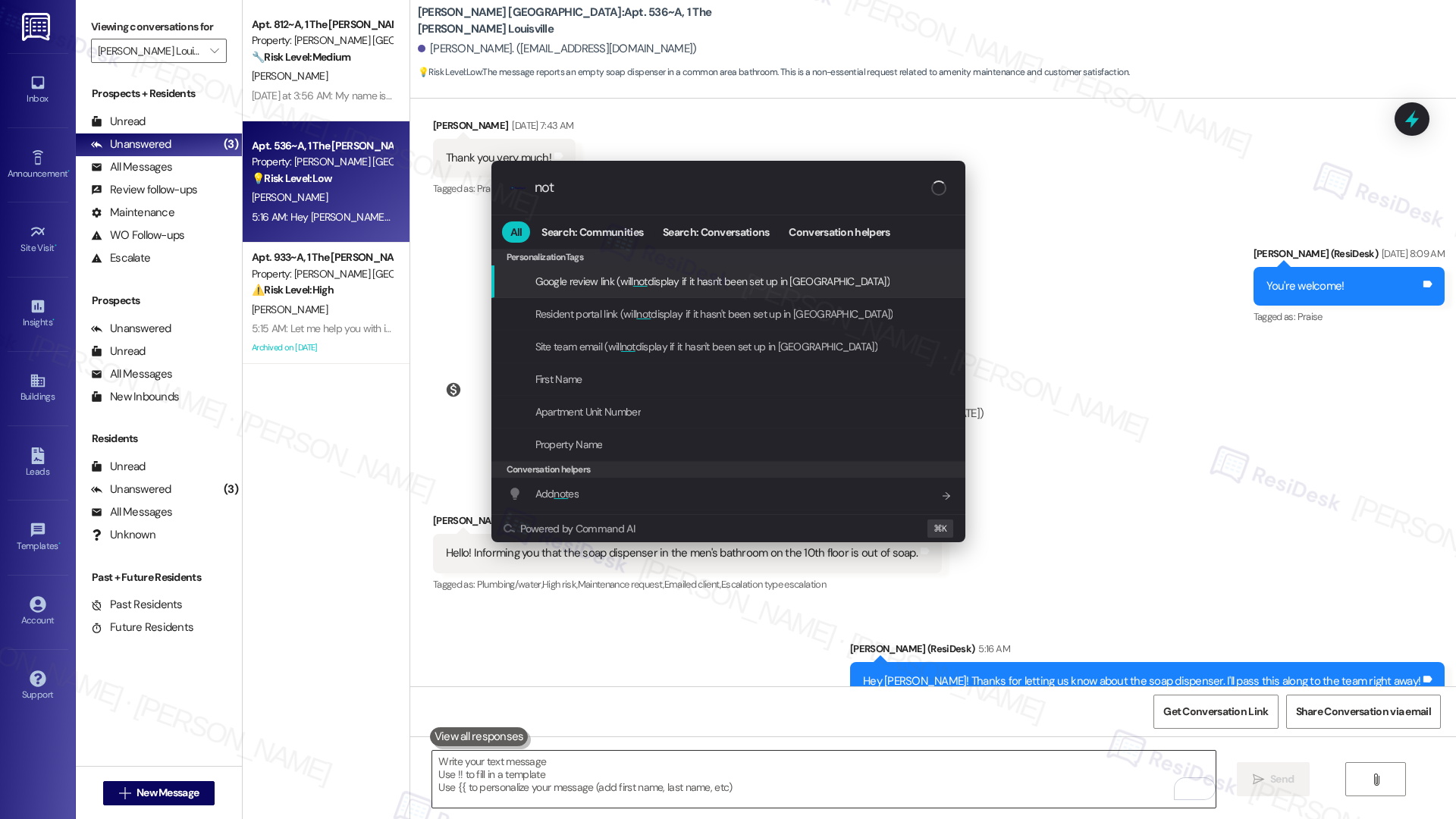
type input "note"
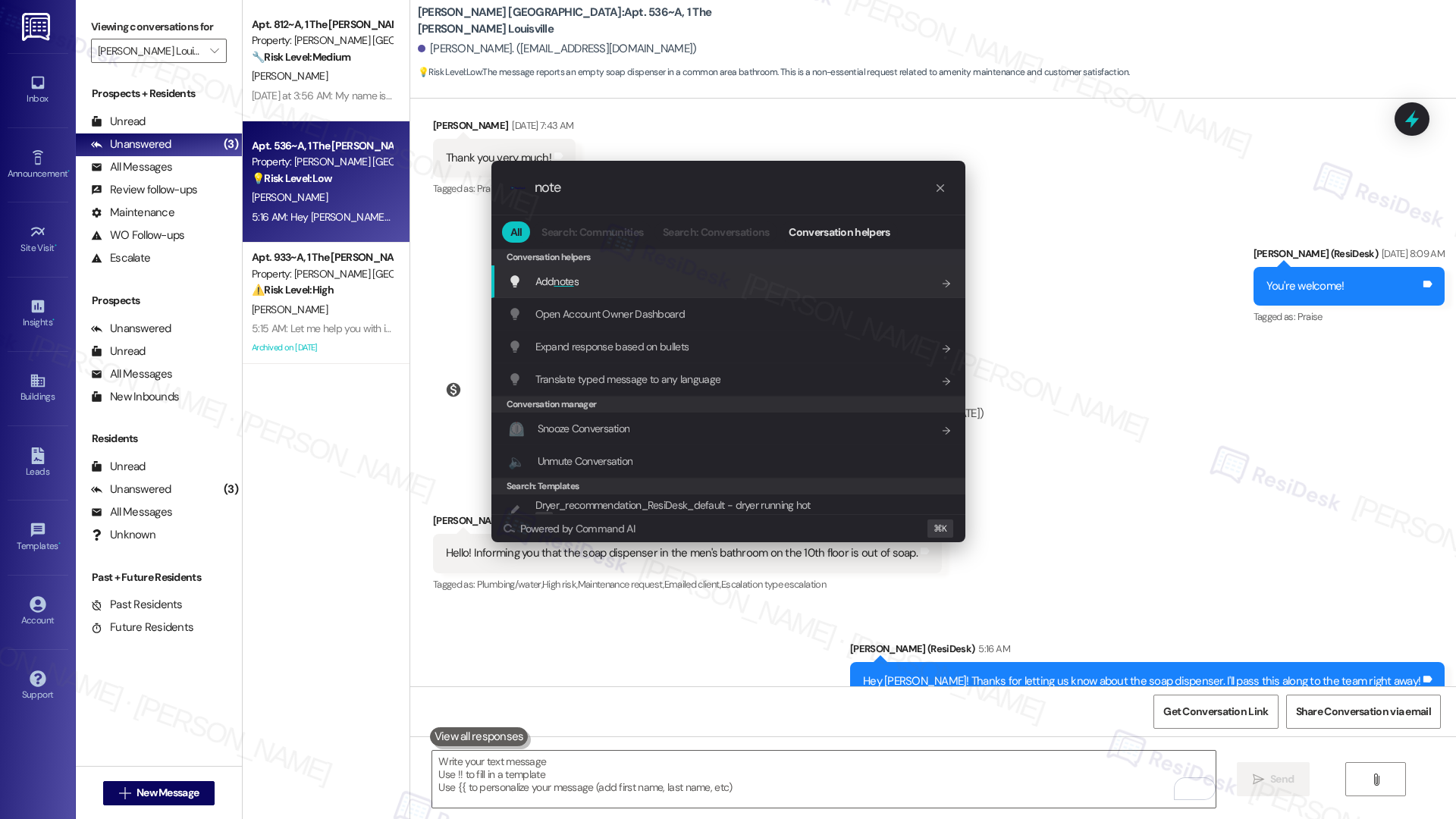
click at [740, 271] on div "Add note s Add shortcut" at bounding box center [728, 281] width 474 height 32
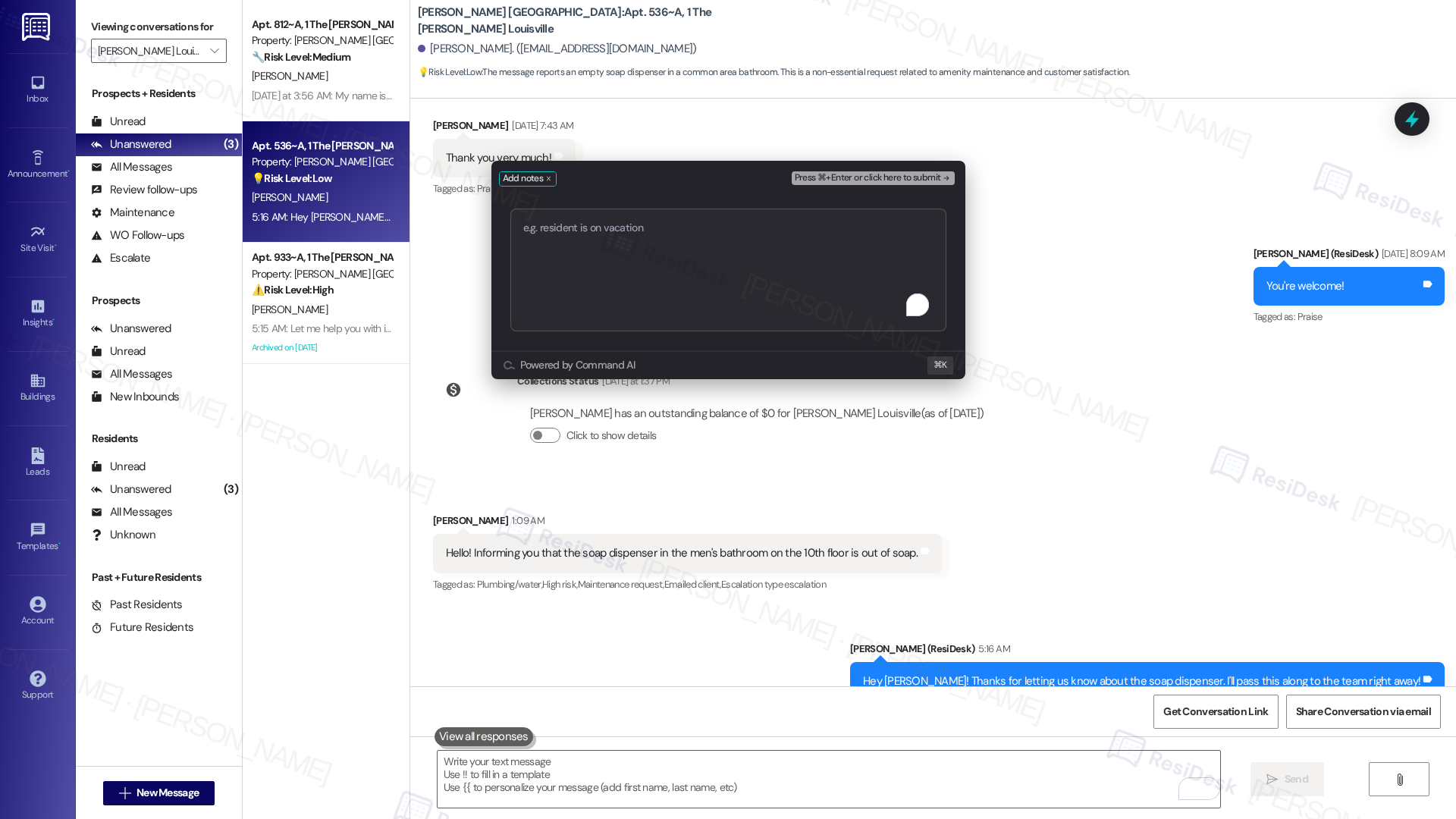
type textarea "Soap Refill Needed - FYI"
click at [874, 175] on span "Press ⌘+Enter or click here to submit" at bounding box center [868, 178] width 146 height 10
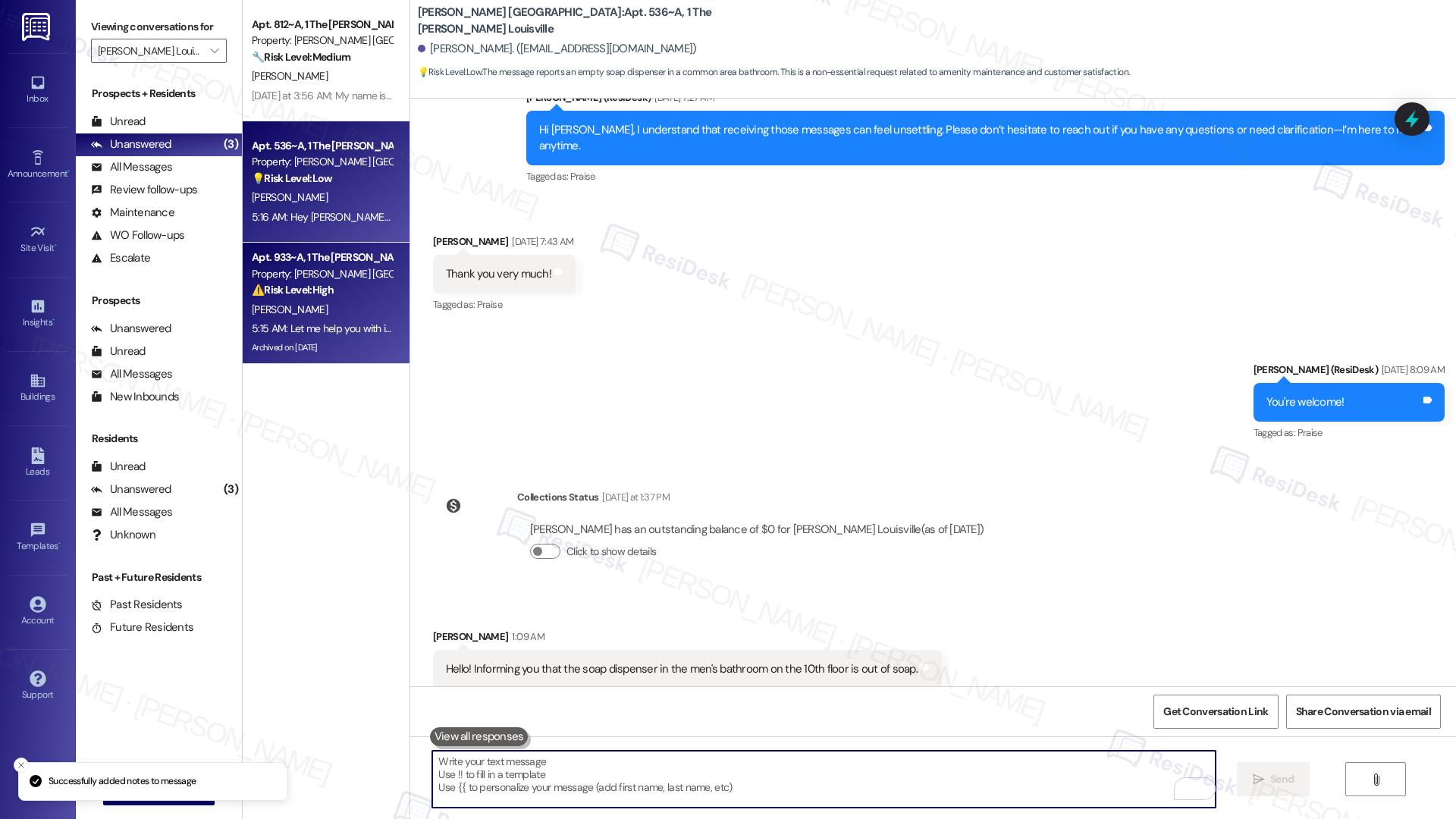
scroll to position [1674, 0]
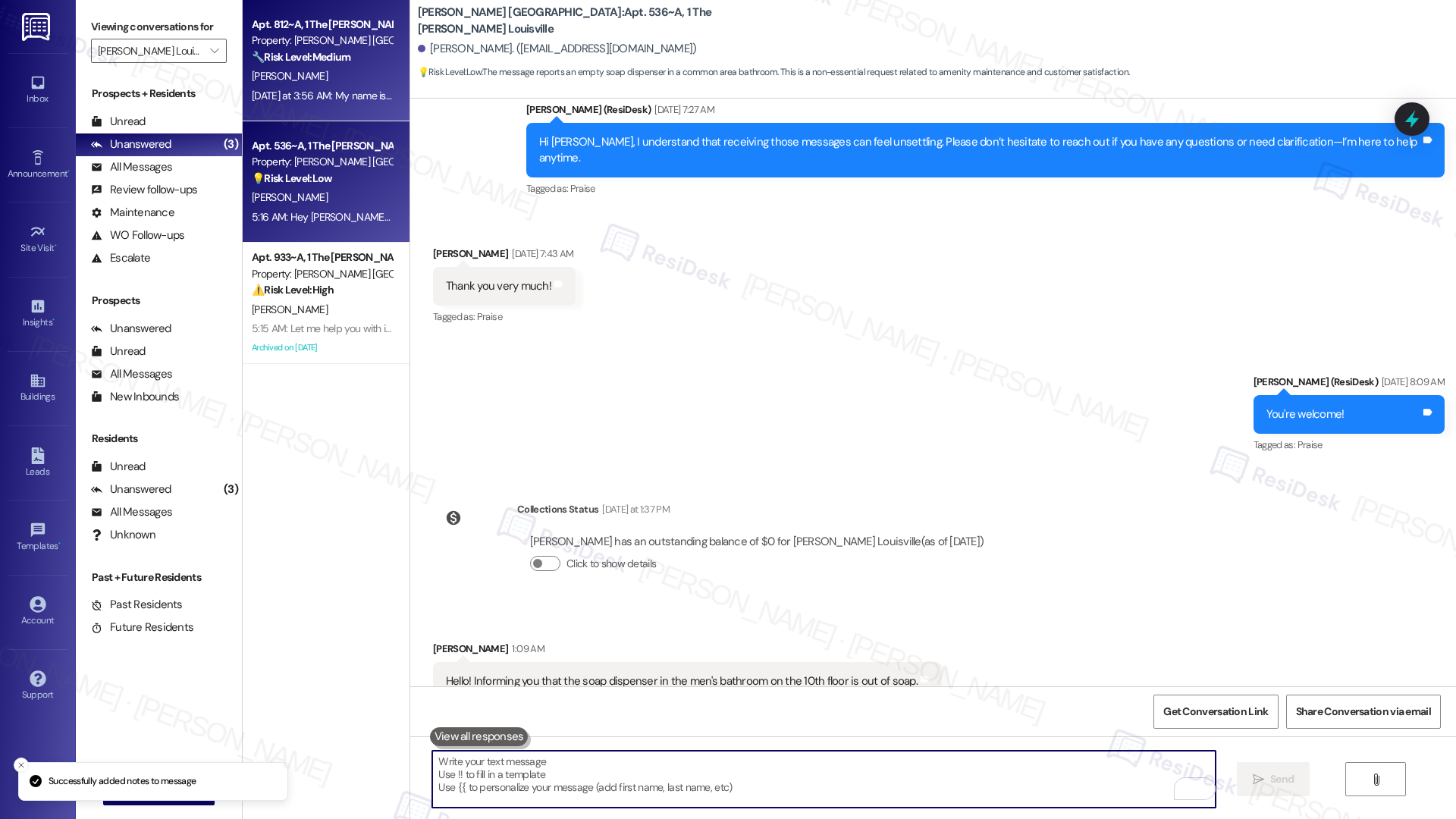
click at [317, 102] on div "Yesterday at 3:56 AM: My name is Tania from 812A Yesterday at 3:56 AM: My name …" at bounding box center [322, 96] width 144 height 19
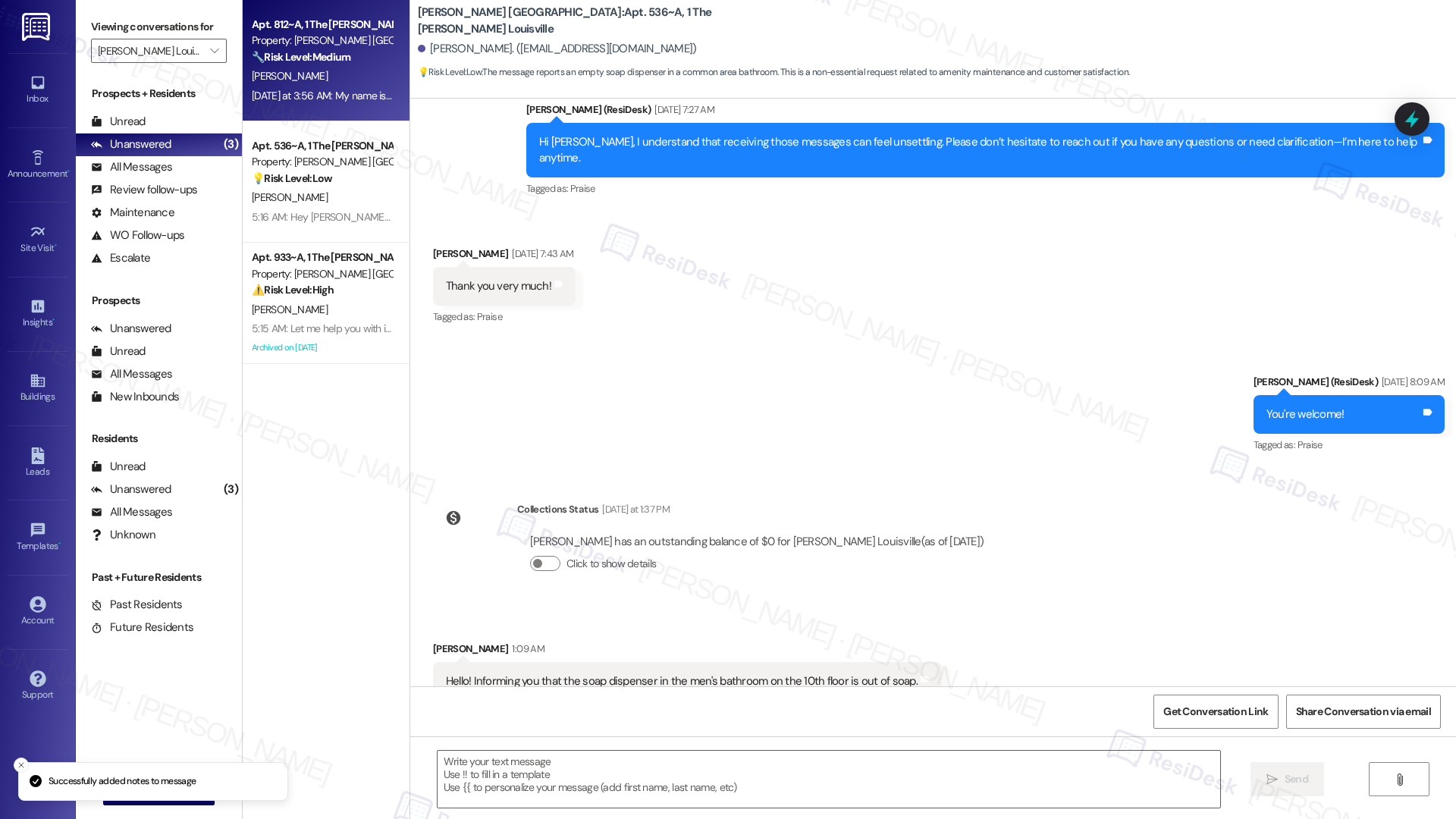
type textarea "Fetching suggested responses. Please feel free to read through the conversation…"
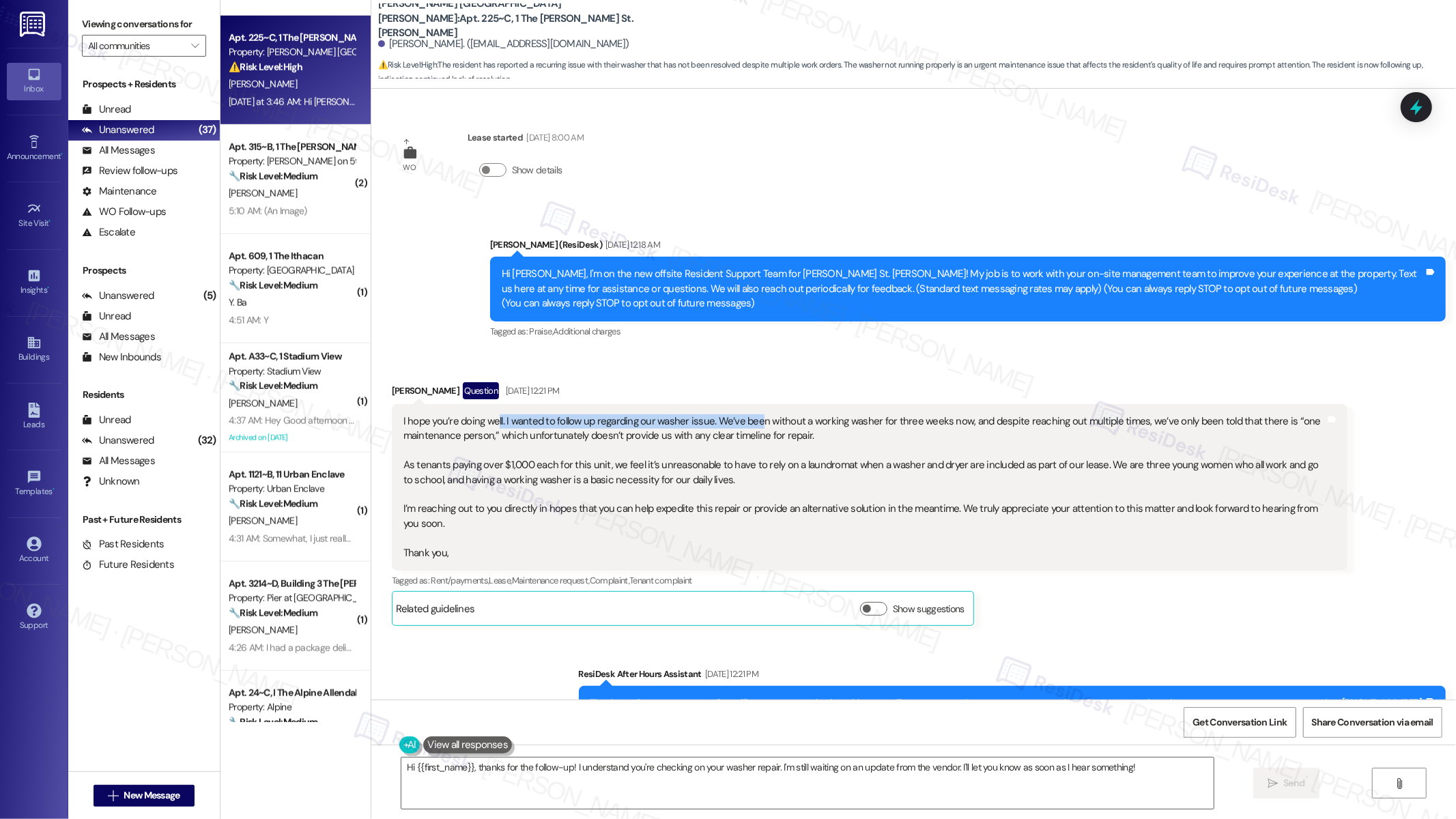
drag, startPoint x: 485, startPoint y: 425, endPoint x: 747, endPoint y: 424, distance: 262.0
click at [747, 424] on div "I hope you’re doing well. I wanted to follow up regarding our washer issue. We’…" at bounding box center [864, 487] width 922 height 146
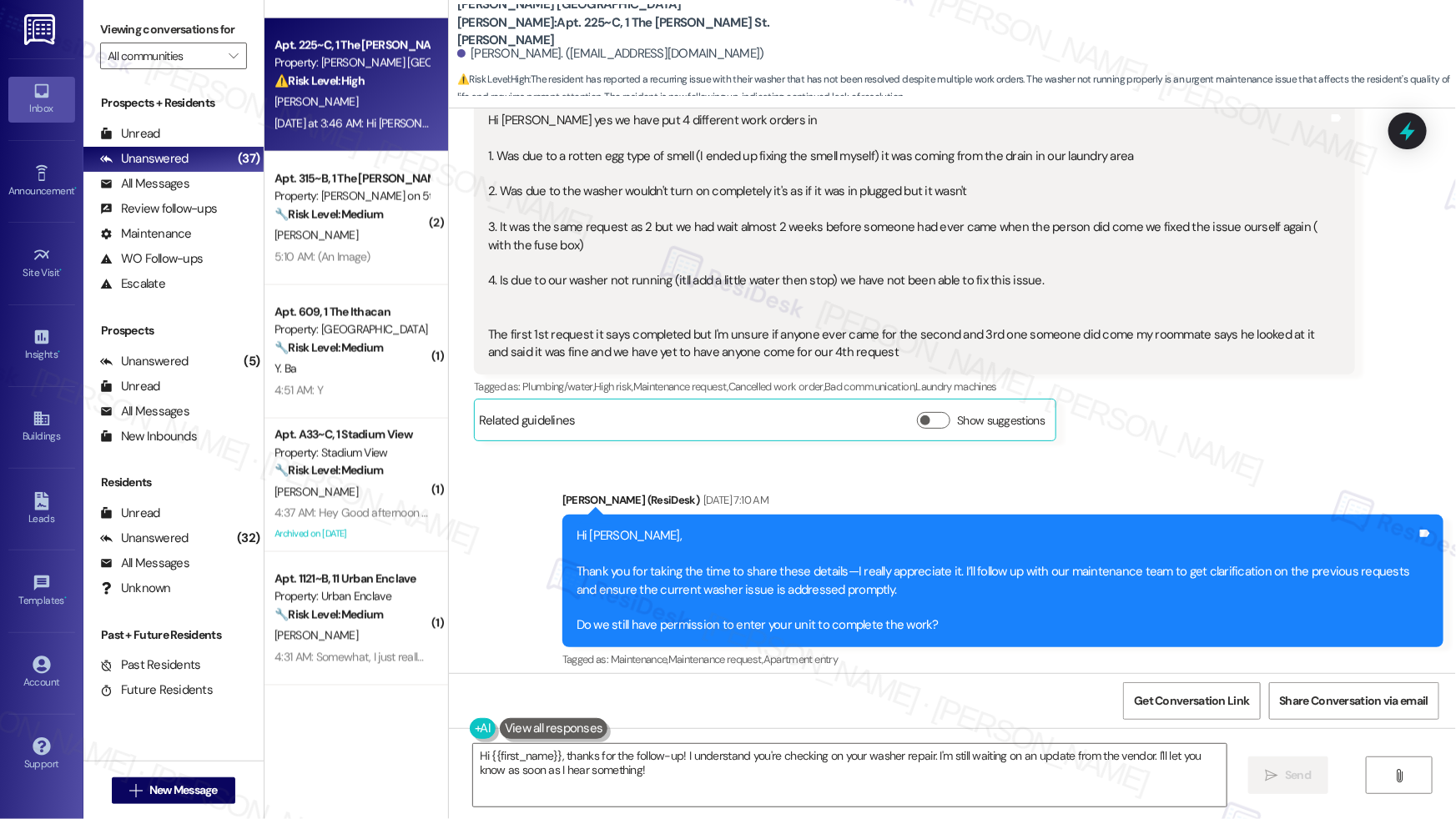
scroll to position [1079, 0]
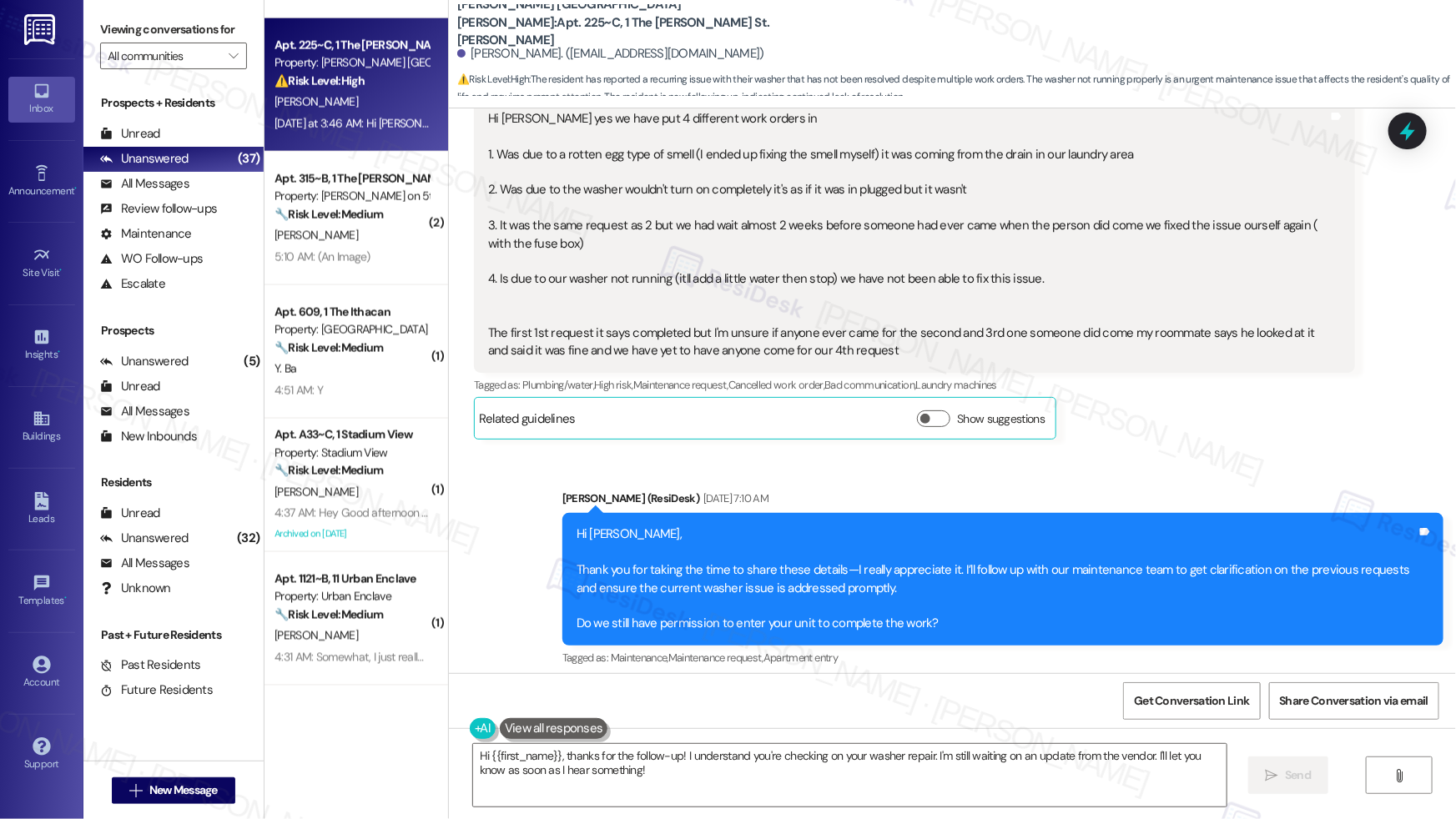
click at [860, 211] on div "Hi [PERSON_NAME] yes we have put 4 different work orders in 1. Was due to a rot…" at bounding box center [908, 235] width 840 height 250
click at [862, 211] on div "Hi [PERSON_NAME] yes we have put 4 different work orders in 1. Was due to a rot…" at bounding box center [908, 235] width 840 height 250
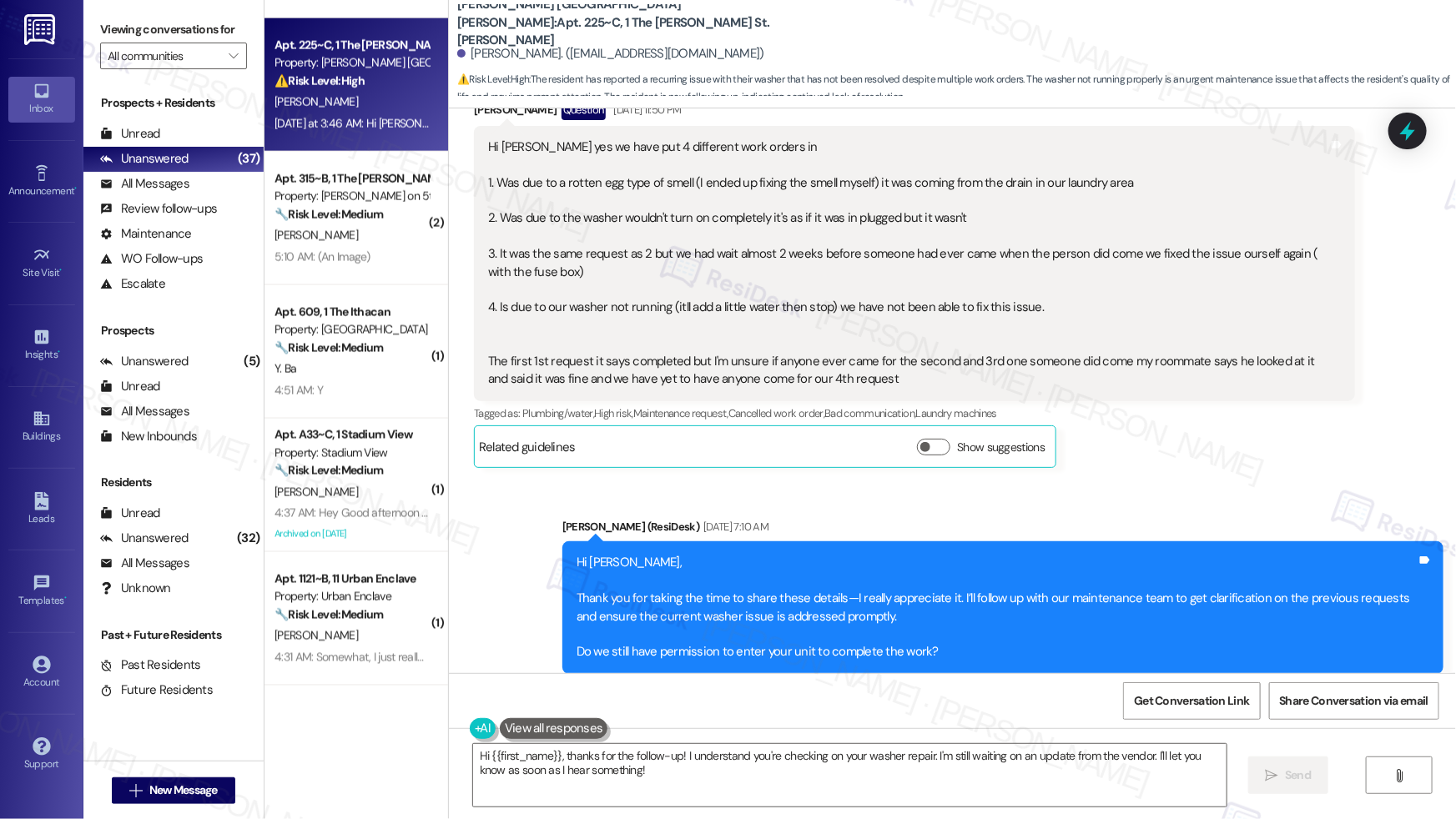
scroll to position [1044, 0]
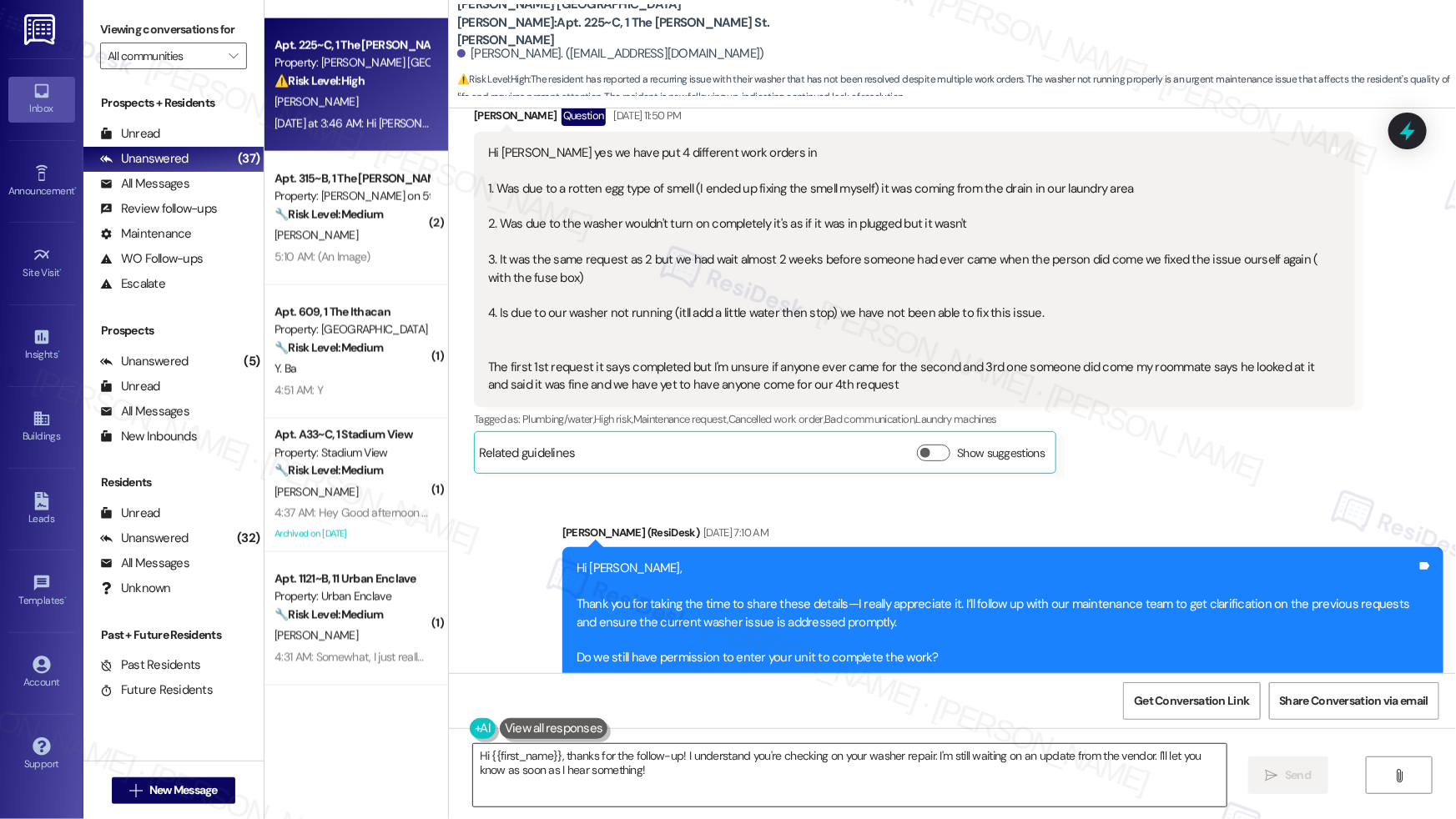
click at [848, 786] on textarea "Hi {{first_name}}, thanks for the follow-up! I understand you're checking on yo…" at bounding box center [849, 775] width 753 height 63
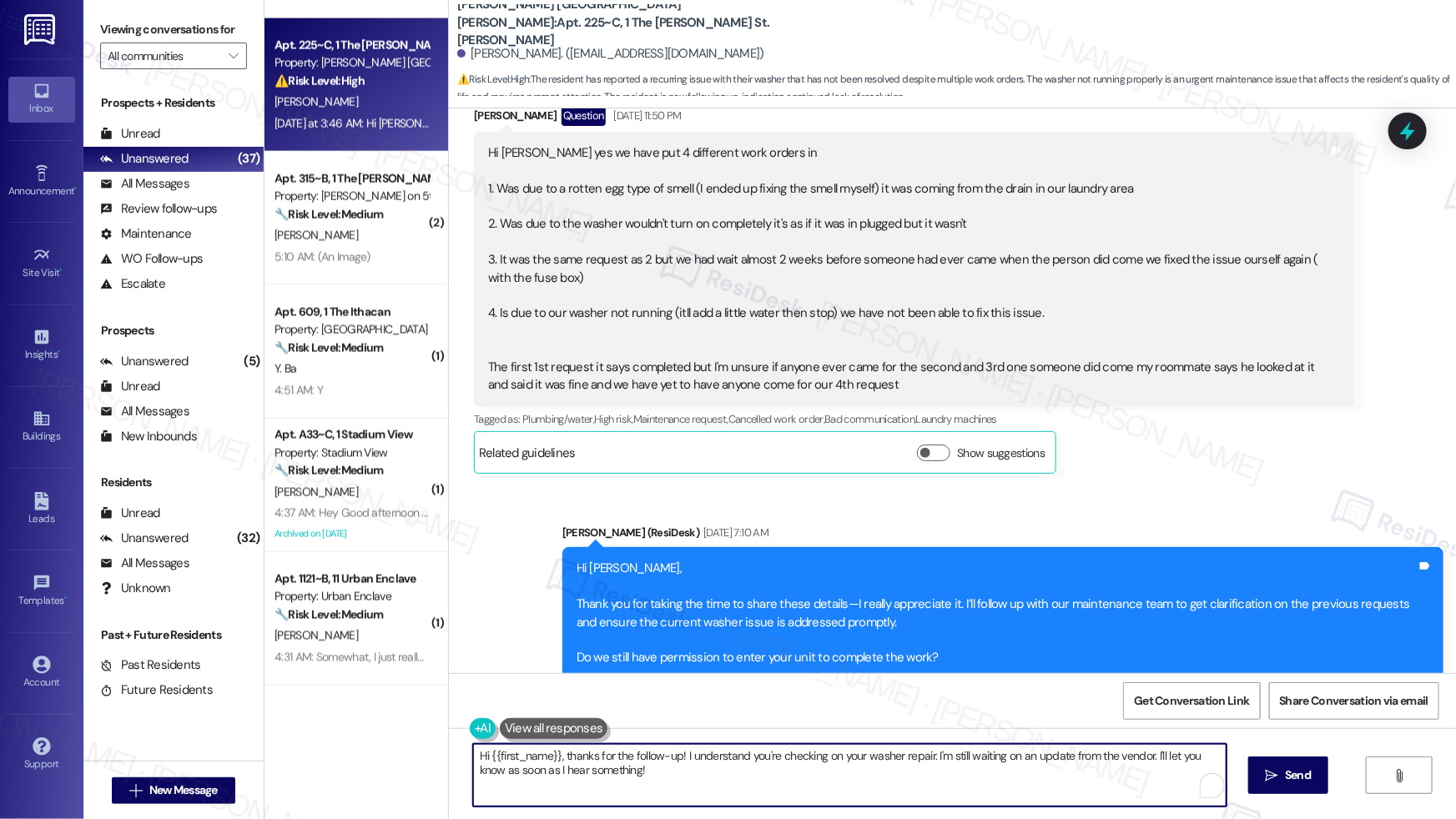
click at [848, 786] on textarea "Hi {{first_name}}, thanks for the follow-up! I understand you're checking on yo…" at bounding box center [849, 775] width 753 height 63
click at [848, 786] on textarea "Hi {{first_name}}, thanks for the follow-up! I understand you're checking on yo…" at bounding box center [845, 775] width 753 height 63
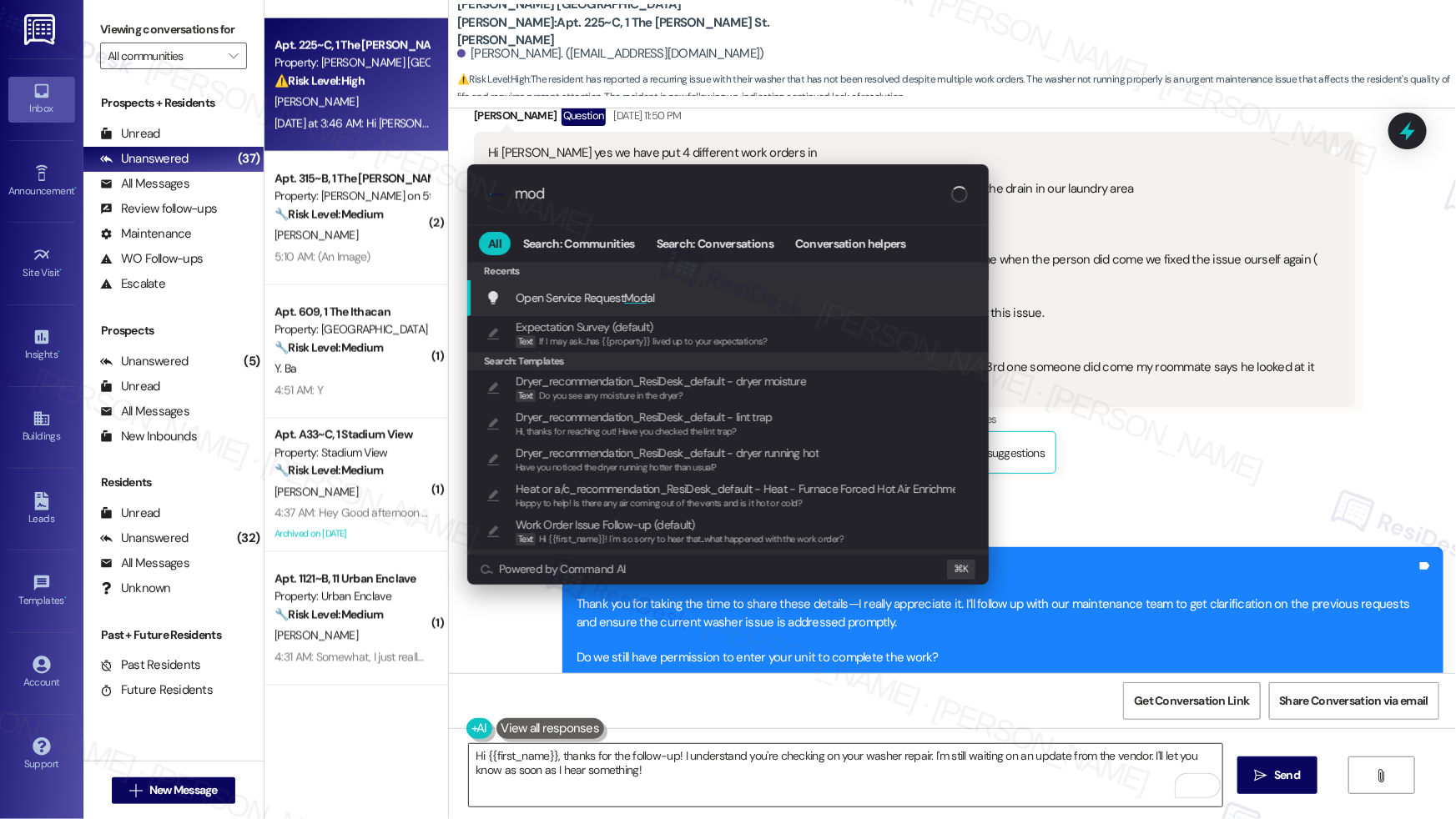
type input "moda"
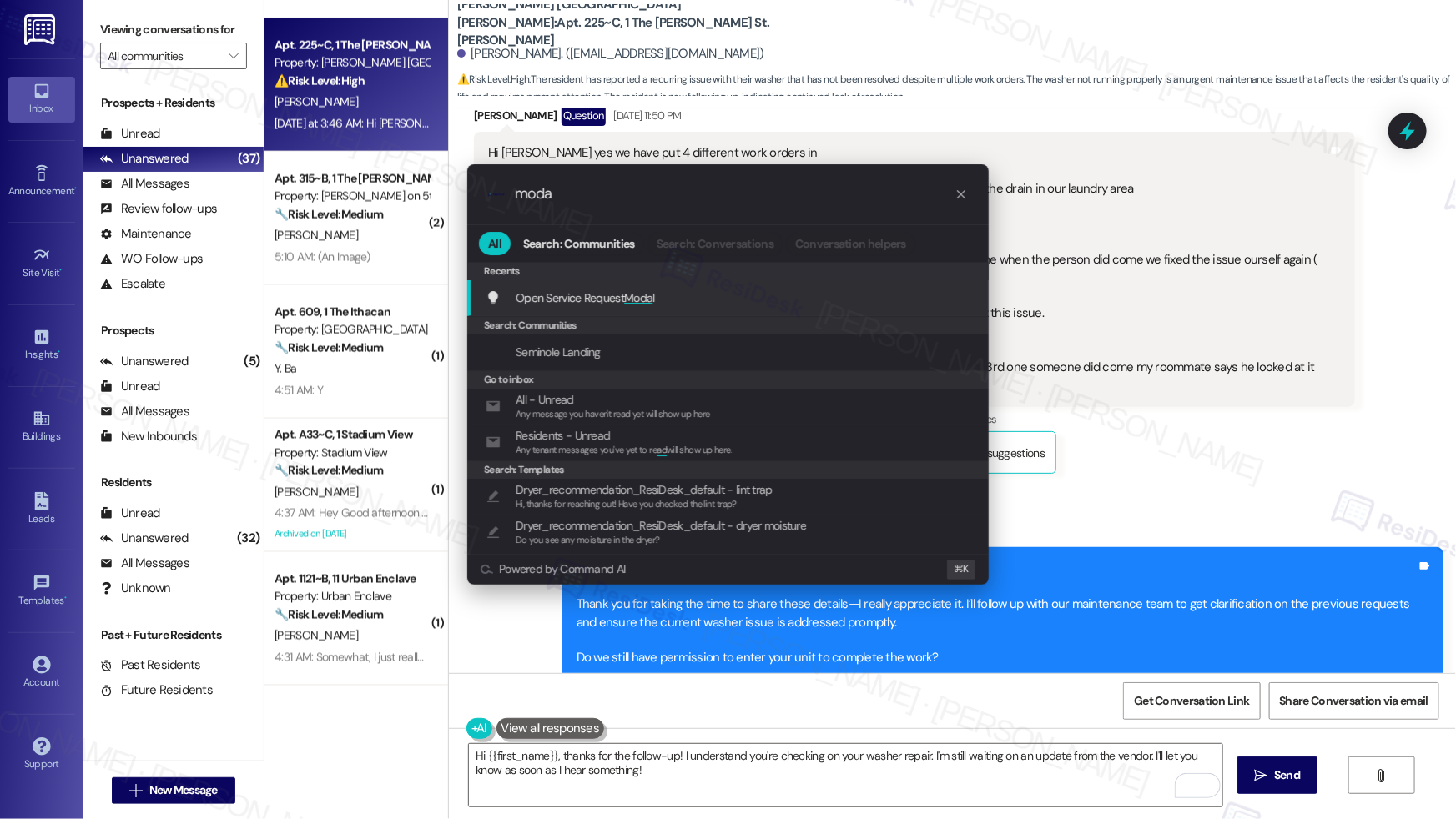
click at [685, 295] on div "Open Service Request Moda l Add shortcut" at bounding box center [729, 297] width 488 height 18
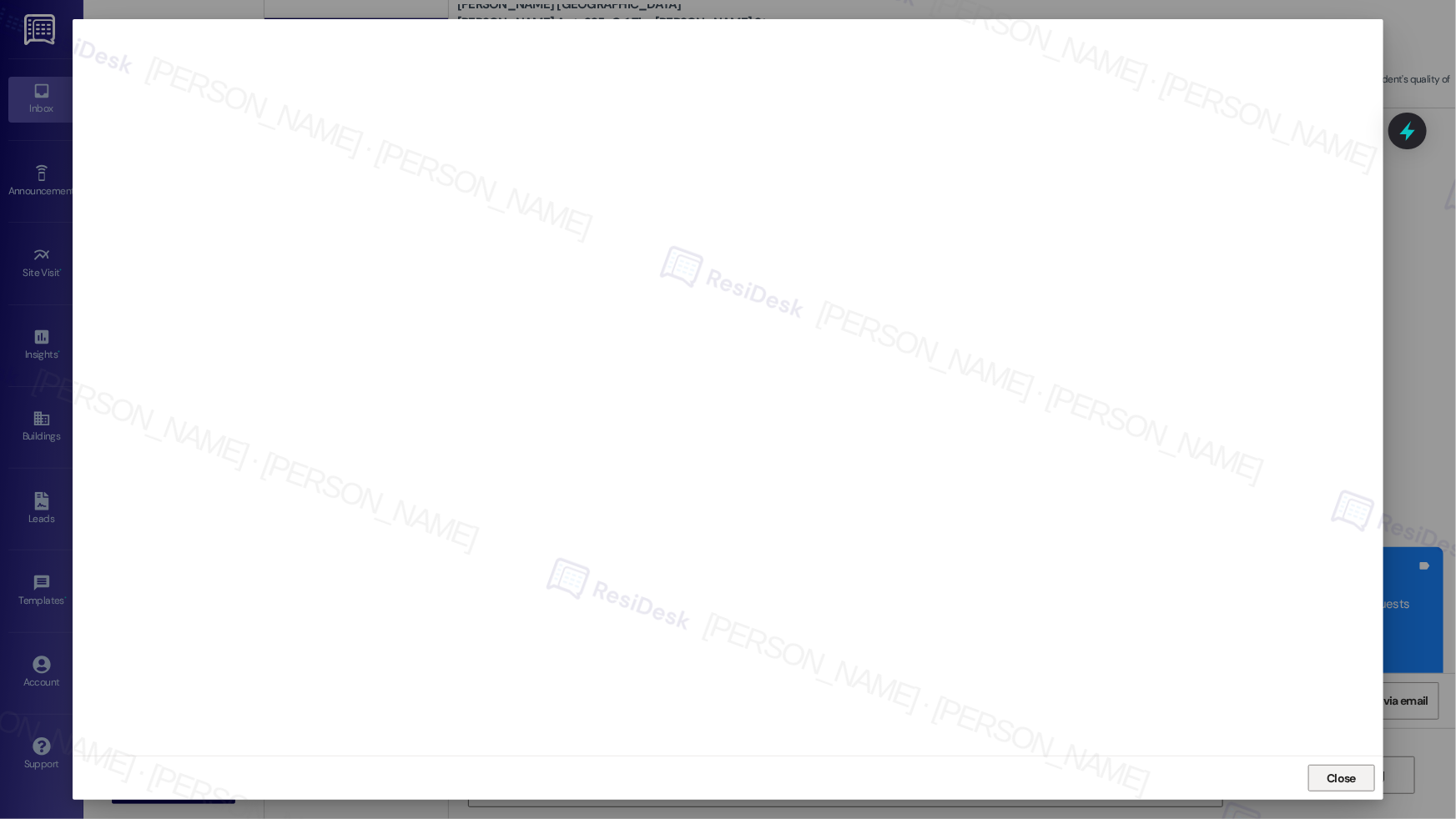
click at [1336, 776] on span "Close" at bounding box center [1340, 779] width 29 height 17
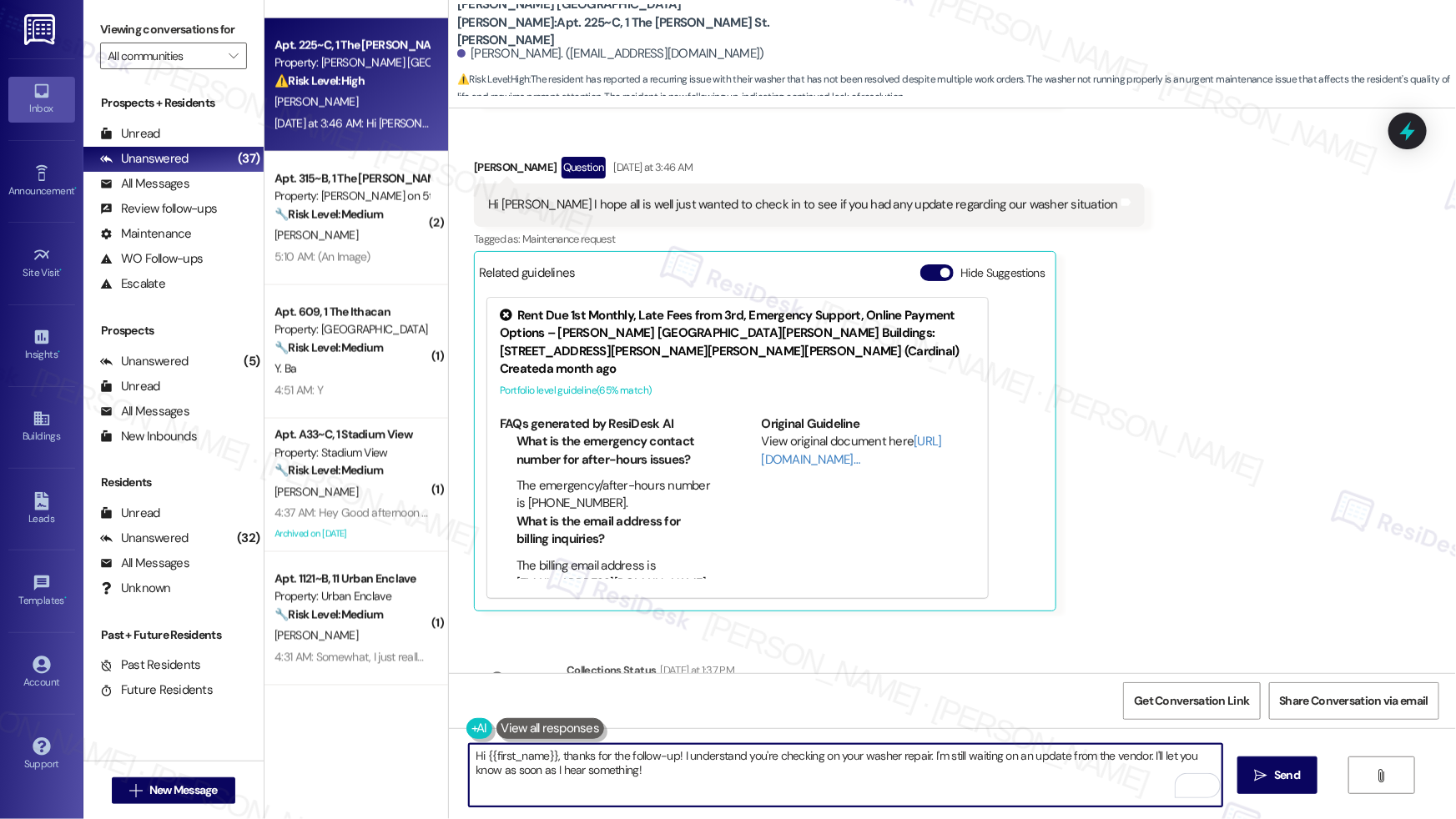
scroll to position [2468, 0]
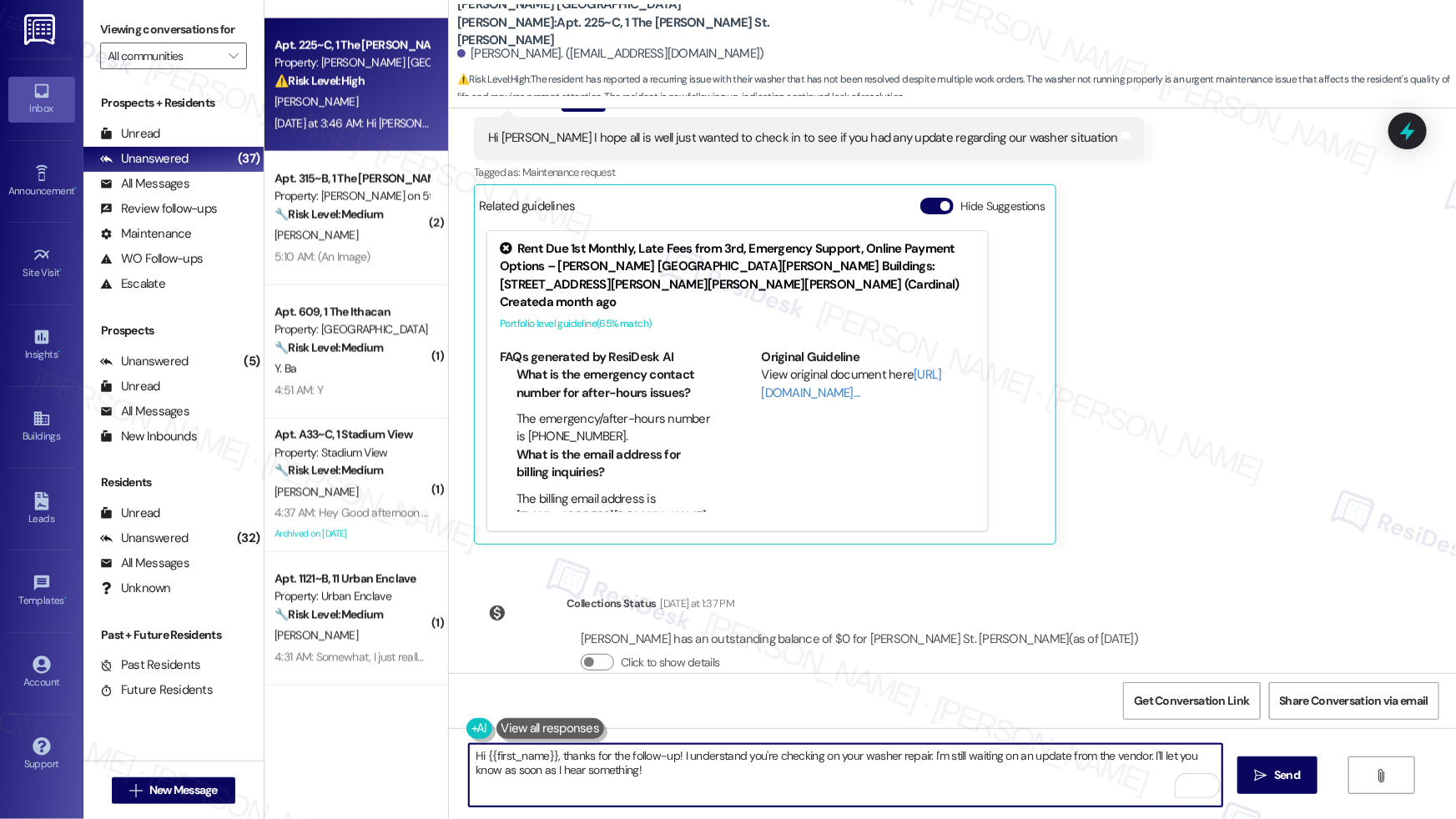
click at [1114, 760] on textarea "Hi {{first_name}}, thanks for the follow-up! I understand you're checking on yo…" at bounding box center [845, 775] width 753 height 63
click at [777, 778] on textarea "Hi {{first_name}}, thanks for the follow-up! I understand you're checking on yo…" at bounding box center [845, 775] width 753 height 63
type textarea "Hi {{first_name}}, thanks for the follow-up! I understand you're checking on yo…"
click at [1261, 777] on icon "" at bounding box center [1261, 776] width 13 height 13
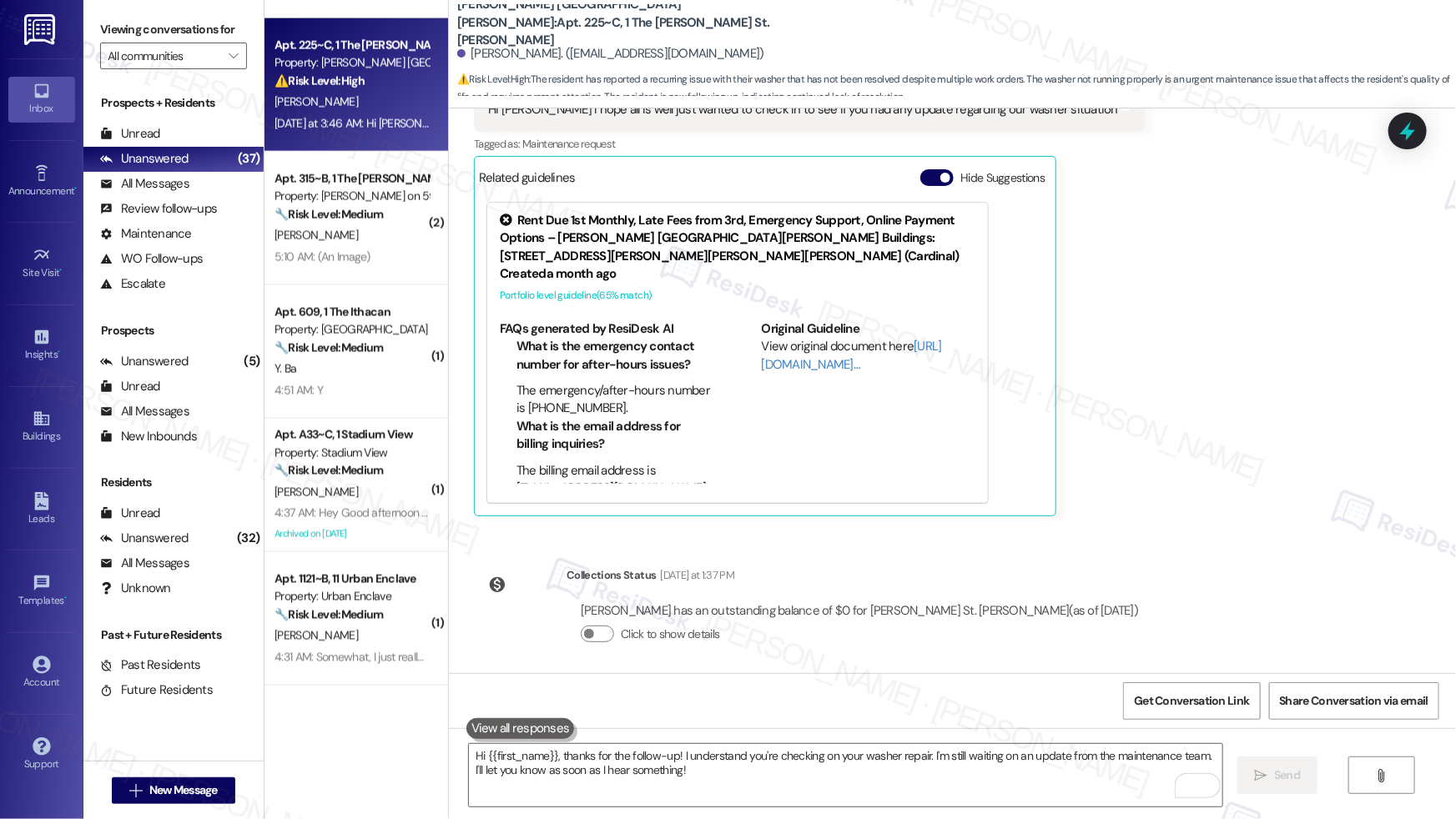
scroll to position [2601, 0]
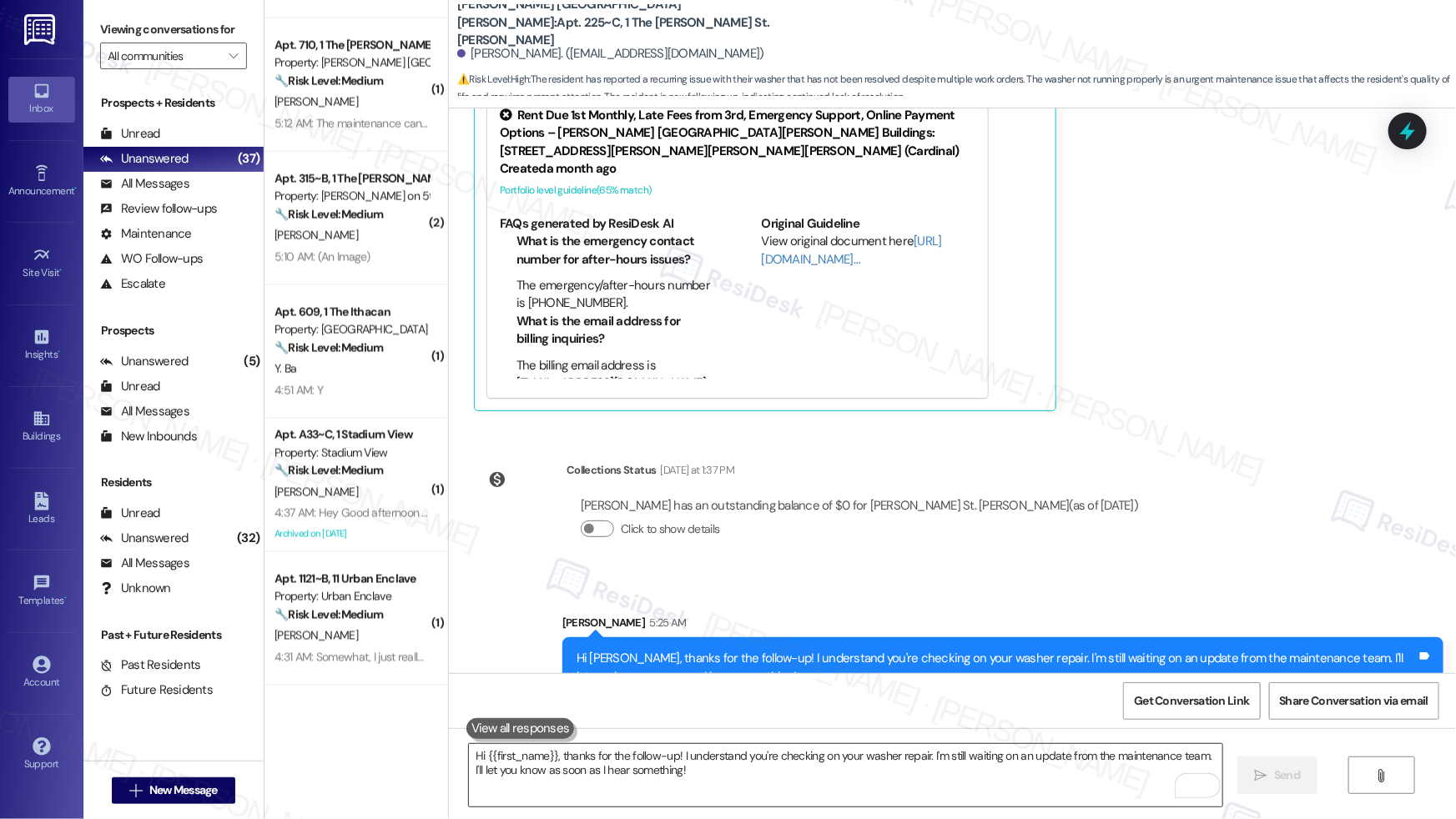
click at [951, 772] on textarea "Hi {{first_name}}, thanks for the follow-up! I understand you're checking on yo…" at bounding box center [845, 775] width 753 height 63
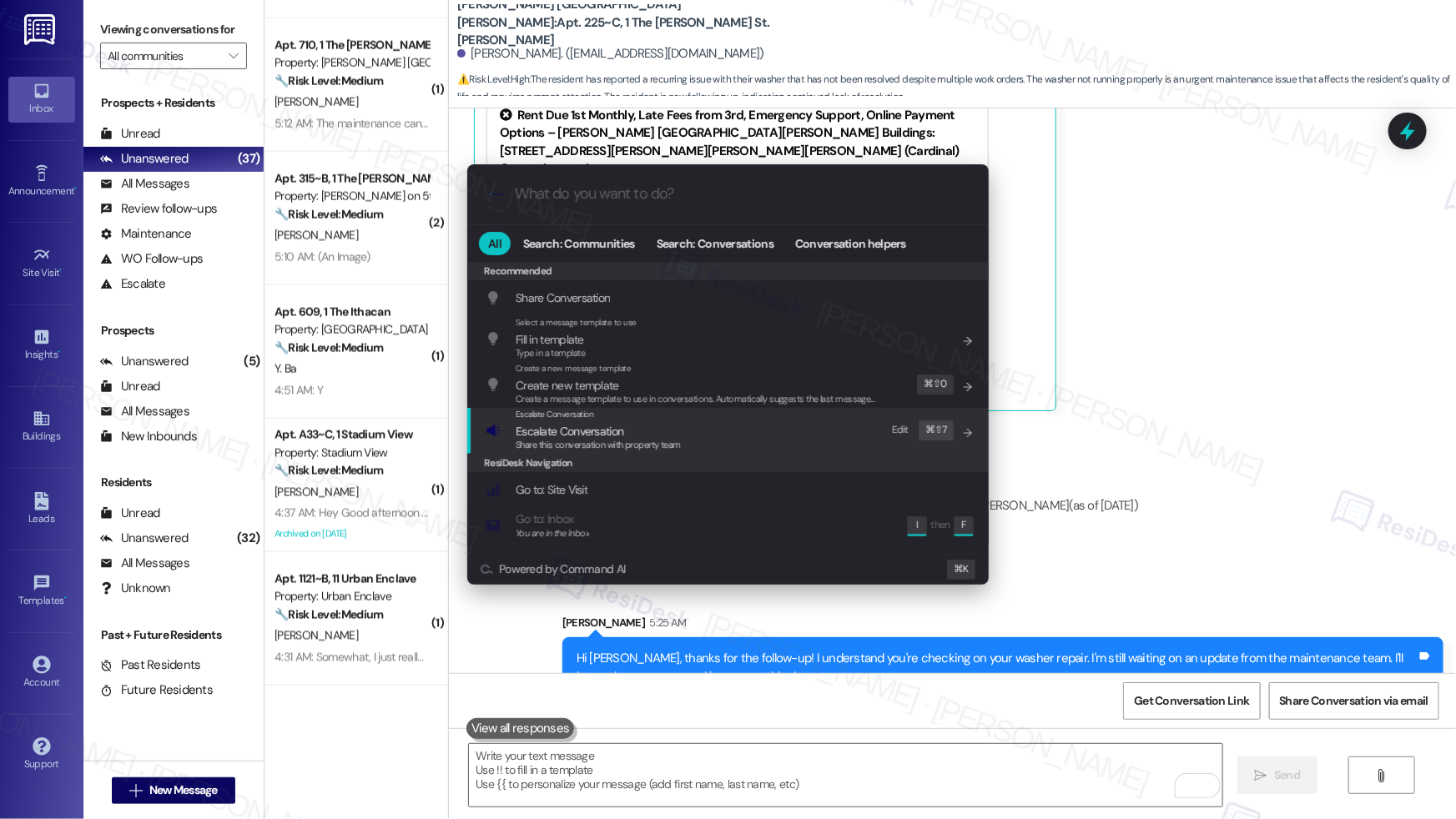
click at [760, 434] on div "Escalate Conversation Escalate Conversation Share this conversation with proper…" at bounding box center [729, 430] width 488 height 45
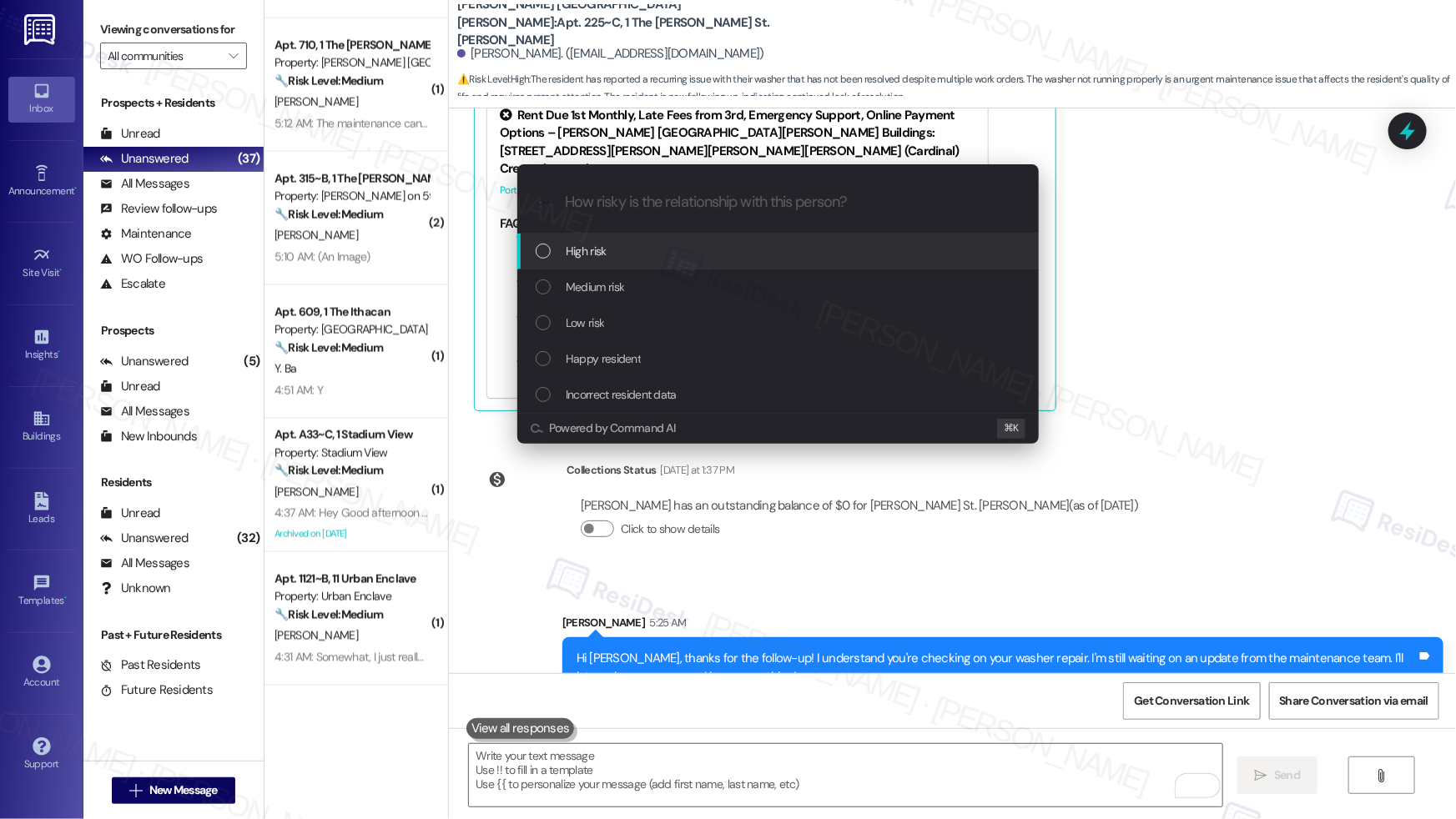
click at [778, 245] on div "High risk" at bounding box center [779, 250] width 488 height 18
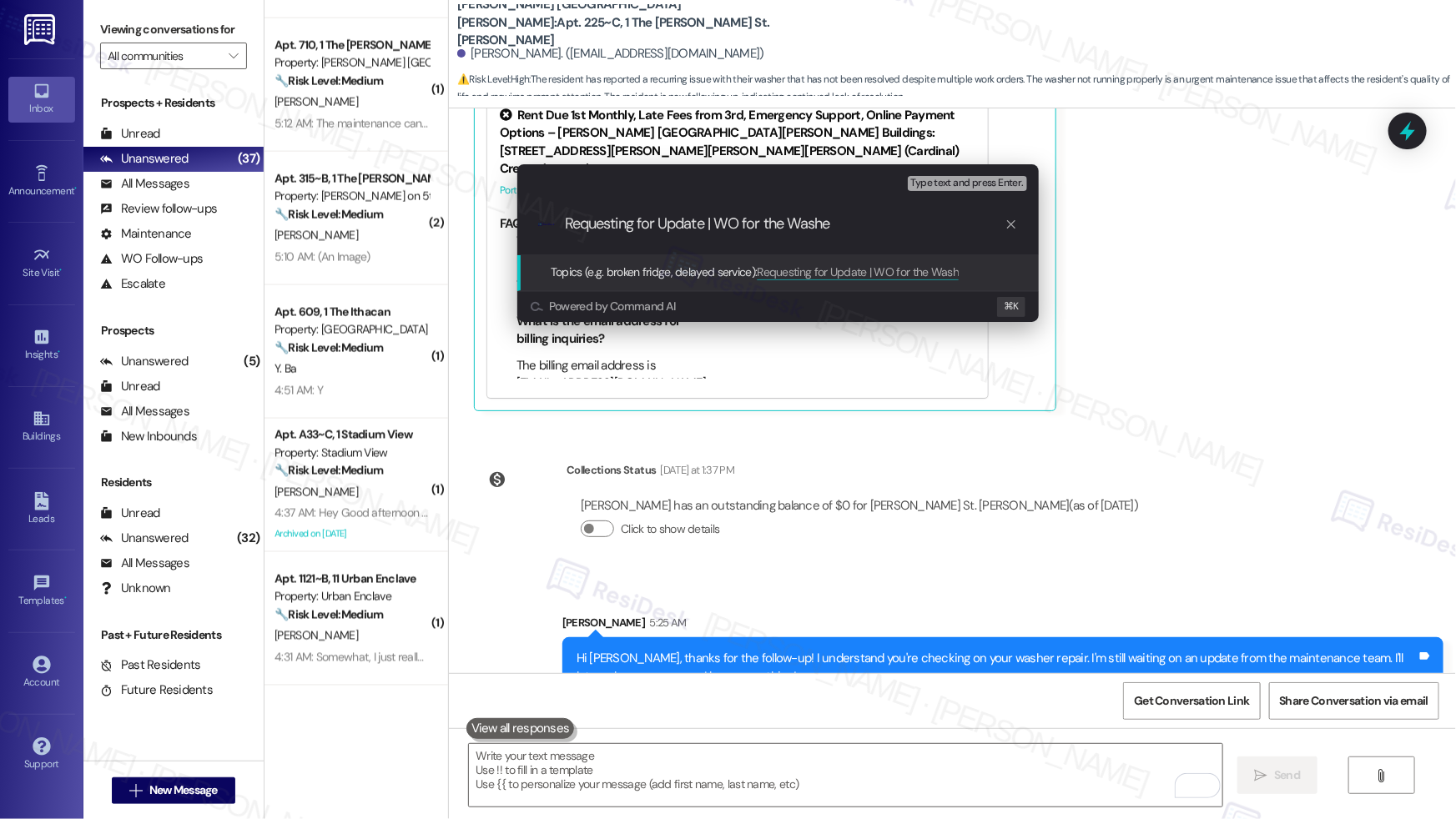
type input "Requesting for Update | WO for the Washer"
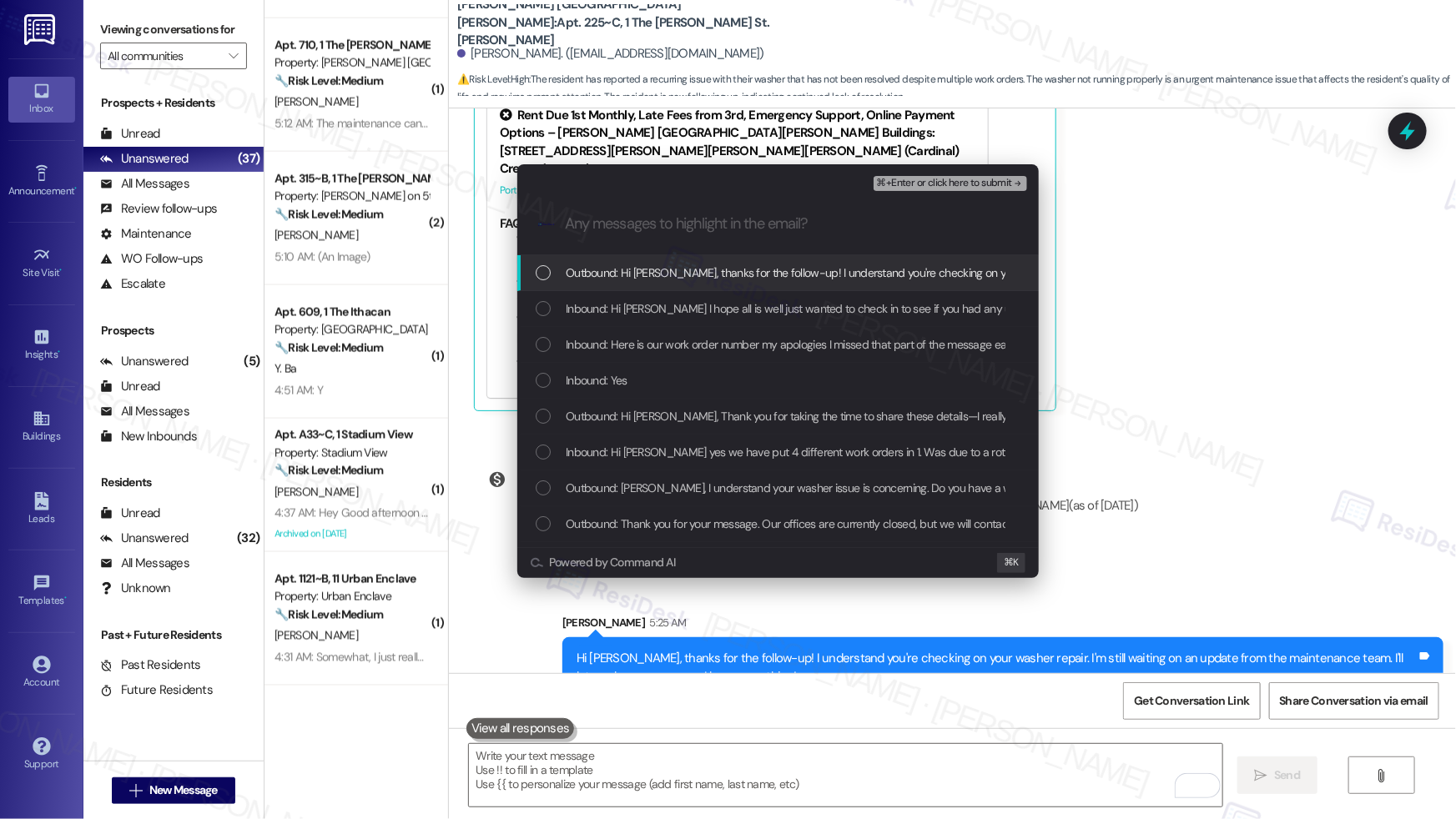
click at [797, 268] on span "Outbound: Hi [PERSON_NAME], thanks for the follow-up! I understand you're check…" at bounding box center [1074, 272] width 1017 height 18
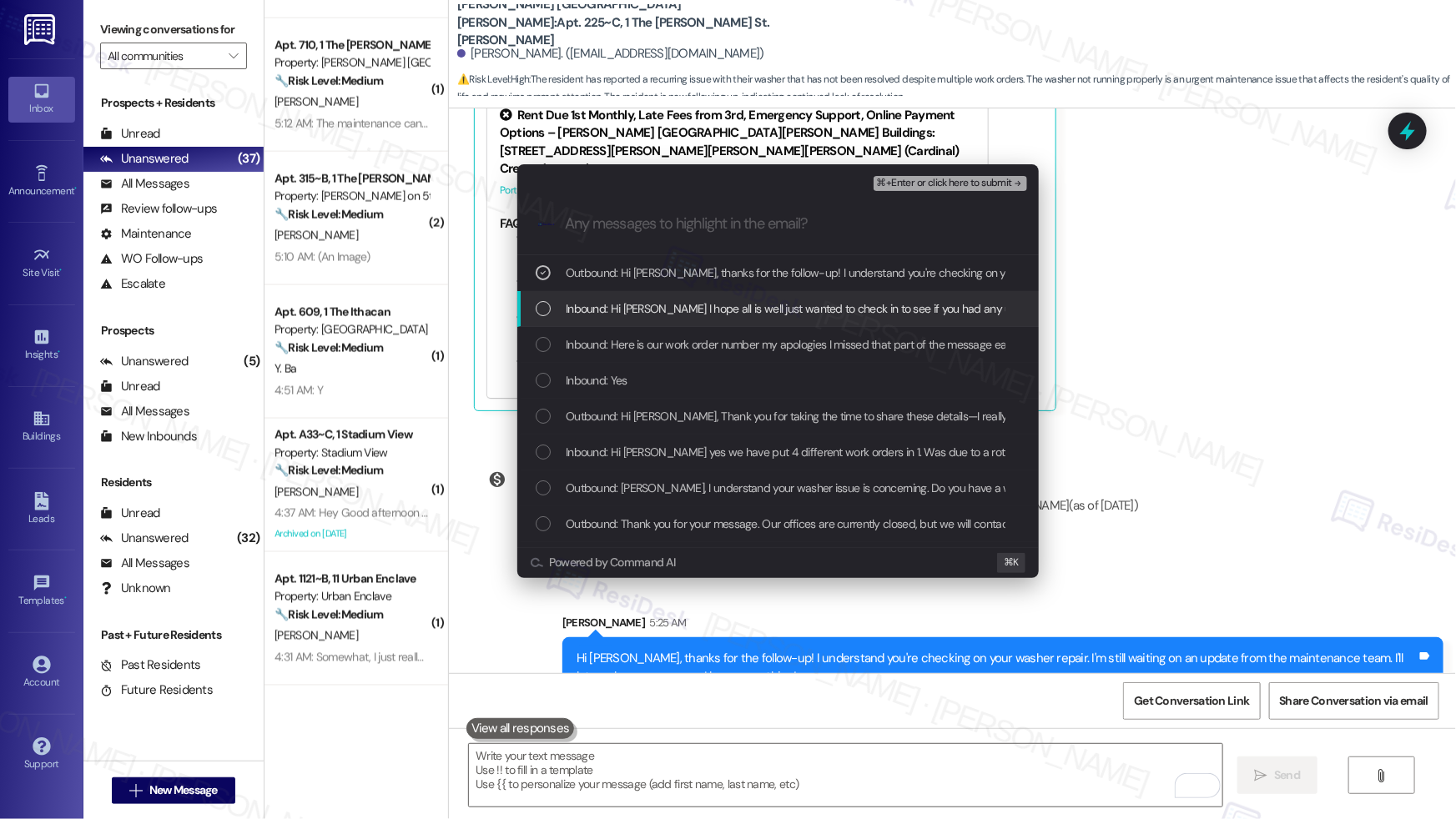
click at [795, 306] on span "Inbound: Hi [PERSON_NAME] I hope all is well just wanted to check in to see if …" at bounding box center [877, 308] width 624 height 18
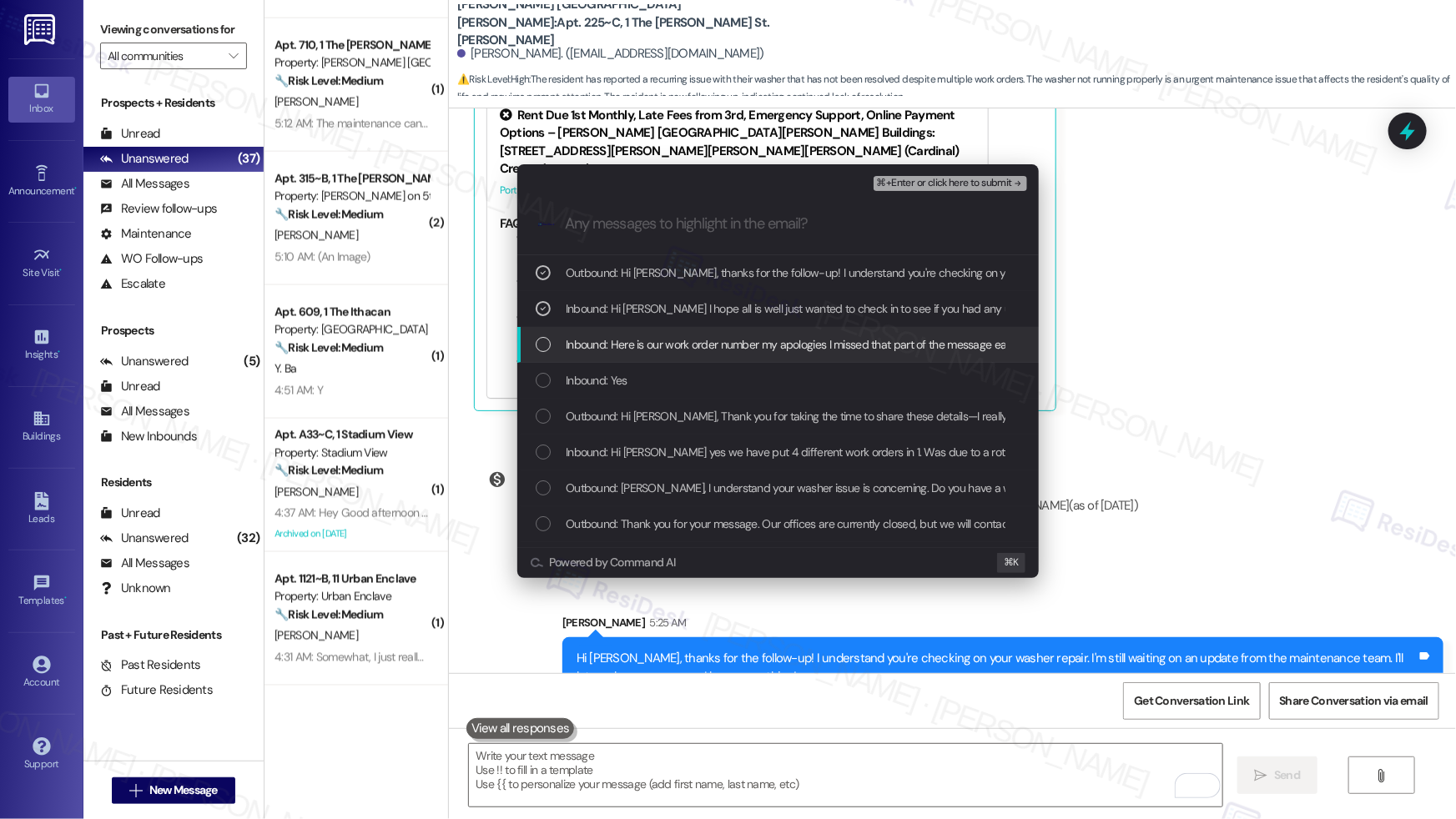
click at [816, 342] on span "Inbound: Here is our work order number my apologies I missed that part of the m…" at bounding box center [794, 344] width 458 height 18
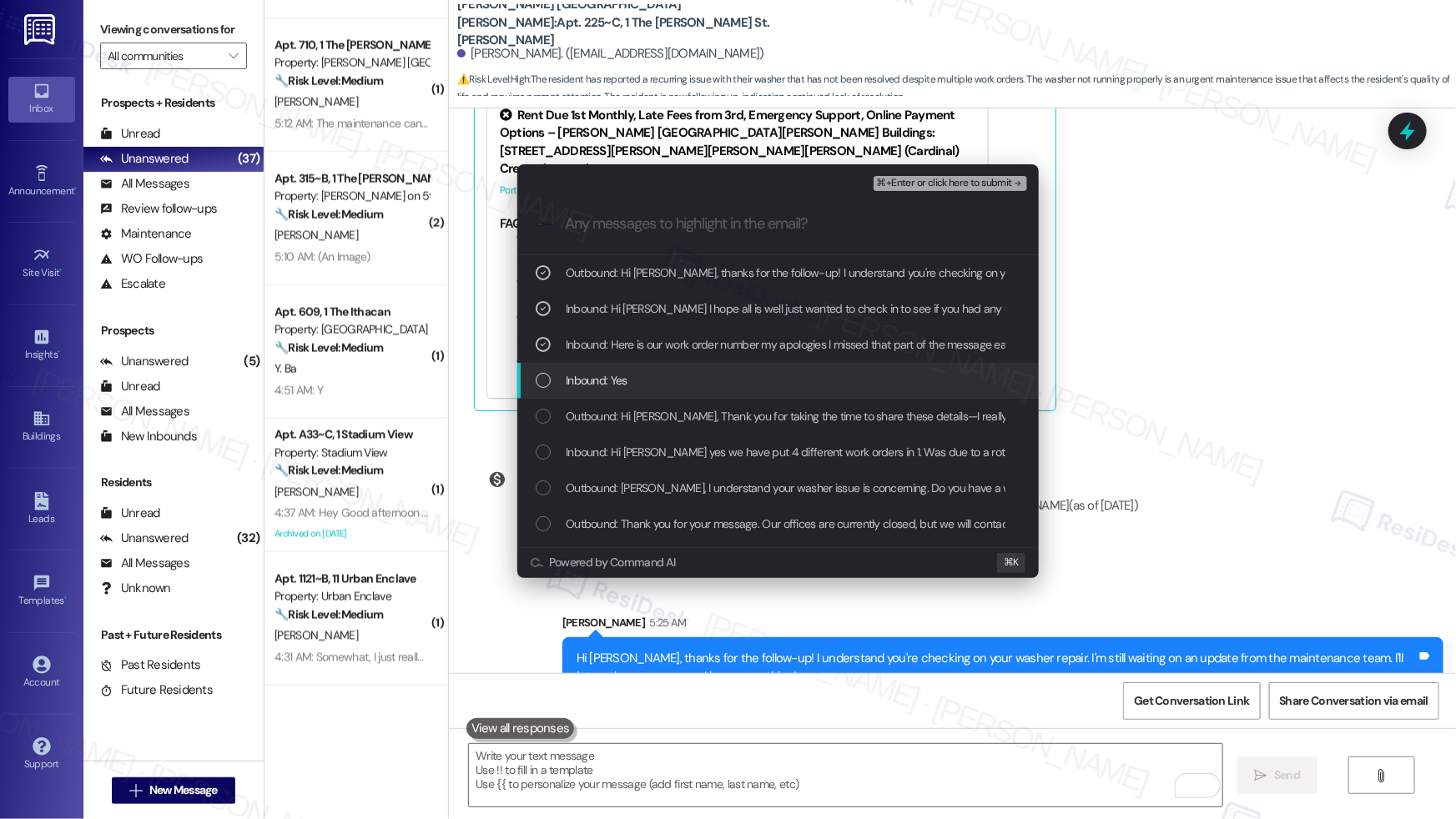
click at [808, 378] on div "Inbound: Yes" at bounding box center [779, 379] width 488 height 18
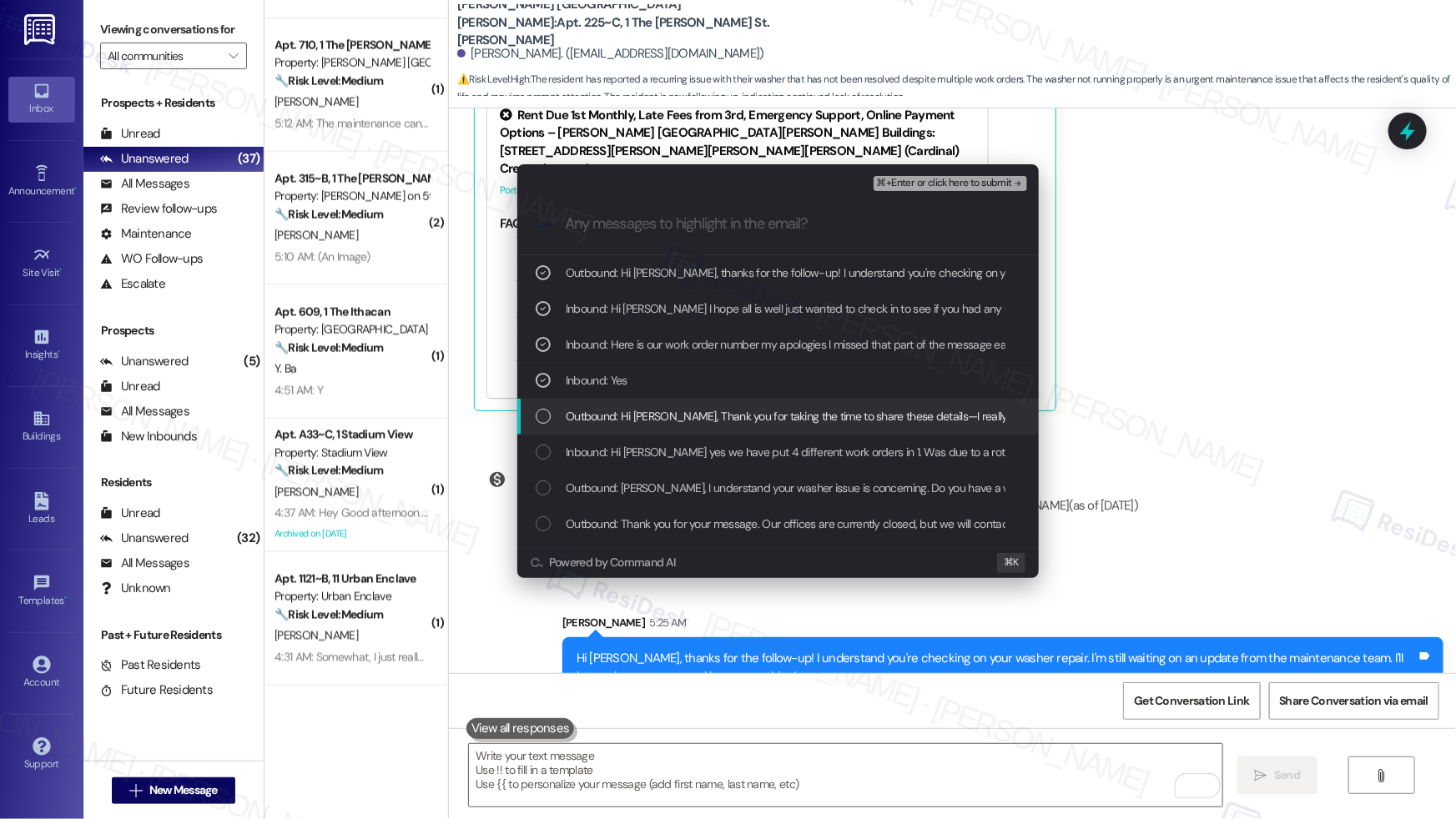
click at [802, 408] on span "Outbound: Hi [PERSON_NAME], Thank you for taking the time to share these detail…" at bounding box center [1334, 416] width 1537 height 18
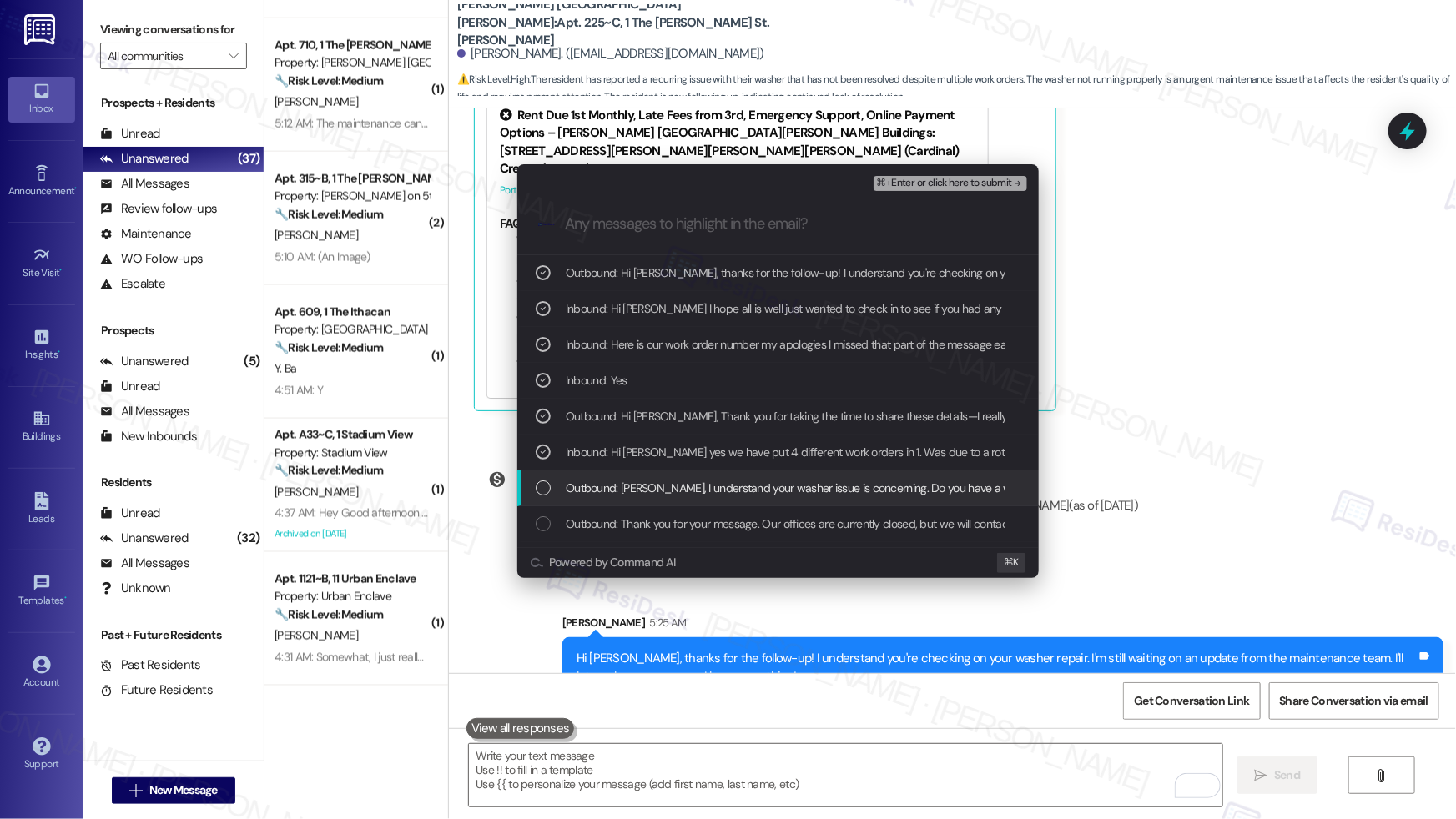
click at [792, 502] on div "Outbound: [PERSON_NAME], I understand your washer issue is concerning. Do you h…" at bounding box center [777, 488] width 521 height 36
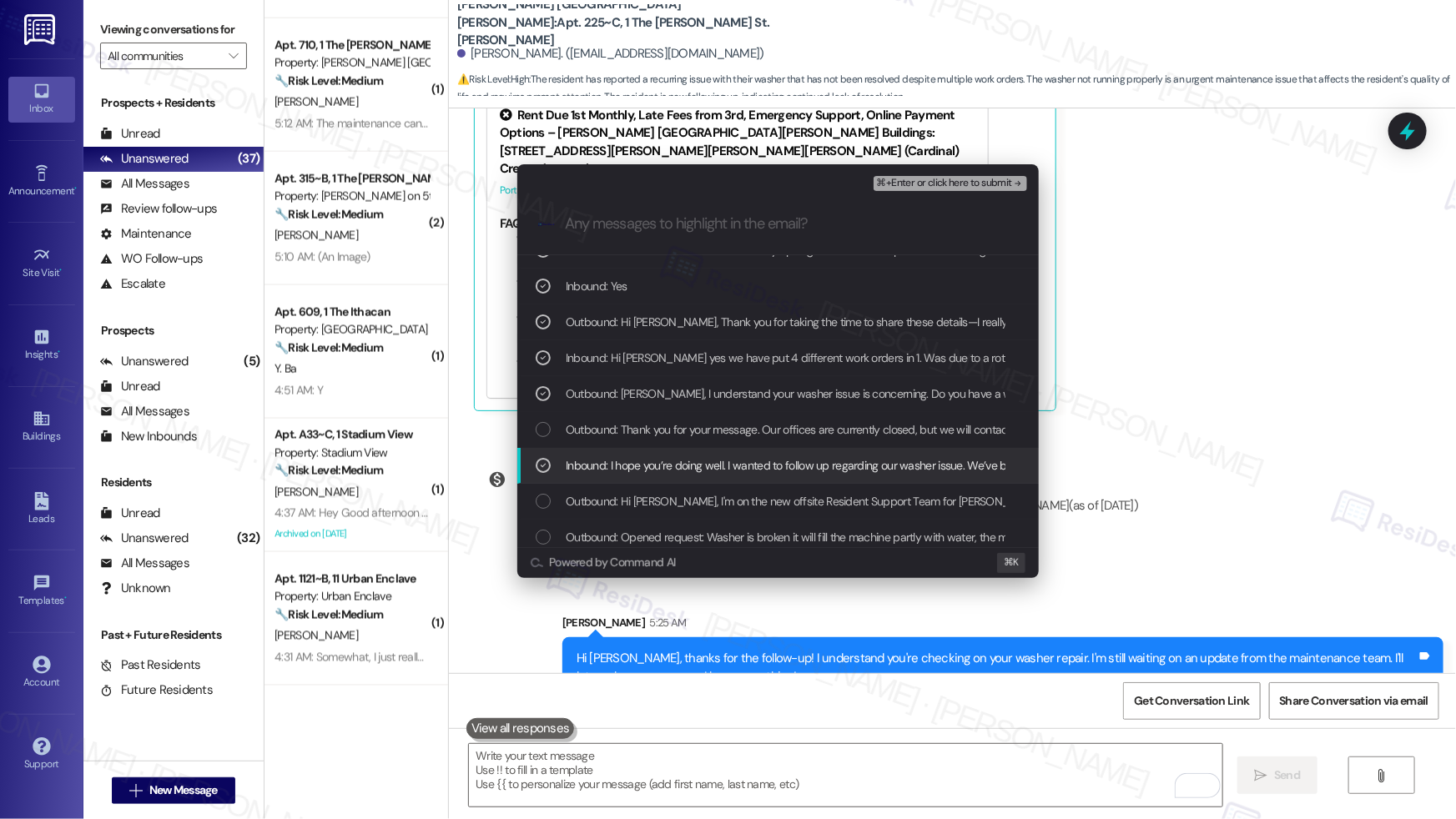
scroll to position [98, 0]
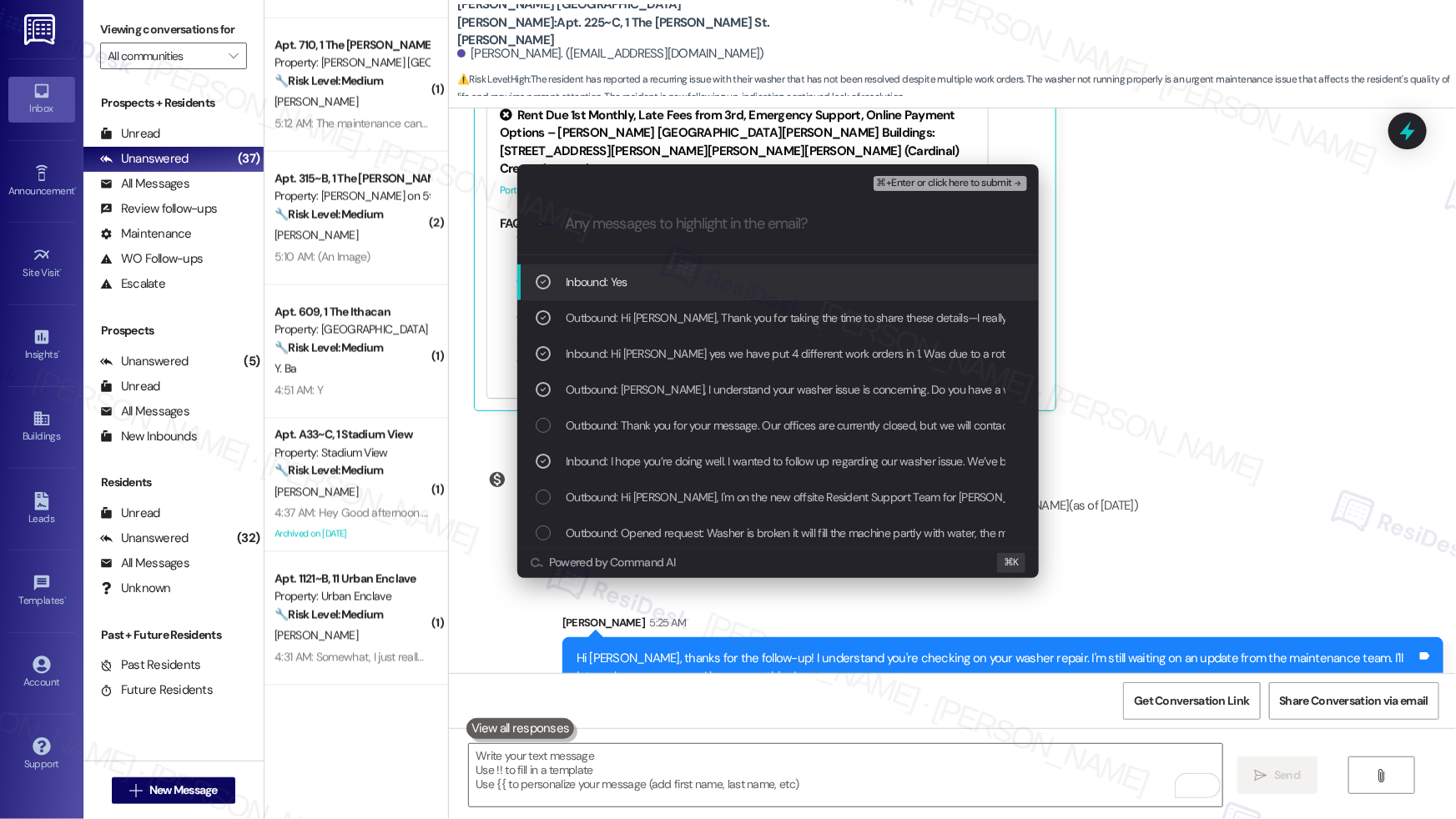
click at [957, 184] on span "⌘+Enter or click here to submit" at bounding box center [944, 184] width 135 height 12
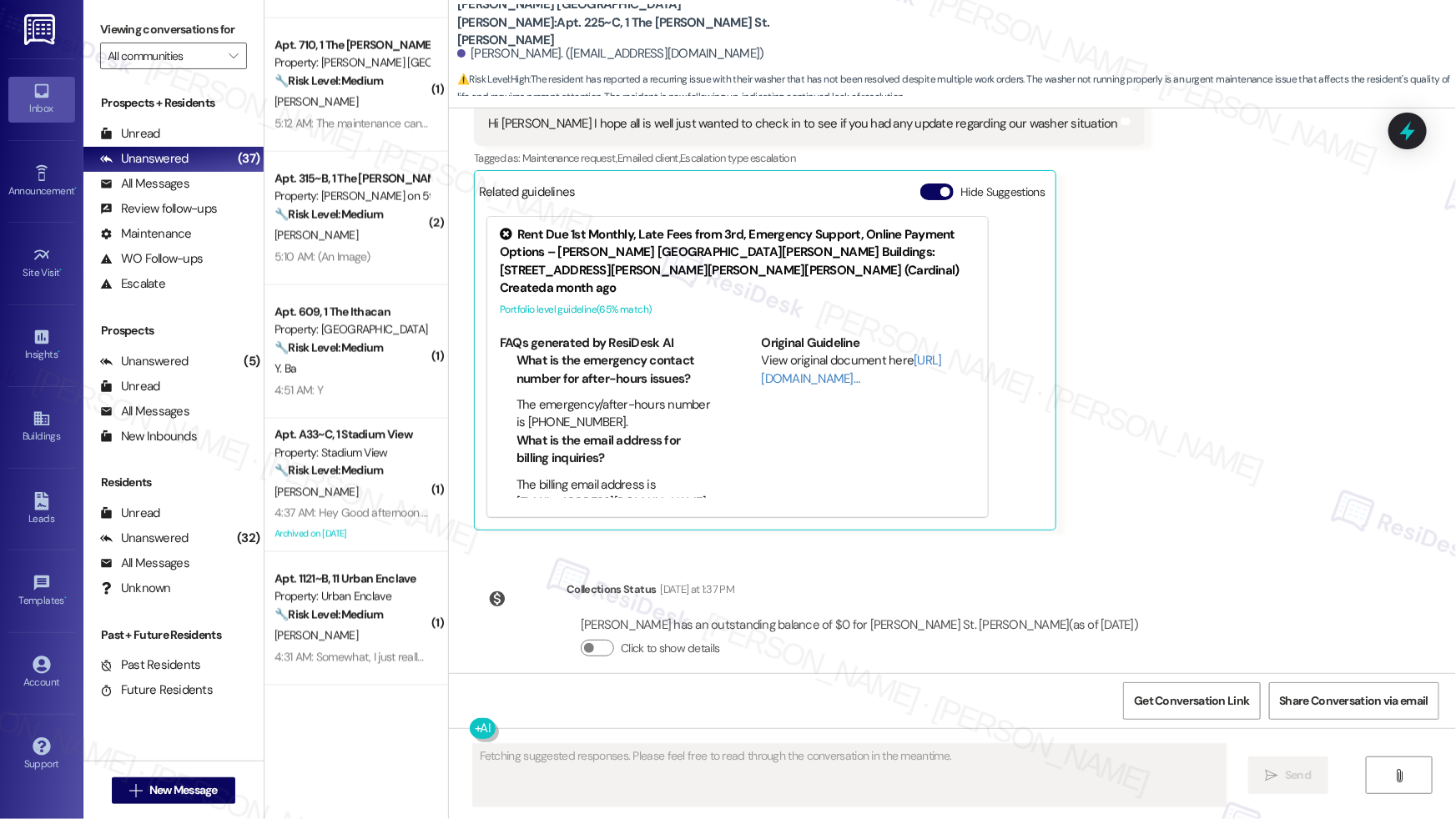
scroll to position [2626, 0]
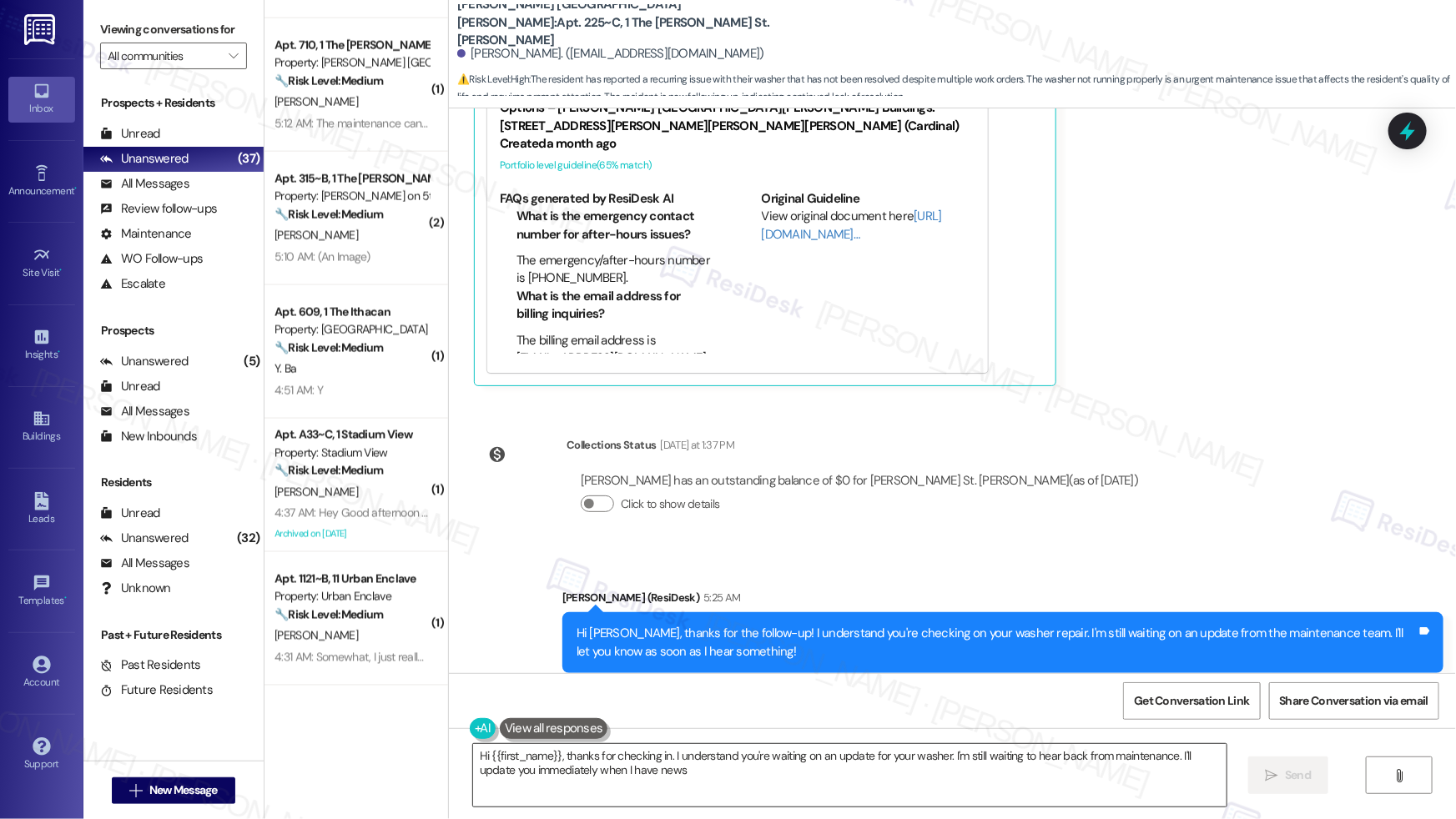
type textarea "Hi {{first_name}}, thanks for checking in. I understand you're waiting on an up…"
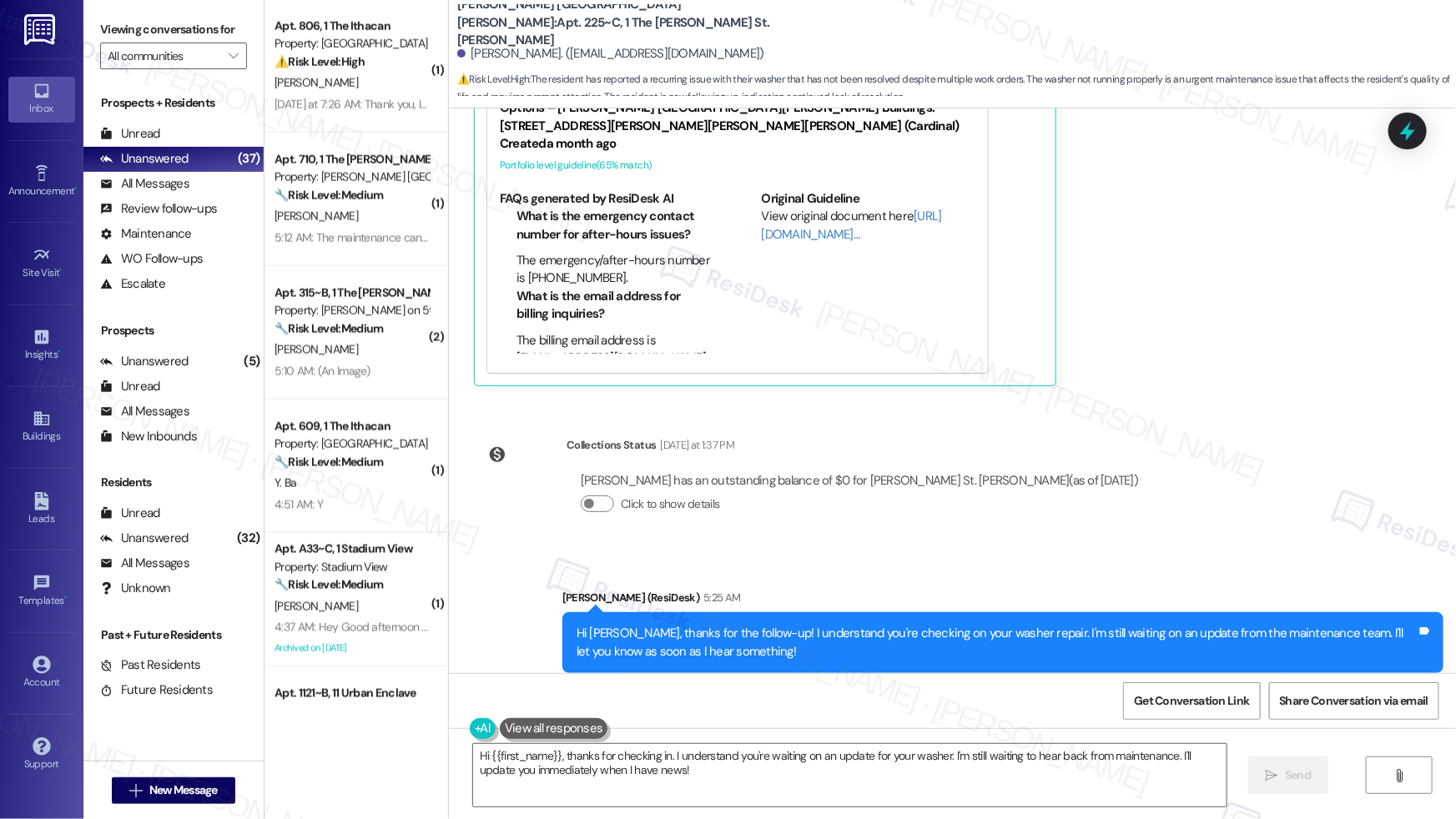
scroll to position [1067, 0]
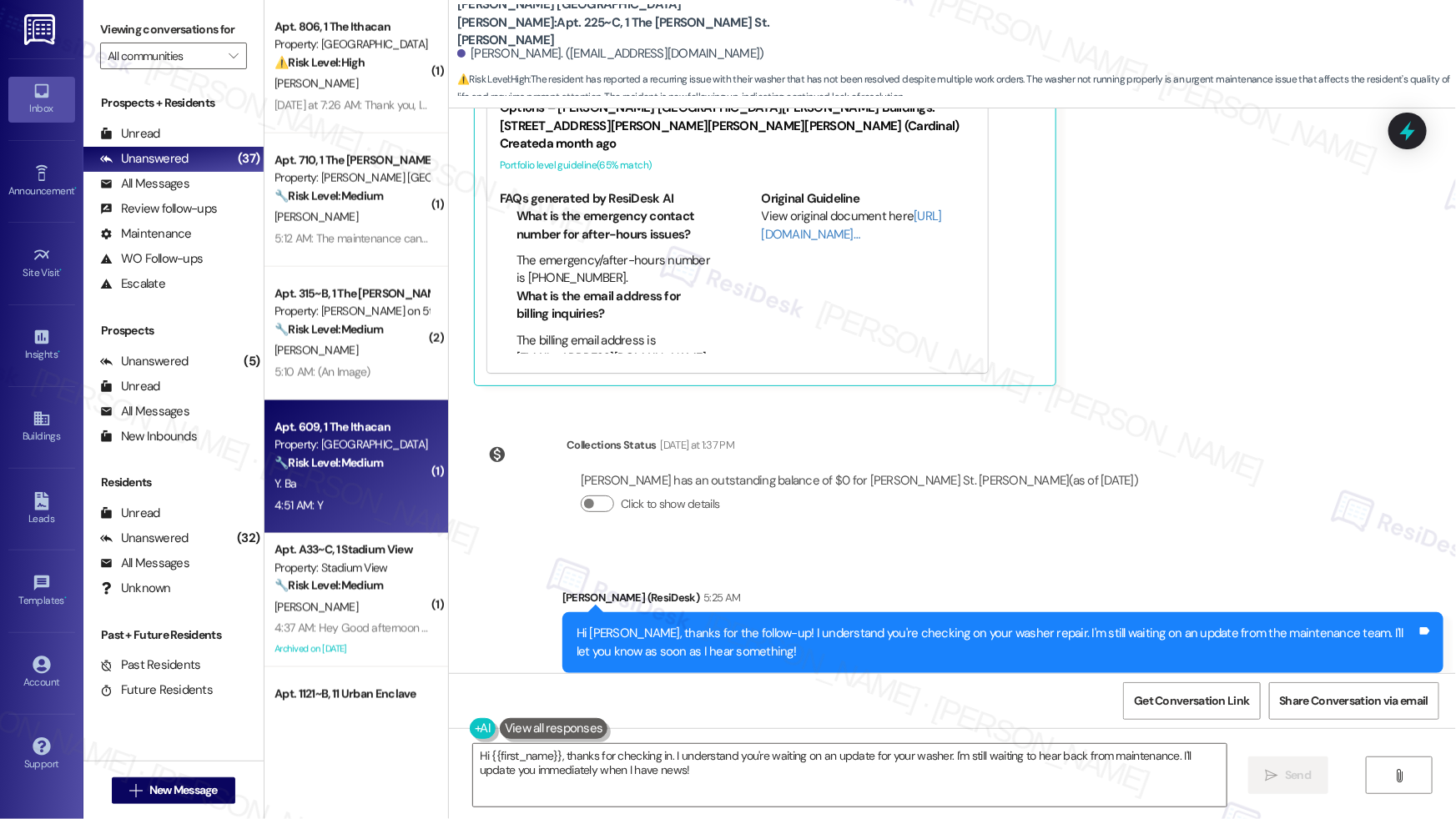
click at [371, 511] on div "4:51 AM: Y 4:51 AM: Y" at bounding box center [351, 506] width 158 height 21
type textarea "Fetching suggested responses. Please feel free to read through the conversation…"
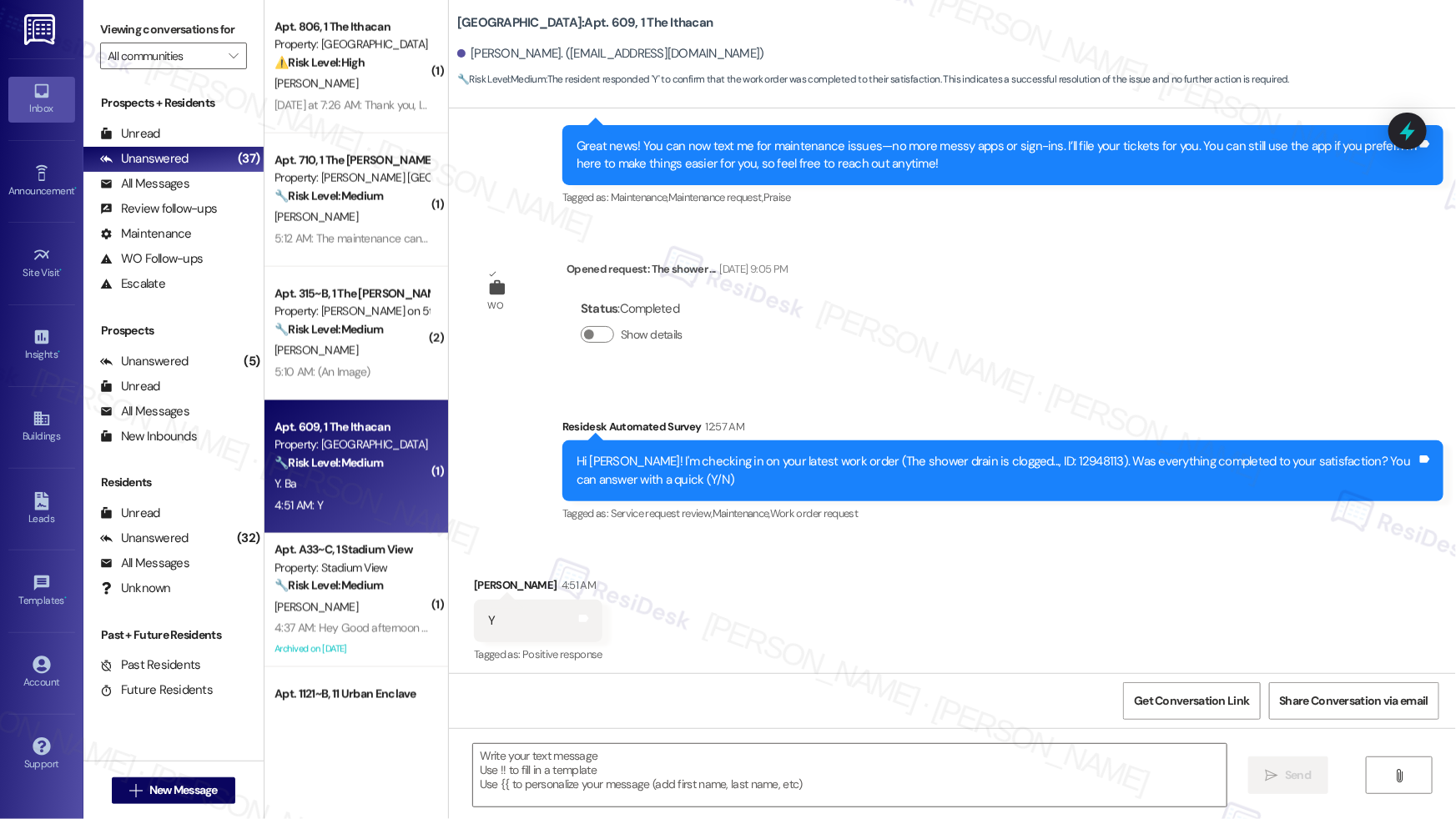
type textarea "Fetching suggested responses. Please feel free to read through the conversation…"
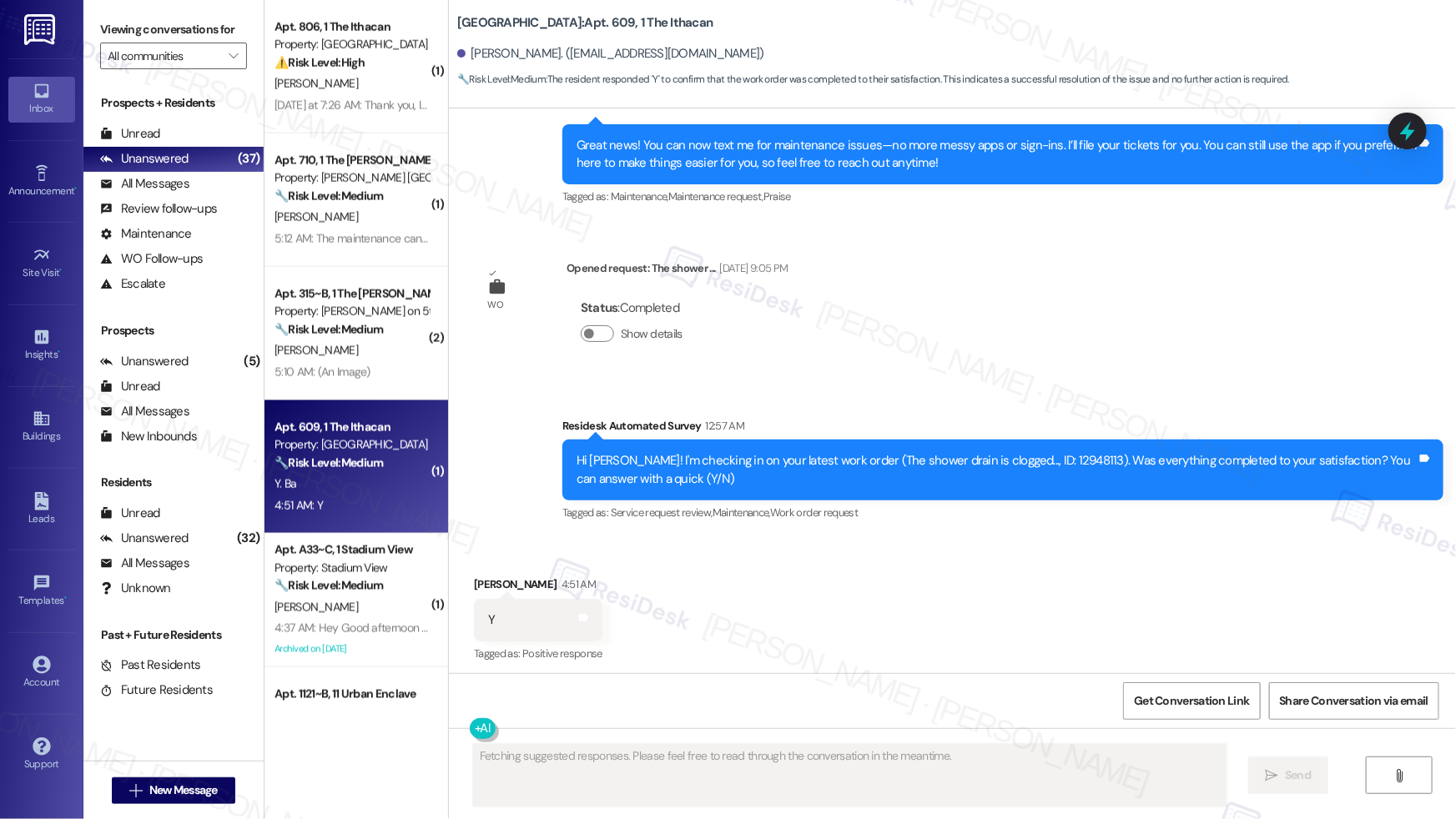
scroll to position [330, 0]
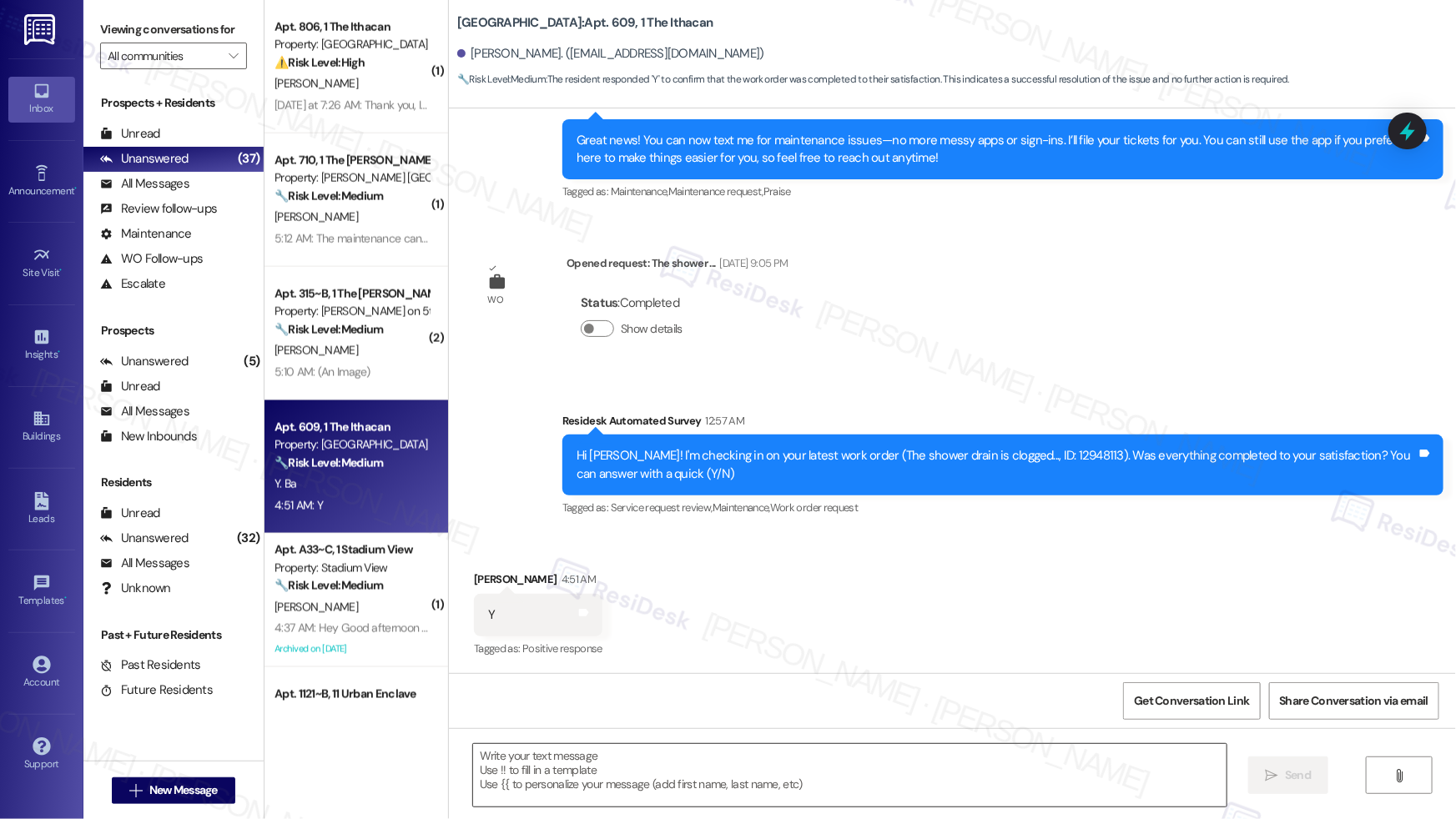
click at [556, 751] on textarea at bounding box center [849, 775] width 753 height 63
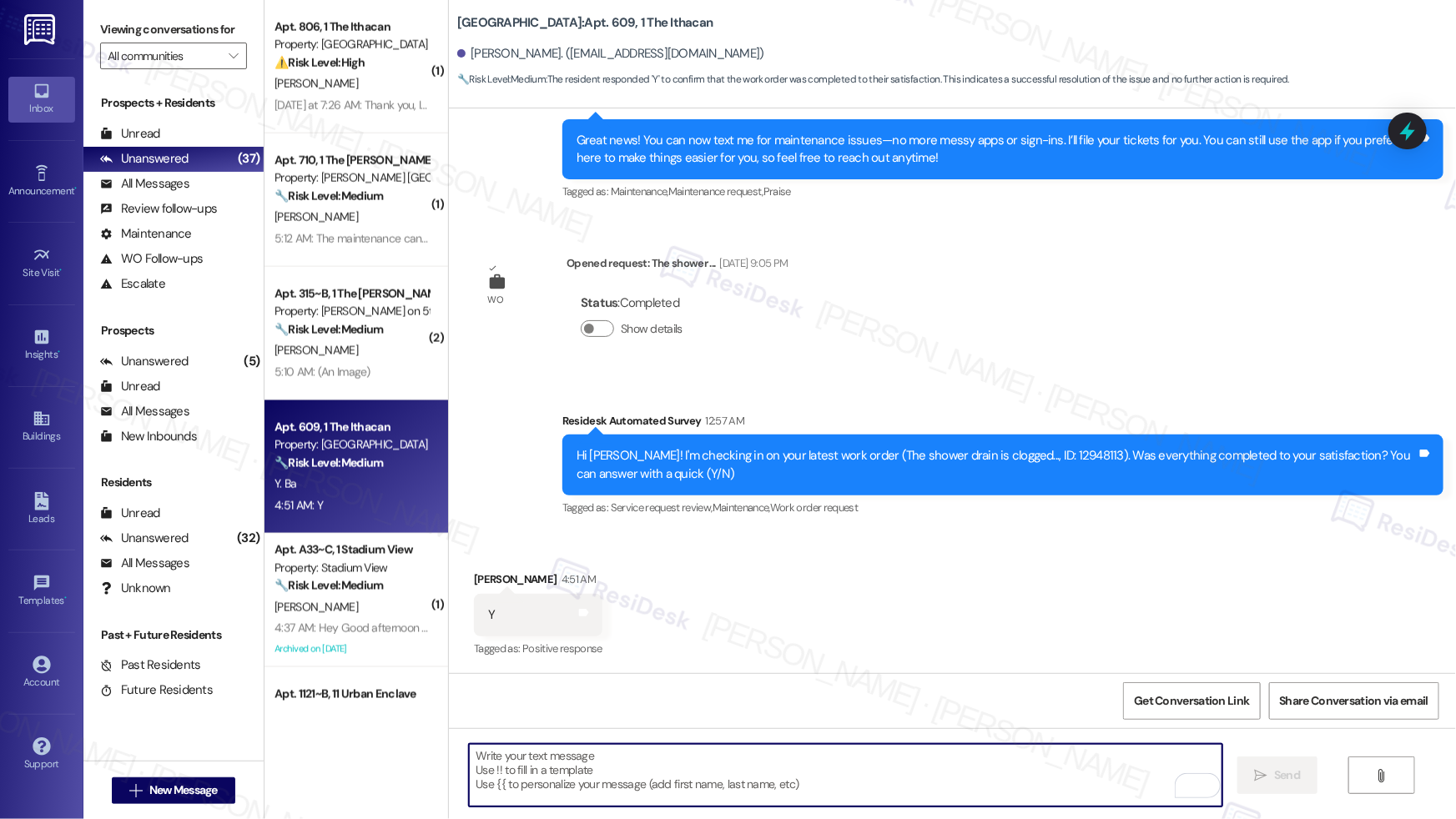
click at [541, 781] on textarea "To enrich screen reader interactions, please activate Accessibility in Grammarl…" at bounding box center [845, 775] width 753 height 63
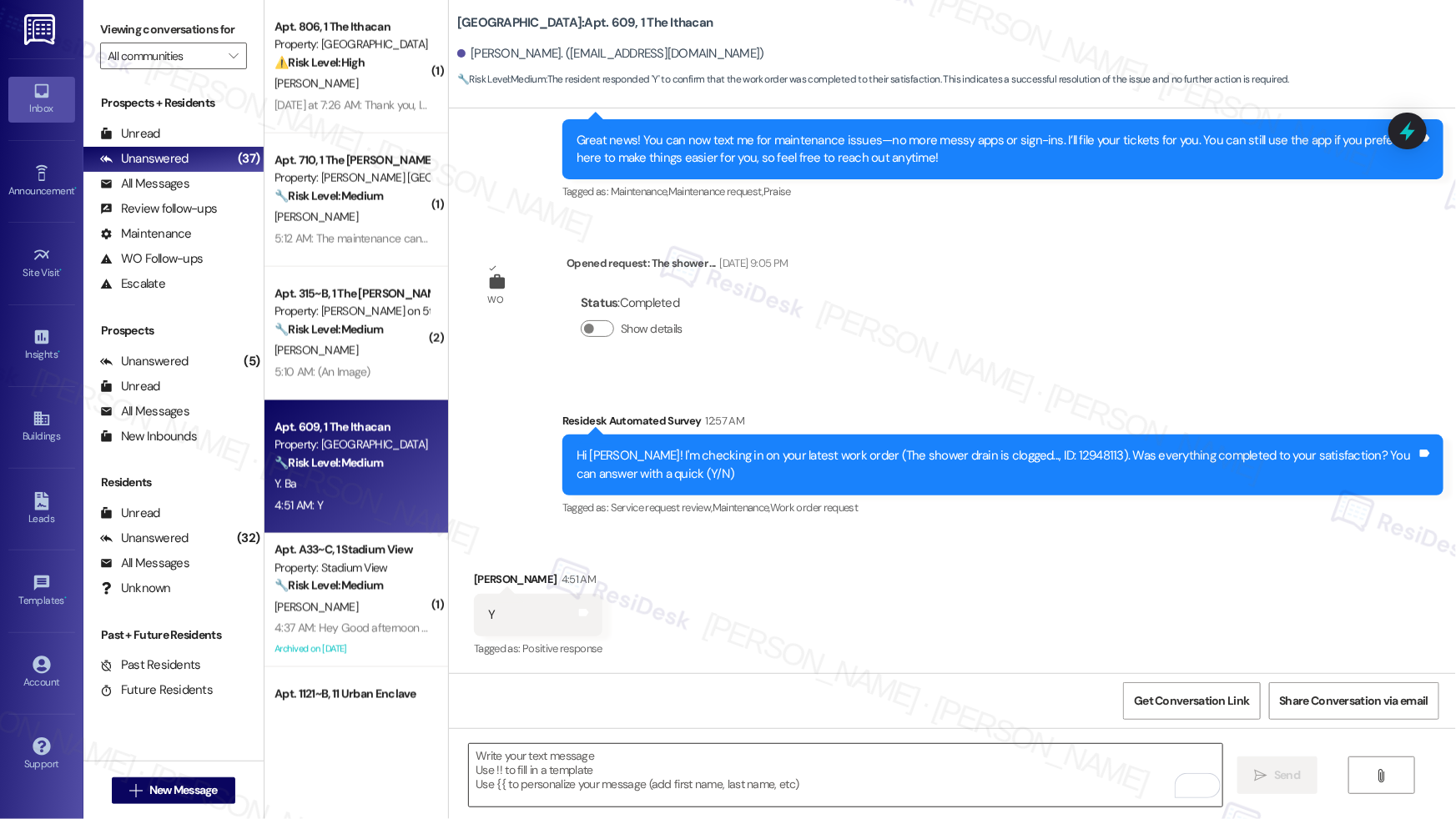
click at [508, 773] on textarea "To enrich screen reader interactions, please activate Accessibility in Grammarl…" at bounding box center [845, 775] width 753 height 63
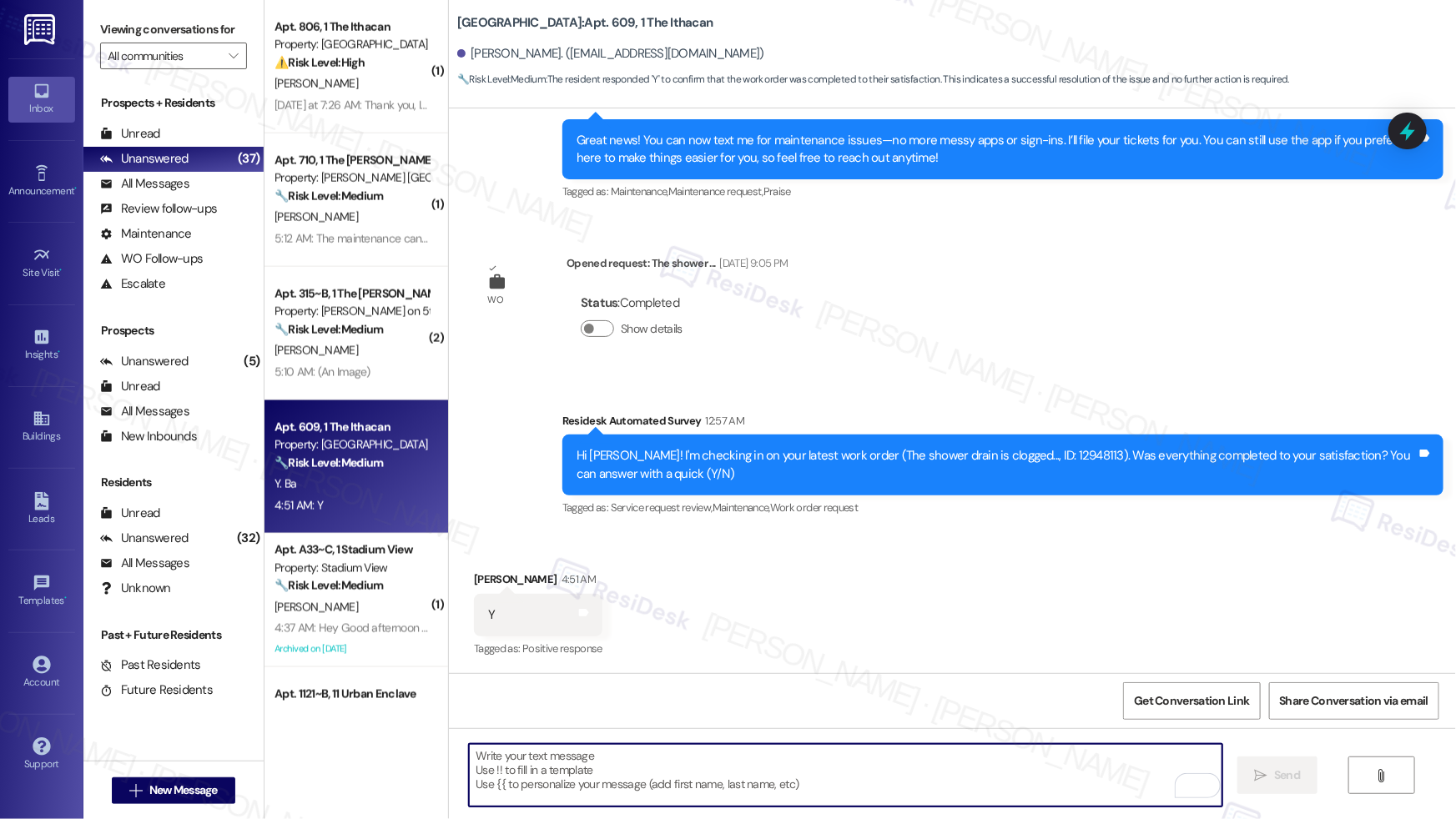
click at [508, 773] on textarea "To enrich screen reader interactions, please activate Accessibility in Grammarl…" at bounding box center [845, 775] width 753 height 63
paste textarea "I'm so glad to hear the work order was completed to your satisfaction. Please l…"
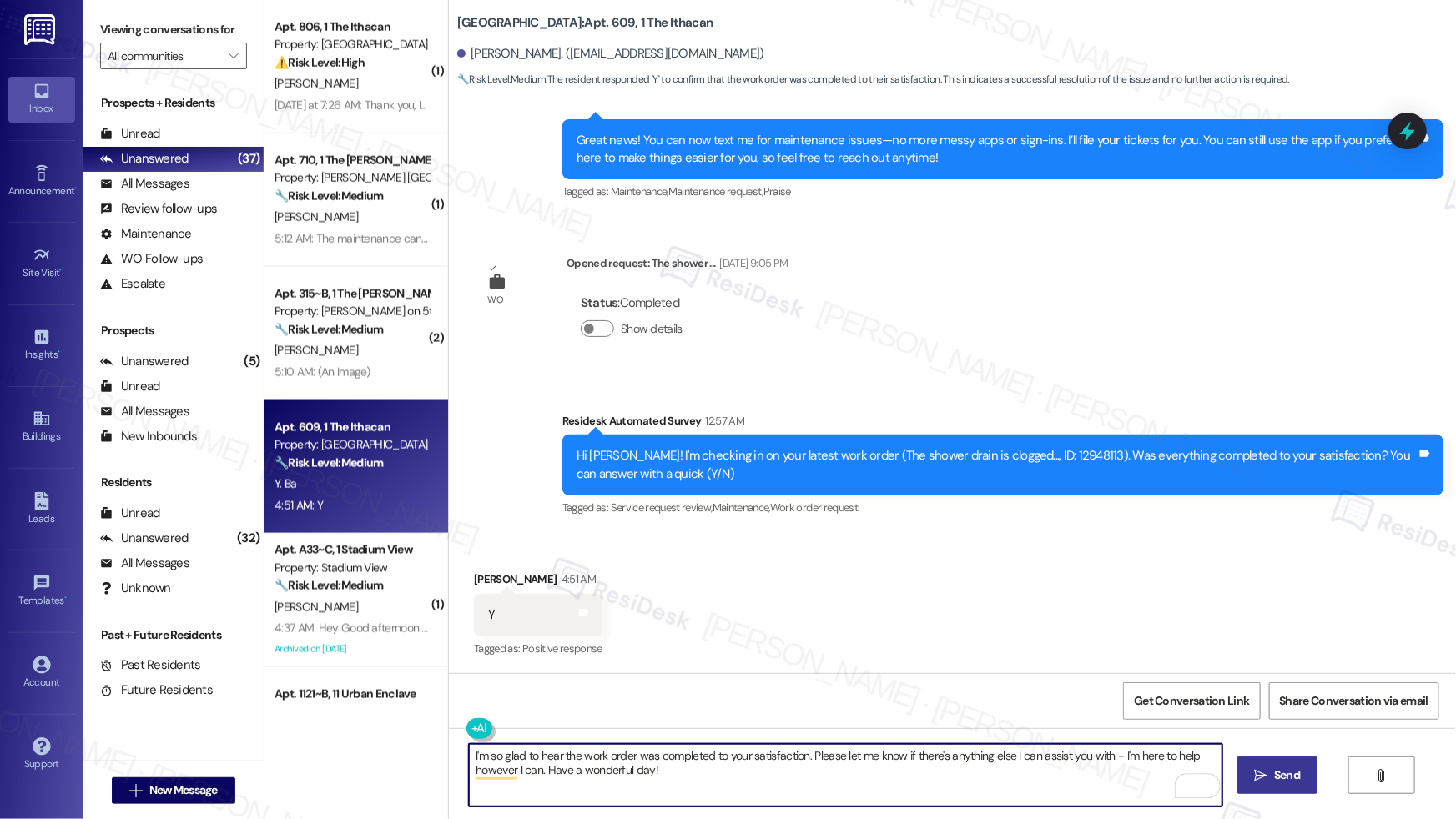
type textarea "I'm so glad to hear the work order was completed to your satisfaction. Please l…"
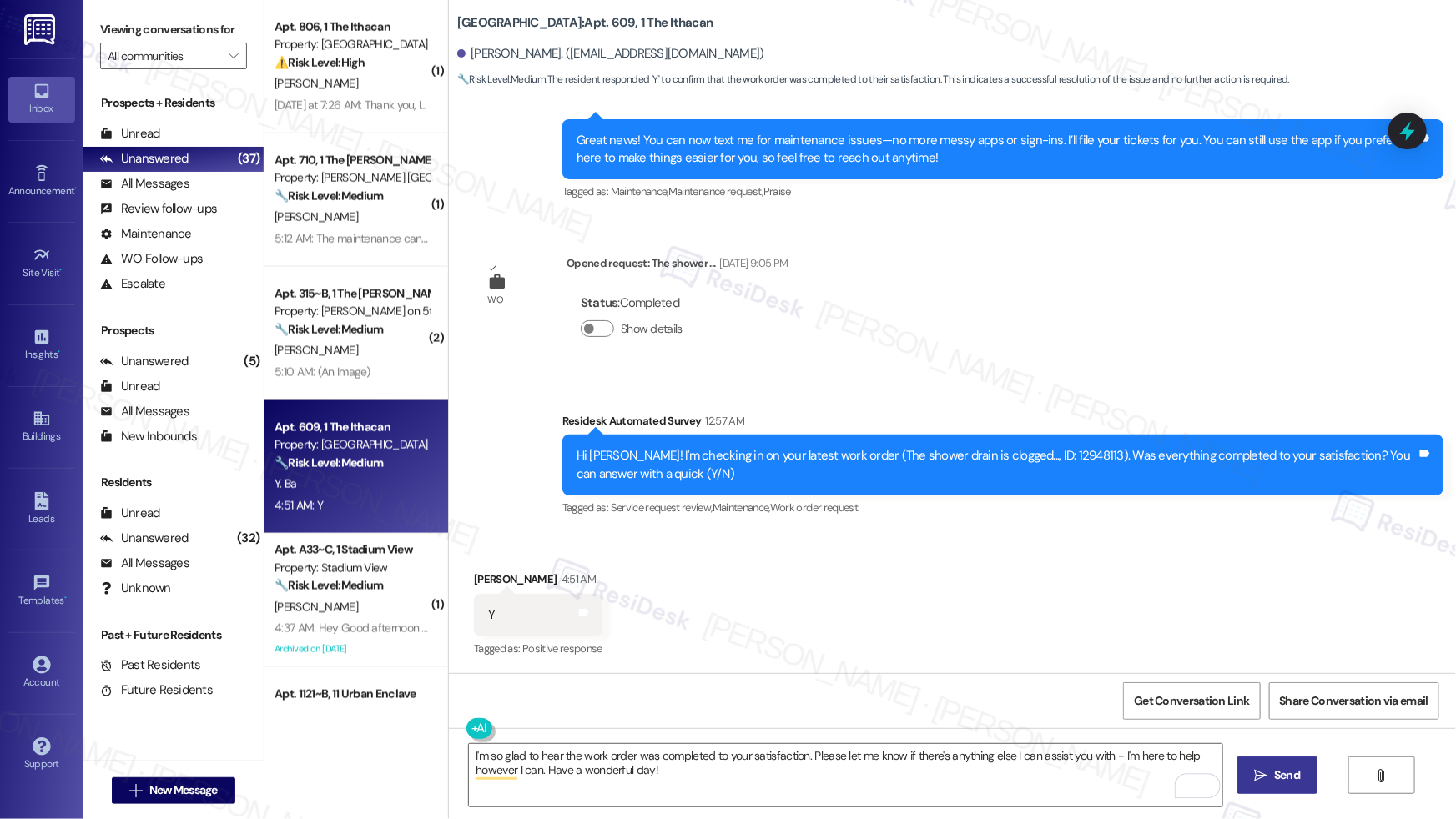
click at [1267, 786] on button " Send" at bounding box center [1278, 775] width 81 height 38
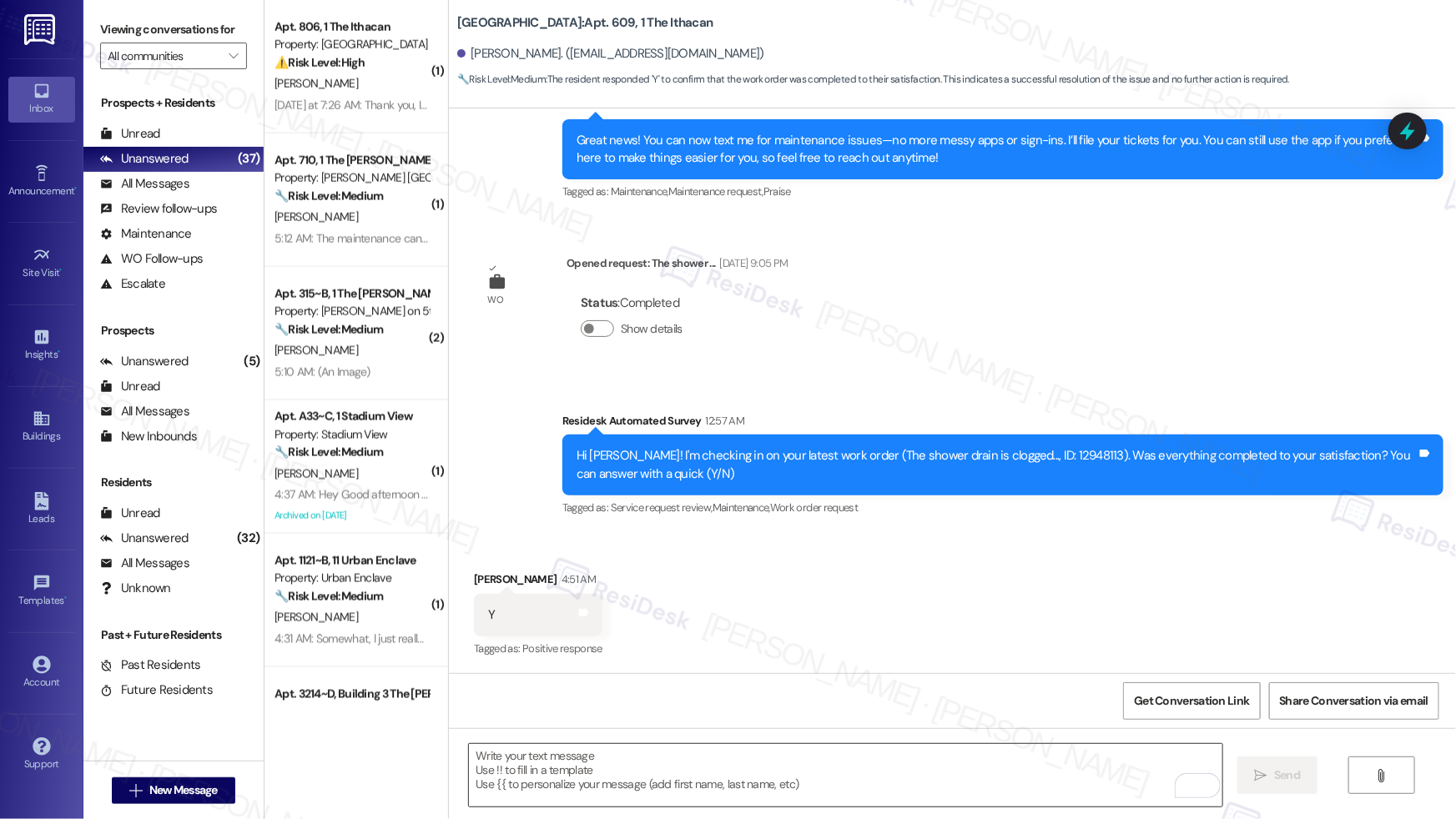
click at [560, 755] on textarea "To enrich screen reader interactions, please activate Accessibility in Grammarl…" at bounding box center [845, 775] width 753 height 63
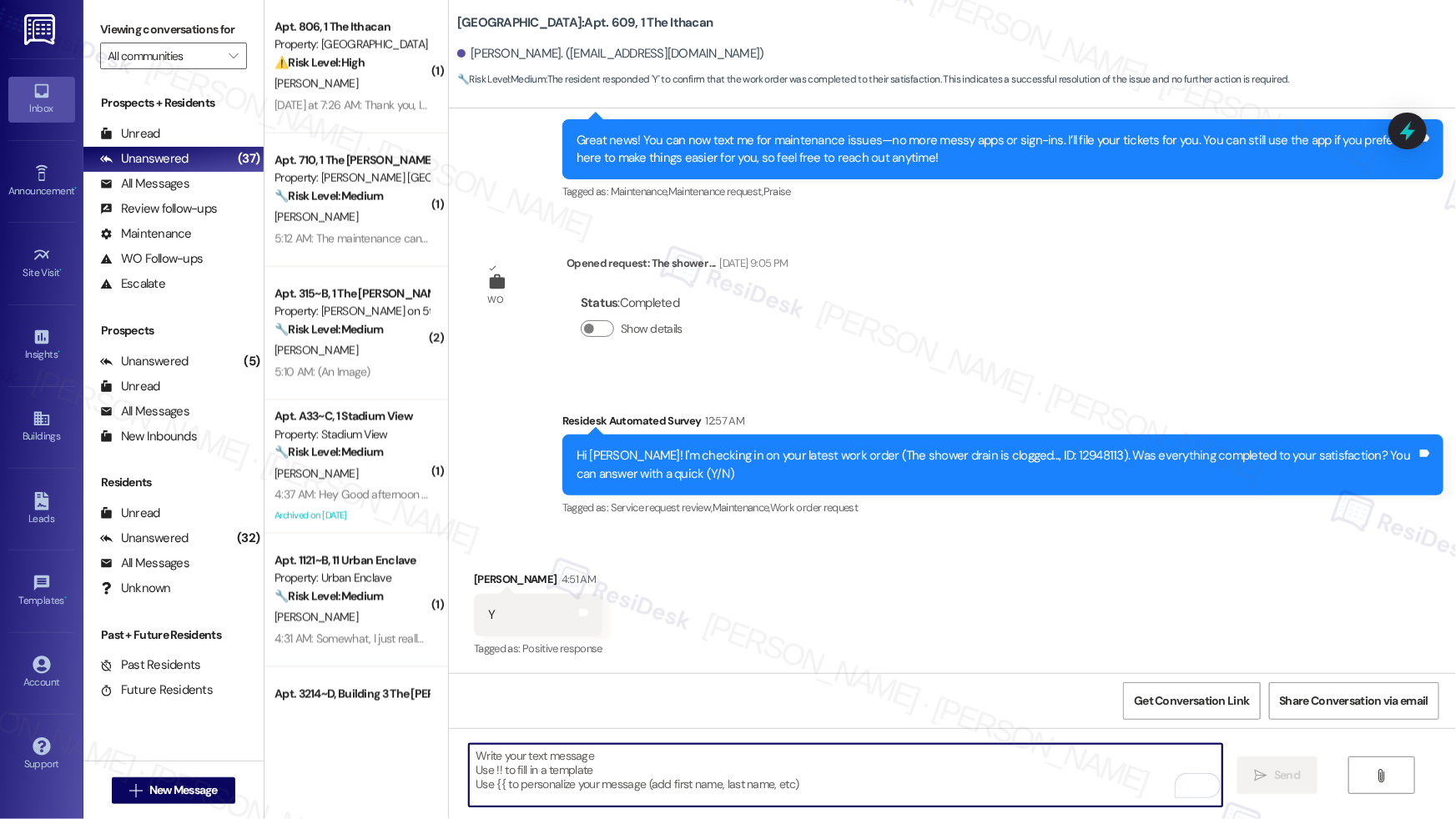
paste textarea "If I may ask...has {{property}} lived up to your expectations?"
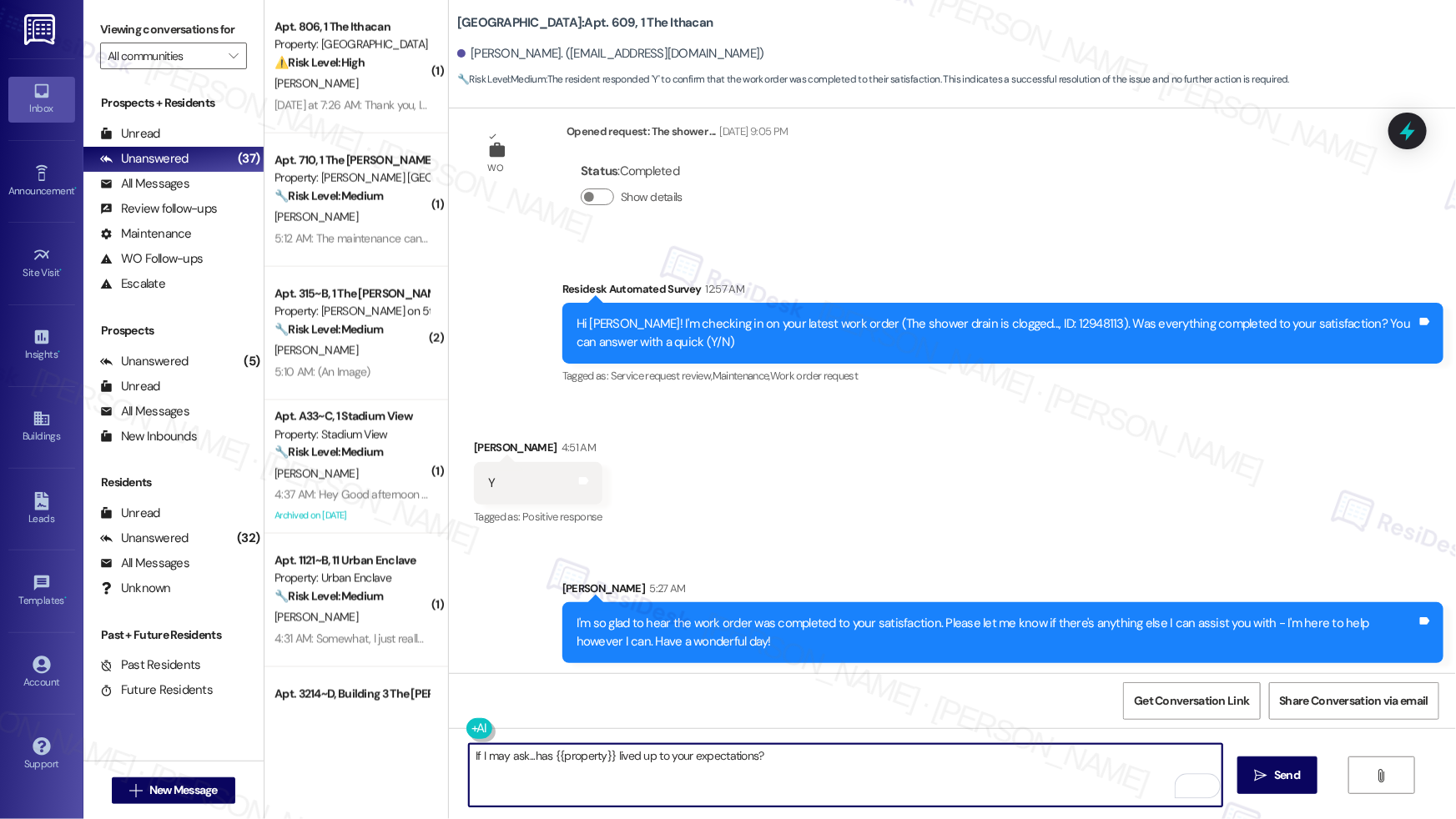
scroll to position [465, 0]
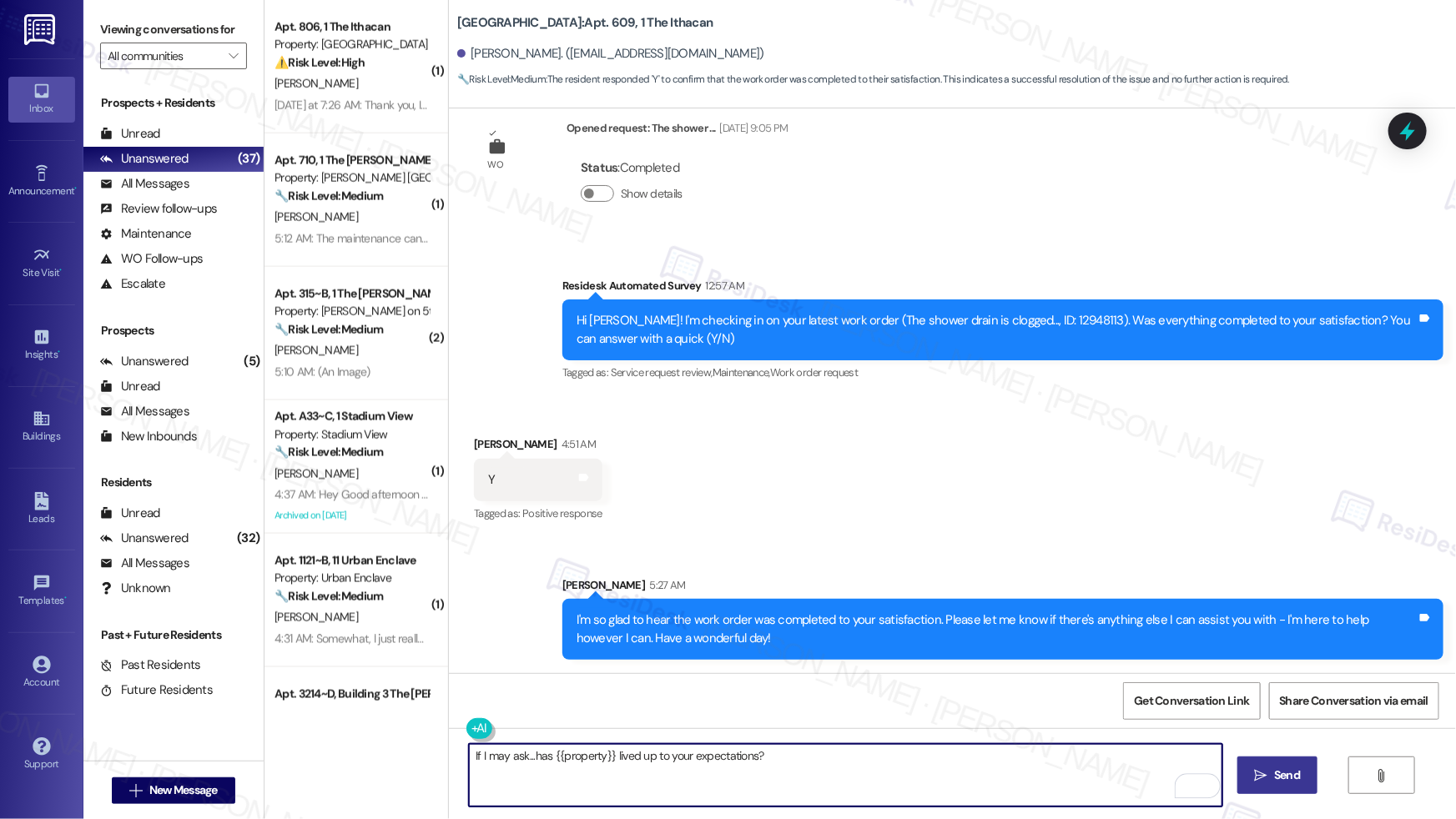
type textarea "If I may ask...has {{property}} lived up to your expectations?"
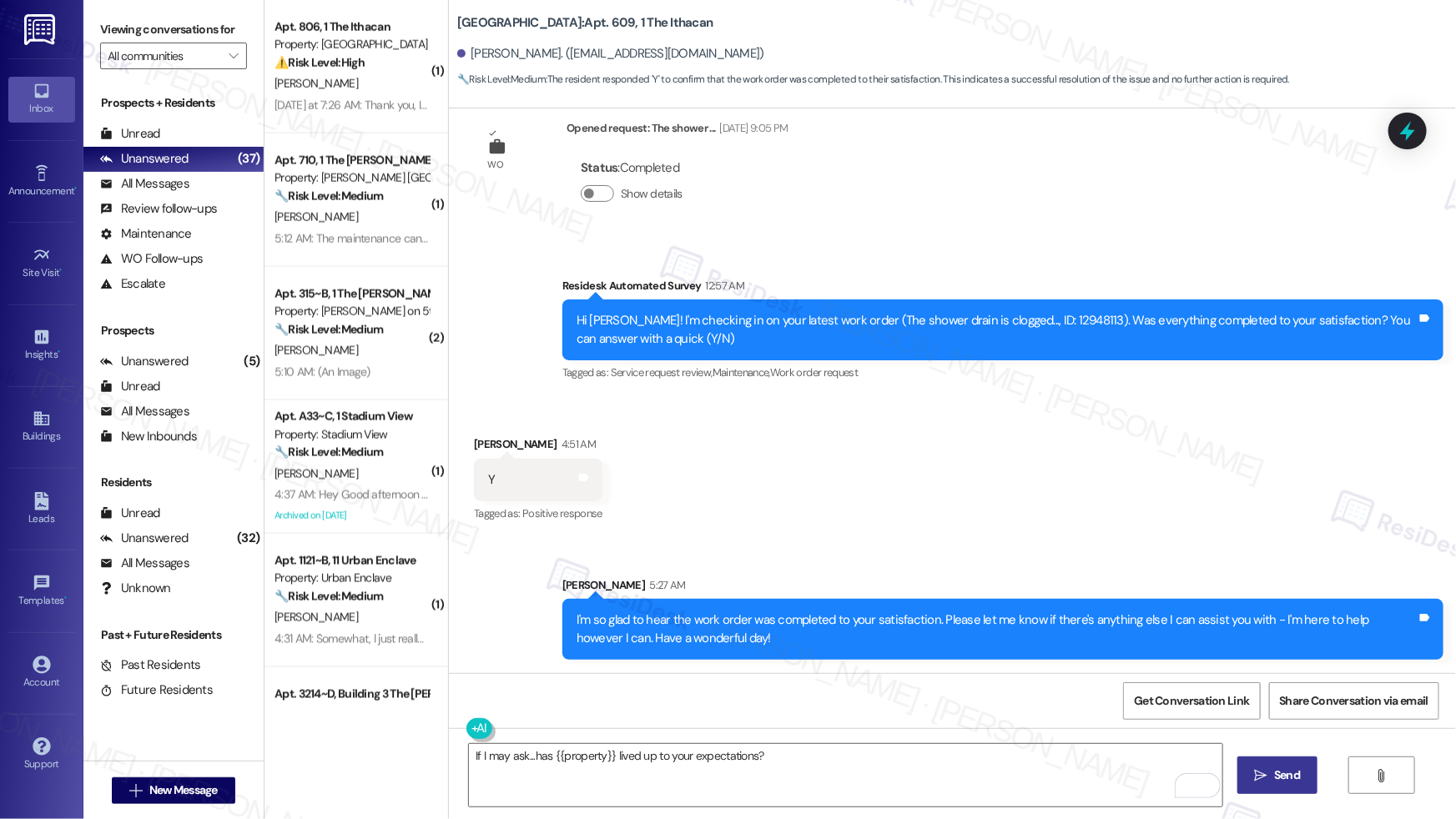
click at [1257, 780] on icon "" at bounding box center [1261, 776] width 13 height 13
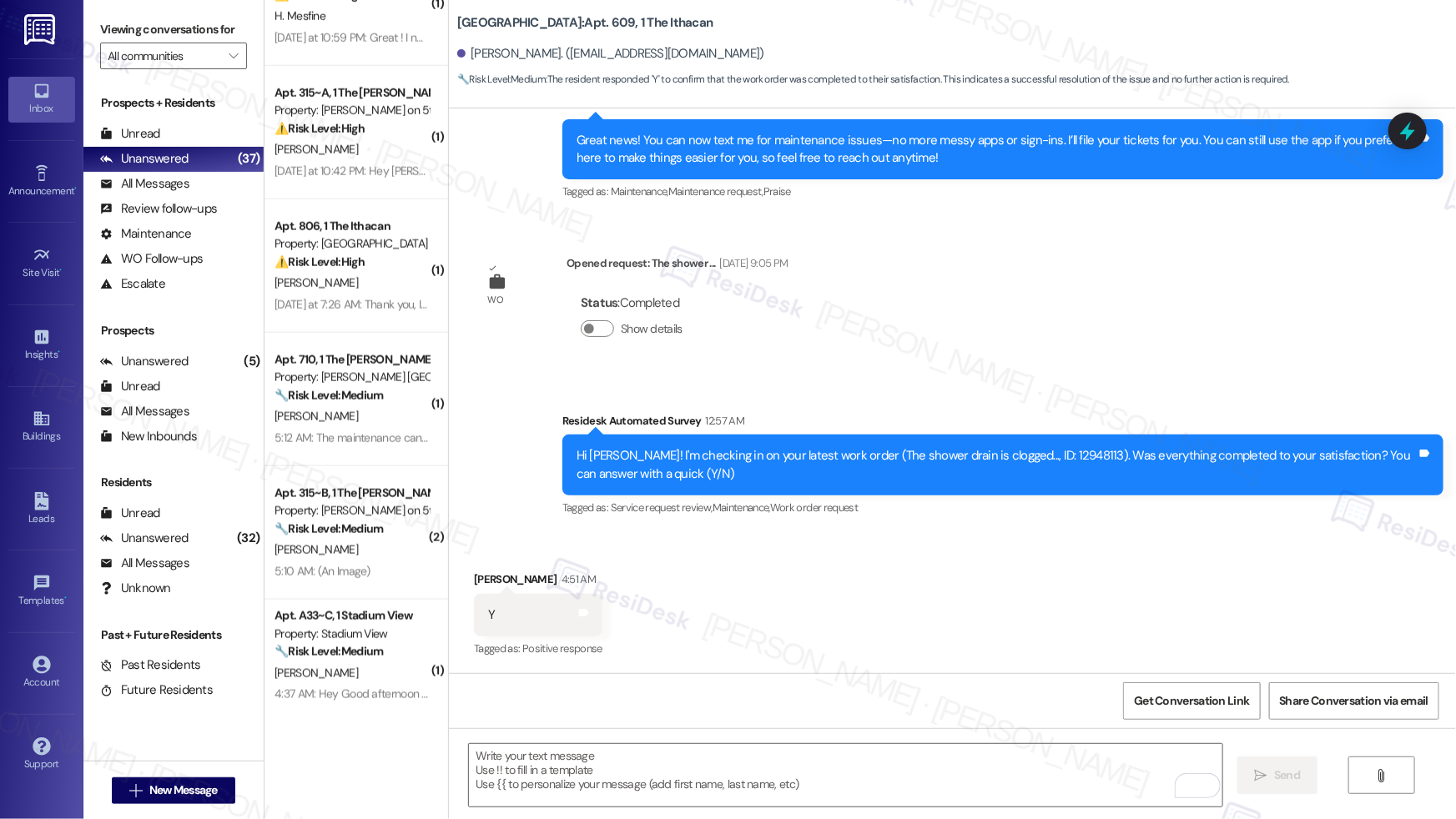
scroll to position [866, 0]
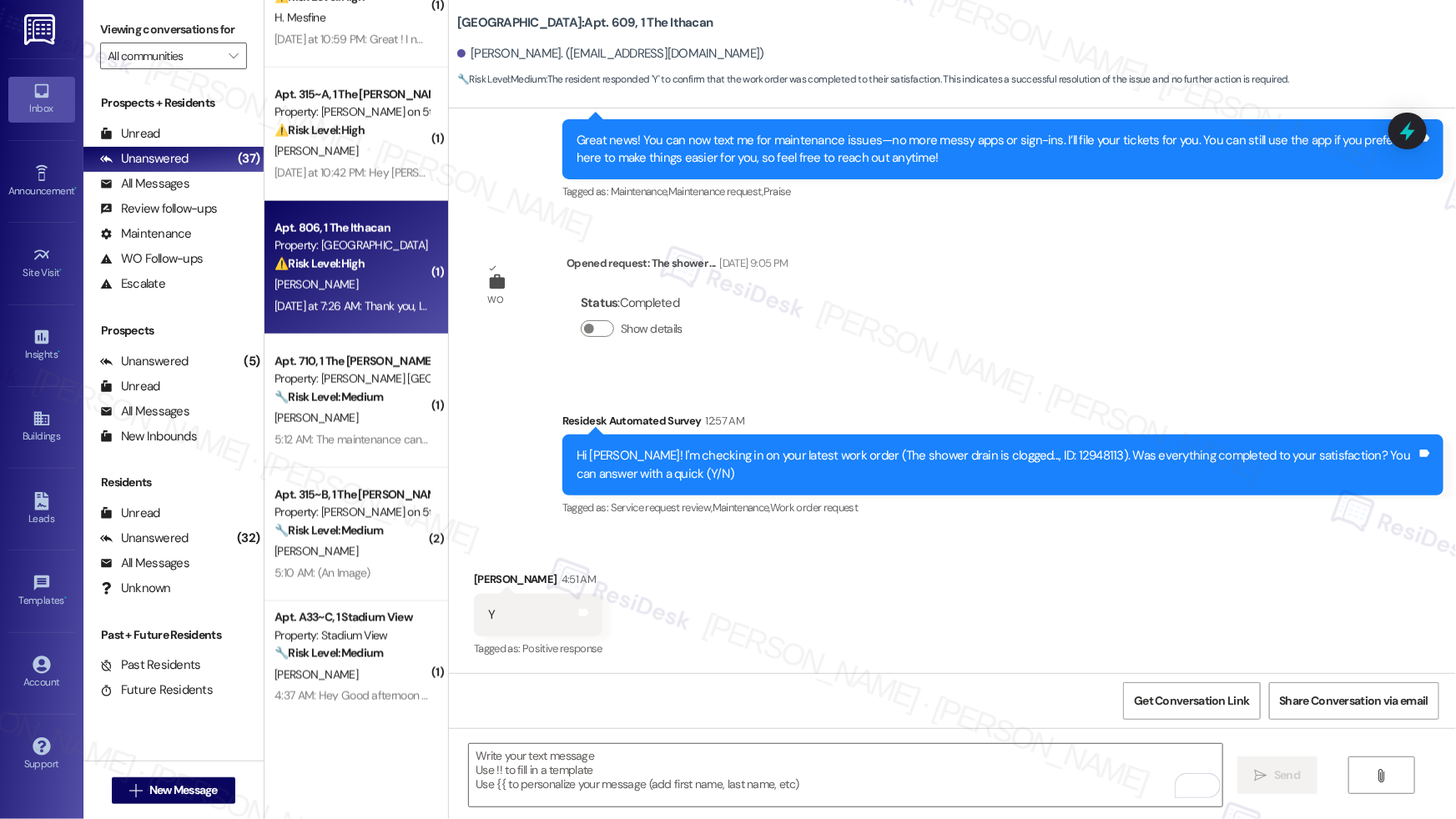
click at [387, 314] on div "[DATE] at 7:26 AM: Thank you, I appreciate your diligence. I just don't want to…" at bounding box center [351, 307] width 158 height 21
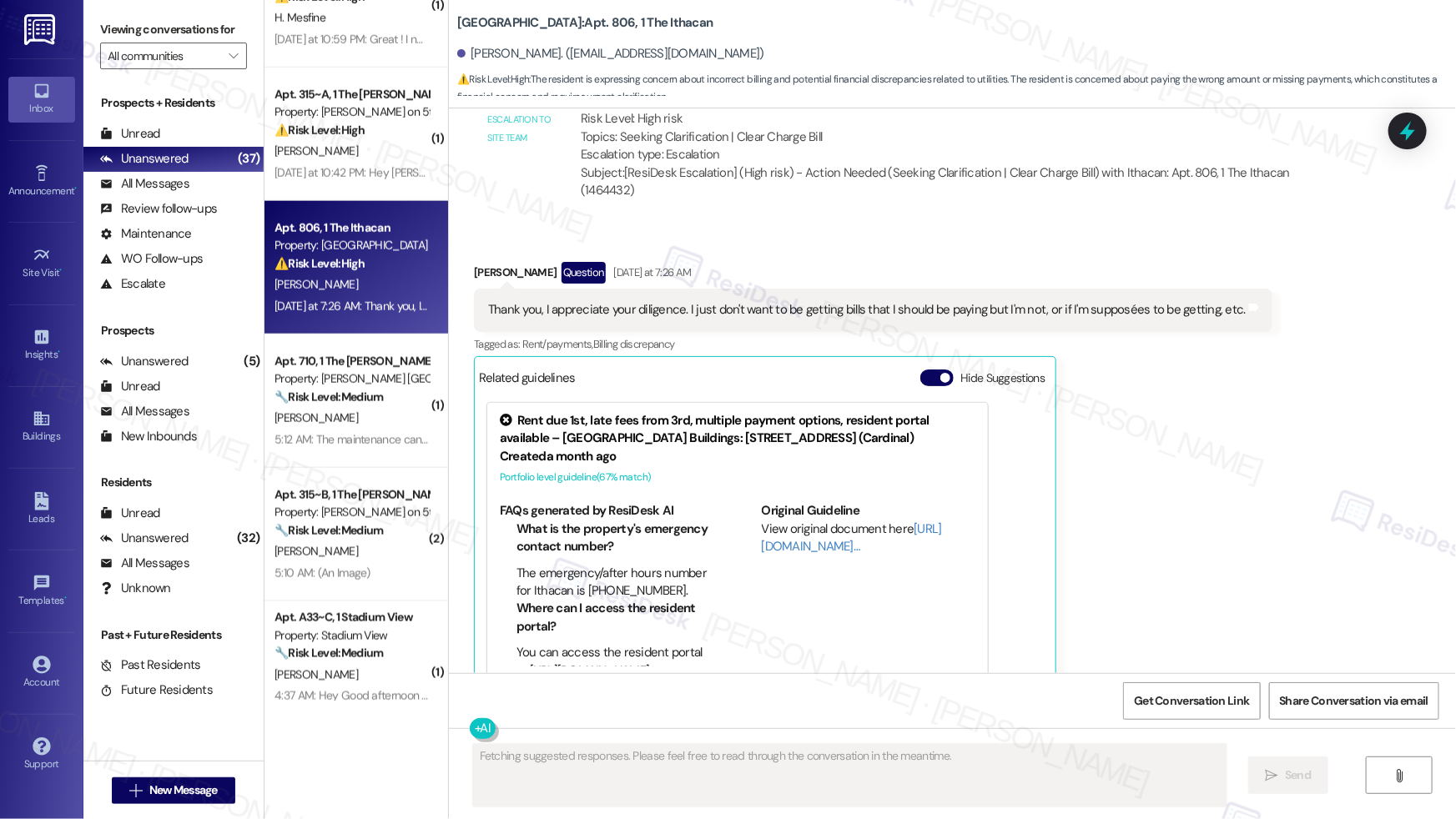
scroll to position [2808, 0]
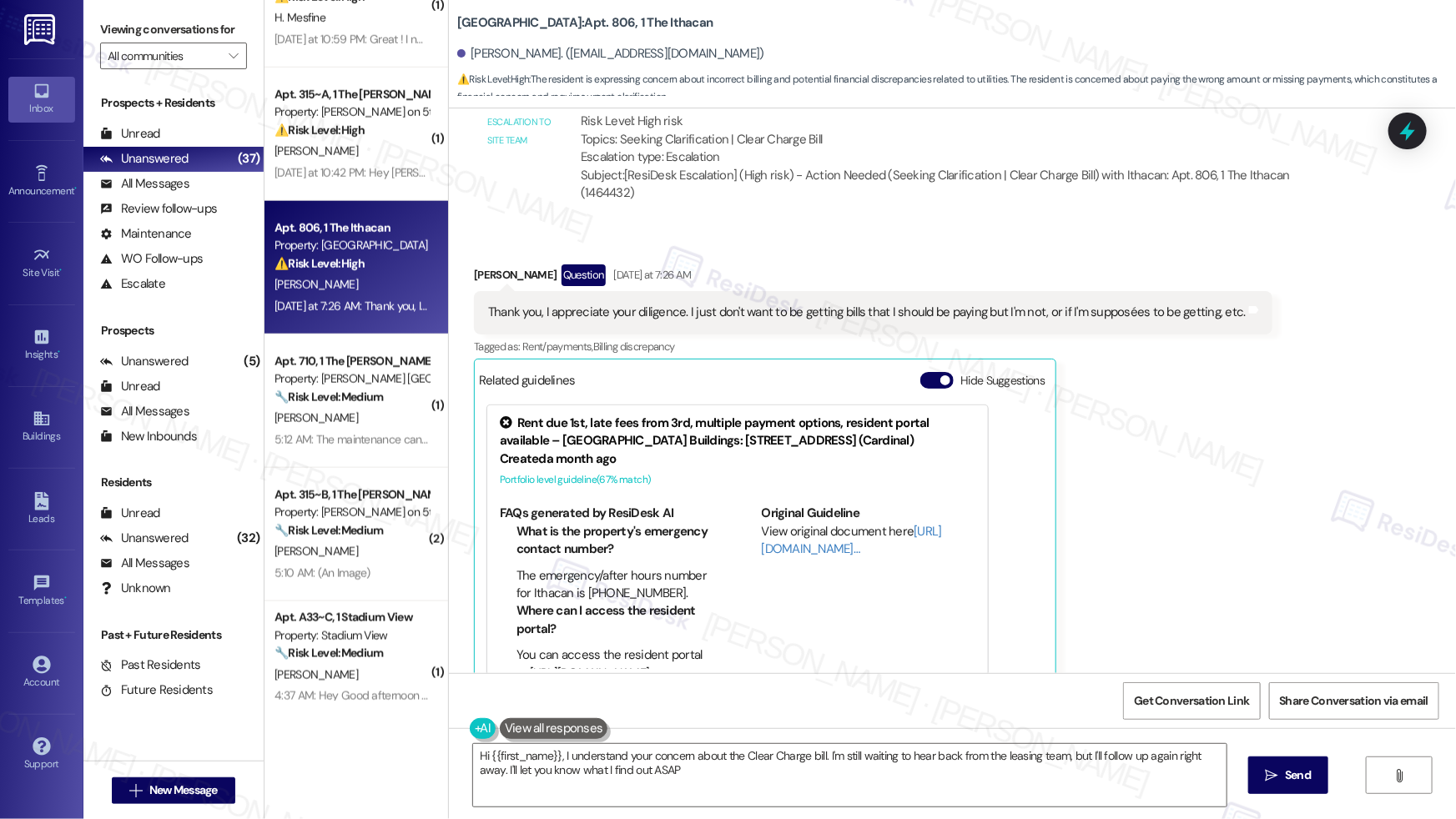
type textarea "Hi {{first_name}}, I understand your concern about the Clear Charge bill. I'm s…"
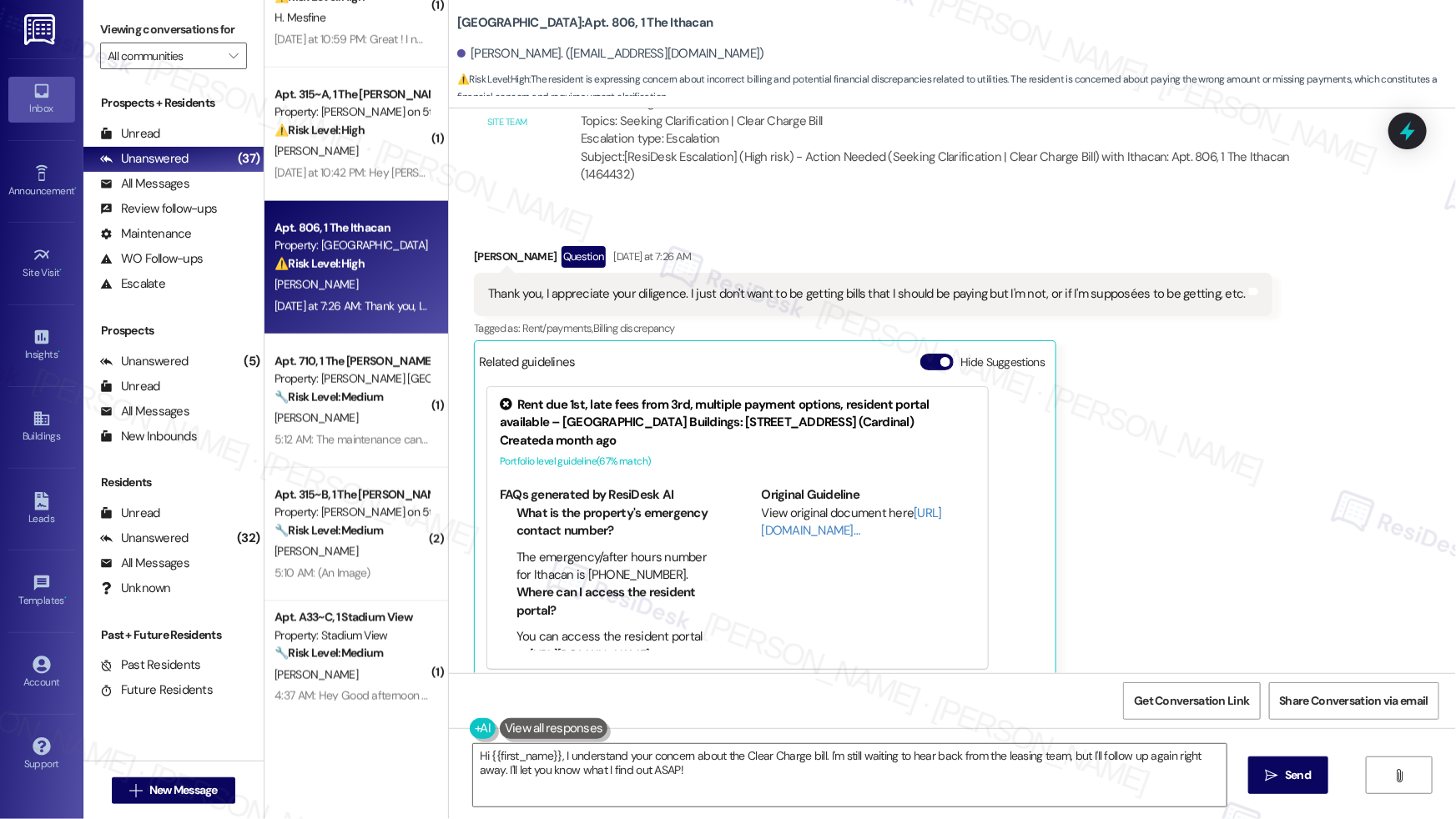
scroll to position [2828, 0]
click at [838, 790] on textarea "Hi {{first_name}}, I understand your concern about the Clear Charge bill. I'm s…" at bounding box center [849, 775] width 753 height 63
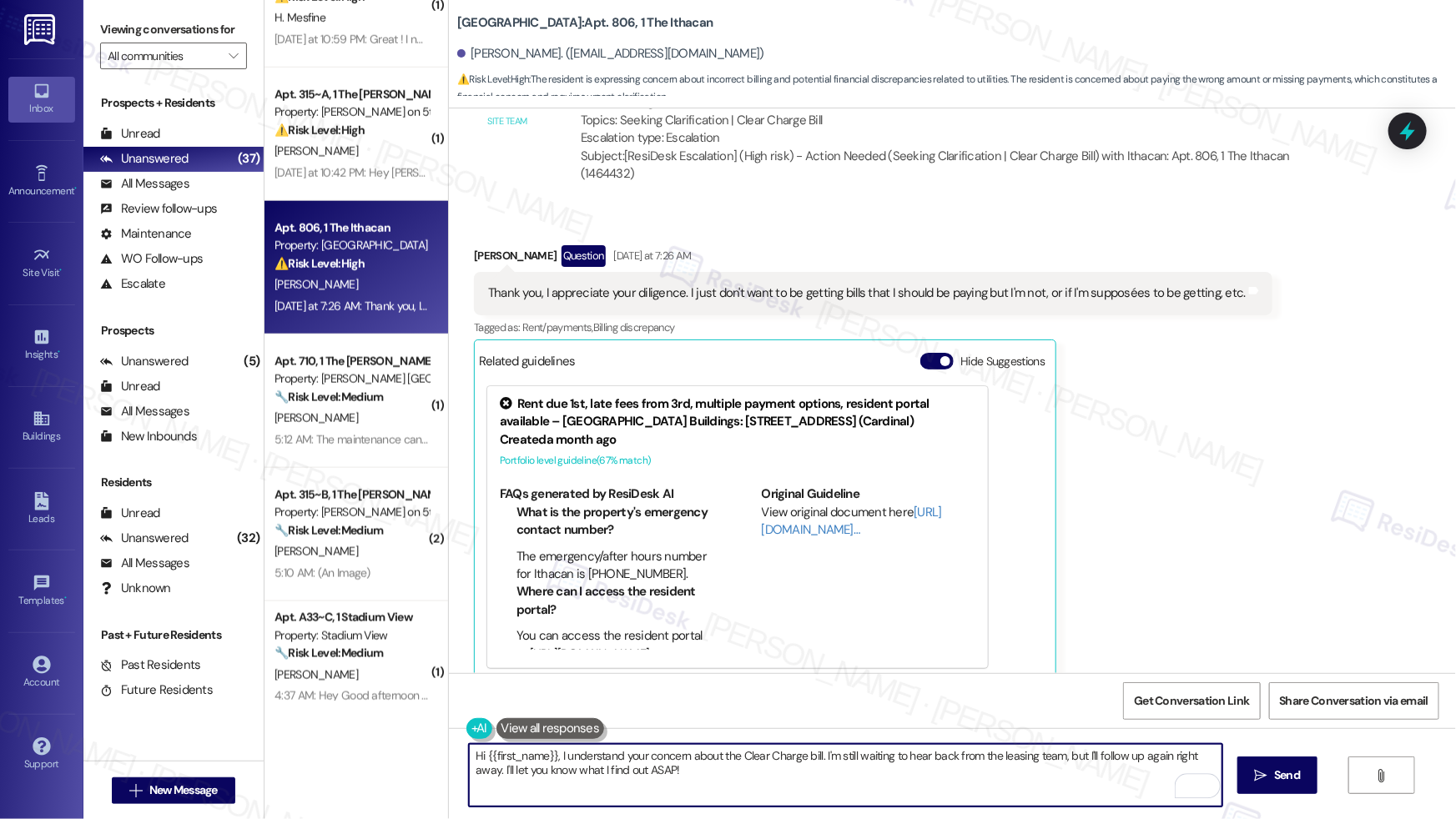
click at [683, 780] on textarea "Hi {{first_name}}, I understand your concern about the Clear Charge bill. I'm s…" at bounding box center [845, 775] width 753 height 63
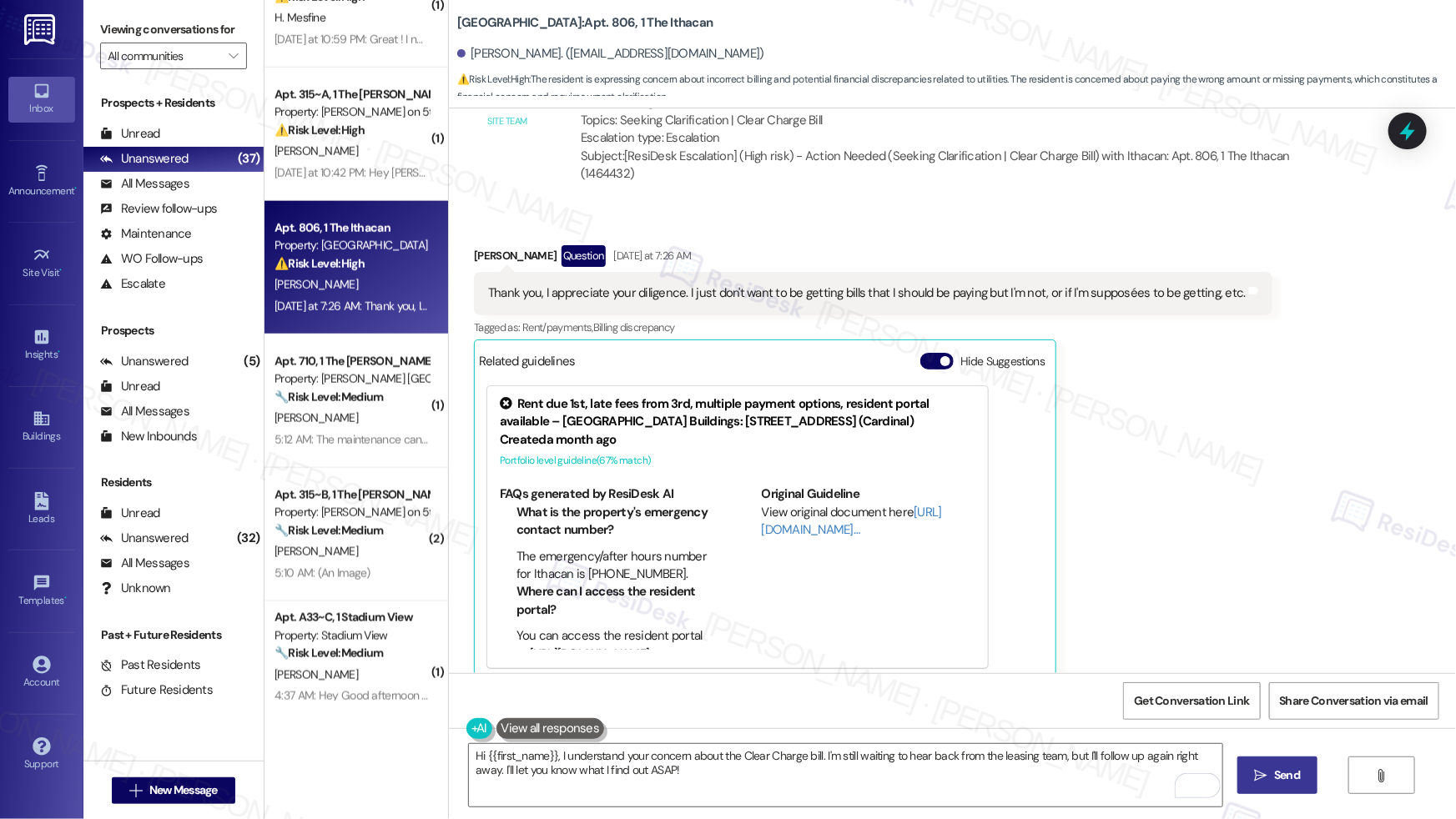
click at [1274, 790] on button " Send" at bounding box center [1278, 775] width 81 height 38
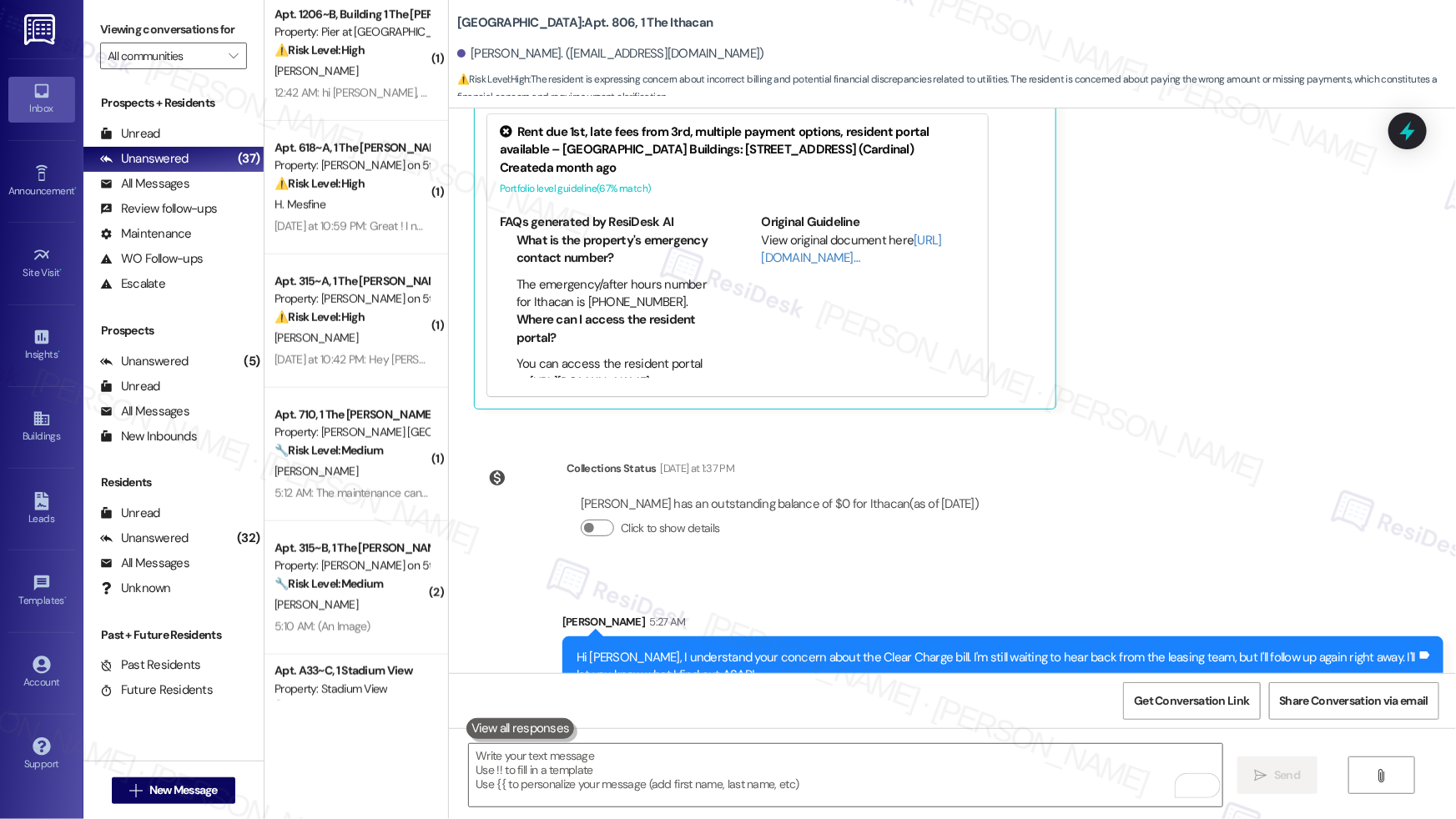
scroll to position [666, 0]
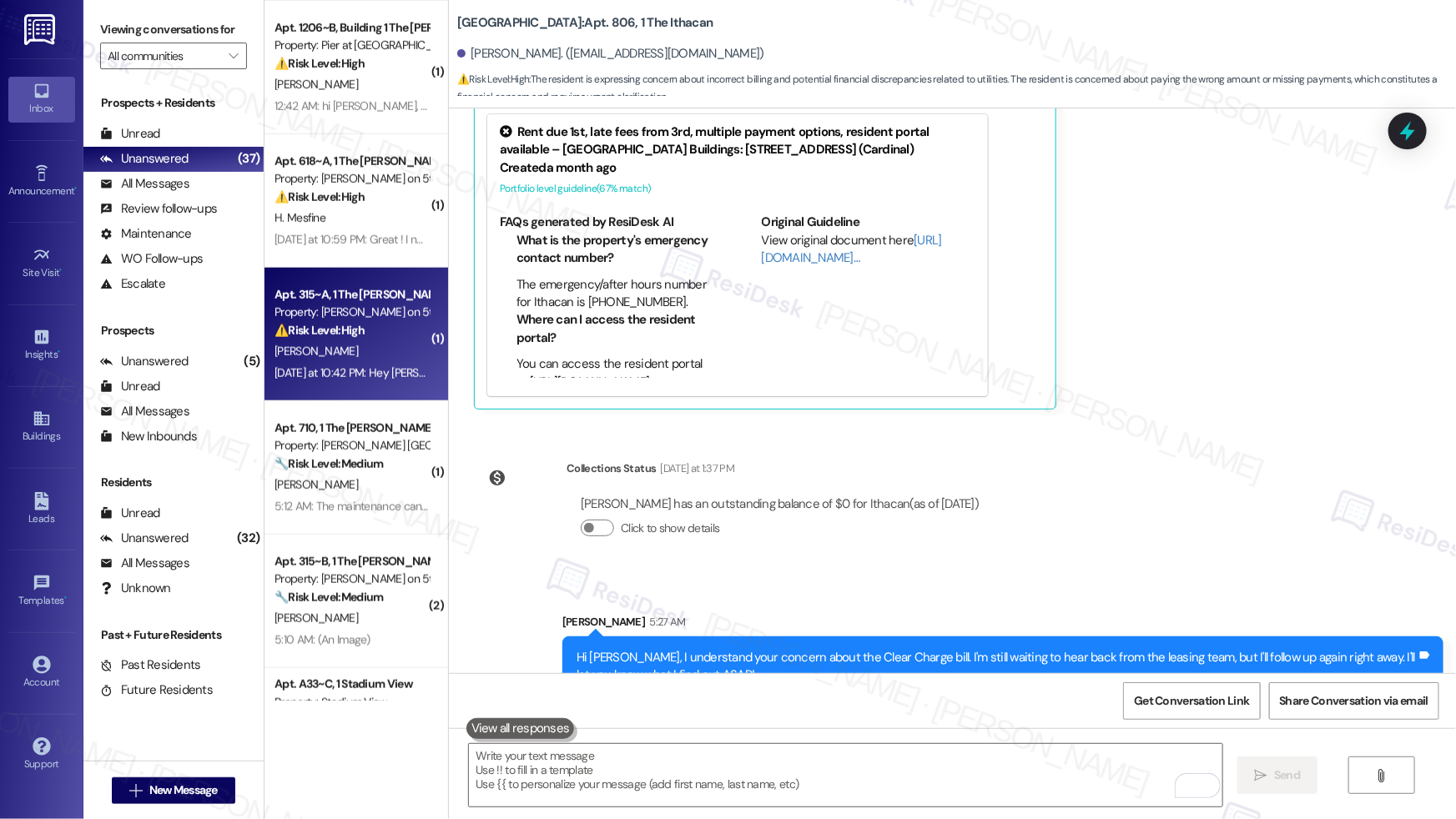
click at [369, 359] on div "[PERSON_NAME]" at bounding box center [351, 351] width 158 height 21
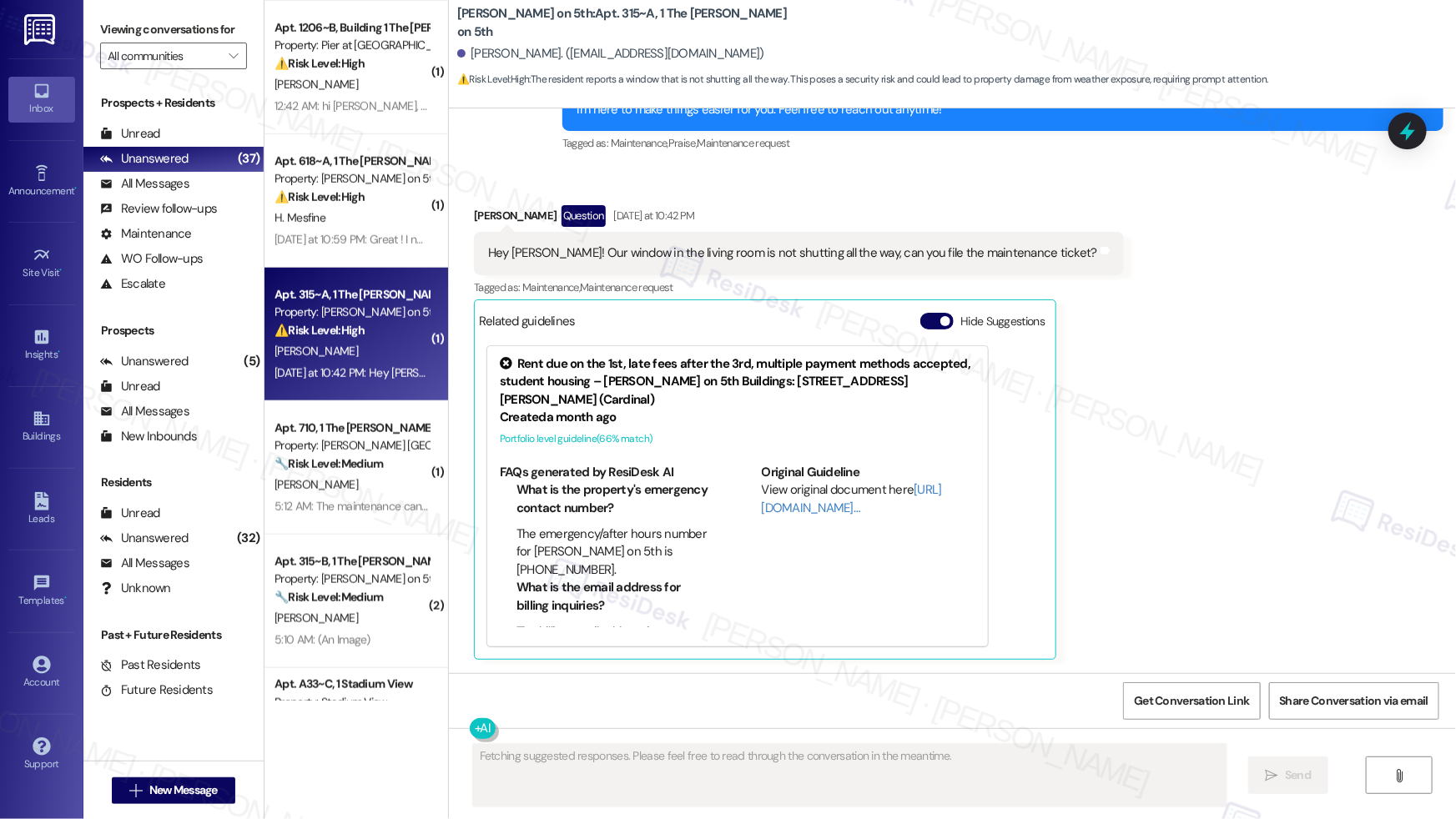
scroll to position [539, 0]
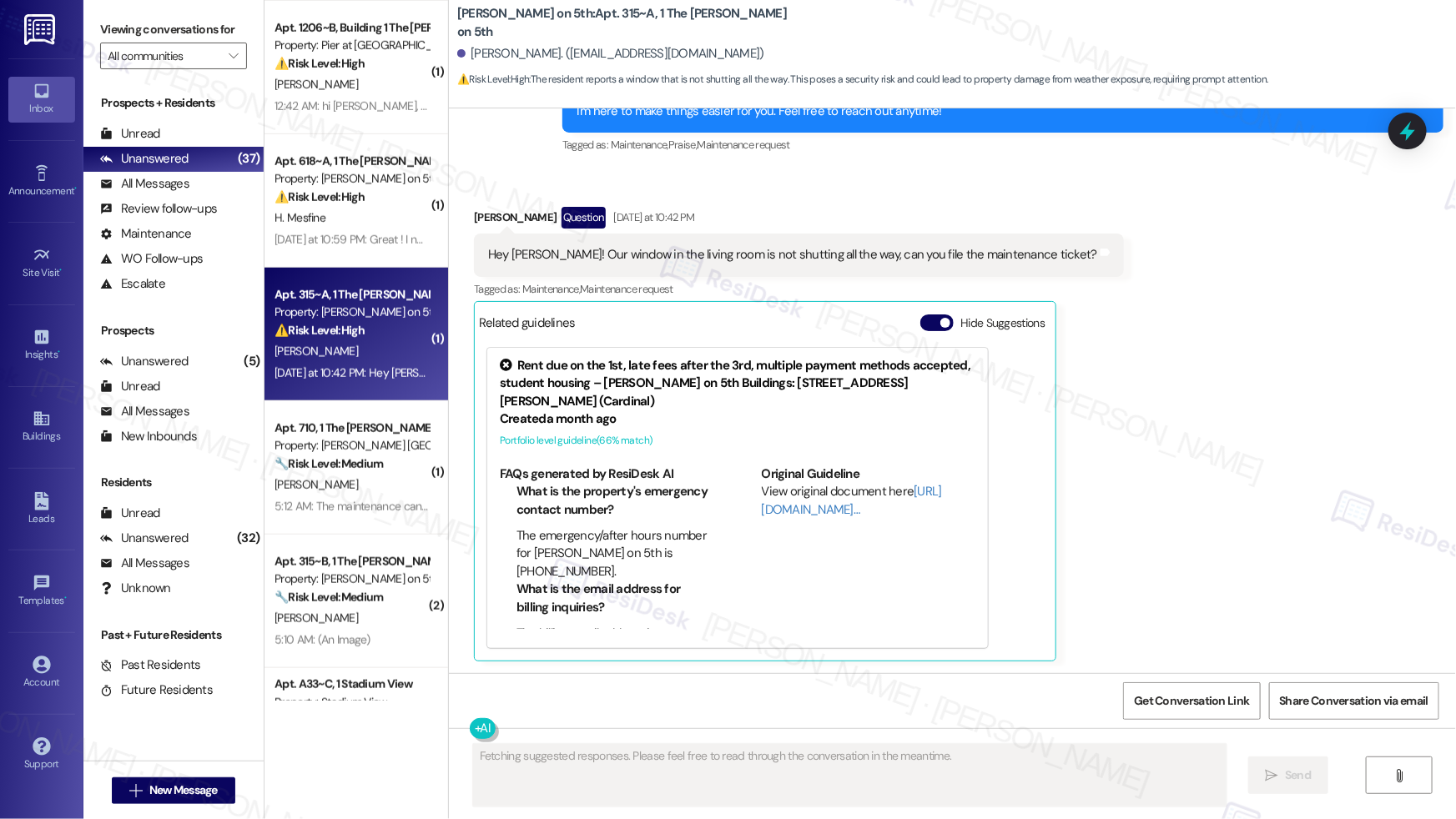
click at [369, 359] on div "[PERSON_NAME]" at bounding box center [351, 351] width 158 height 21
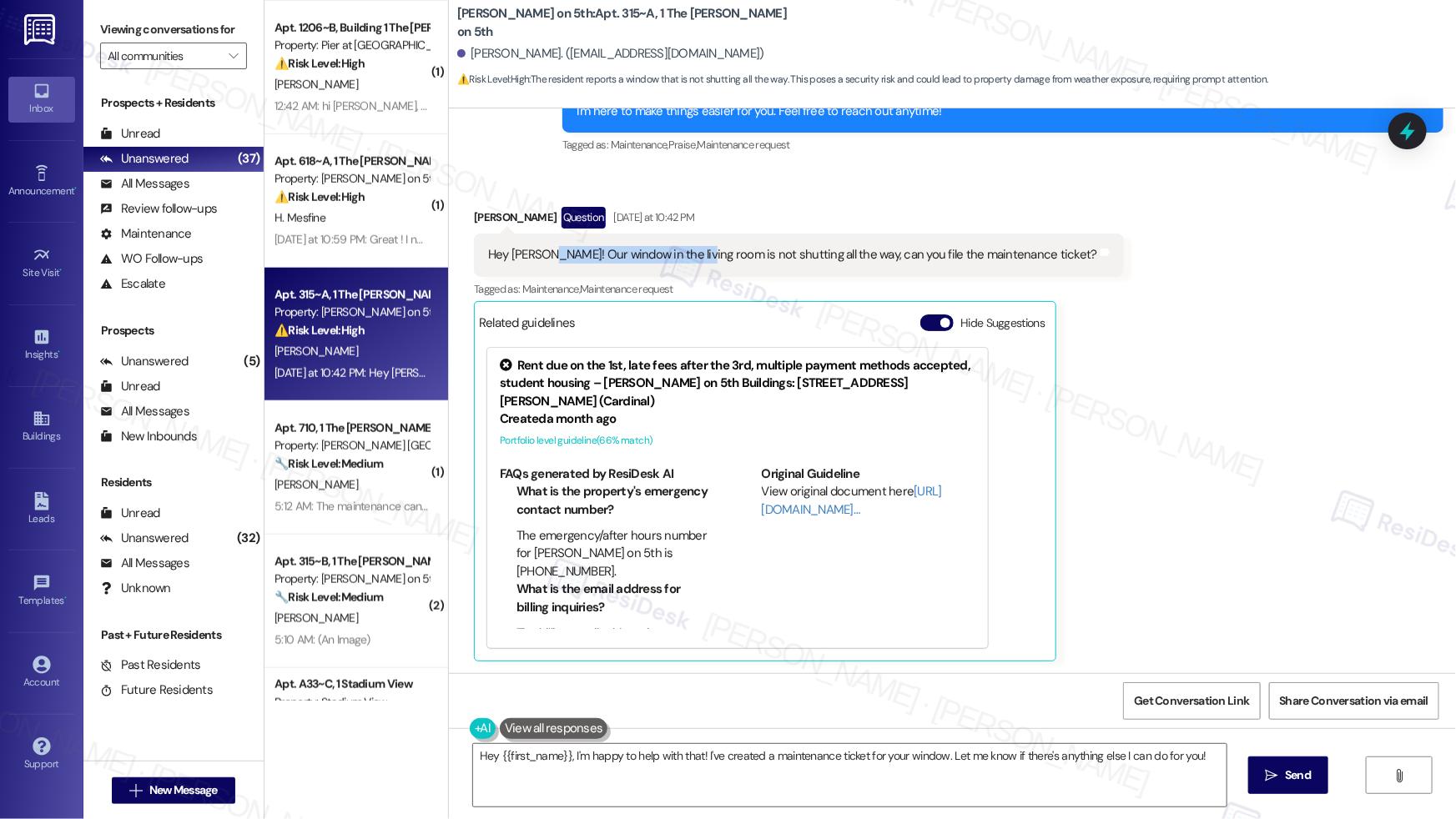
drag, startPoint x: 535, startPoint y: 255, endPoint x: 689, endPoint y: 254, distance: 154.0
click at [689, 254] on div "Hey [PERSON_NAME]! Our window in the living room is not shutting all the way, c…" at bounding box center [793, 255] width 609 height 17
click at [770, 256] on div "Hey [PERSON_NAME]! Our window in the living room is not shutting all the way, c…" at bounding box center [793, 255] width 609 height 17
drag, startPoint x: 809, startPoint y: 256, endPoint x: 908, endPoint y: 260, distance: 99.1
click at [908, 260] on div "Hey [PERSON_NAME]! Our window in the living room is not shutting all the way, c…" at bounding box center [793, 255] width 609 height 17
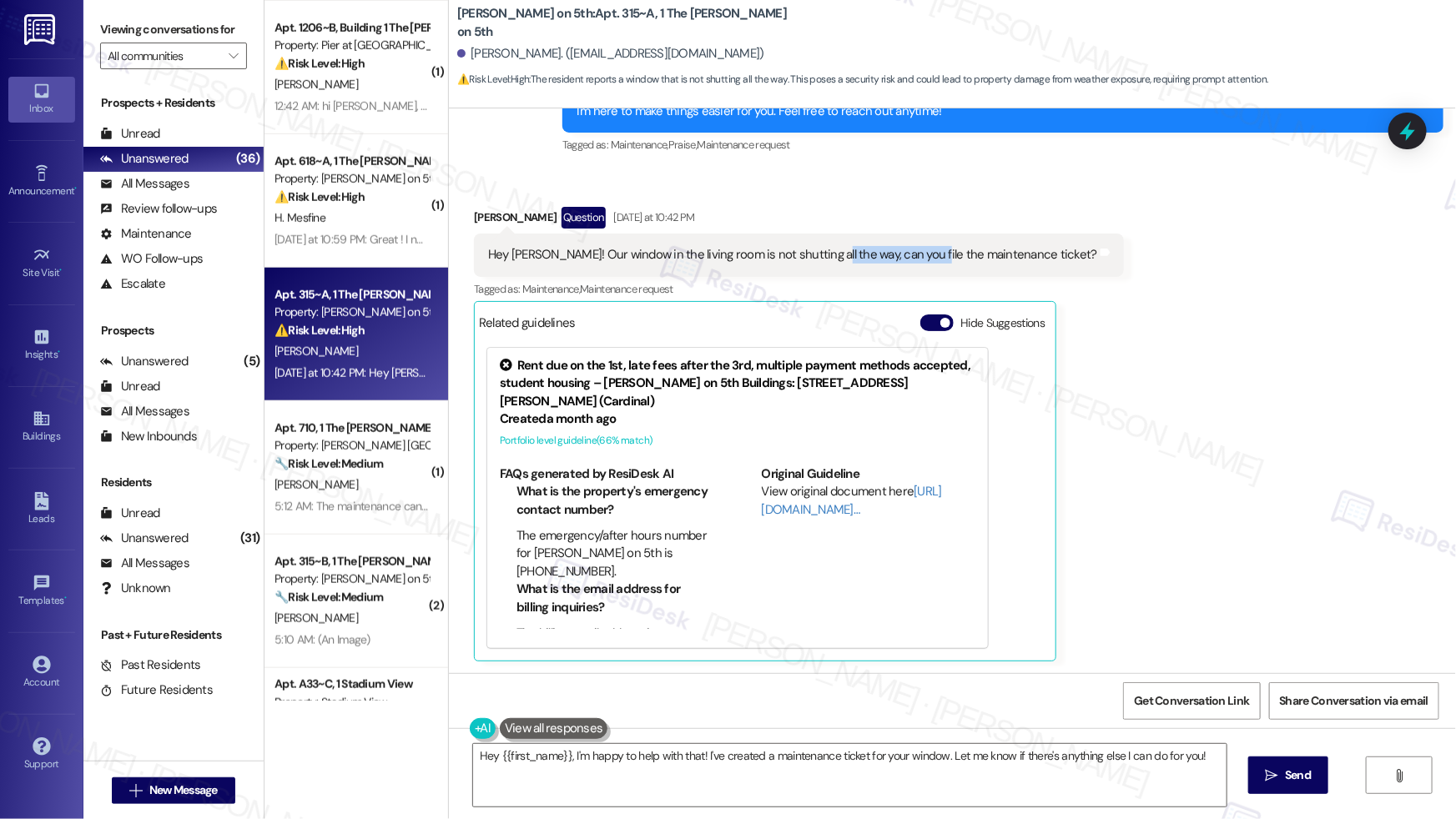
scroll to position [539, 0]
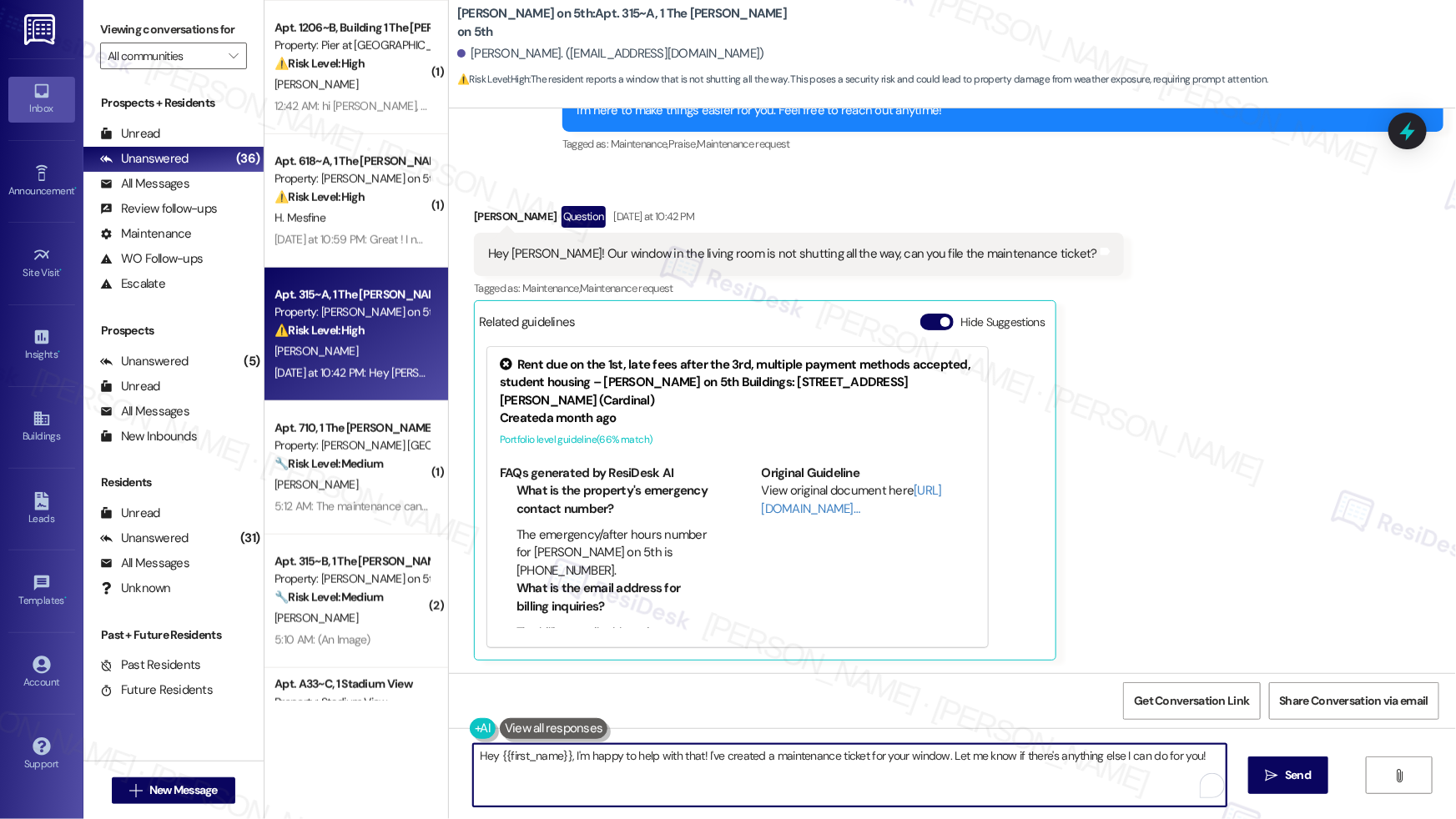
drag, startPoint x: 775, startPoint y: 749, endPoint x: 942, endPoint y: 765, distance: 167.8
click at [942, 765] on textarea "Hey {{first_name}}, I'm happy to help with that! I've created a maintenance tic…" at bounding box center [849, 775] width 753 height 63
click at [939, 781] on textarea "Hey {{first_name}}, I'm happy to help with that! I've created a maintenance tic…" at bounding box center [849, 775] width 753 height 63
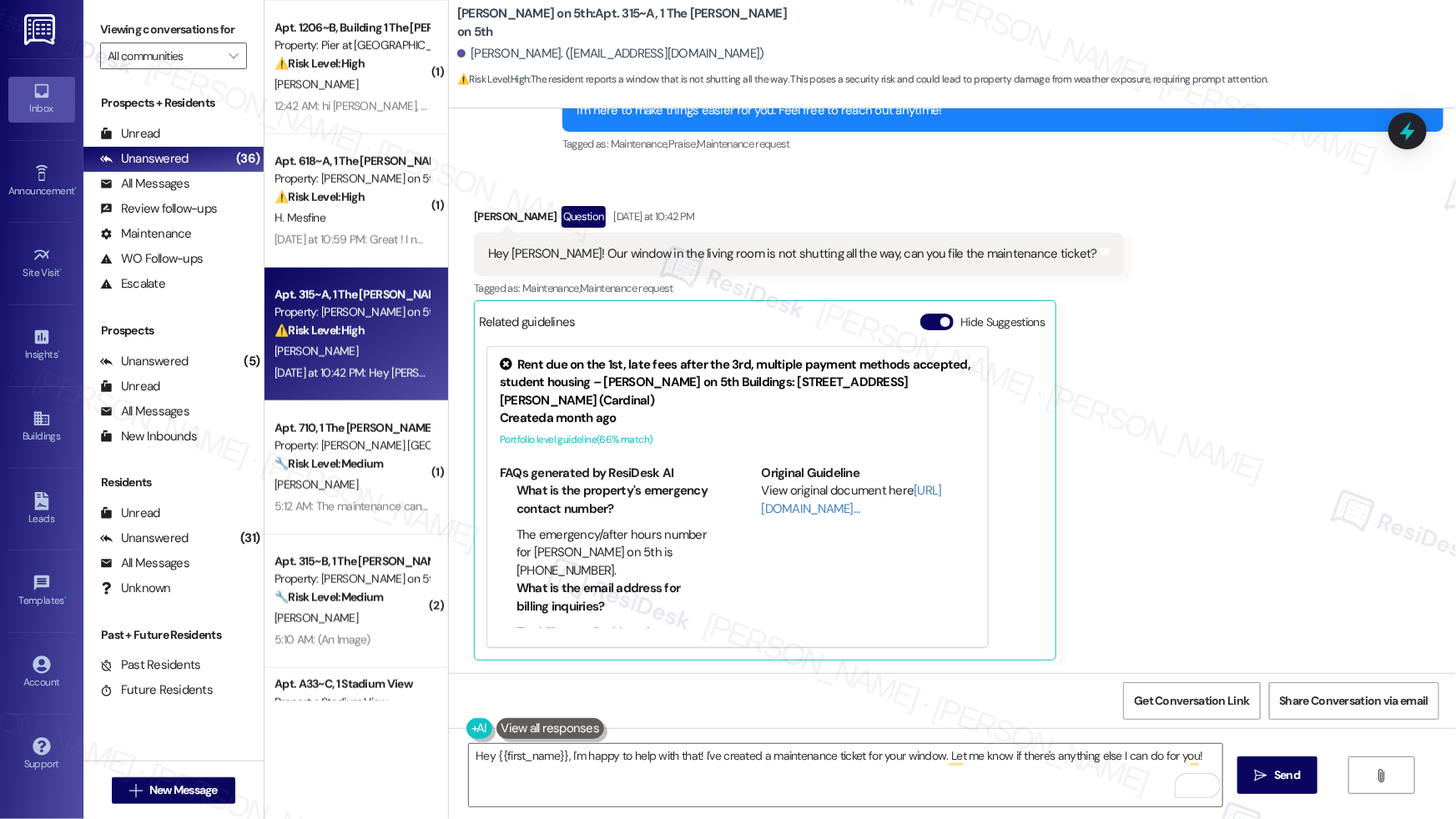
click at [599, 259] on div "Hey [PERSON_NAME]! Our window in the living room is not shutting all the way, c…" at bounding box center [793, 254] width 609 height 17
drag, startPoint x: 535, startPoint y: 255, endPoint x: 818, endPoint y: 259, distance: 283.0
click at [818, 259] on div "Hey [PERSON_NAME]! Our window in the living room is not shutting all the way, c…" at bounding box center [793, 254] width 609 height 17
copy div "Our window in the living room is not shutting all the way"
click at [639, 250] on div "Hey [PERSON_NAME]! Our window in the living room is not shutting all the way, c…" at bounding box center [793, 254] width 609 height 17
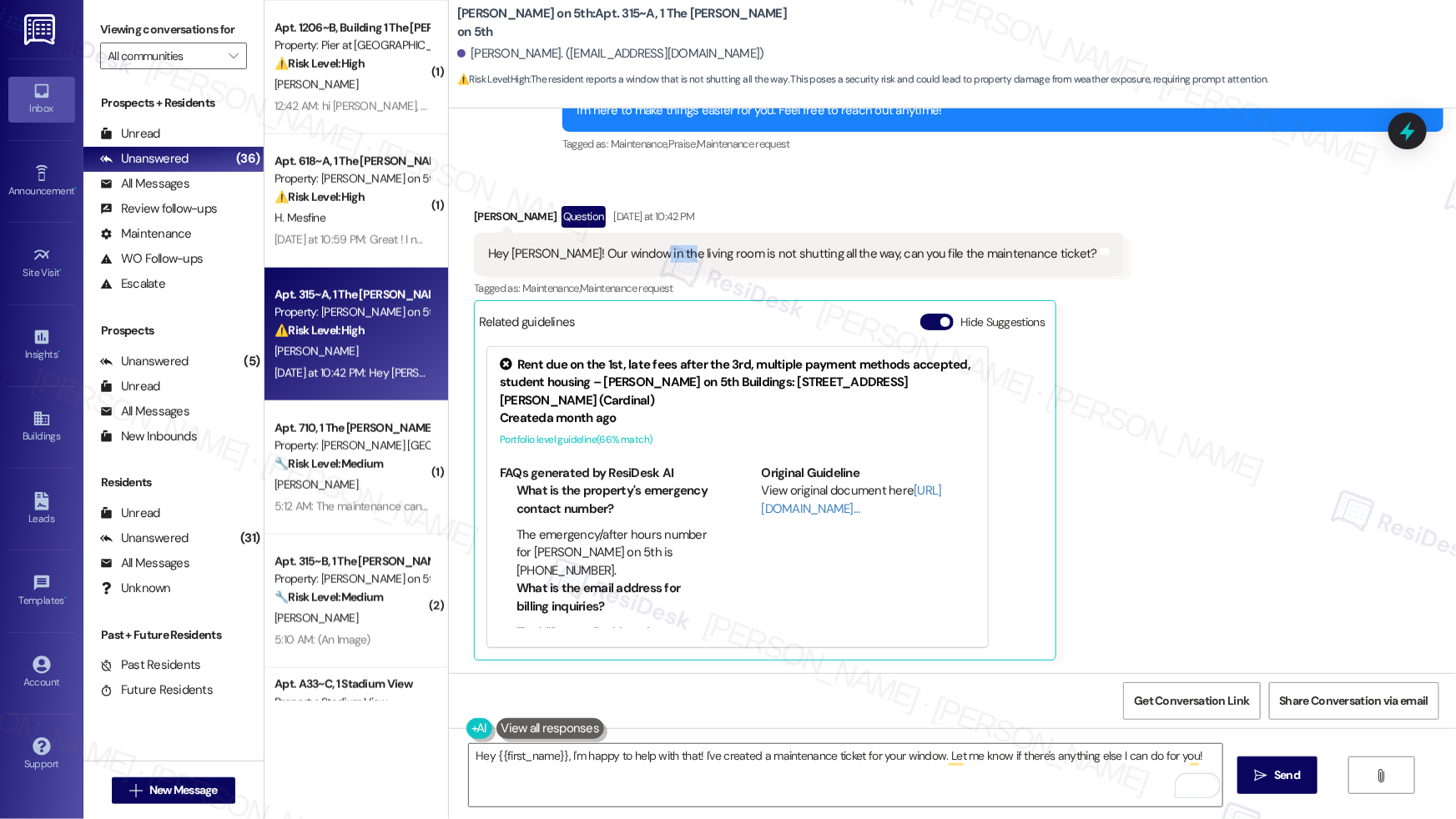
click at [639, 250] on div "Hey [PERSON_NAME]! Our window in the living room is not shutting all the way, c…" at bounding box center [793, 254] width 609 height 17
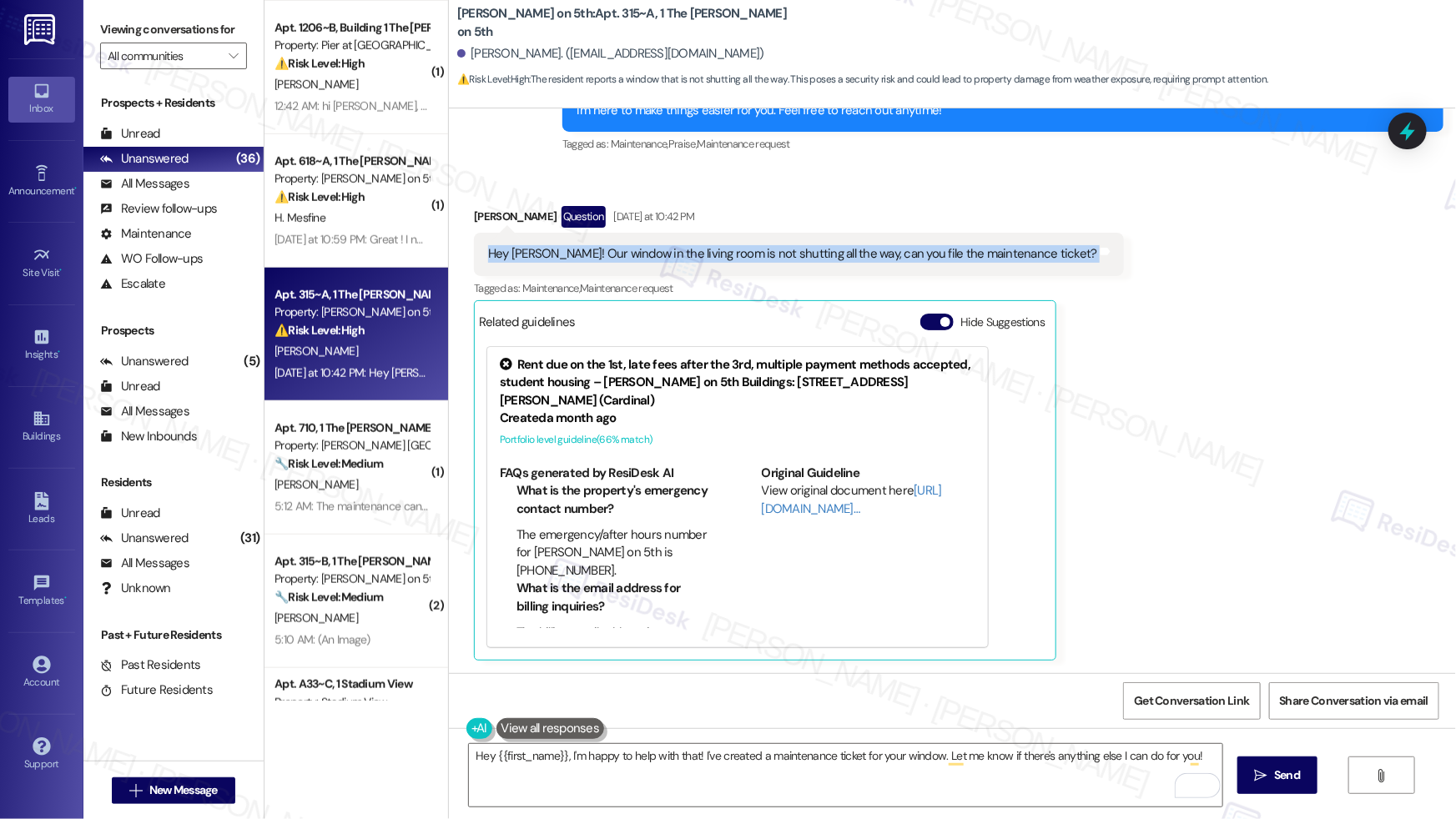
click at [639, 250] on div "Hey [PERSON_NAME]! Our window in the living room is not shutting all the way, c…" at bounding box center [793, 254] width 609 height 17
copy div "Hey [PERSON_NAME]! Our window in the living room is not shutting all the way, c…"
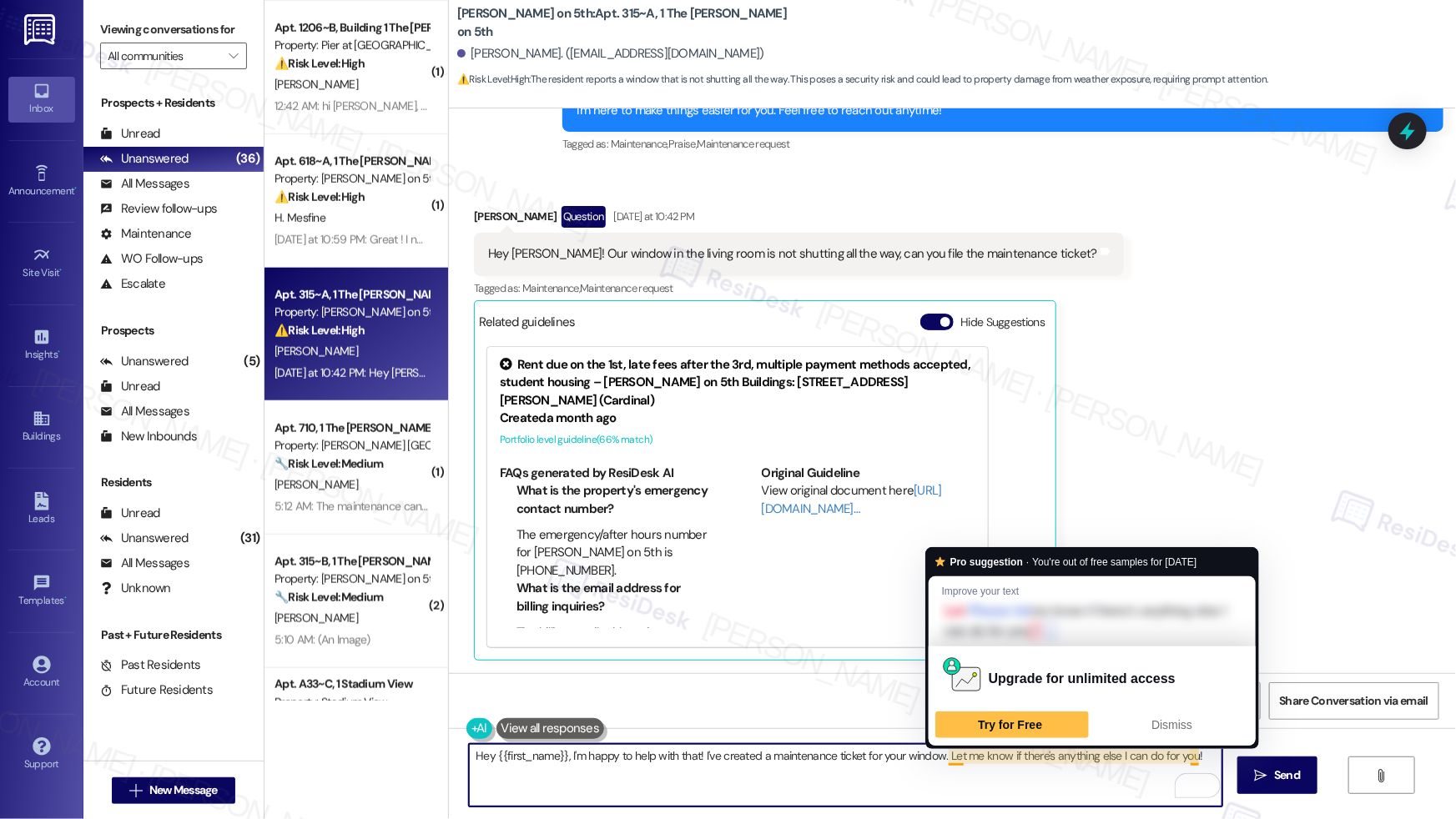
click at [940, 760] on textarea "Hey {{first_name}}, I'm happy to help with that! I've created a maintenance tic…" at bounding box center [845, 775] width 753 height 63
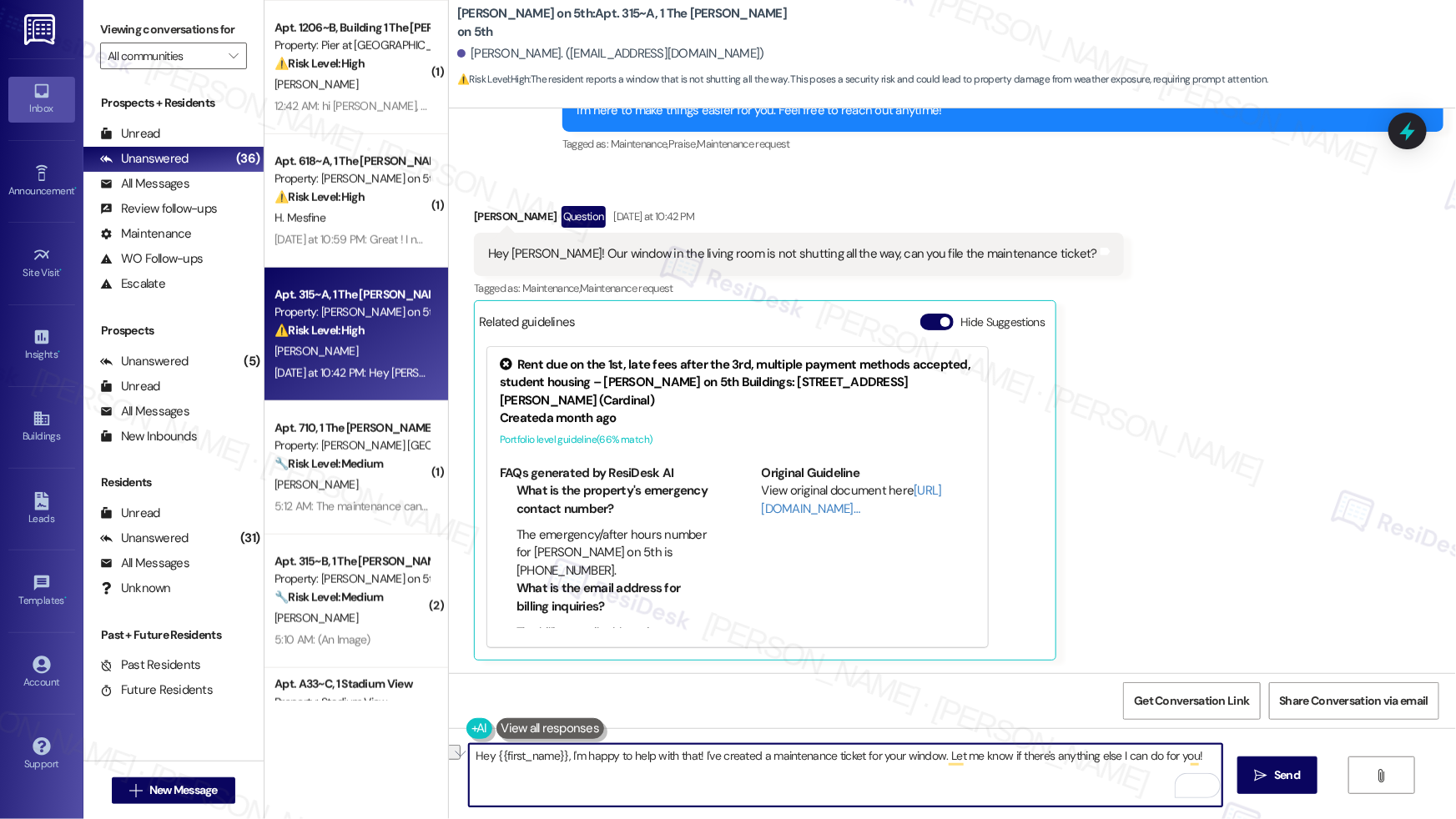
drag, startPoint x: 937, startPoint y: 759, endPoint x: 1200, endPoint y: 764, distance: 263.0
click at [1200, 764] on textarea "Hey {{first_name}}, I'm happy to help with that! I've created a maintenance tic…" at bounding box center [845, 775] width 753 height 63
type textarea "Hey {{first_name}}, I'm happy to help with that! I've created a maintenance tic…"
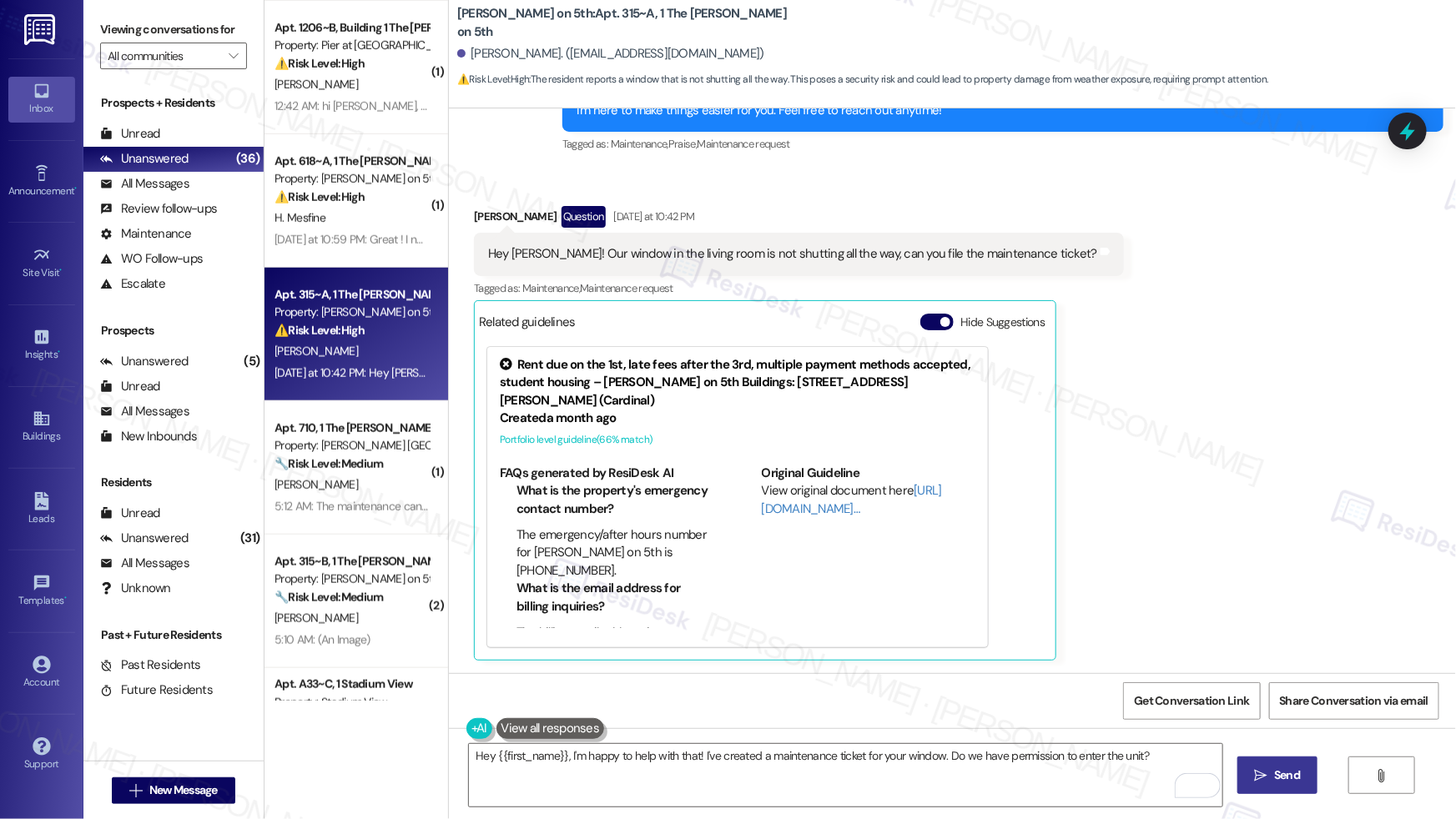
click at [1255, 773] on icon "" at bounding box center [1261, 776] width 13 height 13
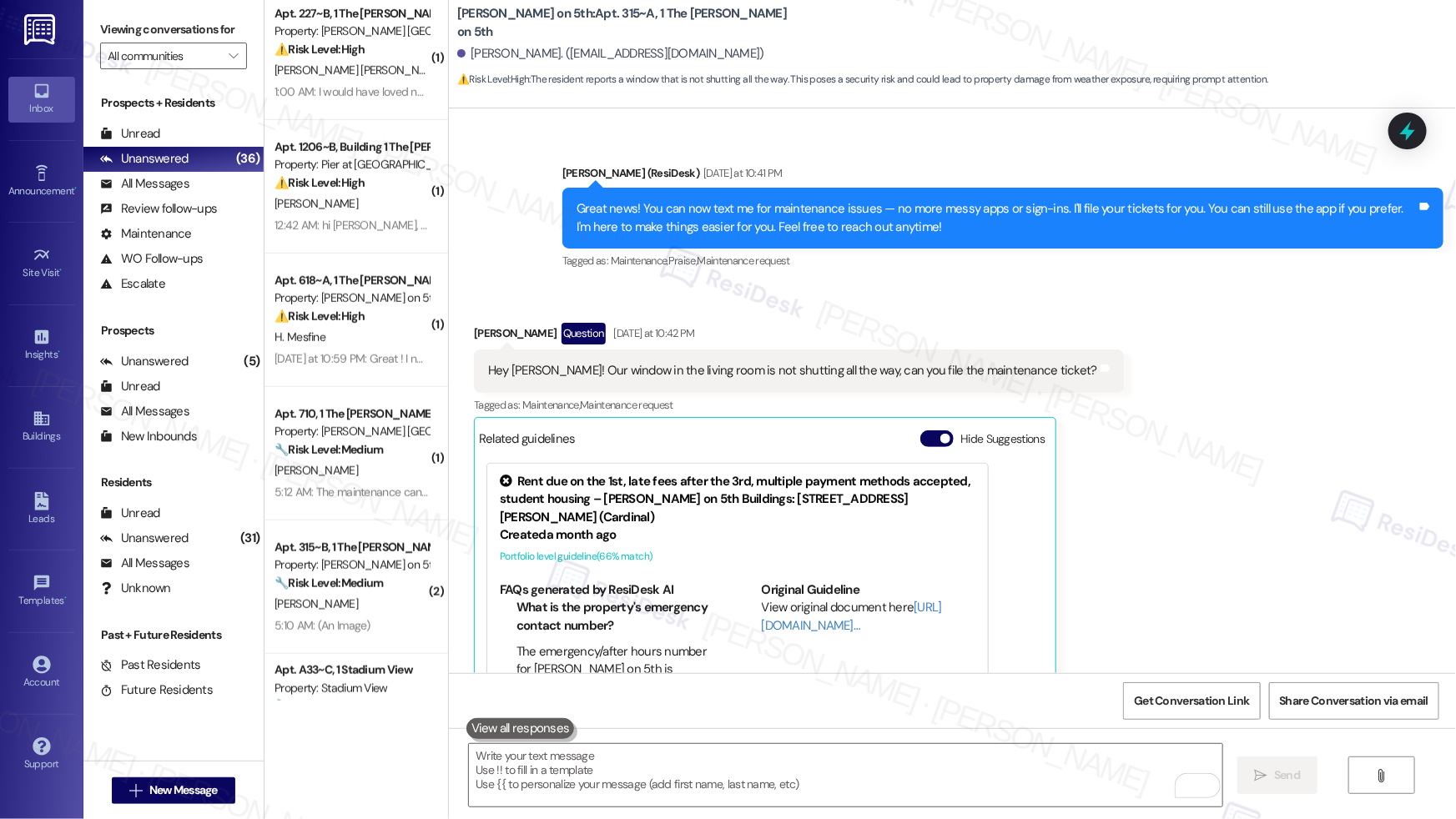
scroll to position [532, 0]
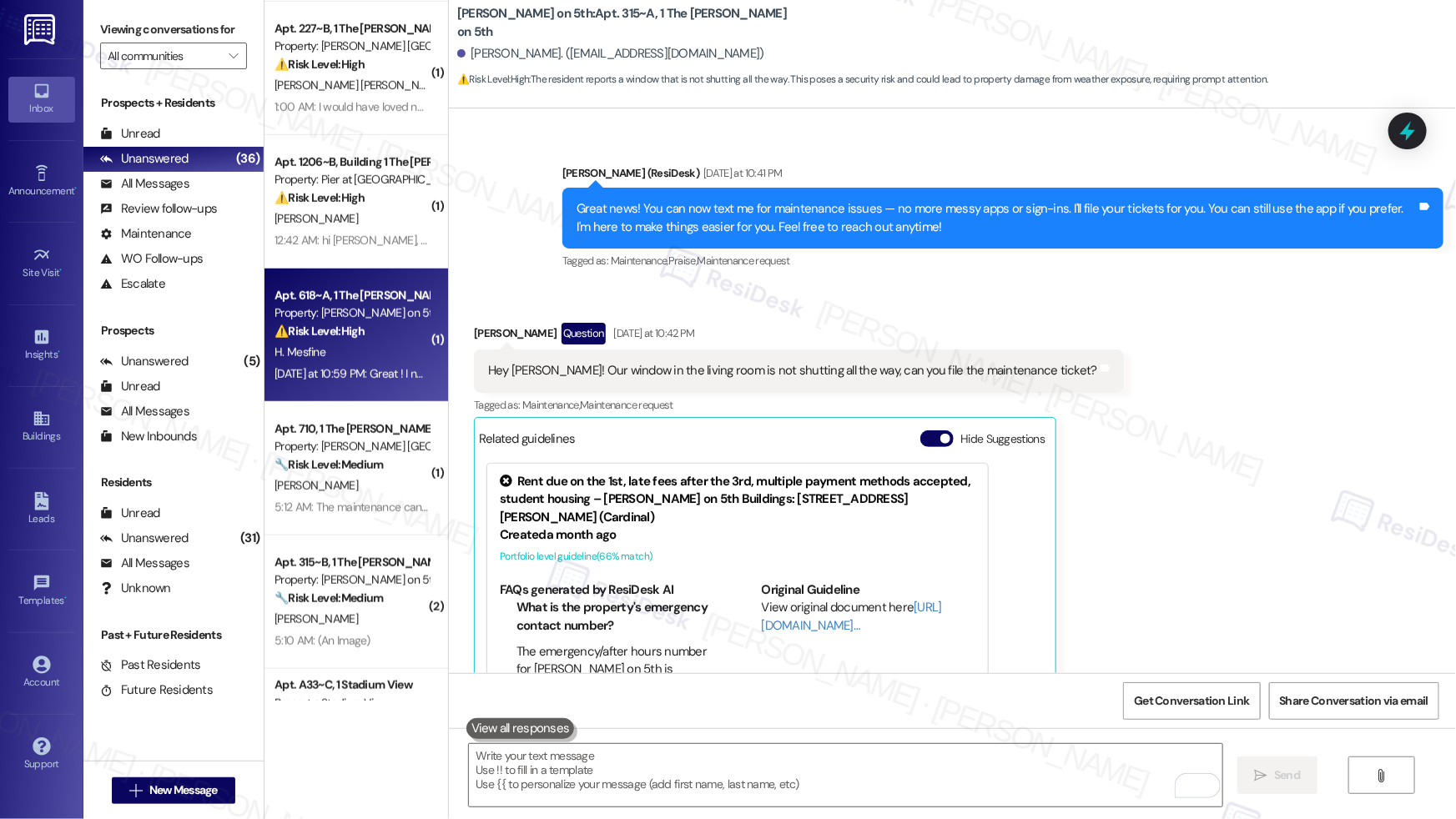
click at [345, 364] on div "[DATE] at 10:59 PM: Great ! I need a maintenance request to fix the air in my r…" at bounding box center [351, 374] width 158 height 21
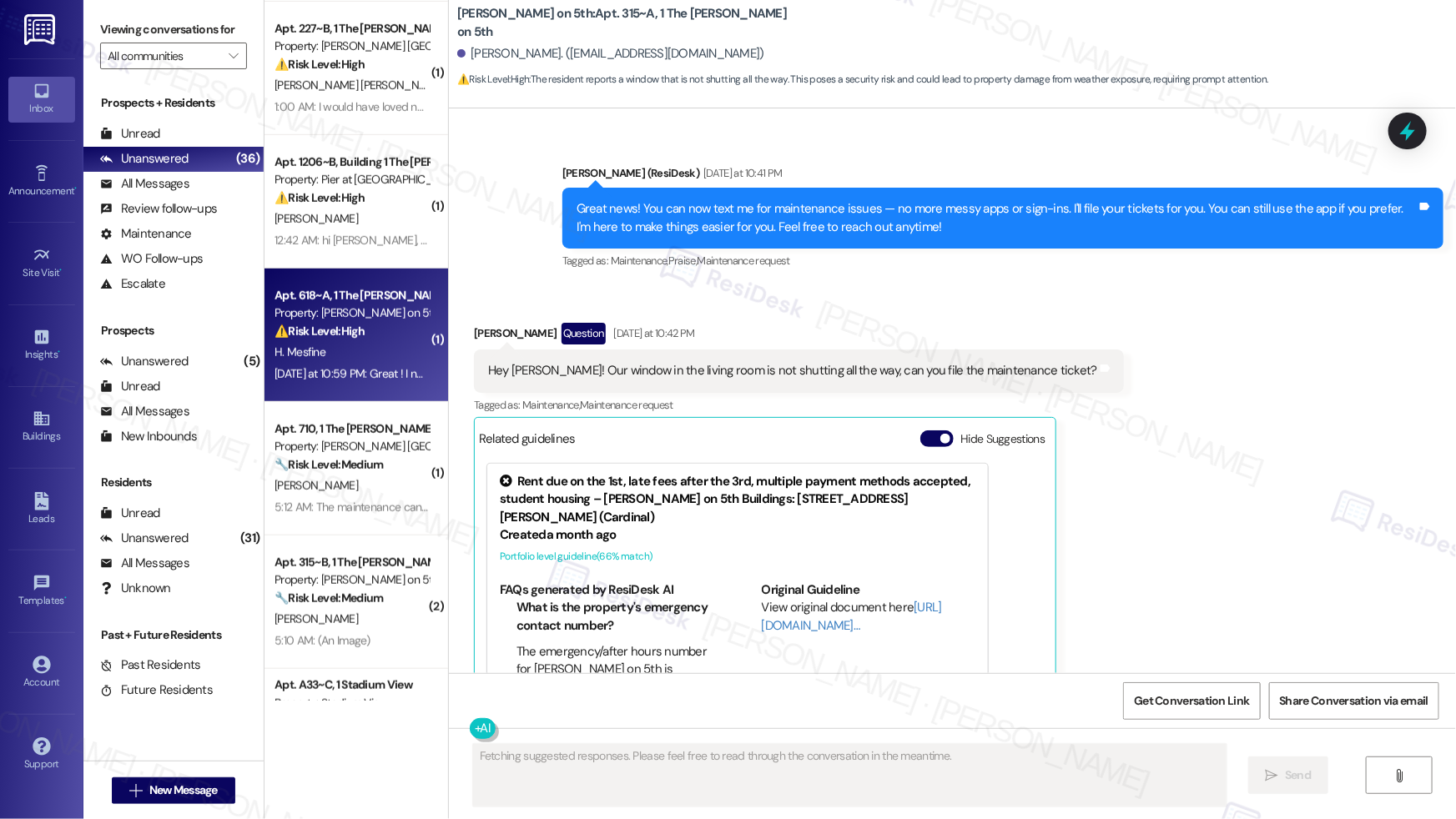
scroll to position [209, 0]
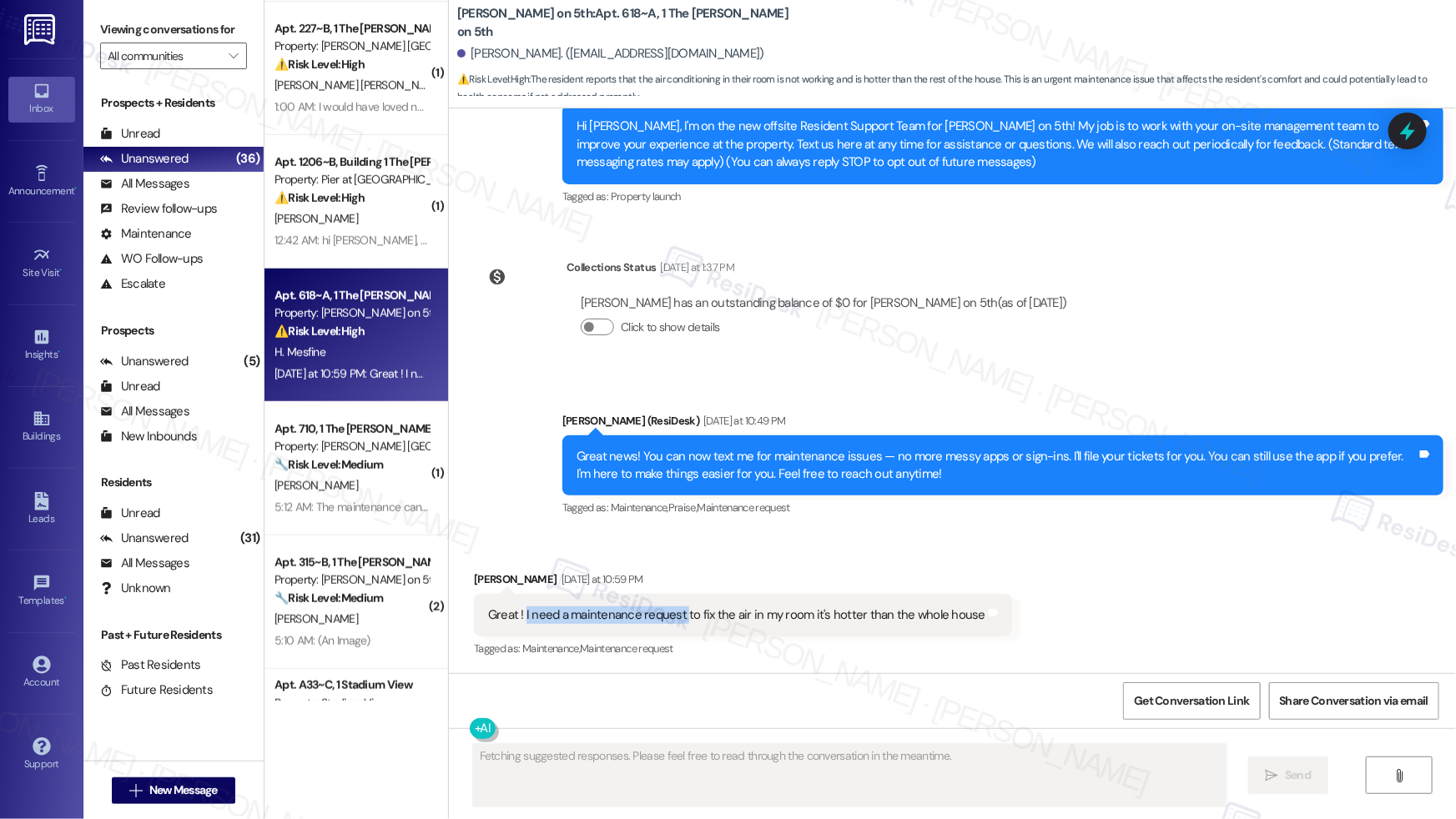
drag, startPoint x: 515, startPoint y: 612, endPoint x: 673, endPoint y: 614, distance: 158.0
click at [673, 614] on div "Great ! I need a maintenance request to fix the air in my room it's hotter than…" at bounding box center [737, 615] width 497 height 17
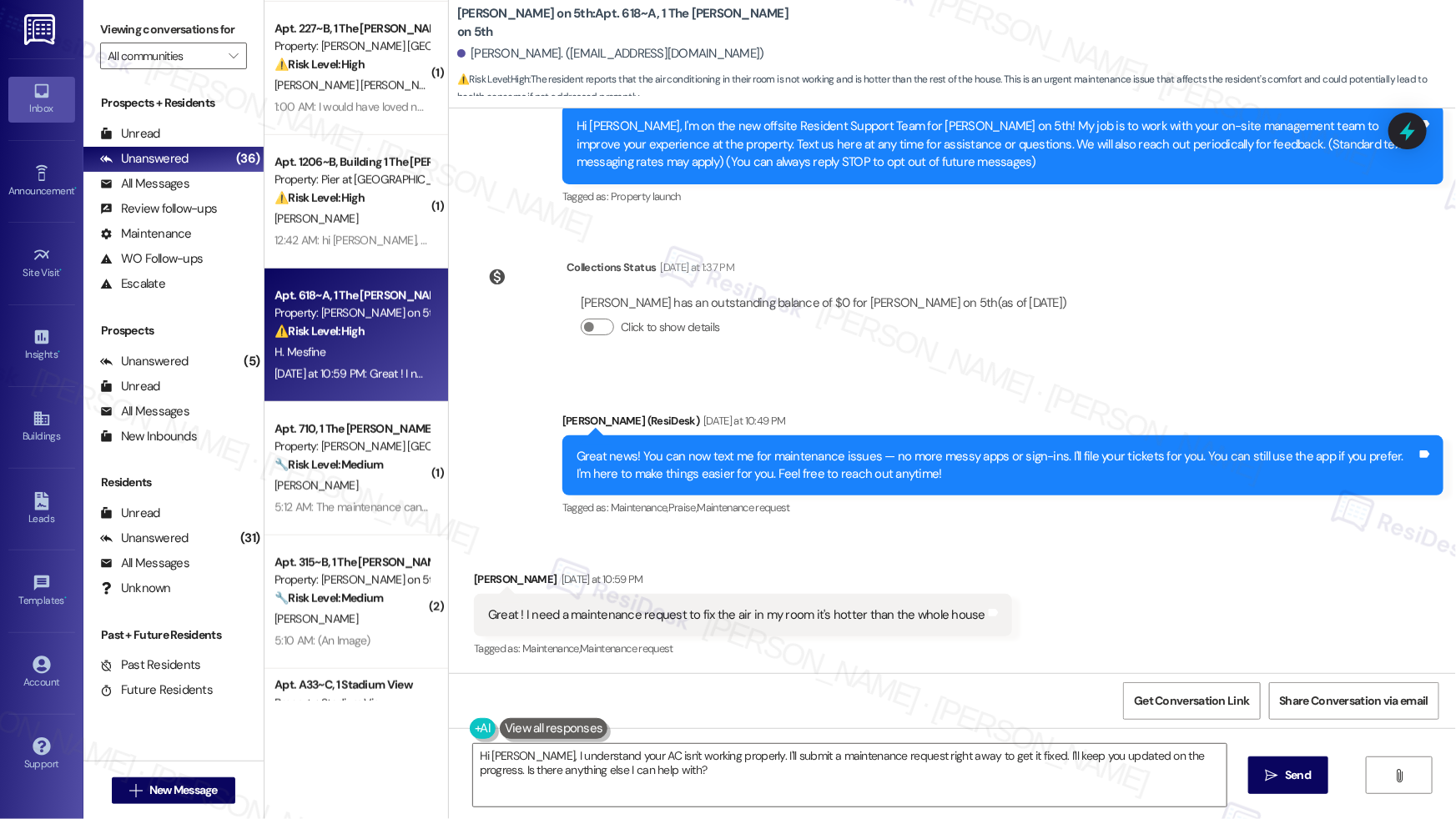
click at [734, 614] on div "Great ! I need a maintenance request to fix the air in my room it's hotter than…" at bounding box center [737, 615] width 497 height 17
click at [735, 614] on div "Great ! I need a maintenance request to fix the air in my room it's hotter than…" at bounding box center [737, 615] width 497 height 17
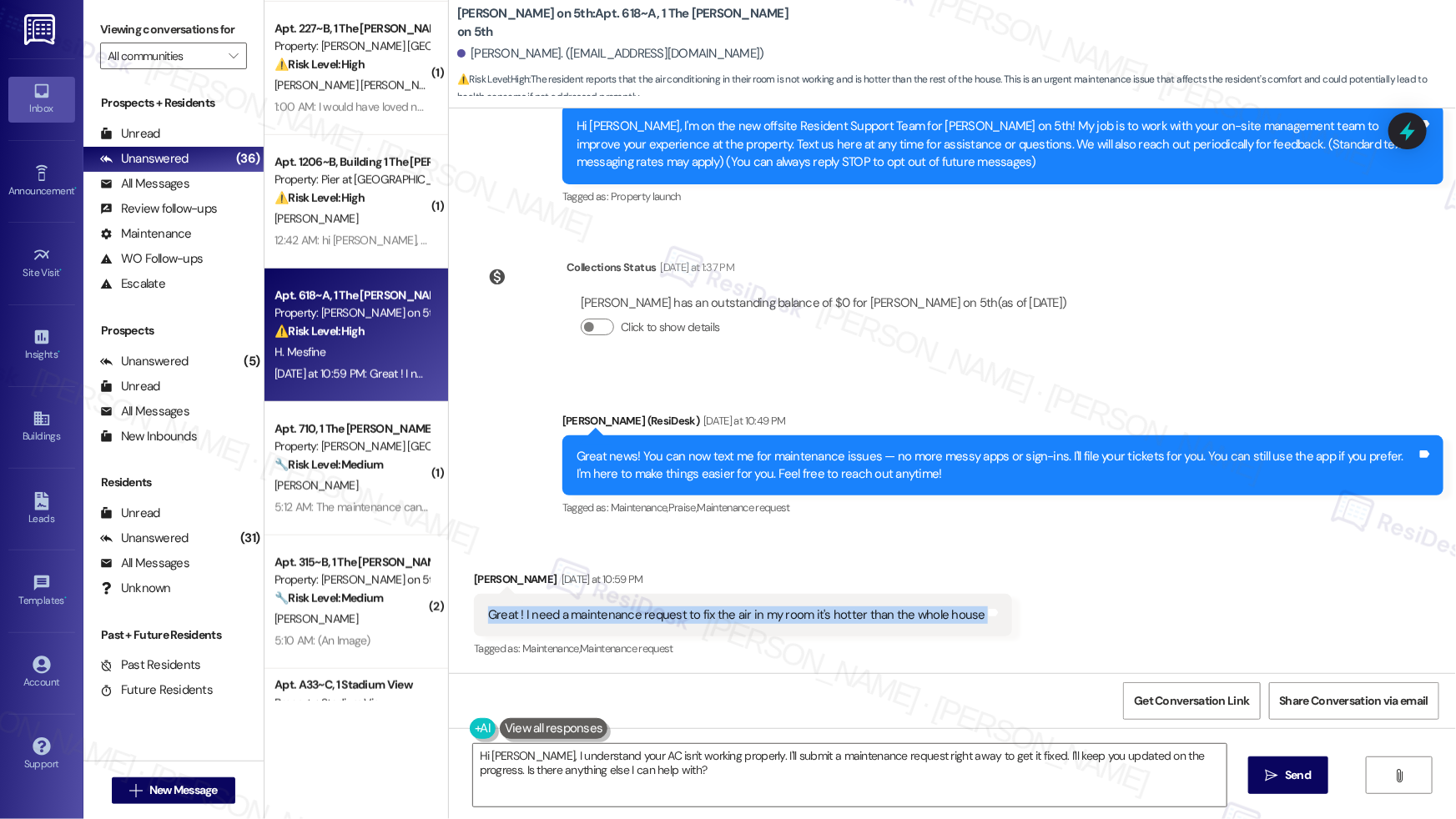
click at [736, 614] on div "Great ! I need a maintenance request to fix the air in my room it's hotter than…" at bounding box center [737, 615] width 497 height 17
copy div "Great ! I need a maintenance request to fix the air in my room it's hotter than…"
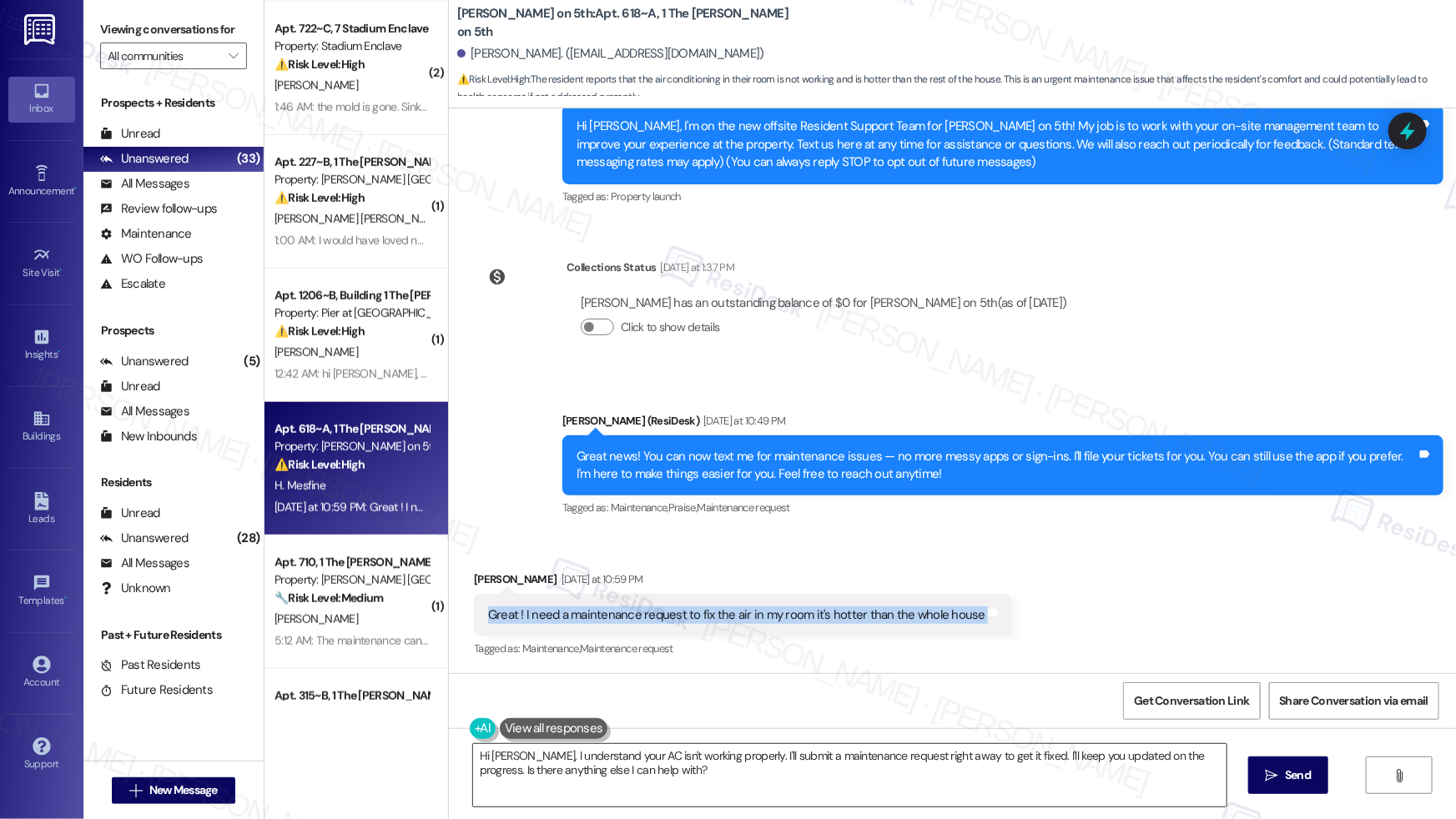
click at [548, 759] on textarea "Hi [PERSON_NAME], I understand your AC isn't working properly. I'll submit a ma…" at bounding box center [849, 775] width 753 height 63
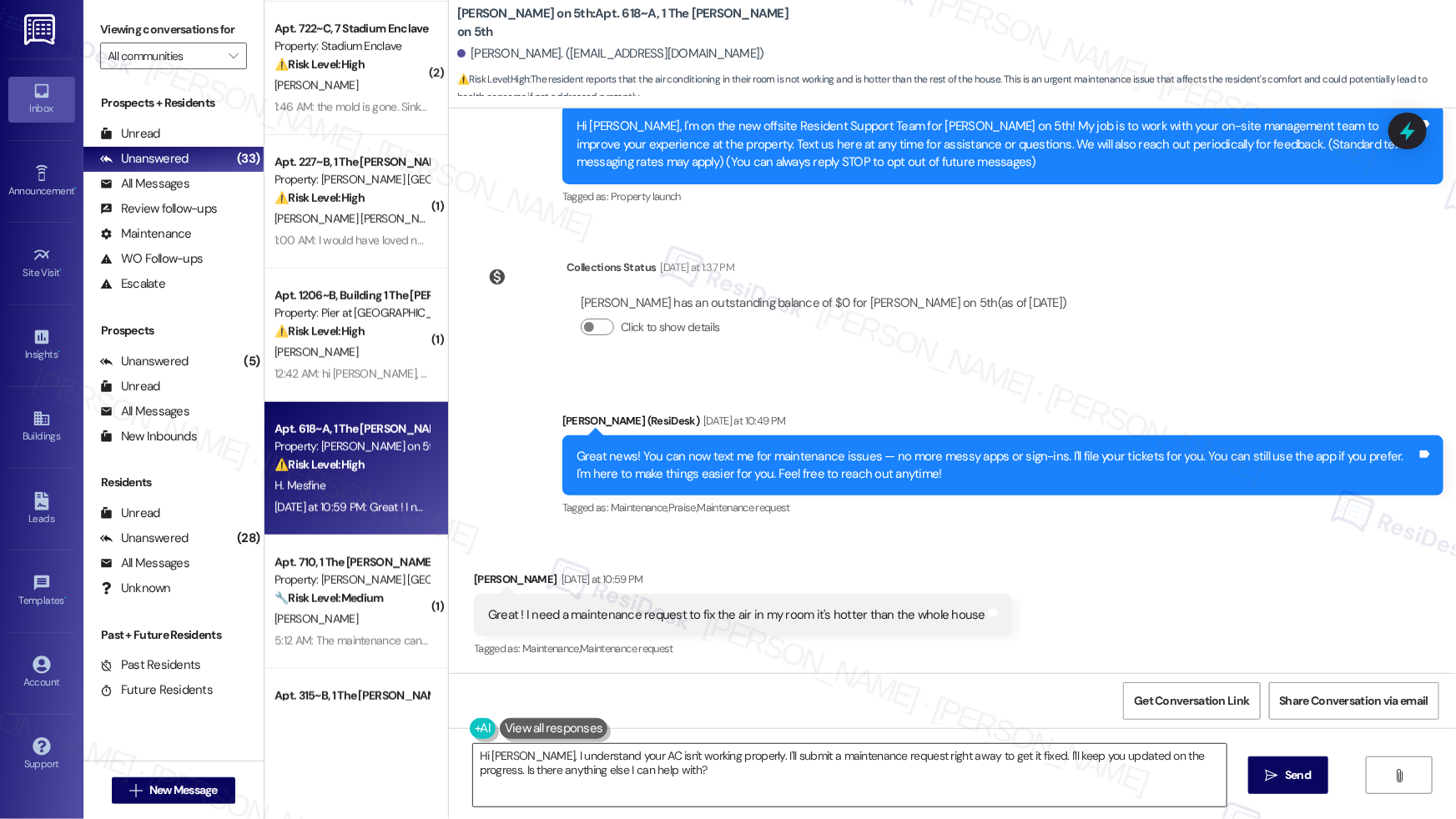
click at [548, 759] on textarea "Hi [PERSON_NAME], I understand your AC isn't working properly. I'll submit a ma…" at bounding box center [849, 775] width 753 height 63
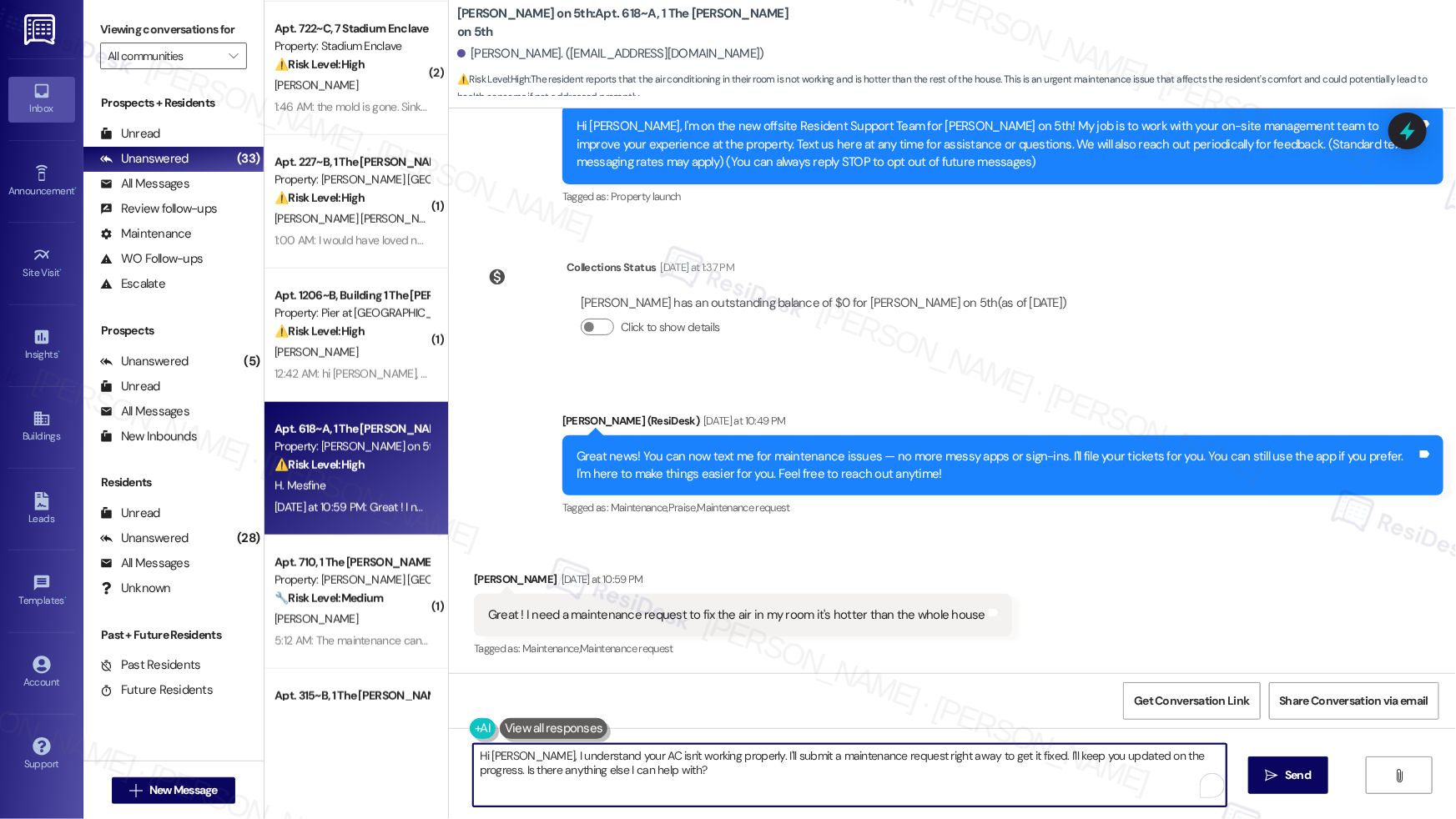
click at [547, 759] on textarea "Hi [PERSON_NAME], I understand your AC isn't working properly. I'll submit a ma…" at bounding box center [849, 775] width 753 height 63
click at [545, 756] on textarea "Hi [PERSON_NAME], I understand your AC isn't working properly. I'll submit a ma…" at bounding box center [845, 775] width 753 height 63
drag, startPoint x: 519, startPoint y: 754, endPoint x: 646, endPoint y: 778, distance: 129.2
click at [646, 778] on textarea "Hi [PERSON_NAME], I understand your AC isn't working properly. I'll submit a ma…" at bounding box center [845, 775] width 753 height 63
paste textarea "Hi [Resident], thanks for reaching out! I’ll be glad to submit a maintenance re…"
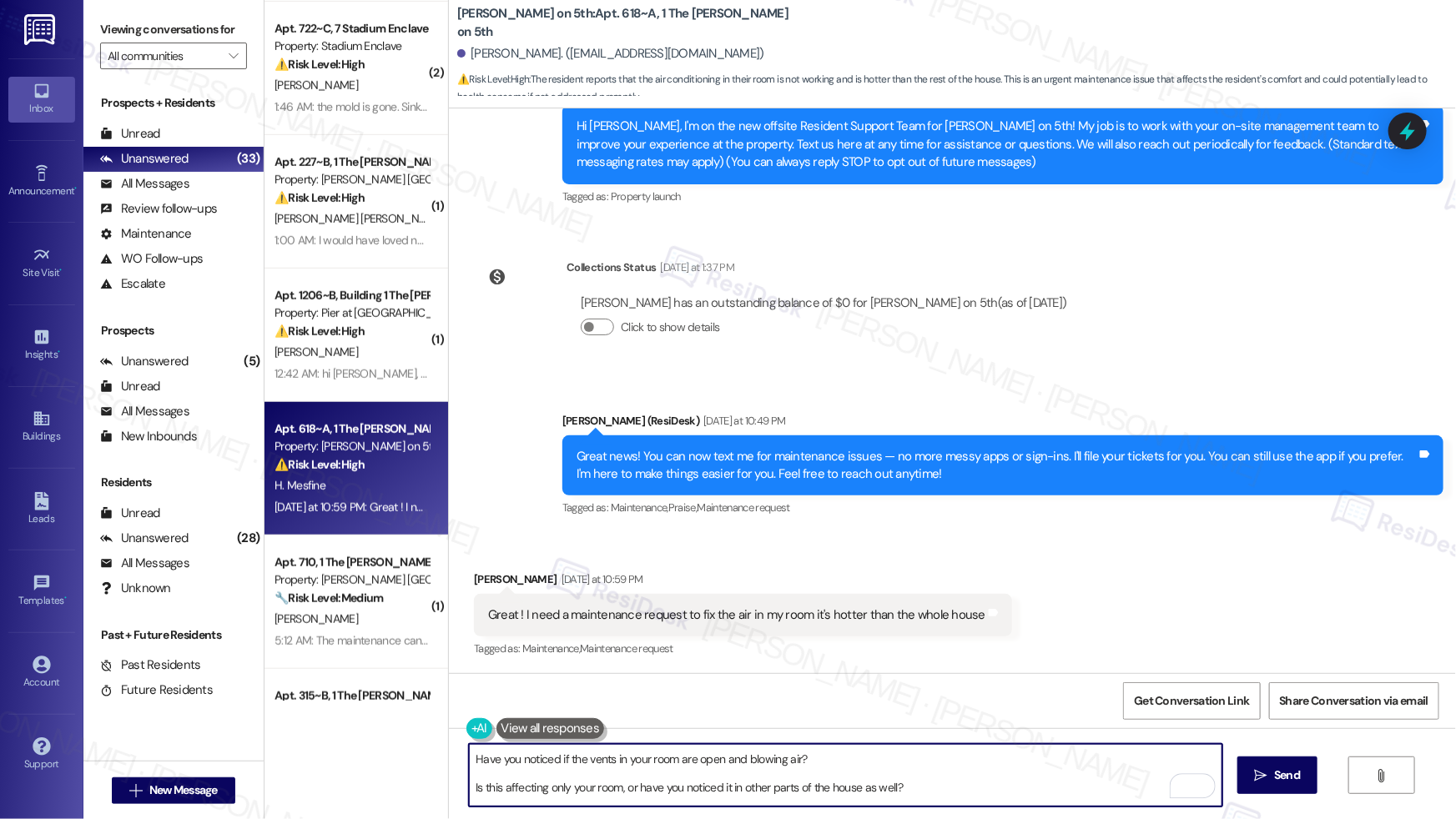
scroll to position [0, 0]
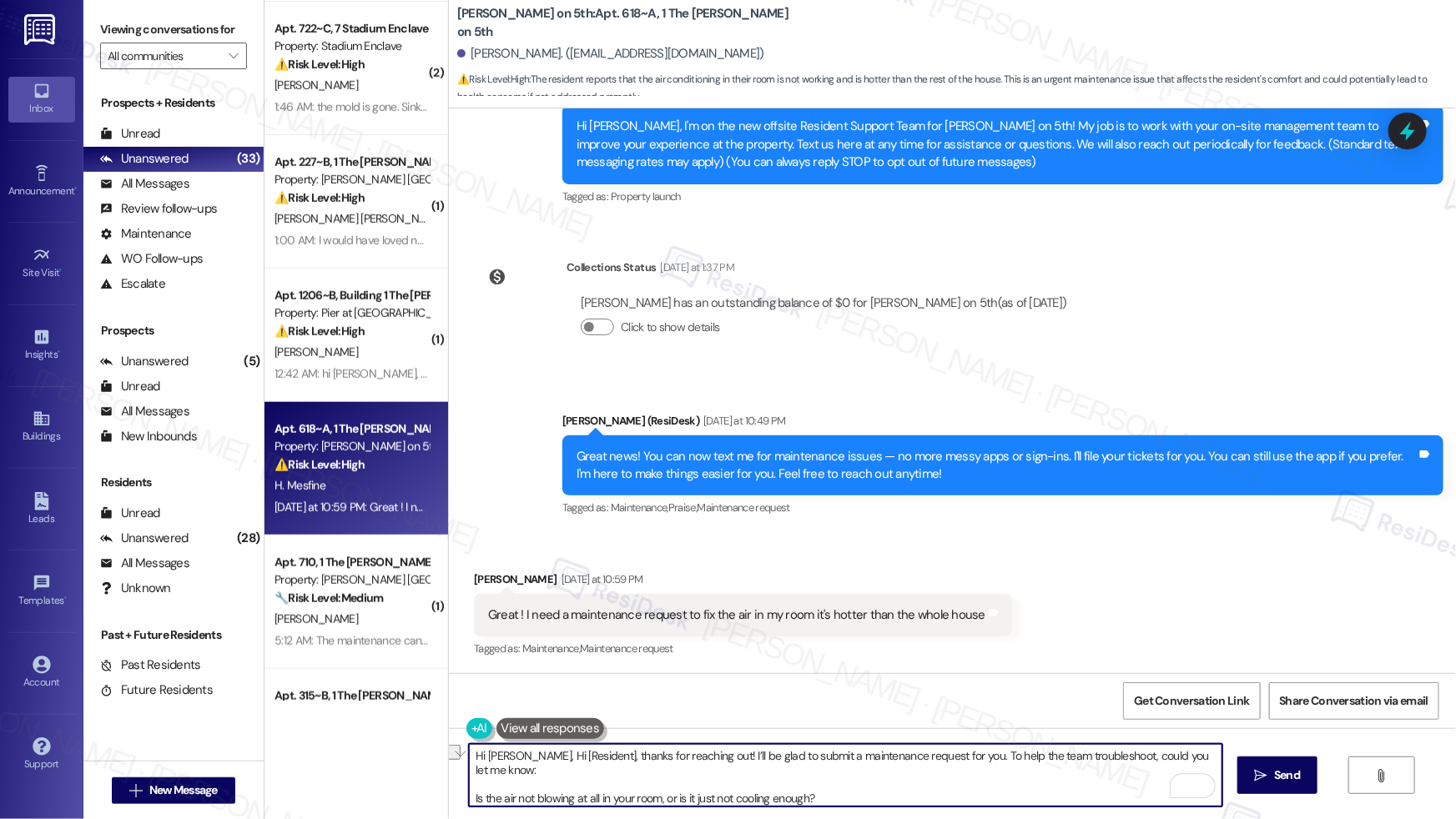
drag, startPoint x: 520, startPoint y: 757, endPoint x: 583, endPoint y: 759, distance: 63.0
click at [583, 758] on textarea "Hi [PERSON_NAME], Hi [Resident], thanks for reaching out! I’ll be glad to submi…" at bounding box center [845, 775] width 753 height 63
click at [469, 787] on textarea "Hi [PERSON_NAME], thanks for reaching out! I’ll be glad to submit a maintenance…" at bounding box center [845, 775] width 753 height 63
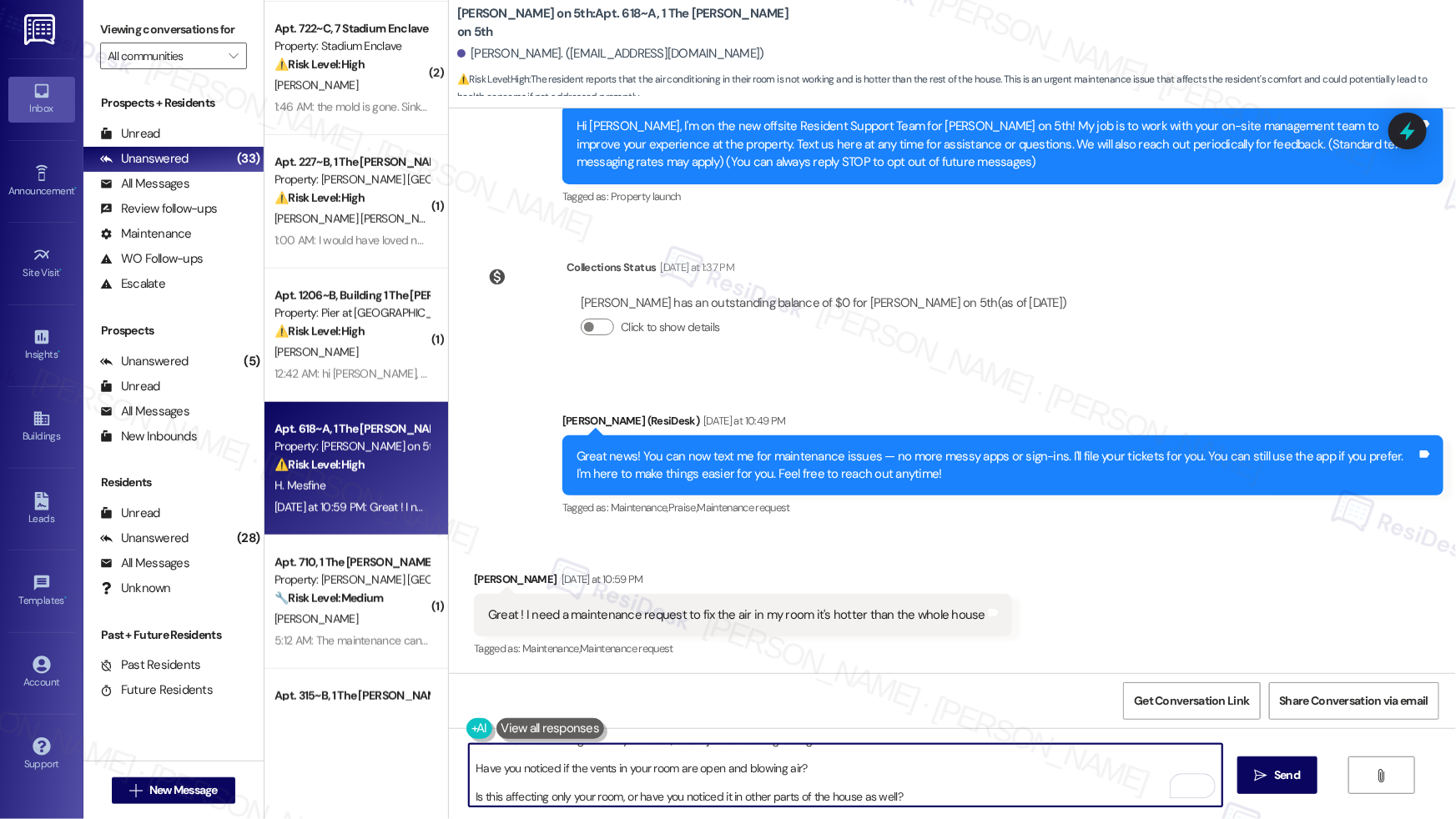
scroll to position [60, 0]
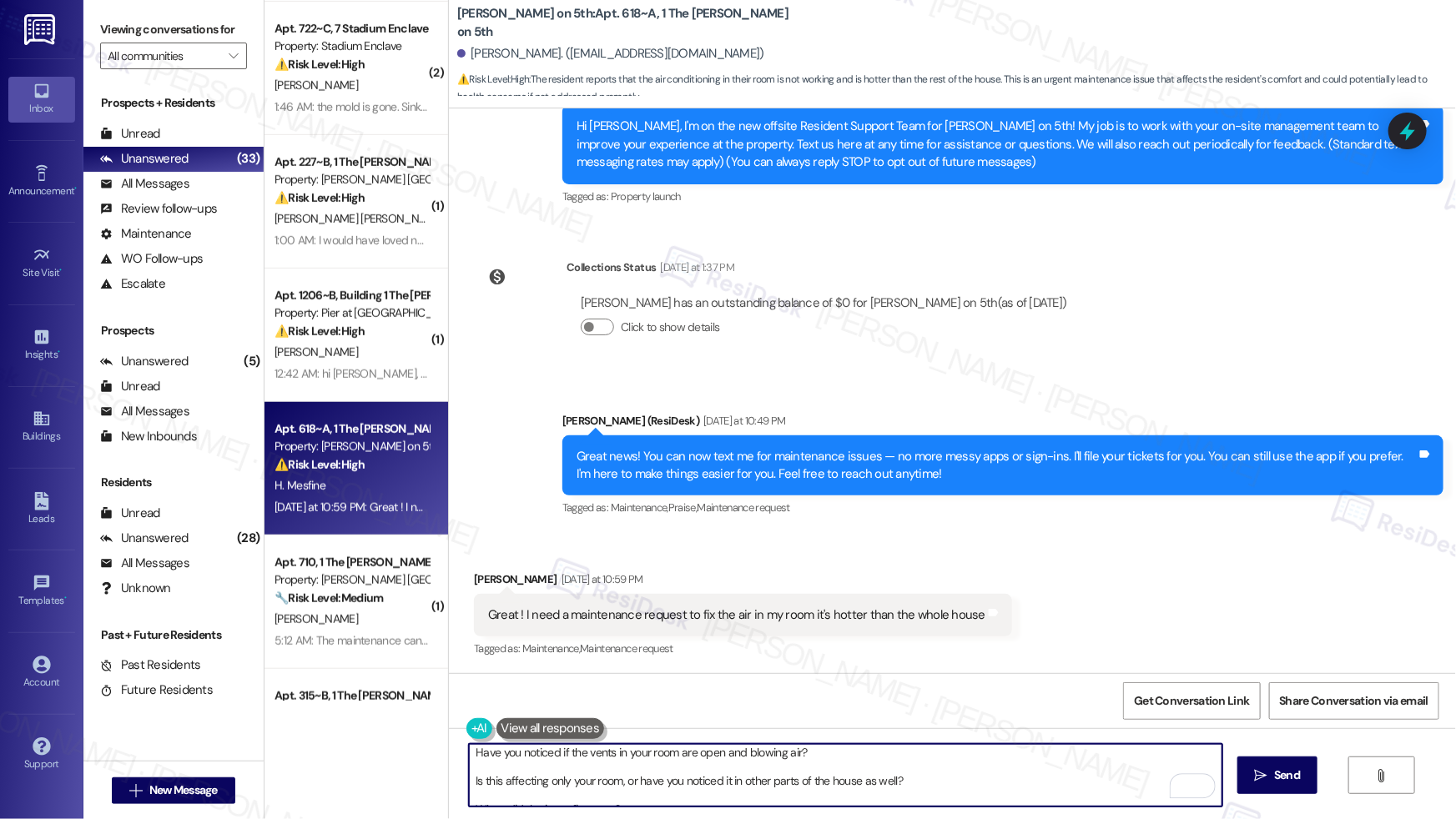
click at [469, 754] on textarea "Hi [PERSON_NAME], thanks for reaching out! I’ll be glad to submit a maintenance…" at bounding box center [845, 775] width 753 height 63
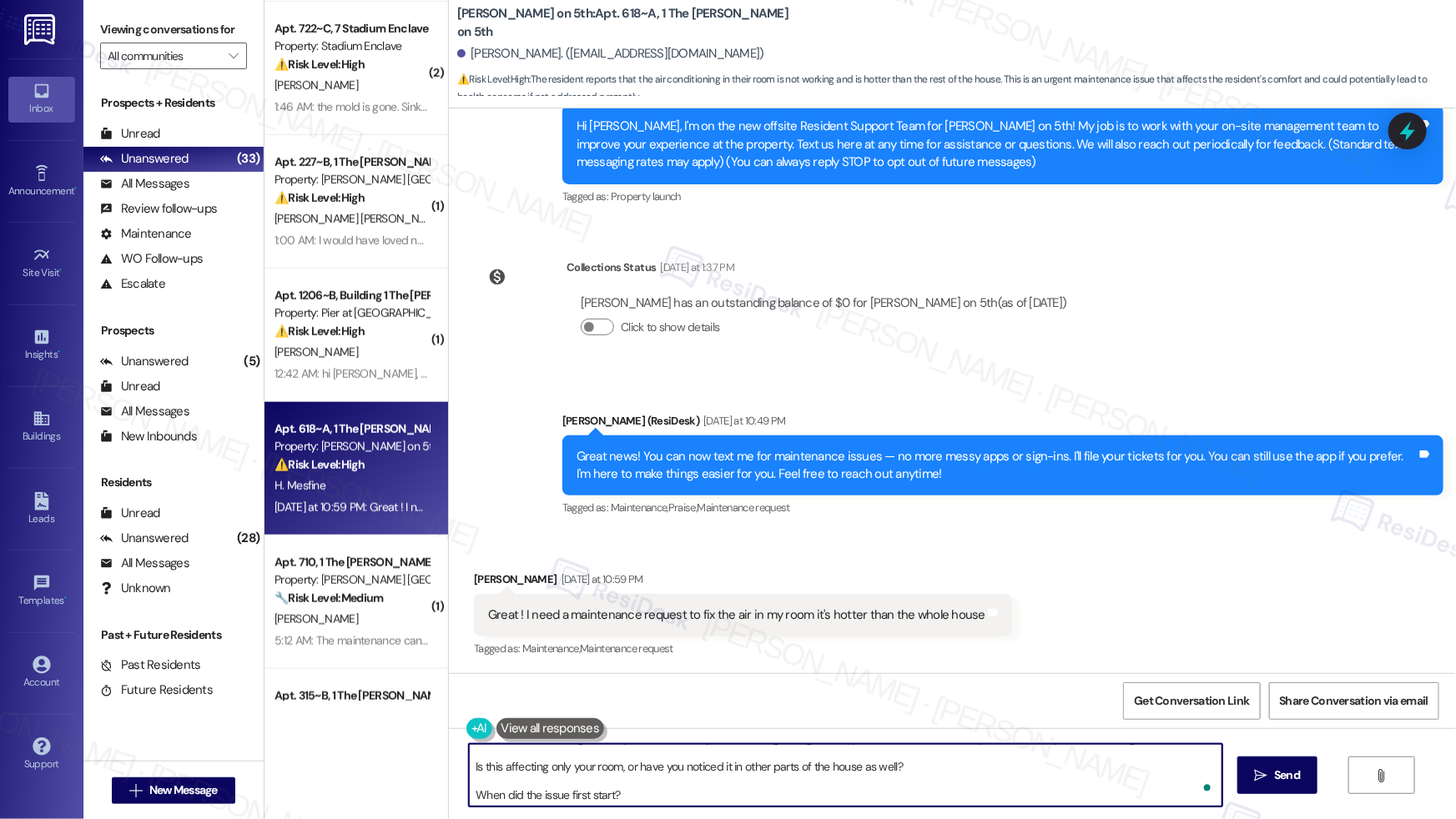
scroll to position [32, 0]
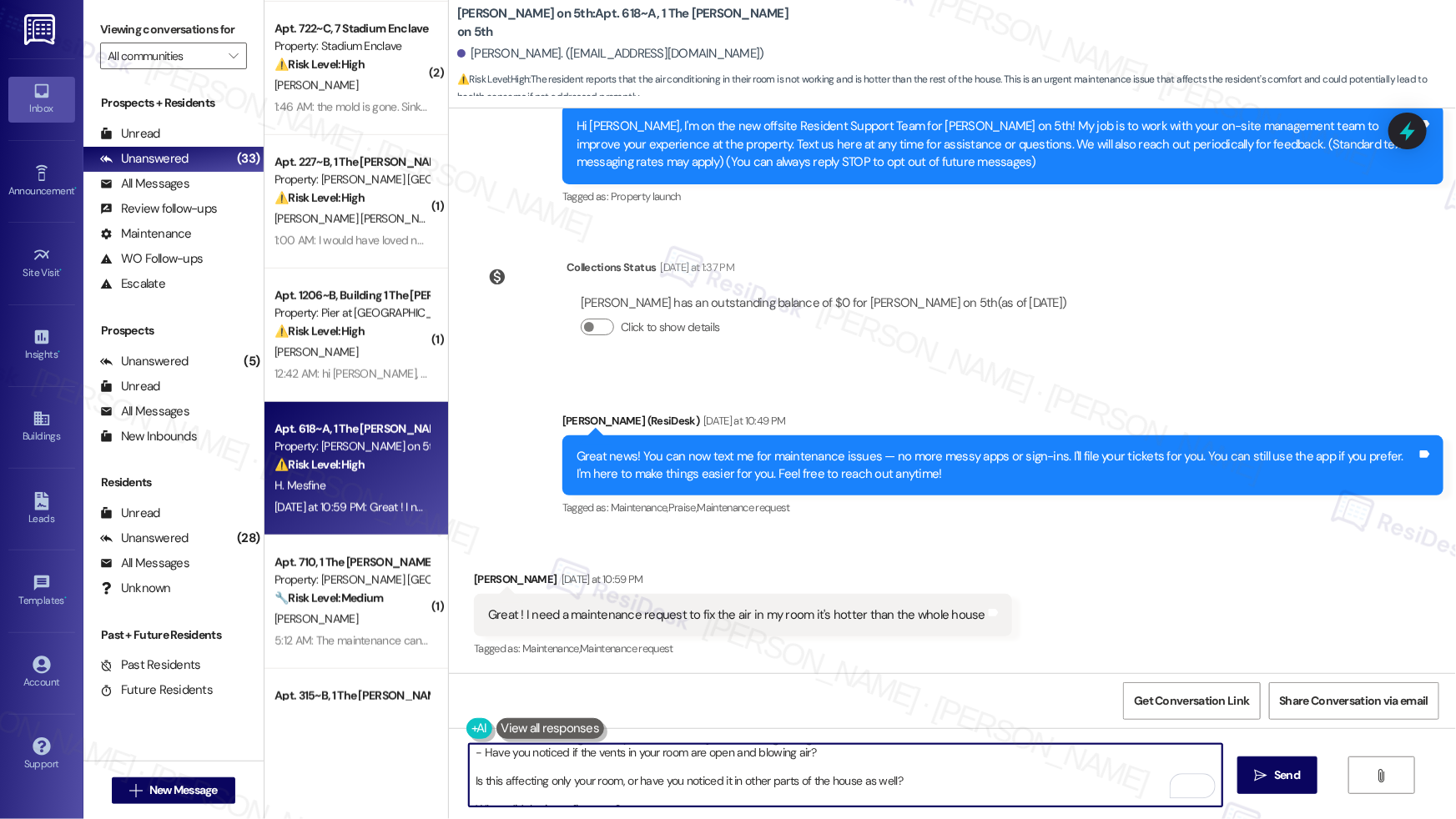
click at [469, 781] on textarea "Hi [PERSON_NAME], thanks for reaching out! I’ll be glad to submit a maintenance…" at bounding box center [845, 775] width 753 height 63
click at [469, 783] on textarea "Hi [PERSON_NAME], thanks for reaching out! I’ll be glad to submit a maintenance…" at bounding box center [845, 775] width 753 height 63
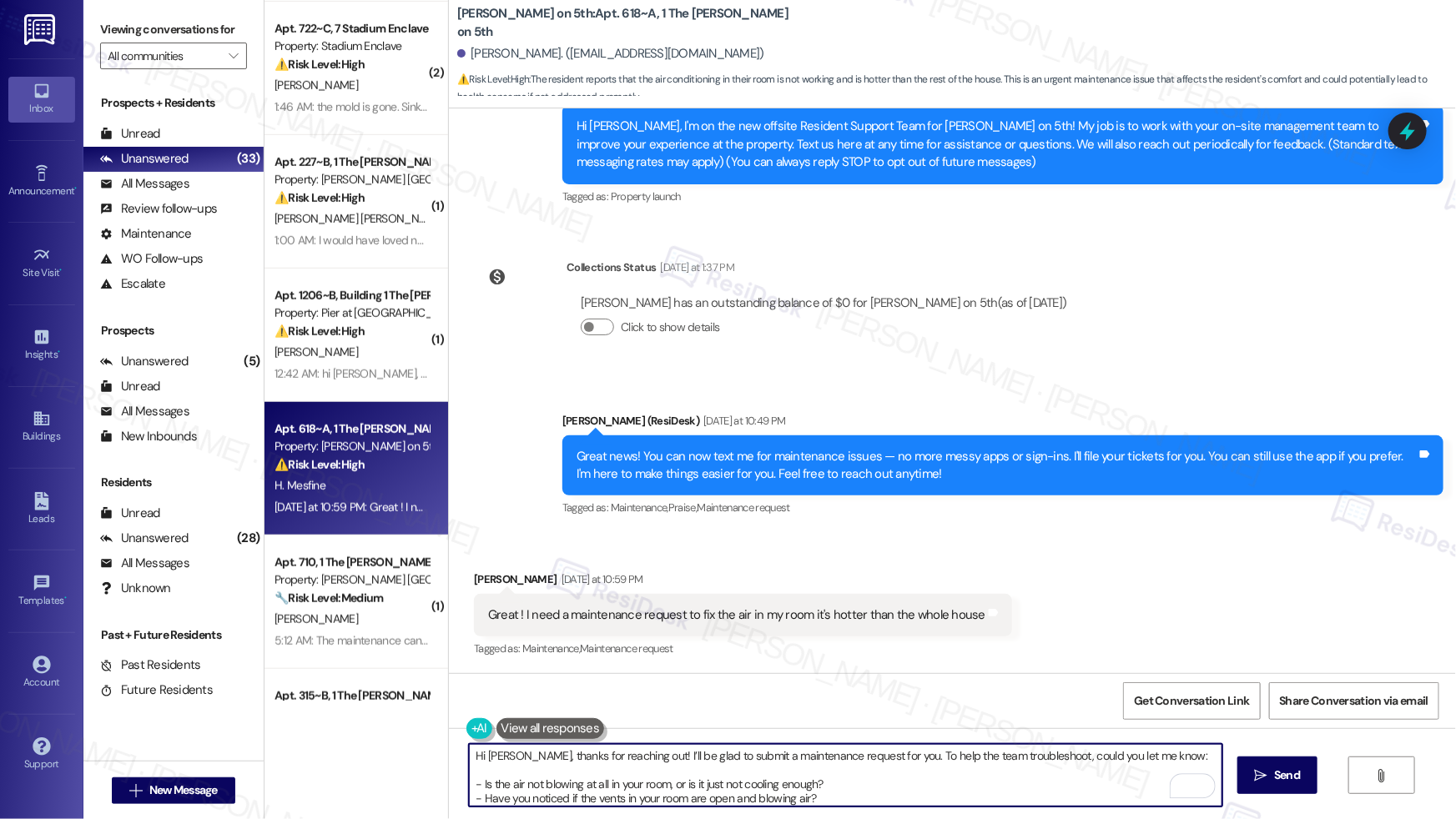
click at [978, 793] on textarea "Hi [PERSON_NAME], thanks for reaching out! I’ll be glad to submit a maintenance…" at bounding box center [845, 775] width 753 height 63
type textarea "Hi [PERSON_NAME], thanks for reaching out! I’ll be glad to submit a maintenance…"
click at [1251, 766] on span " Send" at bounding box center [1277, 775] width 53 height 17
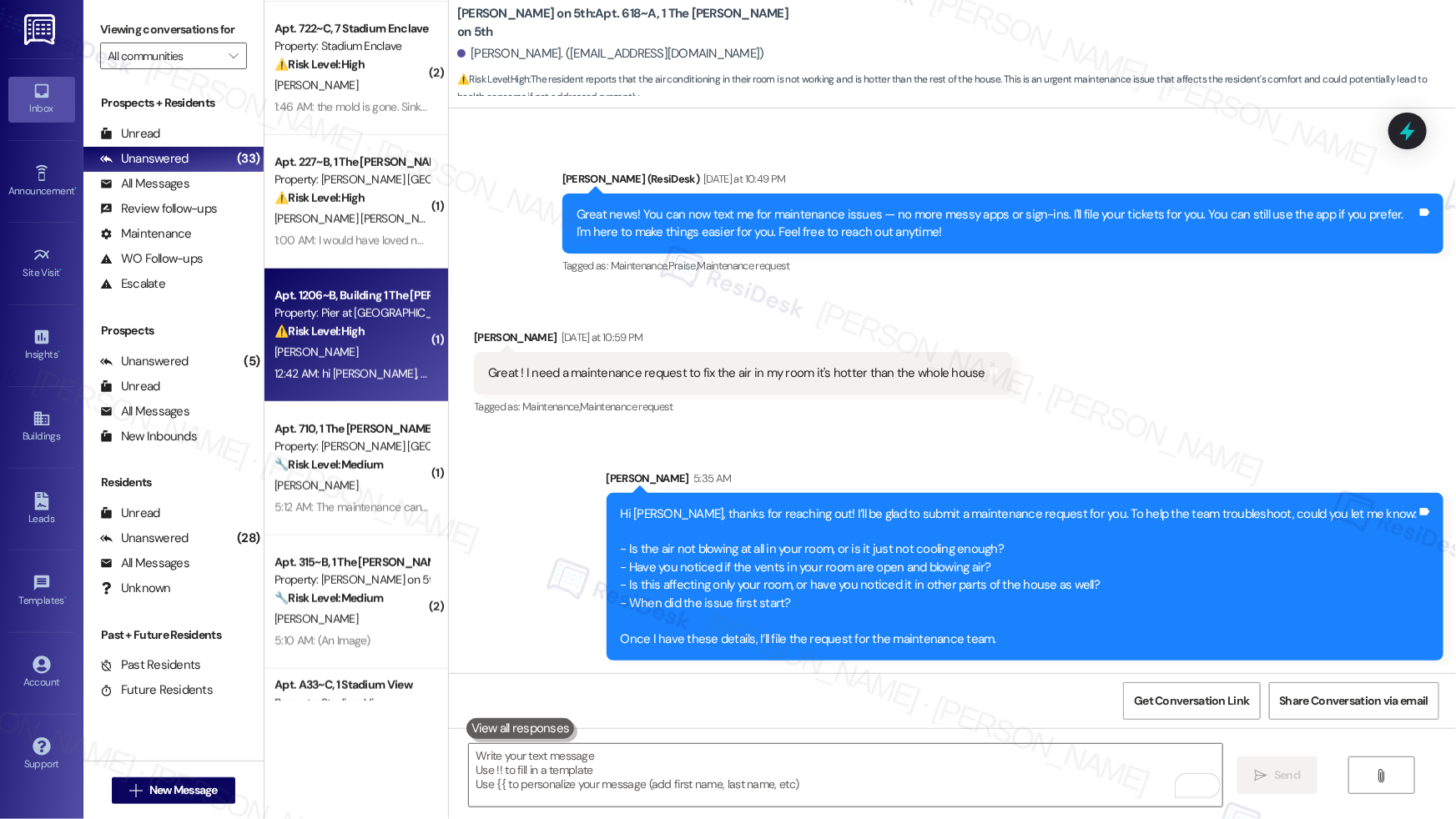
click at [357, 324] on strong "⚠️ Risk Level: High" at bounding box center [320, 331] width 91 height 15
type textarea "Fetching suggested responses. Please feel free to read through the conversation…"
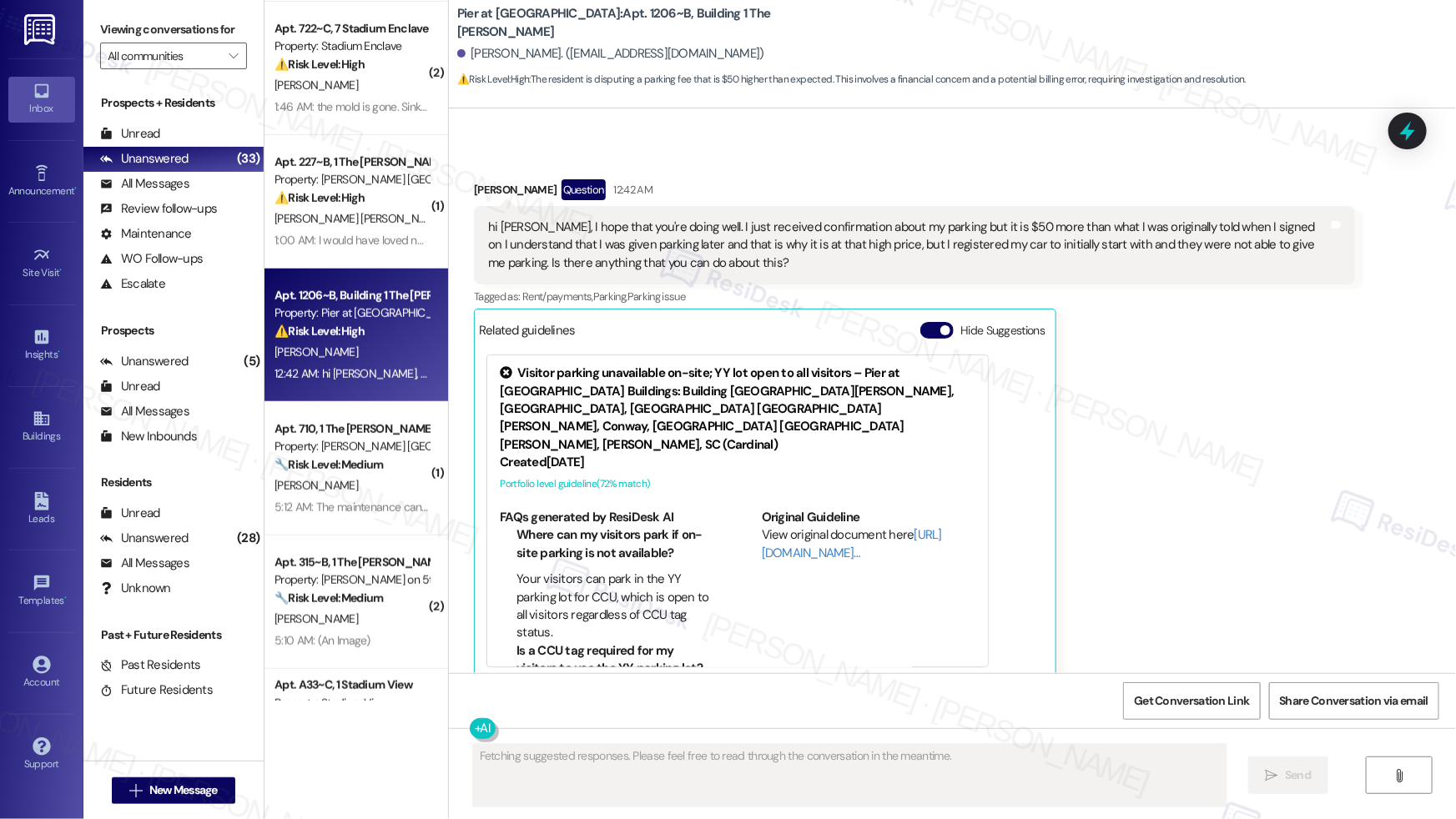
click at [614, 218] on div "hi [PERSON_NAME], I hope that you're doing well. I just received confirmation a…" at bounding box center [908, 244] width 840 height 53
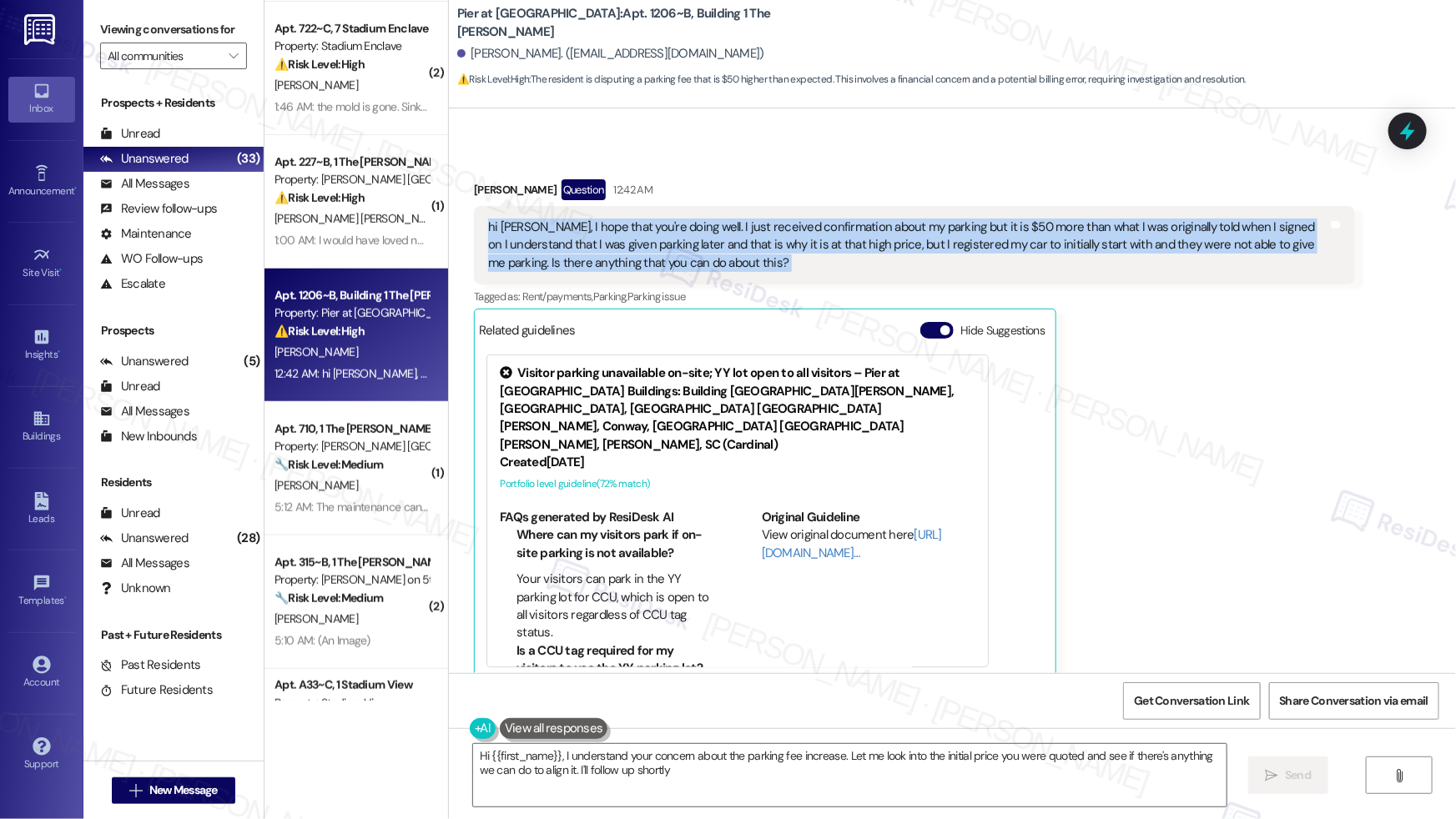
type textarea "Hi {{first_name}}, I understand your concern about the parking fee increase. Le…"
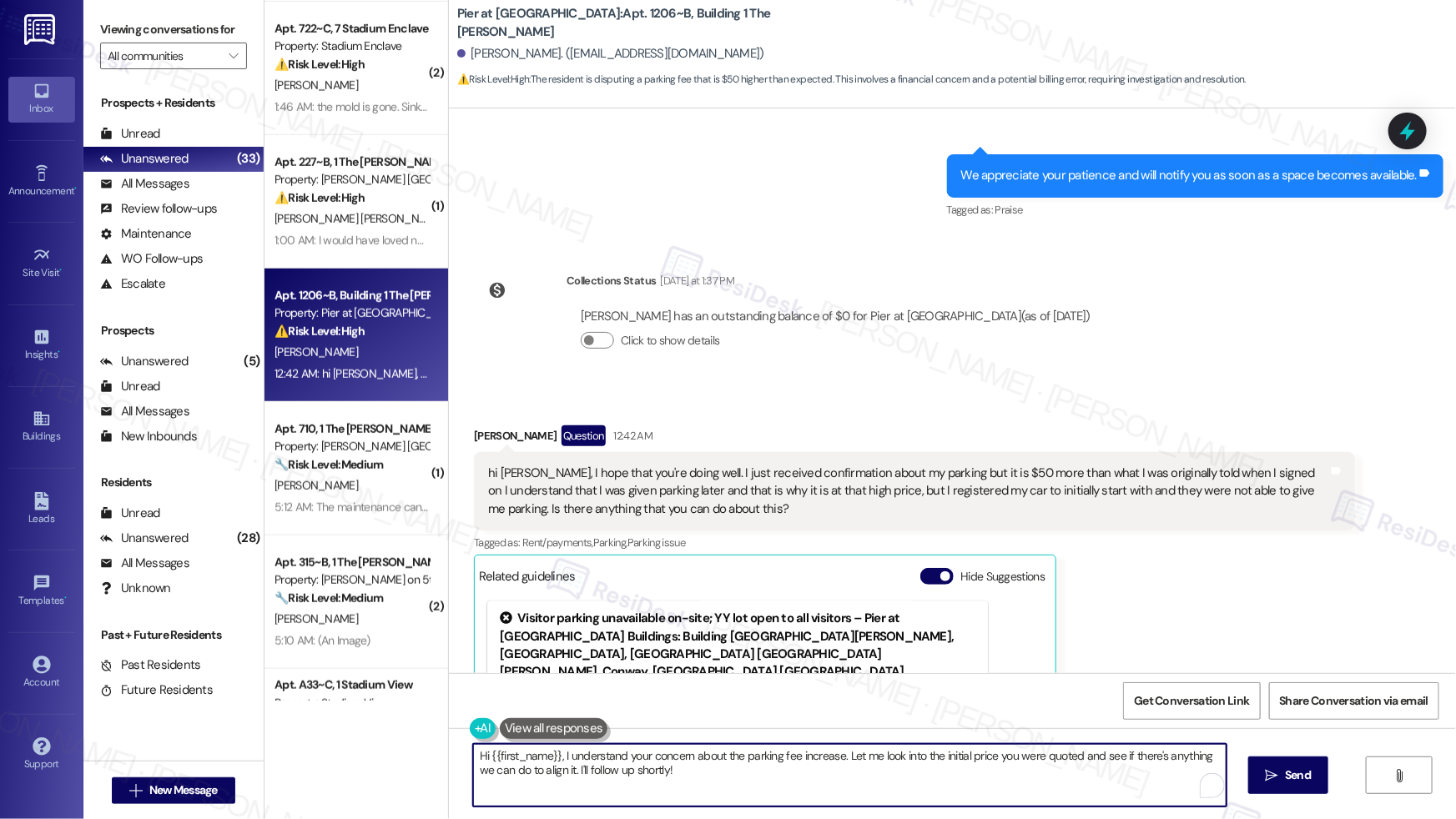
click at [969, 777] on textarea "Hi {{first_name}}, I understand your concern about the parking fee increase. Le…" at bounding box center [849, 775] width 753 height 63
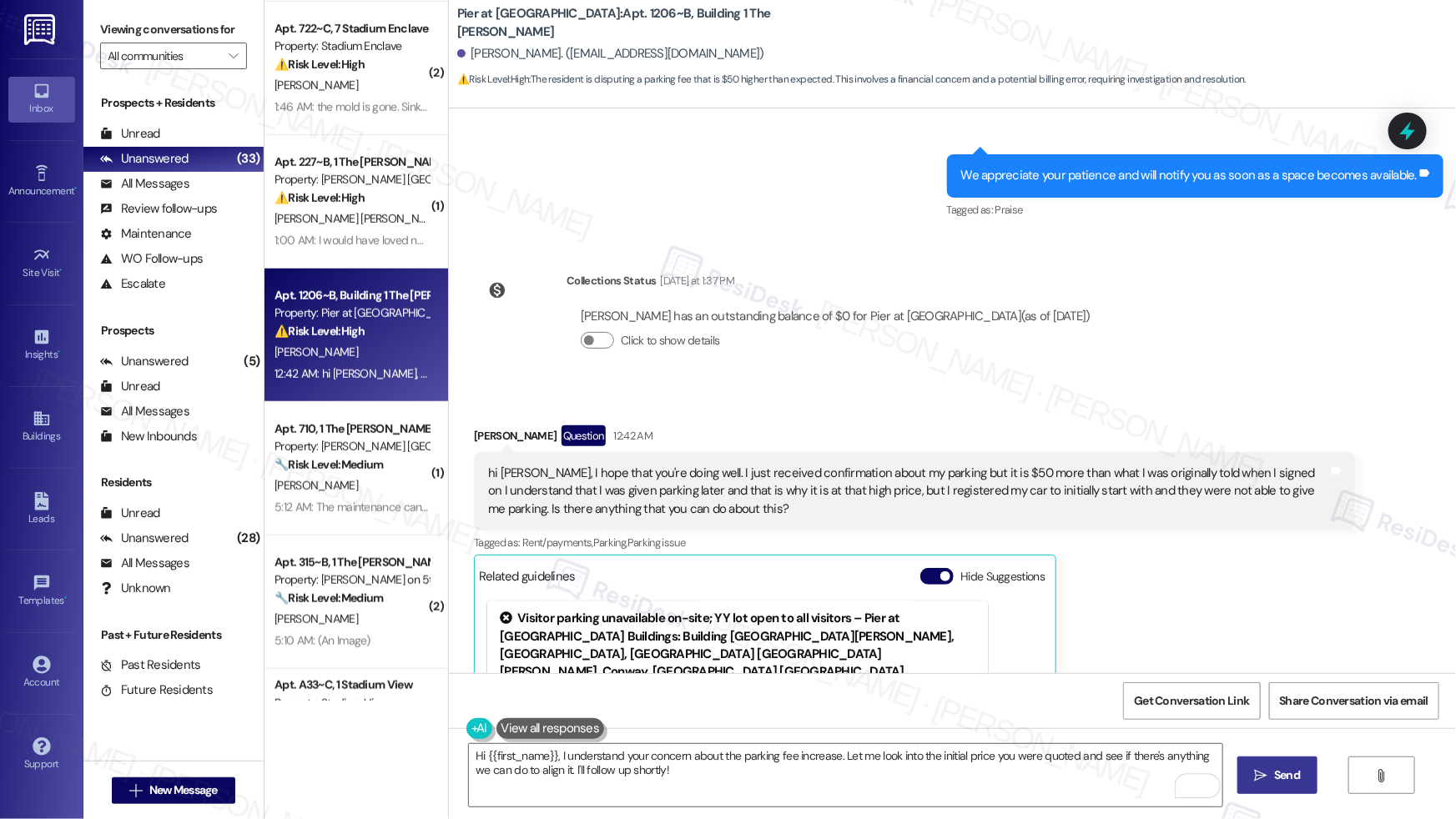
click at [1268, 781] on span " Send" at bounding box center [1277, 775] width 53 height 17
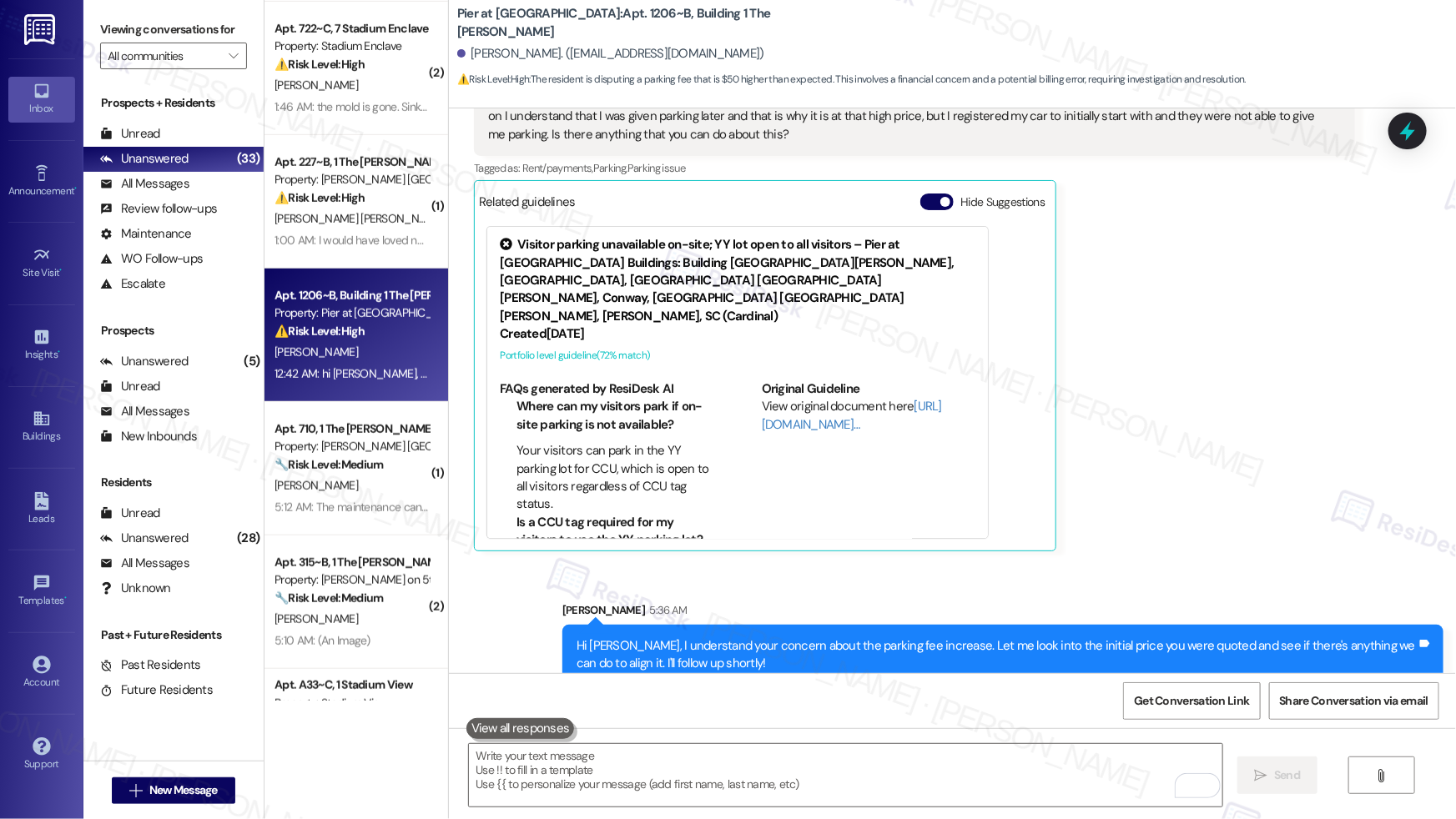
scroll to position [5235, 0]
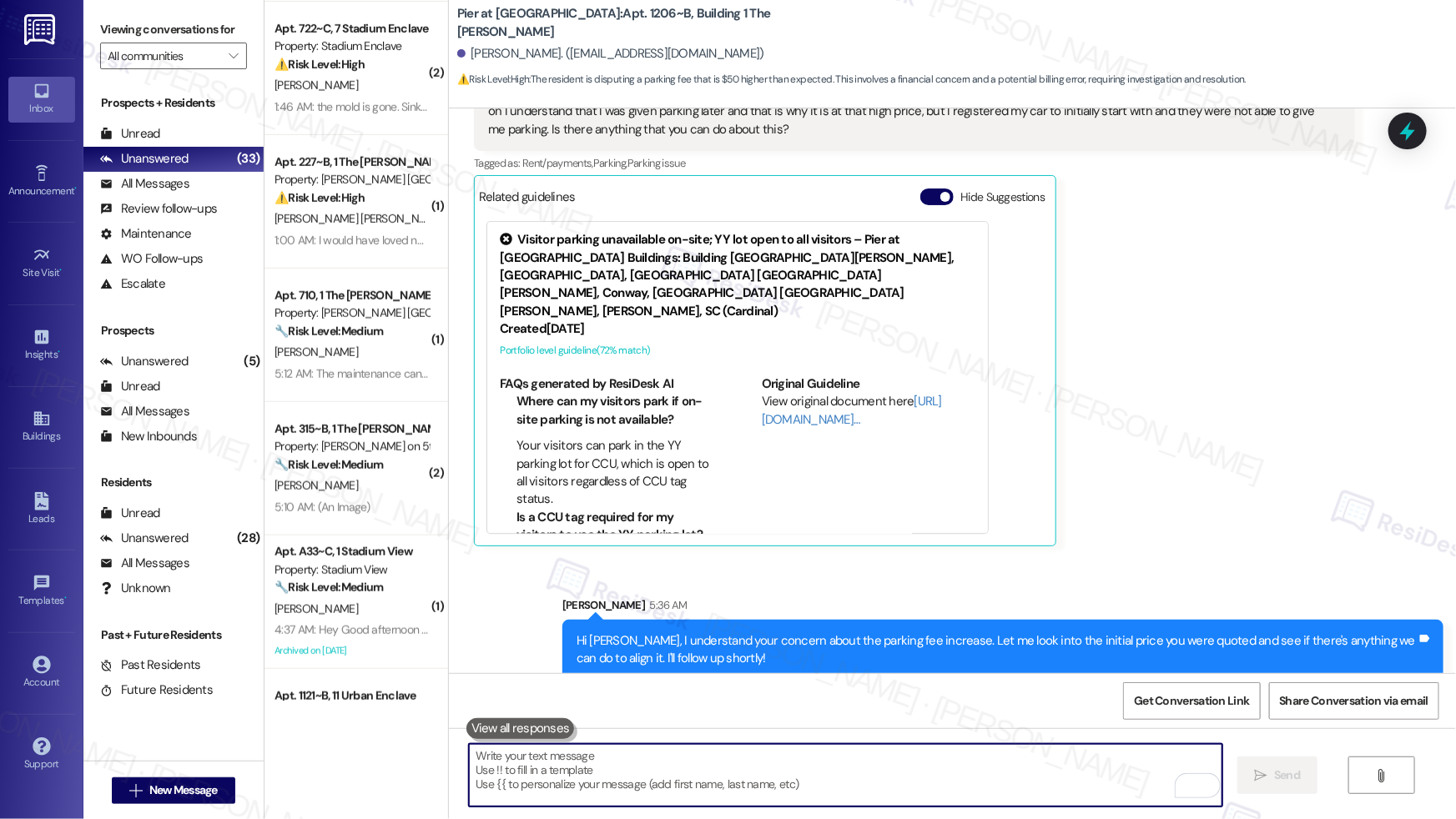
click at [740, 778] on textarea "To enrich screen reader interactions, please activate Accessibility in Grammarl…" at bounding box center [845, 775] width 753 height 63
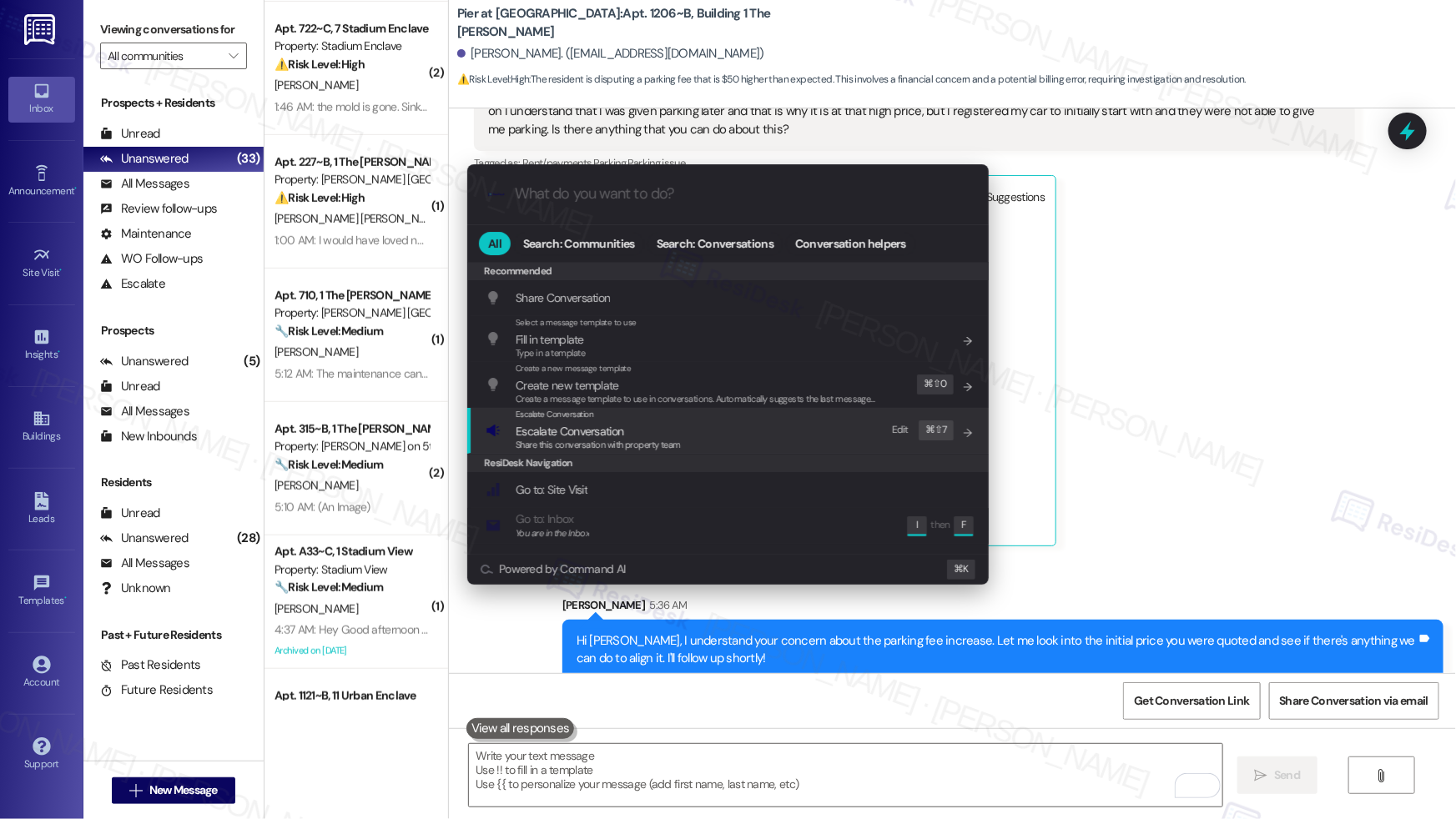
click at [648, 431] on span "Escalate Conversation" at bounding box center [598, 430] width 166 height 18
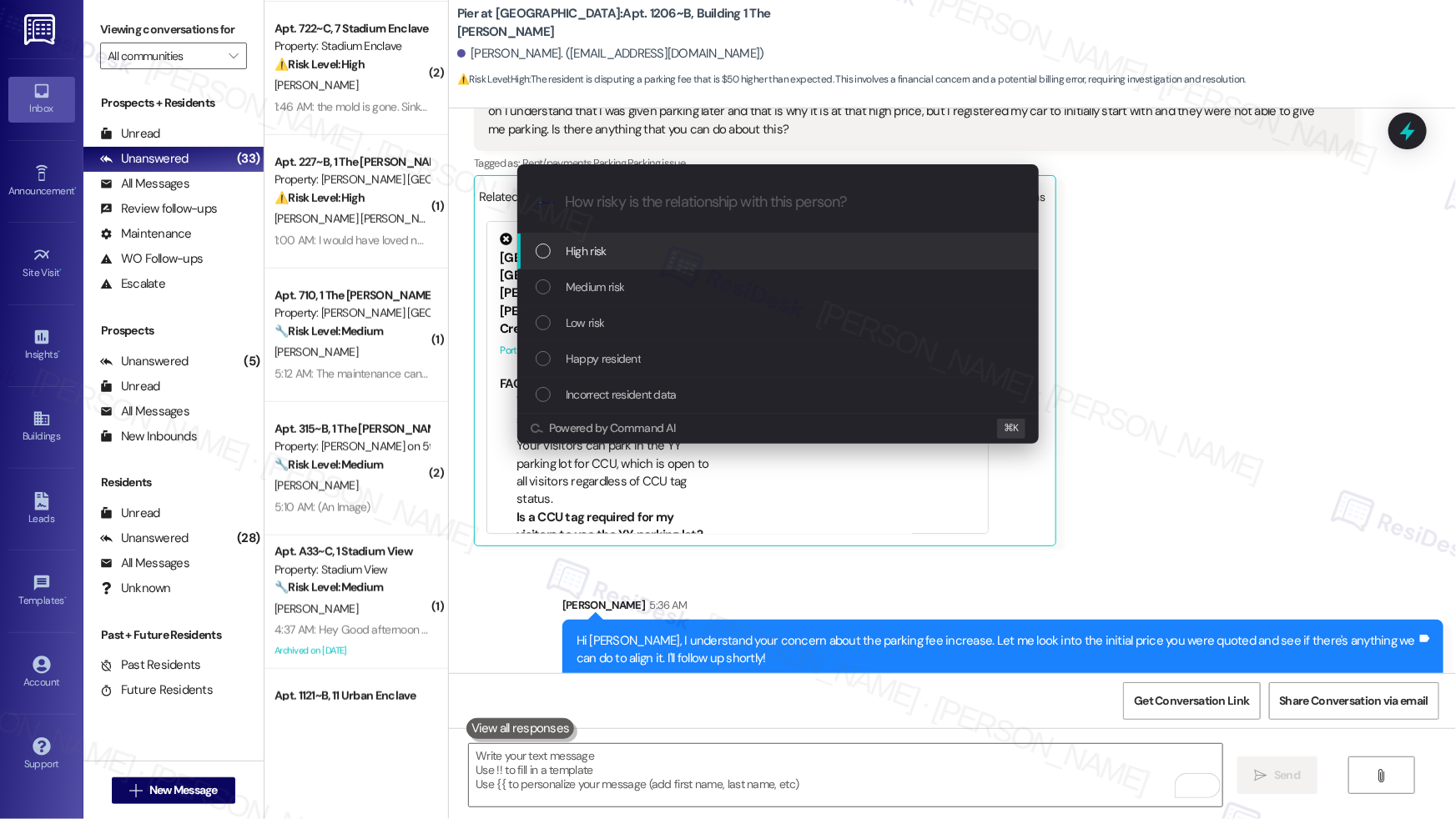
click at [671, 245] on div "High risk" at bounding box center [779, 250] width 488 height 18
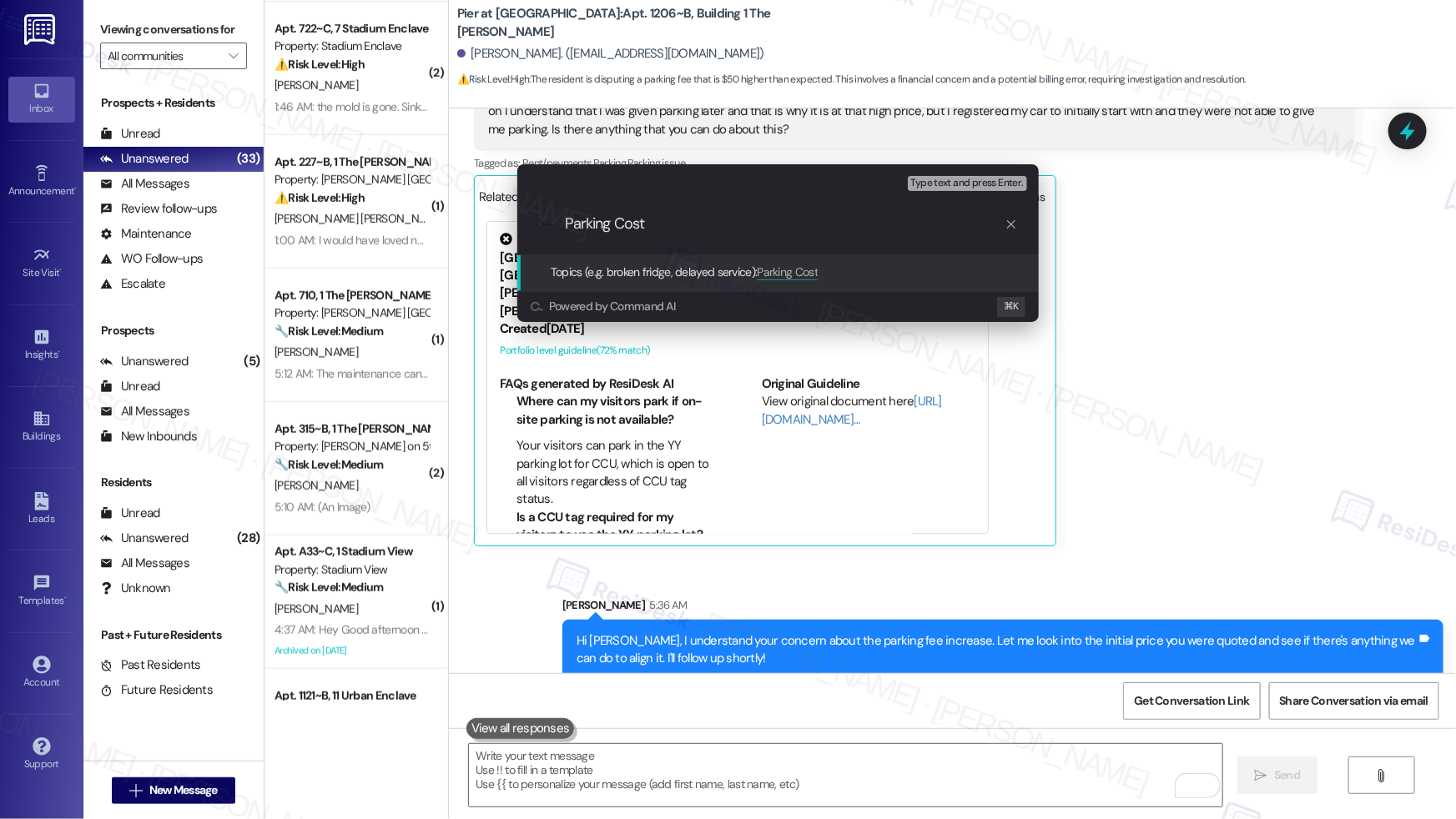
type input "Parking Cost"
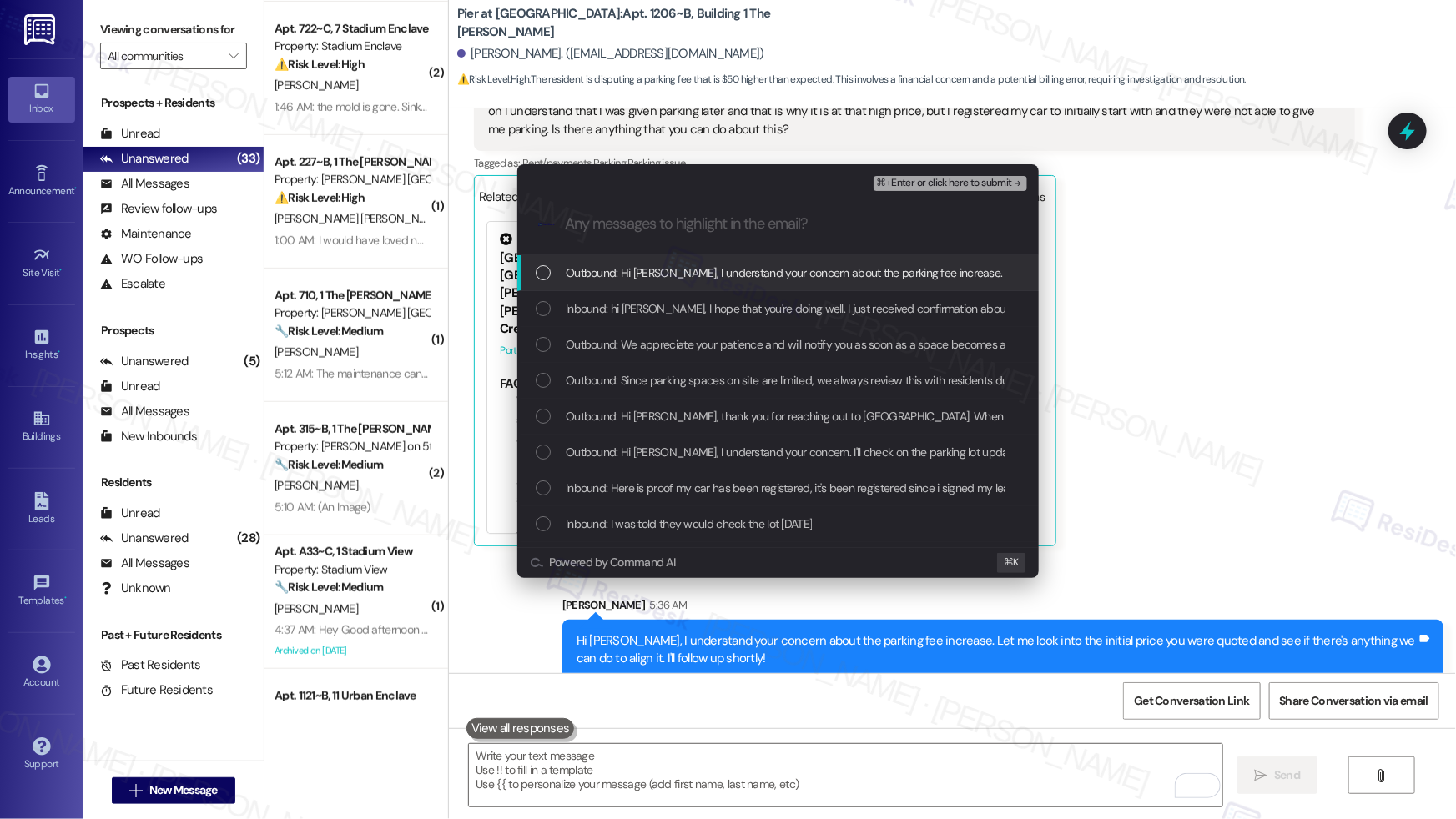
click at [662, 277] on span "Outbound: Hi [PERSON_NAME], I understand your concern about the parking fee inc…" at bounding box center [1064, 272] width 998 height 18
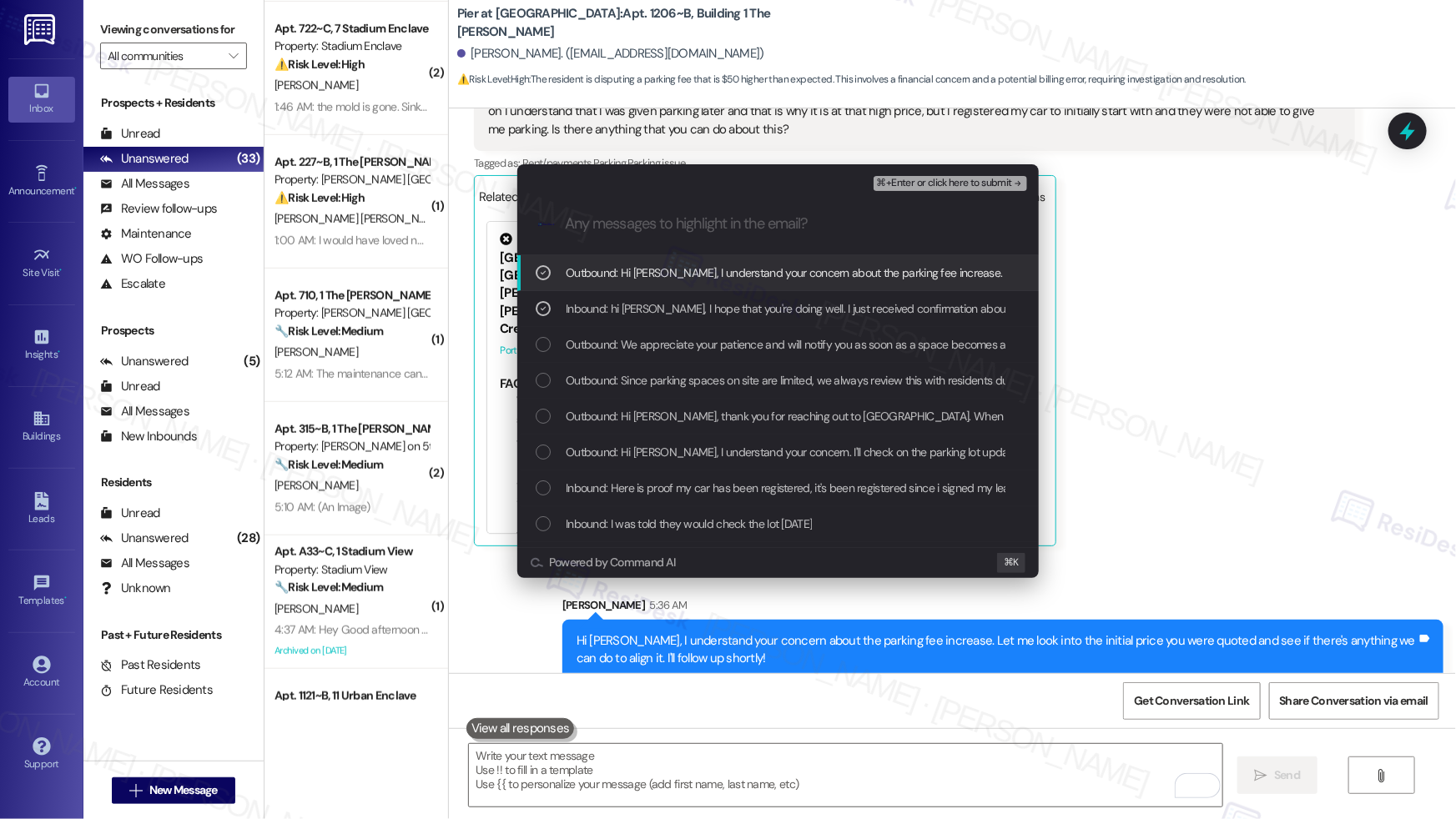
click at [1005, 180] on span "⌘+Enter or click here to submit" at bounding box center [944, 184] width 135 height 12
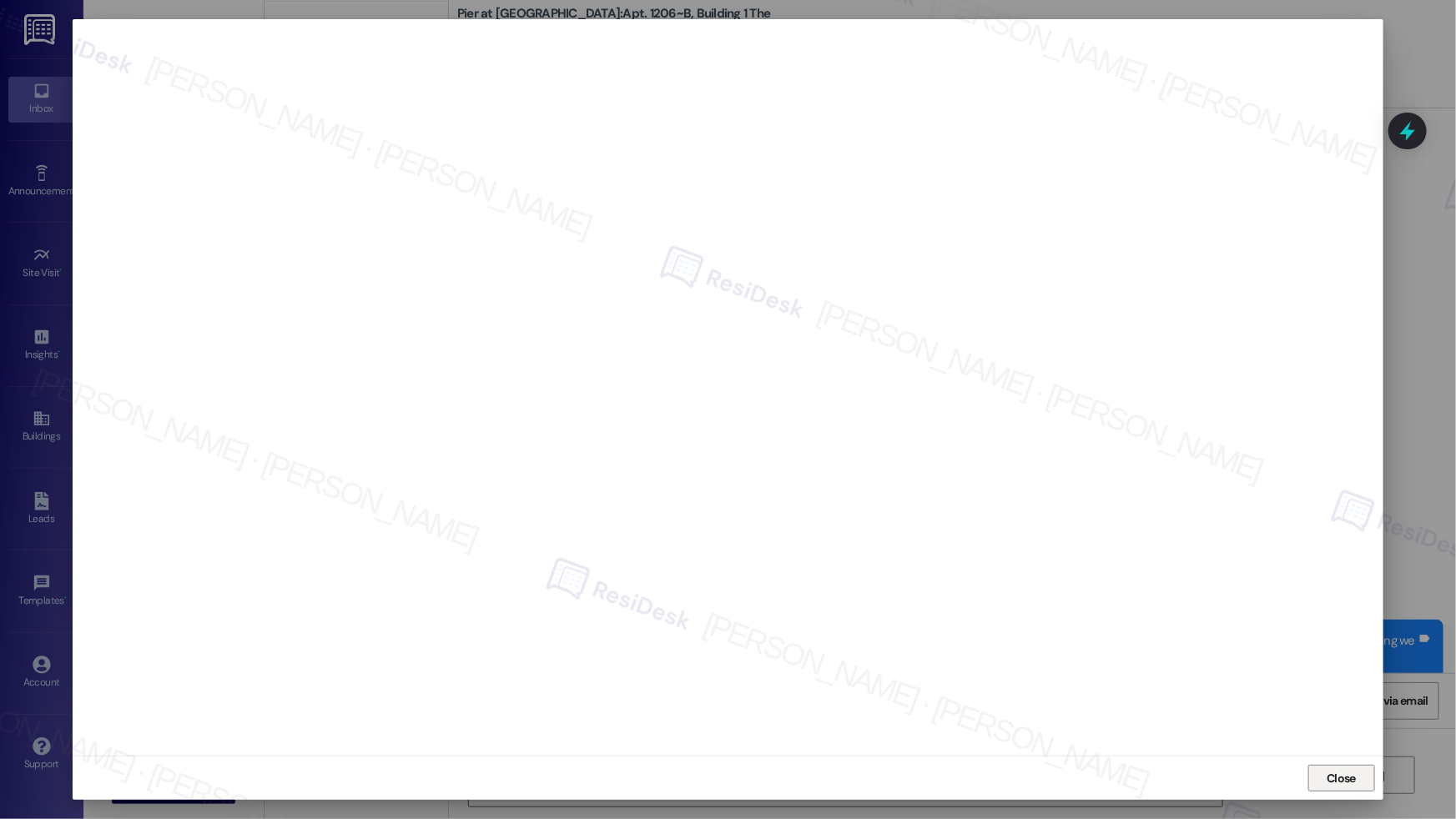
click at [1324, 781] on span "Close" at bounding box center [1340, 779] width 36 height 17
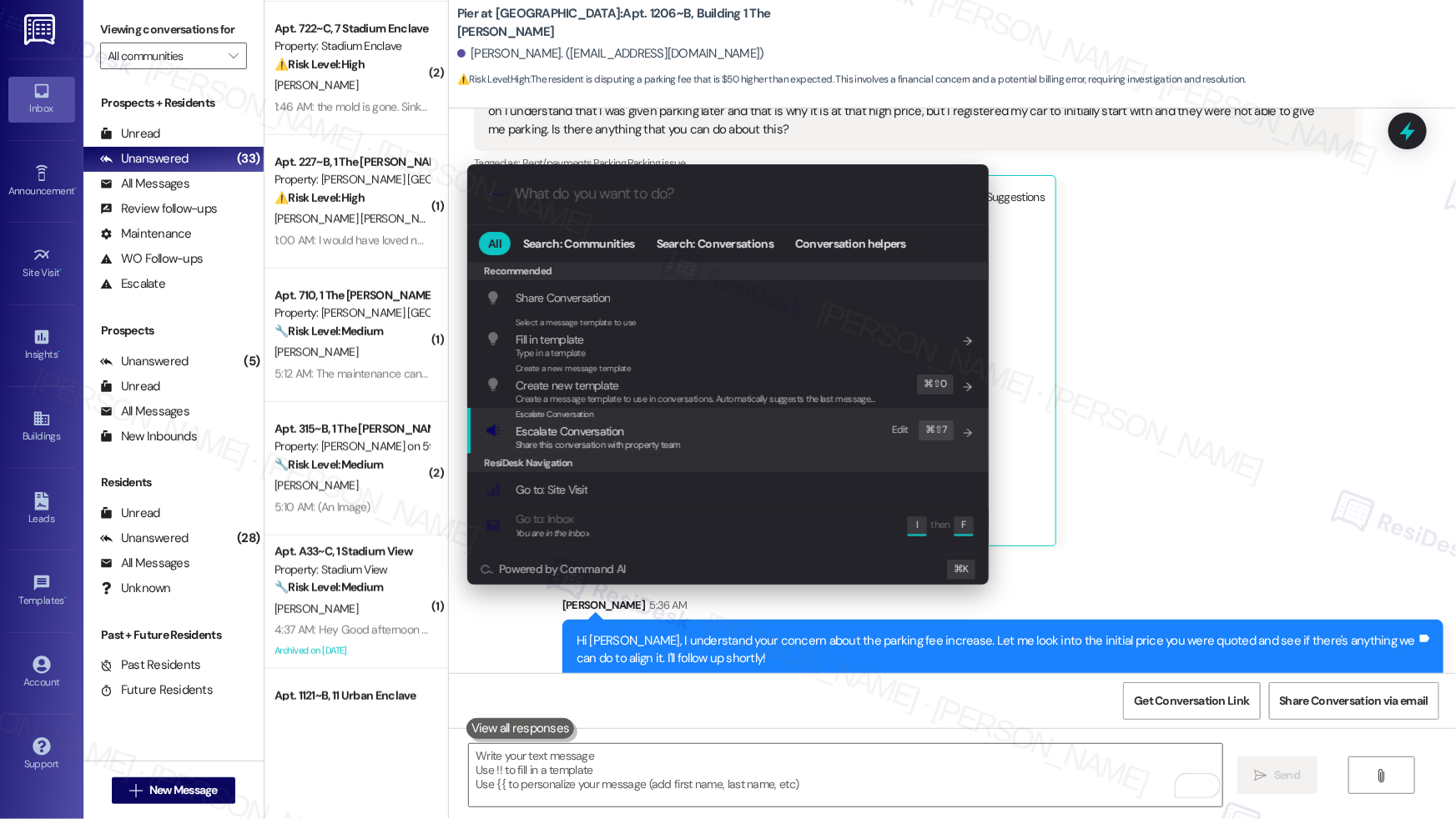
click at [555, 424] on span "Escalate Conversation" at bounding box center [569, 431] width 108 height 15
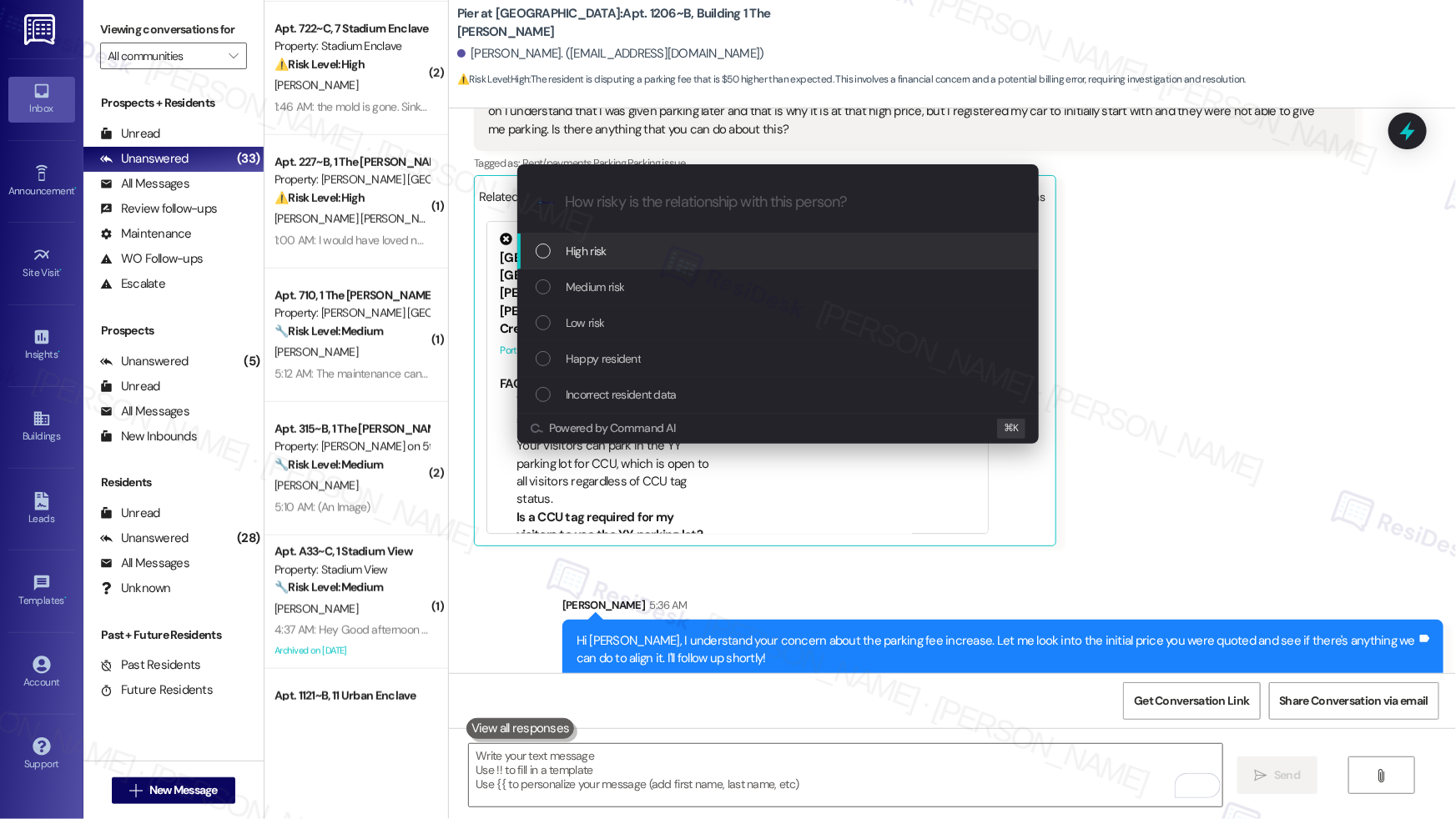
click at [636, 256] on div "High risk" at bounding box center [779, 250] width 488 height 18
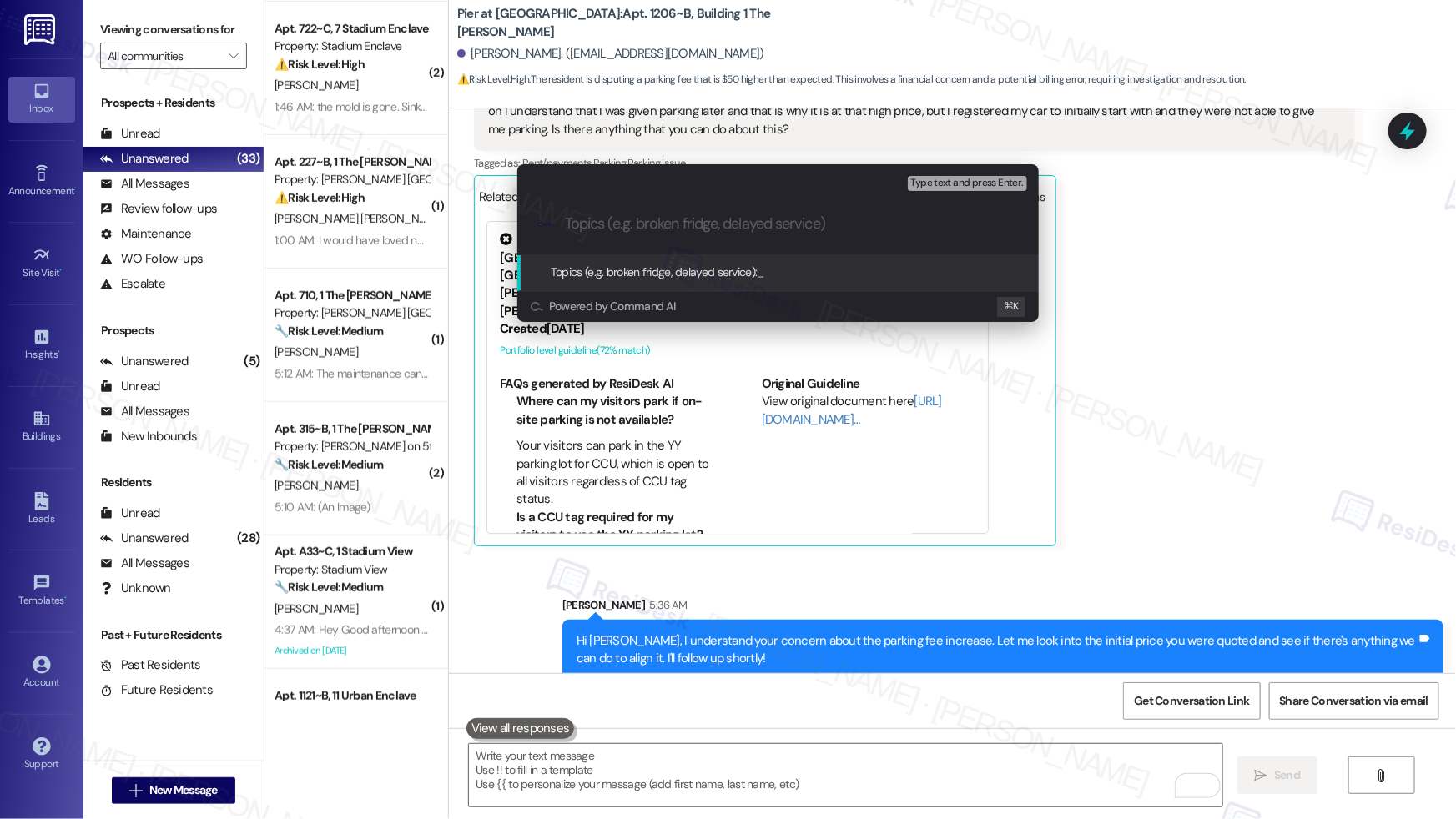
paste input "Parking Cost"
type input "Parking Cost"
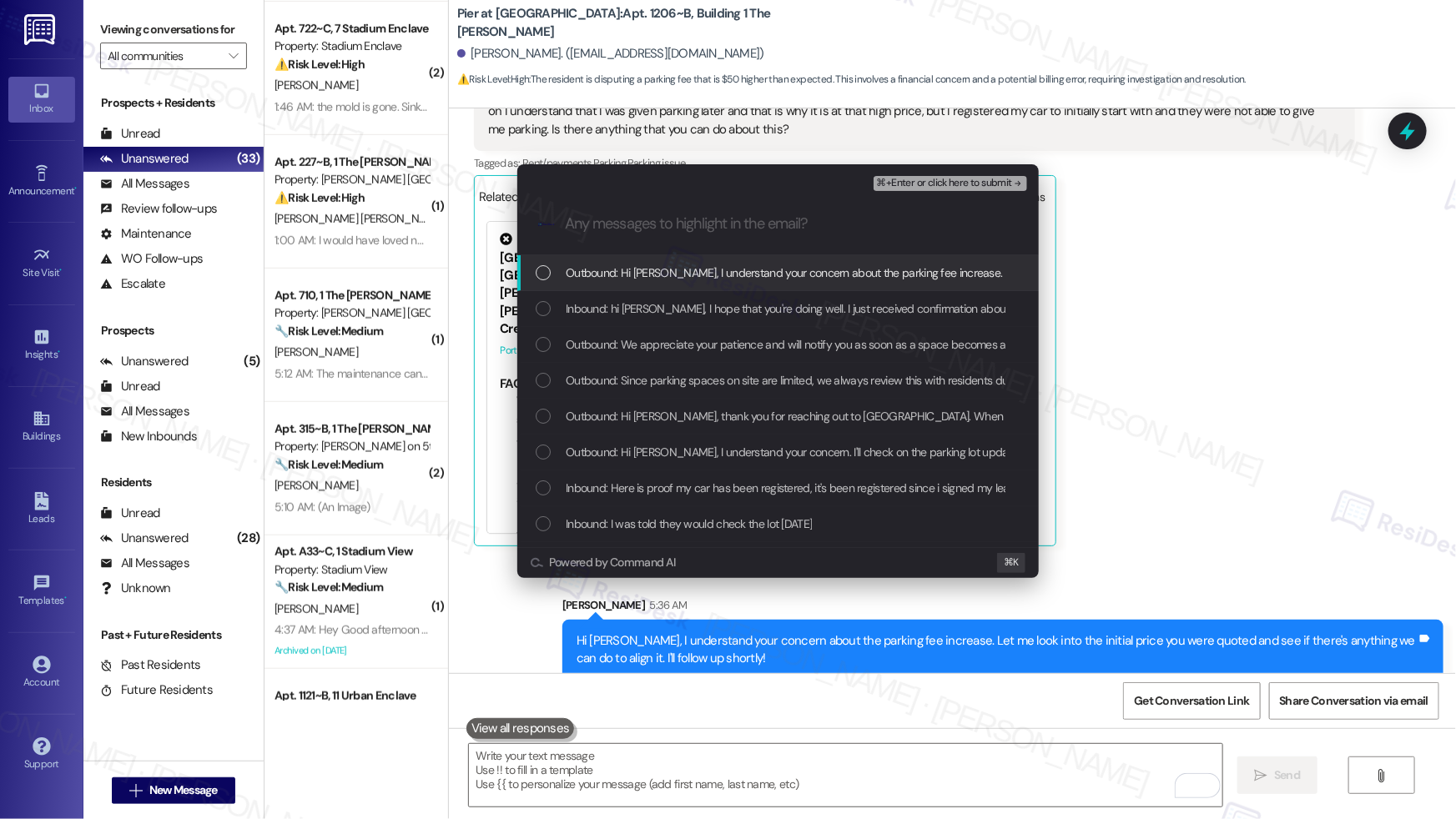
click at [614, 269] on span "Outbound: Hi [PERSON_NAME], I understand your concern about the parking fee inc…" at bounding box center [1064, 272] width 998 height 18
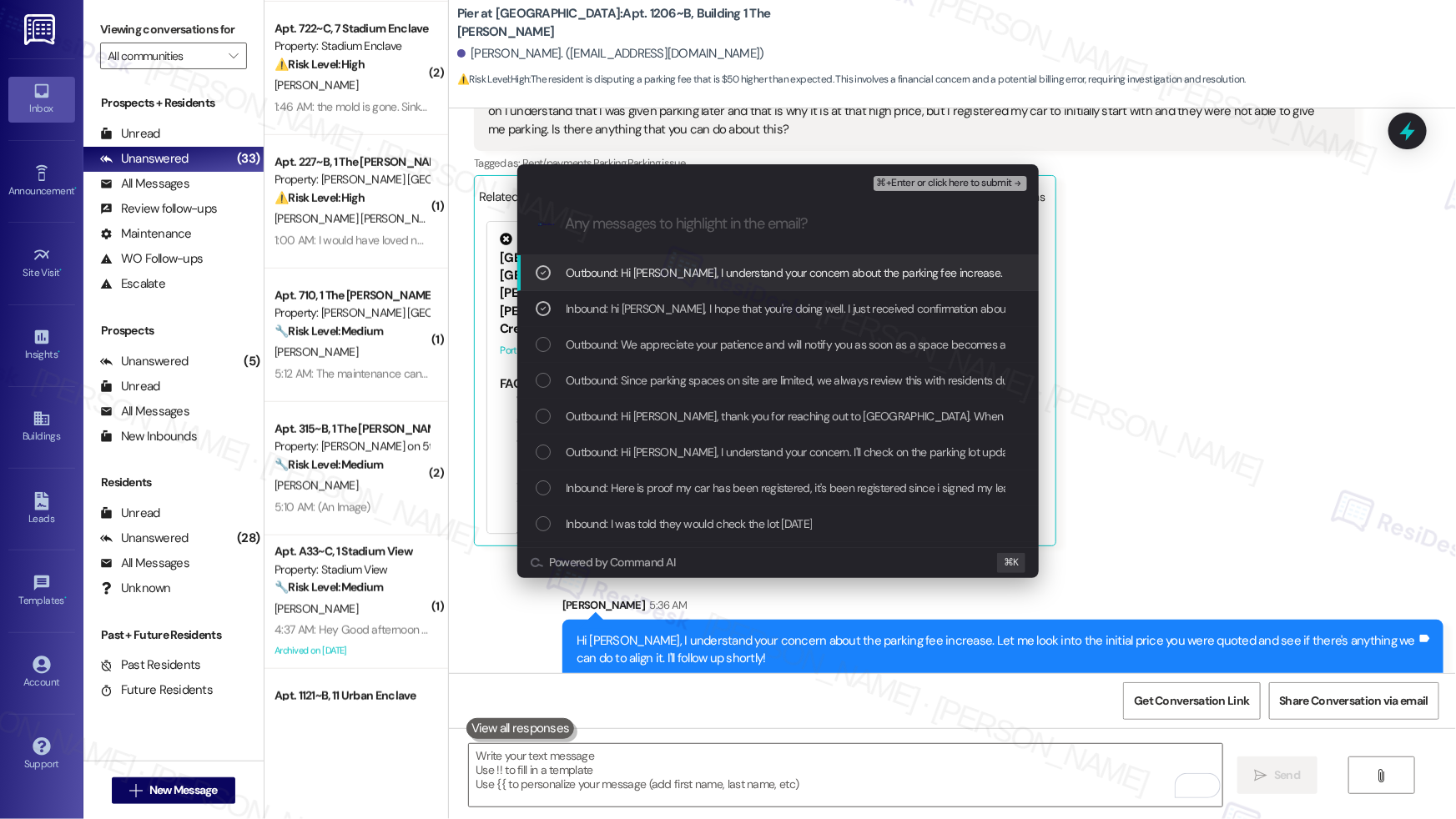
click at [961, 185] on span "⌘+Enter or click here to submit" at bounding box center [944, 184] width 135 height 12
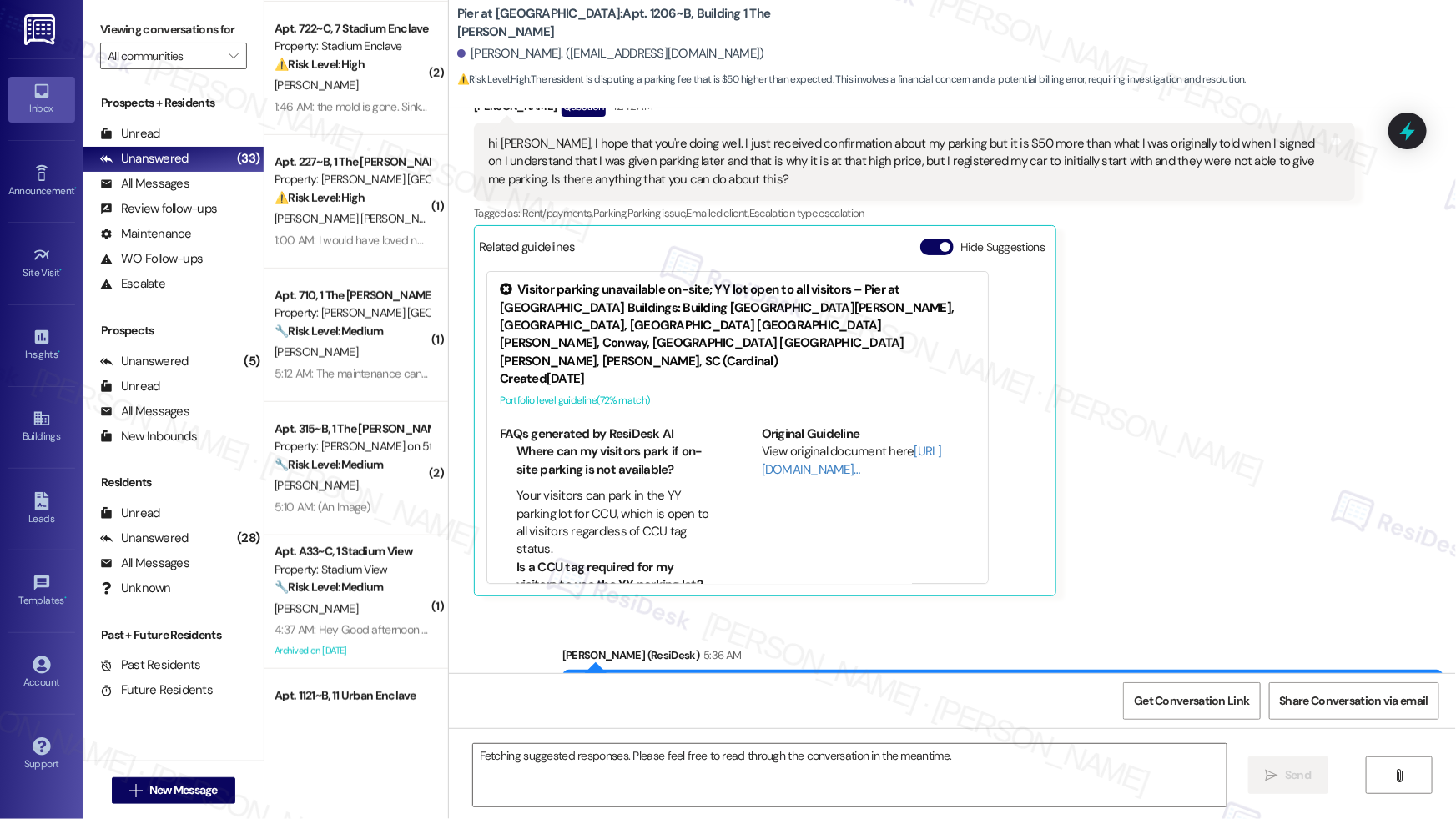
scroll to position [5260, 0]
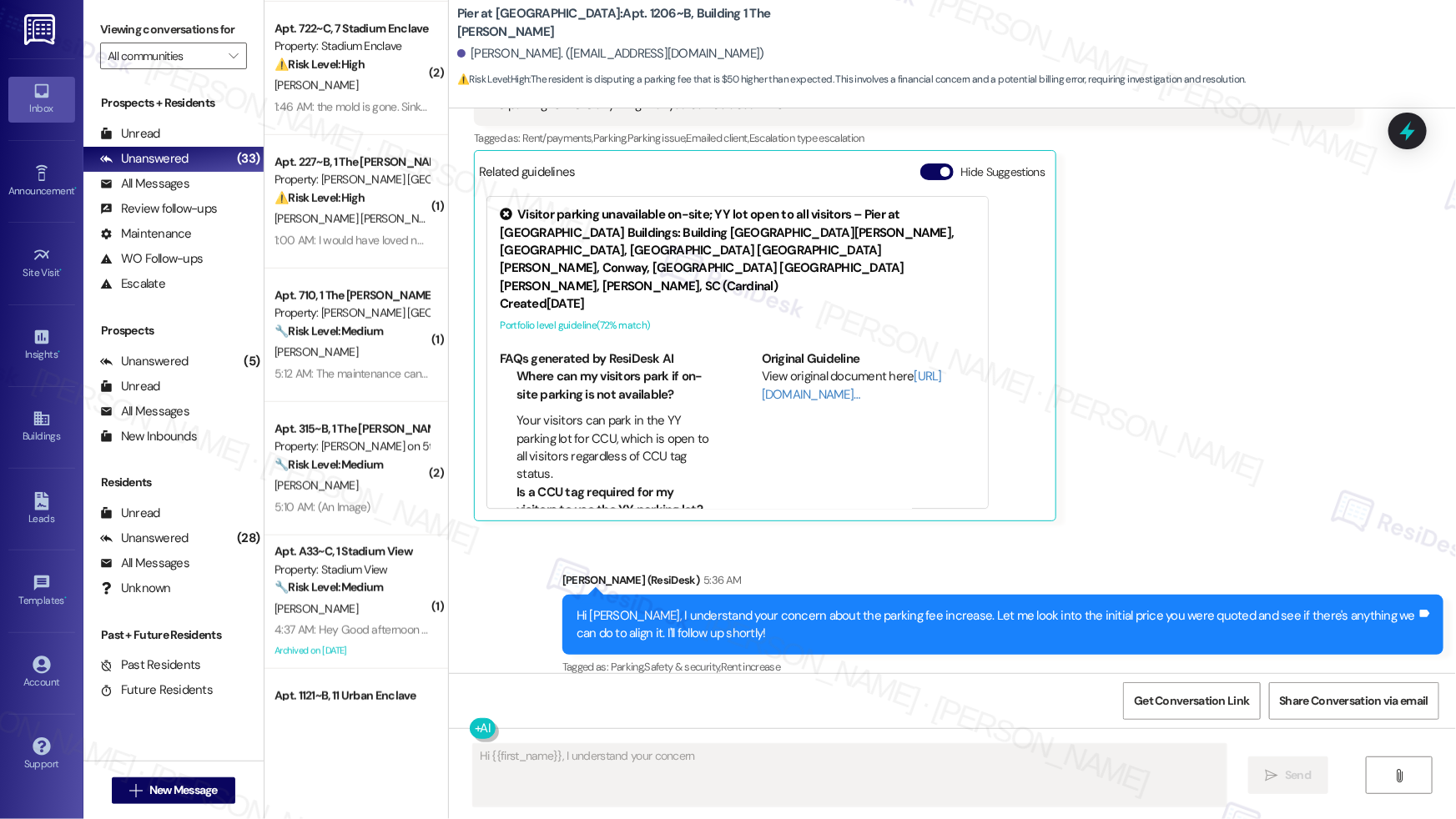
click at [901, 765] on textarea "Fetching suggested responses. Please feel free to read through the conversation…" at bounding box center [849, 775] width 753 height 63
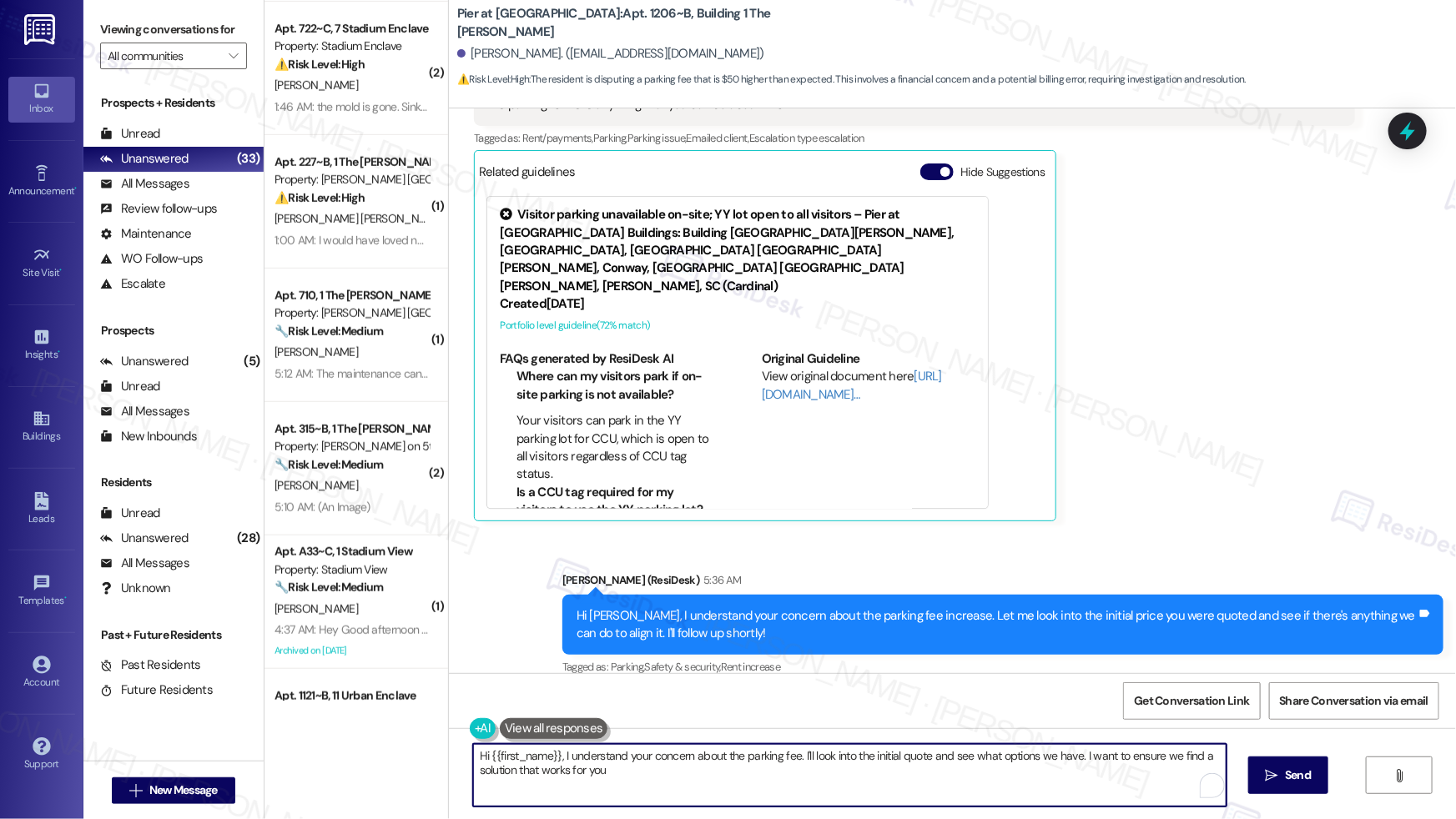
type textarea "Hi {{first_name}}, I understand your concern about the parking fee. I'll look i…"
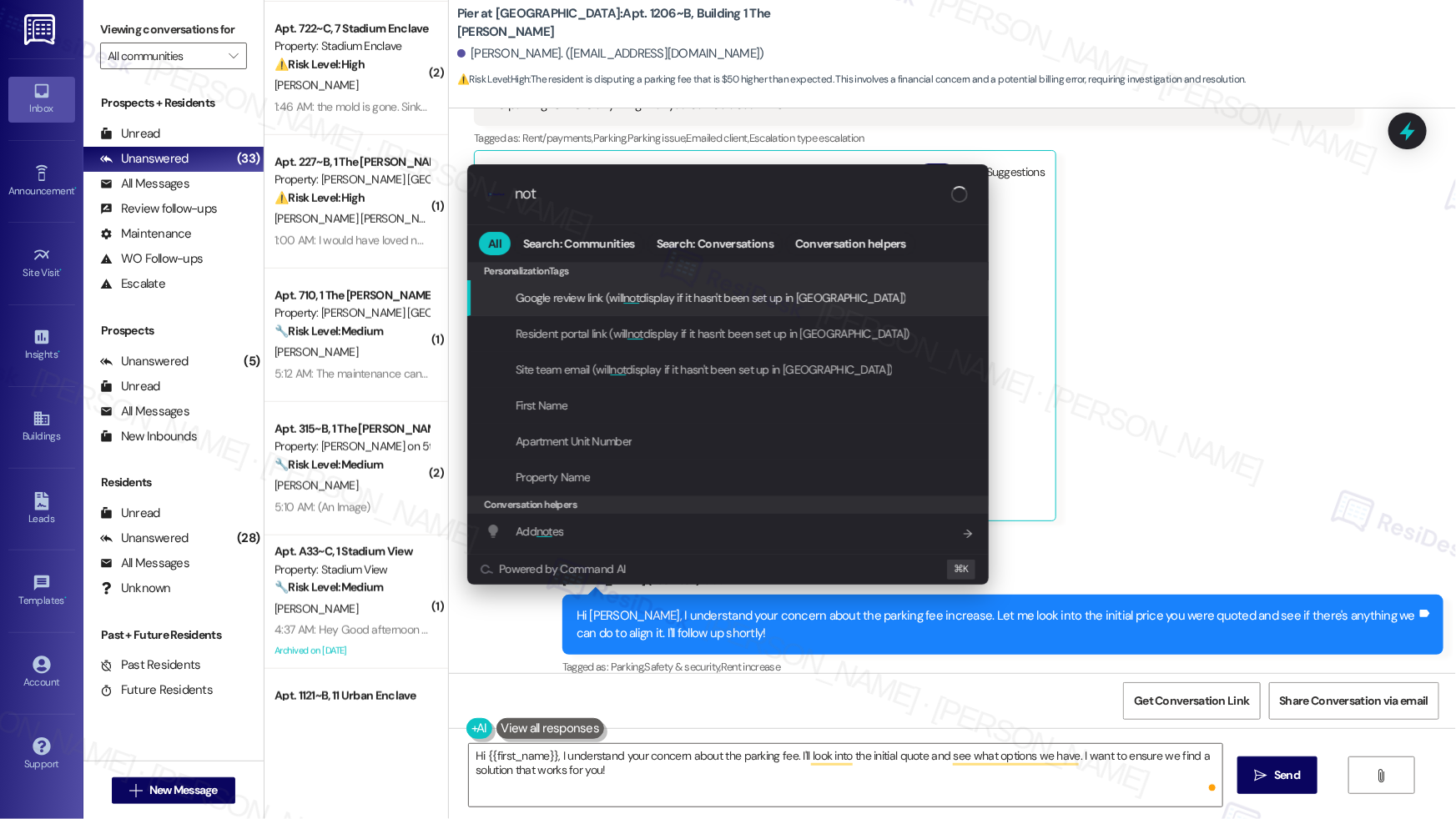
type input "note"
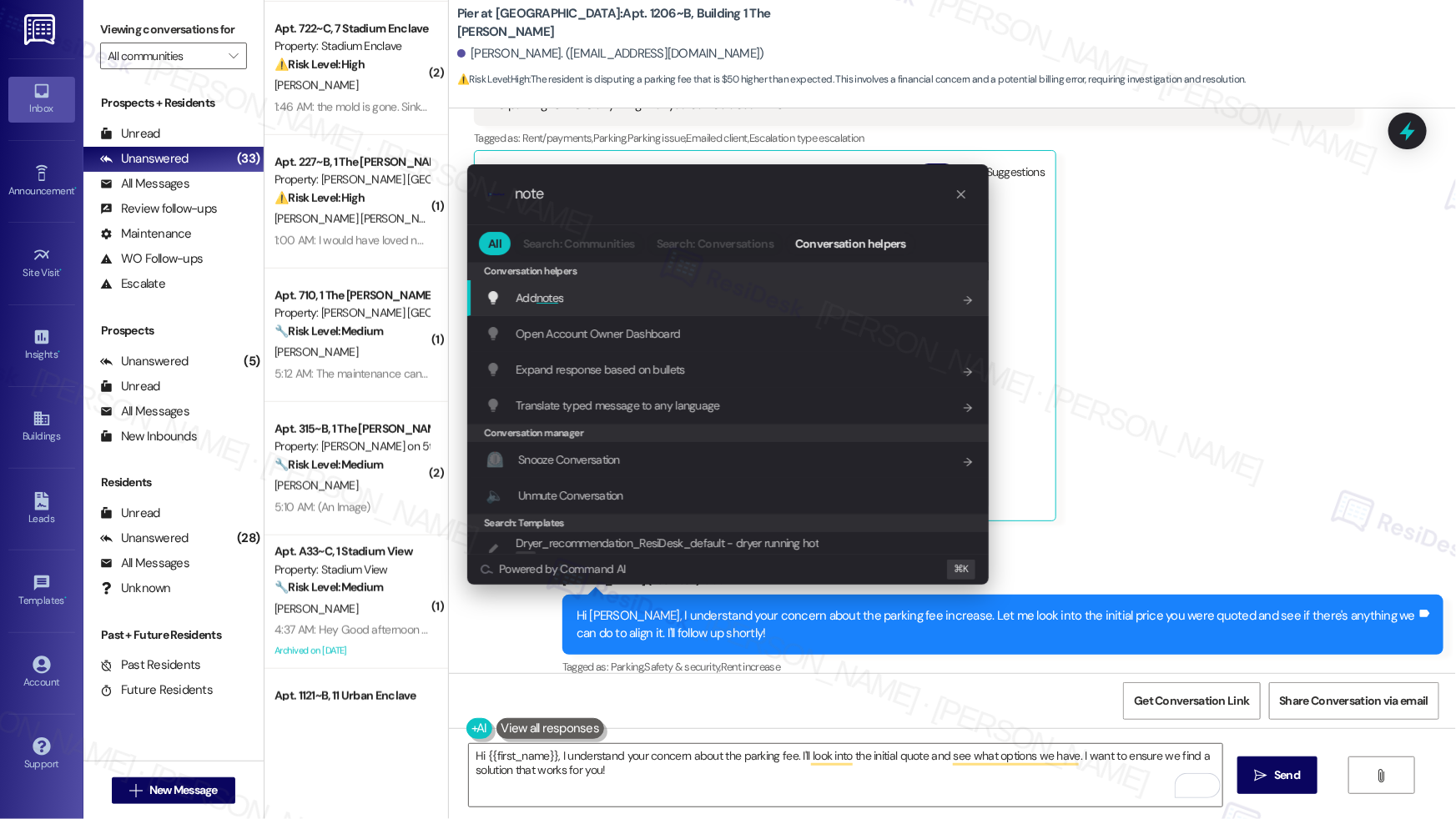
click at [715, 302] on div "Add note s Add shortcut" at bounding box center [729, 297] width 488 height 18
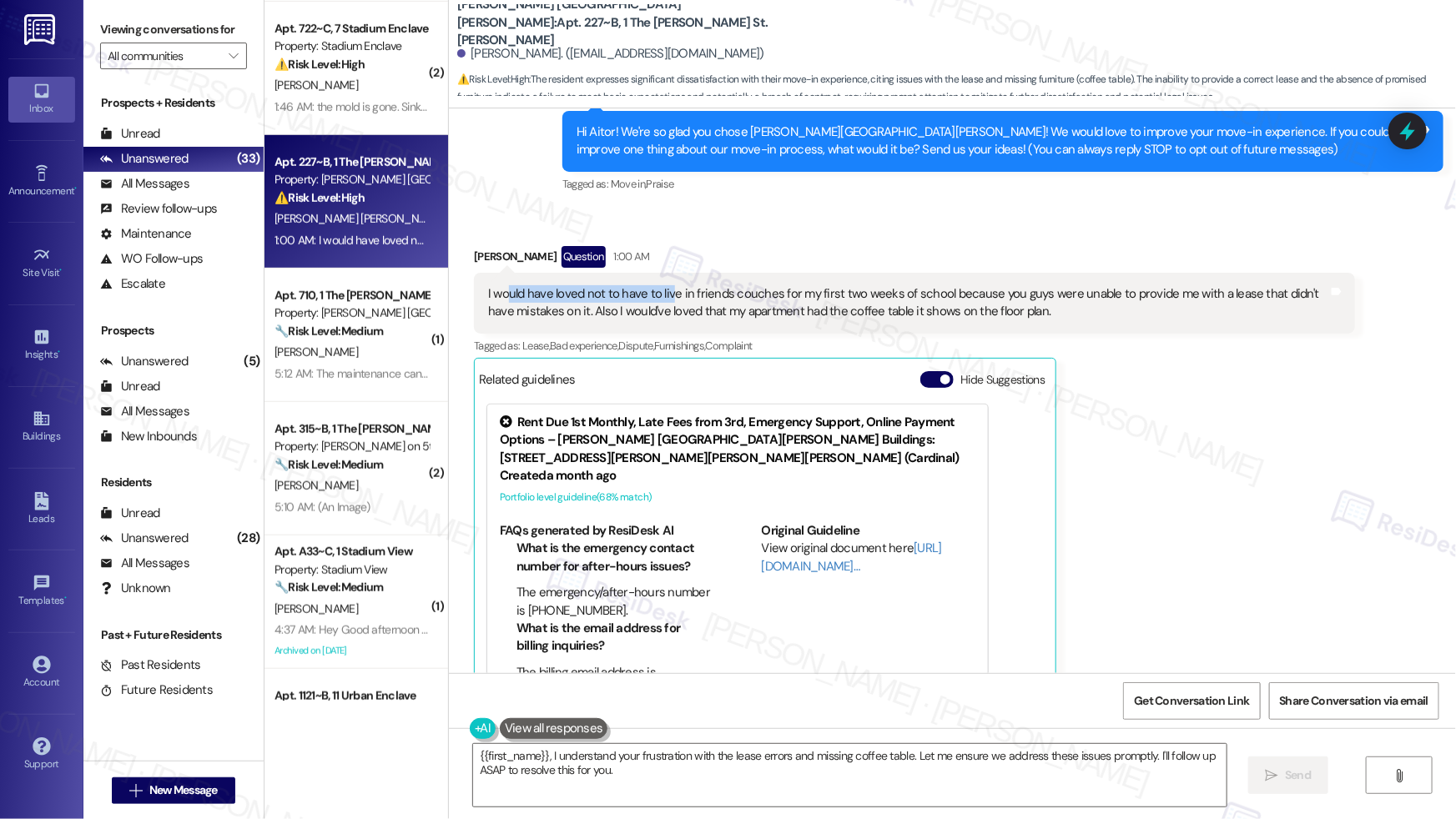
scroll to position [99, 0]
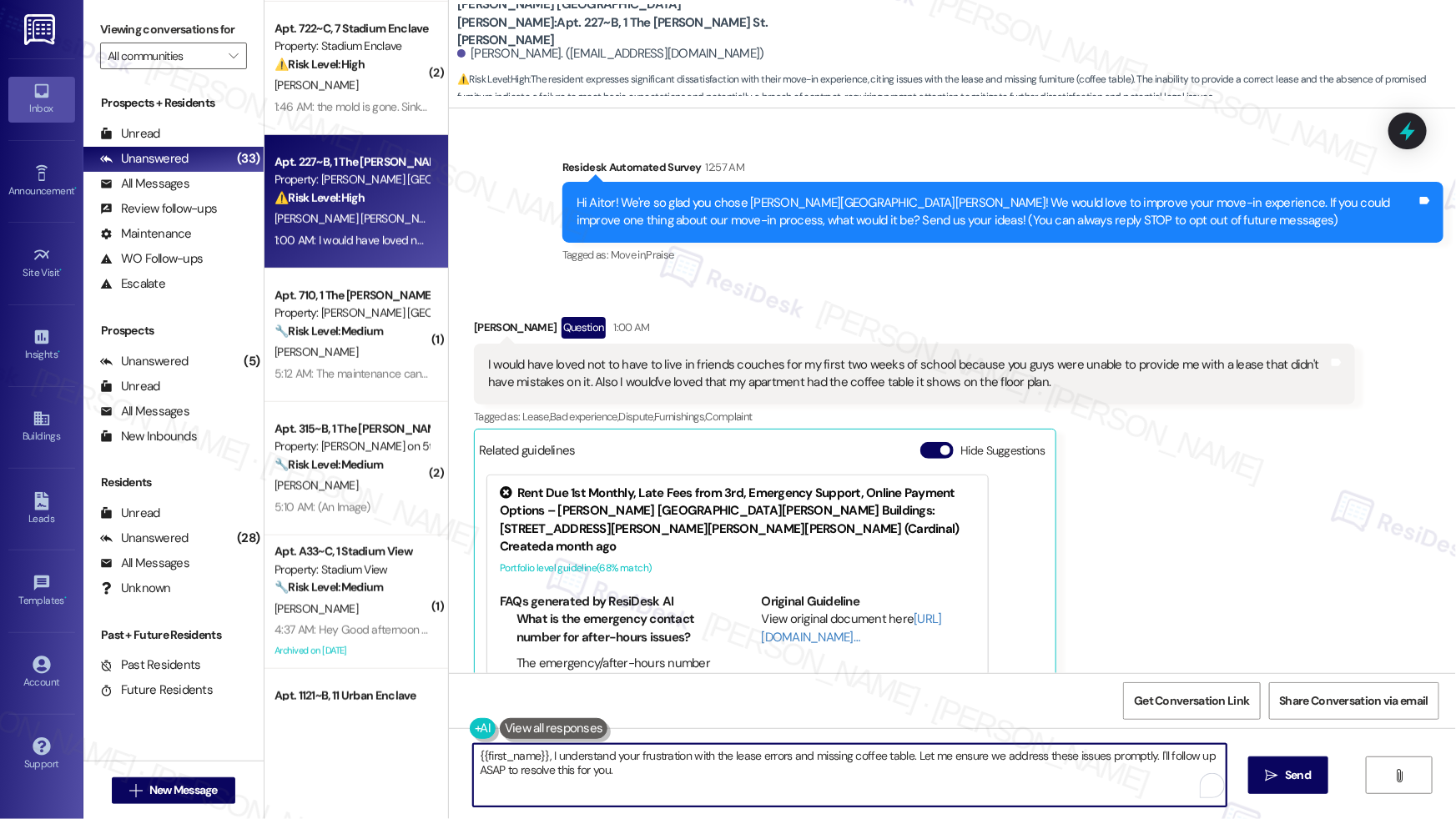
click at [605, 754] on textarea "{{first_name}}, I understand your frustration with the lease errors and missing…" at bounding box center [849, 775] width 753 height 63
click at [619, 770] on textarea "{{first_name}}, I understand your frustration with the lease errors and missing…" at bounding box center [849, 775] width 753 height 63
click at [522, 365] on div "I would have loved not to have to live in friends couches for my first two week…" at bounding box center [908, 373] width 840 height 36
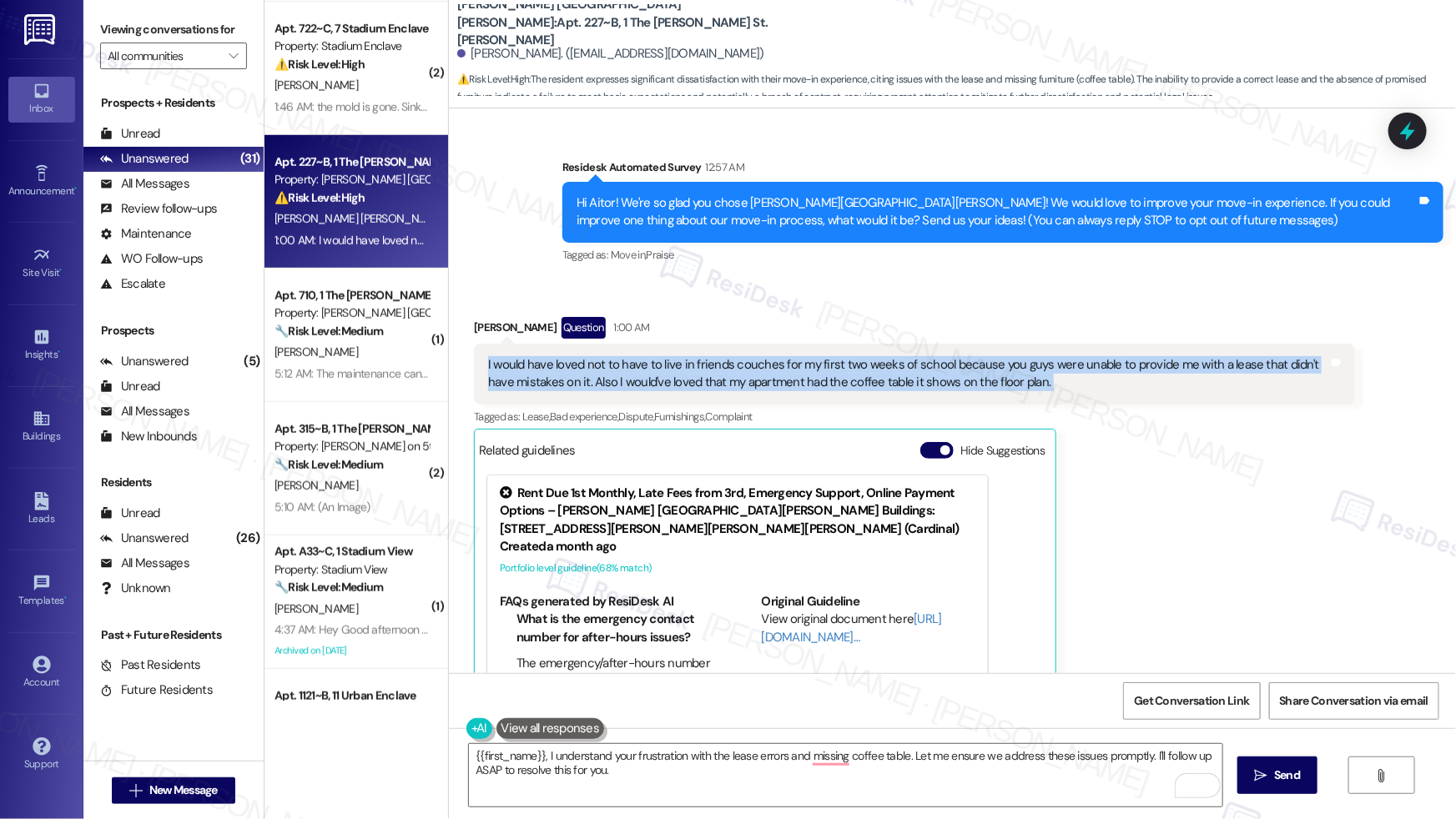
click at [523, 365] on div "I would have loved not to have to live in friends couches for my first two week…" at bounding box center [908, 373] width 840 height 36
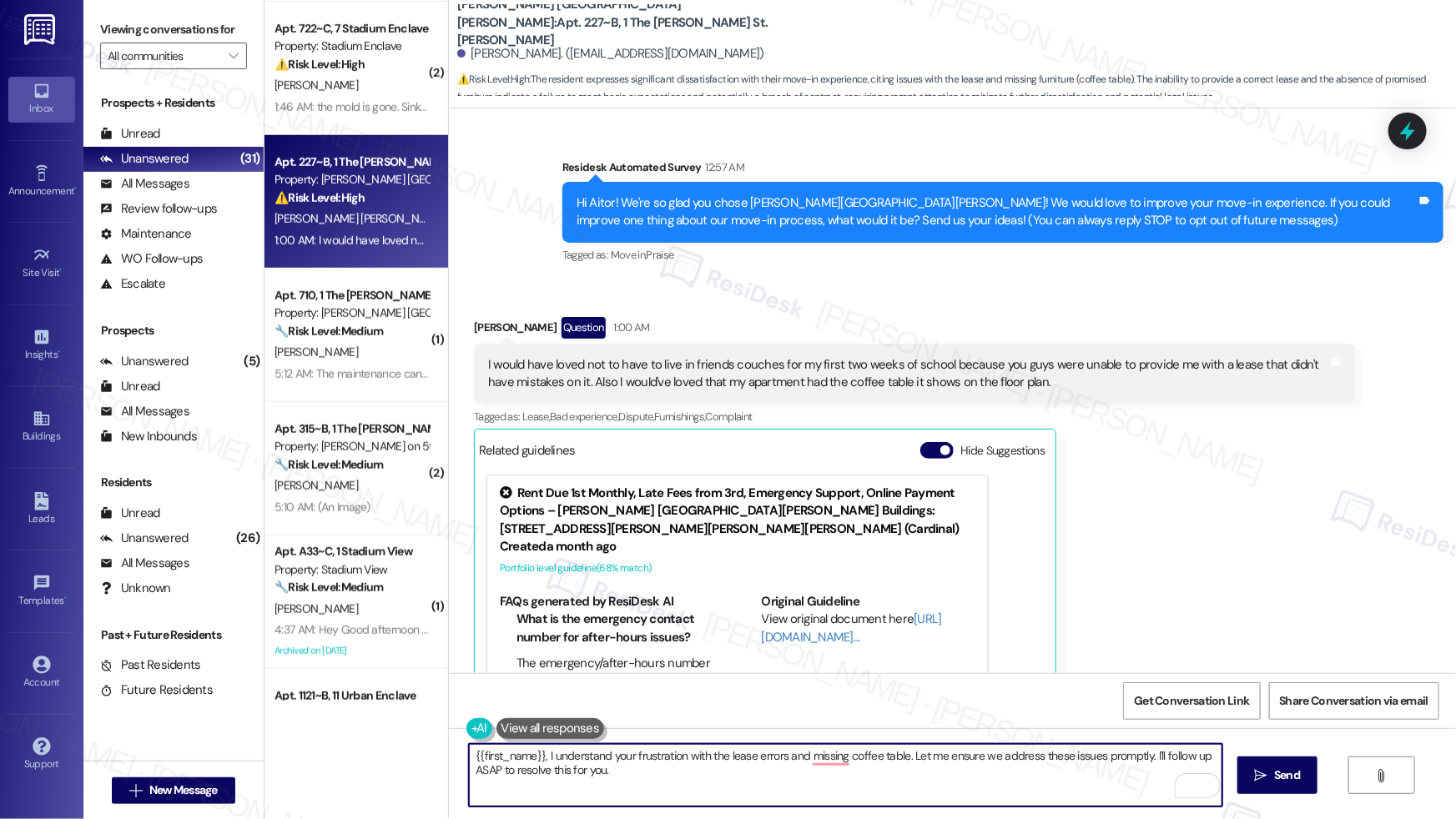
click at [640, 769] on textarea "{{first_name}}, I understand your frustration with the lease errors and missing…" at bounding box center [845, 775] width 753 height 63
drag, startPoint x: 905, startPoint y: 752, endPoint x: 909, endPoint y: 773, distance: 21.4
click at [909, 773] on textarea "{{first_name}}, I understand your frustration with the lease errors and missing…" at bounding box center [845, 775] width 753 height 63
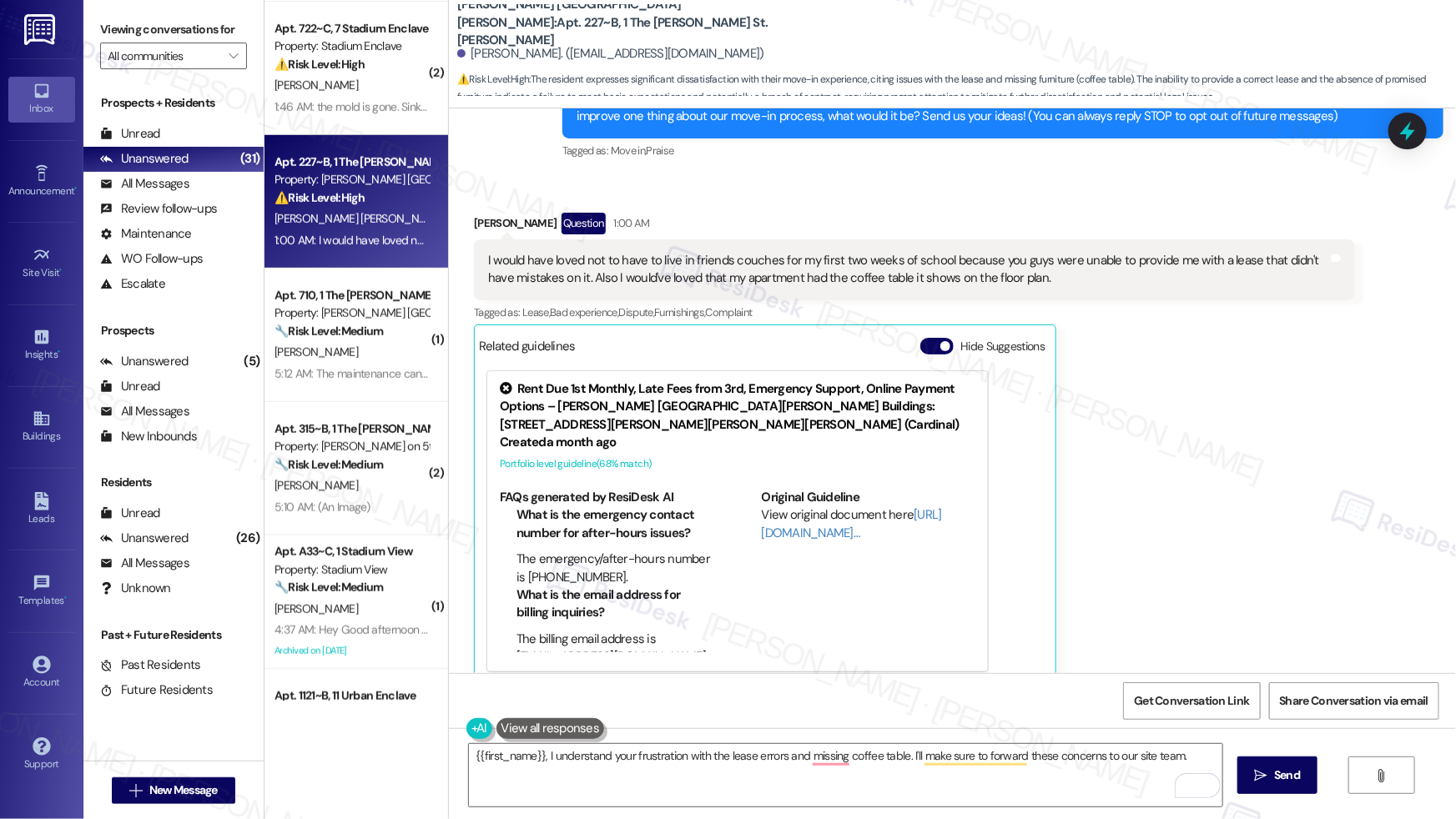
scroll to position [209, 0]
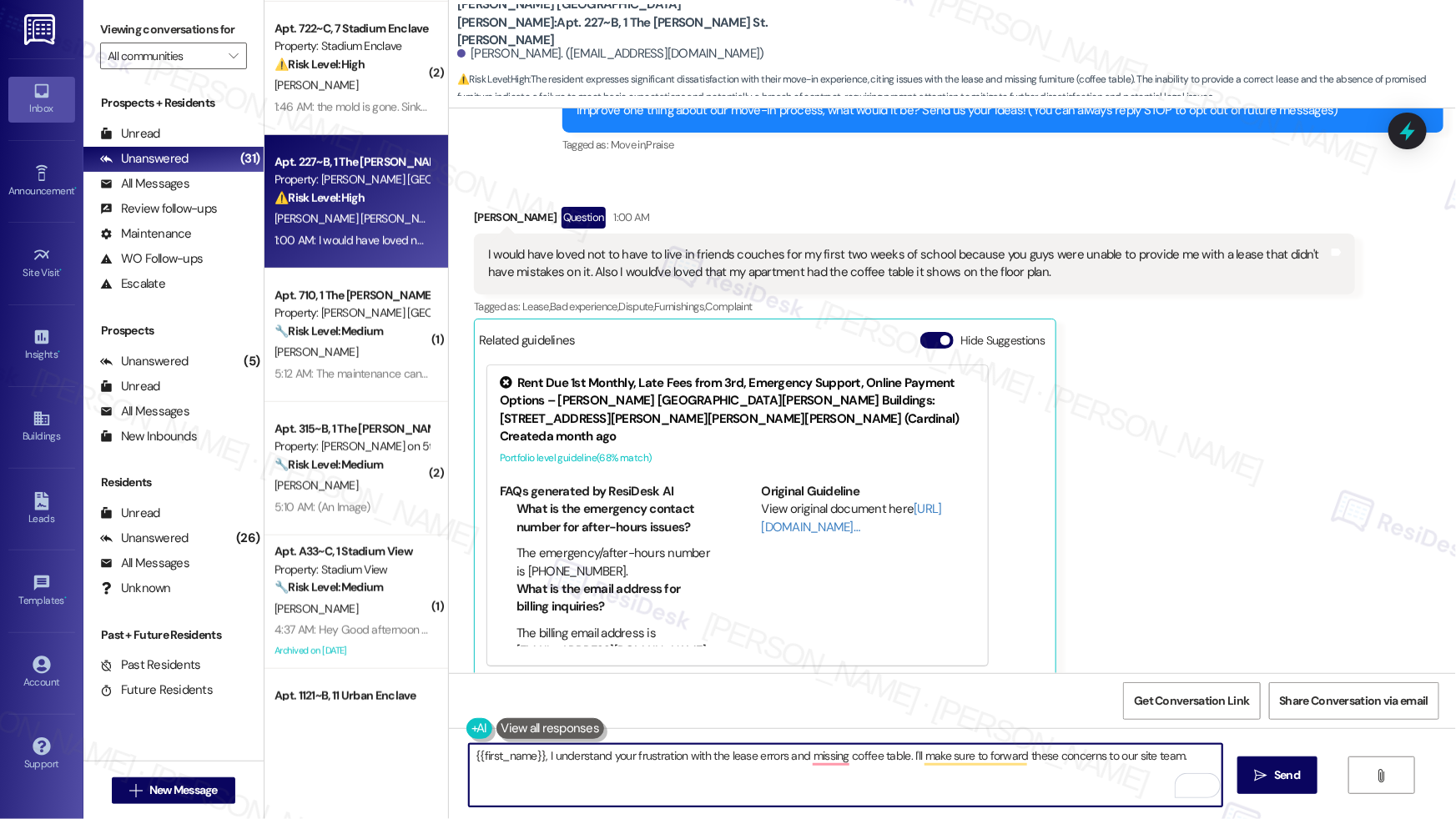
click at [664, 757] on textarea "{{first_name}}, I understand your frustration with the lease errors and missing…" at bounding box center [845, 775] width 753 height 63
click at [664, 756] on textarea "{{first_name}}, I understand your frustration with the lease errors and missing…" at bounding box center [845, 775] width 753 height 63
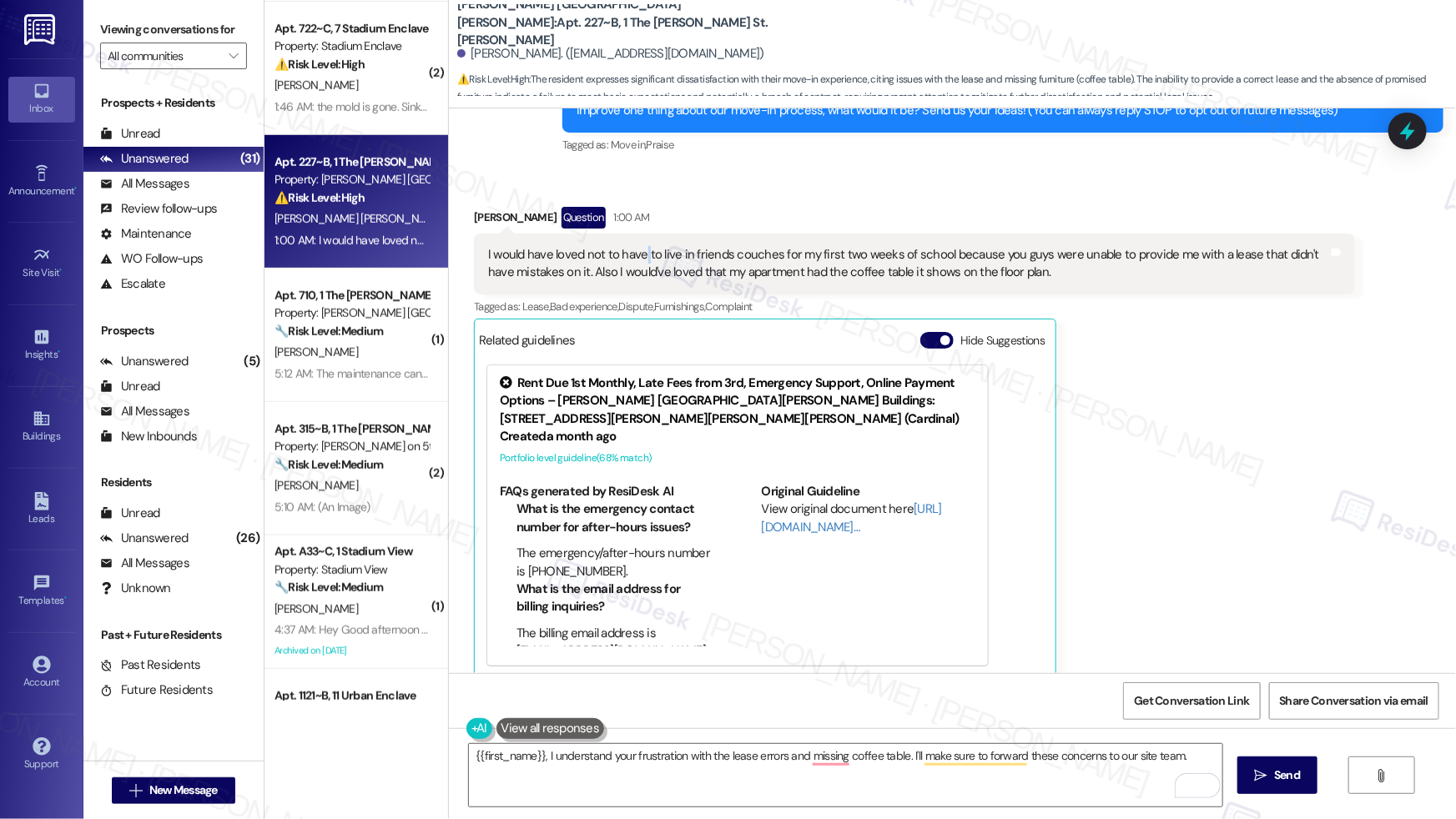
click at [634, 260] on div "I would have loved not to have to live in friends couches for my first two week…" at bounding box center [908, 264] width 840 height 36
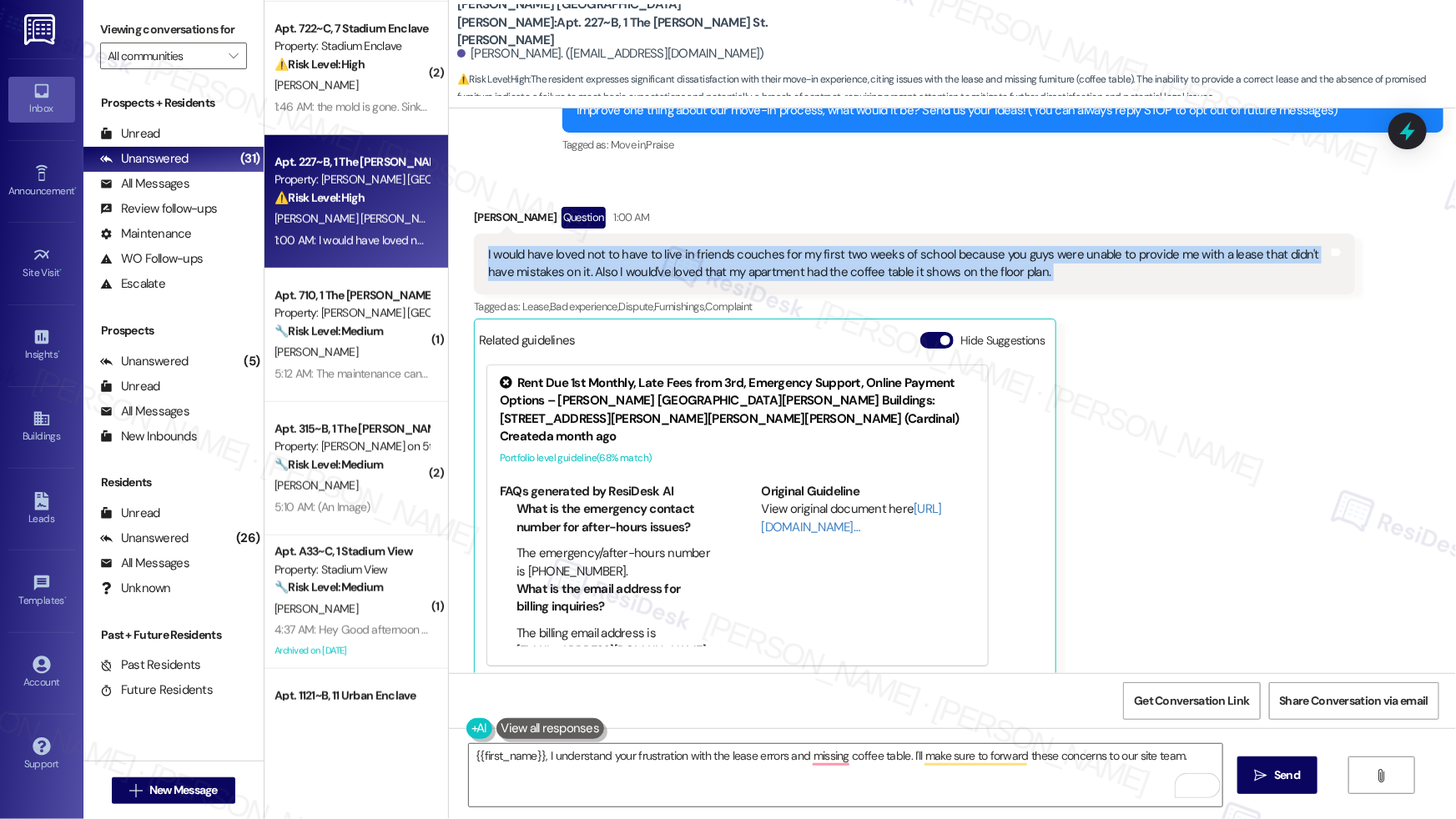
click at [634, 259] on div "I would have loved not to have to live in friends couches for my first two week…" at bounding box center [908, 264] width 840 height 36
copy div "I would have loved not to have to live in friends couches for my first two week…"
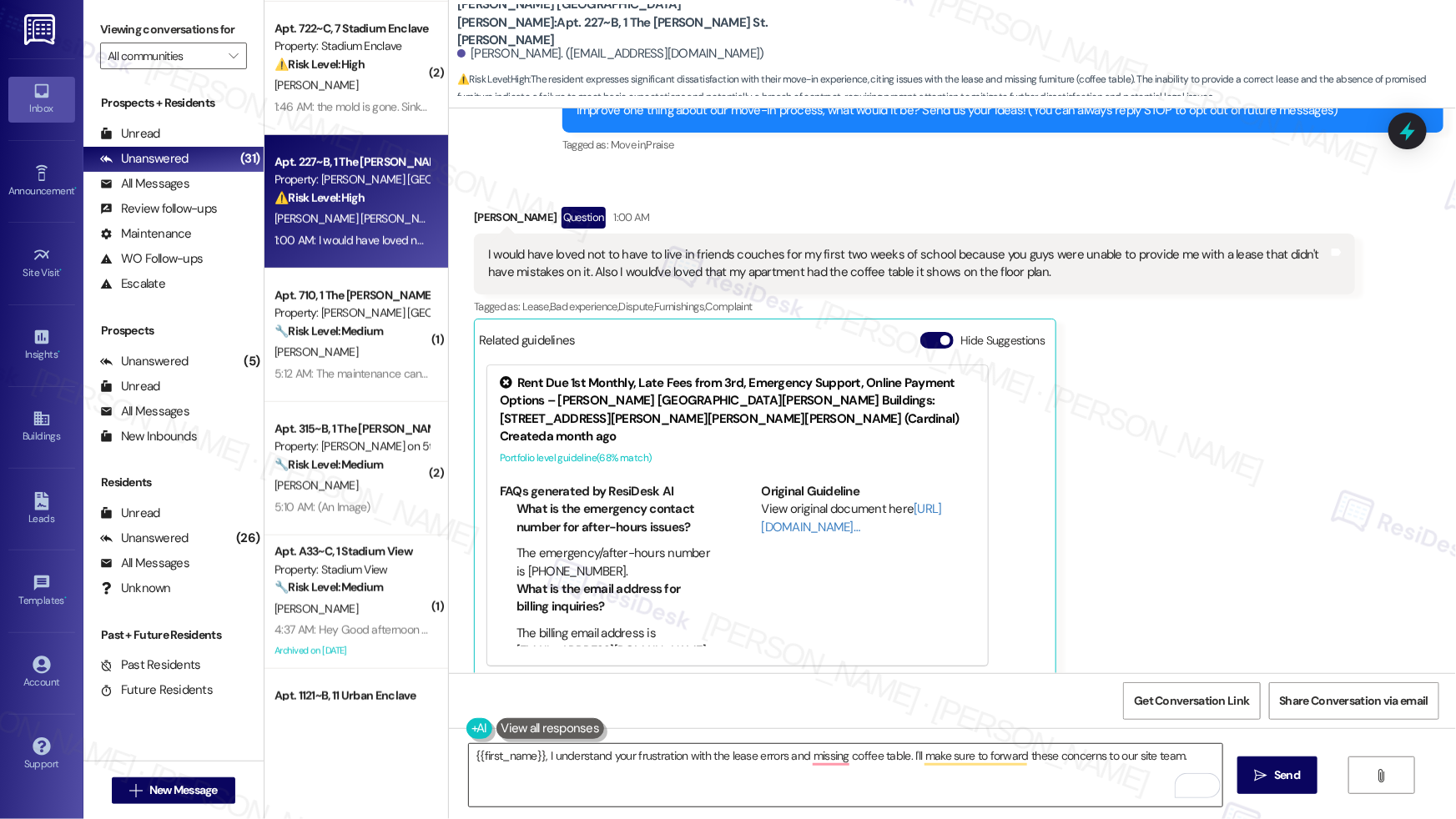
click at [540, 757] on textarea "{{first_name}}, I understand your frustration with the lease errors and missing…" at bounding box center [845, 775] width 753 height 63
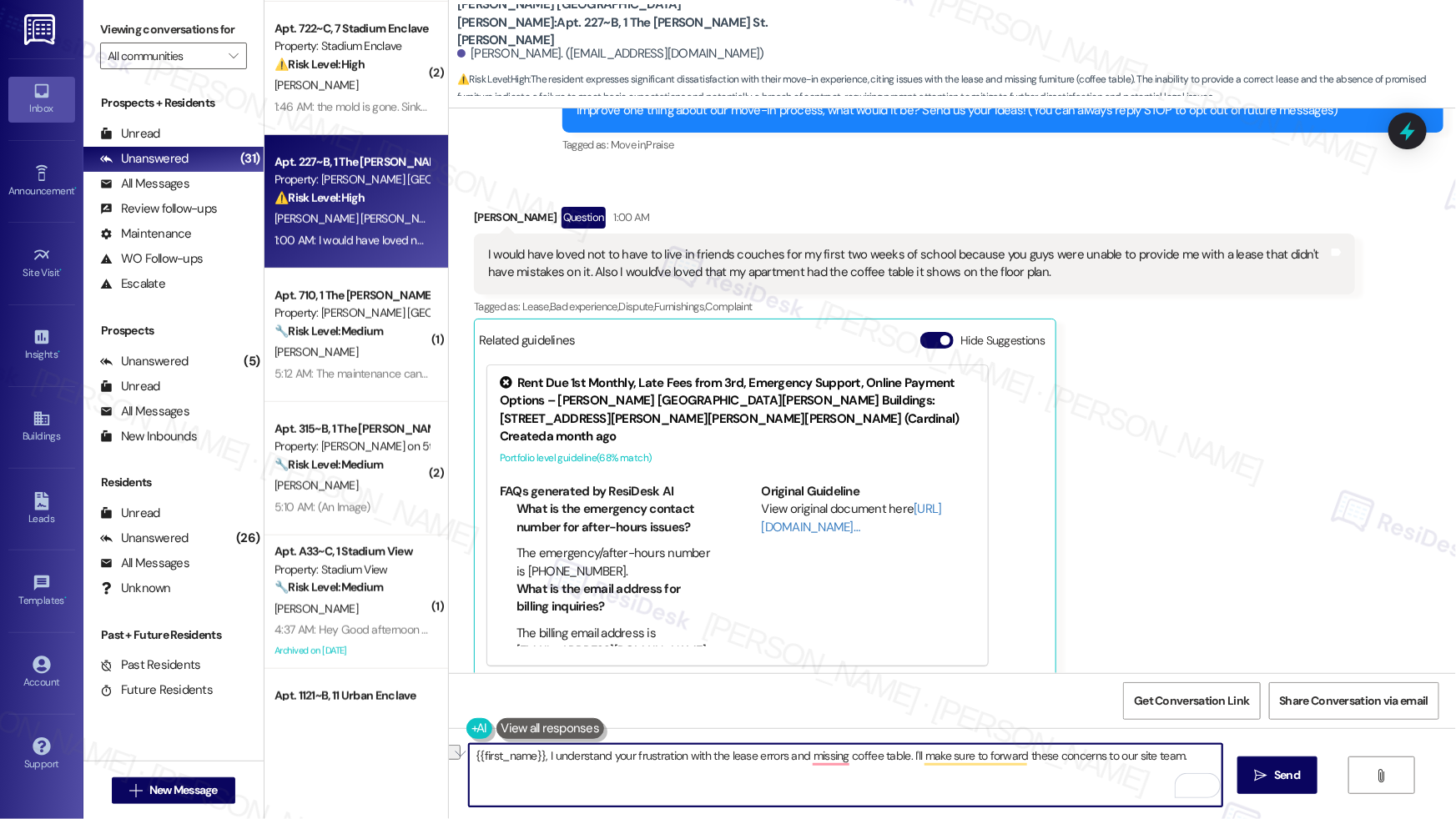
drag, startPoint x: 540, startPoint y: 757, endPoint x: 565, endPoint y: 762, distance: 25.5
click at [658, 769] on textarea "{{first_name}}, I understand your frustration with the lease errors and missing…" at bounding box center [845, 775] width 753 height 63
click at [542, 758] on textarea "{{first_name}}, I understand your frustration with the lease errors and missing…" at bounding box center [845, 775] width 753 height 63
drag, startPoint x: 539, startPoint y: 758, endPoint x: 557, endPoint y: 782, distance: 30.0
click at [557, 782] on textarea "{{first_name}}, I understand your frustration with the lease errors and missing…" at bounding box center [845, 775] width 753 height 63
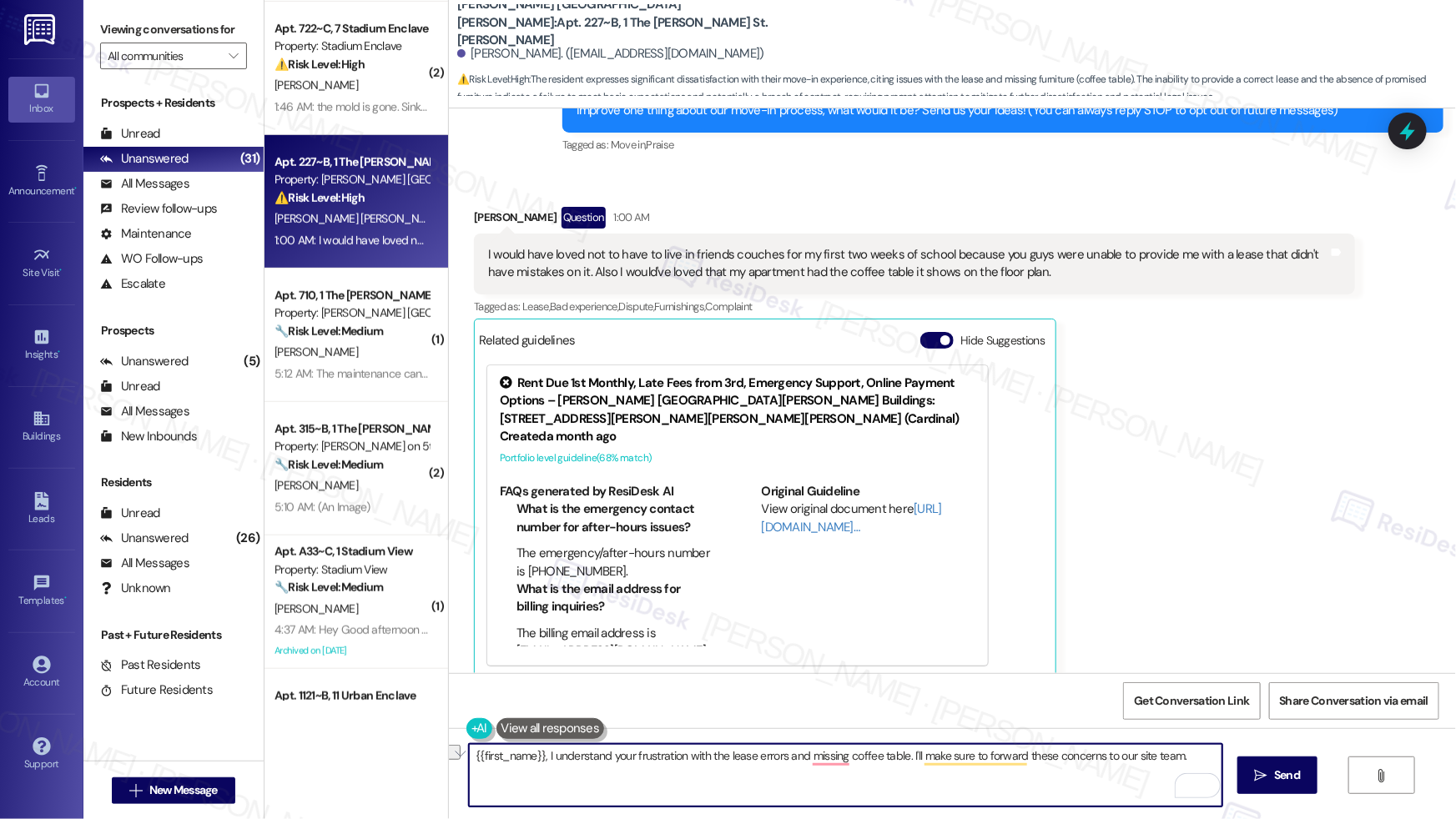
paste textarea "Your experience is important to us, and I’ll make sure your feedback is shared …"
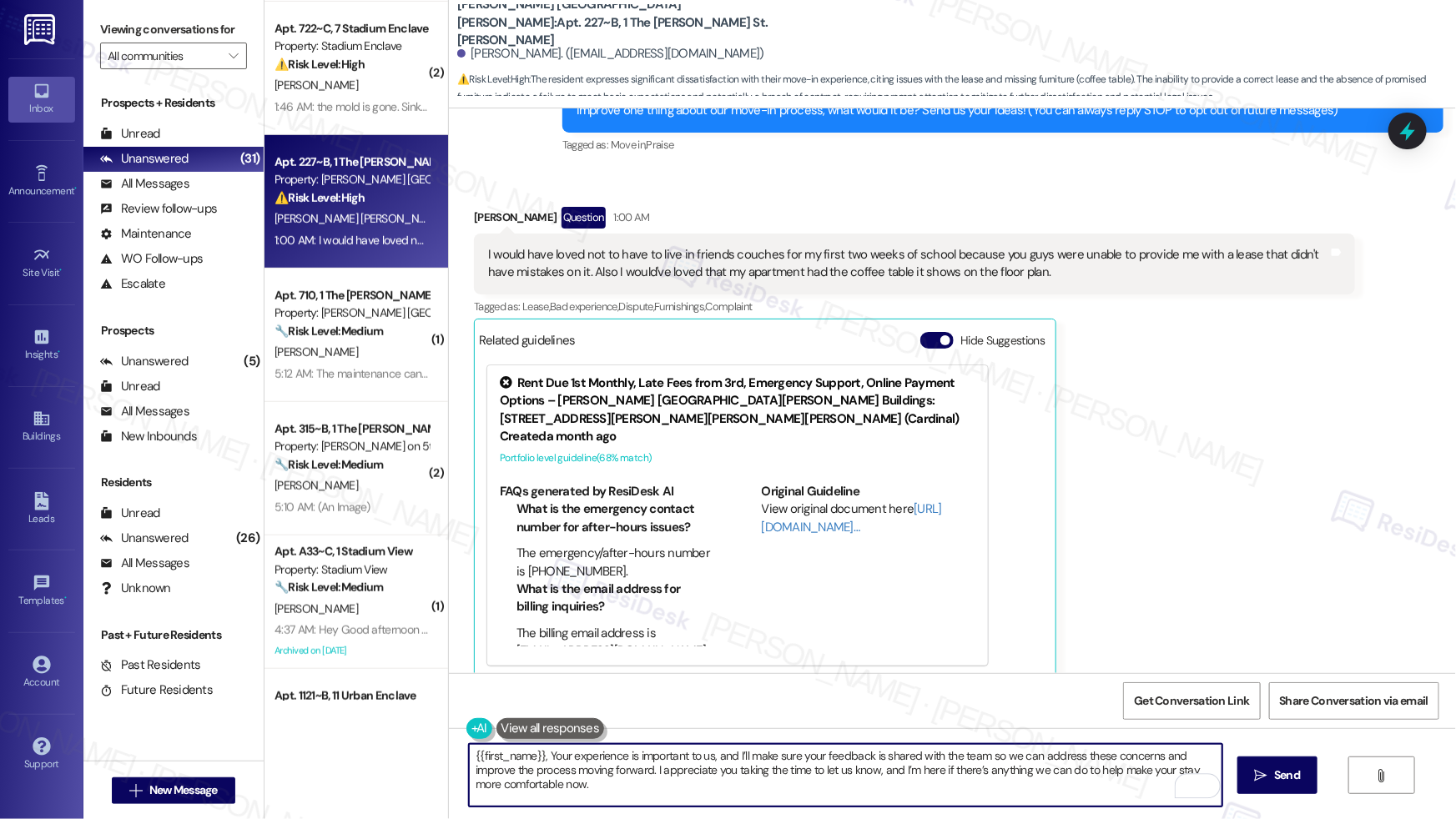
click at [548, 757] on textarea "{{first_name}}, Your experience is important to us, and I’ll make sure your fee…" at bounding box center [845, 775] width 753 height 63
click at [603, 787] on textarea "{{first_name}}, your experience is important to us, and I’ll make sure your fee…" at bounding box center [845, 775] width 753 height 63
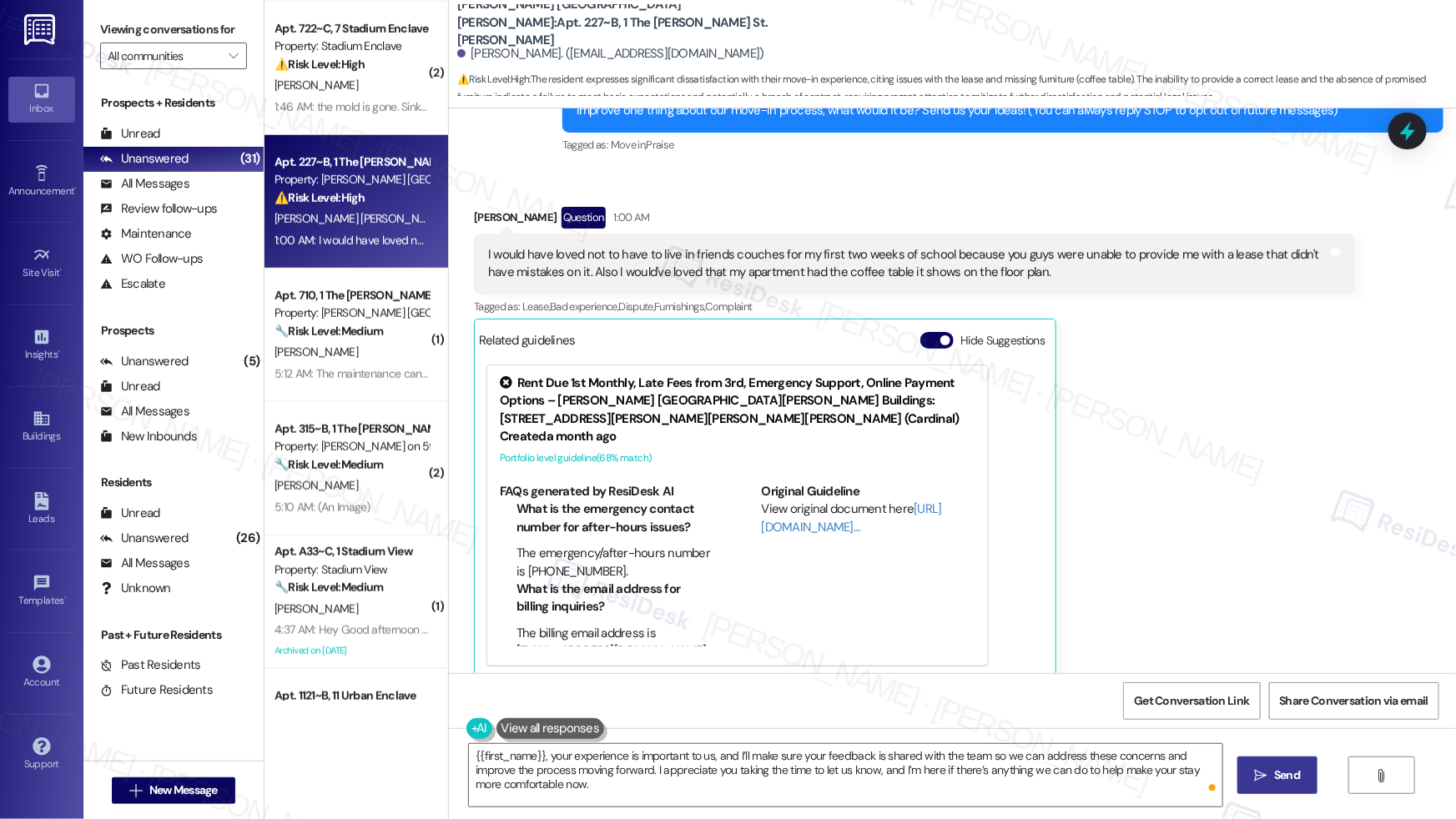
click at [1273, 788] on button " Send" at bounding box center [1278, 775] width 81 height 38
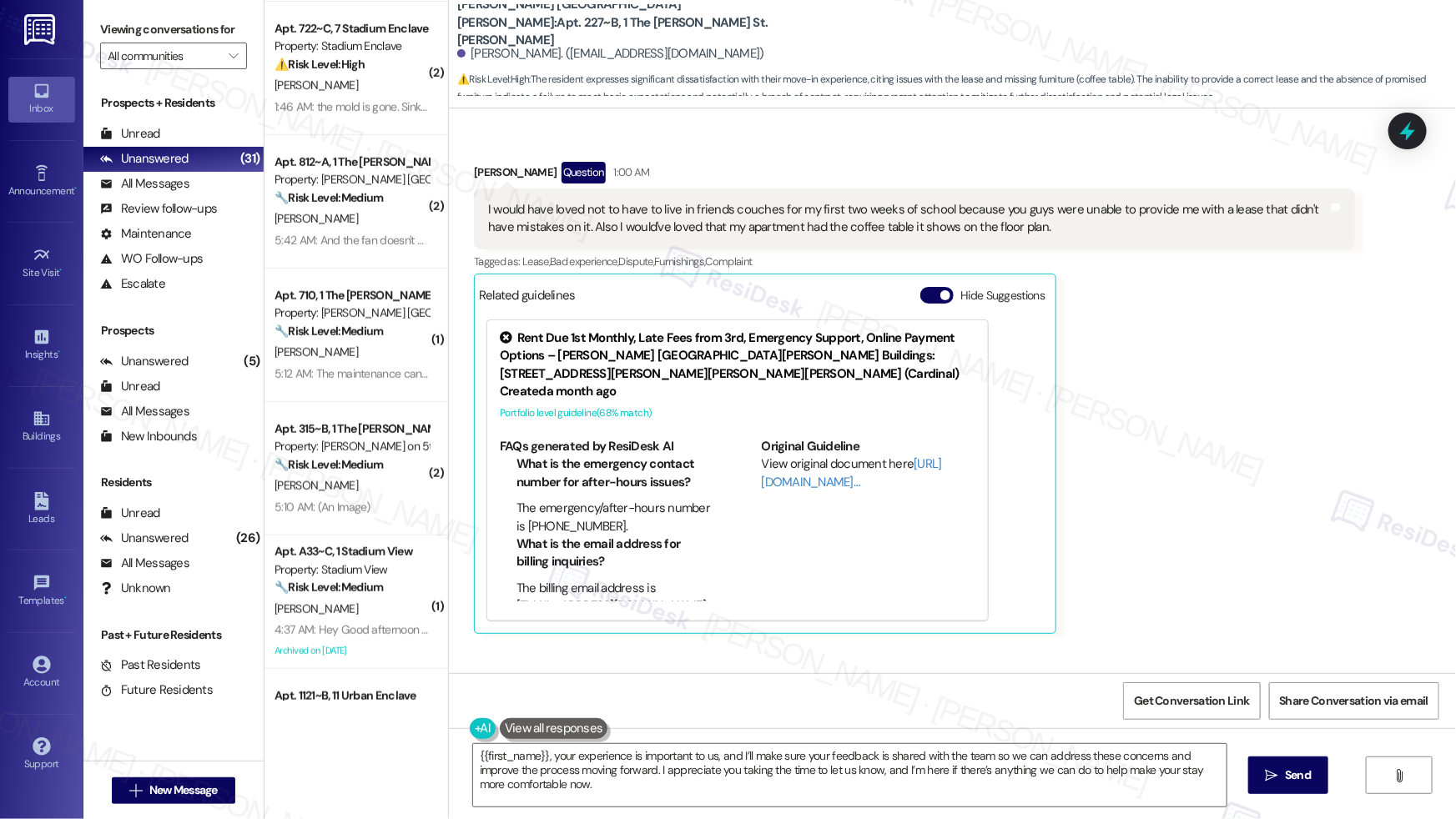
scroll to position [344, 0]
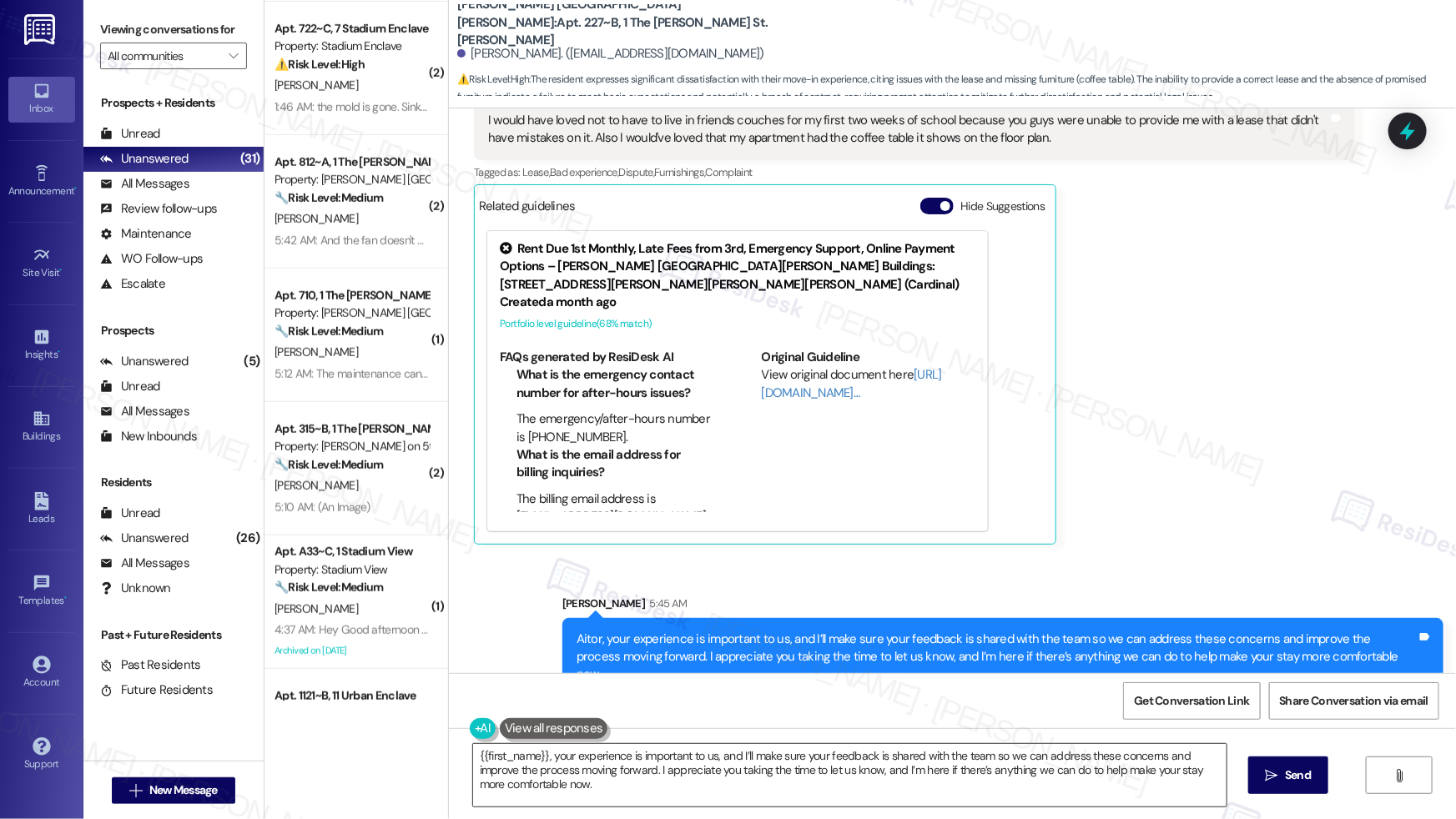
click at [631, 777] on textarea "Hi {{first_name}}, I understand your frustration with the lease issues and miss…" at bounding box center [849, 775] width 753 height 63
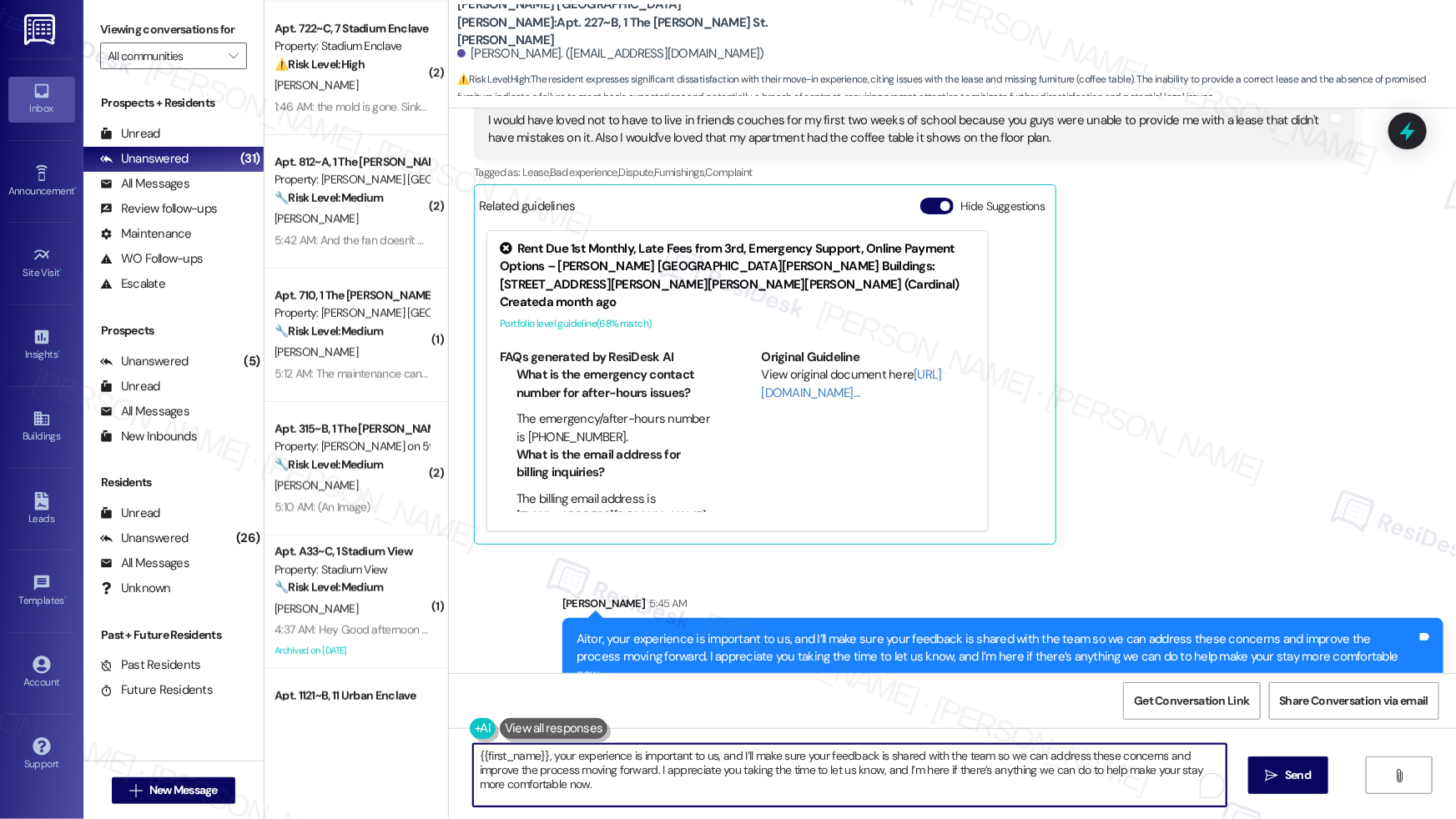
click at [632, 776] on textarea "Hi {{first_name}}, I understand your frustration with the lease issues and miss…" at bounding box center [849, 775] width 753 height 63
drag, startPoint x: 601, startPoint y: 774, endPoint x: 408, endPoint y: 766, distance: 193.2
click at [432, 762] on div "( 1 ) Apt. 222~C, 2 The Helm Property: Helm ⚠️ Risk Level: High The resident re…" at bounding box center [860, 409] width 1191 height 819
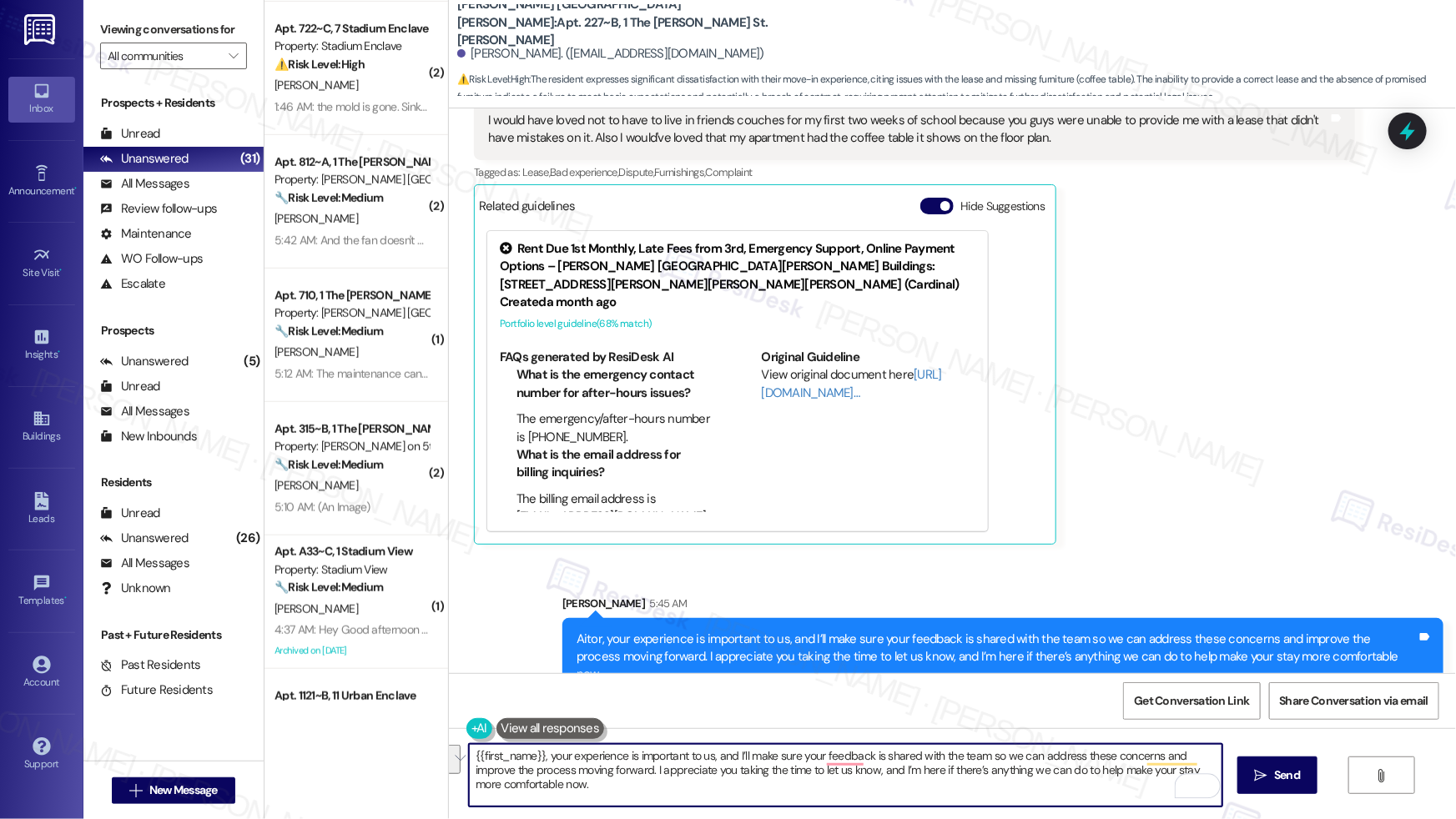
type textarea "Hi {{first_name}}, I understand your frustration with the lease issues and miss…"
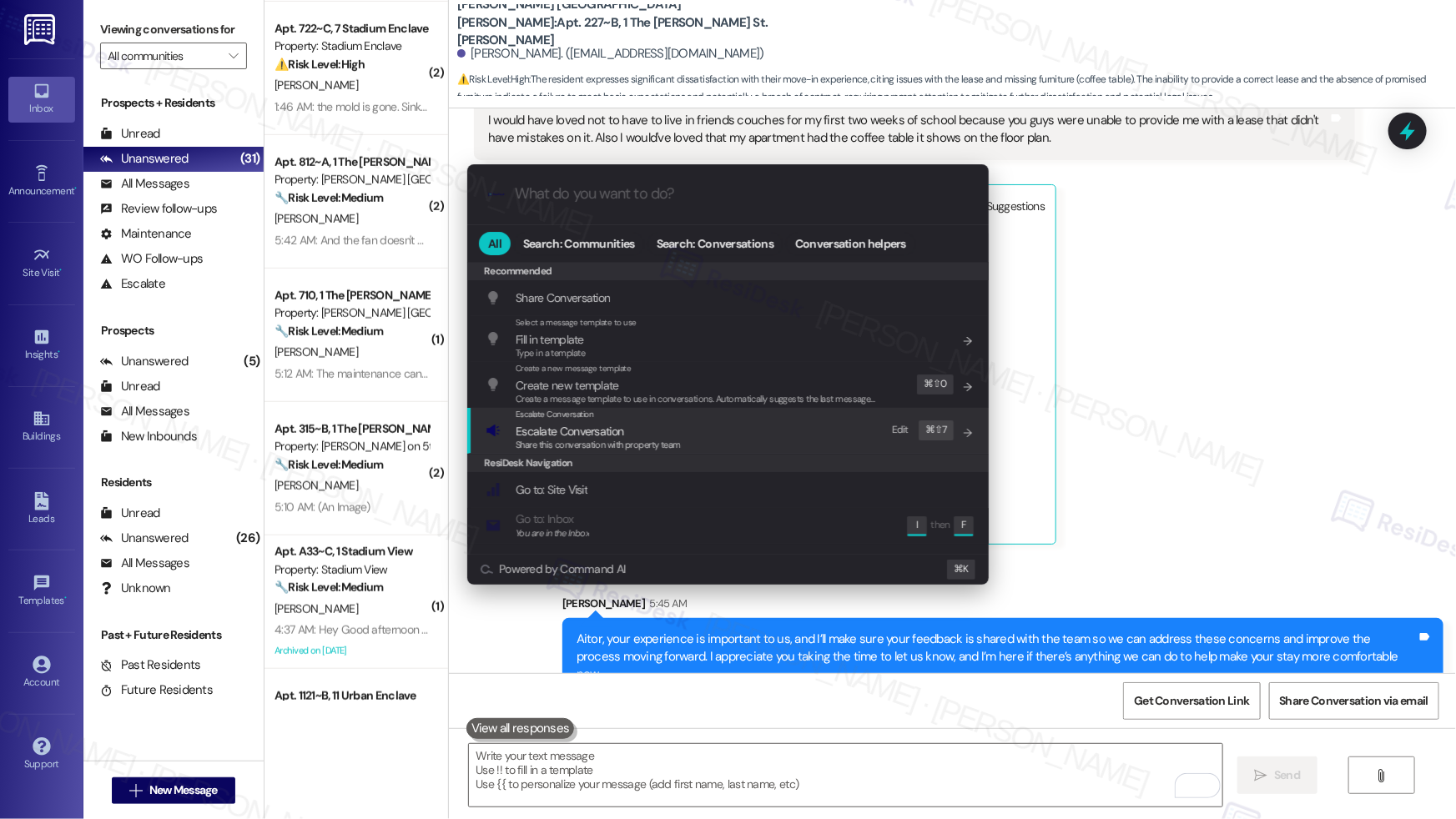
click at [609, 442] on span "Share this conversation with property team" at bounding box center [598, 445] width 166 height 12
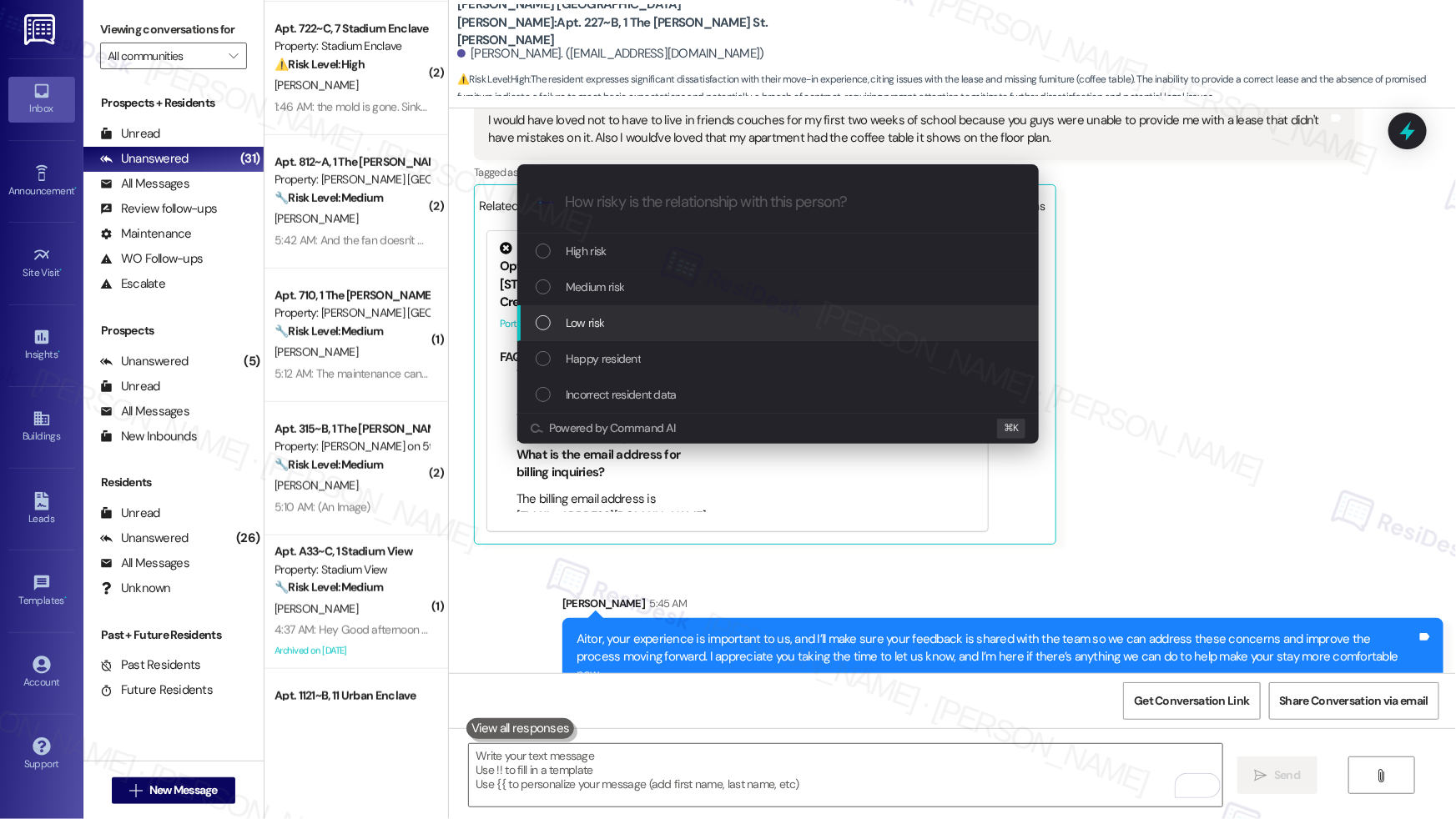
click at [613, 317] on div "Low risk" at bounding box center [779, 322] width 488 height 18
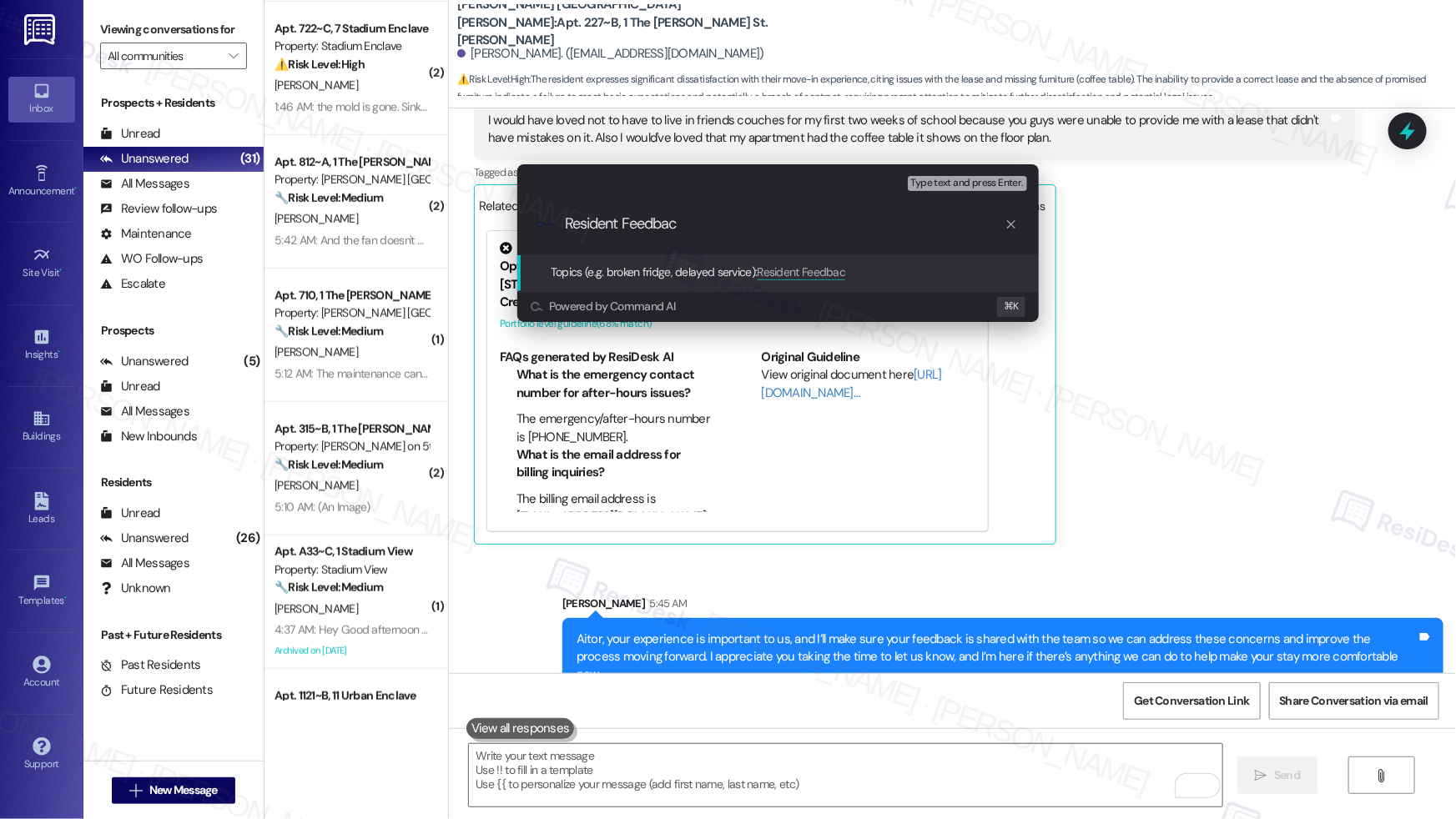
type input "Resident Feedback"
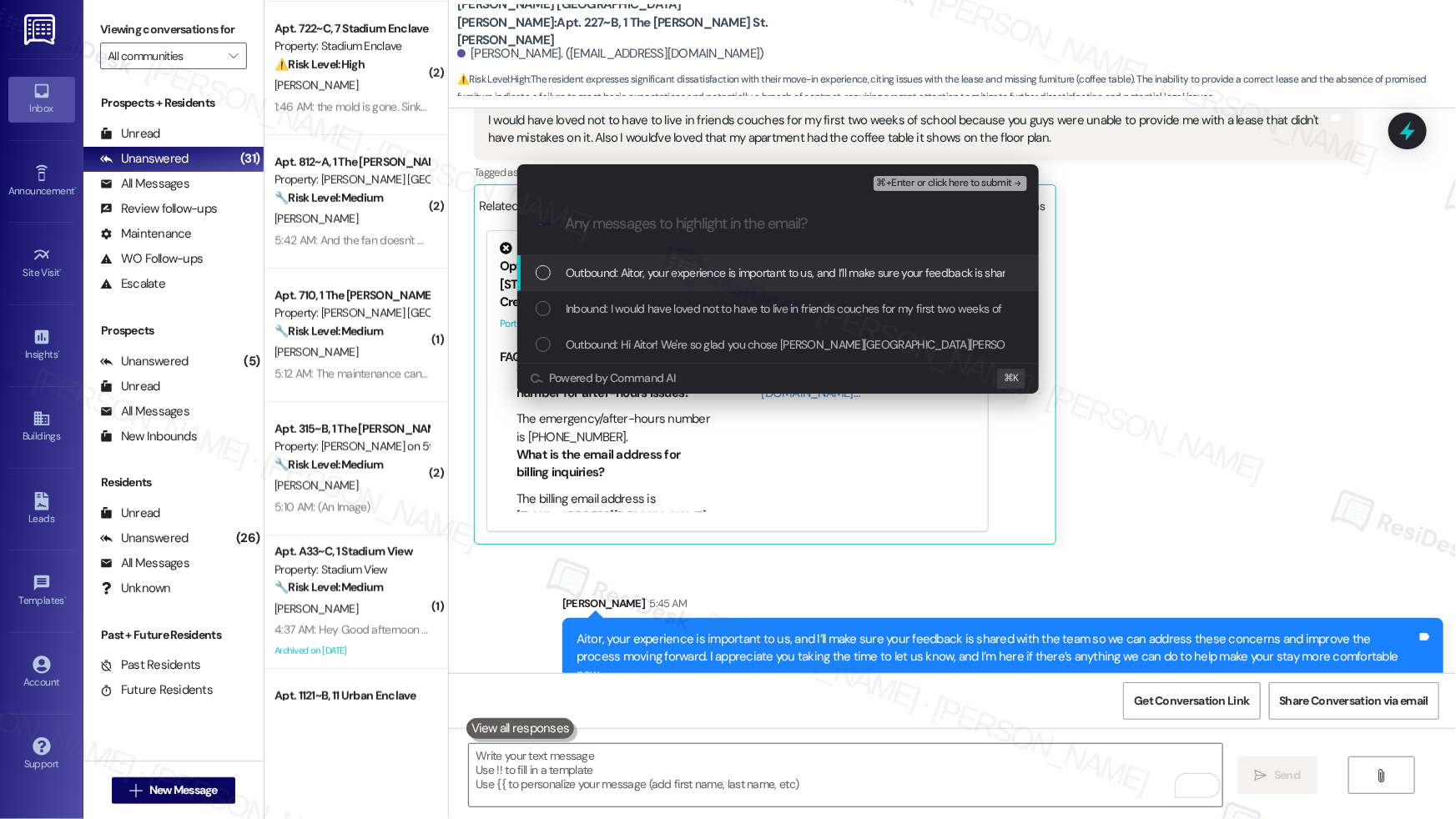
click at [663, 264] on span "Outbound: Aitor, your experience is important to us, and I’ll make sure your fe…" at bounding box center [1345, 272] width 1561 height 18
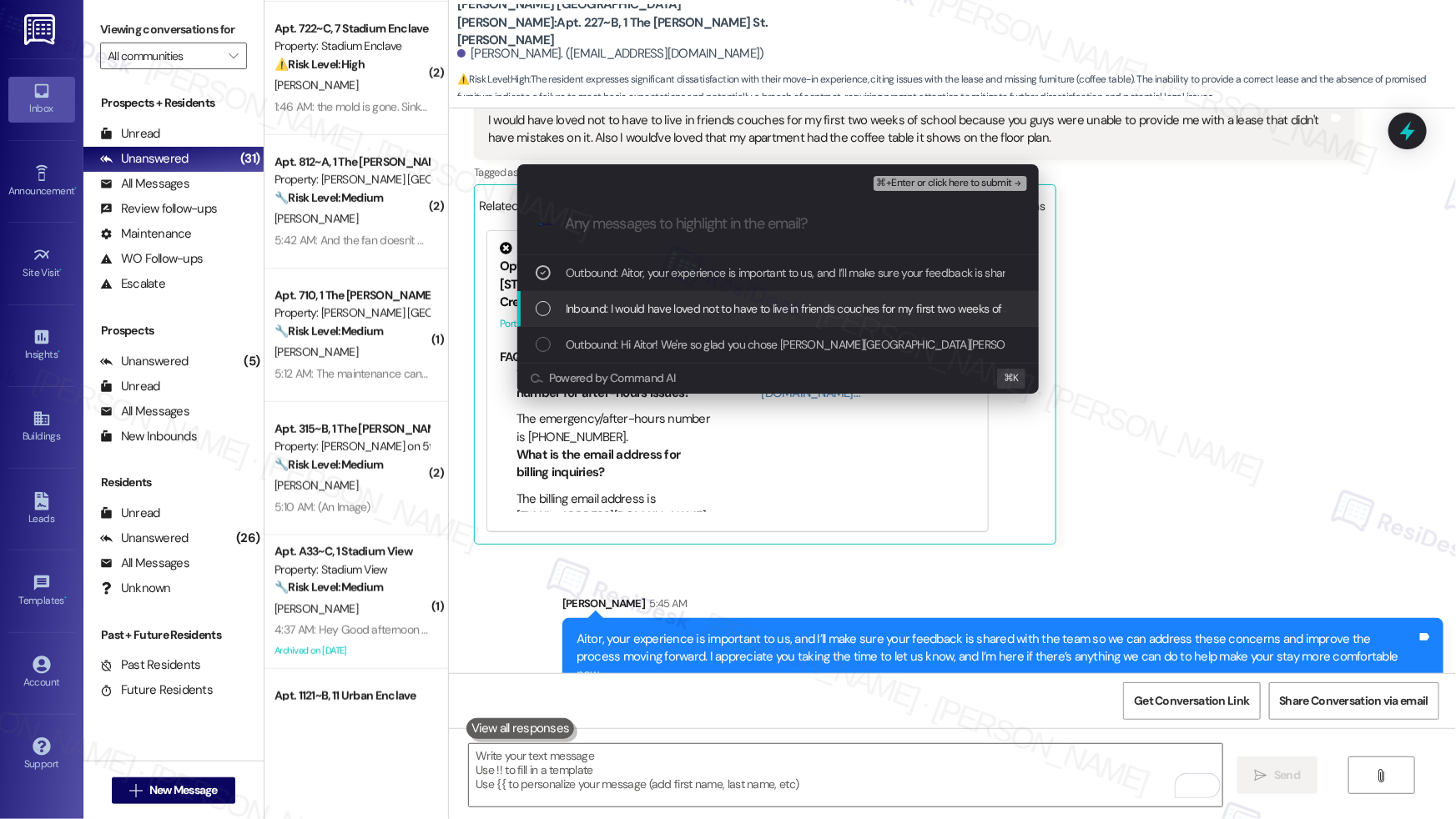
drag, startPoint x: 662, startPoint y: 303, endPoint x: 673, endPoint y: 305, distance: 11.2
click at [662, 303] on span "Inbound: I would have loved not to have to live in friends couches for my first…" at bounding box center [1228, 308] width 1326 height 18
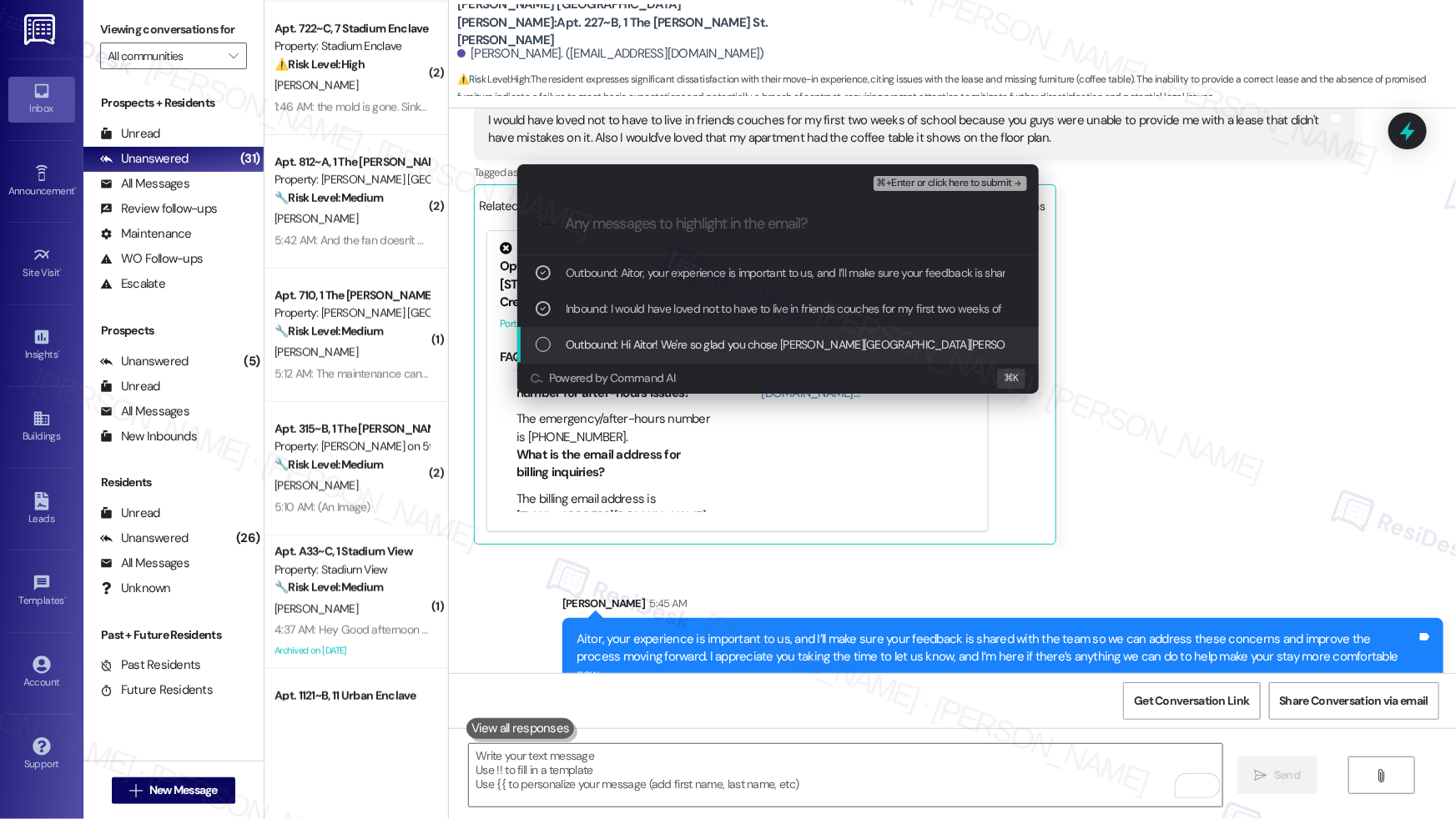
drag, startPoint x: 852, startPoint y: 340, endPoint x: 864, endPoint y: 335, distance: 13.0
click at [852, 341] on span "Outbound: Hi Aitor! We're so glad you chose [PERSON_NAME][GEOGRAPHIC_DATA][PERS…" at bounding box center [1317, 344] width 1505 height 18
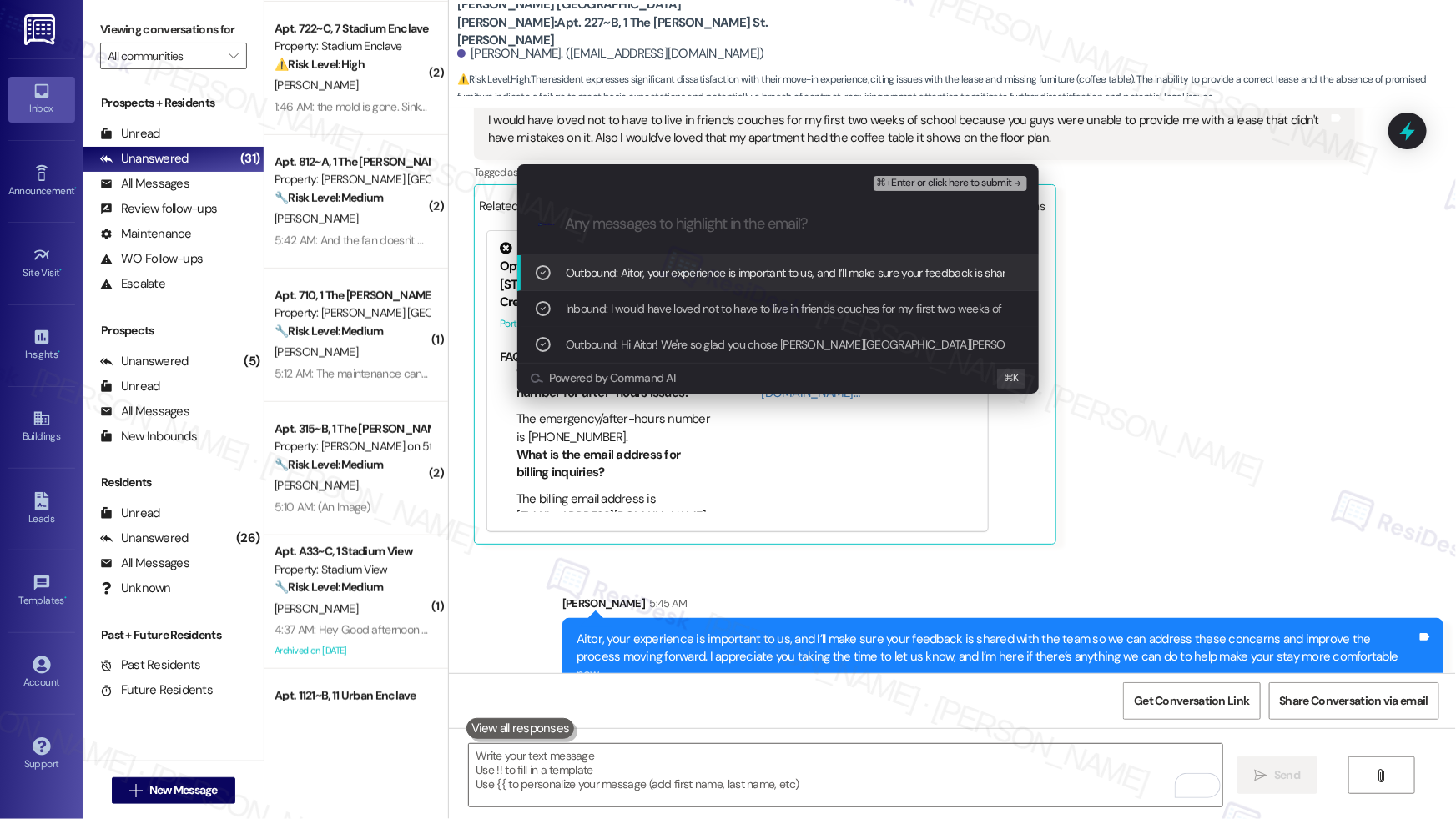
click at [960, 187] on span "⌘+Enter or click here to submit" at bounding box center [944, 184] width 135 height 12
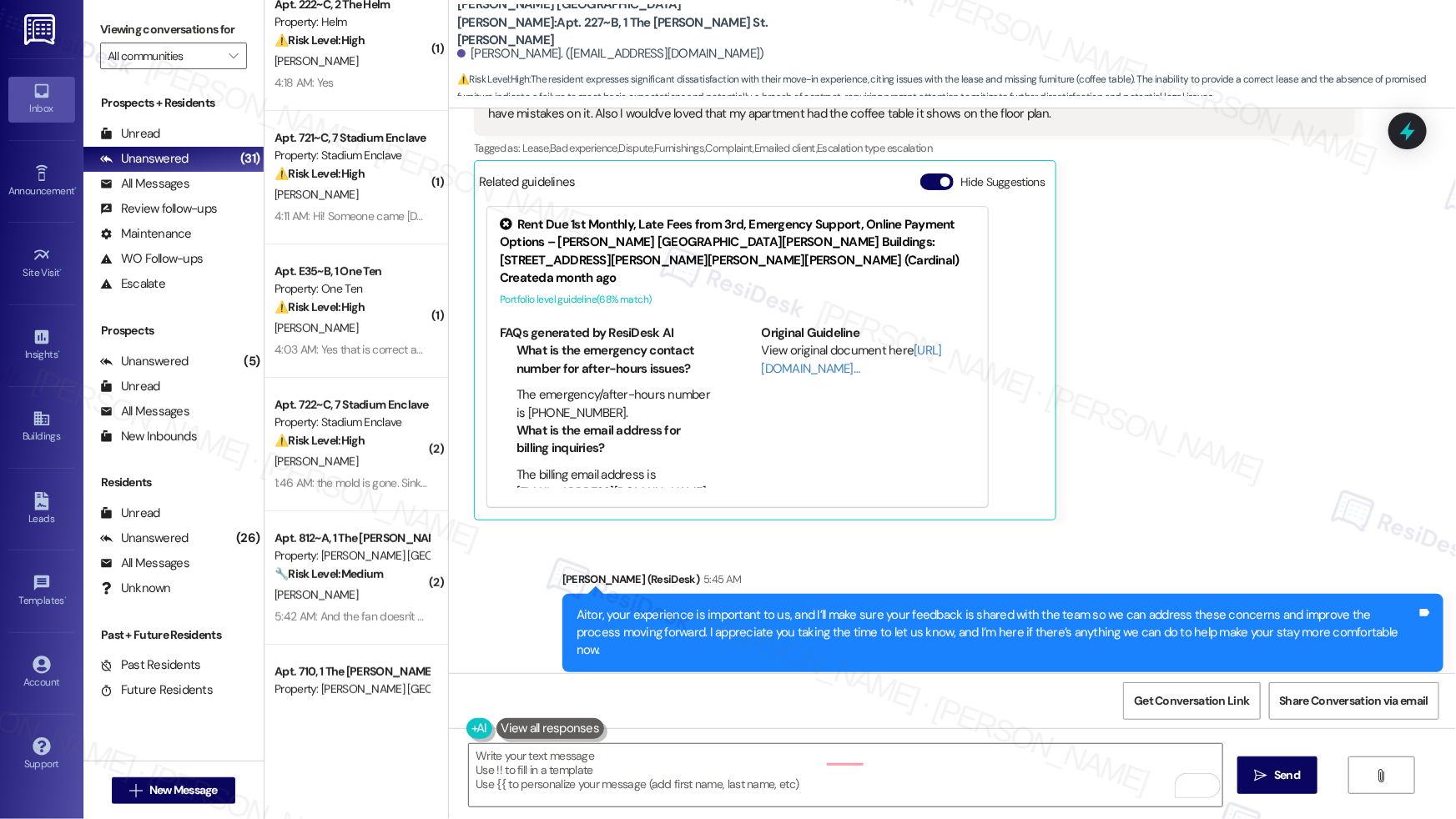
scroll to position [69, 0]
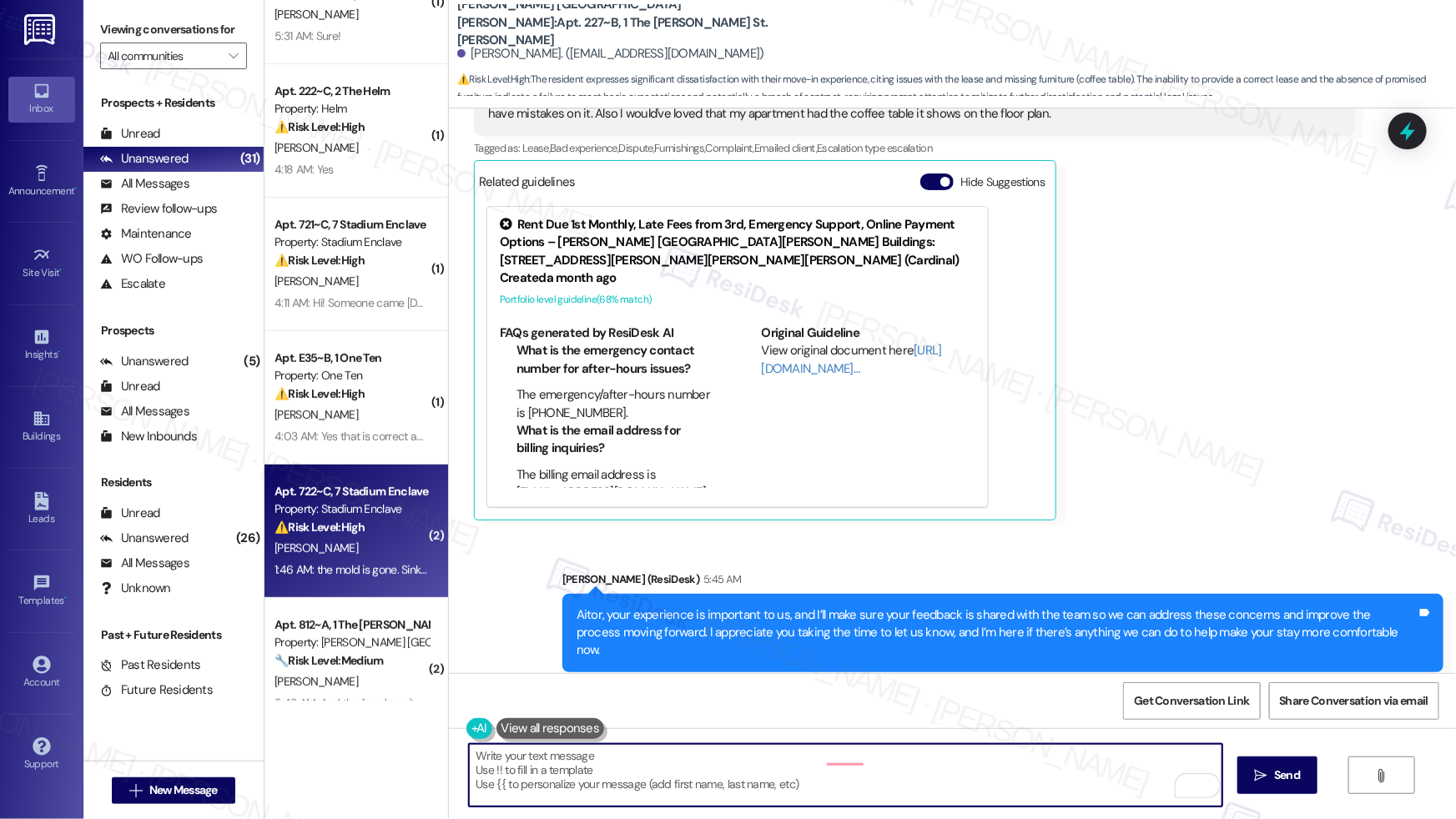
click at [325, 545] on div "[PERSON_NAME]" at bounding box center [351, 549] width 158 height 21
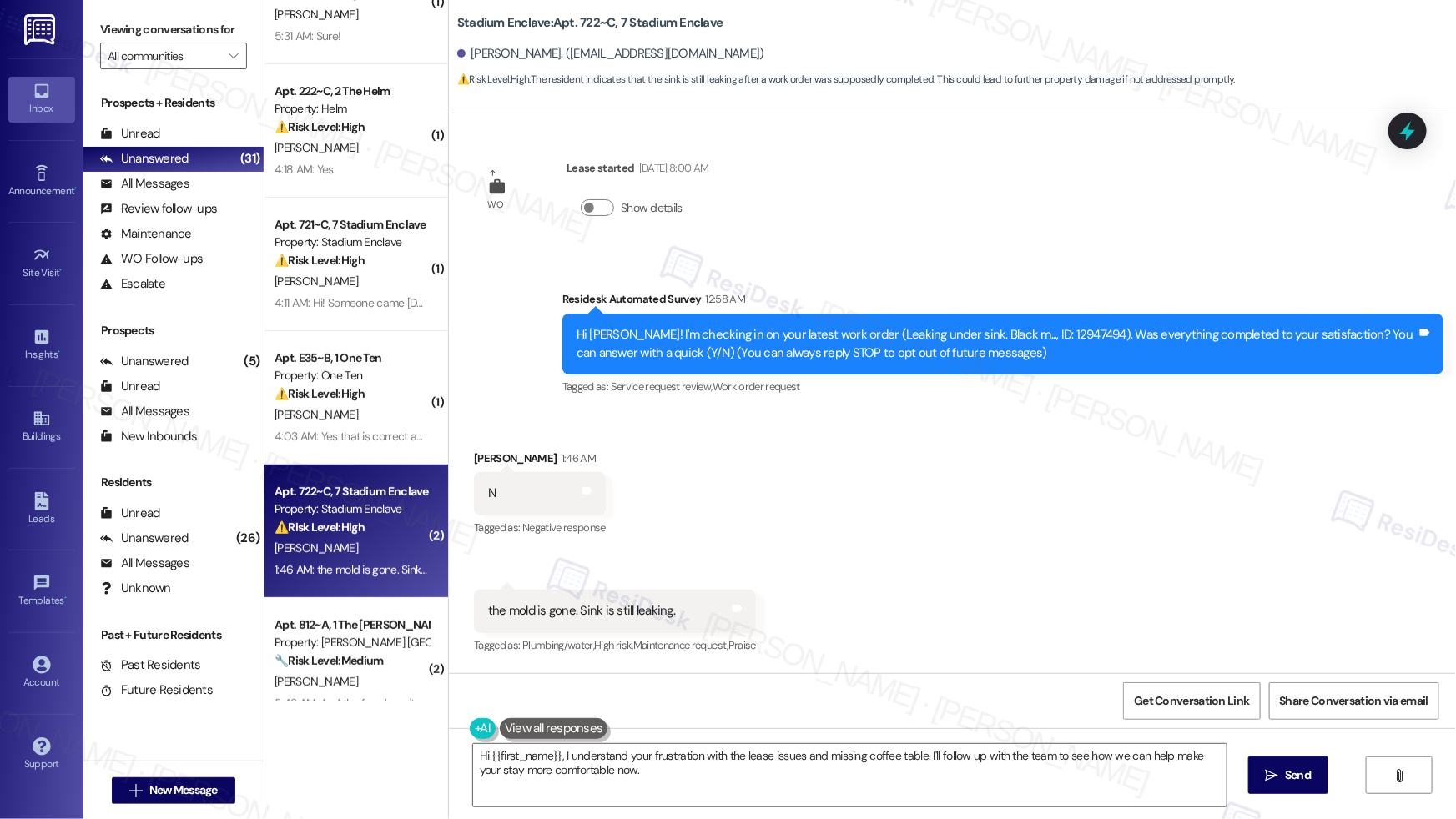
scroll to position [0, 0]
click at [583, 608] on div "the mold is gone. Sink is still leaking." at bounding box center [582, 610] width 187 height 17
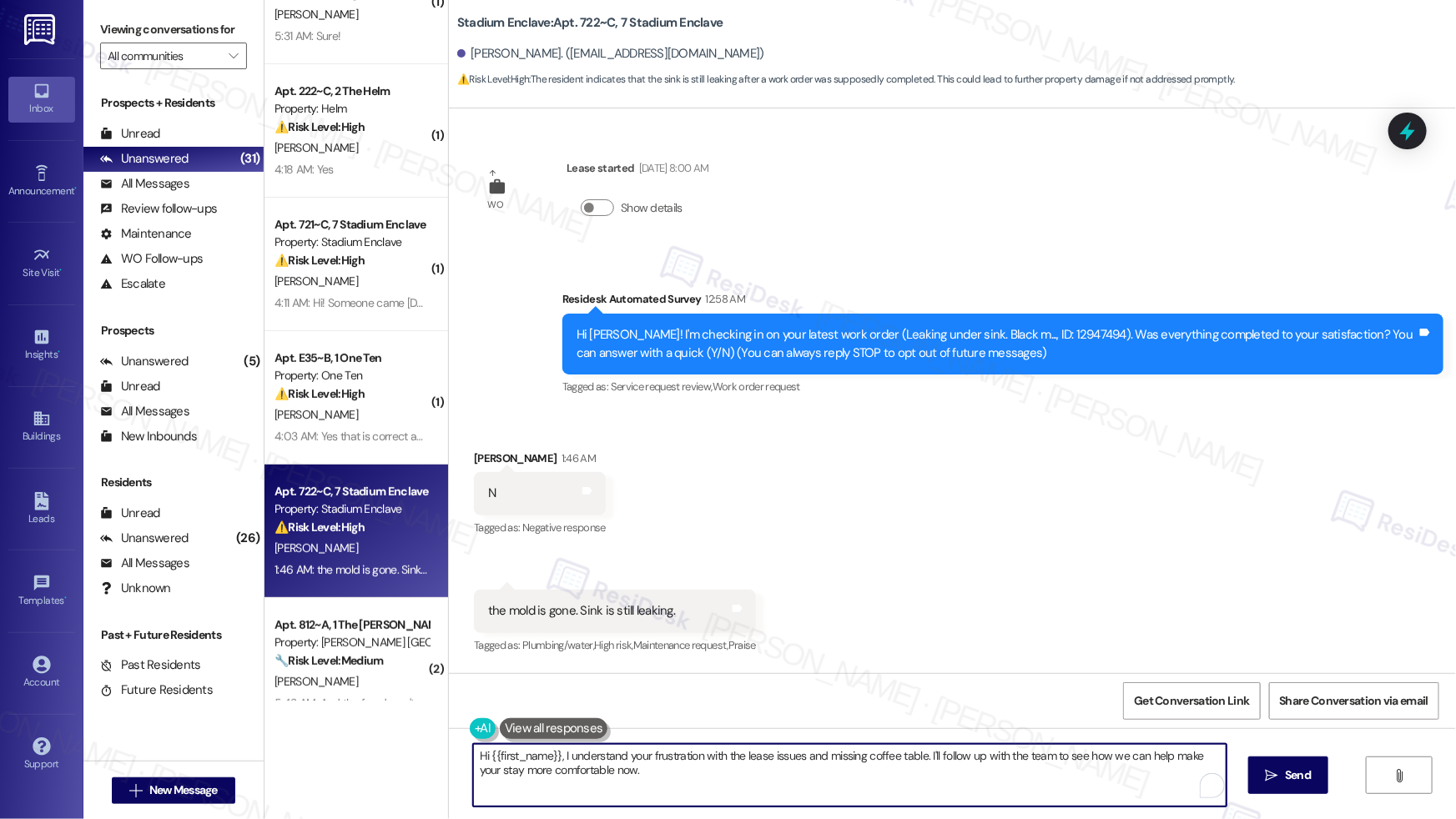
click at [627, 773] on textarea "Hi {{first_name}}, I understand your frustration with the lease issues and miss…" at bounding box center [849, 775] width 753 height 63
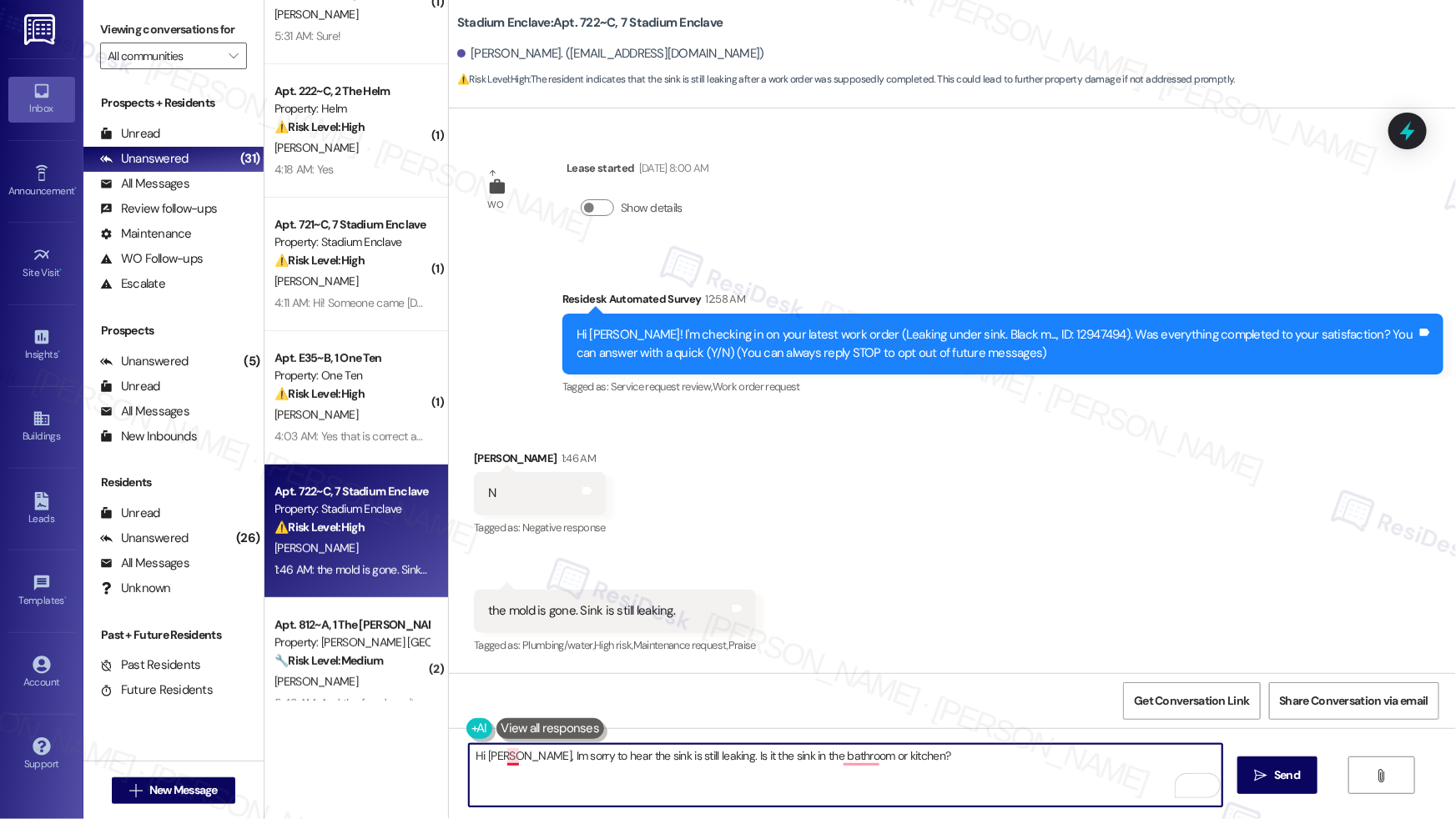
click at [503, 756] on textarea "Hi Lily, Im sorry to hear the sink is still leaking. Is it the sink in the bath…" at bounding box center [845, 775] width 753 height 63
click at [851, 759] on textarea "Hi Lily, I'm sorry to hear the sink is still leaking. Is it the sink in the bat…" at bounding box center [845, 775] width 753 height 63
click at [831, 759] on textarea "Hi Lily, I'm sorry to hear the sink is still leaking. Is it the sink in the bat…" at bounding box center [845, 775] width 753 height 63
click at [958, 755] on textarea "Hi Lily, I'm sorry to hear the sink is still leaking. Is it the sink in the bat…" at bounding box center [845, 775] width 753 height 63
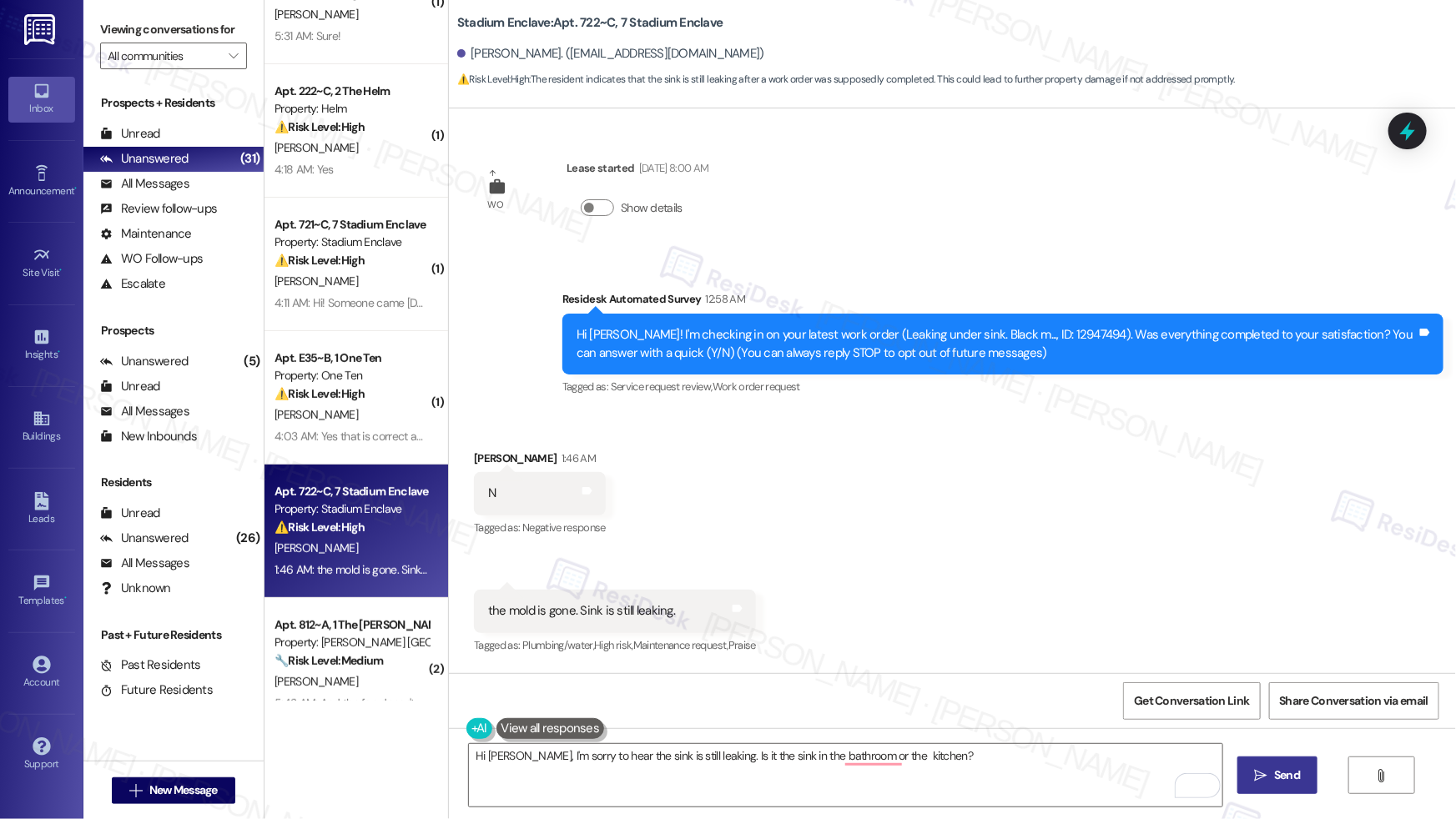
click at [1280, 781] on span "Send" at bounding box center [1287, 775] width 26 height 17
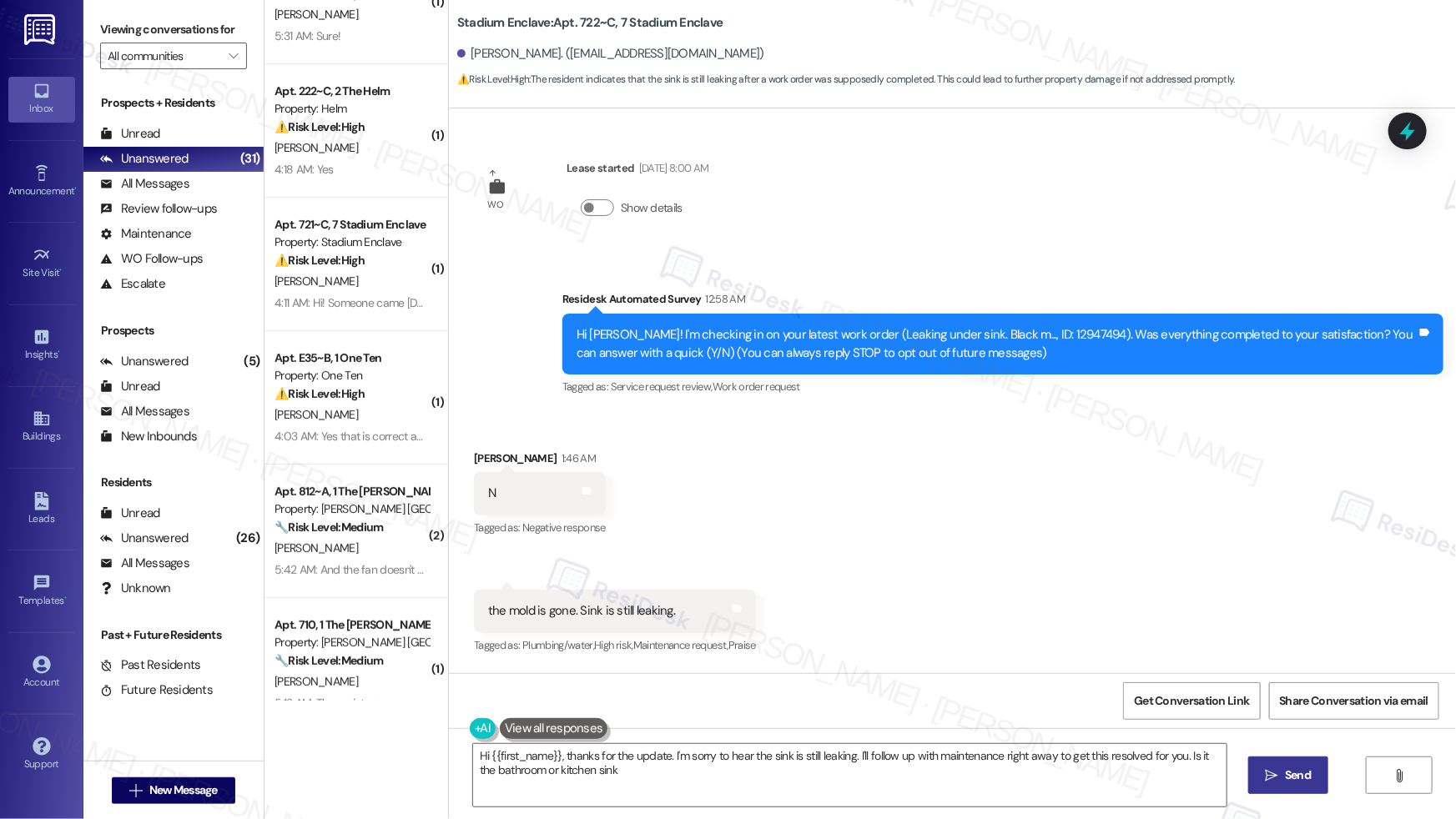
type textarea "Hi {{first_name}}, thanks for the update. I'm sorry to hear the sink is still l…"
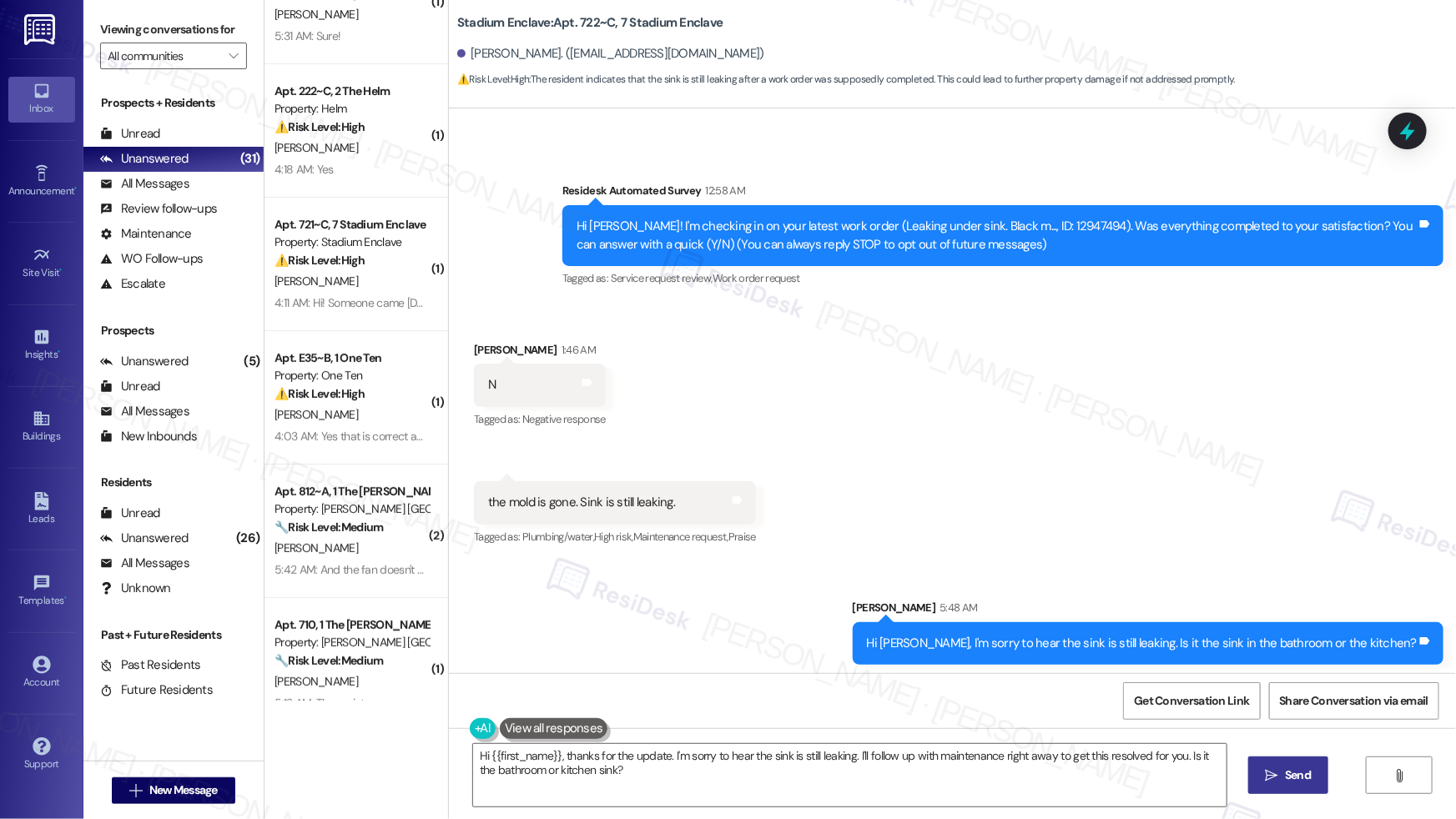
scroll to position [114, 0]
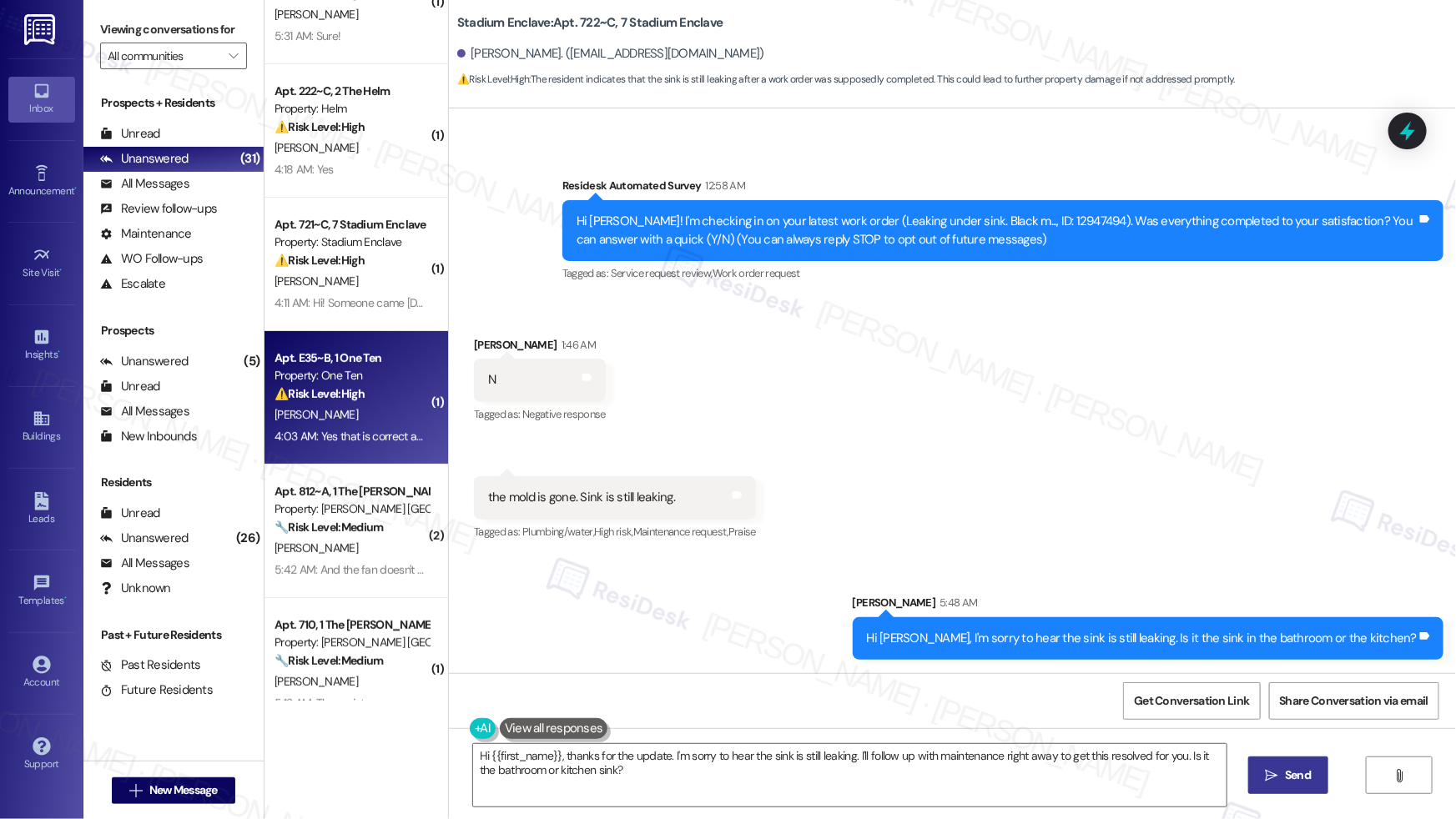
click at [379, 415] on div "[PERSON_NAME]" at bounding box center [351, 415] width 158 height 21
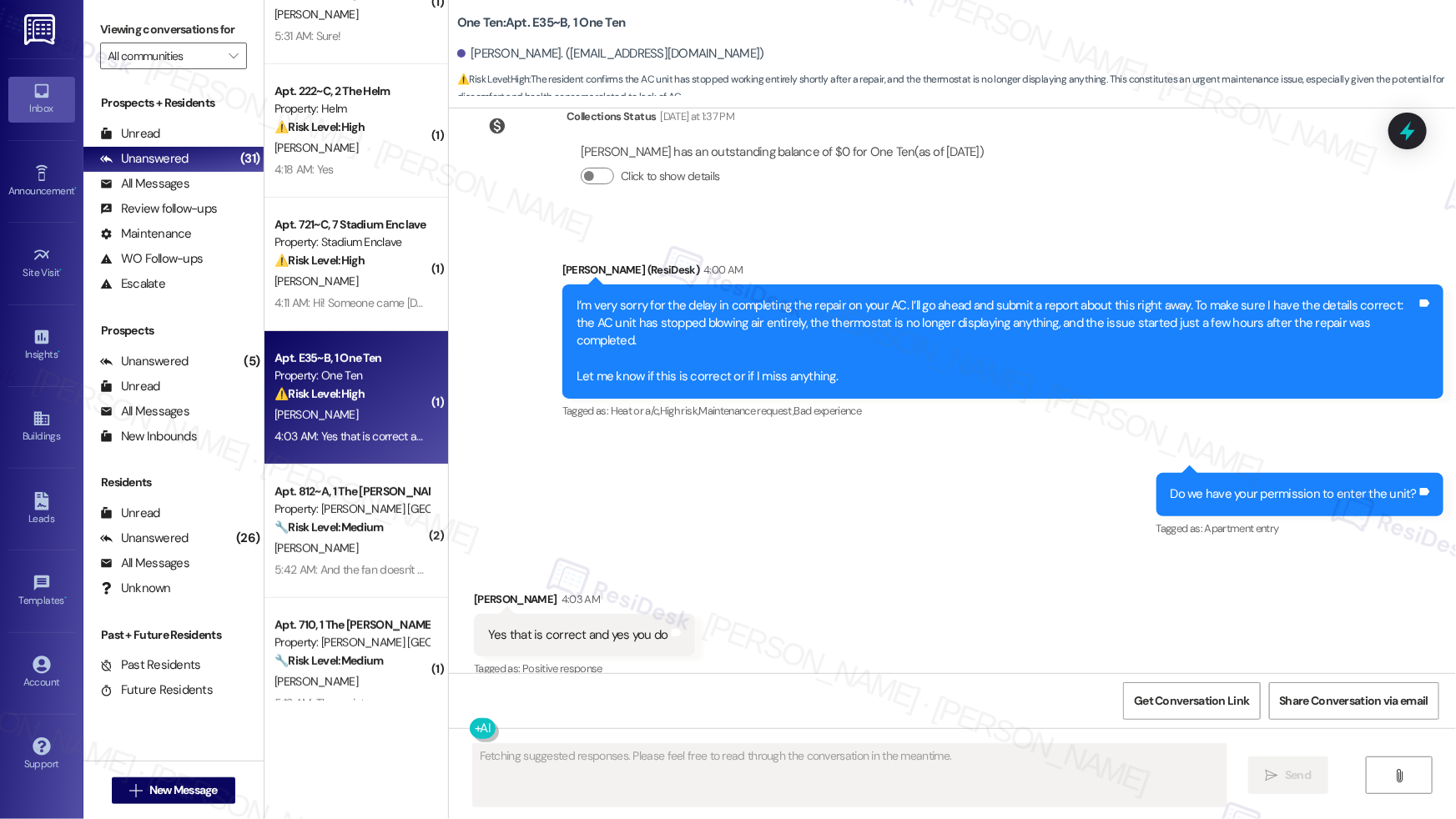
scroll to position [4543, 0]
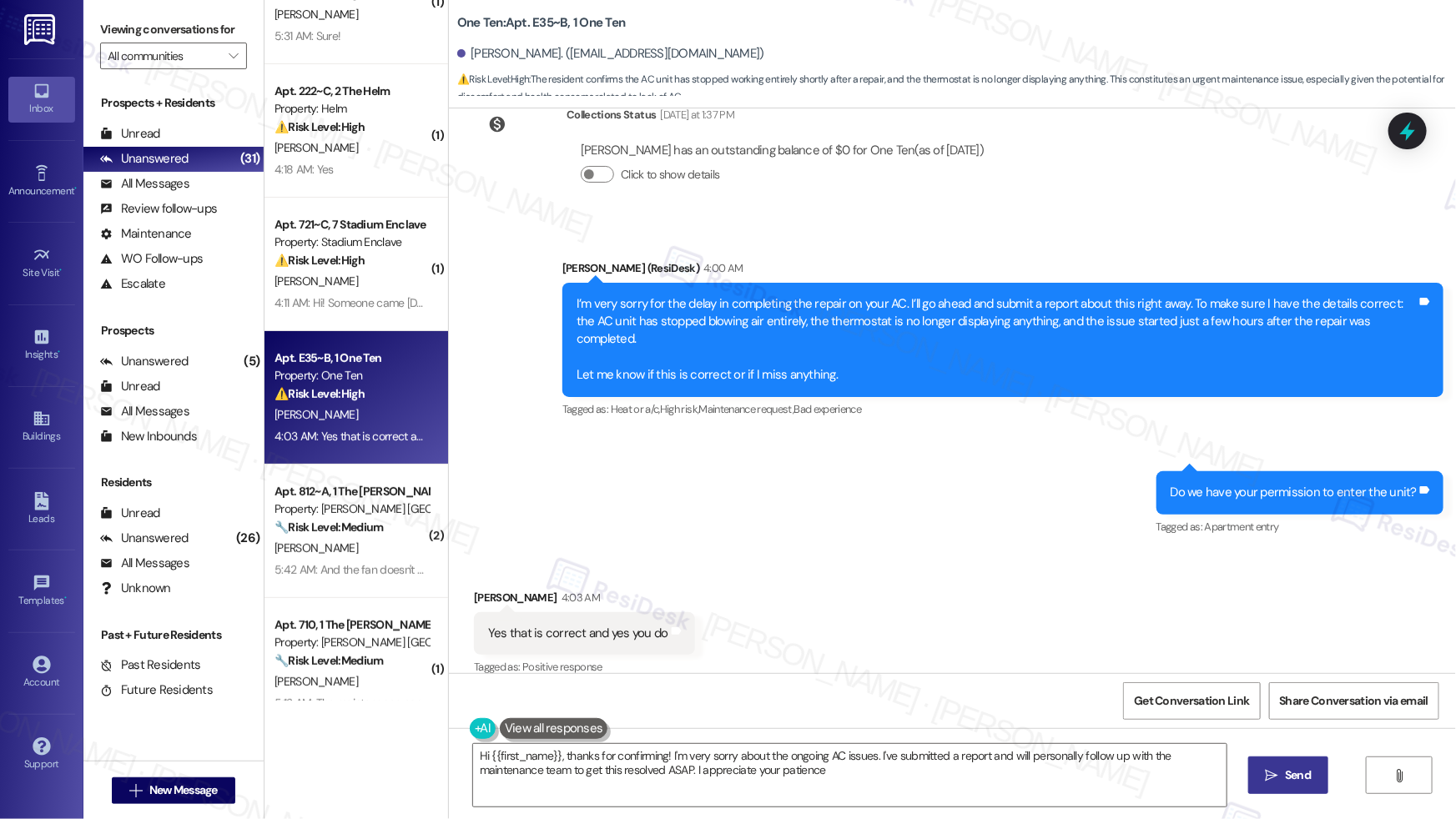
type textarea "Hi {{first_name}}, thanks for confirming! I'm very sorry about the ongoing AC i…"
click at [906, 516] on div "Sent via SMS Sarah (ResiDesk) 4:00 AM I’m very sorry for the delay in completin…" at bounding box center [952, 386] width 1007 height 329
drag, startPoint x: 503, startPoint y: 616, endPoint x: 559, endPoint y: 618, distance: 56.0
click at [559, 625] on div "Yes that is correct and yes you do" at bounding box center [578, 633] width 180 height 17
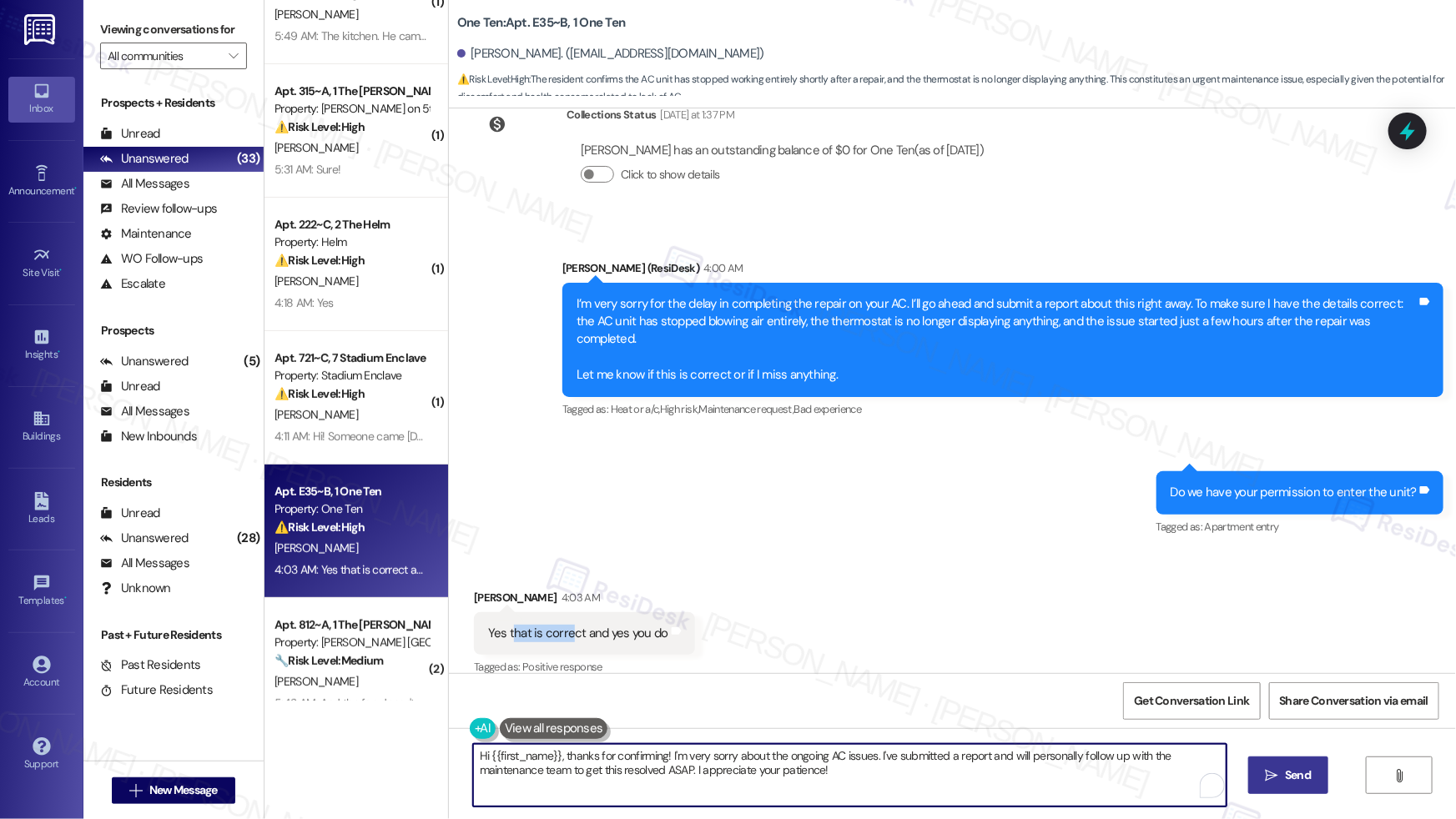
click at [656, 770] on textarea "Hi {{first_name}}, thanks for confirming! I'm very sorry about the ongoing AC i…" at bounding box center [849, 775] width 753 height 63
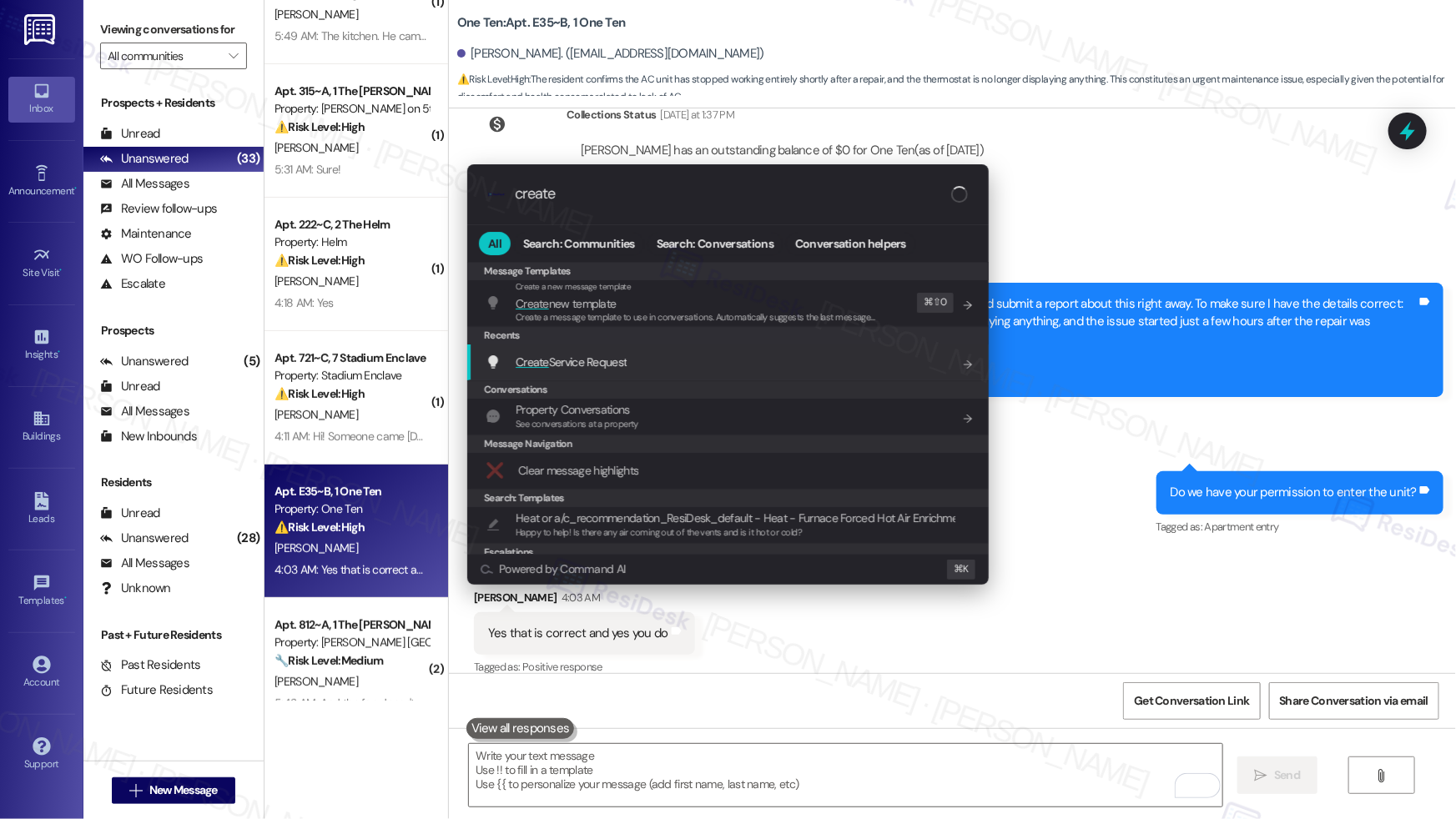
type input "create"
click at [697, 365] on div "Create Service Request Add shortcut" at bounding box center [729, 361] width 488 height 18
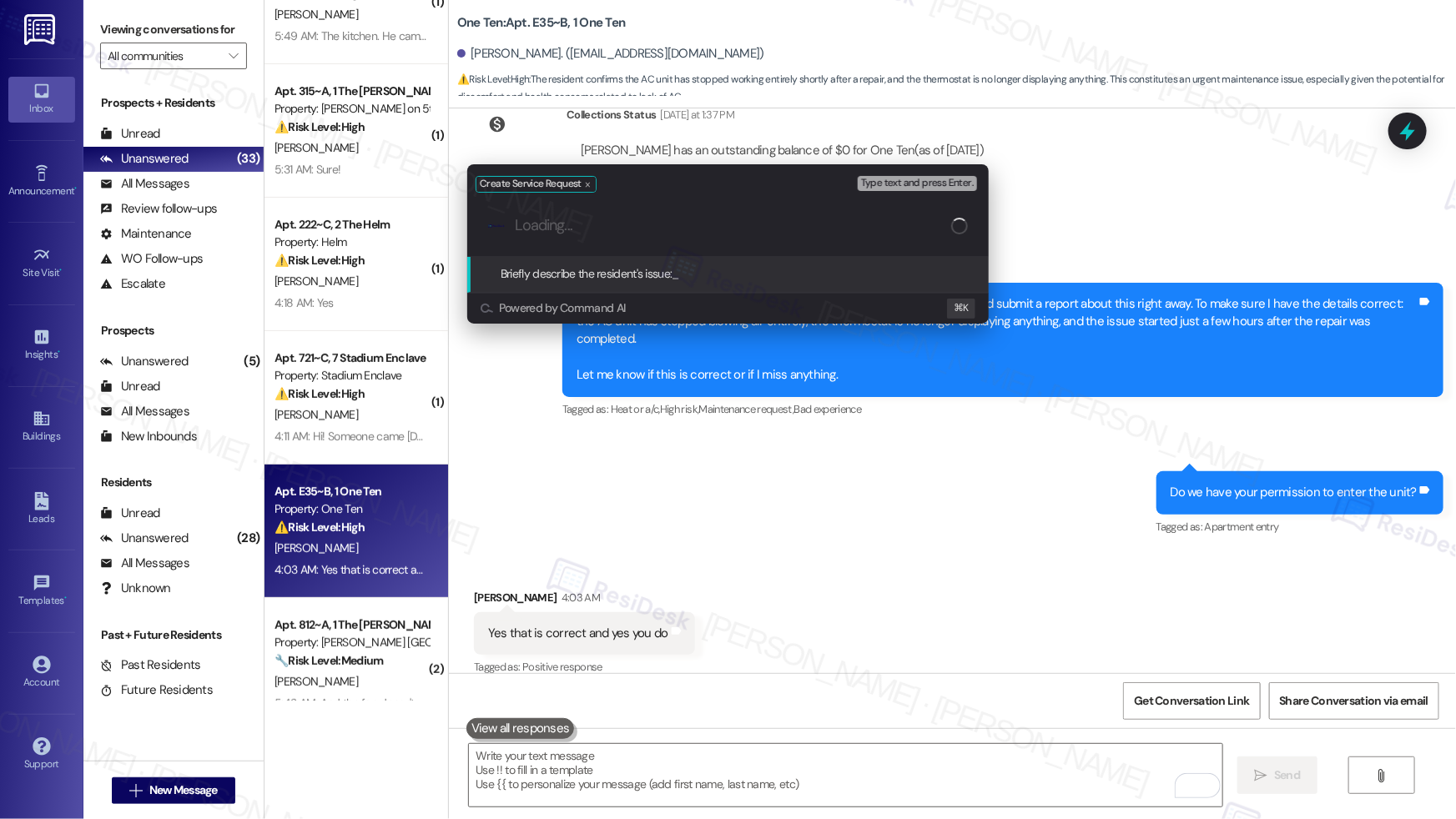
click at [702, 222] on input "Loading..." at bounding box center [732, 225] width 436 height 17
type input "a"
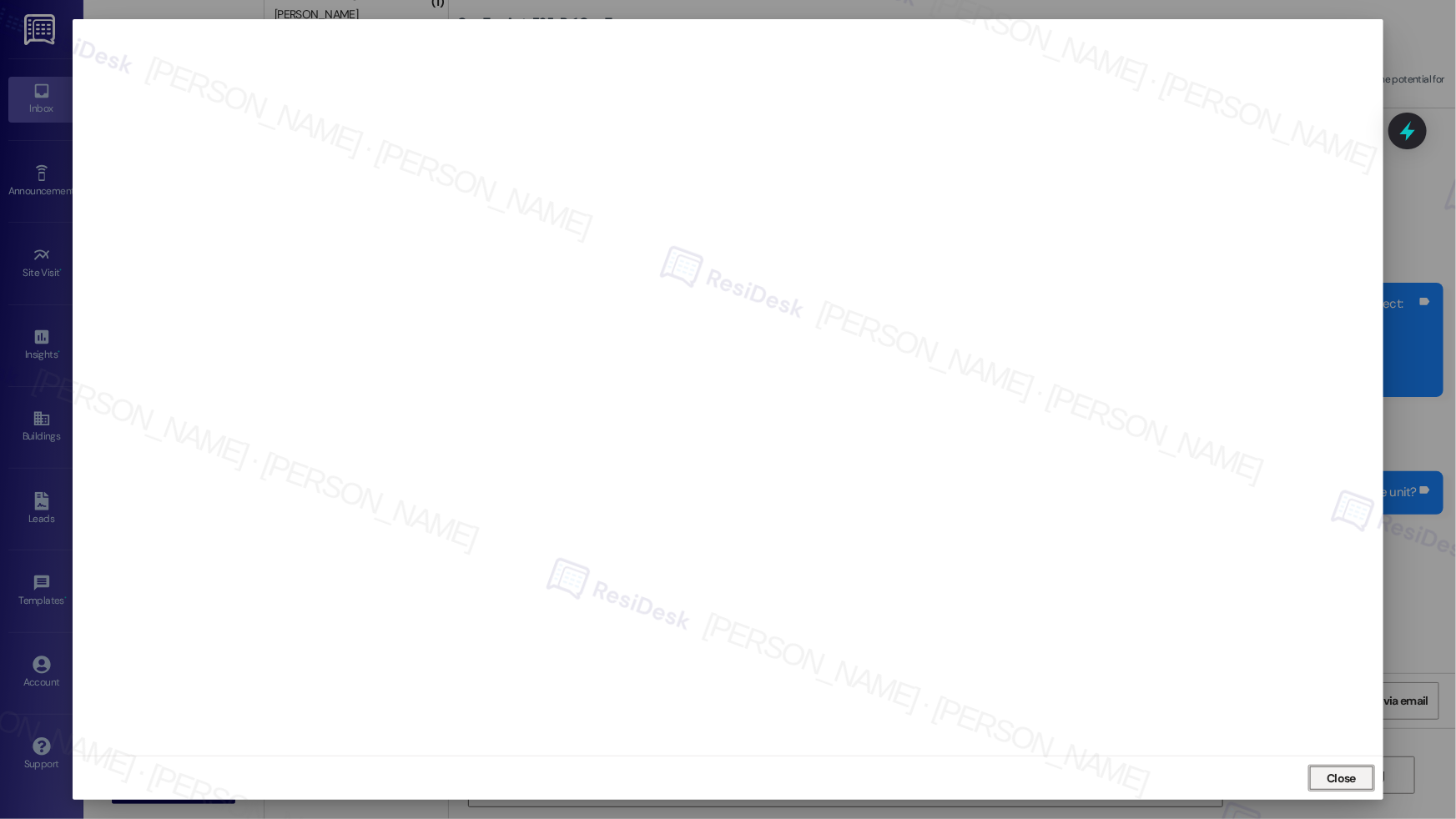
click at [1344, 774] on span "Close" at bounding box center [1340, 779] width 29 height 17
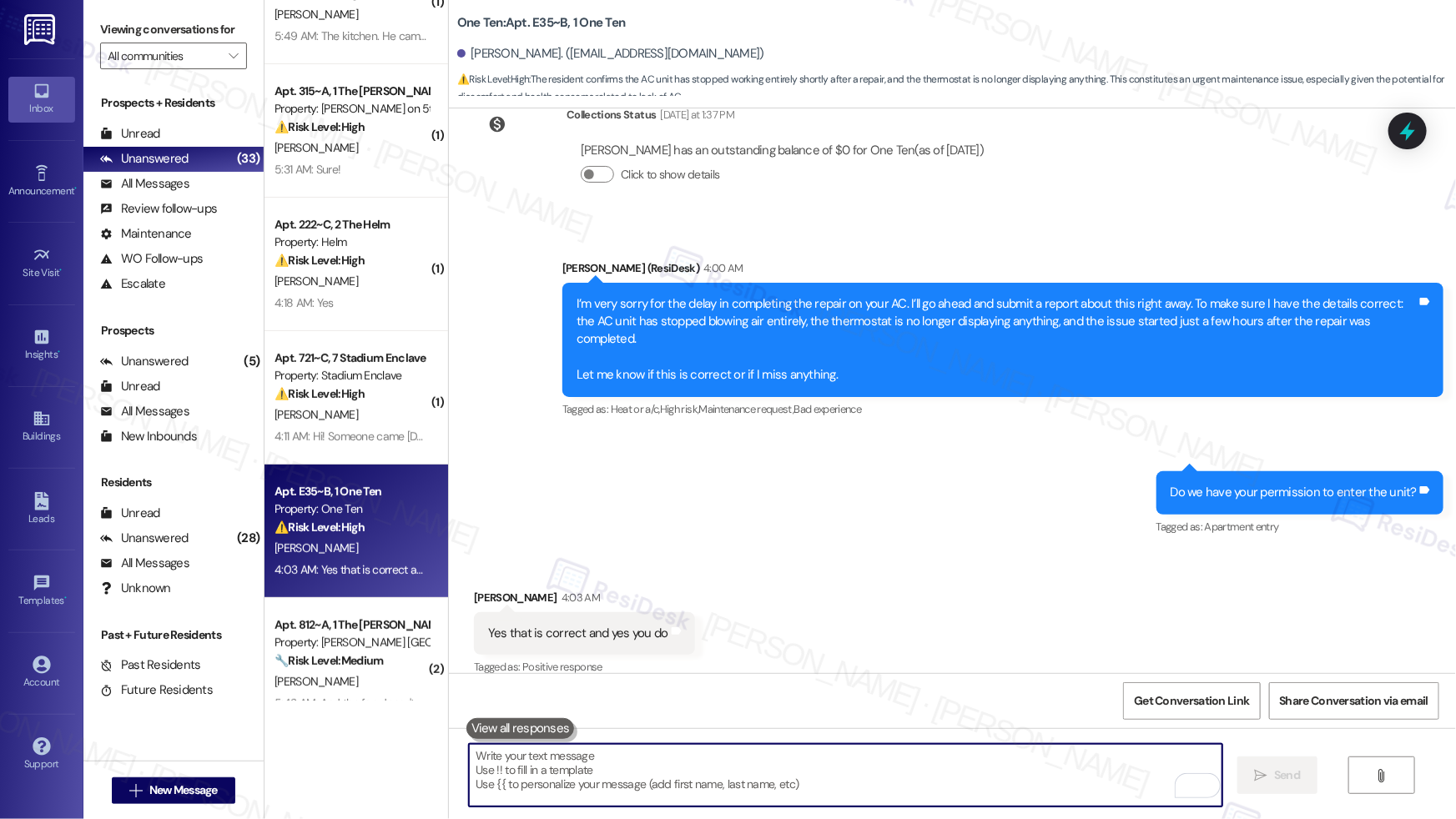
click at [695, 789] on textarea "To enrich screen reader interactions, please activate Accessibility in Grammarl…" at bounding box center [845, 775] width 753 height 63
click at [704, 789] on textarea "To enrich screen reader interactions, please activate Accessibility in Grammarl…" at bounding box center [845, 775] width 753 height 63
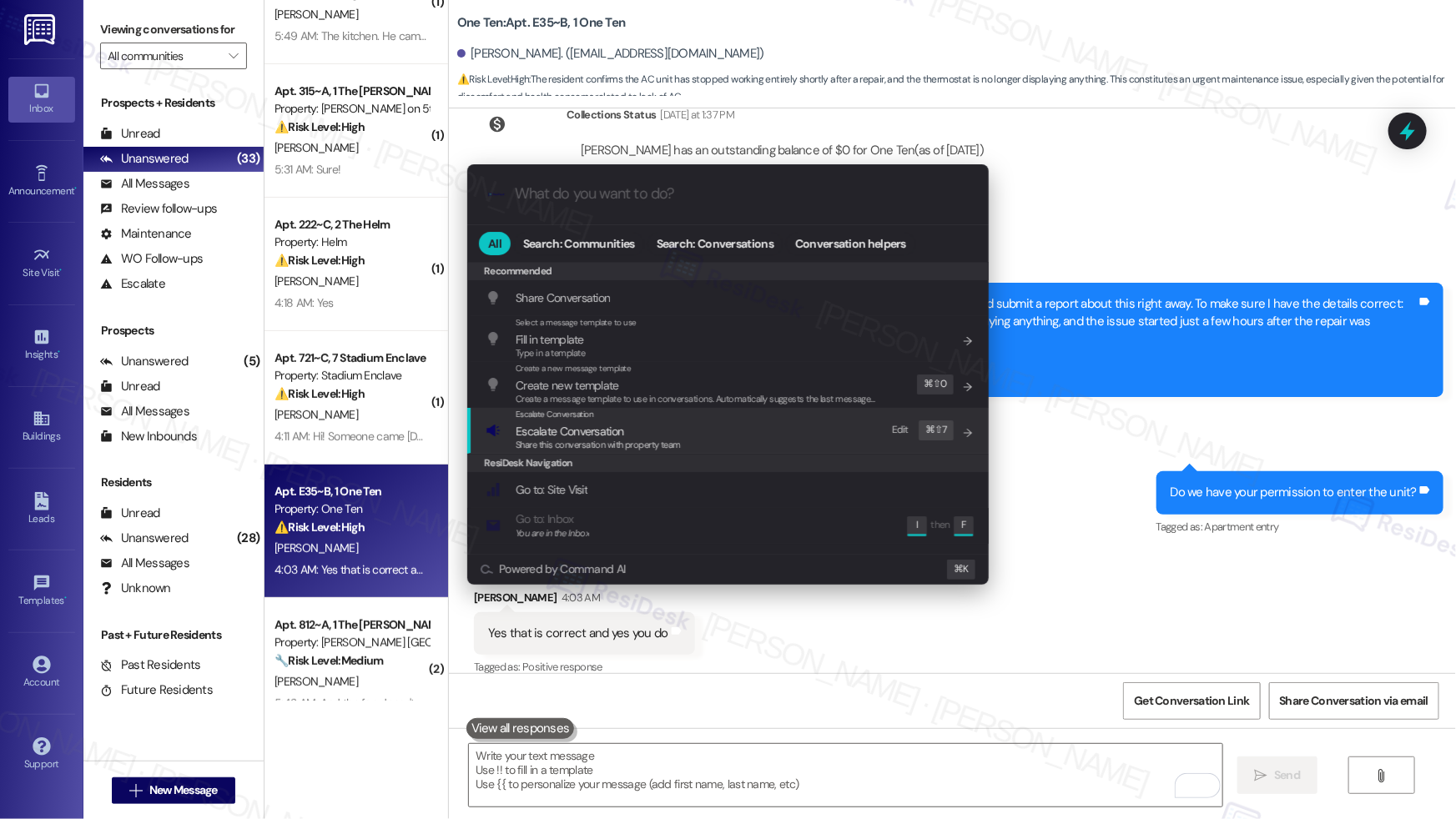
click at [715, 435] on div "Escalate Conversation Escalate Conversation Share this conversation with proper…" at bounding box center [729, 430] width 488 height 45
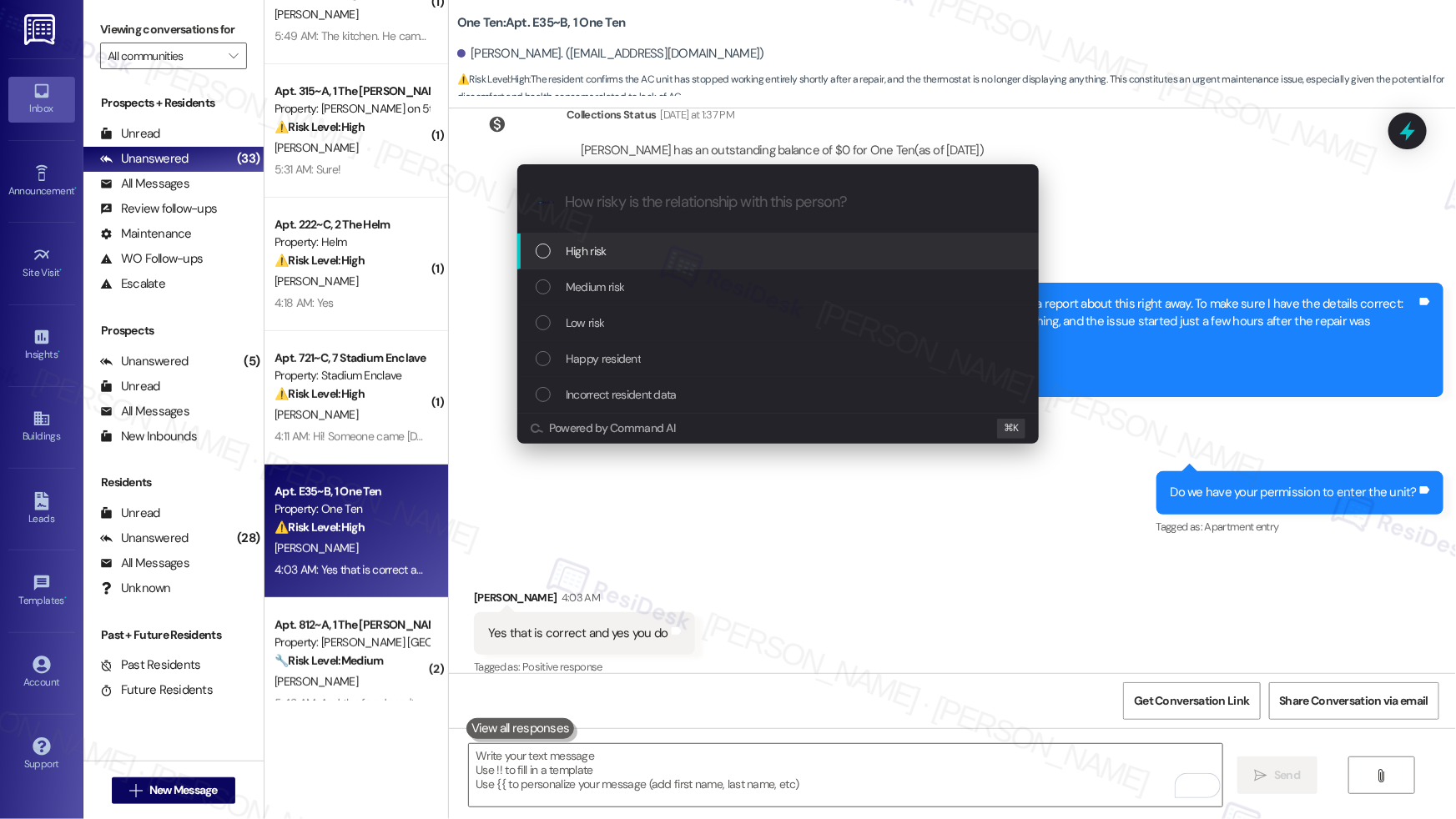
click at [727, 266] on div "High risk" at bounding box center [777, 251] width 521 height 36
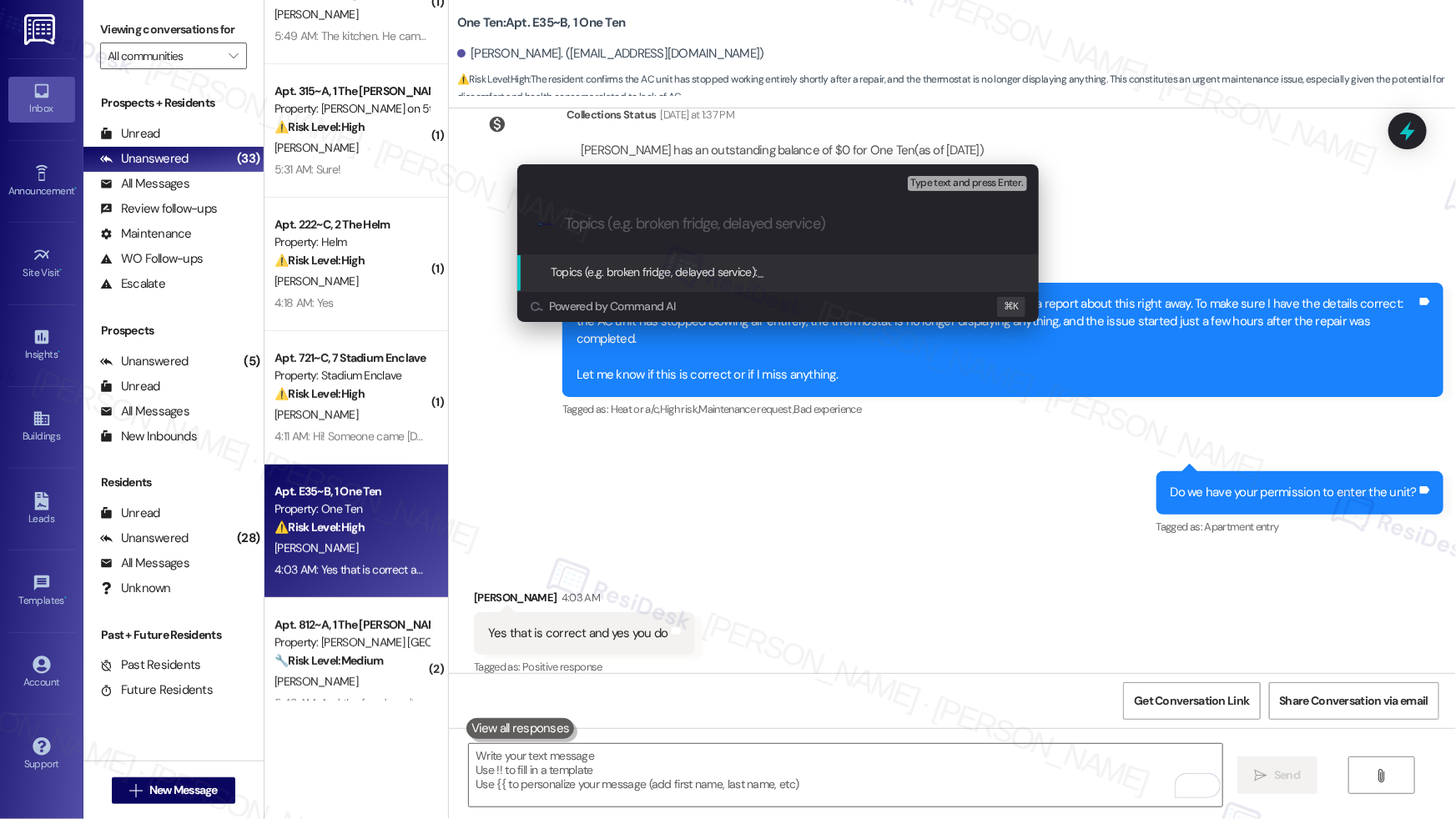
paste input "12953575"
click at [565, 221] on input "12953575 - AC not working" at bounding box center [784, 224] width 440 height 17
paste input "Work order submitted by Residesk | Work order #"
type input "Work order submitted by Residesk | Work order #12953575 - AC not working"
click at [670, 222] on input "Work order submitted by Residesk | Work order #12953575 - AC not working" at bounding box center [784, 224] width 440 height 17
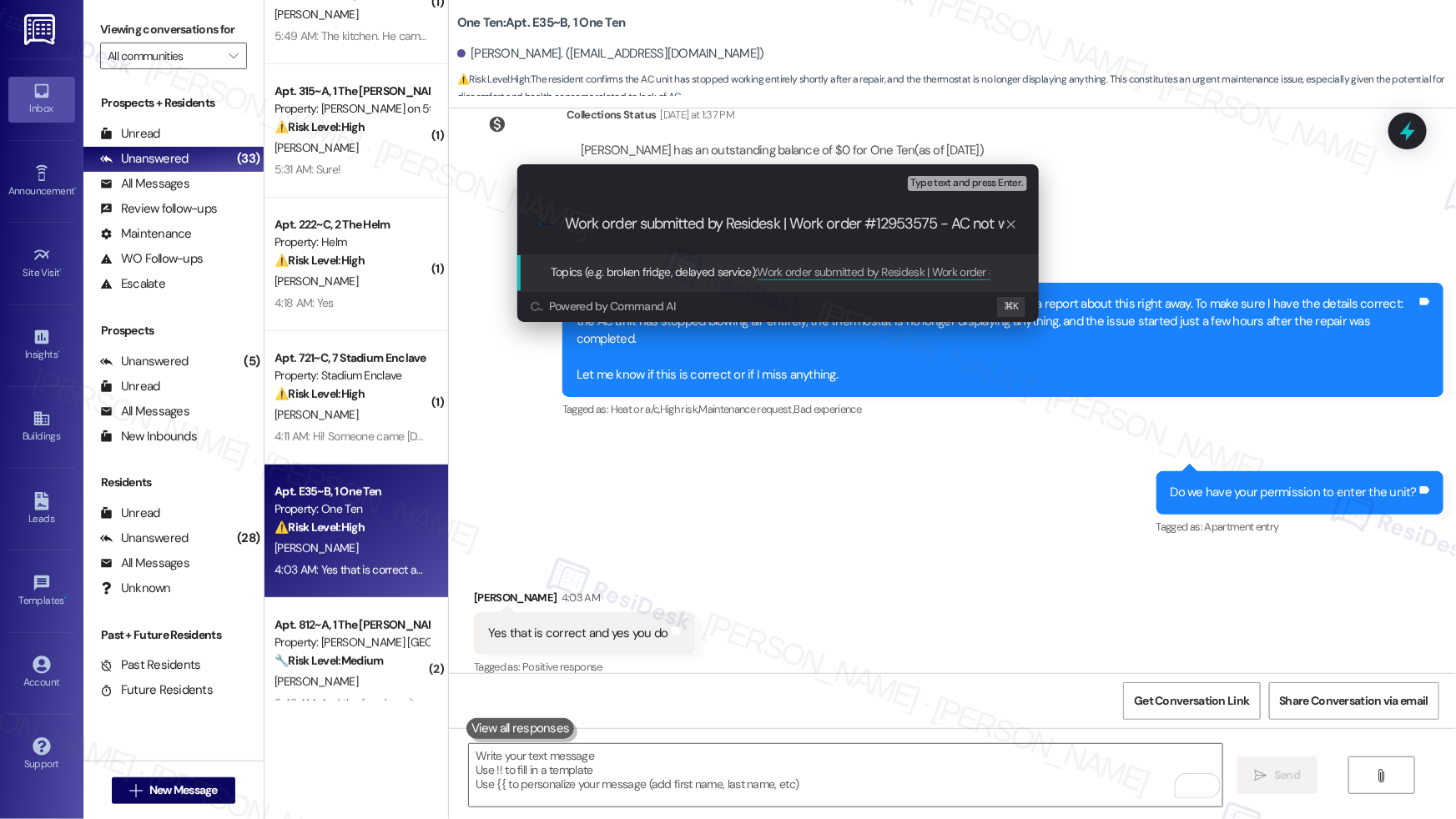
click at [670, 222] on input "Work order submitted by Residesk | Work order #12953575 - AC not working" at bounding box center [784, 224] width 440 height 17
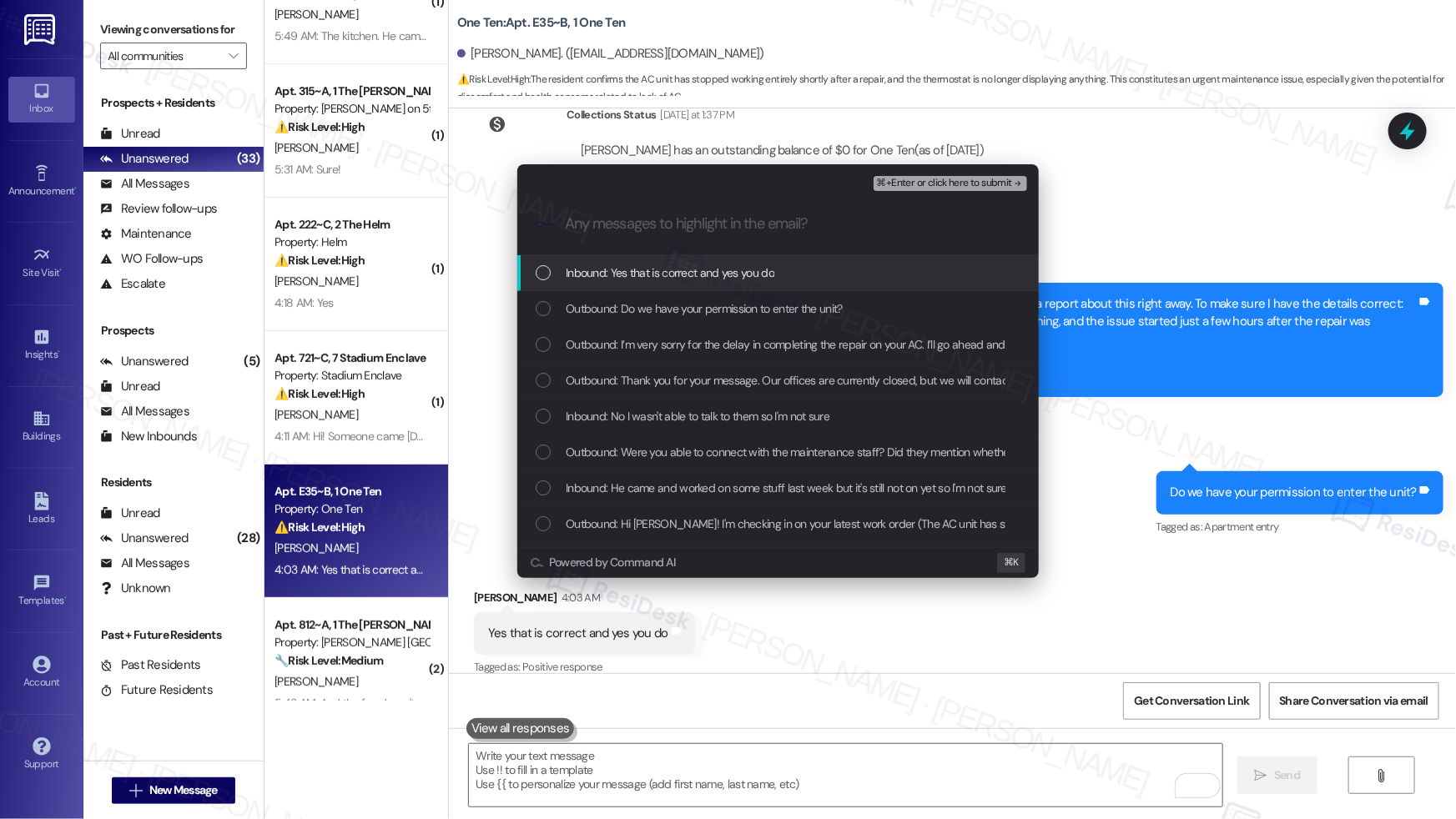
scroll to position [0, 0]
click at [650, 265] on span "Inbound: Yes that is correct and yes you do" at bounding box center [669, 272] width 209 height 18
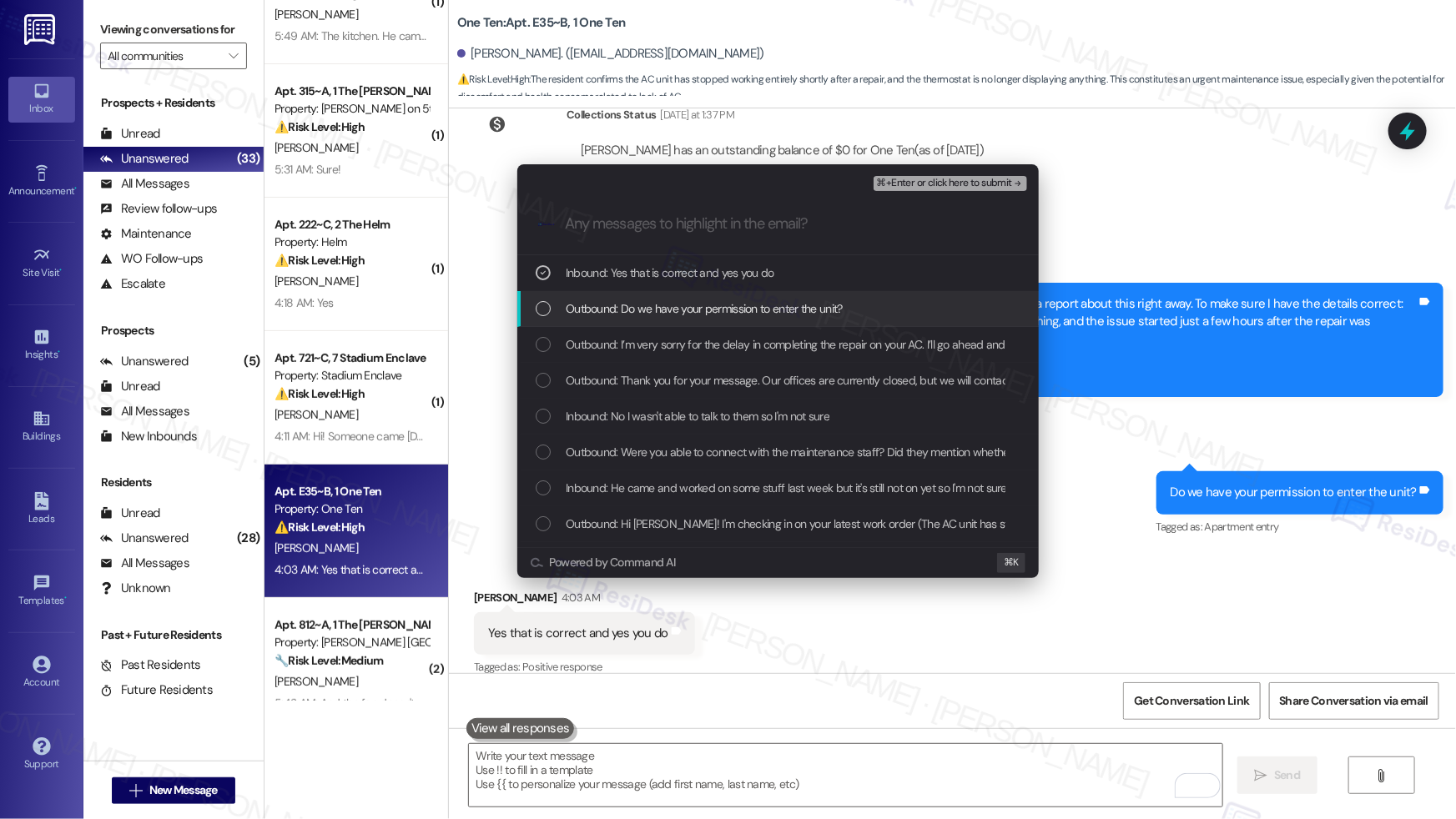
click at [672, 315] on span "Outbound: Do we have your permission to enter the unit?" at bounding box center [704, 308] width 277 height 18
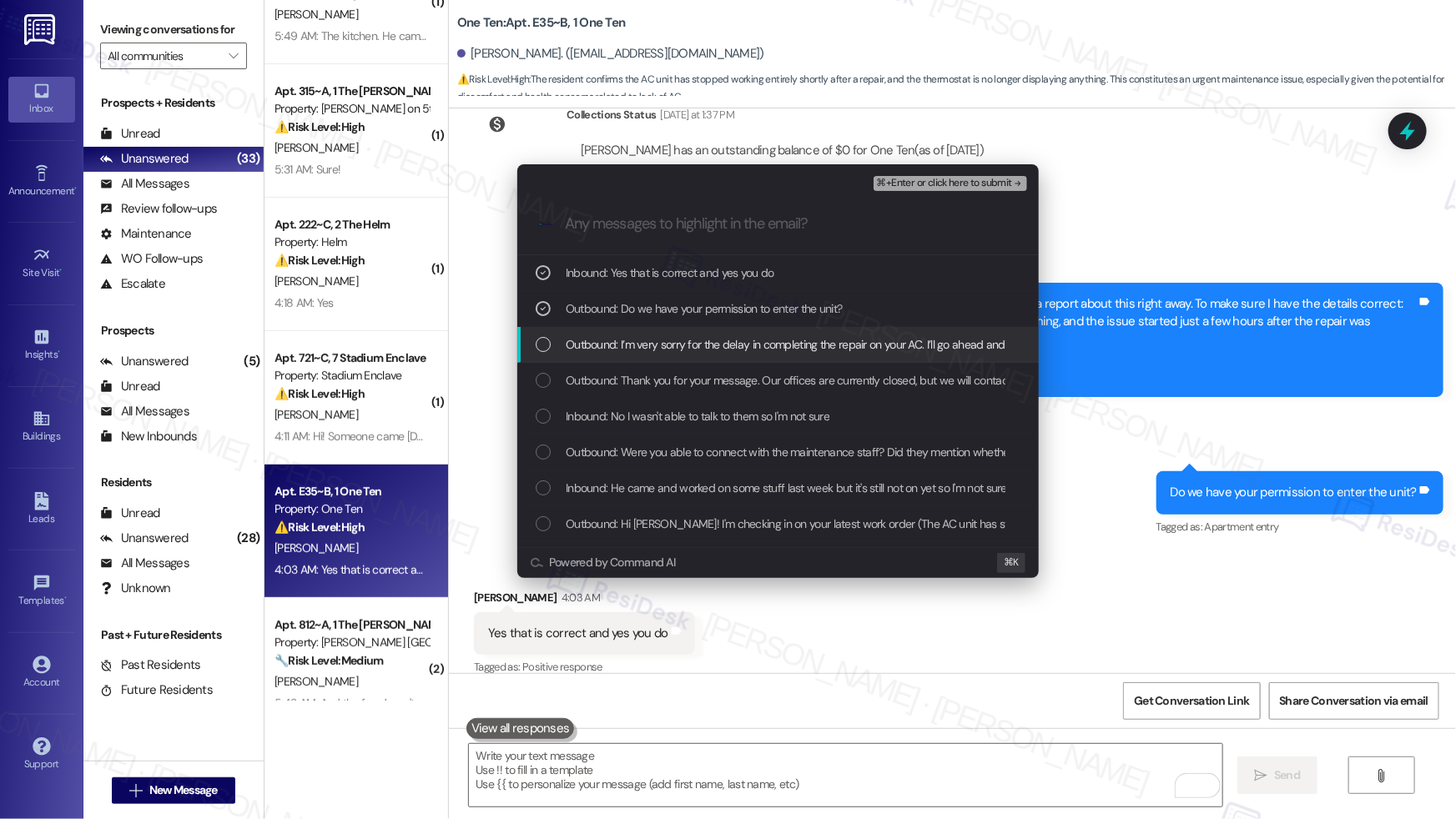
click at [667, 339] on span "Outbound: I’m very sorry for the delay in completing the repair on your AC. I’l…" at bounding box center [1483, 344] width 1836 height 18
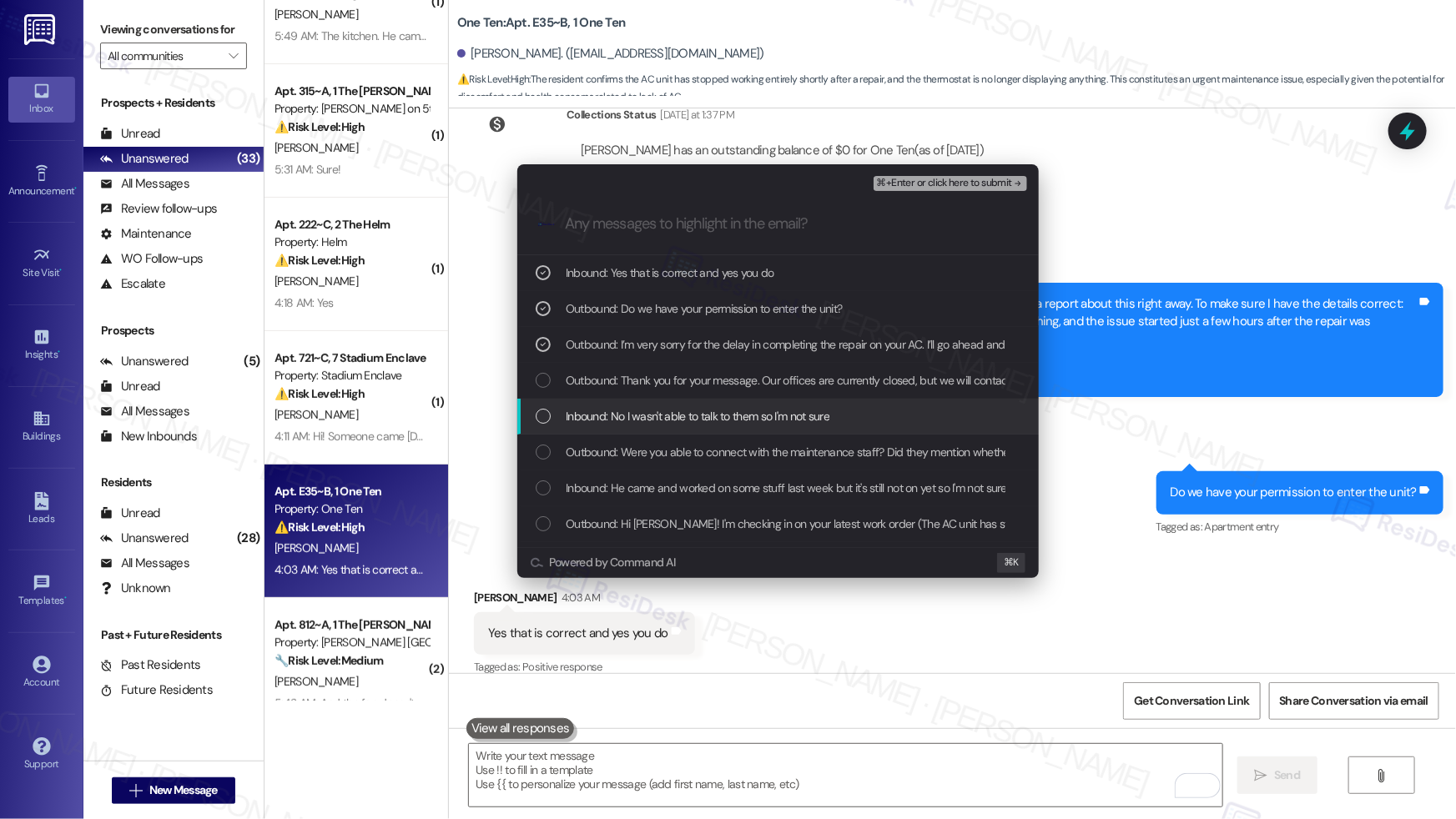
click at [663, 418] on span "Inbound: No I wasn't able to talk to them so I'm not sure" at bounding box center [697, 416] width 264 height 18
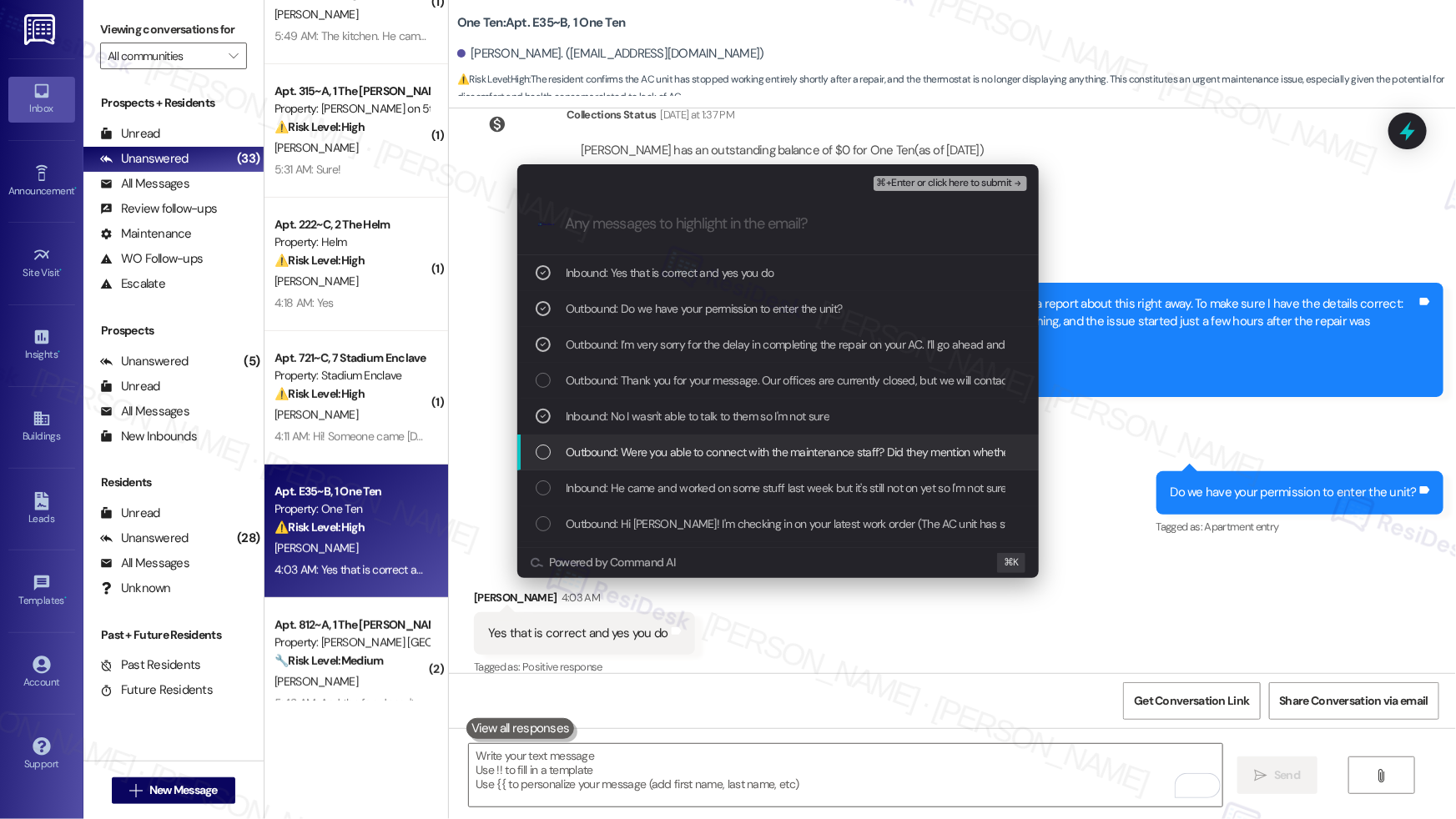
click at [669, 458] on span "Outbound: Were you able to connect with the maintenance staff? Did they mention…" at bounding box center [900, 451] width 671 height 18
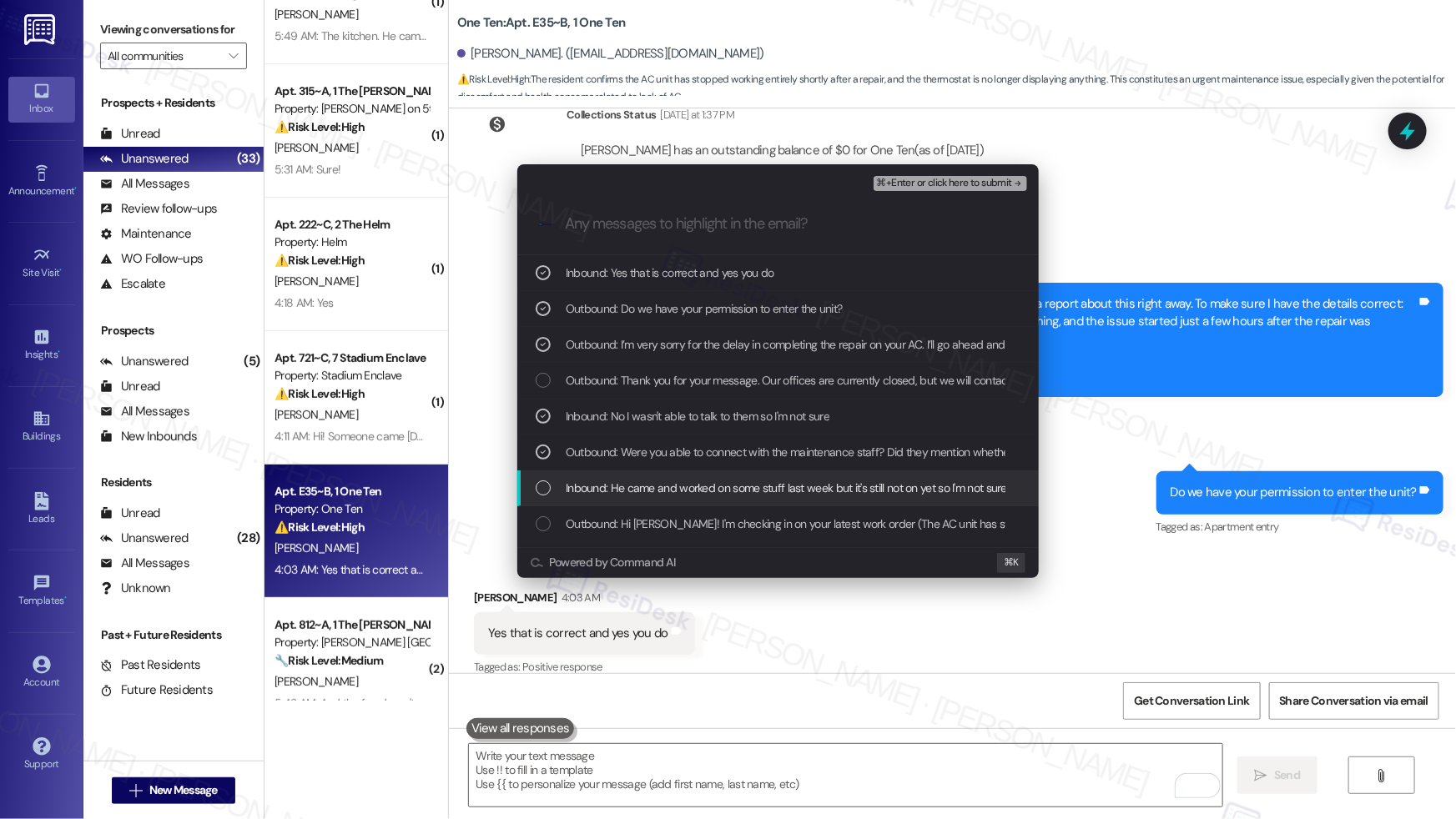
click at [655, 496] on span "Inbound: He came and worked on some stuff last week but it's still not on yet s…" at bounding box center [822, 487] width 515 height 18
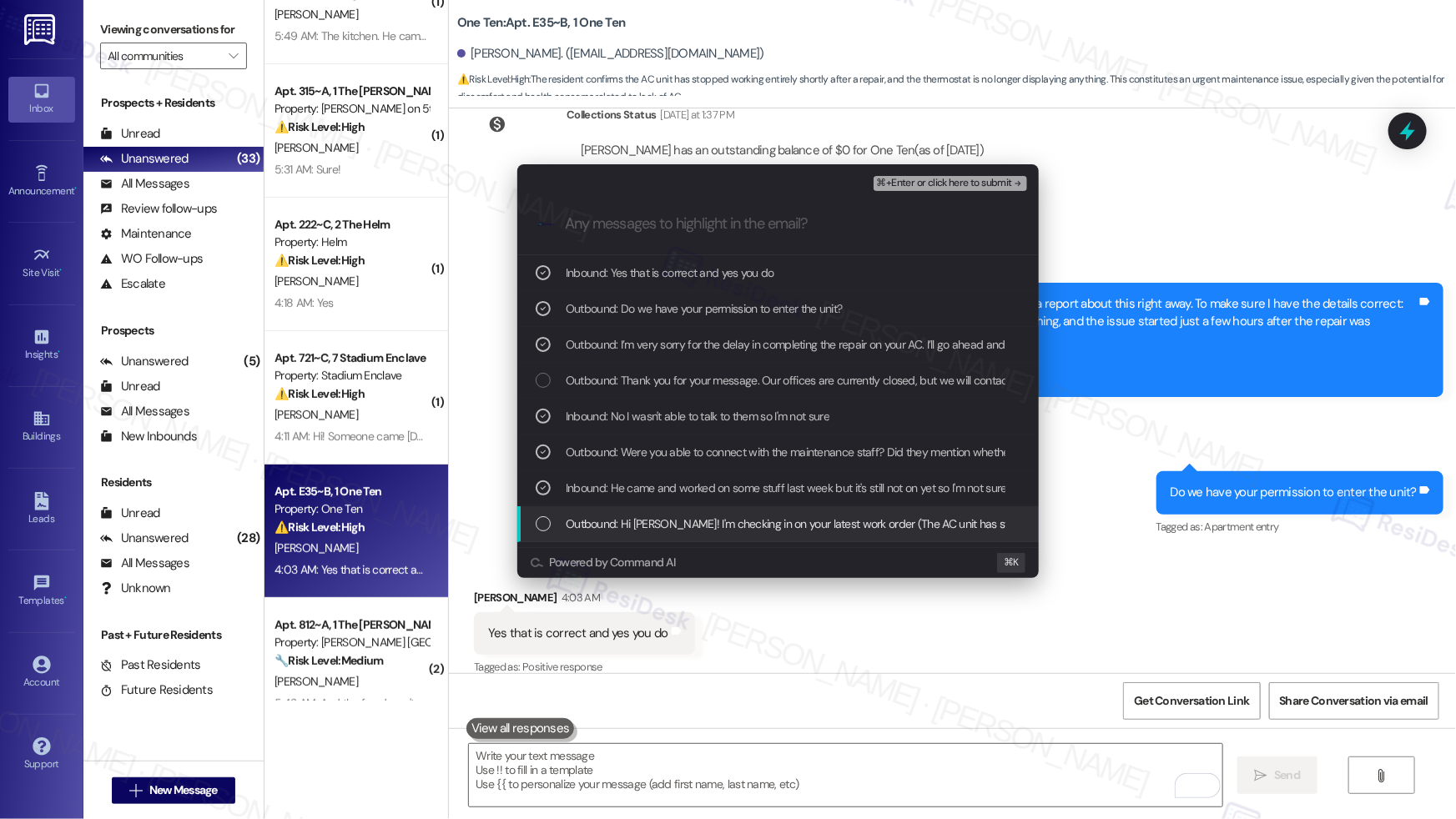
click at [650, 522] on span "Outbound: Hi Brendan! I'm checking in on your latest work order (The AC unit ha…" at bounding box center [1053, 523] width 975 height 18
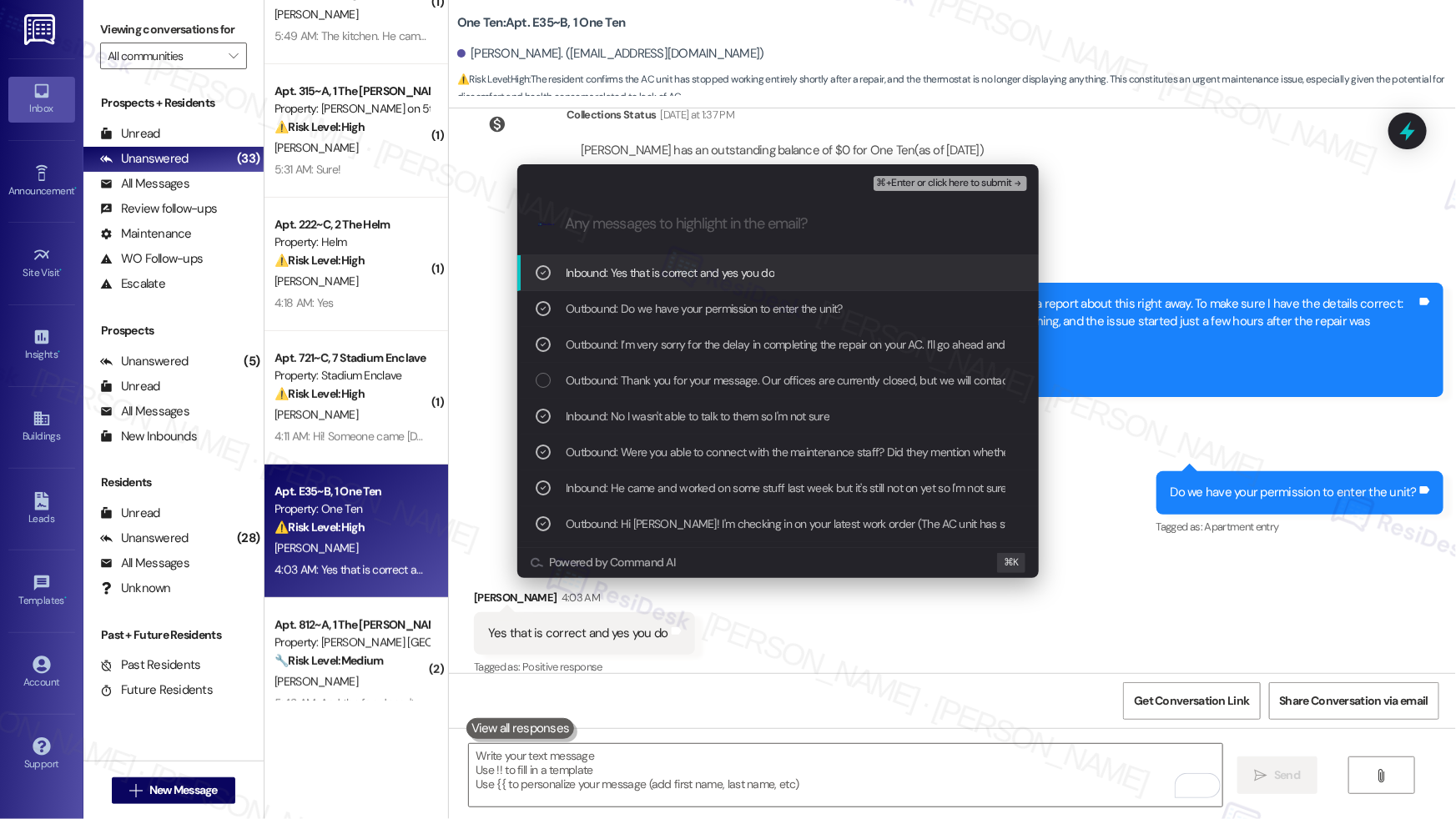
click at [933, 186] on span "⌘+Enter or click here to submit" at bounding box center [944, 184] width 135 height 12
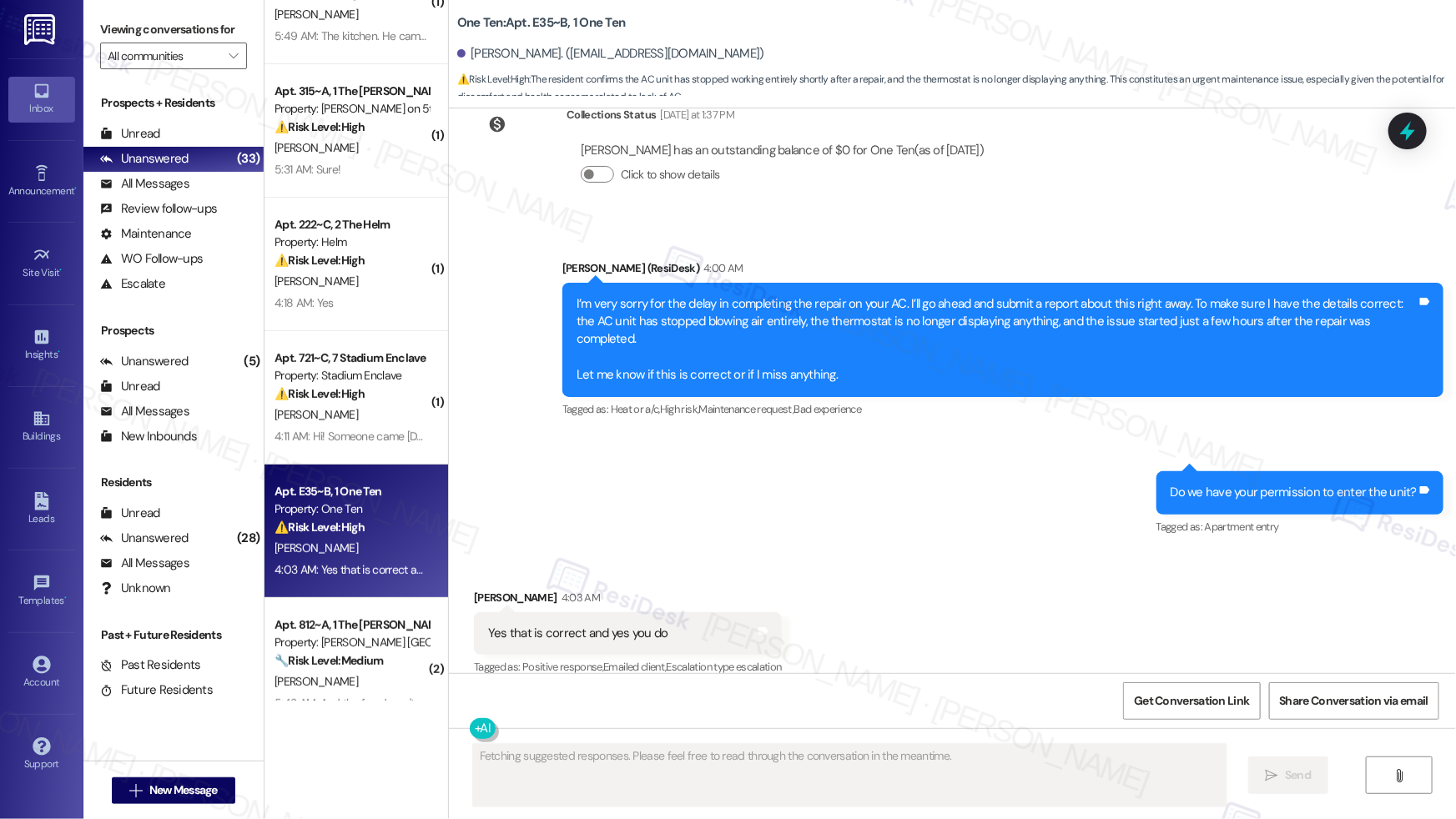
scroll to position [4543, 0]
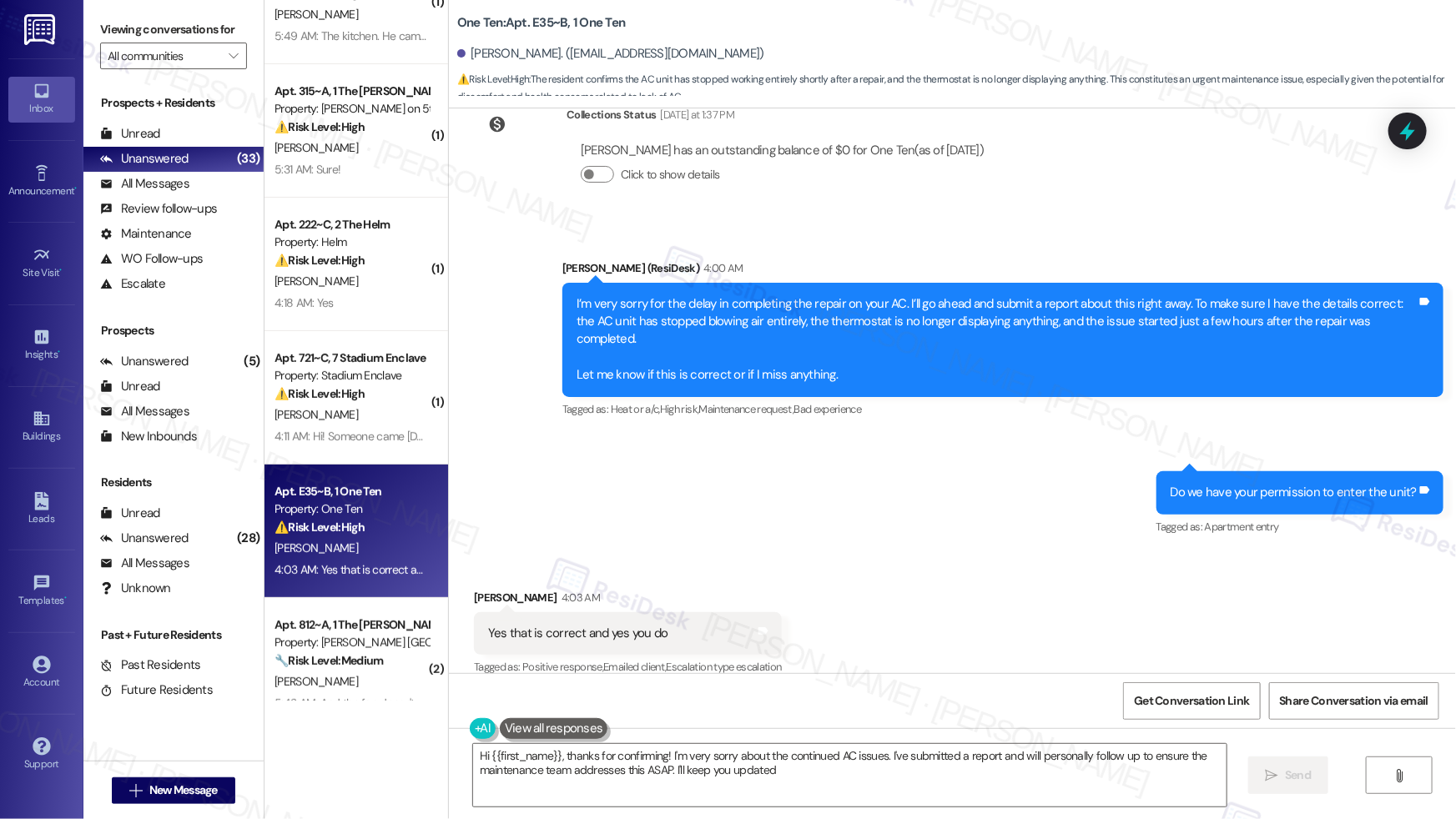
type textarea "Hi {{first_name}}, thanks for confirming! I'm very sorry about the continued AC…"
click at [527, 768] on textarea "Hi {{first_name}}, thanks for confirming! I'm very sorry about the continued AC…" at bounding box center [849, 775] width 753 height 63
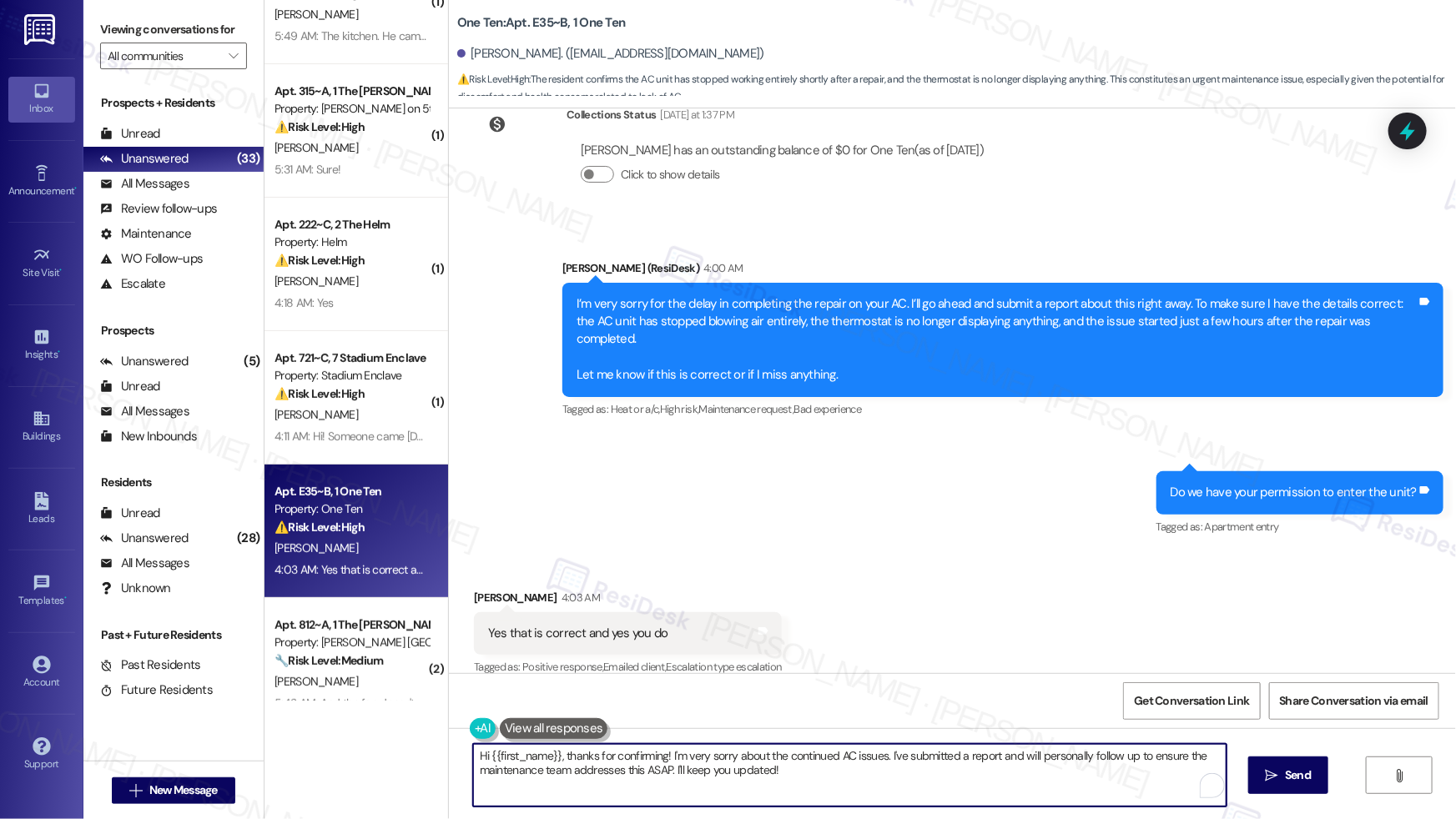
click at [527, 768] on textarea "Hi {{first_name}}, thanks for confirming! I'm very sorry about the continued AC…" at bounding box center [849, 775] width 753 height 63
click at [791, 782] on textarea "Hi {{first_name}}, thanks for confirming! I'm very sorry about the continued AC…" at bounding box center [845, 775] width 753 height 63
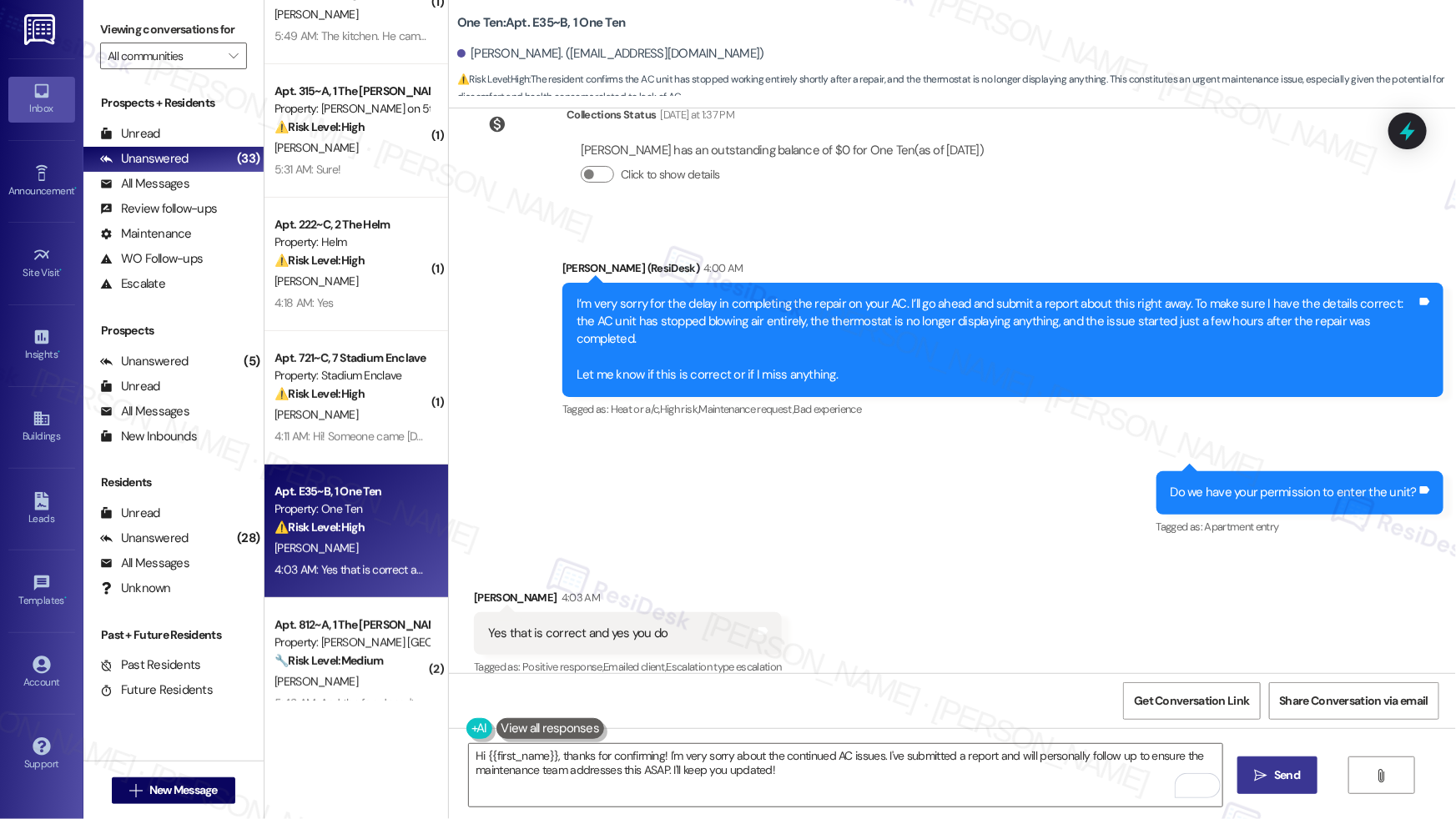
click at [1294, 778] on span "Send" at bounding box center [1287, 775] width 26 height 17
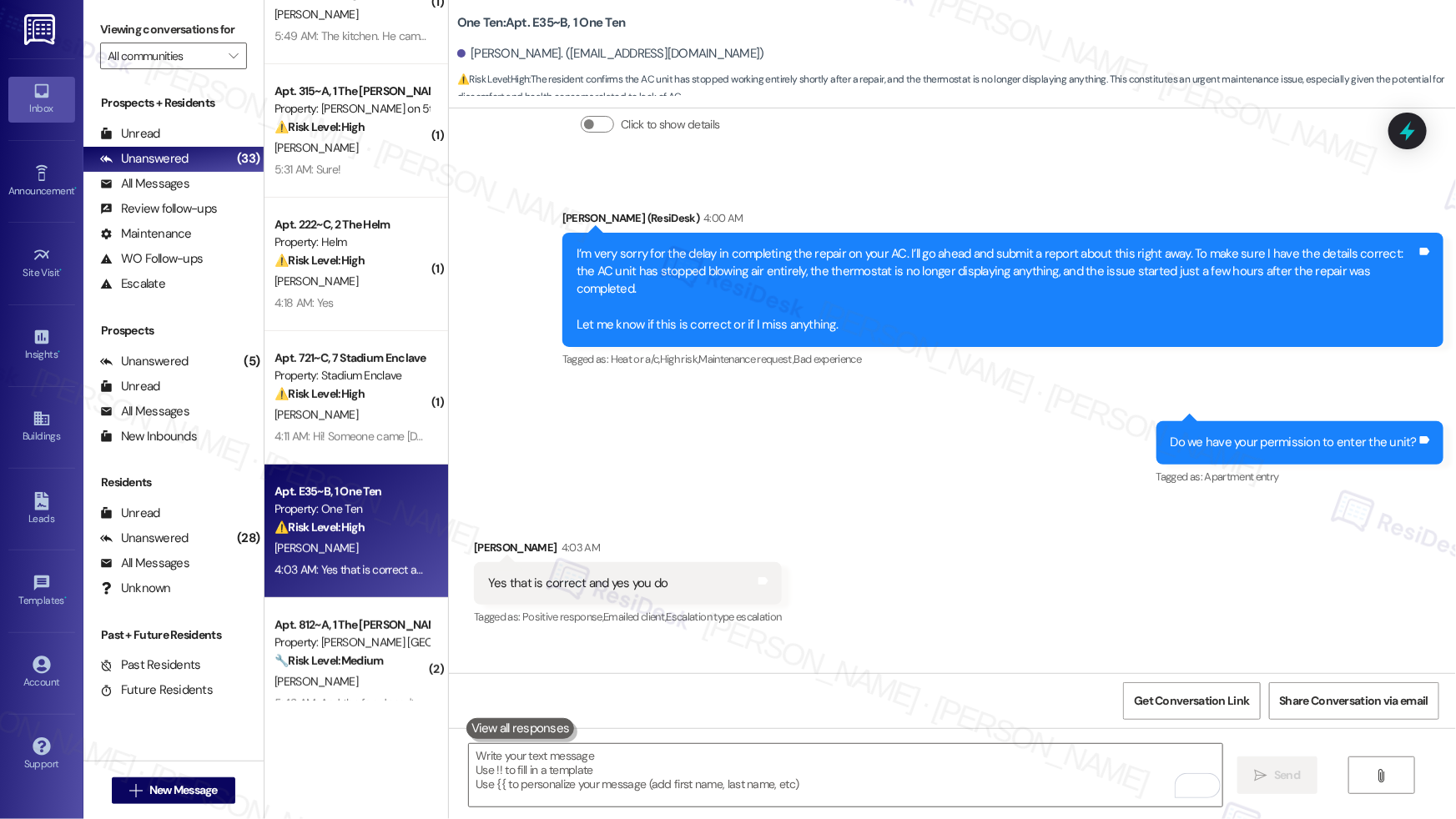
scroll to position [4678, 0]
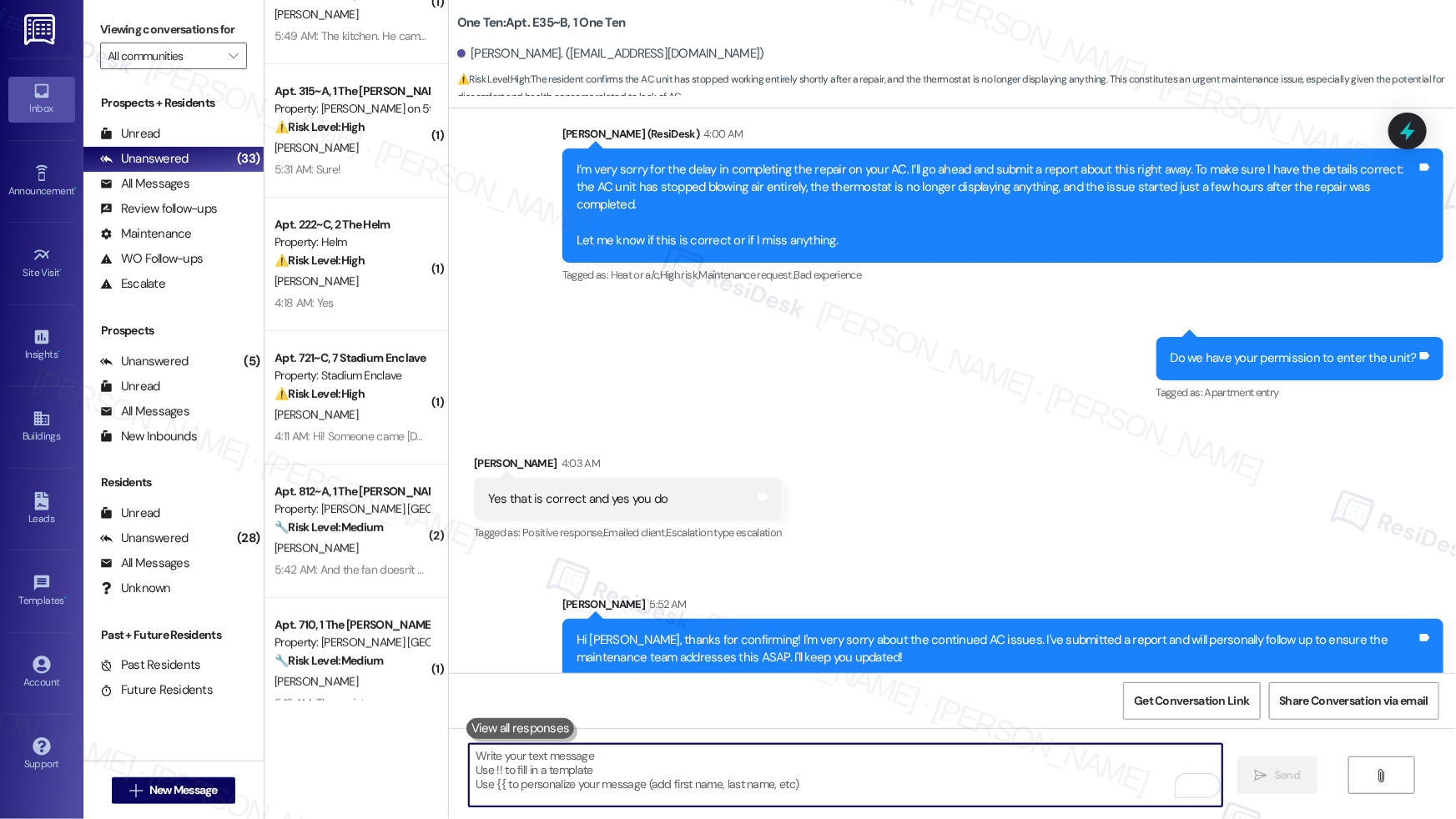
click at [611, 781] on textarea "To enrich screen reader interactions, please activate Accessibility in Grammarl…" at bounding box center [845, 775] width 753 height 63
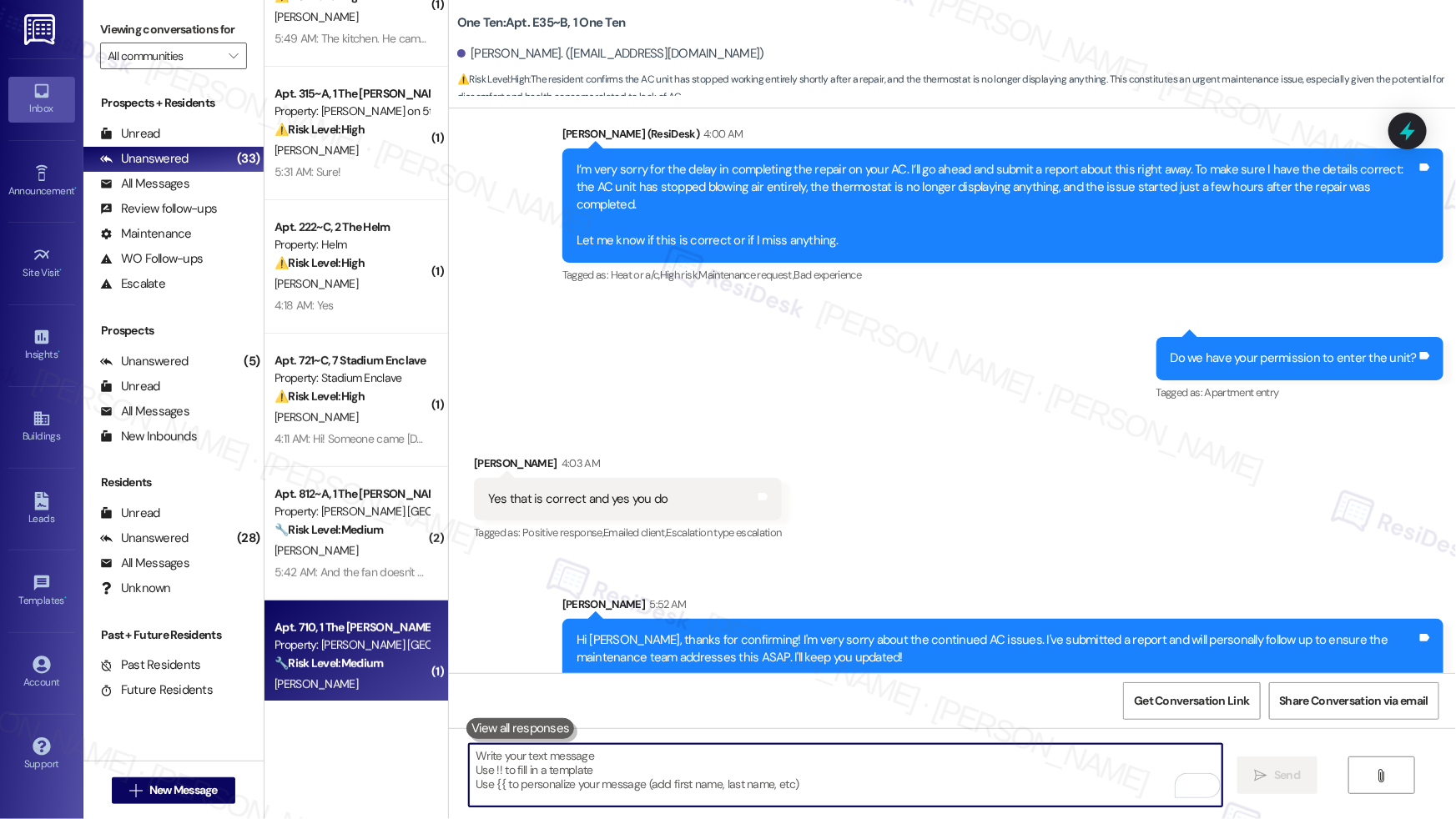
scroll to position [66, 0]
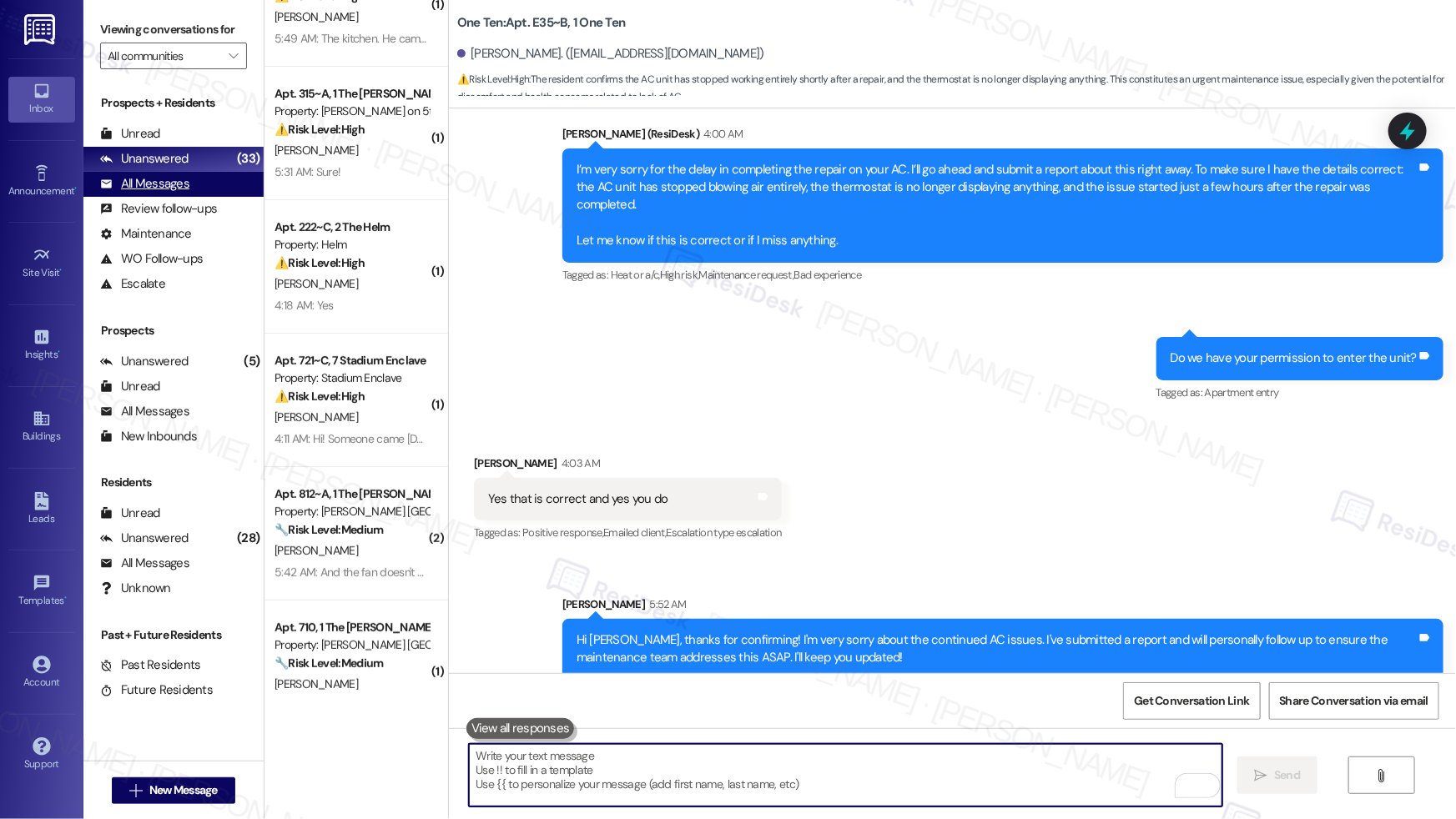
click at [161, 186] on div "All Messages" at bounding box center [144, 184] width 90 height 17
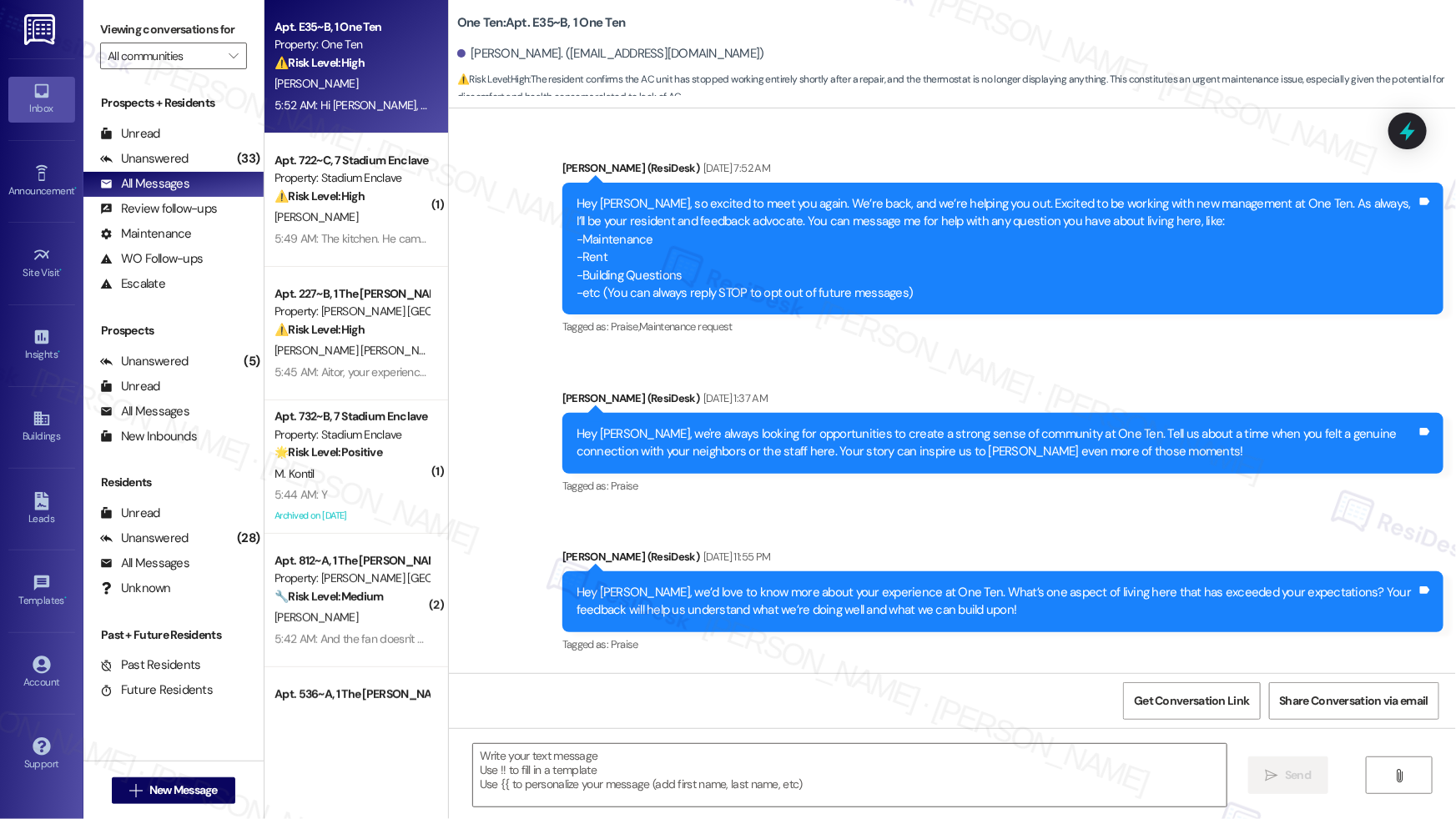
click at [317, 72] on div "⚠️ Risk Level: High The resident confirms the AC unit has stopped working entir…" at bounding box center [351, 63] width 154 height 17
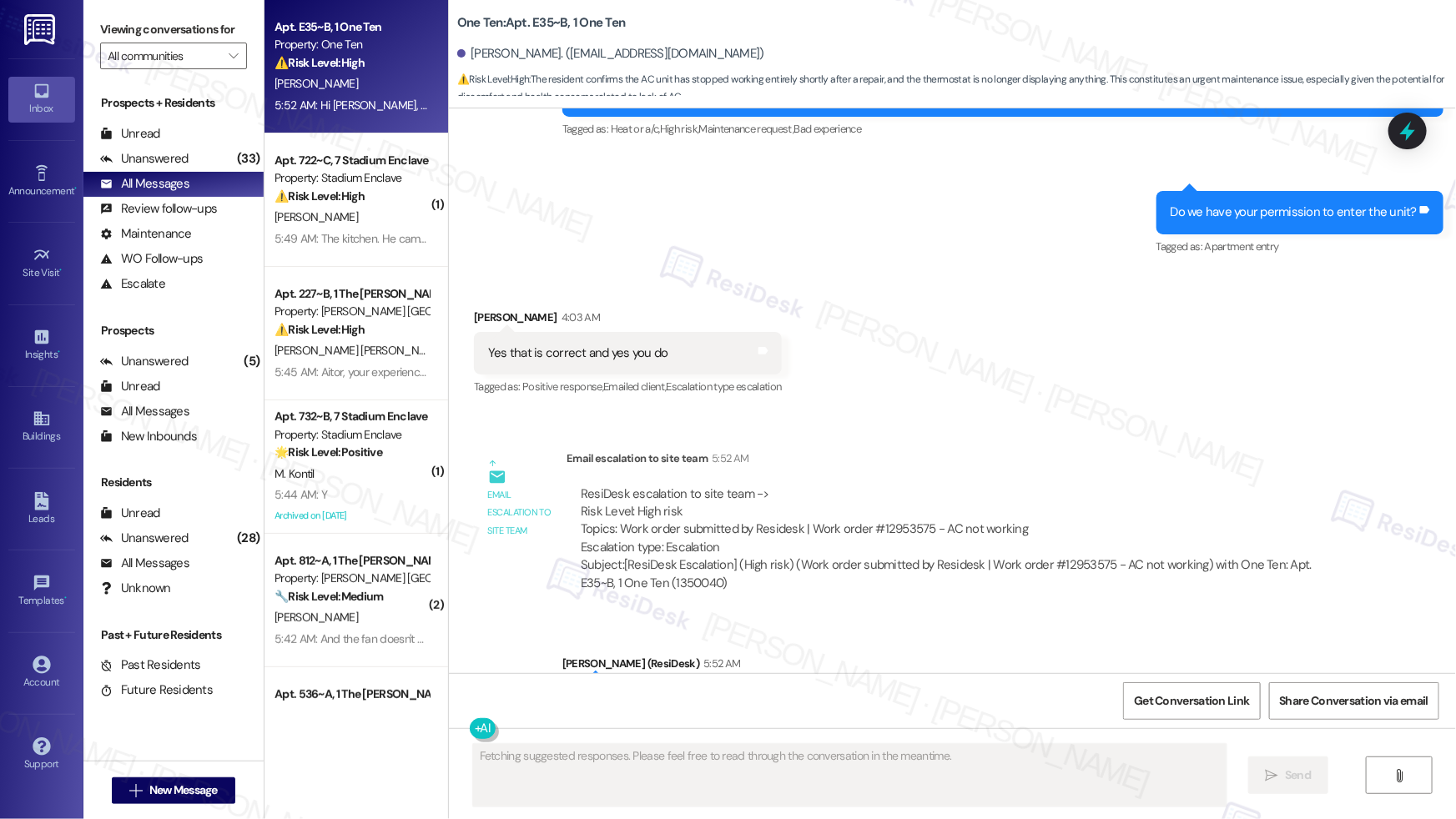
scroll to position [4908, 0]
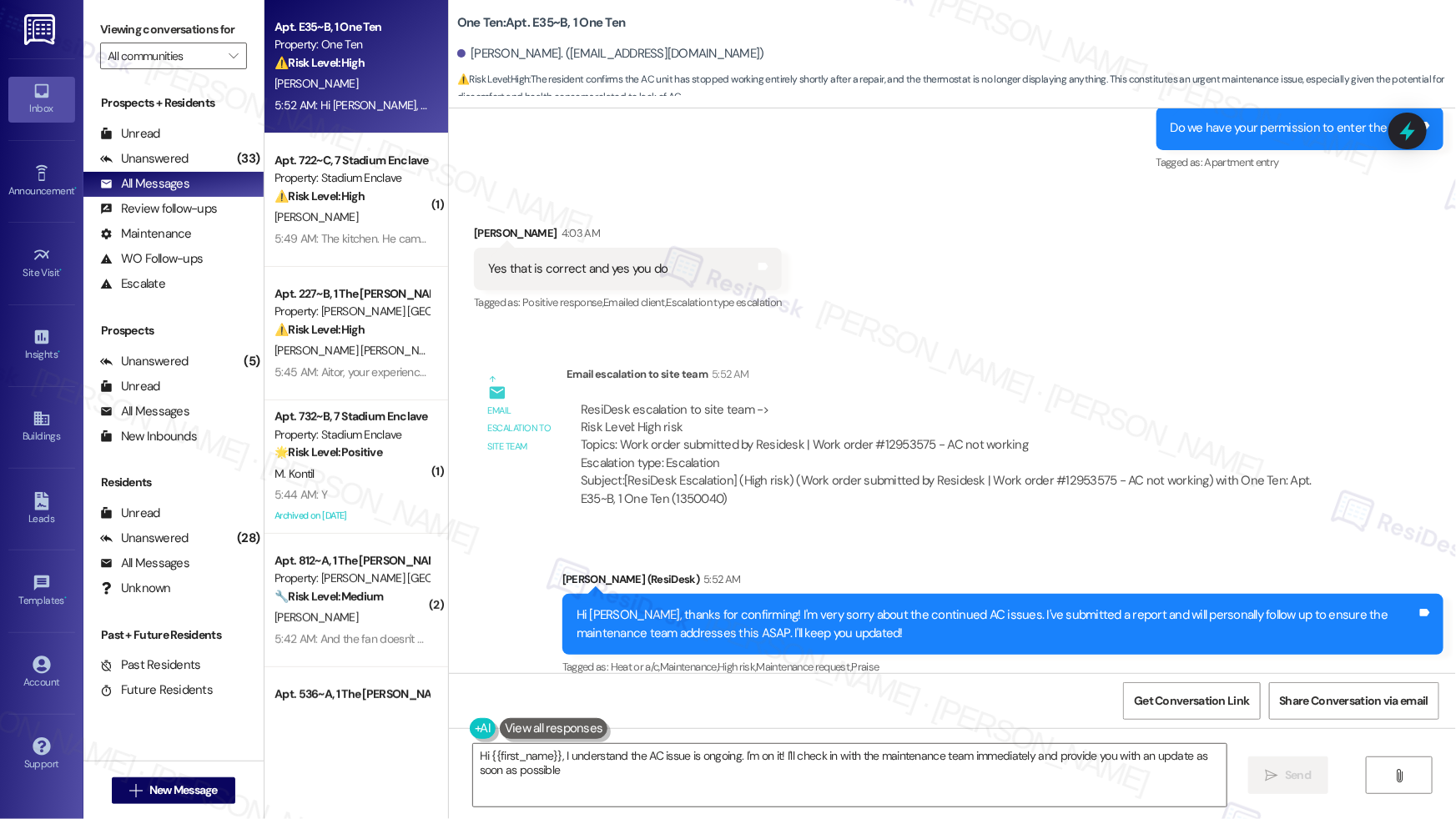
type textarea "Hi {{first_name}}, I understand the AC issue is ongoing. I'm on it! I'll check …"
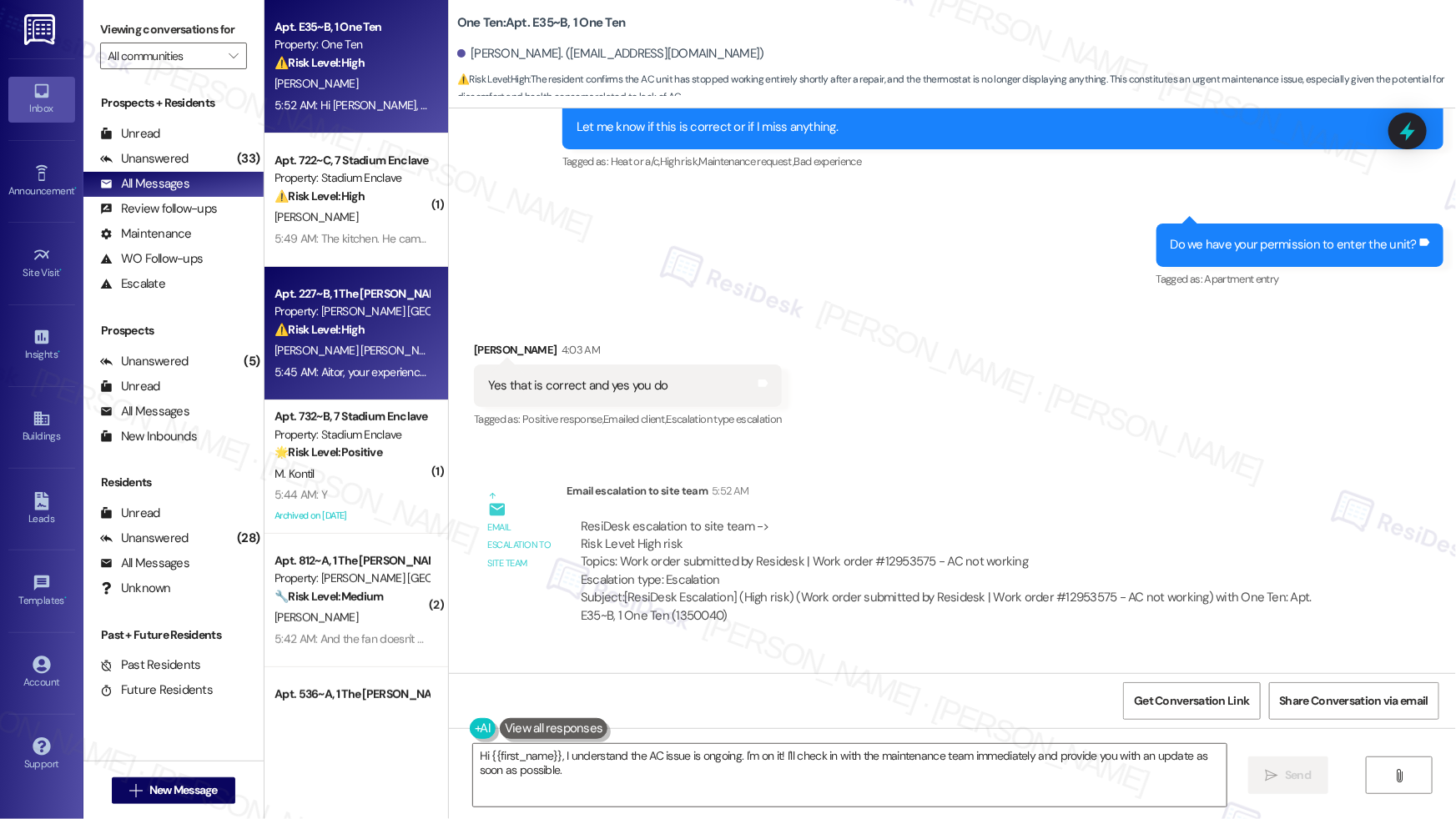
scroll to position [4781, 0]
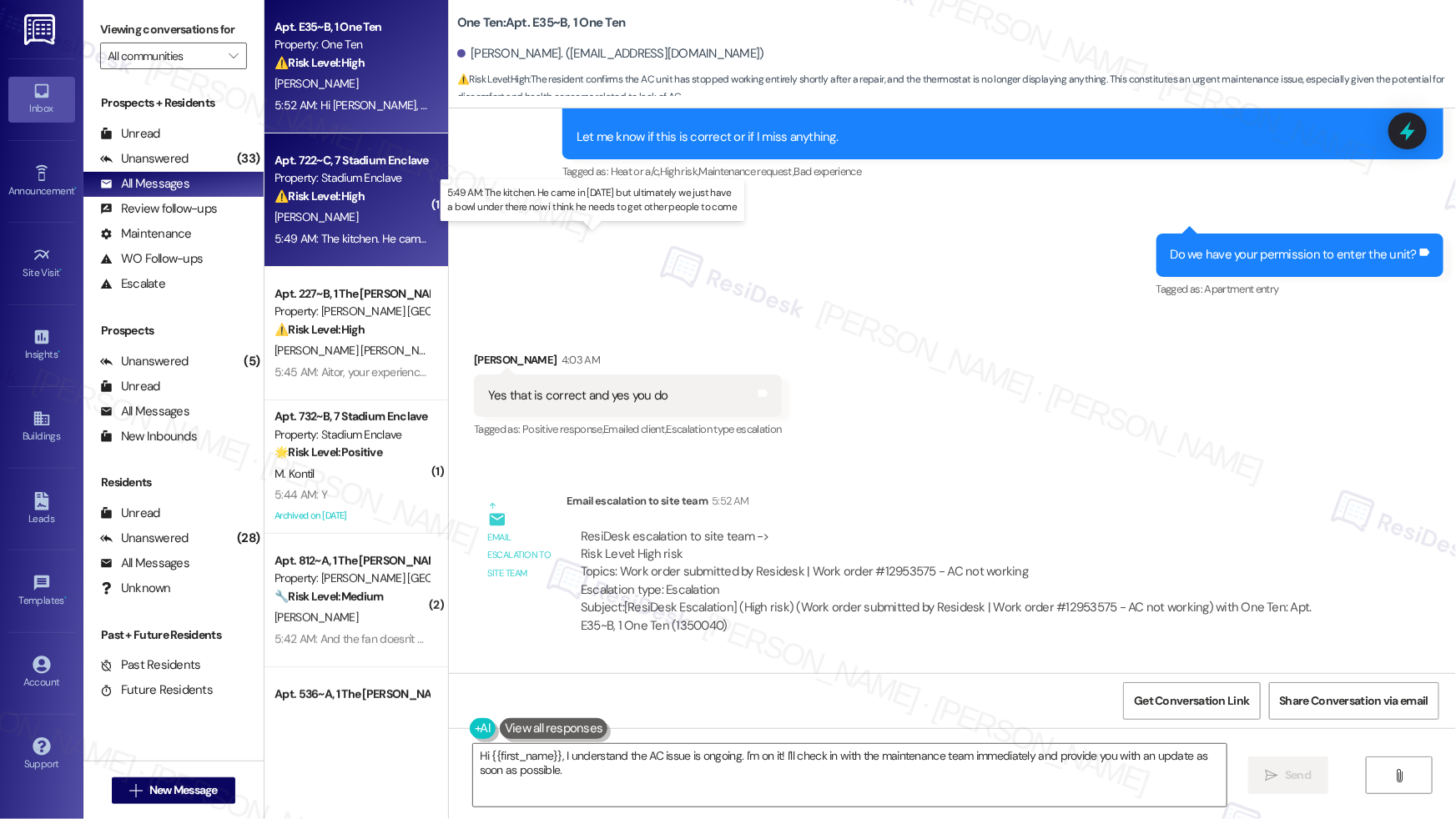
click at [361, 231] on div "5:49 AM: The kitchen. He came in today but ultimately we just have a bowl under…" at bounding box center [607, 239] width 664 height 15
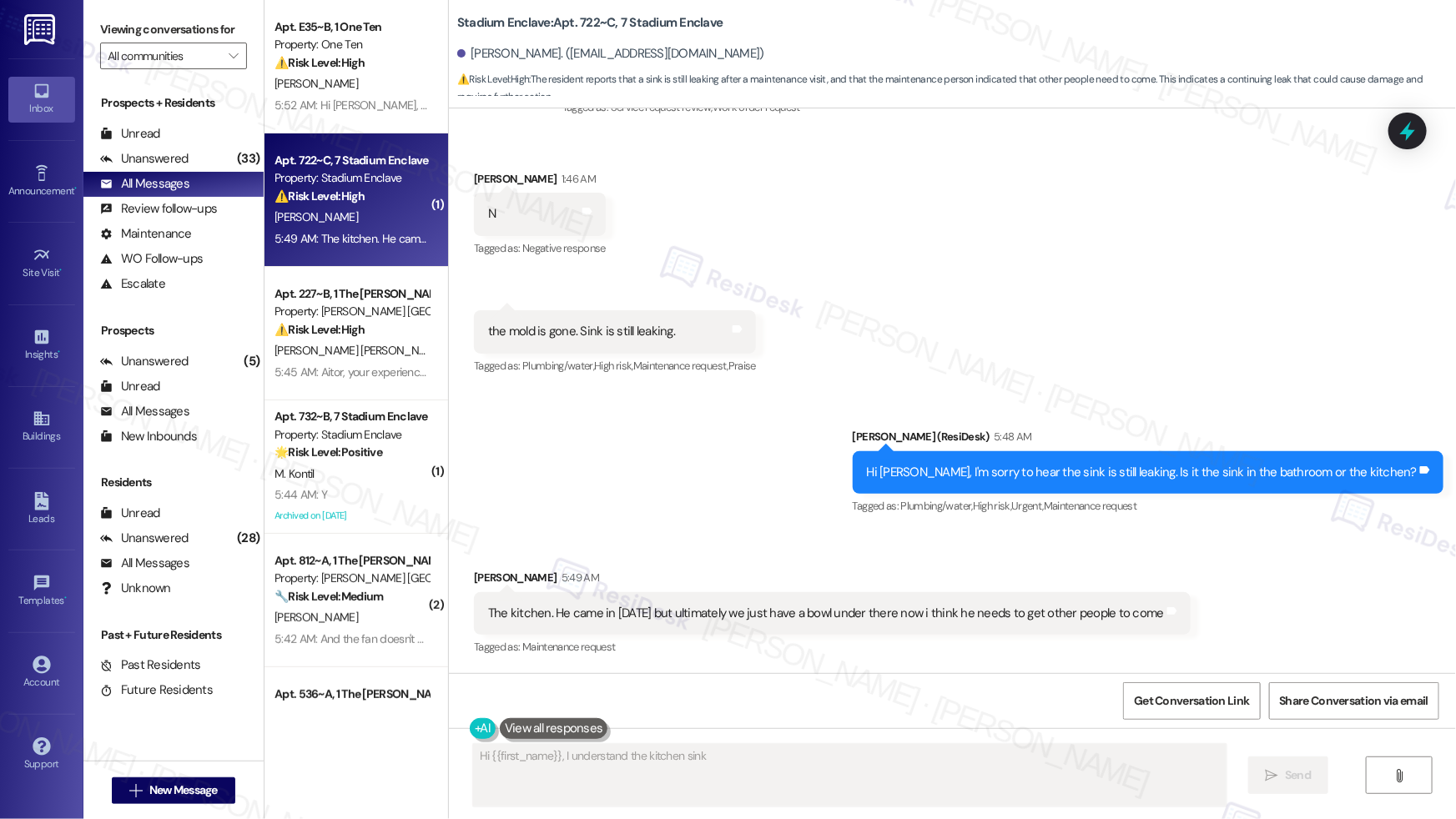
scroll to position [278, 0]
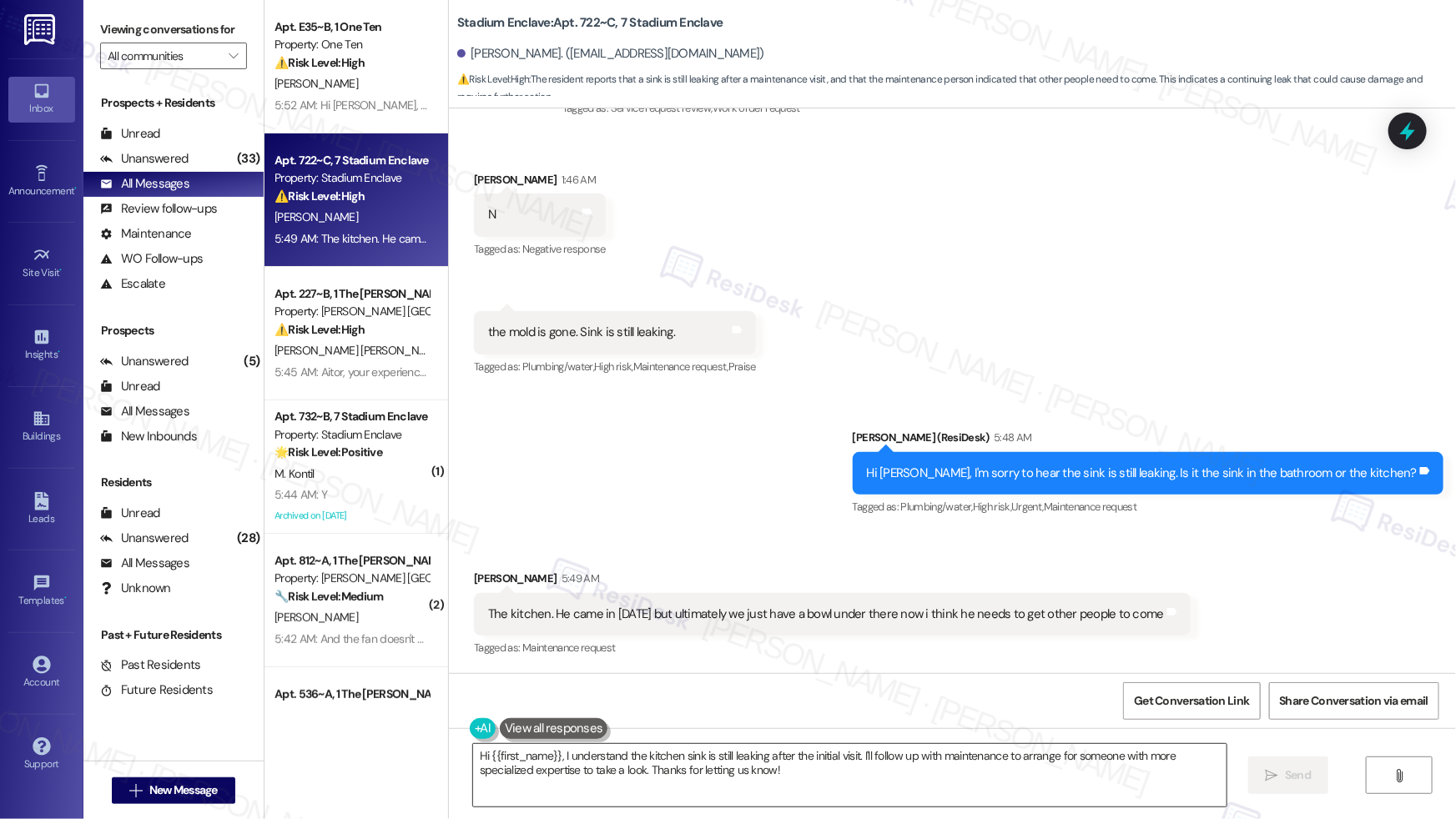
click at [854, 778] on textarea "Hi {{first_name}}, I understand the kitchen sink is still leaking after the ini…" at bounding box center [849, 775] width 753 height 63
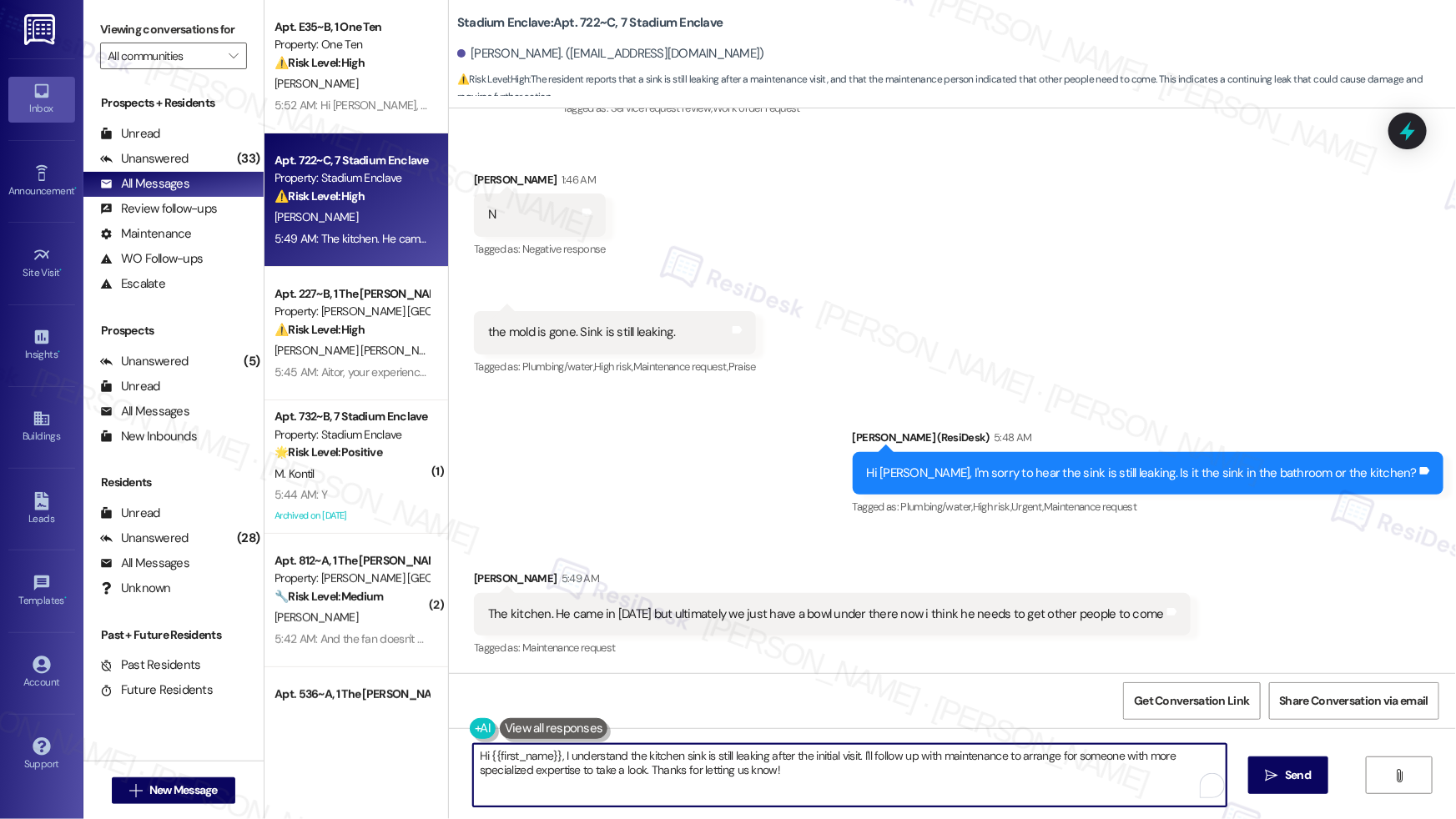
click at [854, 778] on textarea "Hi {{first_name}}, I understand the kitchen sink is still leaking after the ini…" at bounding box center [849, 775] width 753 height 63
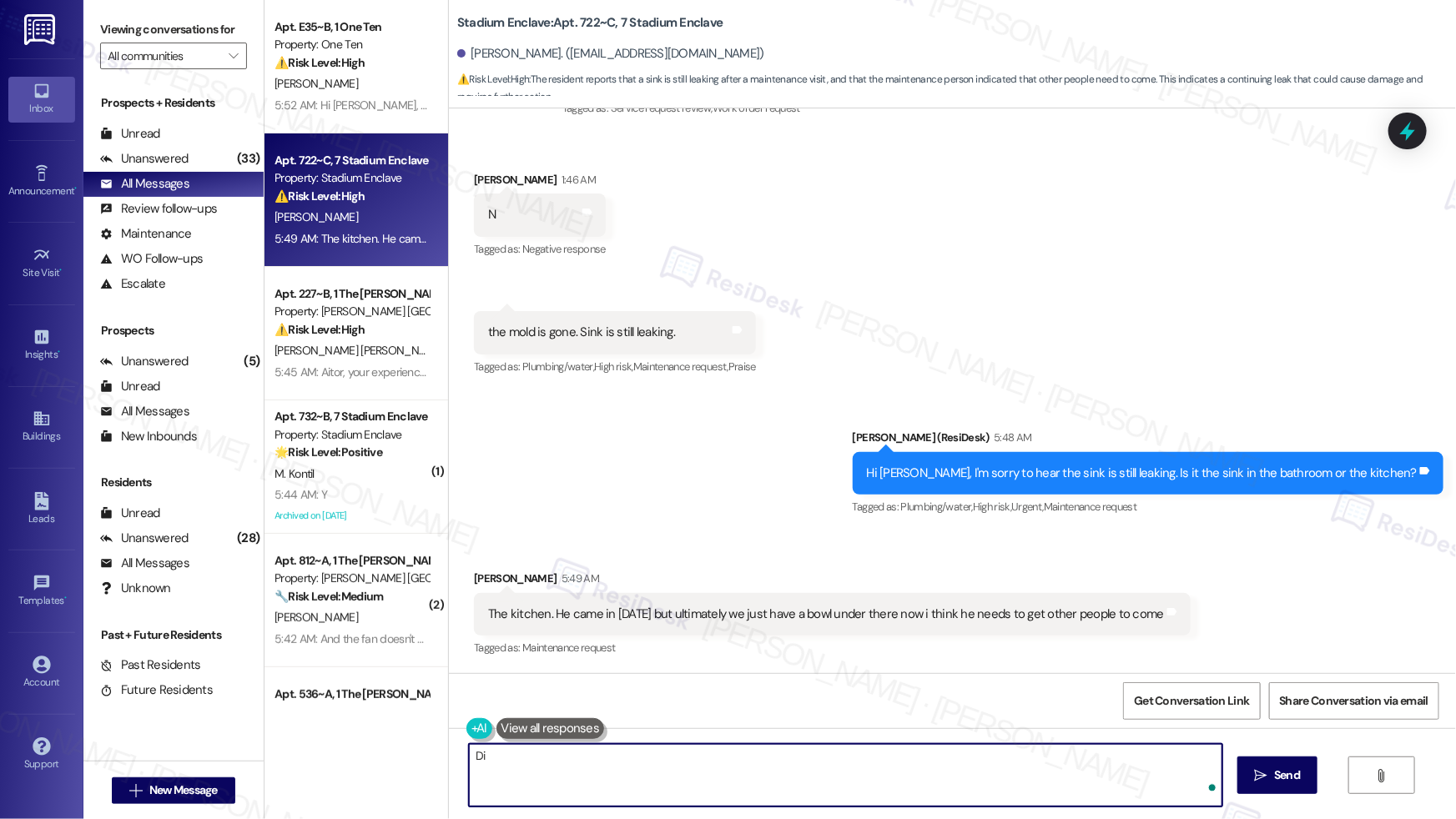
type textarea "D"
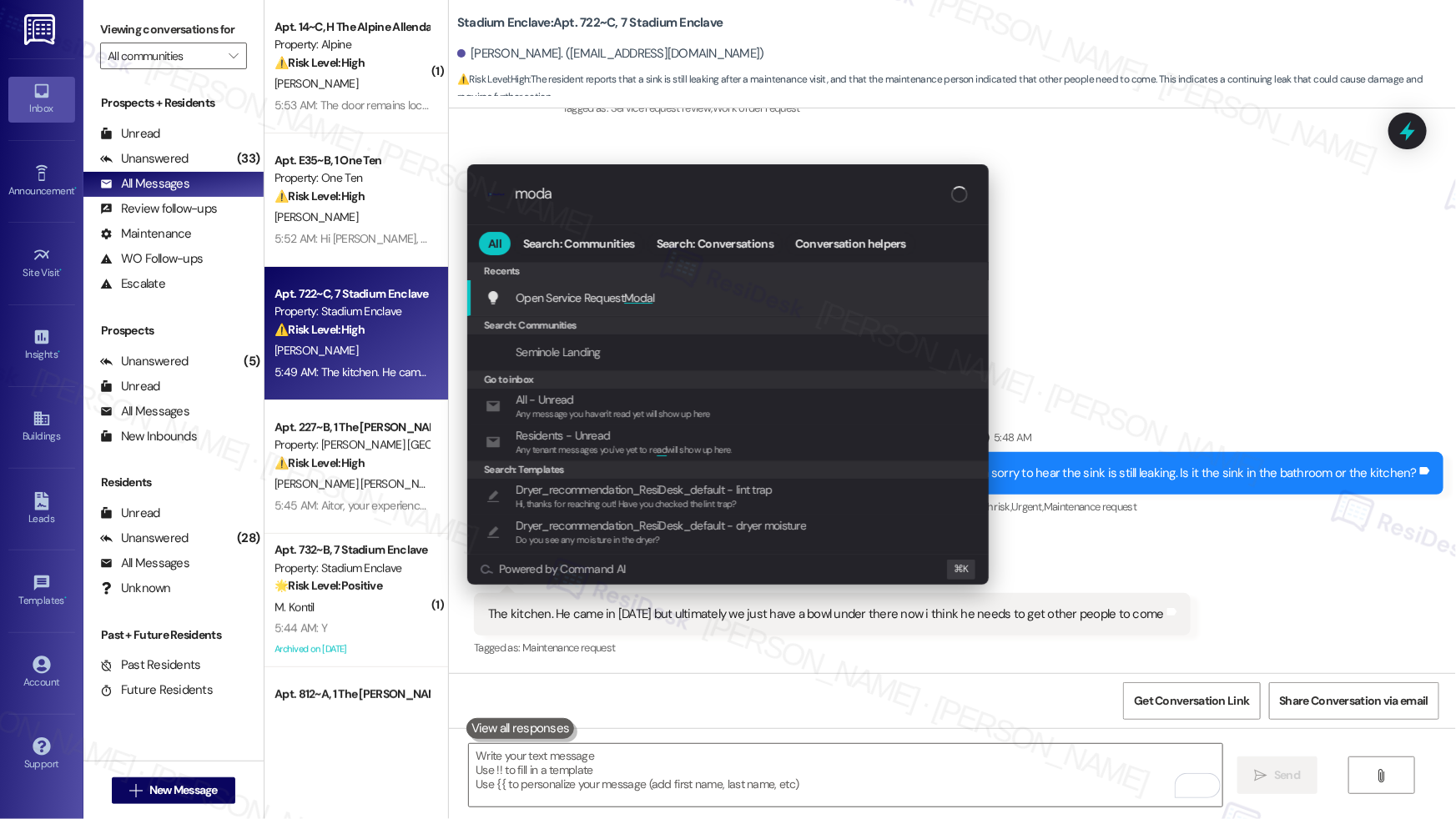
type input "modal"
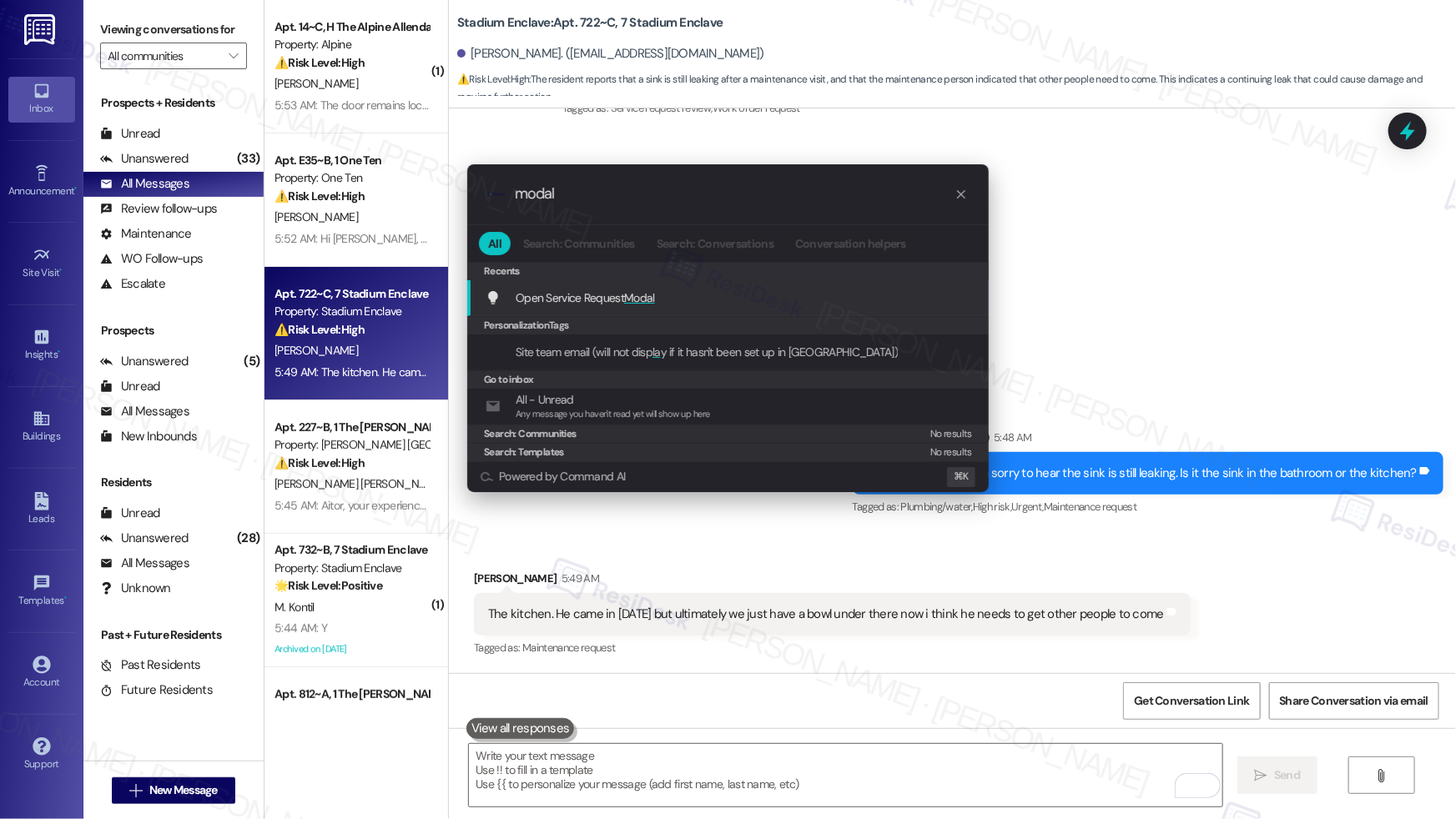
click at [701, 296] on div "Open Service Request Modal Add shortcut" at bounding box center [729, 297] width 488 height 18
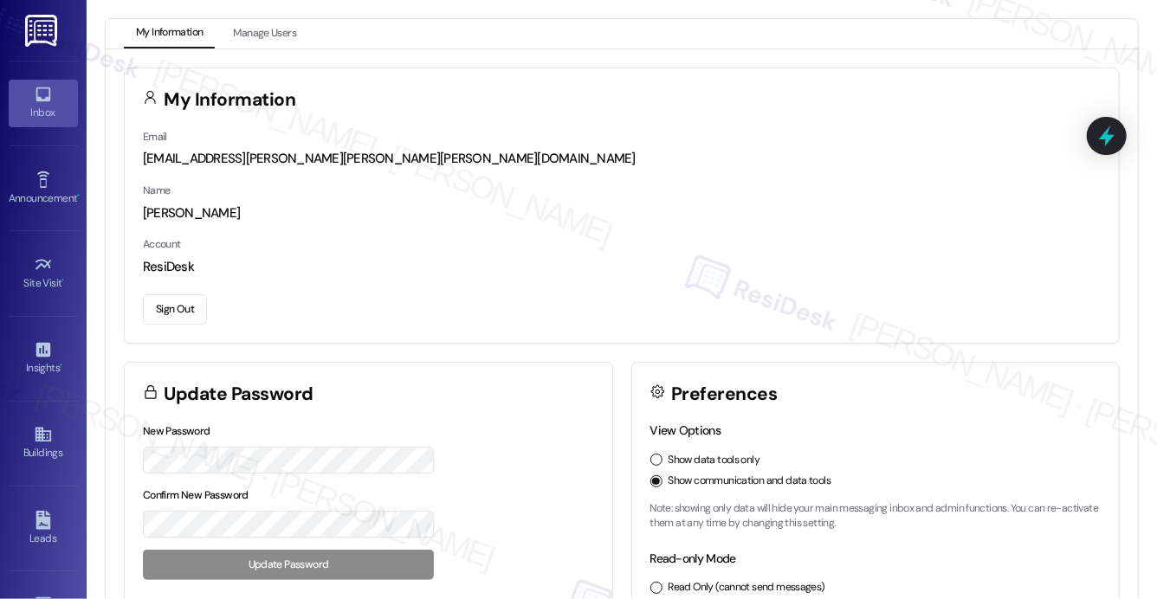
click at [44, 82] on link "Inbox" at bounding box center [43, 103] width 69 height 47
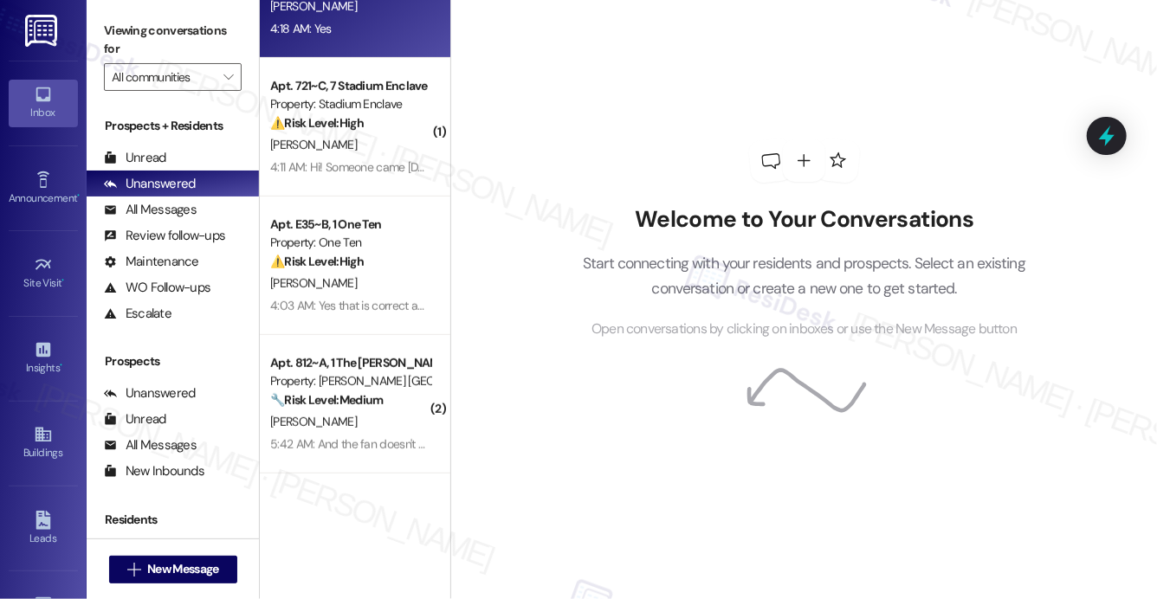
scroll to position [418, 0]
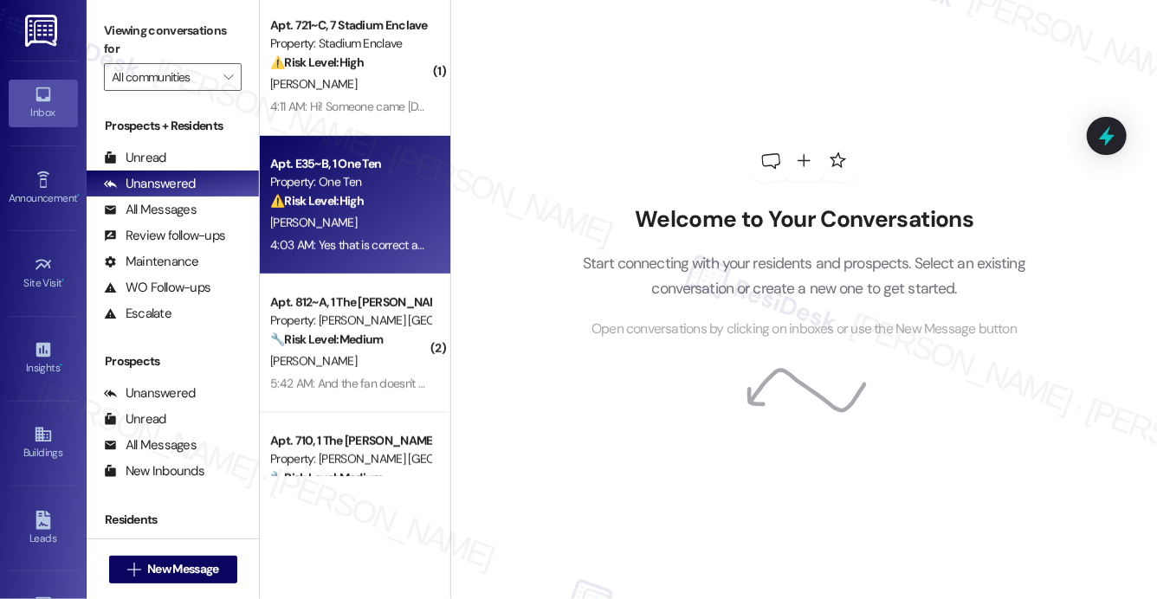
click at [394, 196] on div "⚠️ Risk Level: High The resident confirms the AC unit has stopped working entir…" at bounding box center [350, 201] width 160 height 18
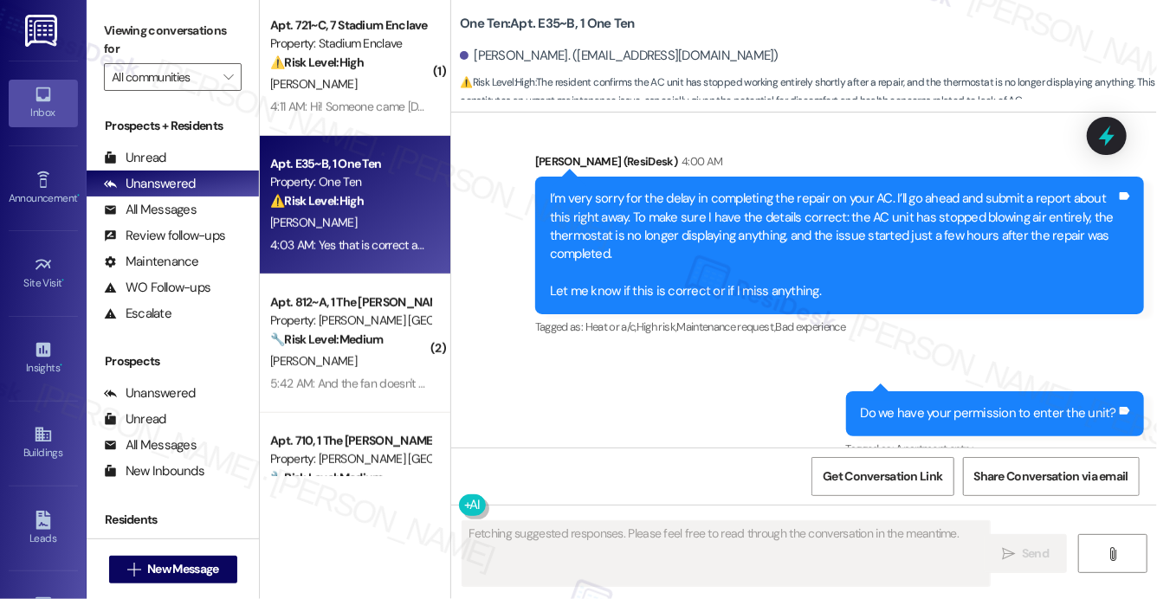
scroll to position [4921, 0]
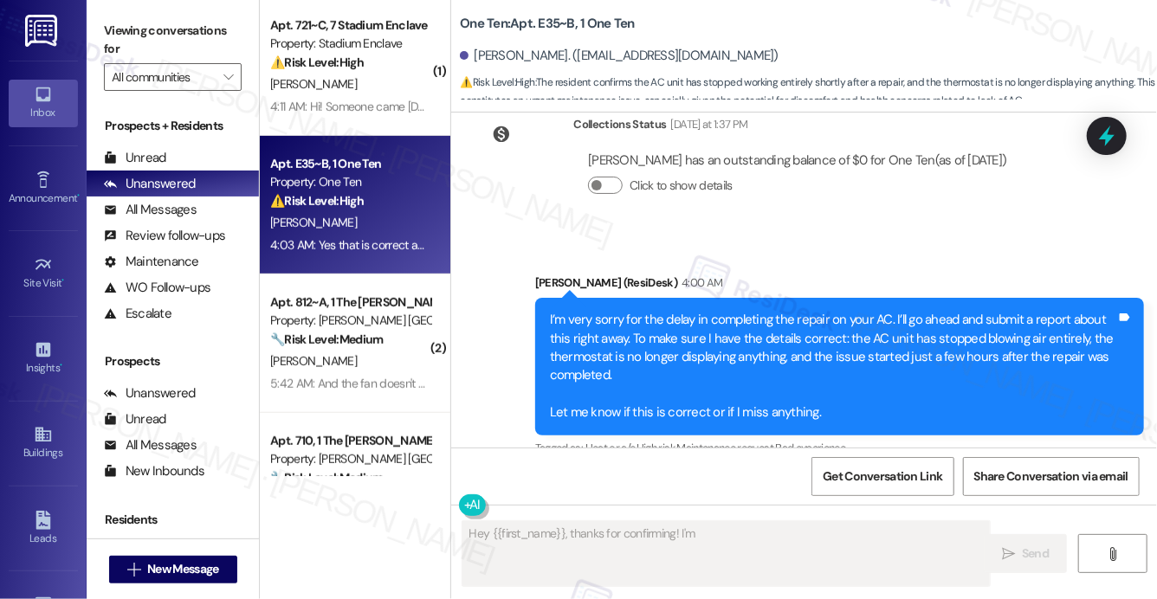
click at [857, 314] on div "I’m very sorry for the delay in completing the repair on your AC. I’ll go ahead…" at bounding box center [833, 367] width 567 height 112
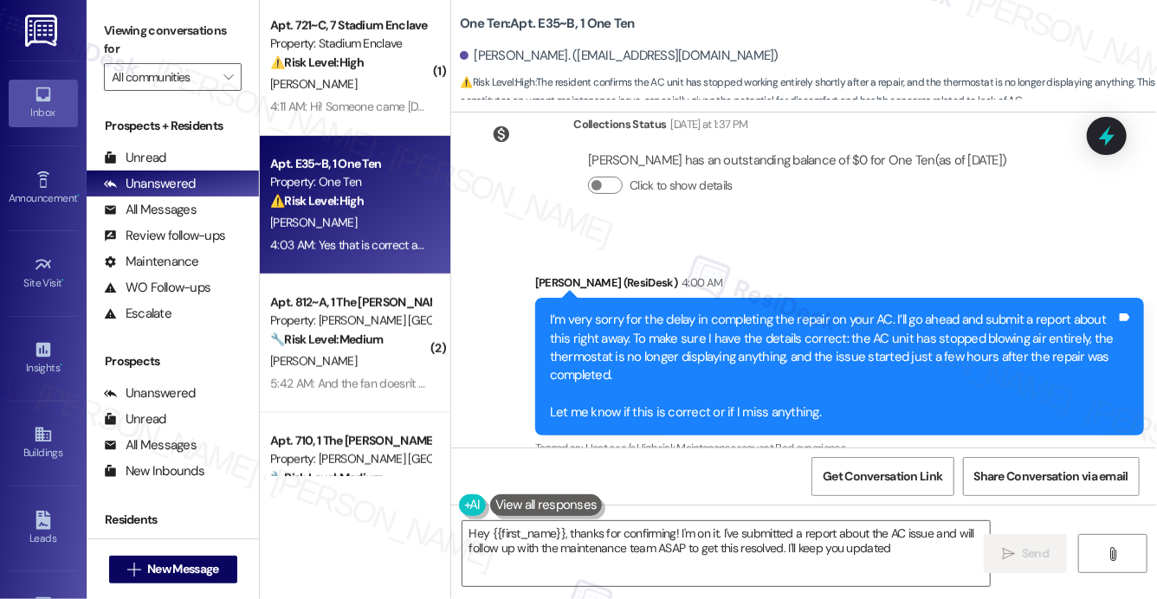
type textarea "Hey {{first_name}}, thanks for confirming! I'm on it. I've submitted a report a…"
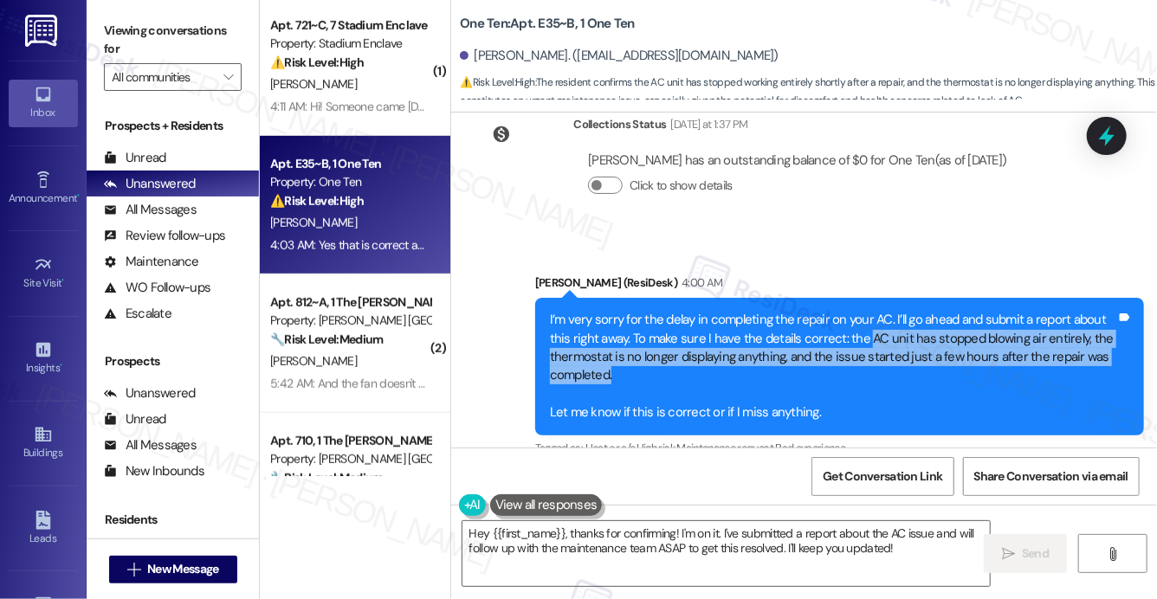
drag, startPoint x: 865, startPoint y: 321, endPoint x: 907, endPoint y: 352, distance: 52.7
click at [907, 352] on div "I’m very sorry for the delay in completing the repair on your AC. I’ll go ahead…" at bounding box center [833, 367] width 567 height 112
copy div "AC unit has stopped blowing air entirely, the thermostat is no longer displayin…"
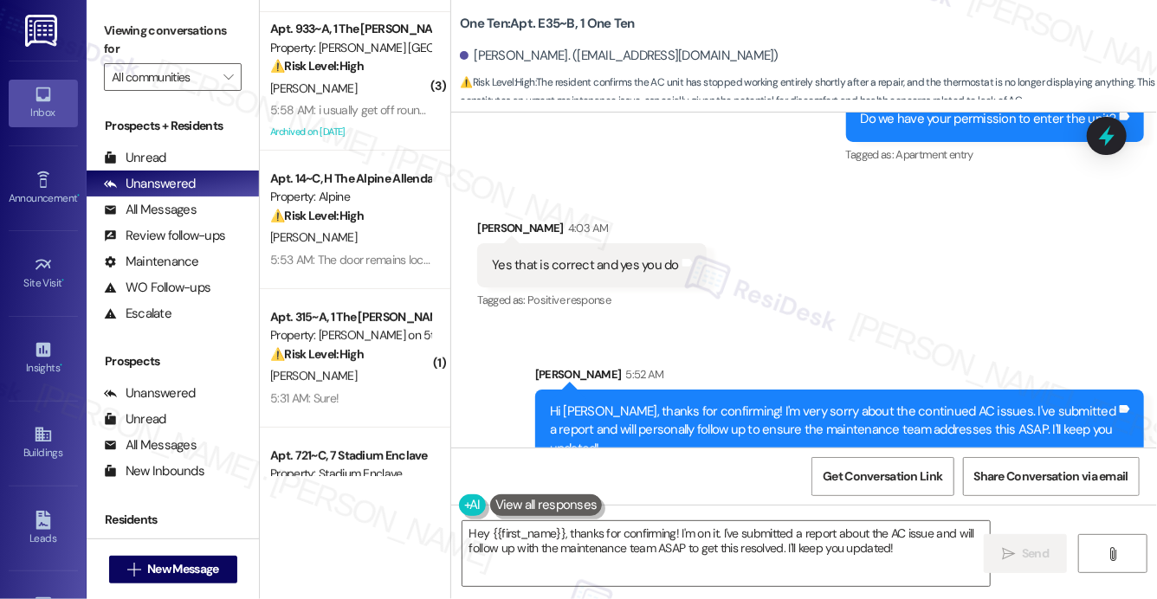
scroll to position [0, 0]
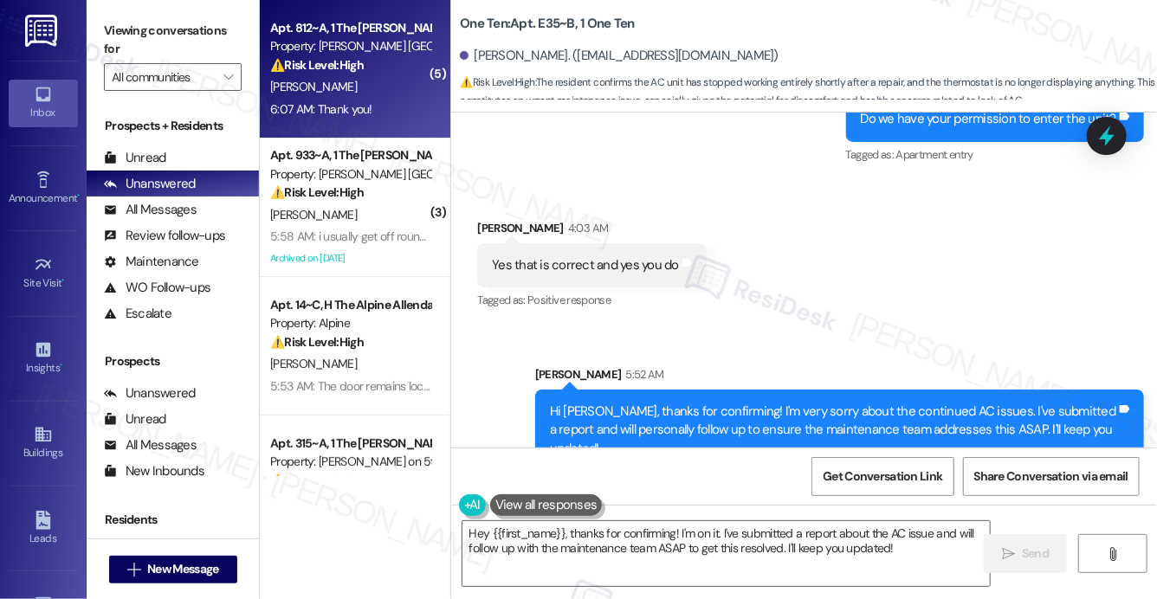
click at [397, 87] on div "[PERSON_NAME]" at bounding box center [351, 87] width 164 height 22
type textarea "Fetching suggested responses. Please feel free to read through the conversation…"
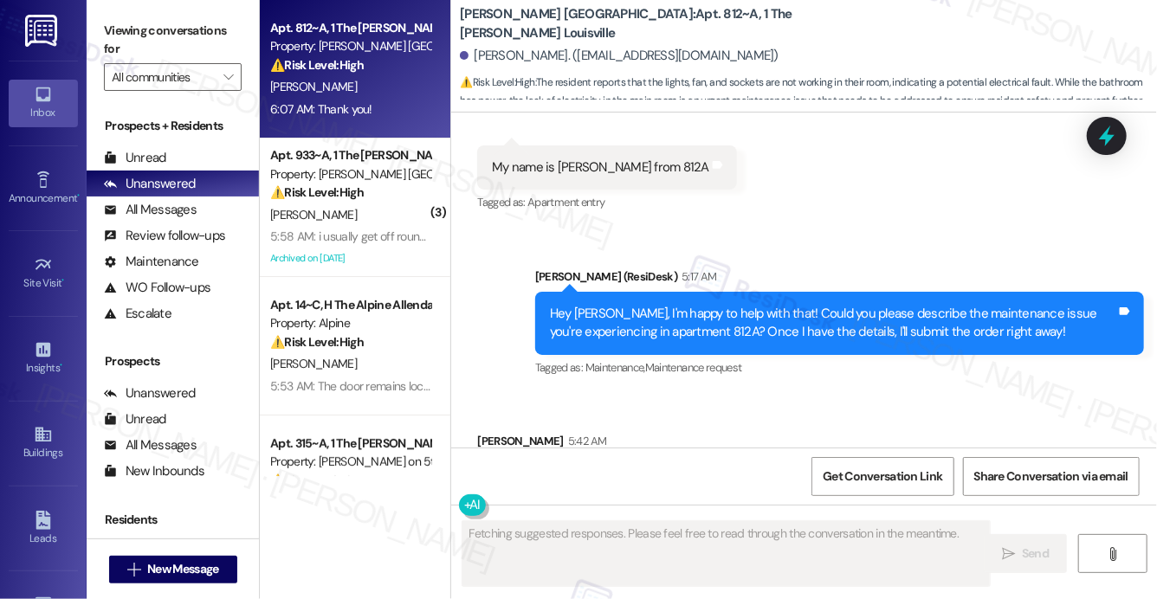
scroll to position [546, 0]
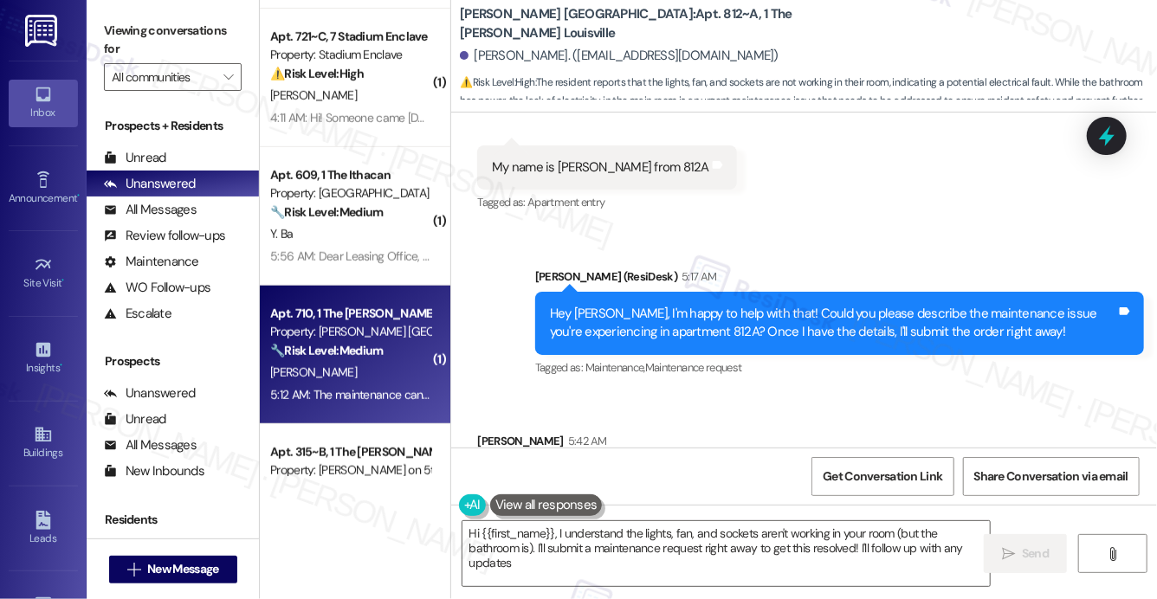
type textarea "Hi {{first_name}}, I understand the lights, fan, and sockets aren't working in …"
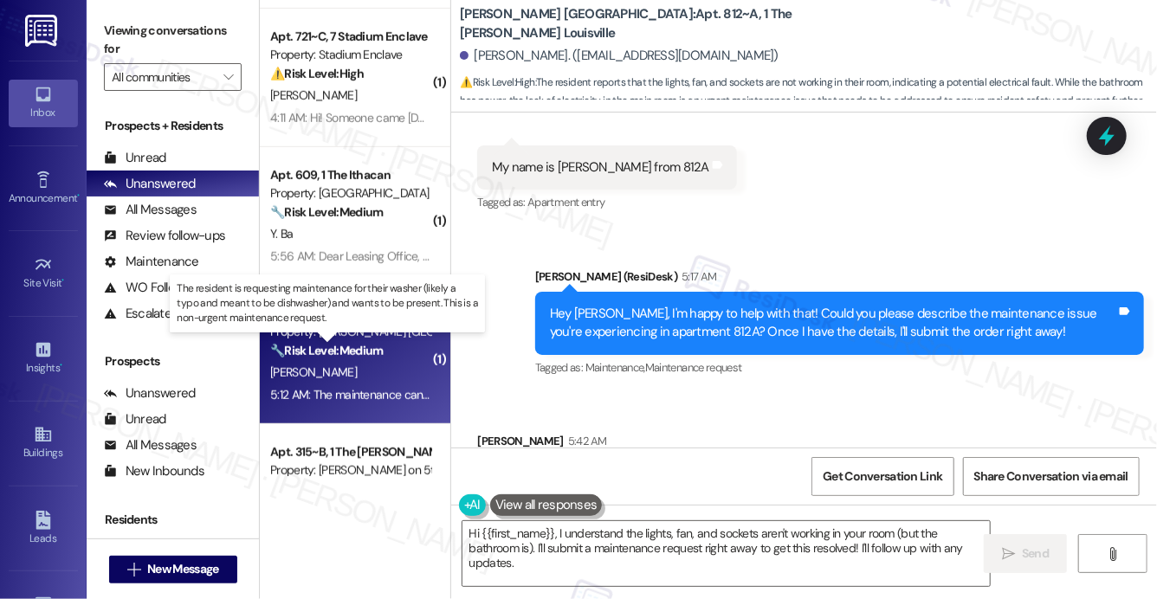
click at [375, 347] on strong "🔧 Risk Level: Medium" at bounding box center [326, 351] width 113 height 16
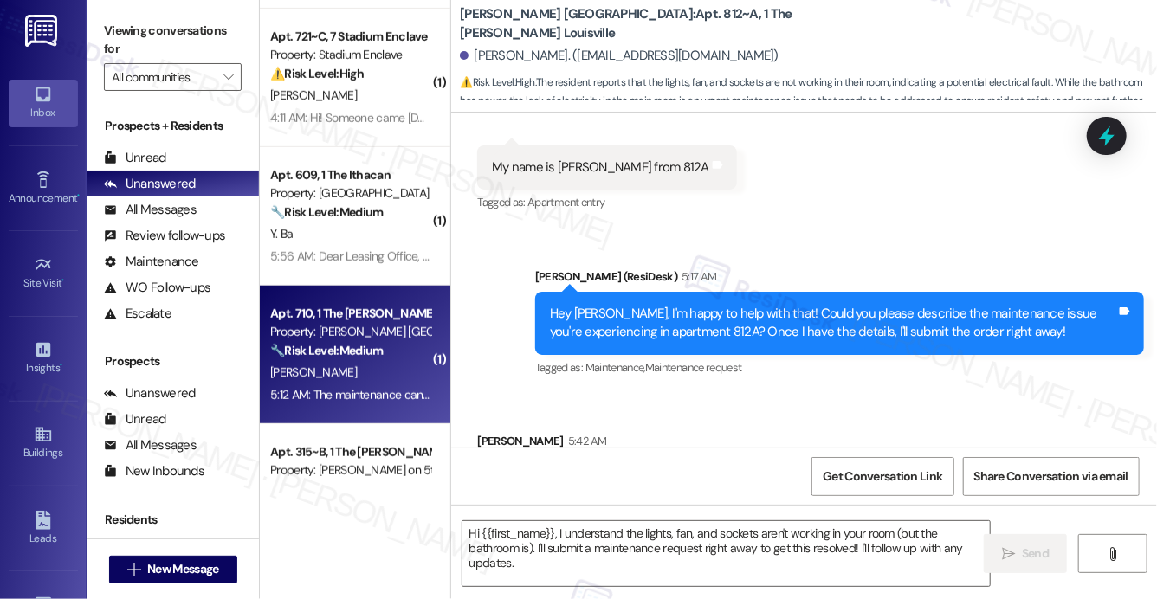
type textarea "Fetching suggested responses. Please feel free to read through the conversation…"
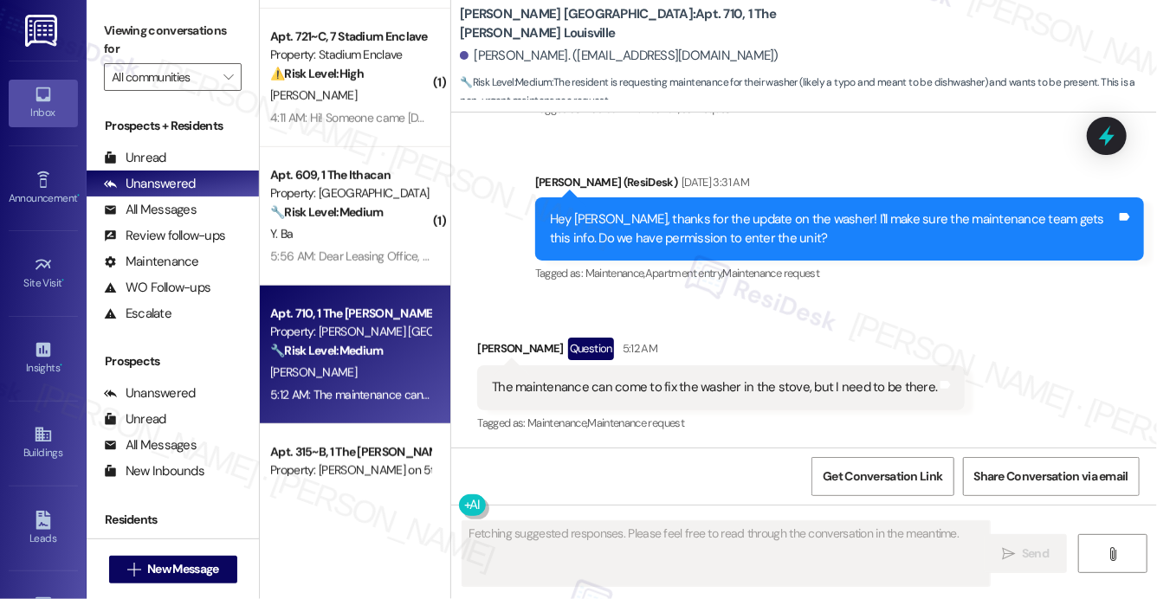
scroll to position [1992, 0]
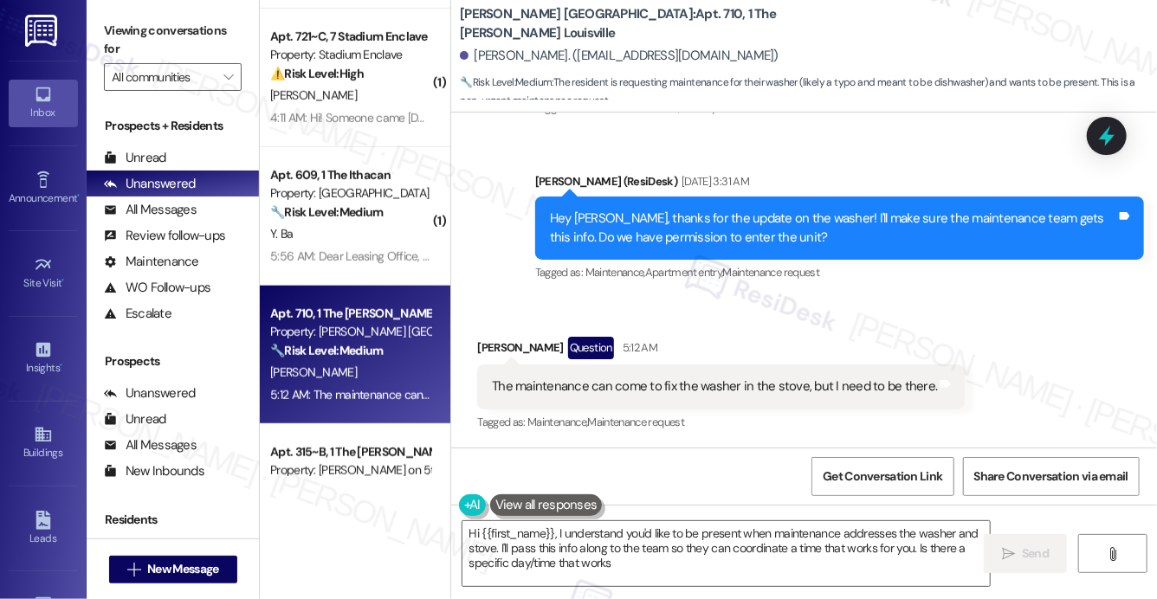
type textarea "Hi {{first_name}}, I understand you'd like to be present when maintenance addre…"
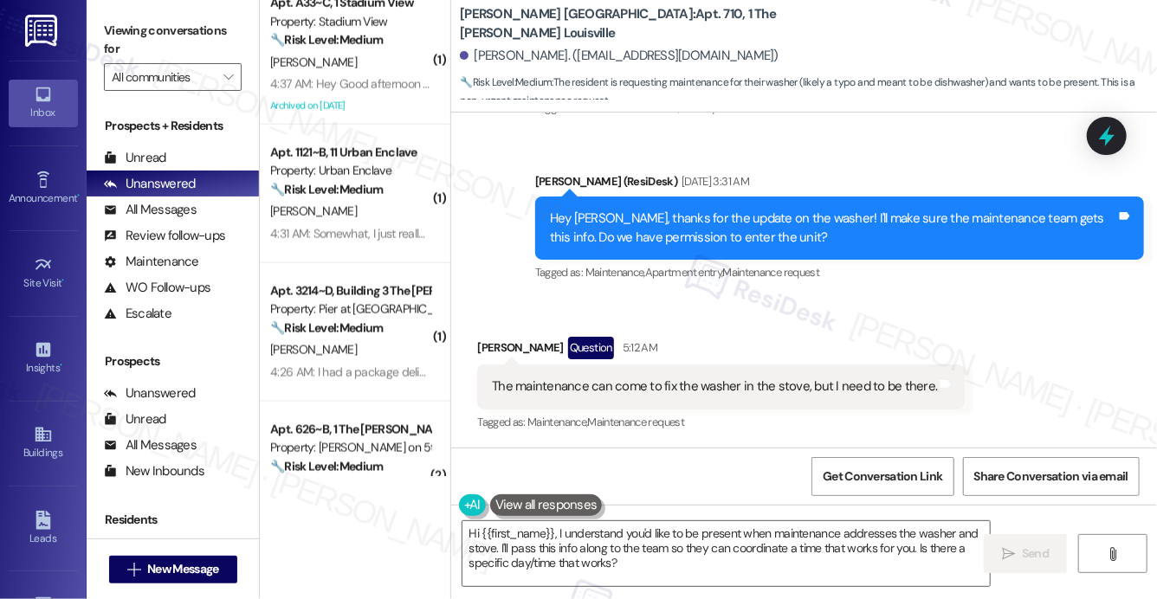
scroll to position [1546, 0]
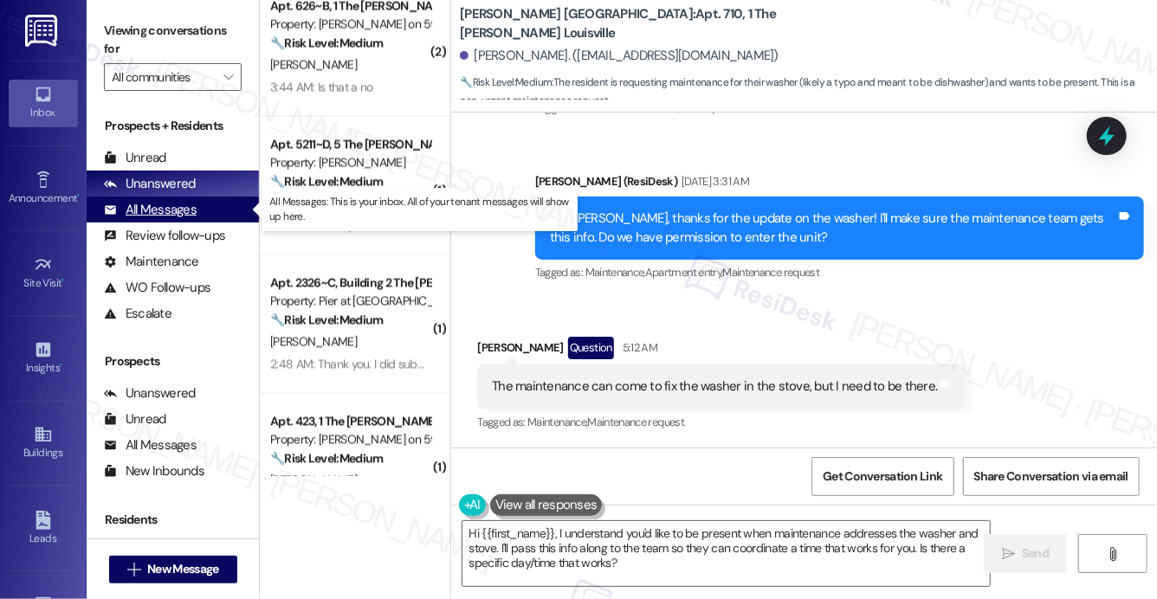
click at [165, 211] on div "All Messages" at bounding box center [150, 210] width 93 height 18
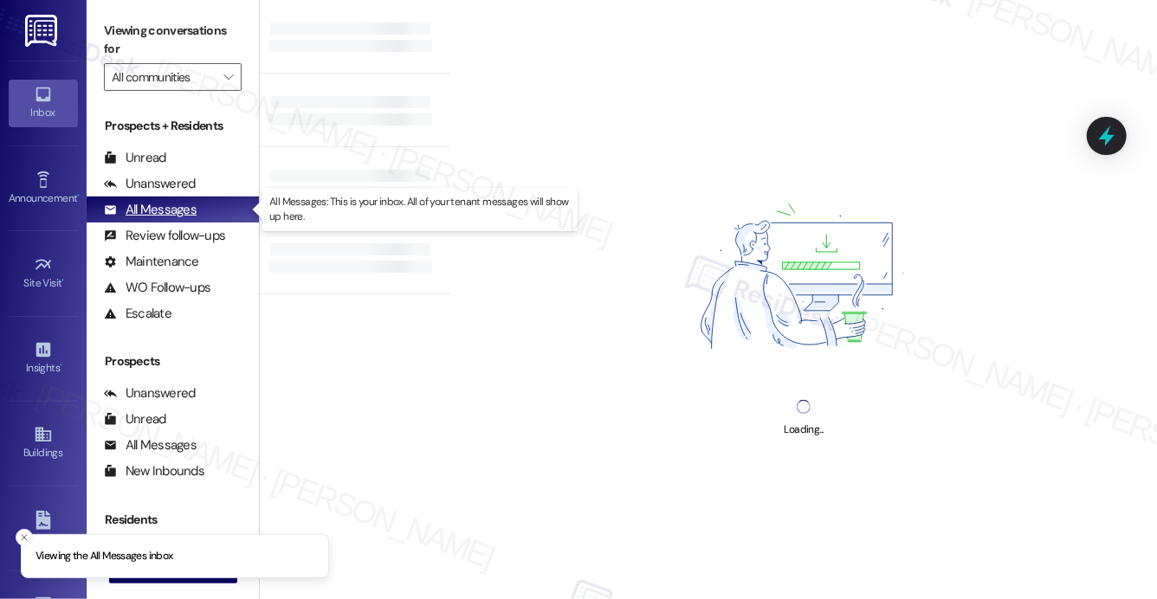
click at [165, 211] on div "All Messages" at bounding box center [150, 210] width 93 height 18
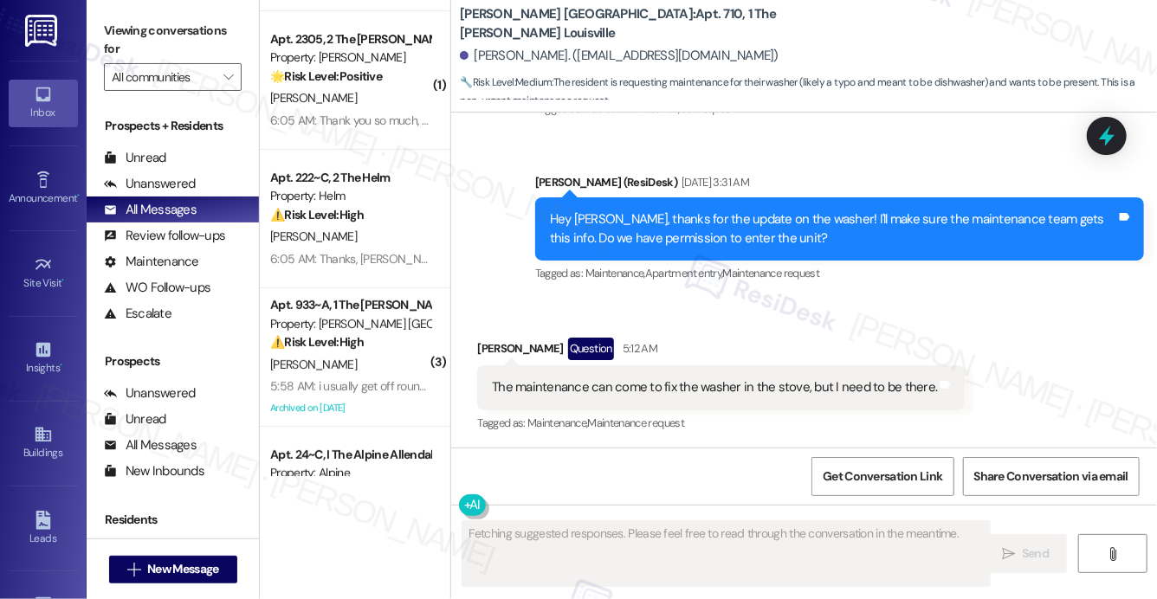
scroll to position [0, 0]
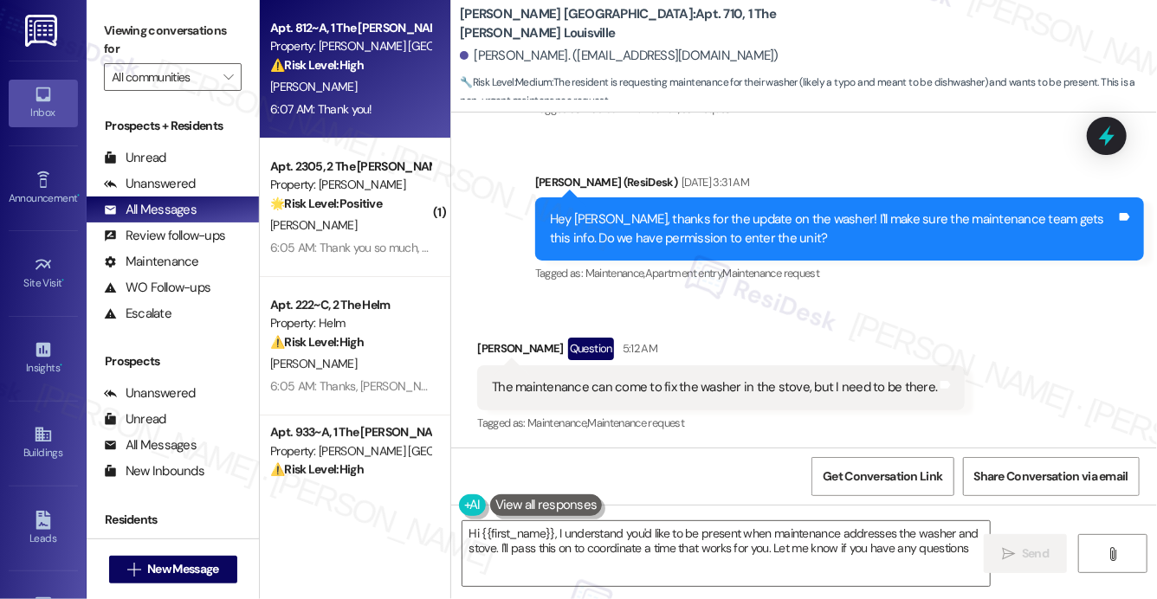
type textarea "Hi {{first_name}}, I understand you'd like to be present when maintenance addre…"
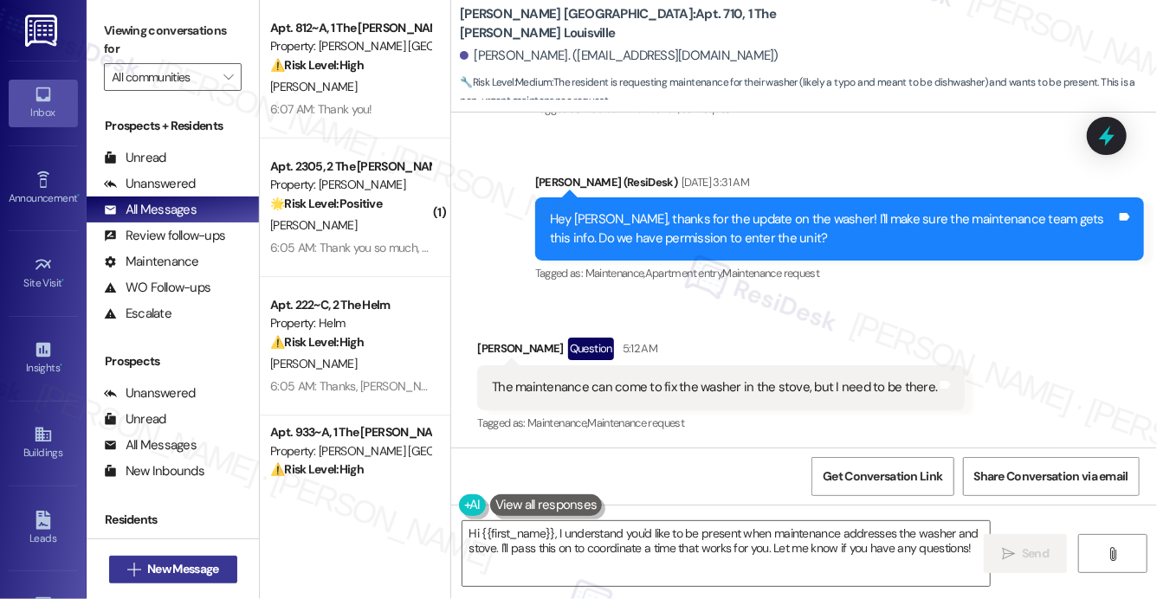
click at [188, 572] on span "New Message" at bounding box center [182, 569] width 71 height 18
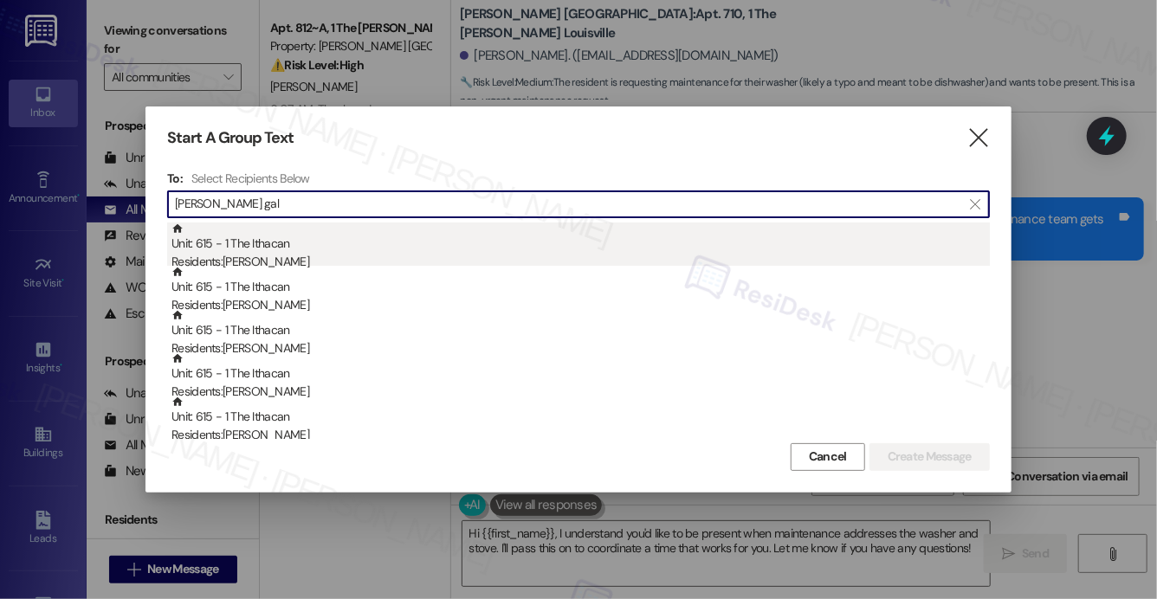
type input "[PERSON_NAME] gal"
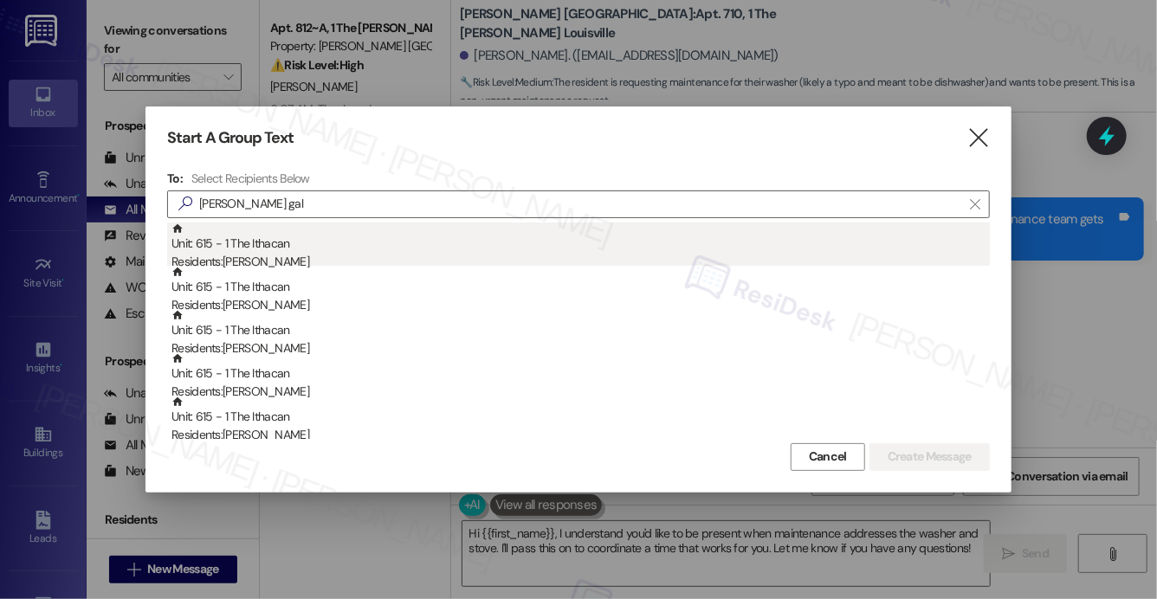
click at [353, 262] on div "Residents: [PERSON_NAME]" at bounding box center [581, 262] width 819 height 18
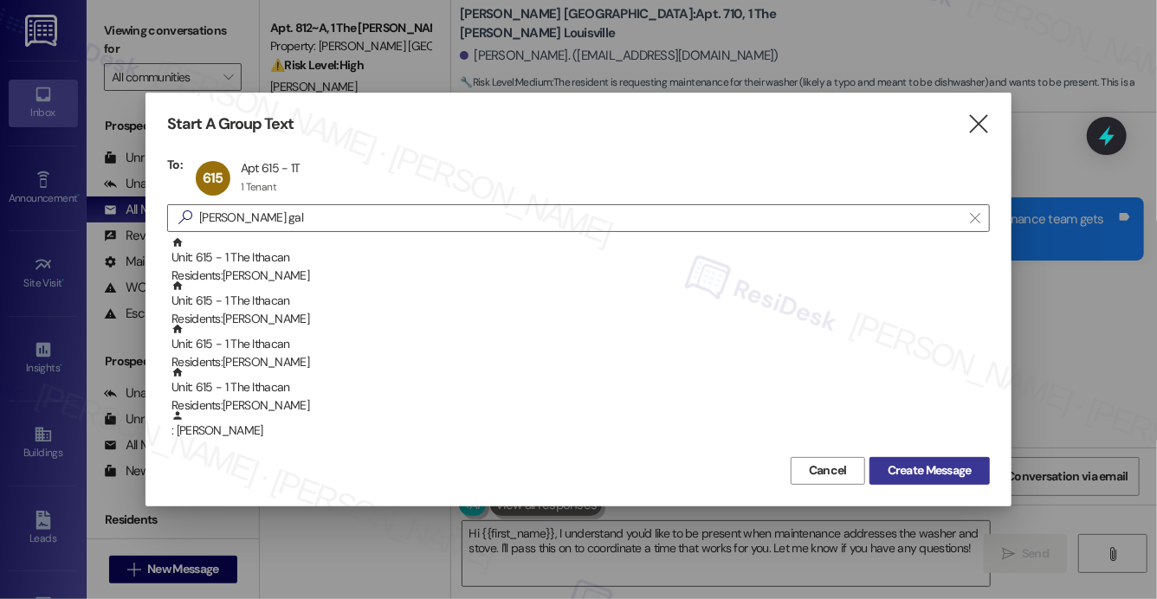
click at [891, 467] on span "Create Message" at bounding box center [930, 471] width 84 height 18
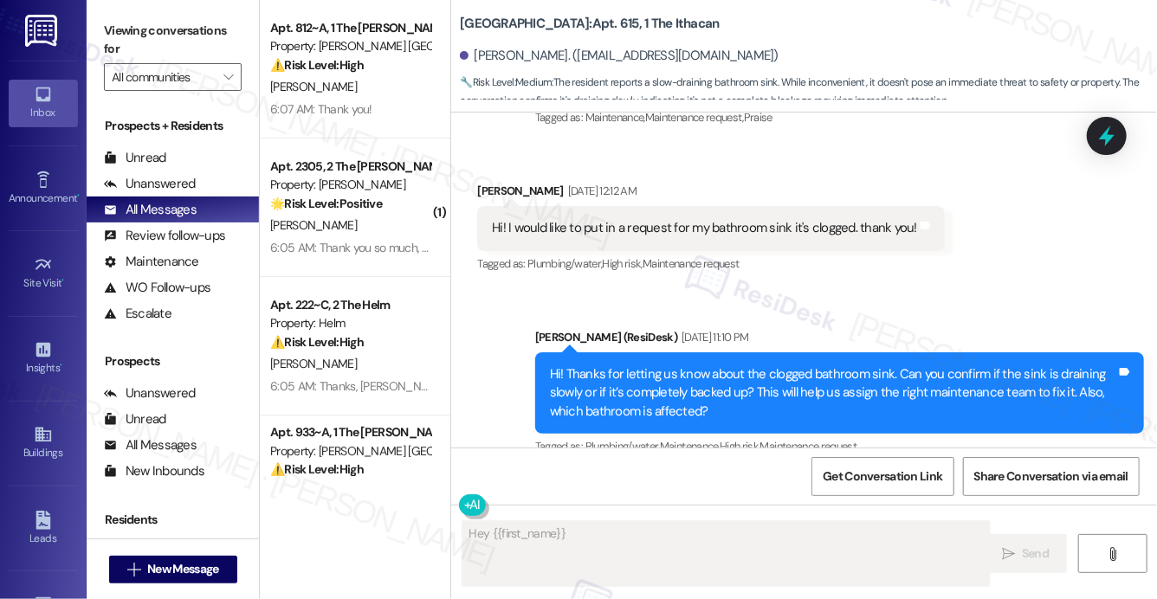
scroll to position [385, 0]
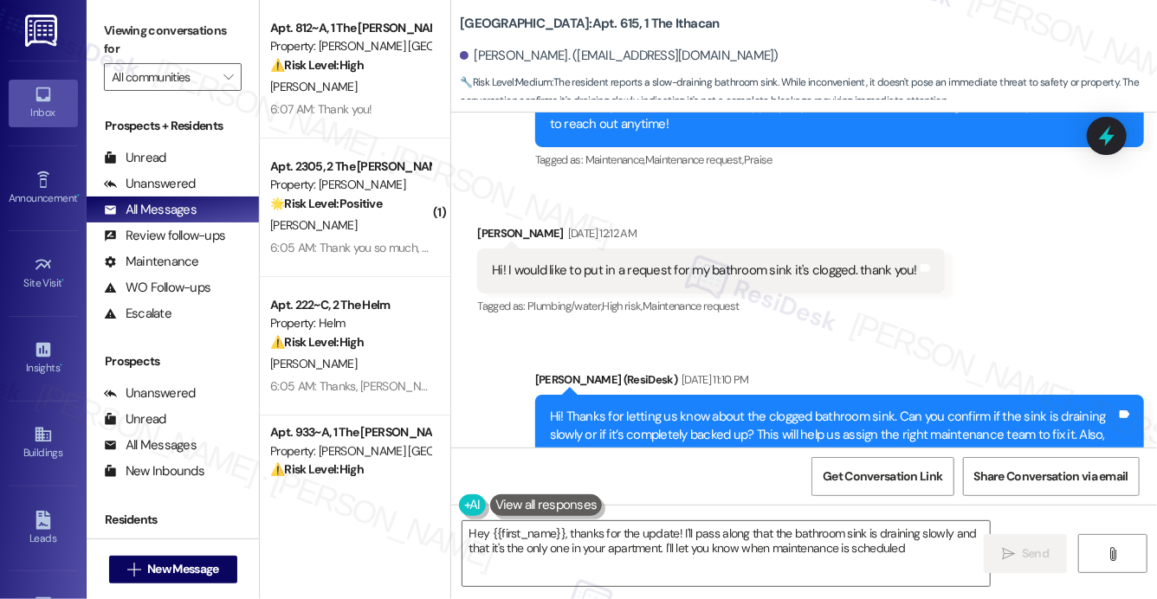
type textarea "Hey {{first_name}}, thanks for the update! I'll pass along that the bathroom si…"
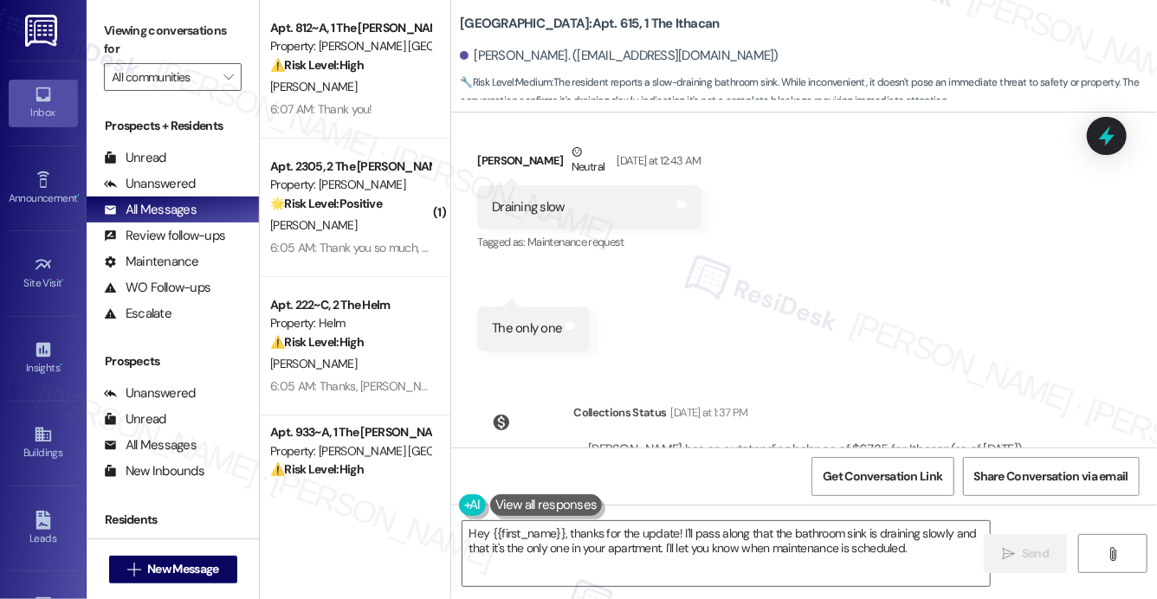
scroll to position [790, 0]
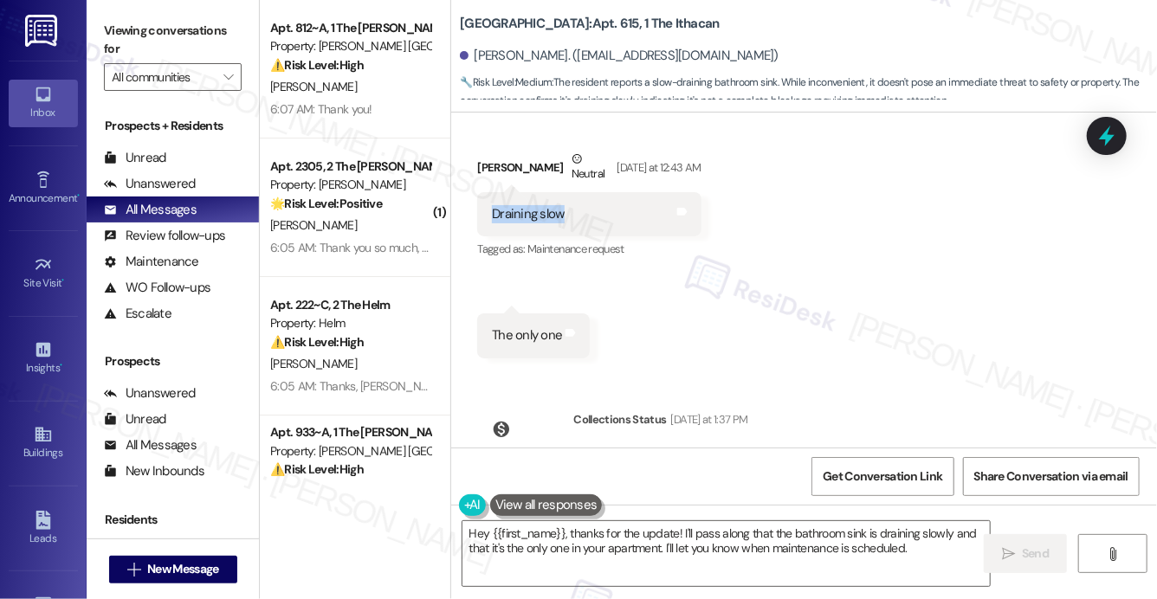
drag, startPoint x: 492, startPoint y: 216, endPoint x: 651, endPoint y: 218, distance: 159.4
click at [584, 218] on div "Draining slow Tags and notes" at bounding box center [589, 214] width 224 height 44
copy div "Draining slow"
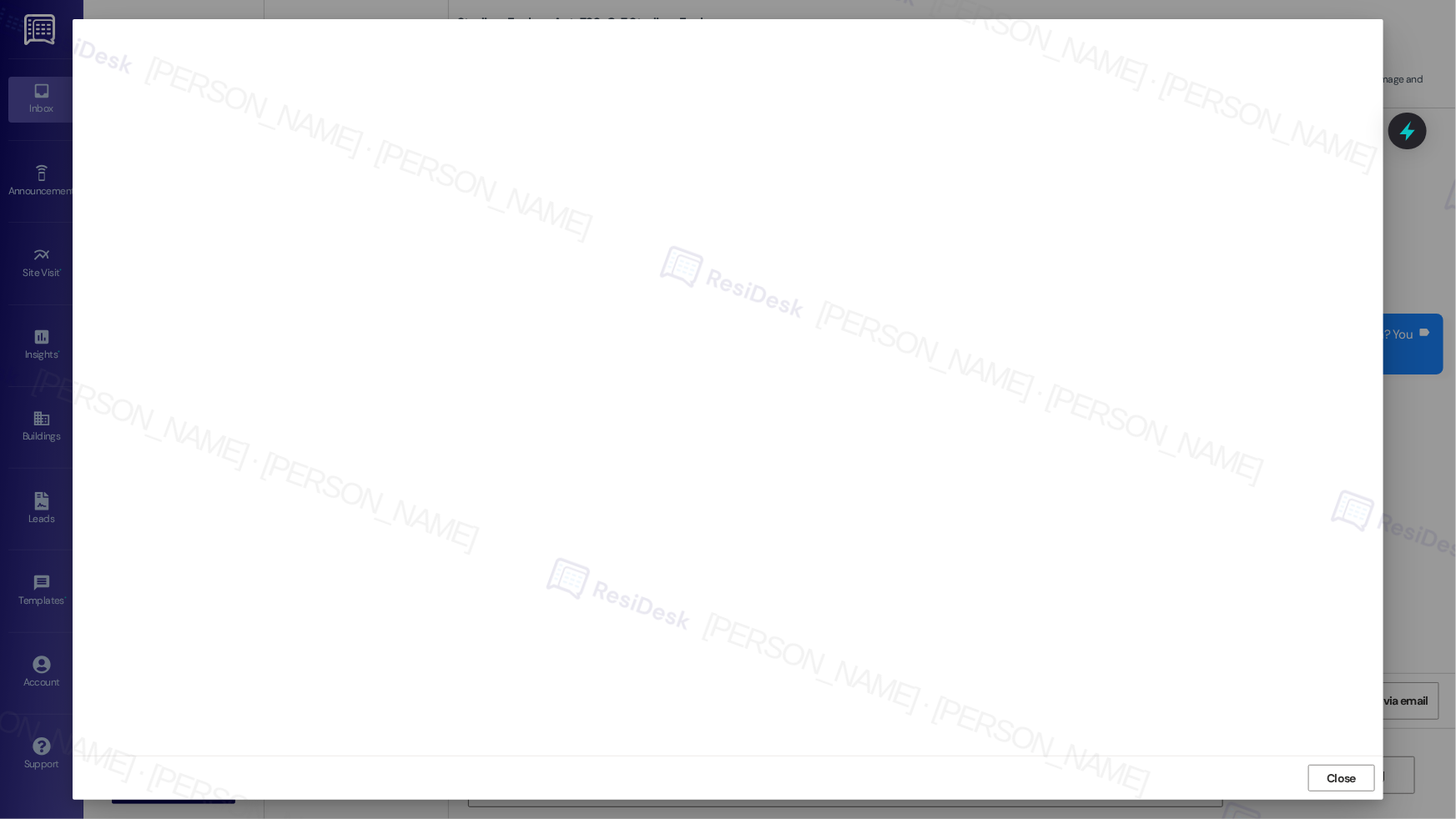
scroll to position [278, 0]
click at [1333, 771] on span "Close" at bounding box center [1340, 779] width 29 height 17
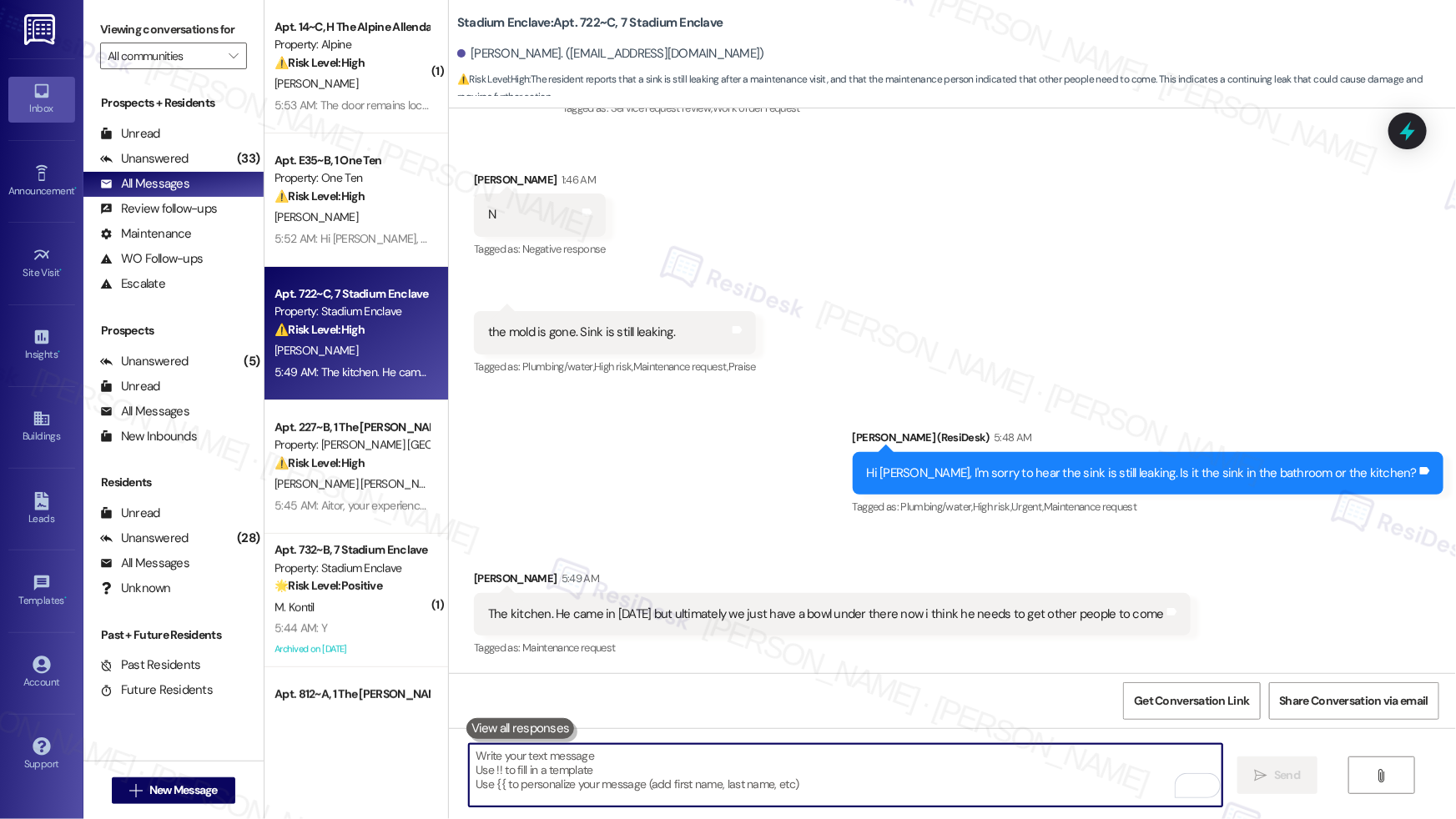
click at [946, 759] on textarea "To enrich screen reader interactions, please activate Accessibility in Grammarl…" at bounding box center [845, 775] width 753 height 63
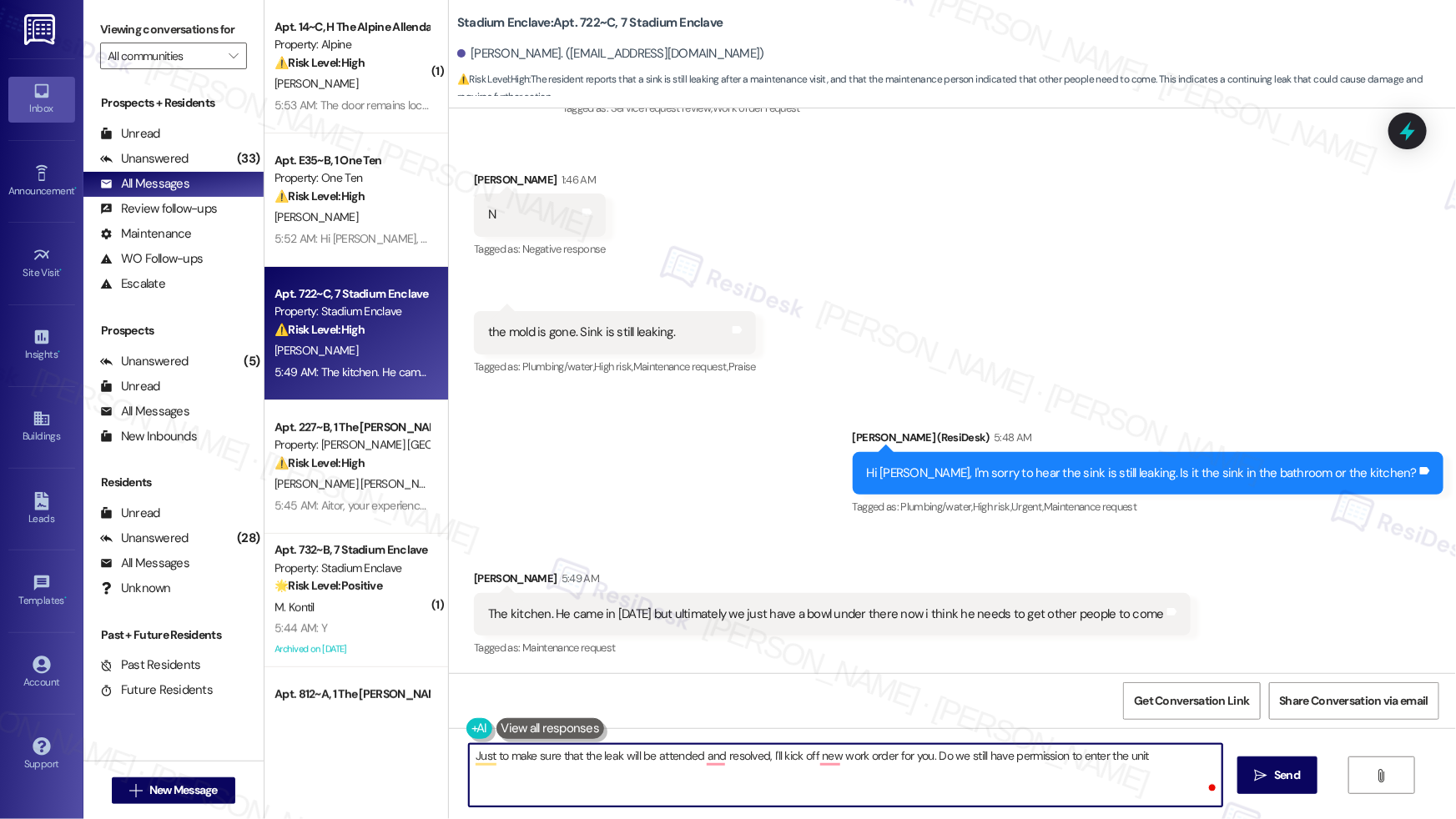
type textarea "Just to make sure that the leak will be attended and resolved, I'll kick off ne…"
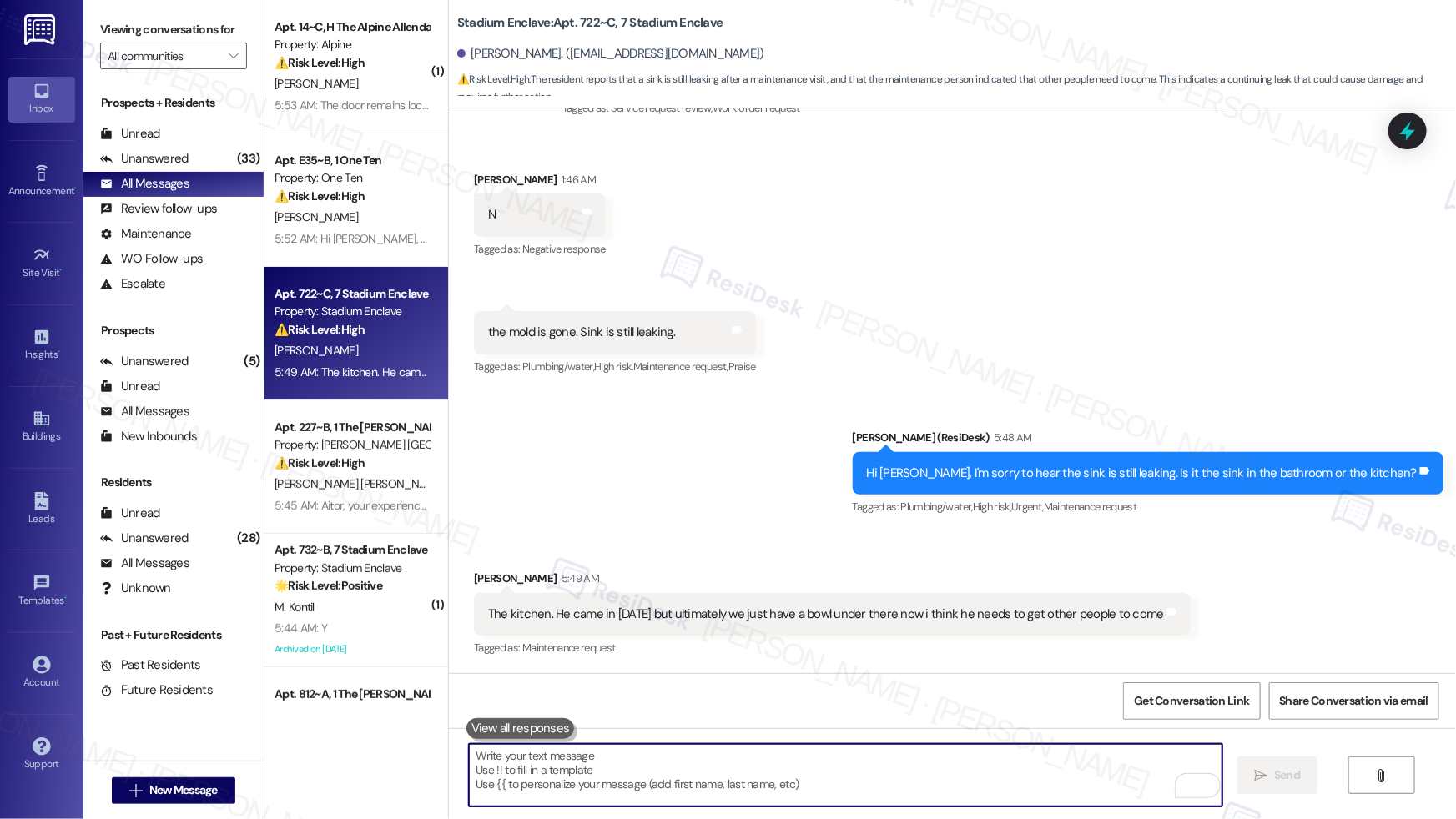
click at [590, 776] on textarea "To enrich screen reader interactions, please activate Accessibility in Grammarl…" at bounding box center [845, 775] width 753 height 63
paste textarea "To ensure the leak is properly addressed, I’ll open a new work order for you. D…"
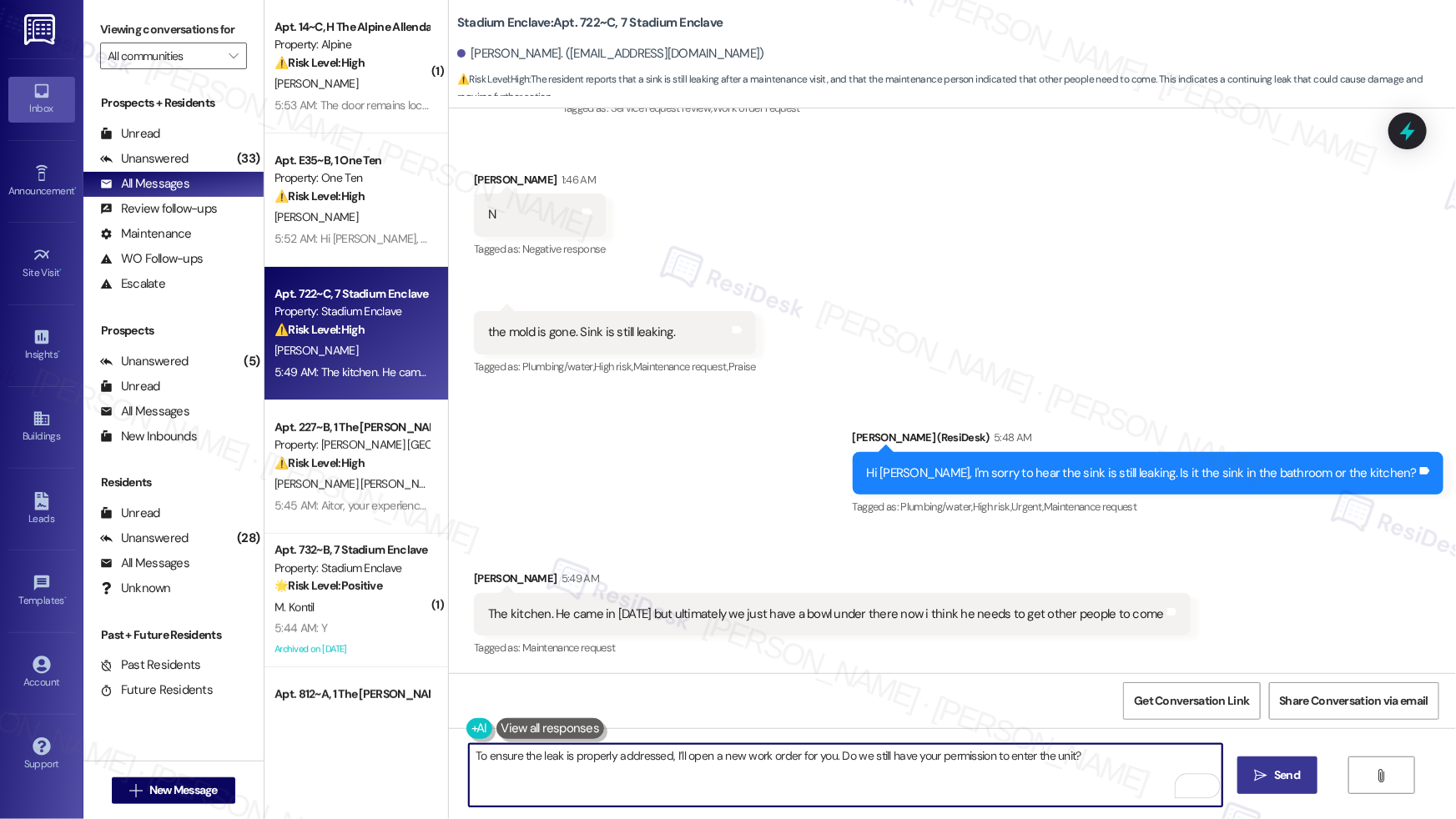
click at [1285, 774] on span "Send" at bounding box center [1287, 775] width 26 height 17
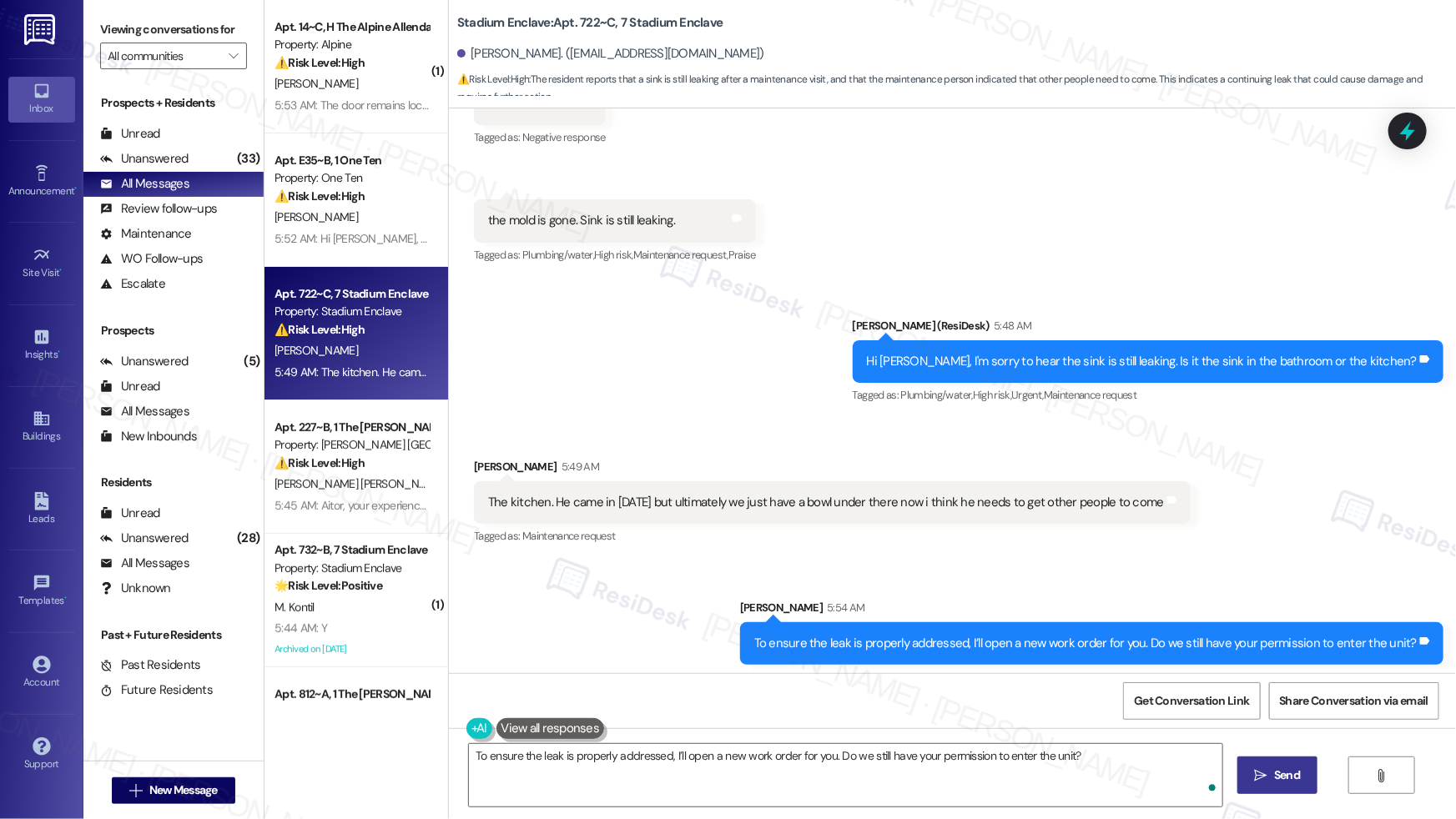
scroll to position [395, 0]
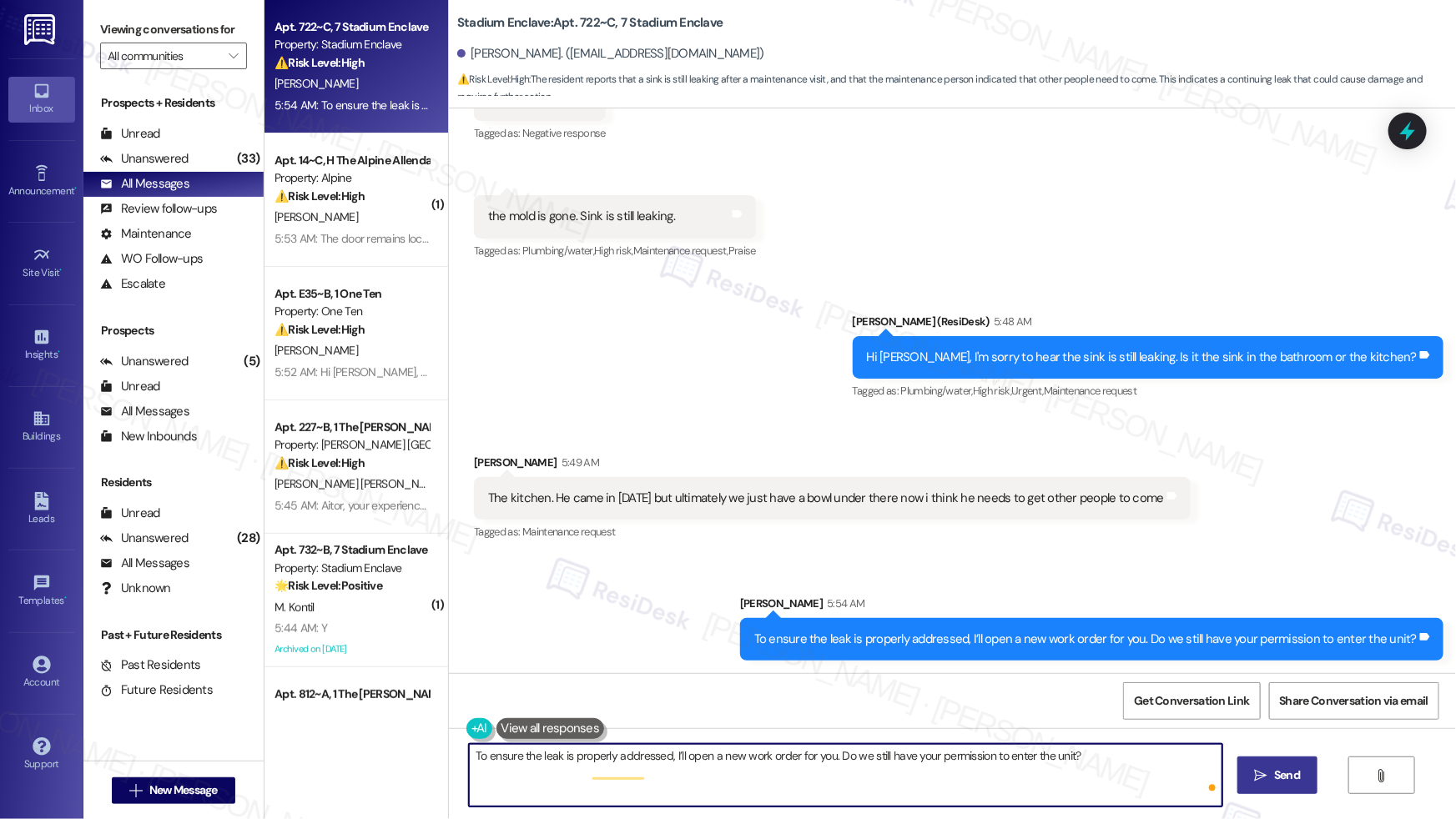
click at [773, 762] on textarea "Hi {{first_name}}, I understand the kitchen sink is still leaking after the ini…" at bounding box center [845, 775] width 753 height 63
type textarea "Hi {{first_name}}, I understand the kitchen sink is still leaking after the ini…"
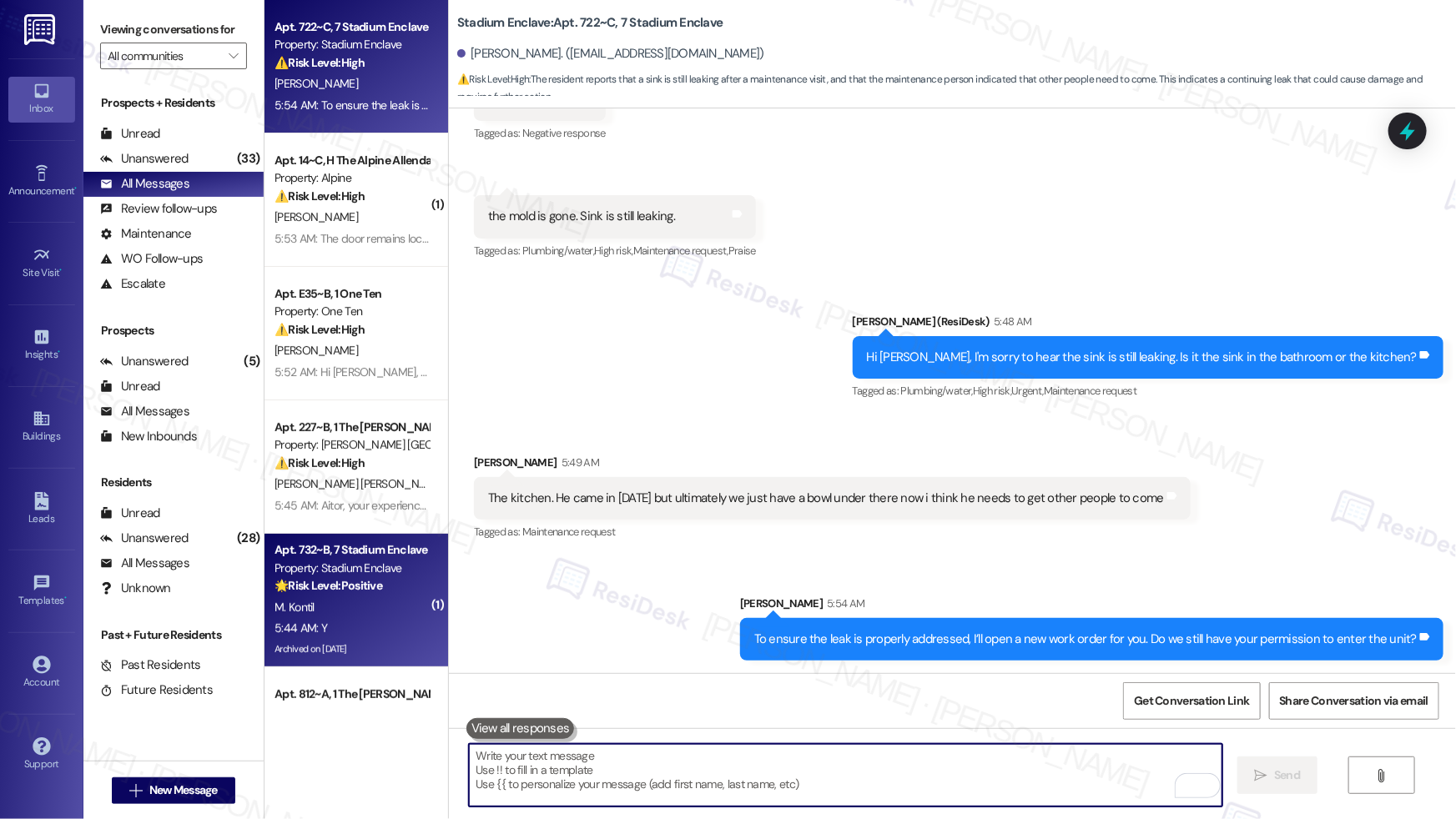
click at [363, 618] on div "5:44 AM: Y 5:44 AM: Y" at bounding box center [351, 628] width 158 height 21
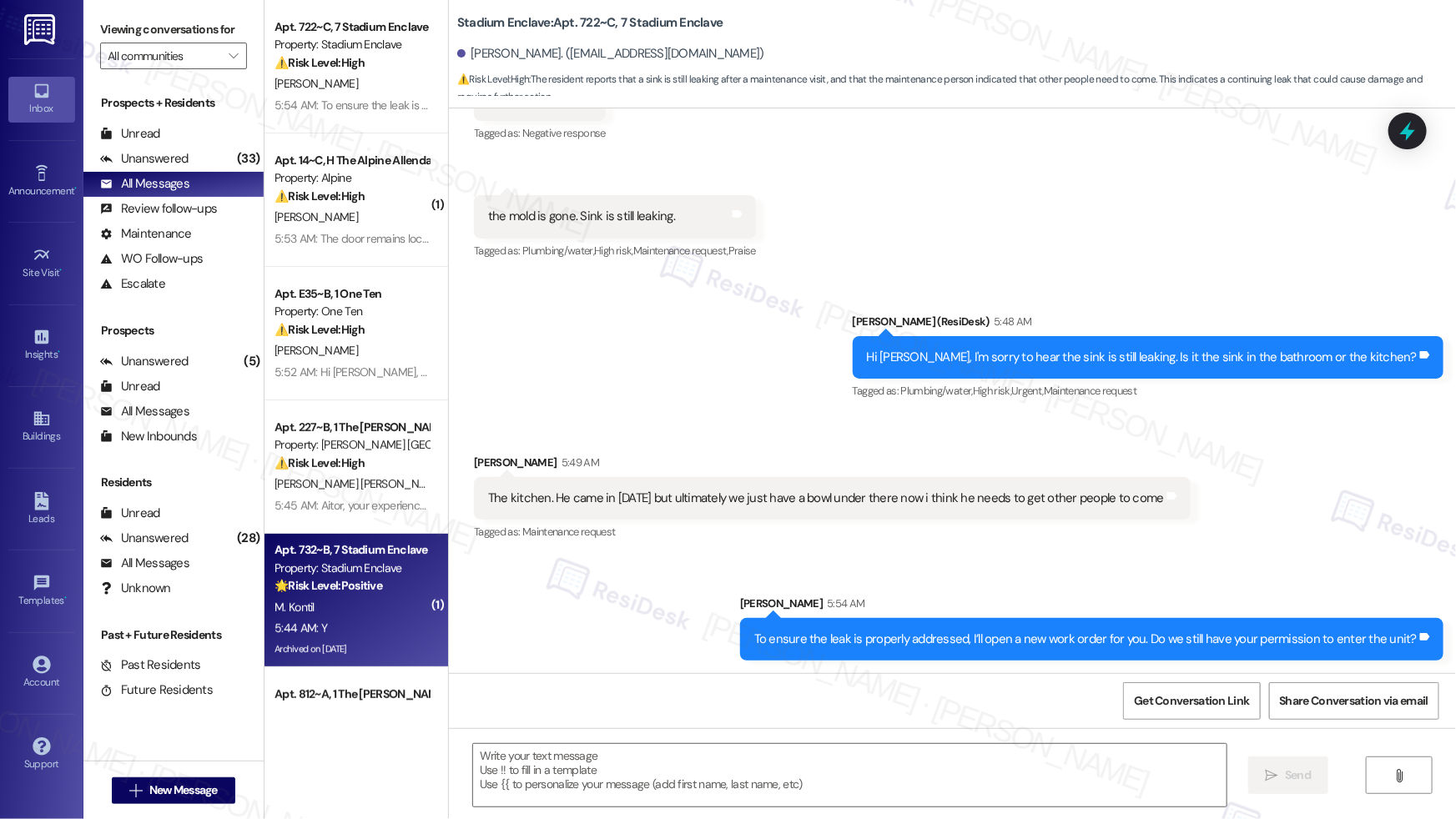
type textarea "Fetching suggested responses. Please feel free to read through the conversation…"
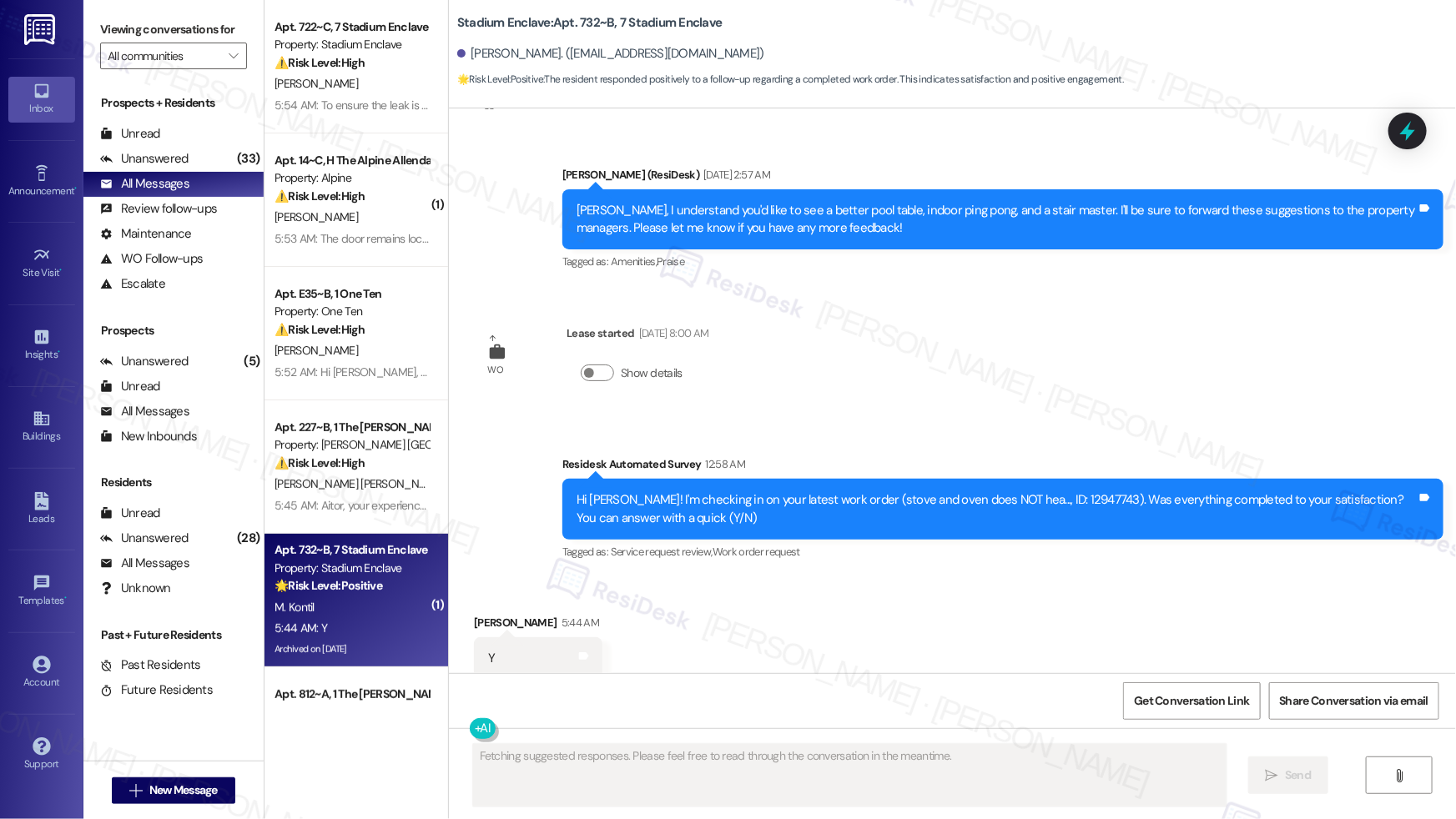
scroll to position [7372, 0]
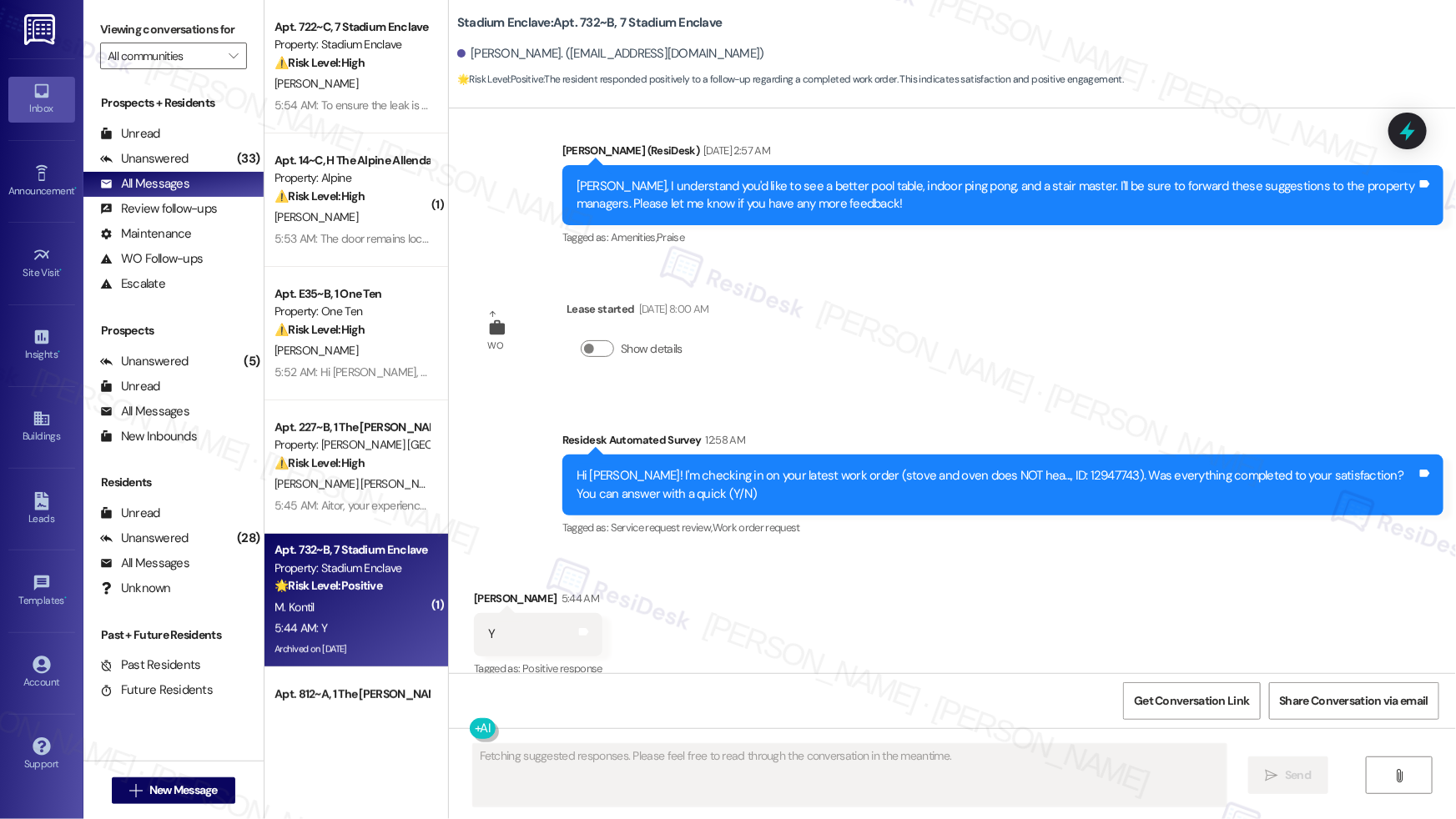
click at [787, 592] on div "Received via SMS [PERSON_NAME] 5:44 AM Y Tags and notes Tagged as: Positive res…" at bounding box center [952, 622] width 1007 height 141
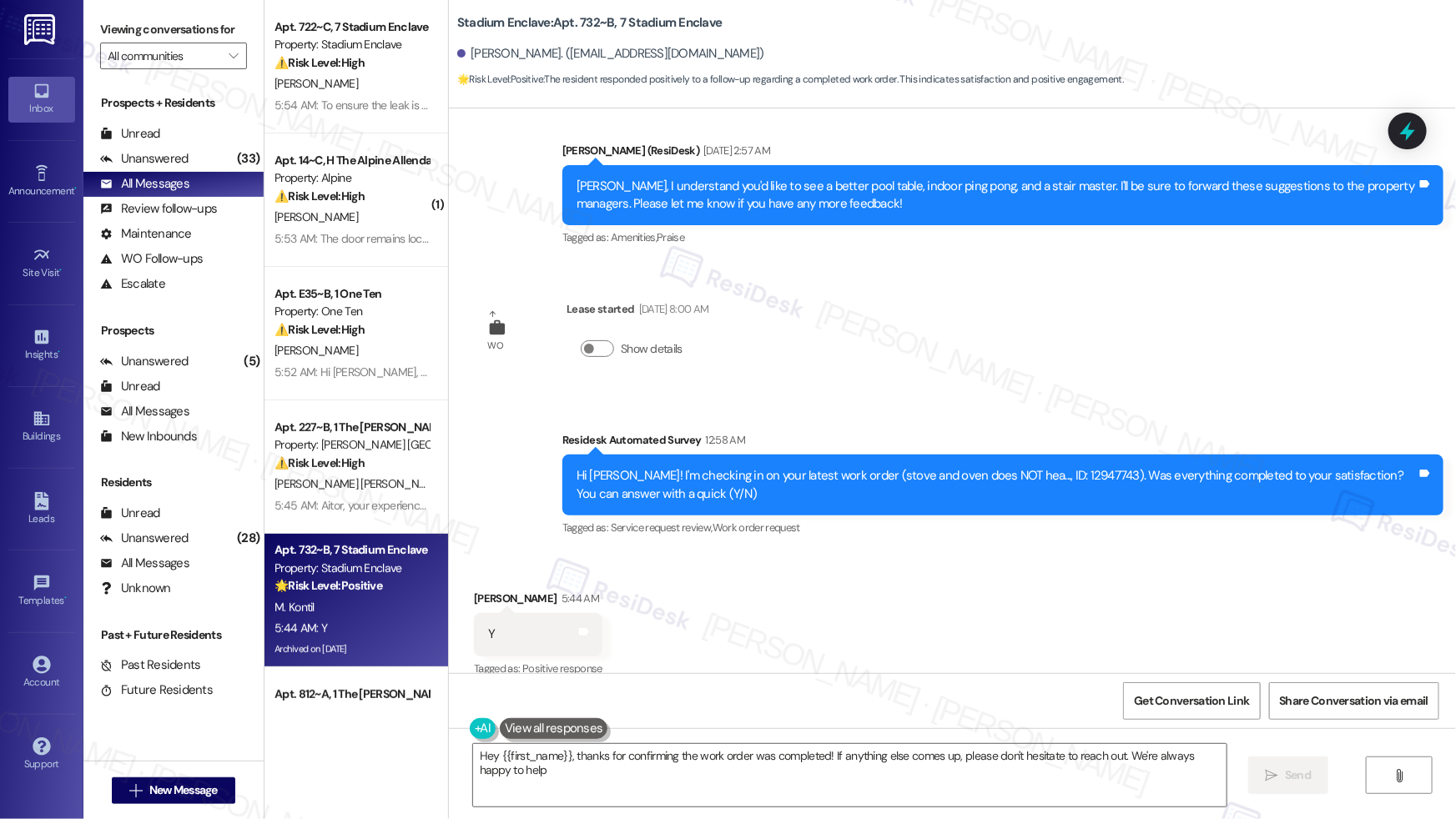
type textarea "Hey {{first_name}}, thanks for confirming the work order was completed! If anyt…"
click at [1001, 786] on textarea "Hey {{first_name}}, thanks for confirming the work order was completed! If anyt…" at bounding box center [849, 775] width 753 height 63
click at [1255, 770] on icon "" at bounding box center [1261, 776] width 13 height 13
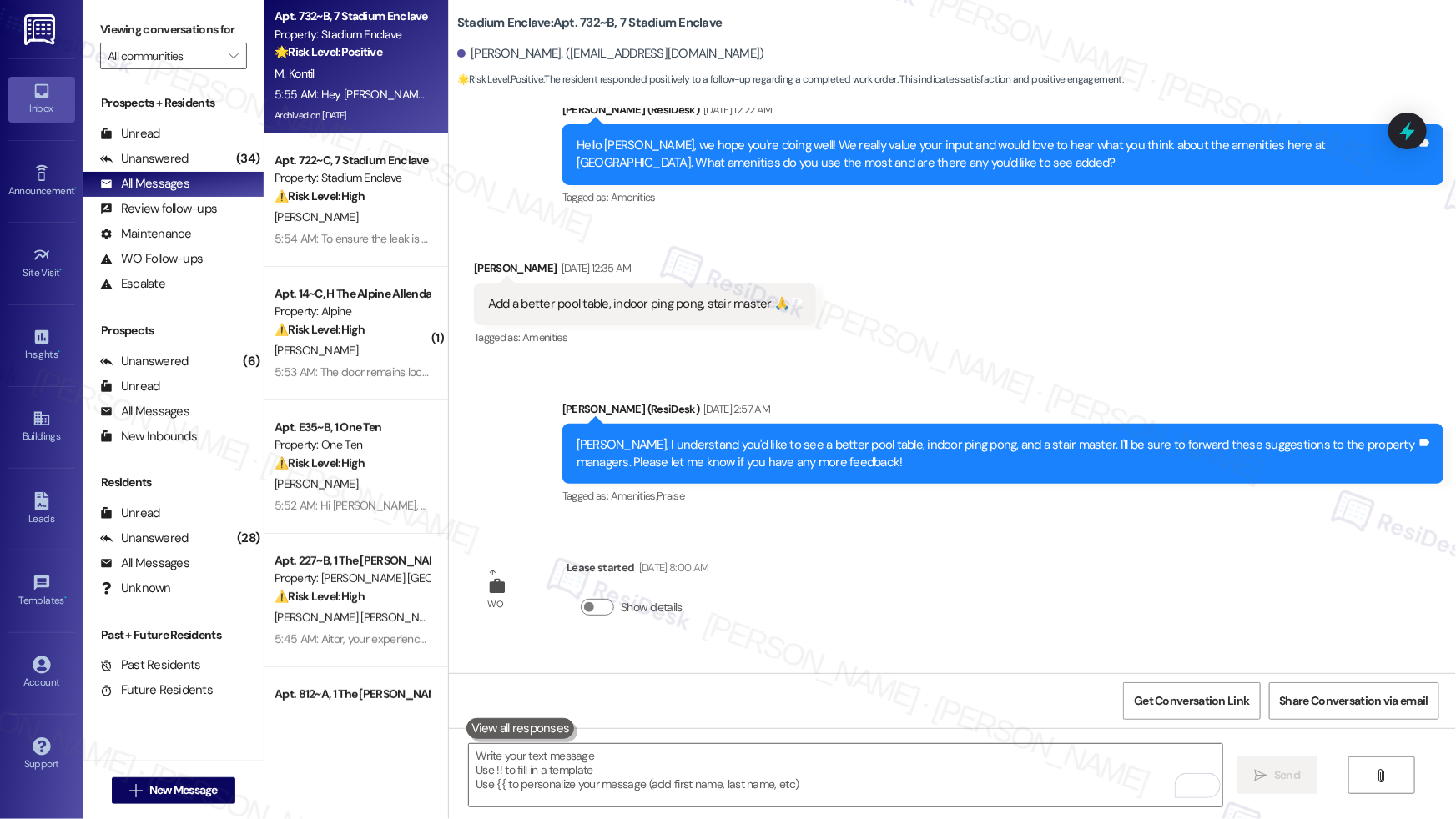
scroll to position [7488, 0]
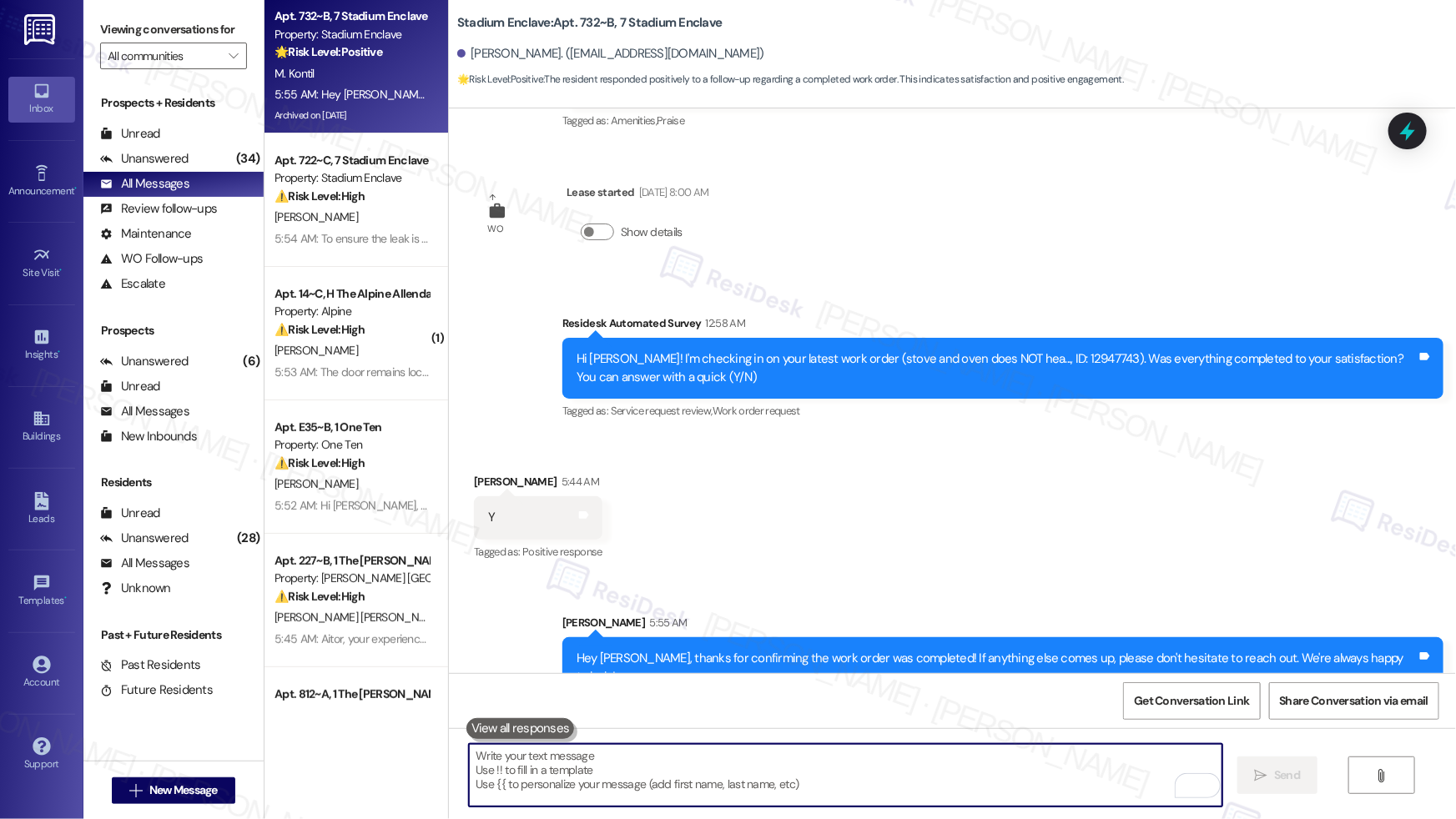
click at [745, 771] on textarea "To enrich screen reader interactions, please activate Accessibility in Grammarl…" at bounding box center [845, 775] width 753 height 63
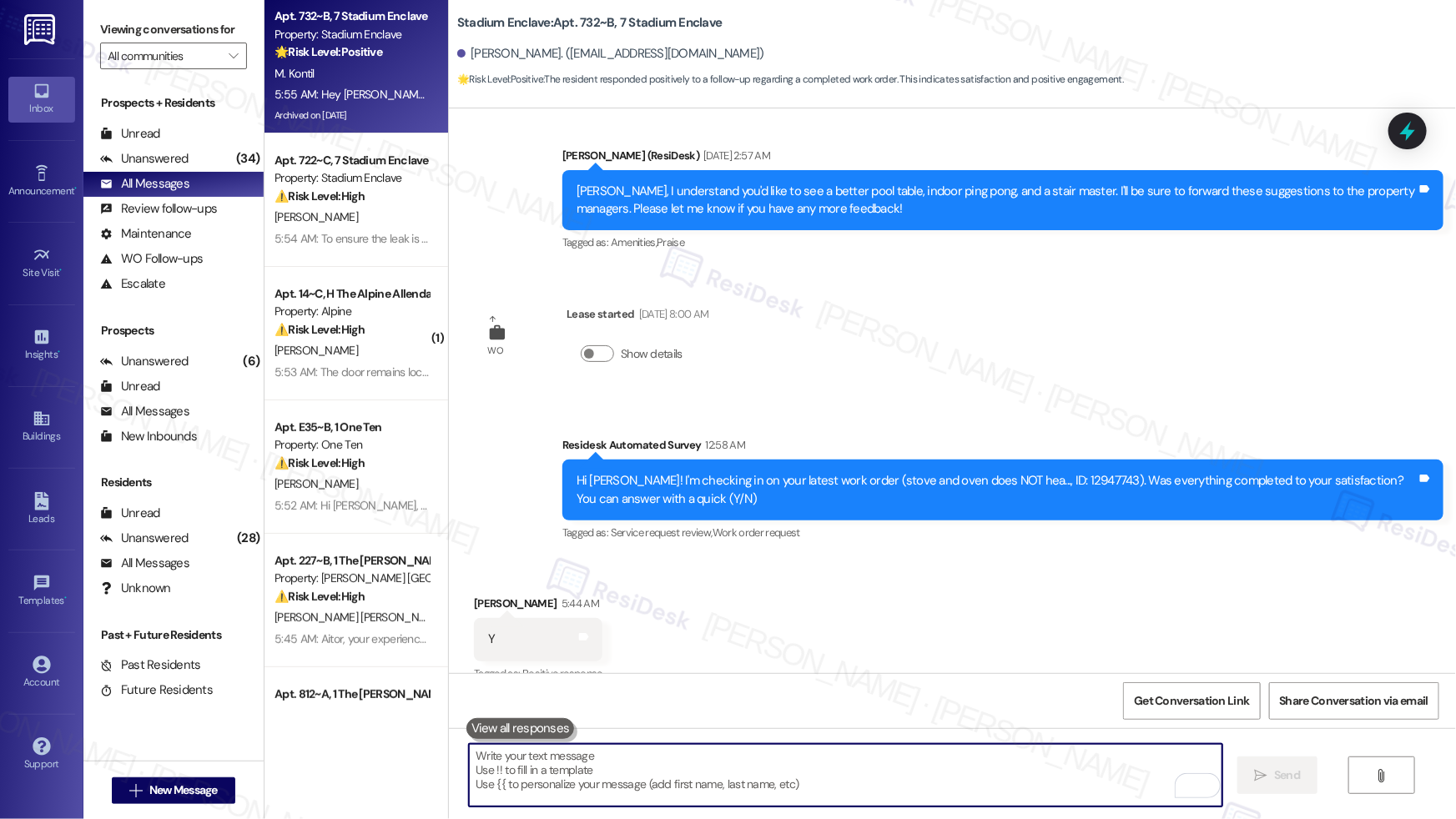
scroll to position [6981, 0]
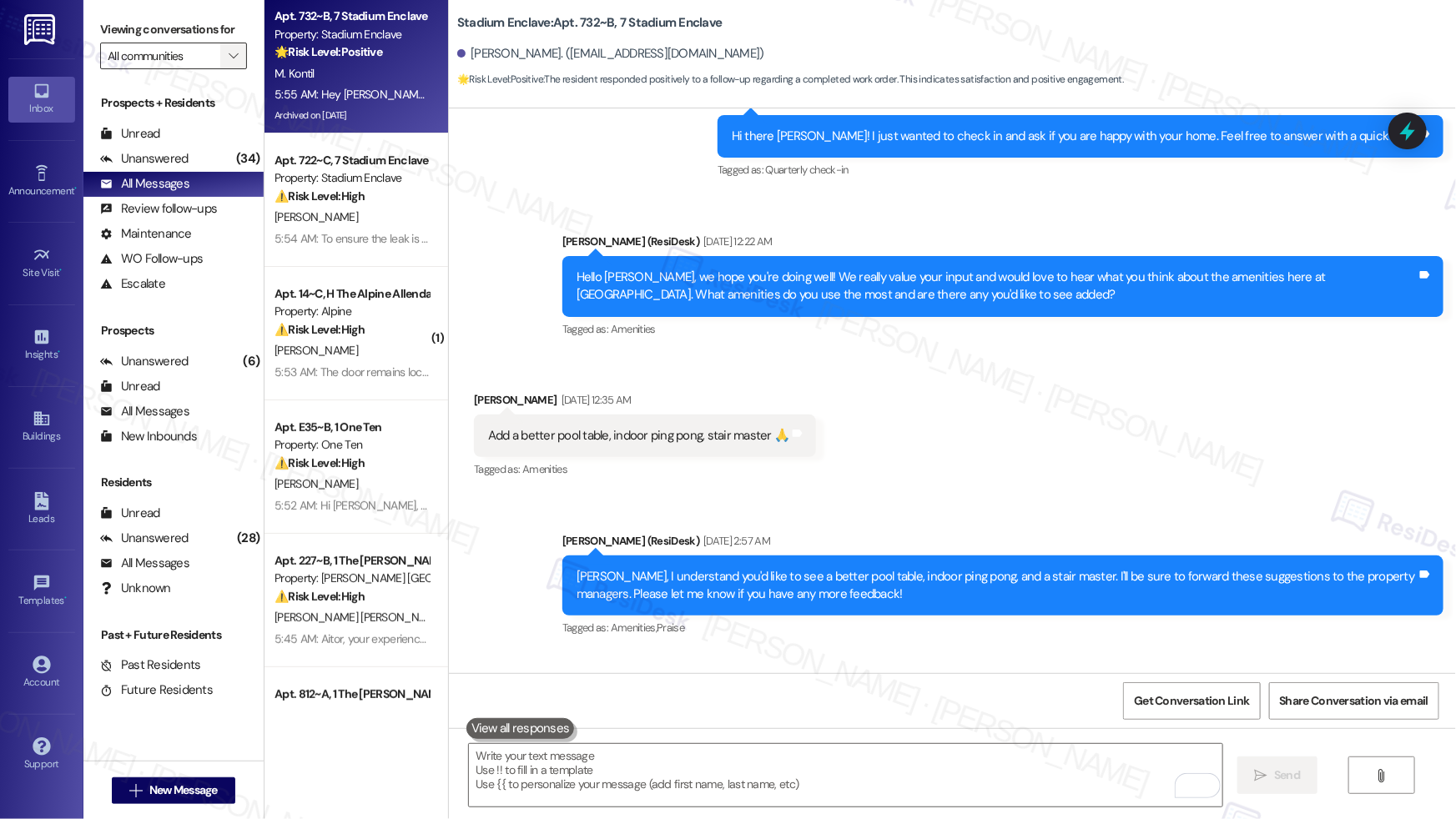
click at [225, 64] on span "" at bounding box center [233, 56] width 15 height 27
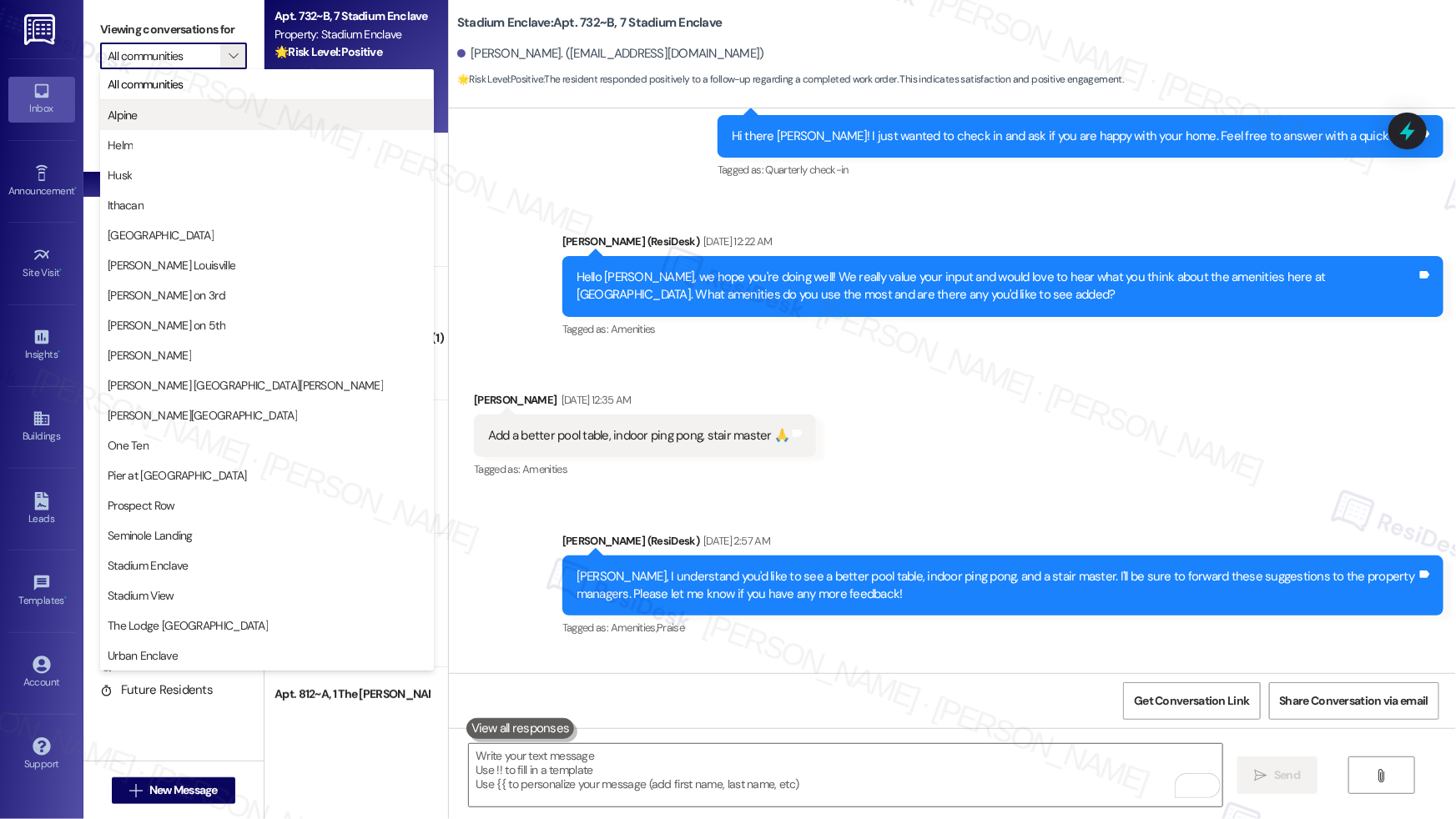
click at [196, 107] on span "Alpine" at bounding box center [267, 115] width 319 height 16
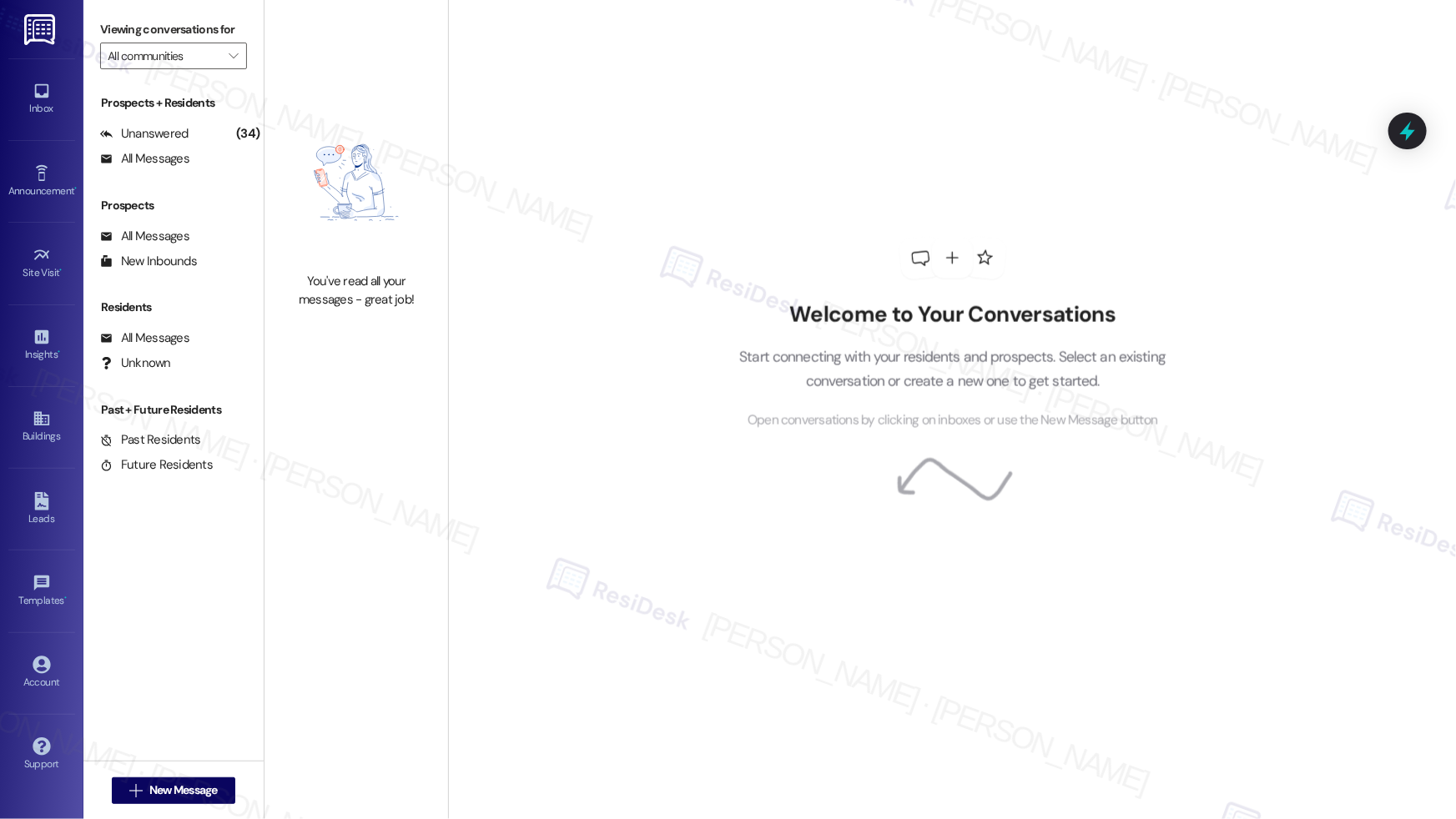
type input "Alpine"
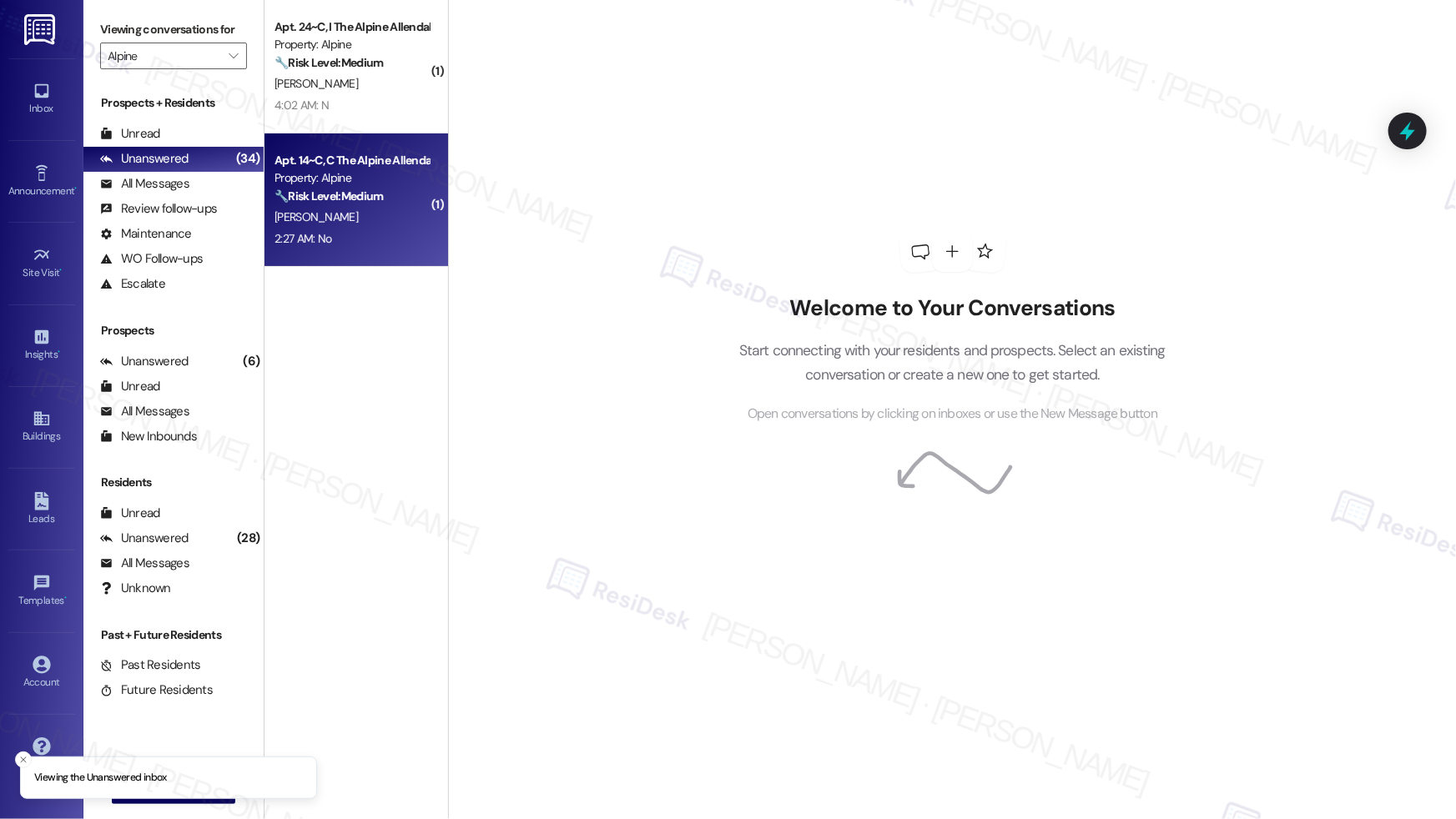
click at [363, 216] on div "R. Matthews" at bounding box center [351, 218] width 158 height 21
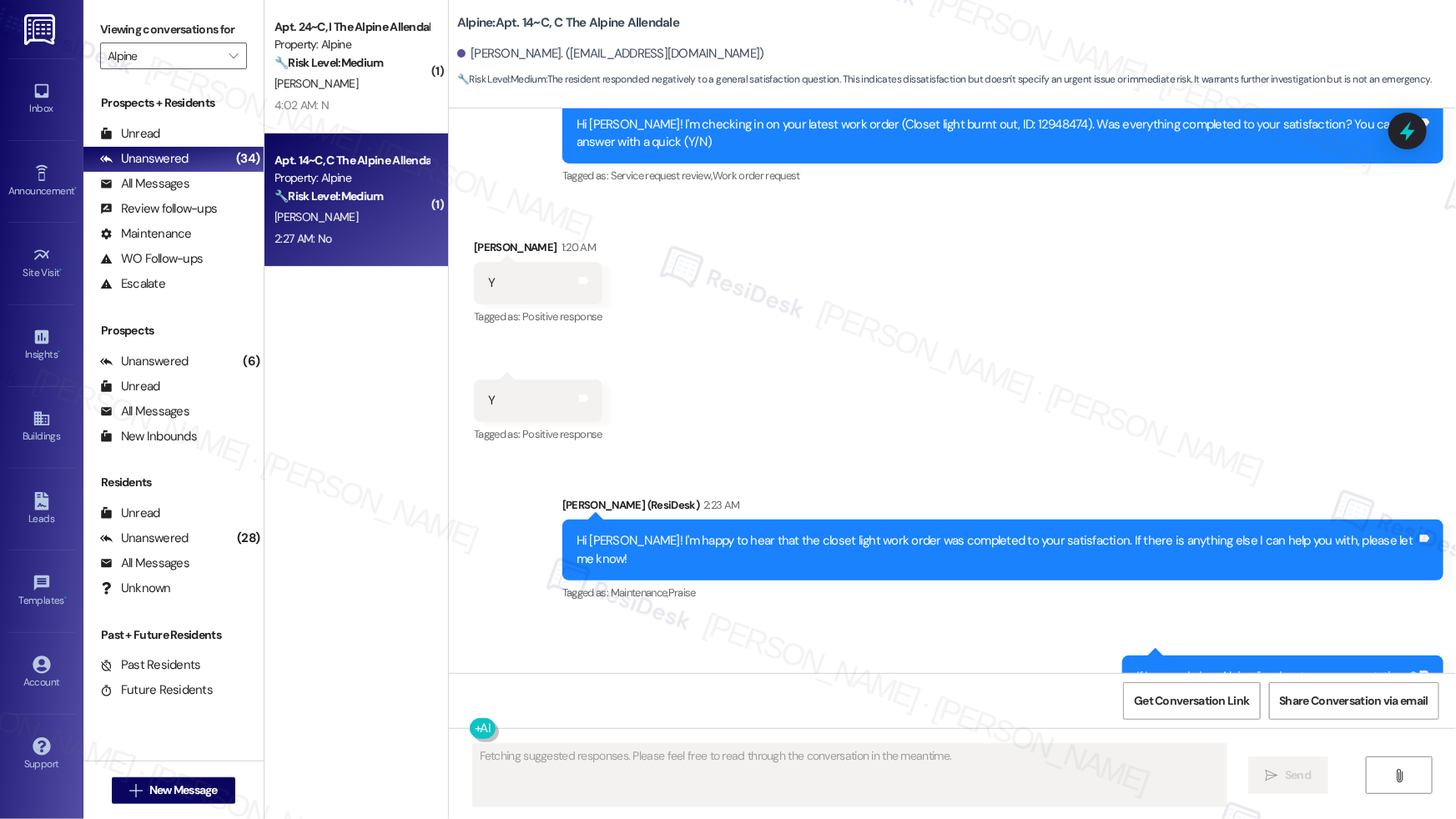
scroll to position [2807, 0]
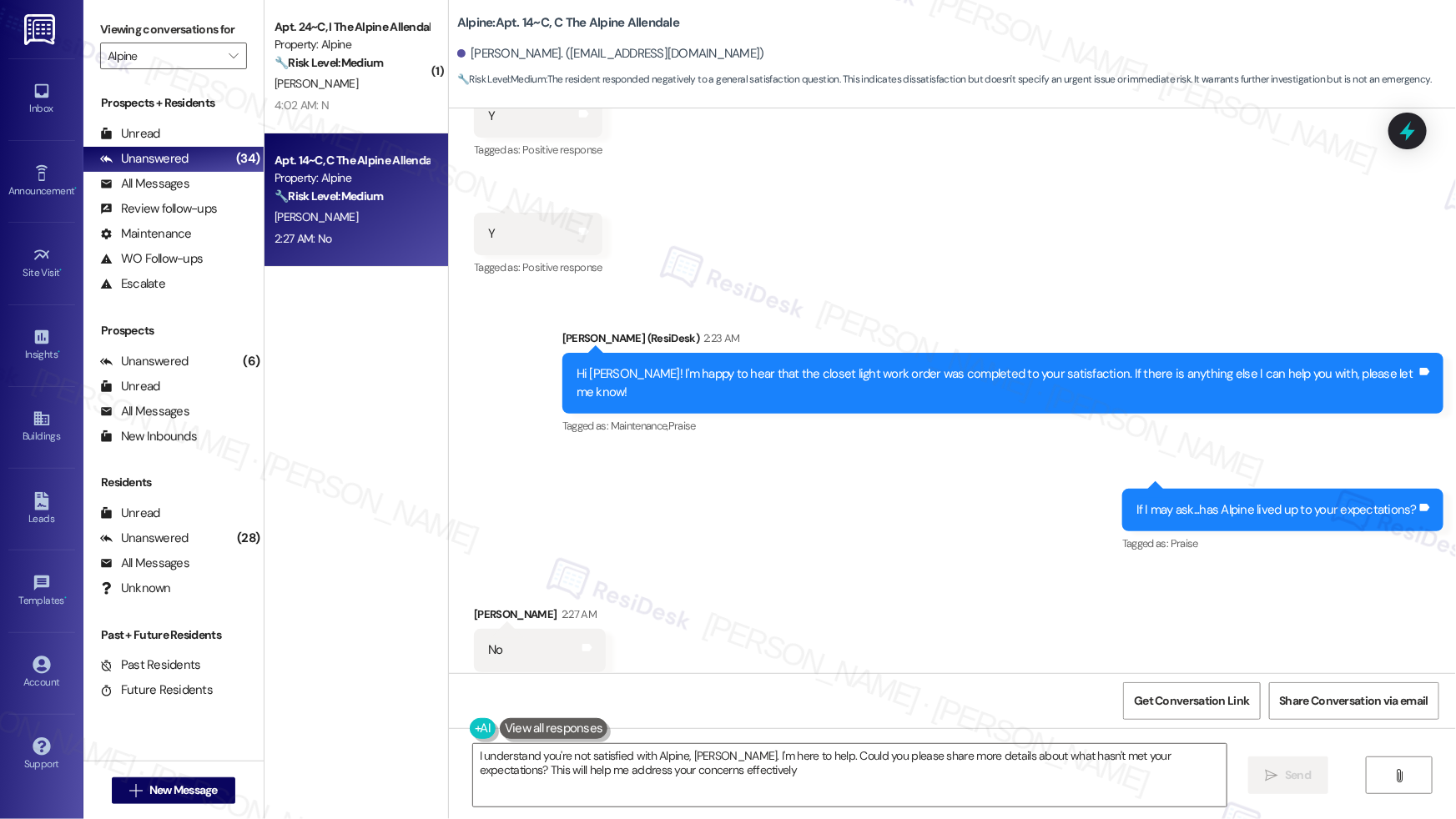
type textarea "I understand you're not satisfied with Alpine, Riley. I'm here to help. Could y…"
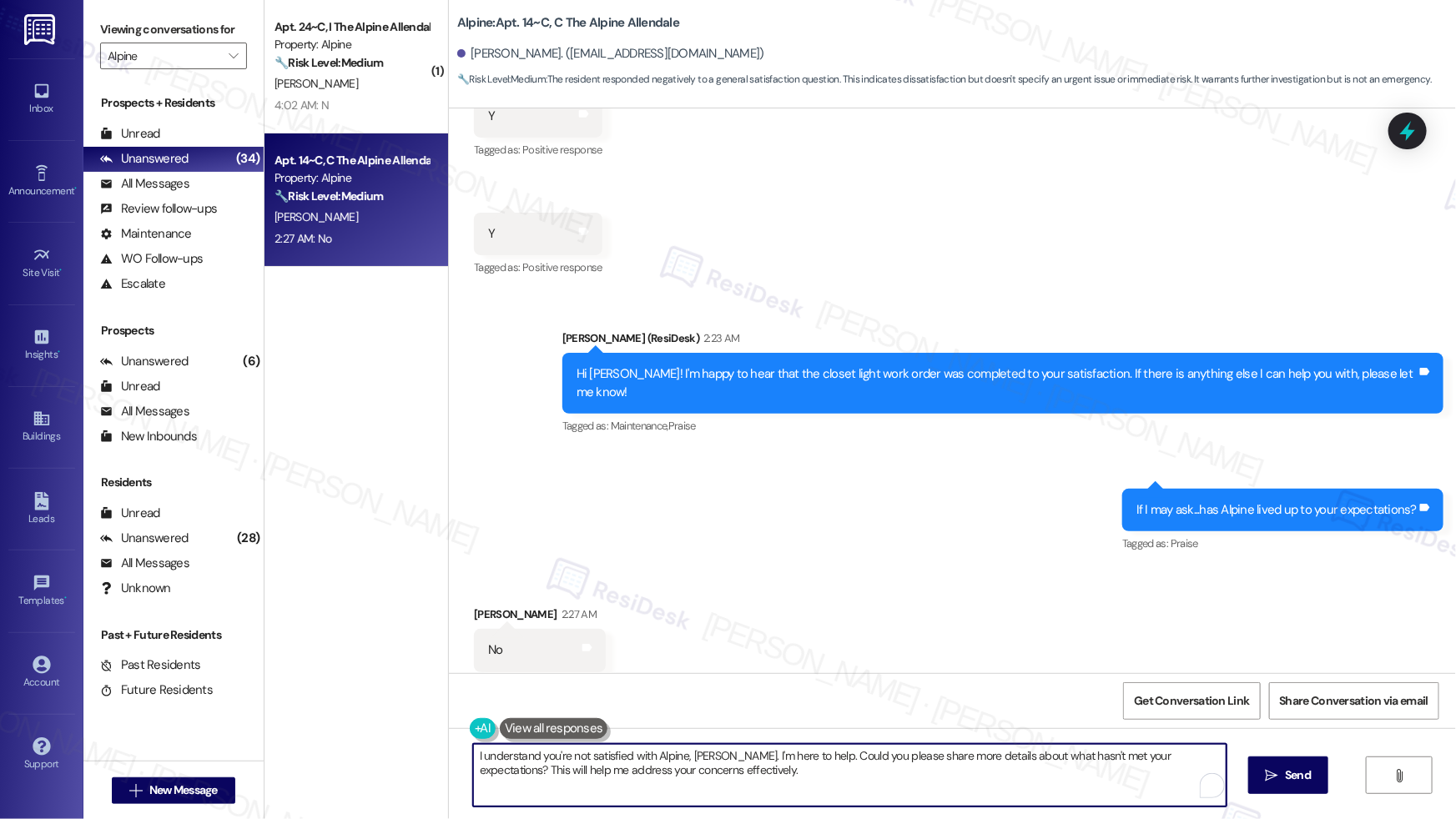
click at [689, 775] on textarea "I understand you're not satisfied with Alpine, Riley. I'm here to help. Could y…" at bounding box center [849, 775] width 753 height 63
click at [689, 777] on textarea "I understand you're not satisfied with Alpine, Riley. I'm here to help. Could y…" at bounding box center [845, 775] width 753 height 63
click at [723, 777] on textarea "I understand you're not satisfied with Alpine, Riley. I'm here to help. Could y…" at bounding box center [845, 775] width 753 height 63
click at [727, 773] on textarea "I understand you're not satisfied with Alpine, Riley. I'm here to help. Could y…" at bounding box center [845, 775] width 753 height 63
click at [777, 775] on textarea "I understand you're not satisfied with Alpine, Riley. I'm here to help. Could y…" at bounding box center [845, 775] width 753 height 63
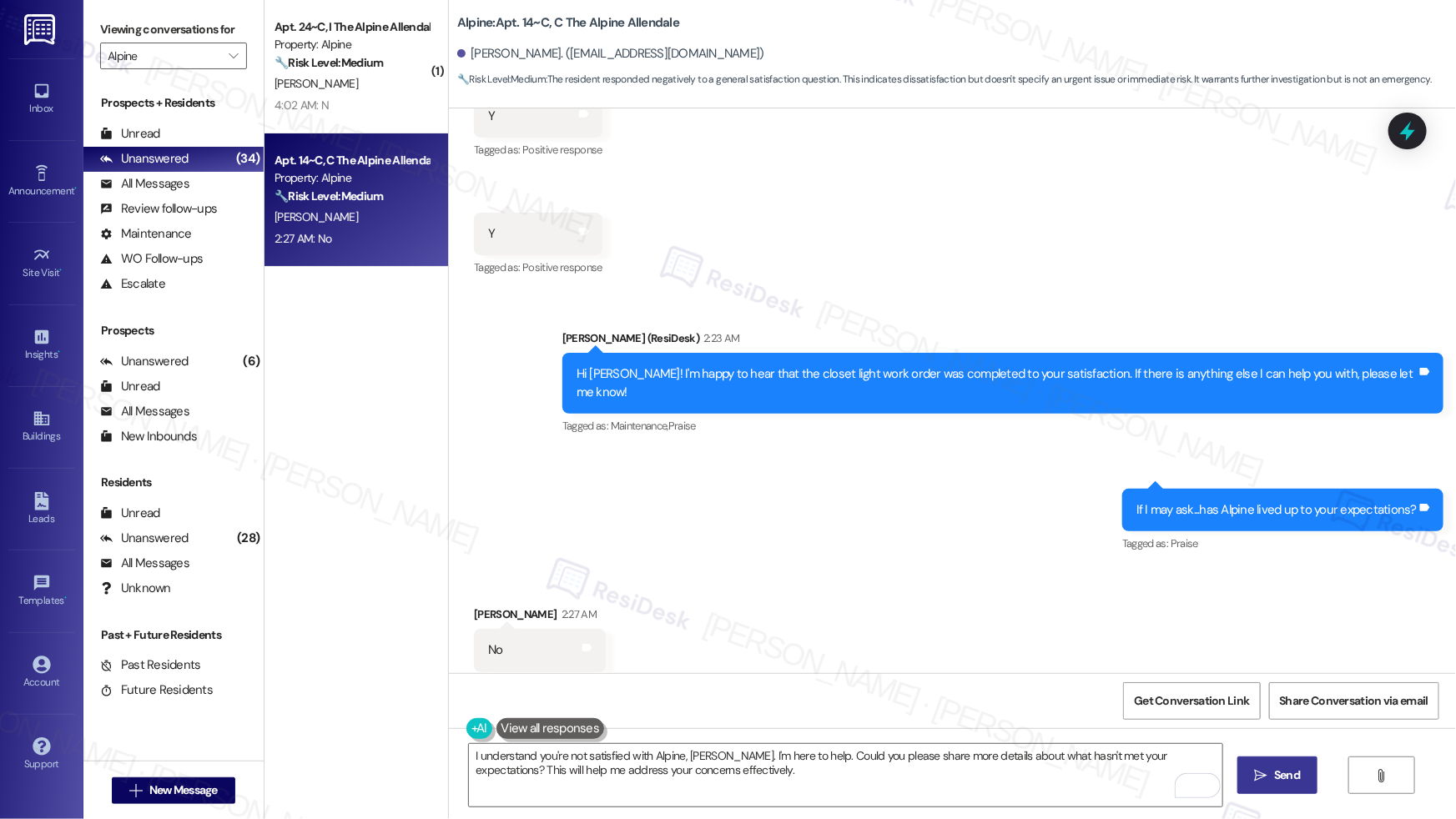
click at [1255, 780] on icon "" at bounding box center [1261, 776] width 13 height 13
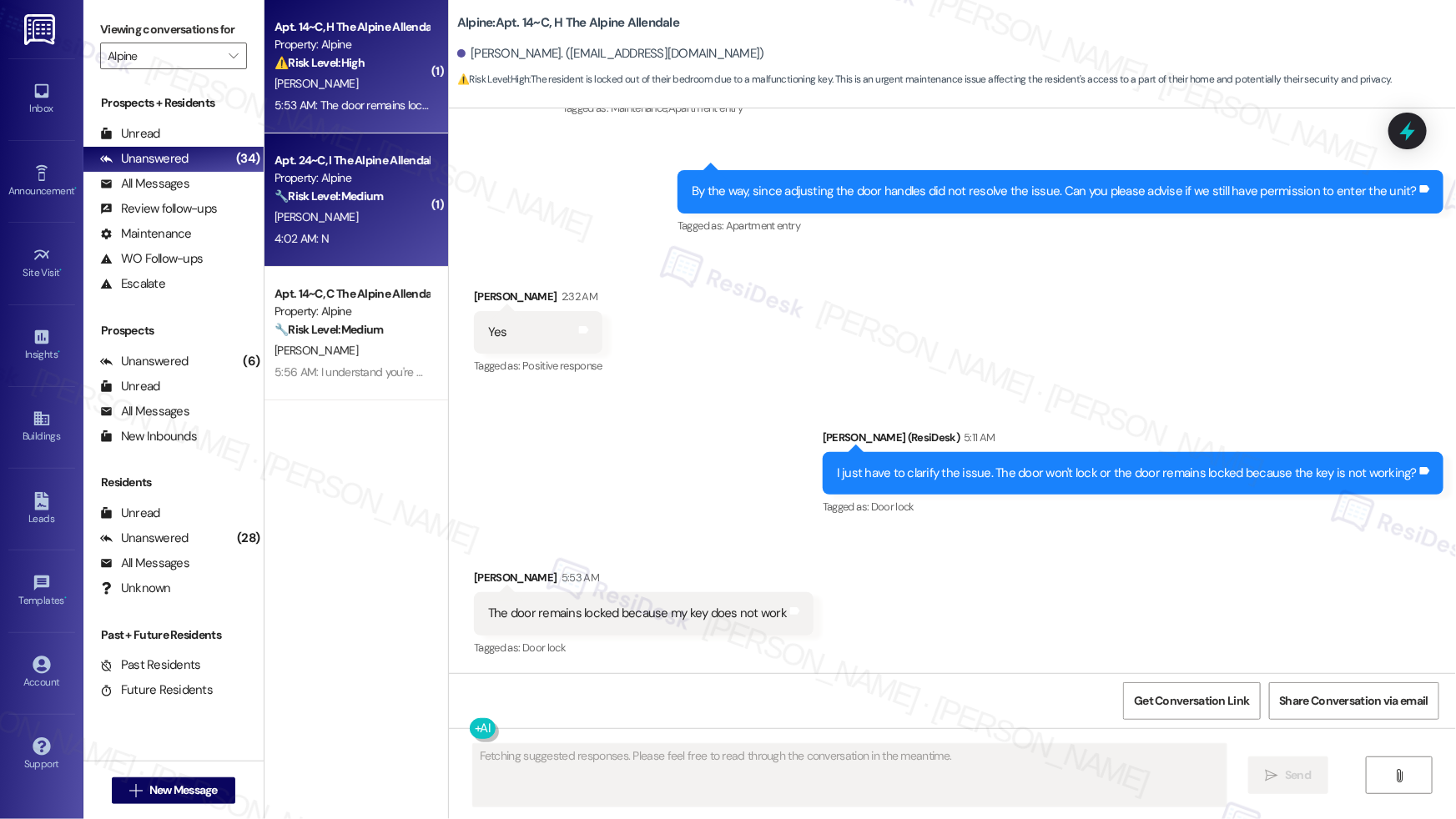
type textarea "Fetching suggested responses. Please feel free to read through the conversation…"
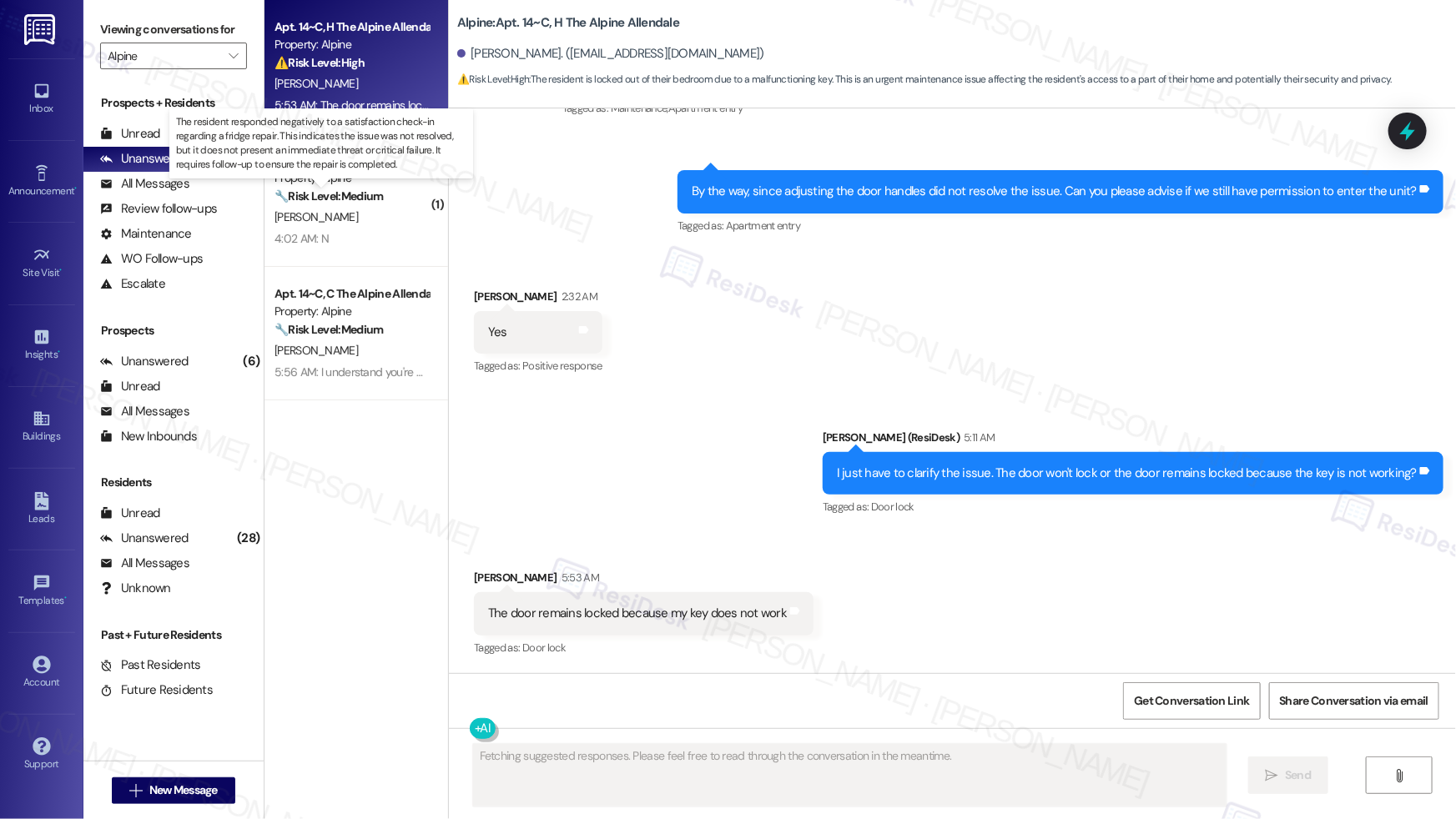
click at [361, 199] on strong "🔧 Risk Level: Medium" at bounding box center [328, 196] width 109 height 15
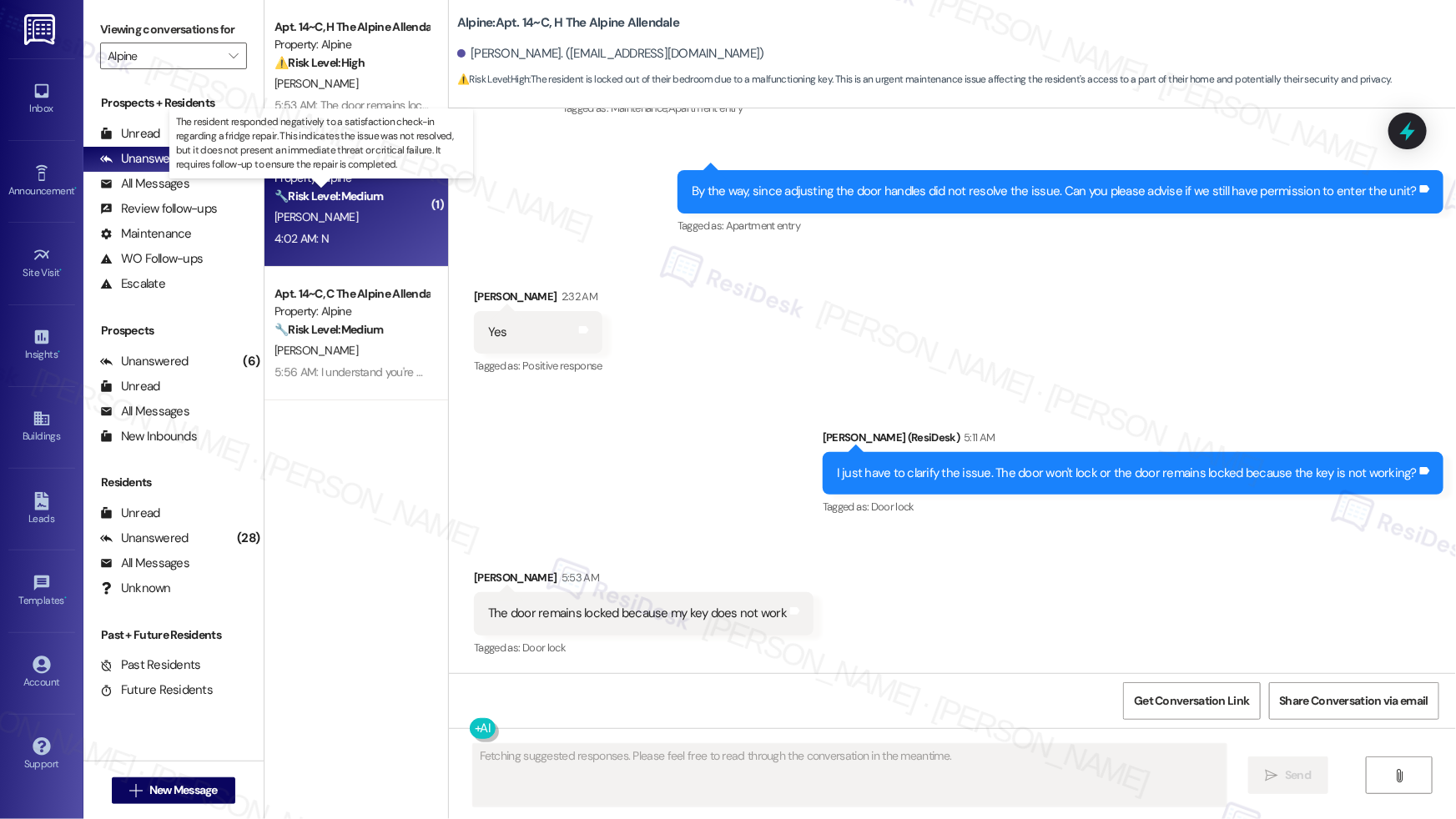
scroll to position [0, 0]
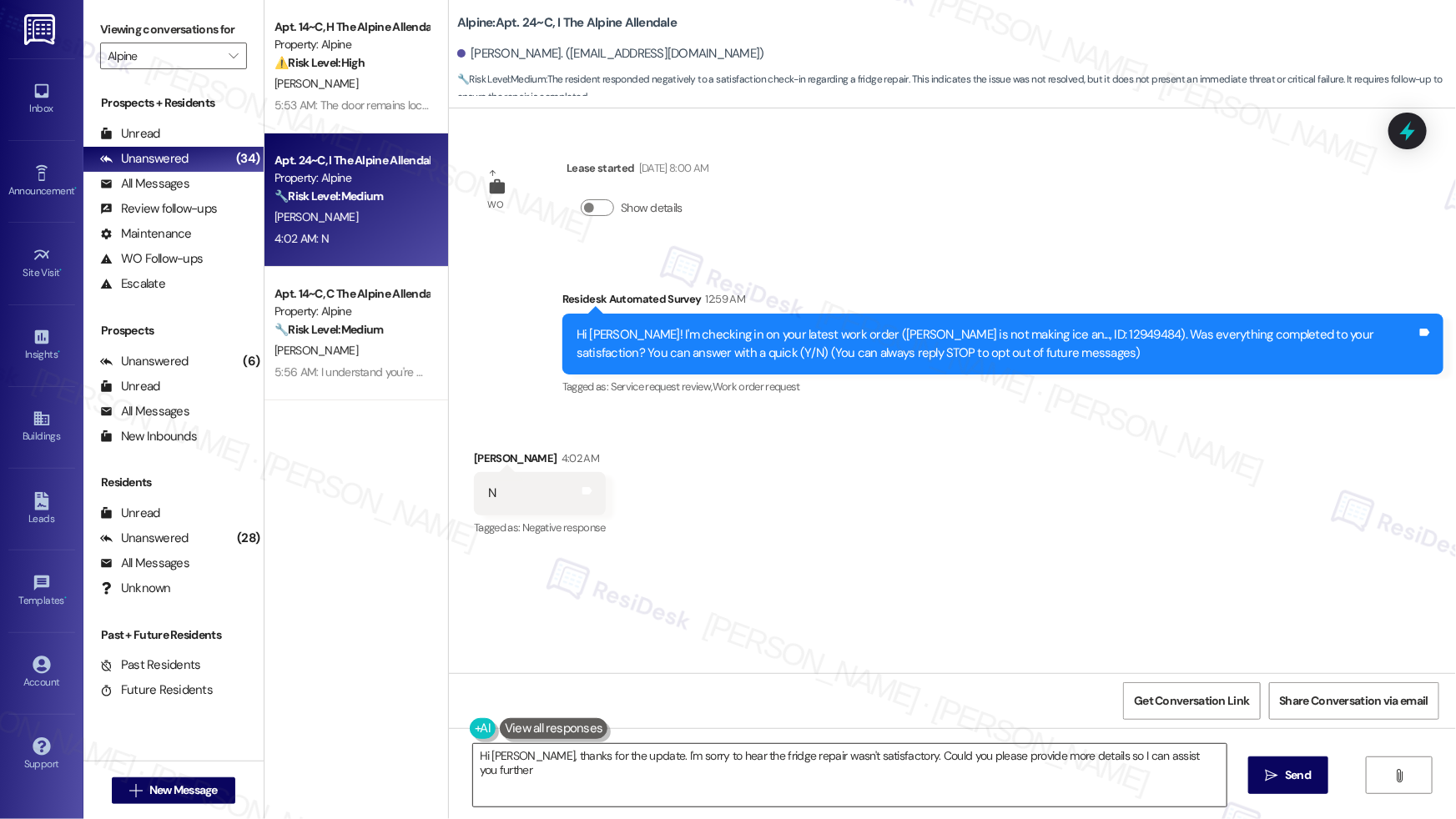
type textarea "Hi Ellie, thanks for the update. I'm sorry to hear the fridge repair wasn't sat…"
click at [643, 767] on textarea "Hi Ellie, thanks for the update. I'm sorry to hear the fridge repair wasn't sat…" at bounding box center [849, 775] width 753 height 63
click at [1272, 783] on button " Send" at bounding box center [1278, 775] width 81 height 38
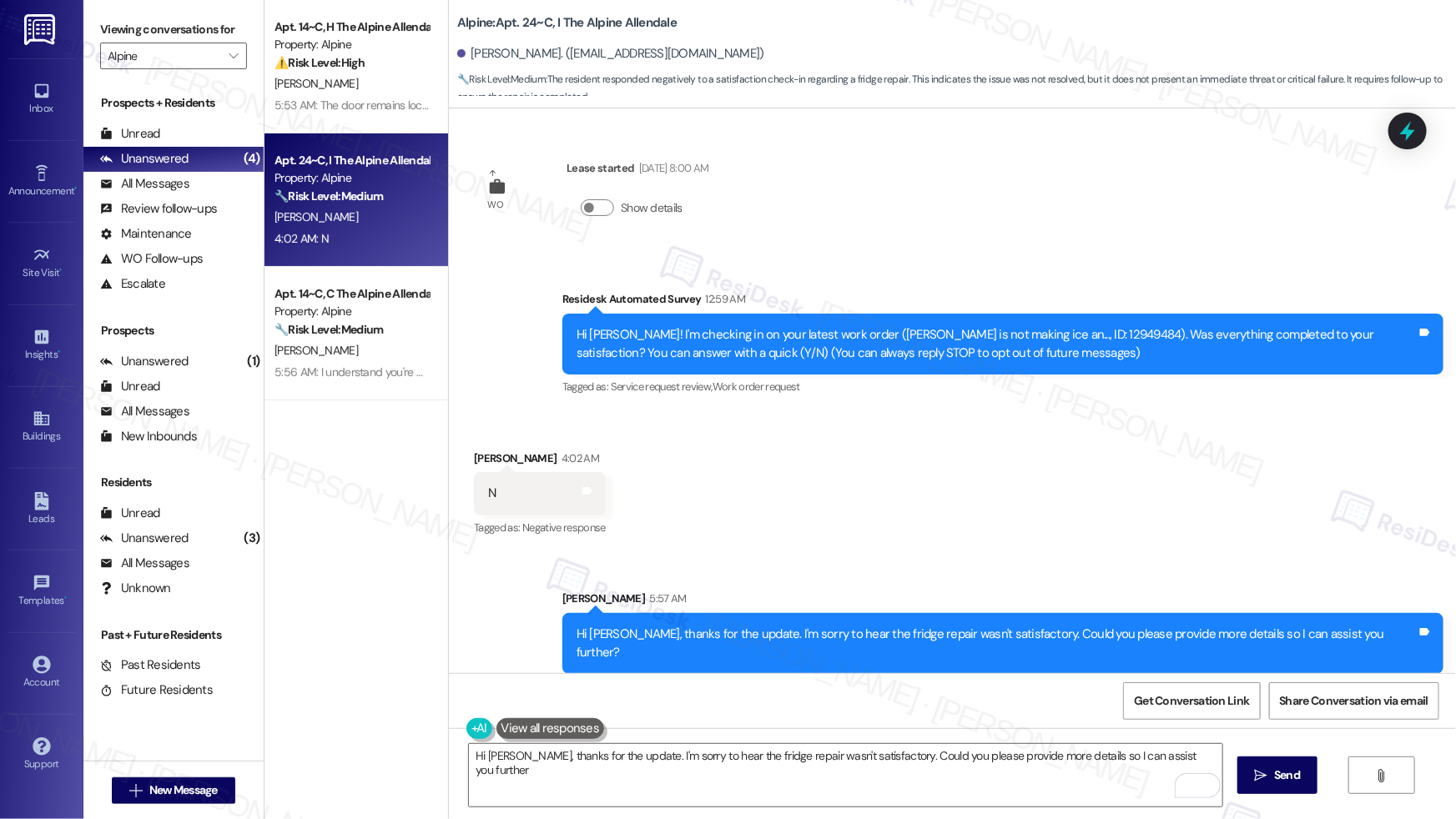
type textarea "Hi Ellie, thanks for the update. I'm sorry to hear the fridge repair wasn't sat…"
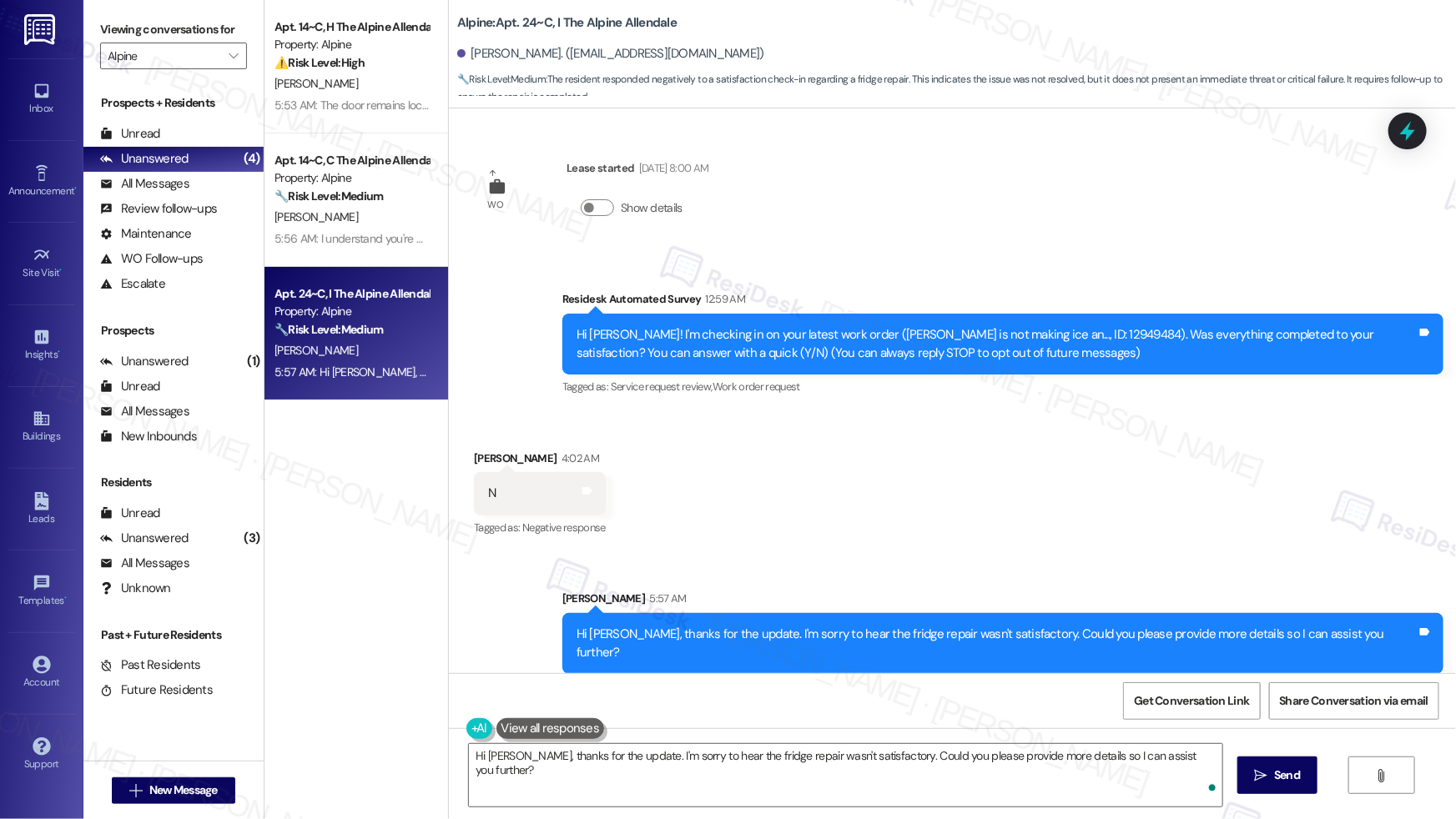
click at [372, 97] on div "5:53 AM: The door remains locked because my key does not work 5:53 AM: The door…" at bounding box center [434, 105] width 320 height 15
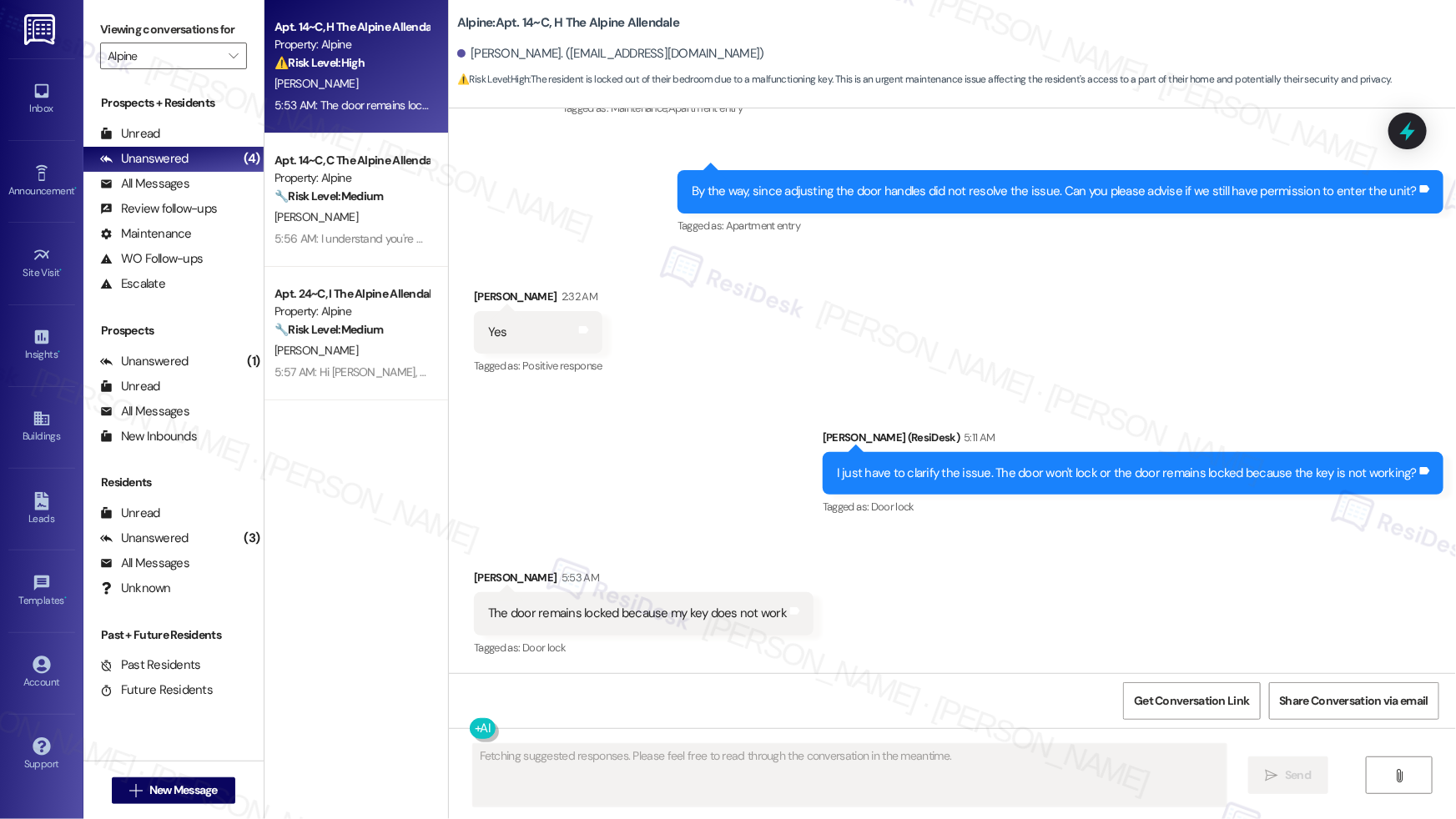
scroll to position [2560, 0]
click at [372, 97] on div "5:53 AM: The door remains locked because my key does not work 5:53 AM: The door…" at bounding box center [434, 105] width 320 height 15
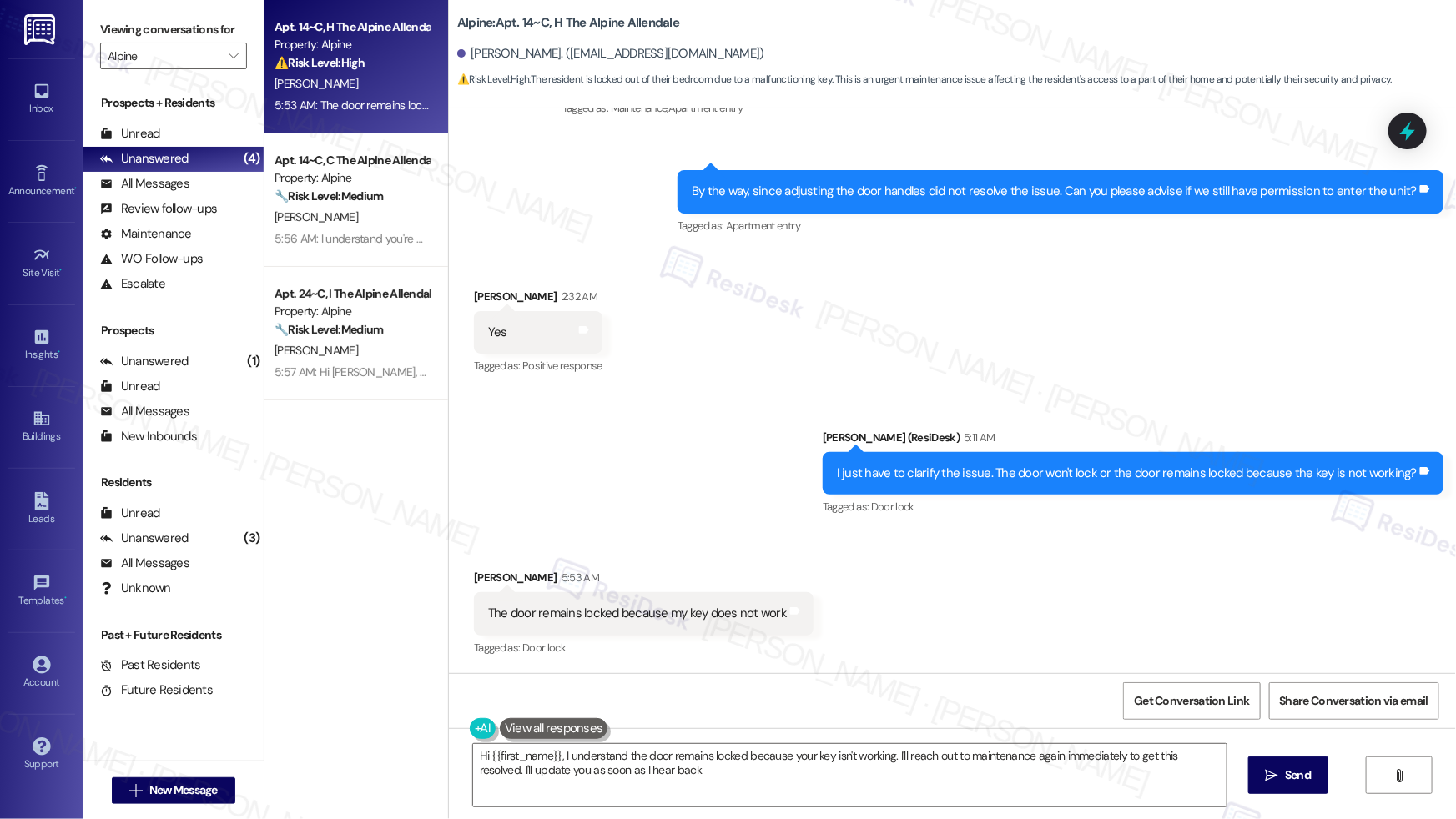
type textarea "Hi {{first_name}}, I understand the door remains locked because your key isn't …"
drag, startPoint x: 540, startPoint y: 609, endPoint x: 680, endPoint y: 621, distance: 140.5
click at [680, 621] on div "The door remains locked because my key does not work" at bounding box center [637, 613] width 299 height 17
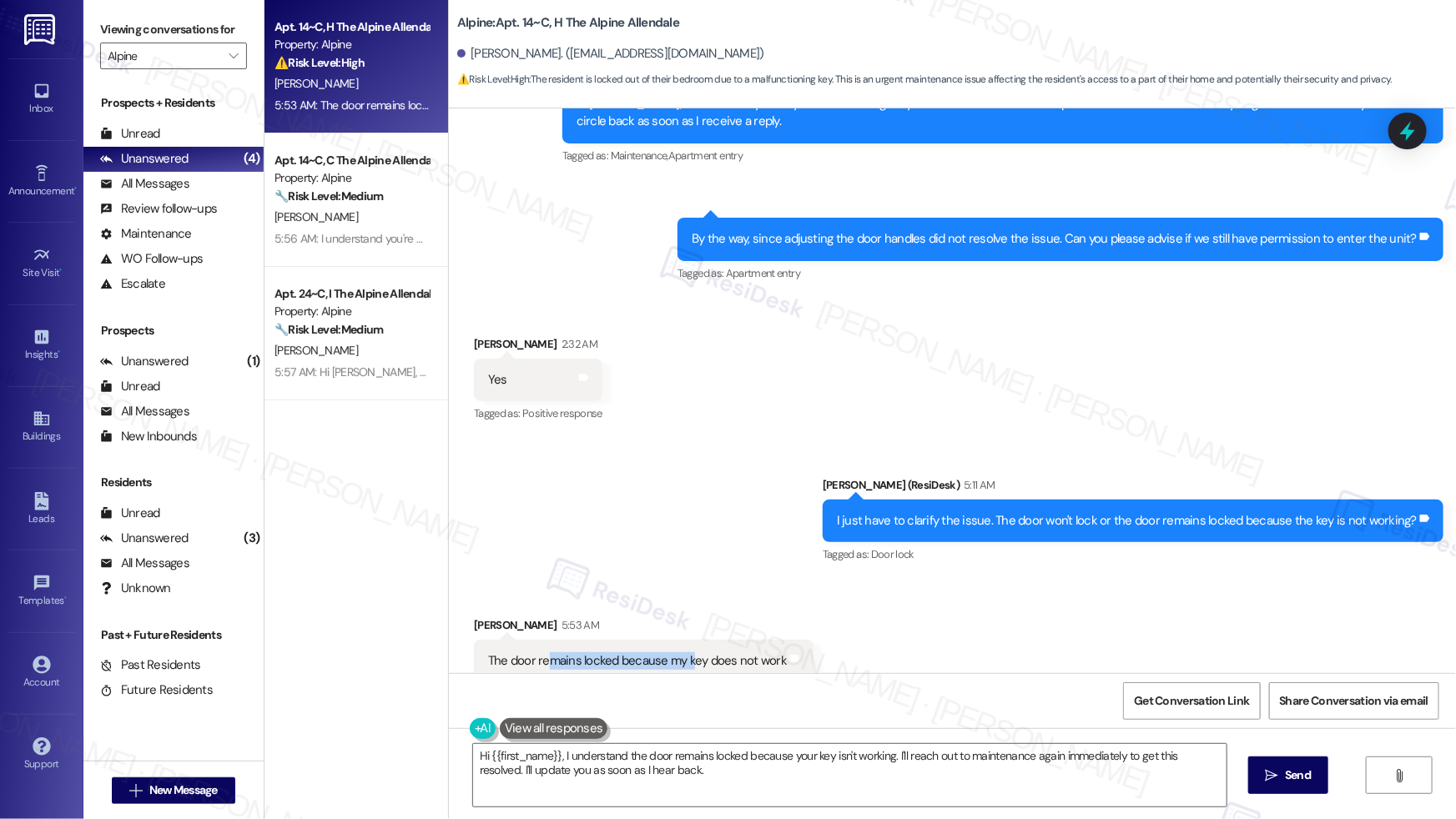
scroll to position [2561, 0]
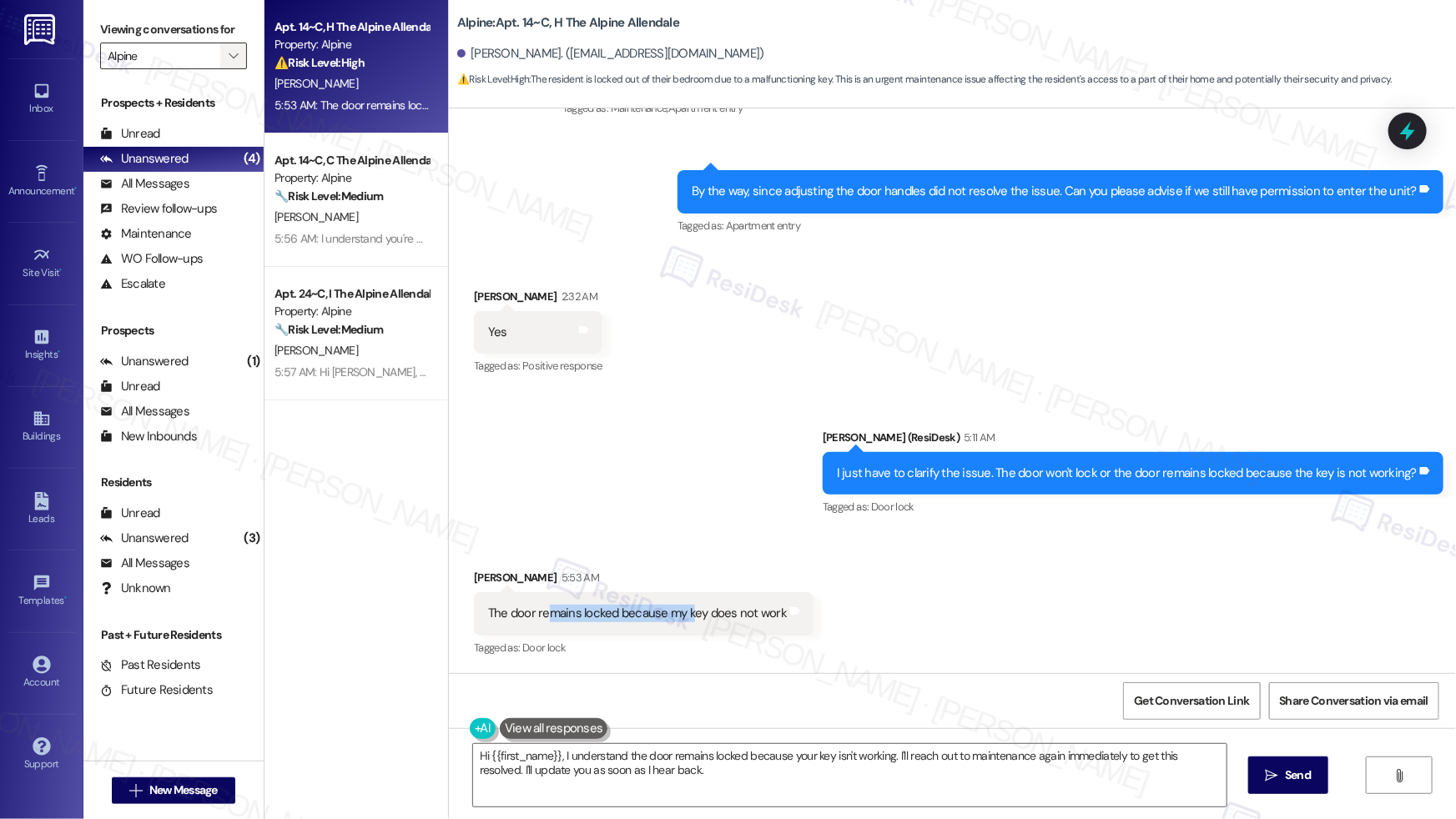
click at [228, 53] on icon "" at bounding box center [233, 56] width 10 height 13
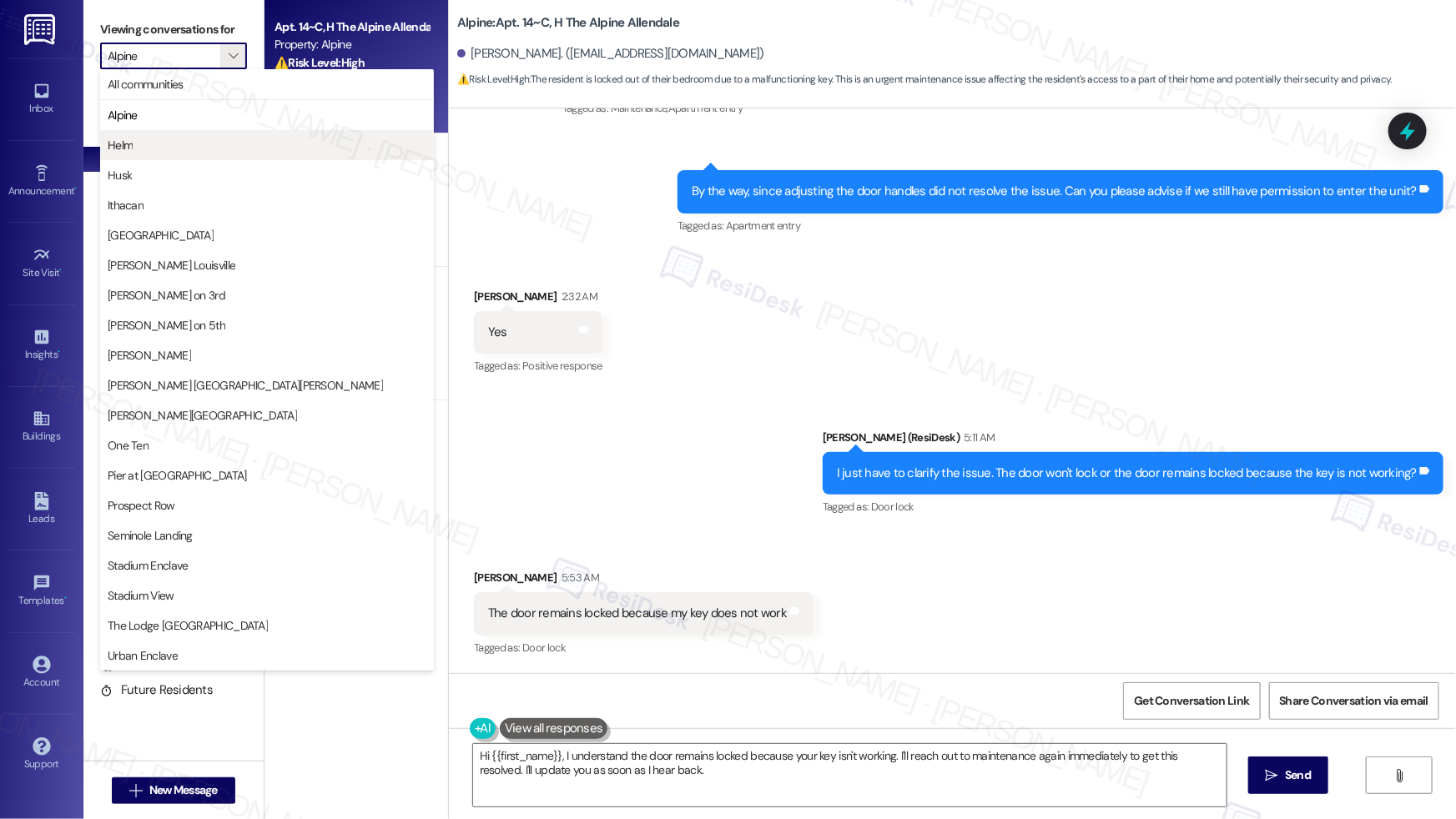
click at [180, 141] on span "Helm" at bounding box center [267, 144] width 319 height 16
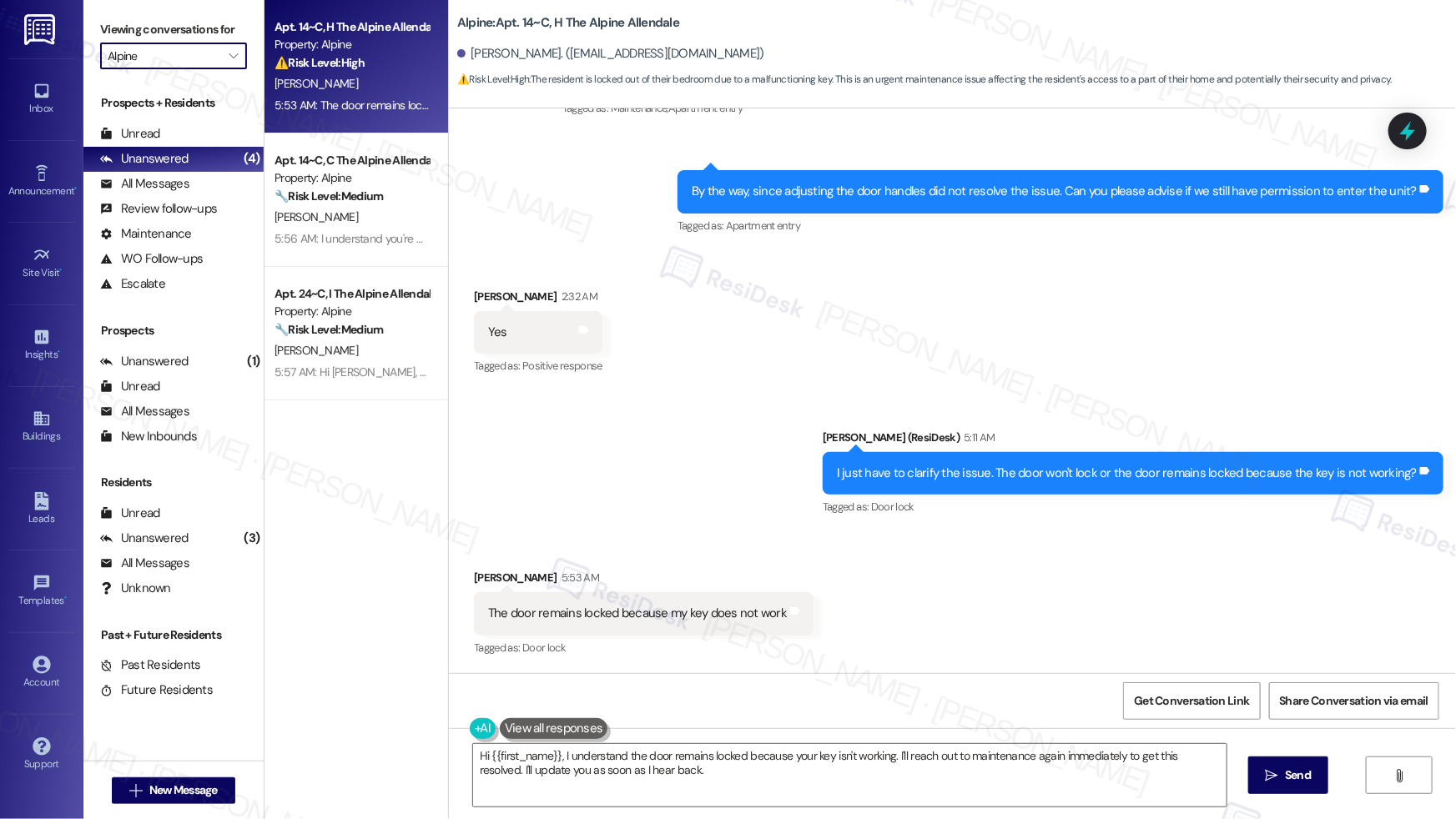
type input "Helm"
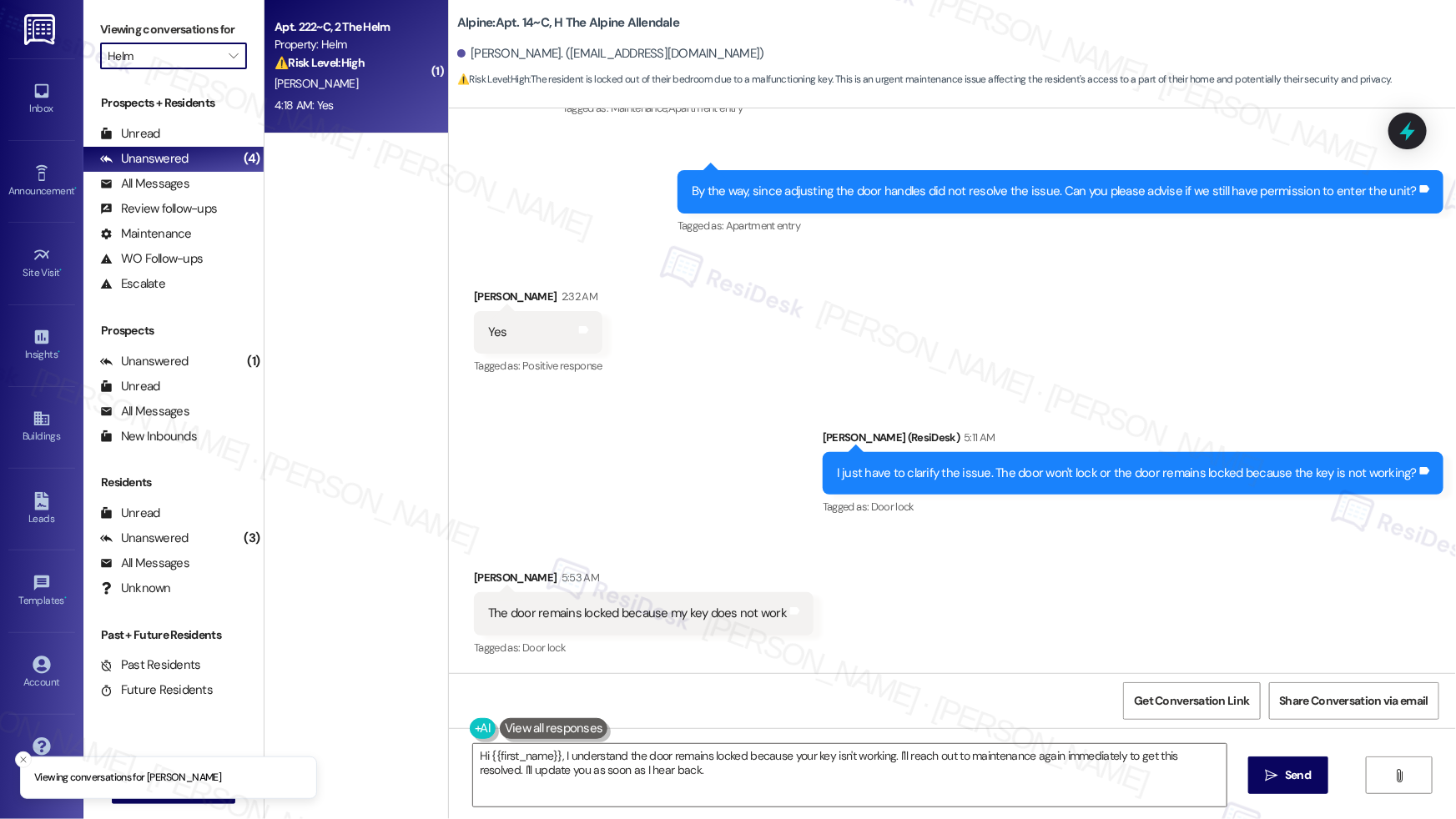
click at [360, 95] on div "4:18 AM: Yes 4:18 AM: Yes" at bounding box center [351, 106] width 158 height 21
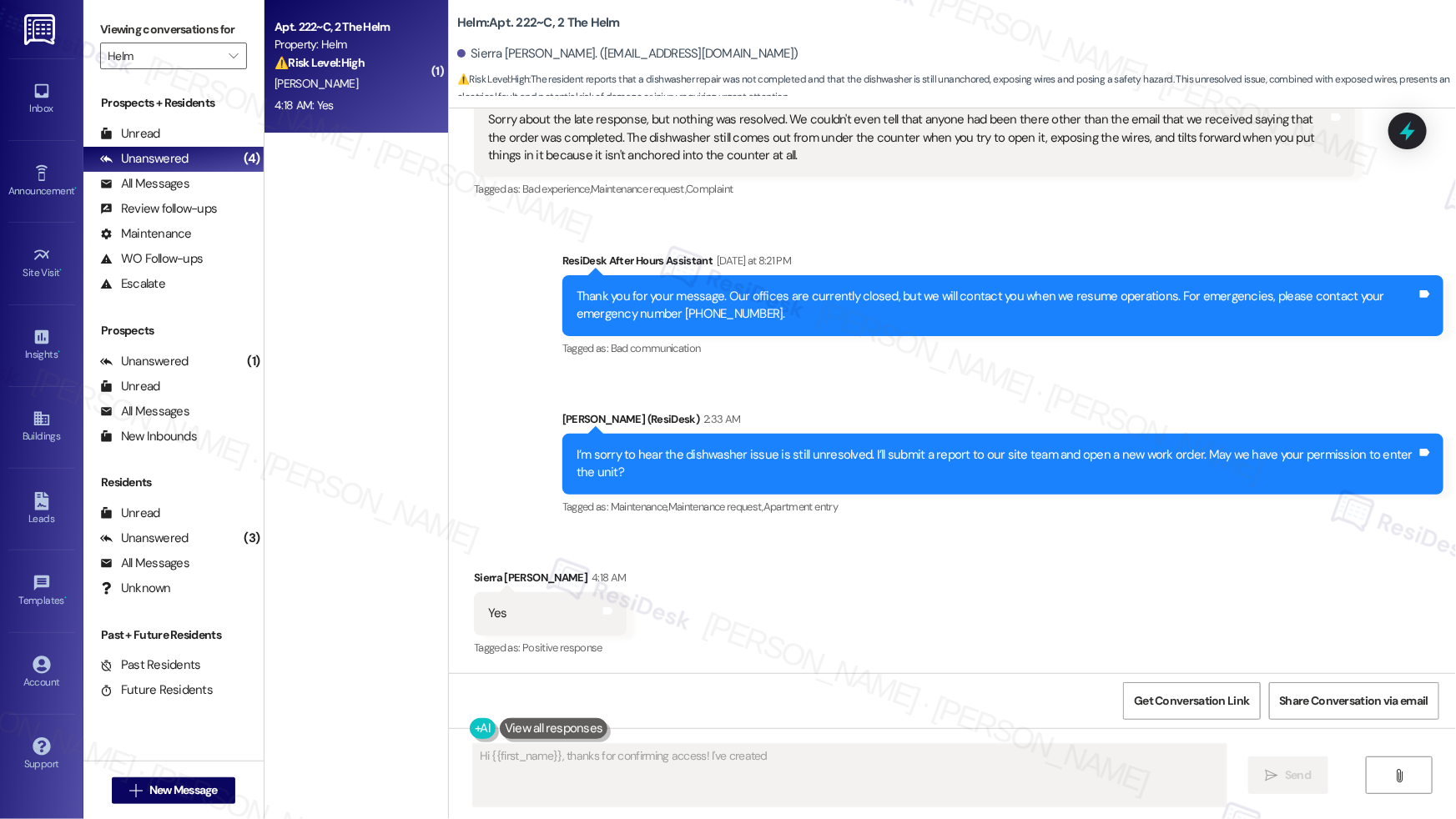
scroll to position [826, 0]
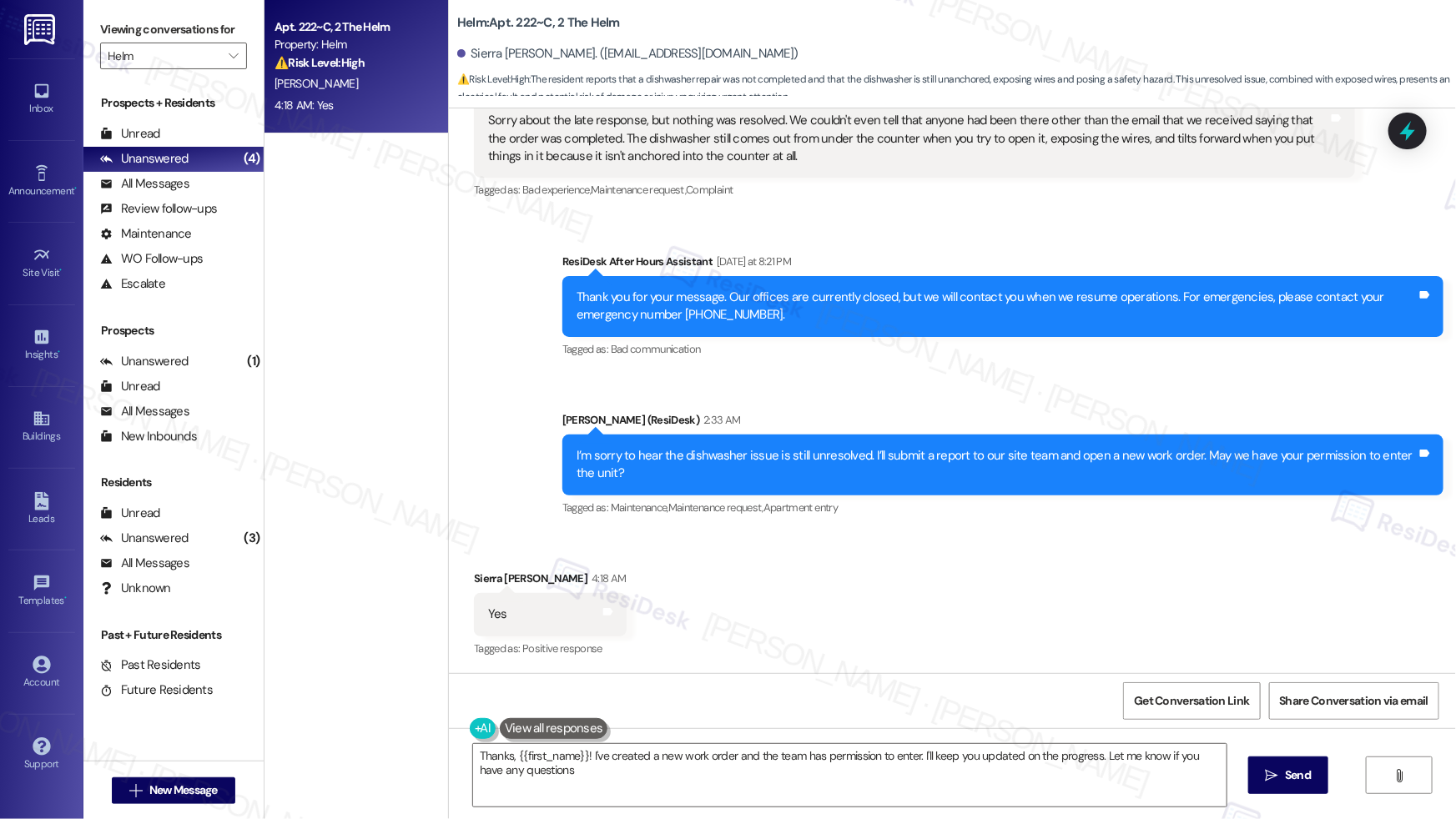
type textarea "Thanks, {{first_name}}! I've created a new work order and the team has permissi…"
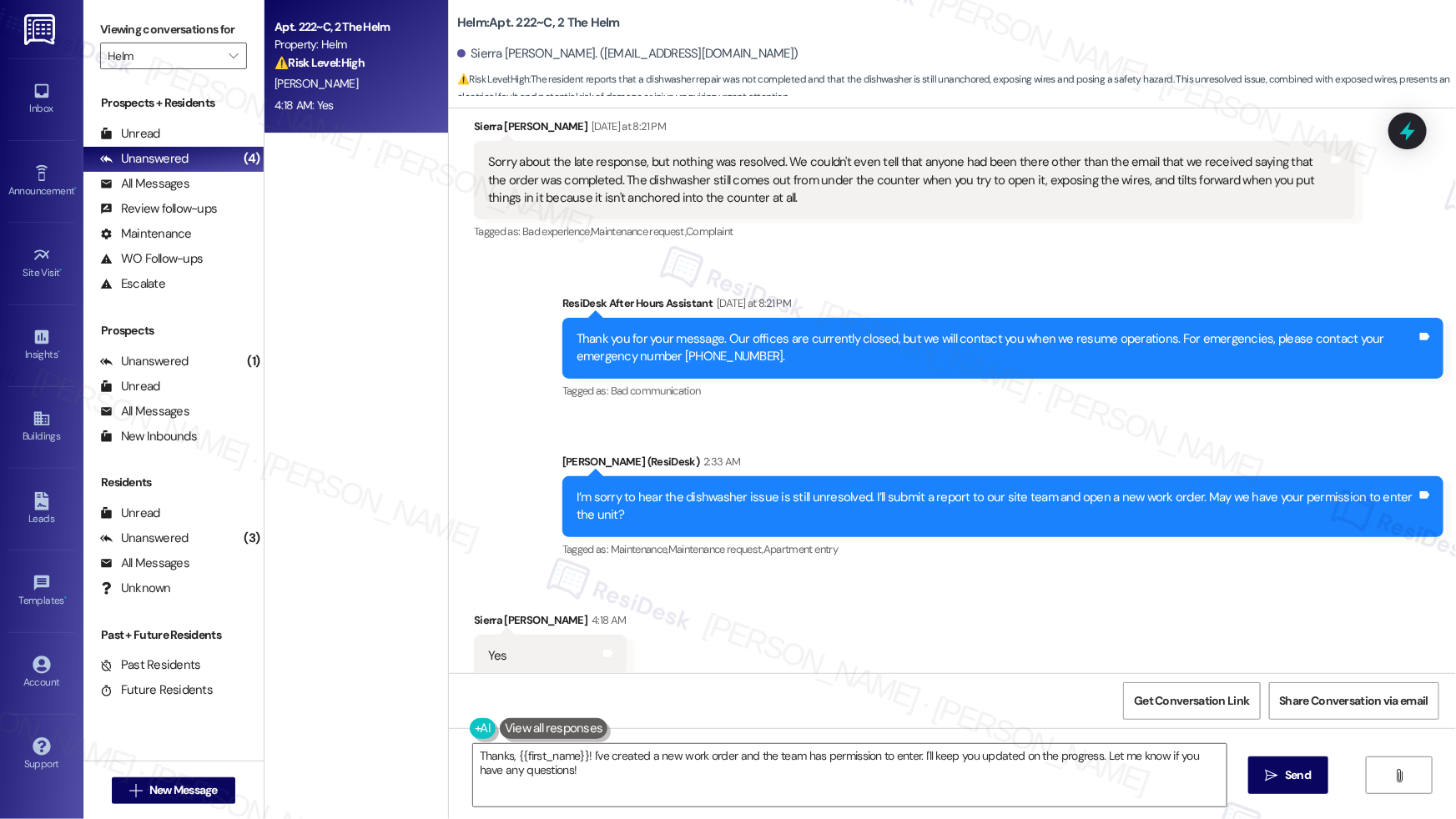
scroll to position [783, 0]
drag, startPoint x: 772, startPoint y: 160, endPoint x: 1106, endPoint y: 159, distance: 334.0
click at [1106, 159] on div "Sorry about the late response, but nothing was resolved. We couldn't even tell …" at bounding box center [908, 179] width 840 height 53
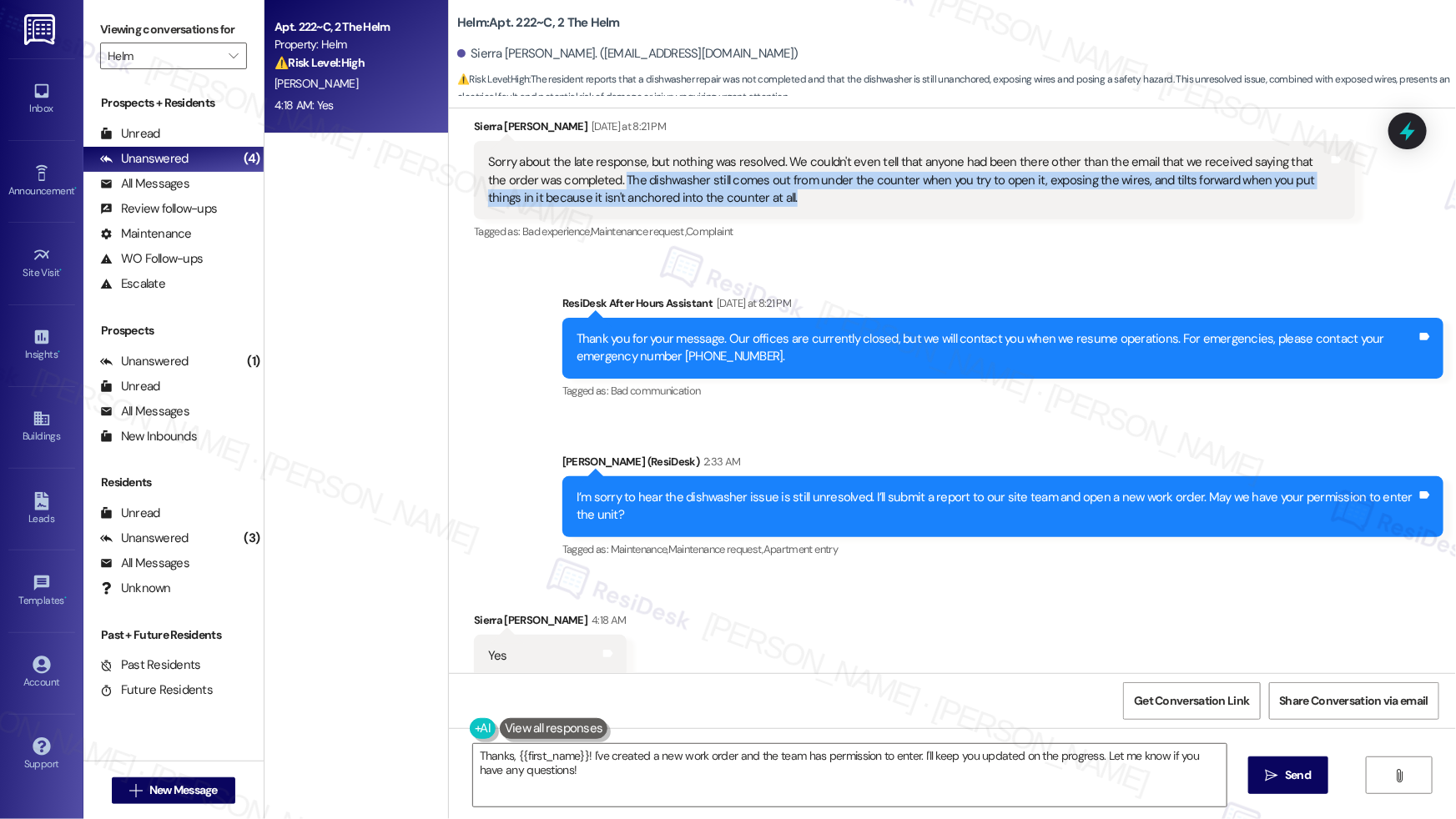
drag, startPoint x: 595, startPoint y: 178, endPoint x: 815, endPoint y: 196, distance: 220.7
click at [815, 196] on div "Sorry about the late response, but nothing was resolved. We couldn't even tell …" at bounding box center [908, 179] width 840 height 53
copy div "The dishwasher still comes out from under the counter when you try to open it, …"
click at [546, 767] on textarea "Thanks, {{first_name}}! I've created a new work order and the team has permissi…" at bounding box center [849, 775] width 753 height 63
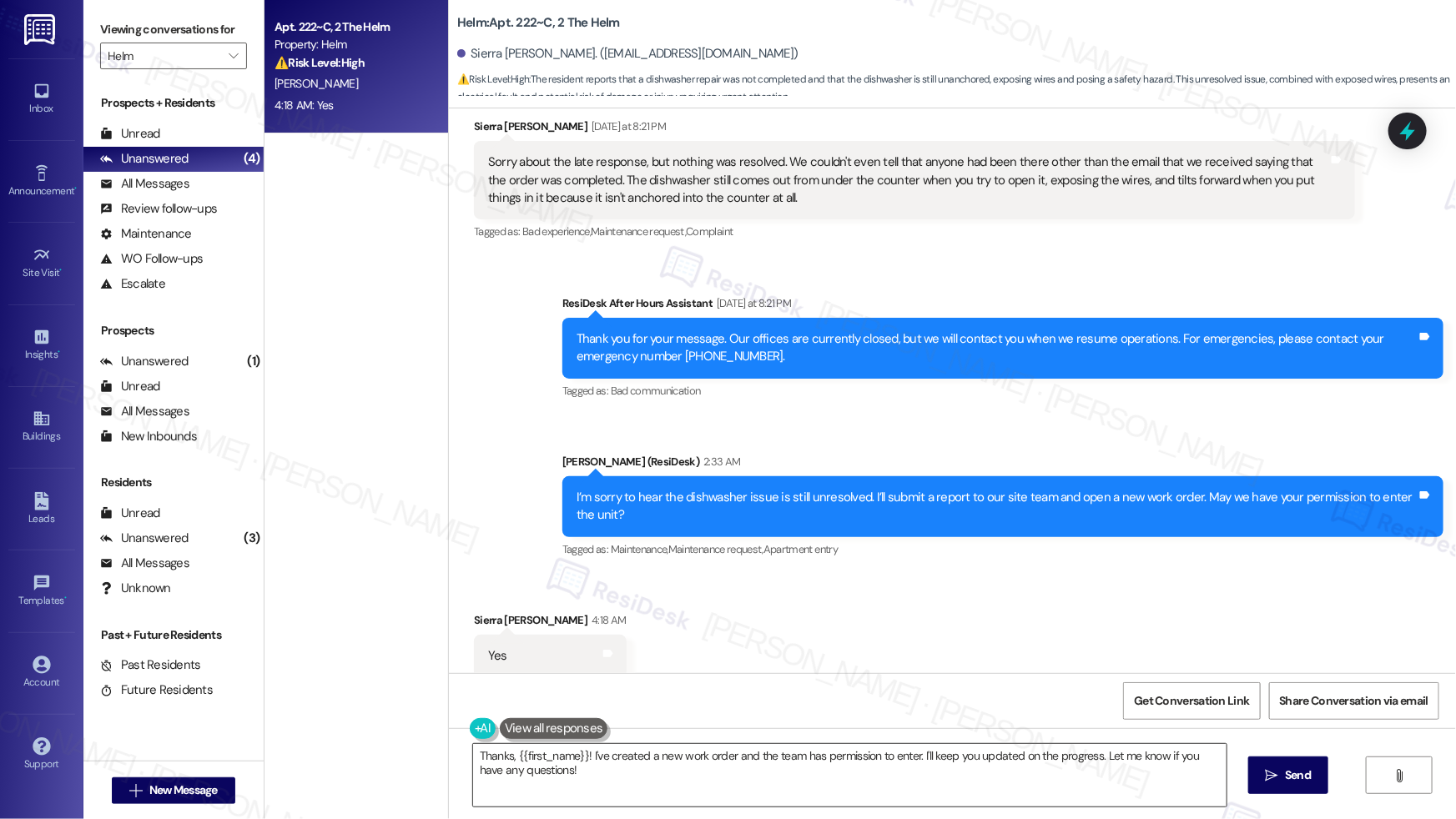
click at [546, 767] on textarea "Thanks, {{first_name}}! I've created a new work order and the team has permissi…" at bounding box center [849, 775] width 753 height 63
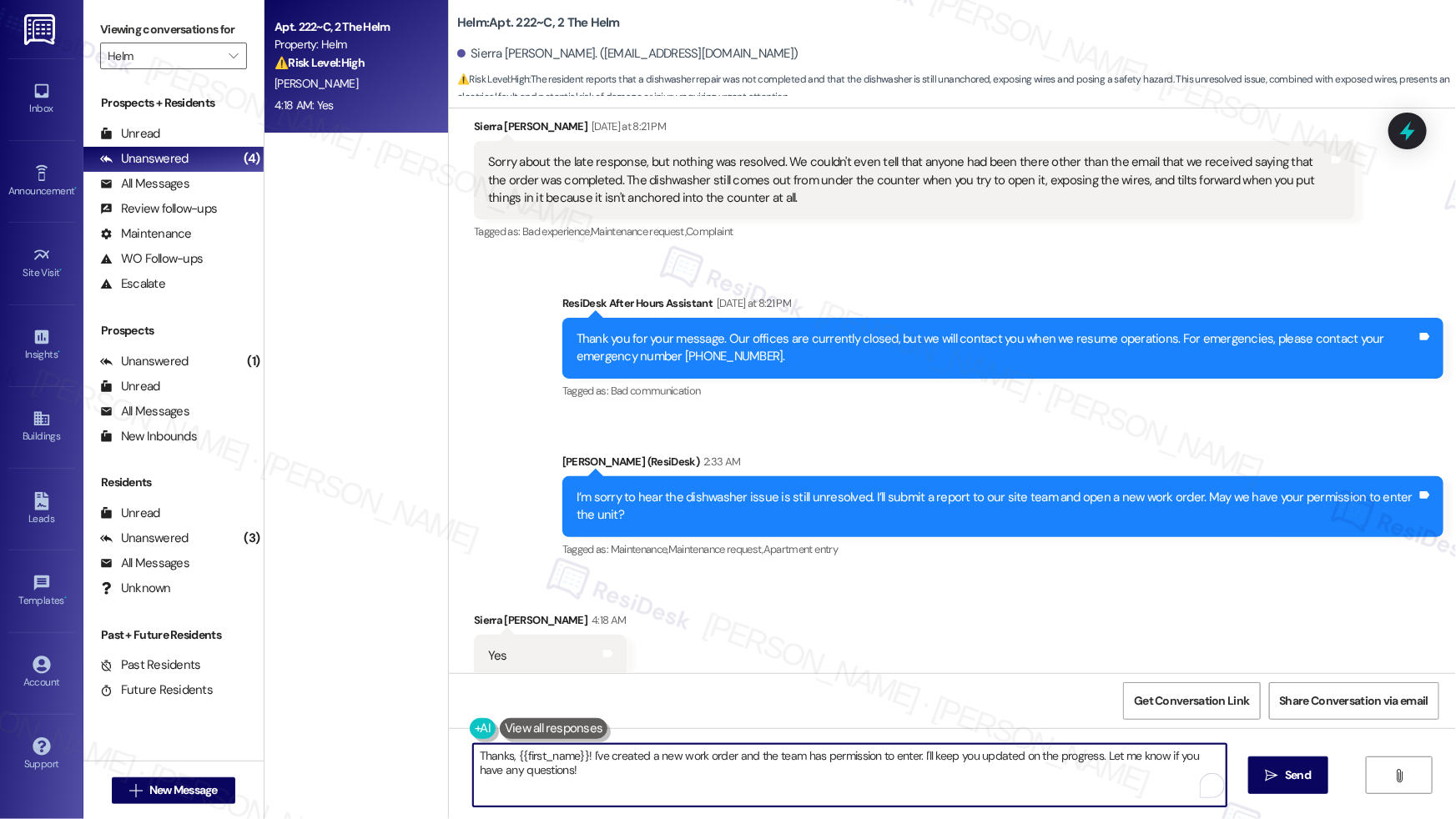
click at [546, 767] on textarea "Thanks, {{first_name}}! I've created a new work order and the team has permissi…" at bounding box center [849, 775] width 753 height 63
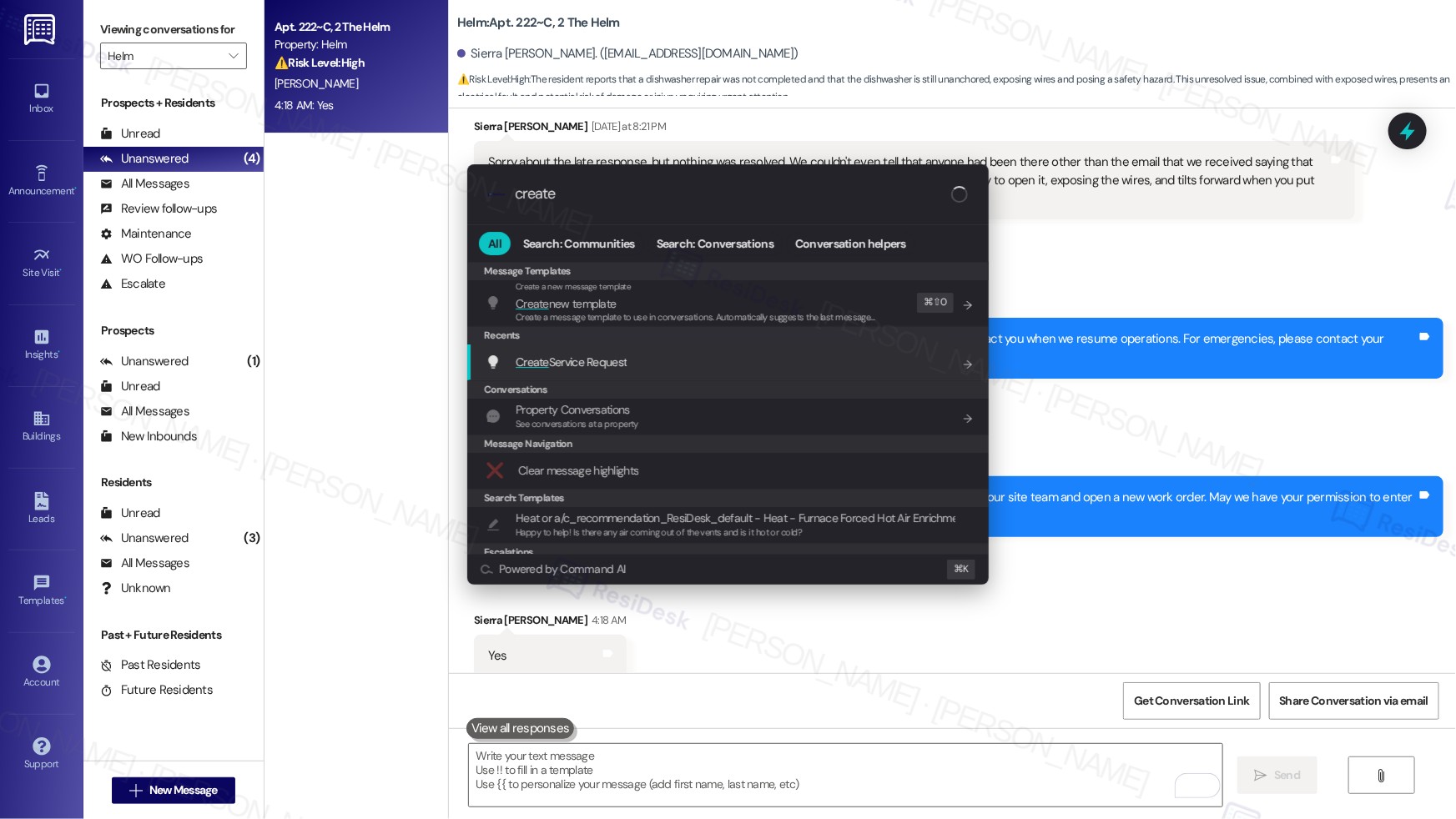
type input "create"
click at [636, 359] on div "Create Service Request Add shortcut" at bounding box center [729, 361] width 488 height 18
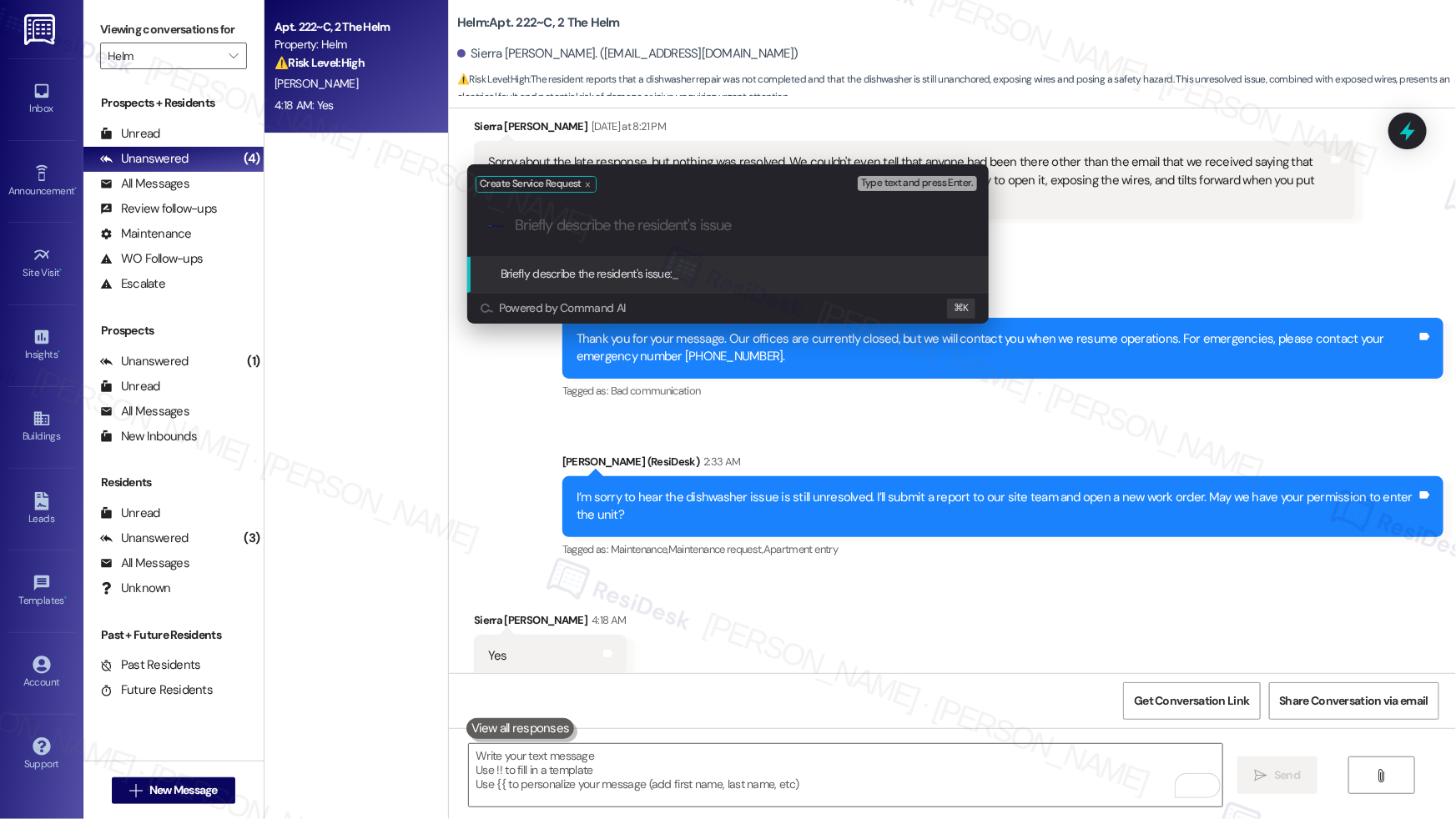
click at [564, 234] on input "Briefly describe the resident's issue" at bounding box center [741, 225] width 453 height 17
paste input "Dishwasher not properly secured"
type input "Dishwasher not properly secured"
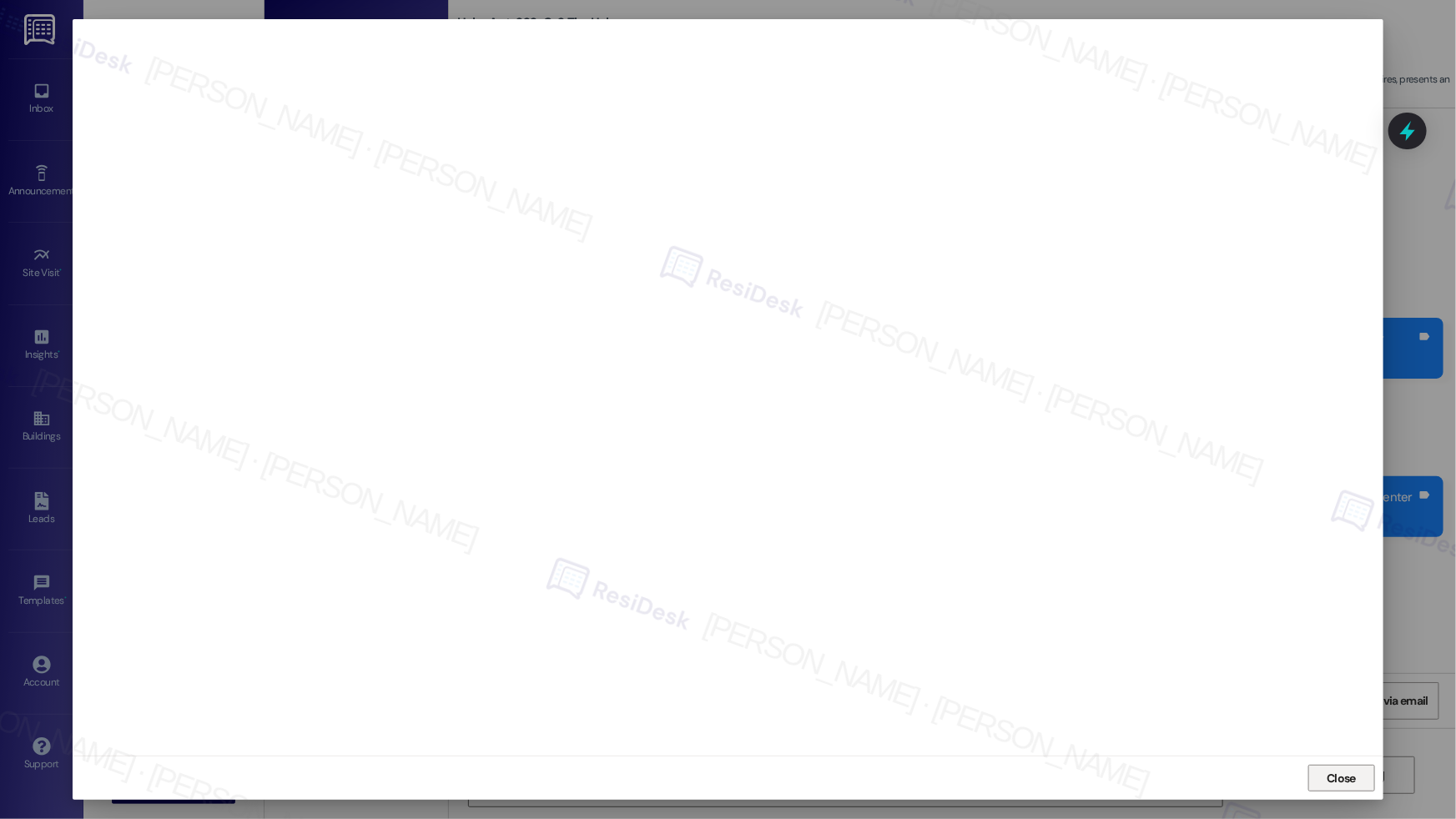
click at [1339, 781] on span "Close" at bounding box center [1340, 779] width 29 height 17
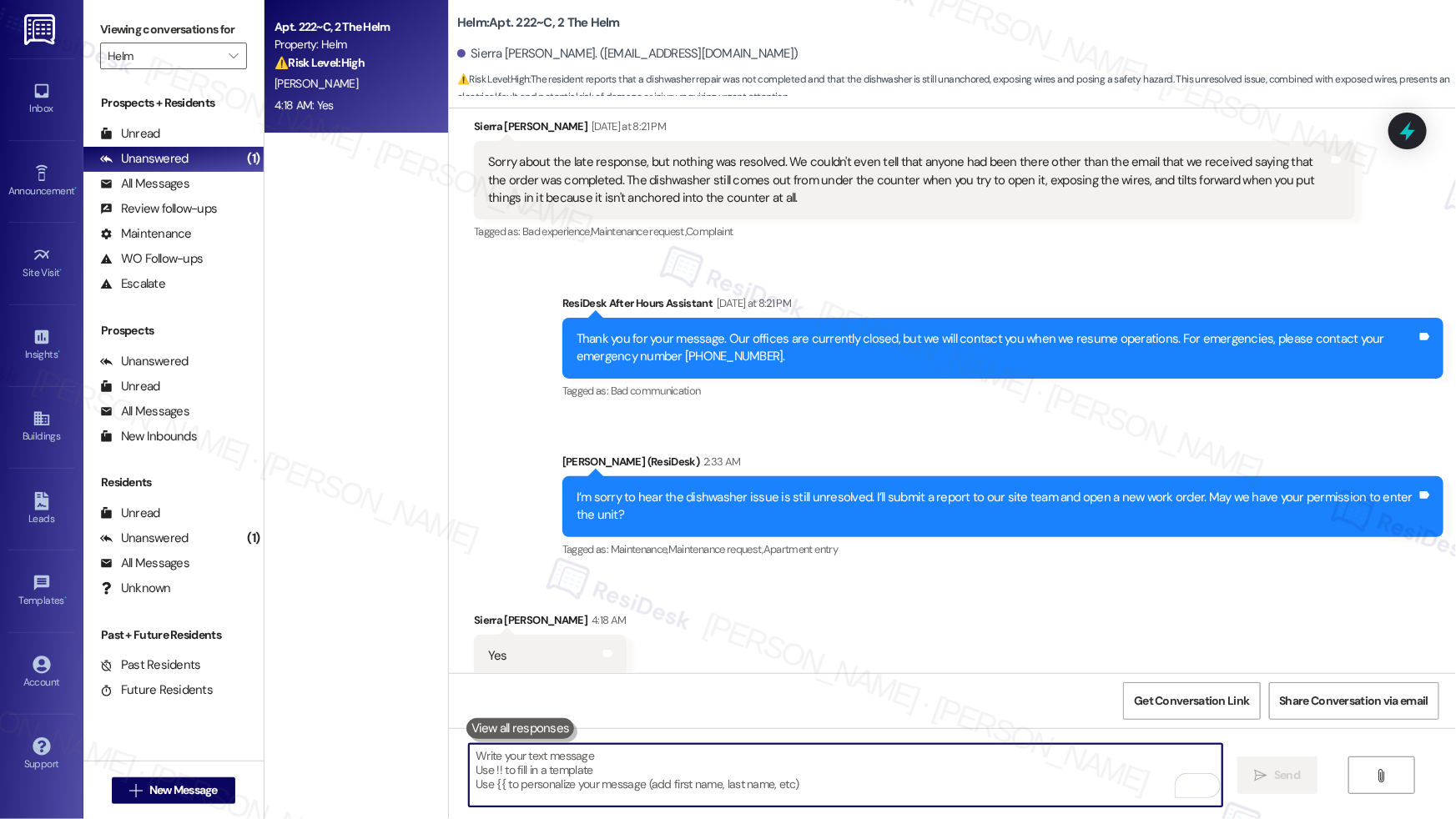
click at [764, 747] on textarea "To enrich screen reader interactions, please activate Accessibility in Grammarl…" at bounding box center [845, 775] width 753 height 63
drag, startPoint x: 745, startPoint y: 767, endPoint x: 758, endPoint y: 724, distance: 44.9
click at [745, 767] on textarea "To enrich screen reader interactions, please activate Accessibility in Grammarl…" at bounding box center [845, 775] width 753 height 63
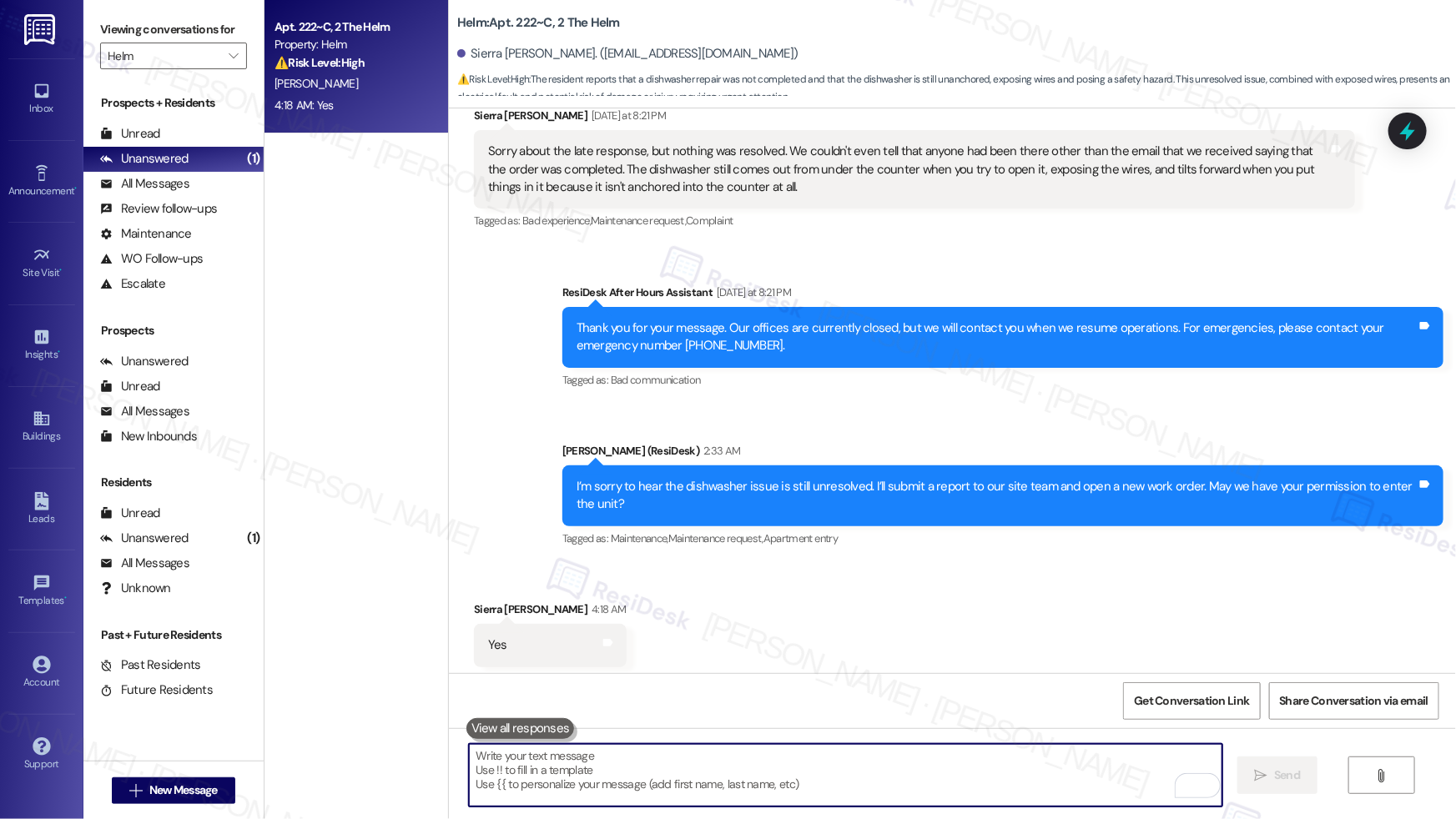
scroll to position [826, 0]
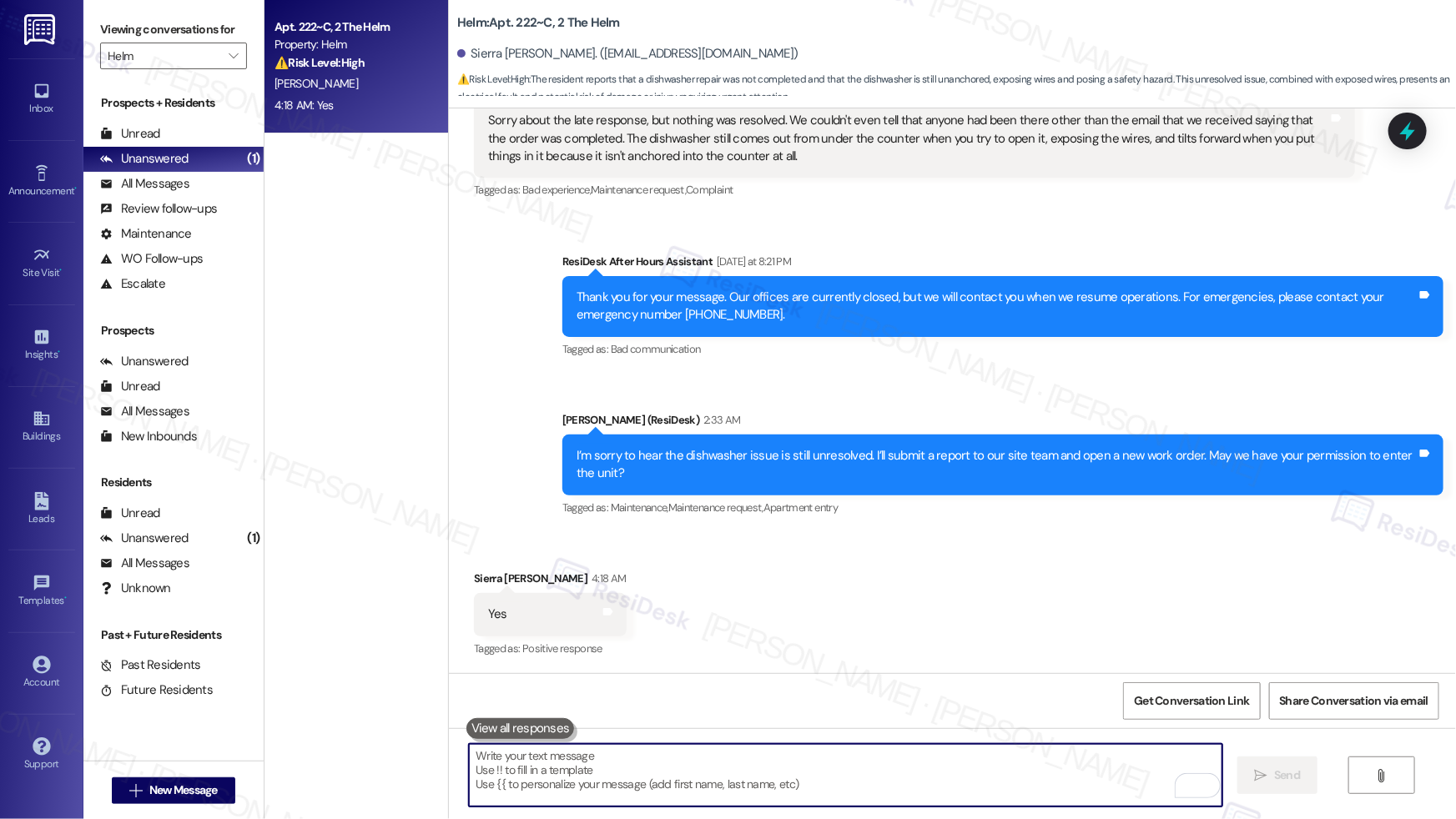
click at [717, 782] on textarea "To enrich screen reader interactions, please activate Accessibility in Grammarl…" at bounding box center [845, 775] width 753 height 63
paste textarea "12953602"
click at [469, 759] on textarea "12953602" at bounding box center [845, 775] width 753 height 63
click at [469, 756] on textarea "12953602" at bounding box center [845, 775] width 753 height 63
paste textarea "Work order submitted by Residesk | Work order #"
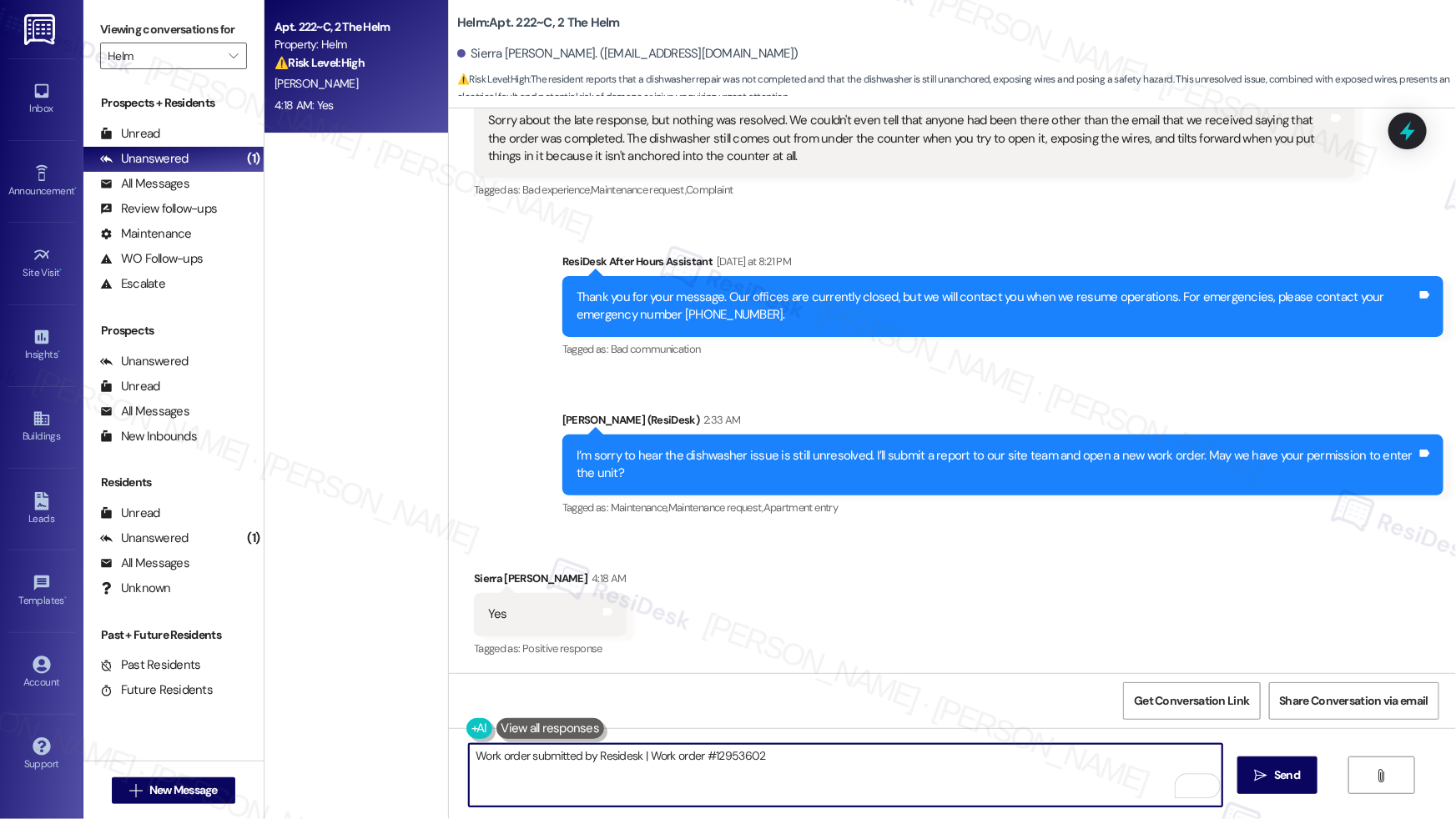
click at [773, 752] on textarea "Work order submitted by Residesk | Work order #12953602" at bounding box center [845, 775] width 753 height 63
type textarea "Work order submitted by Residesk | Work order #12953602 - Dishwasher Issue"
click at [770, 754] on textarea "Work order submitted by Residesk | Work order #12953602 - Dishwasher Issue" at bounding box center [845, 775] width 753 height 63
click at [770, 755] on textarea "Work order submitted by Residesk | Work order #12953602 - Dishwasher Issue" at bounding box center [845, 775] width 753 height 63
click at [769, 755] on textarea "Work order submitted by Residesk | Work order #12953602 - Dishwasher Issue" at bounding box center [845, 775] width 753 height 63
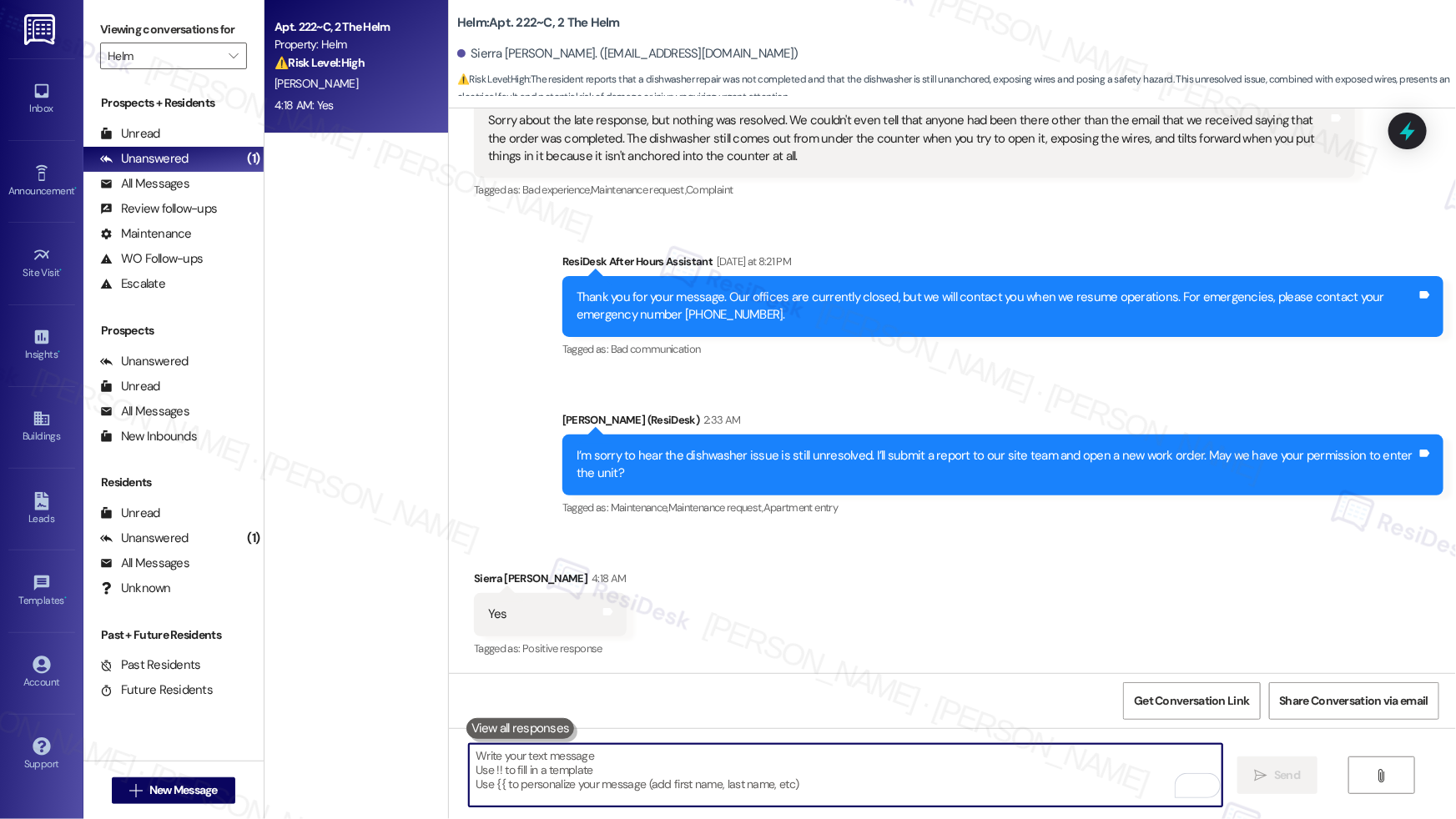
click at [773, 770] on textarea "To enrich screen reader interactions, please activate Accessibility in Grammarl…" at bounding box center [845, 775] width 753 height 63
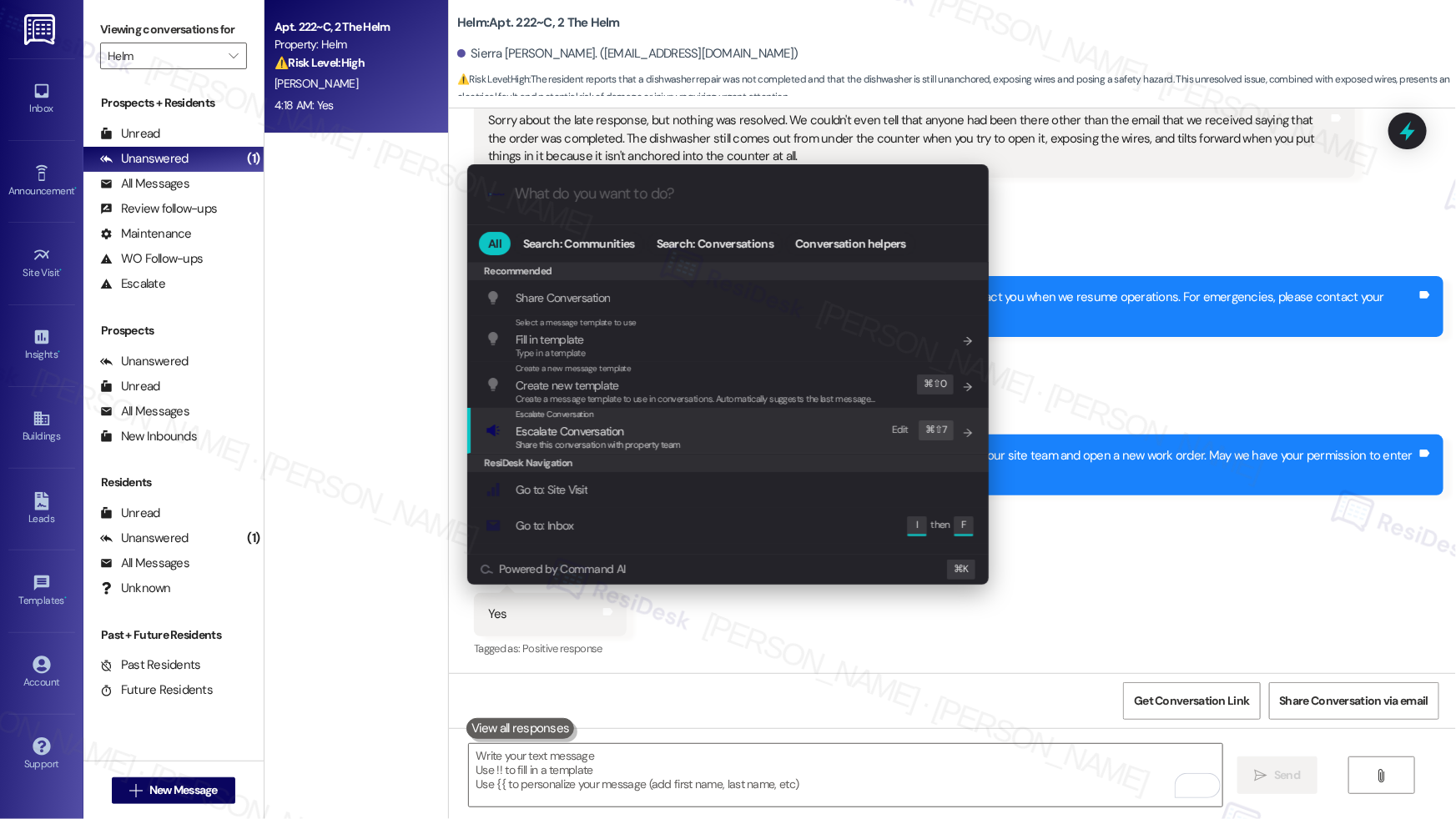
click at [589, 450] on div "Share this conversation with property team" at bounding box center [598, 446] width 166 height 15
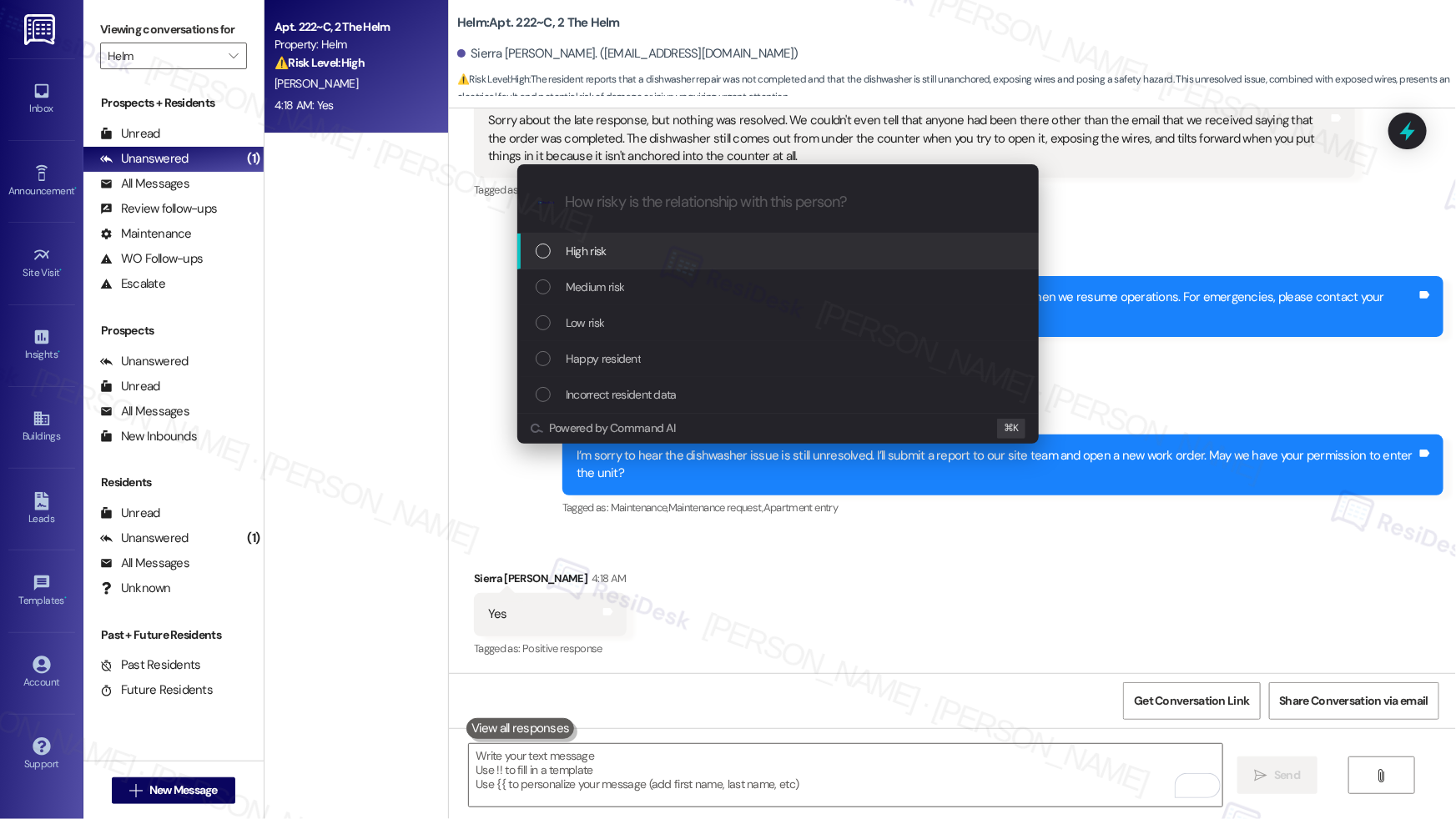
click at [584, 258] on span "High risk" at bounding box center [585, 250] width 40 height 18
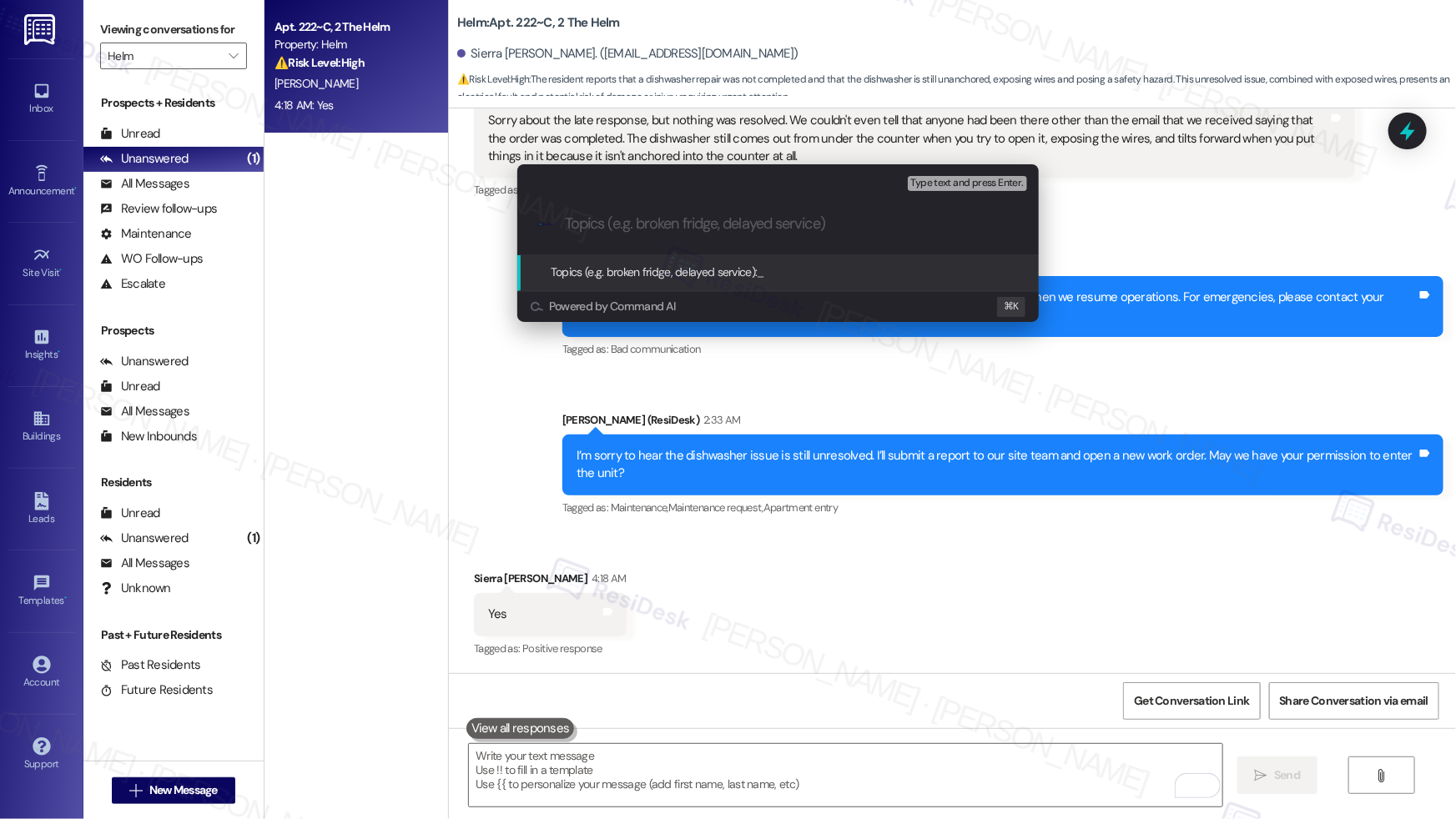
paste input "Work order submitted by Residesk | Work order #12953602 - Dishwasher Issue"
type input "Work order submitted by Residesk | Work order #12953602 - Dishwasher Issue"
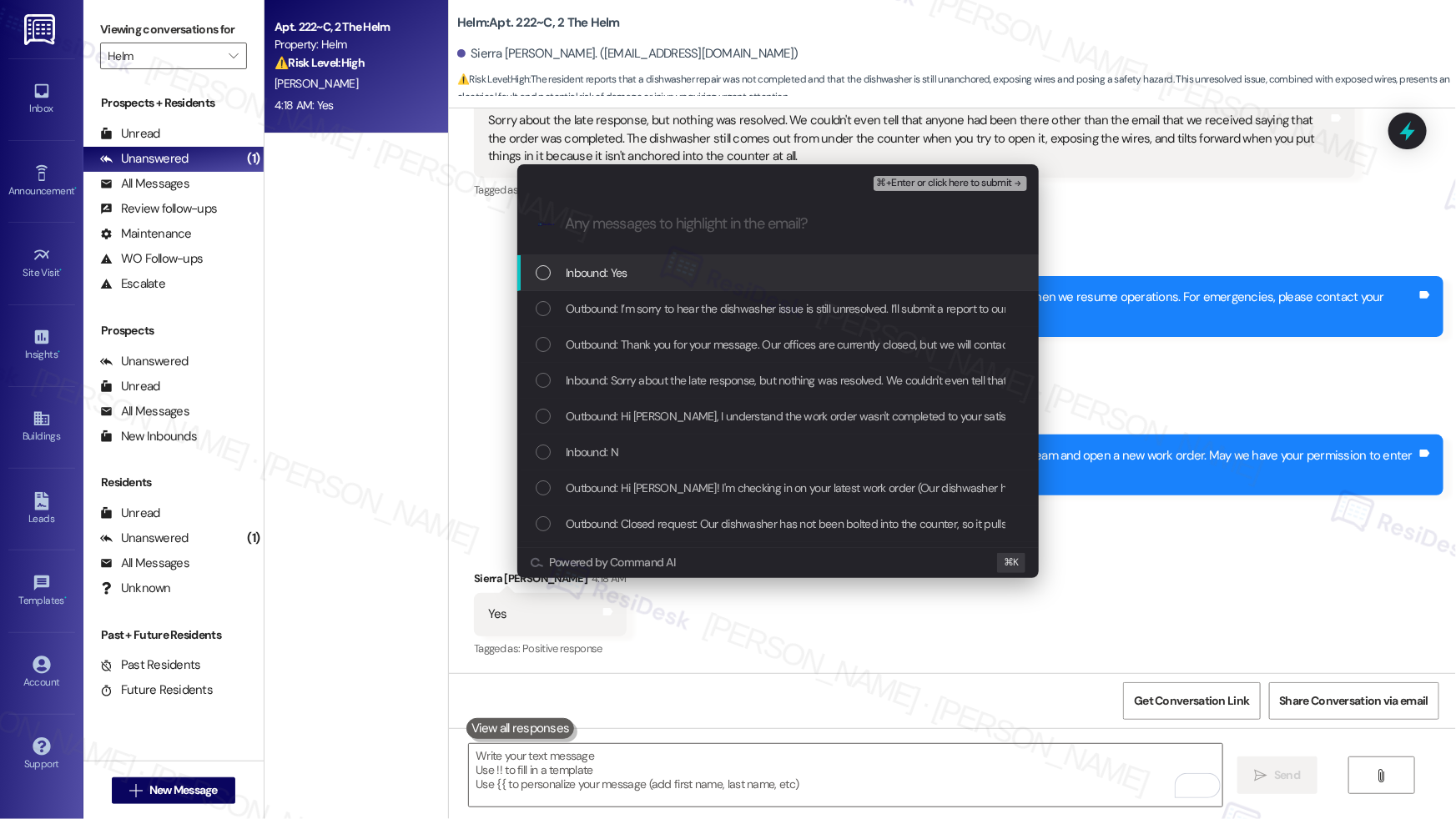
drag, startPoint x: 583, startPoint y: 272, endPoint x: 581, endPoint y: 304, distance: 32.1
click at [583, 272] on span "Inbound: Yes" at bounding box center [596, 272] width 62 height 18
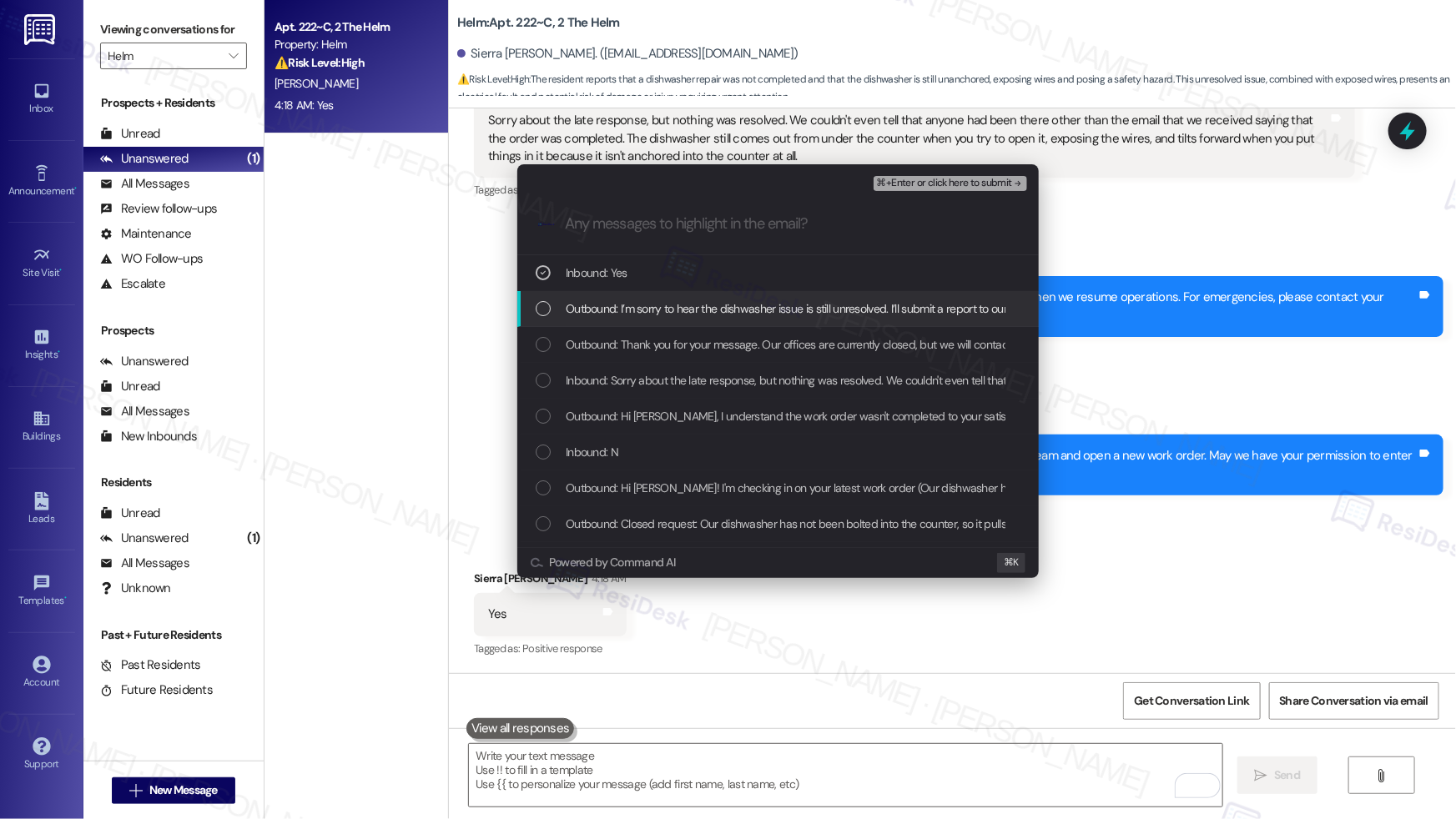
drag, startPoint x: 581, startPoint y: 306, endPoint x: 582, endPoint y: 336, distance: 30.0
click at [581, 306] on span "Outbound: I’m sorry to hear the dishwasher issue is still unresolved. I’ll subm…" at bounding box center [995, 308] width 859 height 18
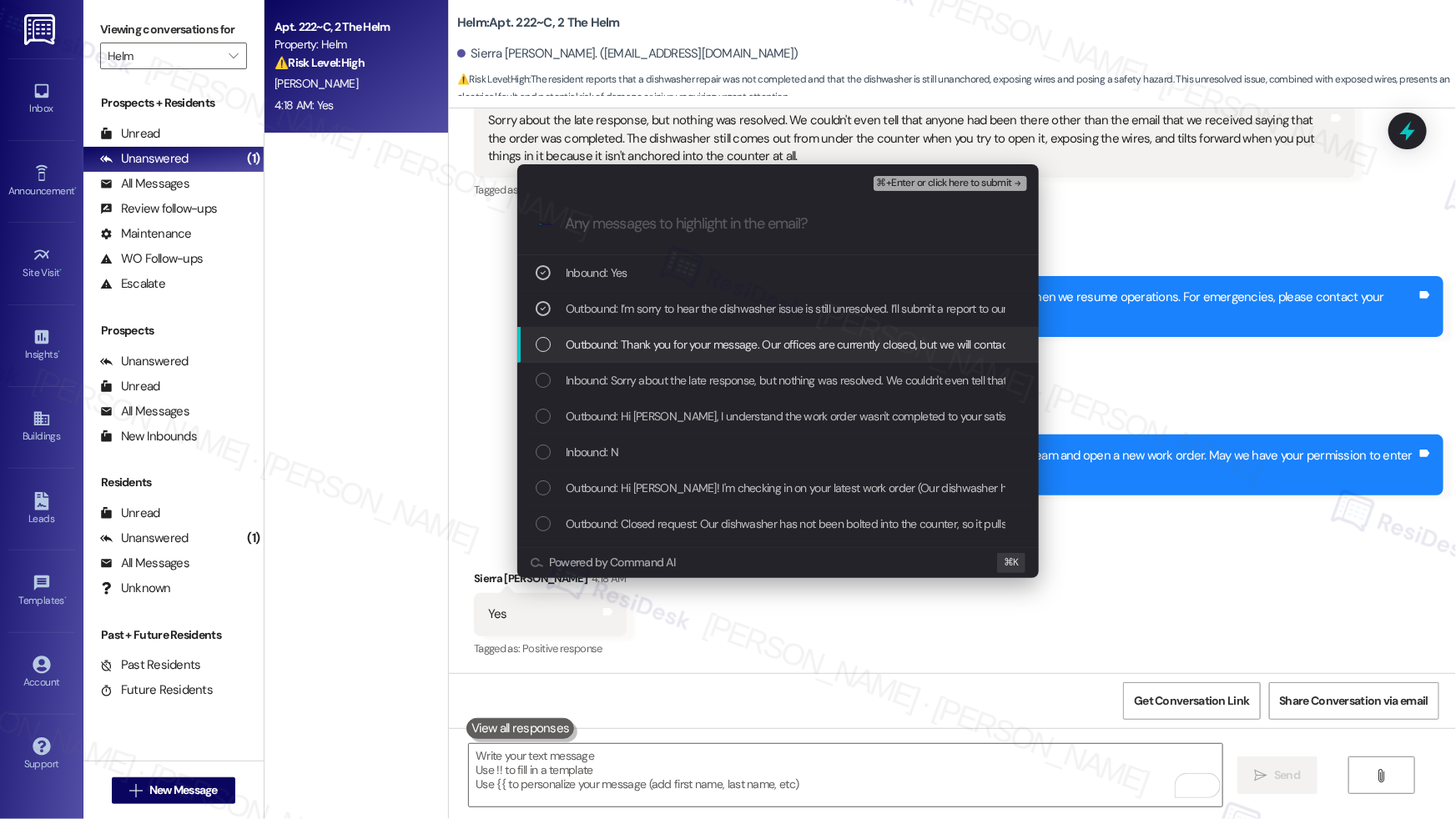
click at [582, 340] on span "Outbound: Thank you for your message. Our offices are currently closed, but we …" at bounding box center [1059, 344] width 989 height 18
click at [593, 339] on span "Outbound: Thank you for your message. Our offices are currently closed, but we …" at bounding box center [1059, 344] width 989 height 18
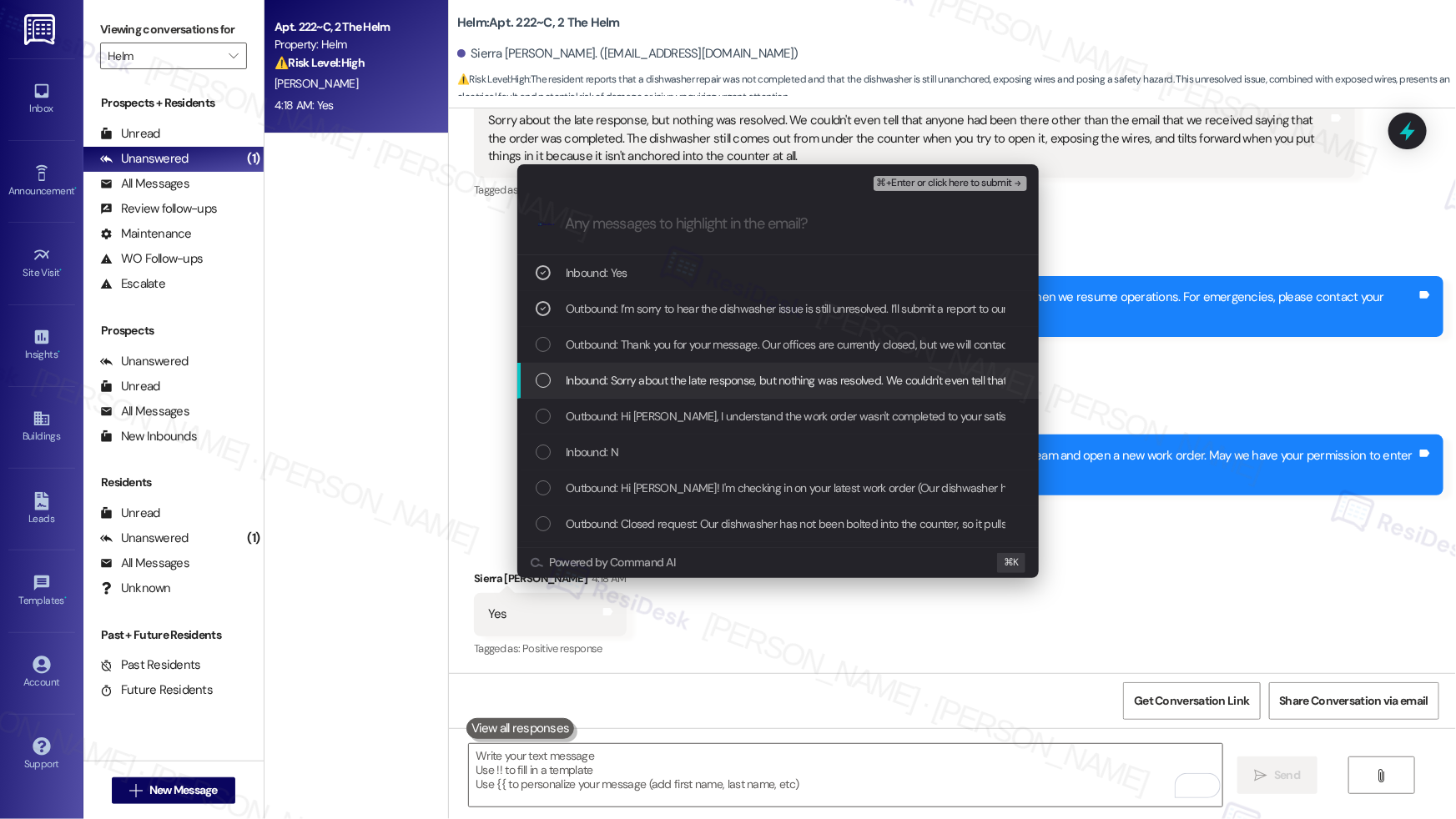
click at [594, 377] on span "Inbound: Sorry about the late response, but nothing was resolved. We couldn't e…" at bounding box center [1484, 379] width 1837 height 18
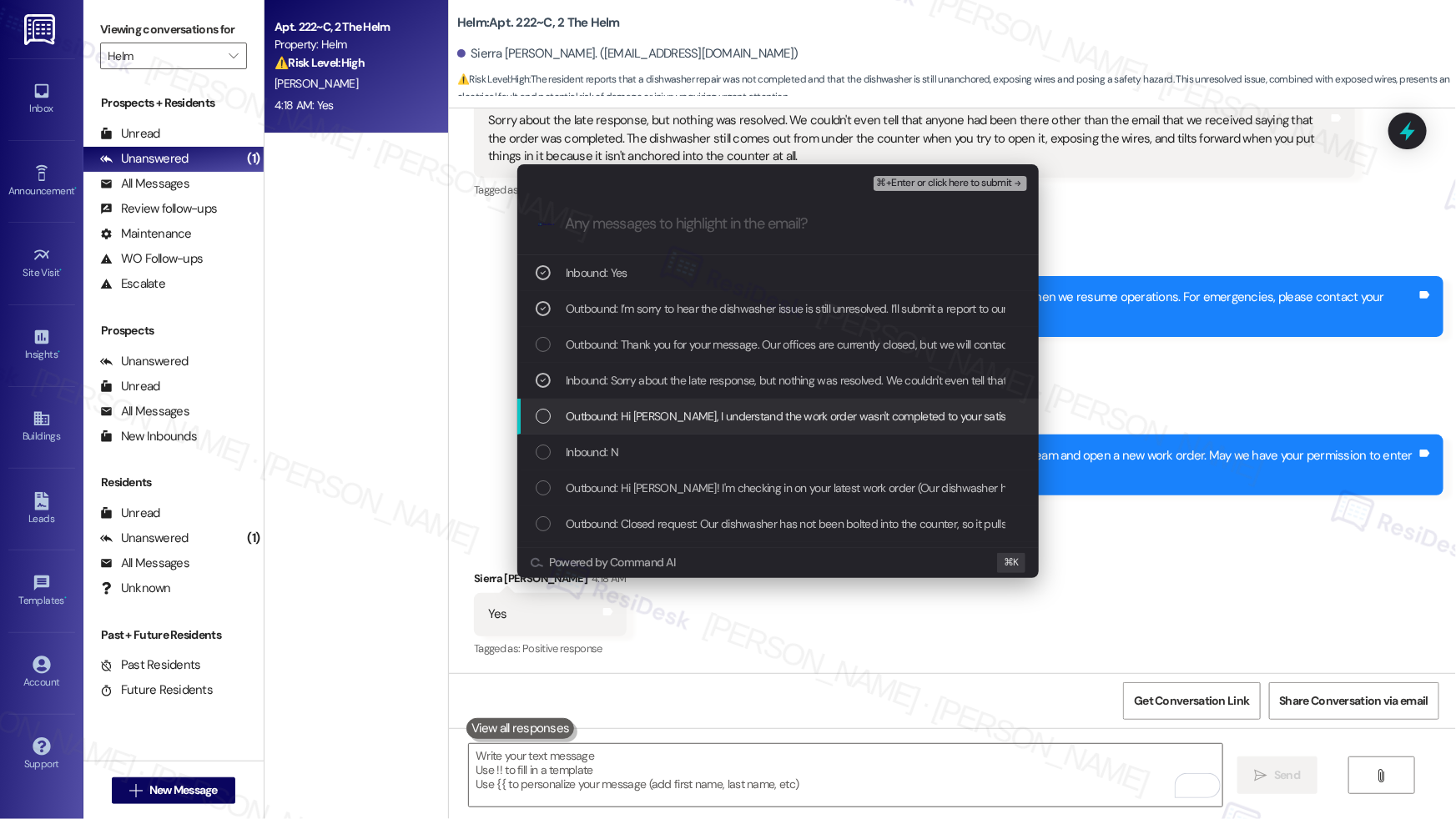
click at [600, 408] on span "Outbound: Hi Sierra, I understand the work order wasn't completed to your satis…" at bounding box center [1080, 416] width 1030 height 18
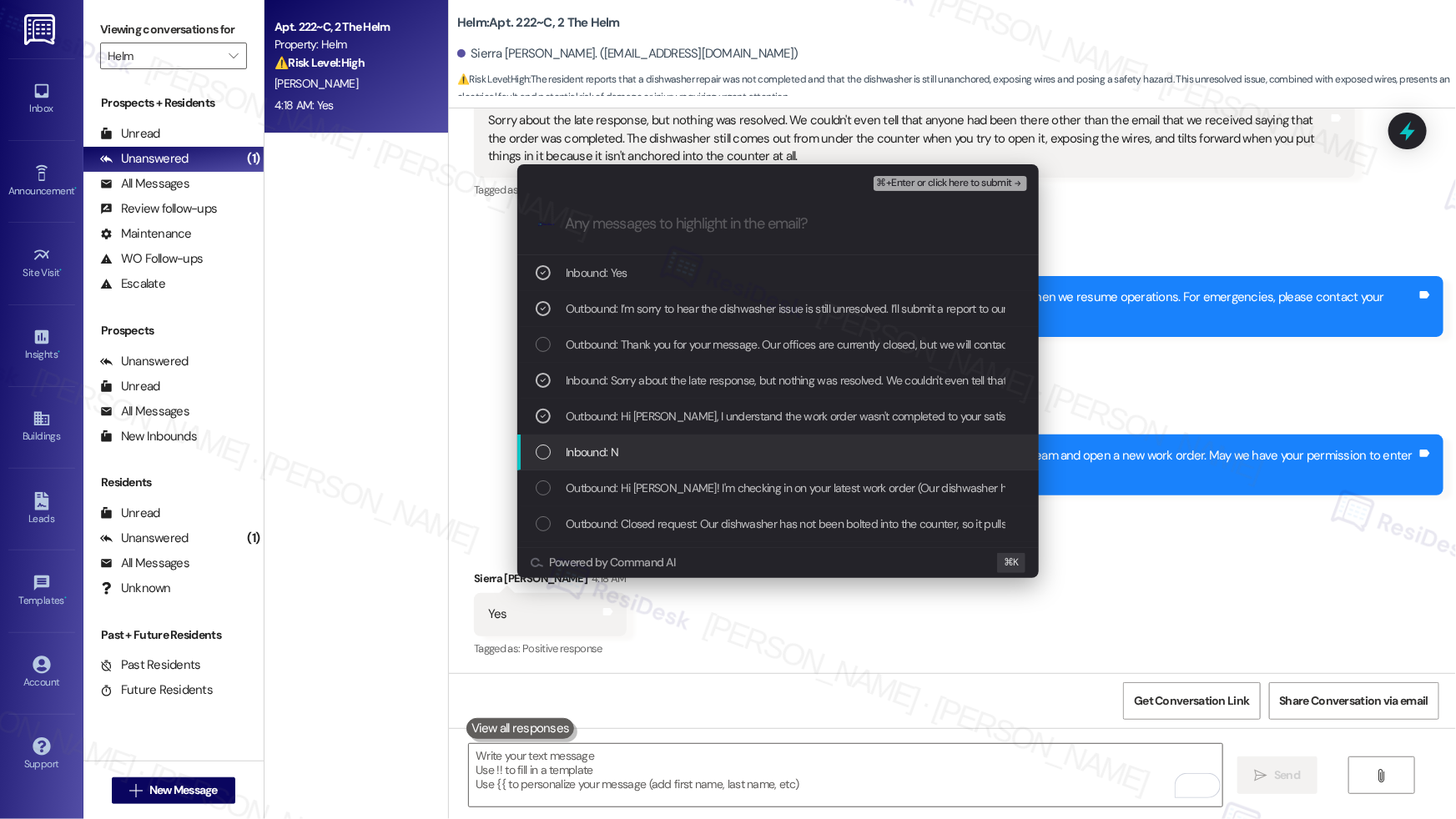
click at [585, 446] on span "Inbound: N" at bounding box center [591, 451] width 53 height 18
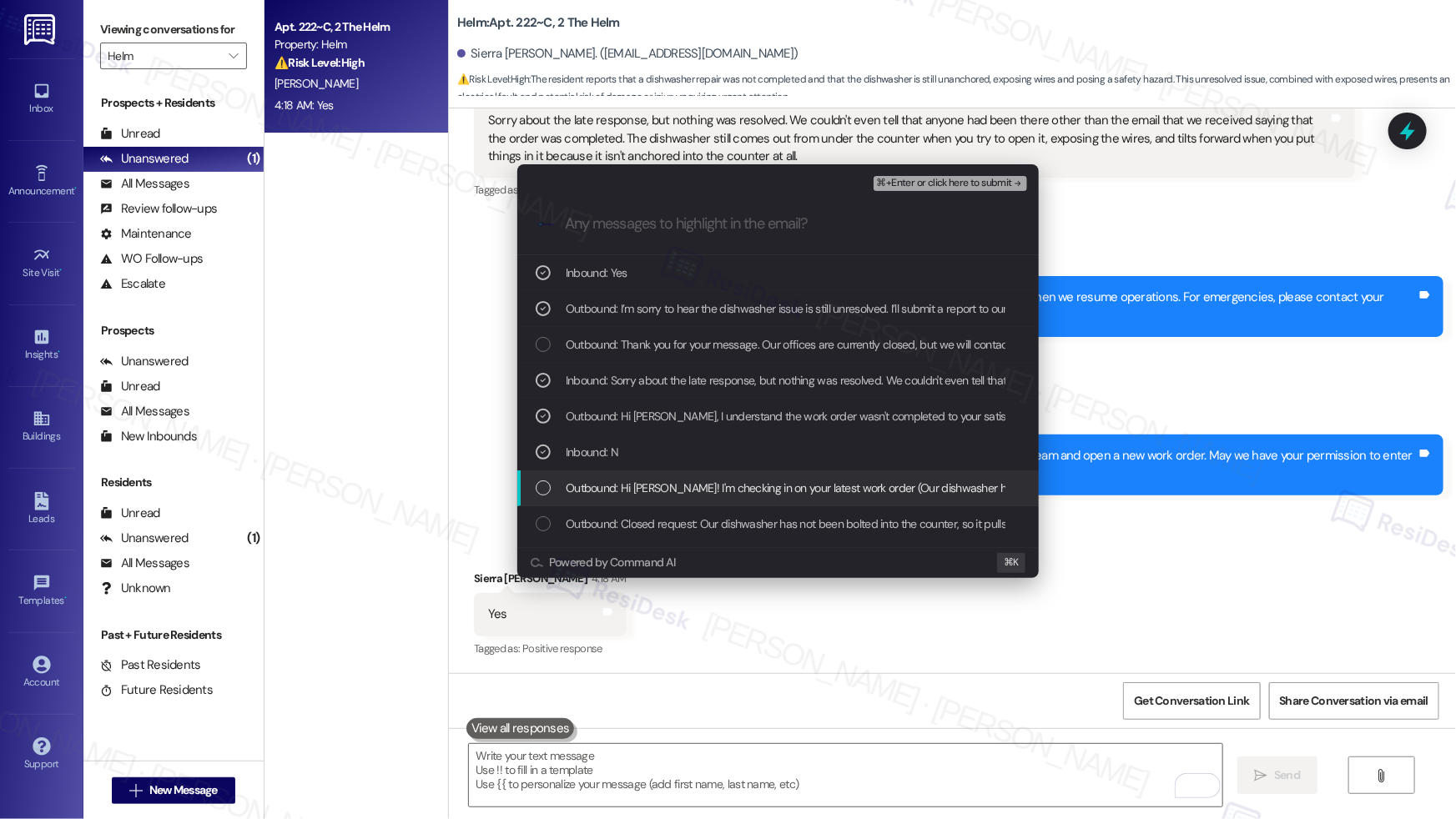
click at [590, 491] on span "Outbound: Hi Sierra! I'm checking in on your latest work order (Our dishwasher …" at bounding box center [1199, 487] width 1268 height 18
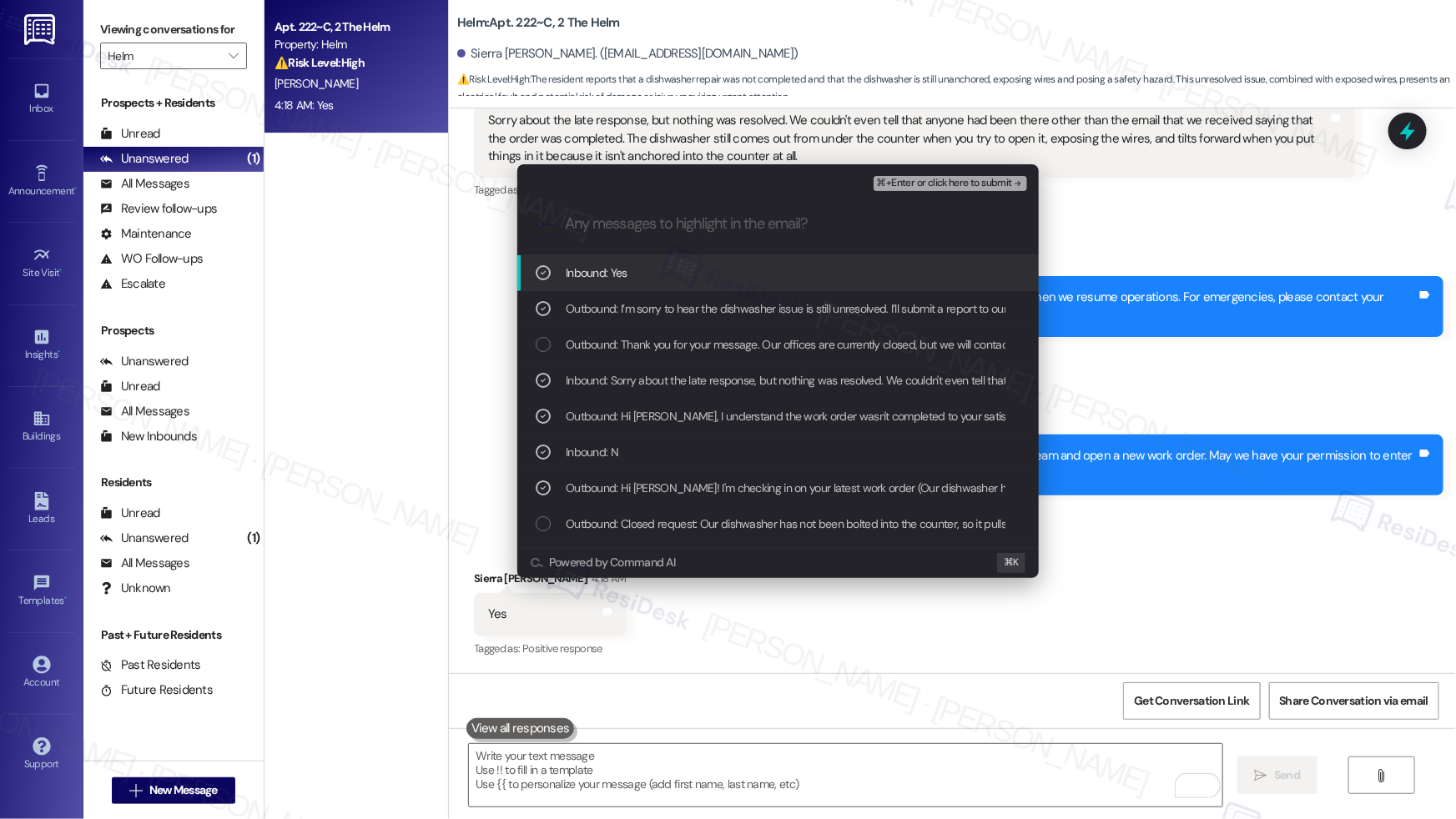
click at [907, 185] on span "⌘+Enter or click here to submit" at bounding box center [944, 184] width 135 height 12
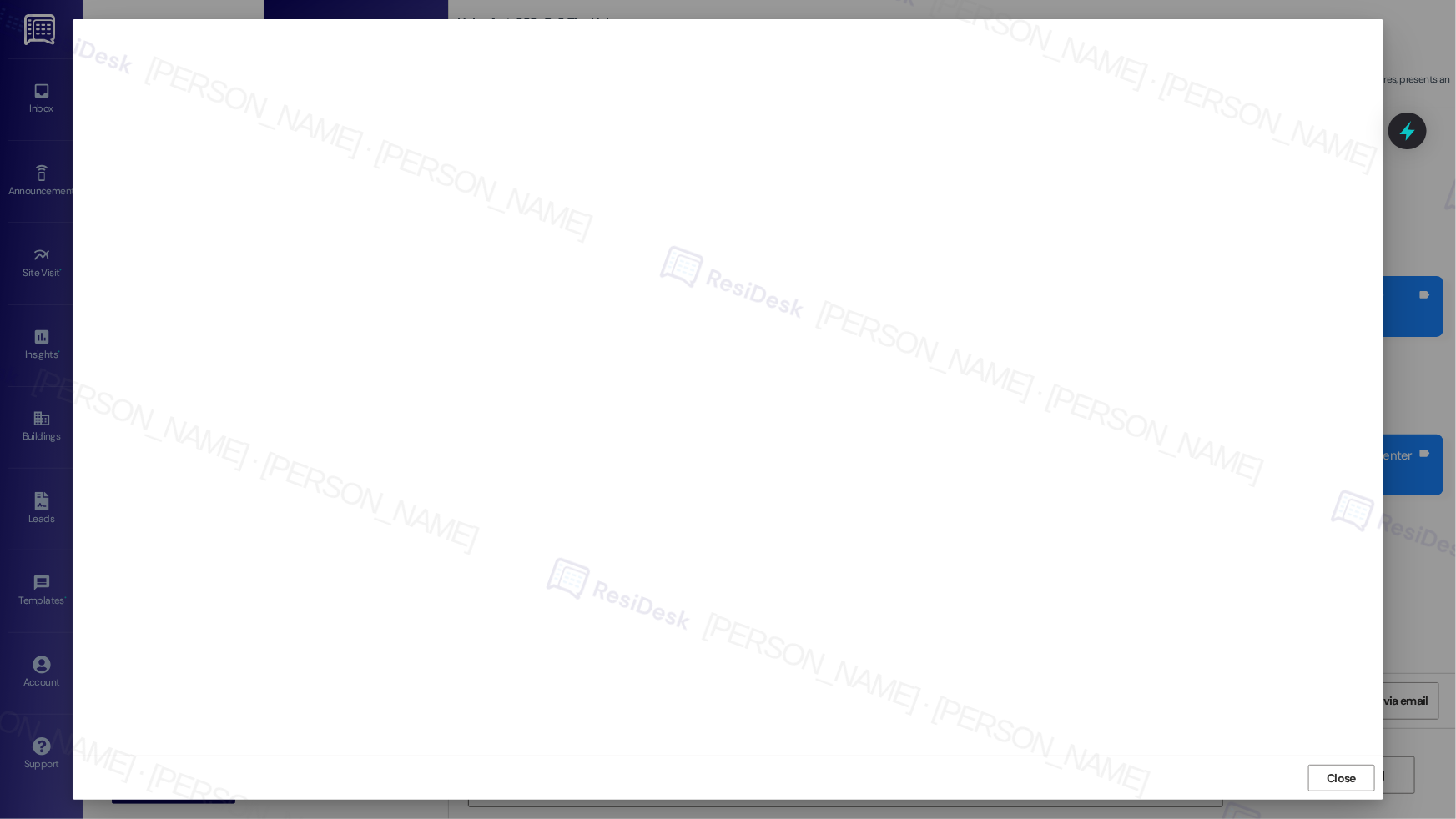
click at [1330, 774] on span "Close" at bounding box center [1340, 779] width 29 height 17
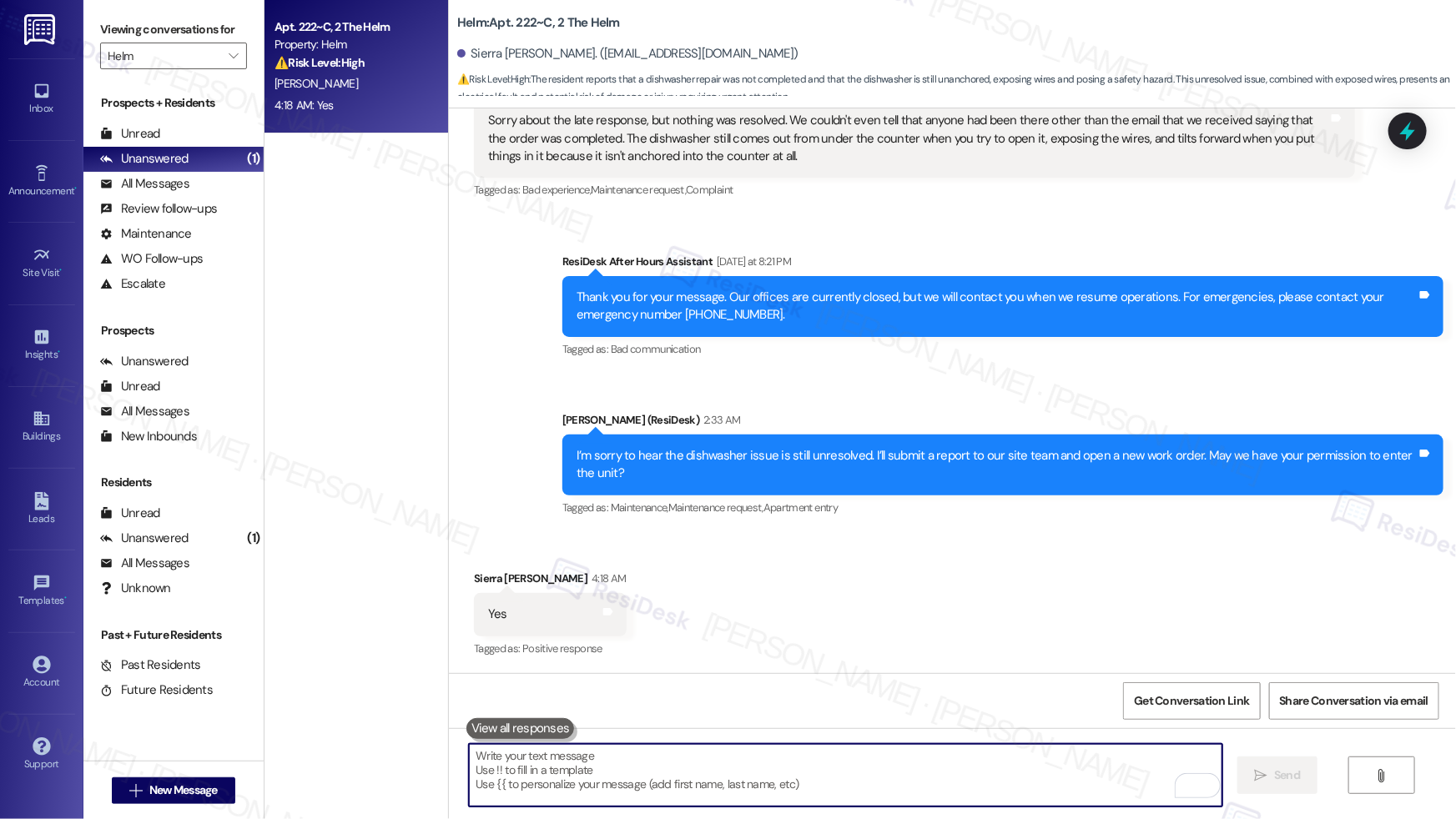
drag, startPoint x: 974, startPoint y: 759, endPoint x: 987, endPoint y: 749, distance: 16.4
click at [975, 758] on textarea "To enrich screen reader interactions, please activate Accessibility in Grammarl…" at bounding box center [845, 775] width 753 height 63
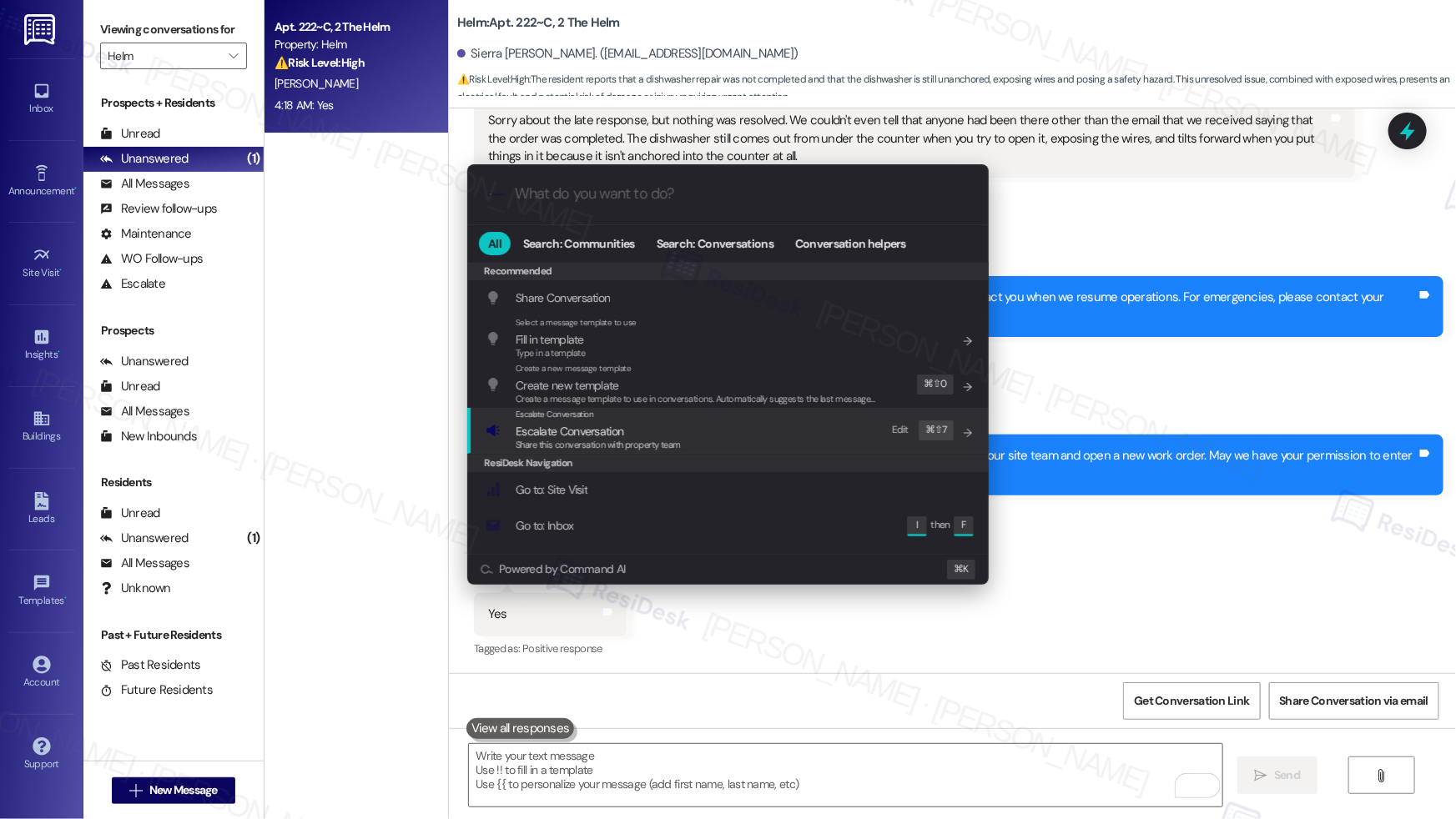
click at [708, 431] on div "Escalate Conversation Escalate Conversation Share this conversation with proper…" at bounding box center [729, 430] width 488 height 45
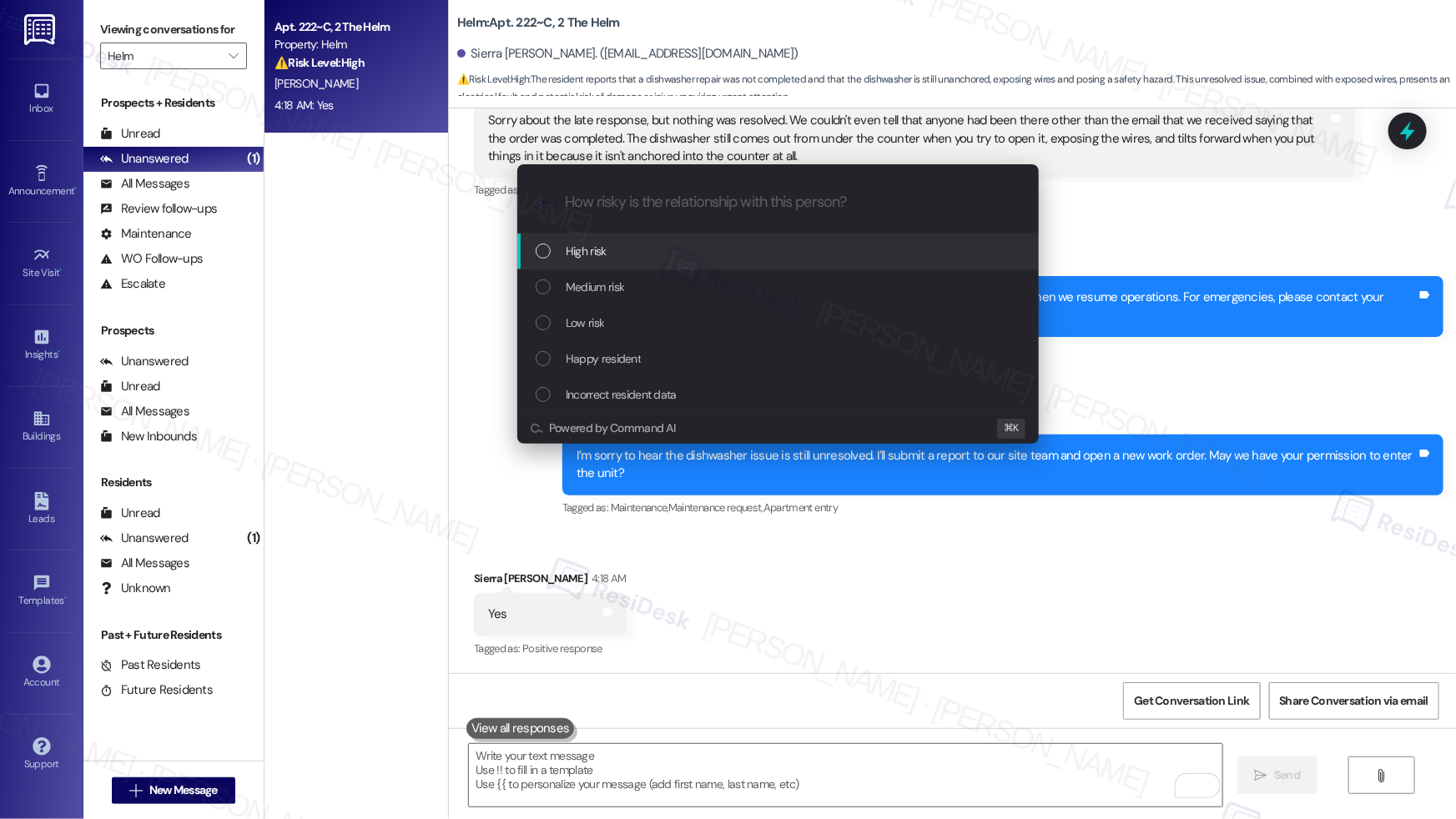
click at [678, 242] on div "High risk" at bounding box center [779, 250] width 488 height 18
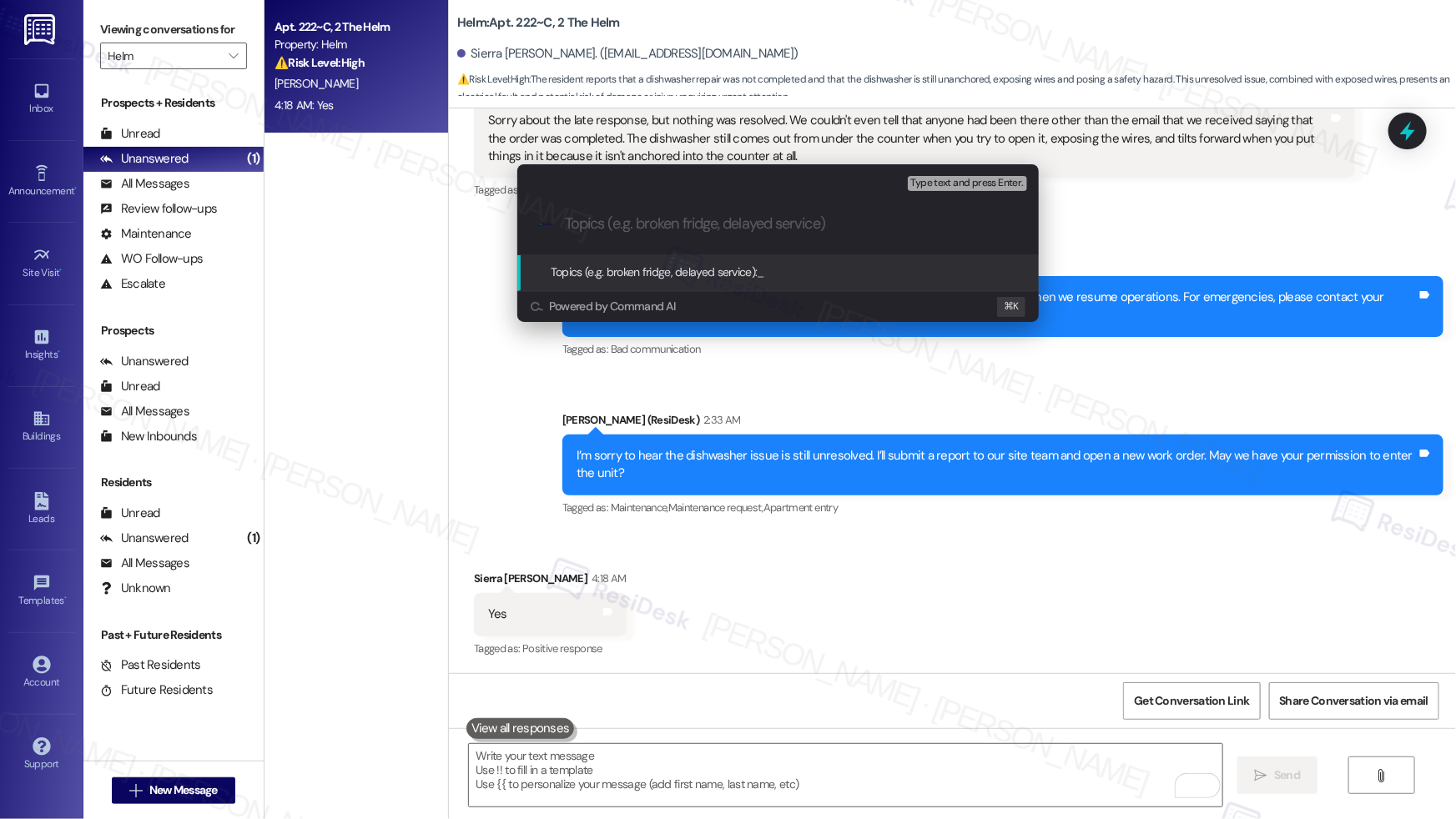
paste input "Work order submitted by Residesk | Work order #12953602 - Dishwasher Issue"
type input "Work order submitted by Residesk | Work order #12953602 - Dishwasher Issue"
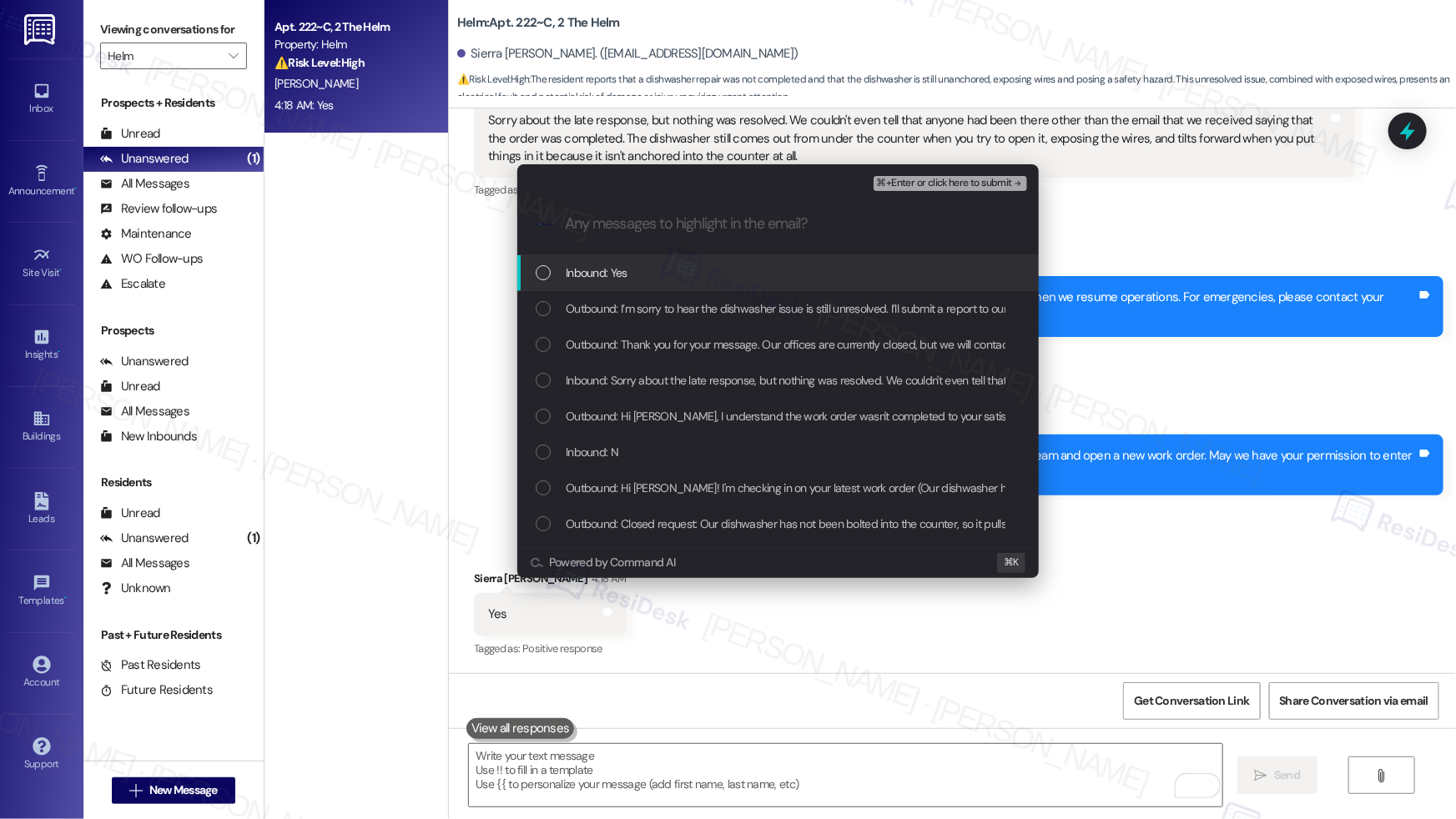
click at [664, 276] on div "Inbound: Yes" at bounding box center [779, 272] width 488 height 18
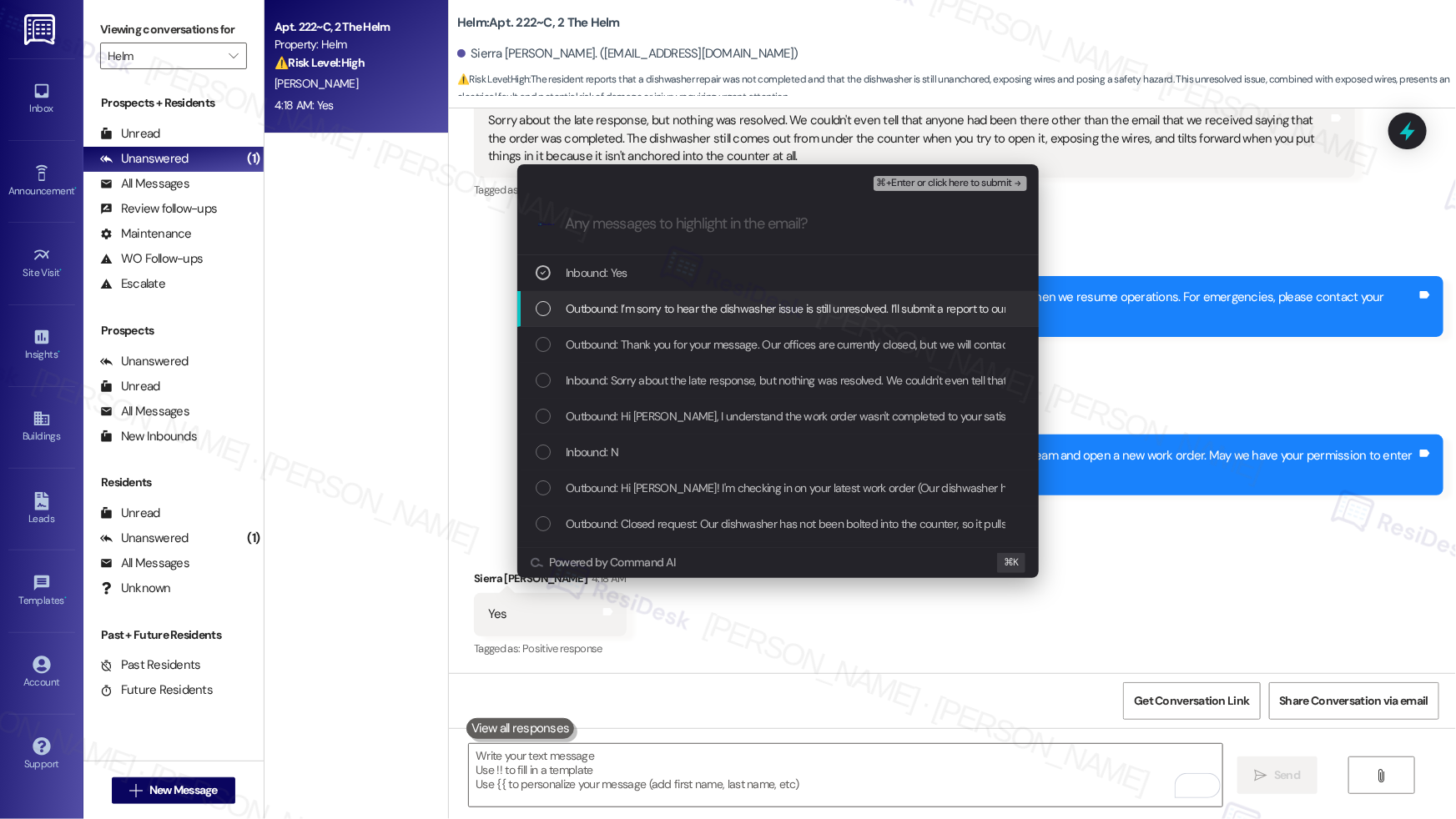
click at [661, 294] on div "Outbound: I’m sorry to hear the dishwasher issue is still unresolved. I’ll subm…" at bounding box center [777, 308] width 521 height 36
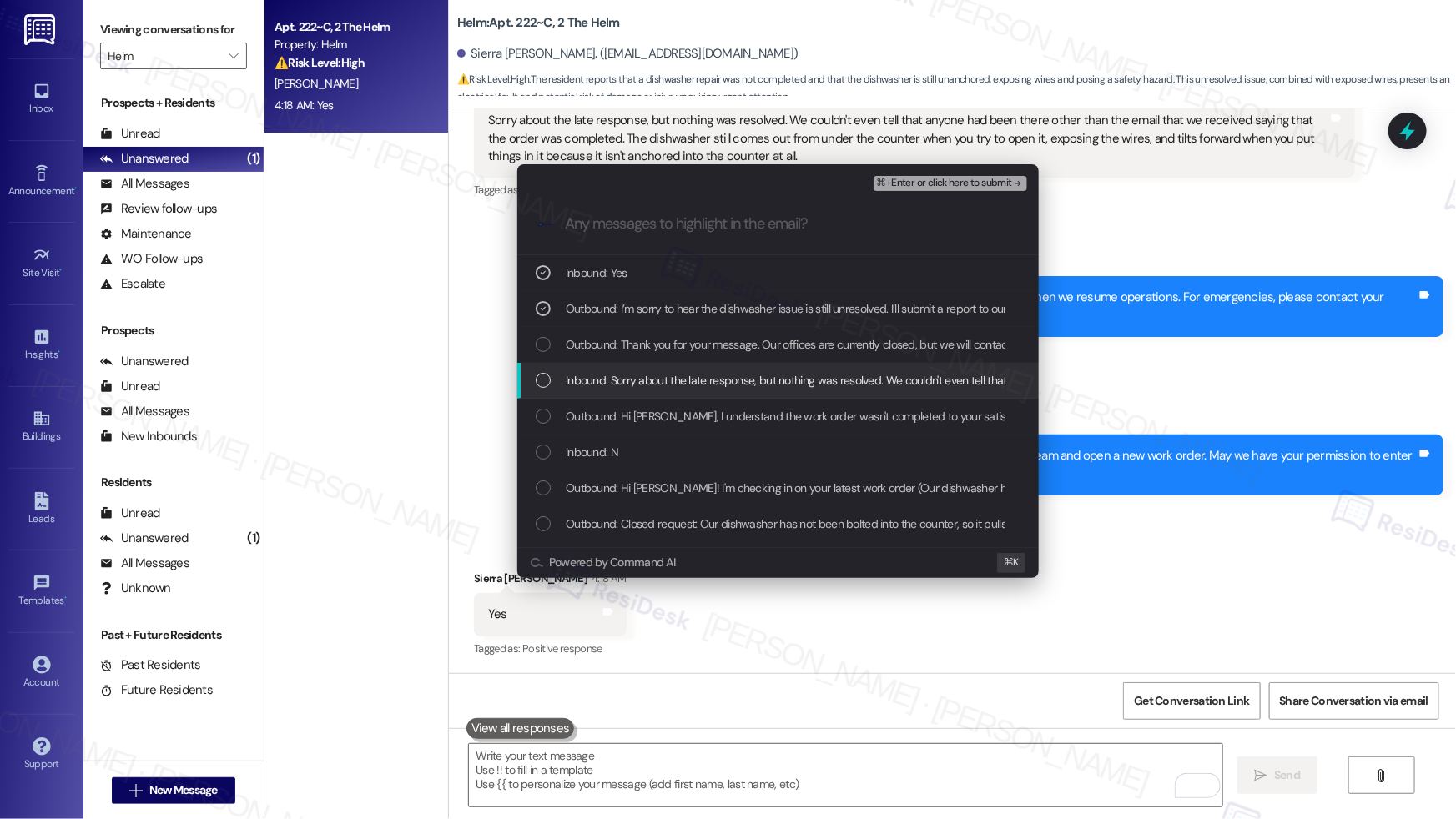
click at [637, 375] on span "Inbound: Sorry about the late response, but nothing was resolved. We couldn't e…" at bounding box center [1484, 379] width 1837 height 18
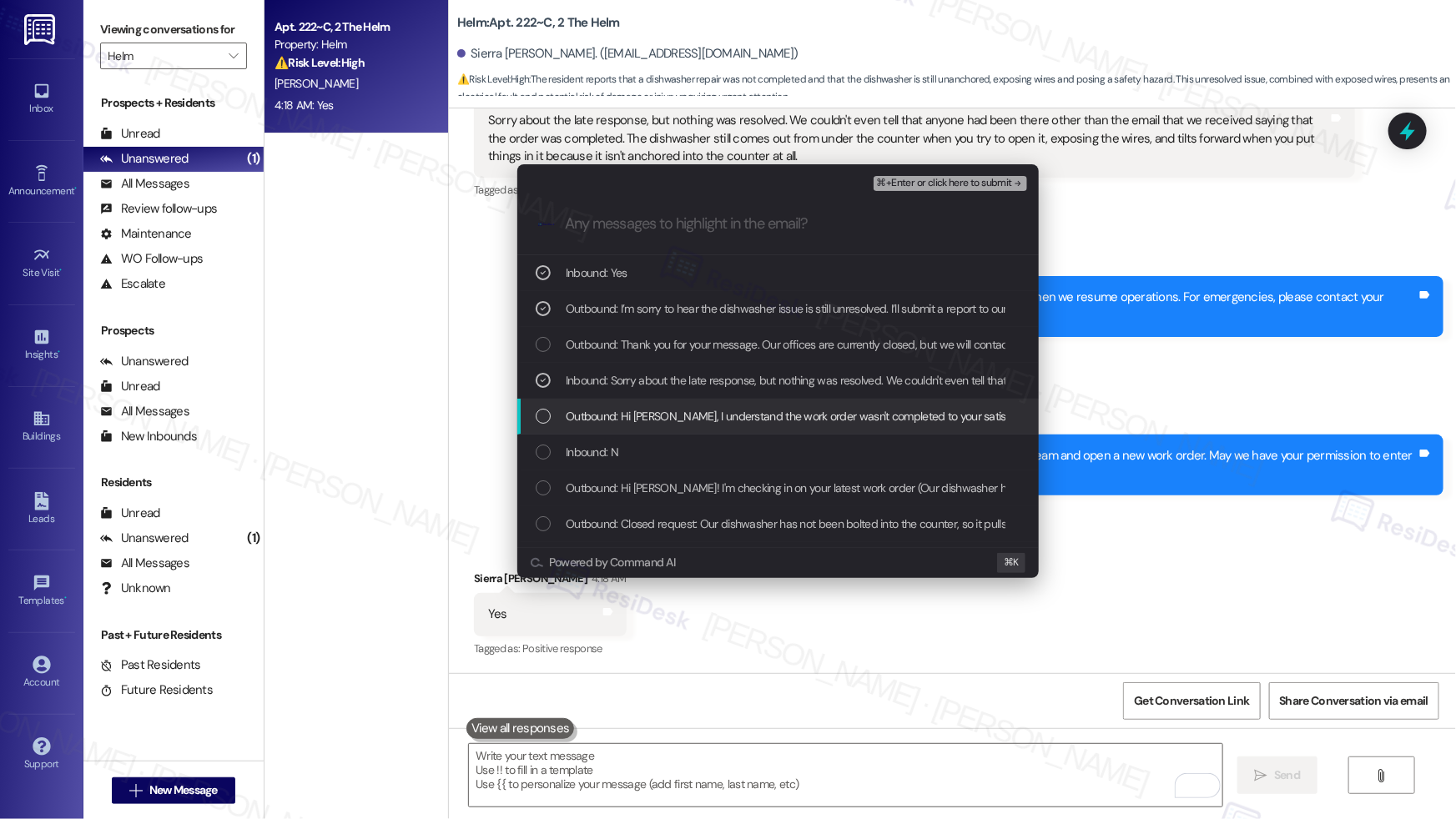
click at [646, 415] on span "Outbound: Hi Sierra, I understand the work order wasn't completed to your satis…" at bounding box center [1080, 416] width 1030 height 18
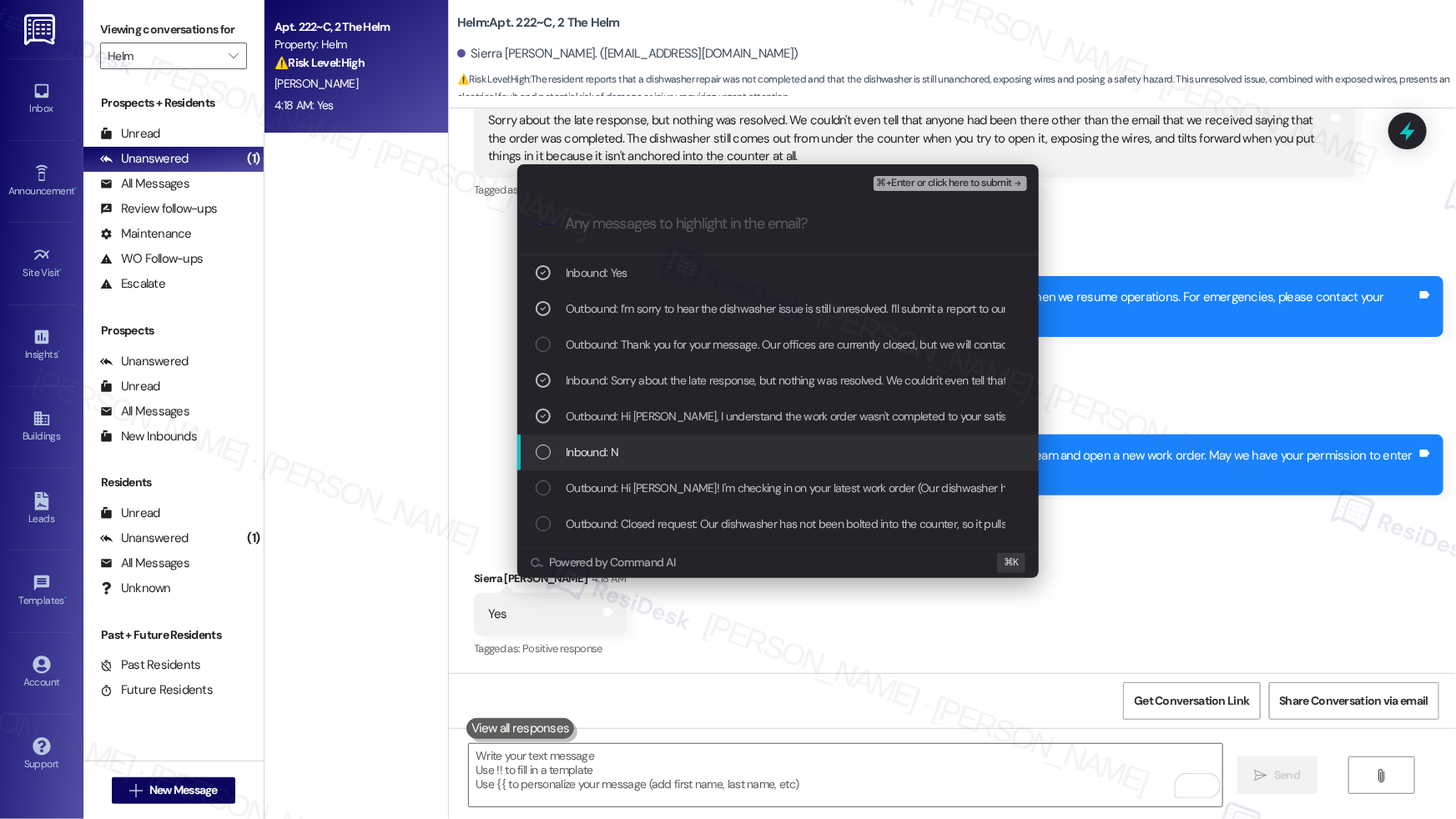
click at [617, 452] on span "Inbound: N" at bounding box center [591, 451] width 53 height 18
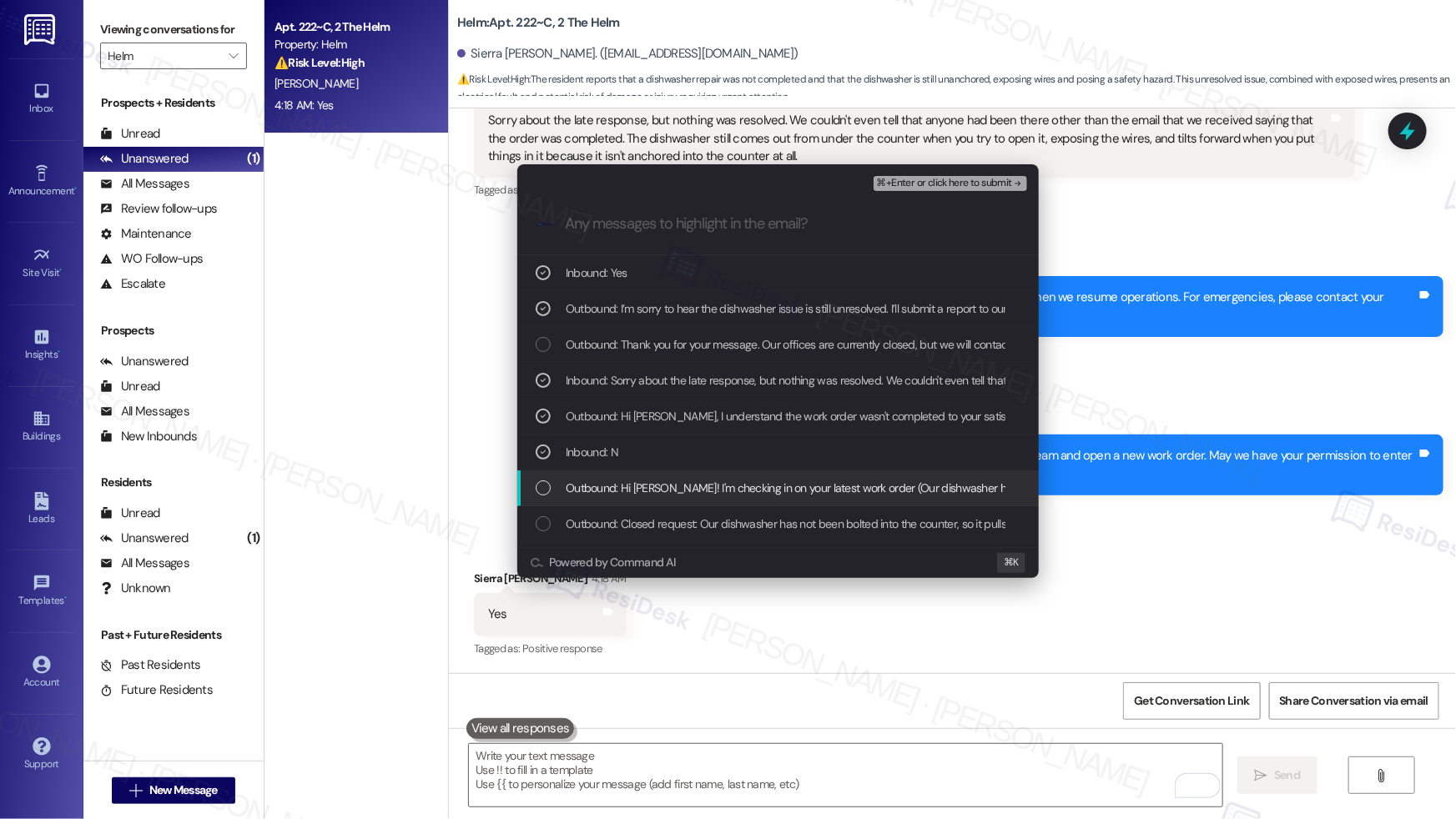
drag, startPoint x: 611, startPoint y: 486, endPoint x: 665, endPoint y: 511, distance: 59.5
click at [611, 486] on span "Outbound: Hi Sierra! I'm checking in on your latest work order (Our dishwasher …" at bounding box center [1199, 487] width 1268 height 18
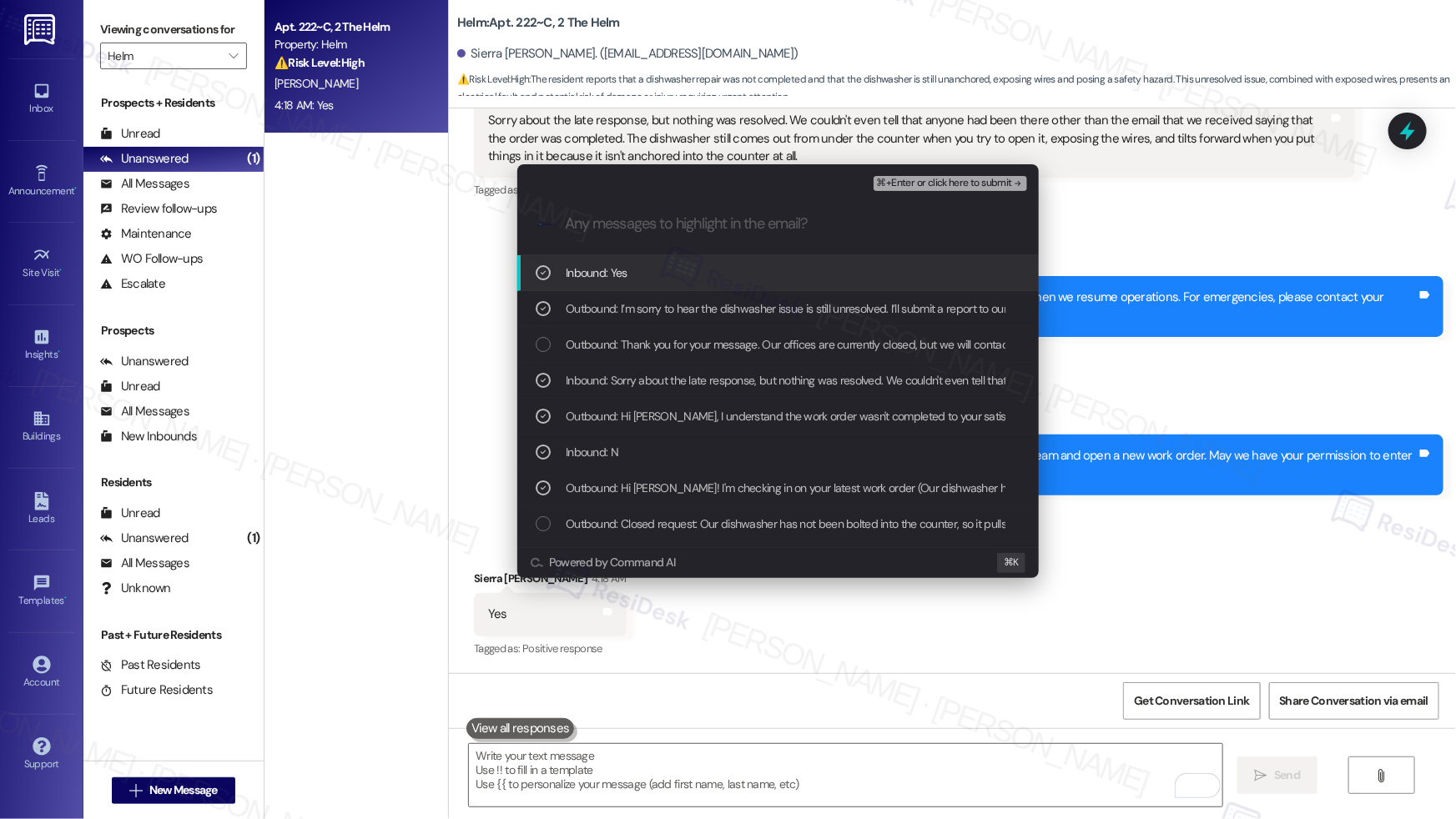
click at [940, 184] on span "⌘+Enter or click here to submit" at bounding box center [944, 184] width 135 height 12
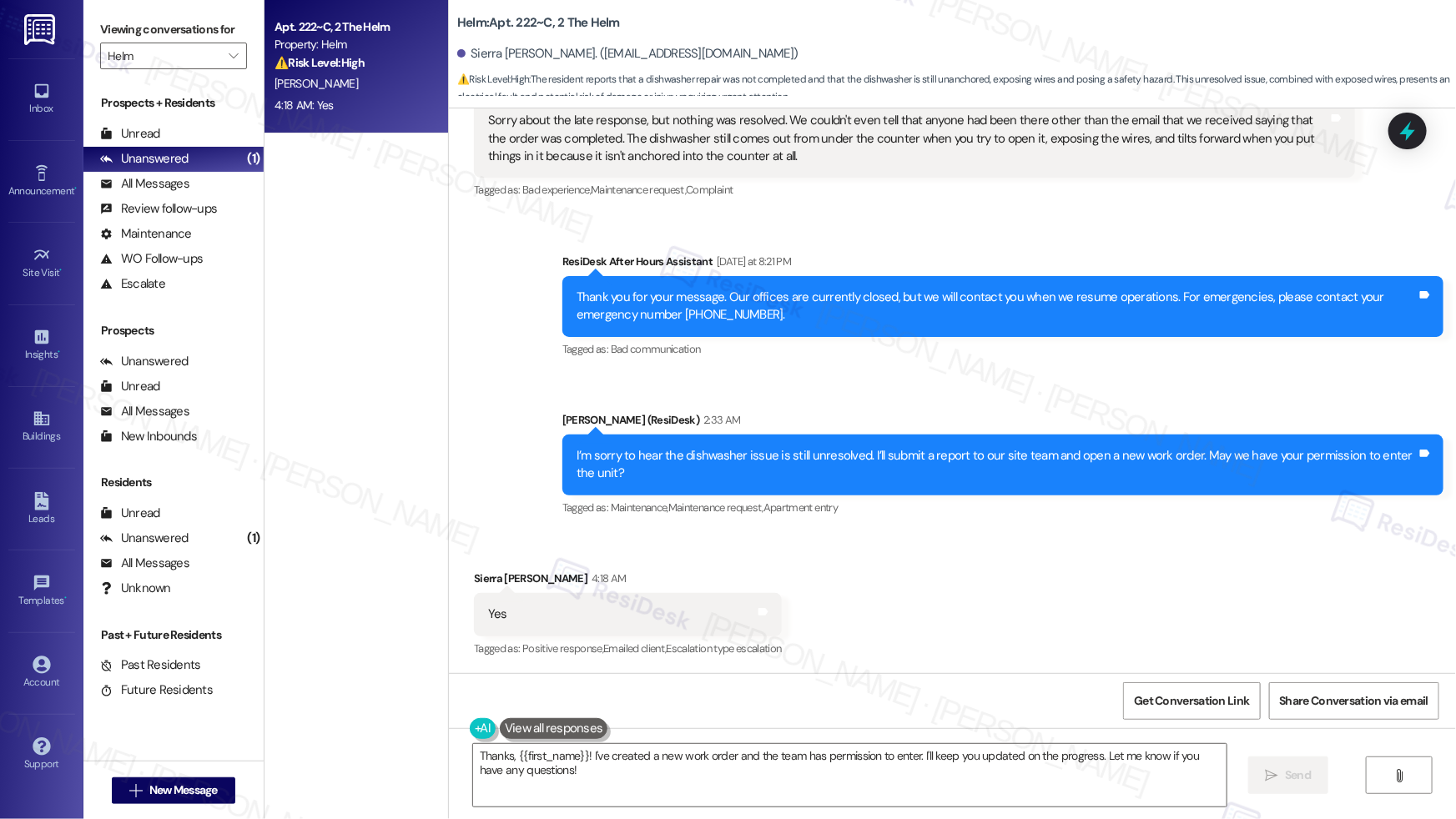
scroll to position [826, 0]
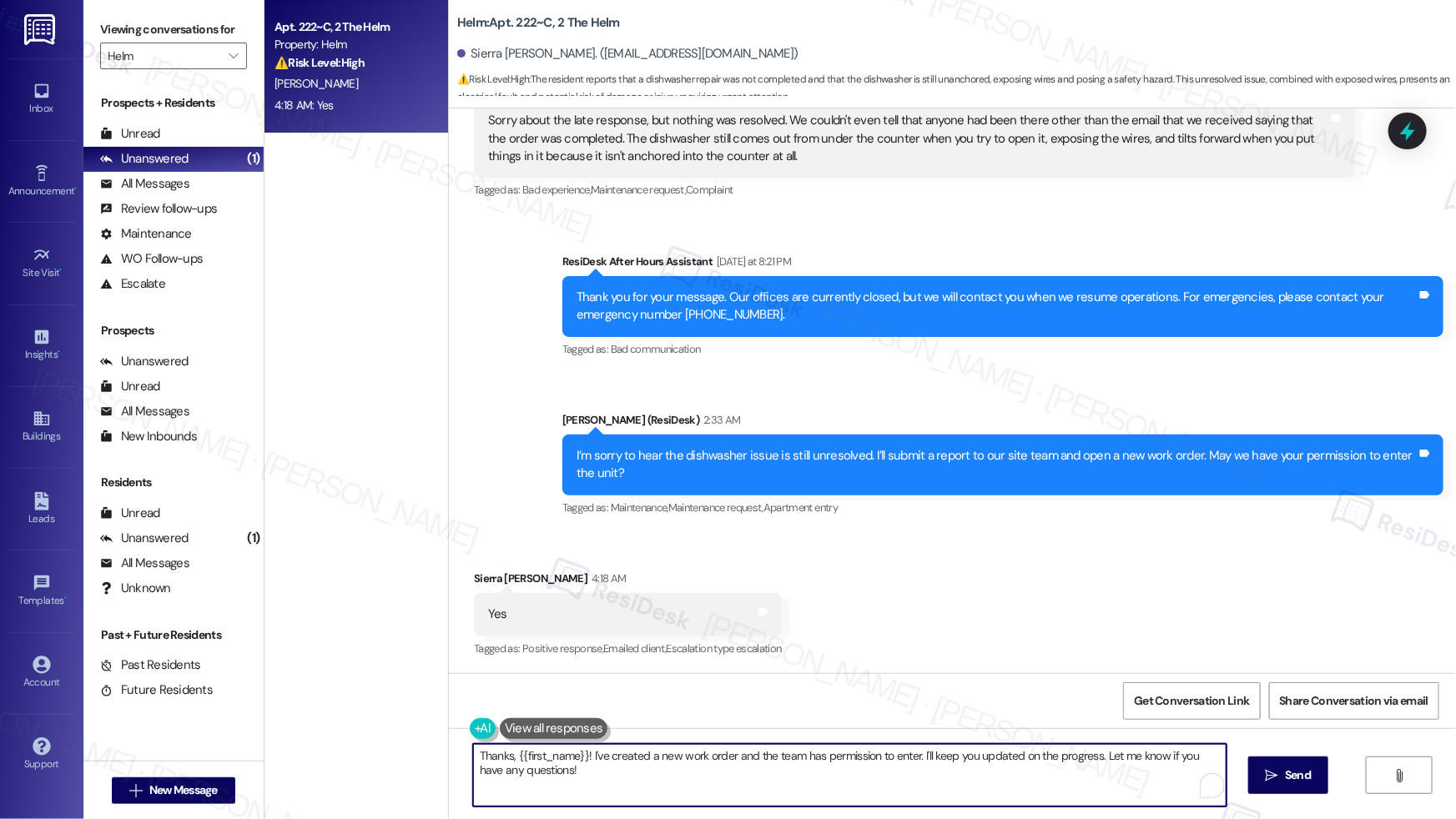
click at [669, 777] on textarea "Thanks, {{first_name}}! I've created a new work order and the team has permissi…" at bounding box center [849, 775] width 753 height 63
click at [729, 756] on textarea "Thanks, {{first_name}}! I've created a new work order and the team has permissi…" at bounding box center [845, 775] width 753 height 63
drag, startPoint x: 646, startPoint y: 758, endPoint x: 869, endPoint y: 760, distance: 223.0
click at [869, 760] on textarea "Thanks, {{first_name}}! I've created a new work order, and the team has permiss…" at bounding box center [845, 775] width 753 height 63
click at [975, 760] on textarea "Thanks, {{first_name}}! I've created a new work order, and the team has permiss…" at bounding box center [845, 775] width 753 height 63
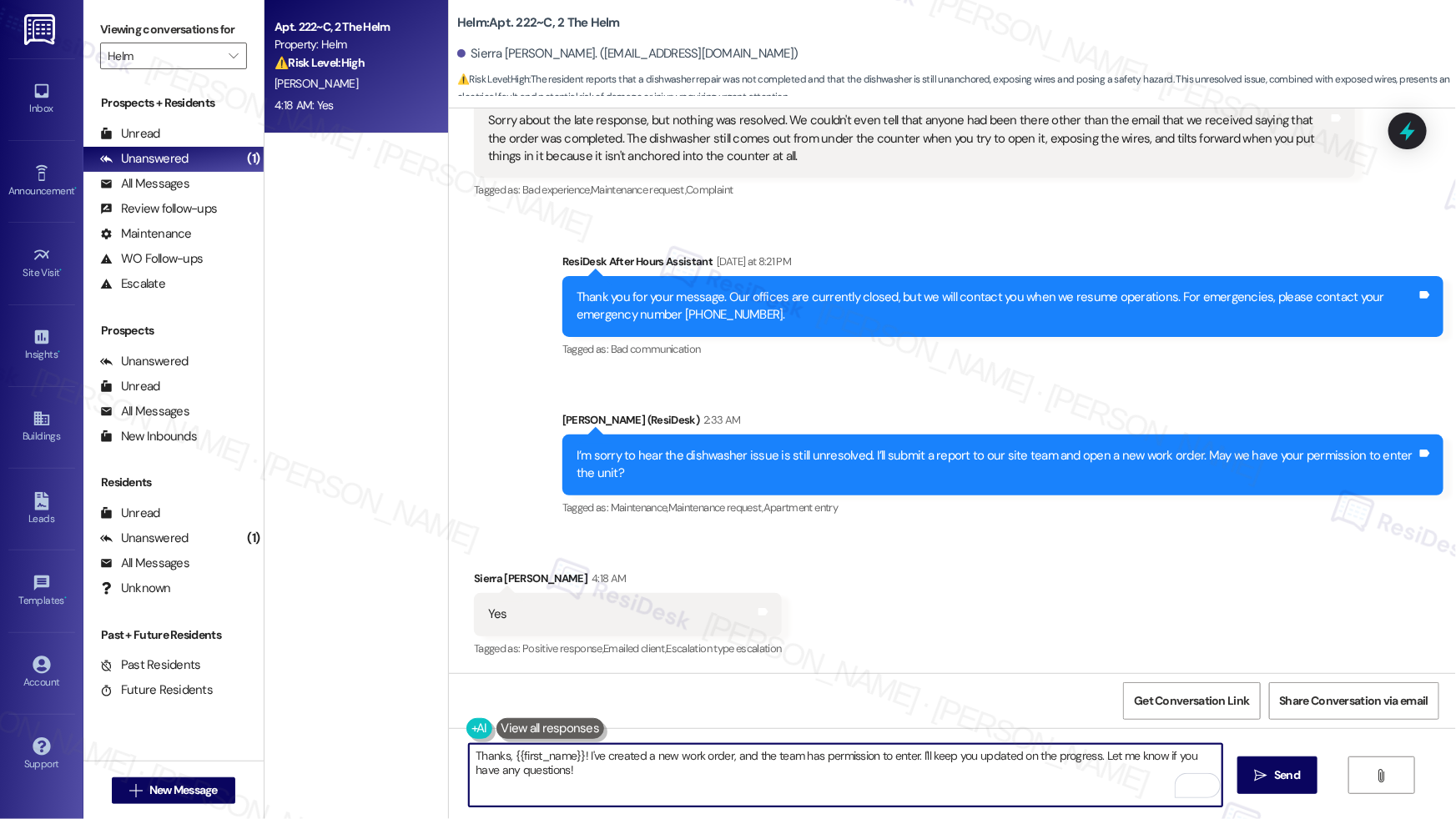
drag, startPoint x: 968, startPoint y: 785, endPoint x: 946, endPoint y: 789, distance: 22.4
click at [968, 785] on textarea "Thanks, {{first_name}}! I've created a new work order, and the team has permiss…" at bounding box center [845, 775] width 753 height 63
click at [660, 776] on textarea "Thanks, {{first_name}}! I've created a new work order, and the team has permiss…" at bounding box center [845, 775] width 753 height 63
type textarea "Thanks, {{first_name}}! I've created a new work order, and the team has permiss…"
click at [1274, 774] on span "Send" at bounding box center [1287, 775] width 26 height 17
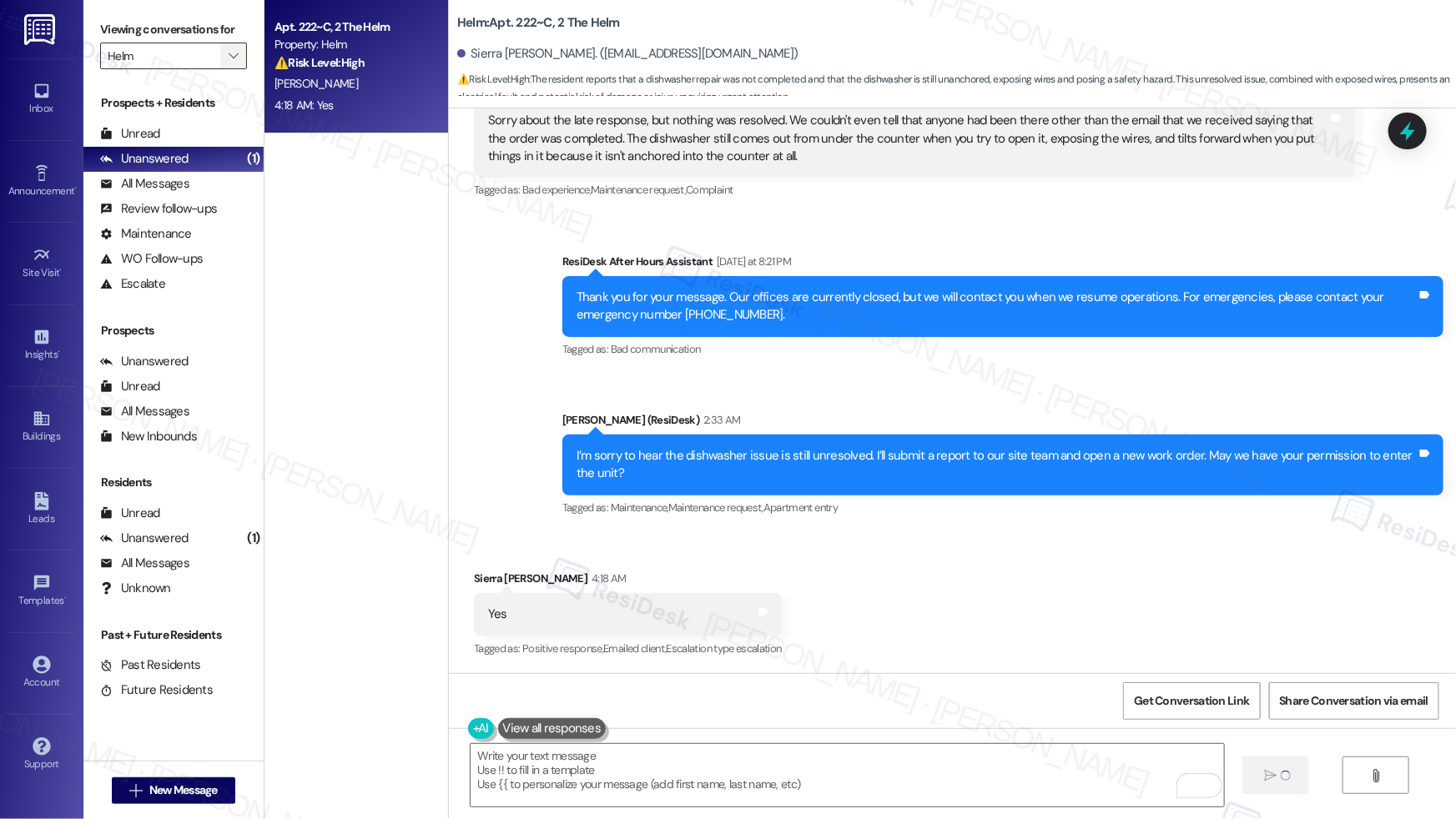
type textarea "Fetching suggested responses. Please feel free to read through the conversation…"
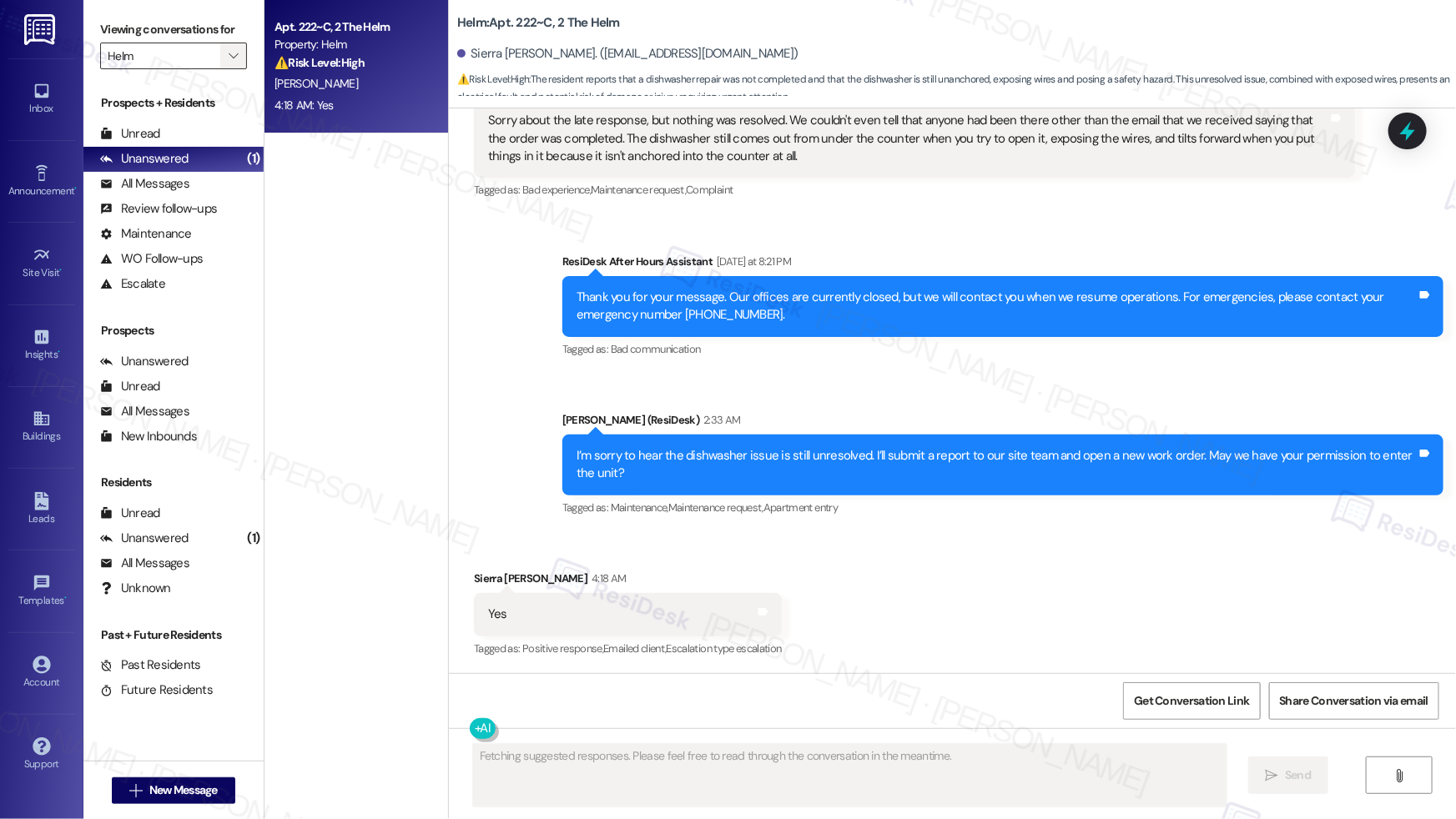
click at [228, 53] on icon "" at bounding box center [233, 56] width 10 height 13
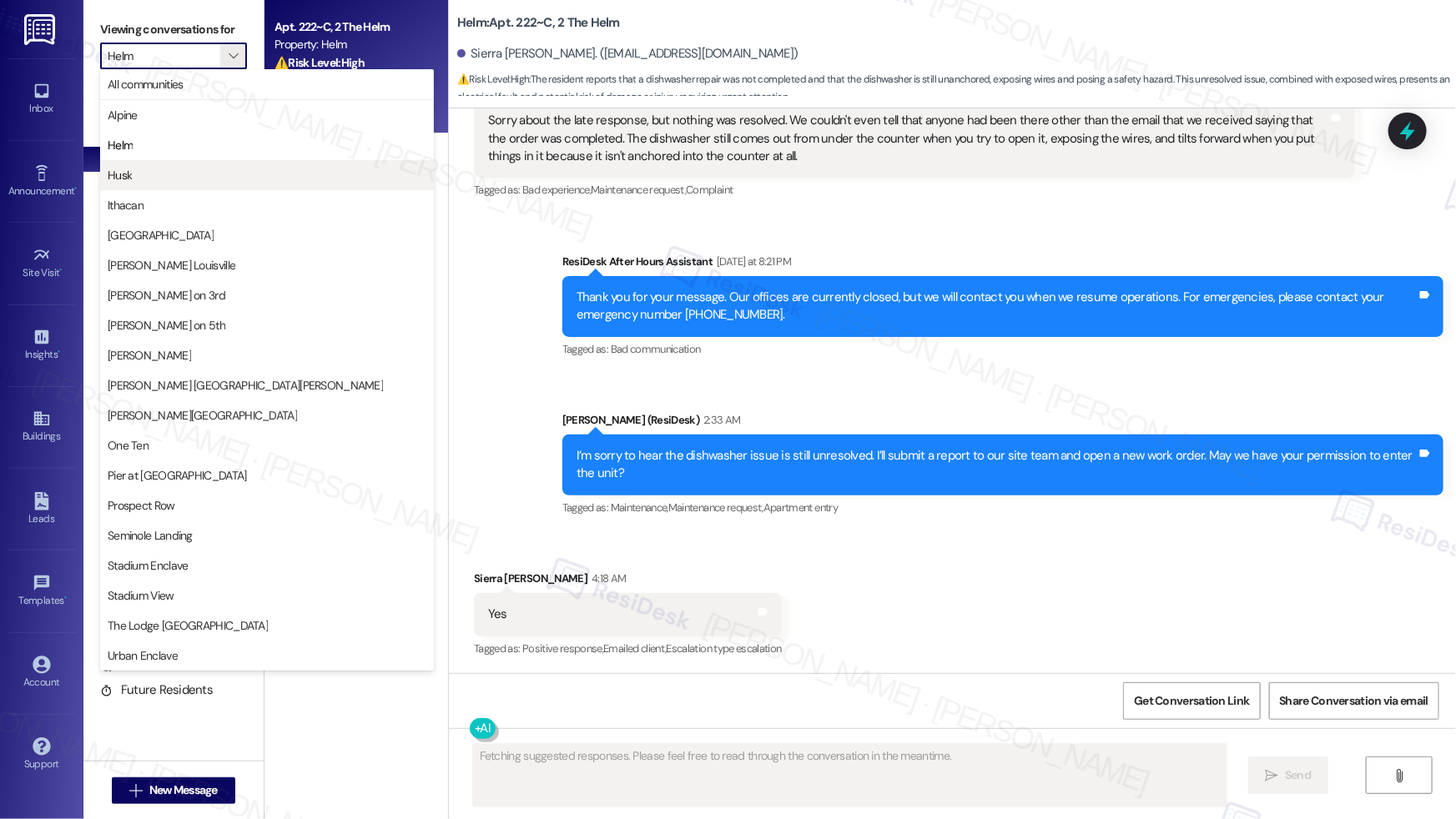
click at [188, 175] on span "Husk" at bounding box center [267, 174] width 319 height 16
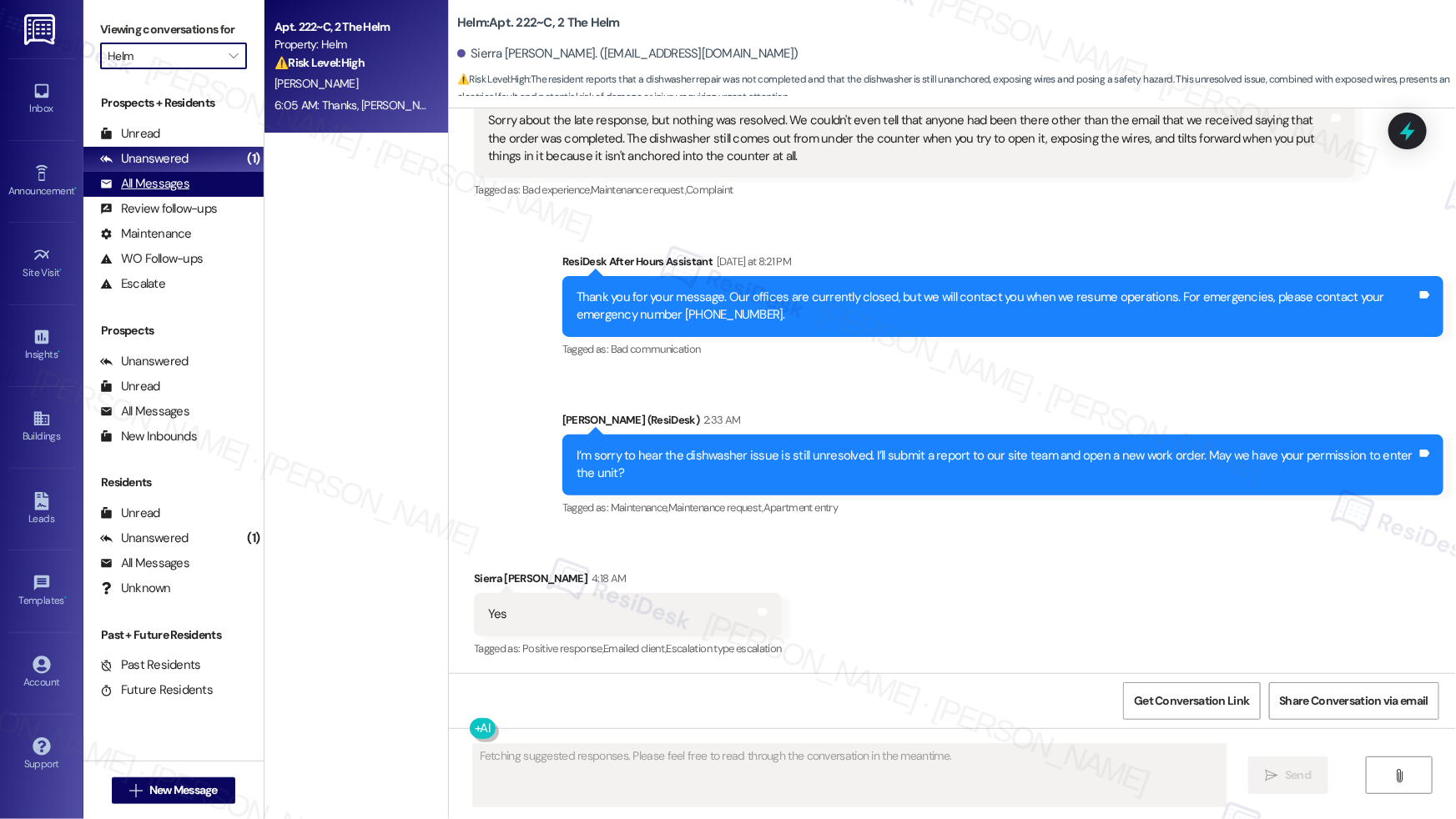
type input "Husk"
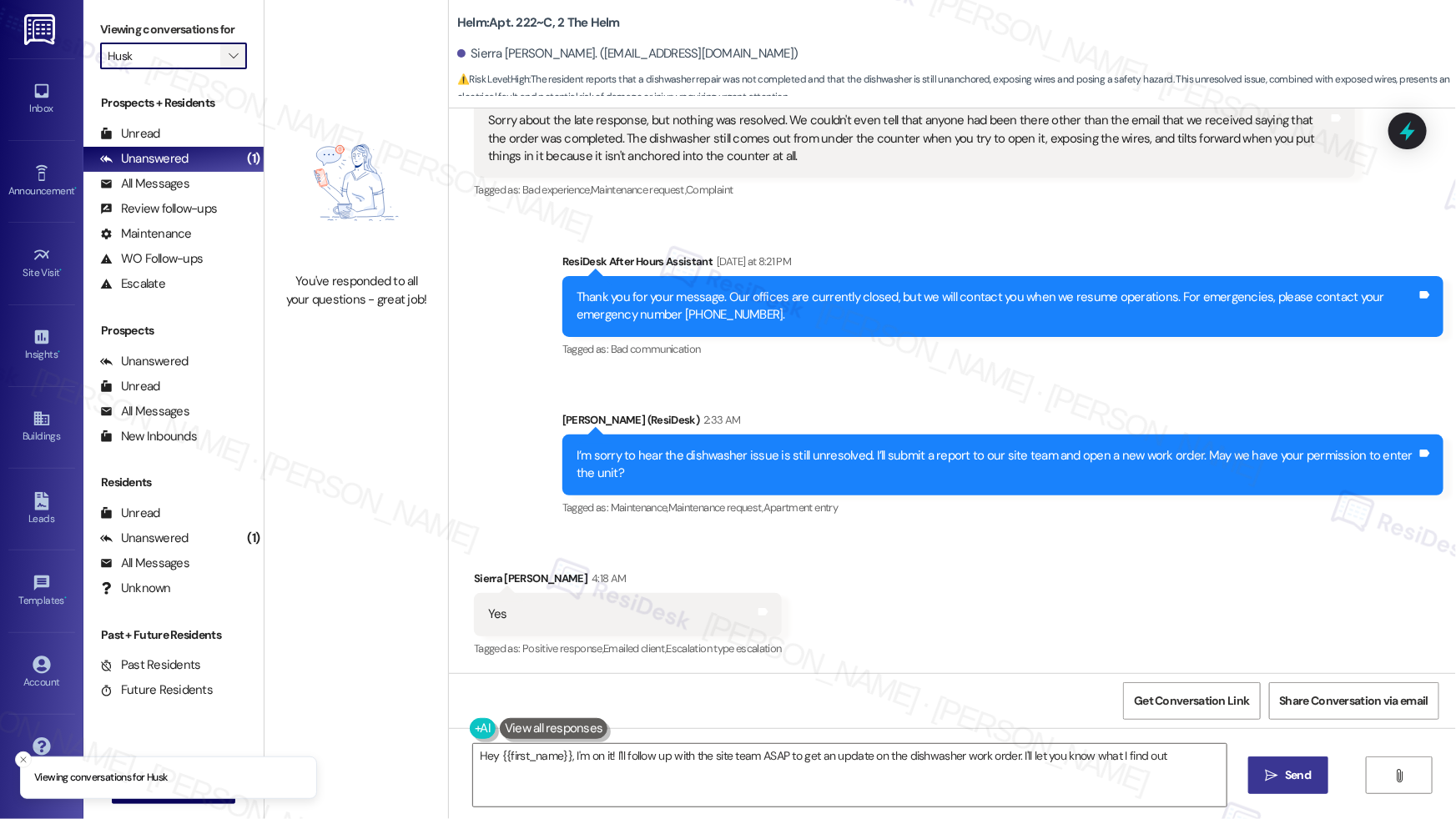
type textarea "Hey {{first_name}}, I'm on it! I'll follow up with the site team ASAP to get an…"
click at [225, 46] on span "" at bounding box center [233, 56] width 15 height 27
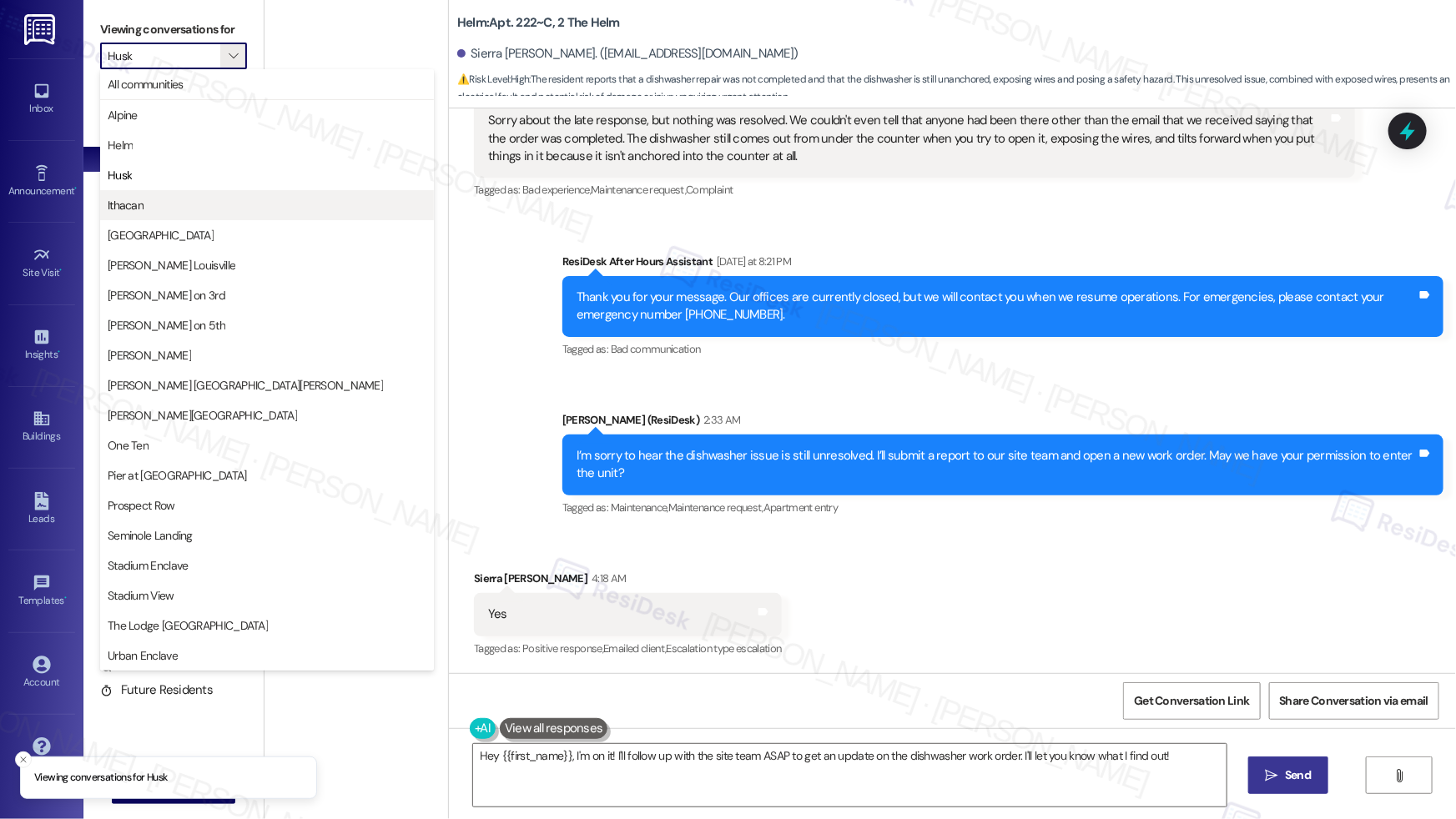
click at [182, 207] on span "Ithacan" at bounding box center [267, 204] width 319 height 16
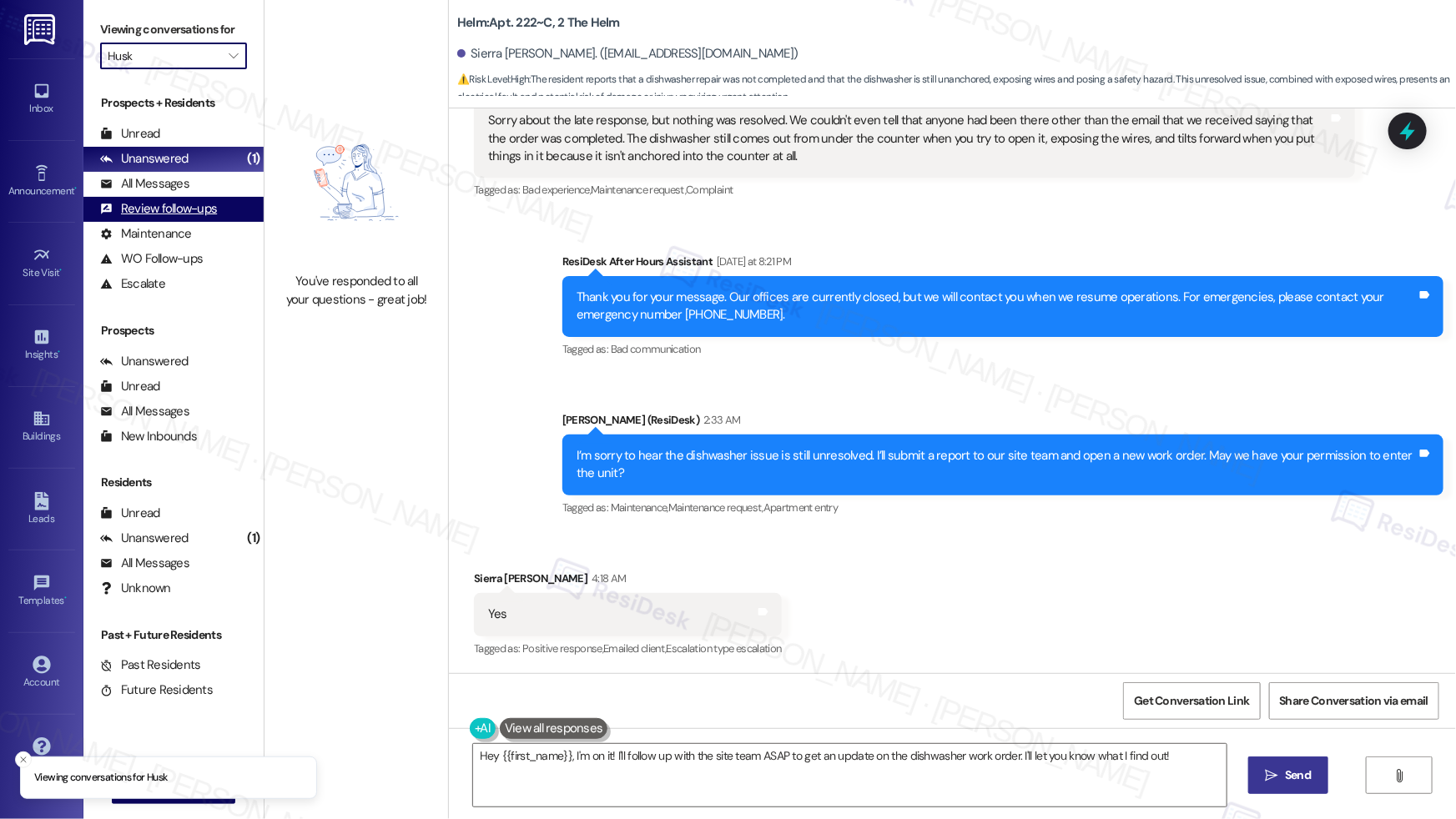
type input "Ithacan"
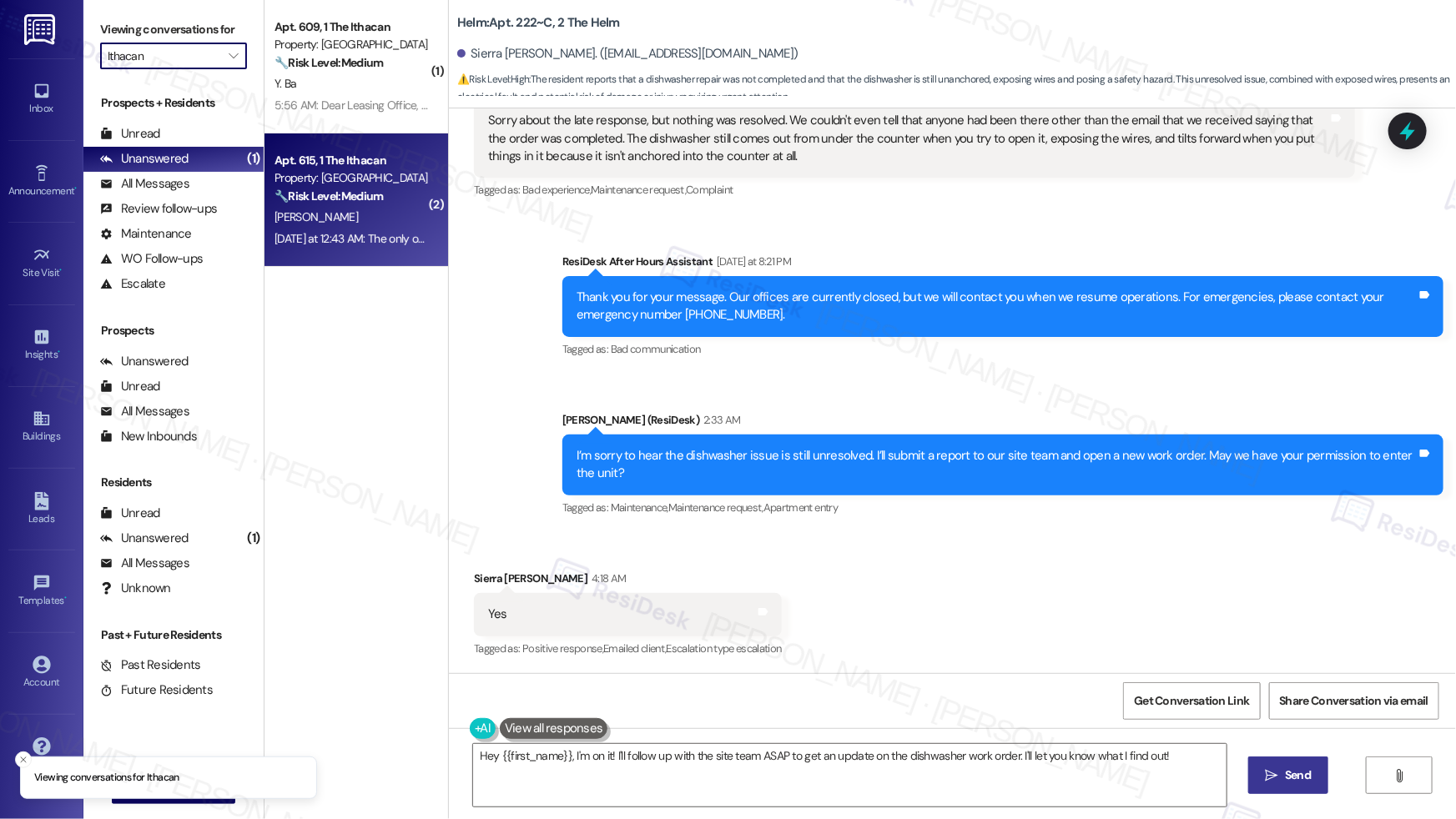
click at [347, 216] on div "[PERSON_NAME]" at bounding box center [351, 218] width 158 height 21
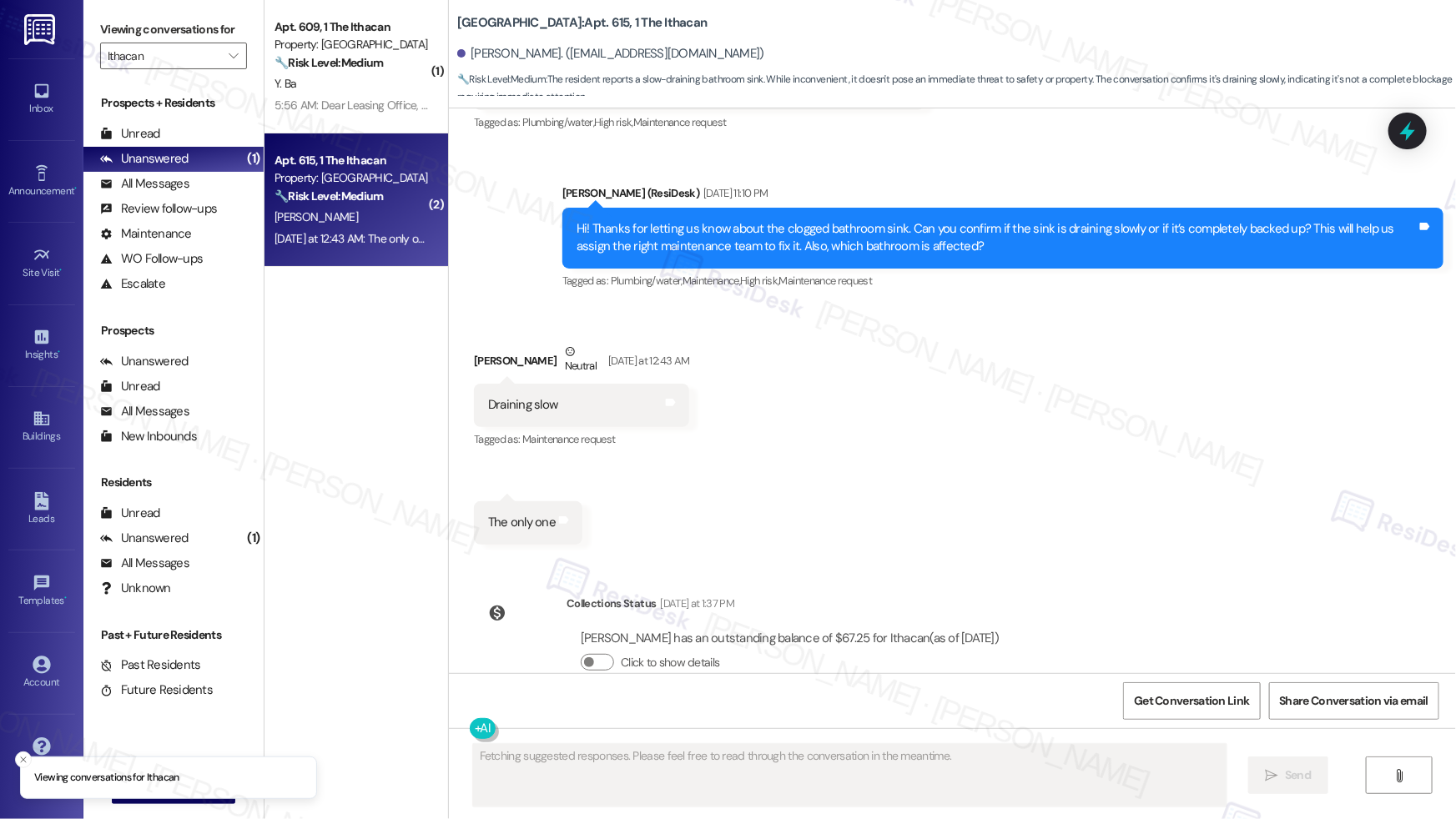
scroll to position [391, 0]
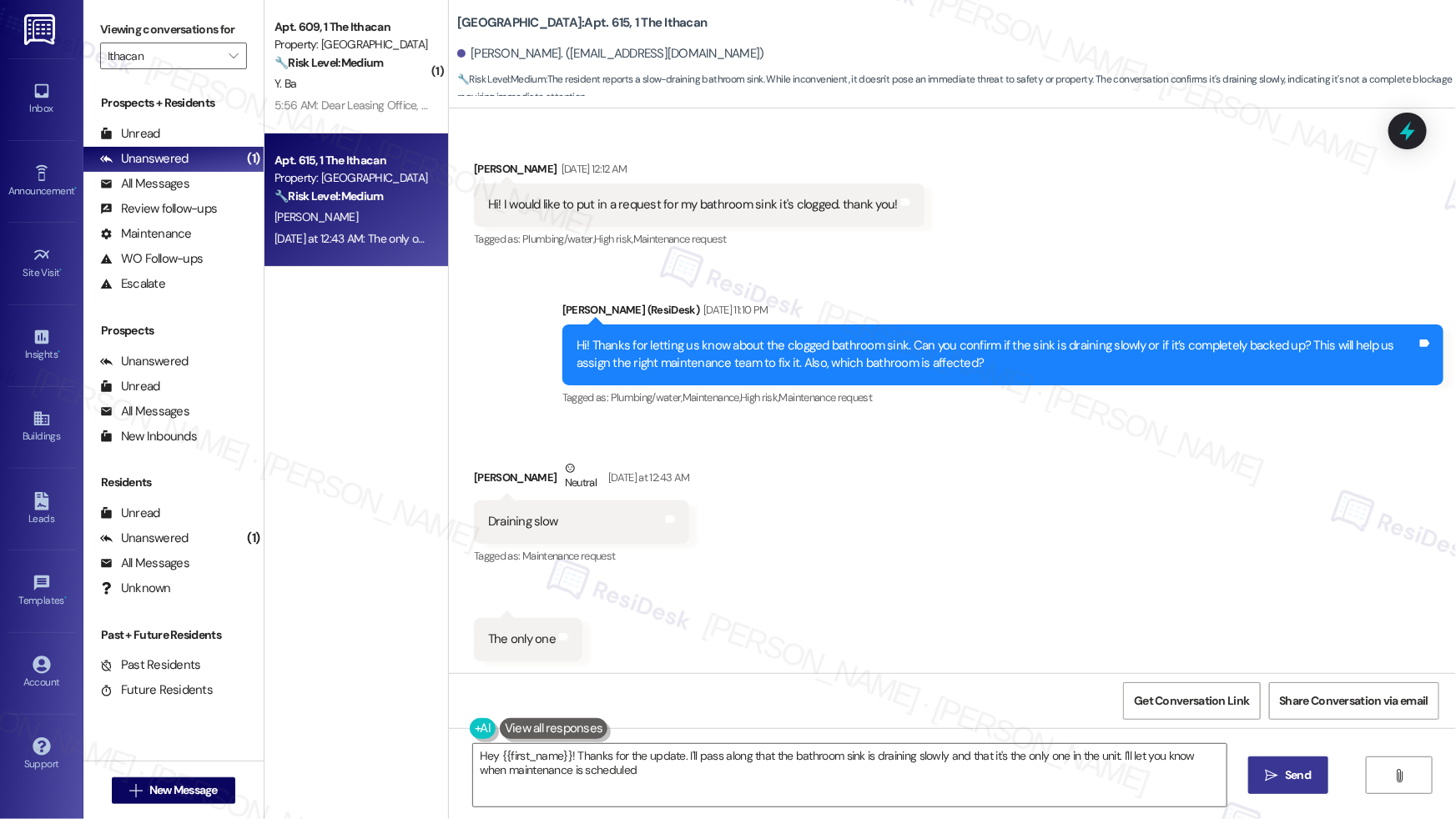
type textarea "Hey {{first_name}}! Thanks for the update. I'll pass along that the bathroom si…"
click at [637, 775] on textarea "Hey {{first_name}}! Thanks for the update. I'll pass along that the bathroom si…" at bounding box center [849, 775] width 753 height 63
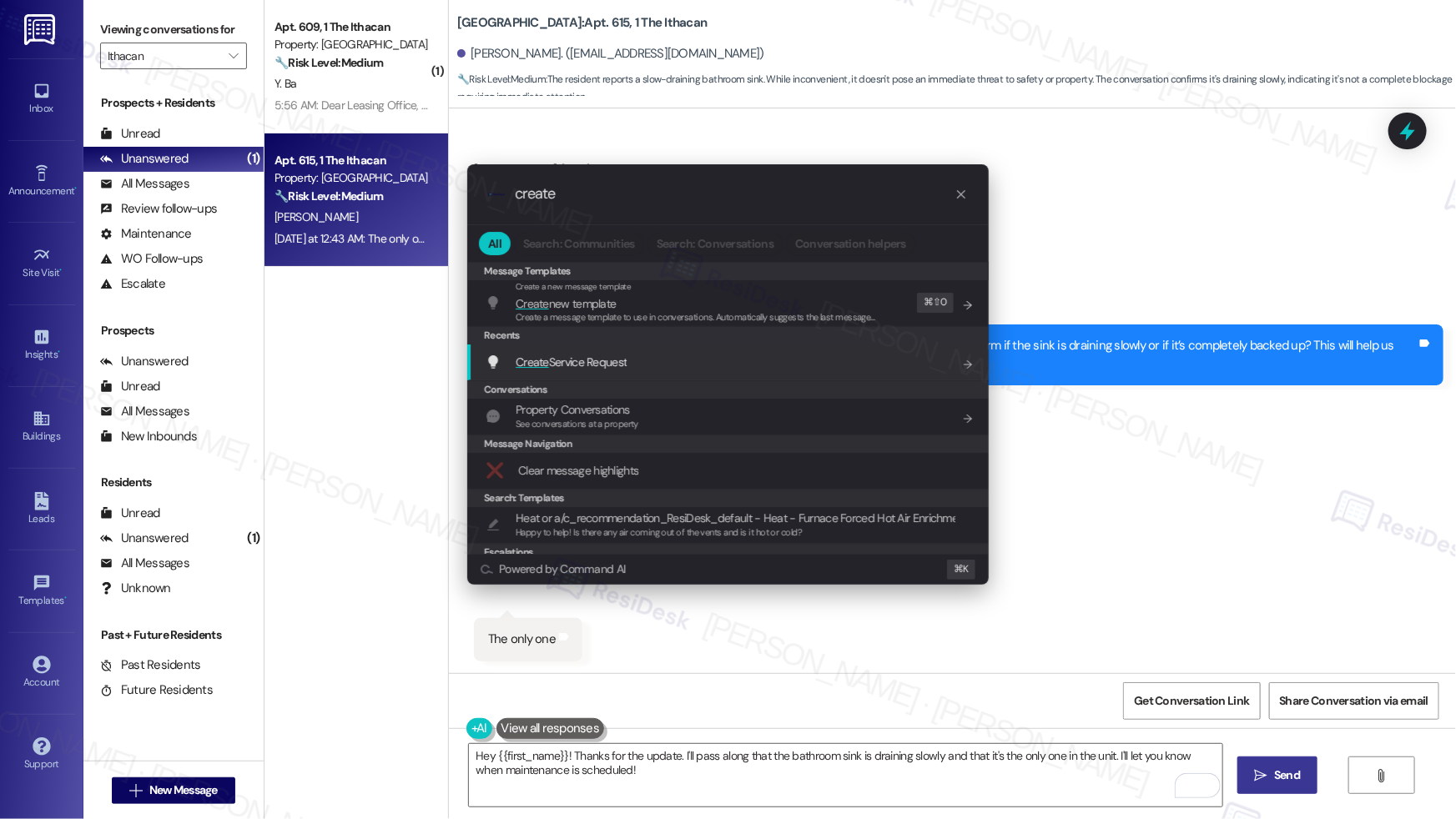
type input "create"
click at [630, 356] on div "Create Service Request Add shortcut" at bounding box center [729, 361] width 488 height 18
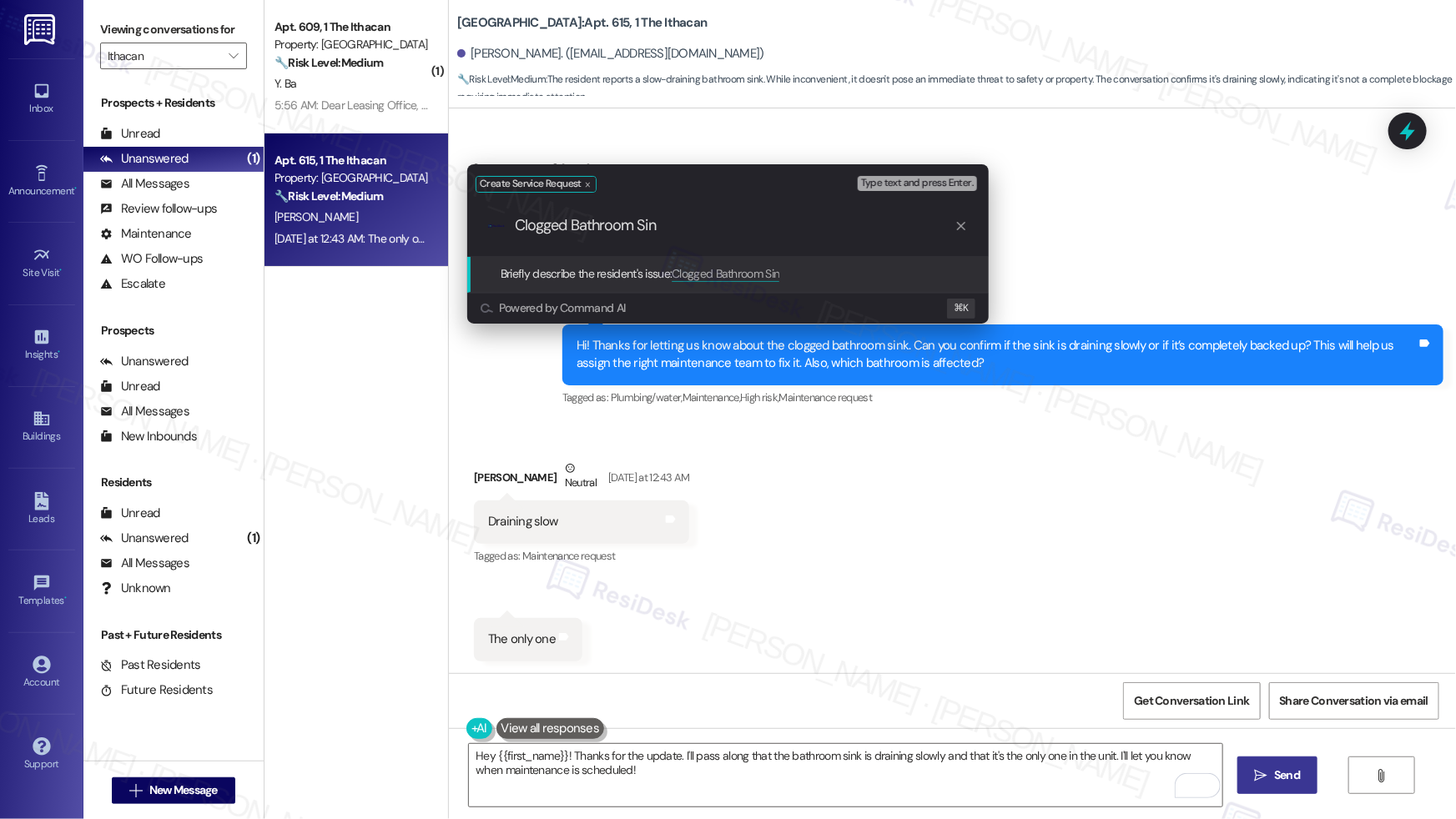
type input "Clogged Bathroom Sink"
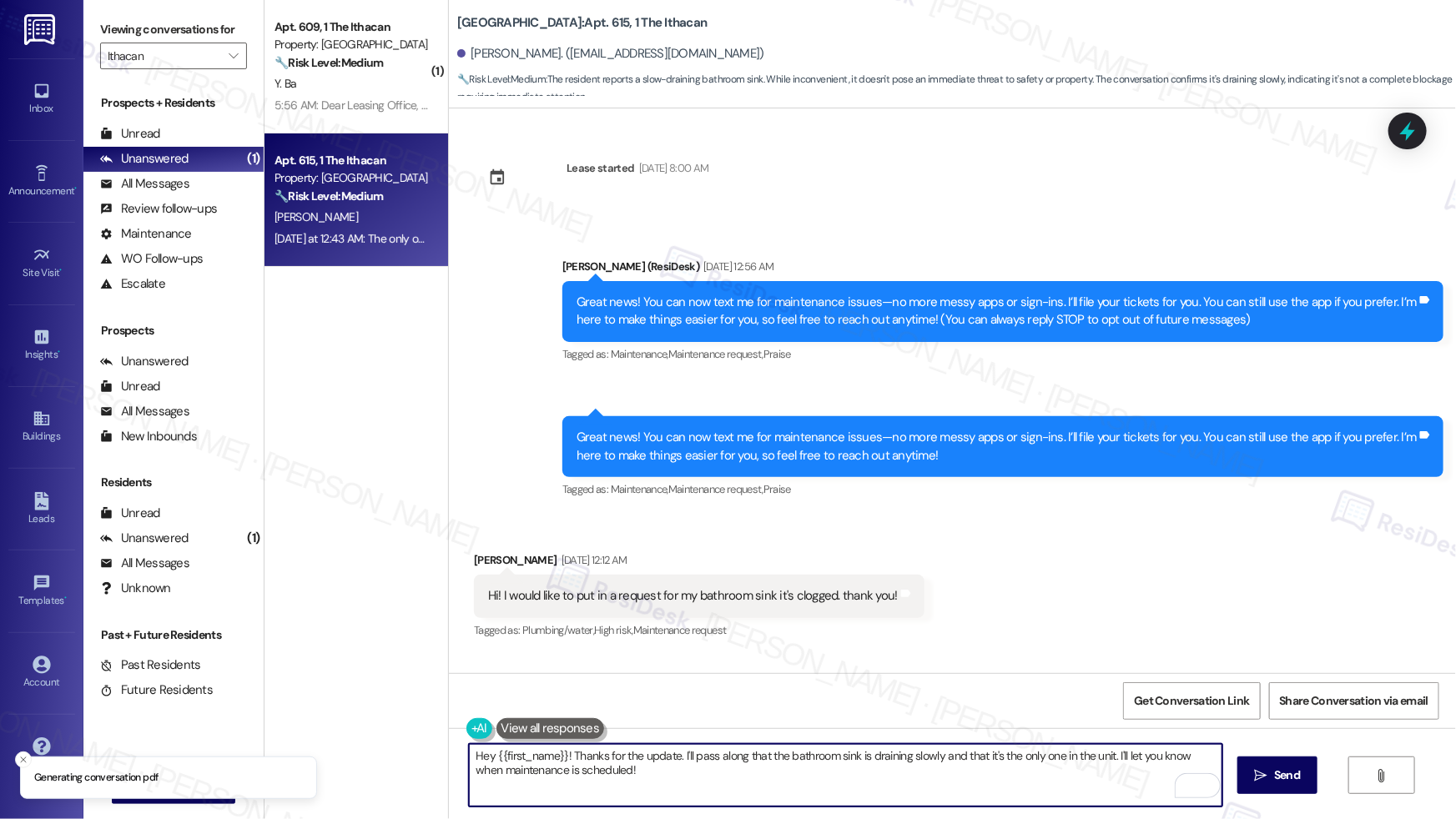
scroll to position [391, 0]
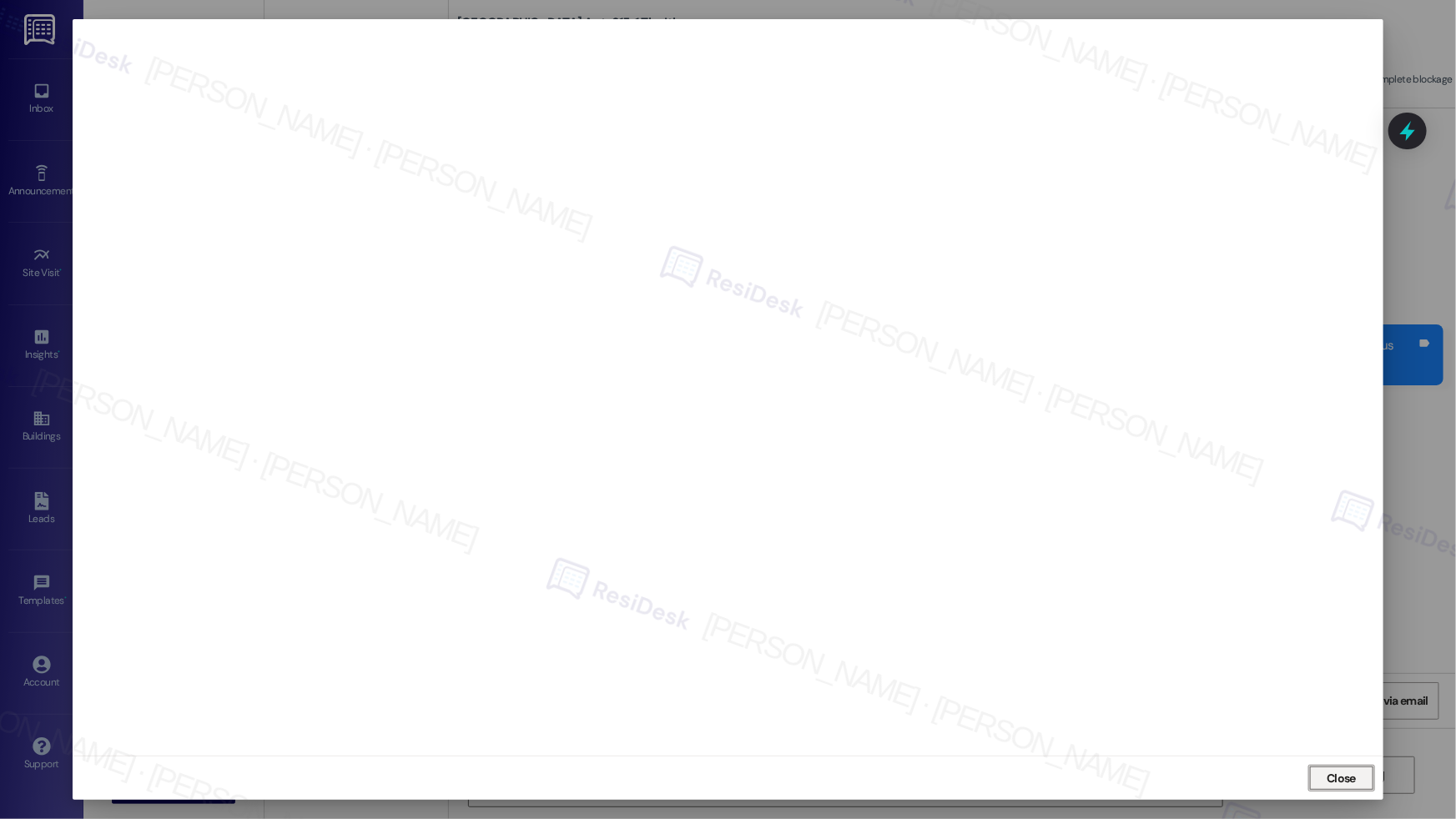
click at [1338, 782] on span "Close" at bounding box center [1340, 779] width 29 height 17
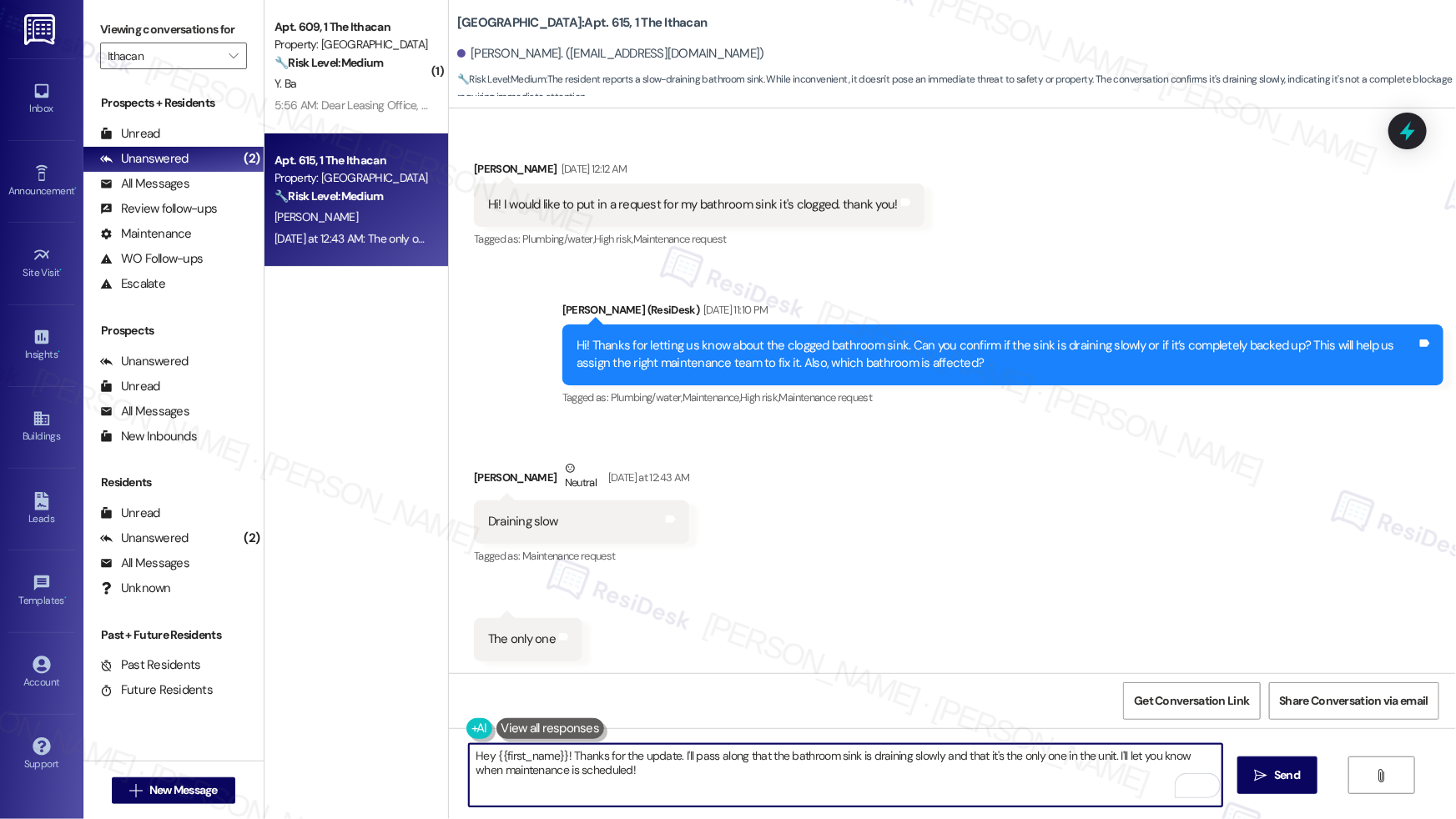
click at [1024, 761] on textarea "Hey {{first_name}}! Thanks for the update. I'll pass along that the bathroom si…" at bounding box center [845, 775] width 753 height 63
drag, startPoint x: 503, startPoint y: 761, endPoint x: 458, endPoint y: 751, distance: 46.1
click at [458, 751] on div "Hey {{first_name}}! Thanks for the update. I'll pass along that the bathroom si…" at bounding box center [952, 790] width 1007 height 125
paste textarea "12953623"
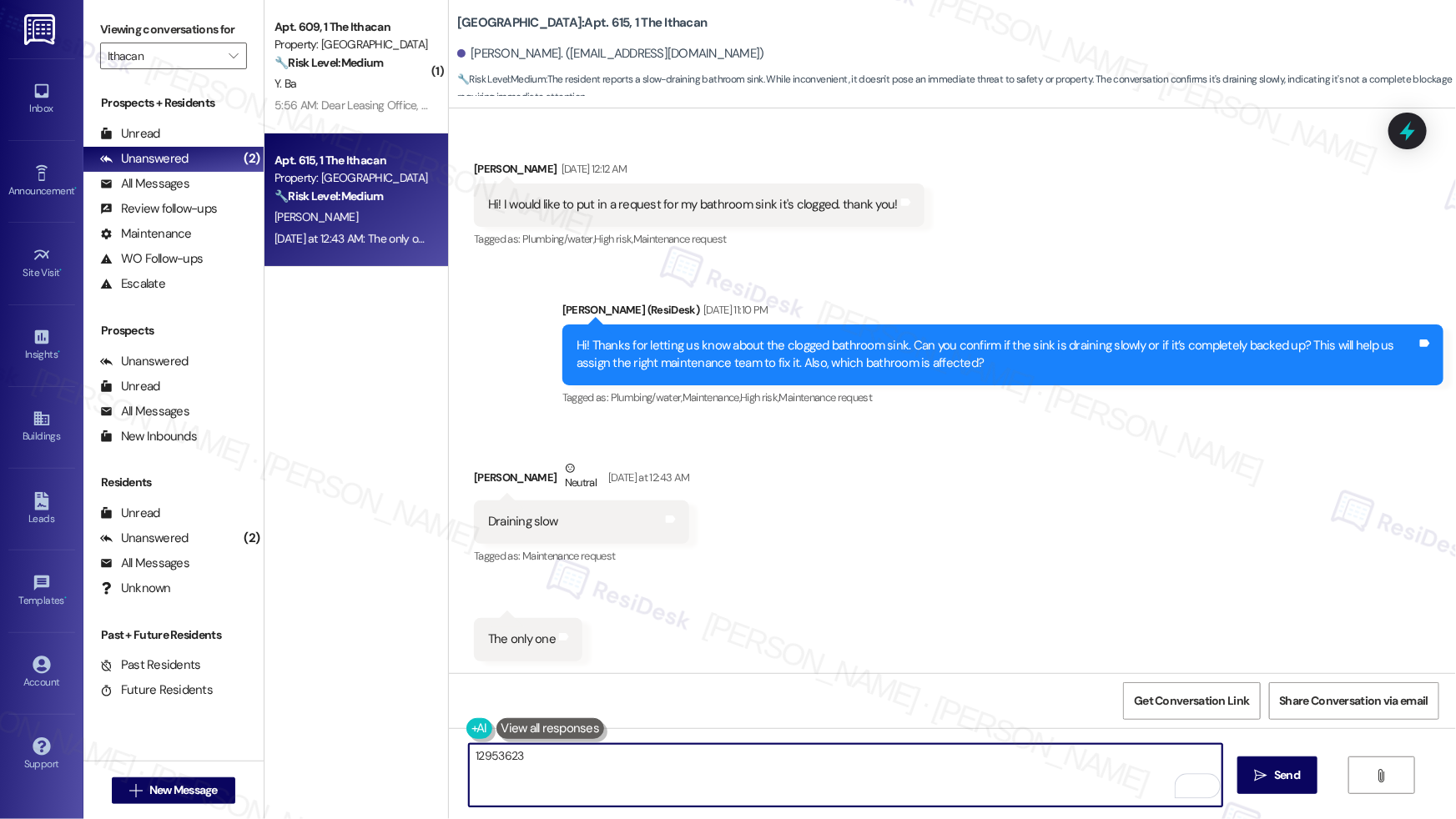
click at [469, 758] on textarea "12953623" at bounding box center [845, 775] width 753 height 63
paste textarea "Work order submitted by Residesk | Work order #"
click at [942, 761] on textarea "Work order submitted by [PERSON_NAME] | Work order #12953623" at bounding box center [845, 775] width 753 height 63
type textarea "Work order submitted by Residesk | Work order #12953623 - Clogged Bathroom Sink"
click at [842, 781] on textarea "To enrich screen reader interactions, please activate Accessibility in Grammarl…" at bounding box center [845, 775] width 753 height 63
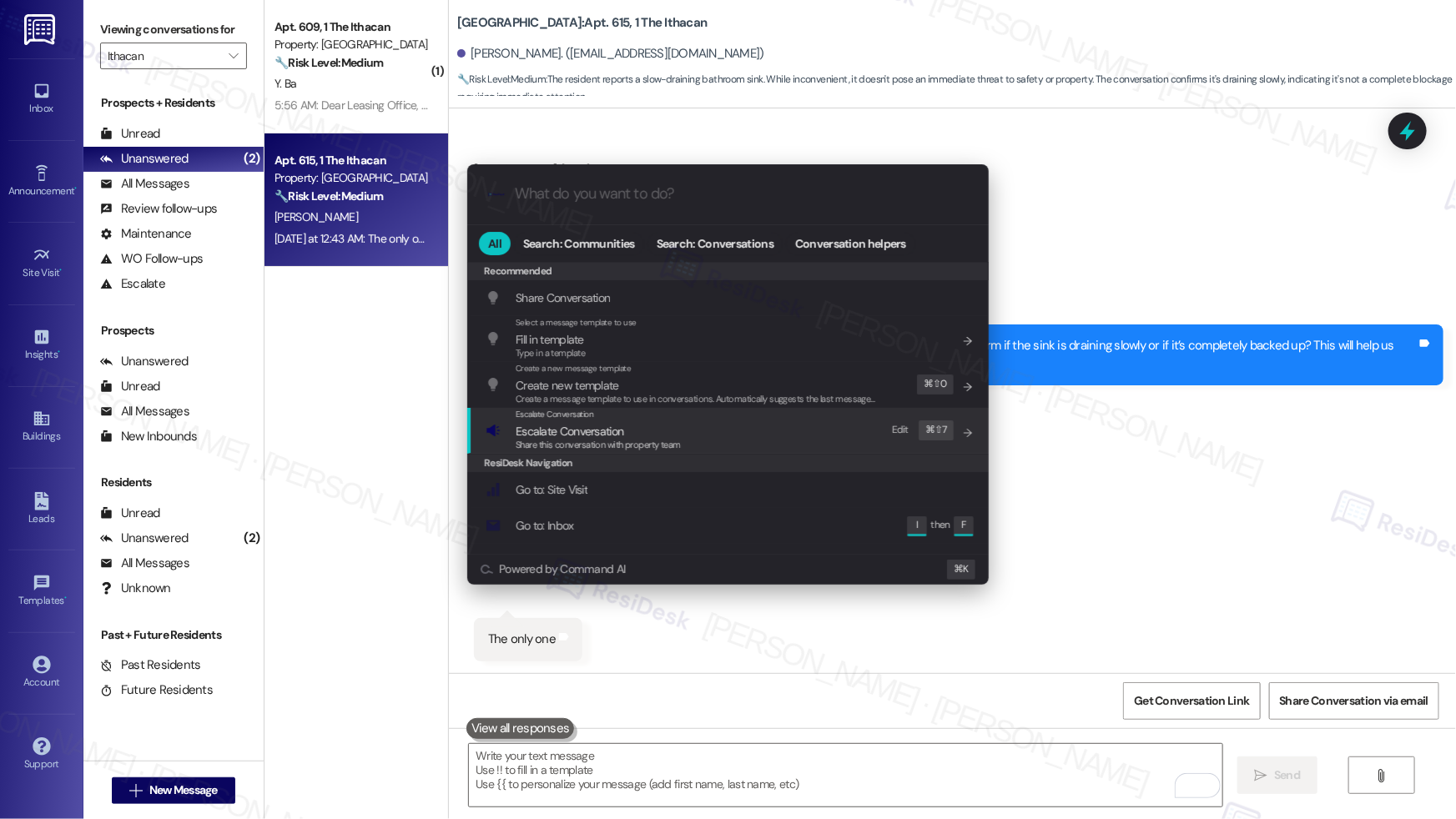
click at [733, 429] on div "Escalate Conversation Escalate Conversation Share this conversation with proper…" at bounding box center [729, 430] width 488 height 45
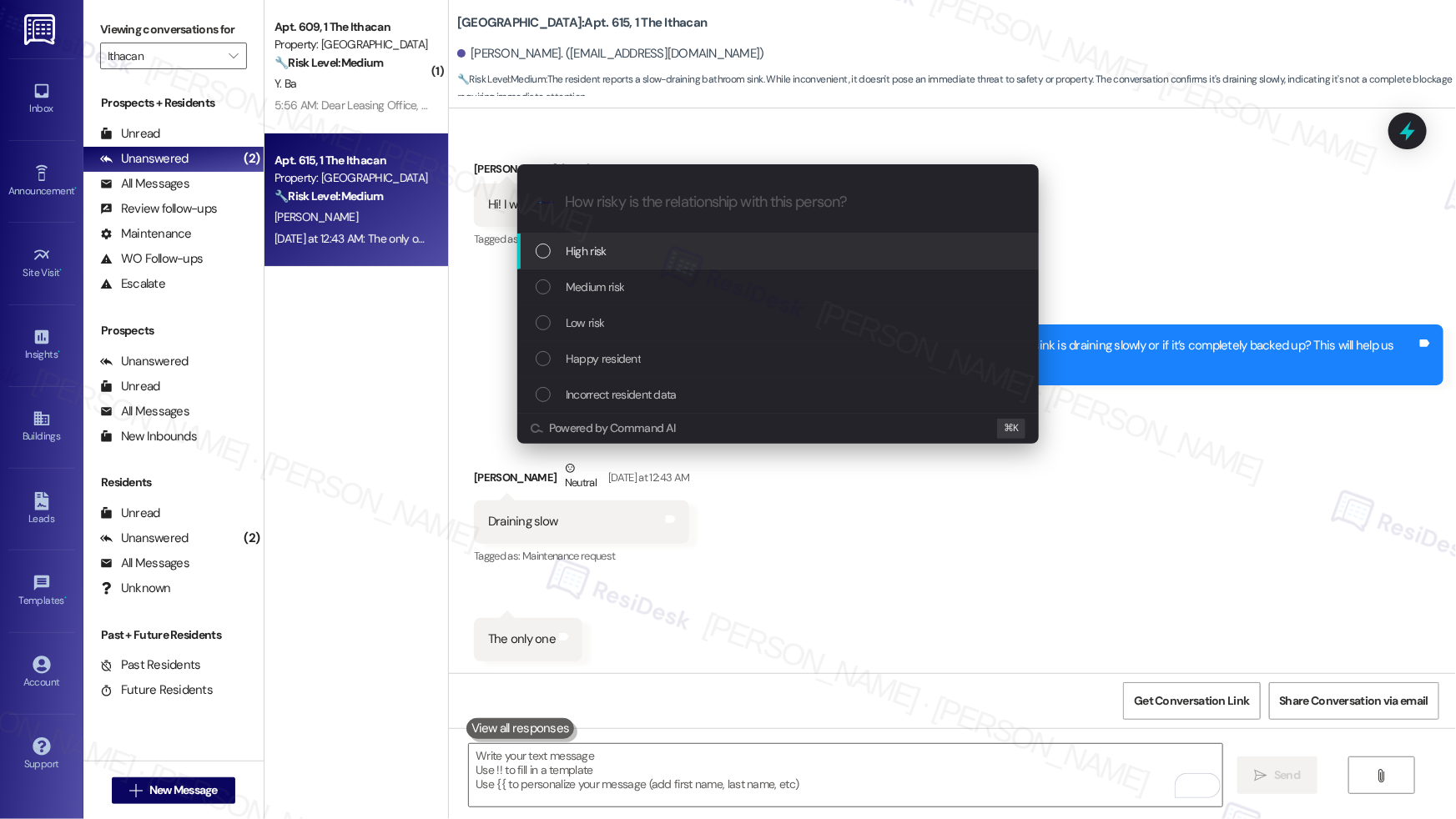
click at [770, 253] on div "High risk" at bounding box center [779, 250] width 488 height 18
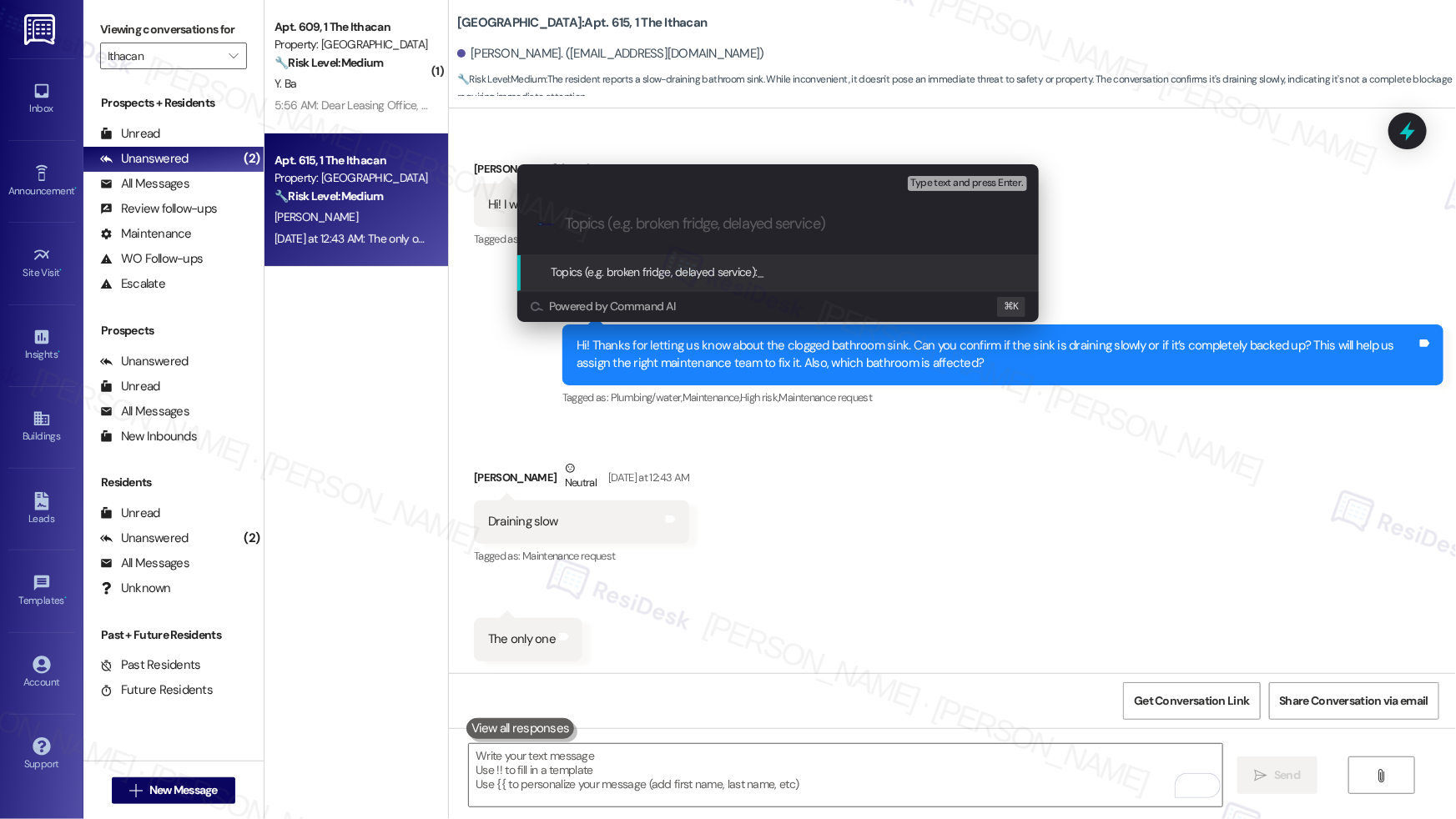
paste input "Work order submitted by Residesk | Work order #12953623 - Clogged Bathroom Sink"
type input "Work order submitted by Residesk | Work order #12953623 - Clogged Bathroom Sink"
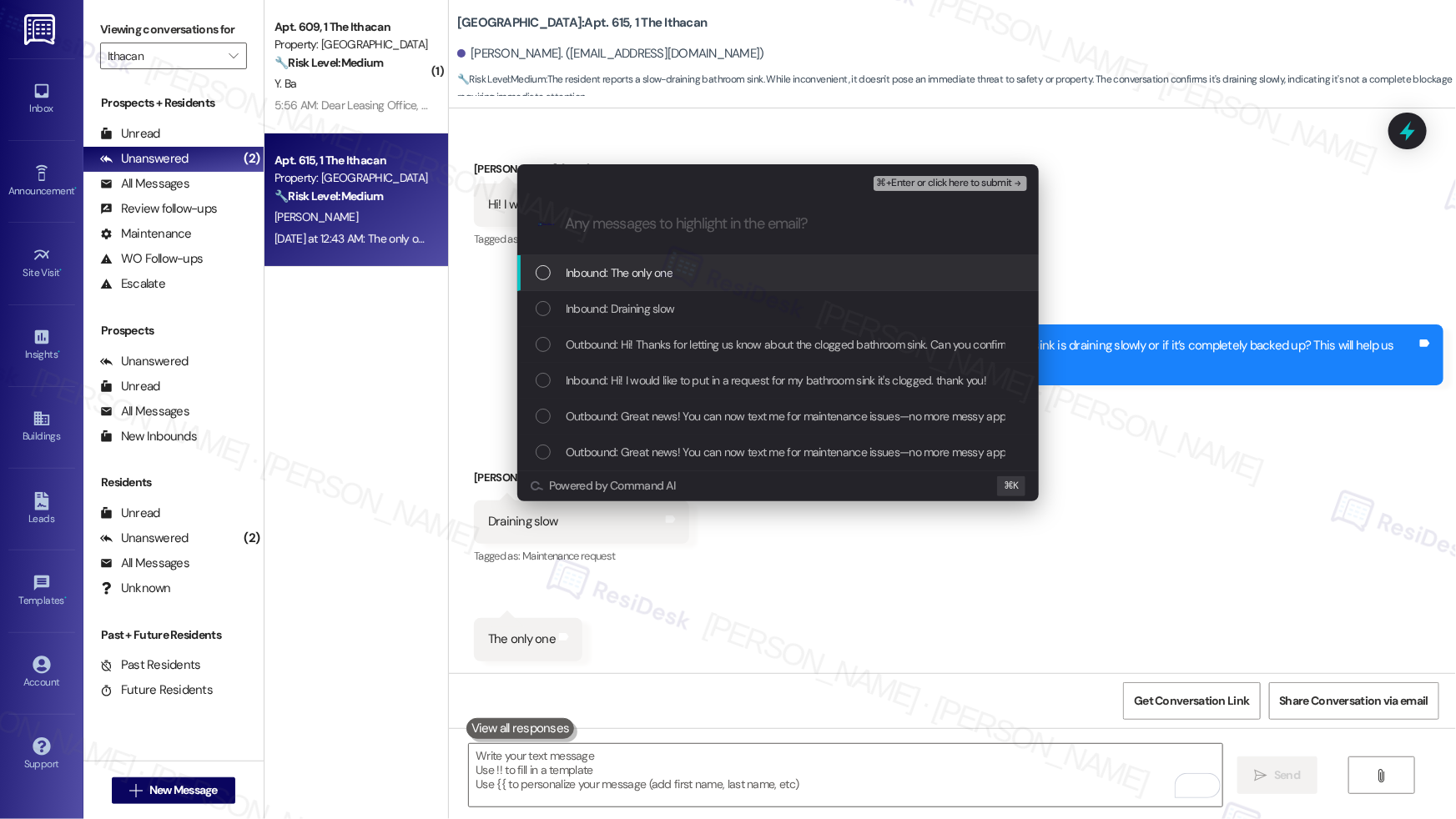
scroll to position [0, 0]
click at [745, 270] on div "Inbound: The only one" at bounding box center [779, 272] width 488 height 18
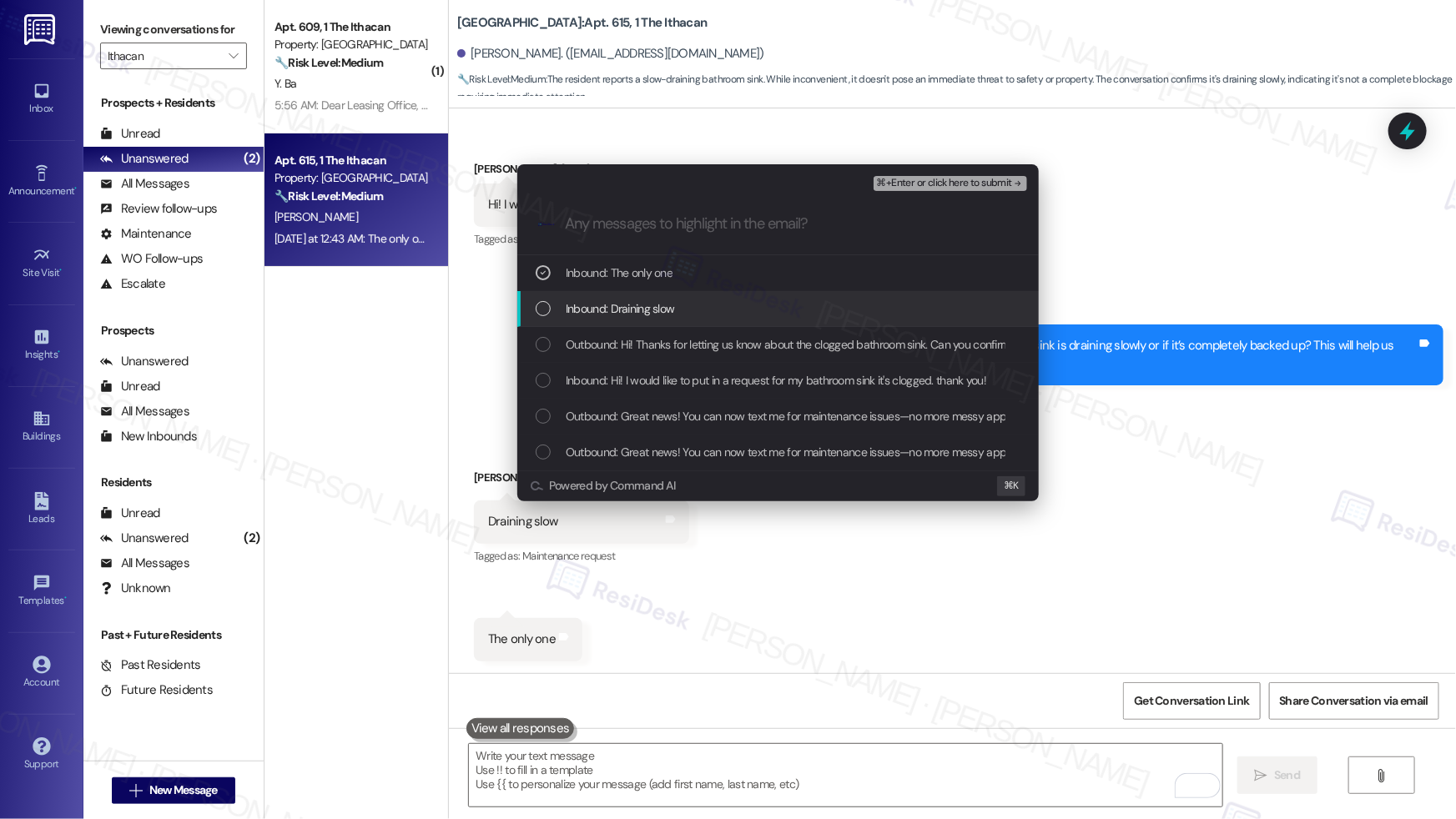
click at [726, 300] on div "Inbound: Draining slow" at bounding box center [779, 308] width 488 height 18
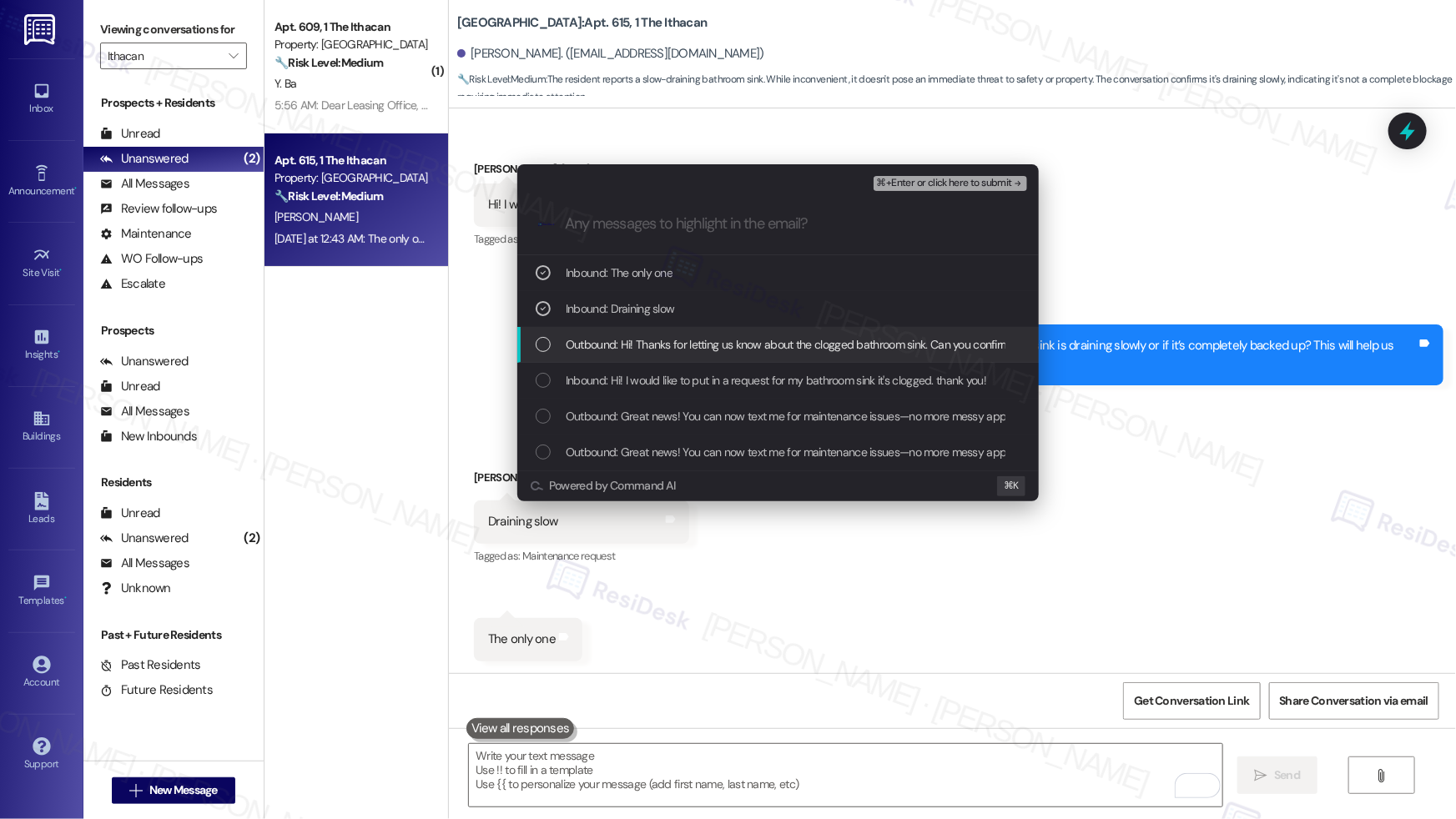
click at [704, 353] on div "Outbound: Hi! Thanks for letting us know about the clogged bathroom sink. Can y…" at bounding box center [777, 345] width 521 height 36
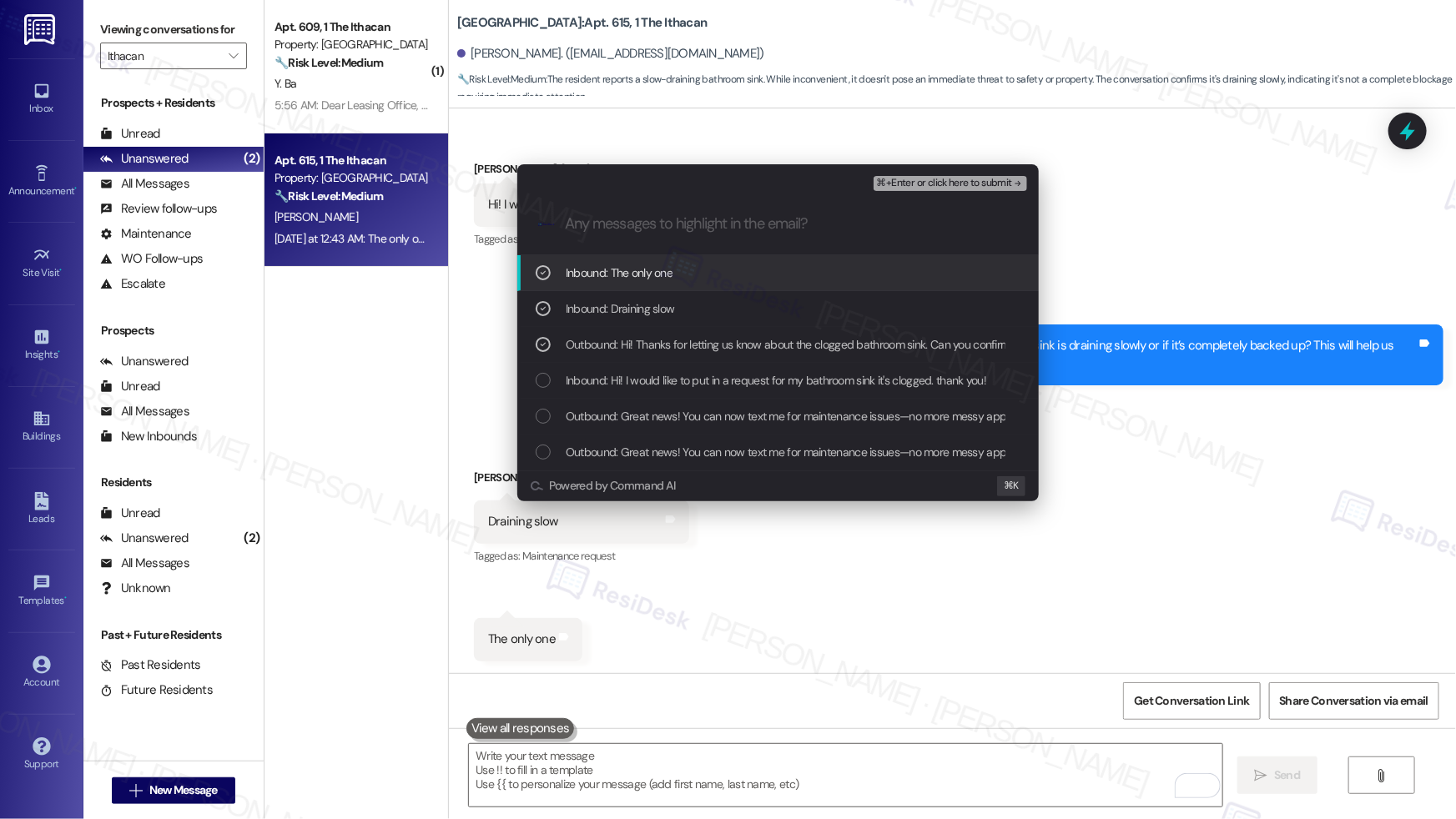
click at [959, 182] on span "⌘+Enter or click here to submit" at bounding box center [944, 184] width 135 height 12
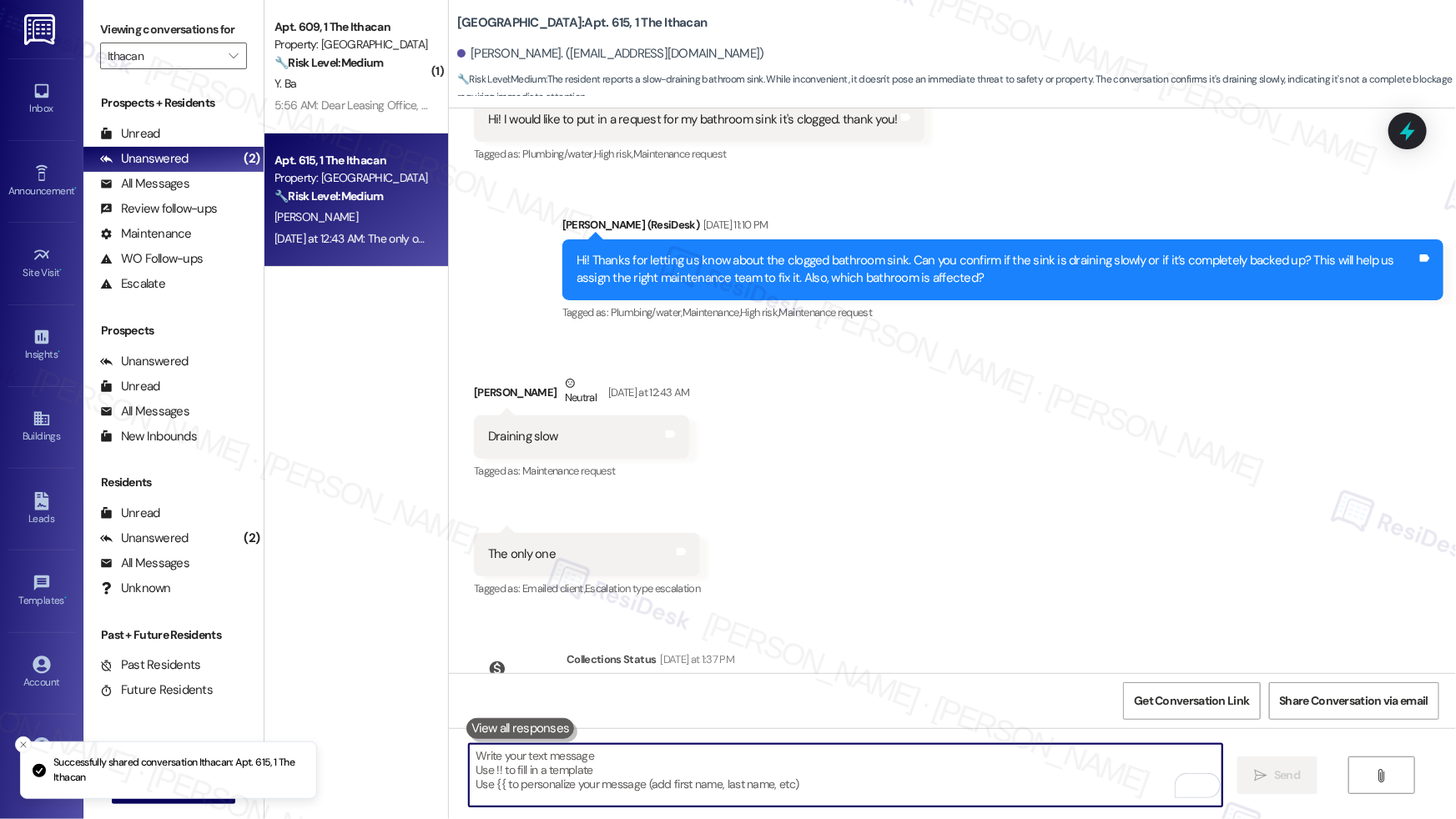
scroll to position [570, 0]
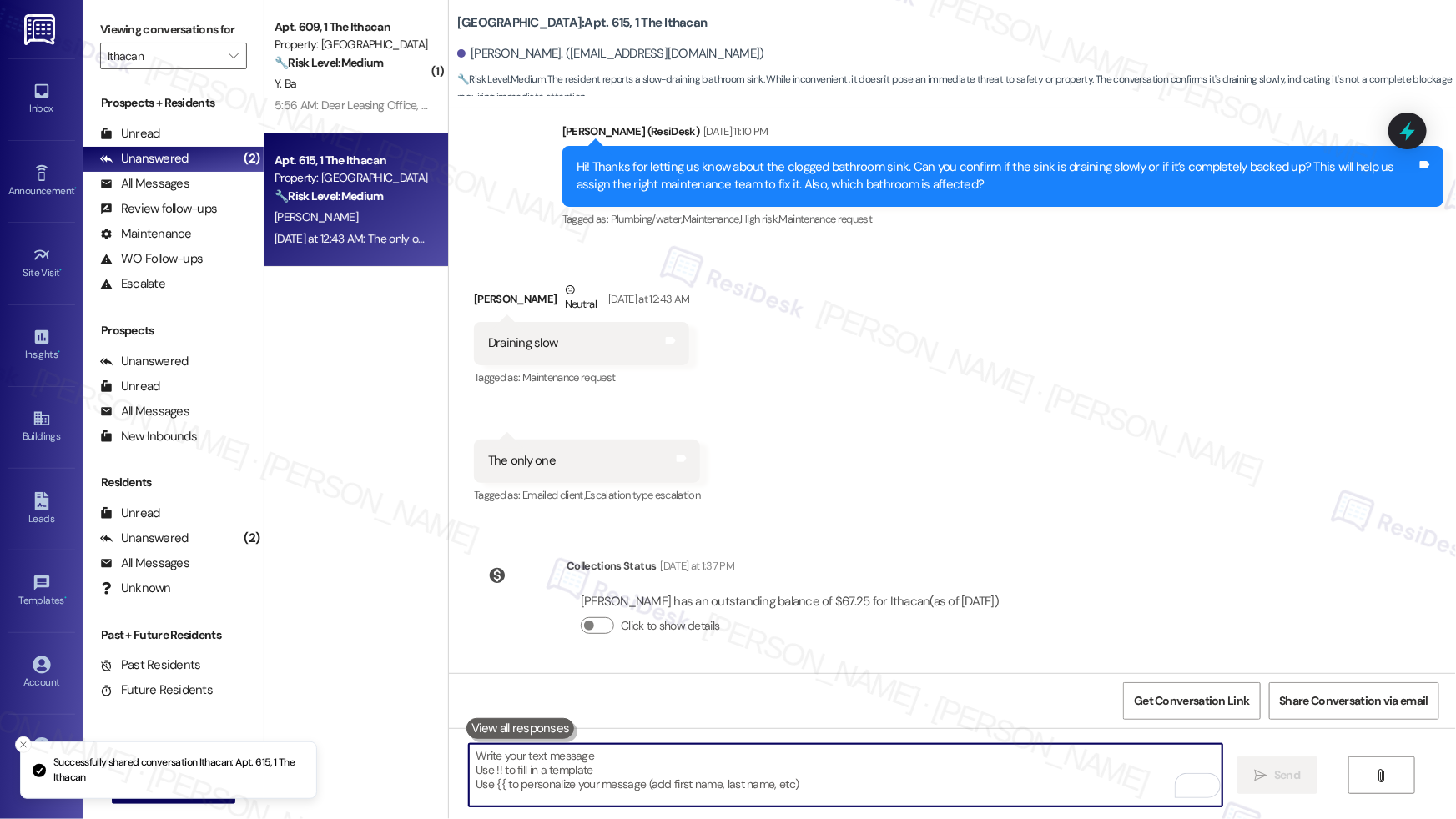
click at [849, 762] on textarea "To enrich screen reader interactions, please activate Accessibility in Grammarl…" at bounding box center [845, 775] width 753 height 63
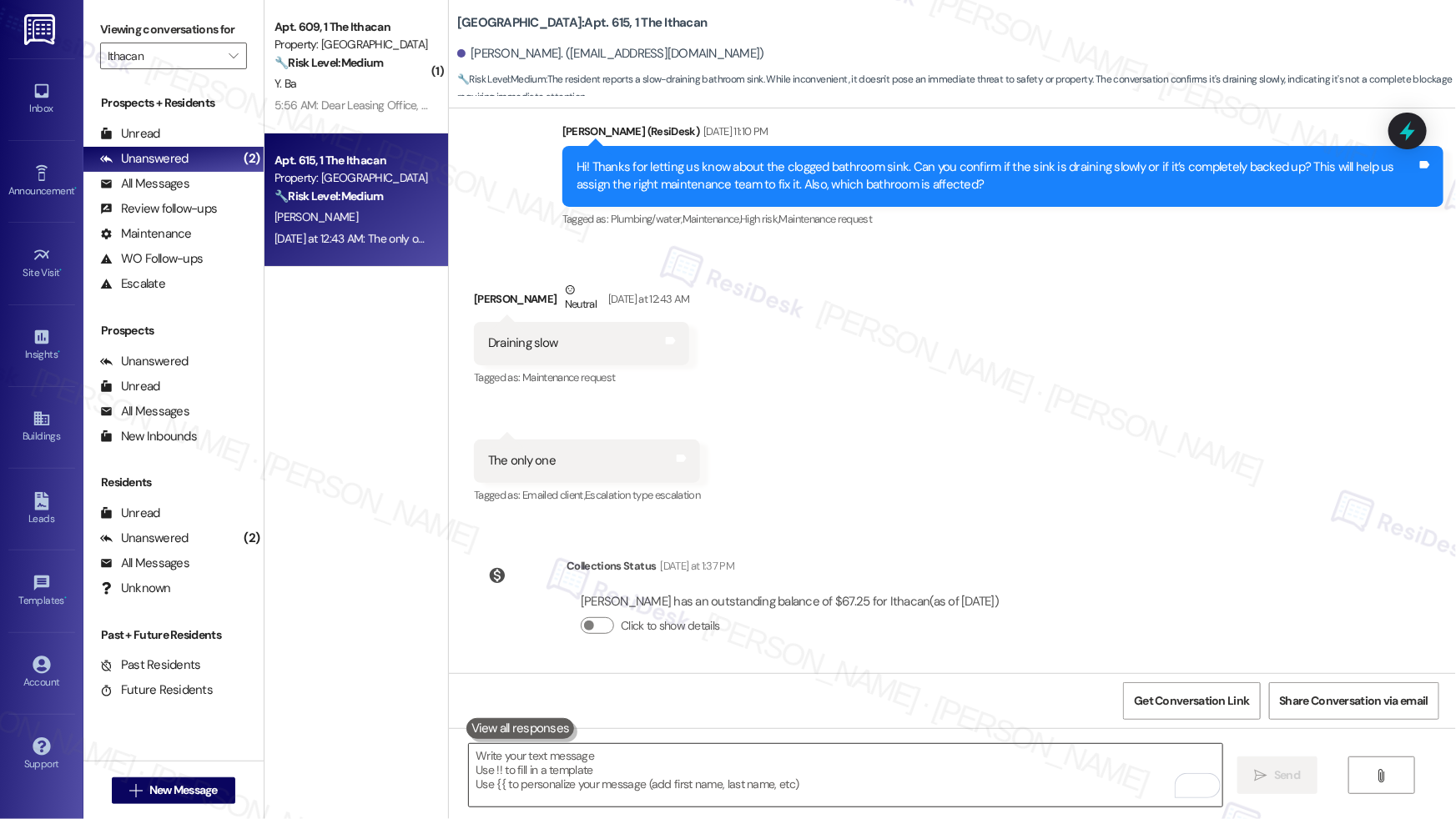
click at [526, 781] on textarea "To enrich screen reader interactions, please activate Accessibility in Grammarl…" at bounding box center [845, 775] width 753 height 63
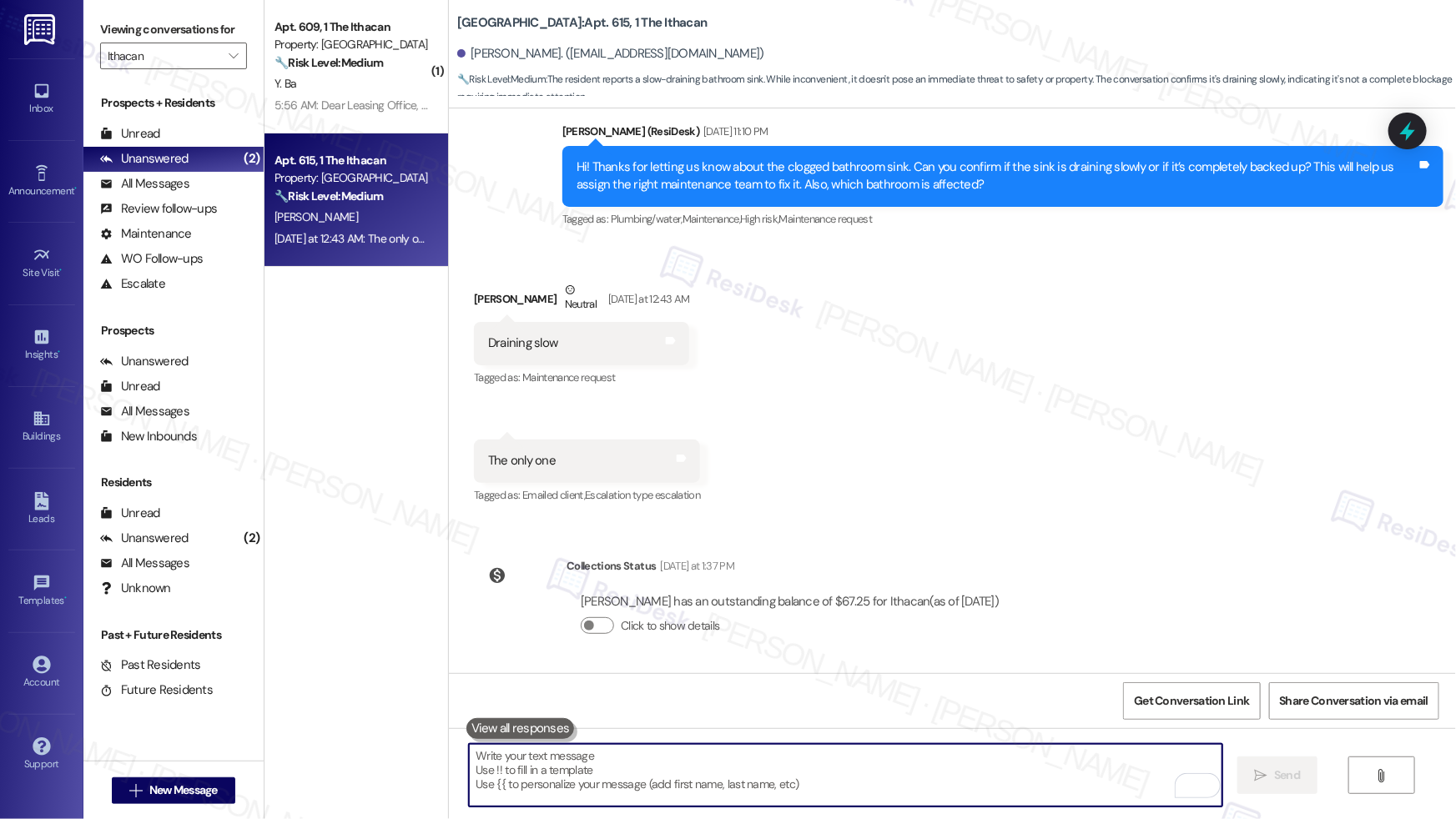
click at [526, 781] on textarea "To enrich screen reader interactions, please activate Accessibility in Grammarl…" at bounding box center [845, 775] width 753 height 63
paste textarea "Thank you, {{first_name}}. The request has been submitted. Our maintenance team…"
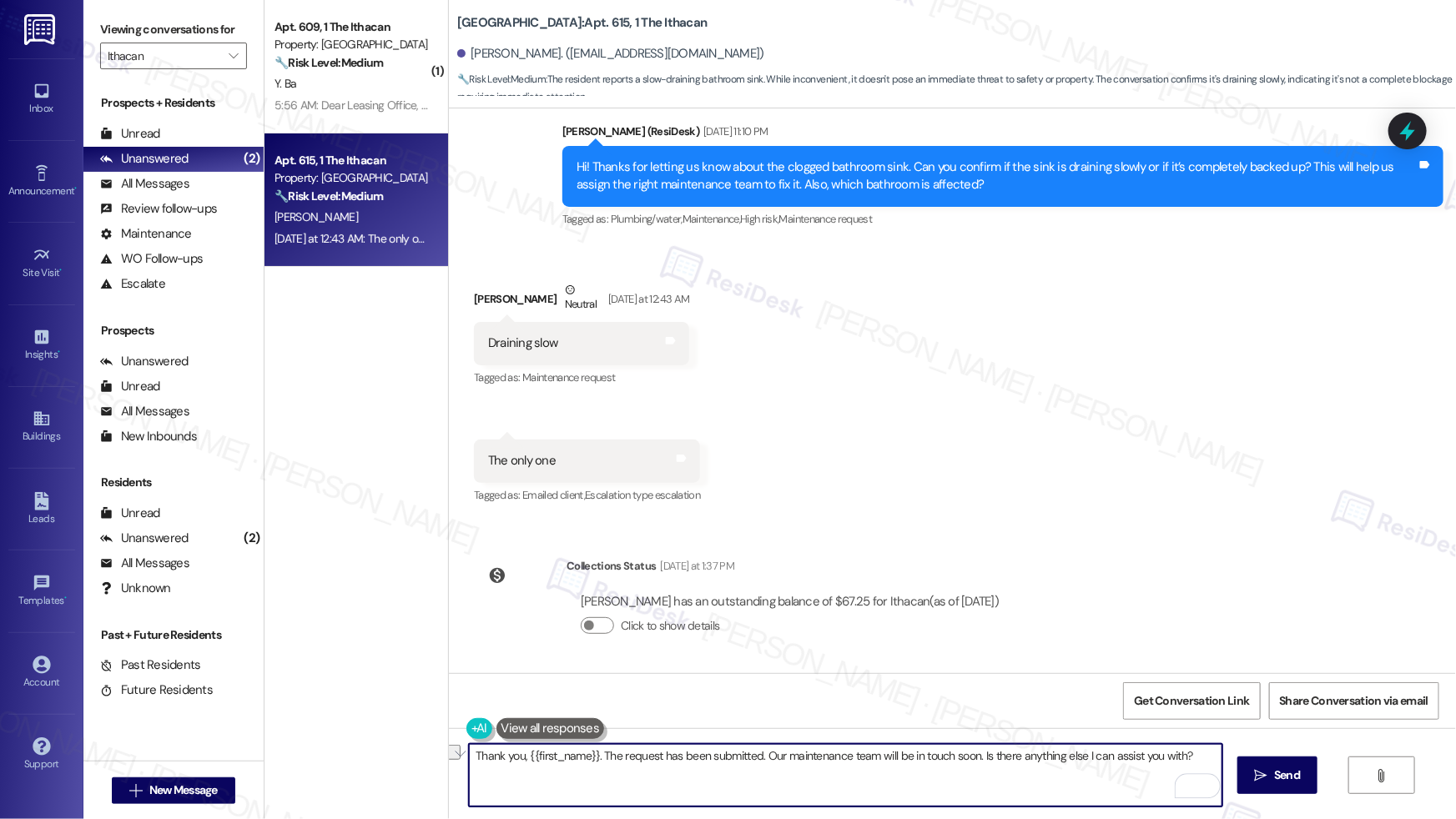
drag, startPoint x: 1189, startPoint y: 756, endPoint x: 973, endPoint y: 754, distance: 216.0
click at [973, 754] on textarea "Thank you, {{first_name}}. The request has been submitted. Our maintenance team…" at bounding box center [845, 775] width 753 height 63
drag, startPoint x: 1025, startPoint y: 764, endPoint x: 1046, endPoint y: 766, distance: 21.1
click at [1026, 764] on textarea "Thank you, {{first_name}}. The request has been submitted. Our maintenance team…" at bounding box center [845, 775] width 753 height 63
type textarea "Thank you, {{first_name}}. The request has been submitted. Our maintenance team…"
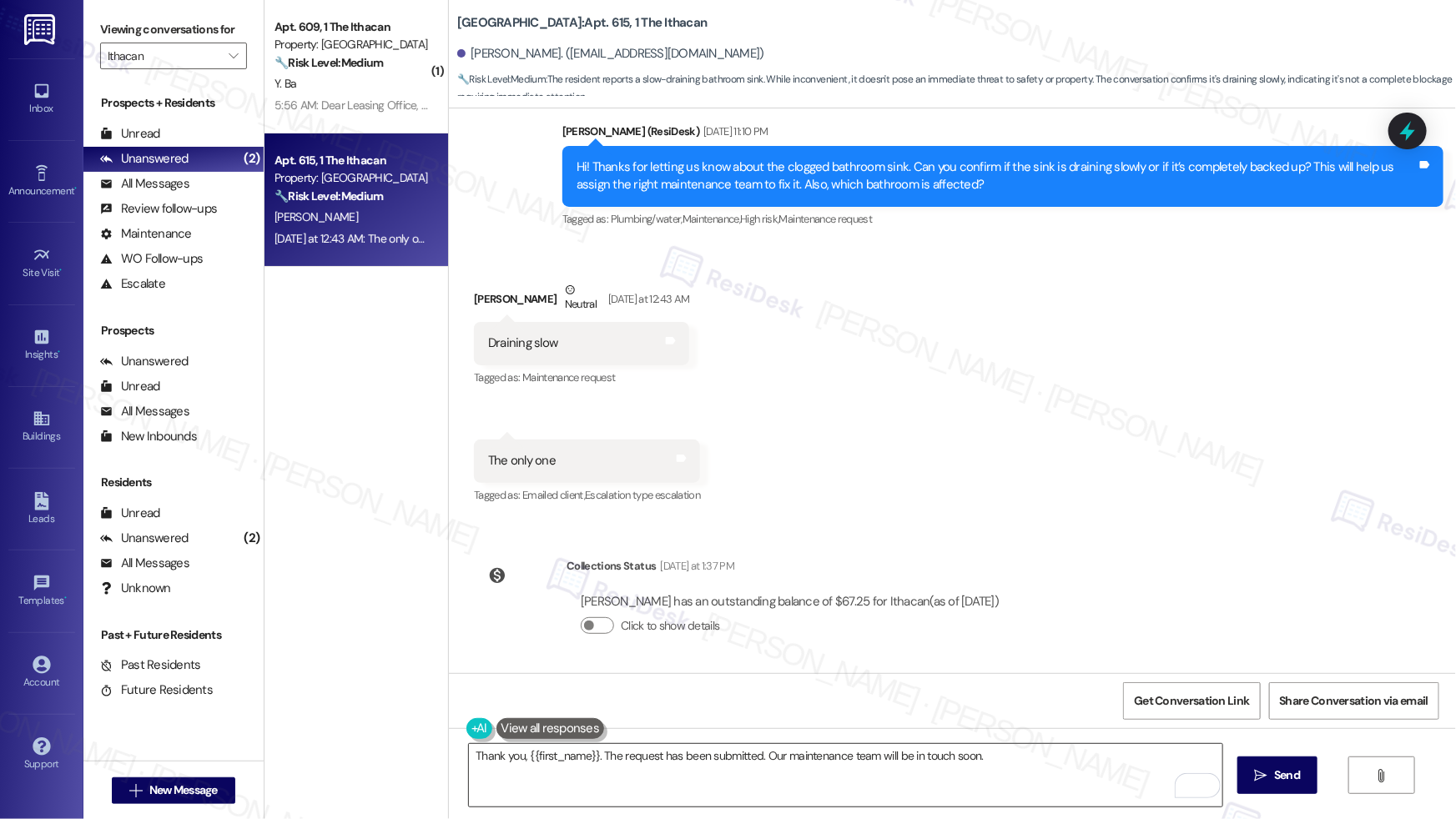
drag, startPoint x: 1291, startPoint y: 780, endPoint x: 1217, endPoint y: 773, distance: 74.3
click at [1290, 780] on span "Send" at bounding box center [1287, 775] width 26 height 17
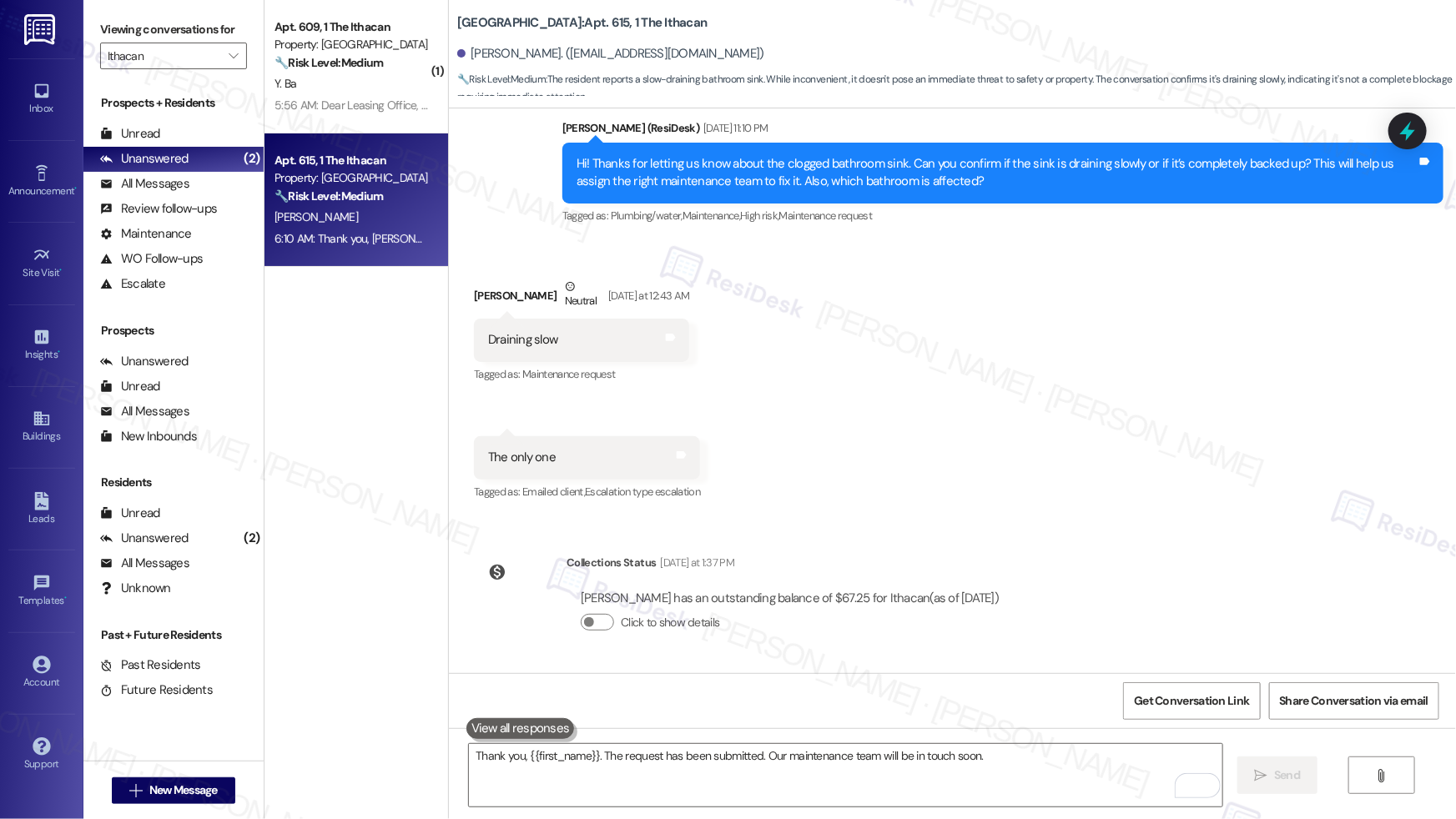
scroll to position [685, 0]
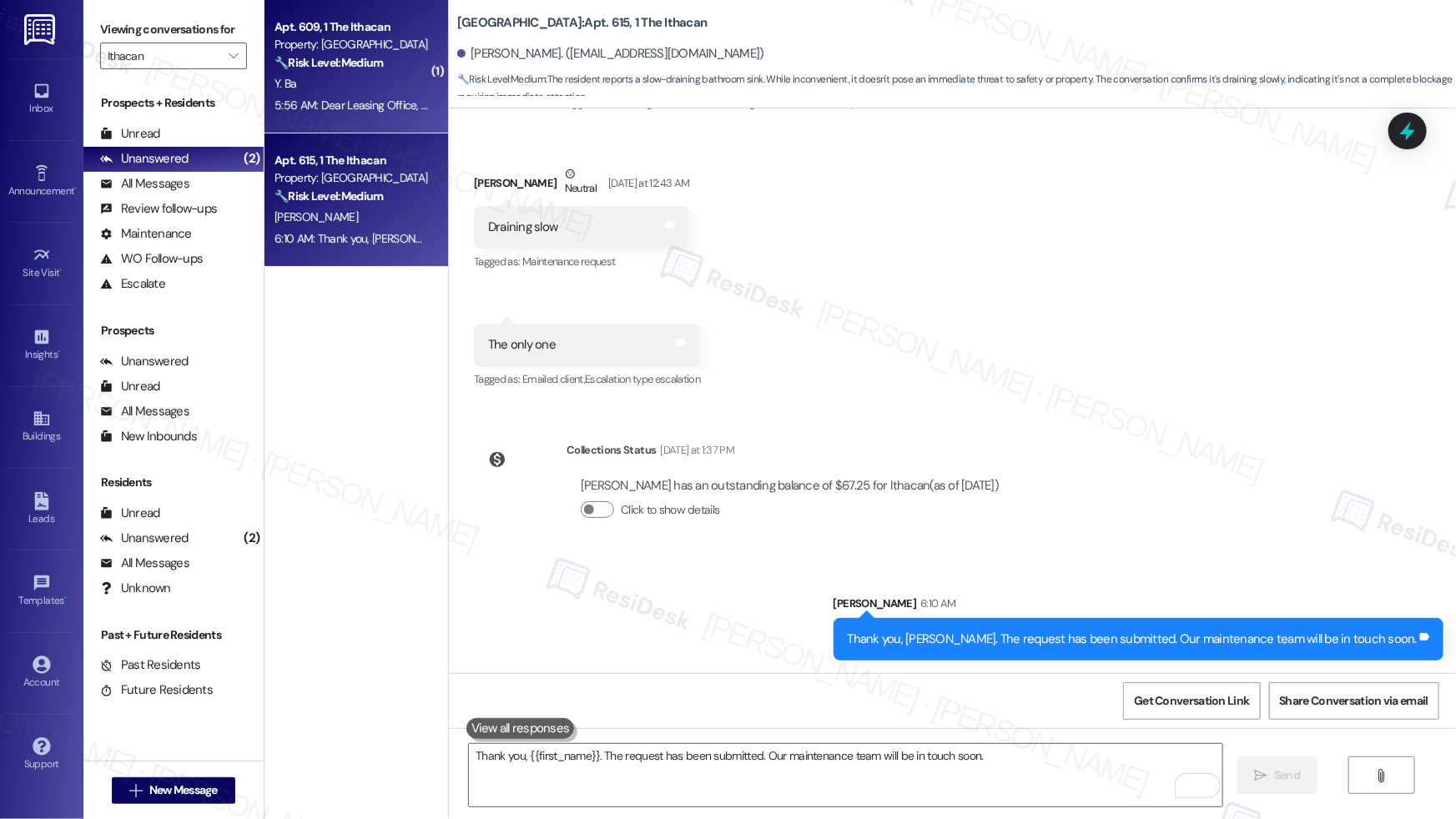
click at [338, 73] on div "Y. Ba" at bounding box center [351, 84] width 158 height 21
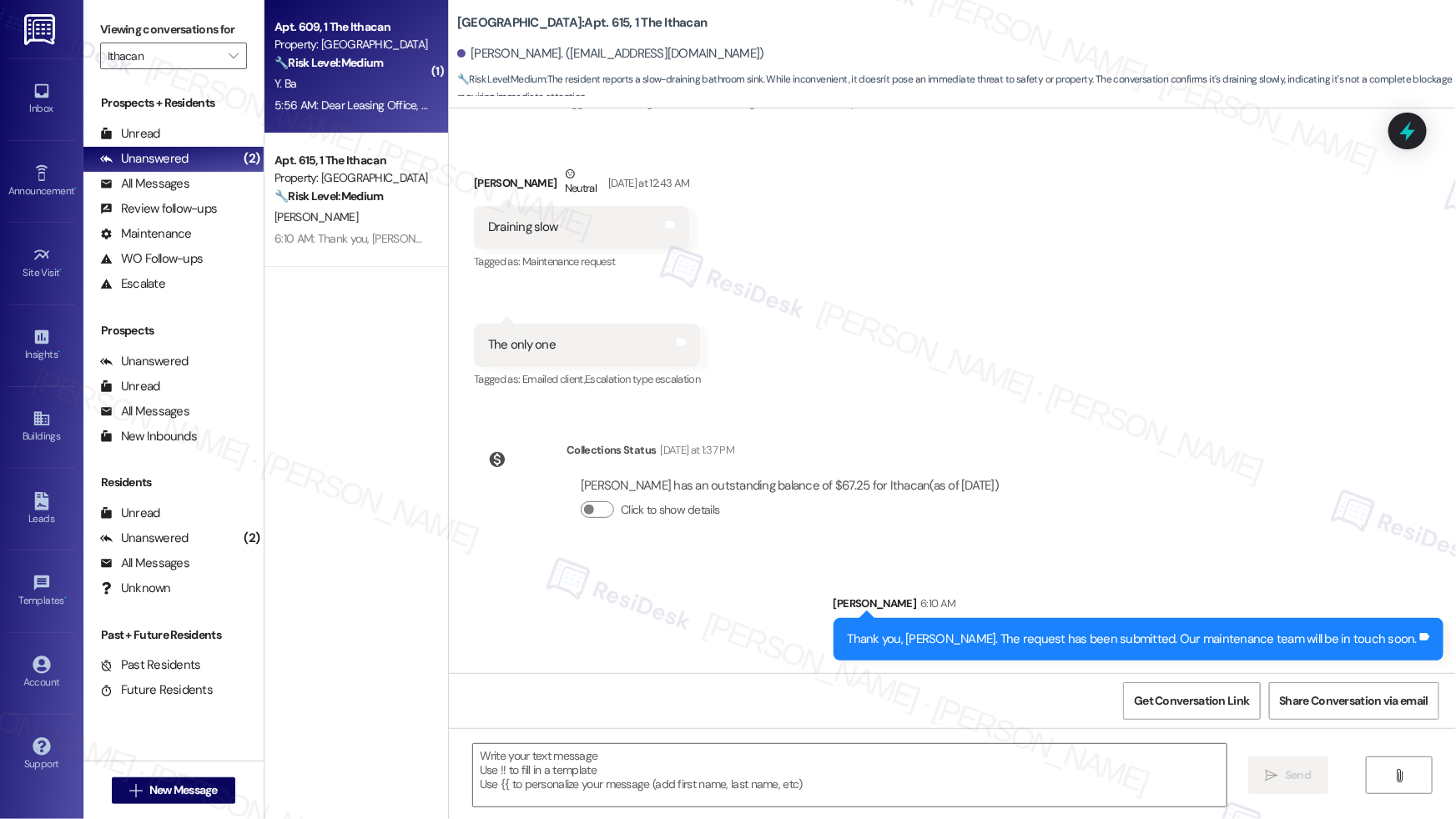
type textarea "Fetching suggested responses. Please feel free to read through the conversation…"
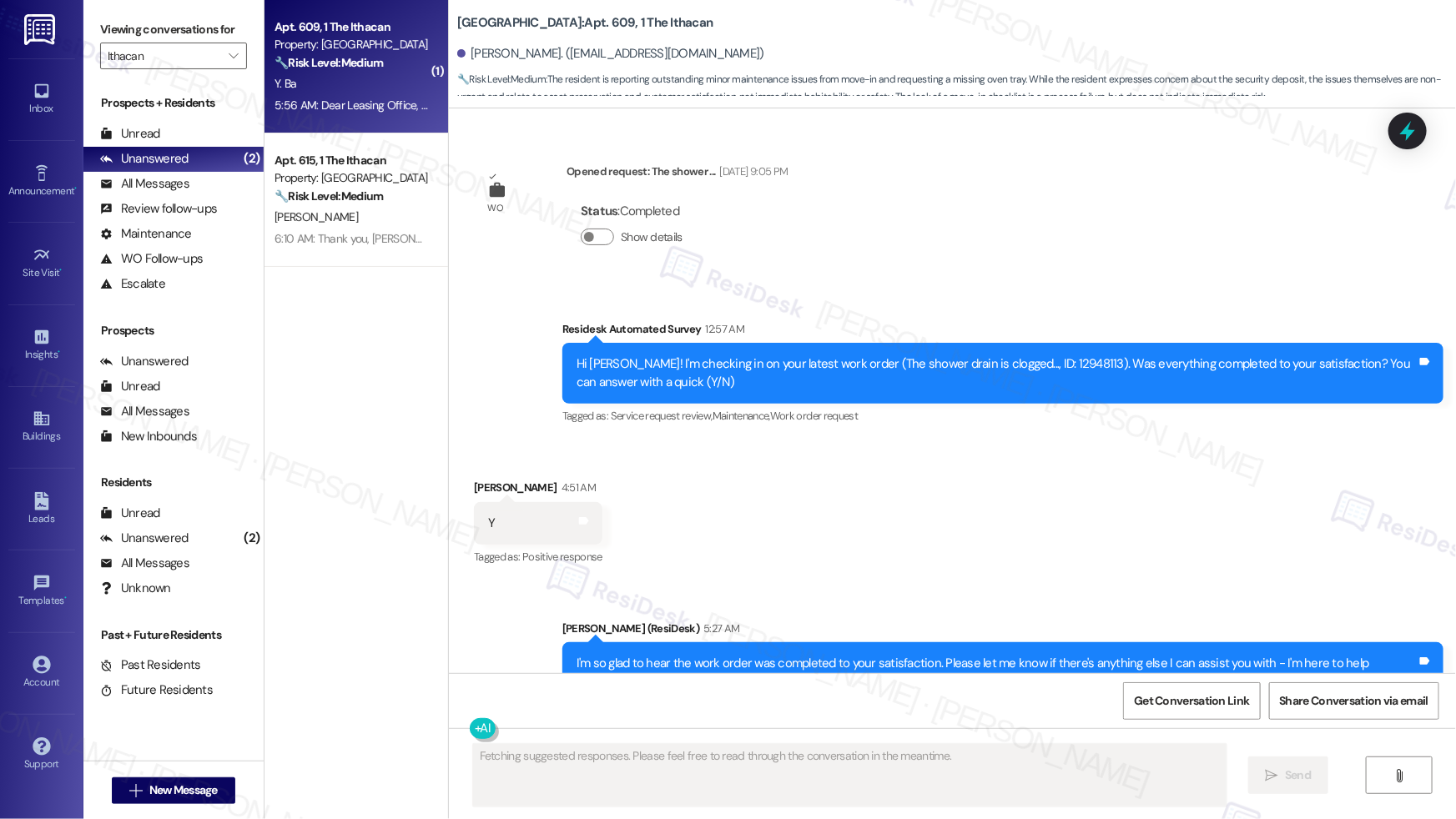
scroll to position [416, 0]
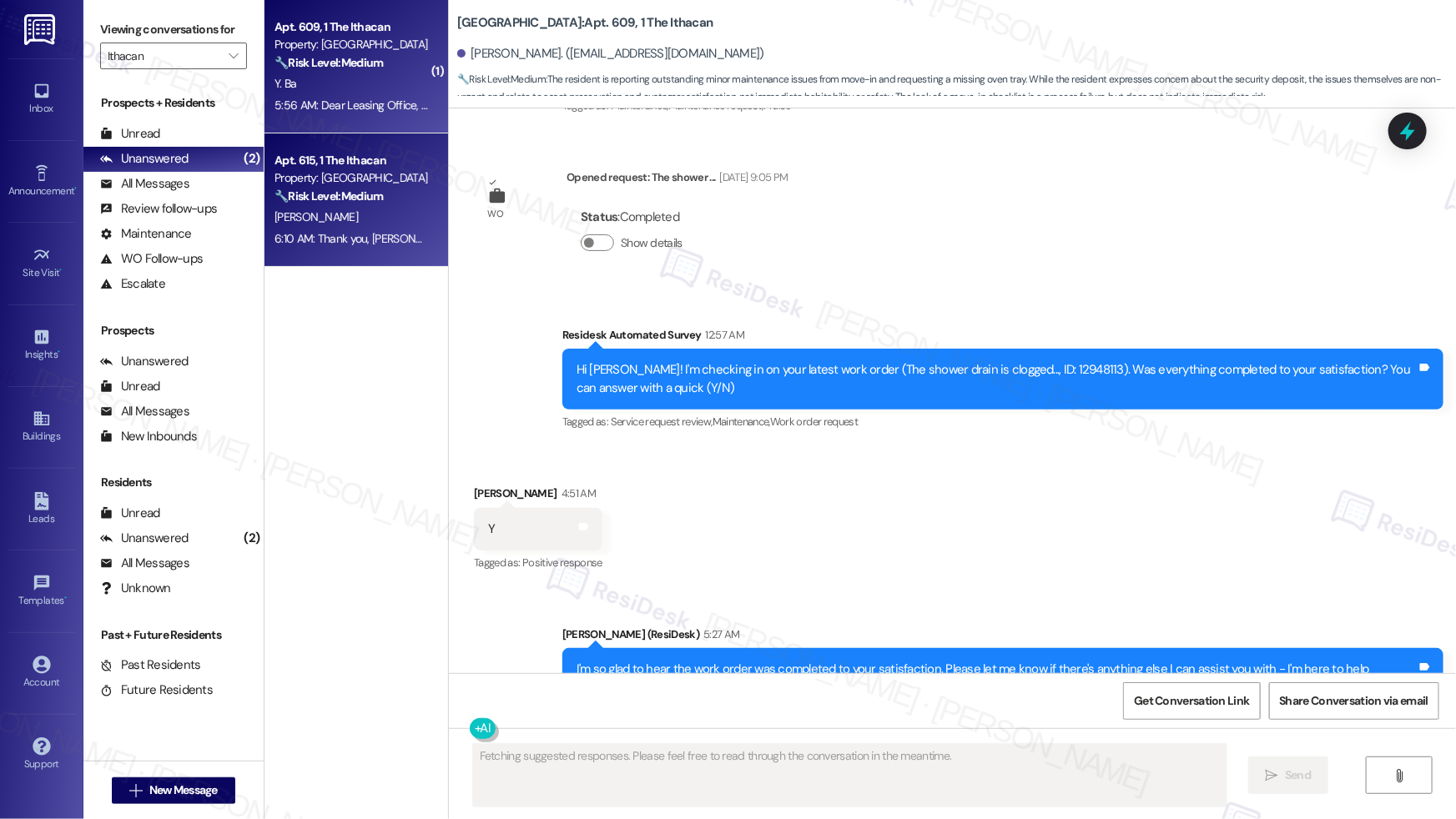
click at [341, 154] on div "Apt. 615, 1 The Ithacan" at bounding box center [351, 161] width 154 height 17
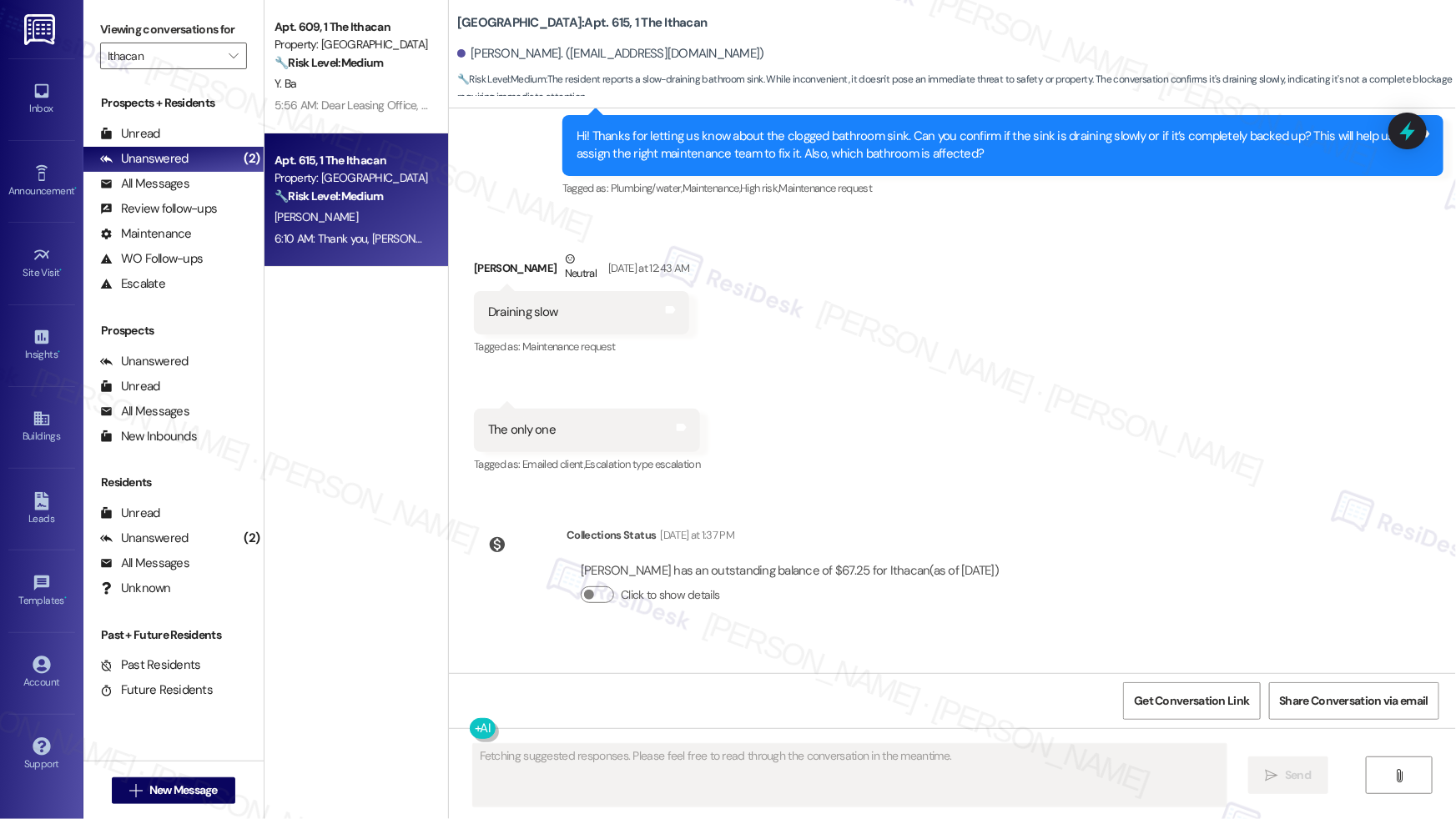
scroll to position [915, 0]
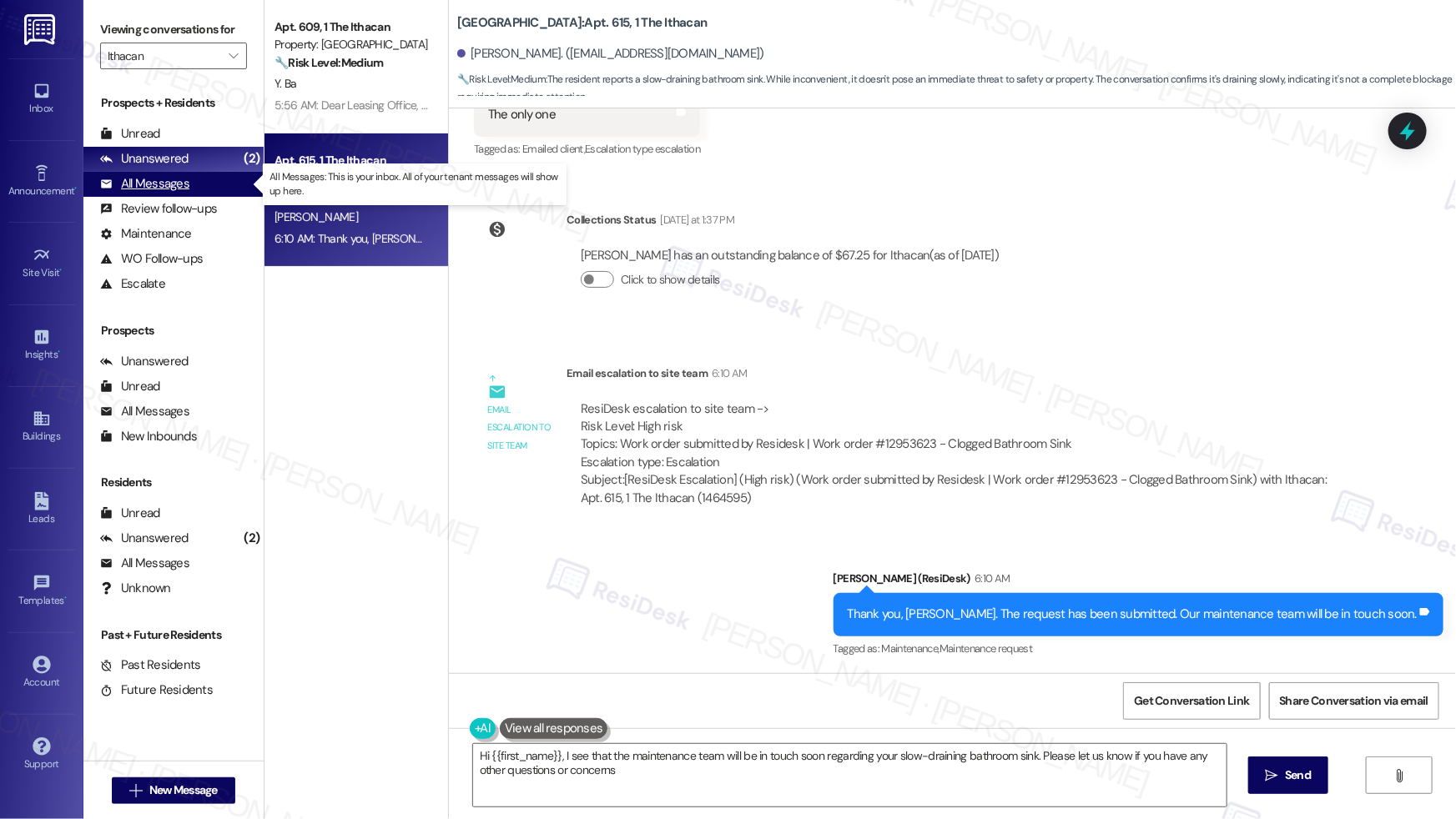
type textarea "Hi {{first_name}}, I see that the maintenance team will be in touch soon regard…"
click at [159, 180] on div "All Messages" at bounding box center [144, 184] width 90 height 17
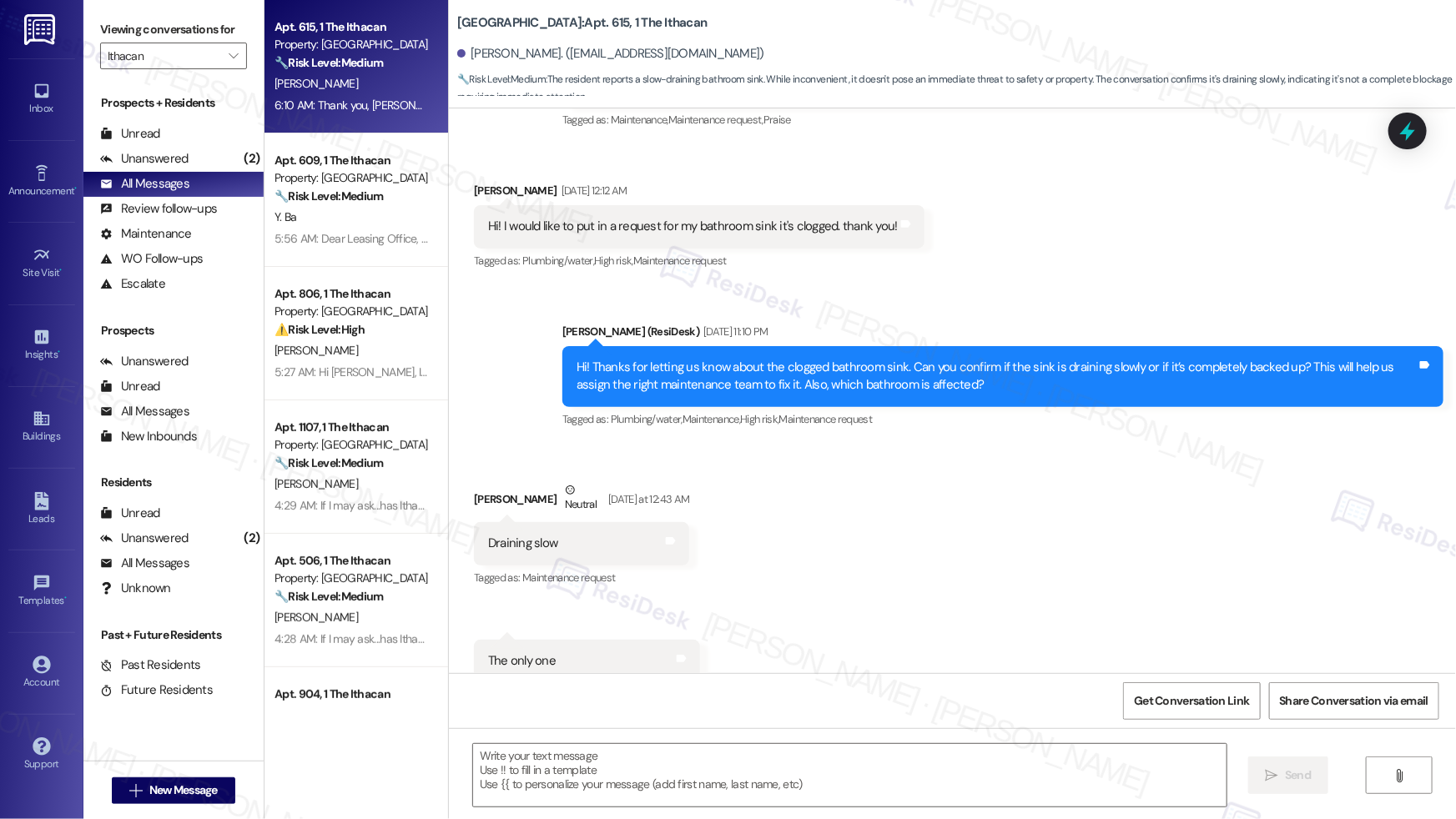
type textarea "Fetching suggested responses. Please feel free to read through the conversation…"
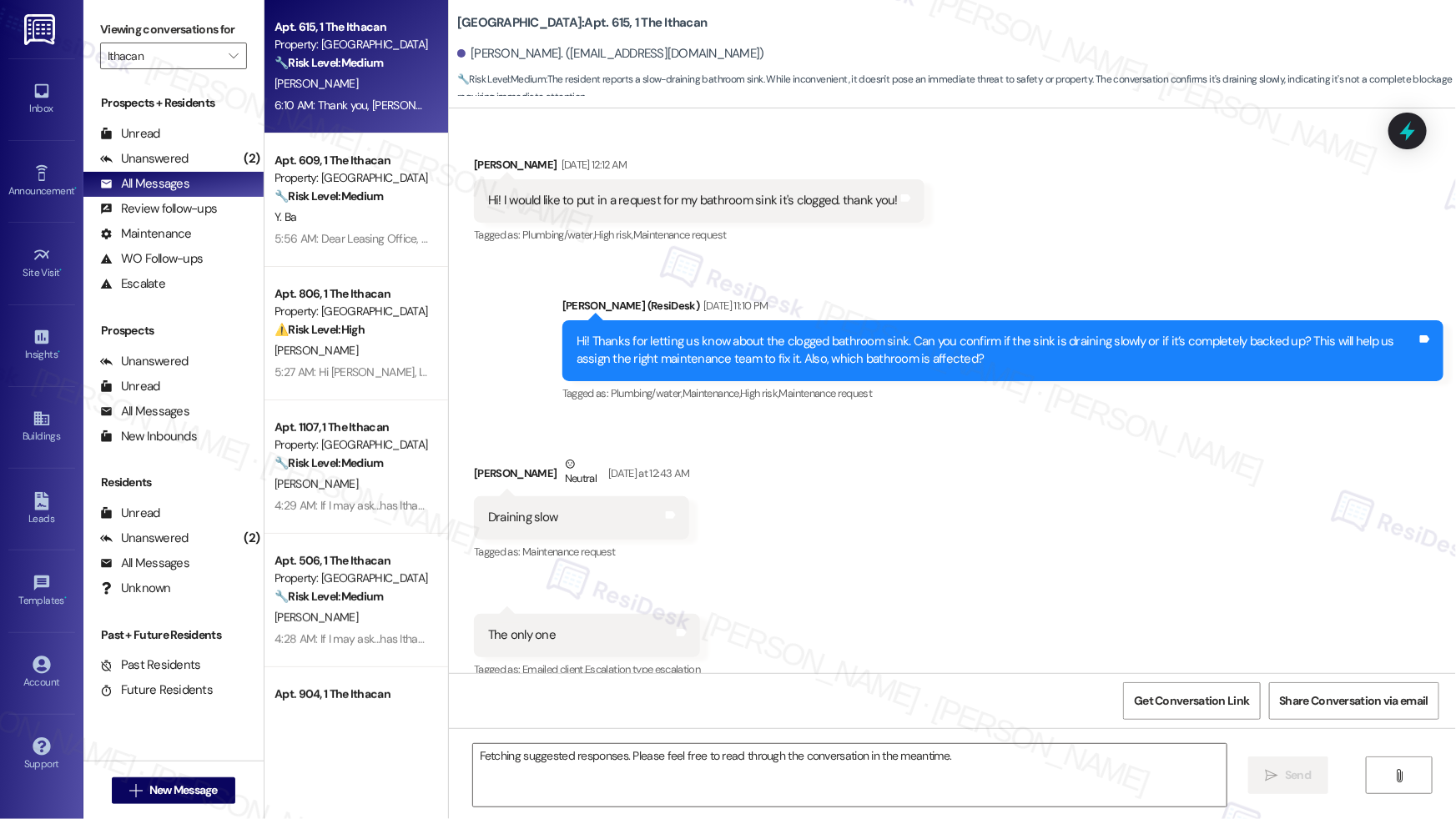
scroll to position [416, 0]
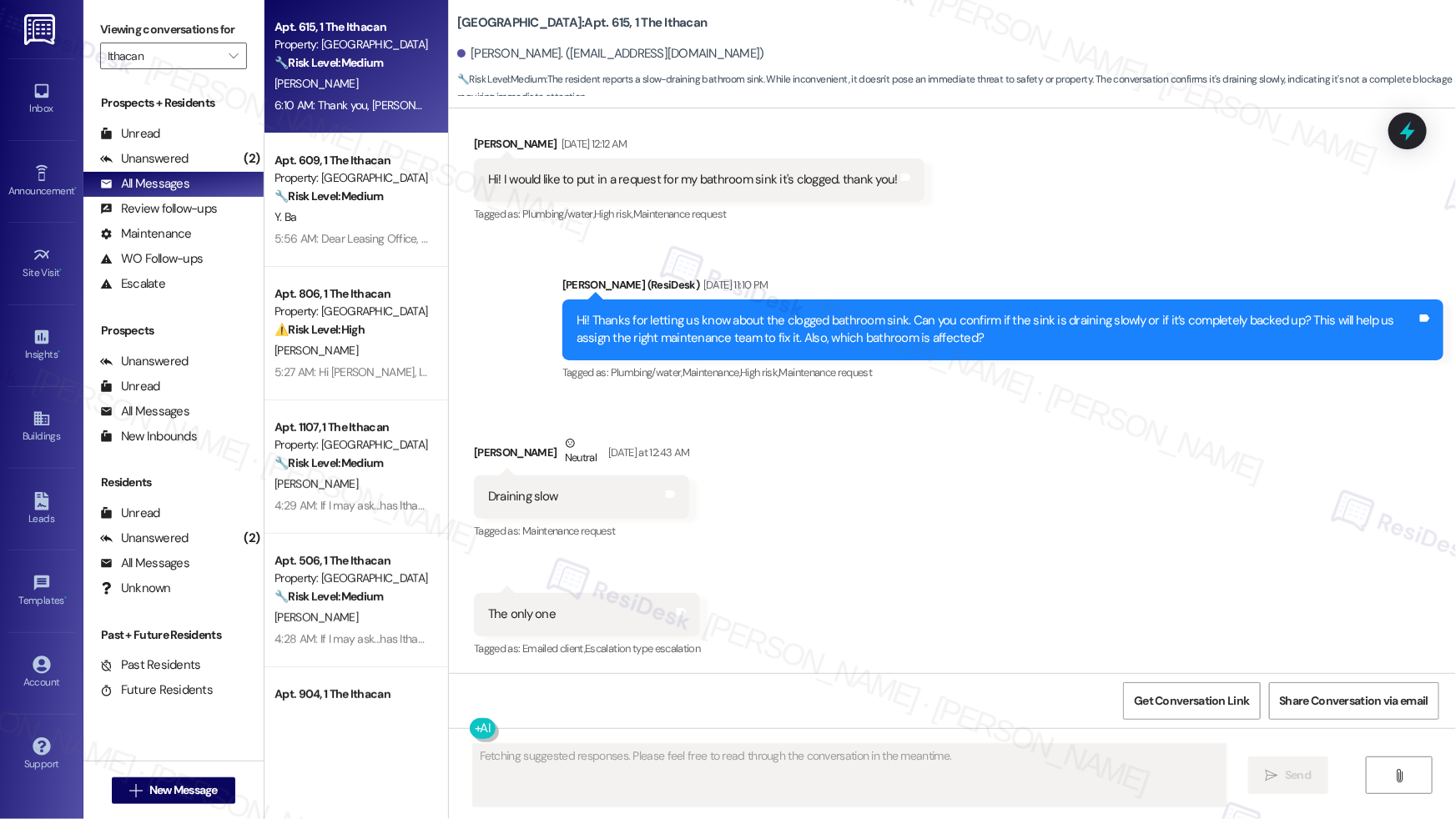
click at [375, 82] on div "[PERSON_NAME]" at bounding box center [351, 84] width 158 height 21
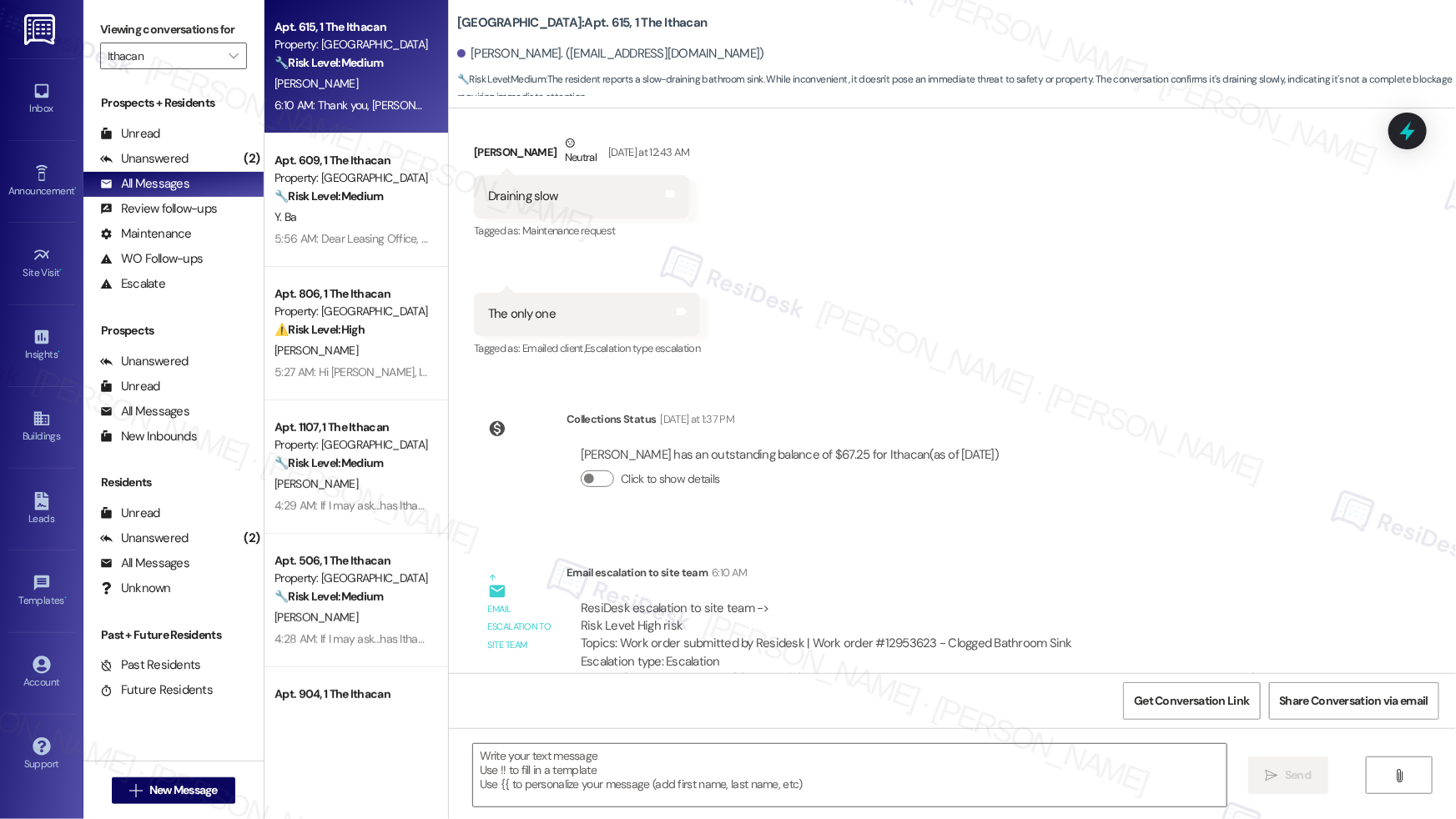
scroll to position [915, 0]
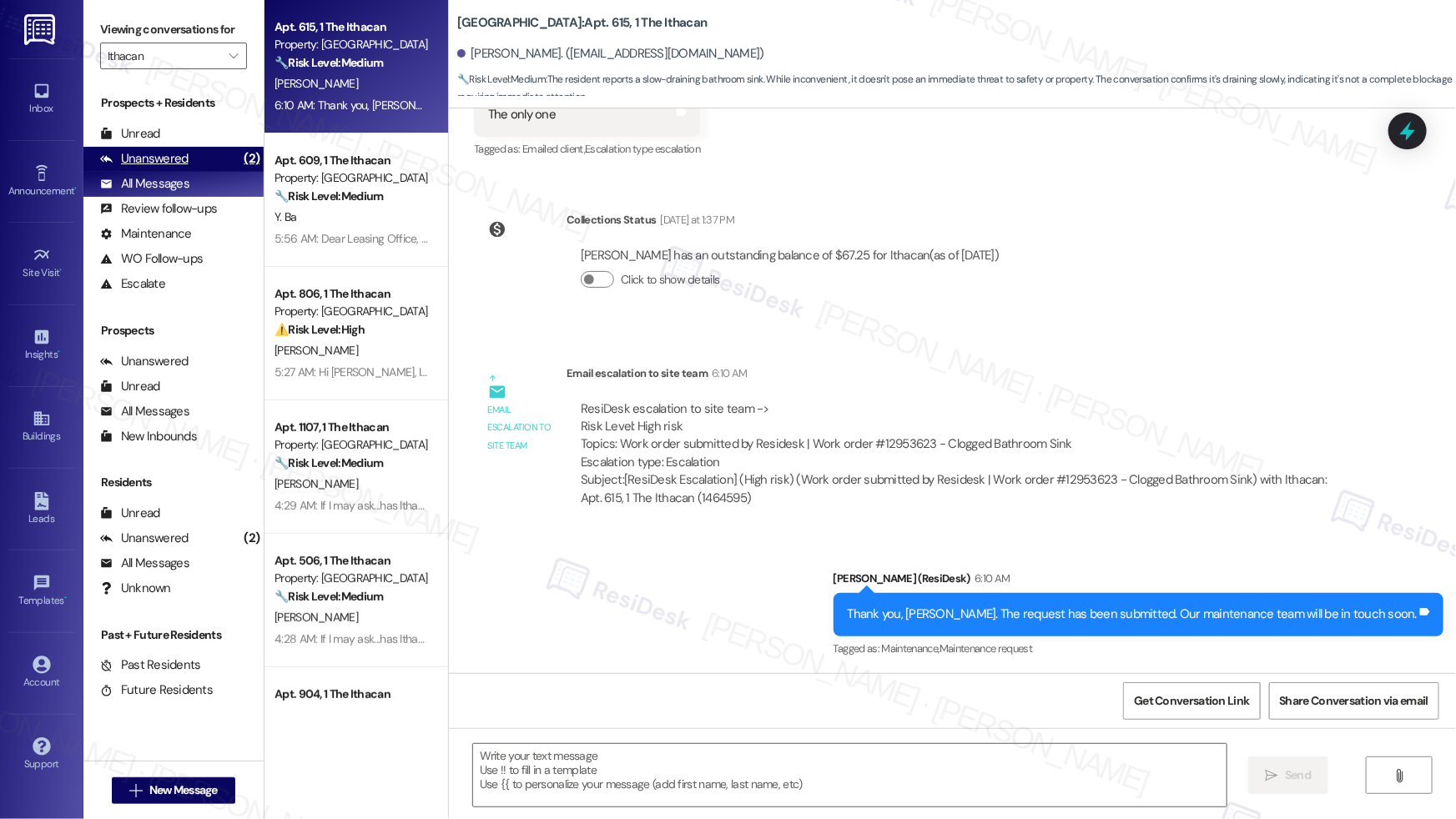
click at [174, 153] on div "Unanswered" at bounding box center [144, 159] width 89 height 17
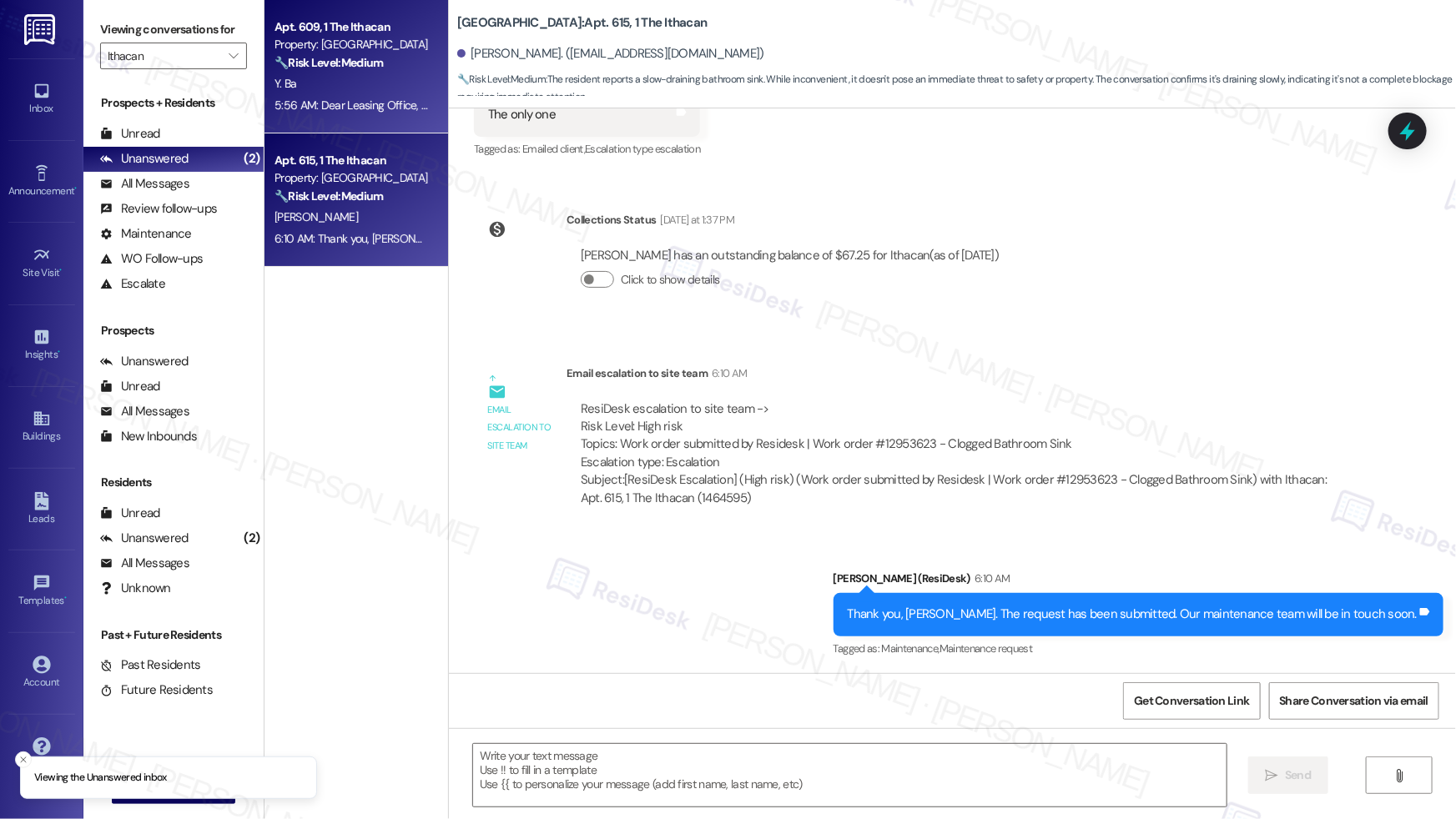
click at [358, 92] on div "Y. Ba" at bounding box center [351, 84] width 158 height 21
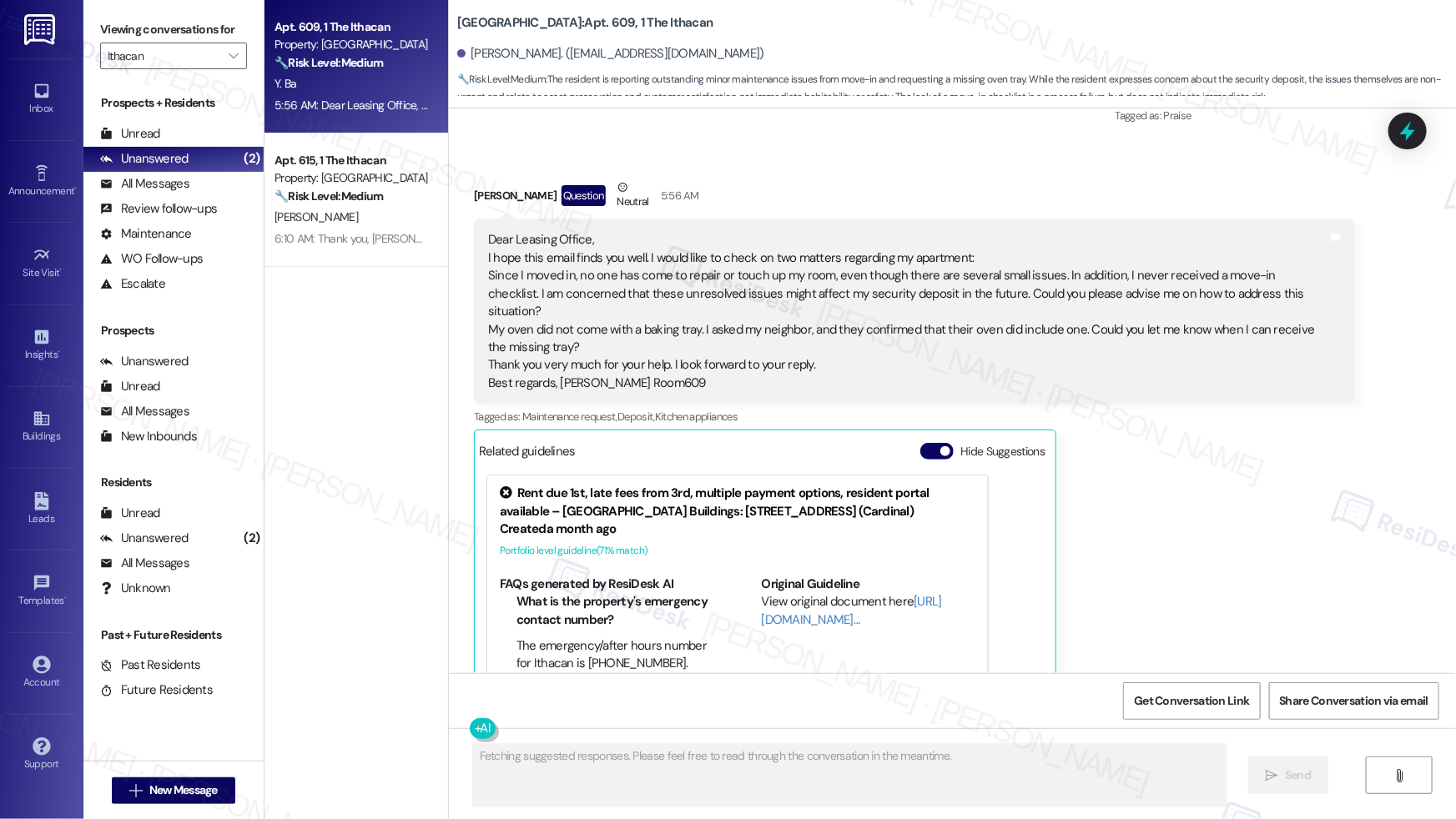
scroll to position [1069, 0]
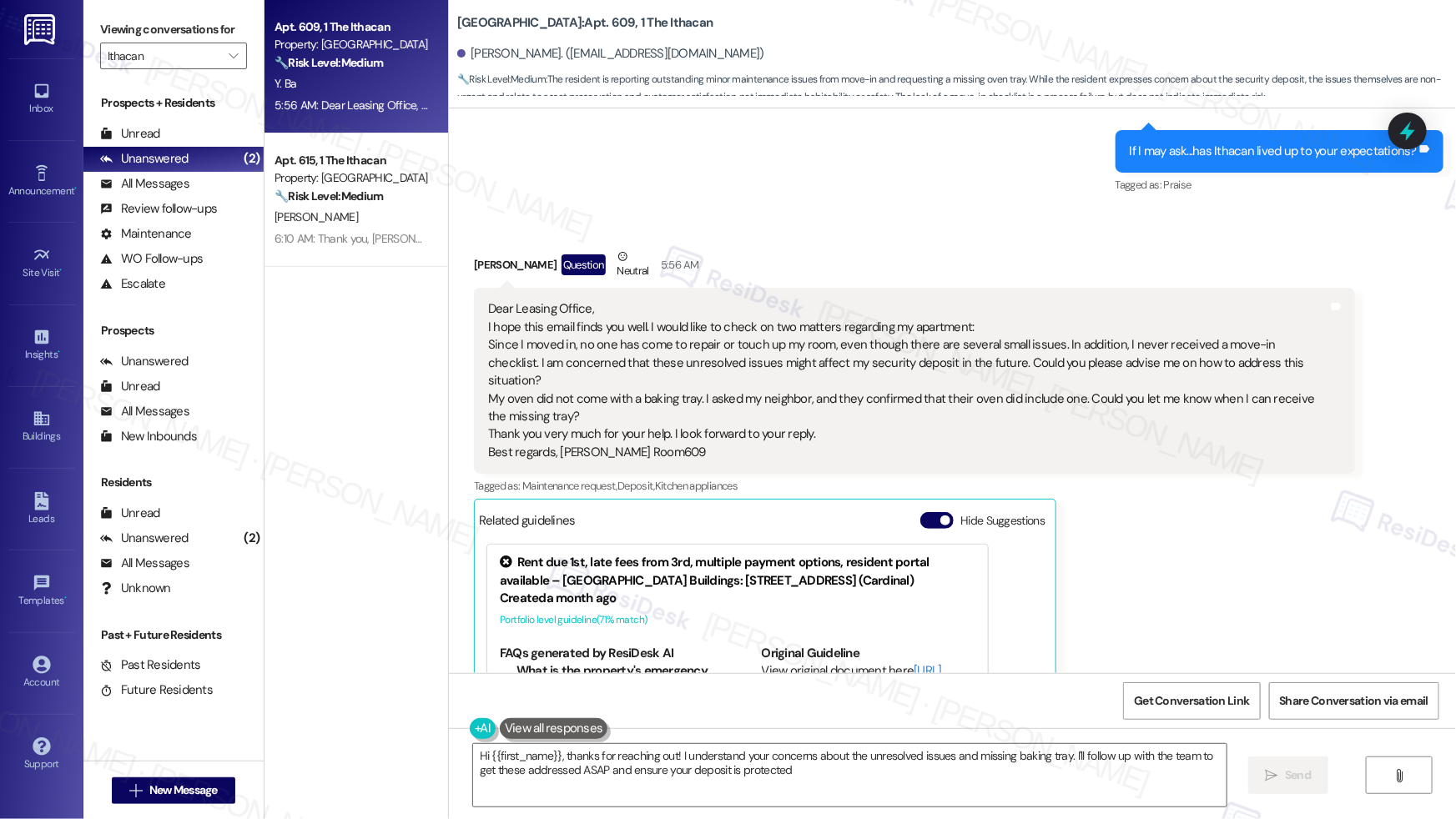
type textarea "Hi {{first_name}}, thanks for reaching out! I understand your concerns about th…"
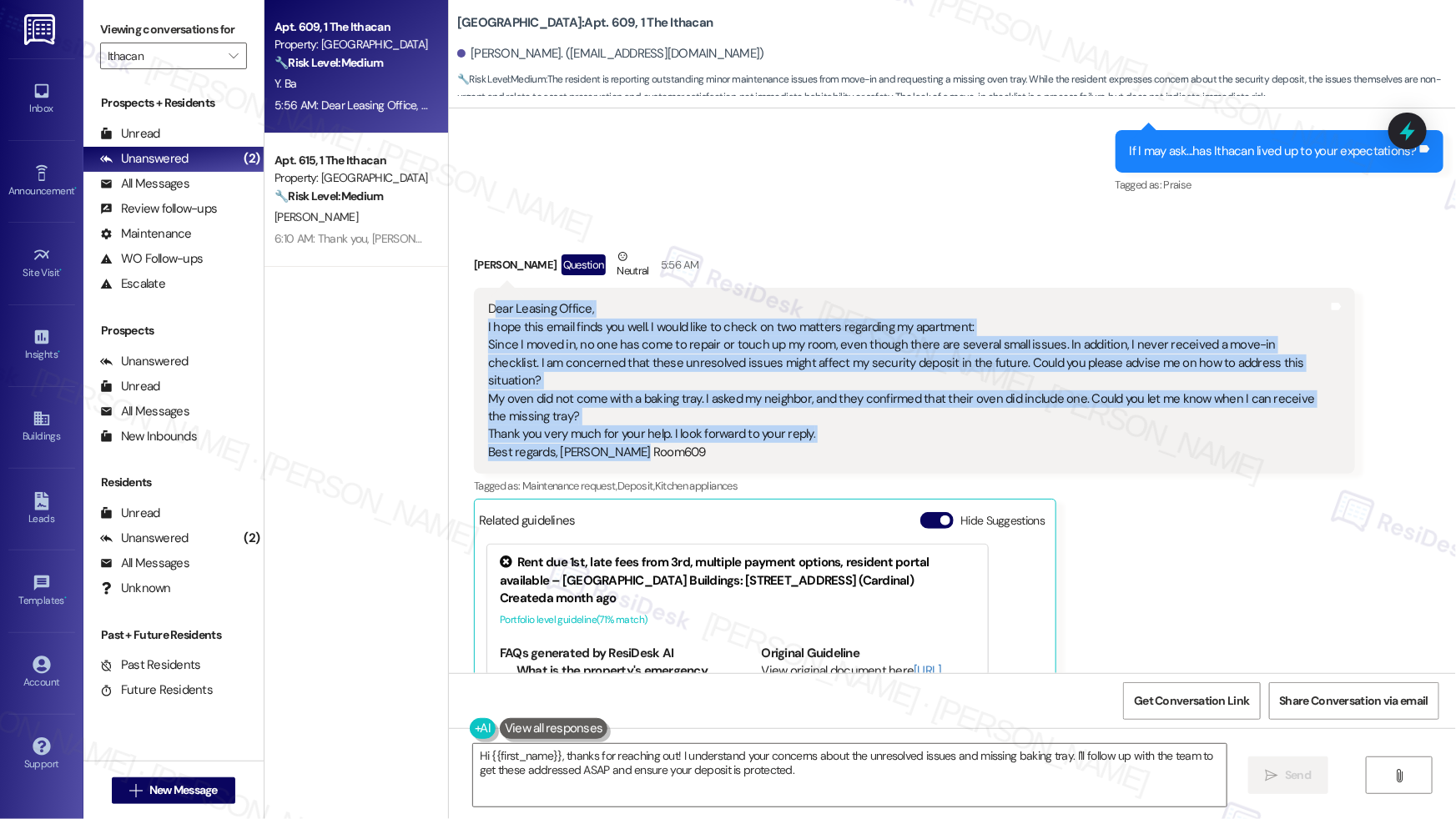
drag, startPoint x: 482, startPoint y: 309, endPoint x: 692, endPoint y: 446, distance: 250.7
click at [692, 446] on div "Dear Leasing Office, I hope this email finds you well. I would like to check on…" at bounding box center [914, 380] width 881 height 186
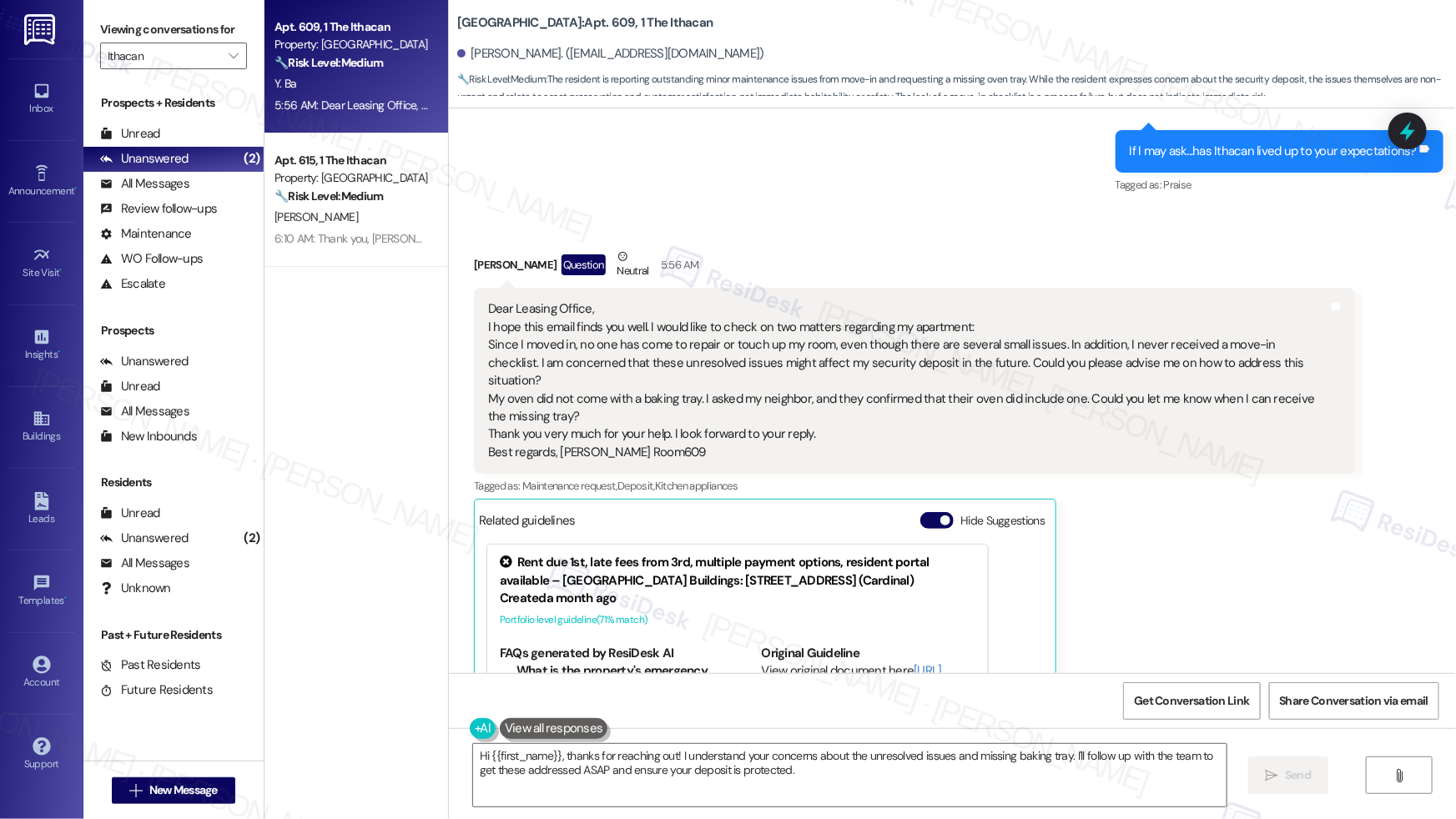
click at [502, 339] on div "Dear Leasing Office, I hope this email finds you well. I would like to check on…" at bounding box center [908, 380] width 840 height 161
drag, startPoint x: 496, startPoint y: 318, endPoint x: 547, endPoint y: 334, distance: 53.5
click at [547, 334] on div "Dear Leasing Office, I hope this email finds you well. I would like to check on…" at bounding box center [908, 380] width 840 height 161
click at [488, 315] on div "Dear Leasing Office, I hope this email finds you well. I would like to check on…" at bounding box center [908, 380] width 840 height 161
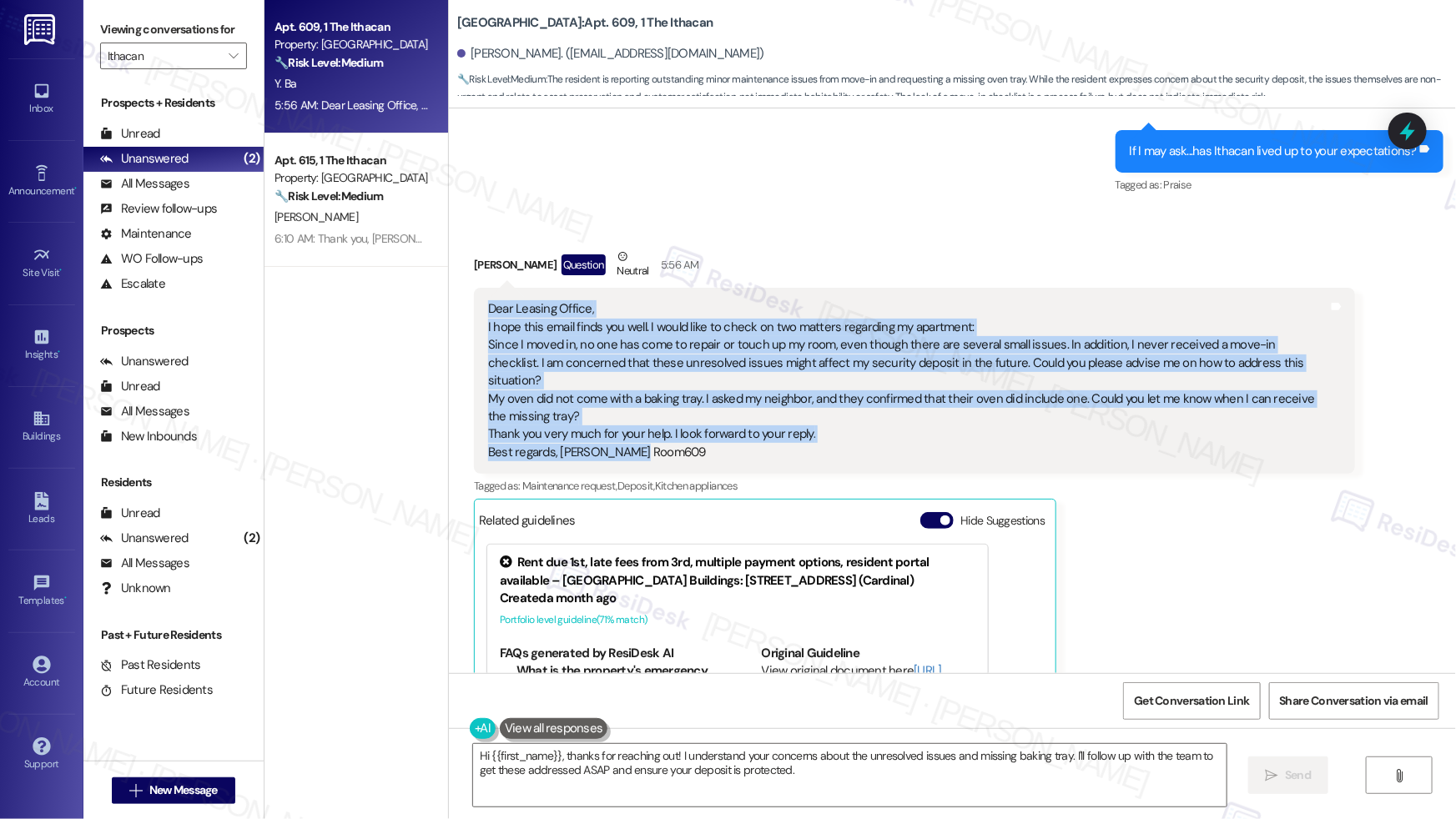
drag, startPoint x: 480, startPoint y: 313, endPoint x: 654, endPoint y: 444, distance: 217.8
click at [654, 444] on div "Dear Leasing Office, I hope this email finds you well. I would like to check on…" at bounding box center [914, 380] width 881 height 186
copy div "Dear Leasing Office, I hope this email finds you well. I would like to check on…"
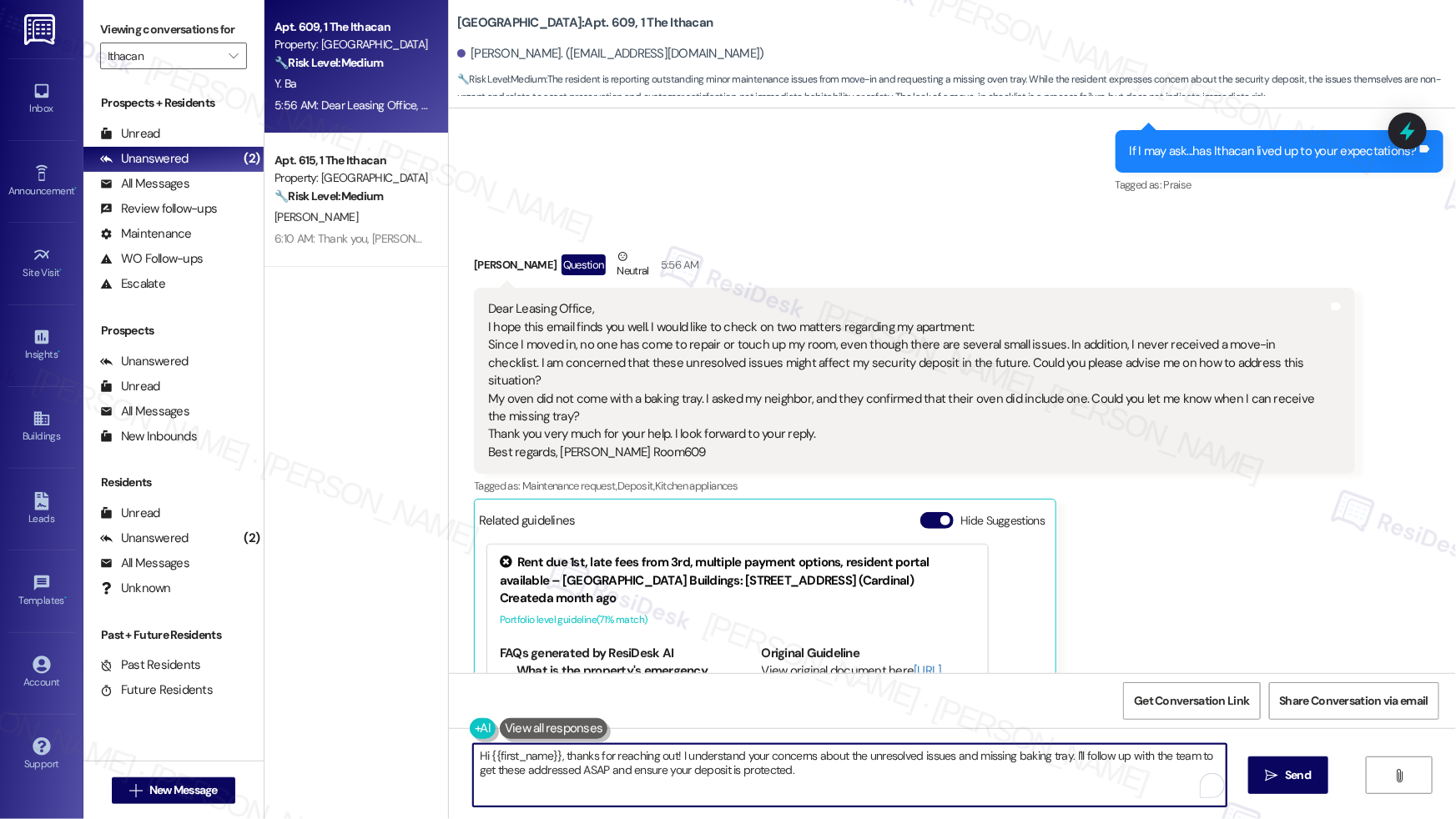
click at [809, 774] on textarea "Hi {{first_name}}, thanks for reaching out! I understand your concerns about th…" at bounding box center [849, 775] width 753 height 63
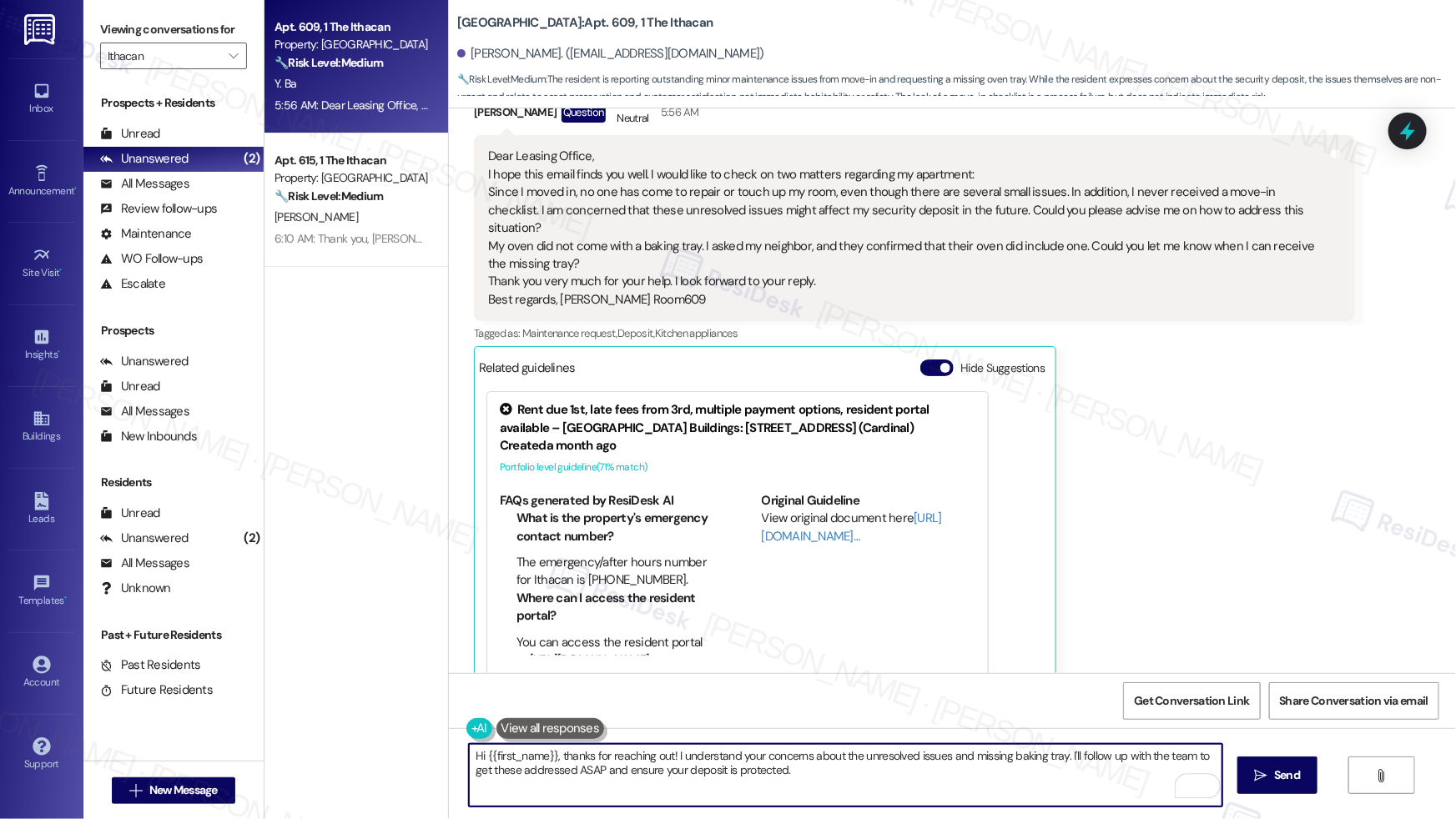
scroll to position [1232, 0]
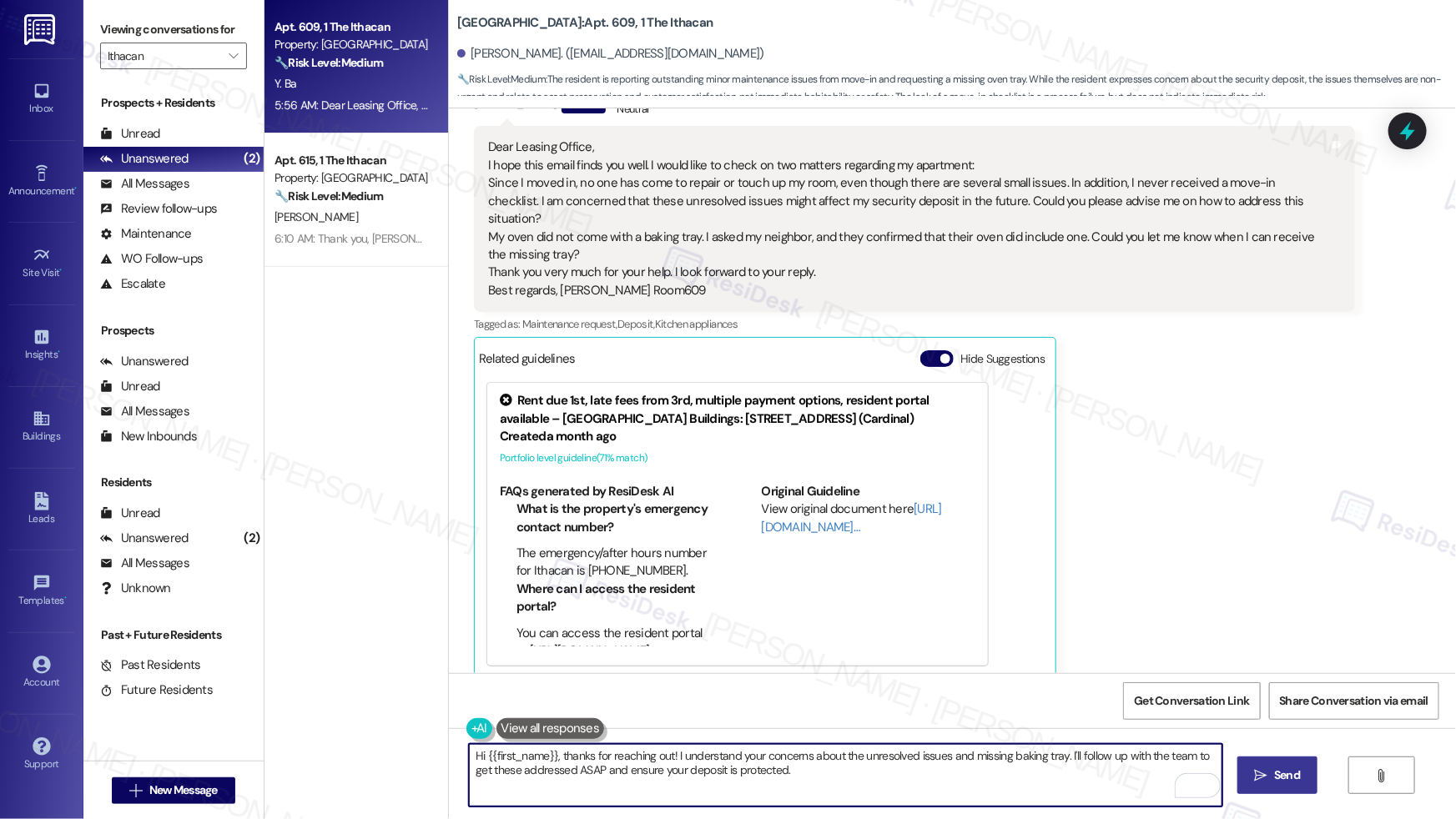
click at [1261, 776] on icon "" at bounding box center [1261, 776] width 13 height 13
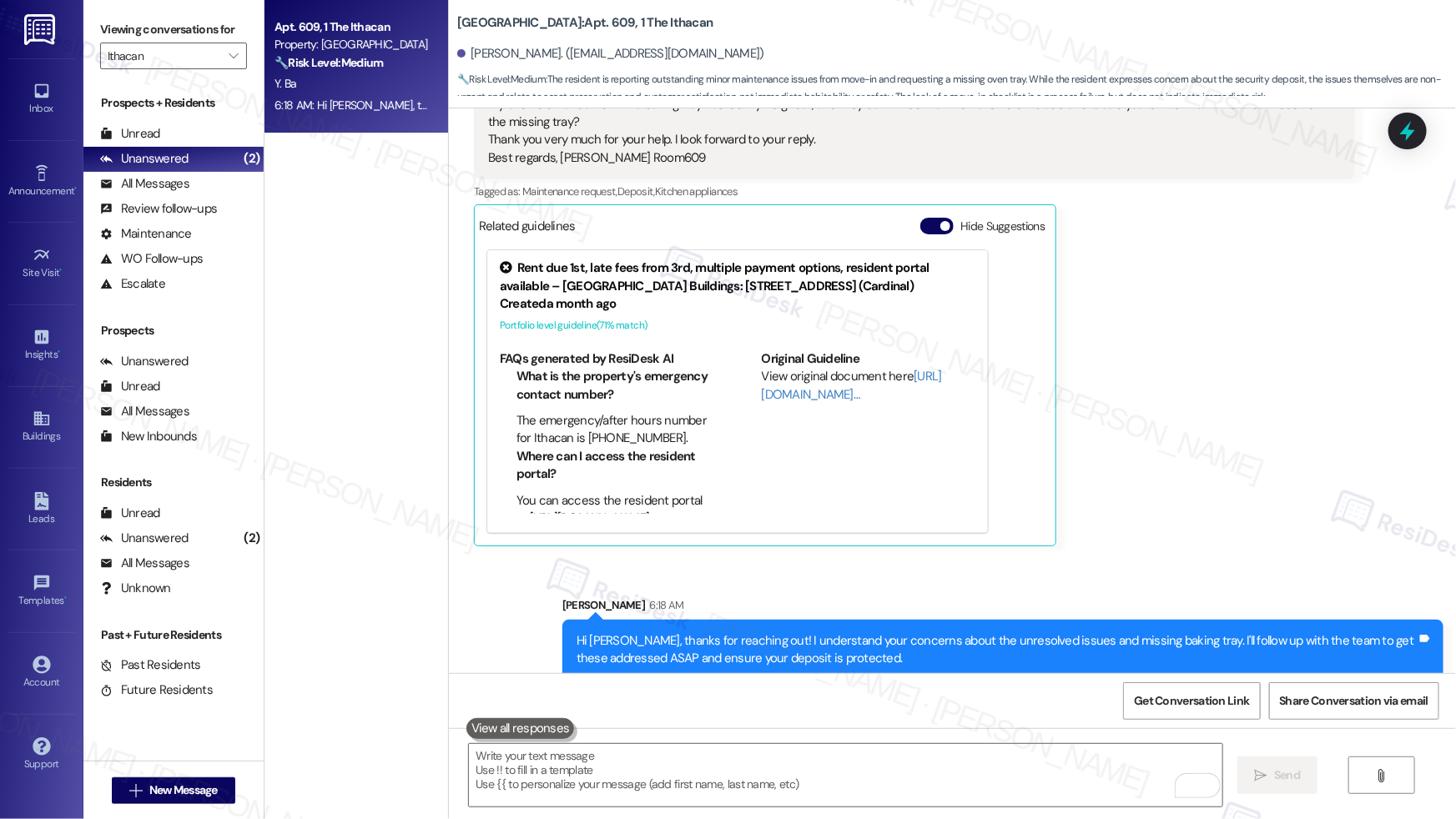
scroll to position [1366, 0]
click at [715, 779] on textarea "To enrich screen reader interactions, please activate Accessibility in Grammarl…" at bounding box center [845, 775] width 753 height 63
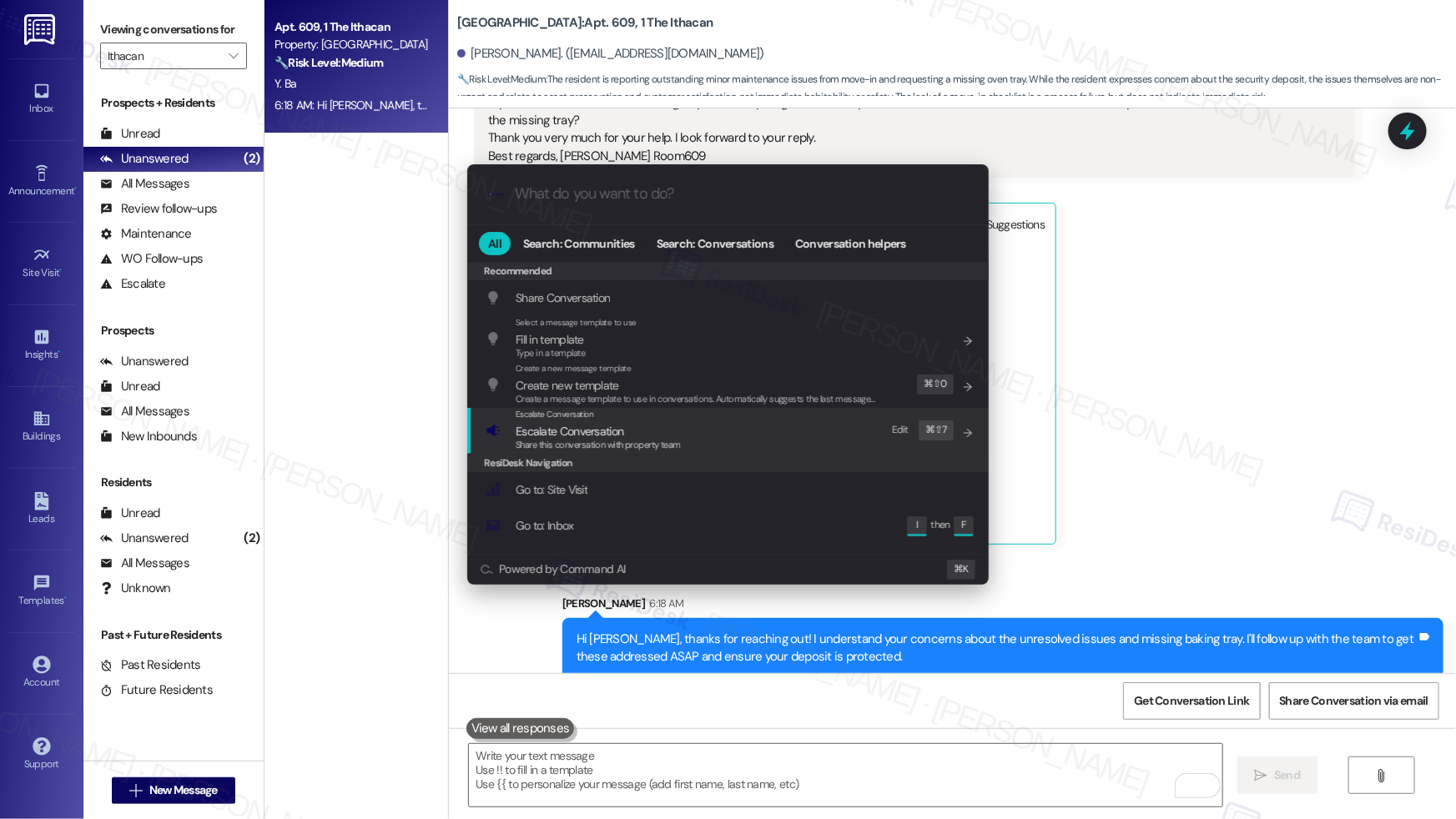
click at [648, 442] on span "Share this conversation with property team" at bounding box center [598, 445] width 166 height 12
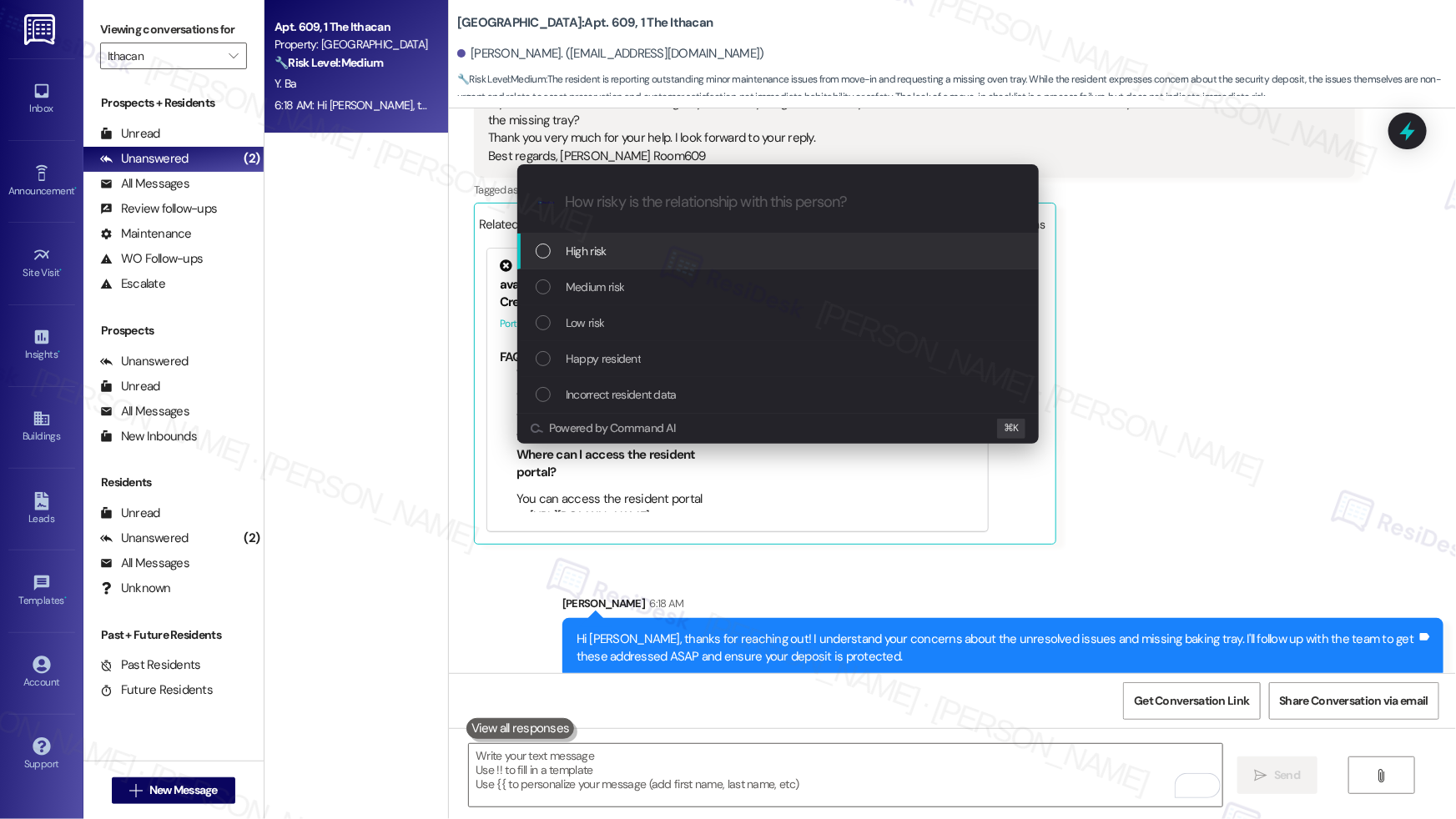
click at [619, 246] on div "High risk" at bounding box center [779, 250] width 488 height 18
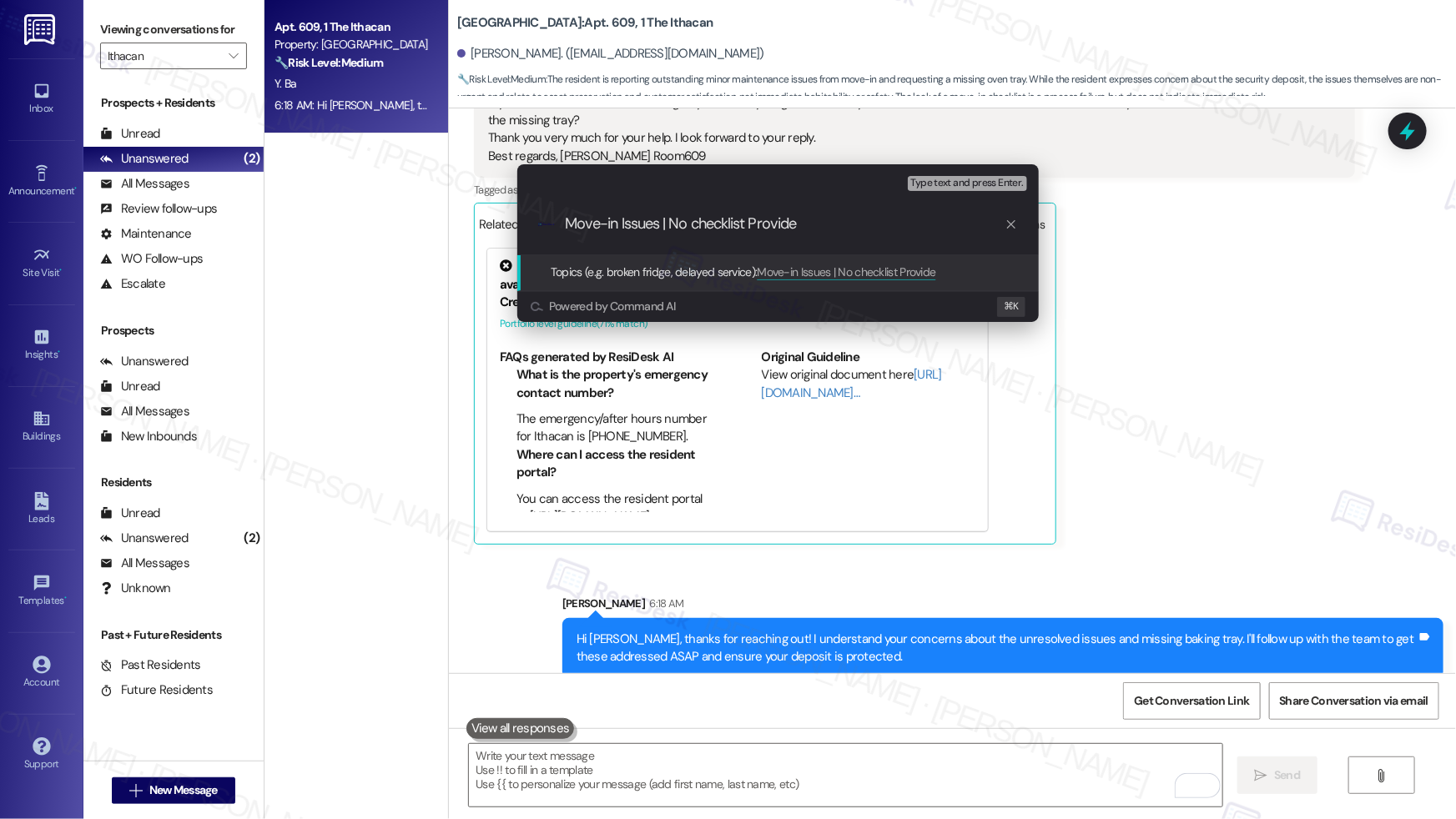
type input "Move-in Issues | No checklist Provided"
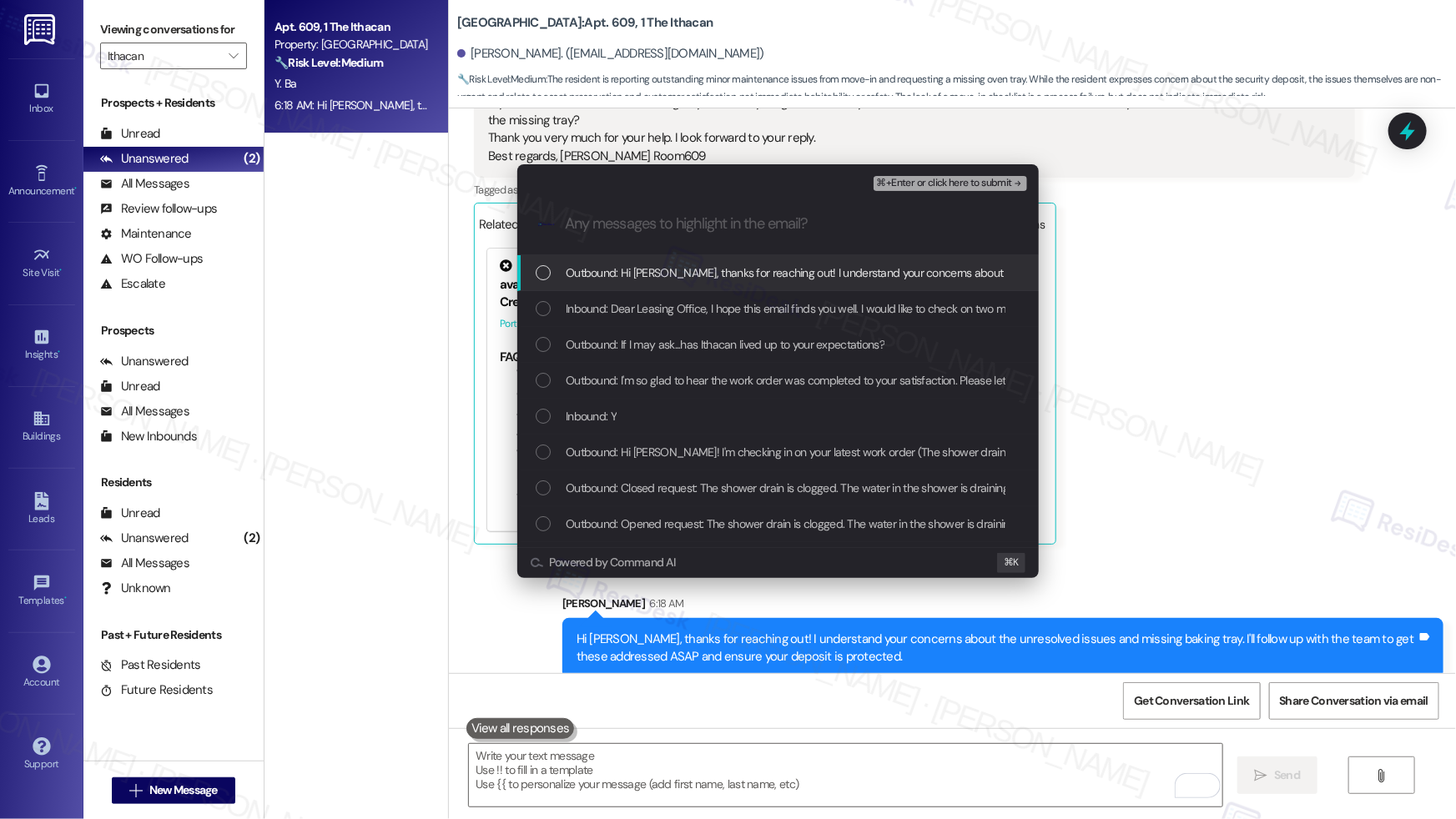
click at [720, 276] on span "Outbound: Hi [PERSON_NAME], thanks for reaching out! I understand your concerns…" at bounding box center [1125, 272] width 1120 height 18
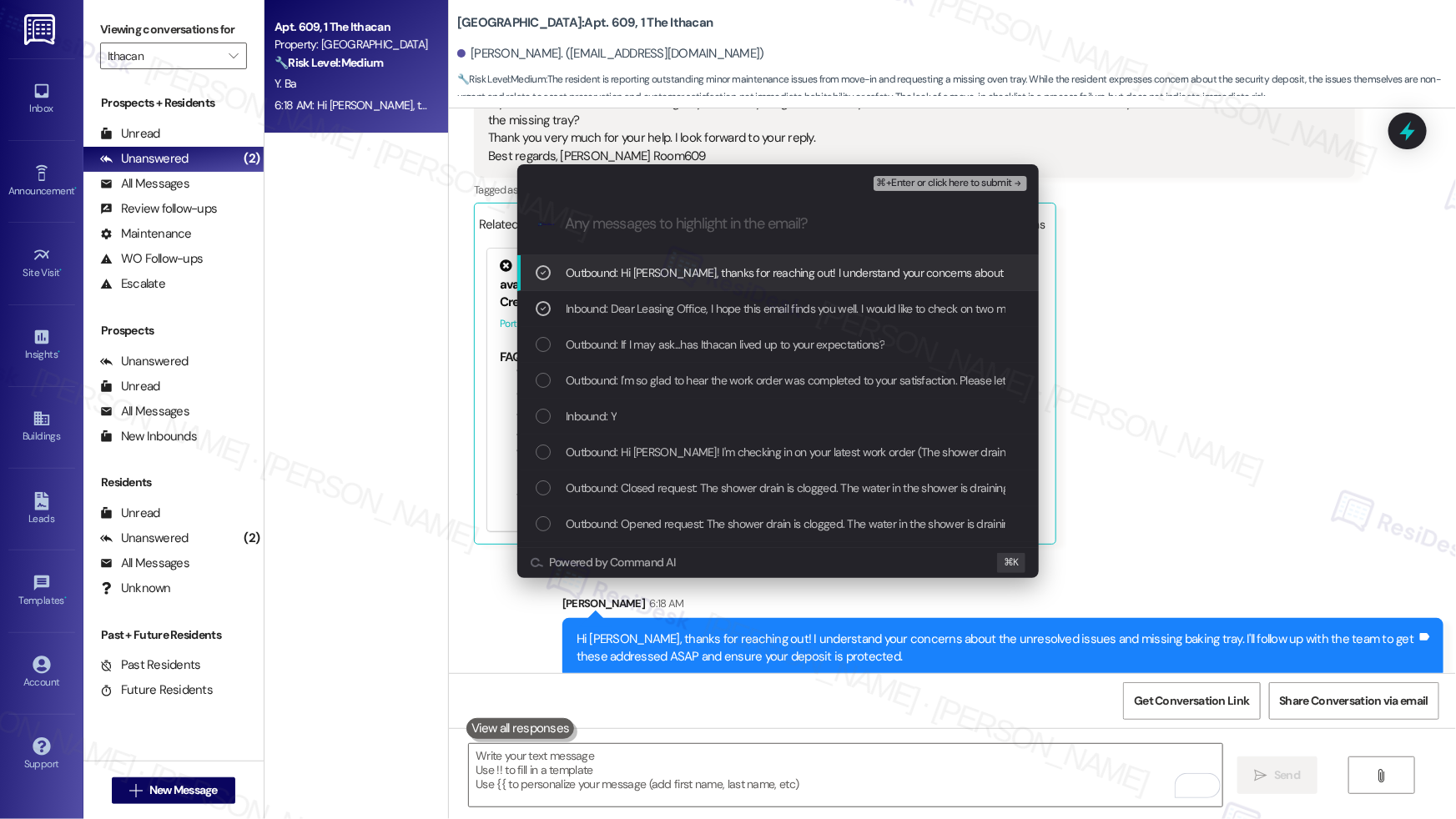
click at [928, 188] on span "⌘+Enter or click here to submit" at bounding box center [944, 184] width 135 height 12
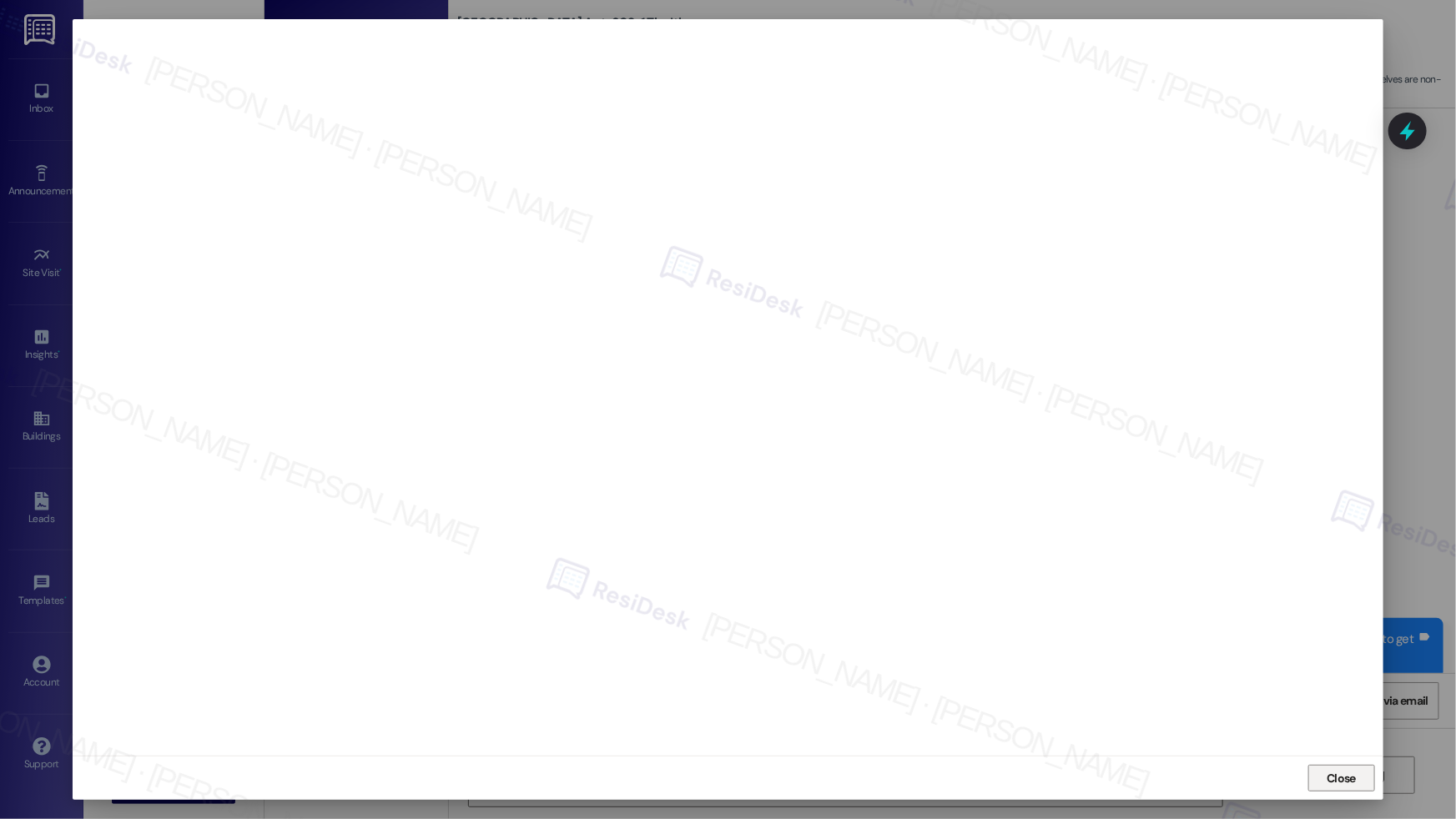
click at [1349, 770] on span "Close" at bounding box center [1340, 779] width 29 height 17
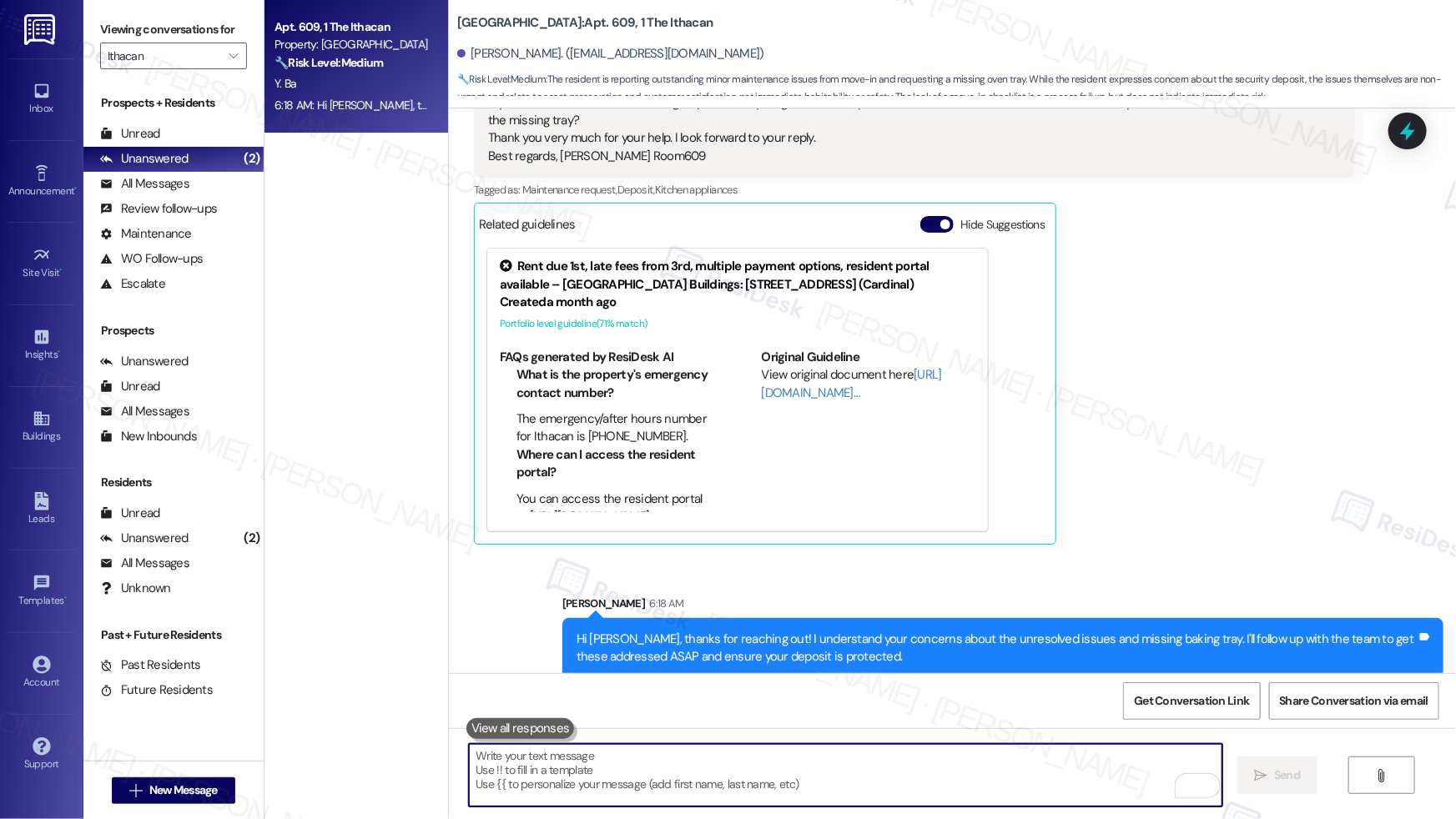
click at [730, 773] on textarea "To enrich screen reader interactions, please activate Accessibility in Grammarl…" at bounding box center [845, 775] width 753 height 63
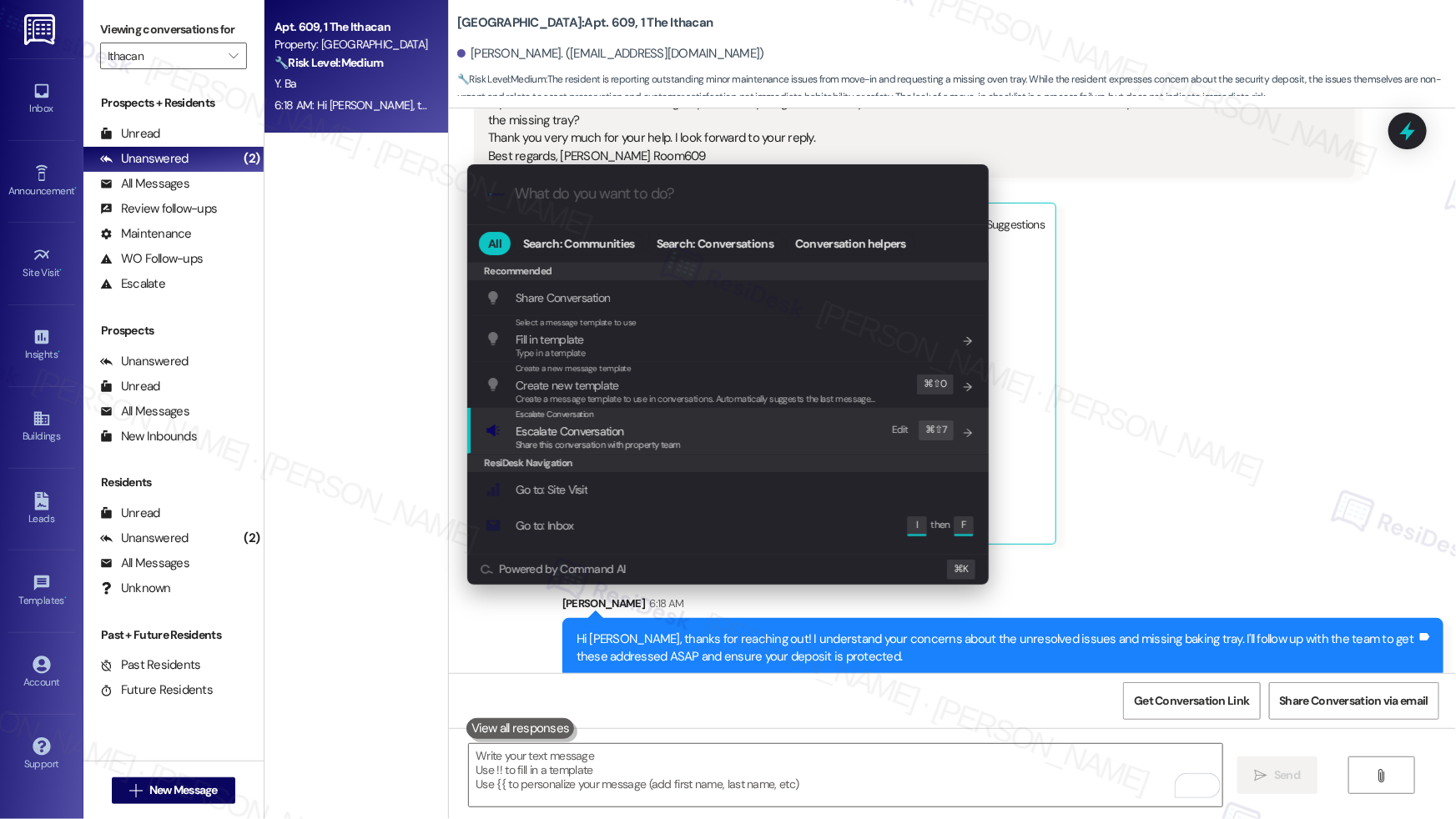
click at [592, 440] on span "Share this conversation with property team" at bounding box center [598, 445] width 166 height 12
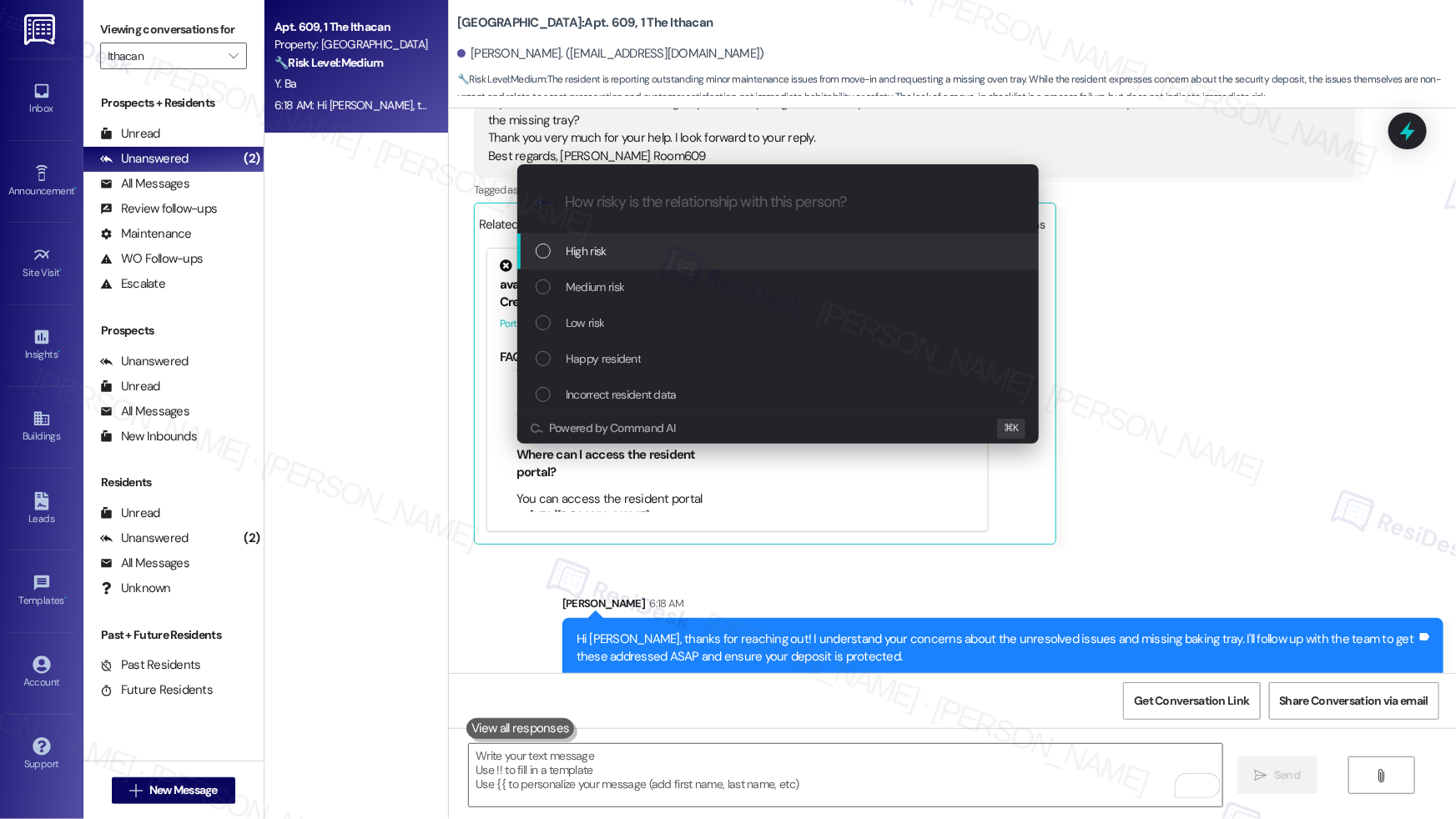
click at [652, 252] on div "High risk" at bounding box center [779, 250] width 488 height 18
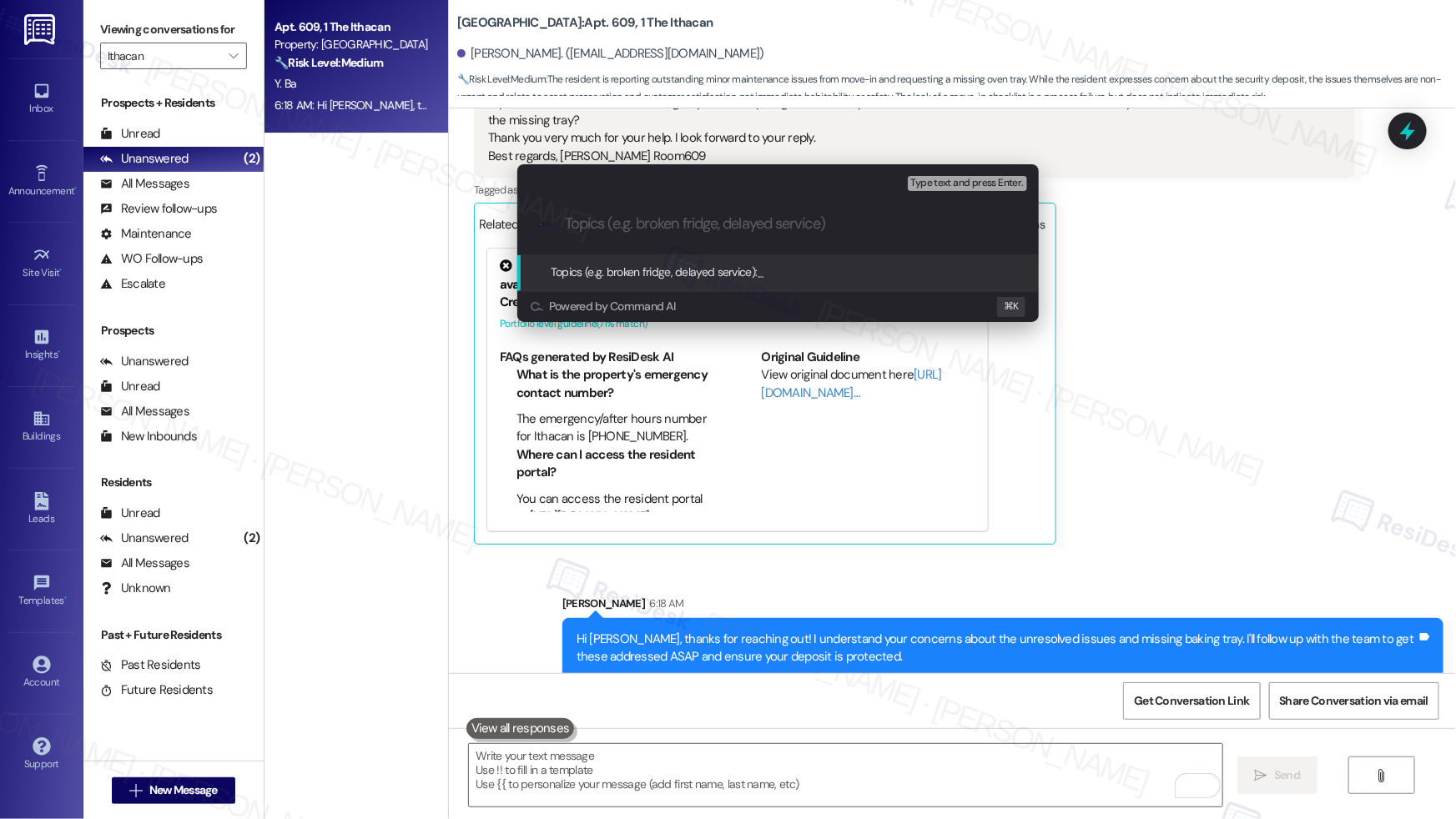
paste input "Move-in Issues | No checklist Provided"
type input "Move-in Issues | No checklist Provided"
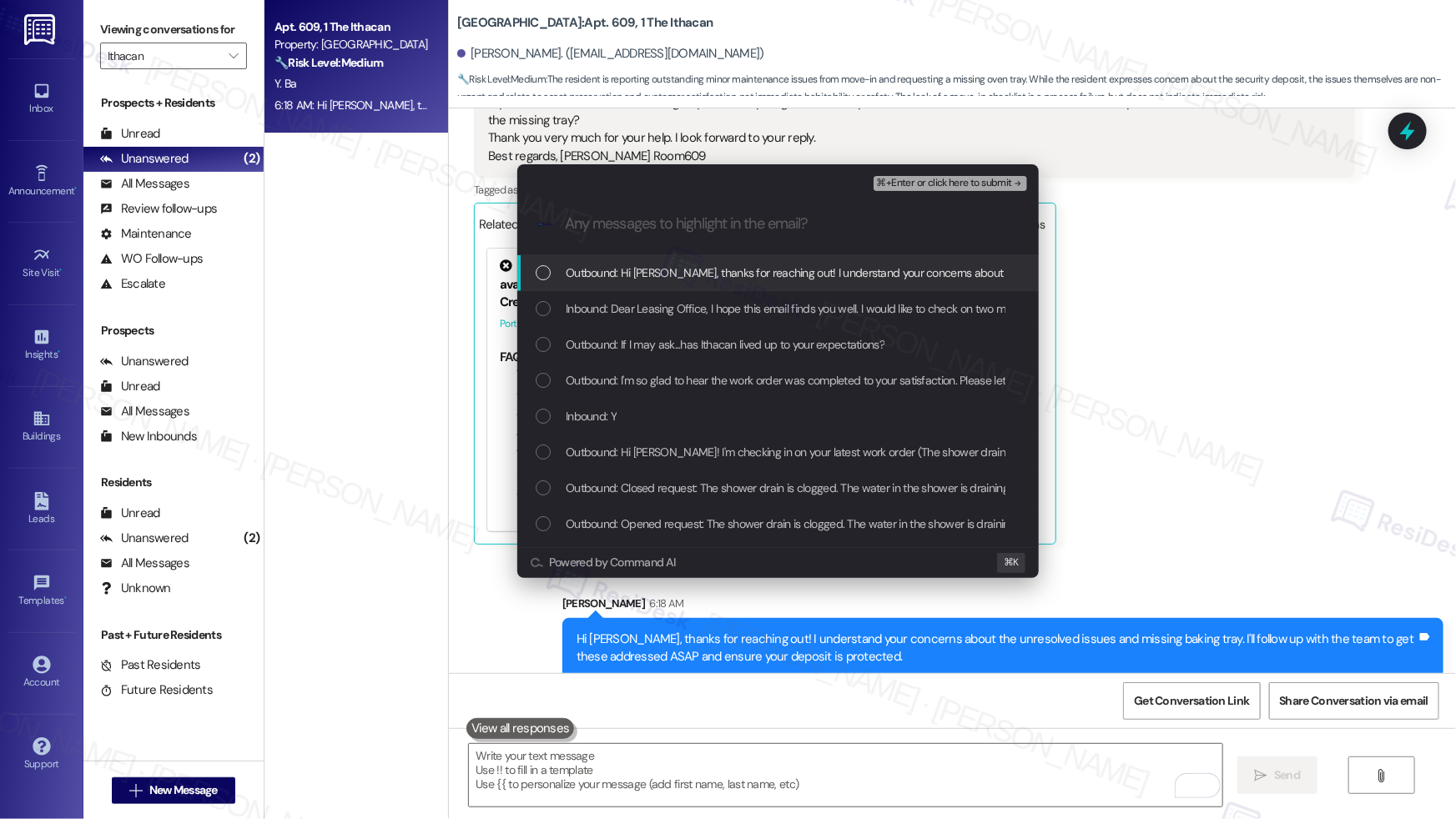
click at [653, 269] on span "Outbound: Hi [PERSON_NAME], thanks for reaching out! I understand your concerns…" at bounding box center [1125, 272] width 1120 height 18
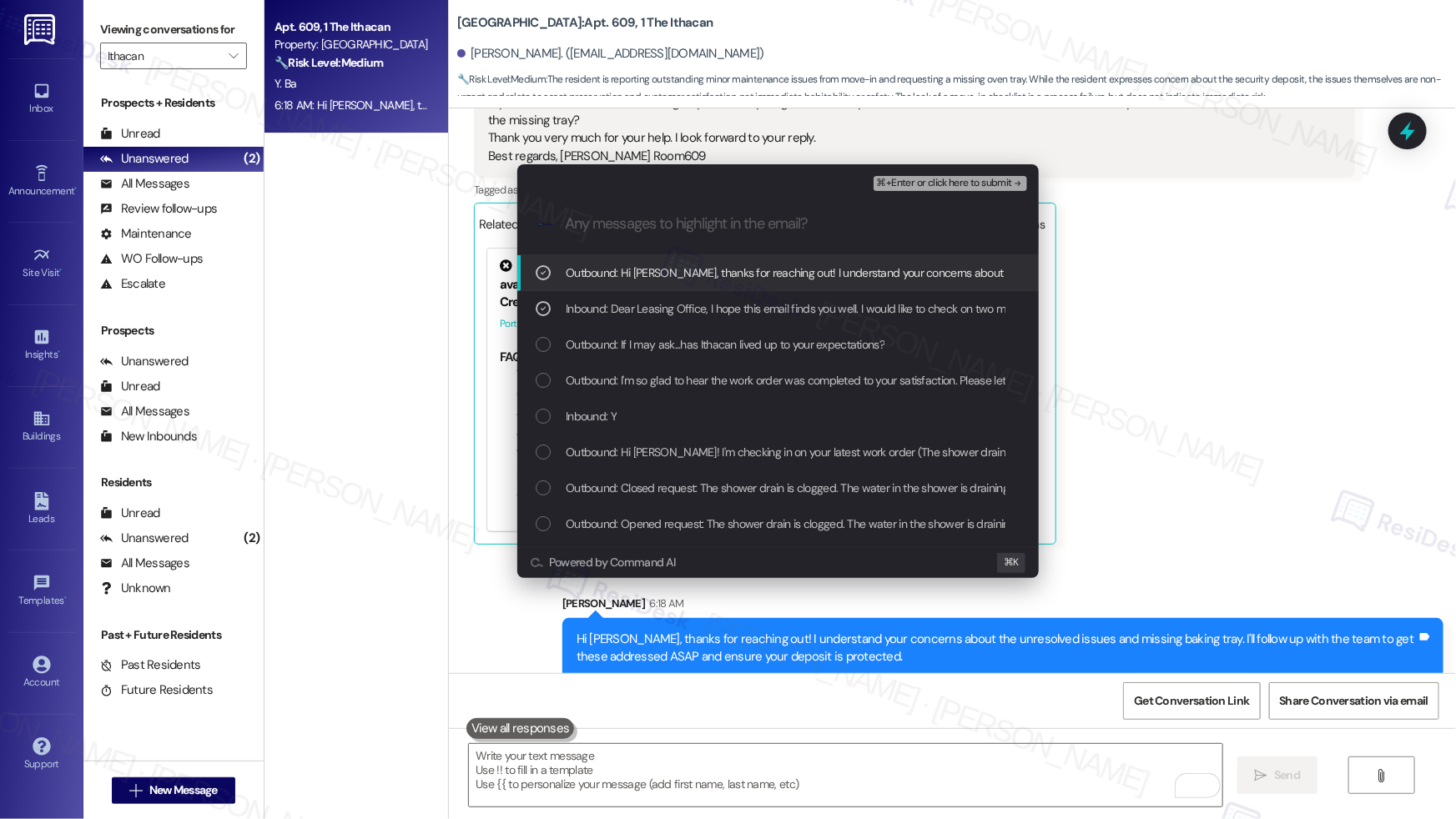
click at [943, 185] on span "⌘+Enter or click here to submit" at bounding box center [944, 184] width 135 height 12
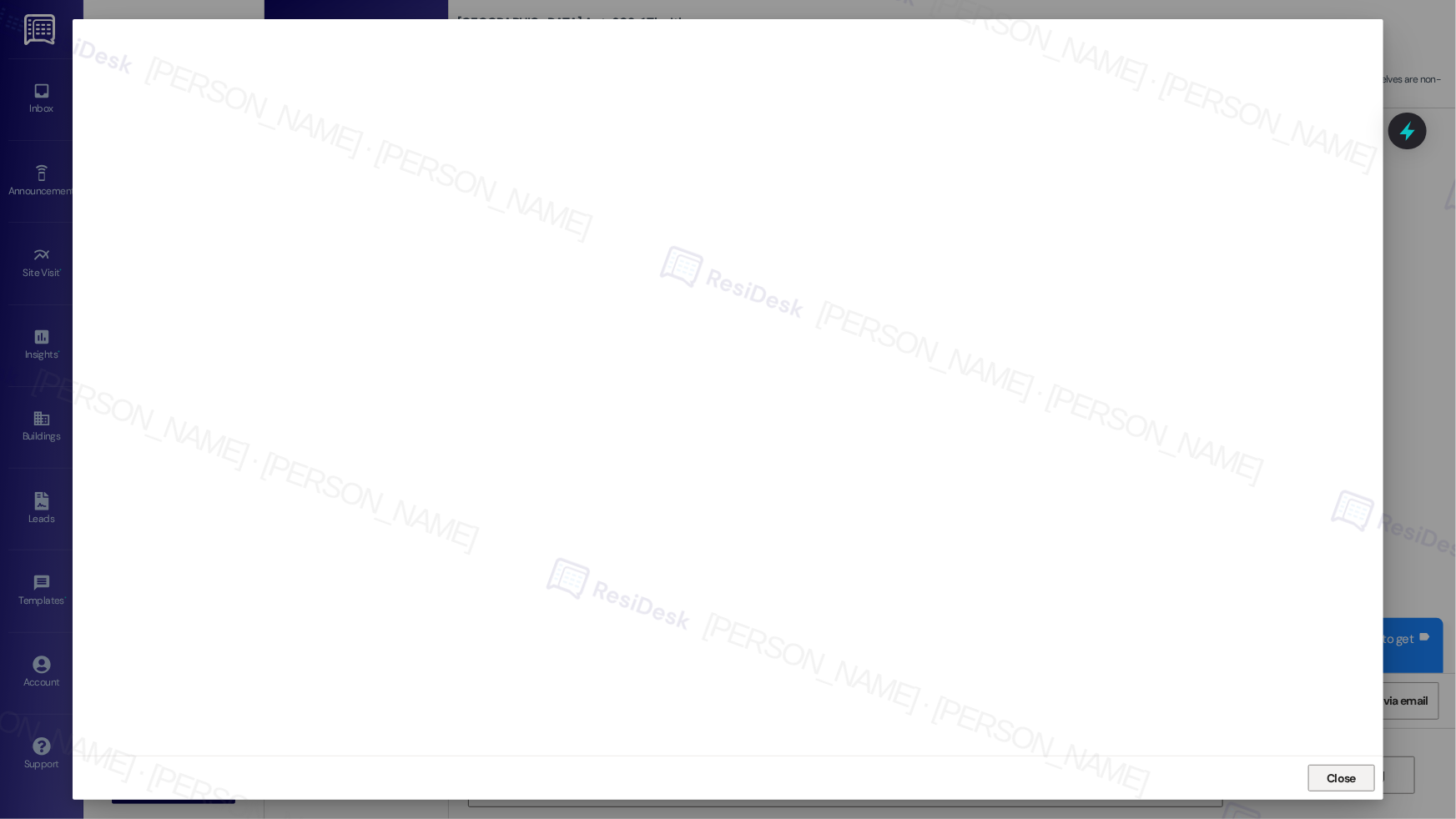
click at [1345, 783] on span "Close" at bounding box center [1340, 779] width 29 height 17
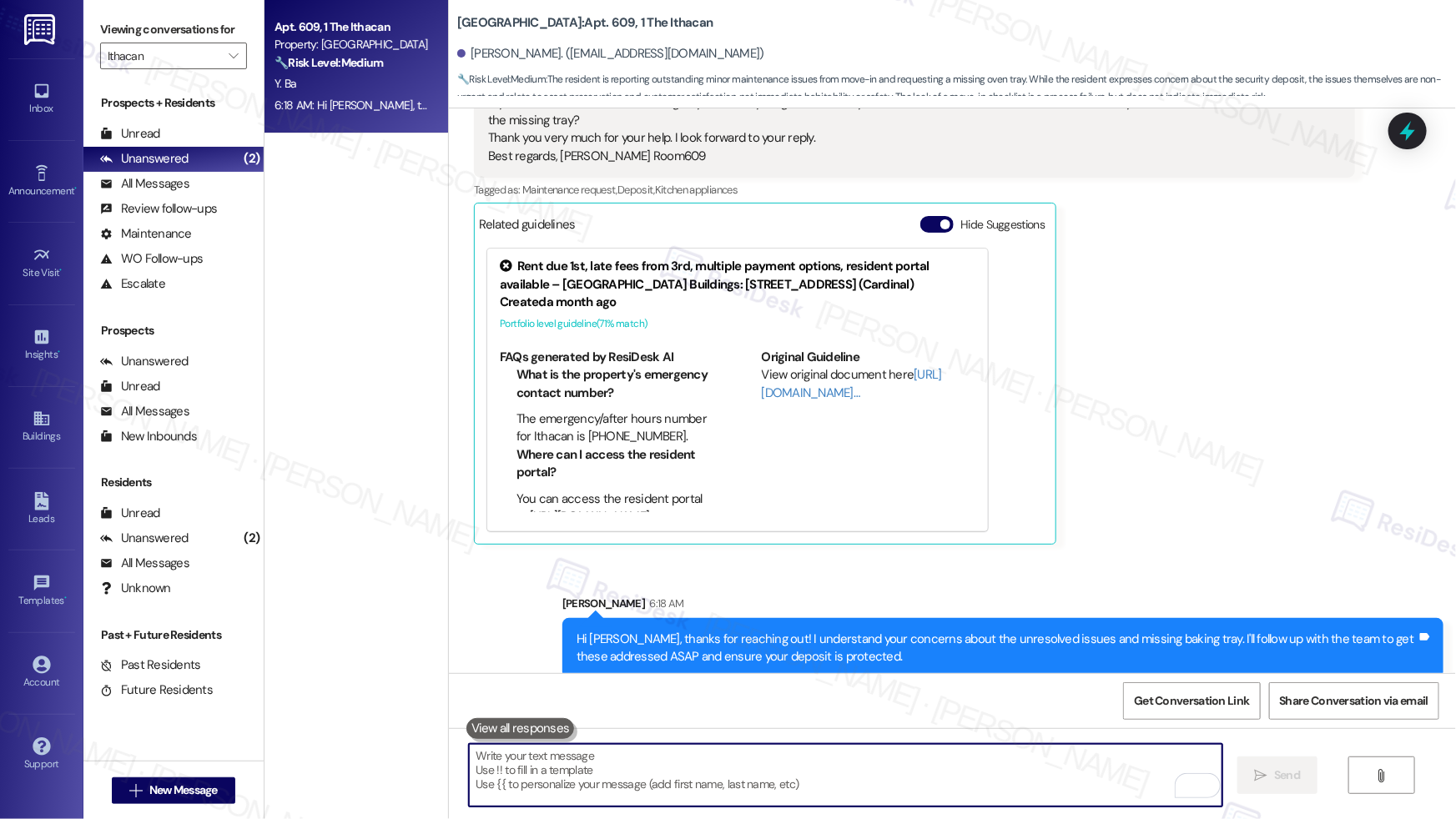
click at [831, 755] on textarea "To enrich screen reader interactions, please activate Accessibility in Grammarl…" at bounding box center [845, 775] width 753 height 63
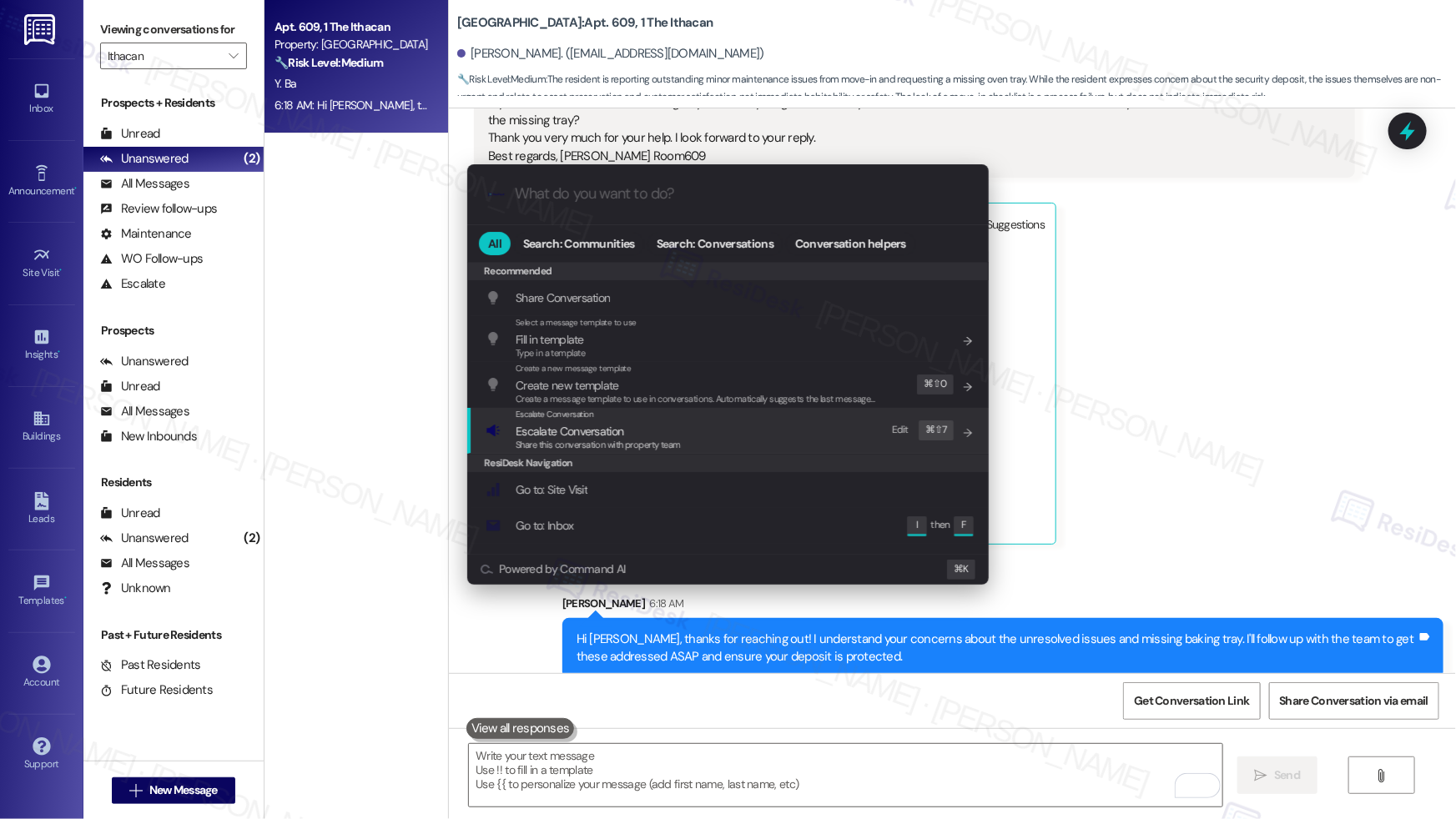
click at [607, 434] on span "Escalate Conversation" at bounding box center [569, 431] width 108 height 15
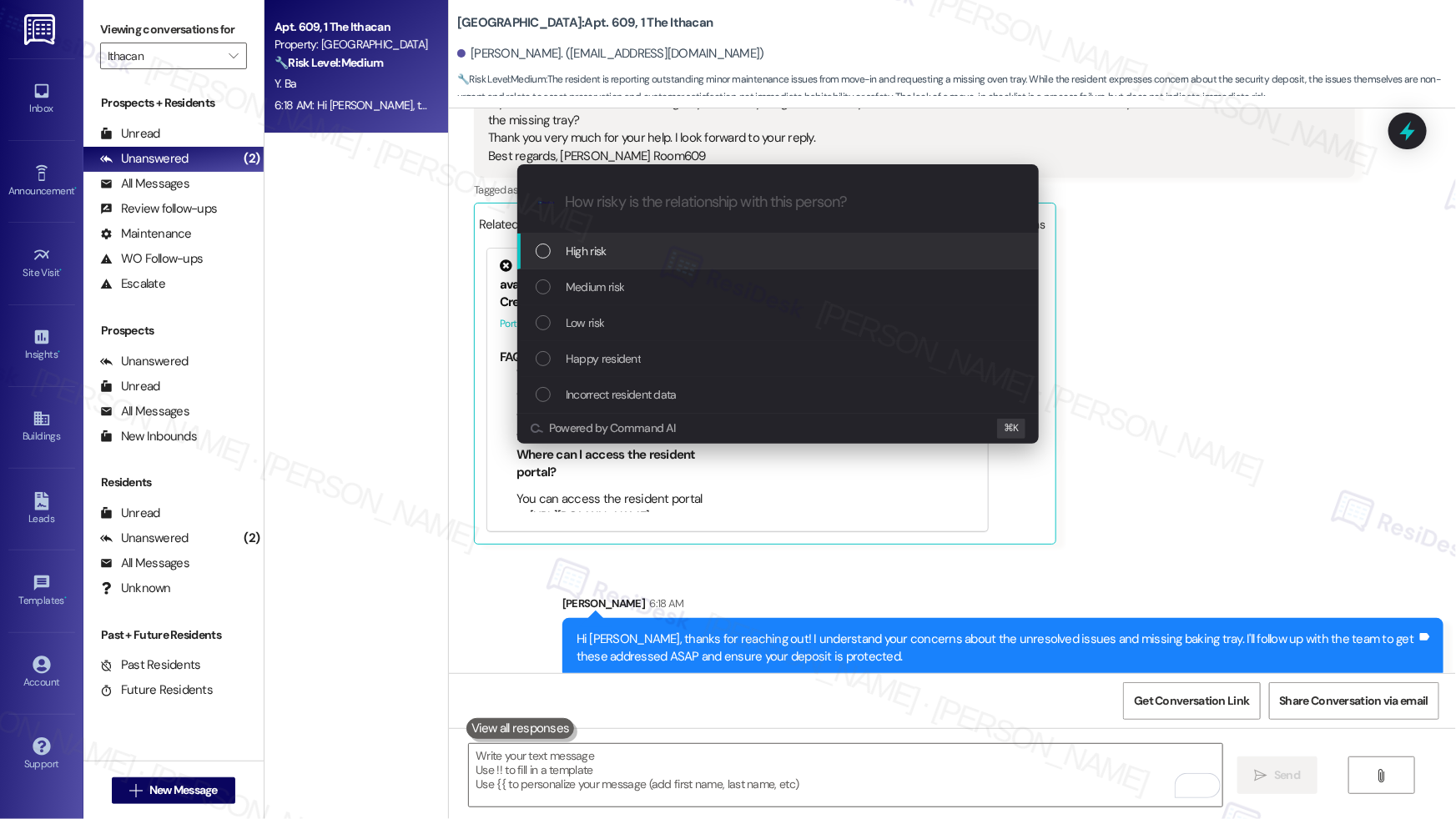
click at [609, 248] on div "High risk" at bounding box center [779, 250] width 488 height 18
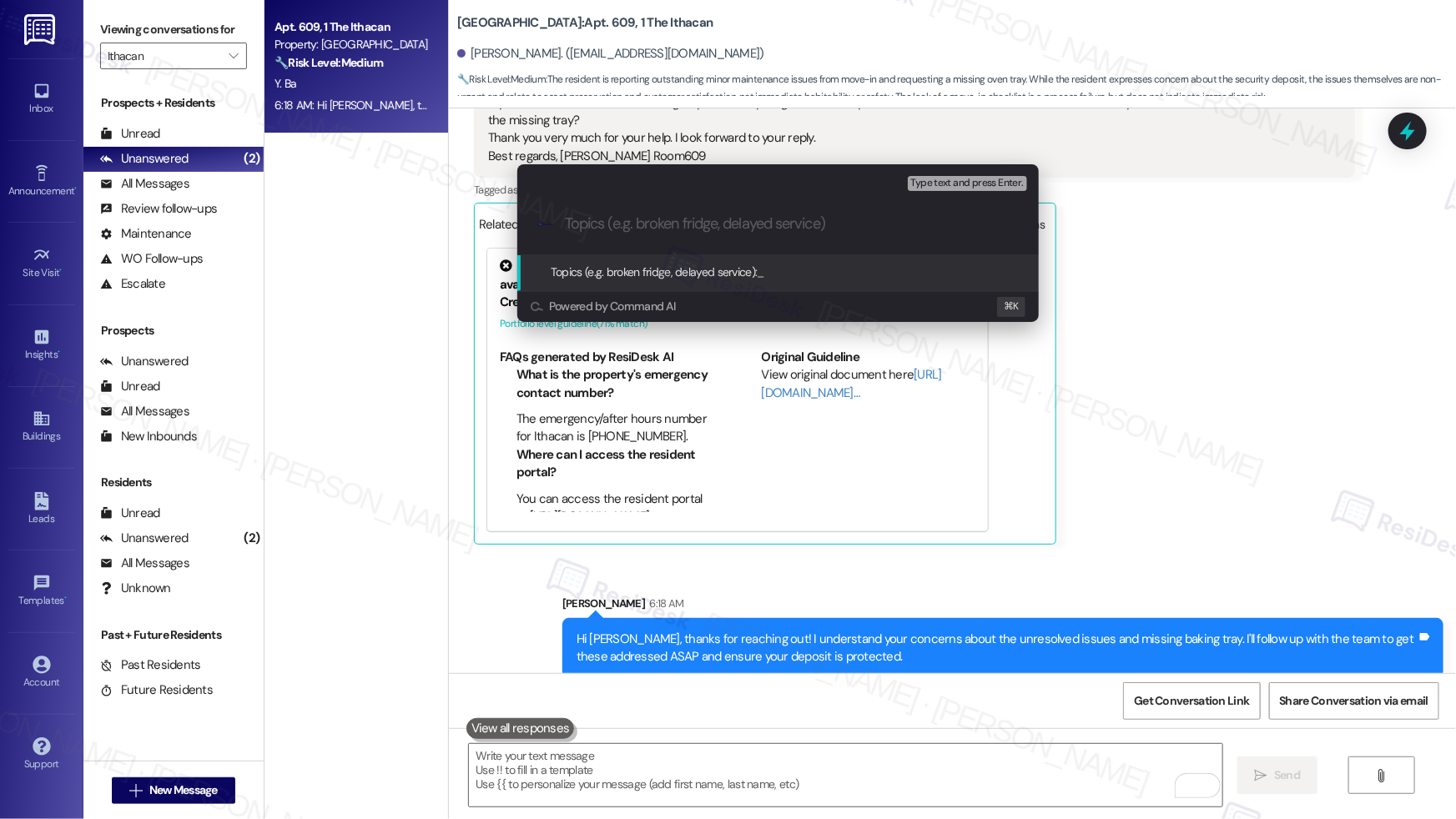
paste input "Move-in Issues | No checklist Provided"
type input "Move-in Issues | No checklist Provided"
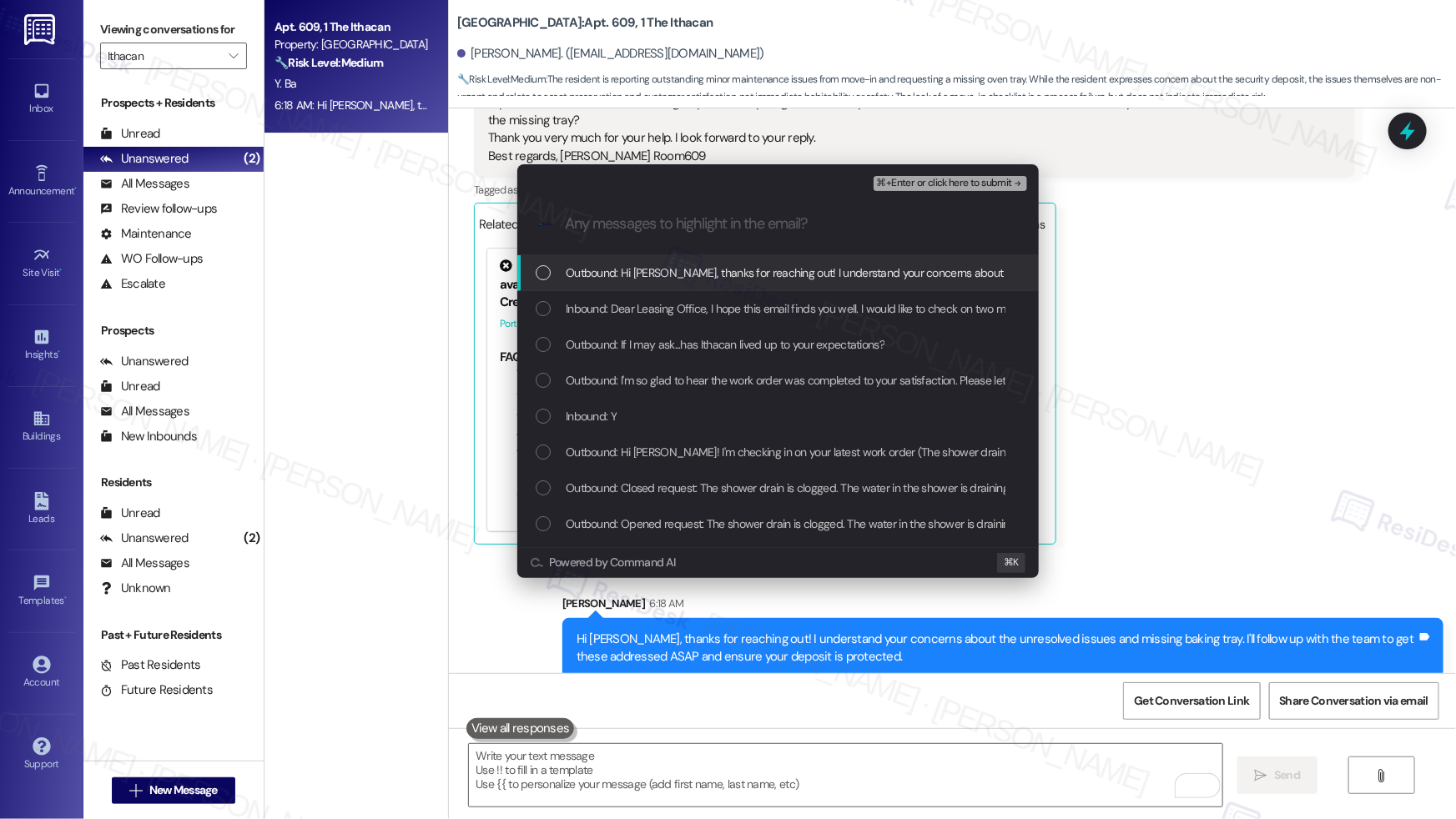
click at [609, 267] on span "Outbound: Hi [PERSON_NAME], thanks for reaching out! I understand your concerns…" at bounding box center [1125, 272] width 1120 height 18
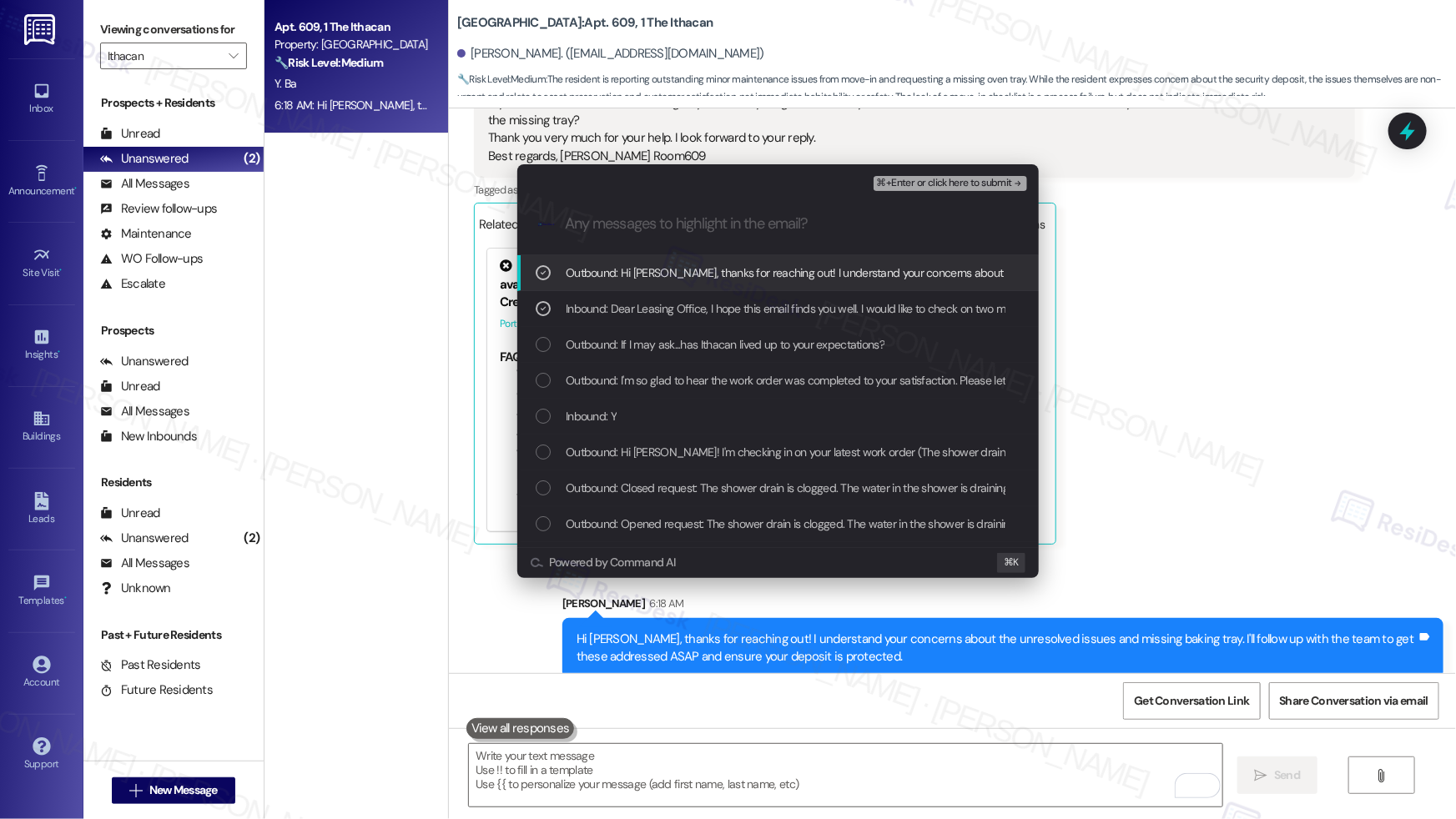
click at [901, 187] on span "⌘+Enter or click here to submit" at bounding box center [944, 184] width 135 height 12
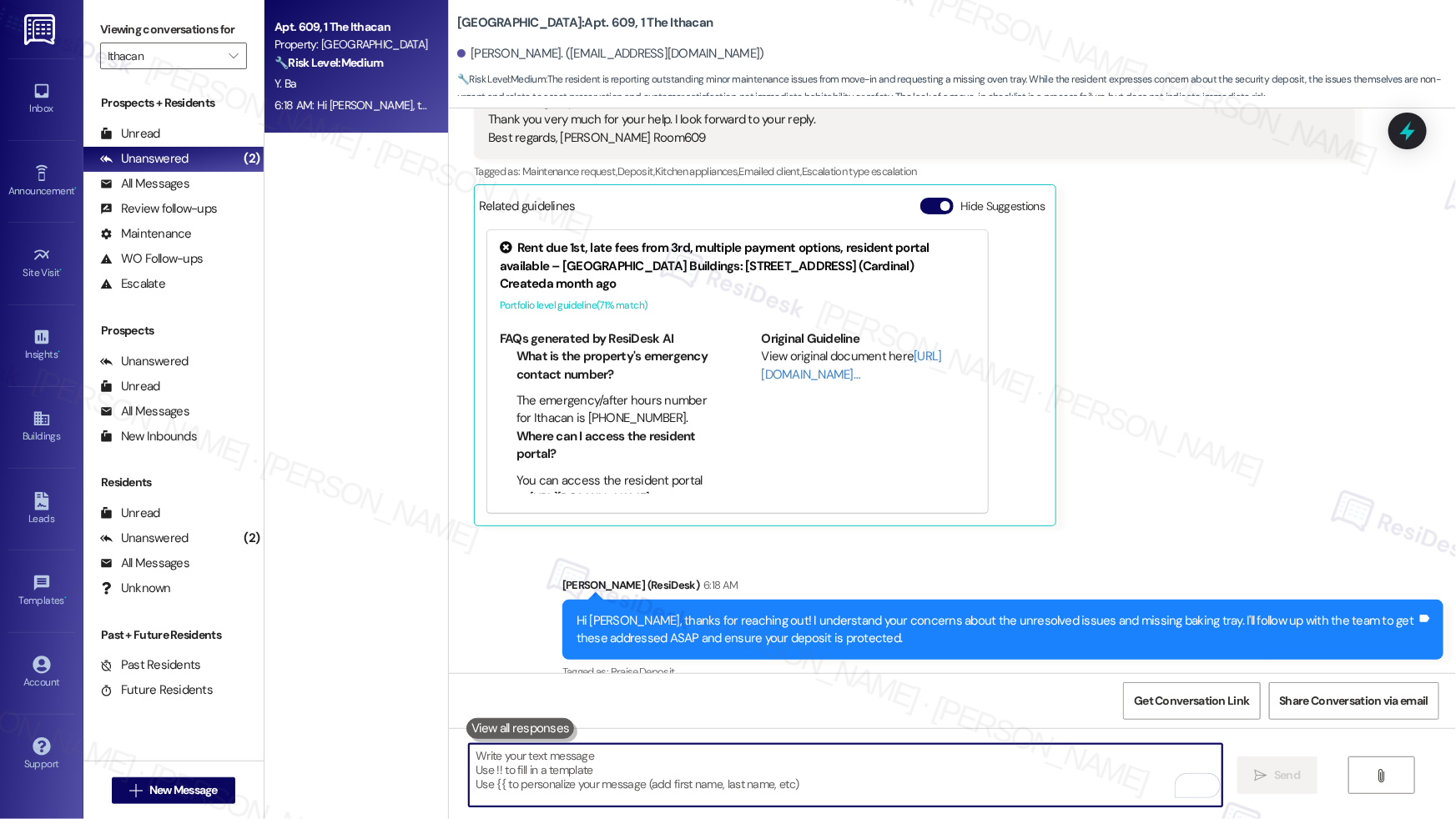
scroll to position [1390, 0]
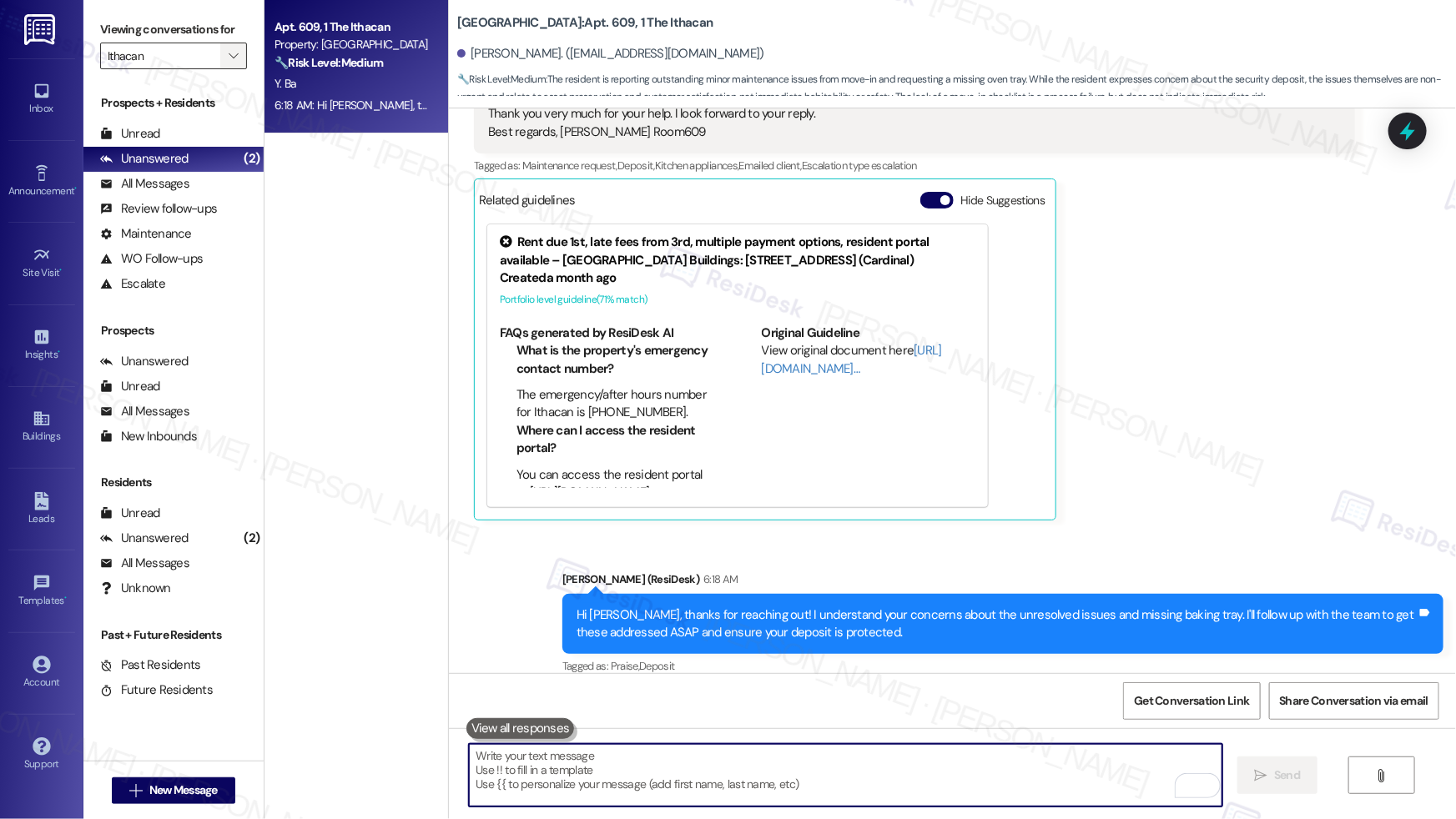
click at [225, 48] on span "" at bounding box center [233, 56] width 15 height 27
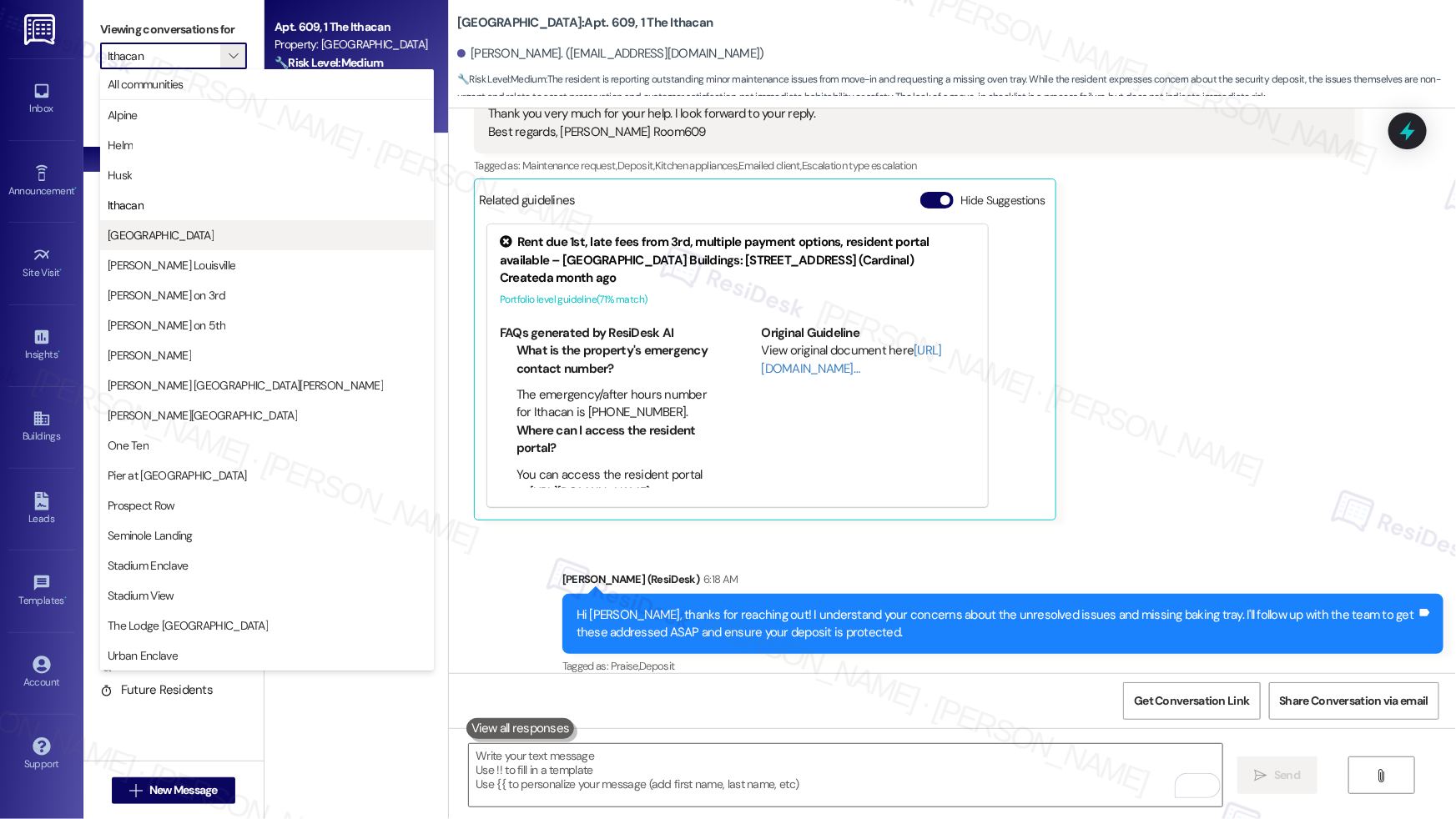
click at [180, 231] on span "[GEOGRAPHIC_DATA]" at bounding box center [161, 235] width 106 height 16
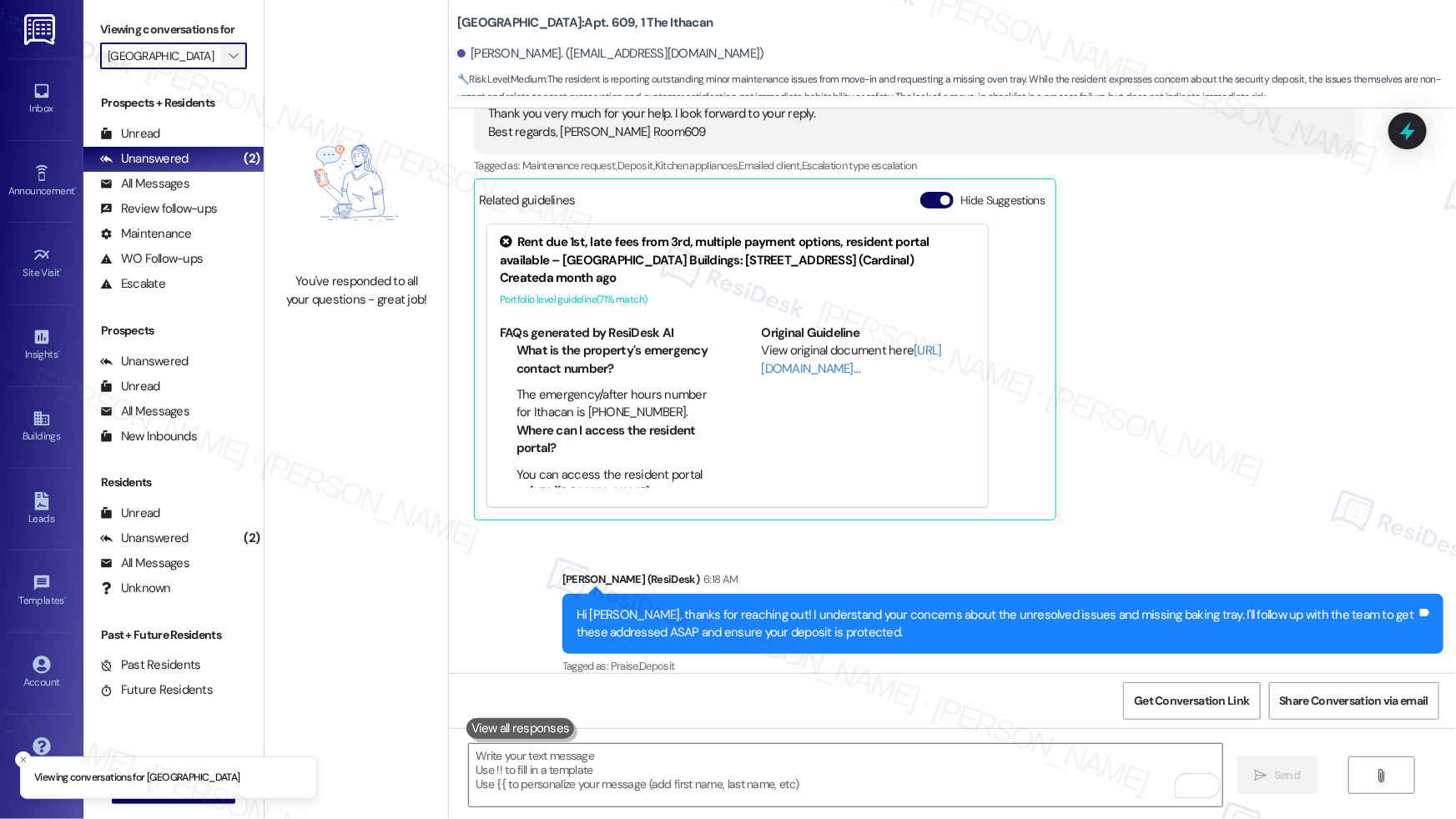
click at [221, 55] on button "" at bounding box center [234, 56] width 27 height 27
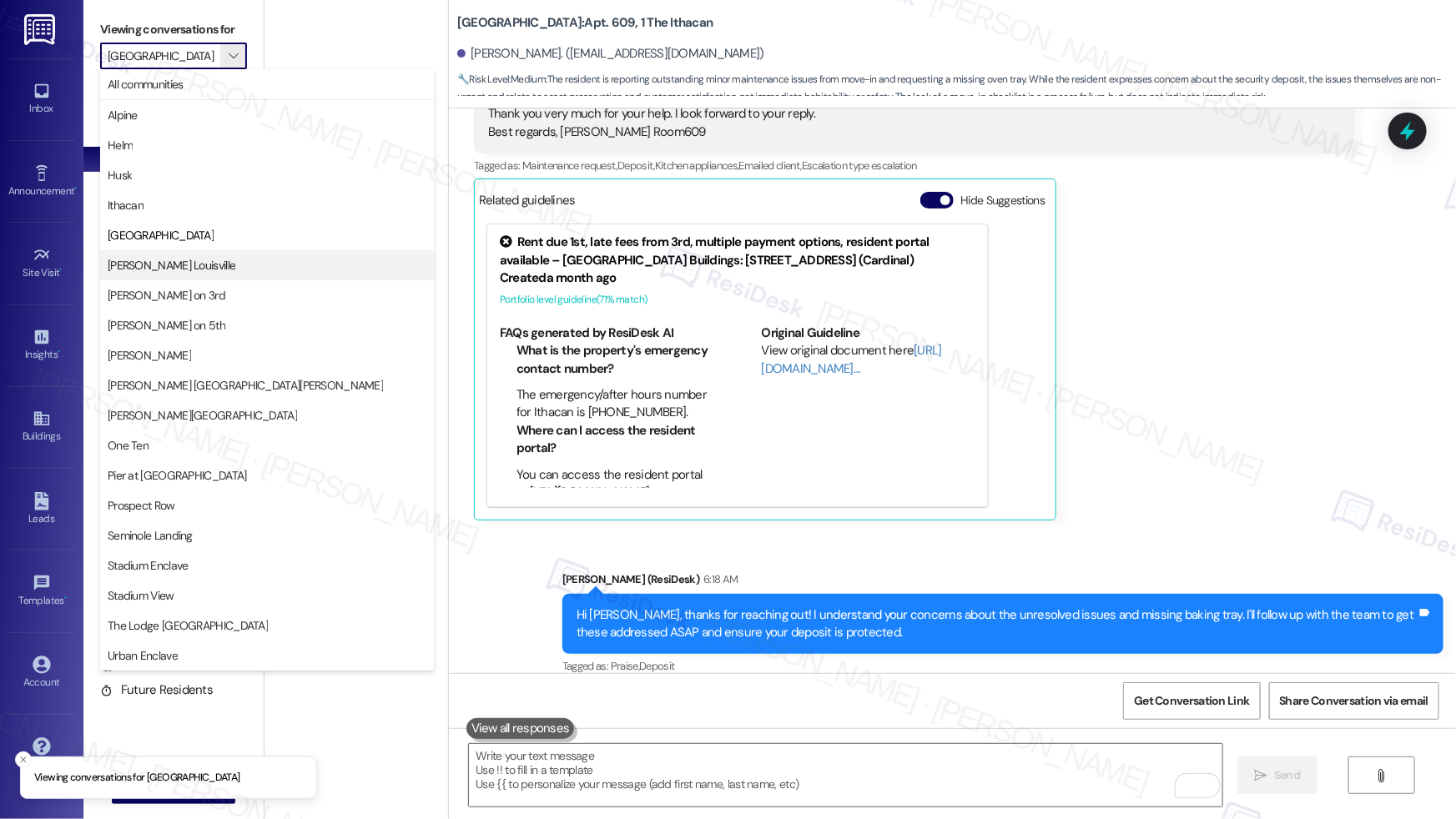
click at [194, 254] on button "[PERSON_NAME] Louisville" at bounding box center [267, 265] width 334 height 30
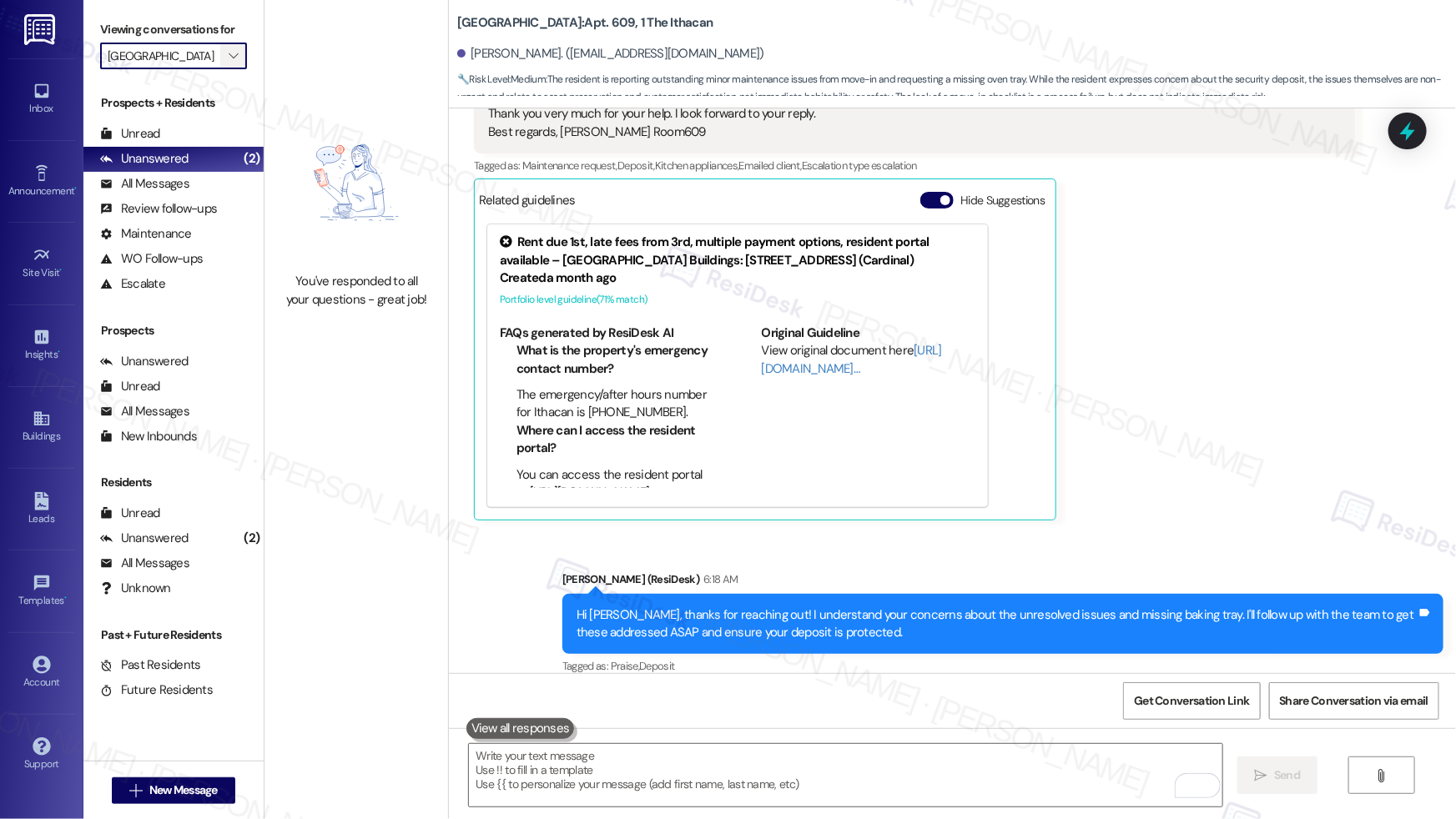
type input "[PERSON_NAME] Louisville"
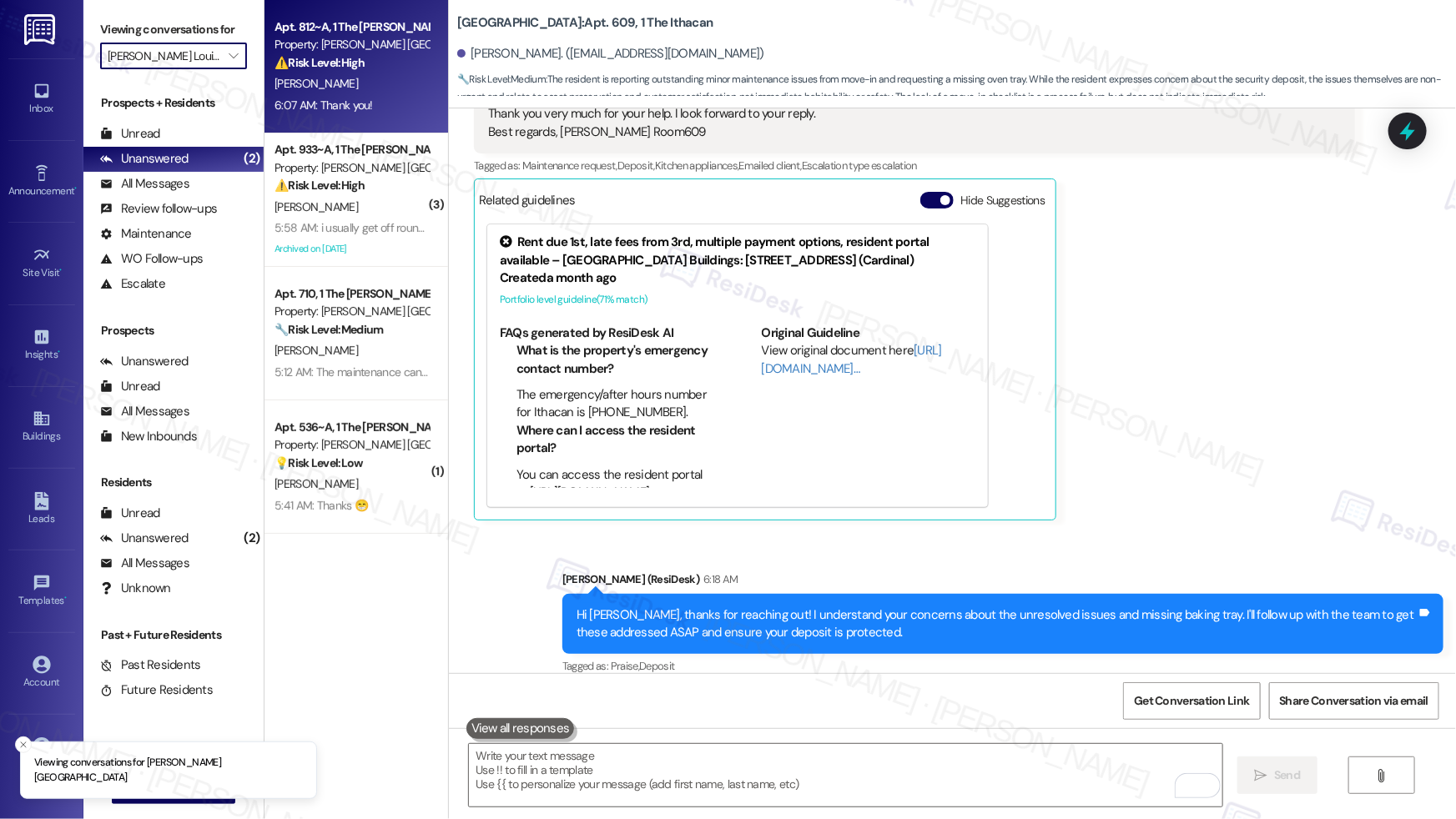
click at [381, 90] on div "[PERSON_NAME]" at bounding box center [351, 84] width 158 height 21
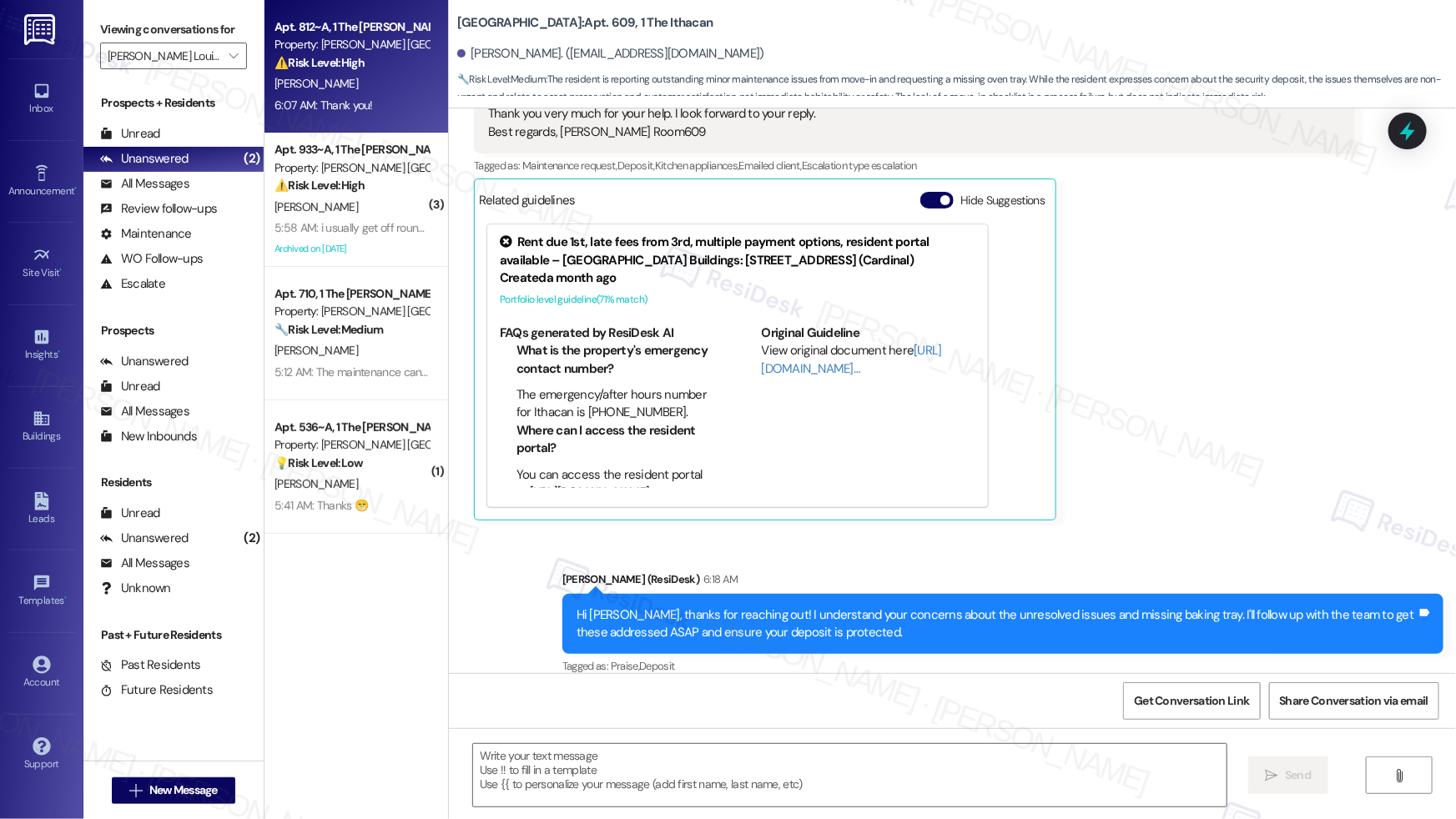
type textarea "Fetching suggested responses. Please feel free to read through the conversation…"
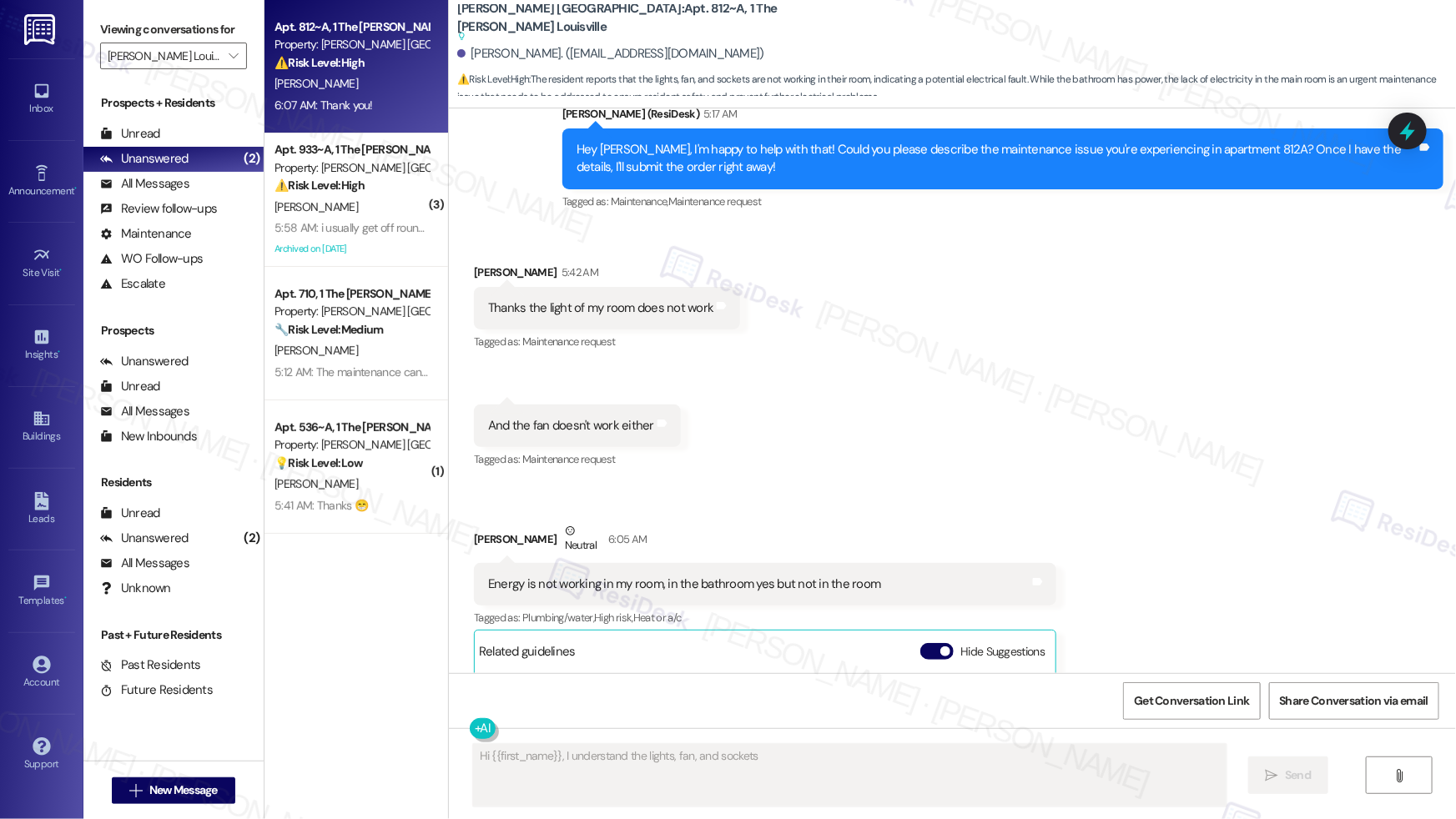
scroll to position [9670, 0]
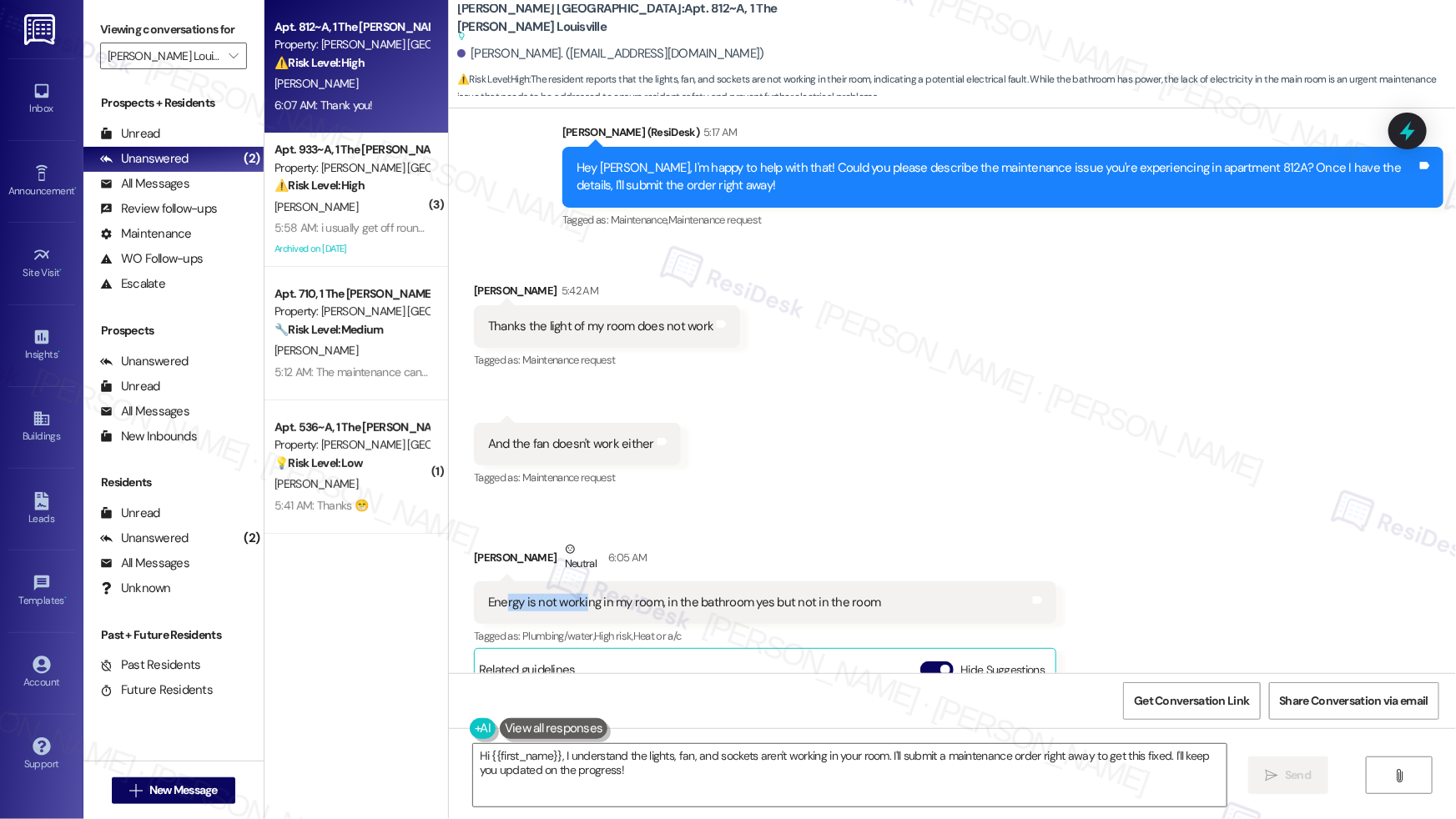
drag, startPoint x: 498, startPoint y: 562, endPoint x: 577, endPoint y: 564, distance: 79.0
click at [577, 594] on div "Energy is not working in my room, in the bathroom yes but not in the room" at bounding box center [684, 602] width 392 height 17
click at [715, 594] on div "Energy is not working in my room, in the bathroom yes but not in the room" at bounding box center [684, 602] width 392 height 17
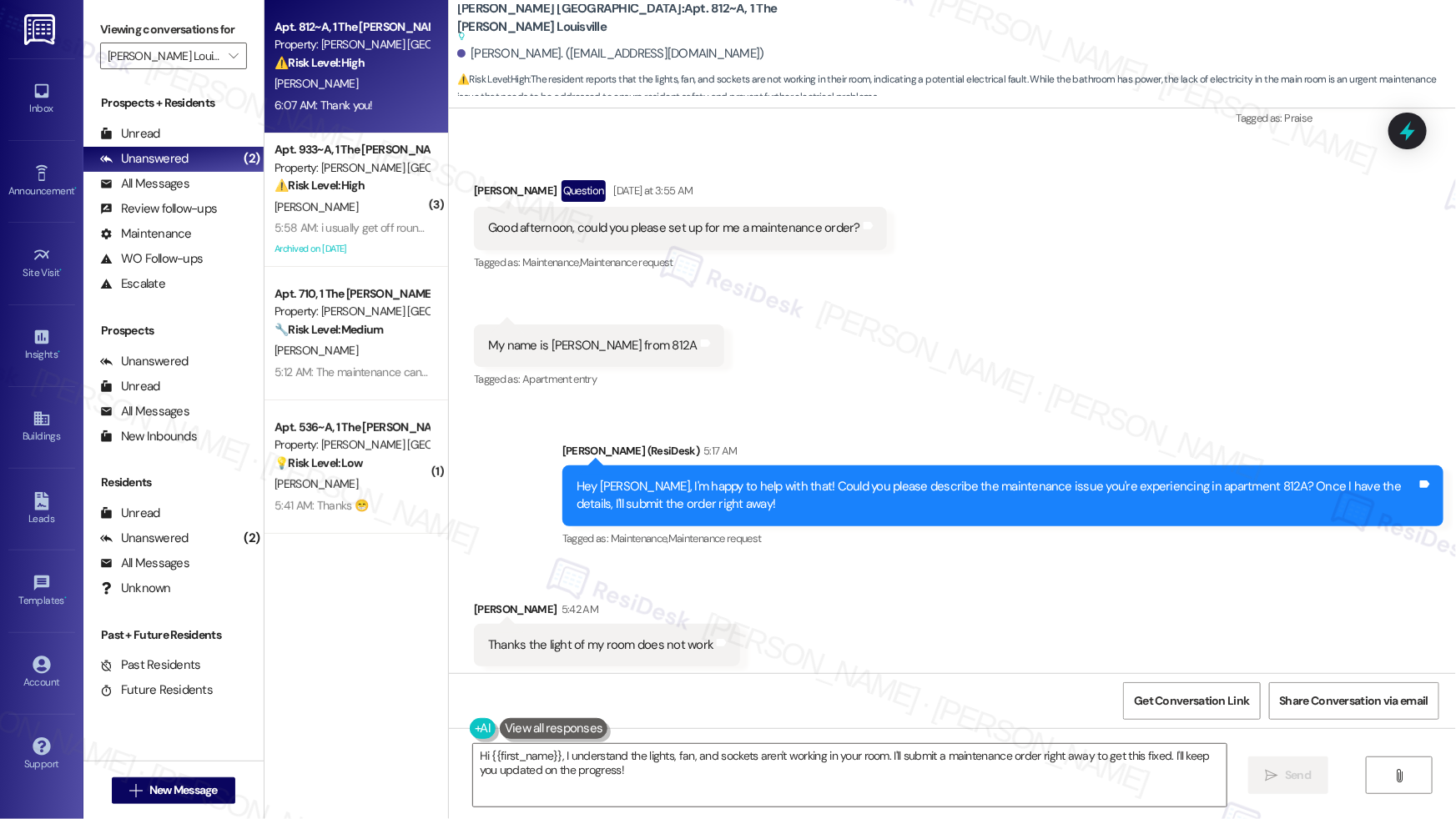
scroll to position [9269, 0]
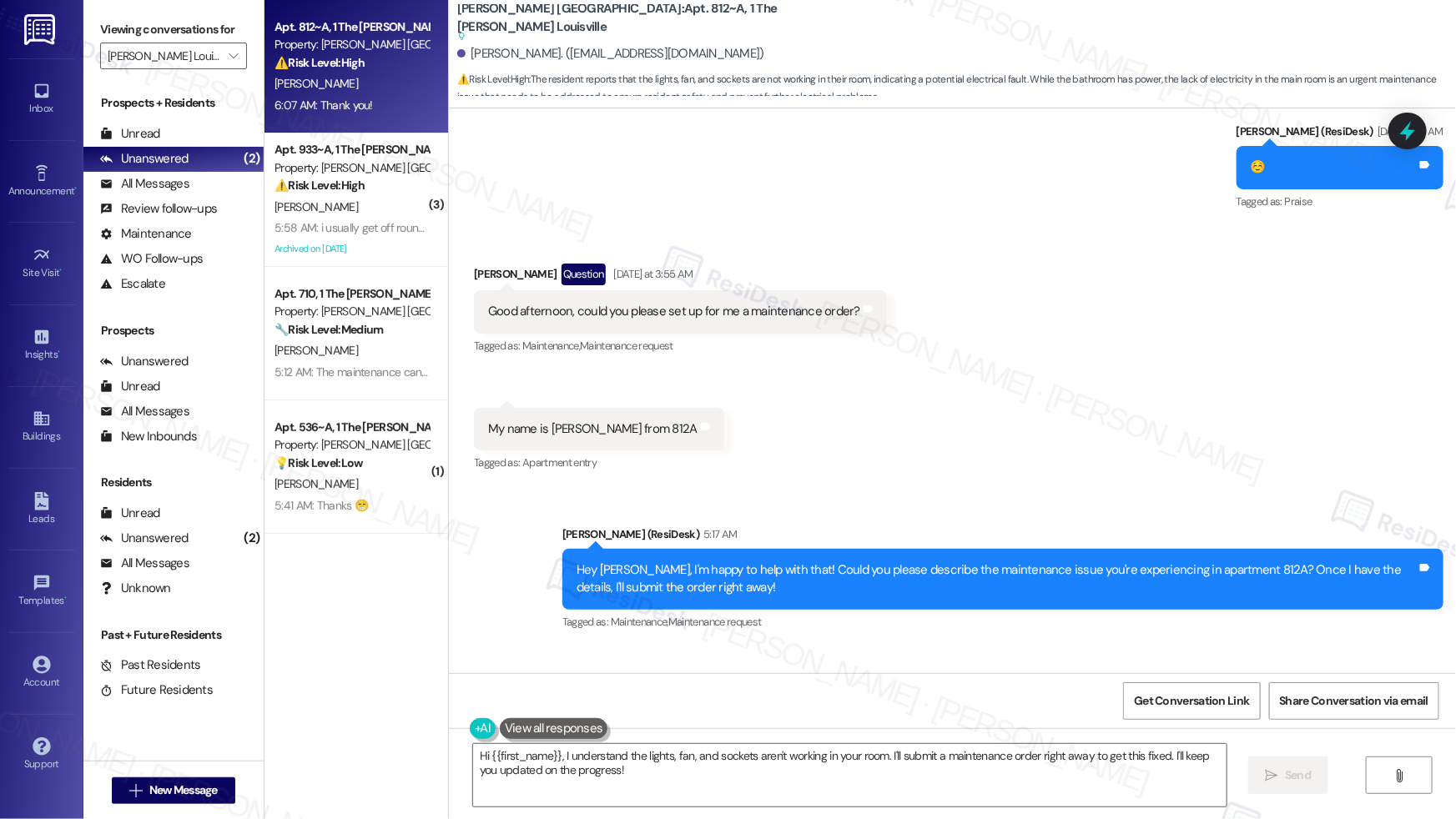
click at [626, 302] on div "Good afternoon, could you please set up for me a maintenance order?" at bounding box center [674, 311] width 372 height 17
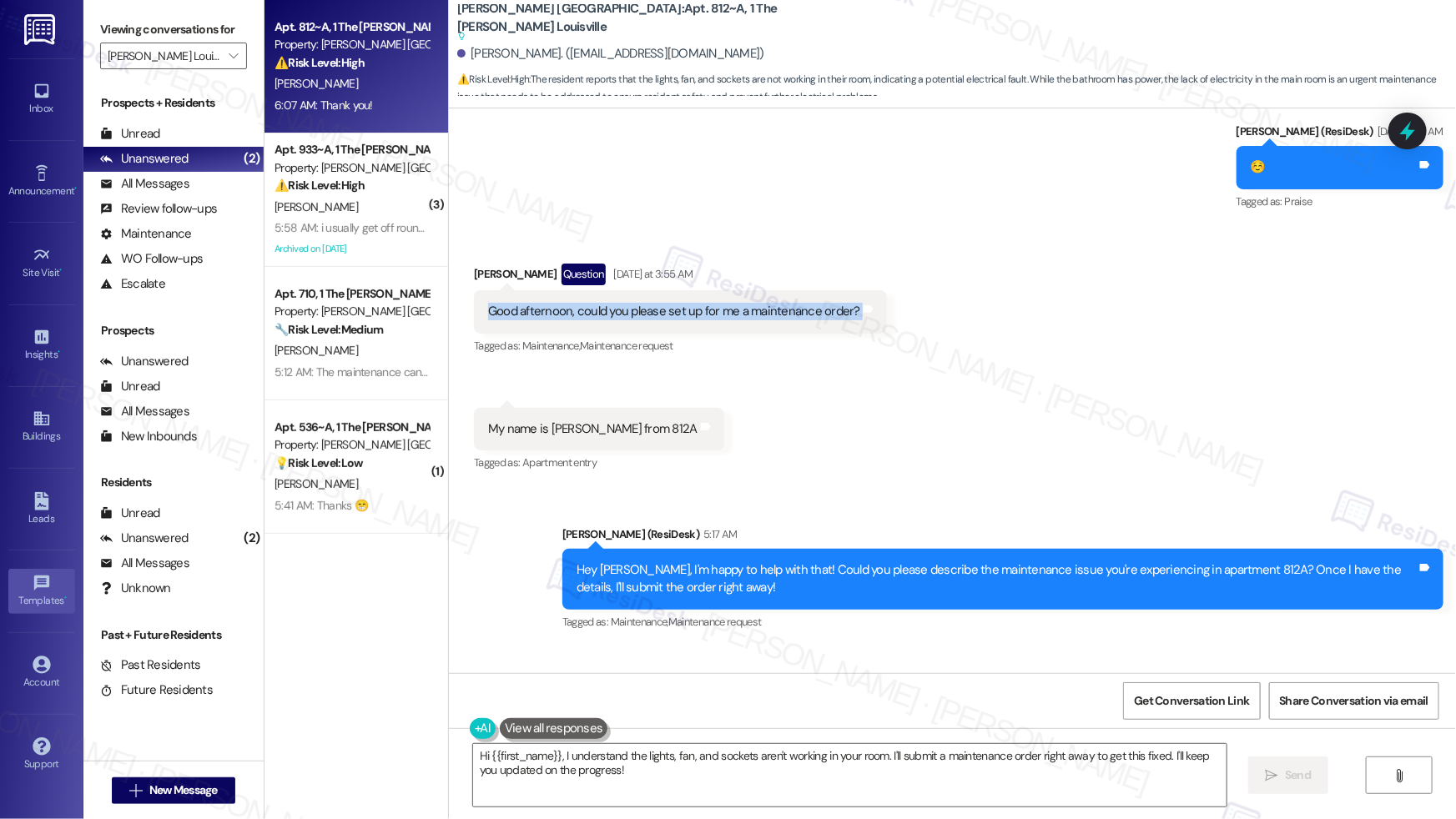
copy div "Good afternoon, could you please set up for me a maintenance order? Tags and no…"
click at [585, 421] on div "My name is [PERSON_NAME] from 812A" at bounding box center [592, 429] width 209 height 17
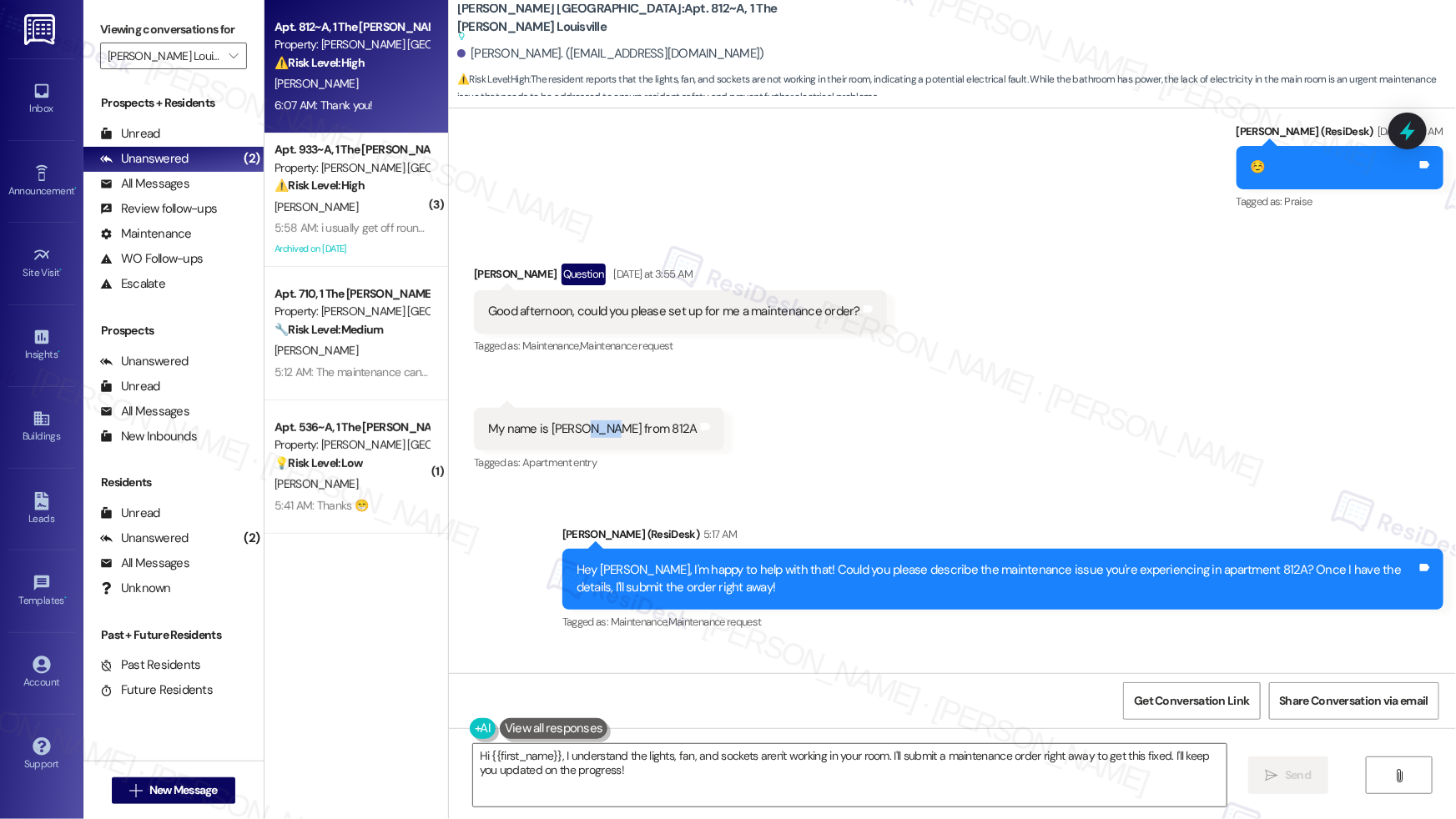
click at [585, 421] on div "My name is [PERSON_NAME] from 812A" at bounding box center [592, 429] width 209 height 17
click at [585, 421] on div "My name is Tania from 812A" at bounding box center [592, 429] width 209 height 17
copy div "My name is Tania from 812A Tags and notes"
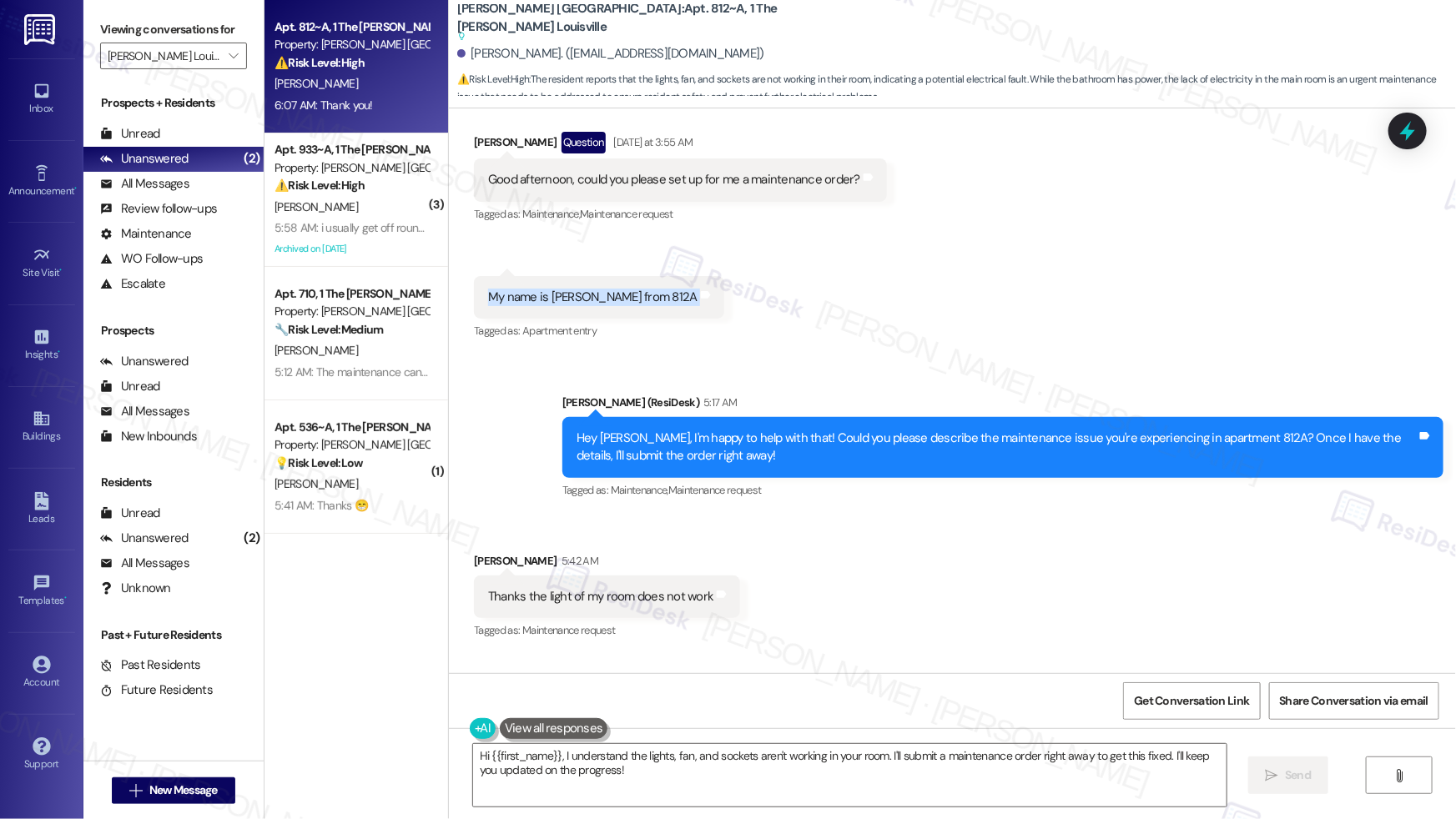
scroll to position [9408, 0]
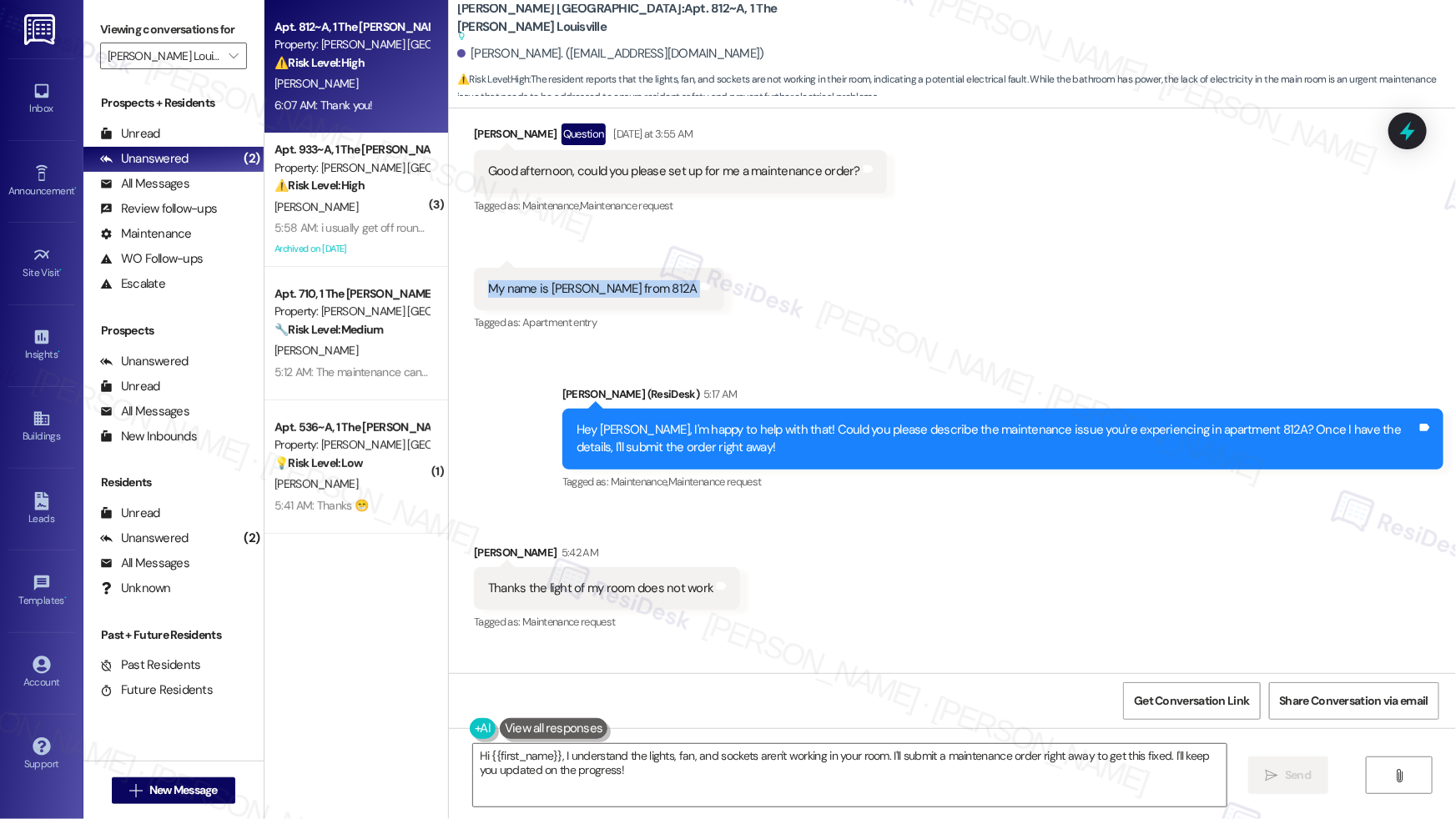
click at [543, 579] on div "Thanks the light of my room does not work" at bounding box center [601, 588] width 225 height 17
copy div "Thanks the light of my room does not work Tags and notes"
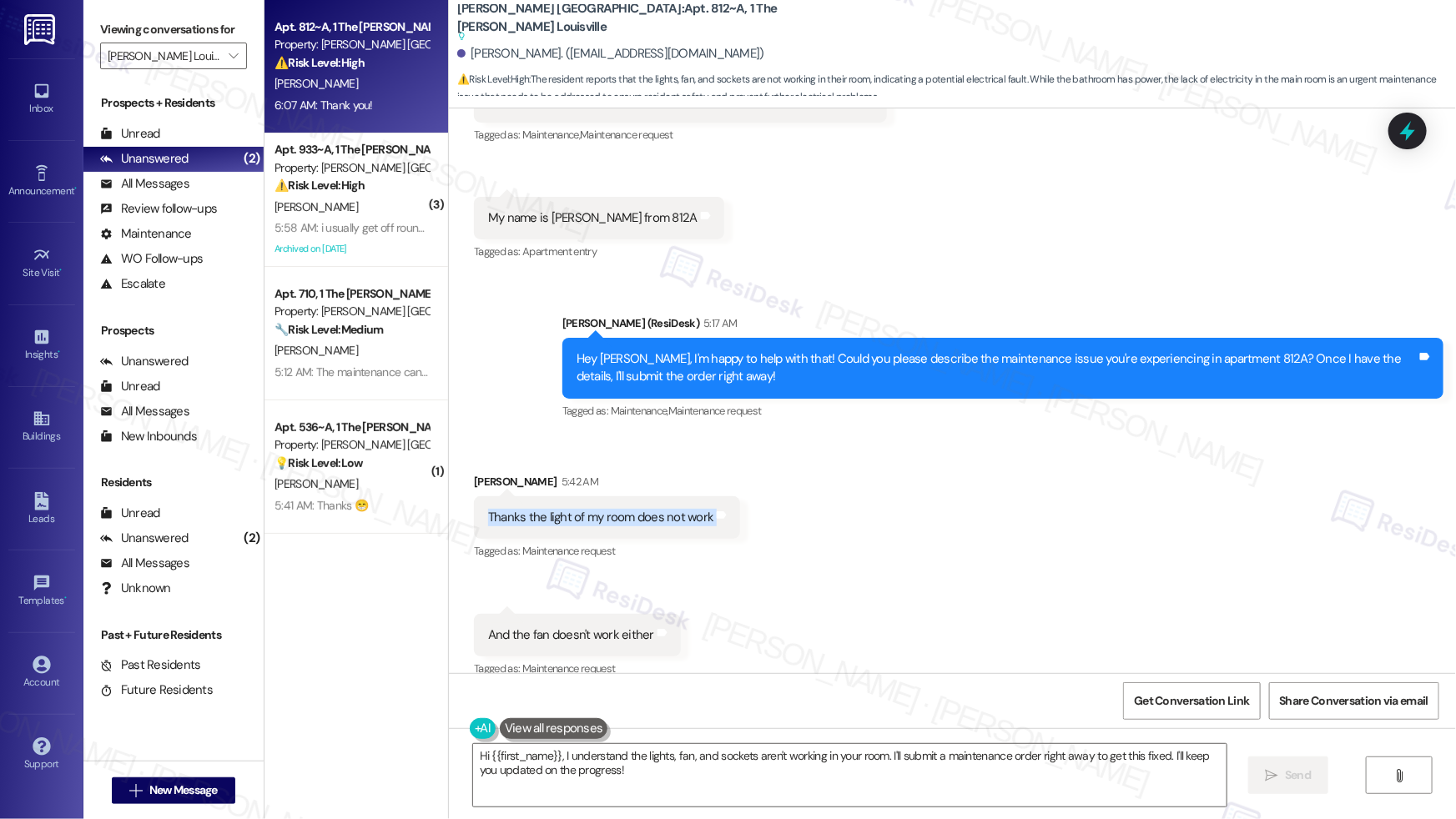
scroll to position [9592, 0]
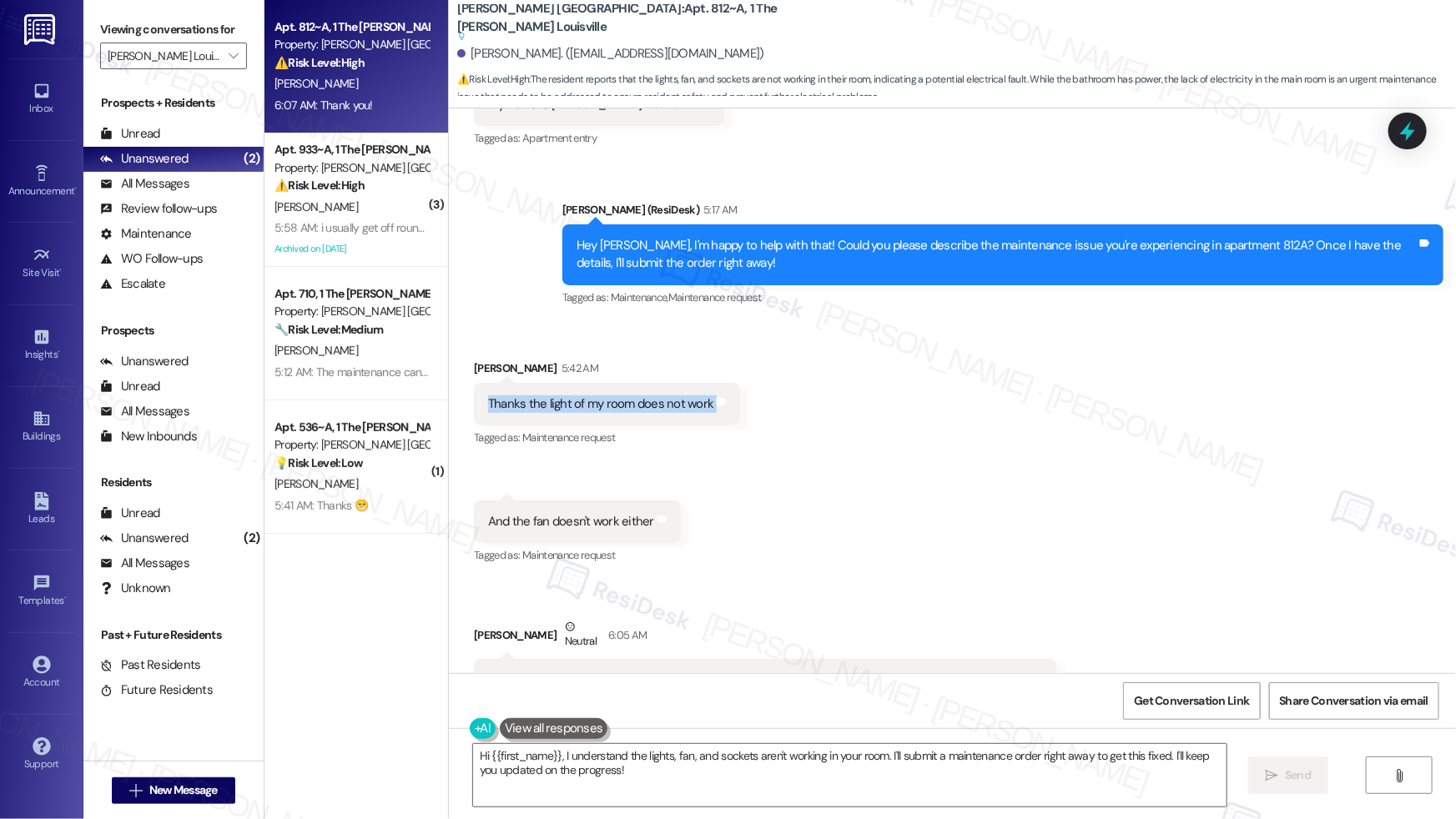
click at [559, 513] on div "And the fan doesn't work either" at bounding box center [571, 522] width 166 height 17
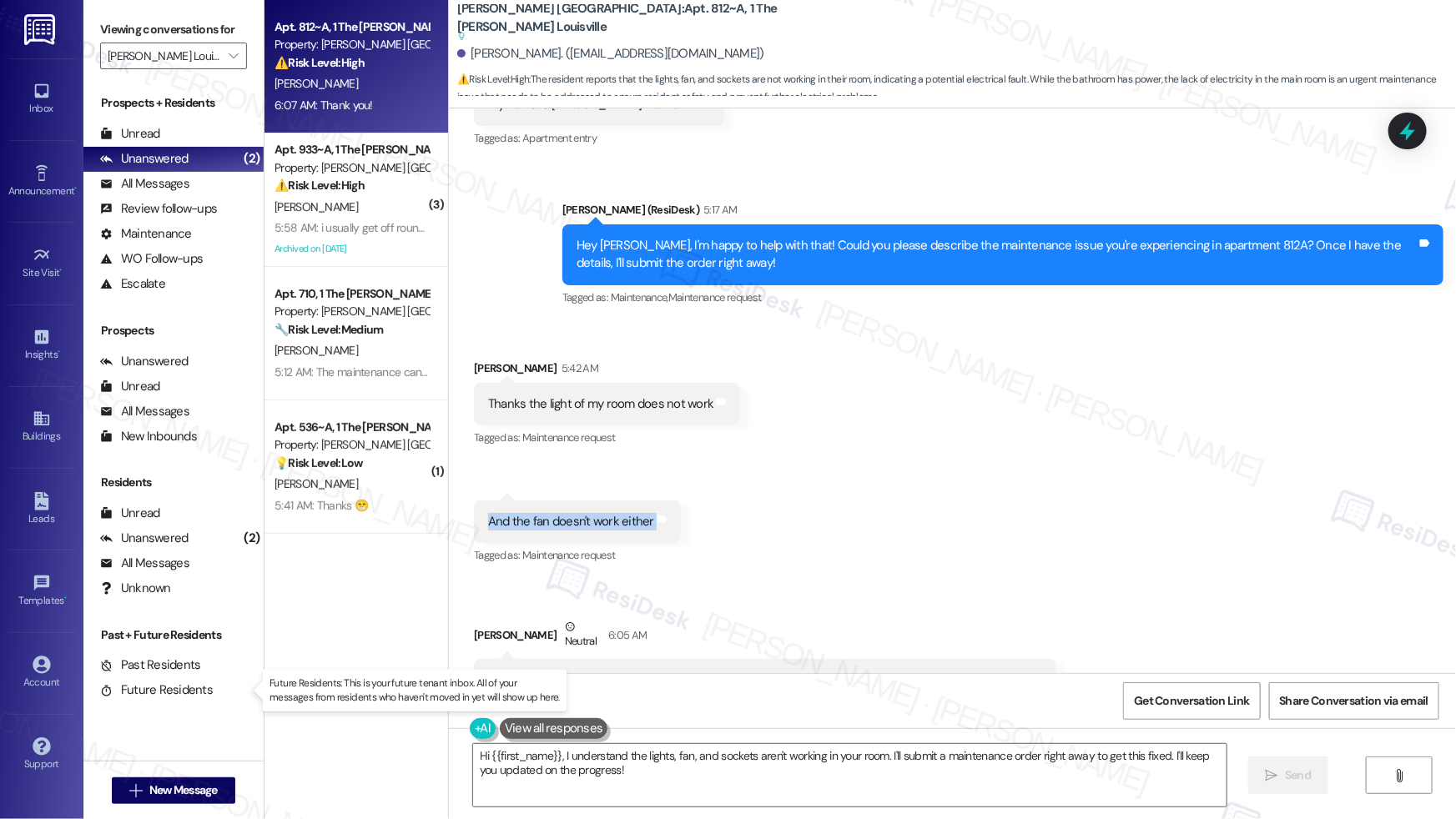
copy div "And the fan doesn't work either Tags and notes"
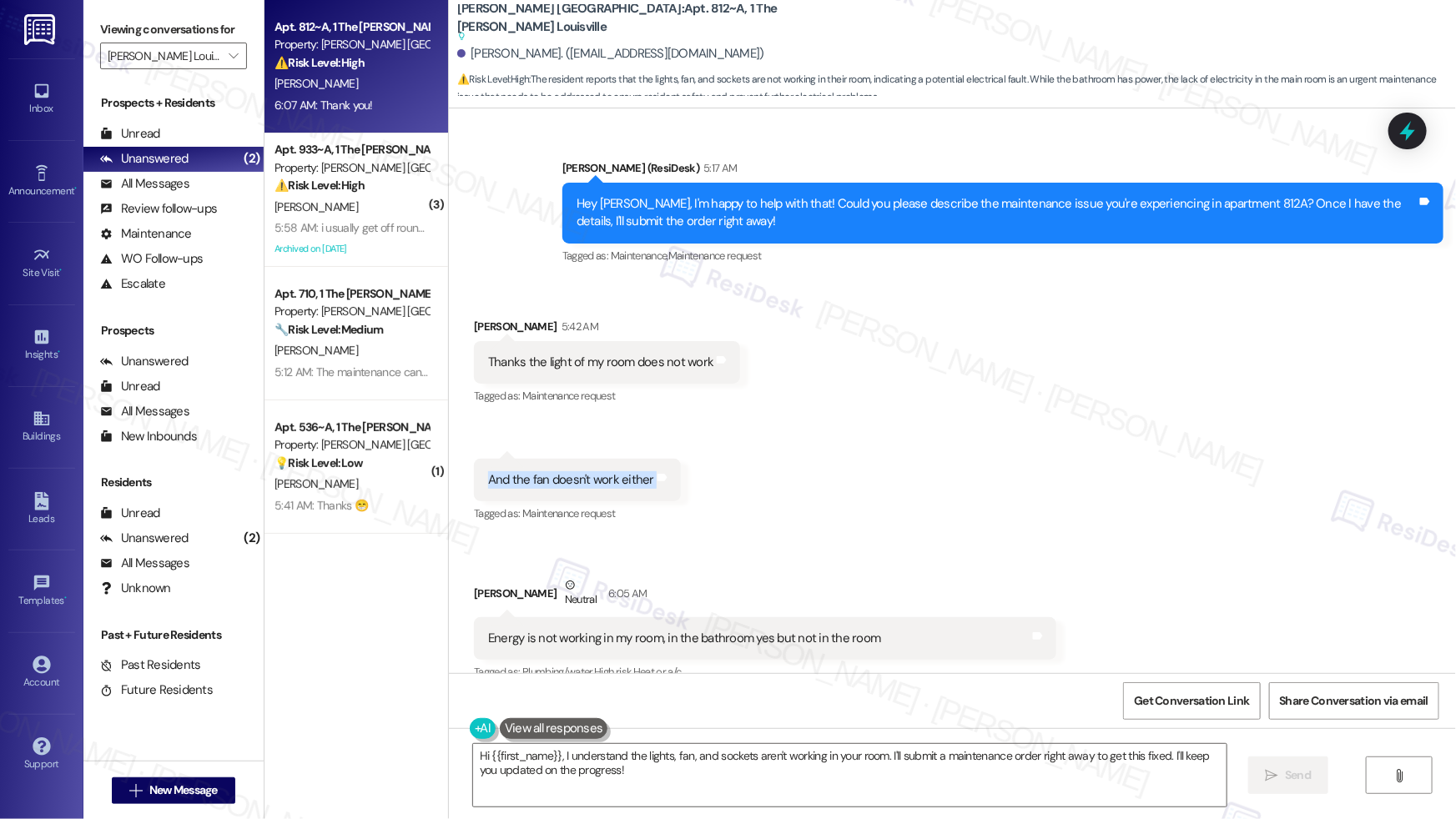
scroll to position [9715, 0]
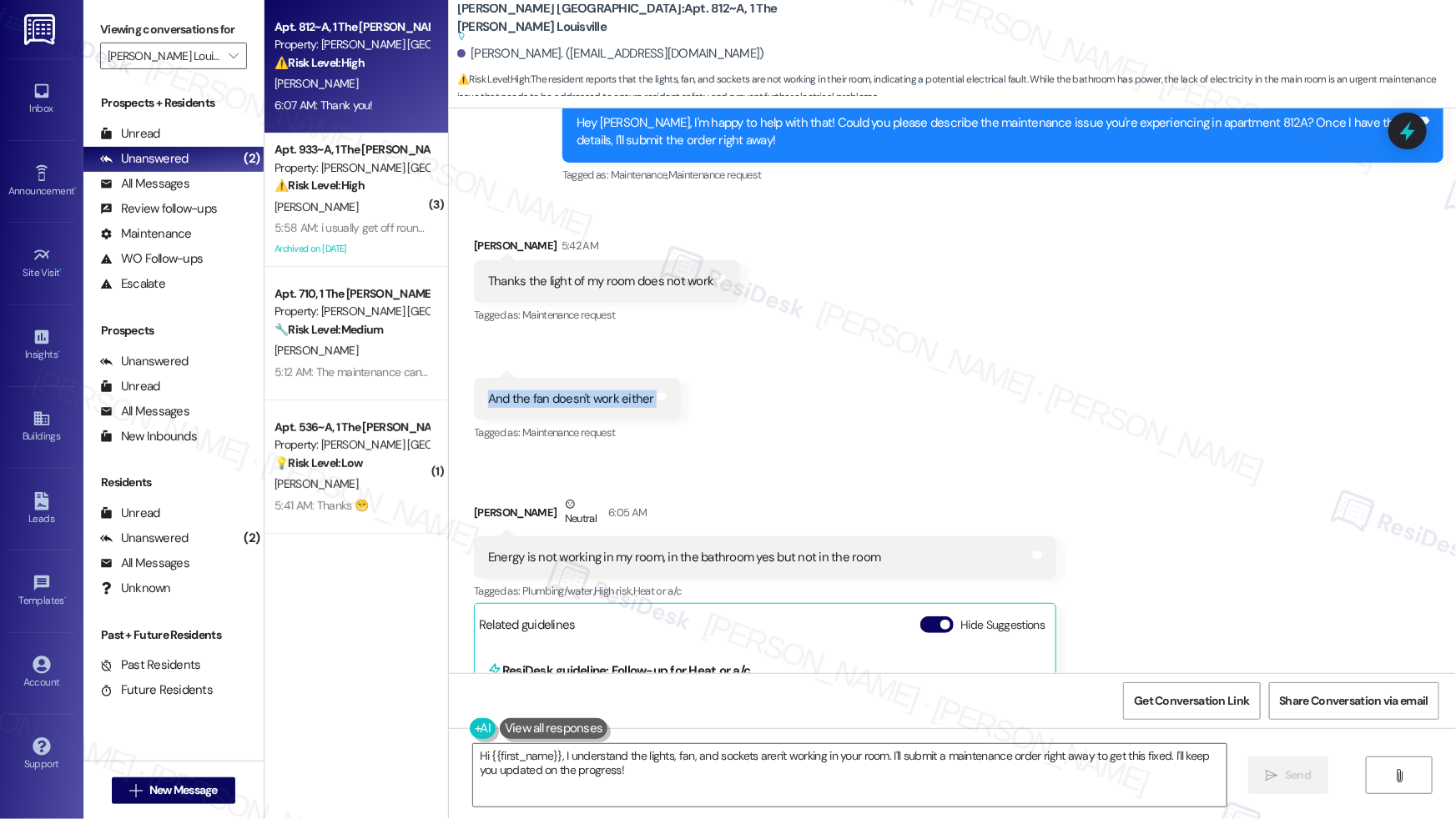
click at [604, 549] on div "Energy is not working in my room, in the bathroom yes but not in the room" at bounding box center [684, 557] width 392 height 17
click at [605, 549] on div "Energy is not working in my room, in the bathroom yes but not in the room" at bounding box center [684, 557] width 392 height 17
click at [607, 549] on div "Energy is not working in my room, in the bathroom yes but not in the room" at bounding box center [684, 557] width 392 height 17
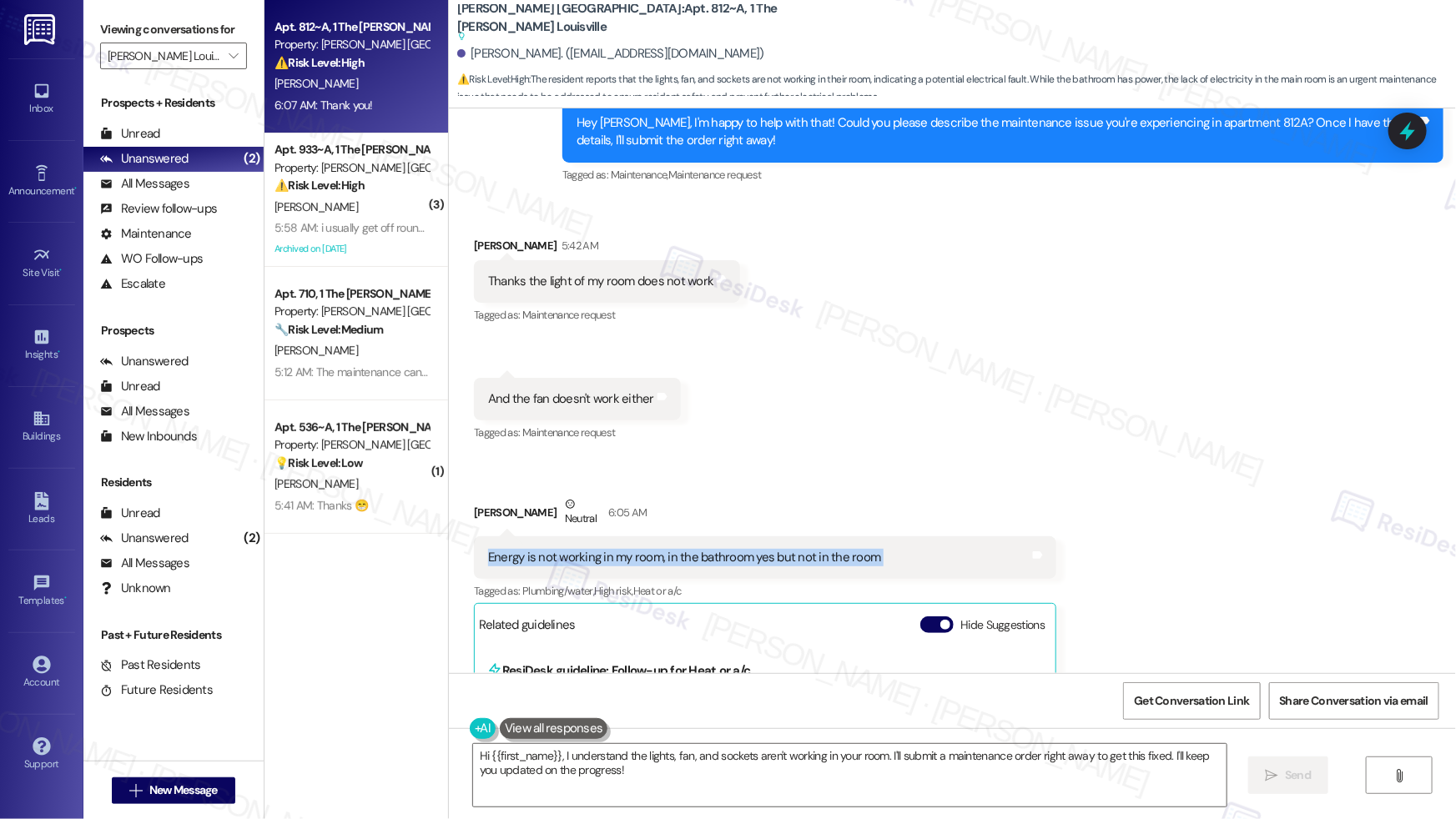
click at [607, 549] on div "Energy is not working in my room, in the bathroom yes but not in the room" at bounding box center [684, 557] width 392 height 17
copy div "Energy is not working in my room, in the bathroom yes but not in the room Tags …"
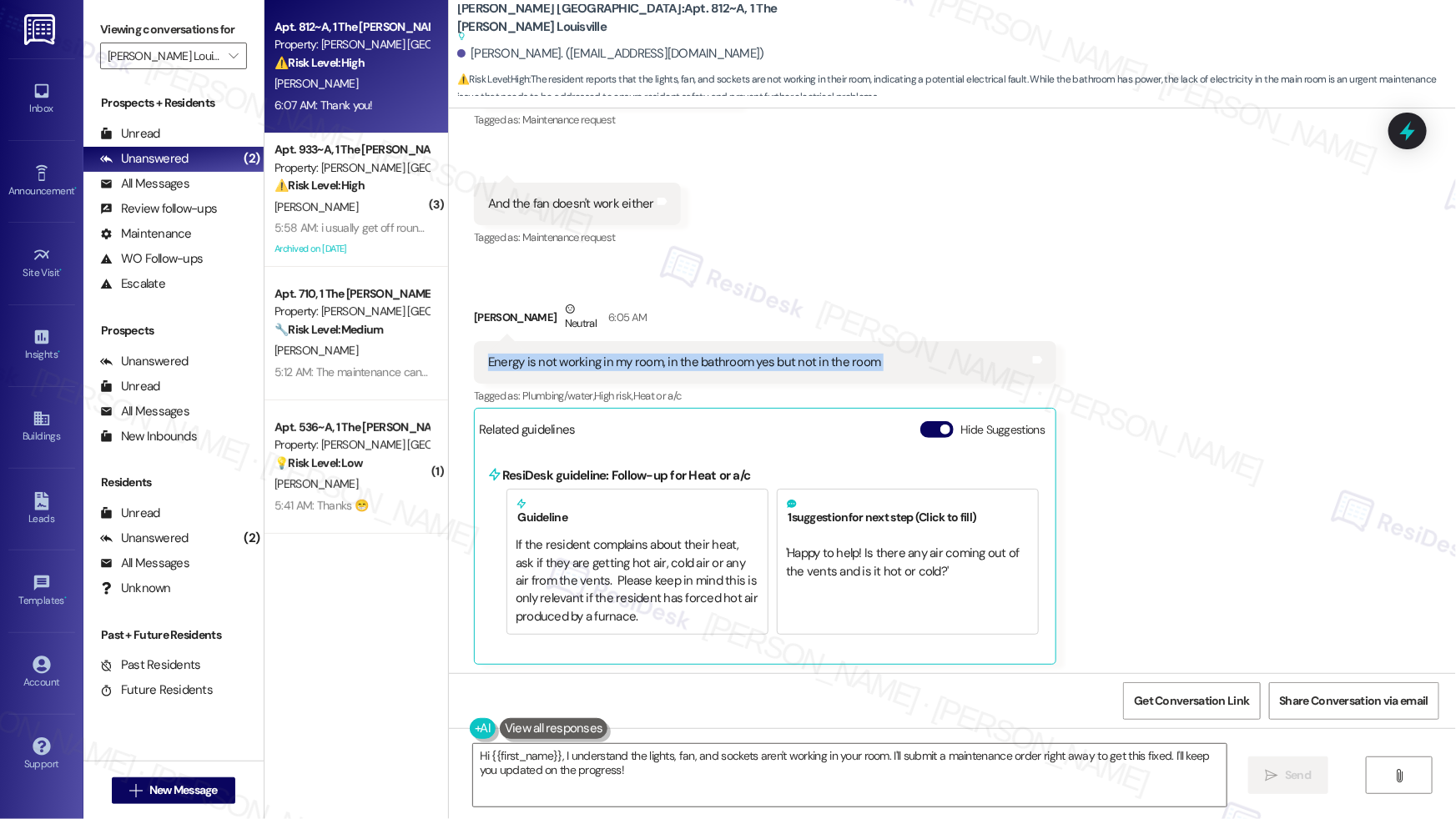
scroll to position [10110, 0]
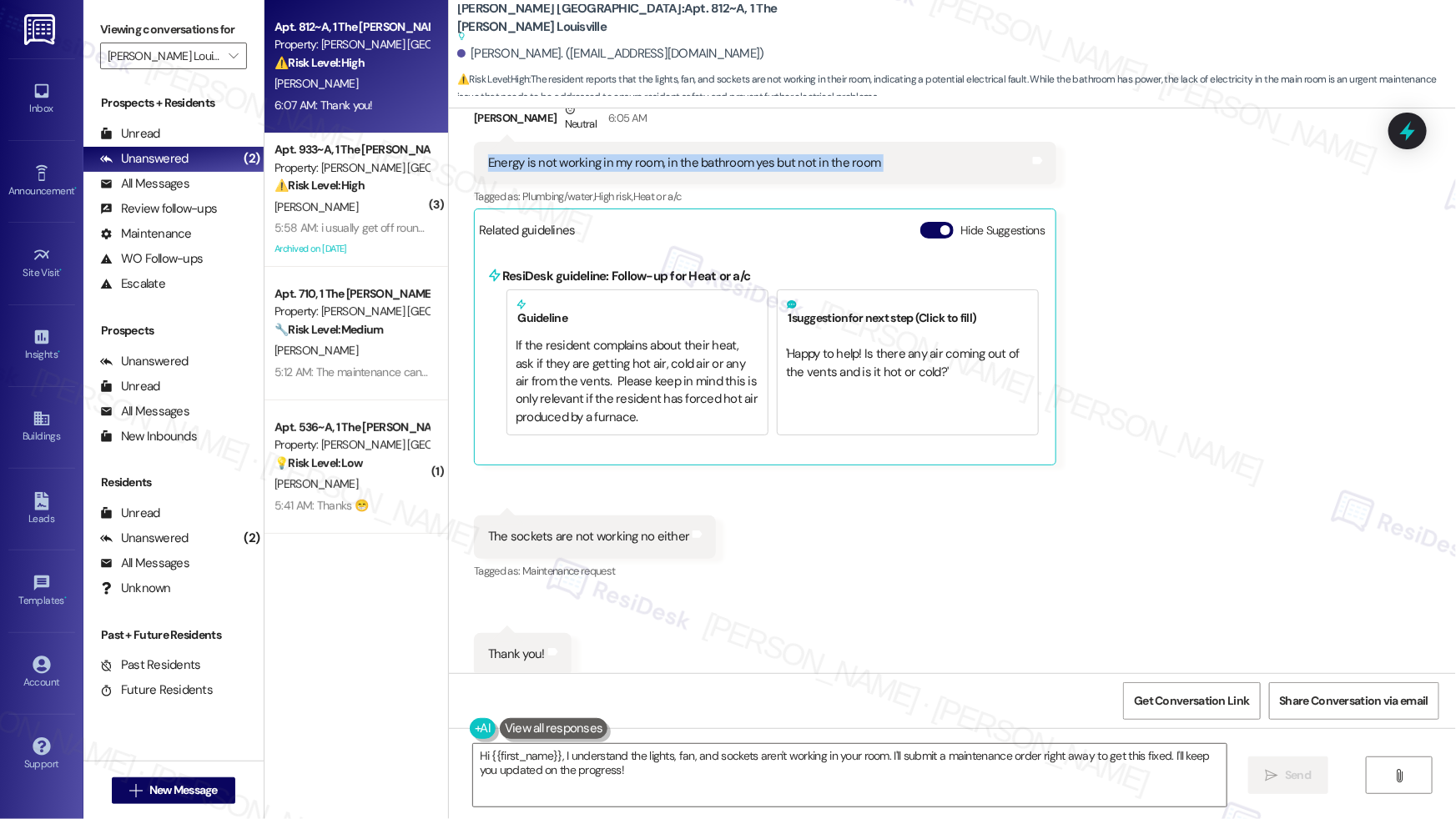
click at [537, 527] on div "The sockets are not working no either" at bounding box center [588, 536] width 201 height 17
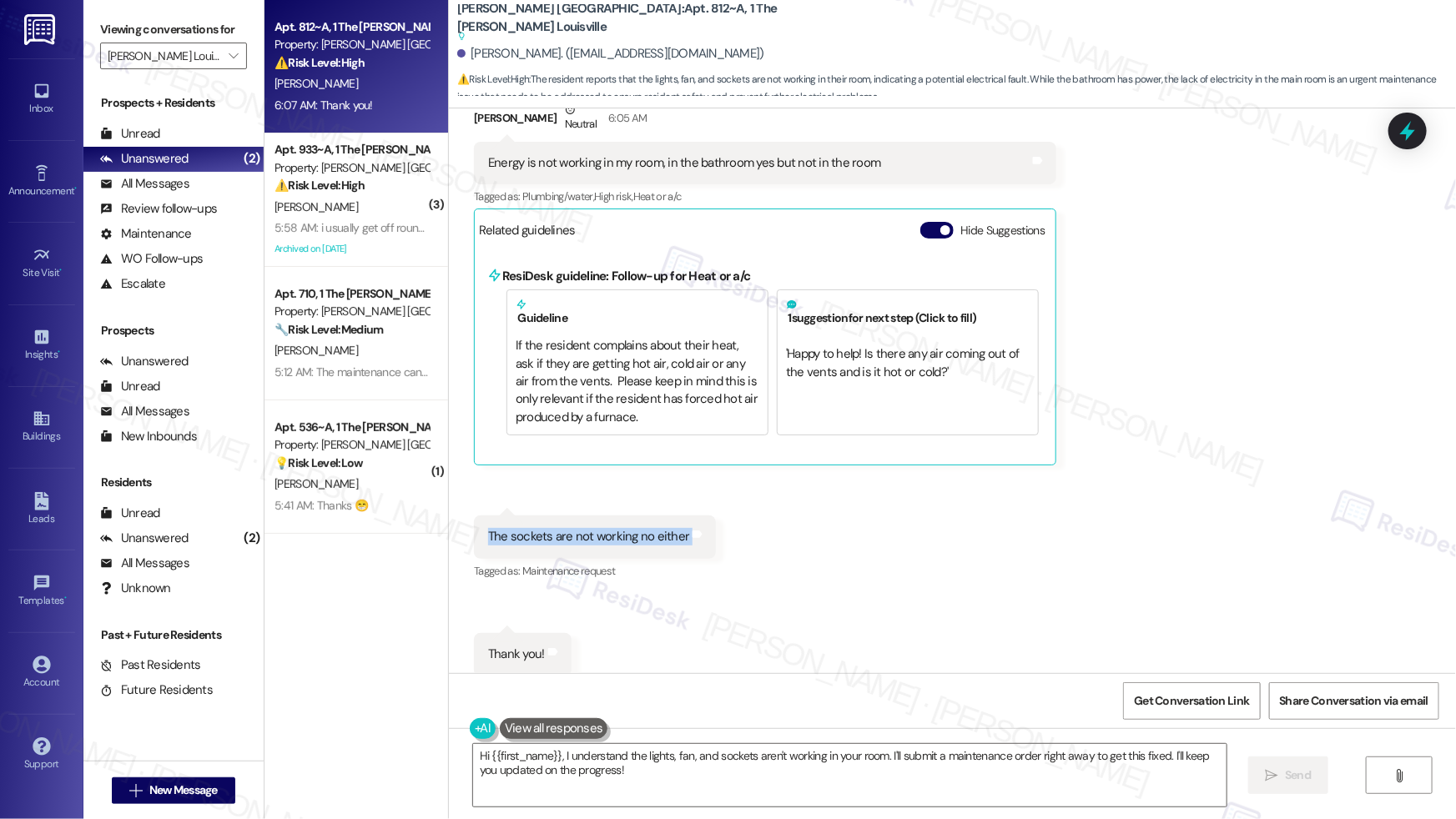
click at [536, 527] on div "The sockets are not working no either" at bounding box center [588, 536] width 201 height 17
copy div "The sockets are not working no either Tags and notes"
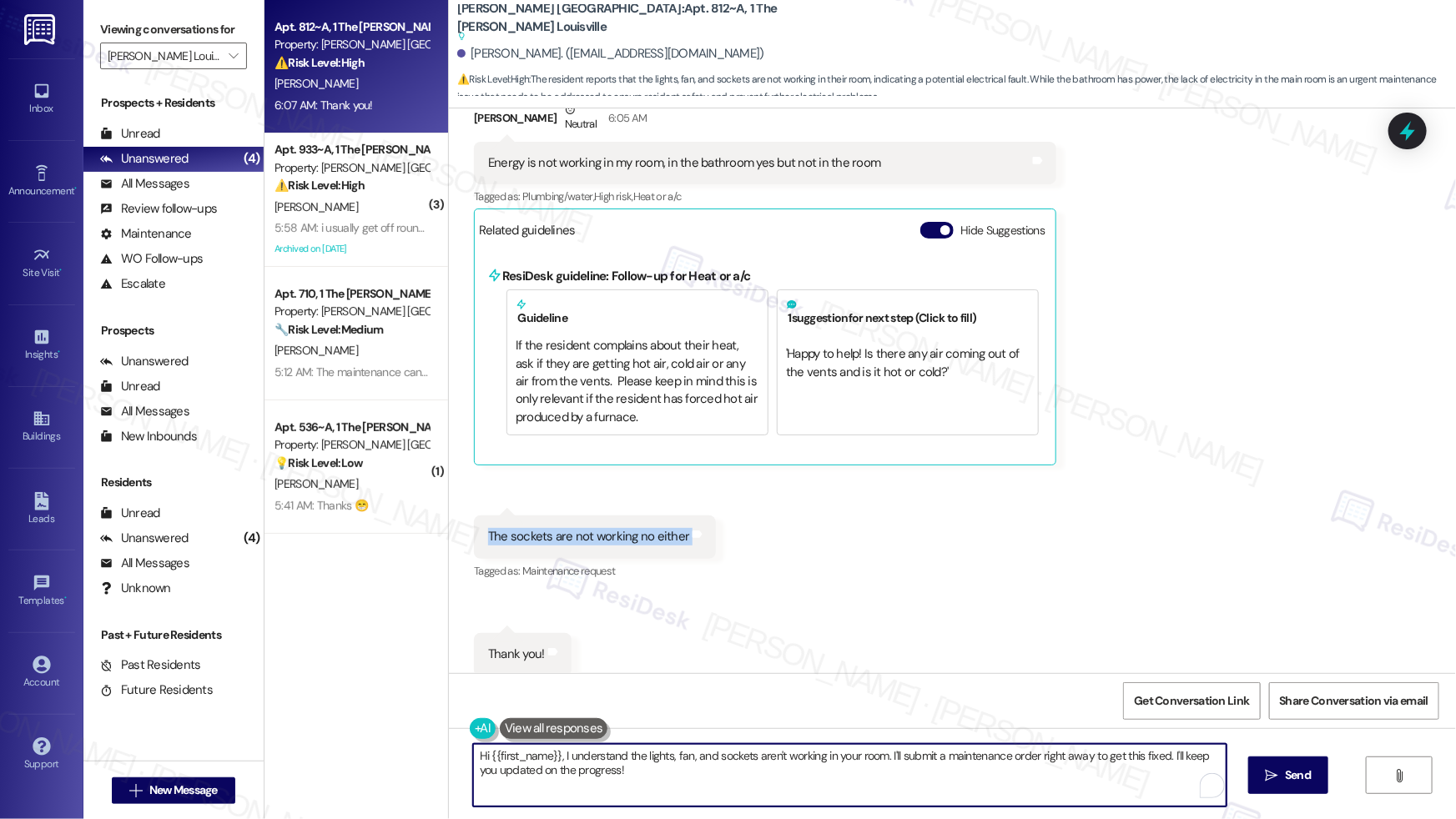
click at [522, 758] on textarea "Hi {{first_name}}, I understand the lights, fan, and sockets aren't working in …" at bounding box center [849, 775] width 753 height 63
click at [522, 757] on textarea "Hi {{first_name}}, I understand the lights, fan, and sockets aren't working in …" at bounding box center [849, 775] width 753 height 63
paste textarea "Good afternoon, Tania, Thank you for letting us know. I understand that in your…"
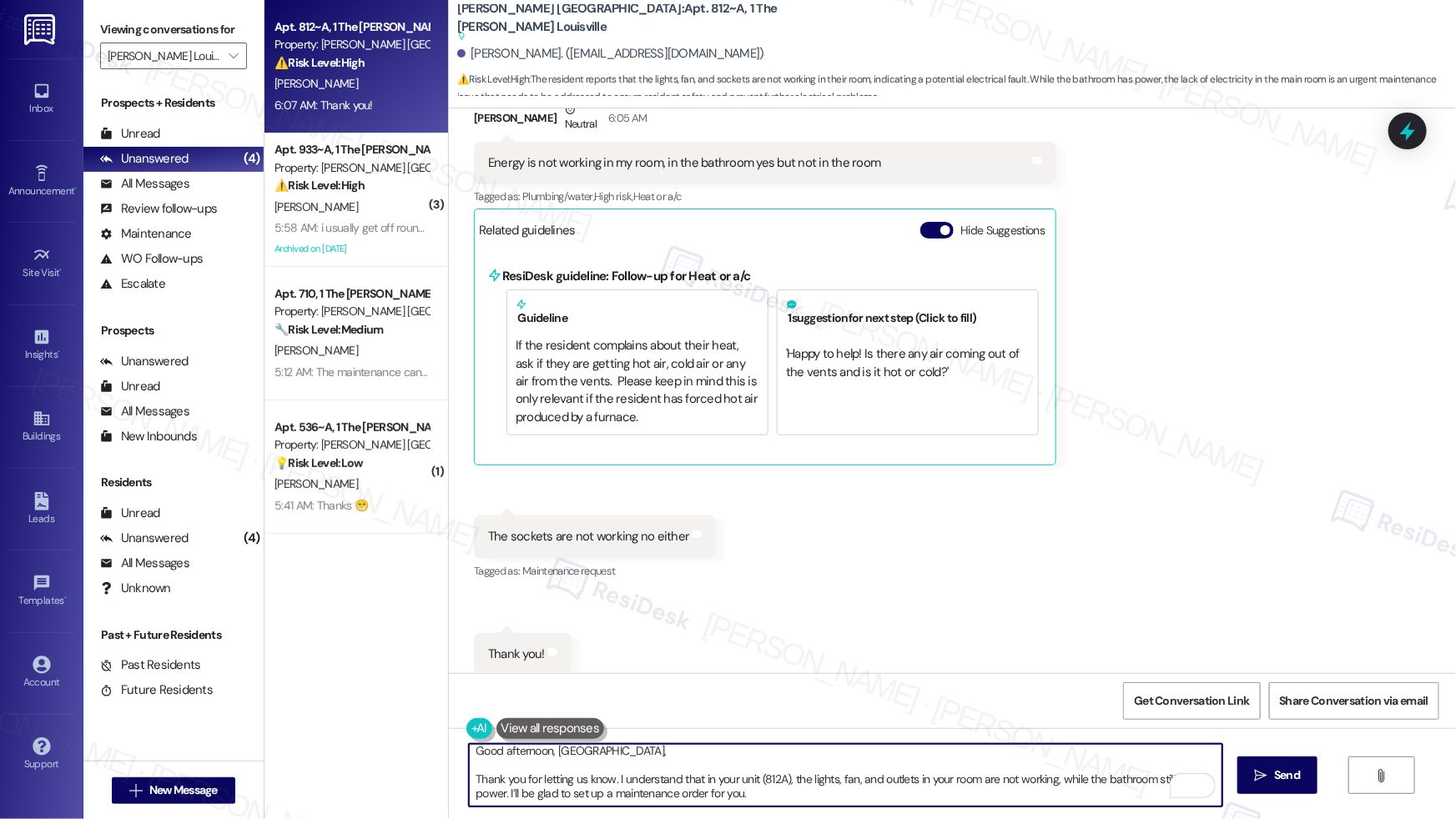
scroll to position [0, 0]
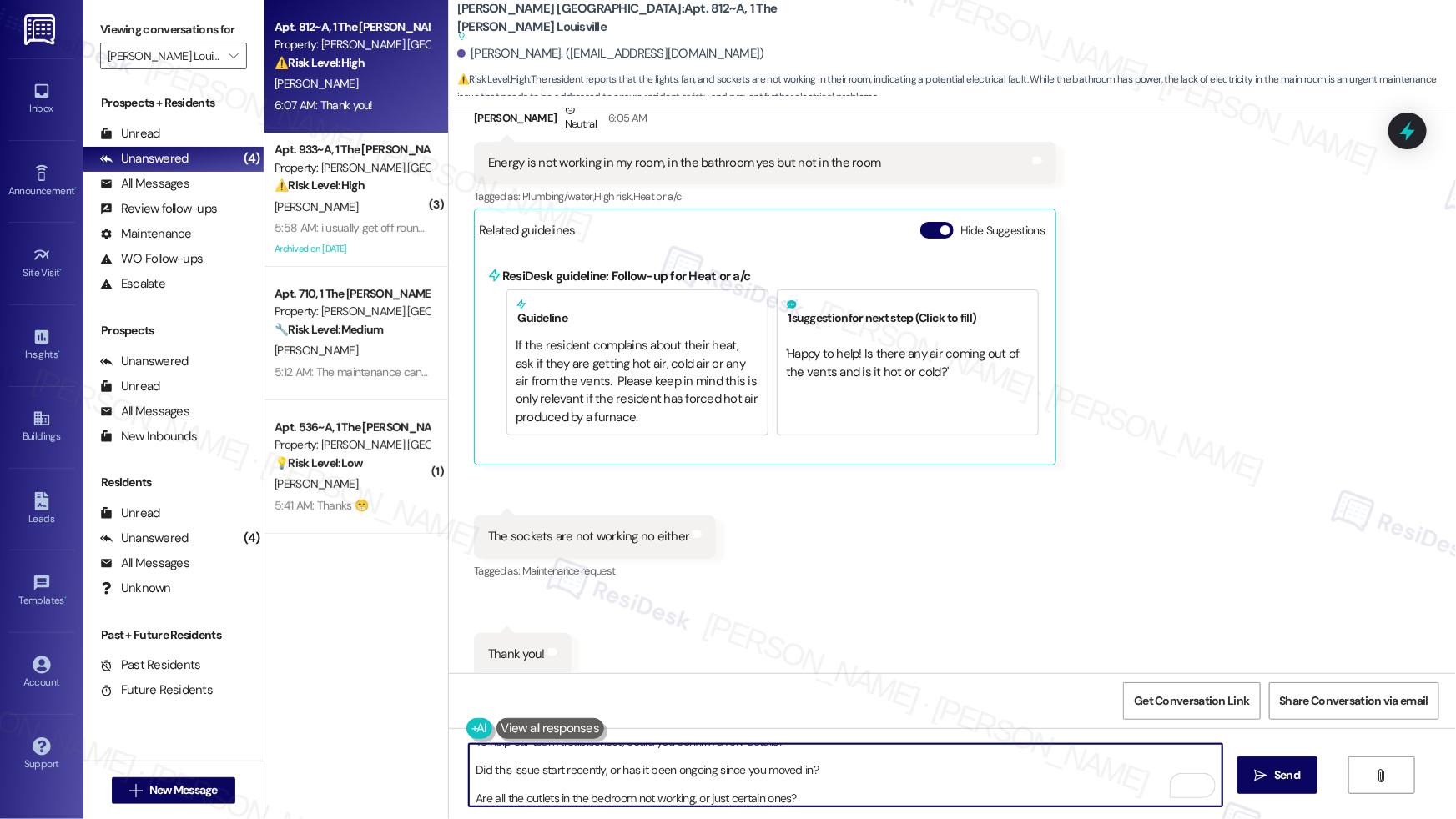
click at [469, 768] on textarea "Good afternoon, Tania, Thank you for letting us know. I understand that in your…" at bounding box center [845, 775] width 753 height 63
click at [471, 795] on textarea "Good afternoon, Tania, Thank you for letting us know. I understand that in your…" at bounding box center [845, 775] width 753 height 63
click at [469, 792] on textarea "Good afternoon, Tania, Thank you for letting us know. I understand that in your…" at bounding box center [845, 775] width 753 height 63
click at [530, 785] on textarea "Good afternoon, Tania, Thank you for letting us know. I understand that in your…" at bounding box center [845, 775] width 753 height 63
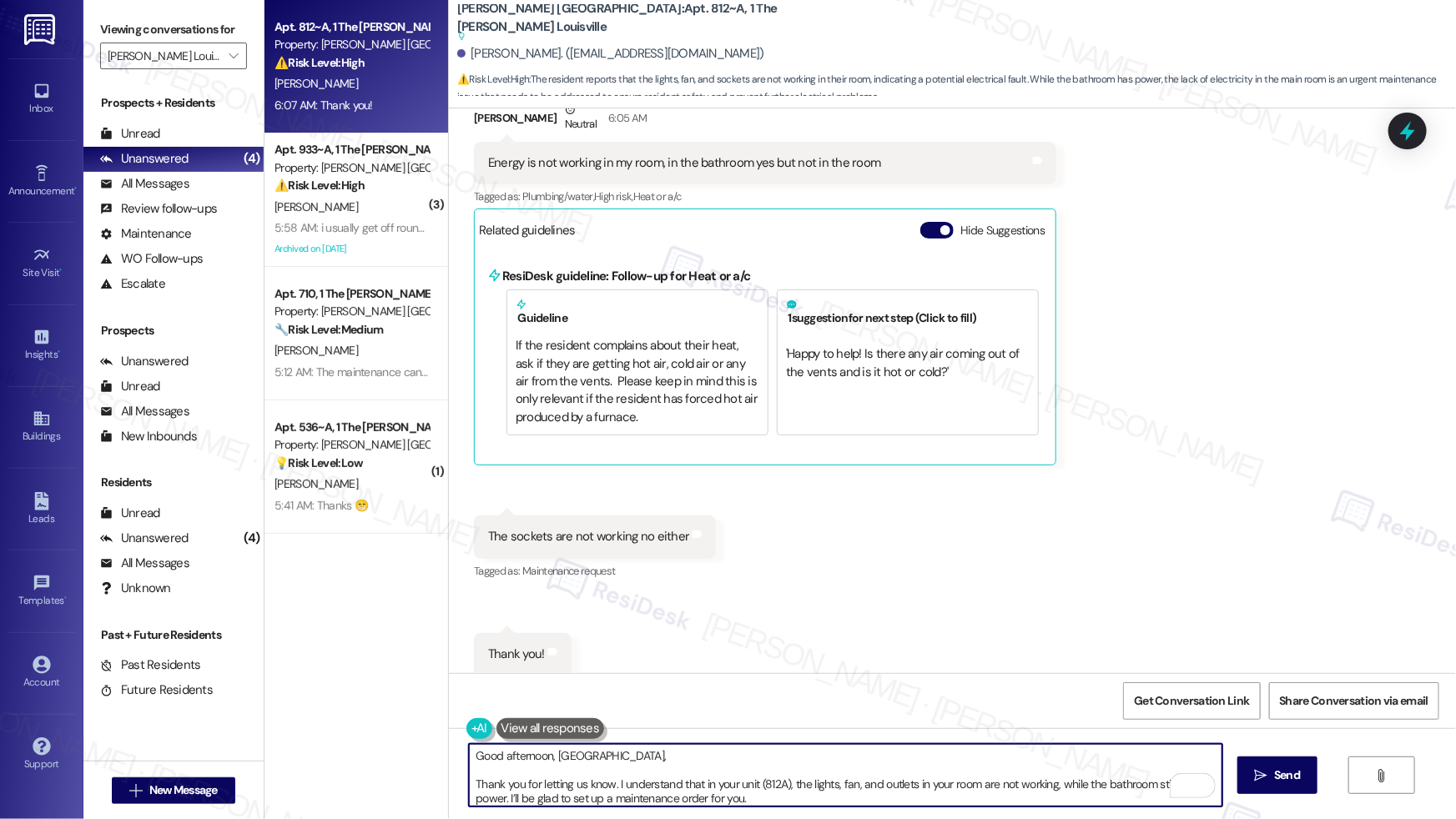
click at [470, 783] on textarea "Good afternoon, Tania, Thank you for letting us know. I understand that in your…" at bounding box center [845, 775] width 753 height 63
click at [549, 777] on textarea "Good afternoon, Tania, Thank you for letting us know. I understand that in your…" at bounding box center [845, 775] width 753 height 63
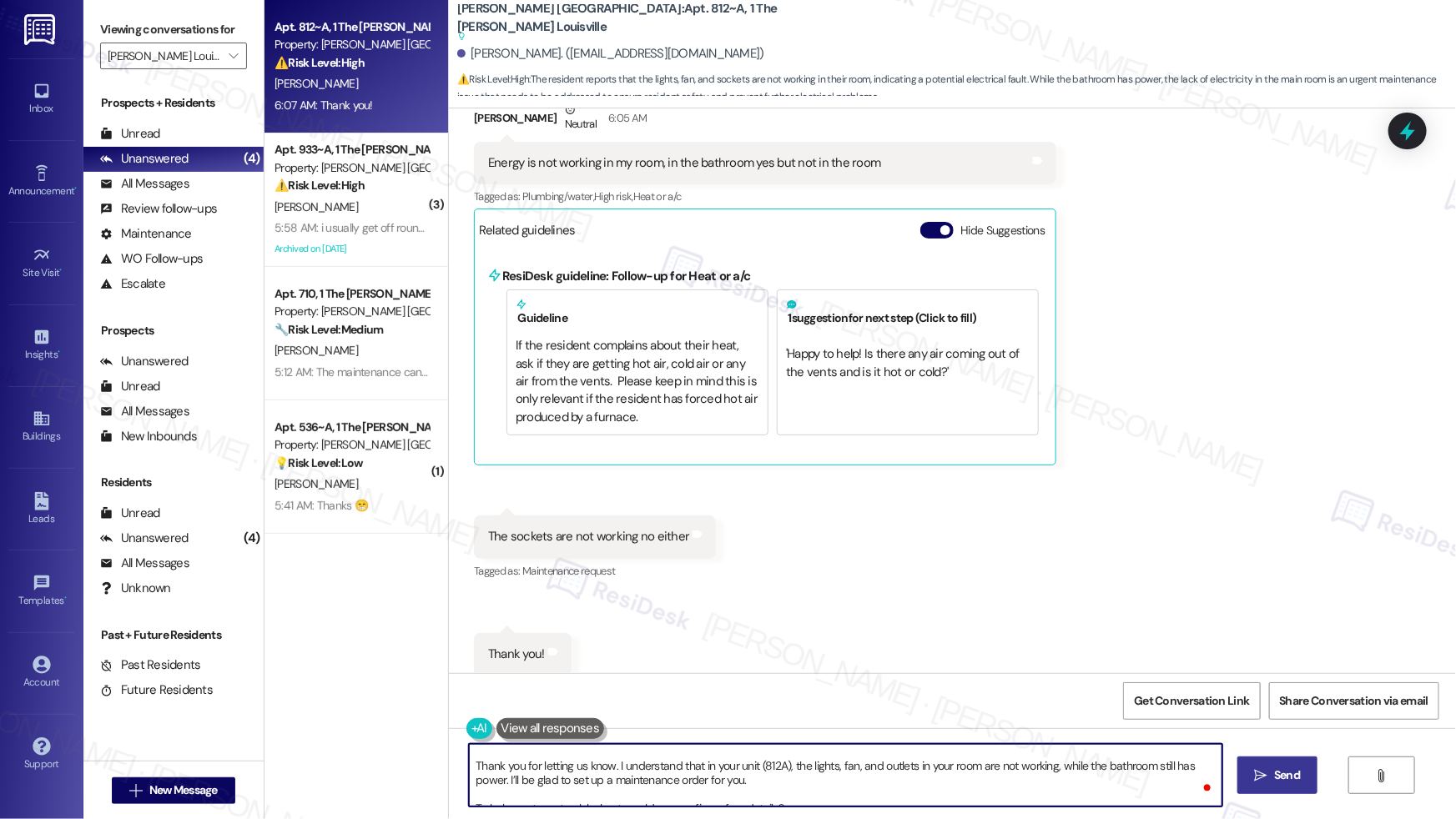
type textarea "Good afternoon, Tania, Thank you for letting us know. I understand that in your…"
click at [1283, 769] on span "Send" at bounding box center [1287, 775] width 26 height 17
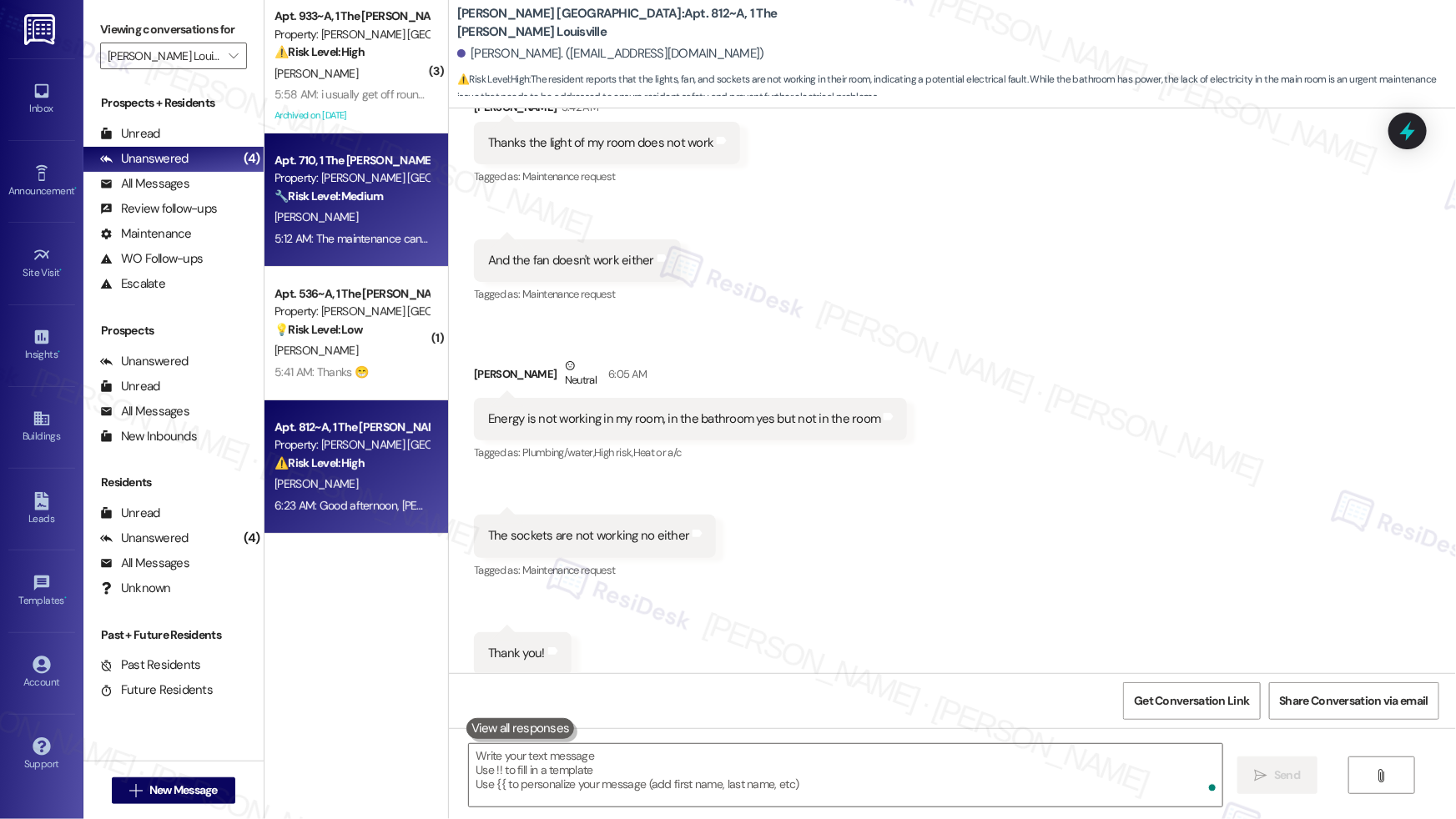
click at [361, 233] on div "5:12 AM: The maintenance can come to fix the washer in the stove, but I need to…" at bounding box center [490, 239] width 431 height 15
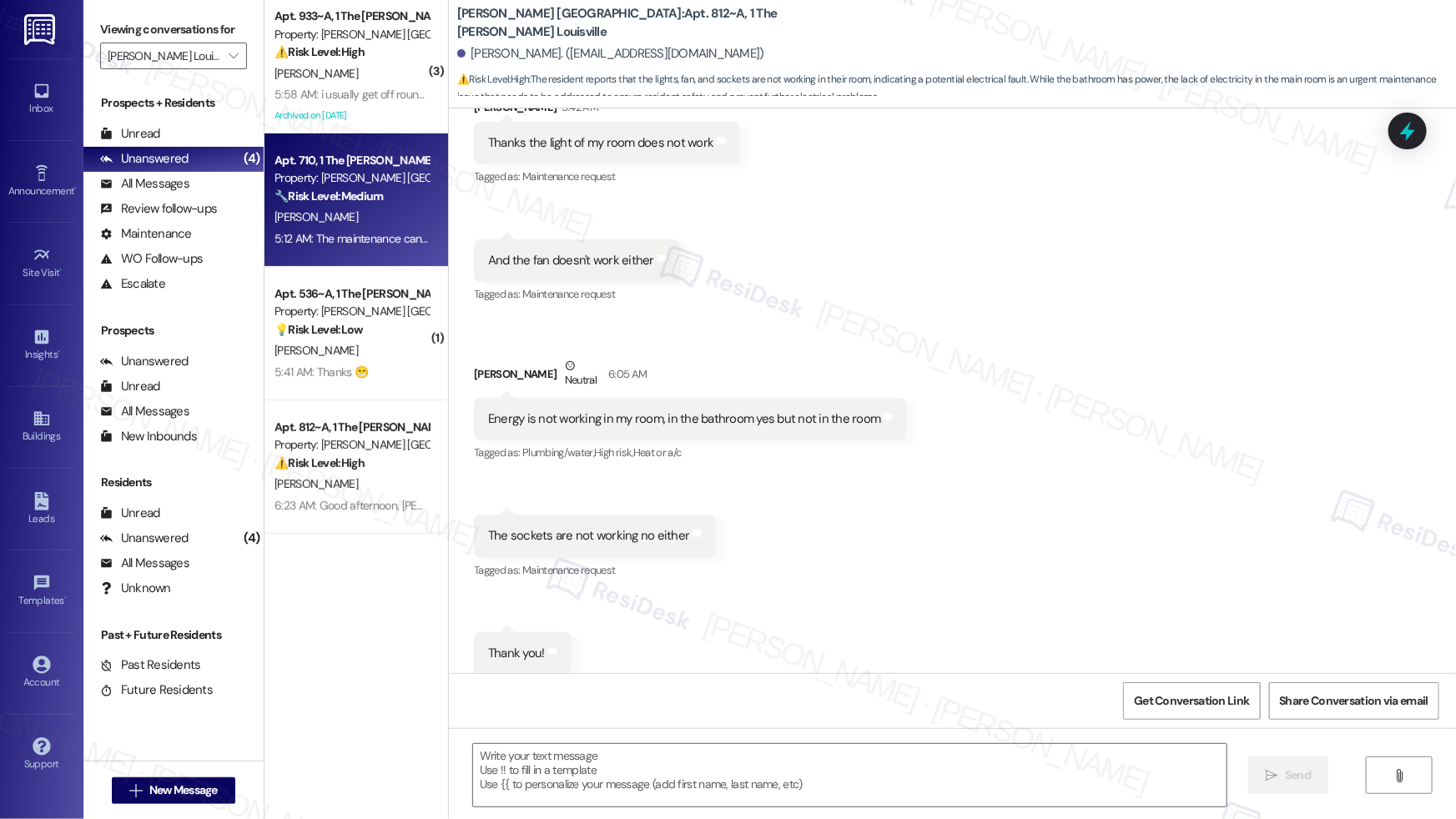
type textarea "Fetching suggested responses. Please feel free to read through the conversation…"
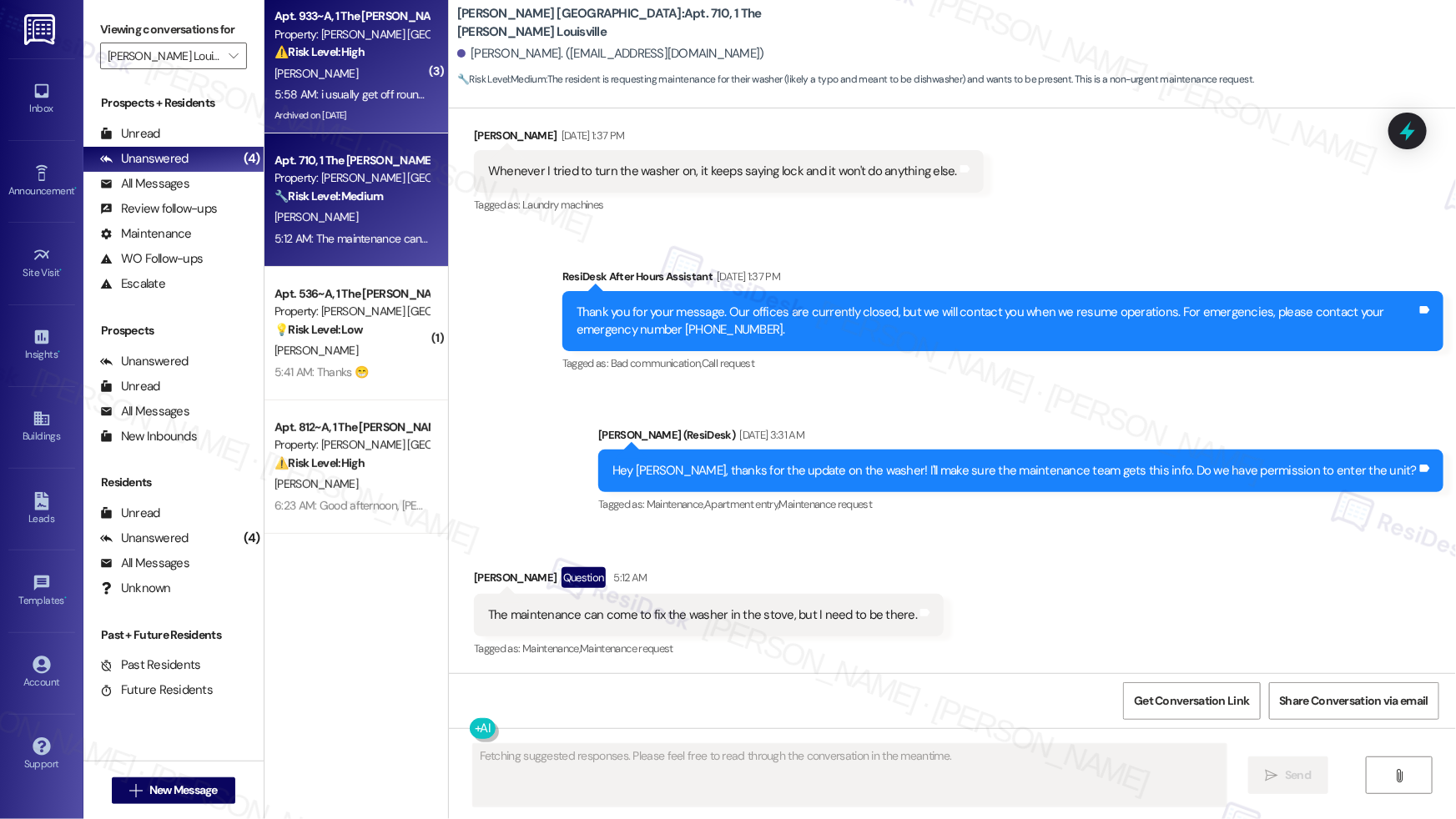
click at [367, 83] on div "J. Thames" at bounding box center [351, 74] width 158 height 21
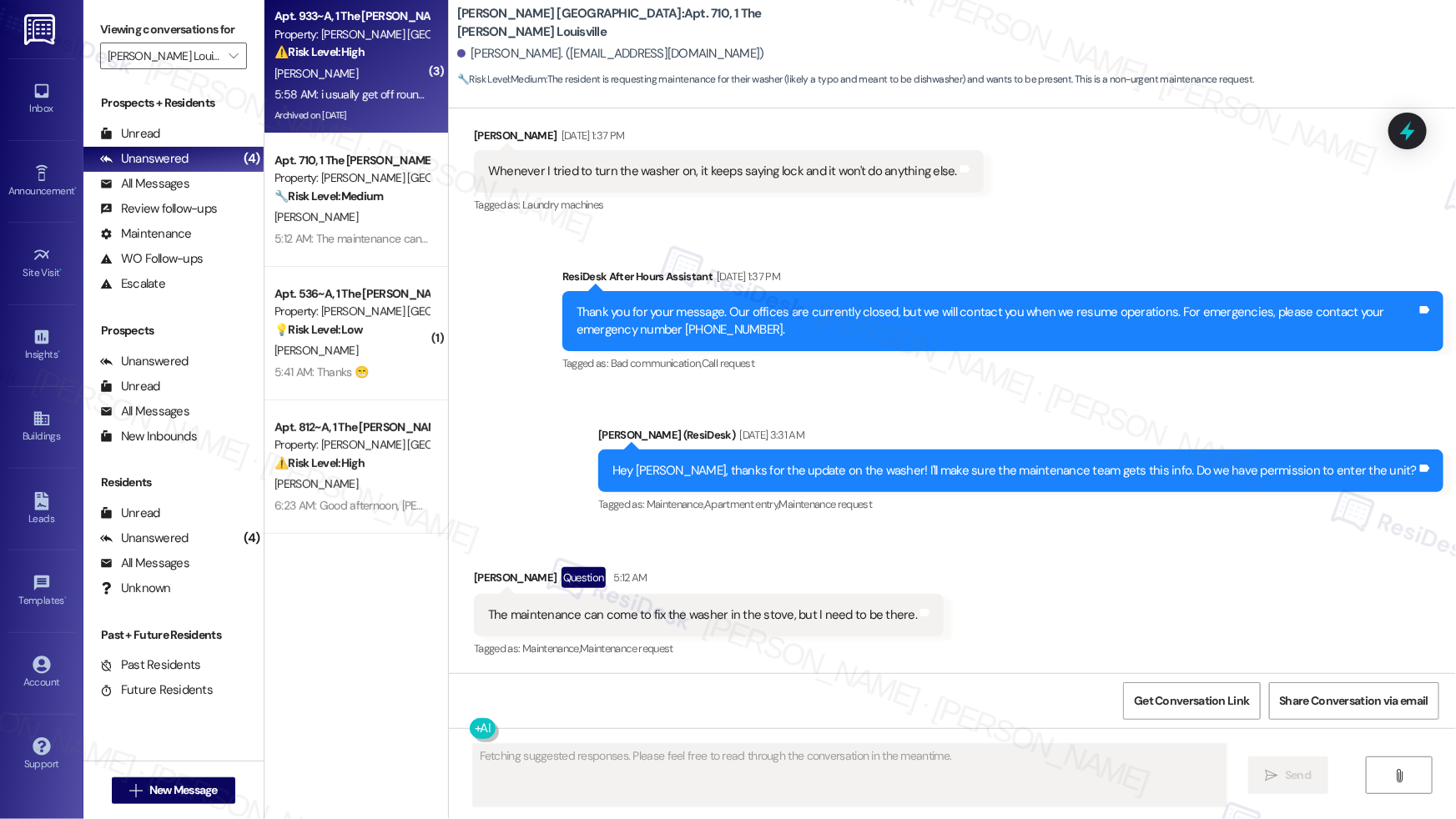
click at [368, 81] on div "J. Thames" at bounding box center [351, 74] width 158 height 21
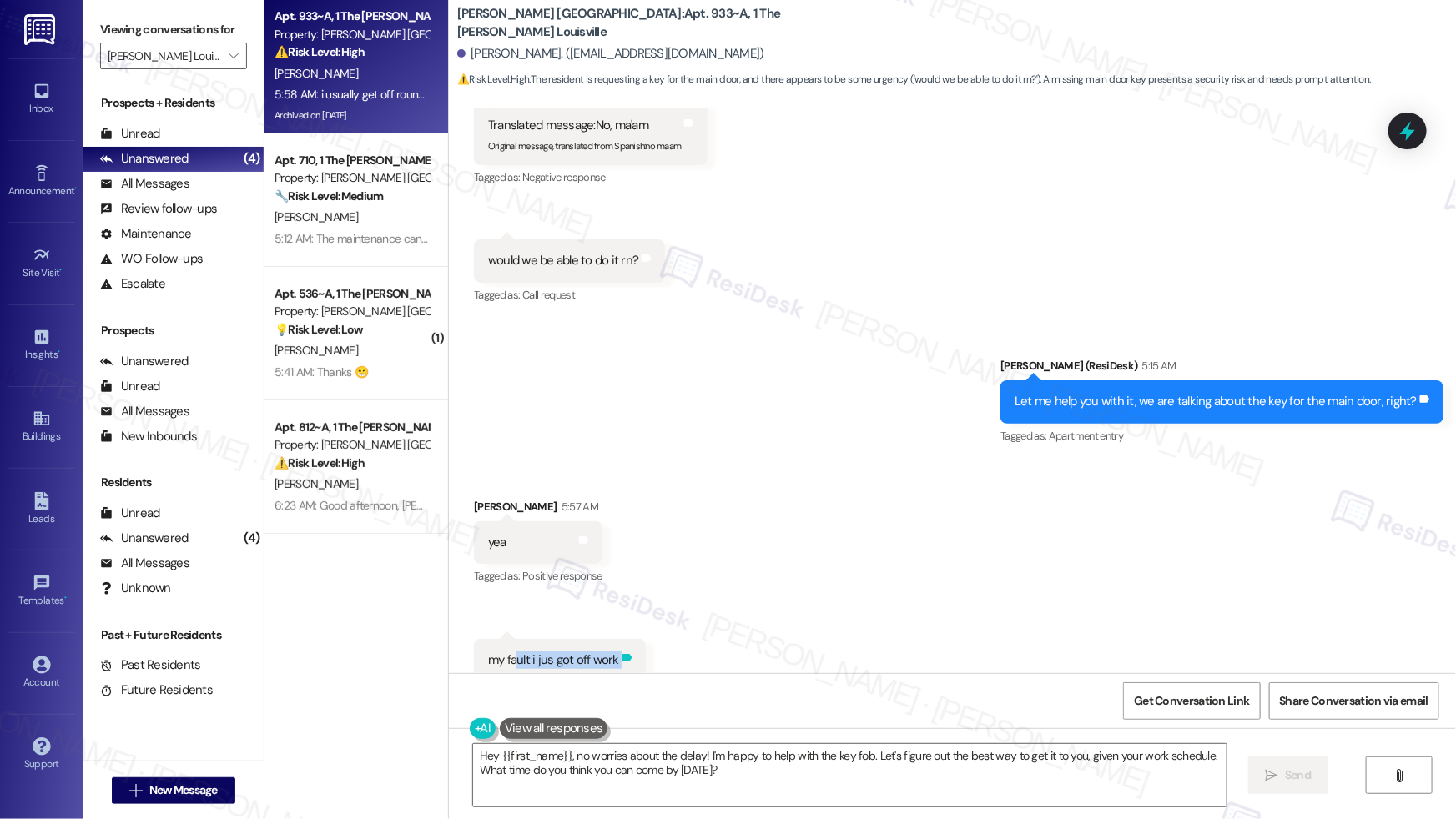
drag, startPoint x: 508, startPoint y: 546, endPoint x: 614, endPoint y: 549, distance: 106.0
click at [615, 639] on div "my fault i jus got off work Tags and notes" at bounding box center [559, 660] width 171 height 42
drag, startPoint x: 503, startPoint y: 639, endPoint x: 796, endPoint y: 643, distance: 293.0
click at [795, 744] on div "i usually get off round 5:30-9 sumtime between there depending how many stops i…" at bounding box center [721, 753] width 467 height 17
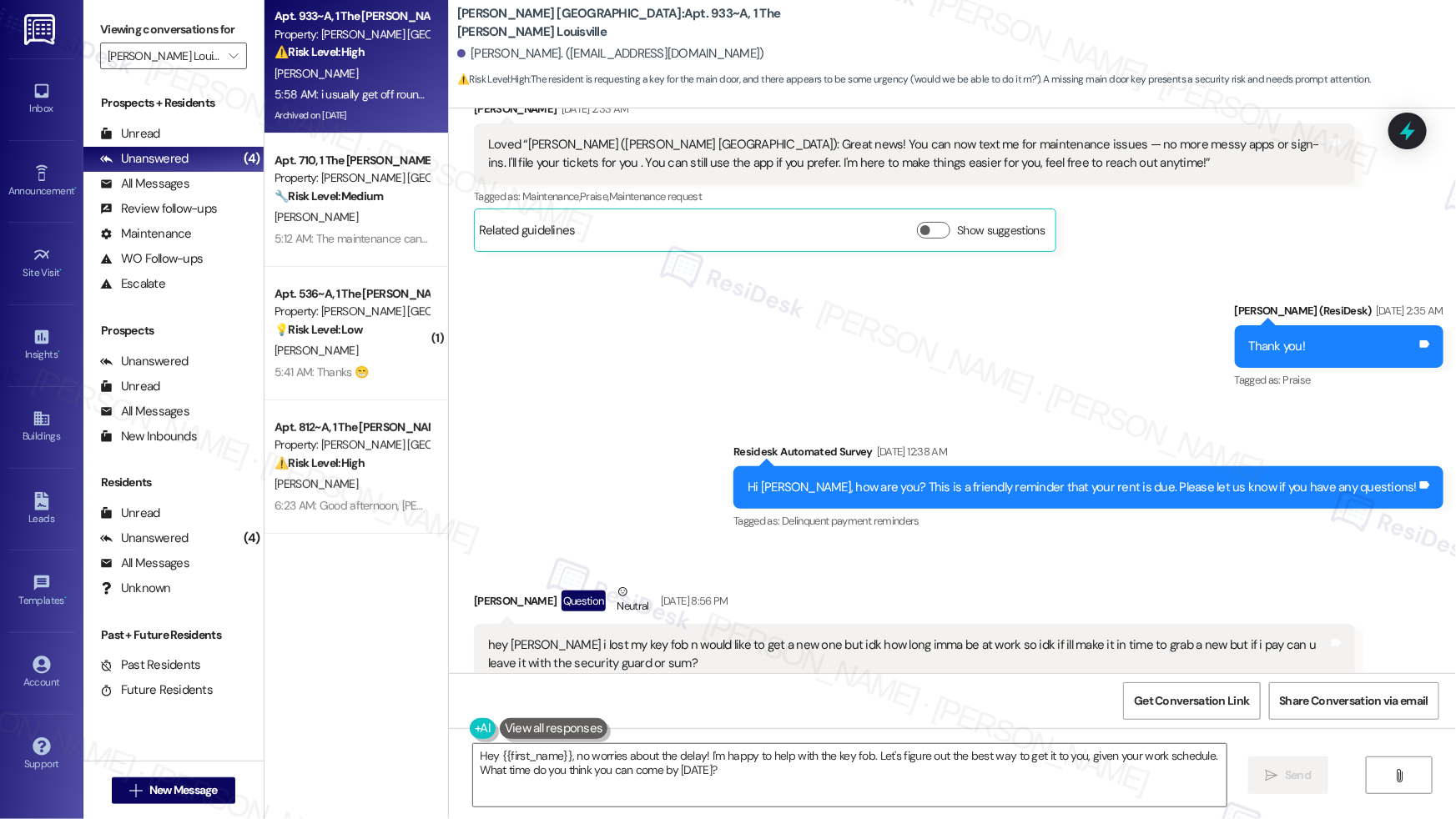
click at [635, 636] on div "hey emily i lost my key fob n would like to get a new one but idk how long imma…" at bounding box center [908, 653] width 840 height 36
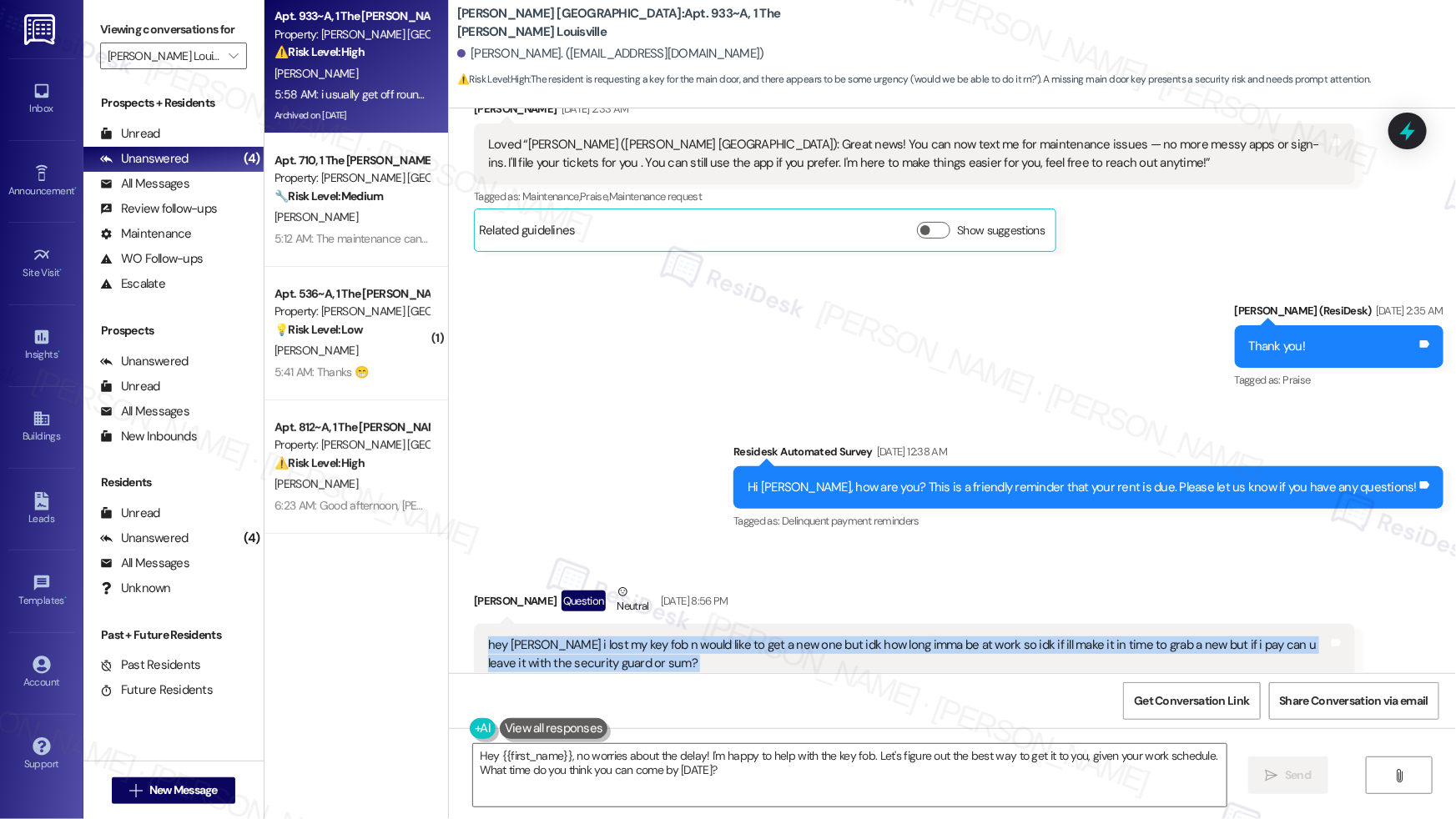
click at [635, 636] on div "hey emily i lost my key fob n would like to get a new one but idk how long imma…" at bounding box center [908, 653] width 840 height 36
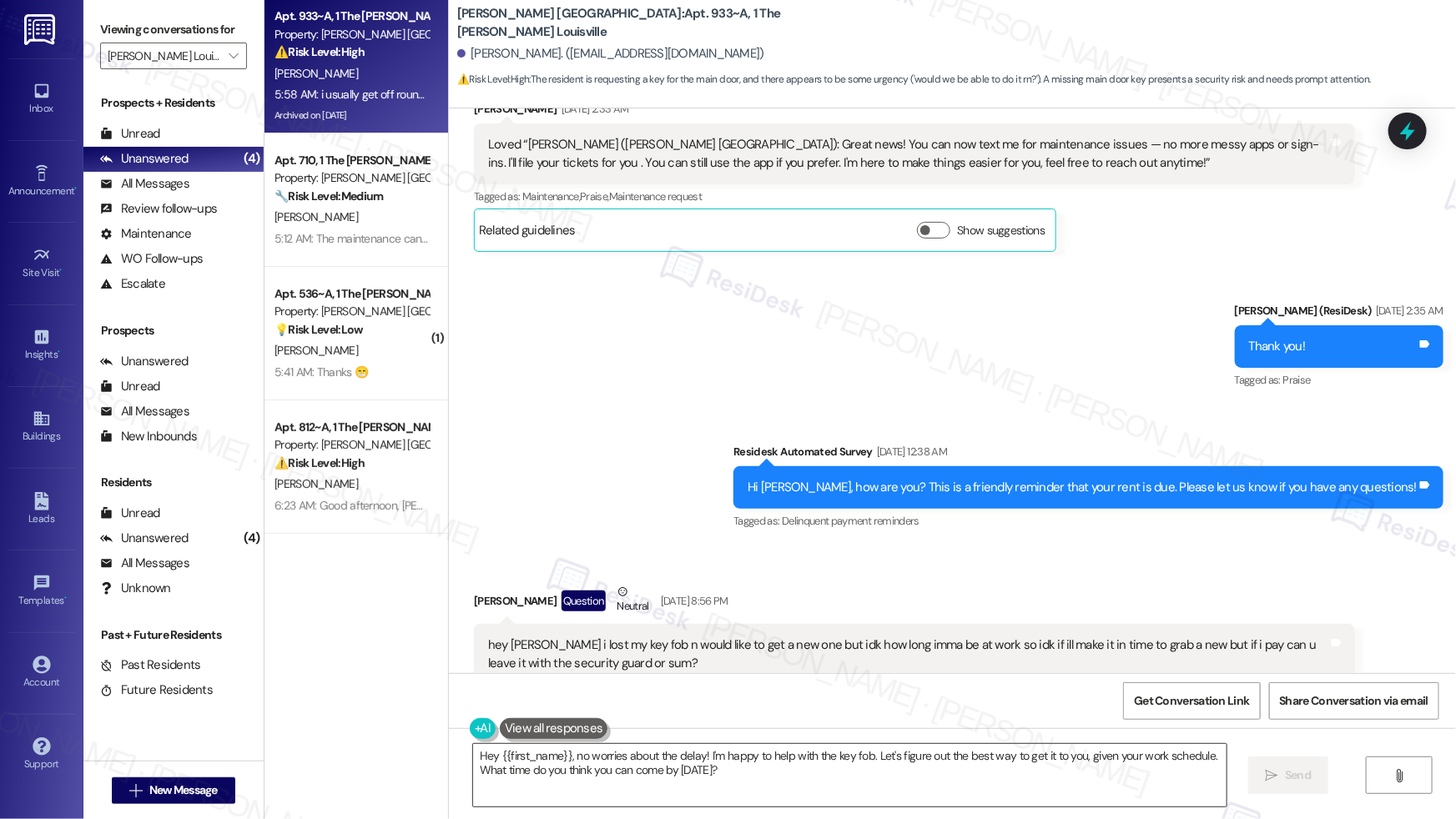
click at [761, 779] on textarea "Hey {{first_name}}, no worries about the delay! I'm happy to help with the key …" at bounding box center [849, 775] width 753 height 63
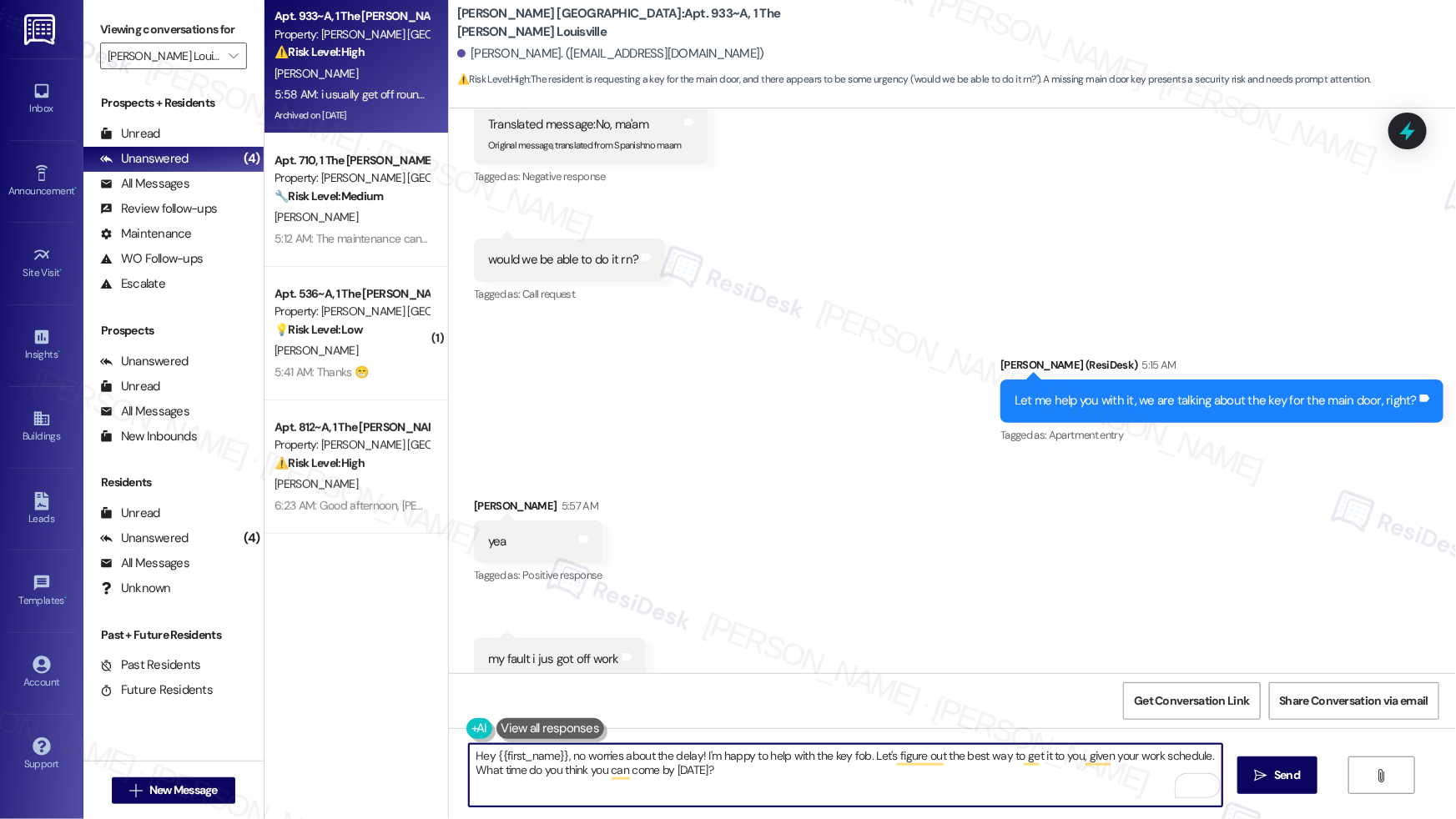
click at [1020, 782] on textarea "Hey {{first_name}}, no worries about the delay! I'm happy to help with the key …" at bounding box center [845, 775] width 753 height 63
drag, startPoint x: 736, startPoint y: 767, endPoint x: 711, endPoint y: 770, distance: 25.2
click at [733, 770] on textarea "Hey {{first_name}}, no worries about the delay! I'm happy to help with the key …" at bounding box center [845, 775] width 753 height 63
click at [565, 757] on textarea "Hey {{first_name}}, no worries about the delay! I'm happy to help with the key …" at bounding box center [845, 775] width 753 height 63
drag, startPoint x: 564, startPoint y: 756, endPoint x: 424, endPoint y: 753, distance: 140.0
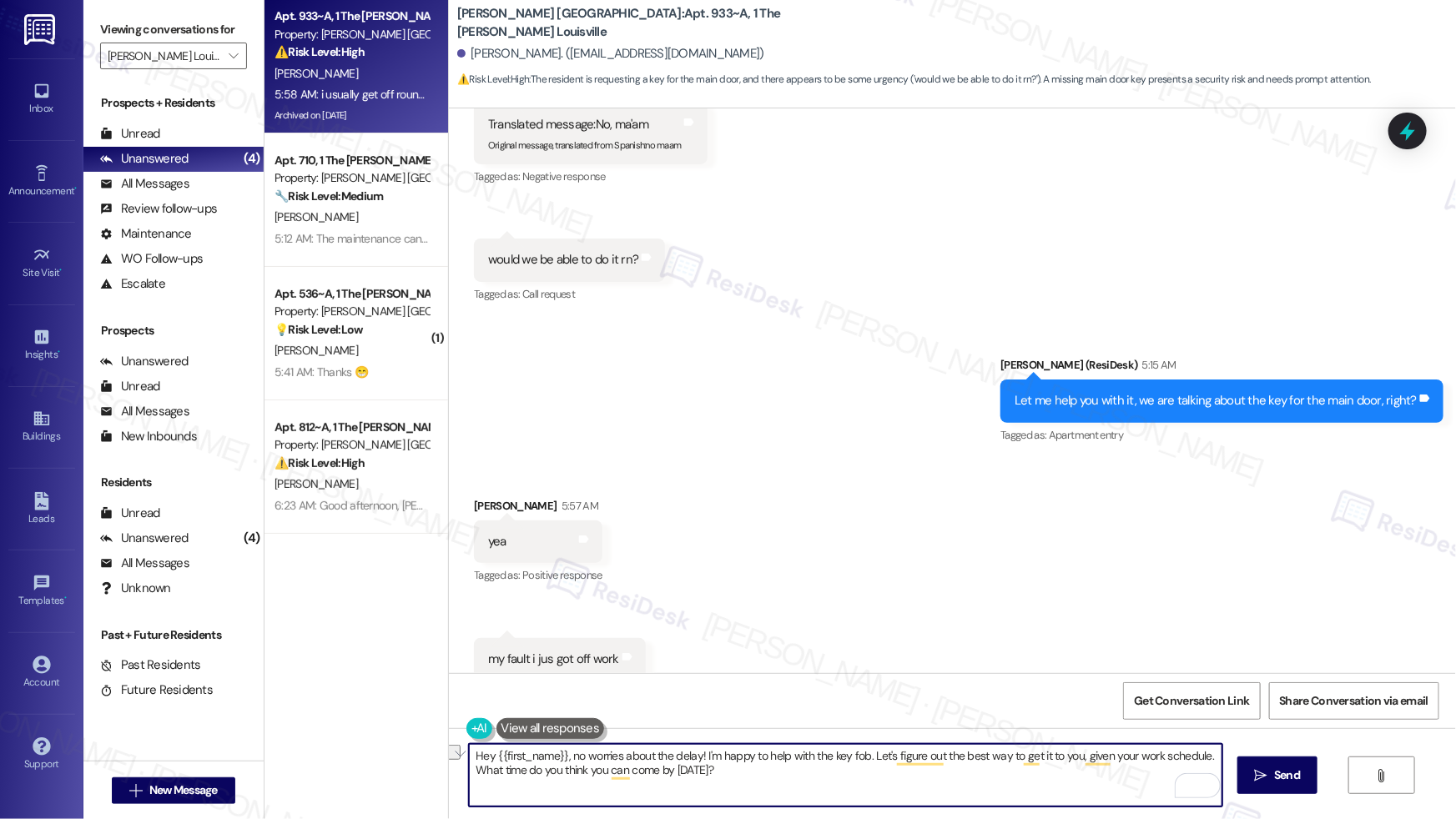
click at [424, 753] on div "Apt. 933~A, 1 The Marshall Louisville Property: Marshall Louisville ⚠️ Risk Lev…" at bounding box center [860, 409] width 1191 height 819
drag, startPoint x: 1110, startPoint y: 755, endPoint x: 1115, endPoint y: 772, distance: 17.7
click at [1115, 772] on textarea "No worries about the delay! I'm happy to help with the key fob. Let's figure ou…" at bounding box center [845, 775] width 753 height 63
type textarea "No worries about the delay! I'm happy to help with the key fob. Let's figure ou…"
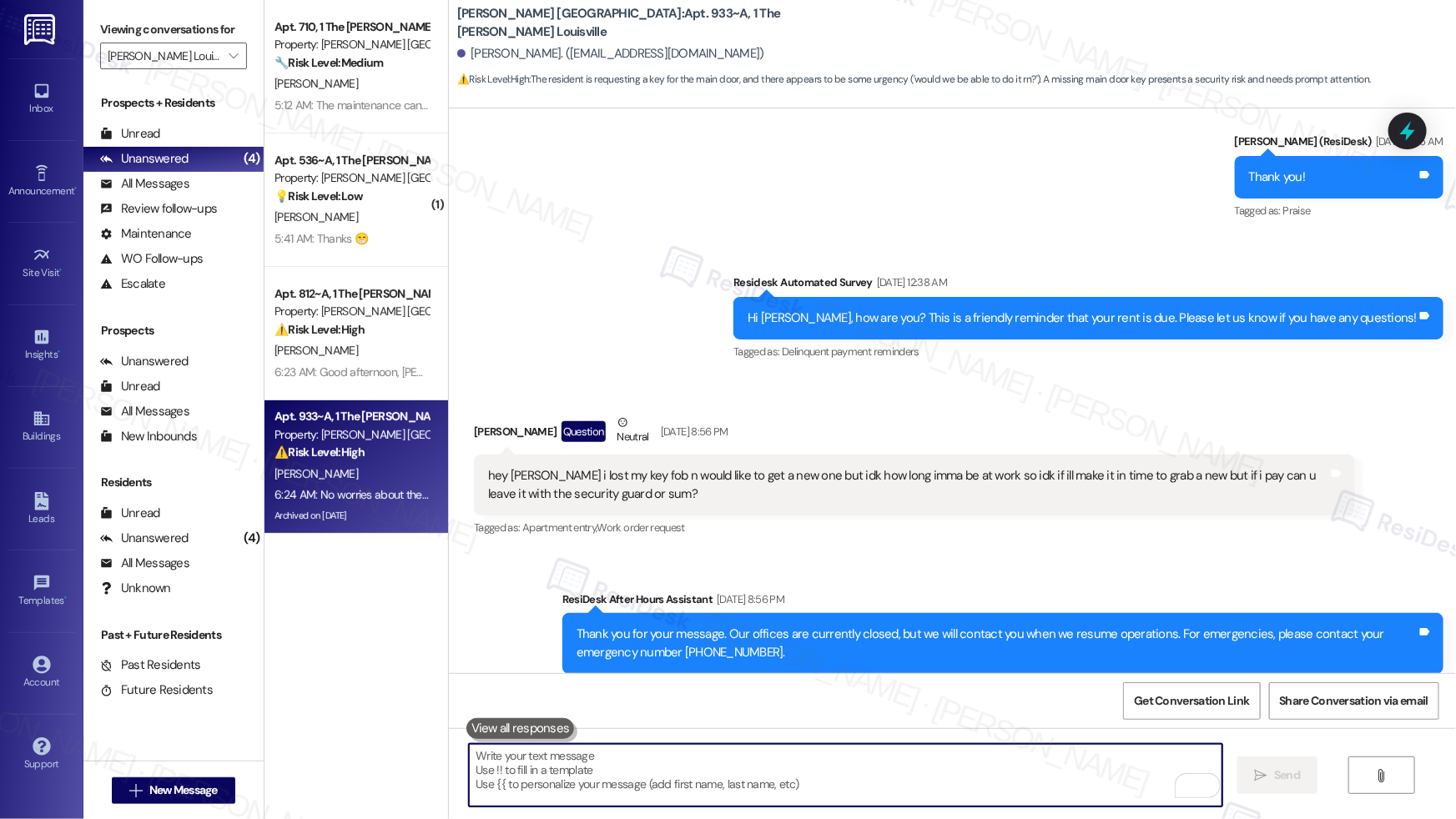
scroll to position [13056, 0]
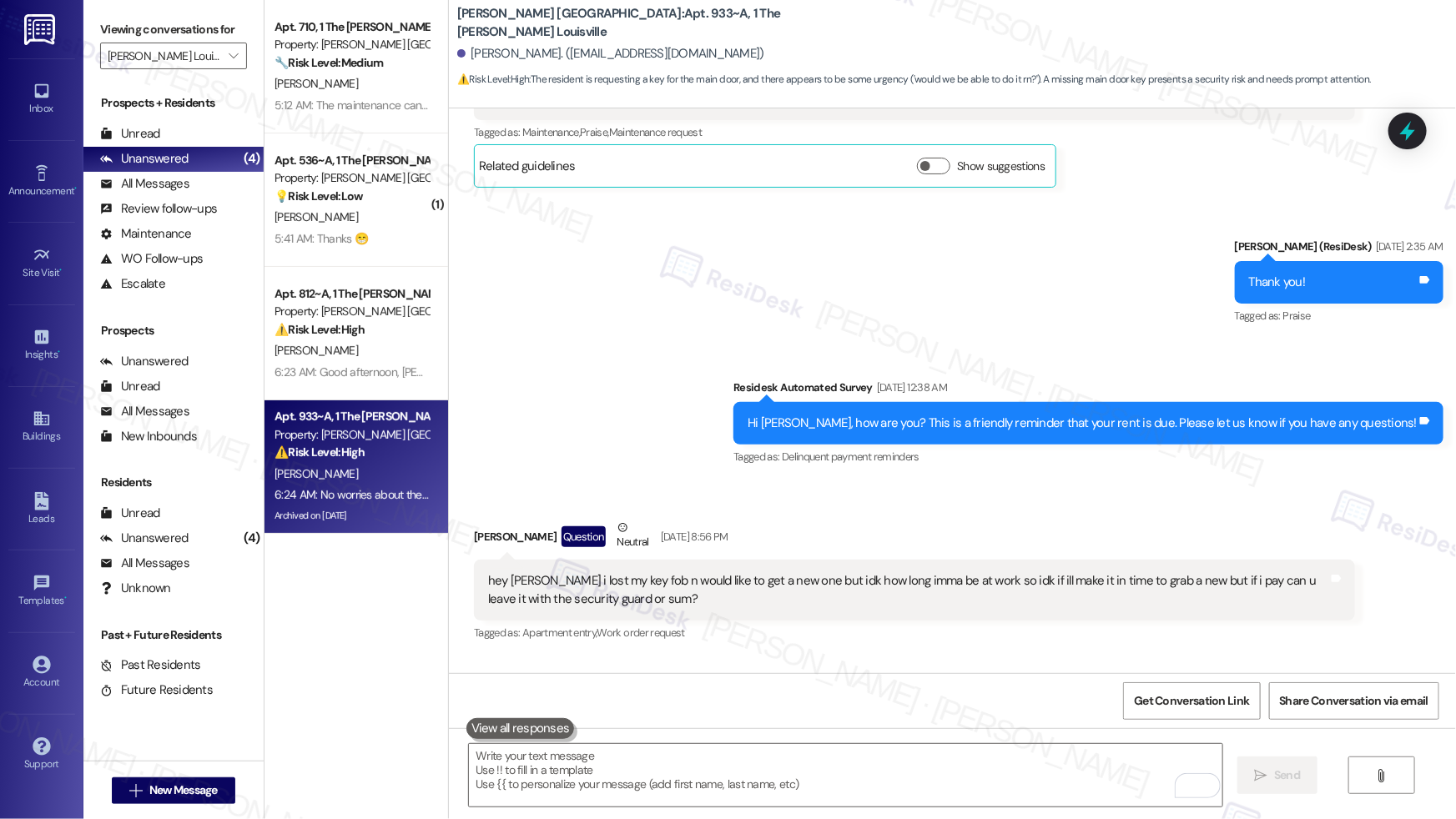
click at [662, 572] on div "hey emily i lost my key fob n would like to get a new one but idk how long imma…" at bounding box center [908, 589] width 840 height 36
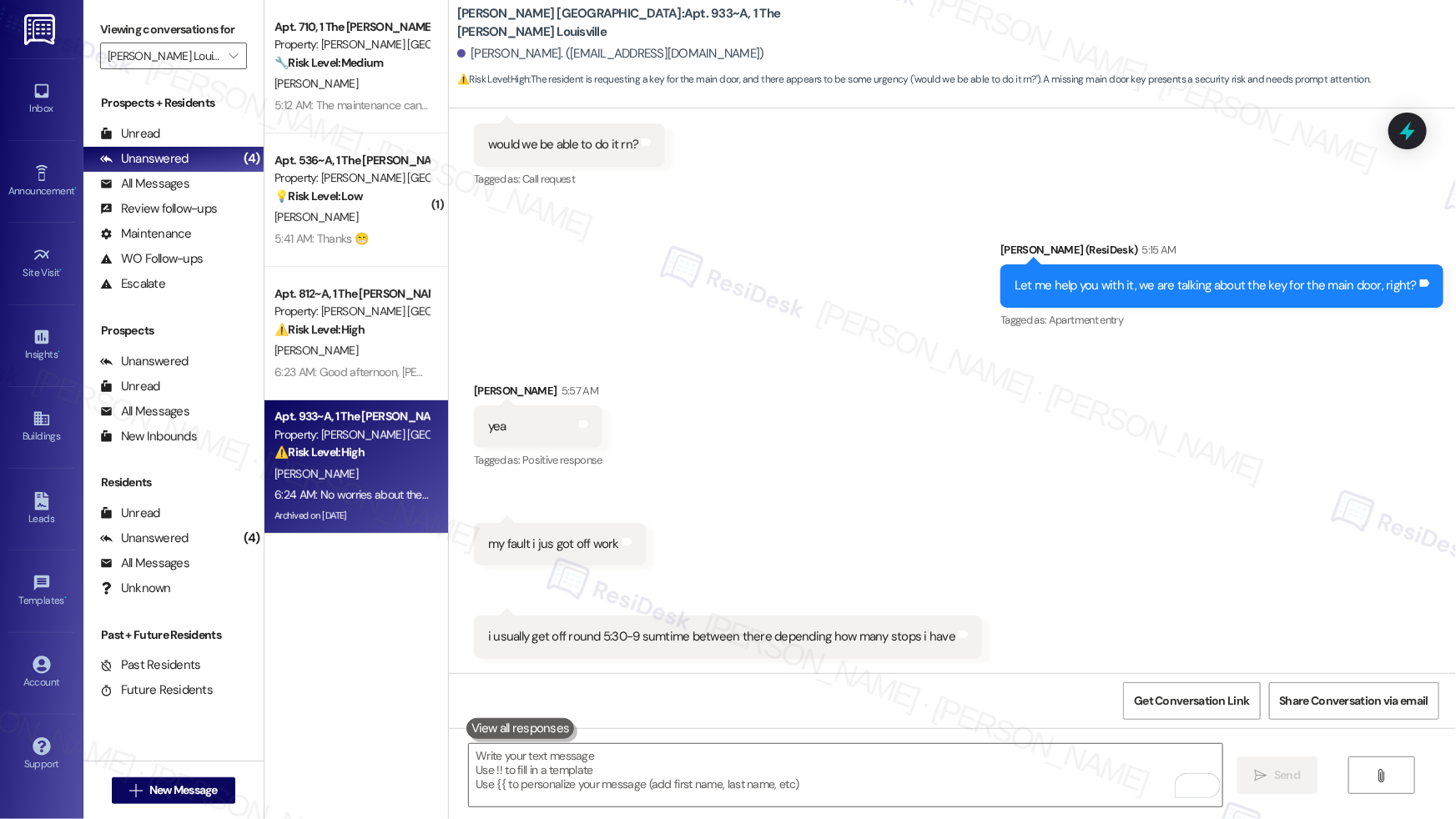
scroll to position [14239, 0]
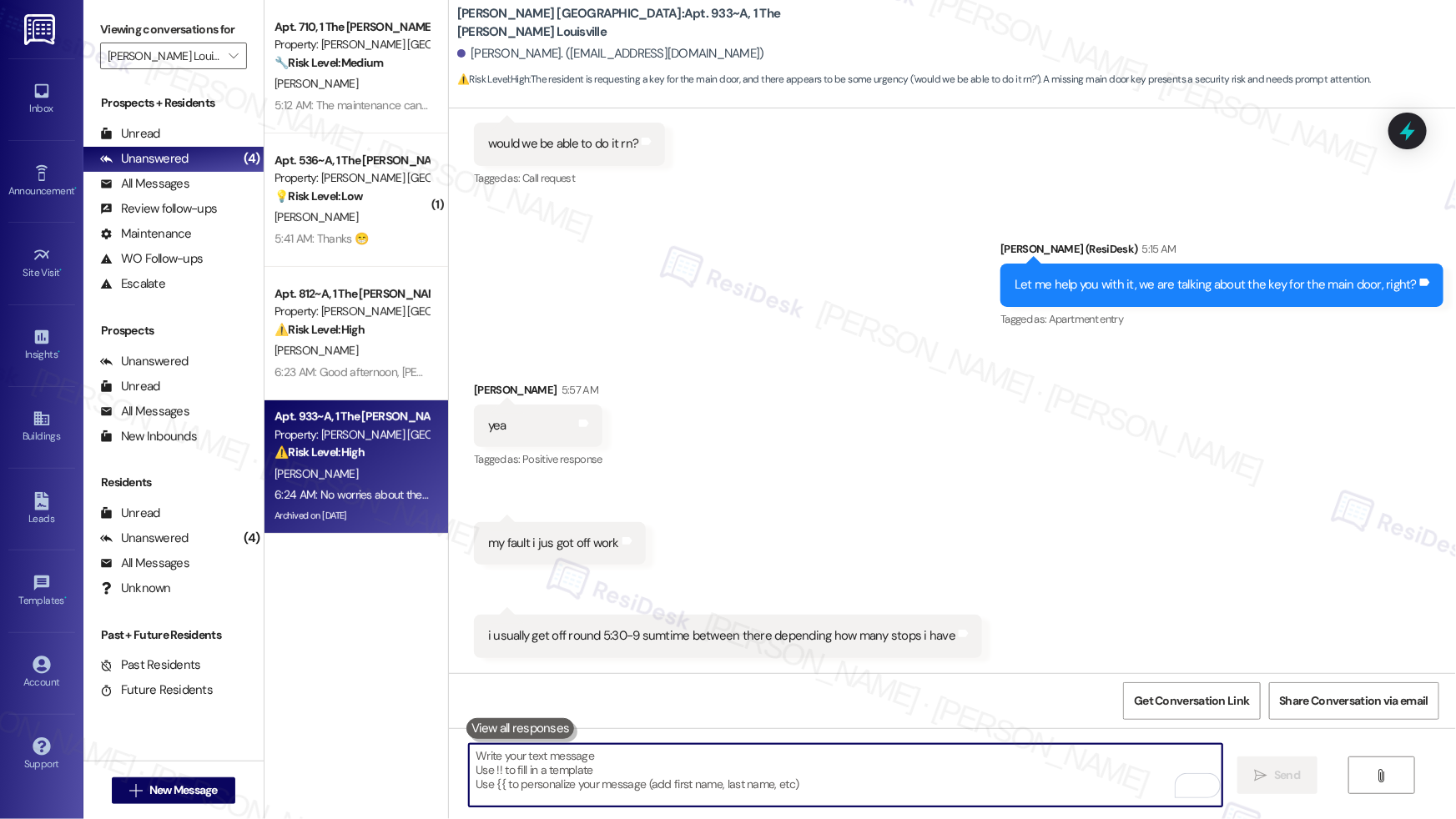
click at [696, 753] on textarea "To enrich screen reader interactions, please activate Accessibility in Grammarl…" at bounding box center [845, 775] width 753 height 63
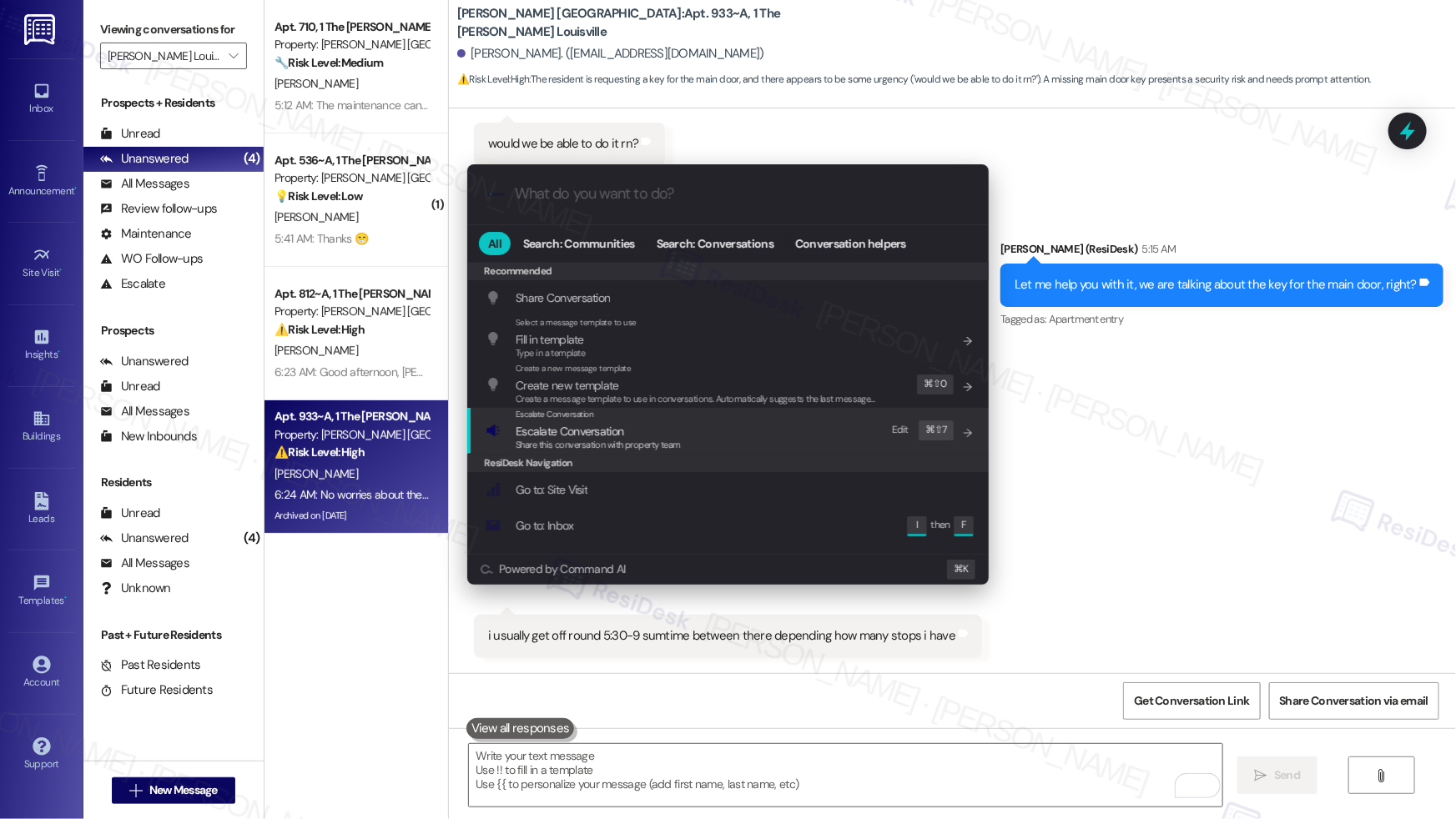
click at [615, 433] on span "Escalate Conversation" at bounding box center [569, 431] width 108 height 15
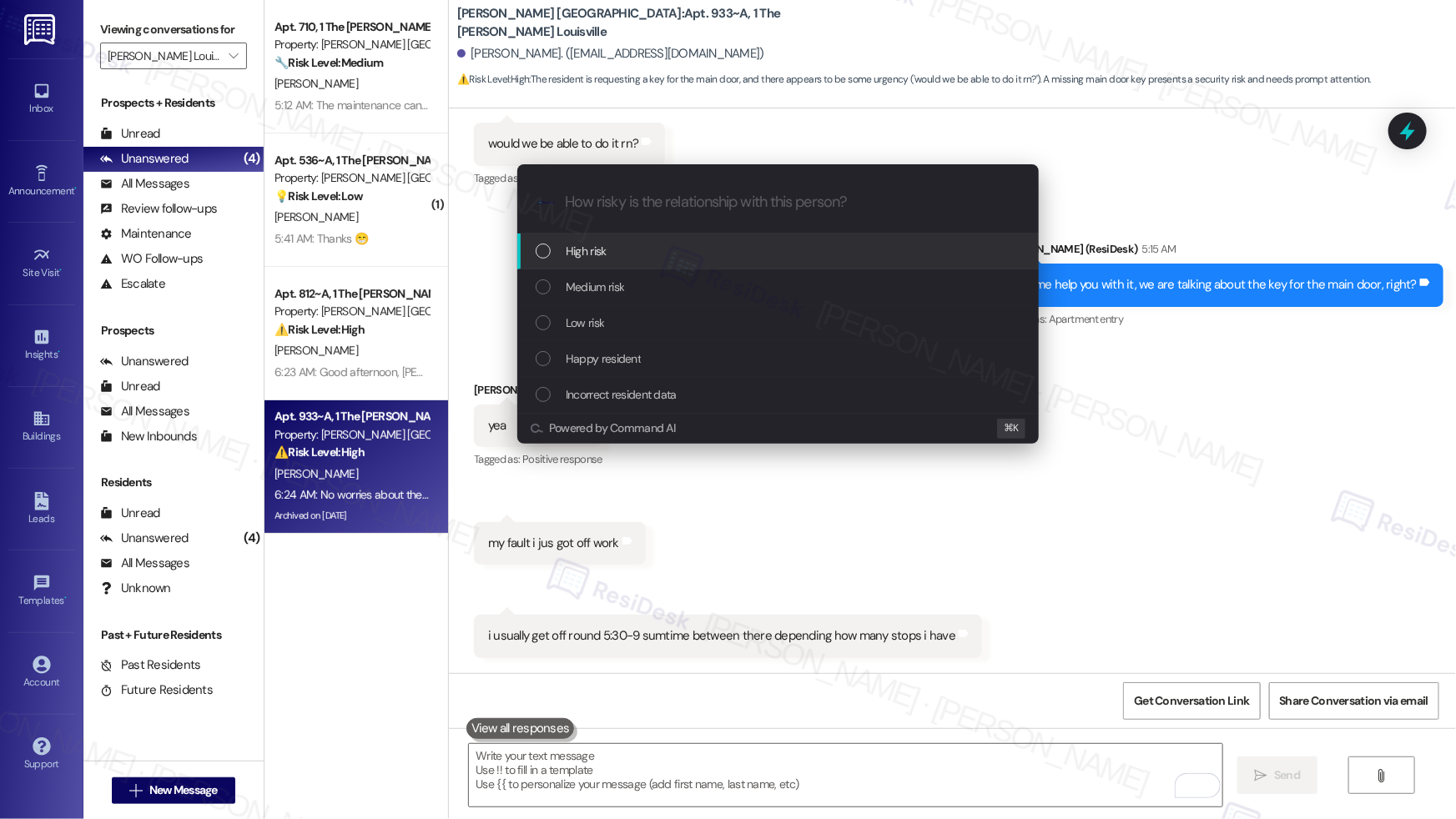
click at [639, 246] on div "High risk" at bounding box center [779, 250] width 488 height 18
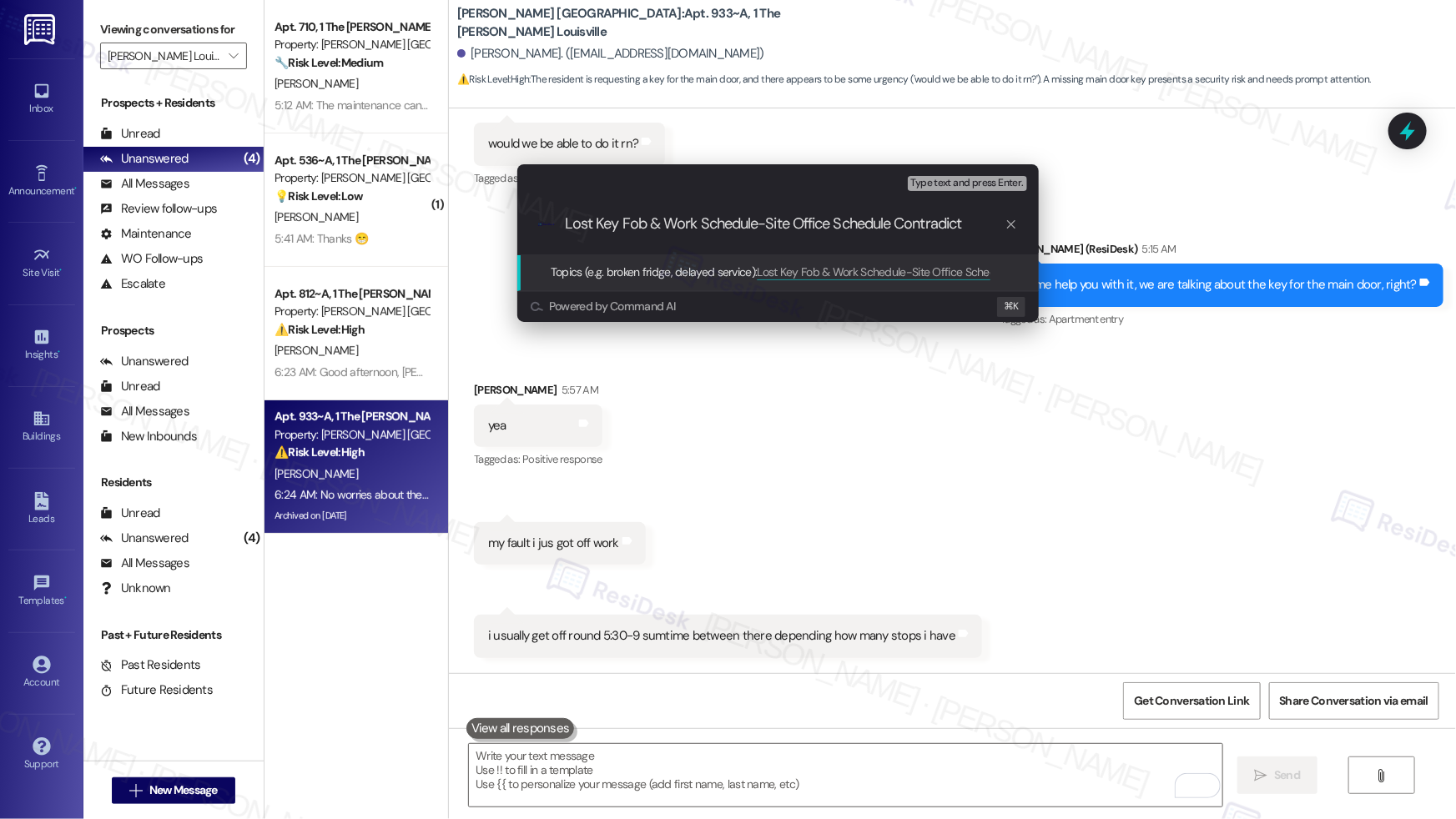
type input "Lost Key Fob & Work Schedule-Site Office Schedule Contradicts"
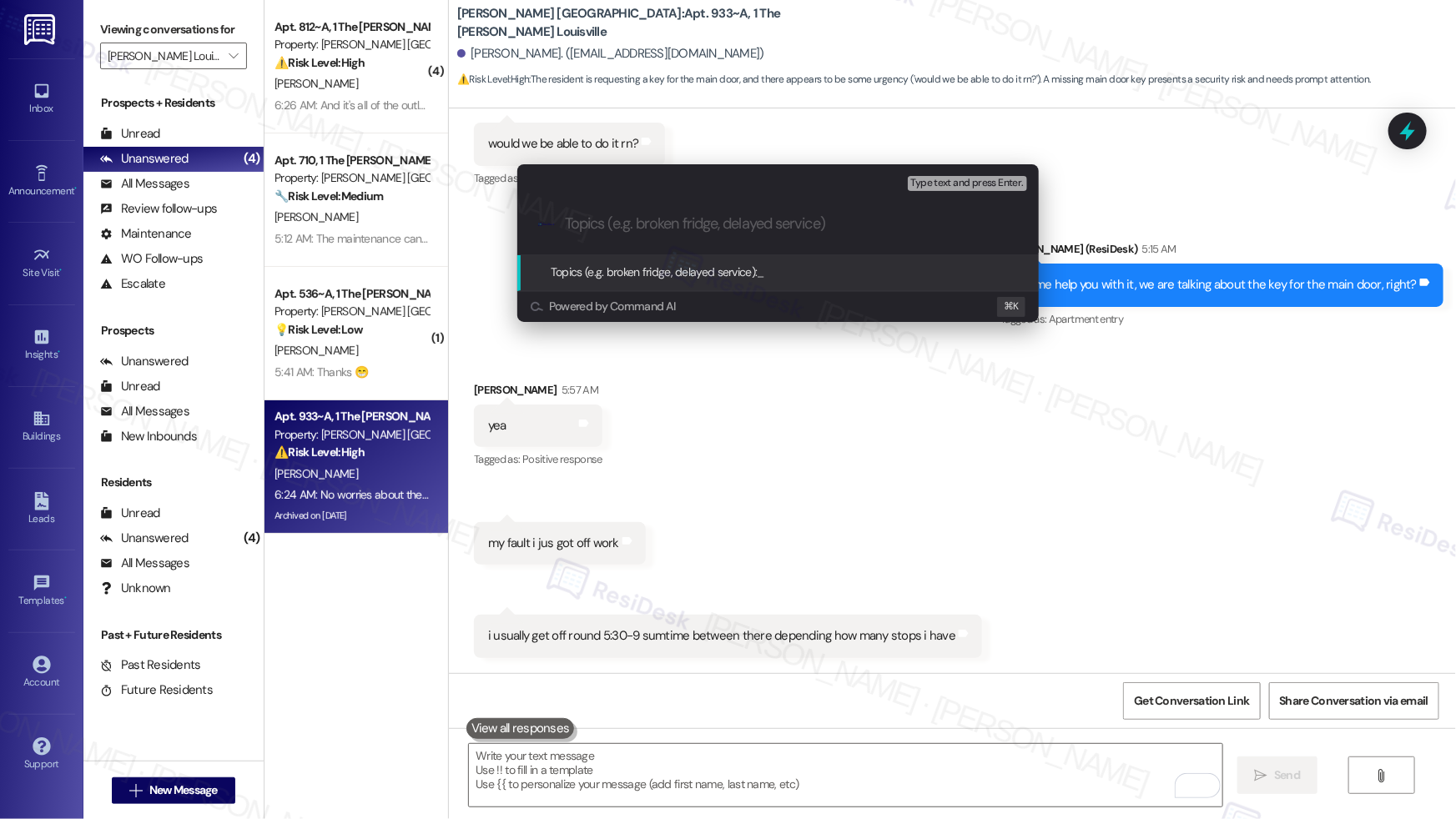
click at [659, 235] on div ".cls-1{fill:#0a055f;}.cls-2{fill:#0cc4c4;} resideskLogoBlueOrange" at bounding box center [777, 224] width 521 height 60
click at [660, 224] on input "Topics (e.g. broken fridge, delayed service)" at bounding box center [791, 224] width 453 height 17
paste input "Lost Key Fob & Work Schedule – Site Office Hours Conflict"
type input "Lost Key Fob & Work Schedule – Site Office Hours Conflict"
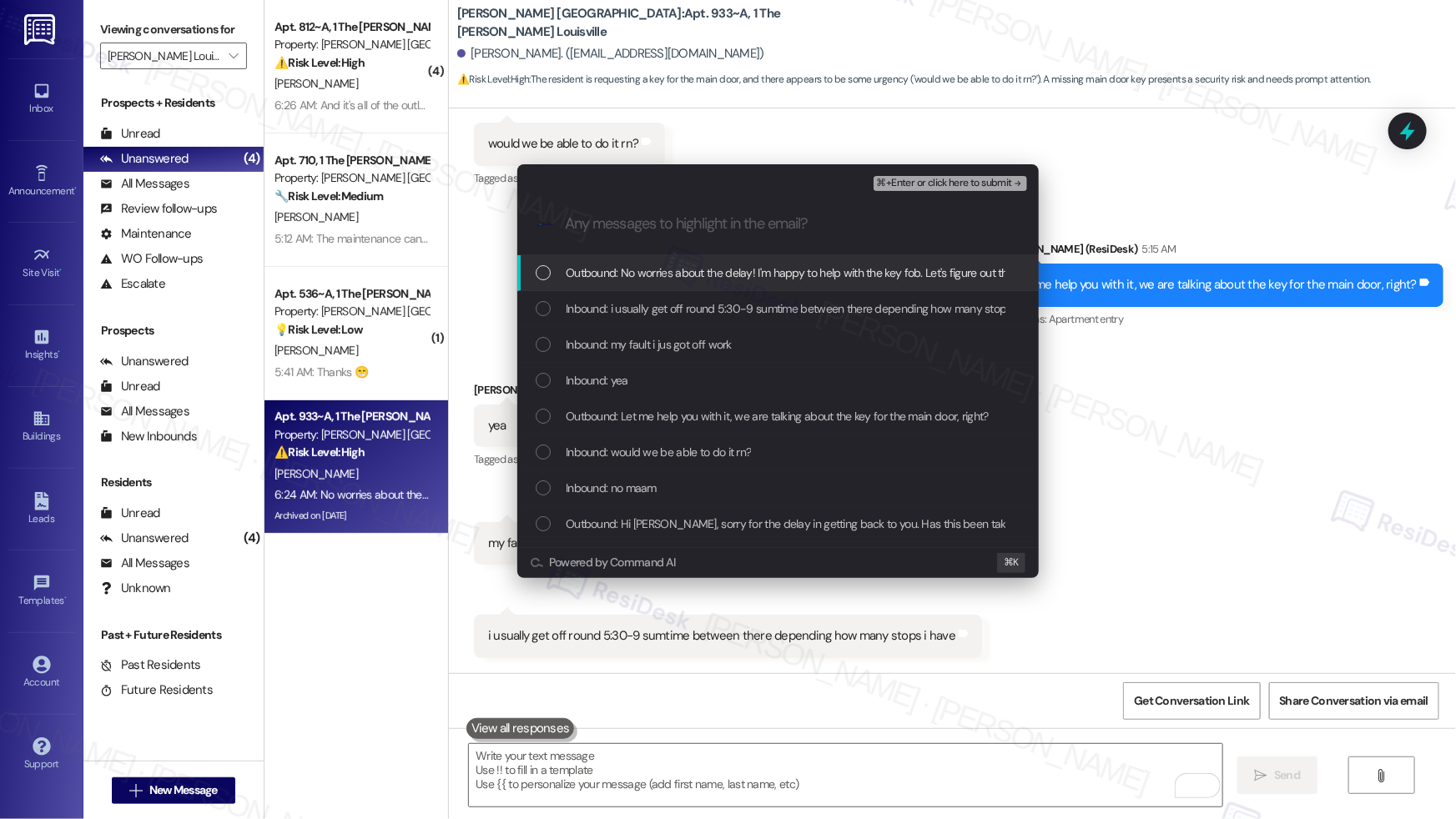
click at [663, 270] on span "Outbound: No worries about the delay! I'm happy to help with the key fob. Let's…" at bounding box center [975, 272] width 821 height 18
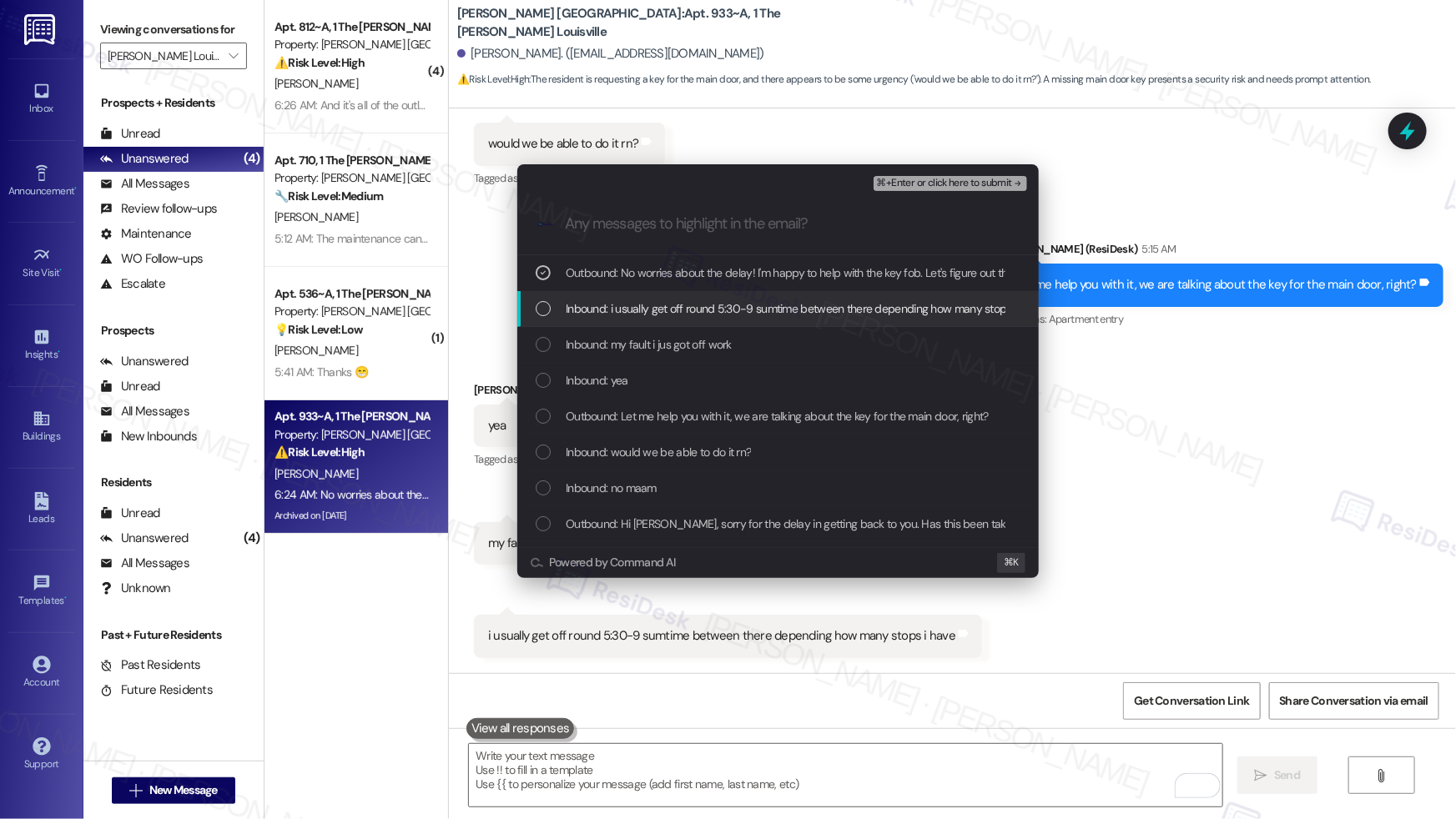
click at [653, 310] on span "Inbound: i usually get off round 5:30-9 sumtime between there depending how man…" at bounding box center [804, 308] width 478 height 18
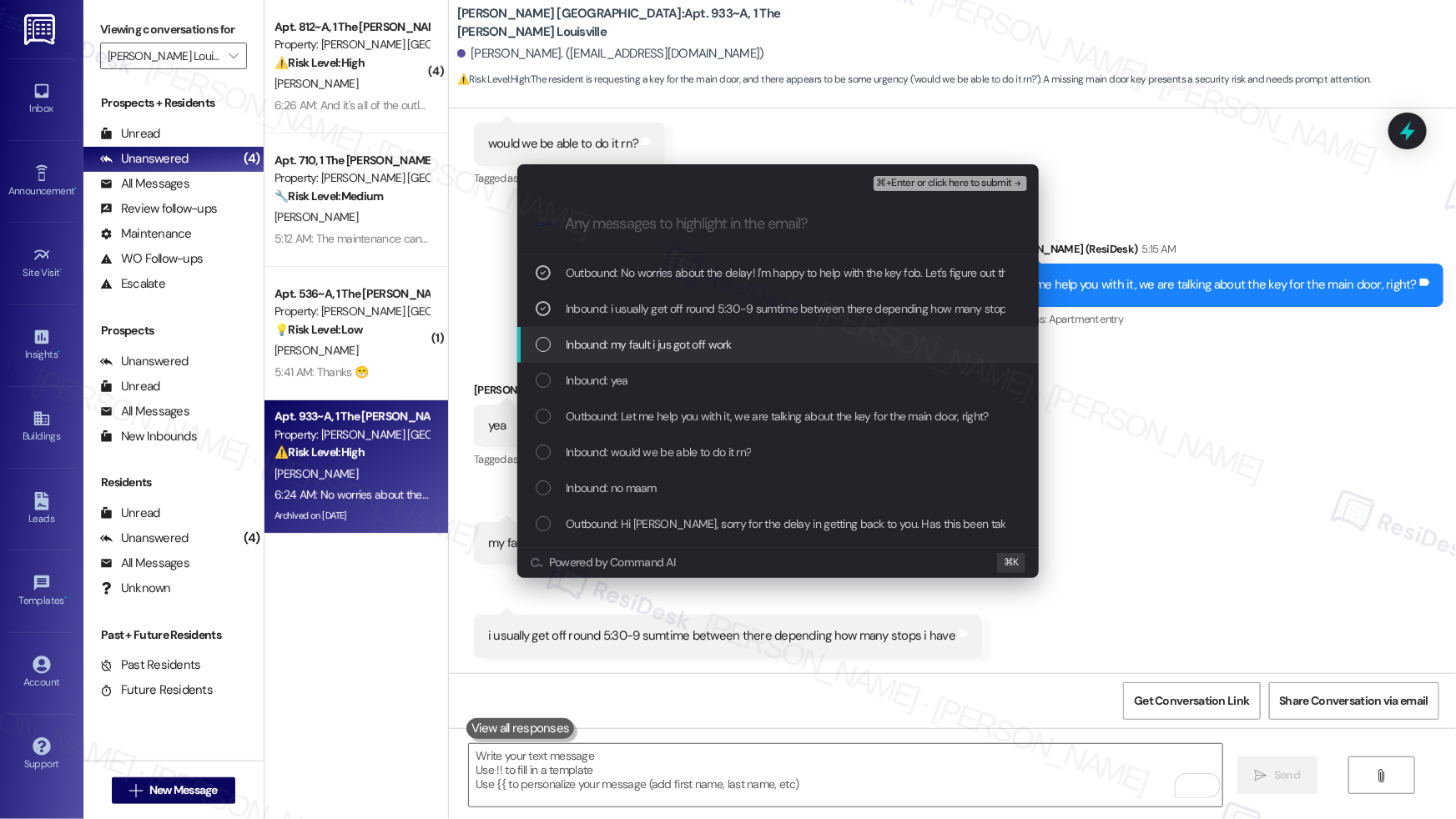
click at [651, 332] on div "Inbound: my fault i jus got off work" at bounding box center [777, 345] width 521 height 36
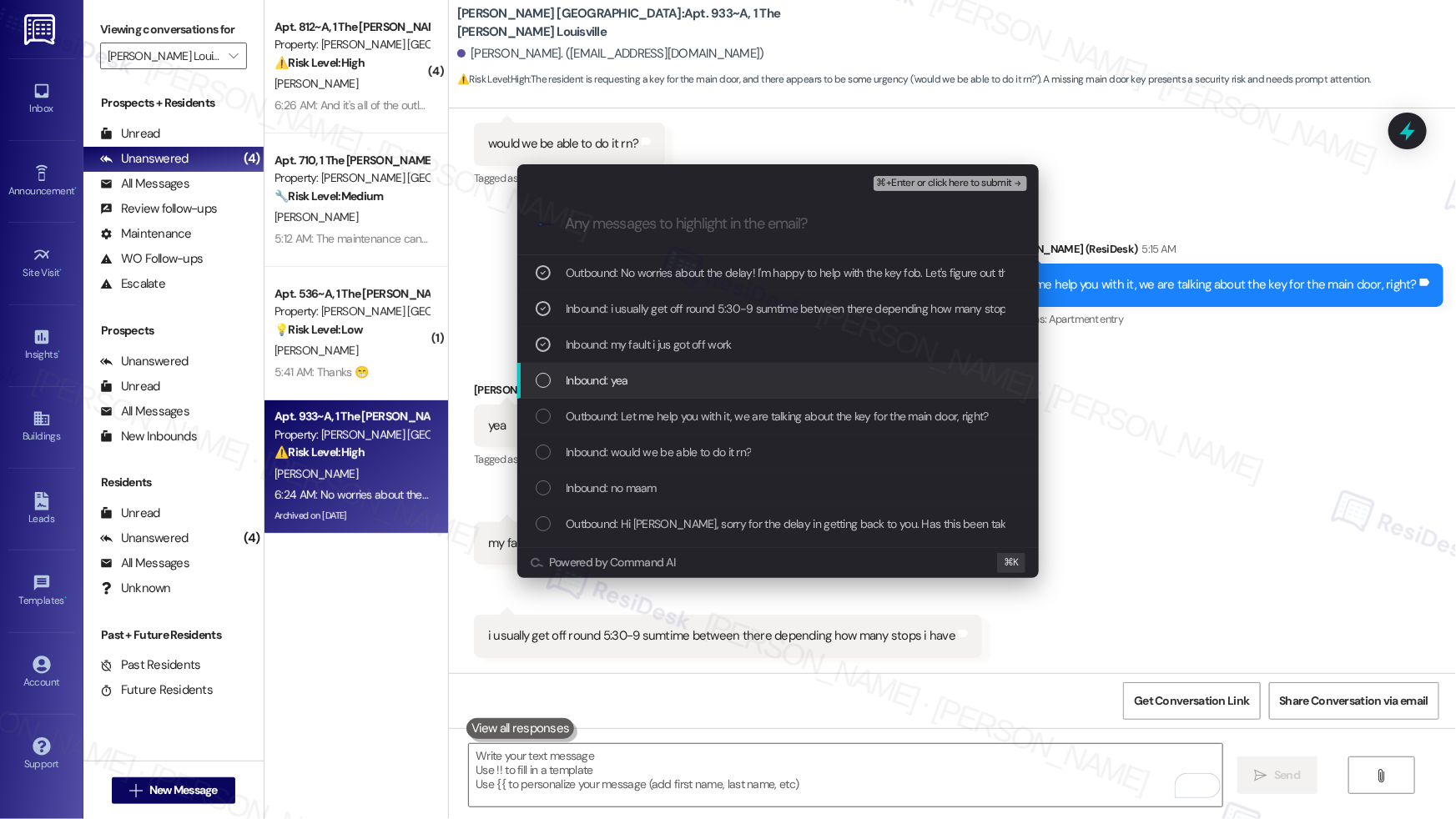
click at [641, 389] on div "Inbound: yea" at bounding box center [779, 379] width 488 height 18
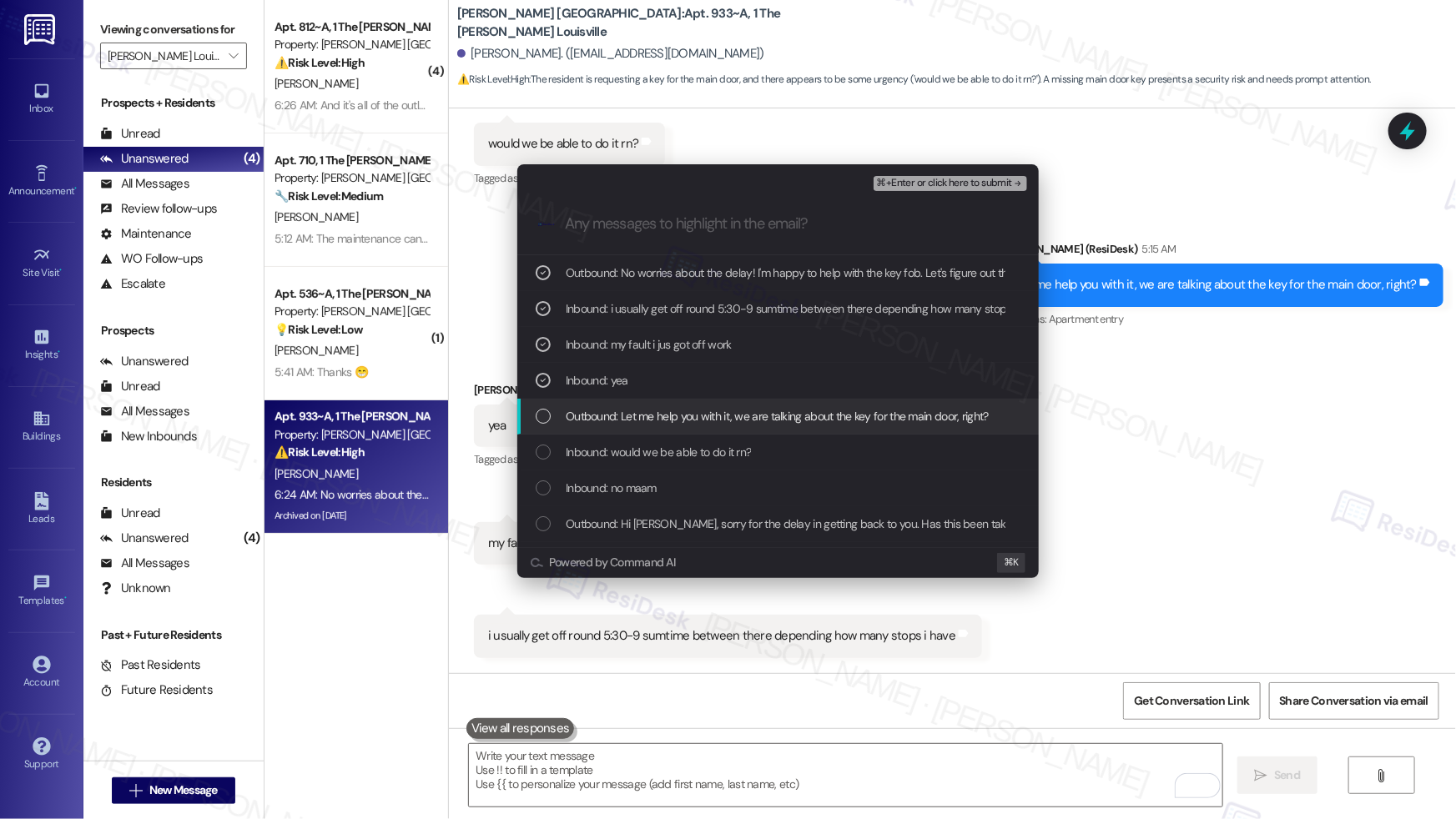
click at [640, 409] on span "Outbound: Let me help you with it, we are talking about the key for the main do…" at bounding box center [776, 416] width 423 height 18
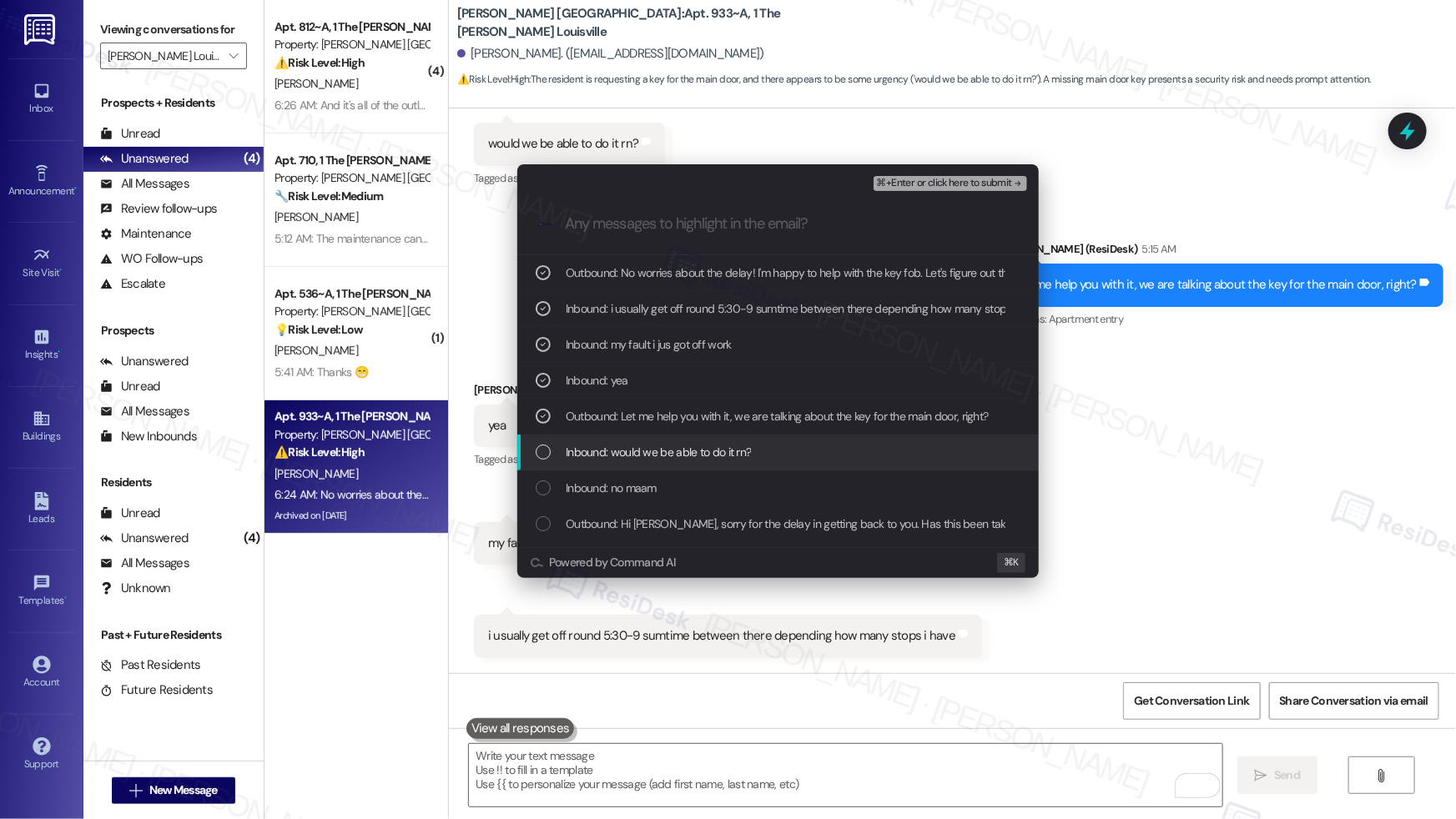
click at [639, 441] on div "Inbound: would we be able to do it rn?" at bounding box center [777, 451] width 521 height 36
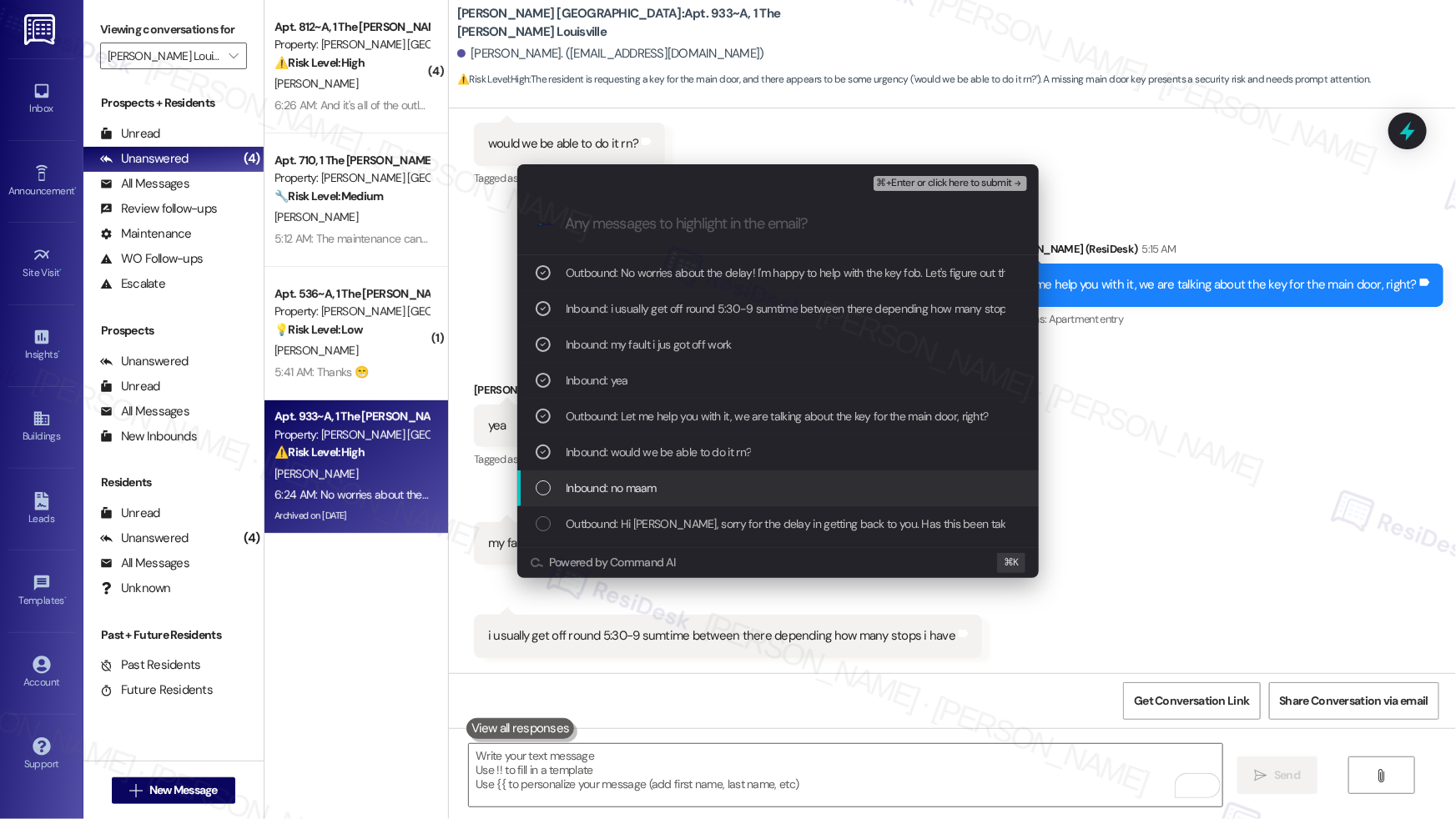
click at [635, 485] on span "Inbound: no maam" at bounding box center [611, 487] width 91 height 18
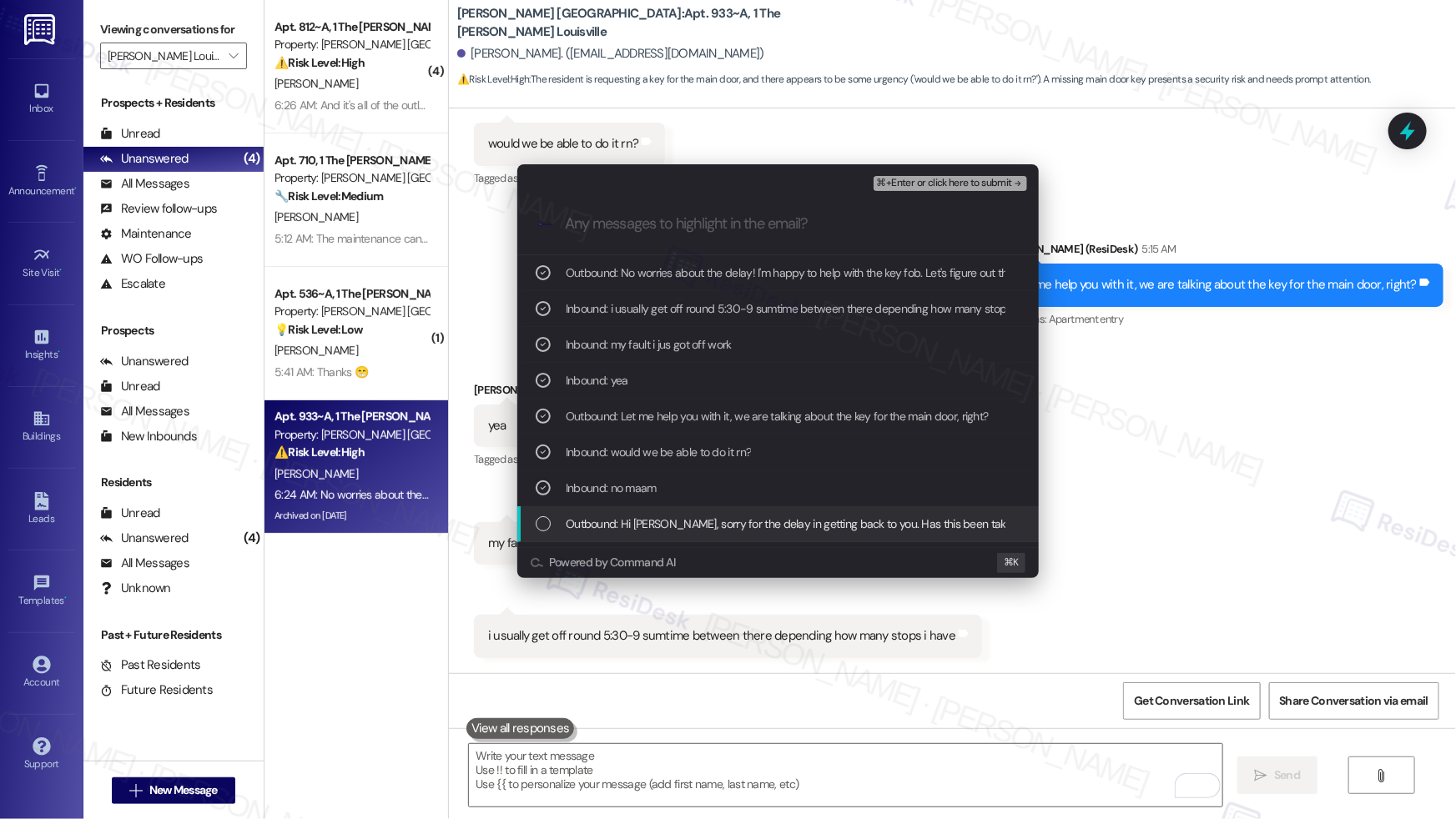
click at [625, 514] on span "Outbound: Hi Jeremiah, sorry for the delay in getting back to you. Has this bee…" at bounding box center [820, 523] width 511 height 18
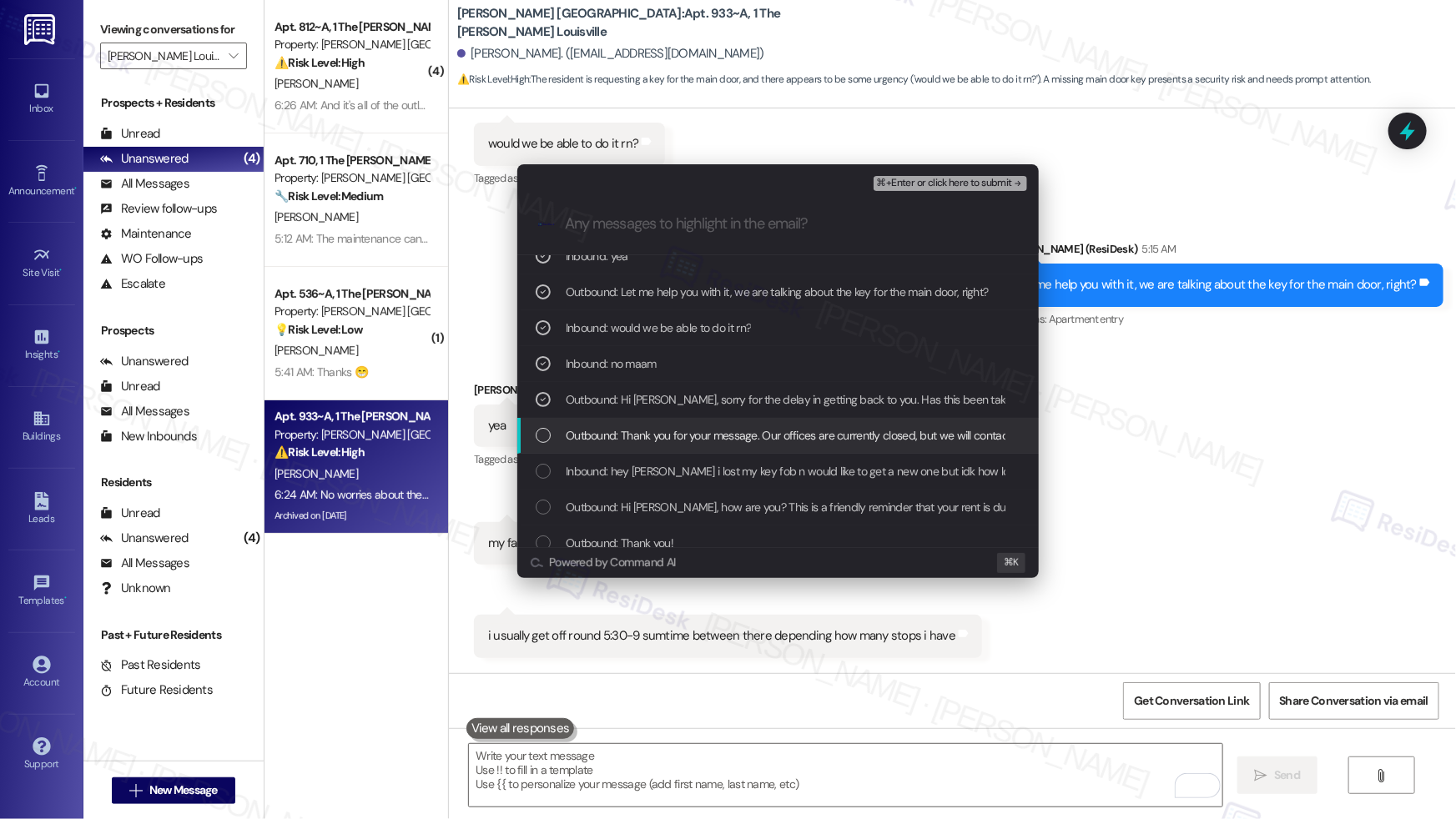
scroll to position [149, 0]
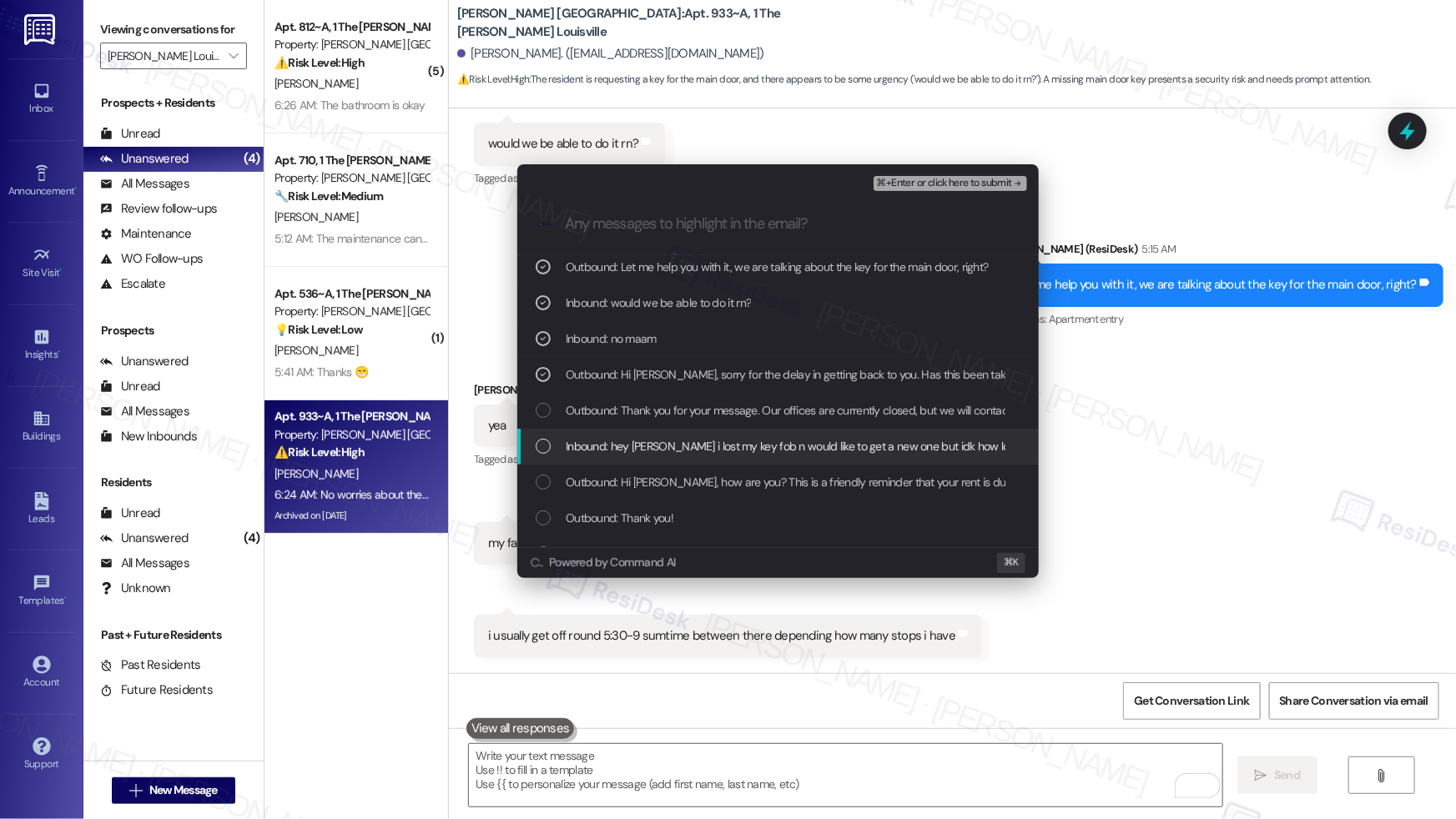
click at [672, 449] on span "Inbound: hey emily i lost my key fob n would like to get a new one but idk how …" at bounding box center [1068, 446] width 1005 height 18
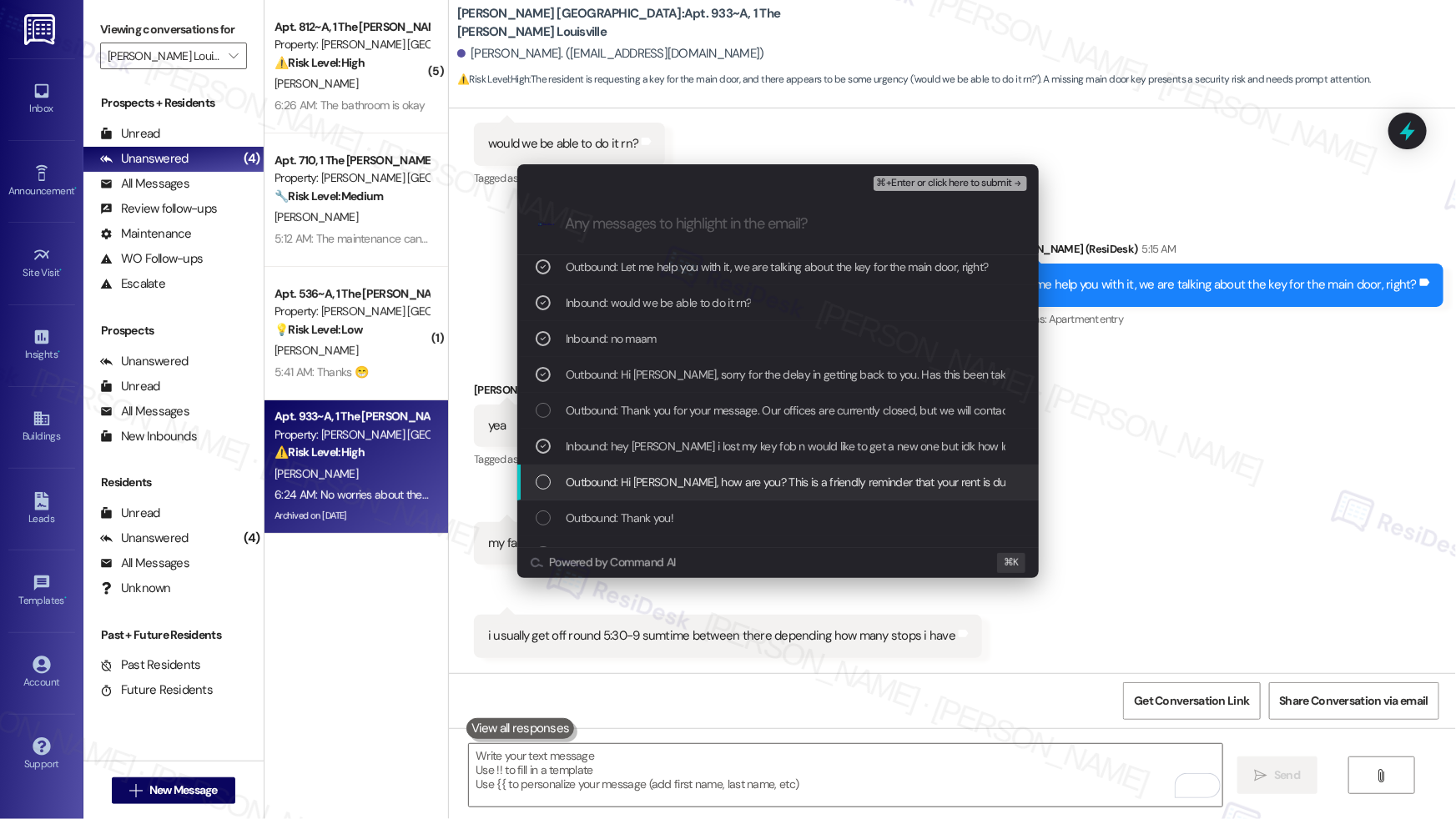
click at [674, 475] on span "Outbound: Hi Jeremiah, how are you? This is a friendly reminder that your rent …" at bounding box center [899, 481] width 668 height 18
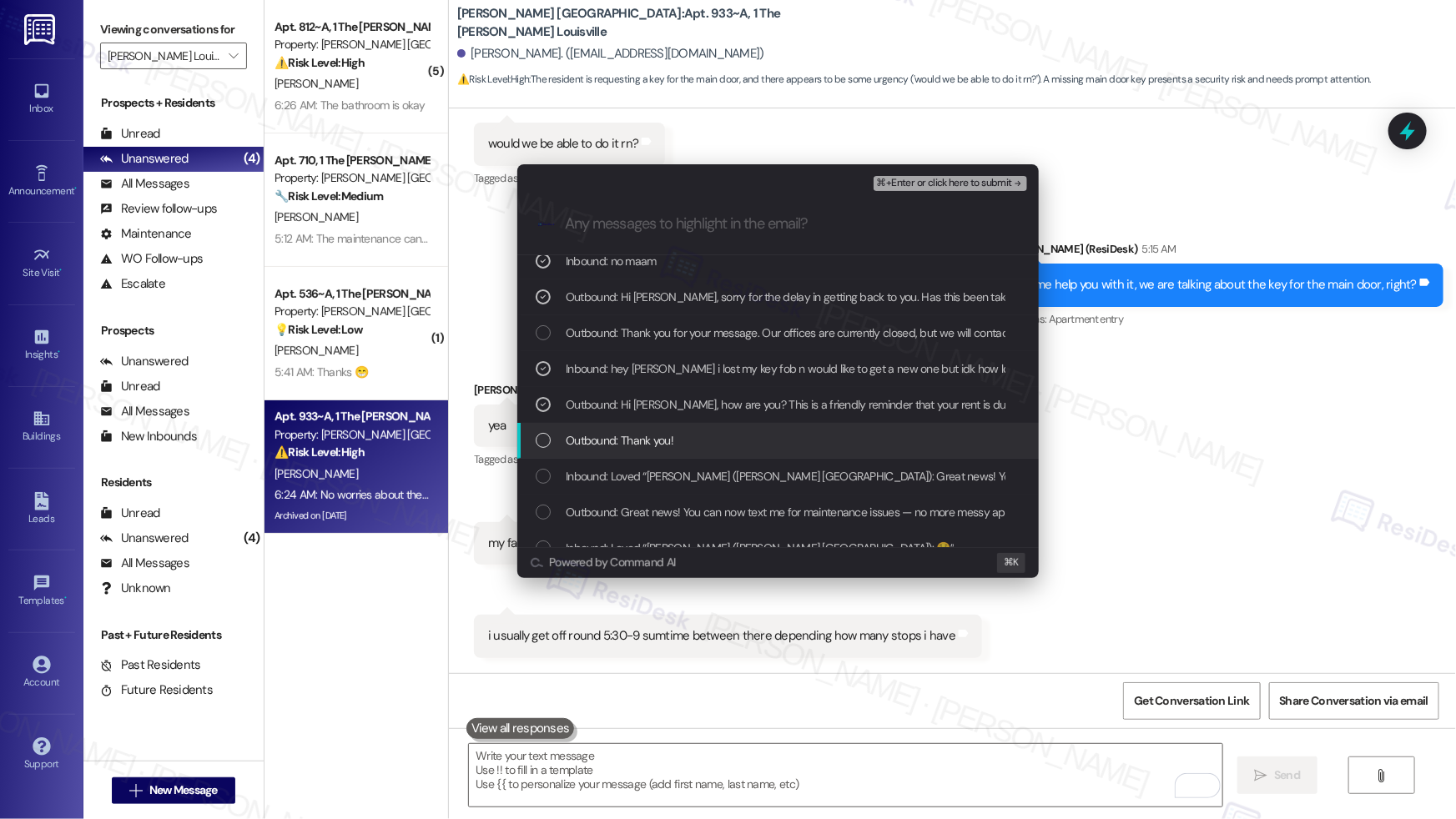
scroll to position [242, 0]
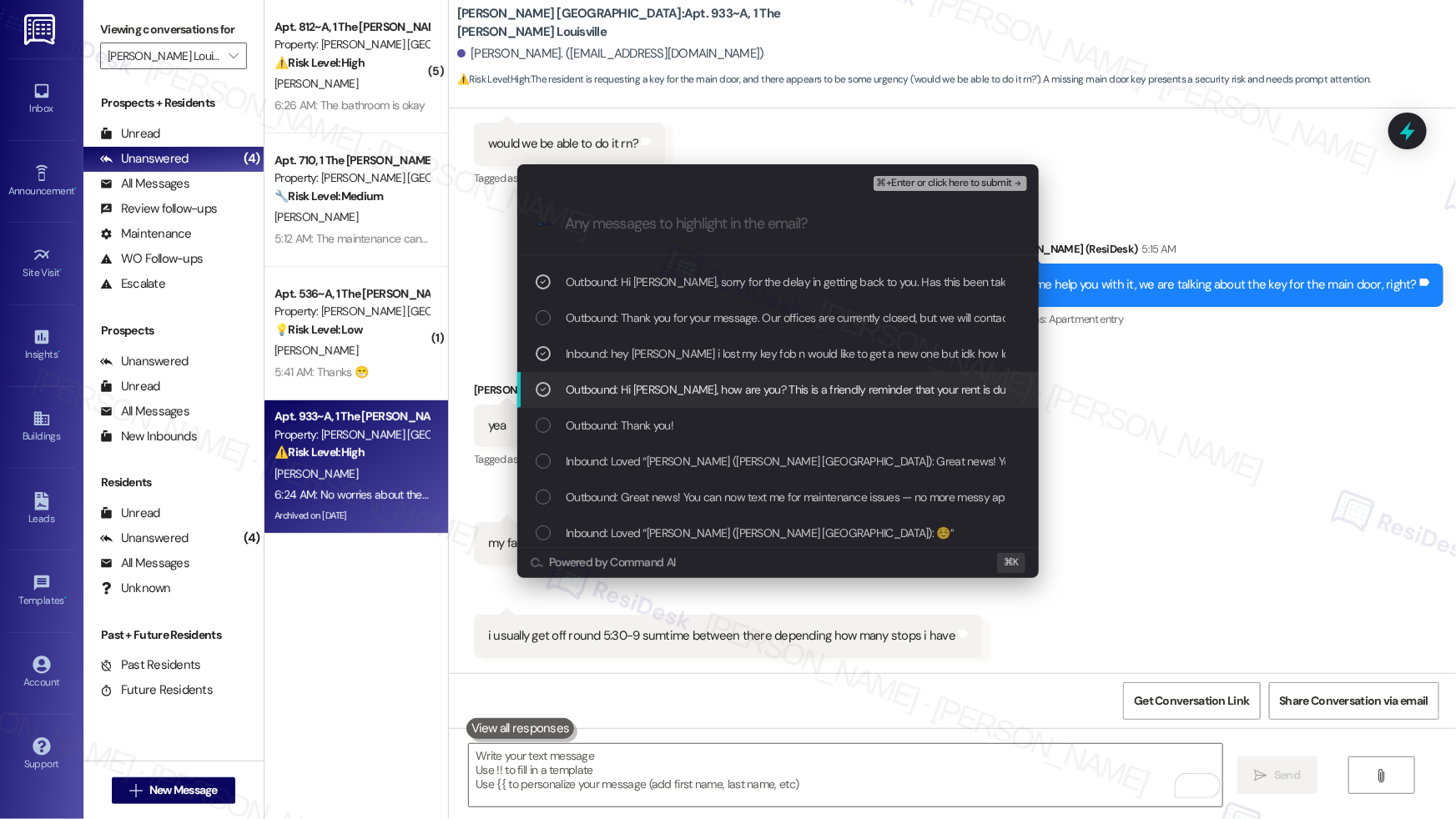
click at [833, 383] on span "Outbound: Hi Jeremiah, how are you? This is a friendly reminder that your rent …" at bounding box center [899, 389] width 668 height 18
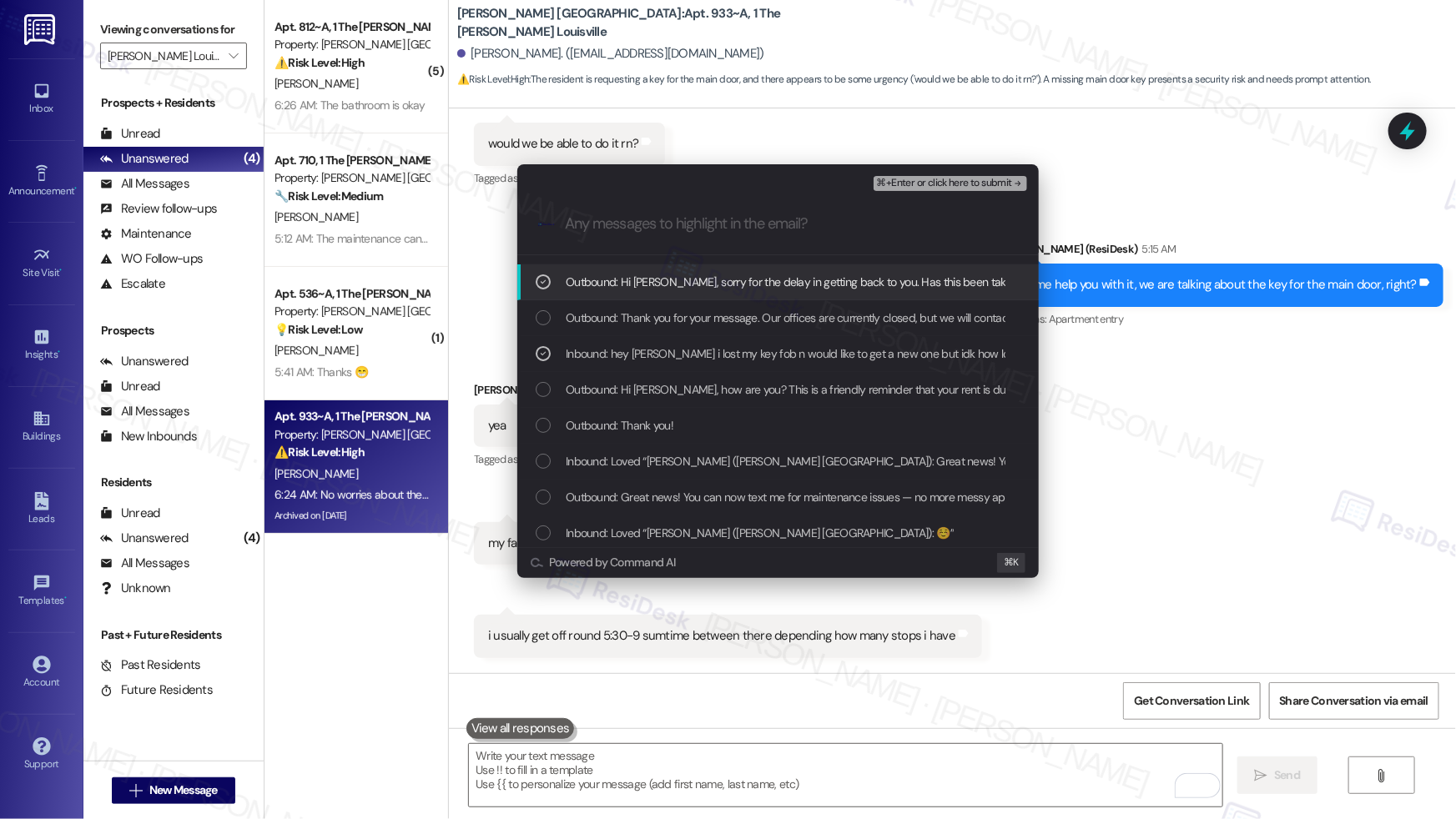
click at [958, 184] on span "⌘+Enter or click here to submit" at bounding box center [944, 184] width 135 height 12
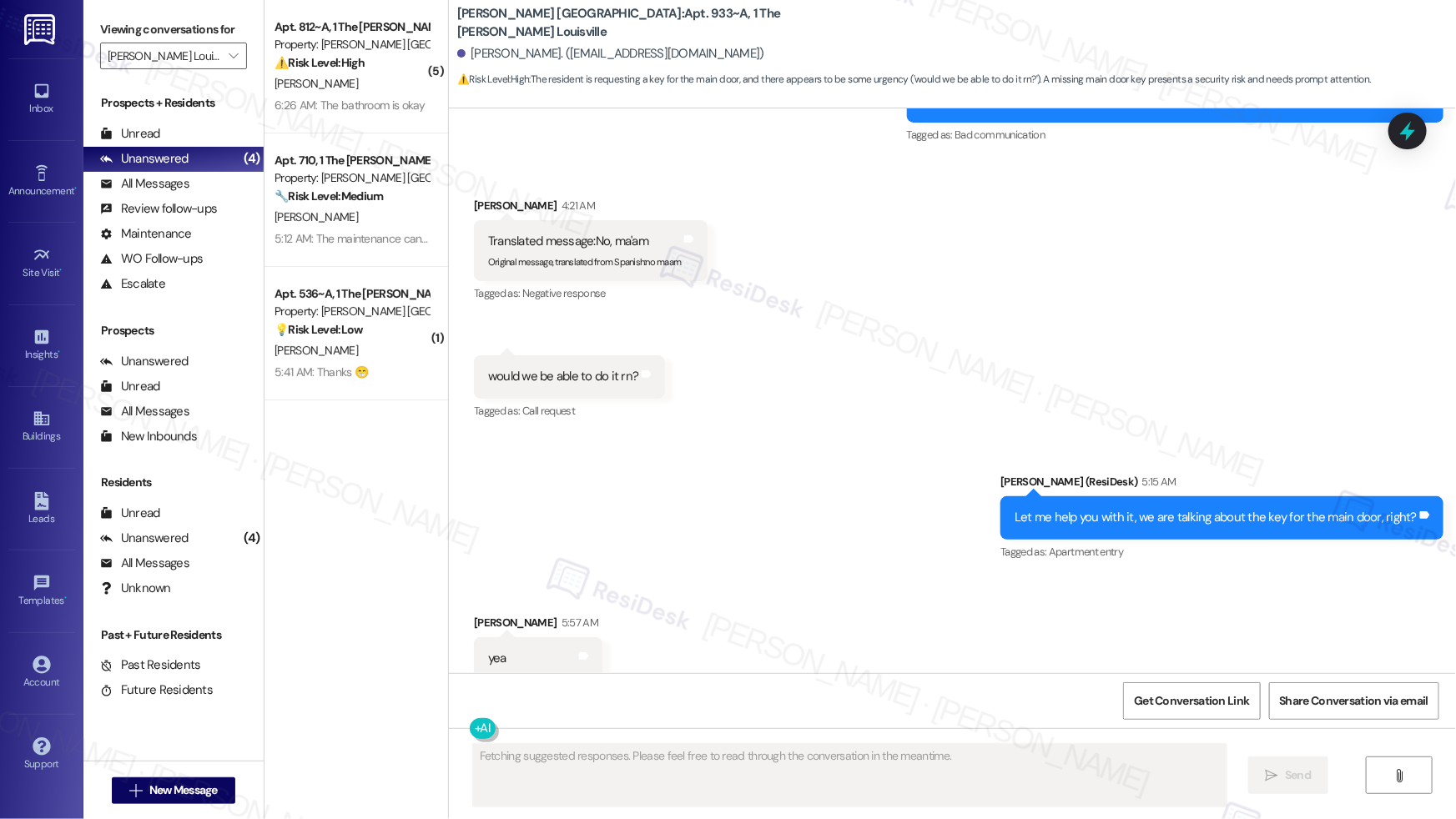
scroll to position [14147, 0]
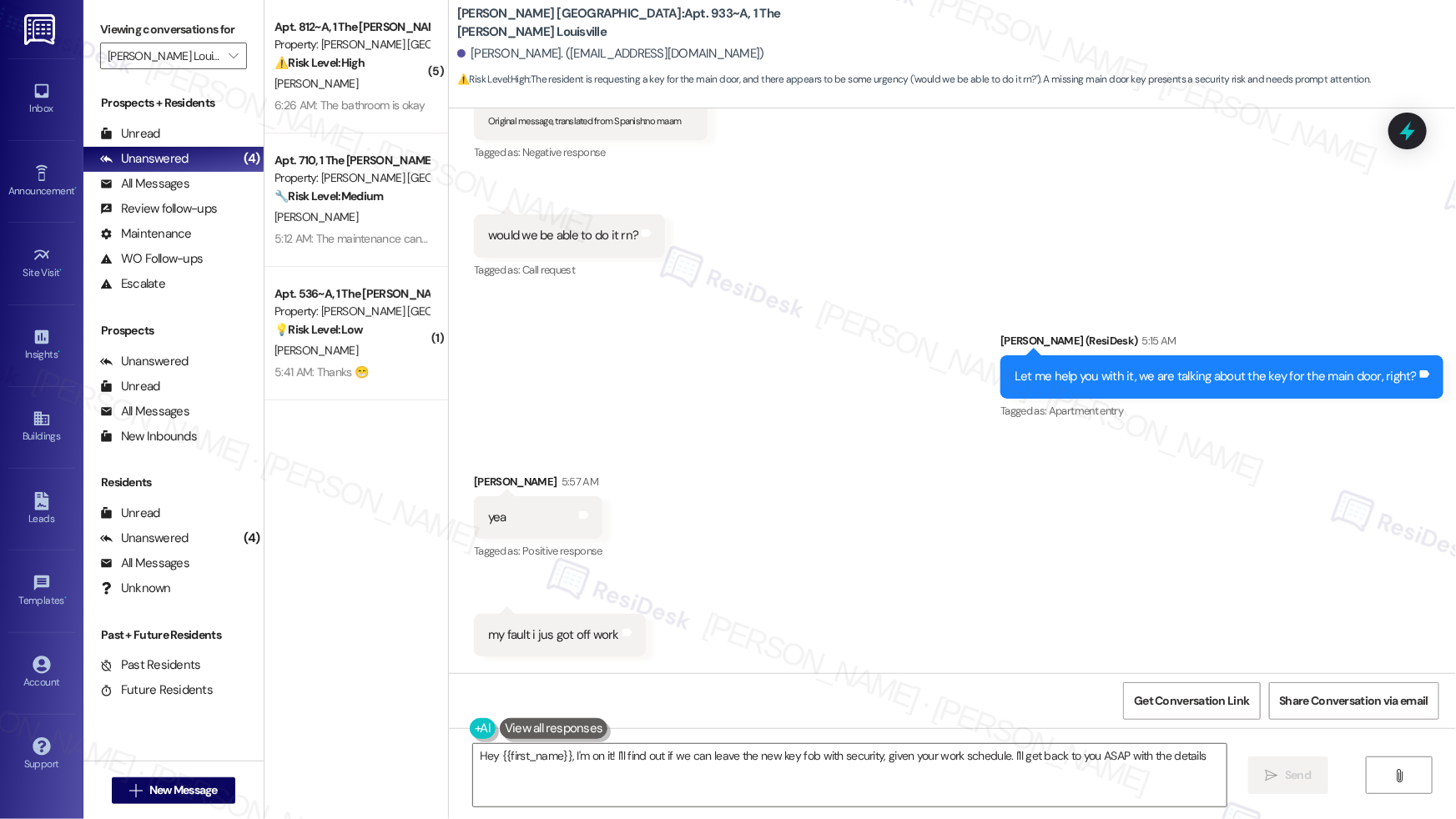
type textarea "Hey {{first_name}}, I'm on it! I'll find out if we can leave the new key fob wi…"
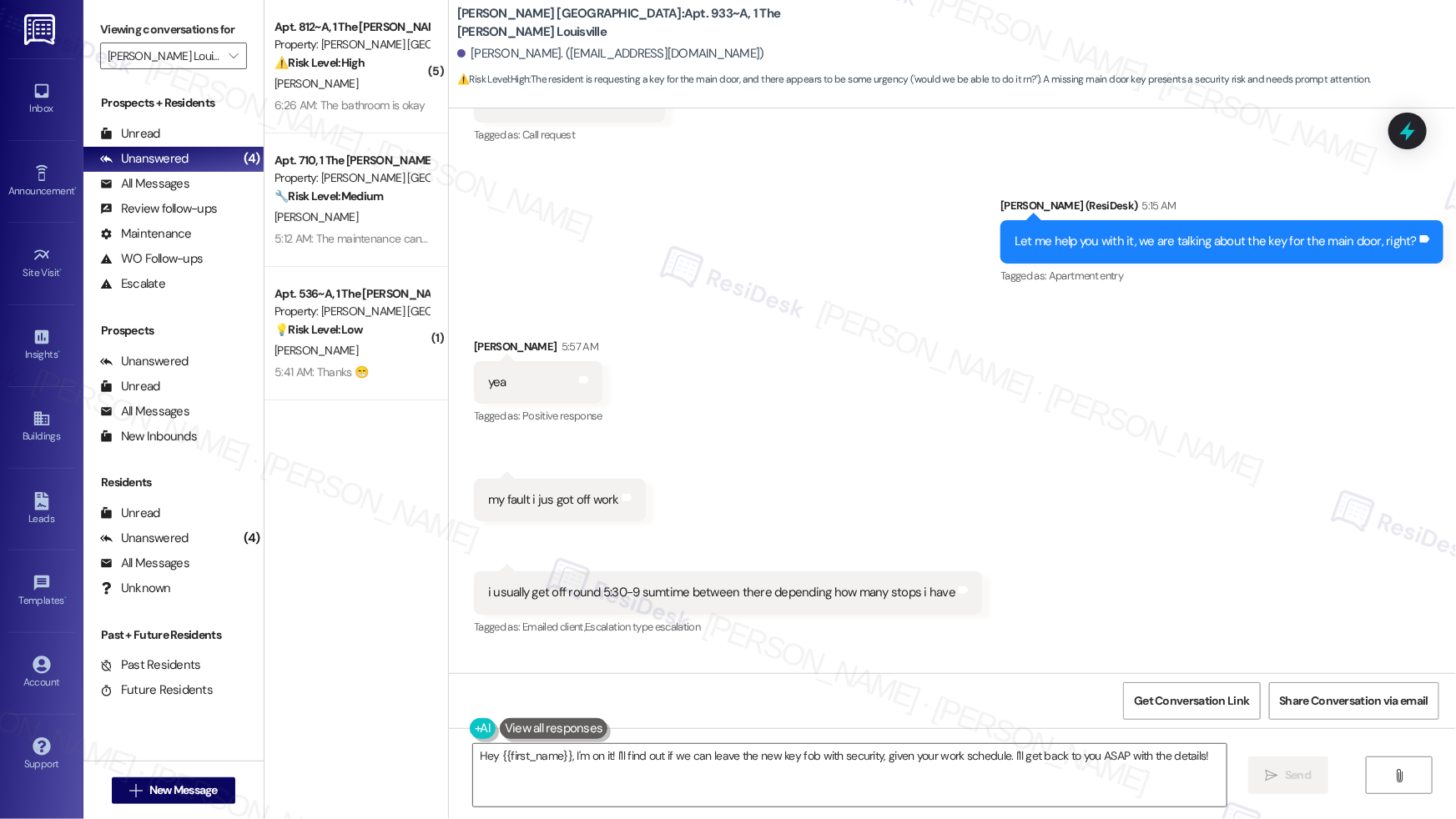
scroll to position [14288, 0]
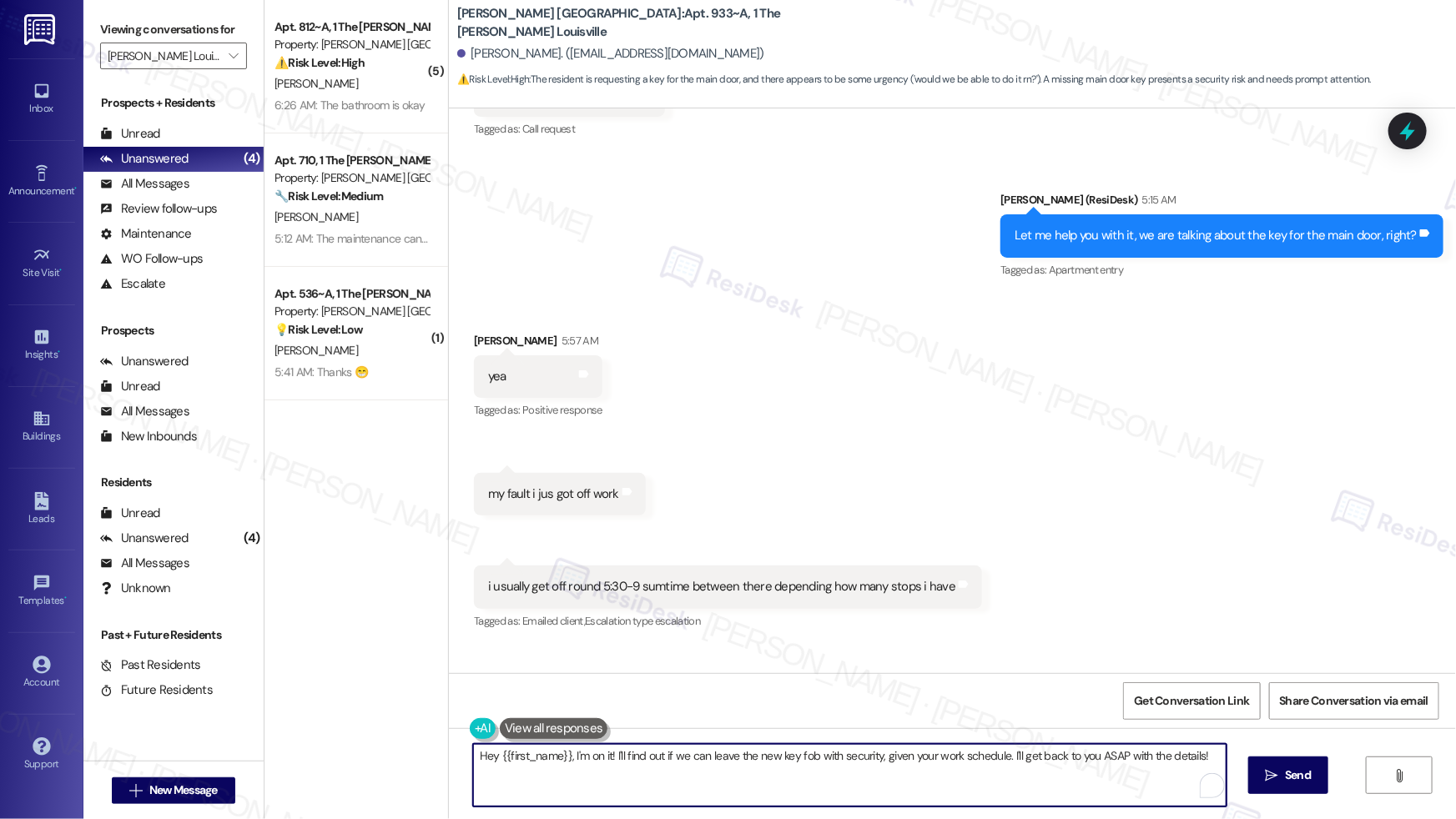
click at [795, 748] on textarea "Hey {{first_name}}, I'm on it! I'll find out if we can leave the new key fob wi…" at bounding box center [849, 775] width 753 height 63
click at [795, 749] on textarea "Hey {{first_name}}, I'm on it! I'll find out if we can leave the new key fob wi…" at bounding box center [849, 775] width 753 height 63
click at [795, 748] on textarea "Hey {{first_name}}, I'm on it! I'll find out if we can leave the new key fob wi…" at bounding box center [849, 775] width 753 height 63
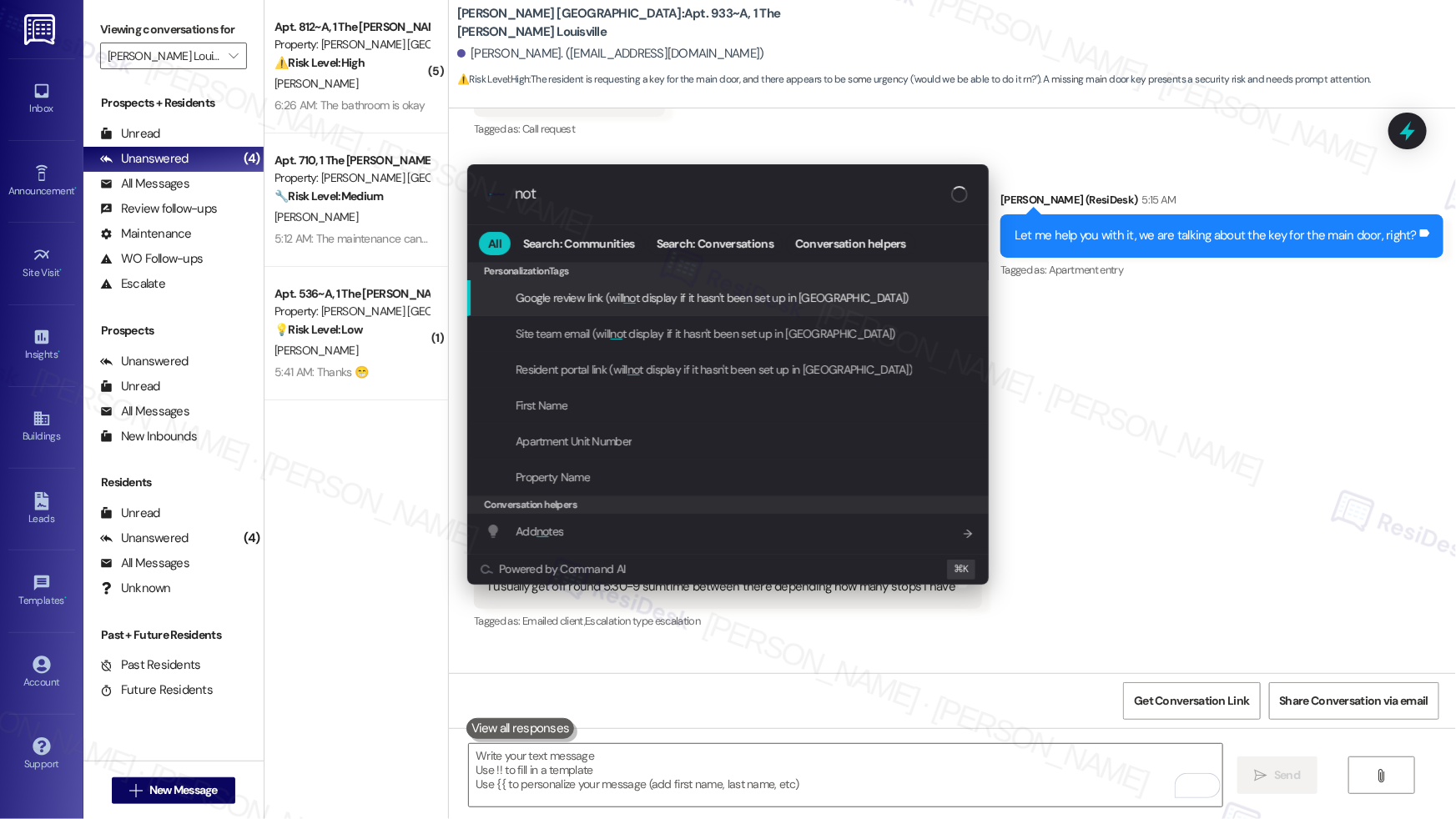
type input "note"
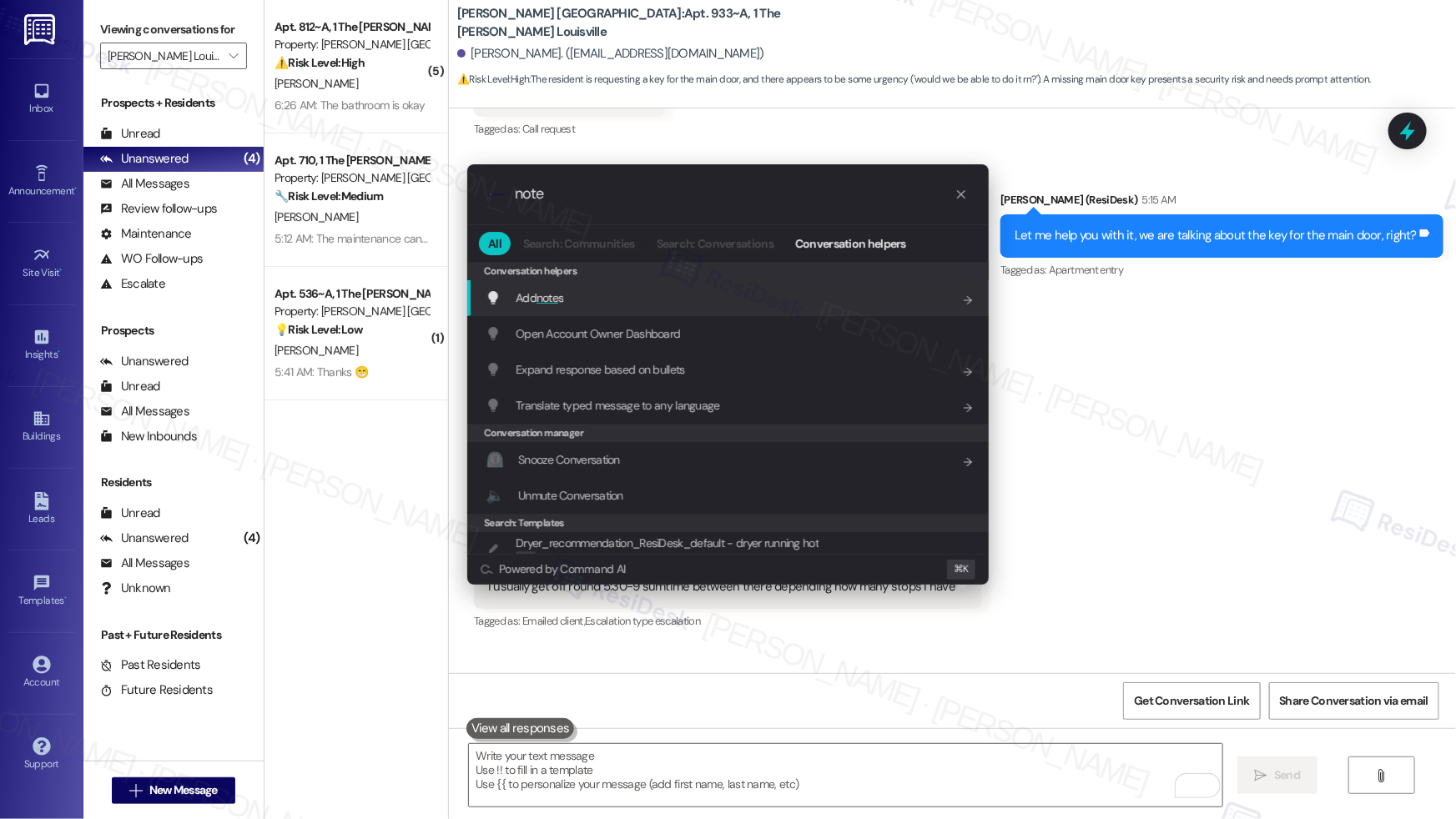
click at [677, 296] on div "Add note s Add shortcut" at bounding box center [729, 297] width 488 height 18
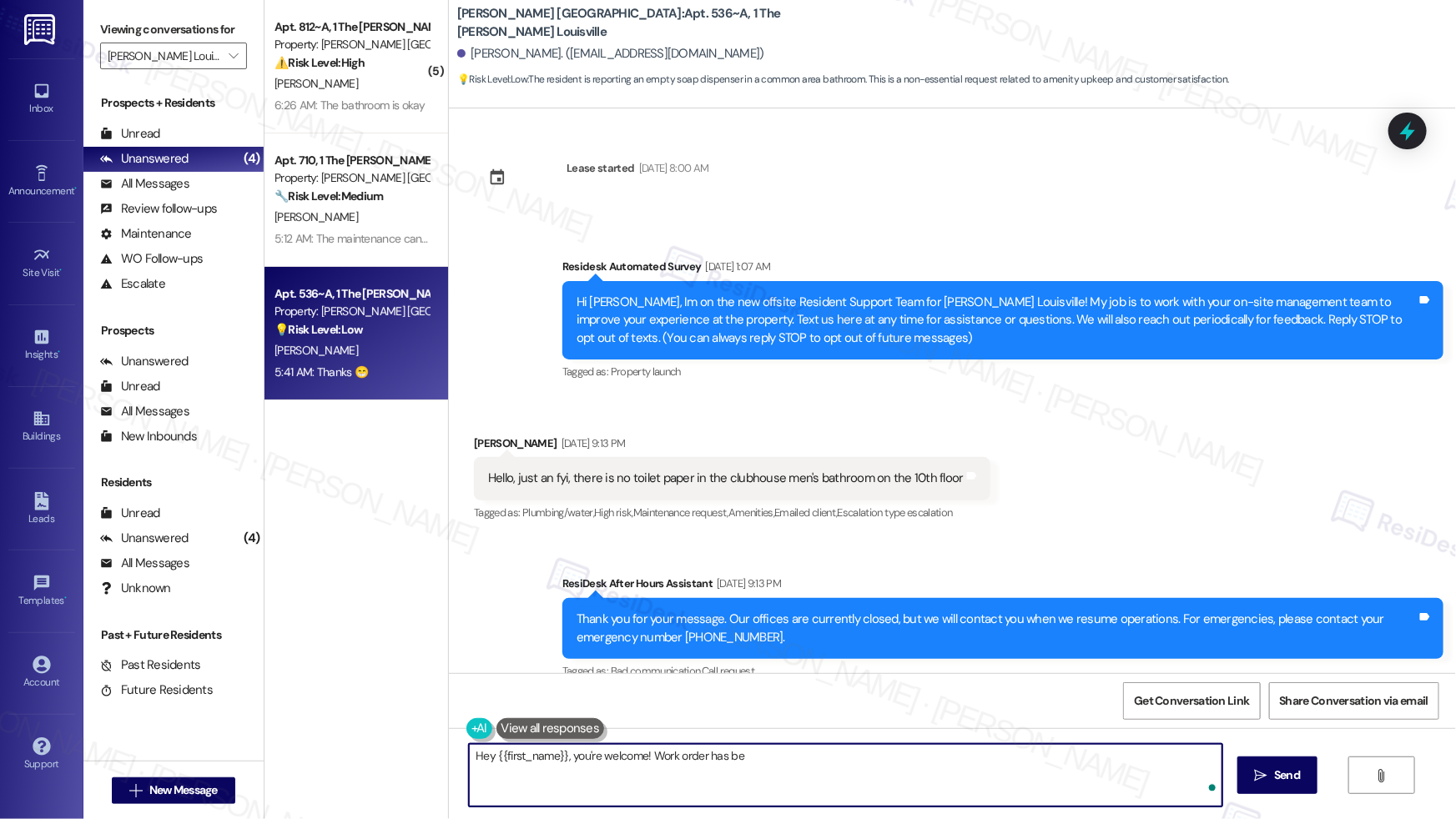
scroll to position [2755, 0]
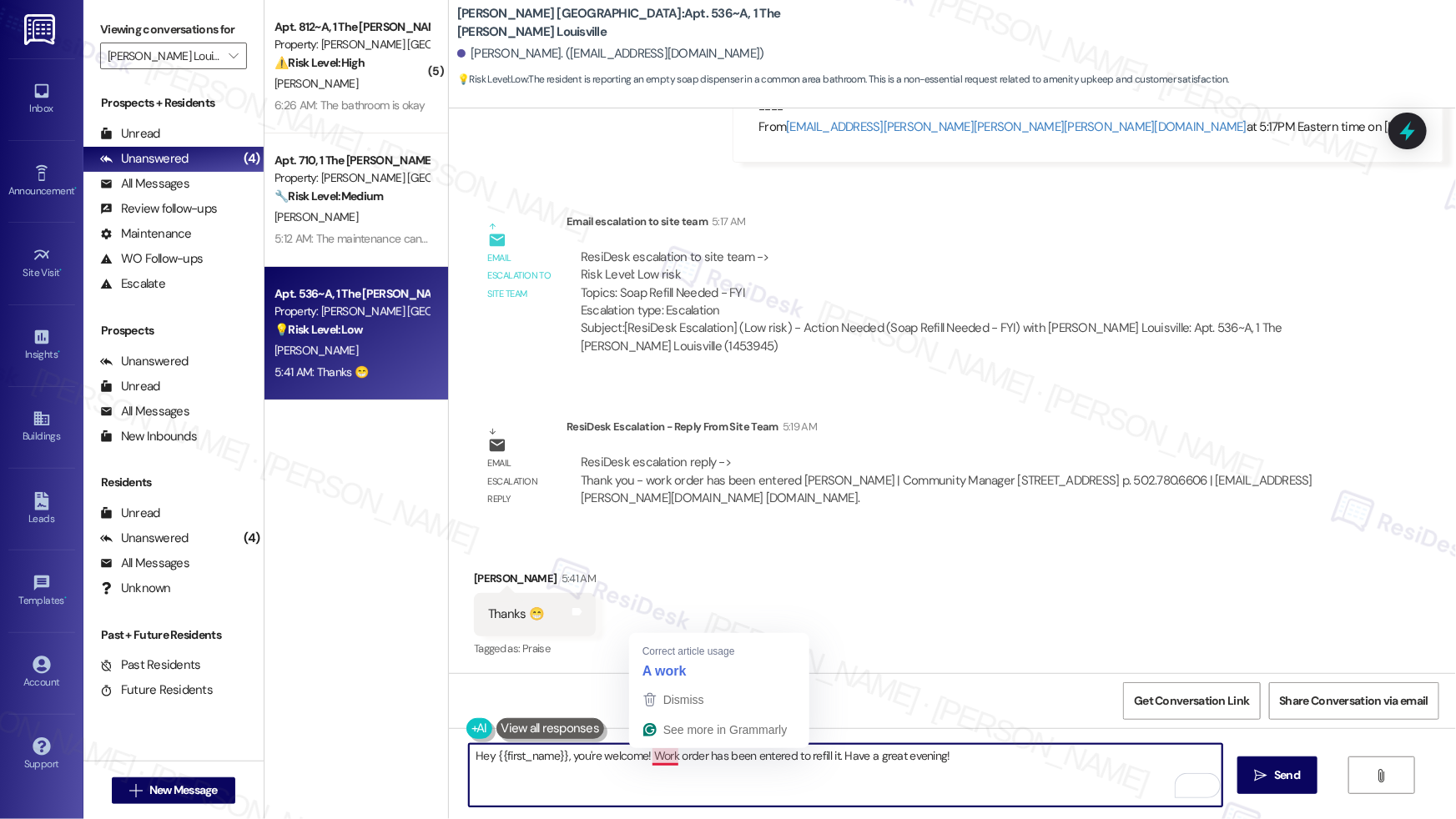
click at [651, 755] on textarea "Hey {{first_name}}, you're welcome! Work order has been entered to refill it. H…" at bounding box center [845, 775] width 753 height 63
type textarea "Hey {{first_name}}, you're welcome! A work order has been entered to refill it.…"
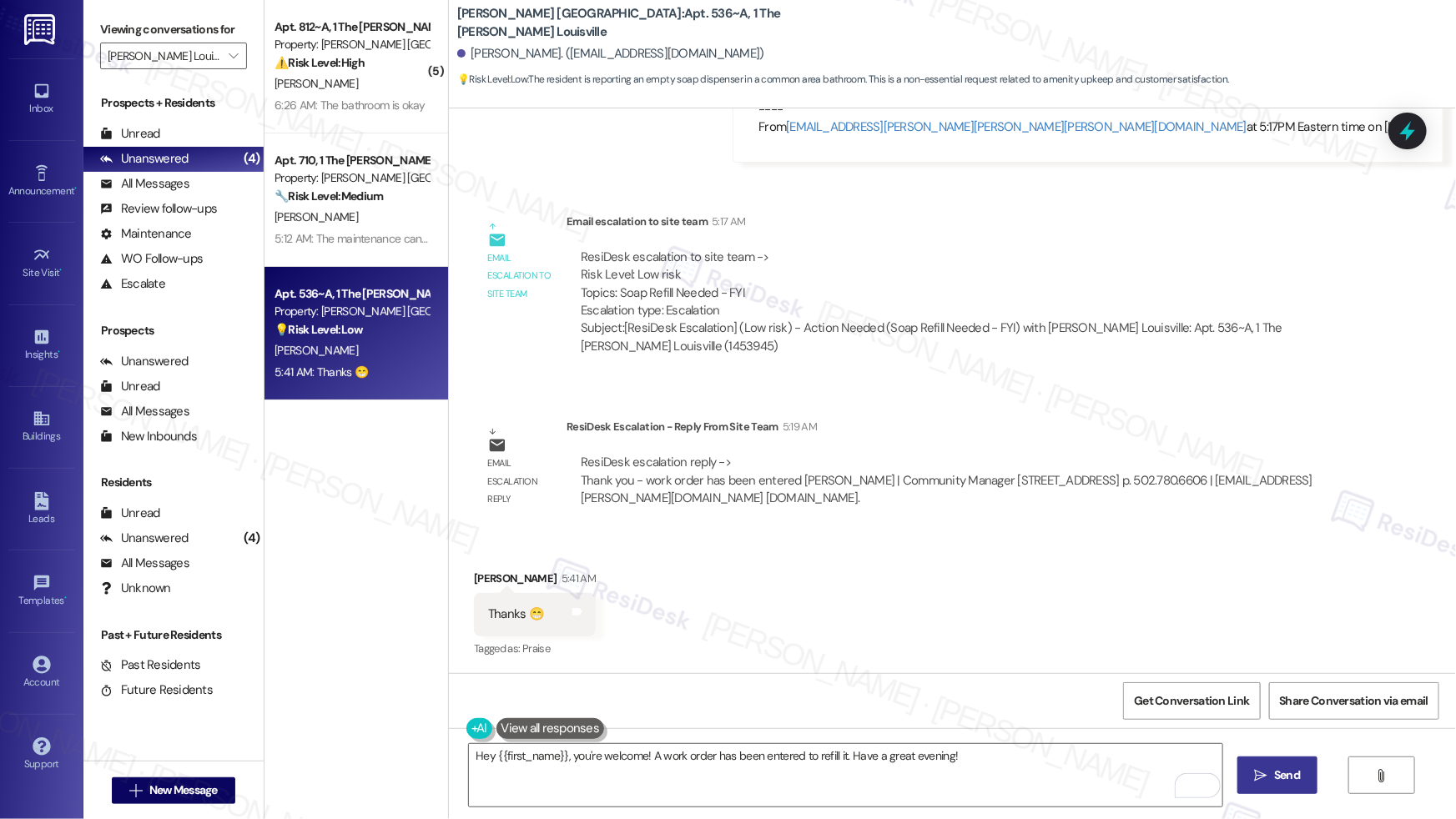
click at [1274, 781] on span "Send" at bounding box center [1287, 775] width 26 height 17
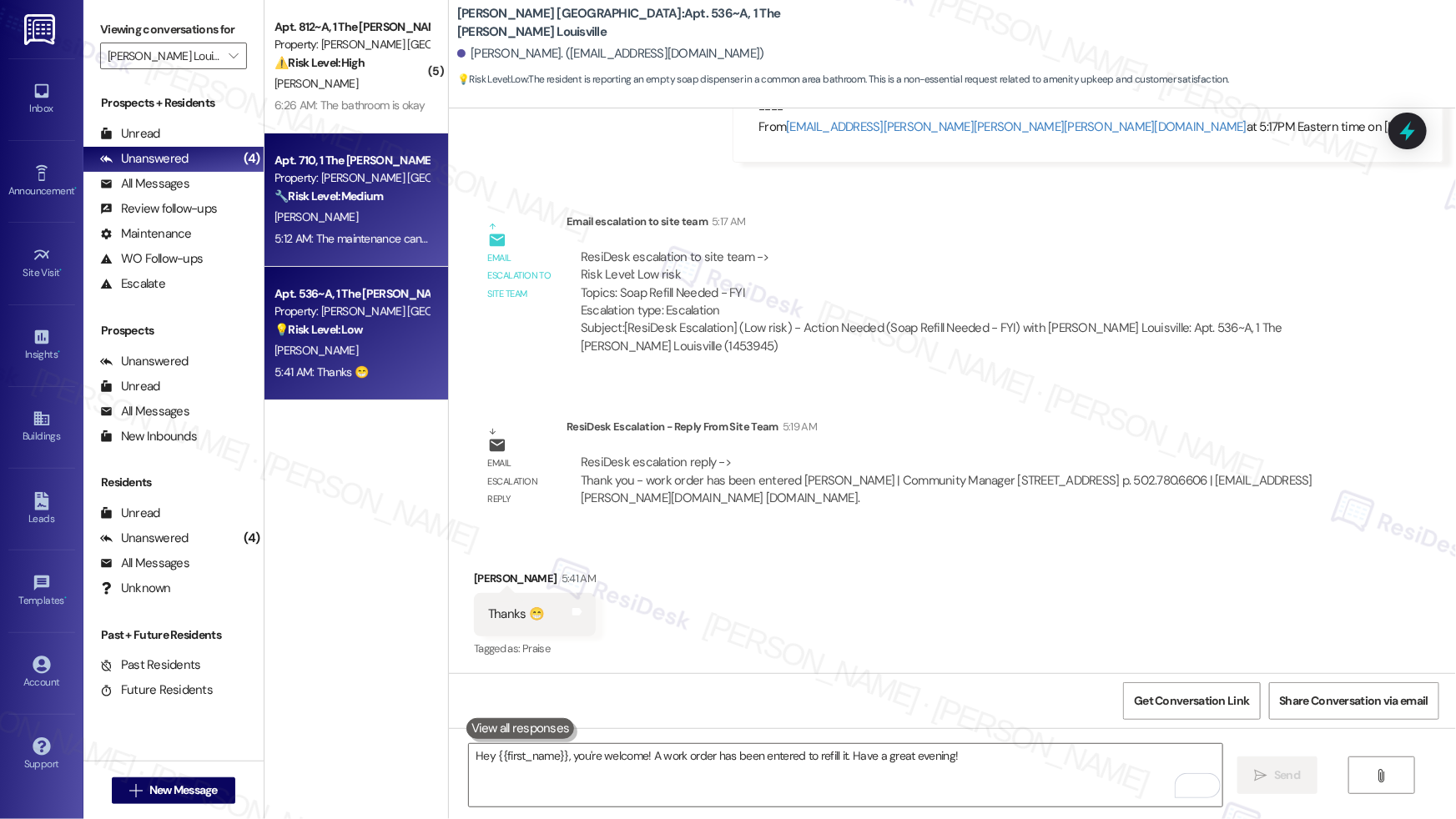
click at [324, 213] on div "[PERSON_NAME]" at bounding box center [351, 218] width 158 height 21
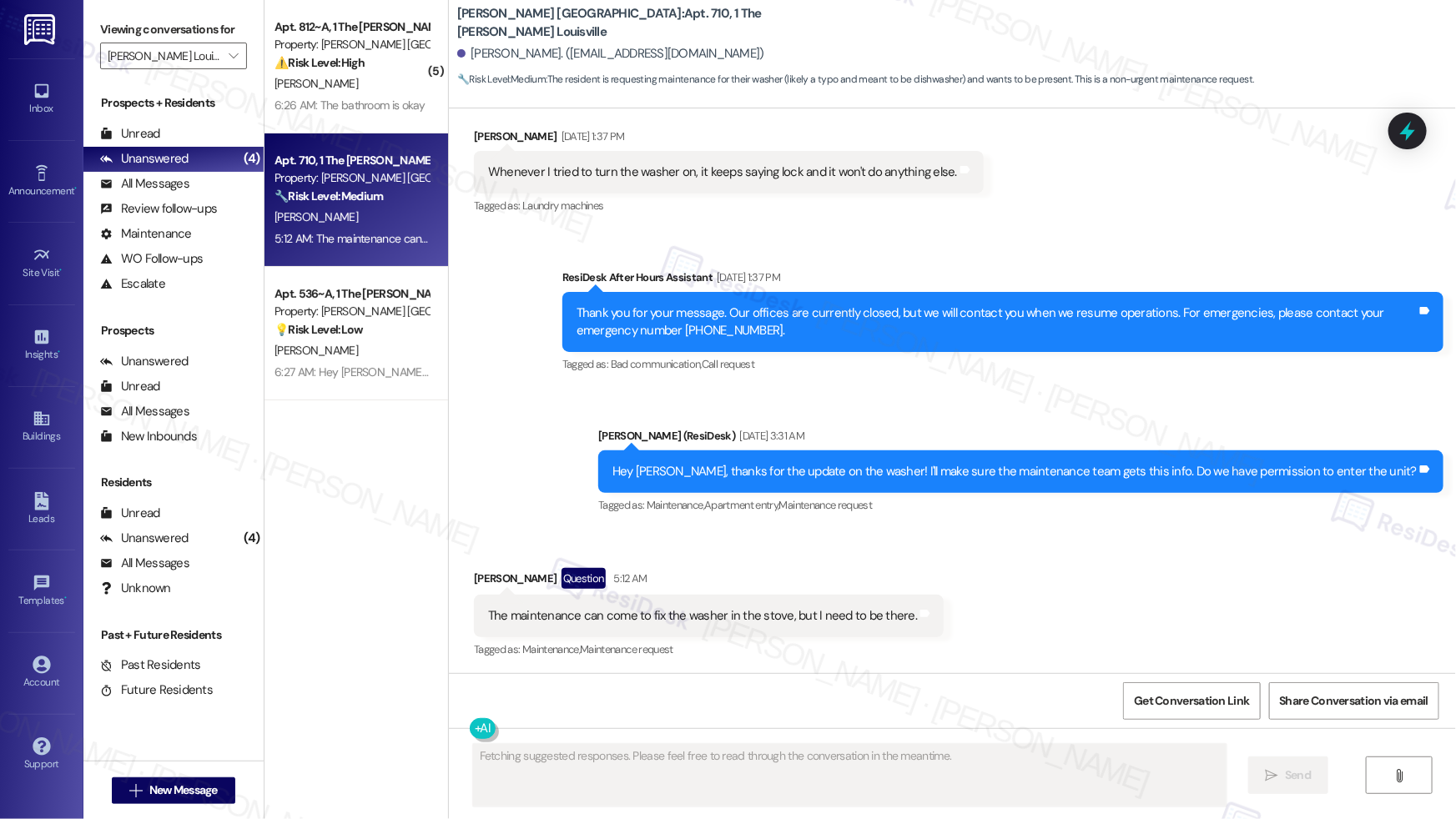
scroll to position [1603, 0]
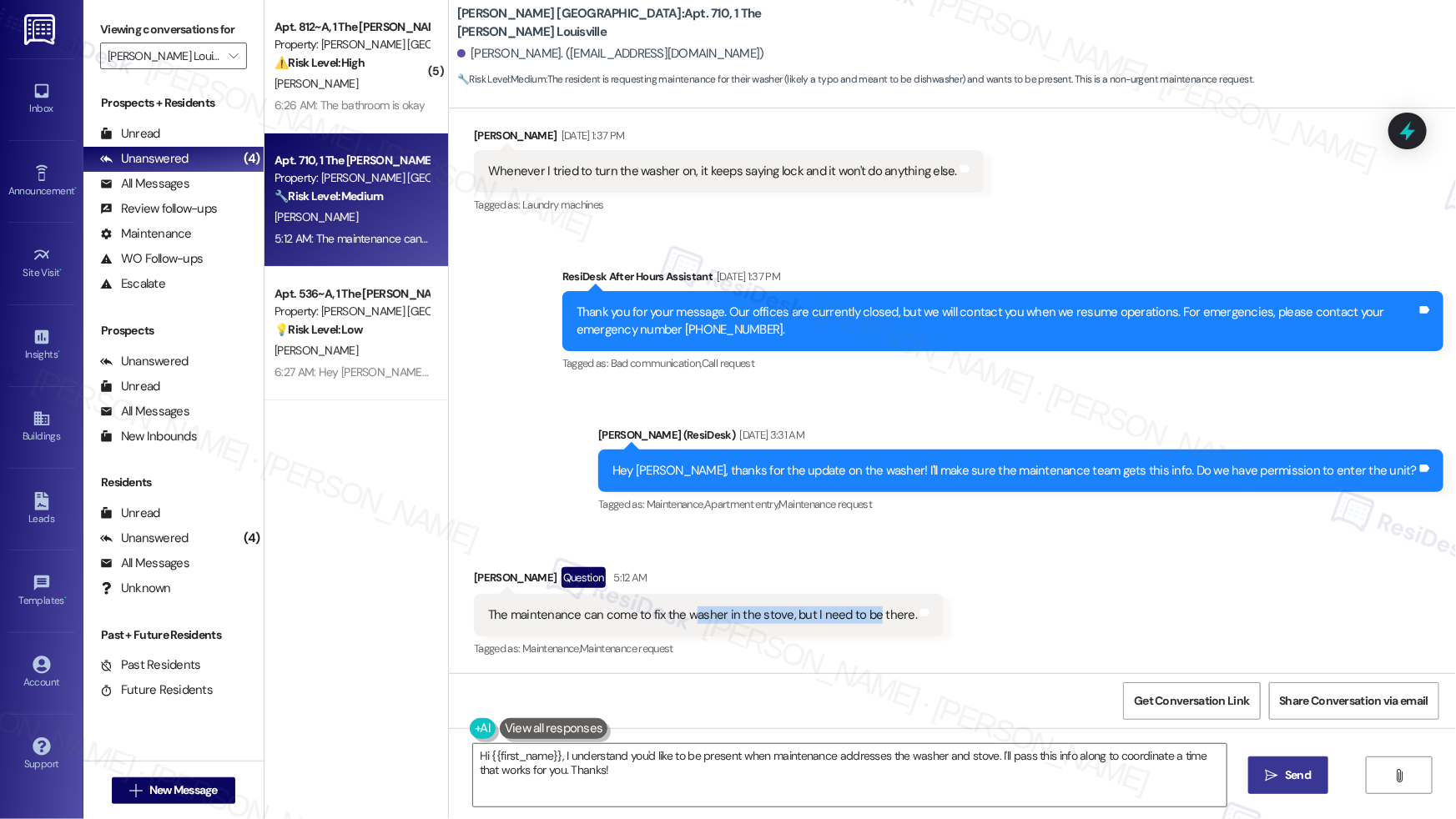
drag, startPoint x: 679, startPoint y: 614, endPoint x: 863, endPoint y: 628, distance: 184.5
click at [859, 618] on div "The maintenance can come to fix the washer in the stove, but I need to be there." at bounding box center [702, 615] width 429 height 17
click at [874, 645] on div "Tagged as: Maintenance , Click to highlight conversations about Maintenance Mai…" at bounding box center [709, 648] width 470 height 24
drag, startPoint x: 678, startPoint y: 612, endPoint x: 770, endPoint y: 614, distance: 92.0
click at [770, 614] on div "The maintenance can come to fix the washer in the stove, but I need to be there." at bounding box center [702, 615] width 429 height 17
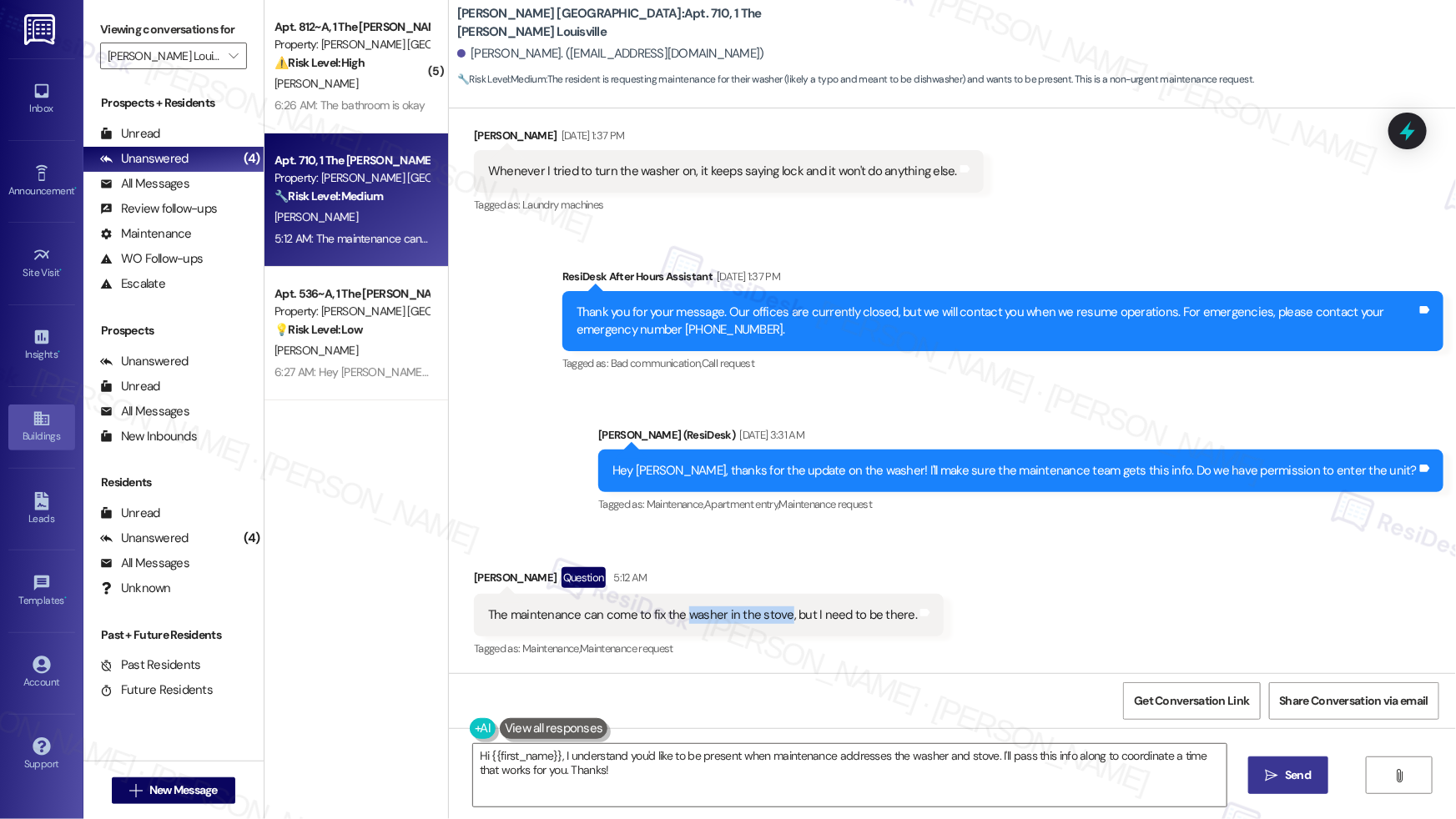
copy div "washer in the stove"
click at [516, 627] on div "The maintenance can come to fix the washer in the stove, but I need to be there…" at bounding box center [709, 615] width 470 height 42
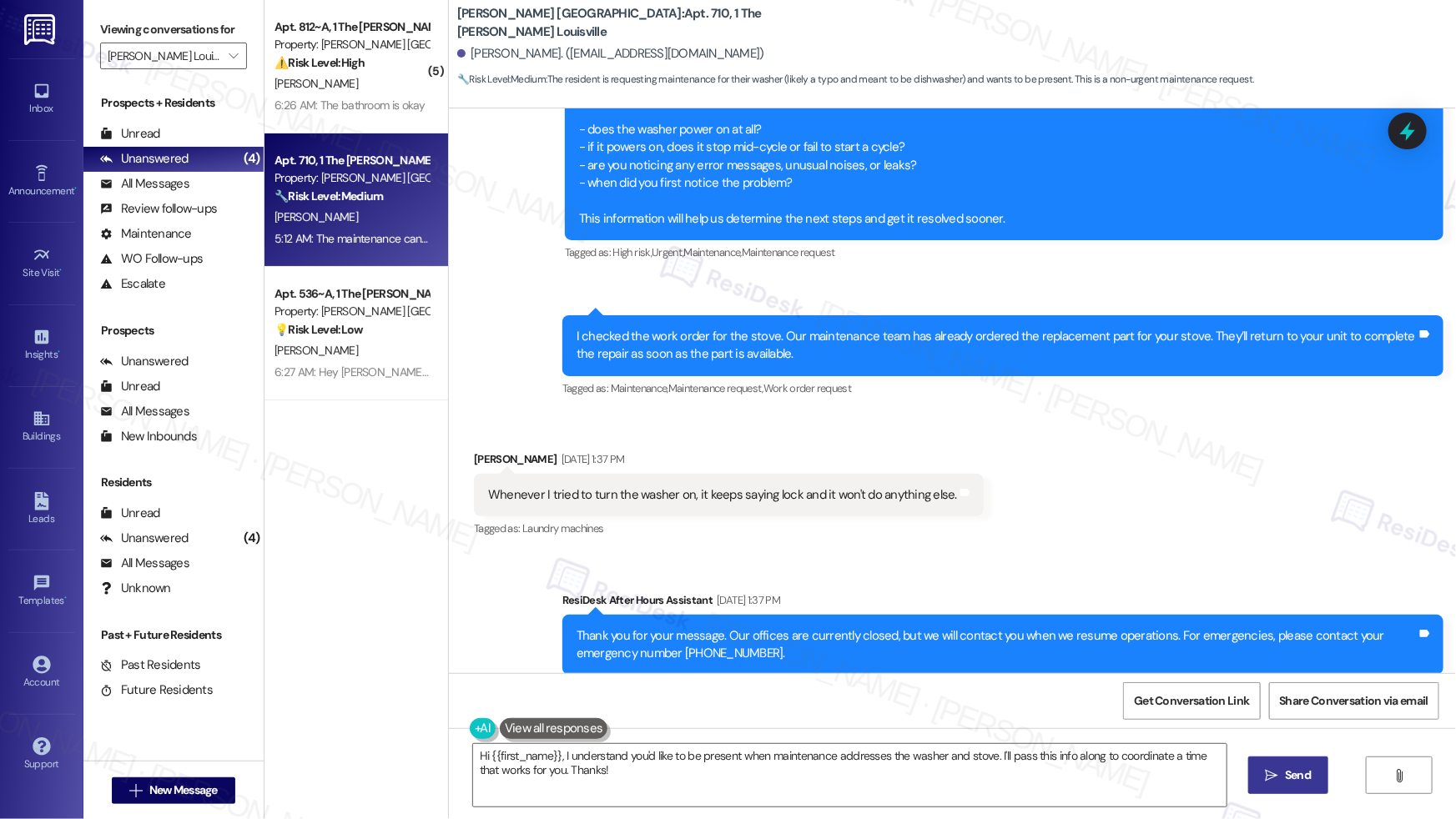
scroll to position [1278, 0]
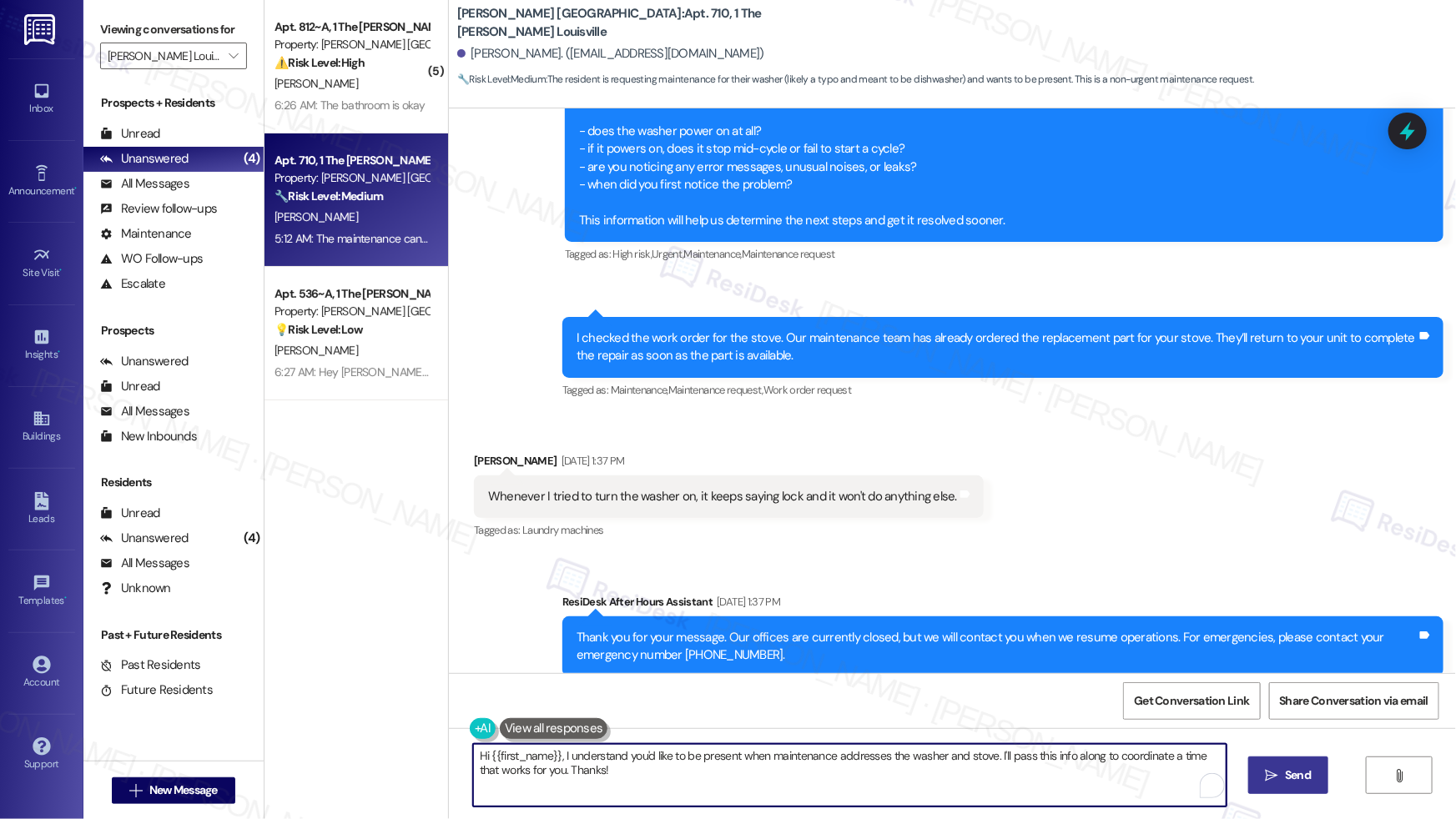
click at [562, 769] on textarea "Hi {{first_name}}, I understand you'd like to be present when maintenance addre…" at bounding box center [849, 775] width 753 height 63
click at [561, 769] on textarea "Hi {{first_name}}, I understand you'd like to be present when maintenance addre…" at bounding box center [849, 775] width 753 height 63
click at [561, 770] on textarea "Hi {{first_name}}, I understand you'd like to be present when maintenance addre…" at bounding box center [849, 775] width 753 height 63
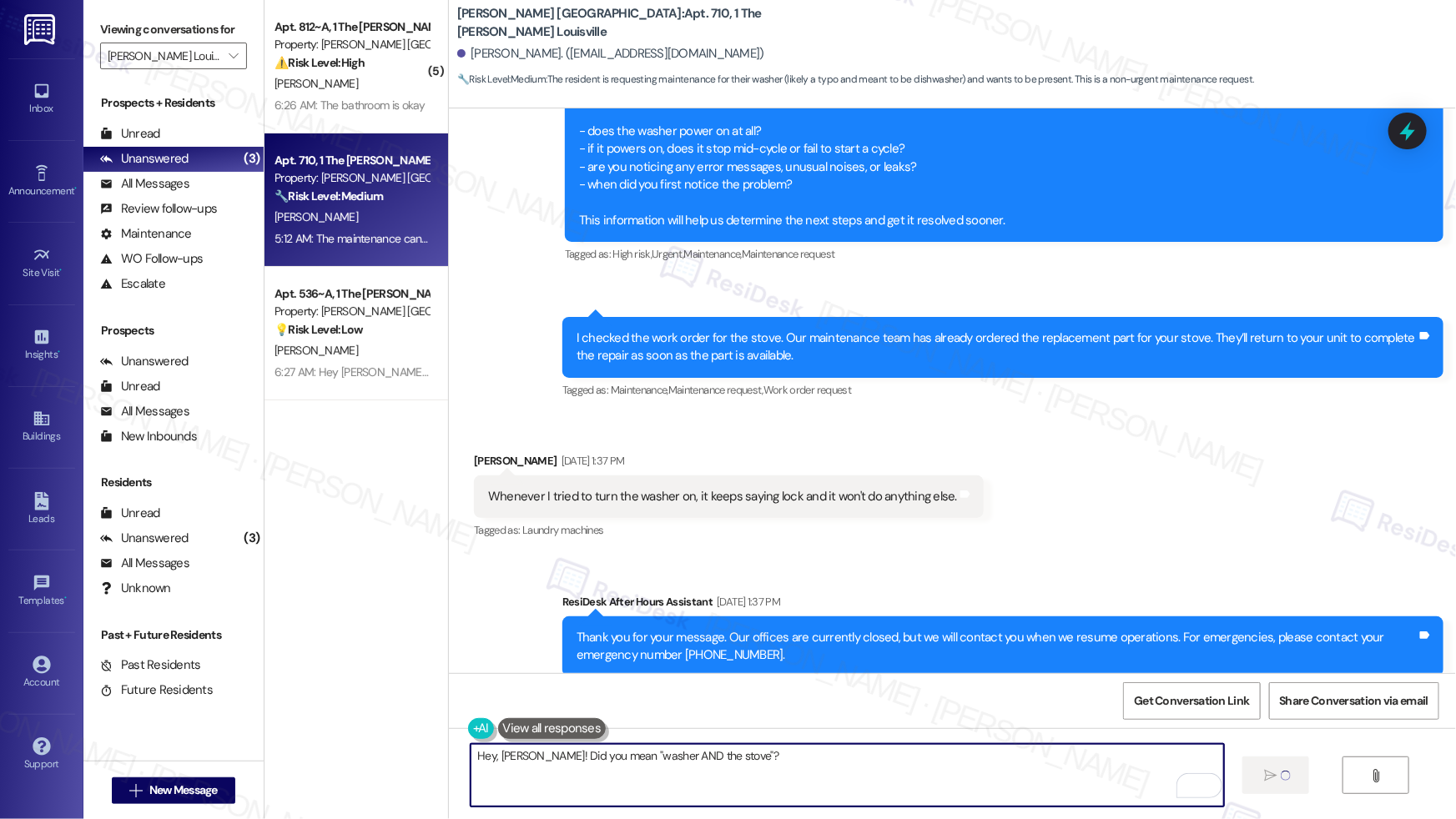
type textarea "Hey, Ashley! Did you mean "washer AND the stove"?"
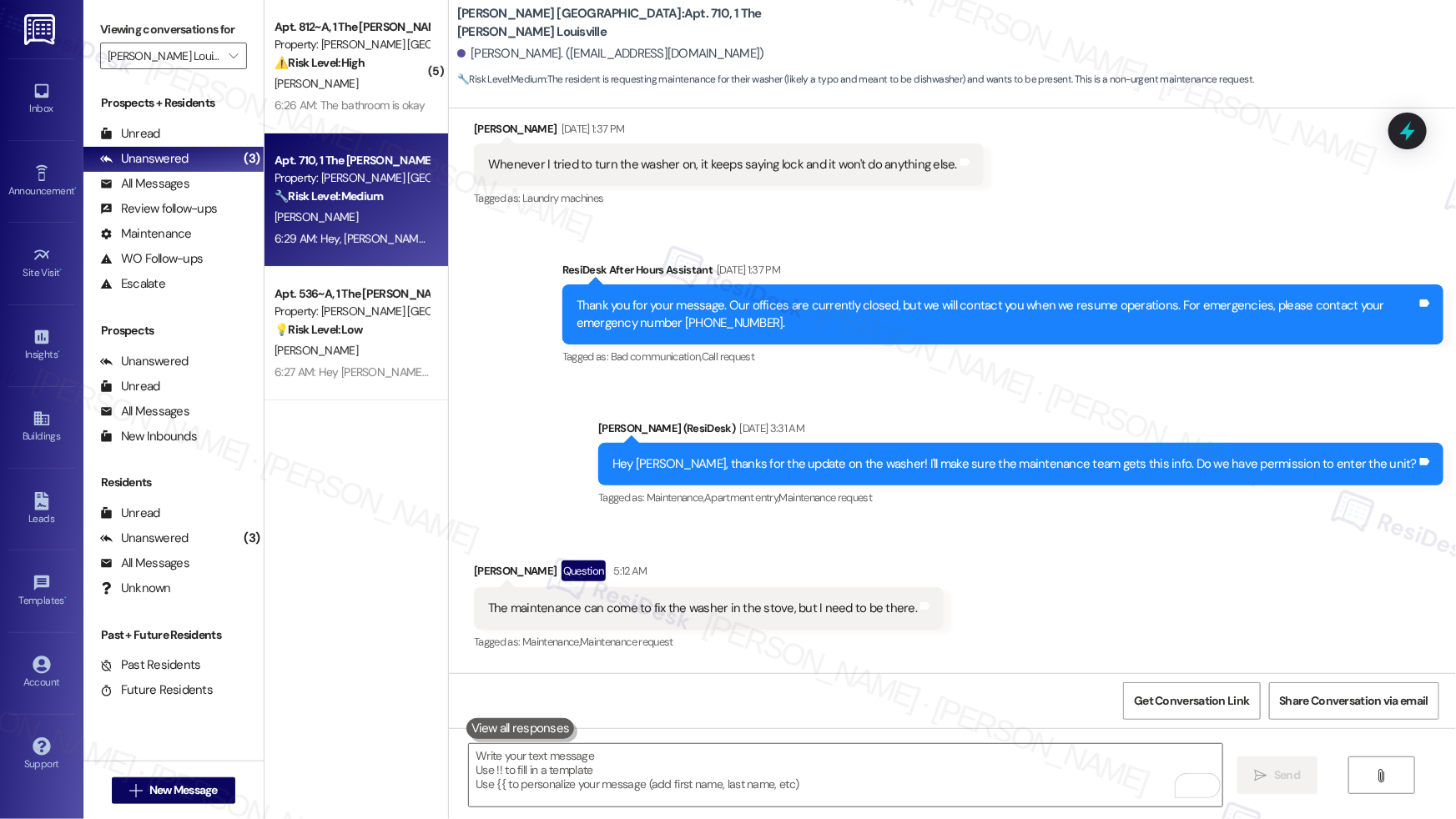
scroll to position [1719, 0]
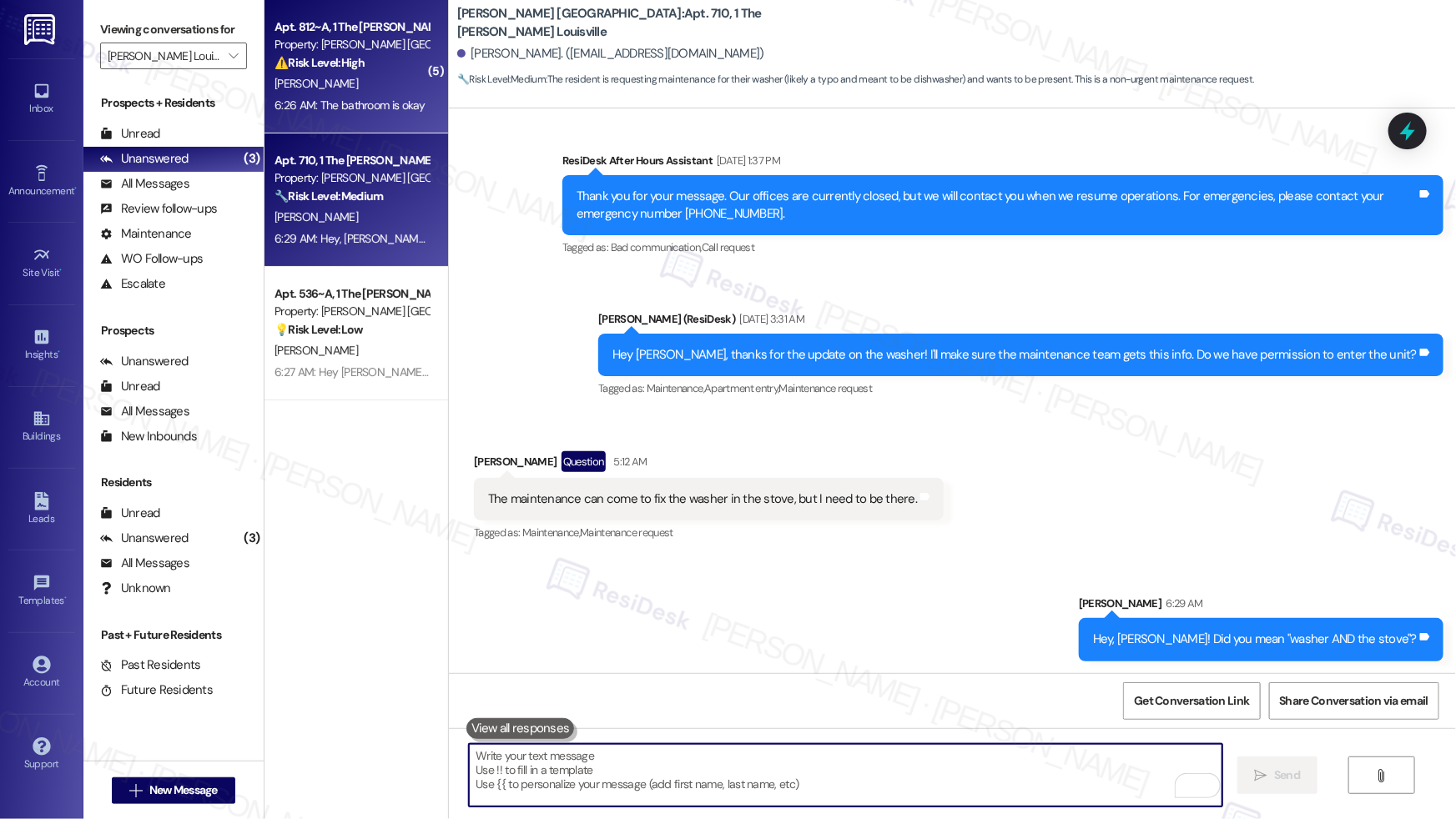
click at [315, 90] on div "T. Calero" at bounding box center [351, 84] width 158 height 21
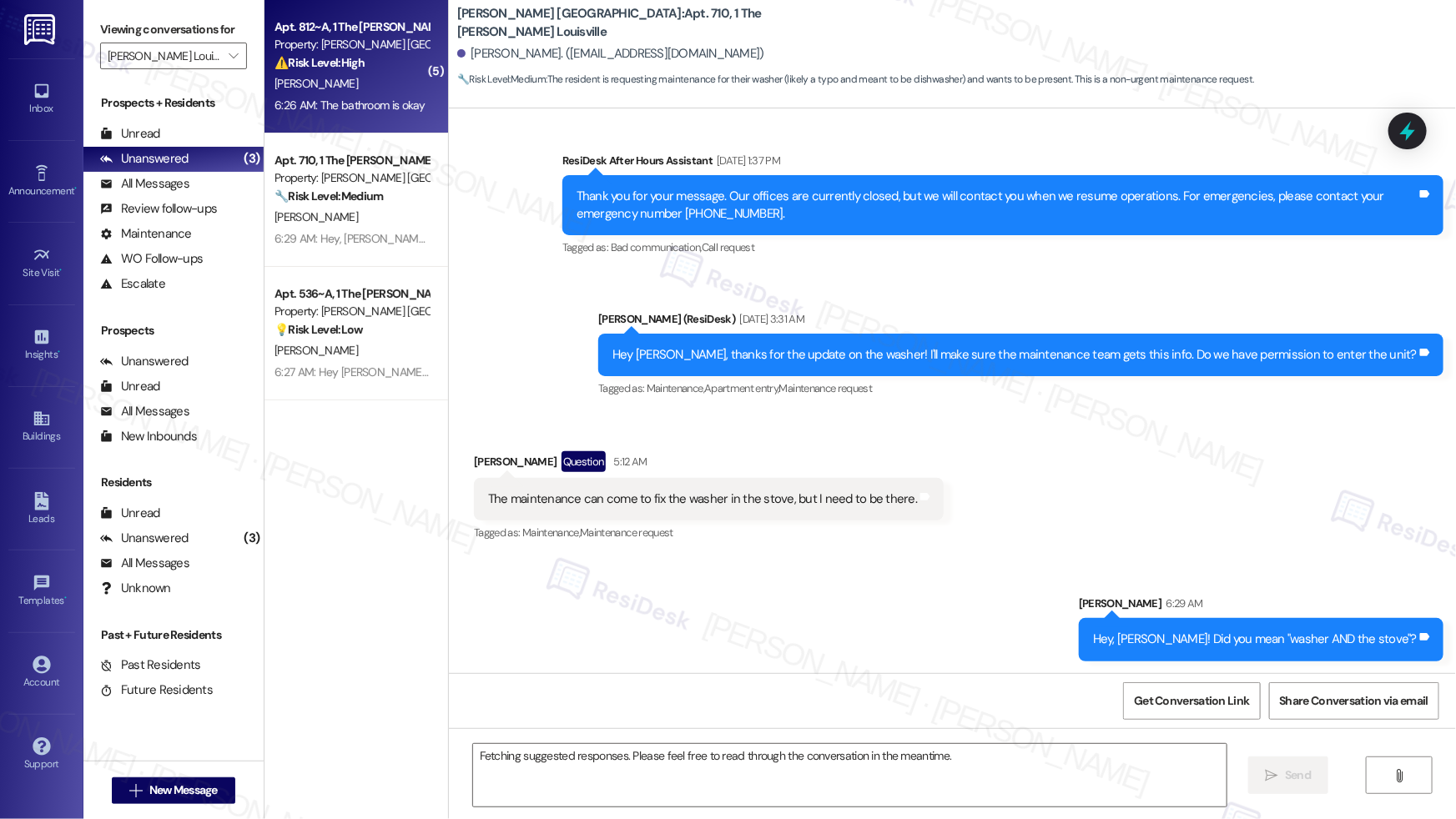
click at [316, 90] on div "T. Calero" at bounding box center [351, 84] width 158 height 21
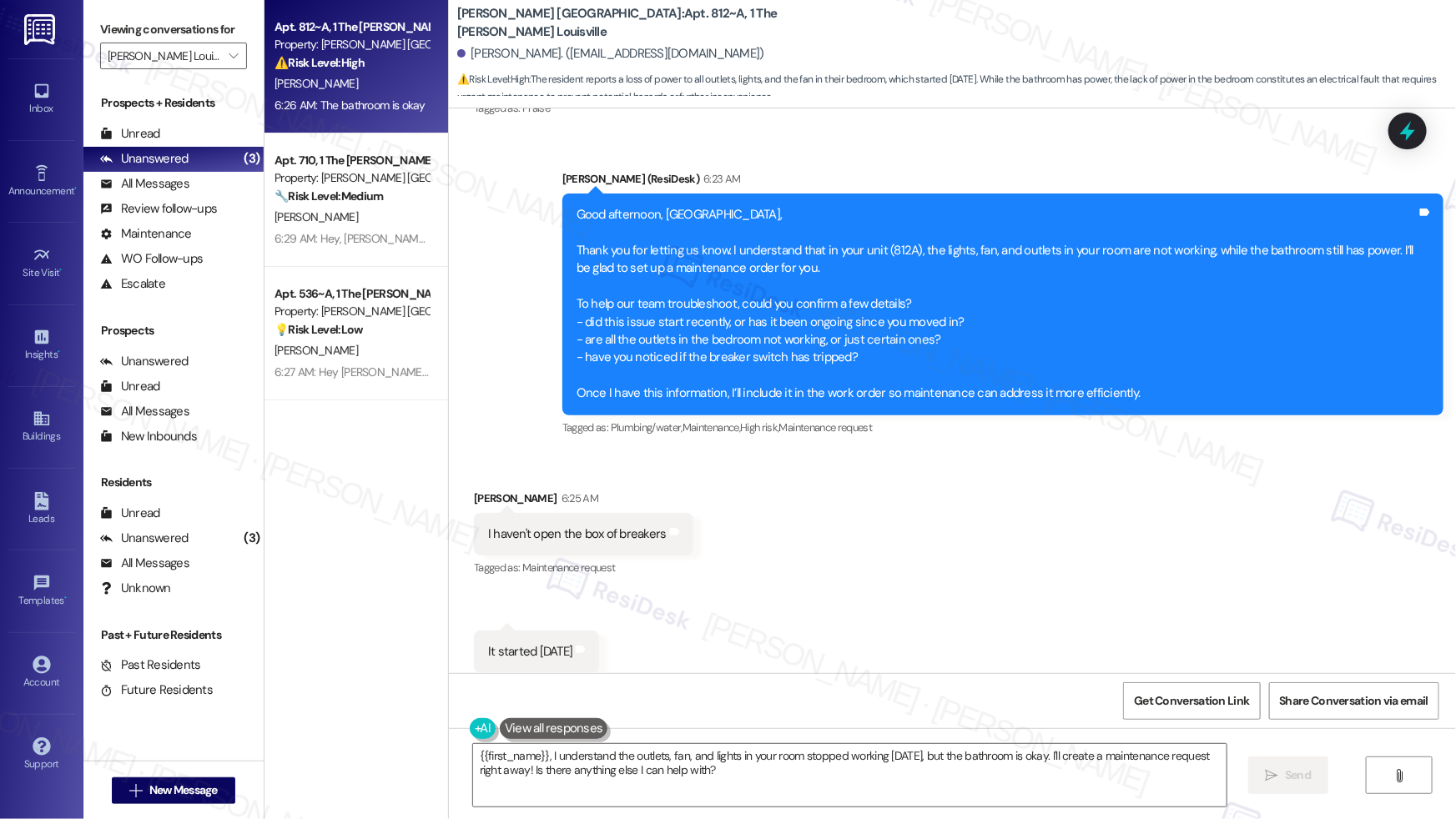
scroll to position [10421, 0]
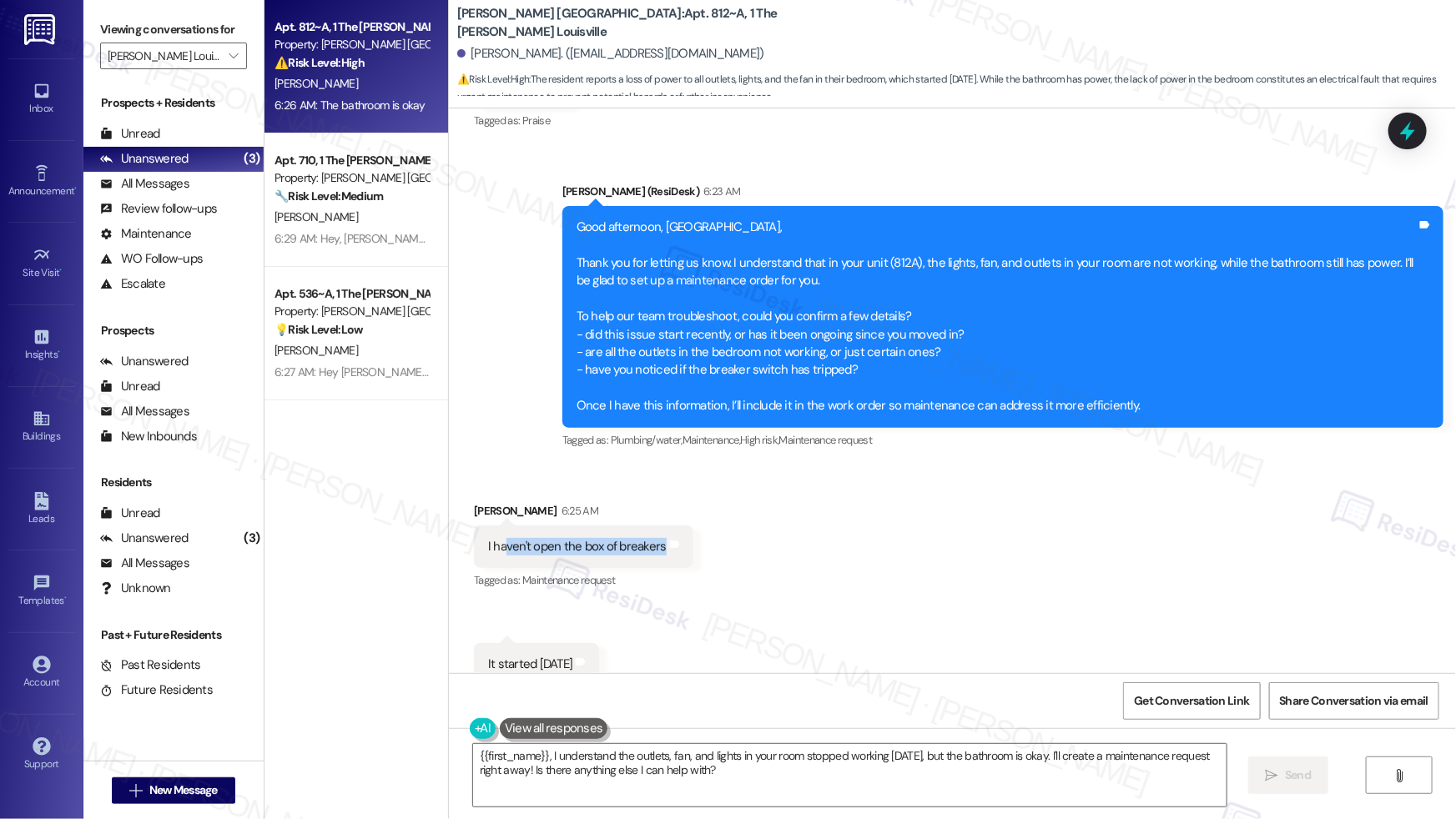
drag, startPoint x: 496, startPoint y: 506, endPoint x: 623, endPoint y: 519, distance: 127.7
click at [623, 525] on div "I haven't open the box of breakers Tags and notes" at bounding box center [584, 547] width 220 height 42
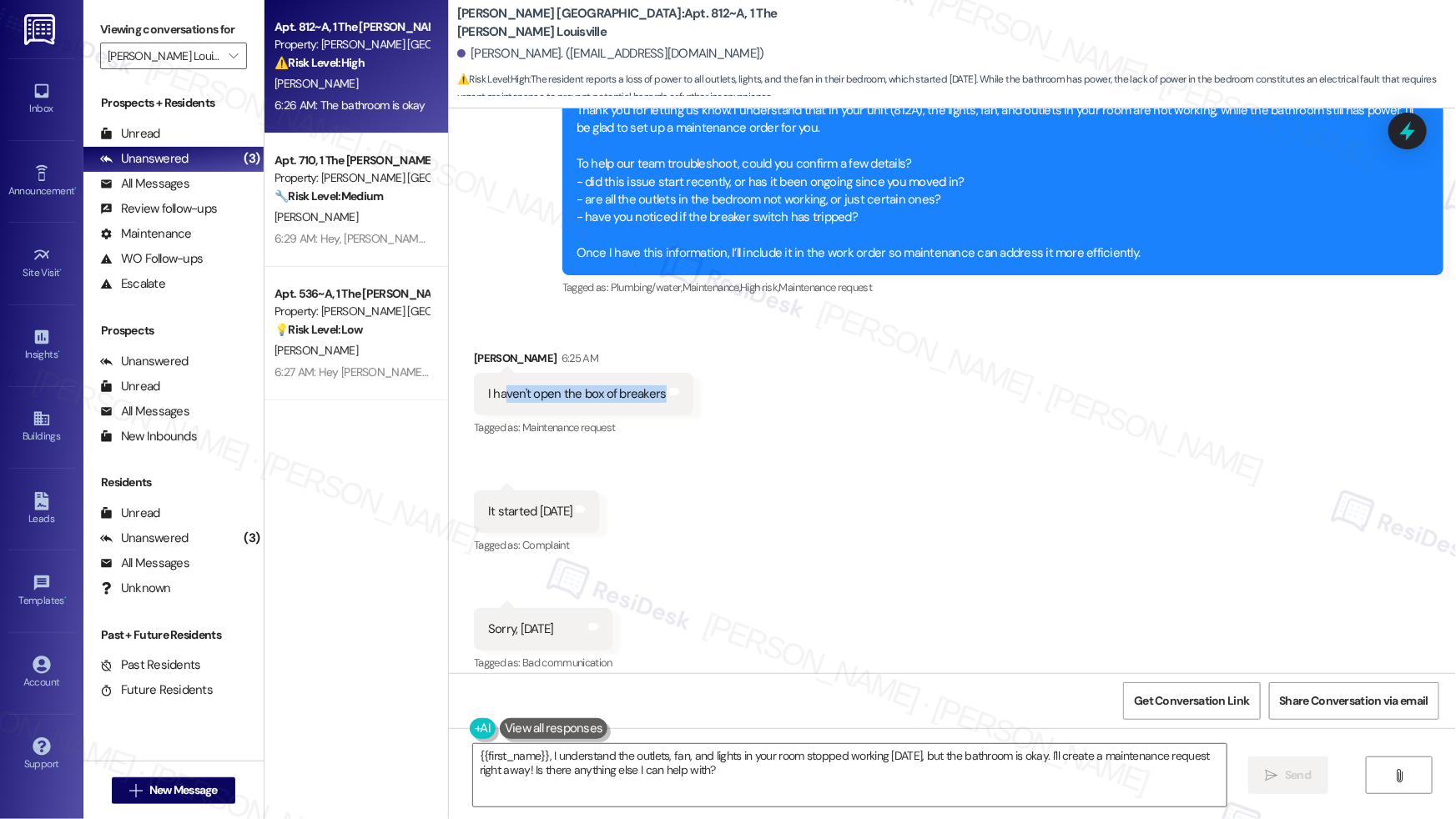
scroll to position [10585, 0]
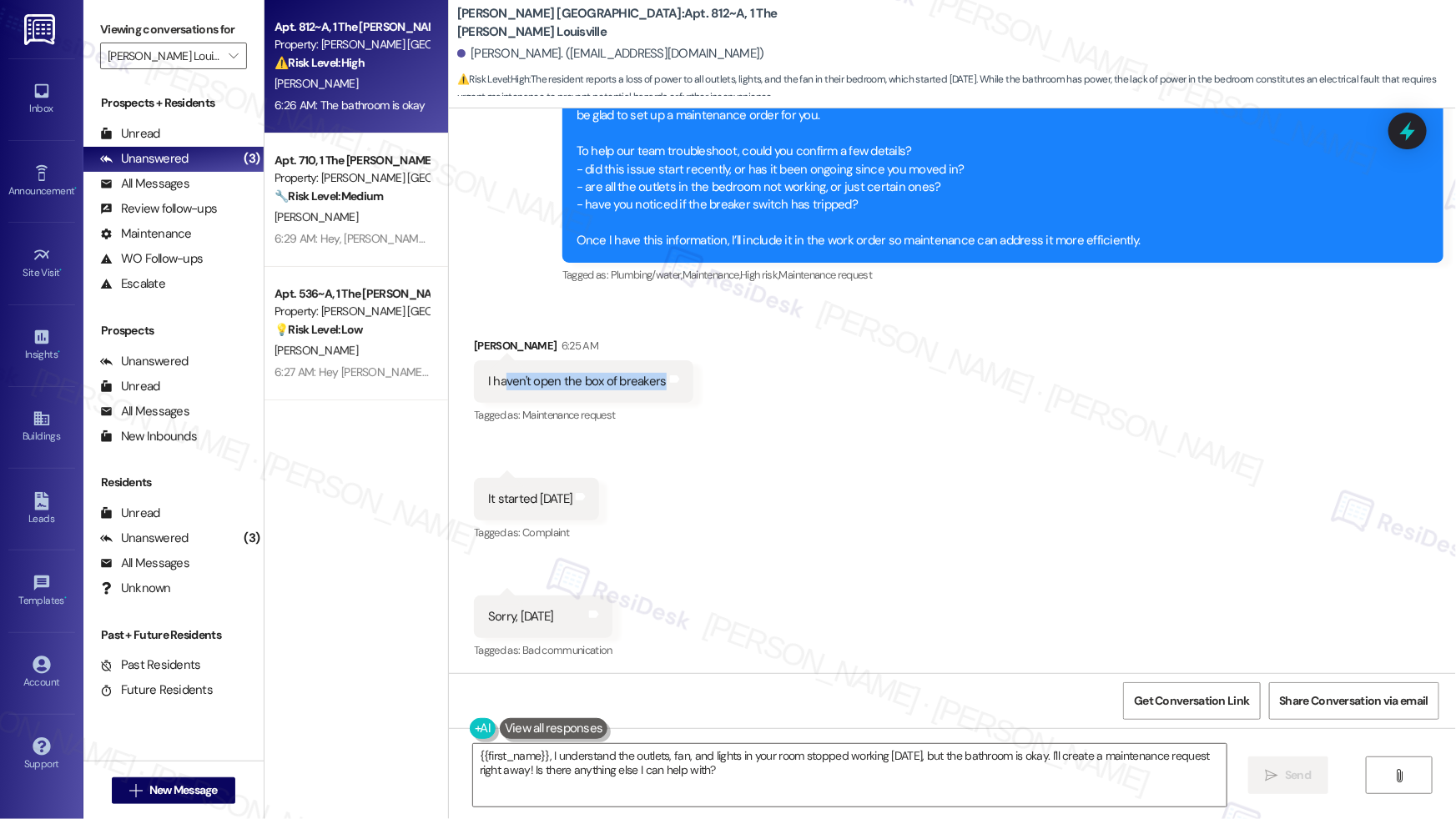
drag, startPoint x: 489, startPoint y: 463, endPoint x: 557, endPoint y: 507, distance: 81.0
click at [571, 490] on div "It started 3 days ago" at bounding box center [530, 499] width 84 height 17
drag, startPoint x: 499, startPoint y: 576, endPoint x: 559, endPoint y: 577, distance: 60.0
click at [553, 608] on div "Sorry, 2 days ago" at bounding box center [521, 617] width 65 height 17
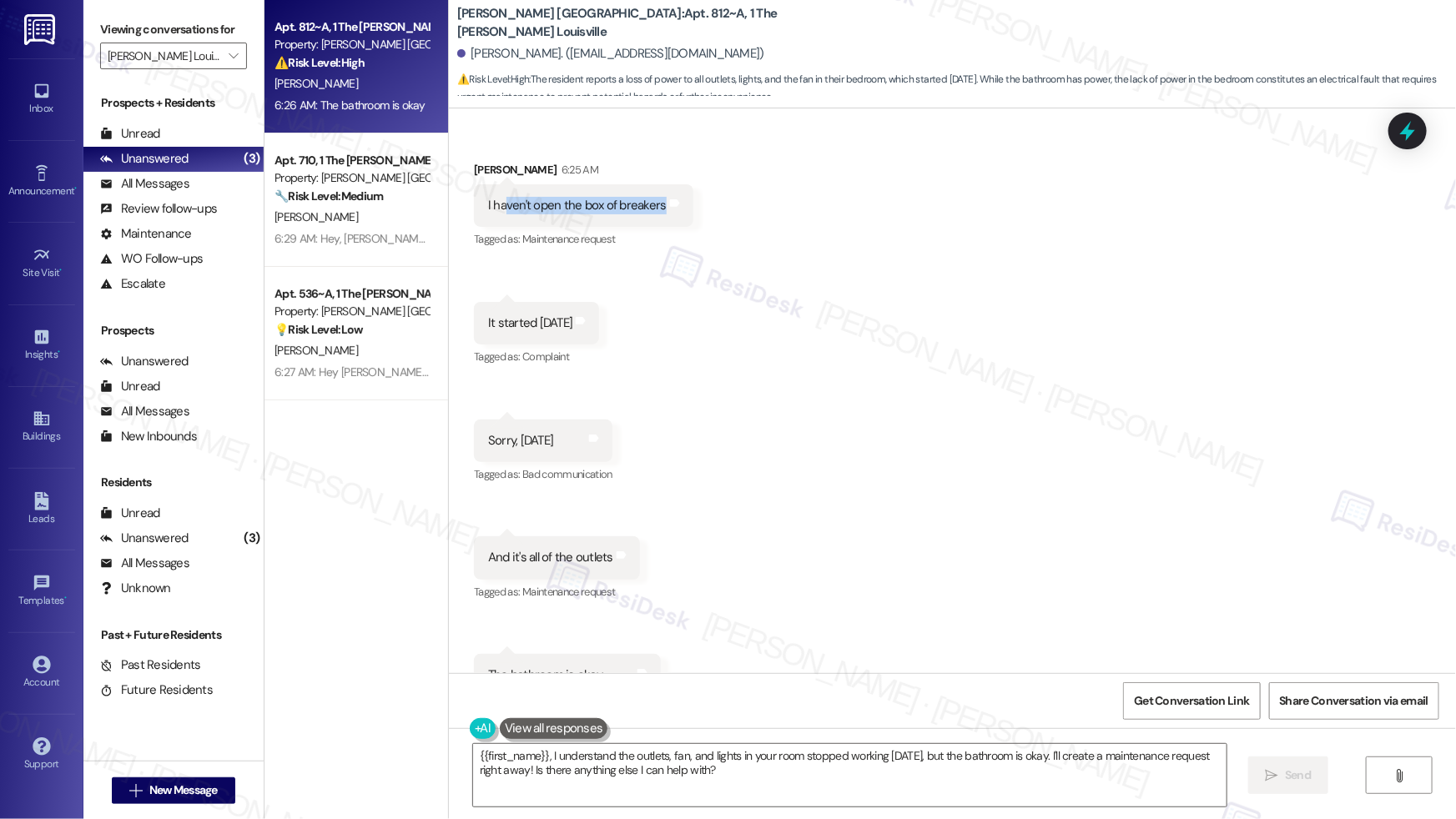
scroll to position [10784, 0]
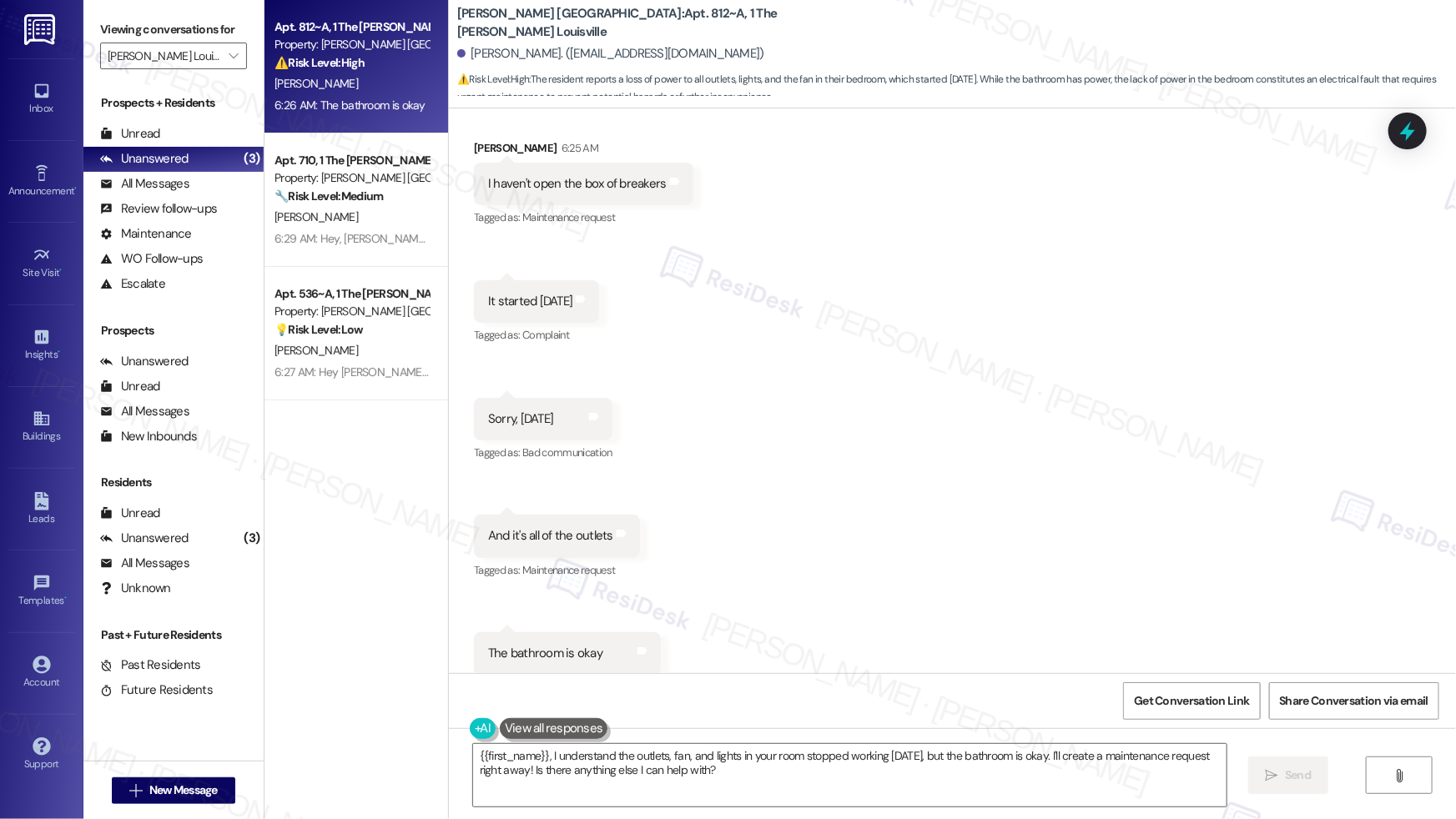
drag, startPoint x: 496, startPoint y: 498, endPoint x: 593, endPoint y: 501, distance: 97.0
click at [593, 526] on div "And it's all of the outlets" at bounding box center [551, 535] width 125 height 17
drag, startPoint x: 492, startPoint y: 496, endPoint x: 585, endPoint y: 502, distance: 93.2
click at [586, 526] on div "And it's all of the outlets" at bounding box center [551, 535] width 125 height 17
drag, startPoint x: 486, startPoint y: 617, endPoint x: 564, endPoint y: 614, distance: 78.1
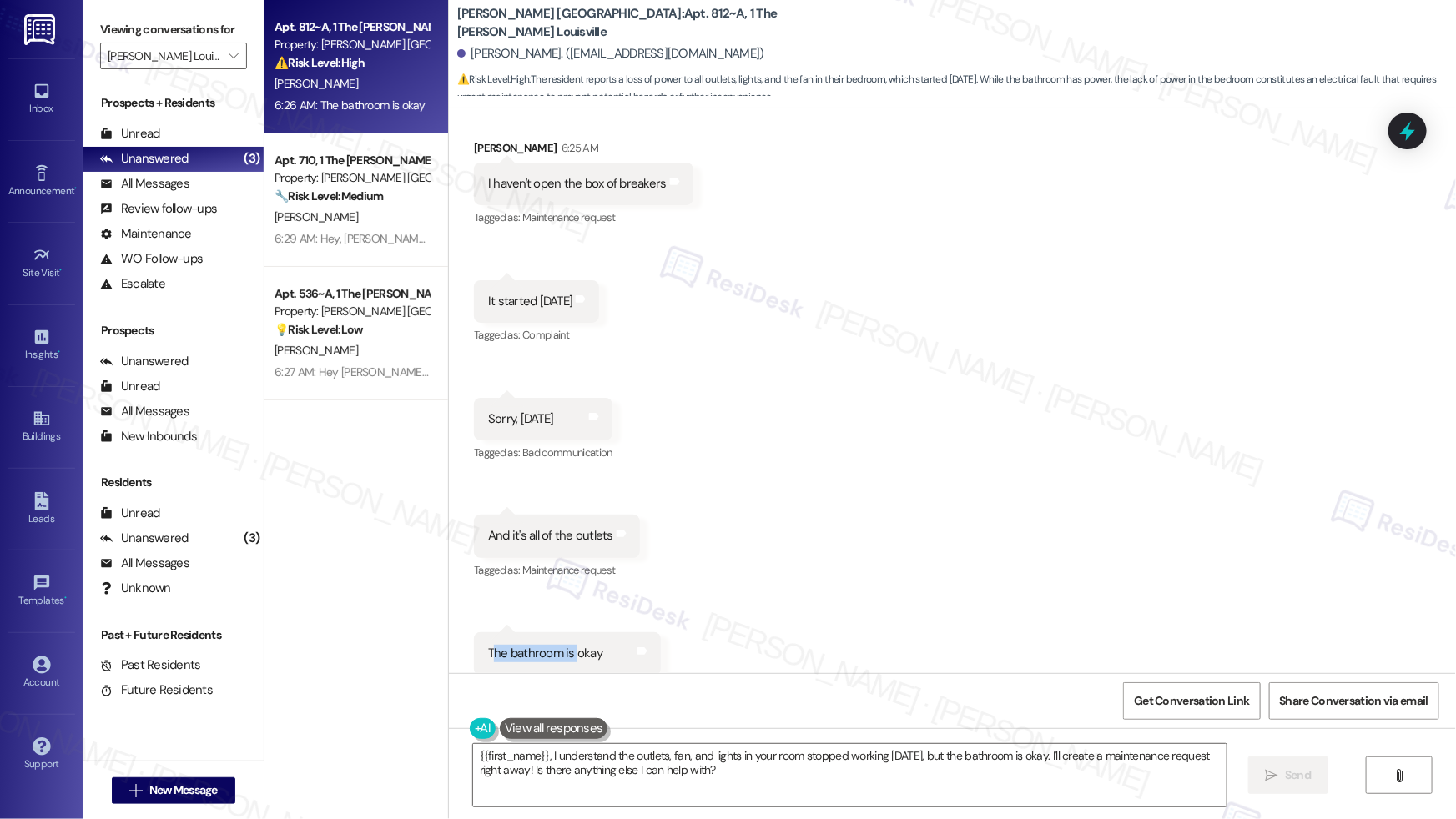
click at [564, 645] on div "The bathroom is okay" at bounding box center [545, 653] width 115 height 17
click at [766, 774] on textarea "{{first_name}}, I understand the outlets, fan, and lights in your room stopped …" at bounding box center [849, 775] width 753 height 63
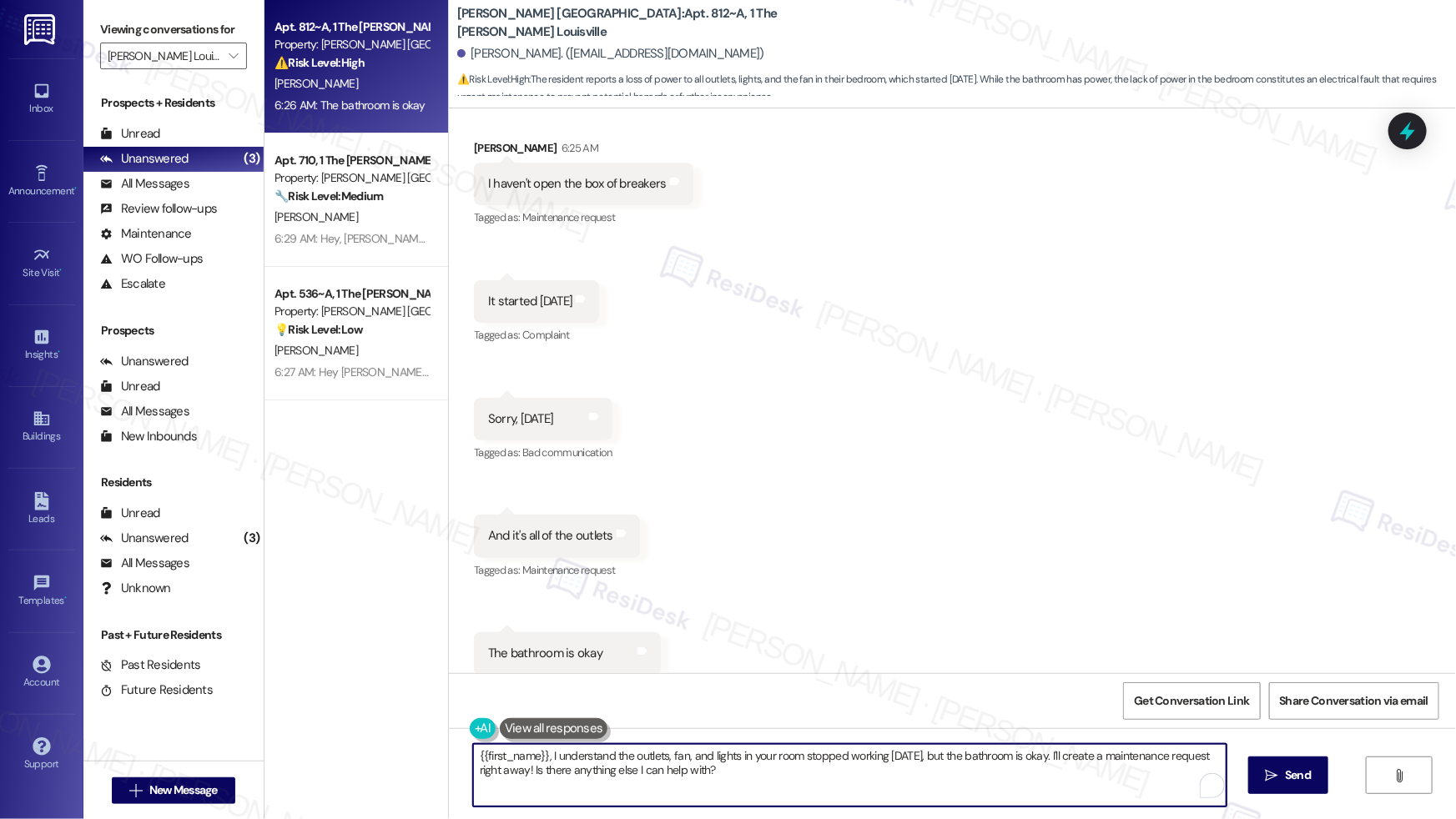
click at [766, 774] on textarea "{{first_name}}, I understand the outlets, fan, and lights in your room stopped …" at bounding box center [849, 775] width 753 height 63
click at [767, 775] on textarea "{{first_name}}, I understand the outlets, fan, and lights in your room stopped …" at bounding box center [849, 775] width 753 height 63
drag, startPoint x: 769, startPoint y: 773, endPoint x: 510, endPoint y: 762, distance: 259.2
click at [470, 757] on textarea "{{first_name}}, I understand the outlets, fan, and lights in your room stopped …" at bounding box center [845, 775] width 753 height 63
type textarea "{"
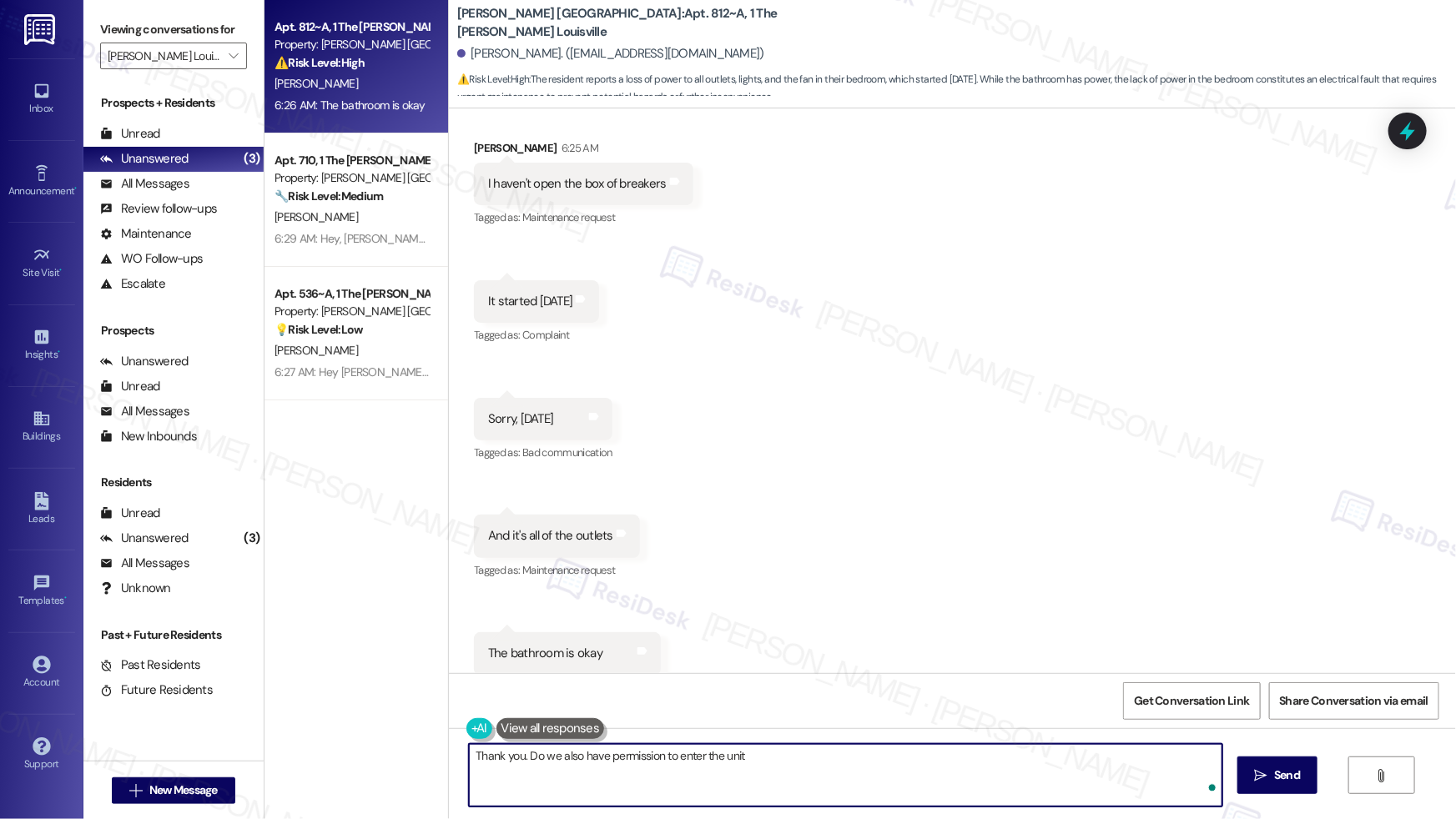
type textarea "Thank you. Do we also have permission to enter the unit?"
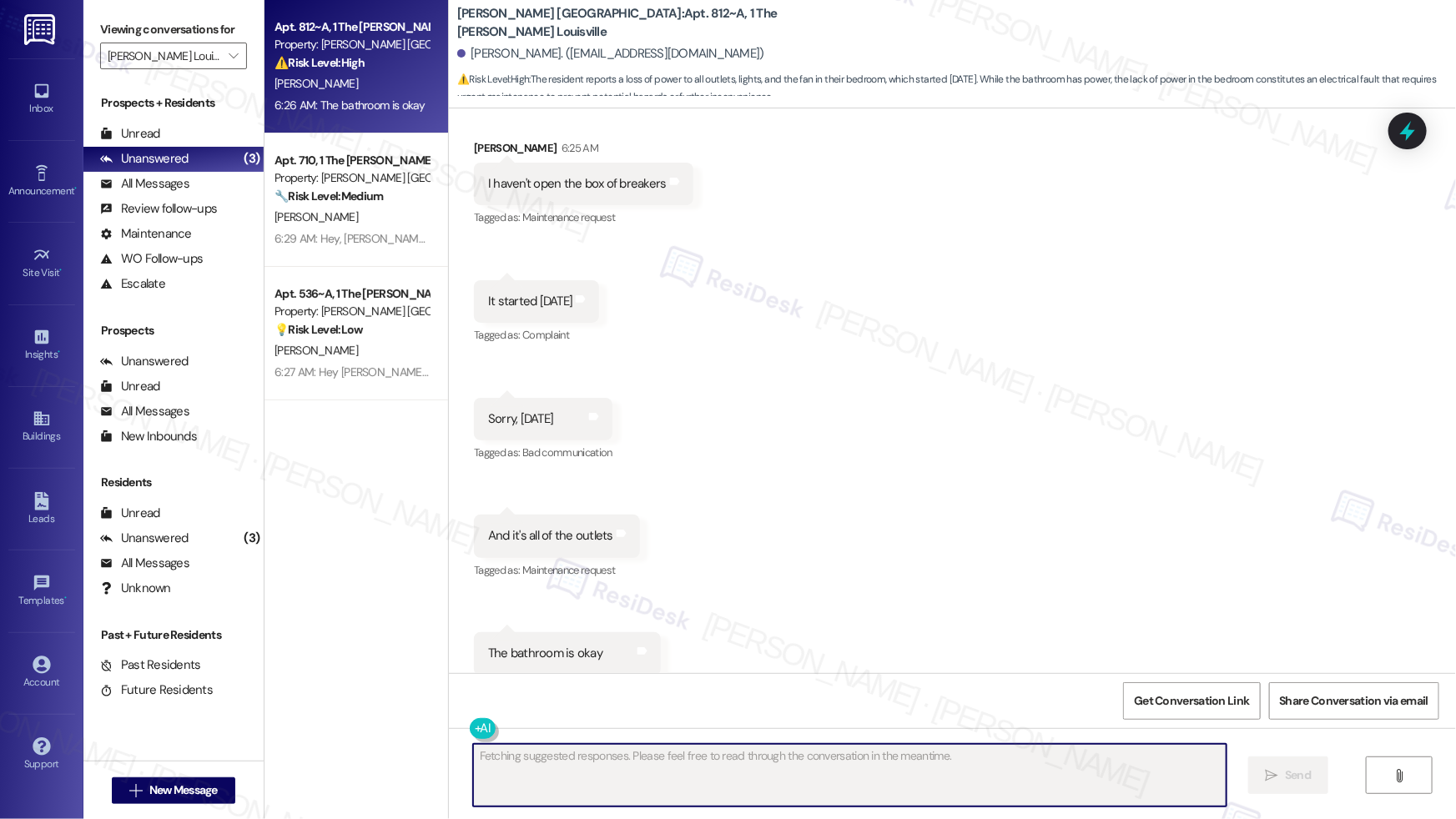
scroll to position [10783, 0]
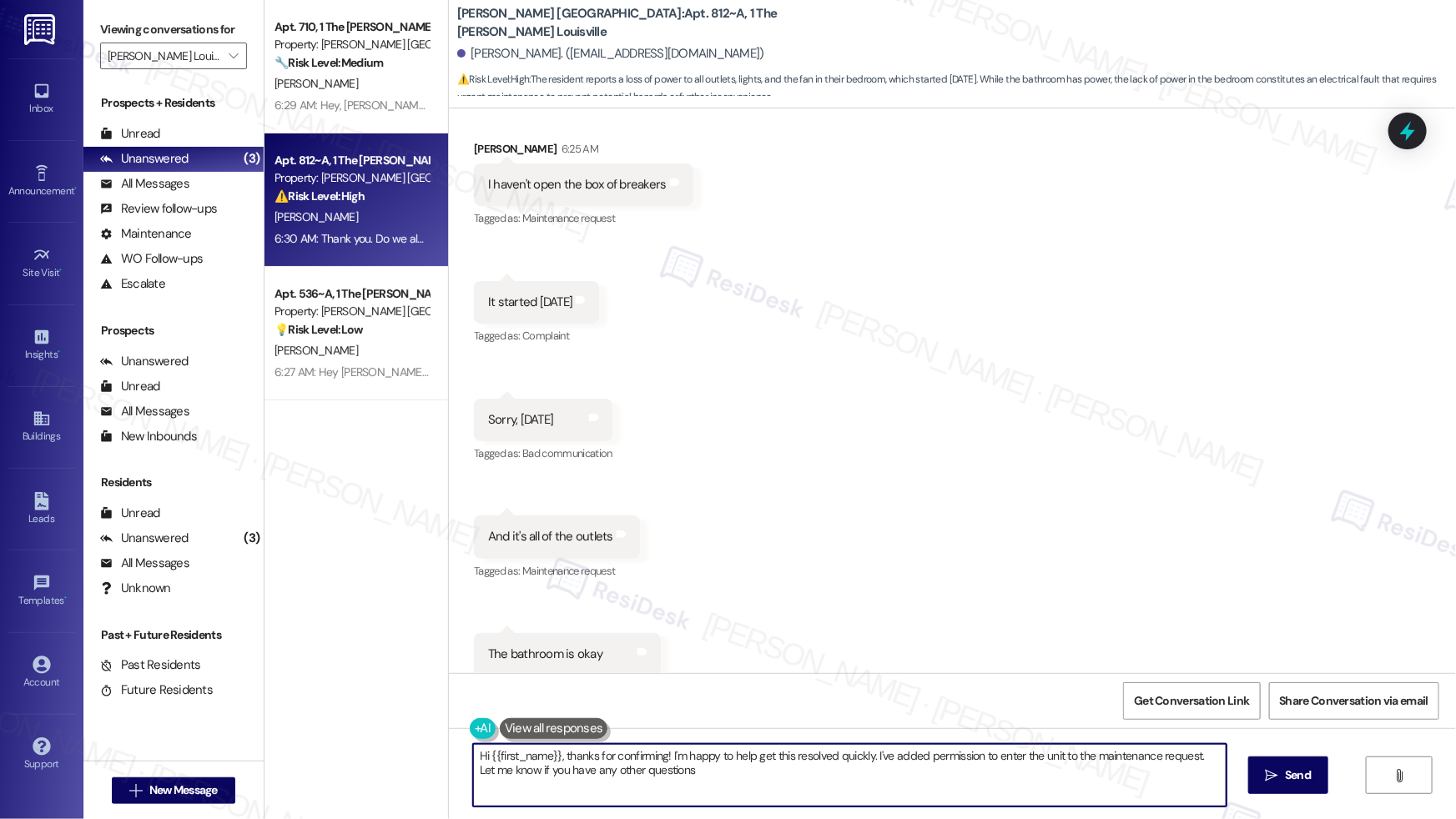
type textarea "Hi {{first_name}}, thanks for confirming! I'm happy to help get this resolved q…"
